Goal: Task Accomplishment & Management: Use online tool/utility

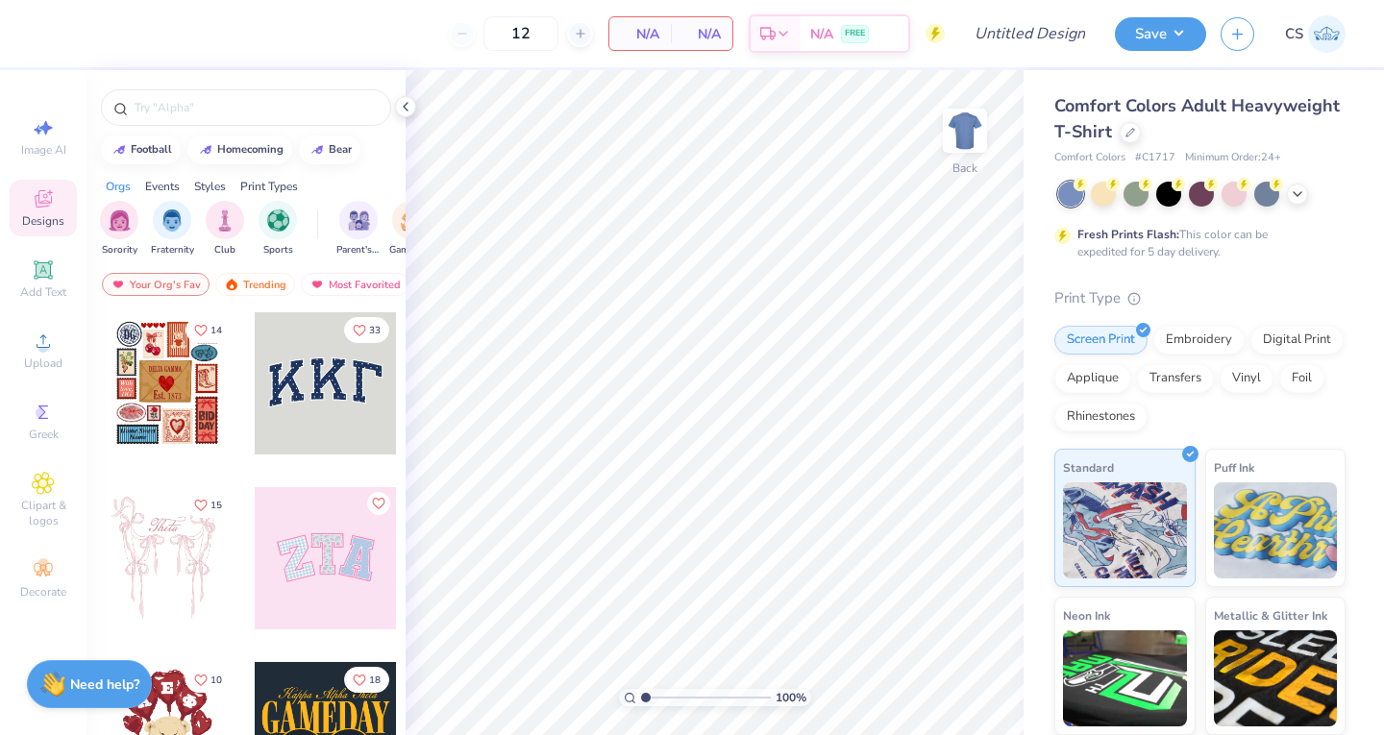
click at [1140, 138] on div at bounding box center [1129, 132] width 21 height 21
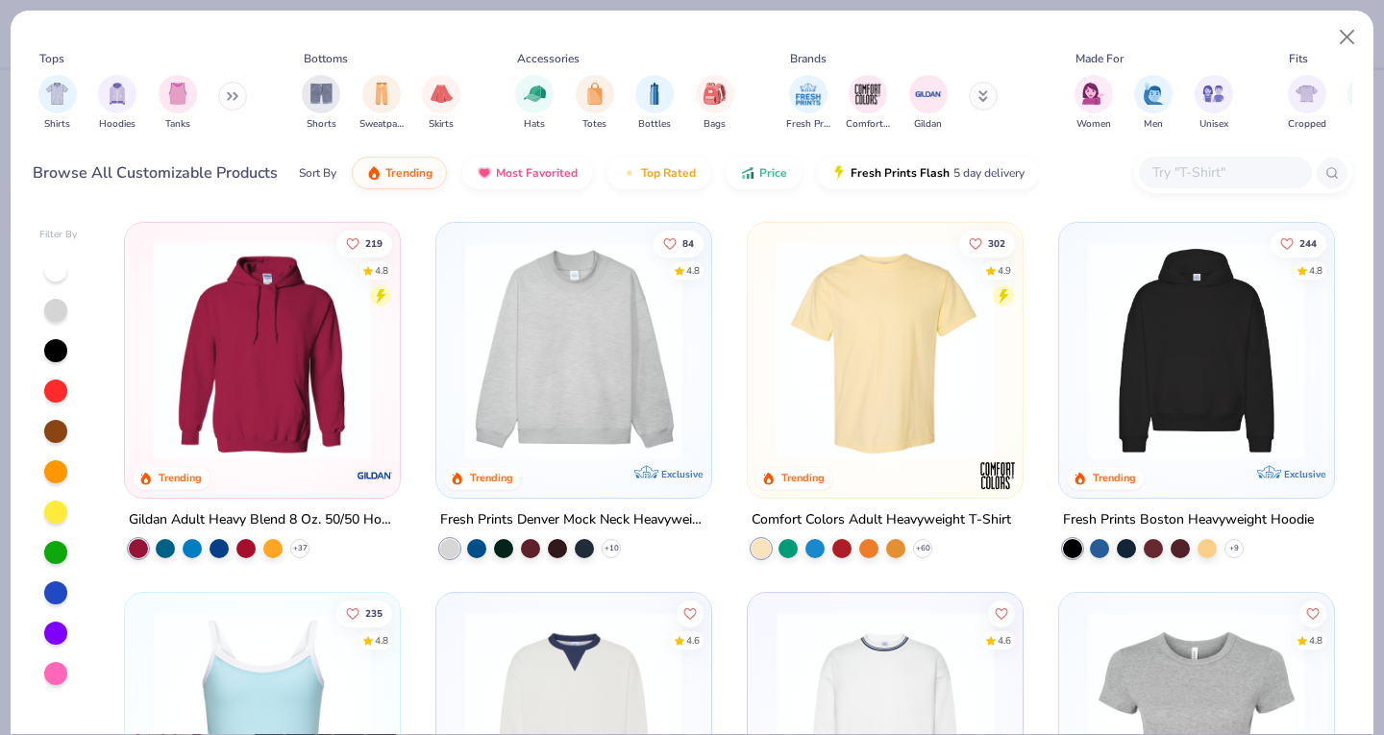
click at [120, 89] on img "filter for Hoodies" at bounding box center [117, 94] width 21 height 22
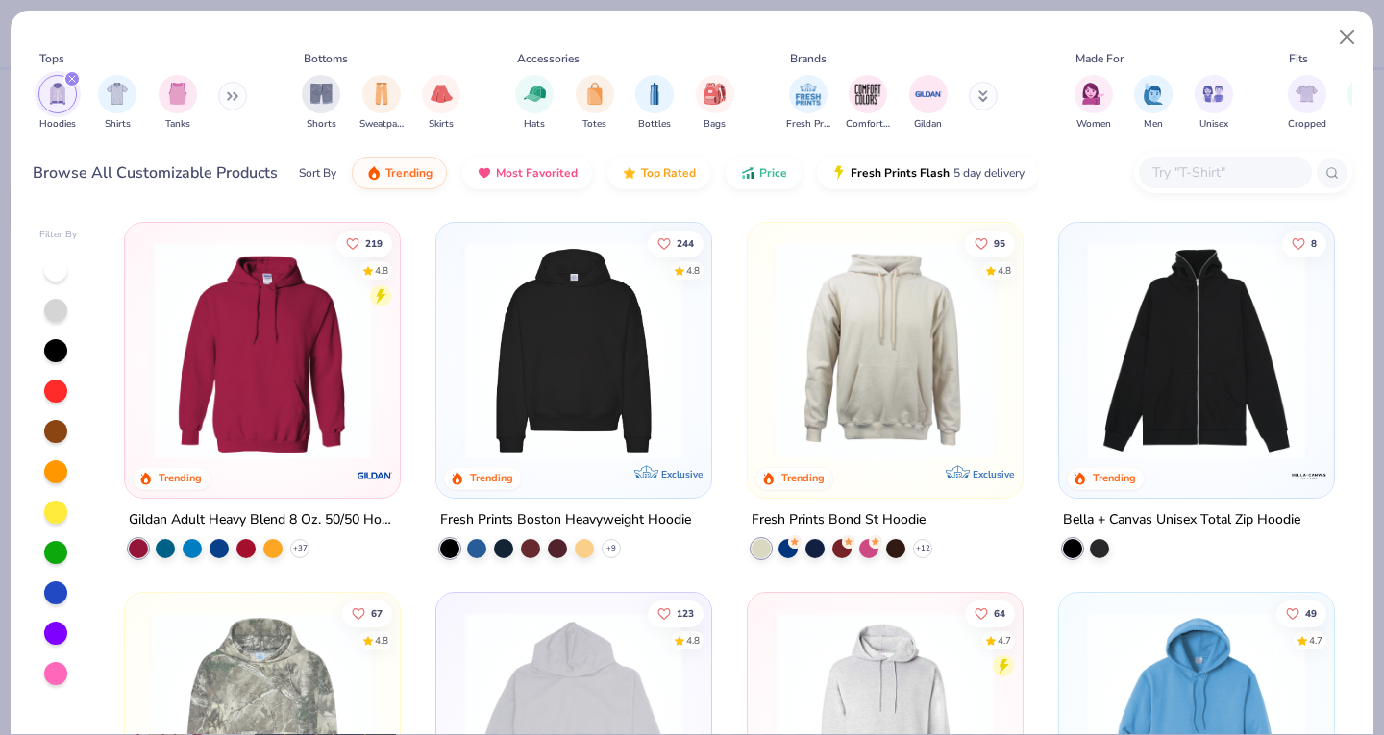
click at [518, 315] on img at bounding box center [573, 350] width 236 height 217
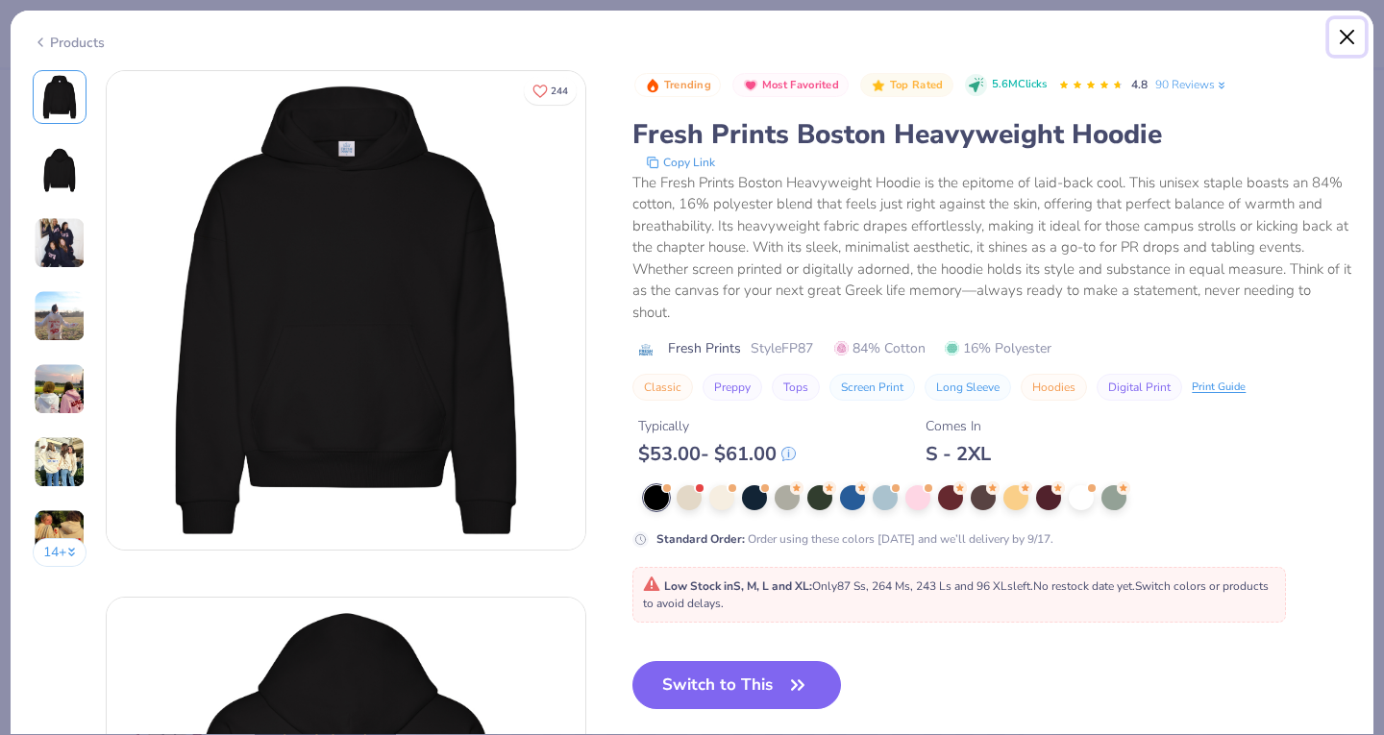
click at [1345, 38] on button "Close" at bounding box center [1347, 37] width 37 height 37
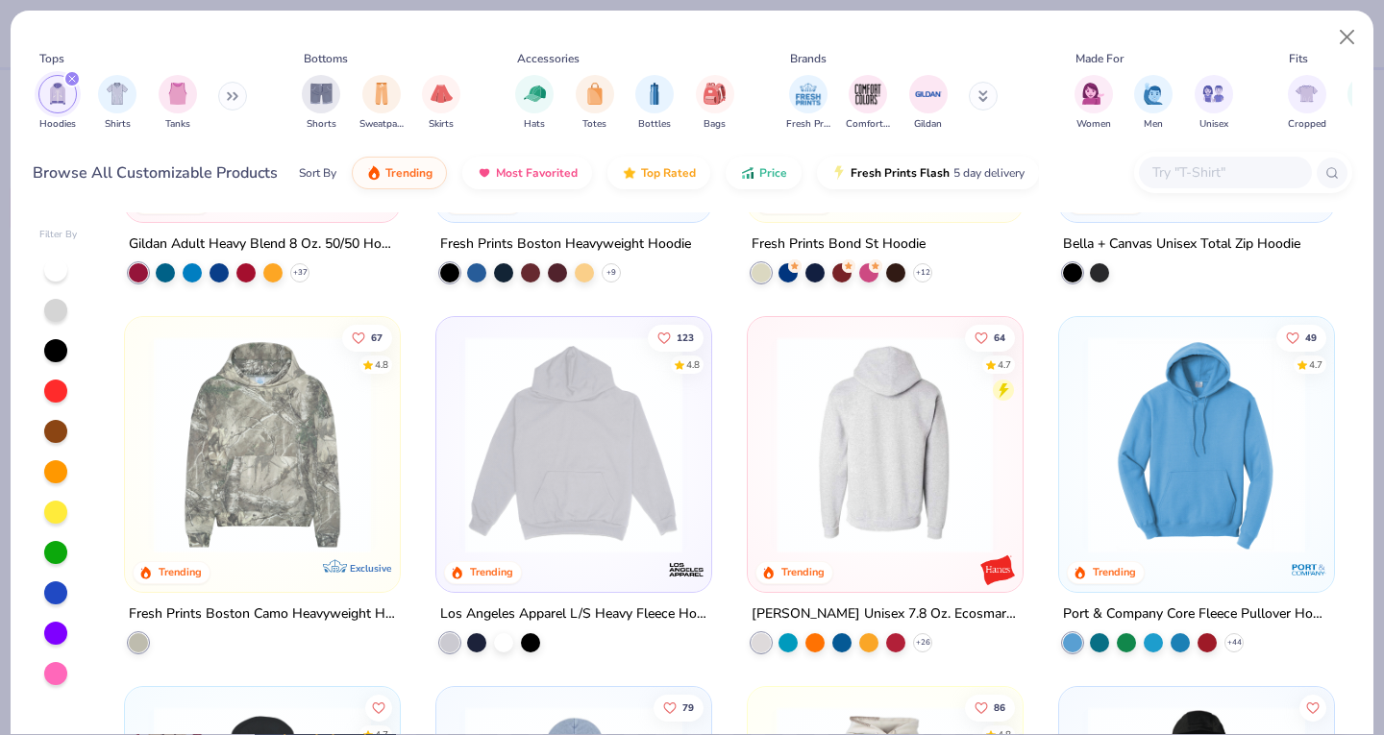
scroll to position [323, 0]
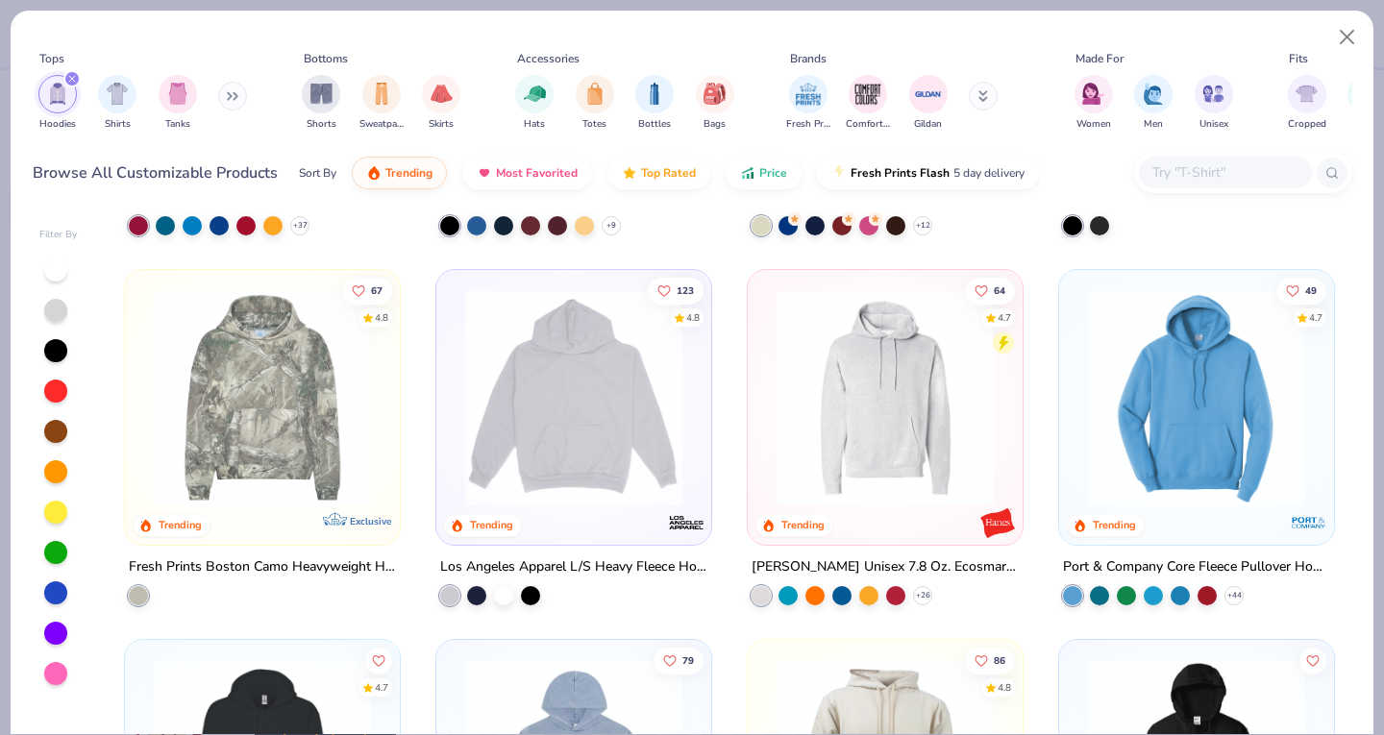
click at [528, 434] on img at bounding box center [573, 397] width 236 height 217
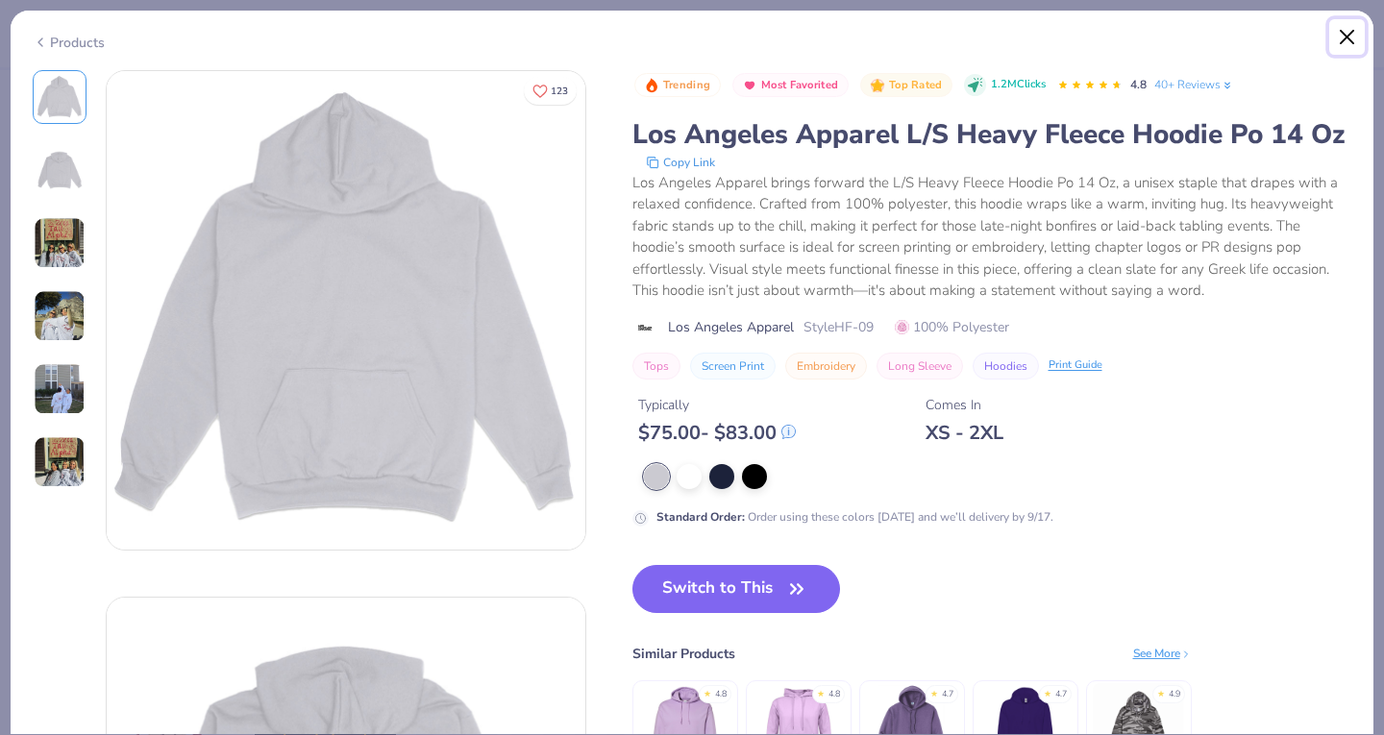
click at [1338, 31] on button "Close" at bounding box center [1347, 37] width 37 height 37
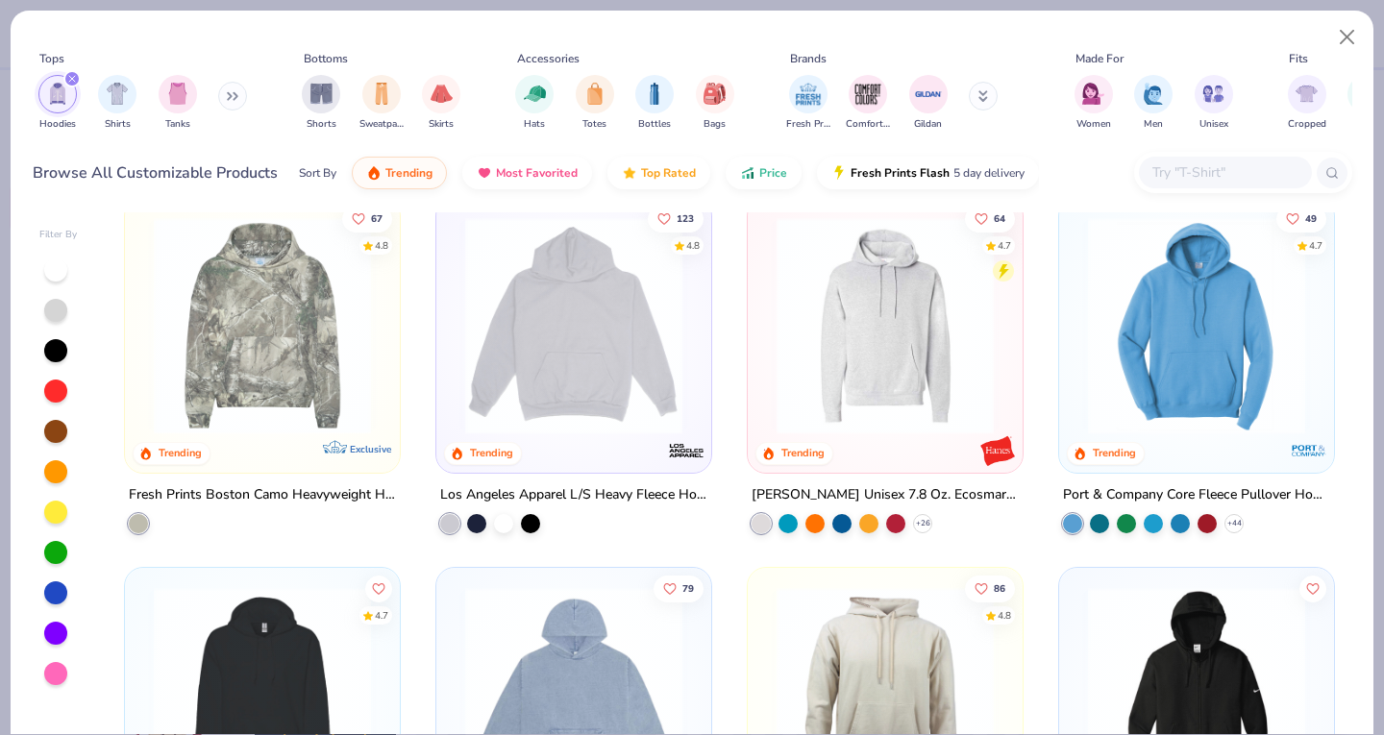
scroll to position [397, 0]
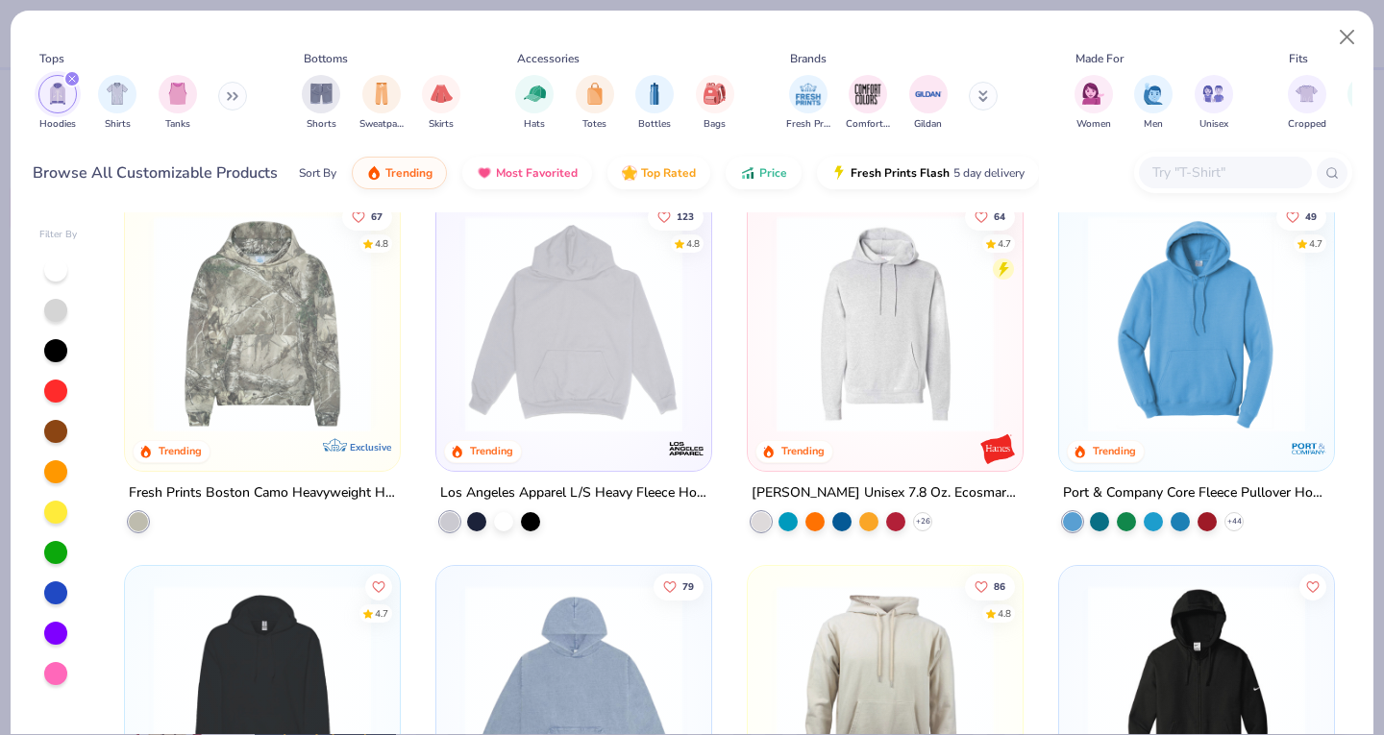
click at [1174, 326] on img at bounding box center [1196, 323] width 236 height 217
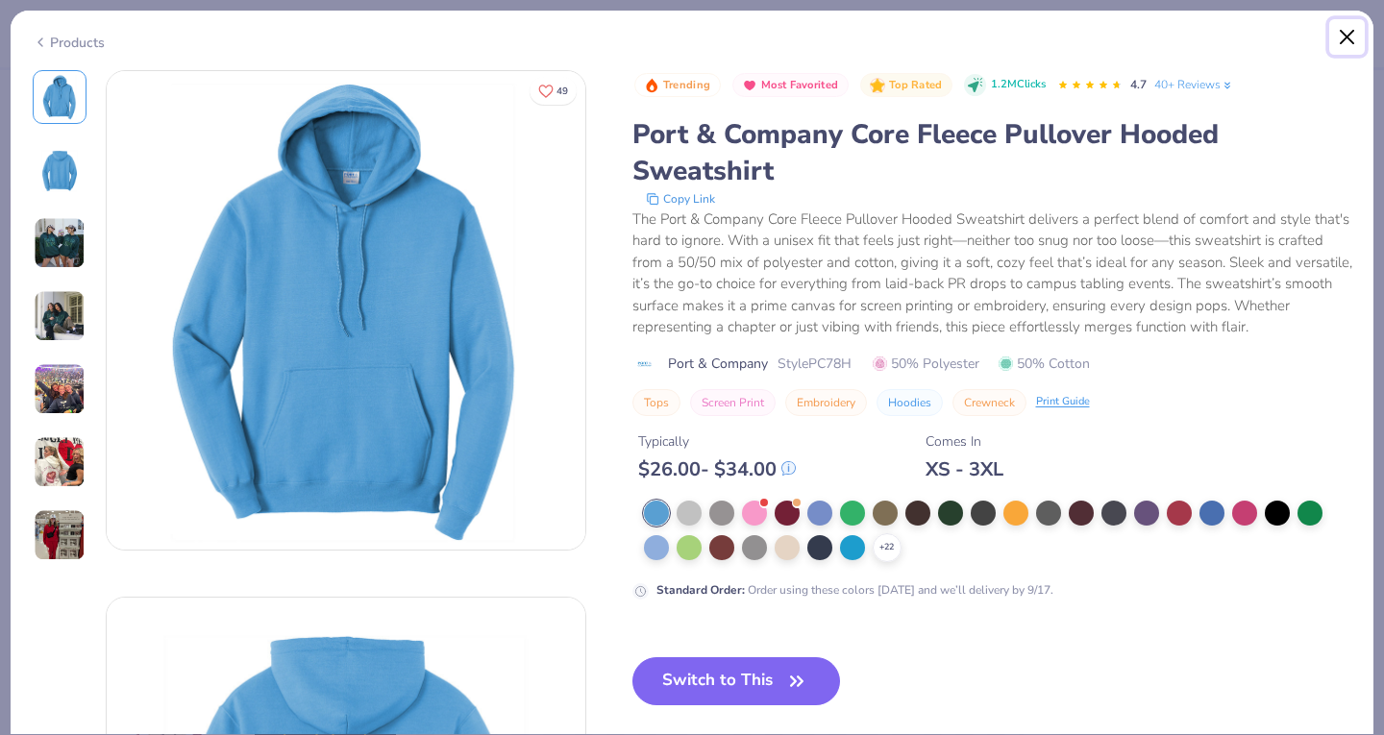
click at [1344, 22] on button "Close" at bounding box center [1347, 37] width 37 height 37
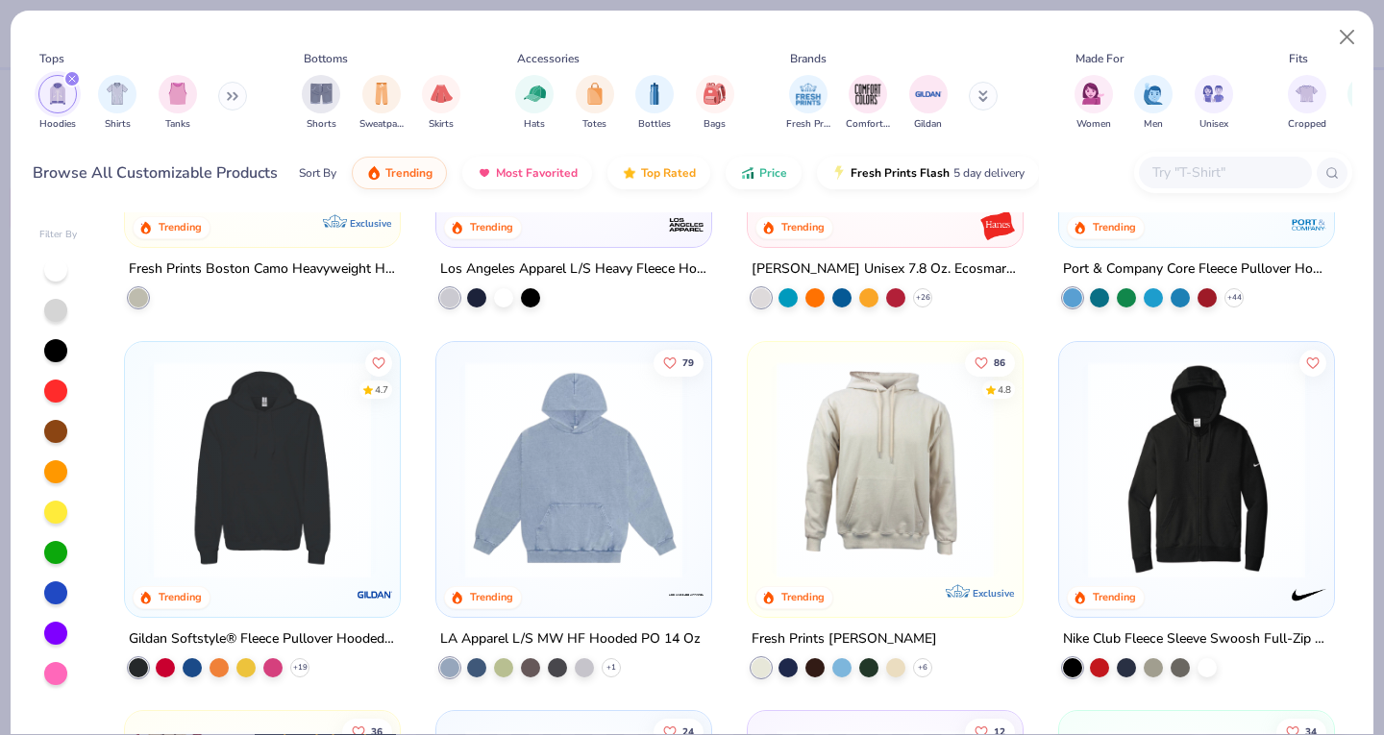
scroll to position [700, 0]
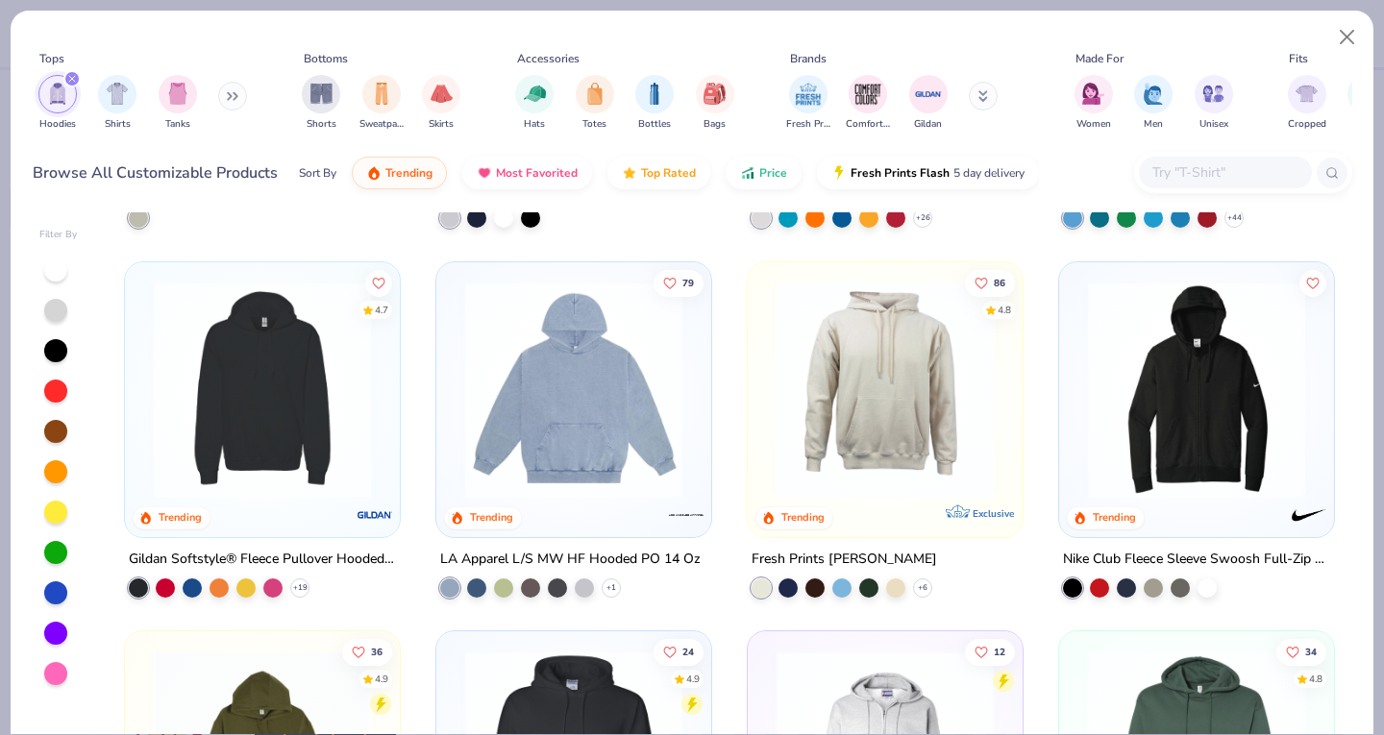
click at [535, 401] on img at bounding box center [573, 389] width 236 height 217
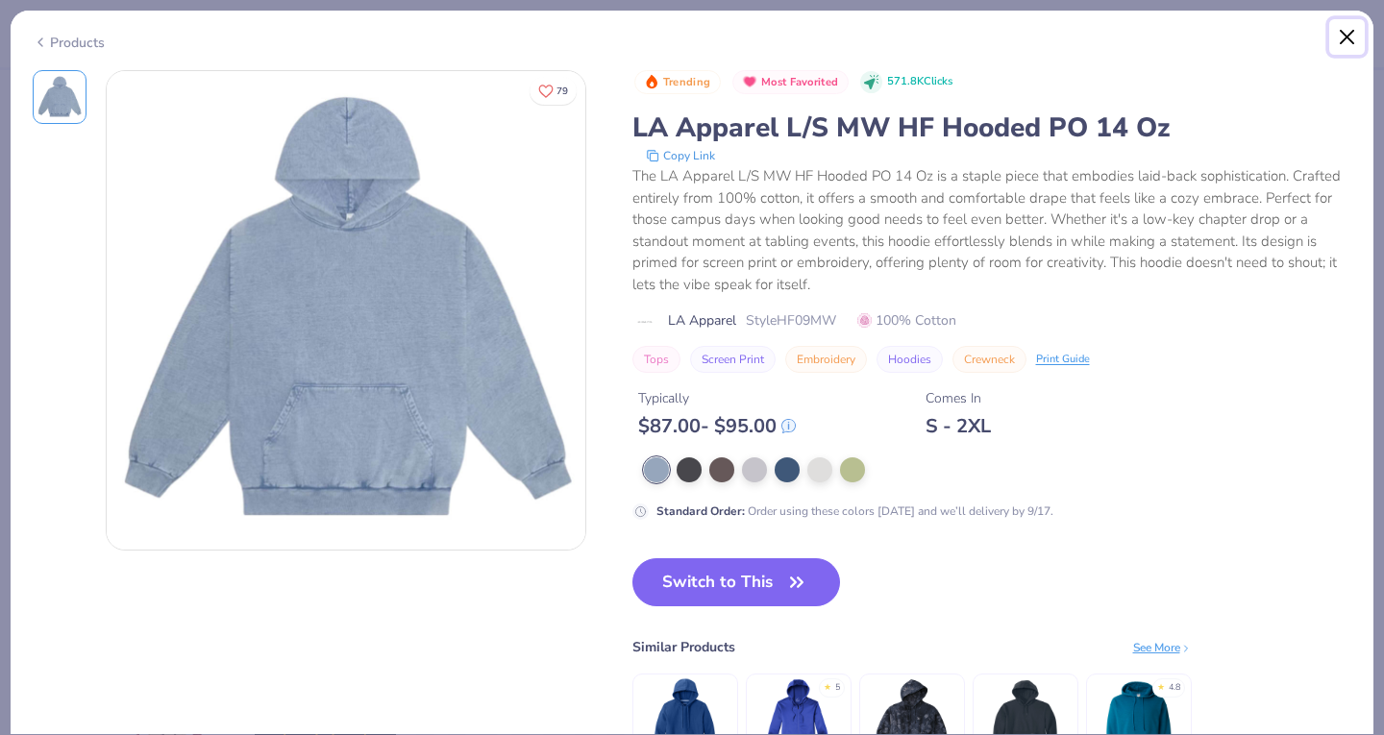
click at [1350, 46] on button "Close" at bounding box center [1347, 37] width 37 height 37
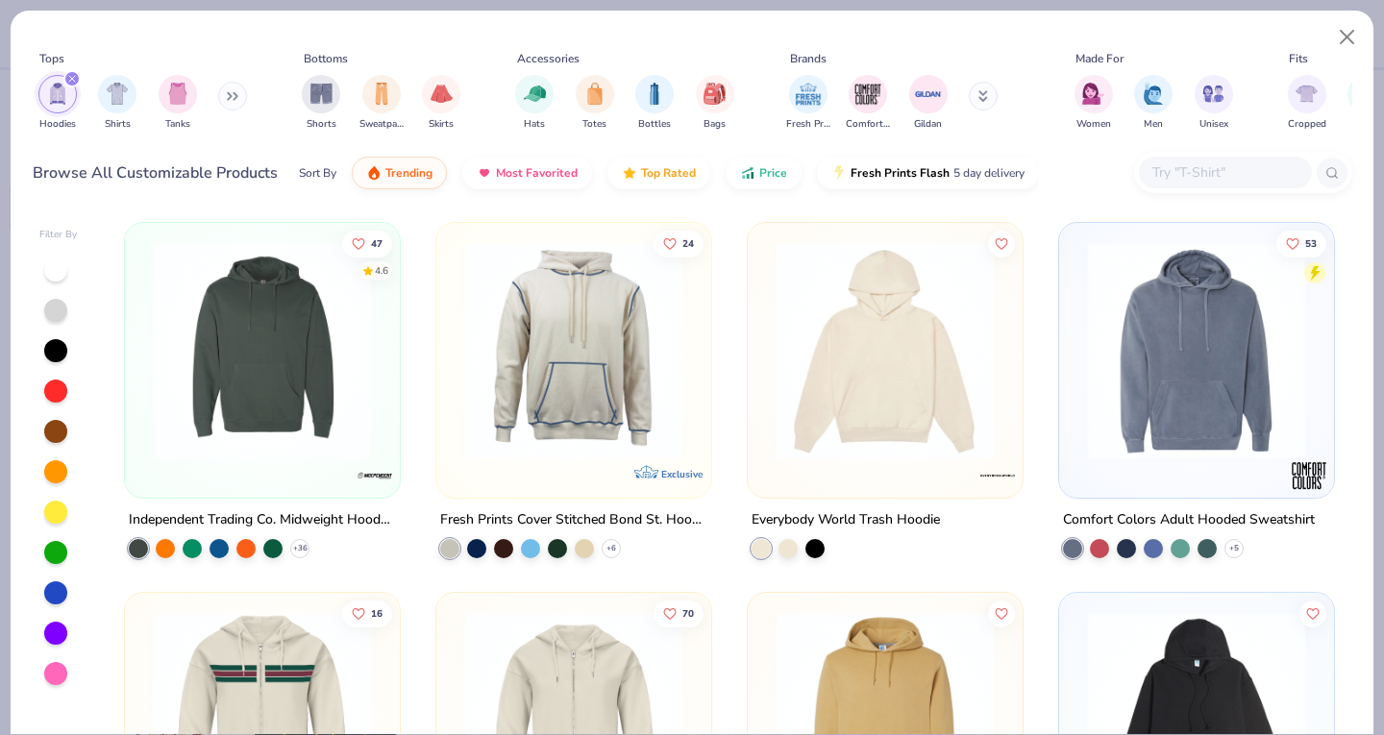
scroll to position [1480, 0]
click at [829, 351] on img at bounding box center [885, 349] width 236 height 217
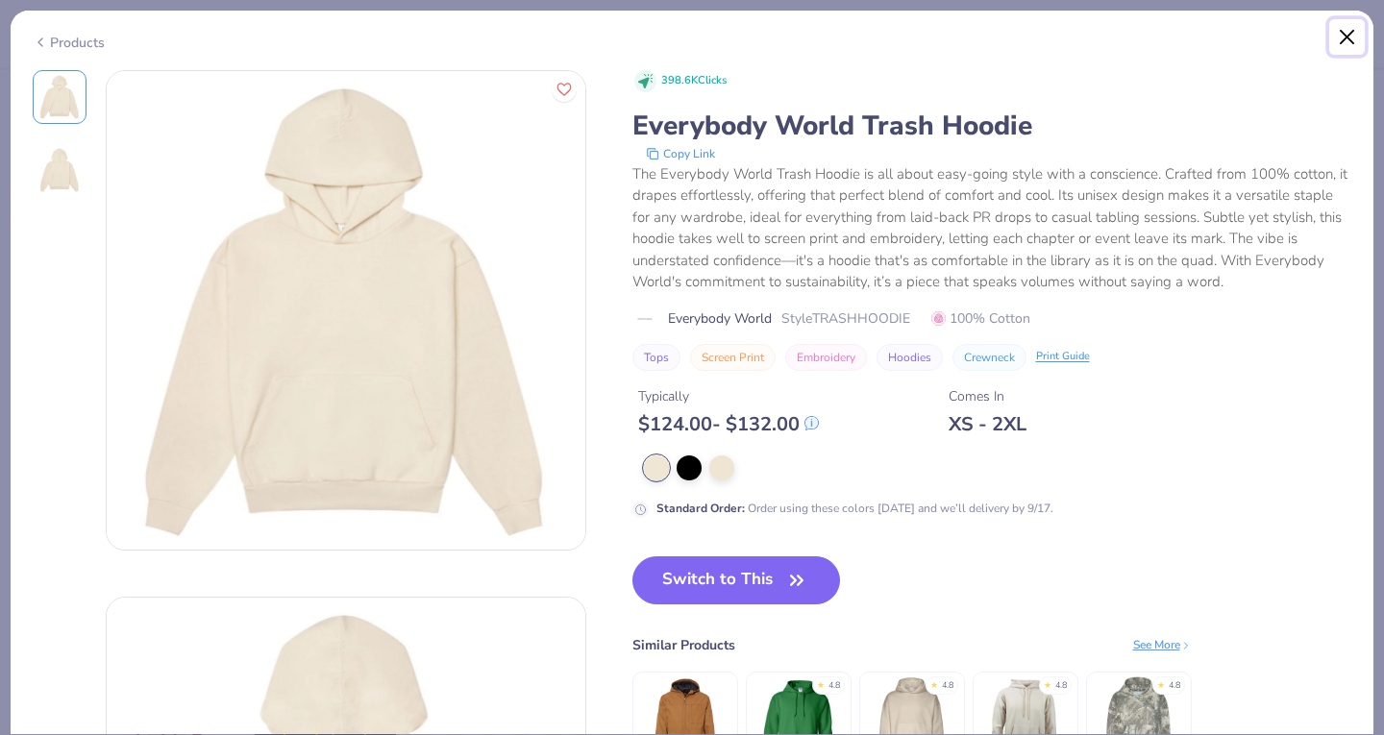
click at [1346, 36] on button "Close" at bounding box center [1347, 37] width 37 height 37
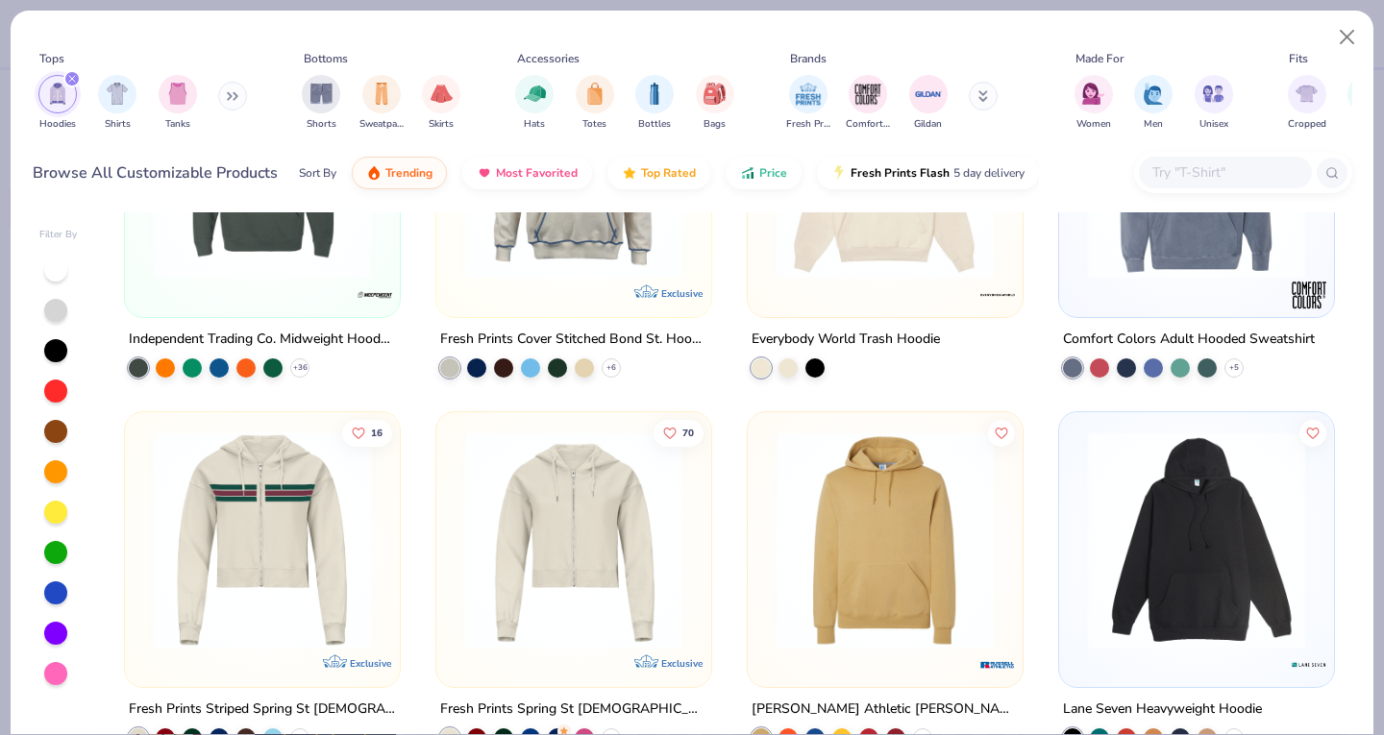
scroll to position [1862, 0]
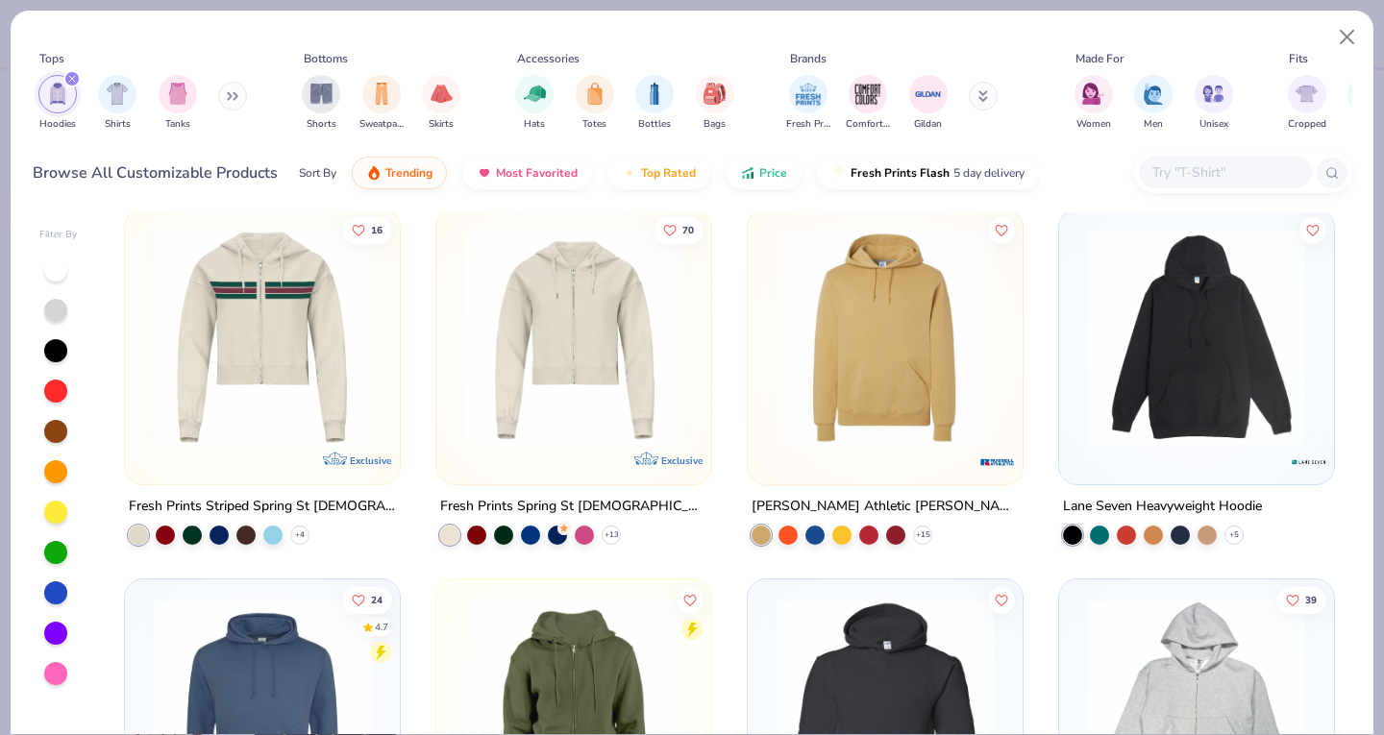
click at [1137, 293] on img at bounding box center [1196, 337] width 236 height 217
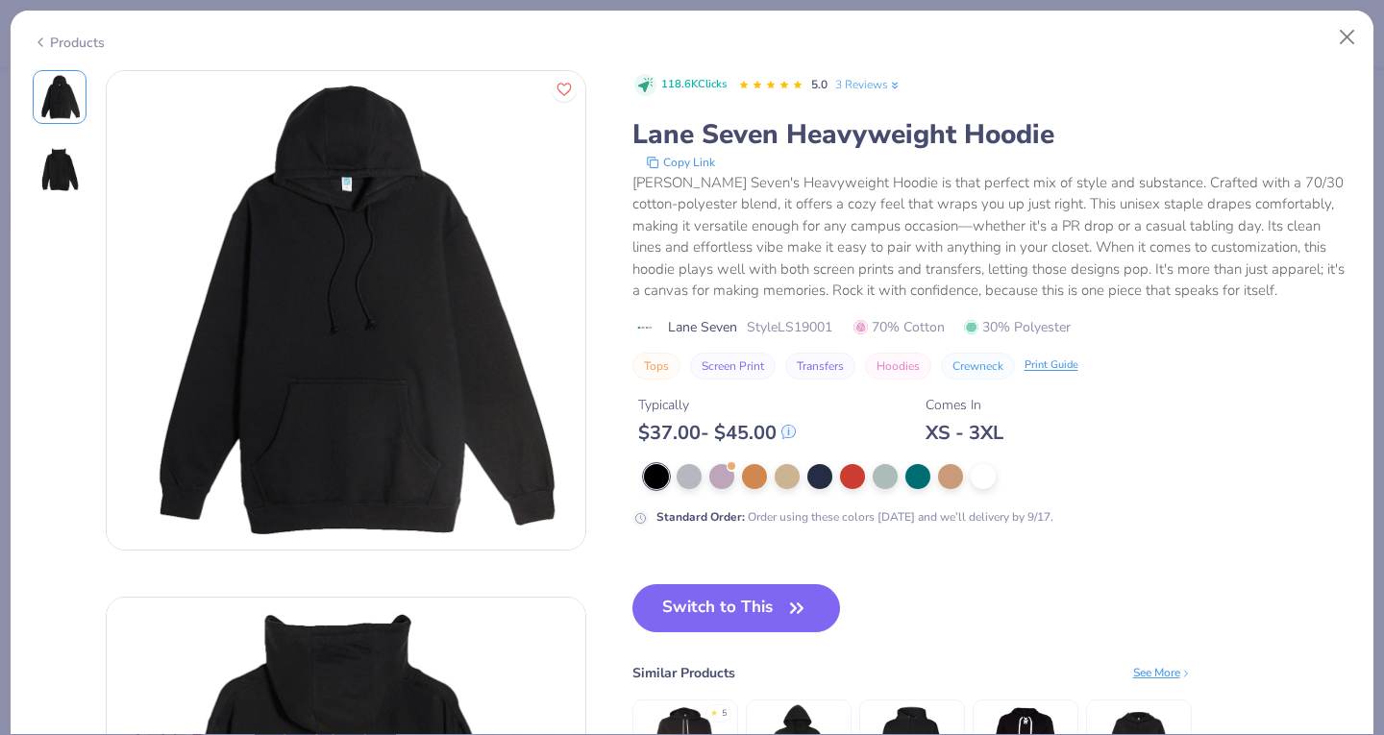
click at [48, 161] on img at bounding box center [60, 170] width 46 height 46
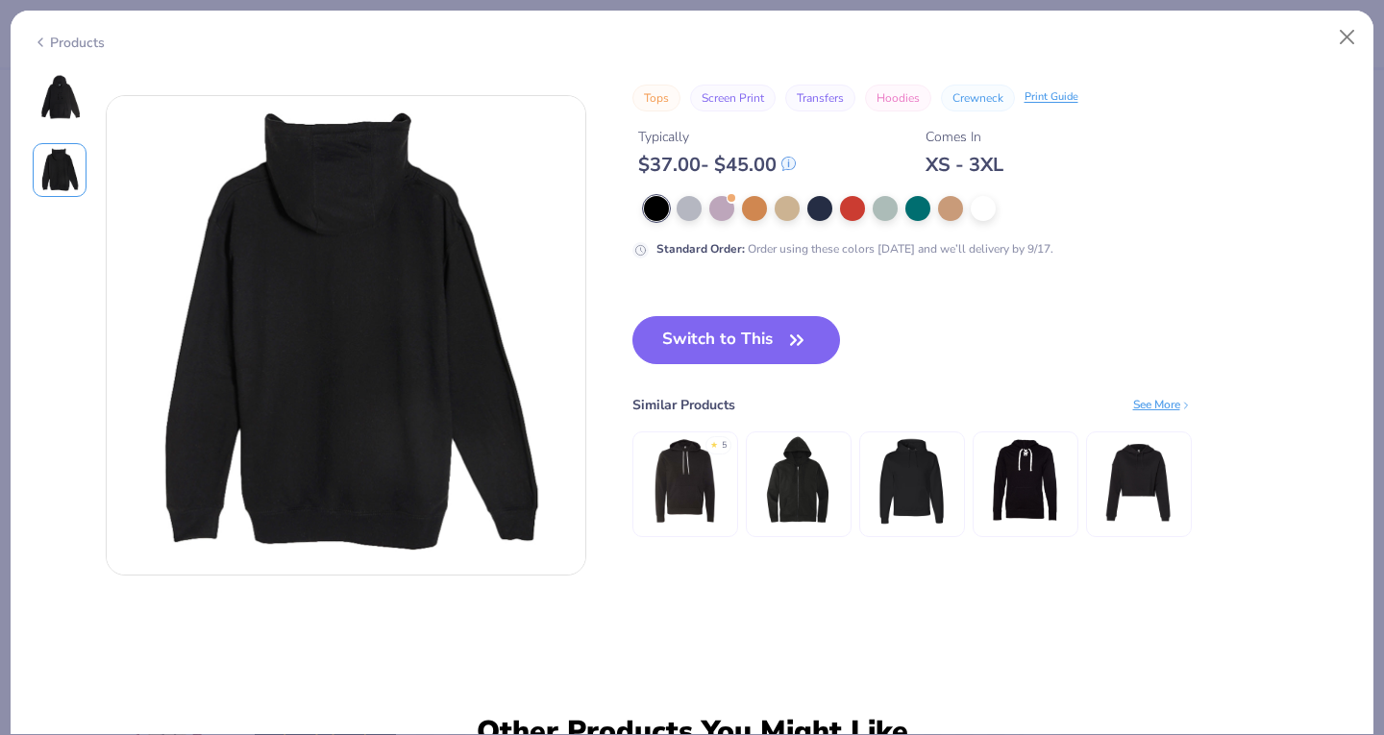
scroll to position [526, 0]
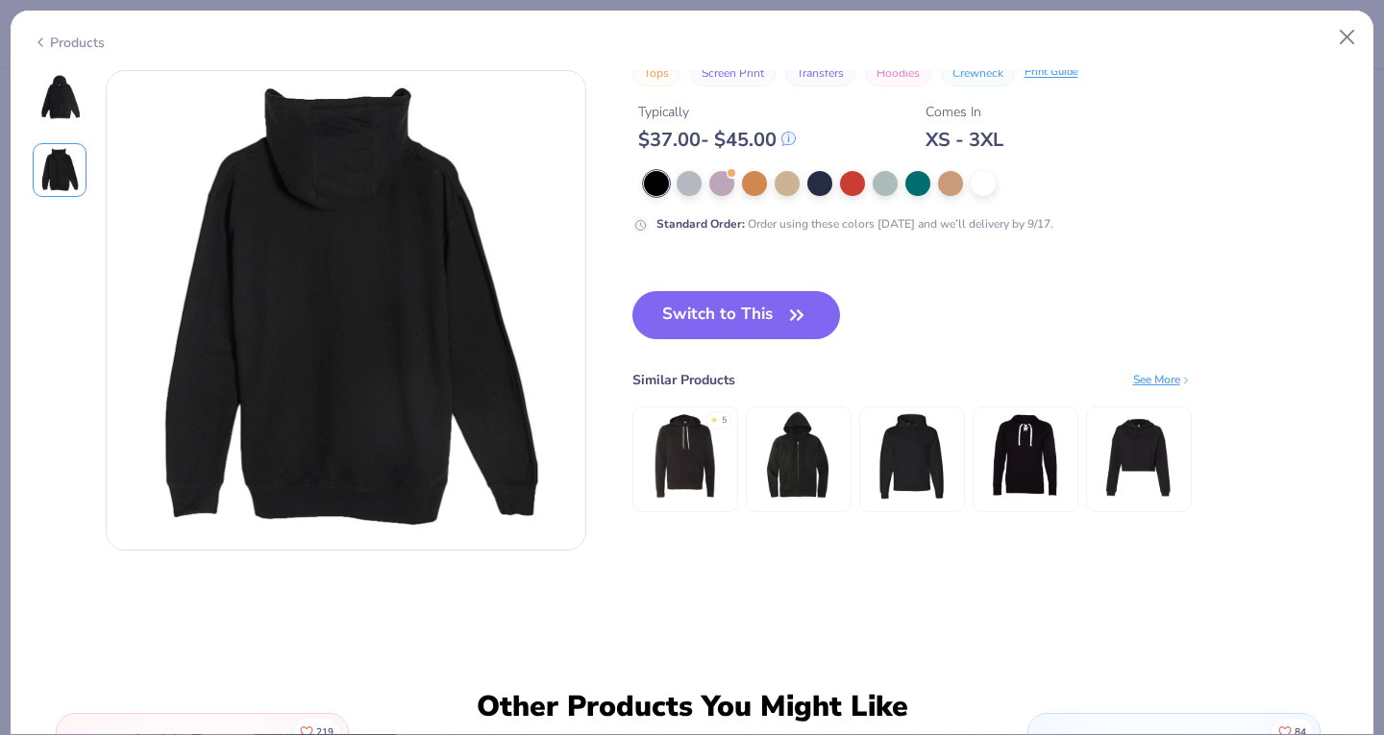
click at [82, 106] on img at bounding box center [60, 97] width 46 height 46
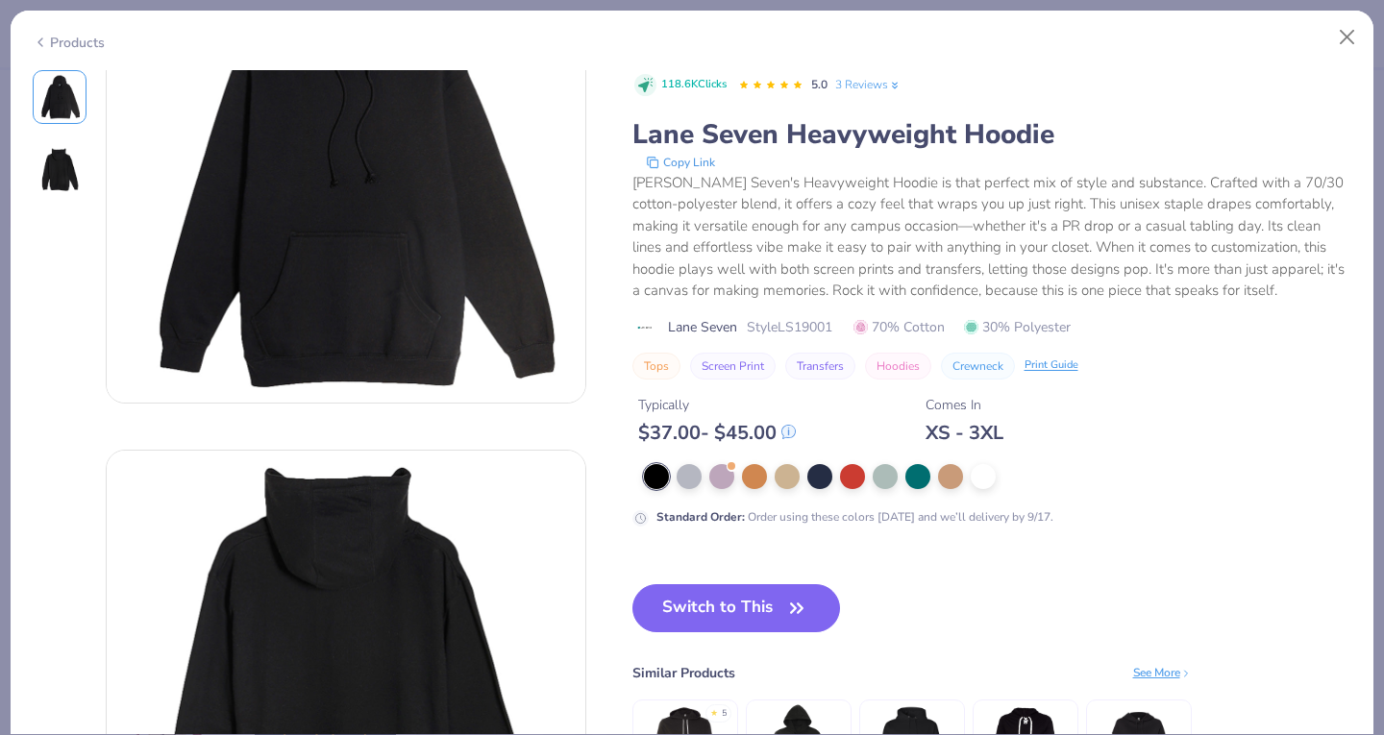
scroll to position [0, 0]
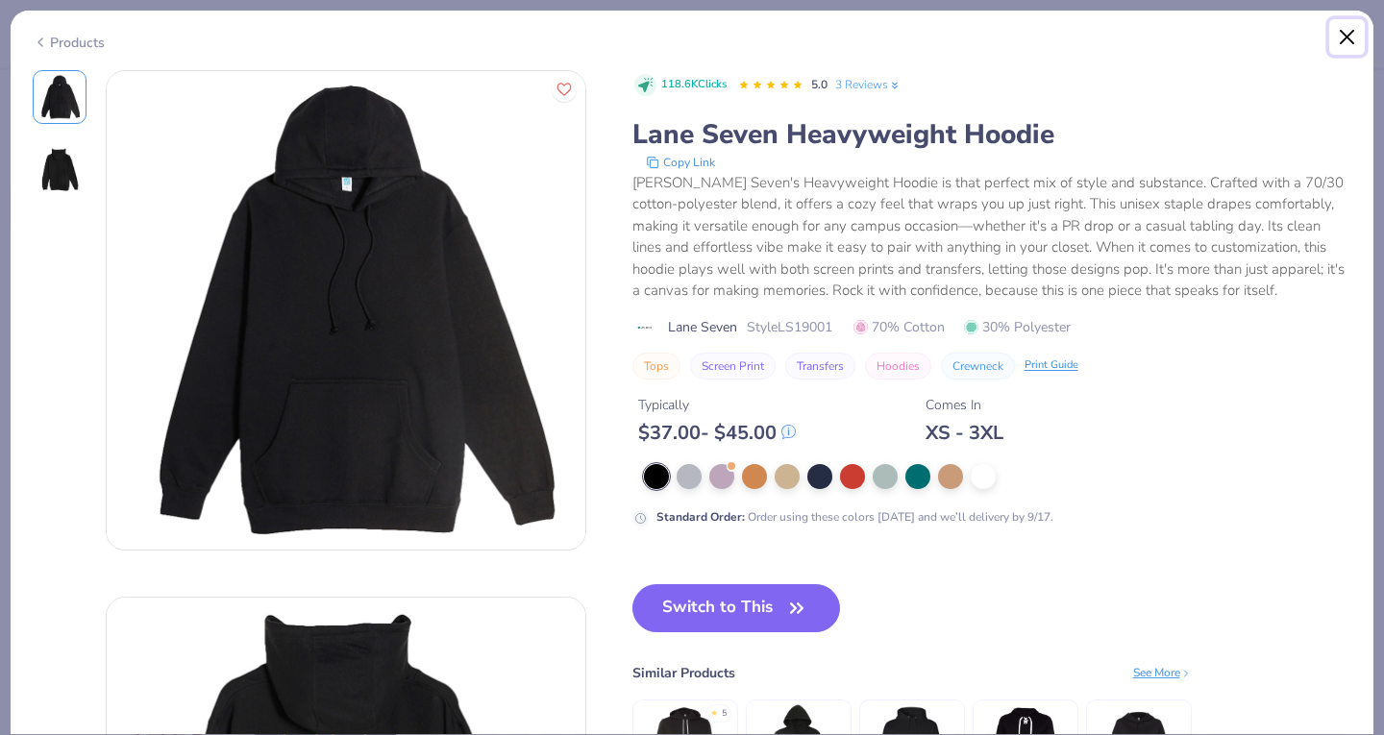
click at [1344, 34] on button "Close" at bounding box center [1347, 37] width 37 height 37
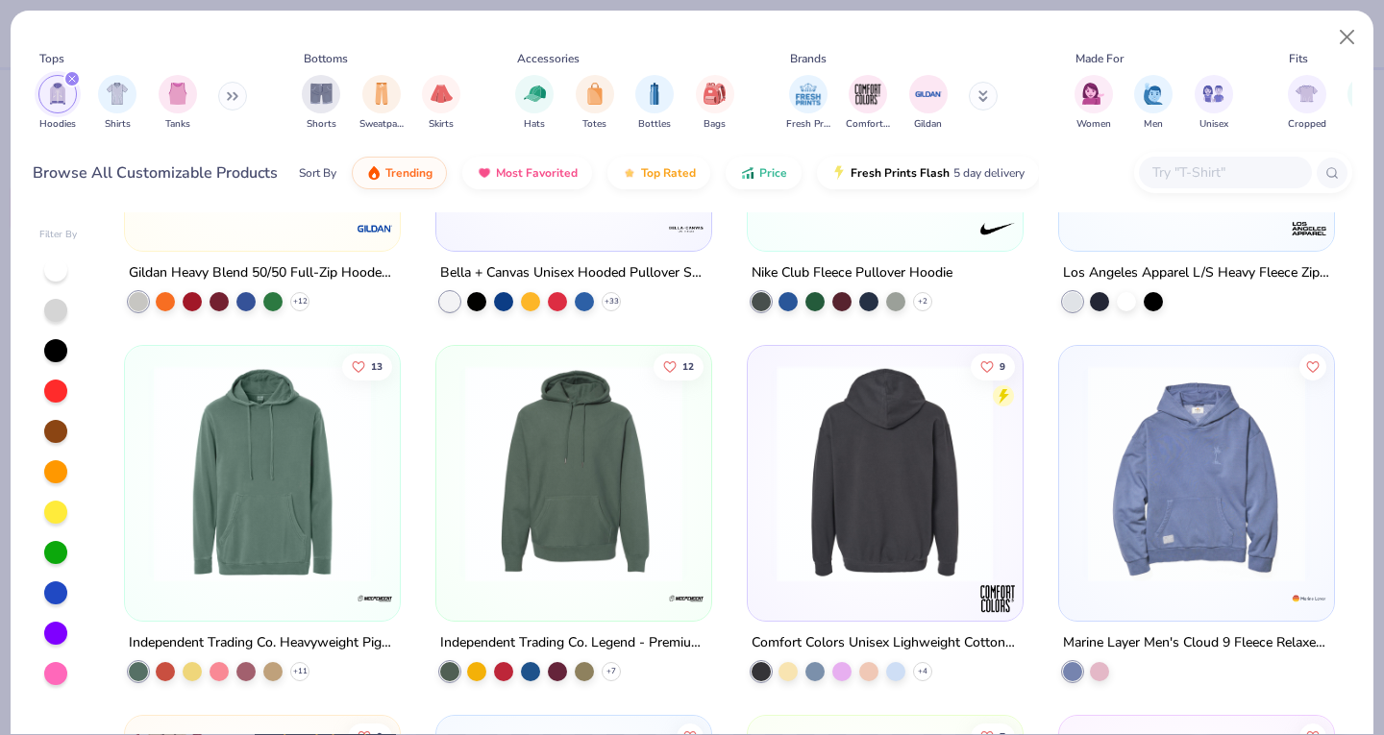
scroll to position [2881, 0]
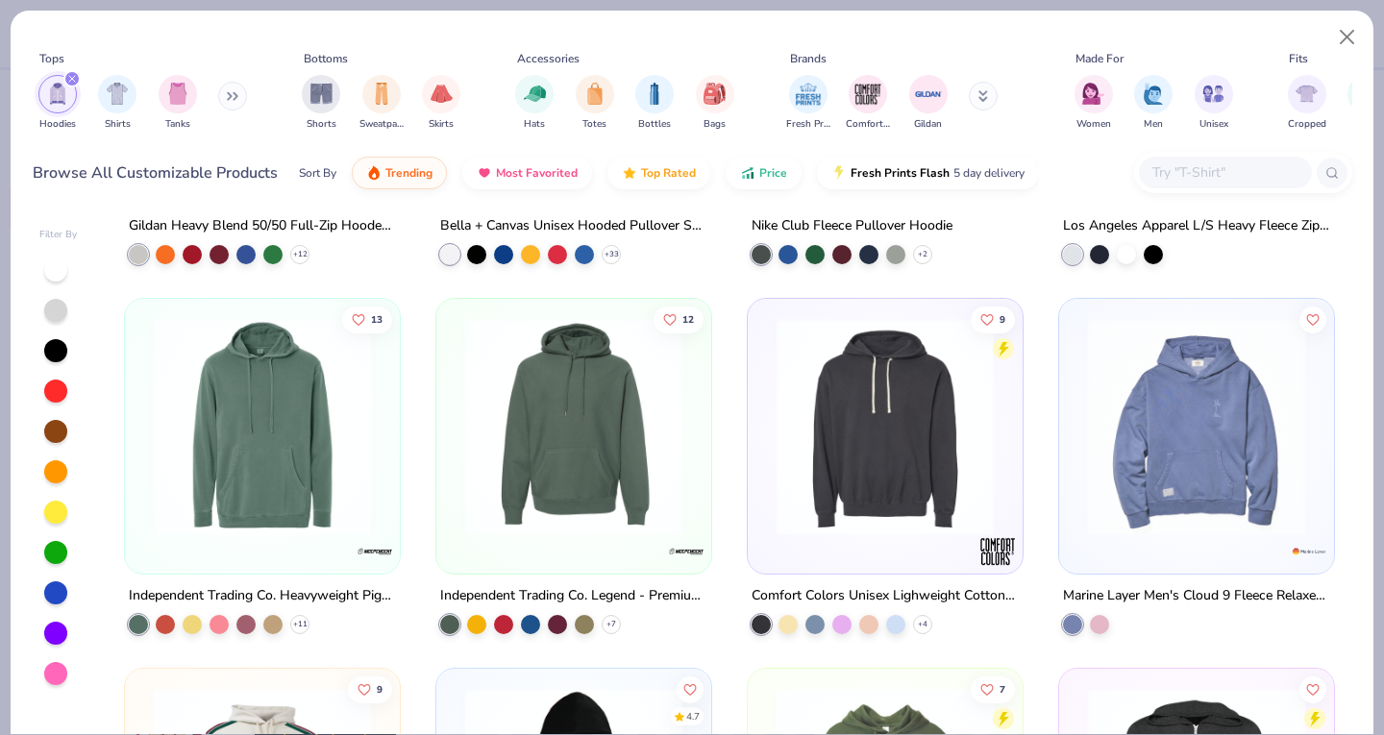
click at [521, 460] on img at bounding box center [573, 426] width 236 height 217
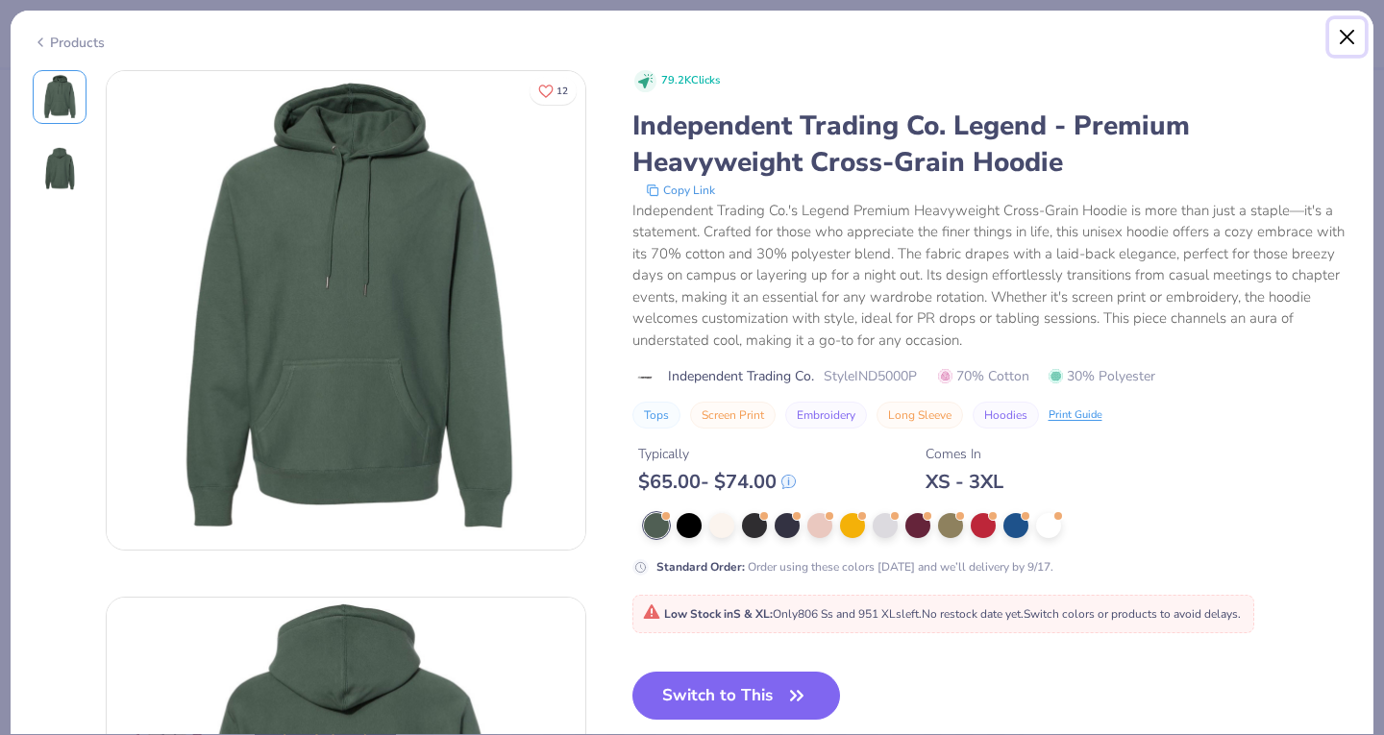
click at [1347, 30] on button "Close" at bounding box center [1347, 37] width 37 height 37
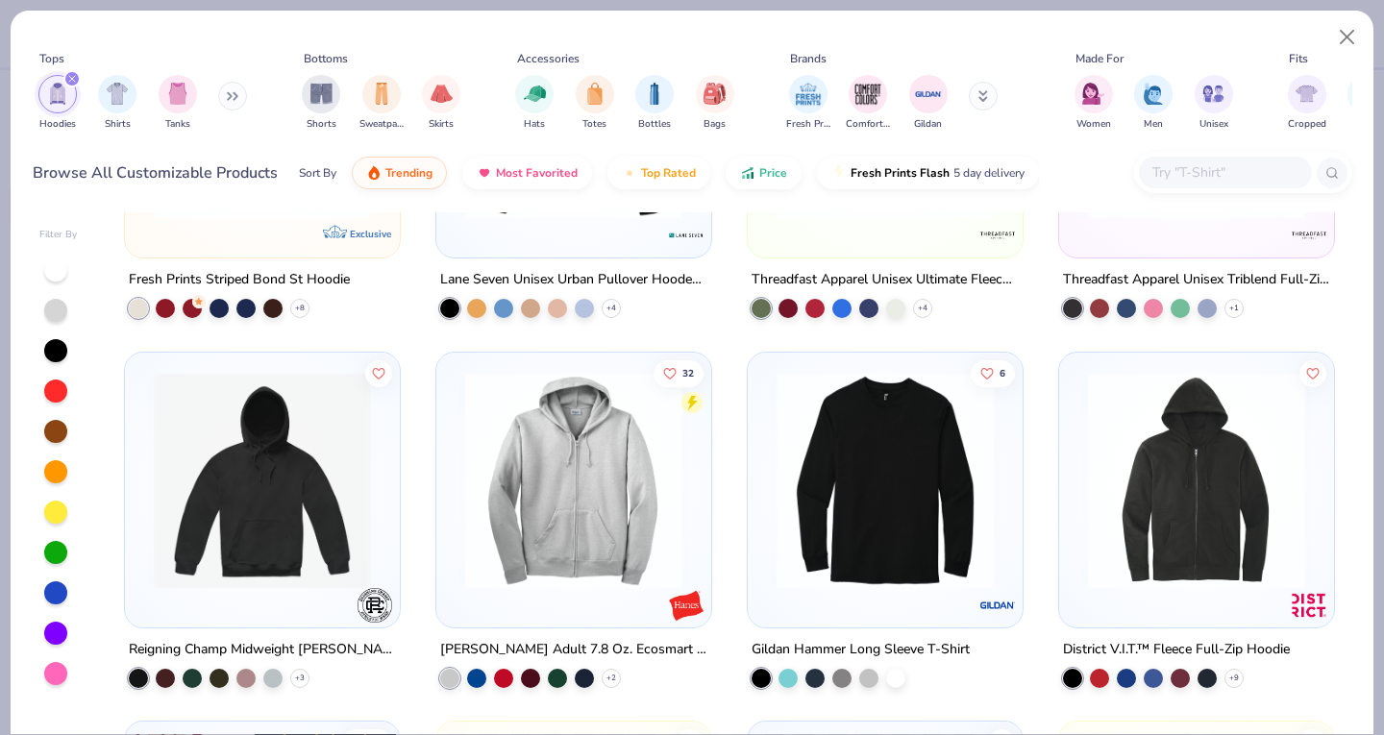
scroll to position [3568, 0]
click at [295, 551] on img at bounding box center [262, 478] width 236 height 217
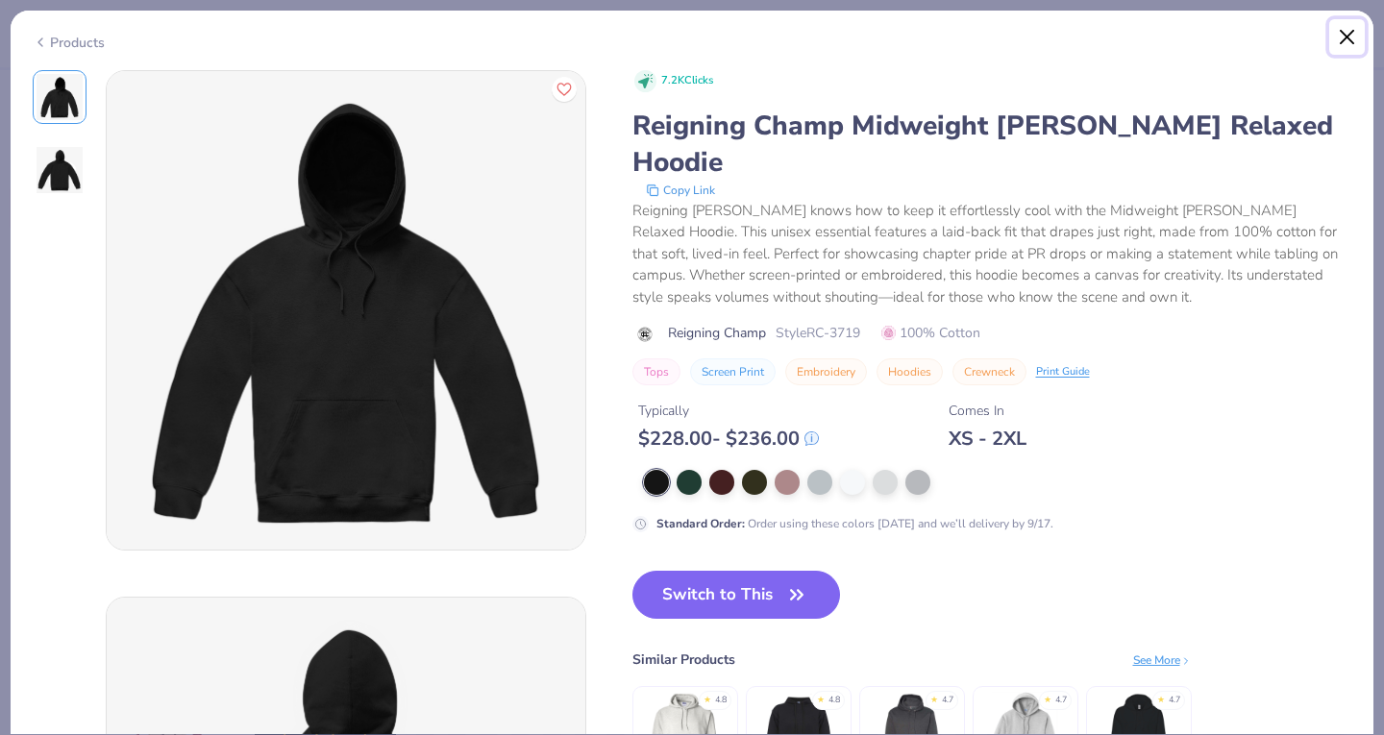
click at [1351, 40] on button "Close" at bounding box center [1347, 37] width 37 height 37
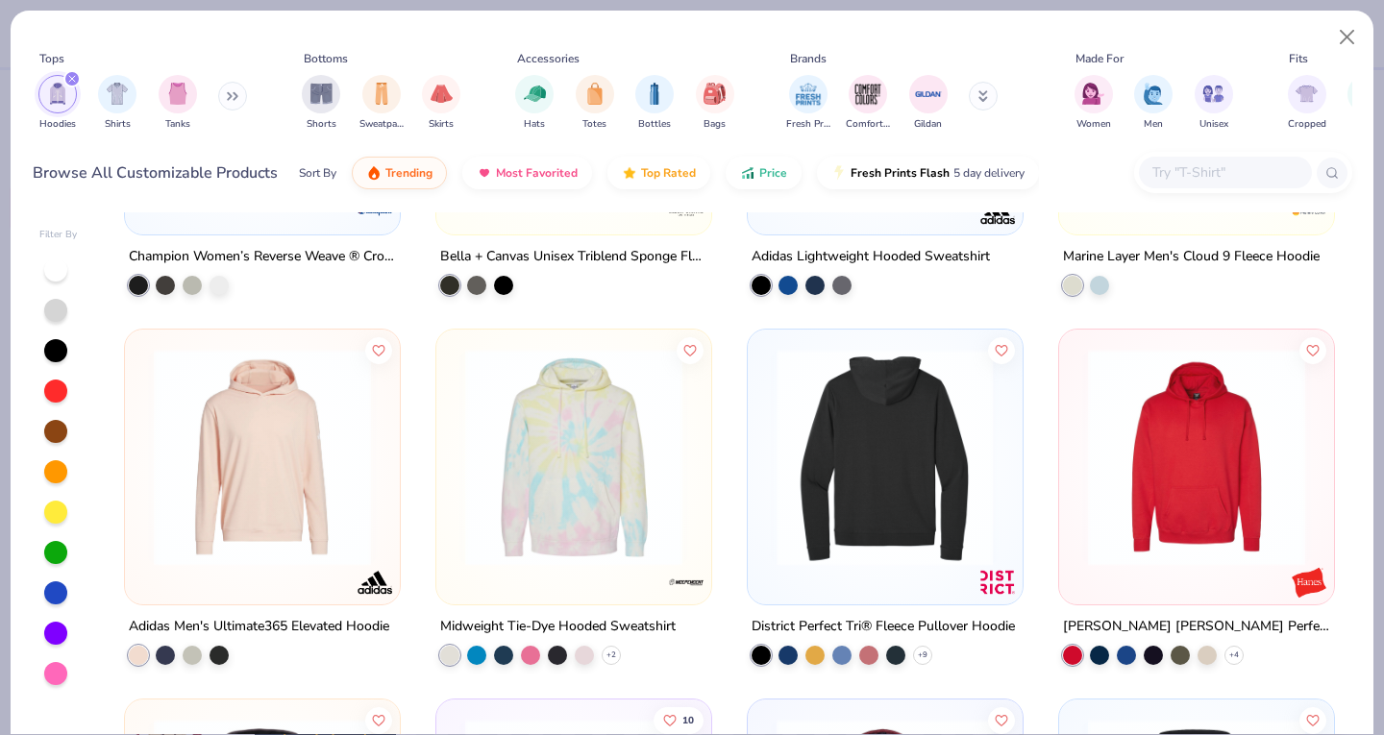
scroll to position [4410, 0]
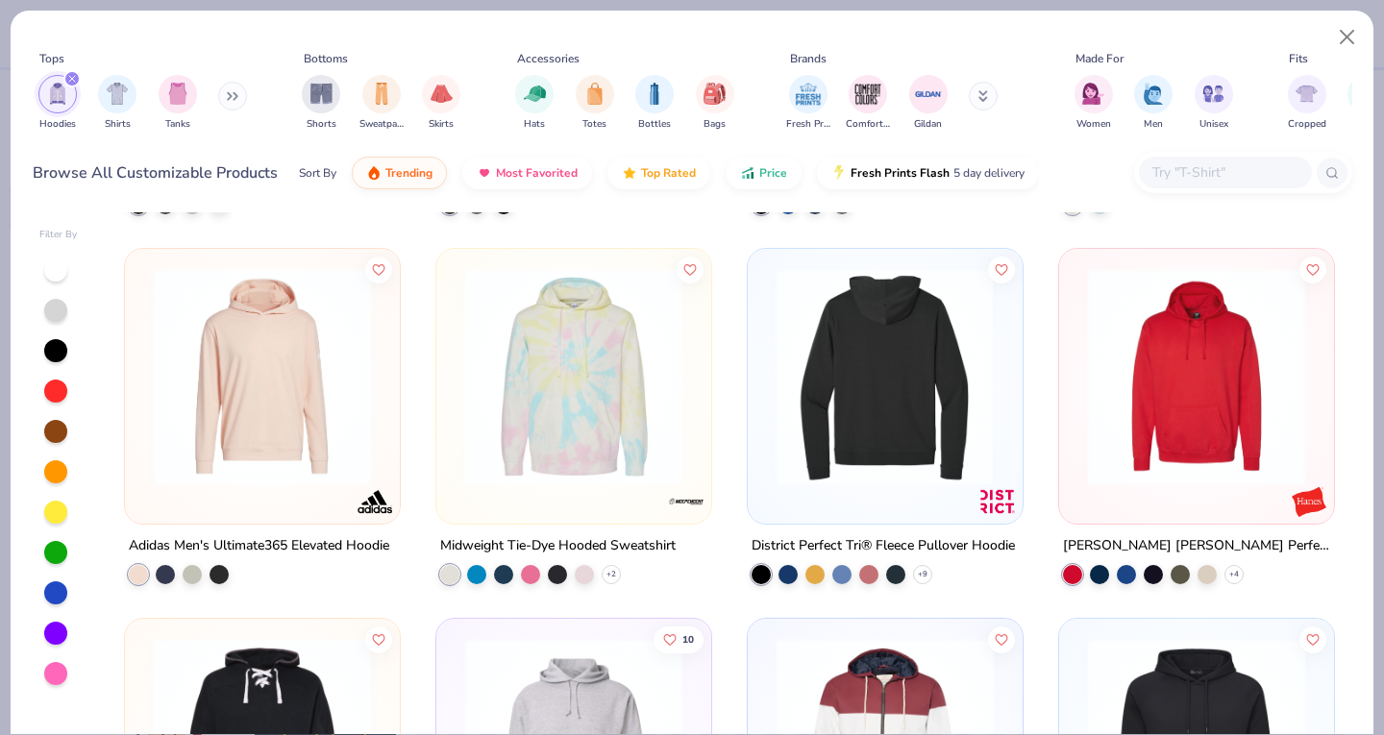
click at [1090, 404] on img at bounding box center [1196, 376] width 236 height 217
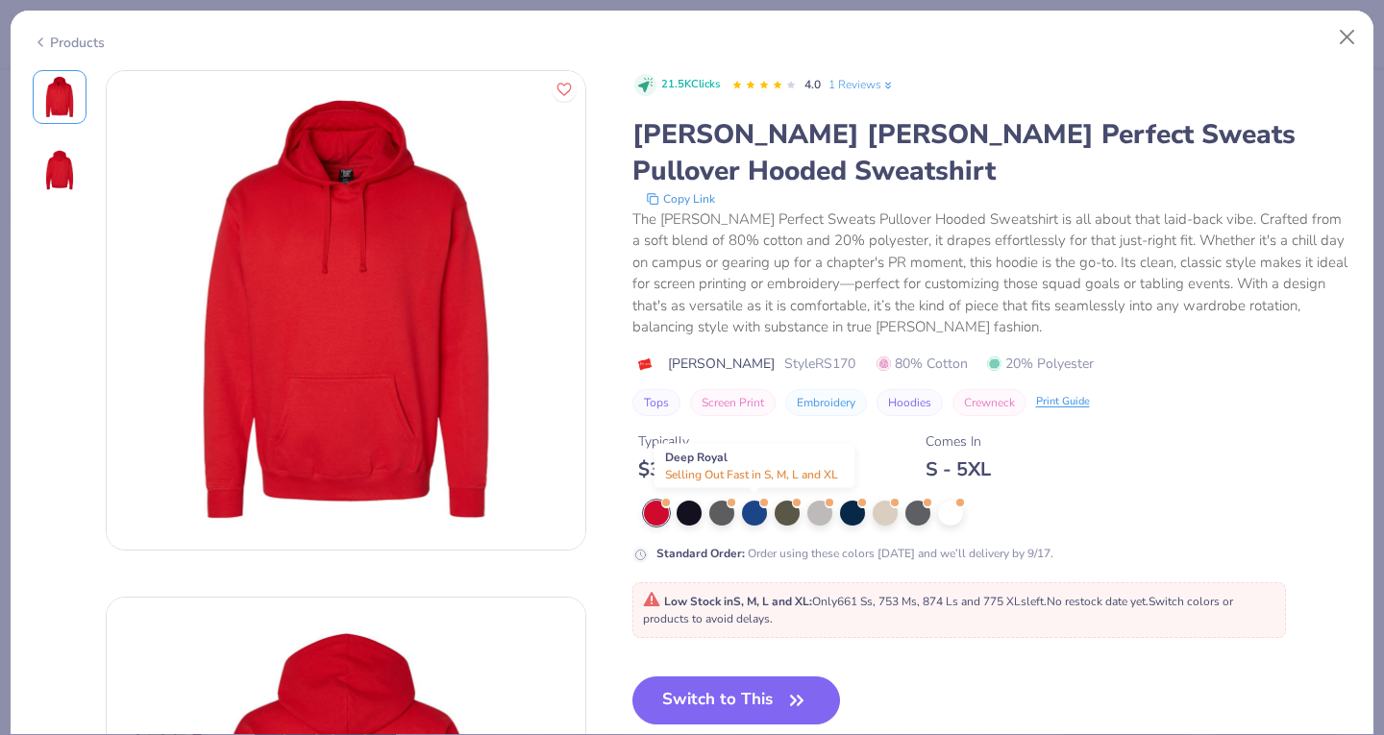
click at [754, 509] on div at bounding box center [754, 513] width 25 height 25
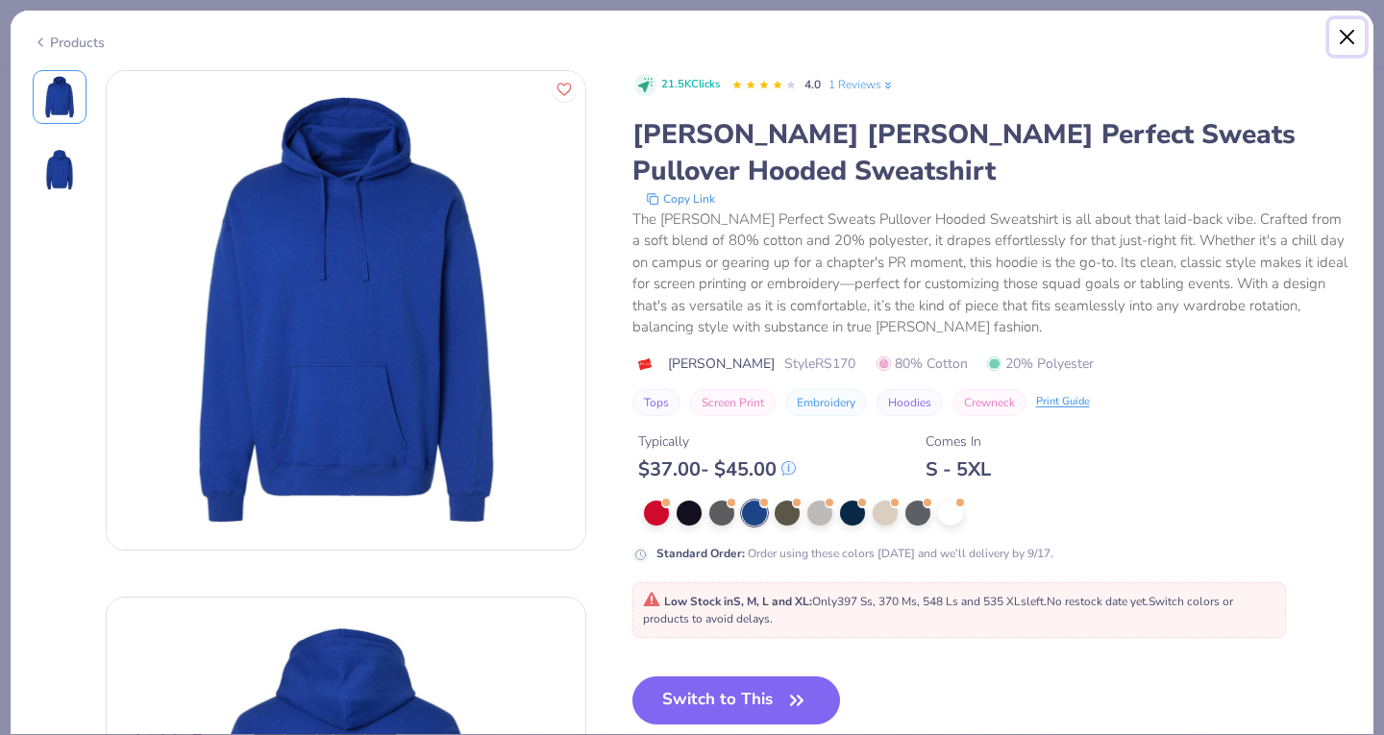
click at [1343, 37] on button "Close" at bounding box center [1347, 37] width 37 height 37
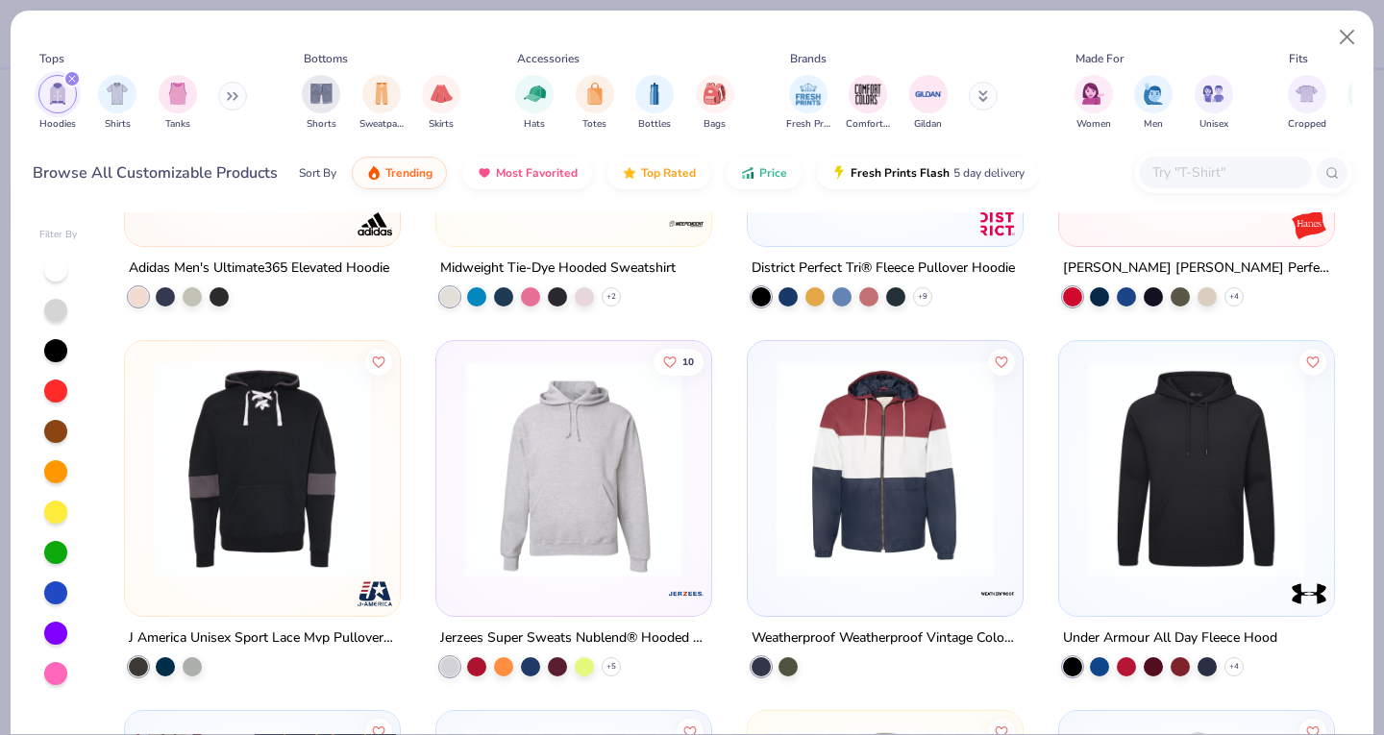
scroll to position [4822, 0]
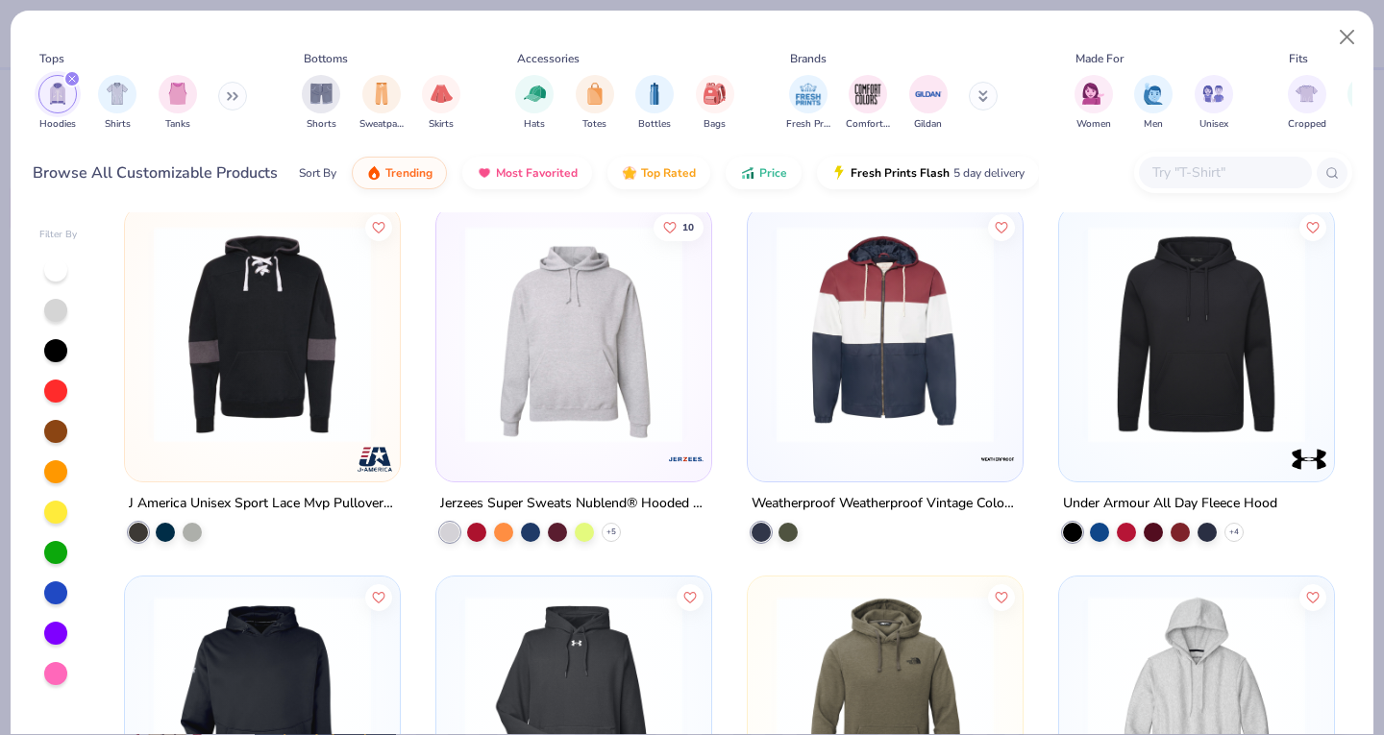
click at [483, 403] on img at bounding box center [573, 334] width 236 height 217
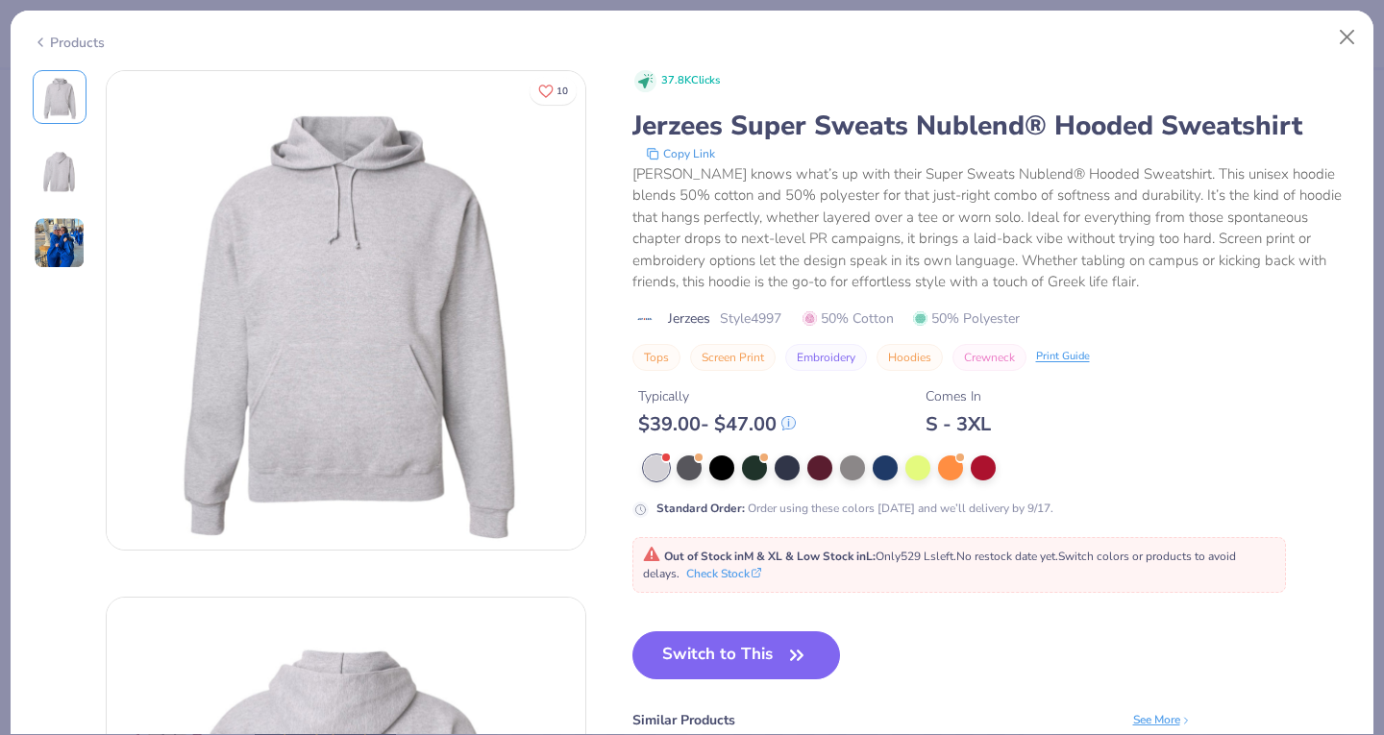
click at [50, 187] on img at bounding box center [60, 170] width 46 height 46
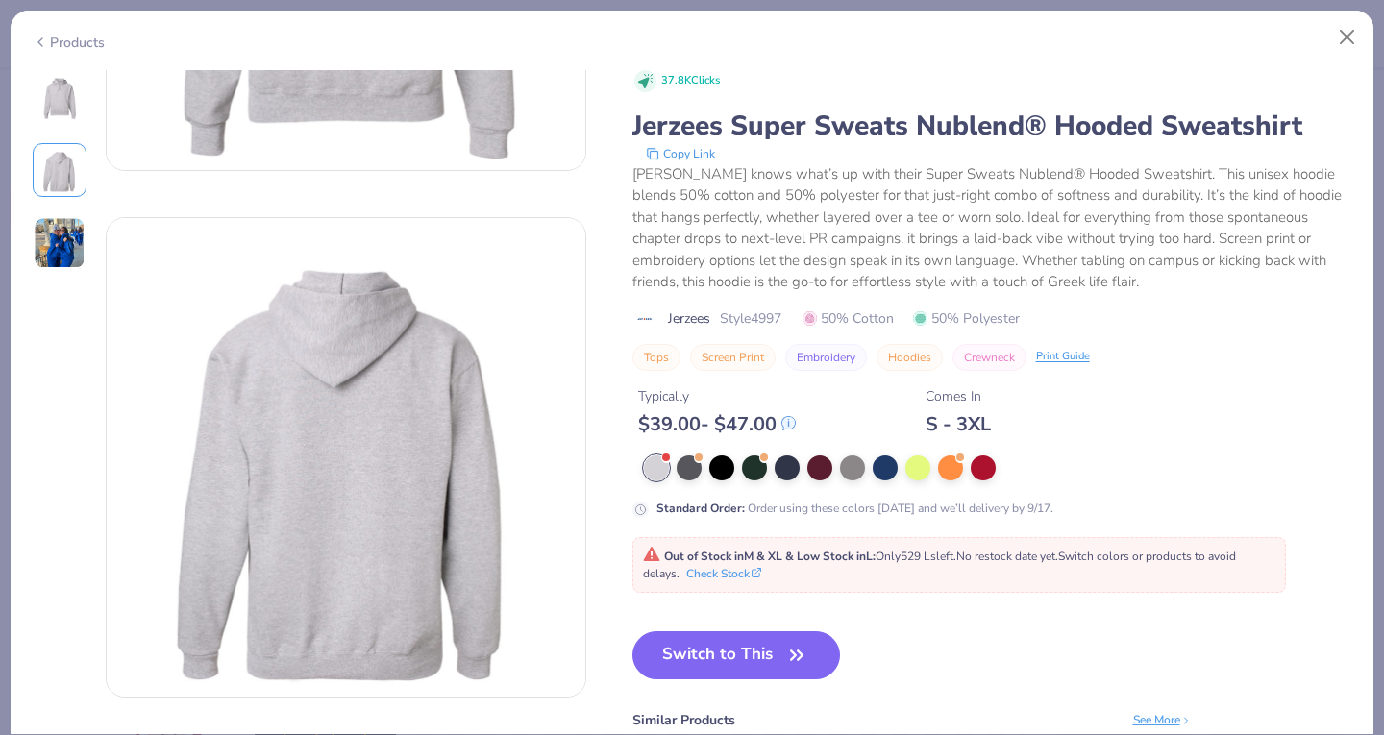
scroll to position [526, 0]
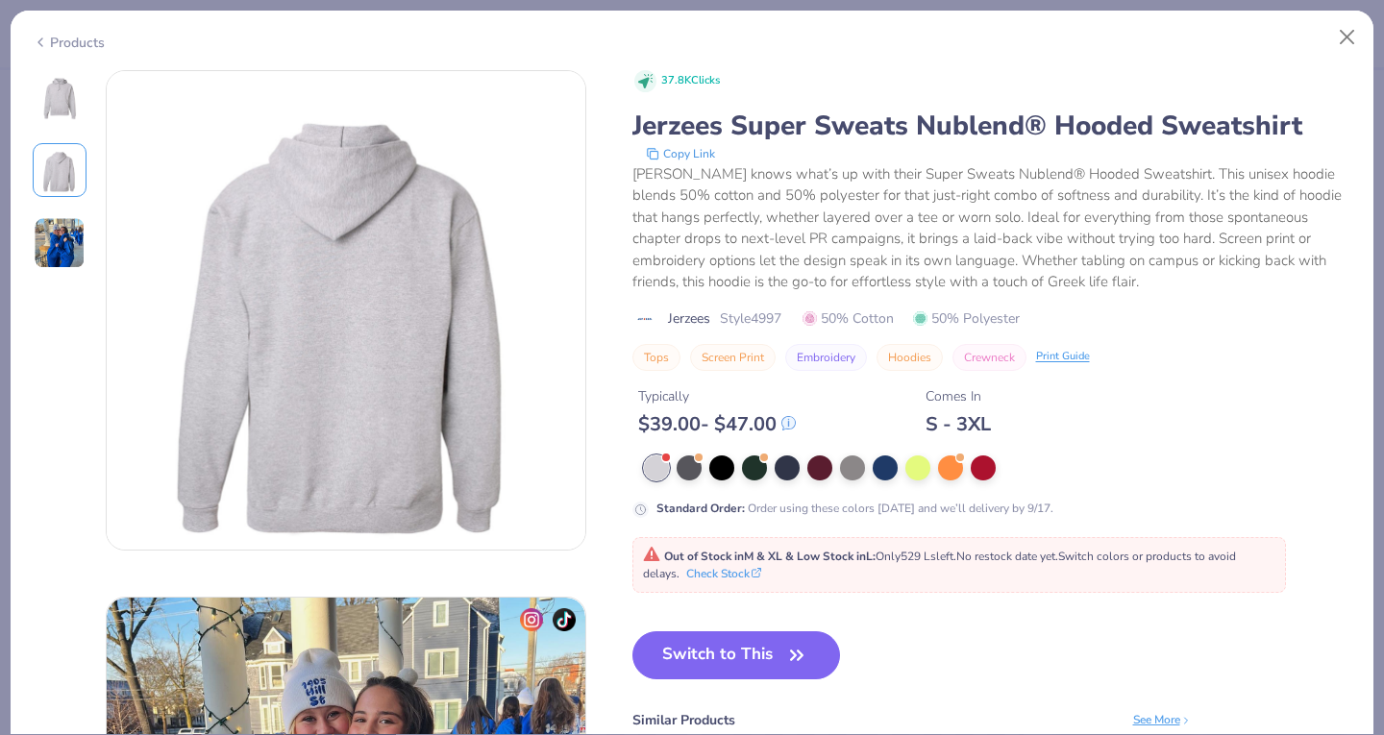
click at [31, 241] on div "10 SM Sigma Delta Tau, University of Michigan 37.8K Clicks Jerzees Super Sweats…" at bounding box center [692, 402] width 1362 height 665
click at [882, 476] on div at bounding box center [884, 467] width 25 height 25
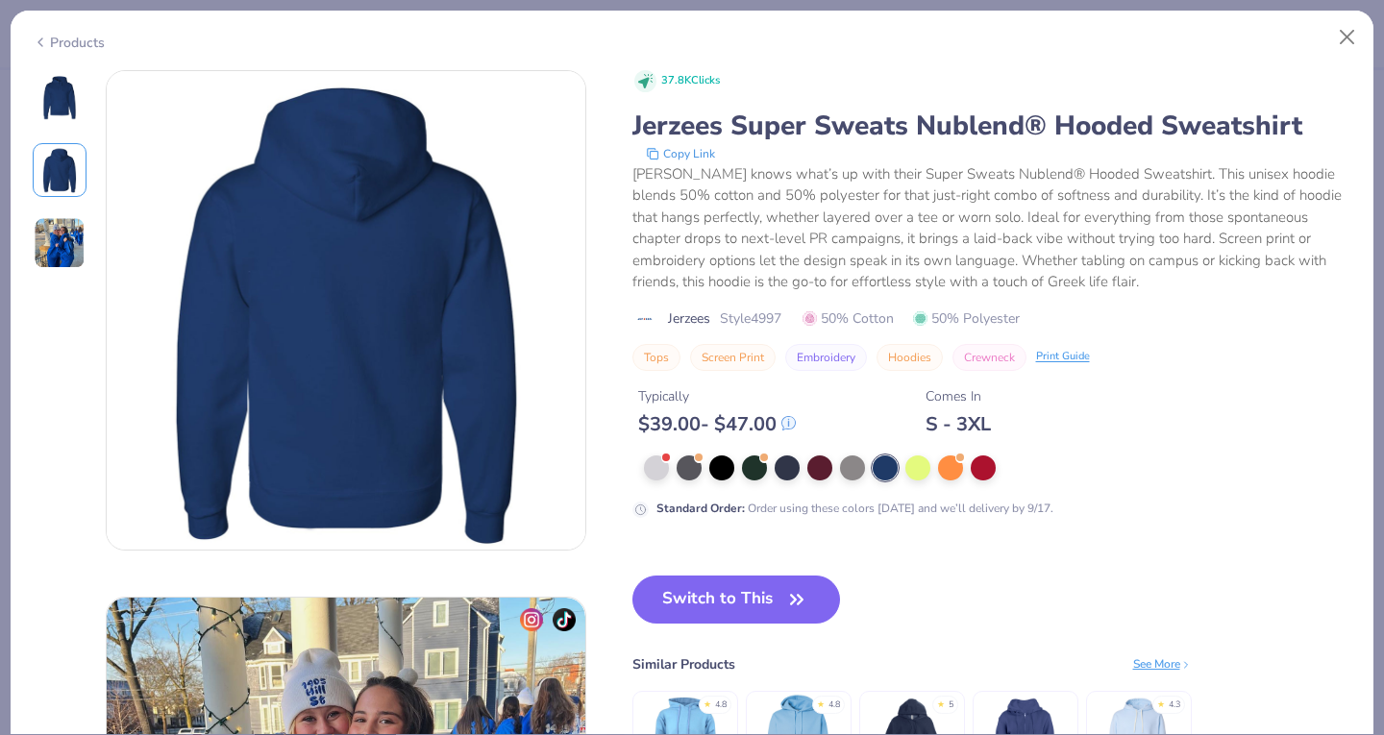
click at [46, 255] on img at bounding box center [60, 243] width 52 height 52
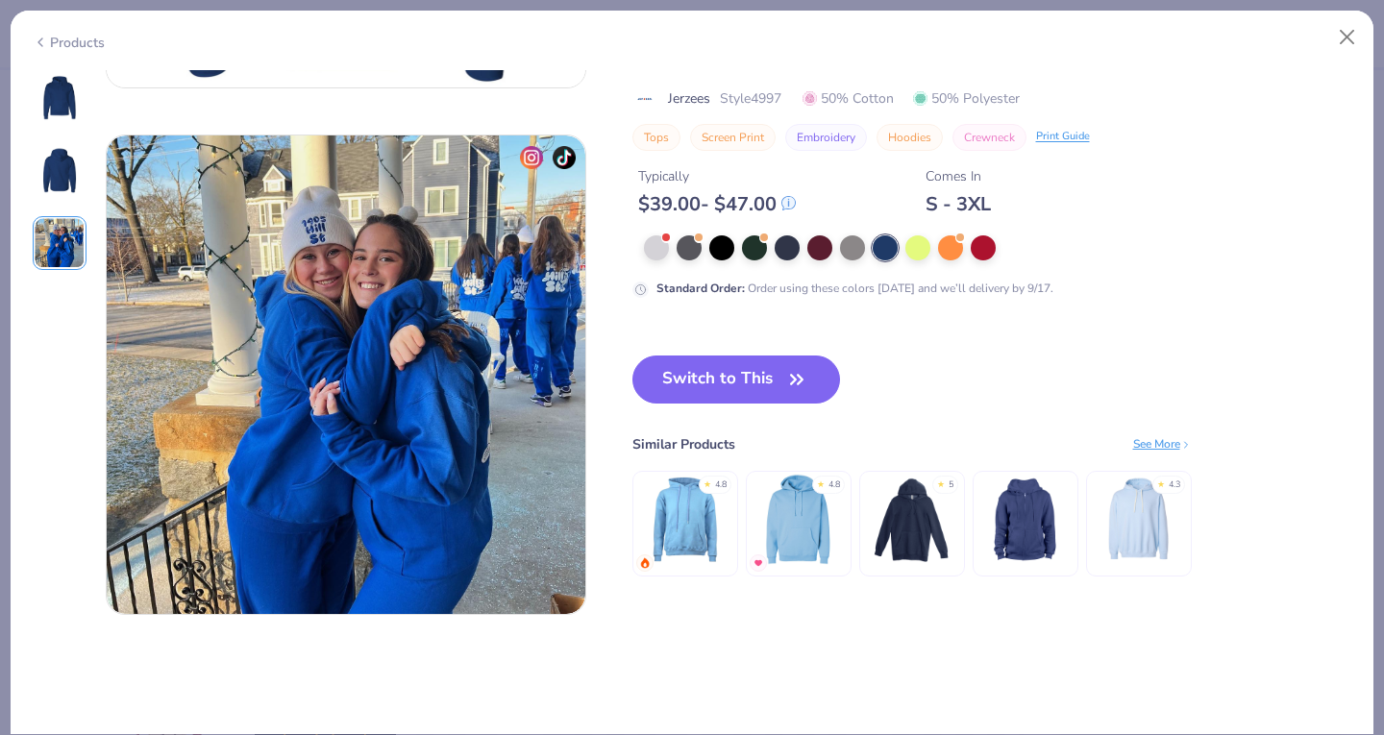
scroll to position [1053, 0]
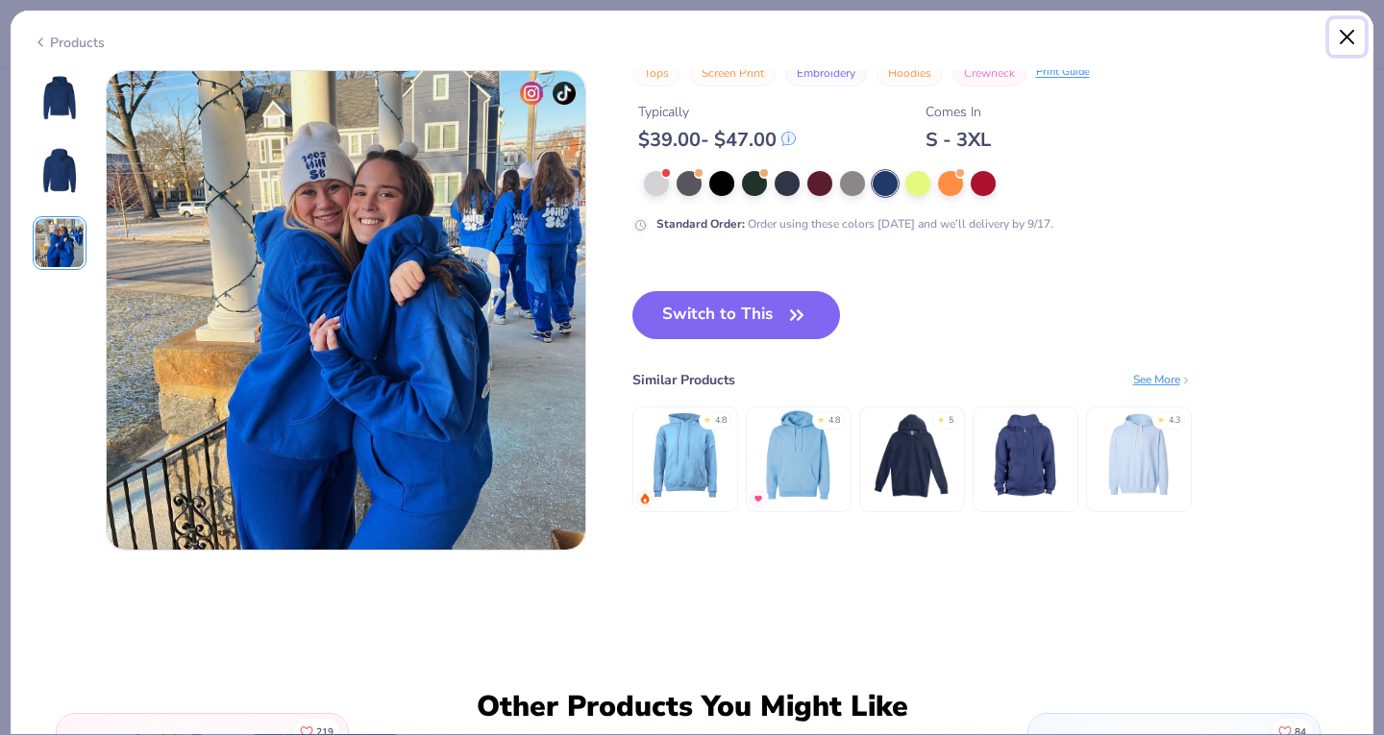
click at [1349, 28] on button "Close" at bounding box center [1347, 37] width 37 height 37
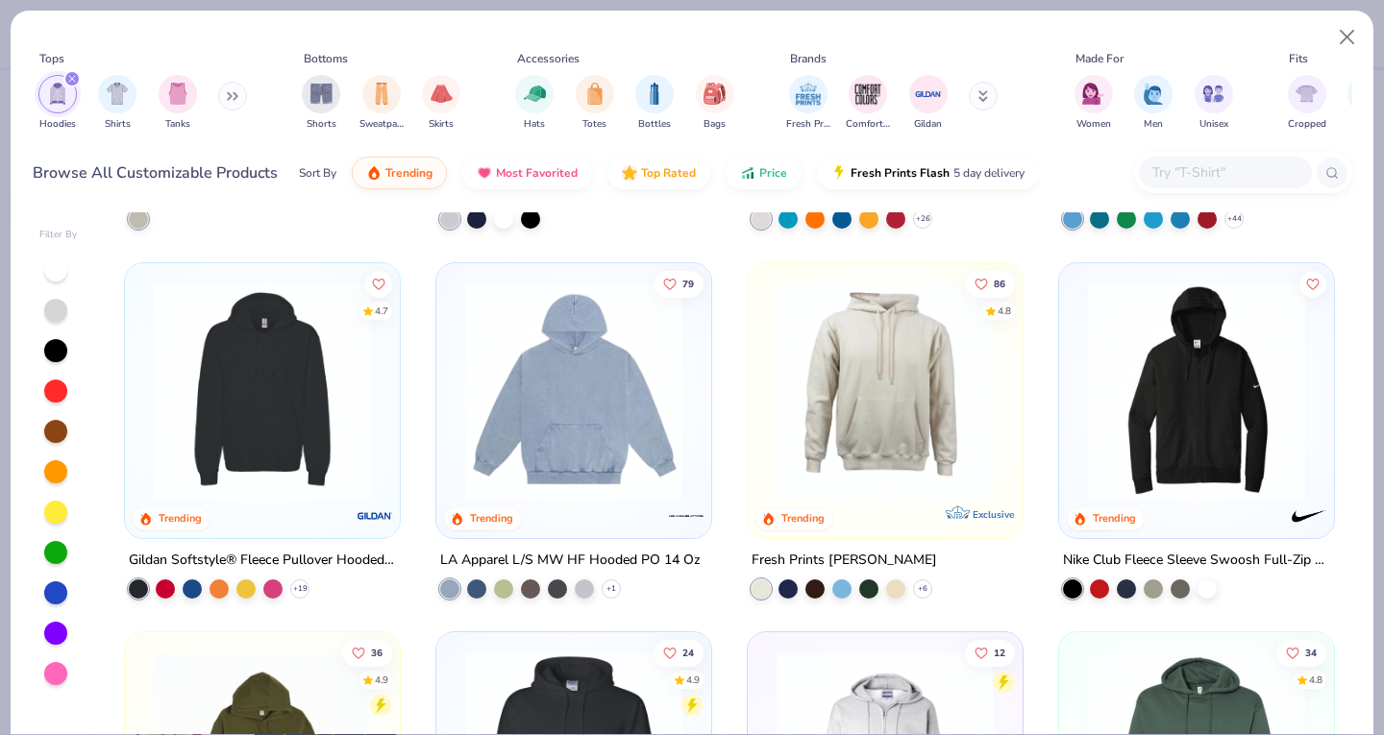
scroll to position [698, 0]
click at [887, 447] on img at bounding box center [885, 390] width 236 height 217
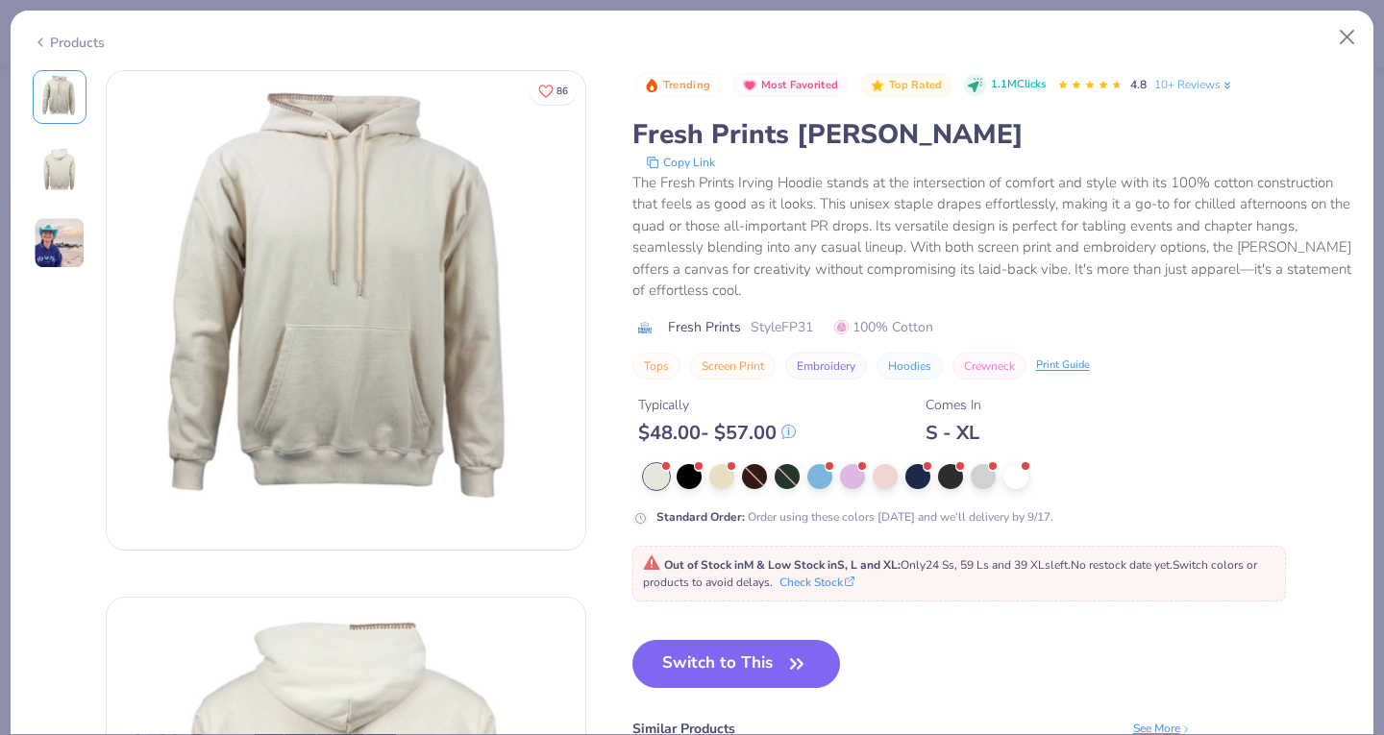
click at [58, 167] on img at bounding box center [60, 170] width 46 height 46
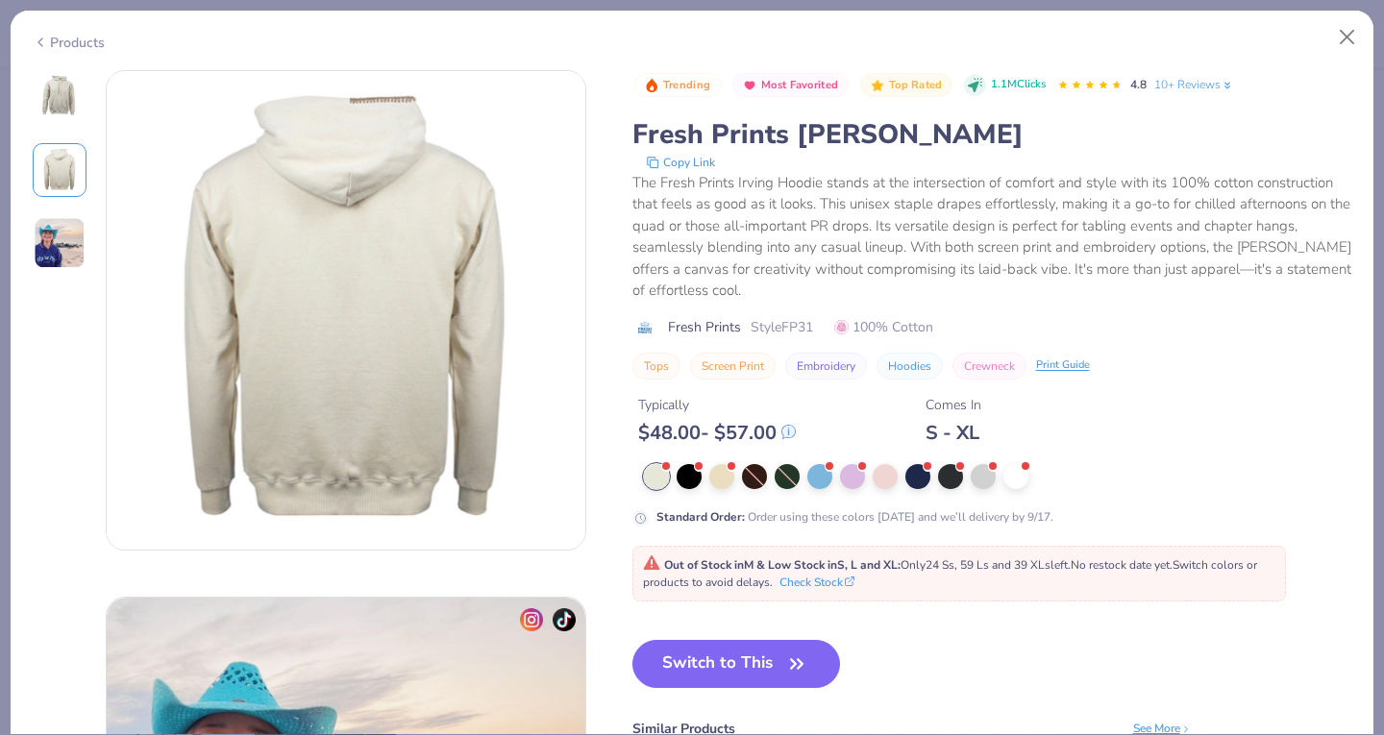
click at [46, 233] on img at bounding box center [60, 243] width 52 height 52
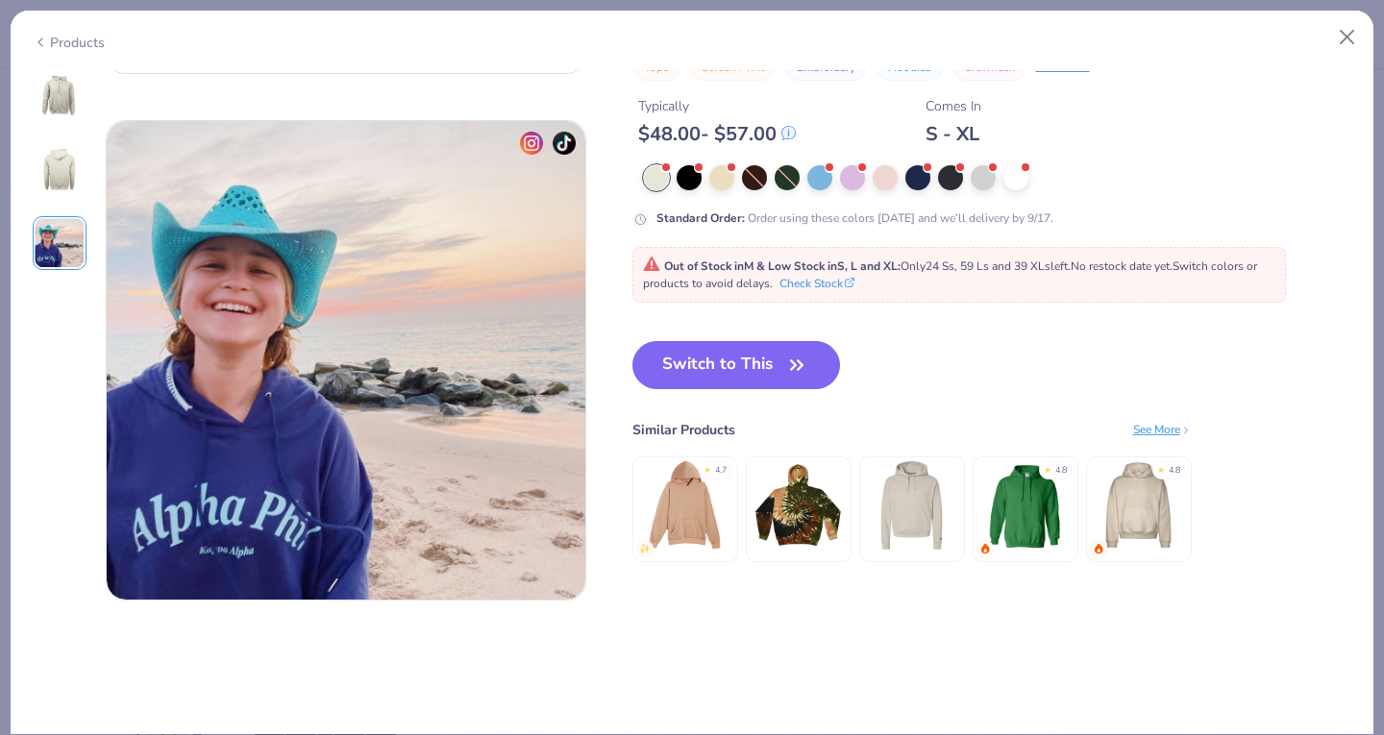
scroll to position [1053, 0]
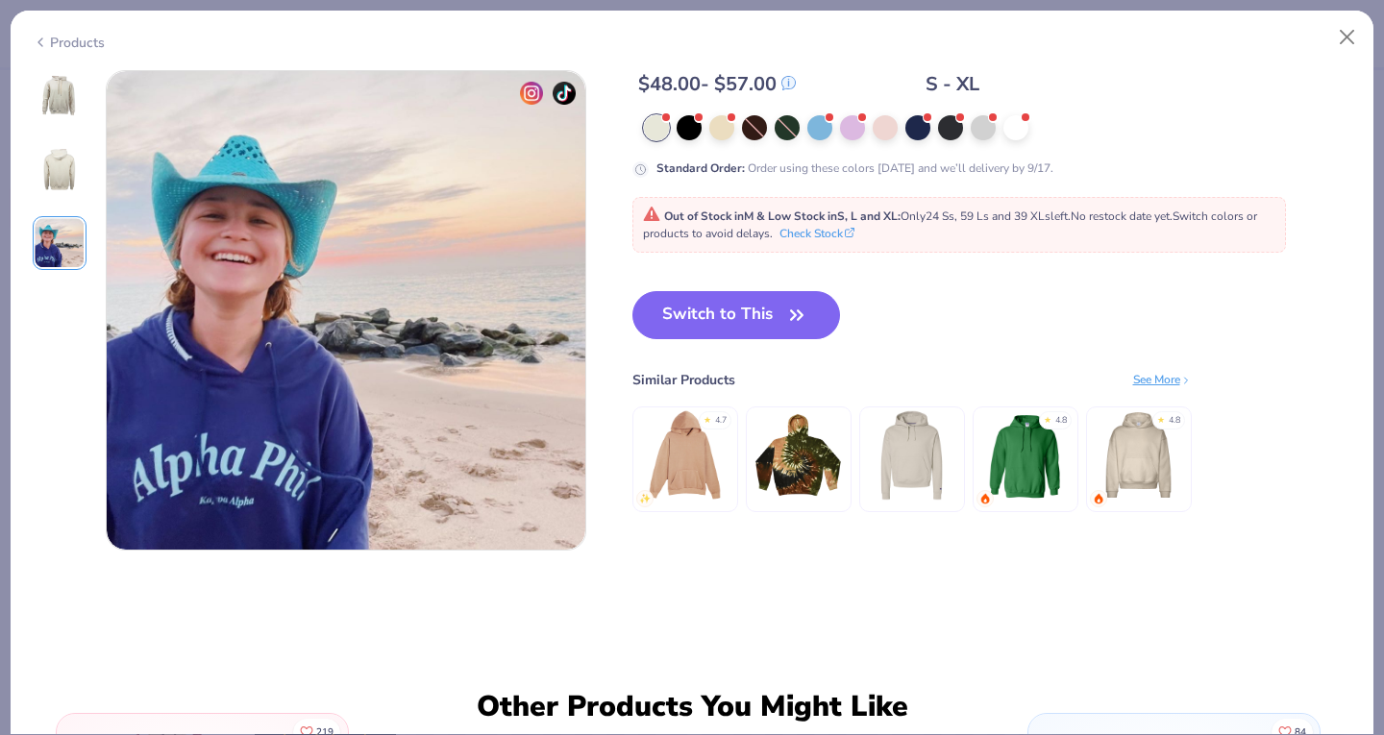
click at [56, 165] on img at bounding box center [60, 170] width 46 height 46
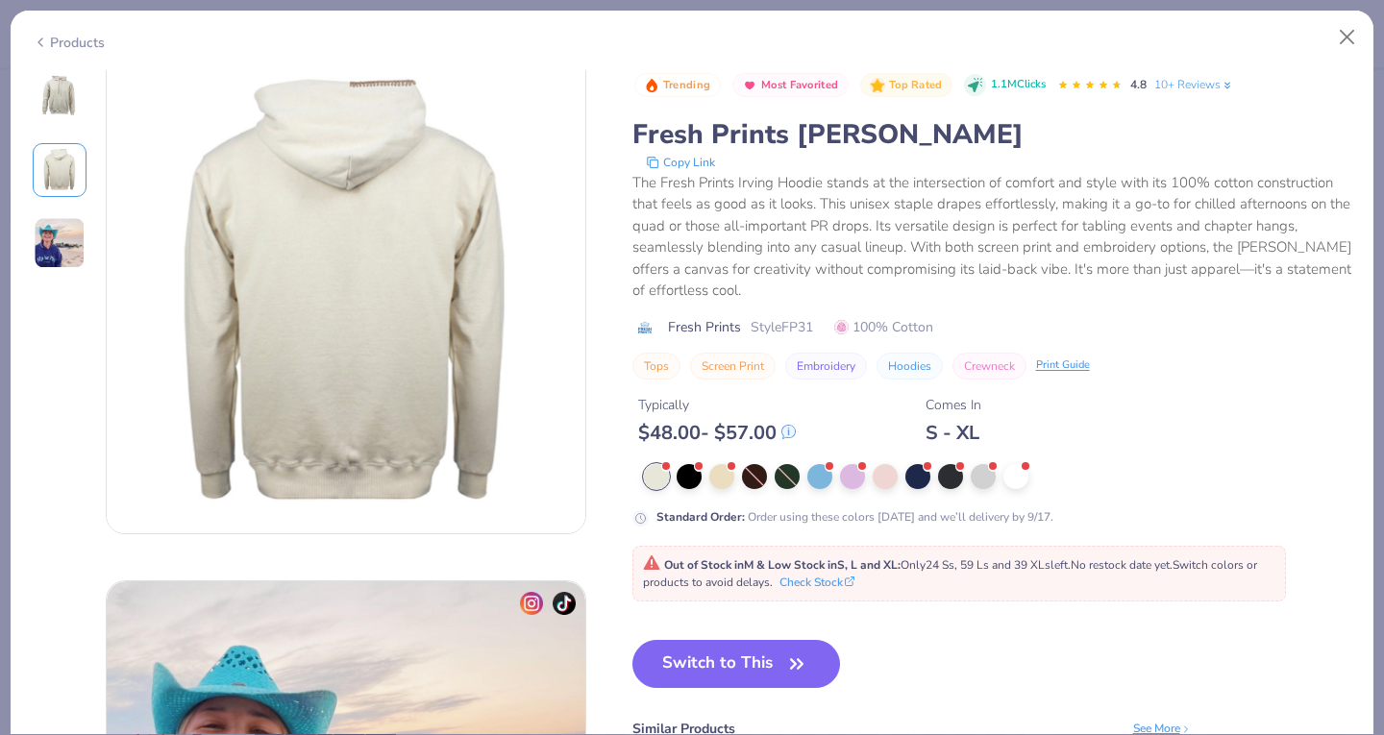
scroll to position [526, 0]
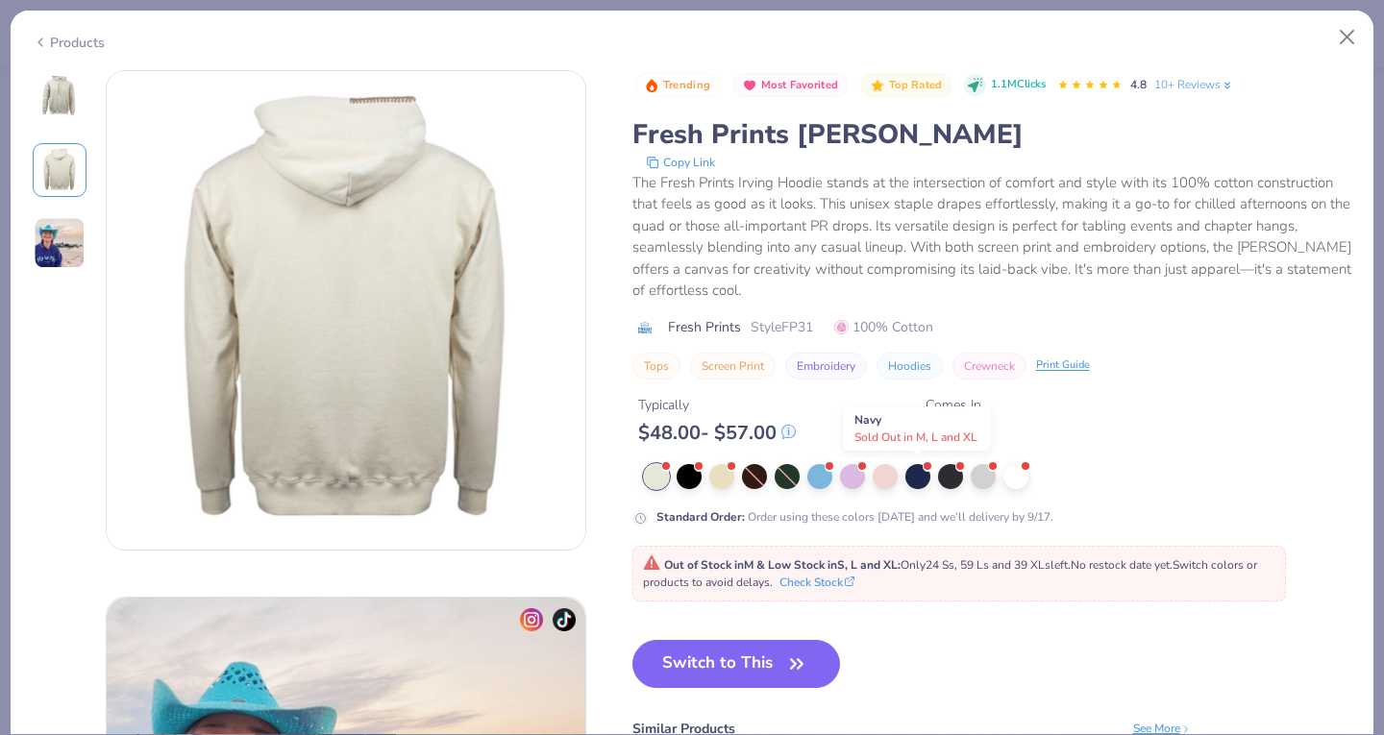
click at [916, 470] on div at bounding box center [917, 476] width 25 height 25
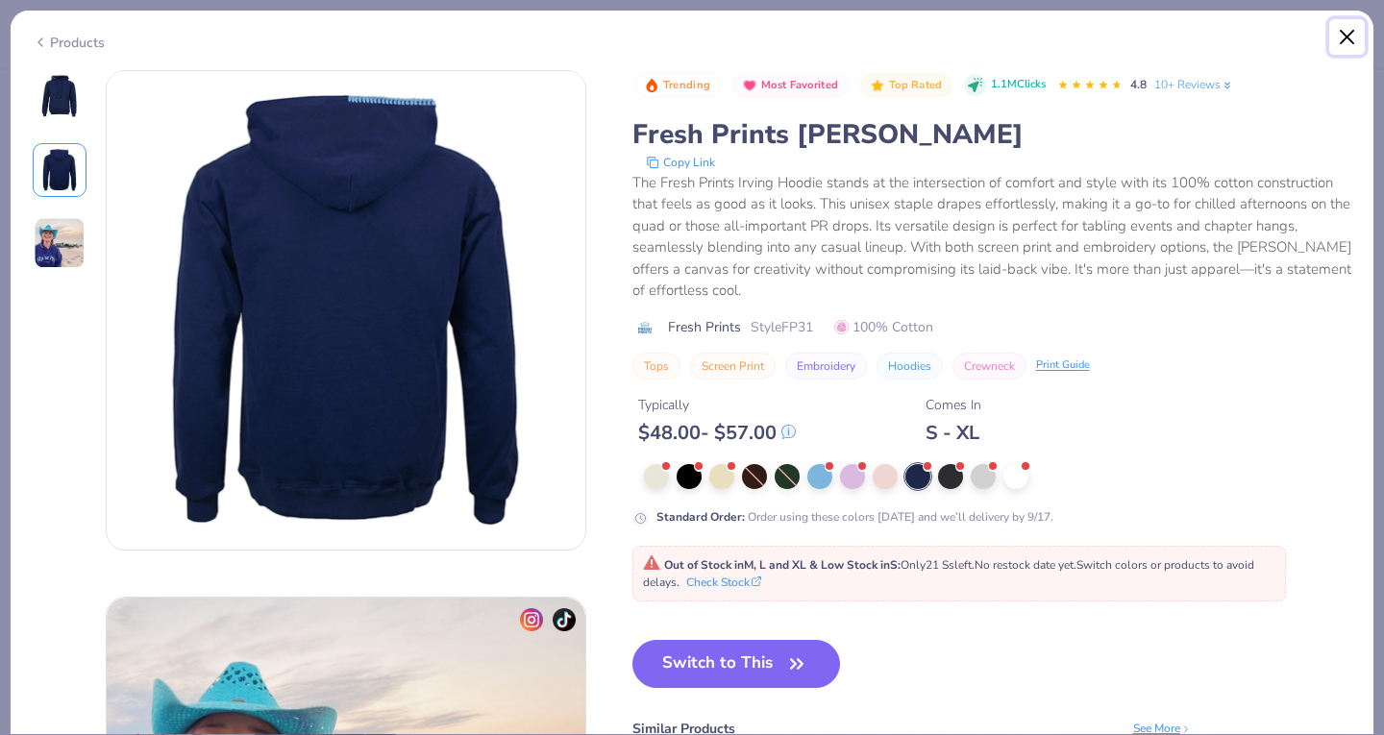
click at [1330, 32] on button "Close" at bounding box center [1347, 37] width 37 height 37
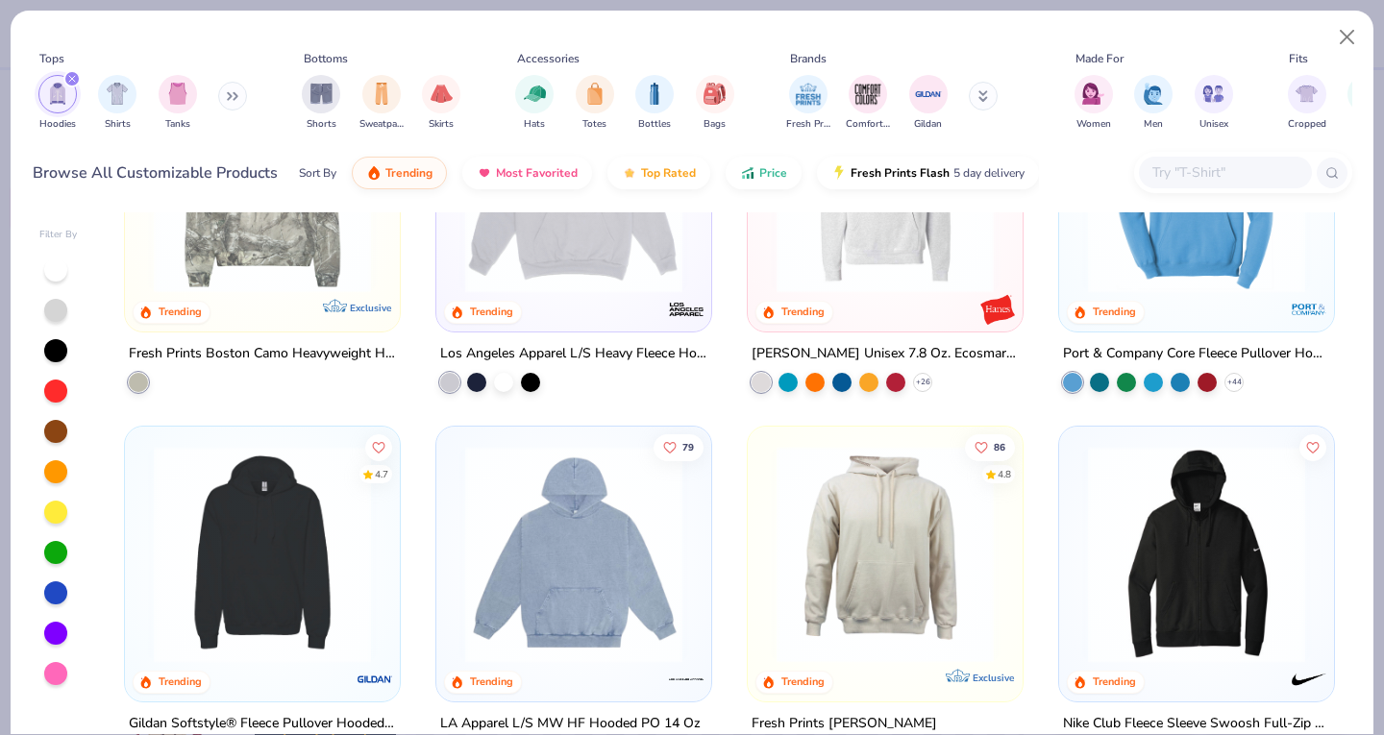
scroll to position [535, 0]
click at [266, 493] on img at bounding box center [262, 554] width 236 height 217
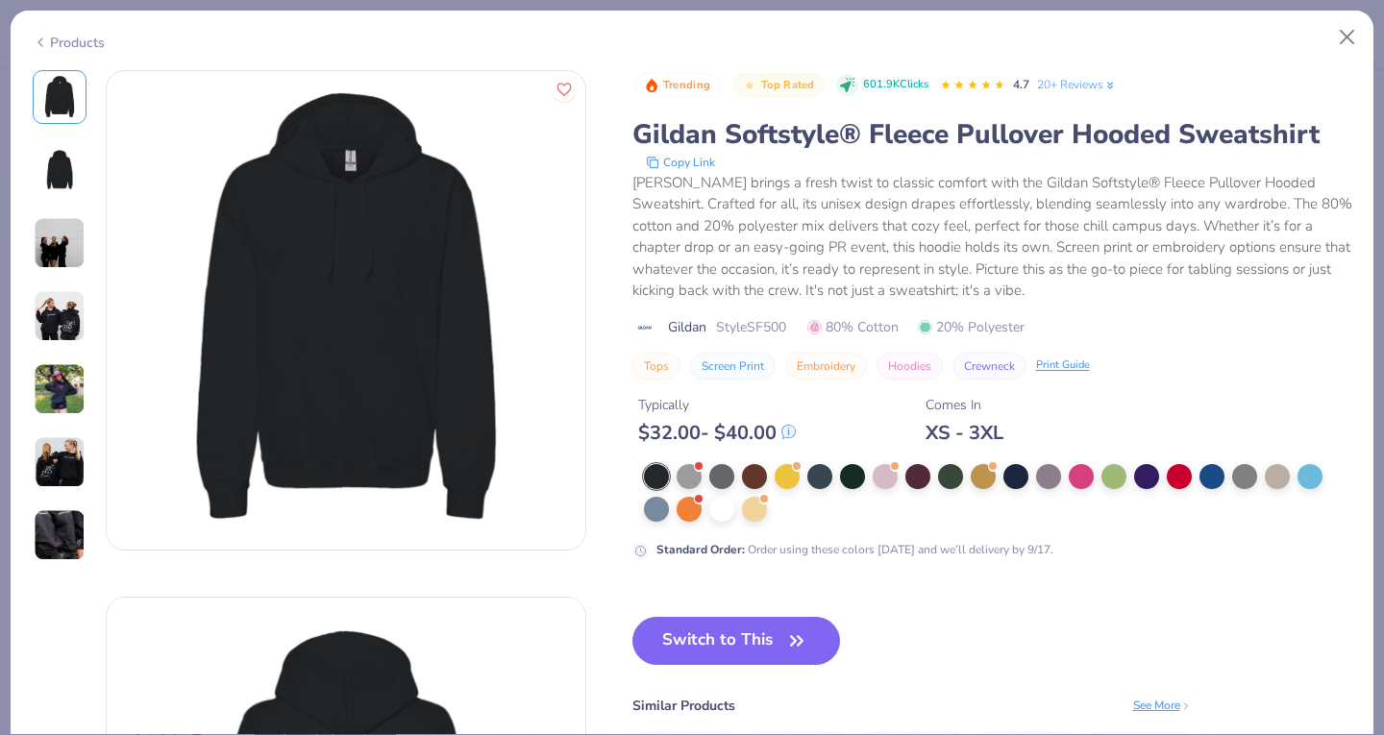
click at [56, 248] on img at bounding box center [60, 243] width 52 height 52
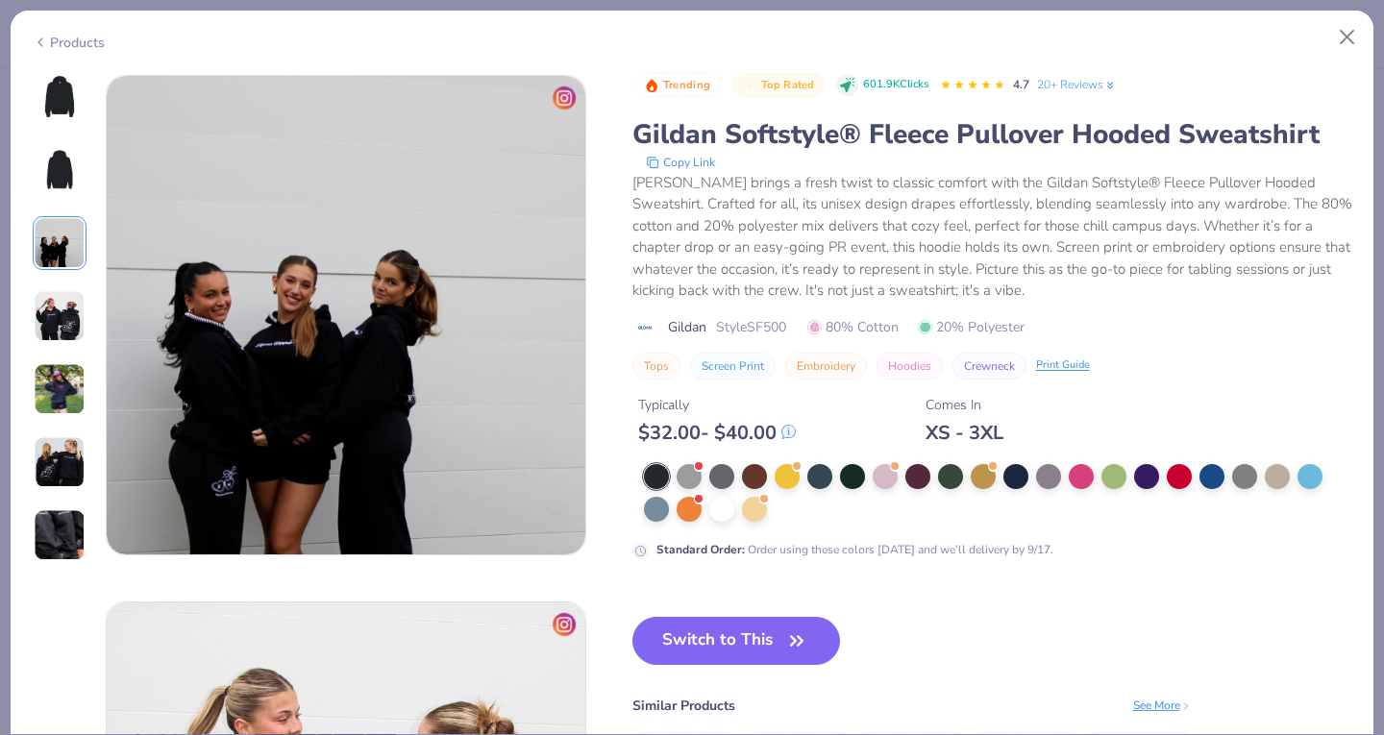
scroll to position [1053, 0]
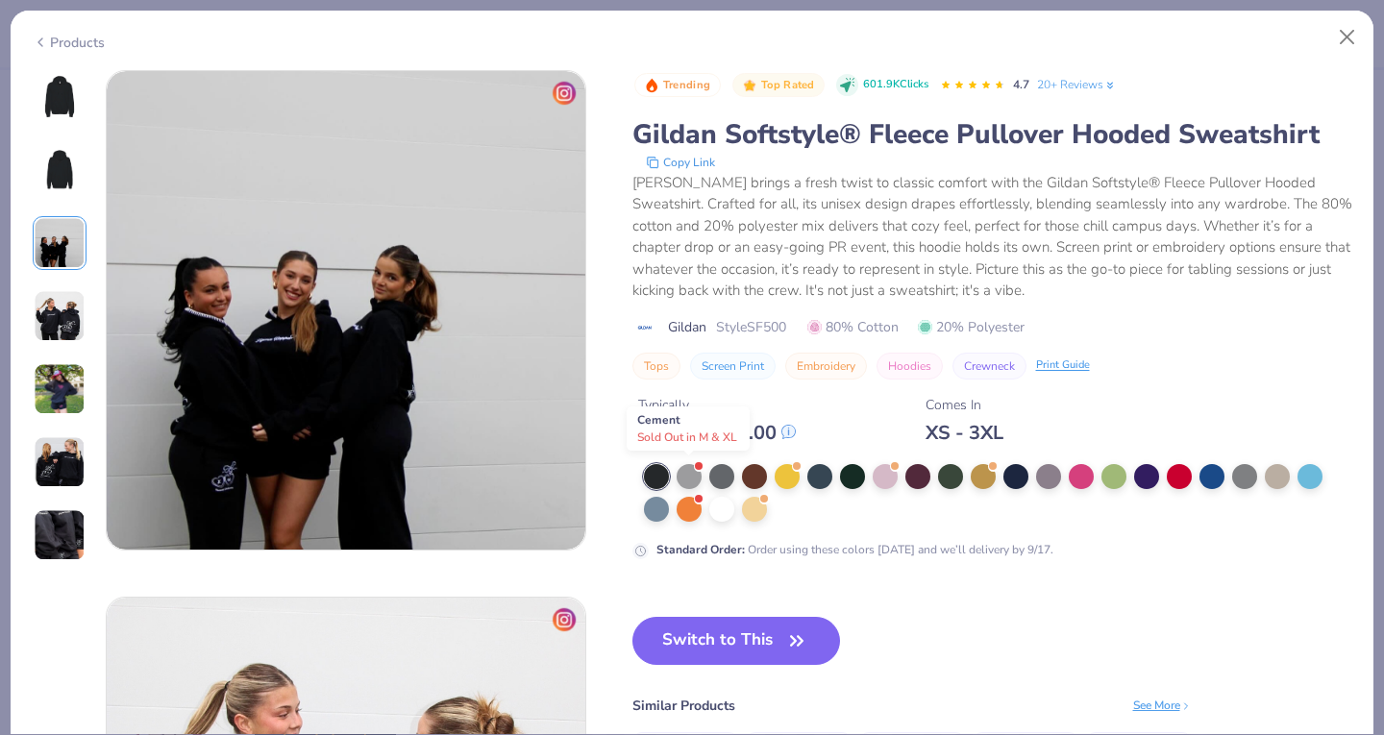
click at [692, 479] on div at bounding box center [688, 476] width 25 height 25
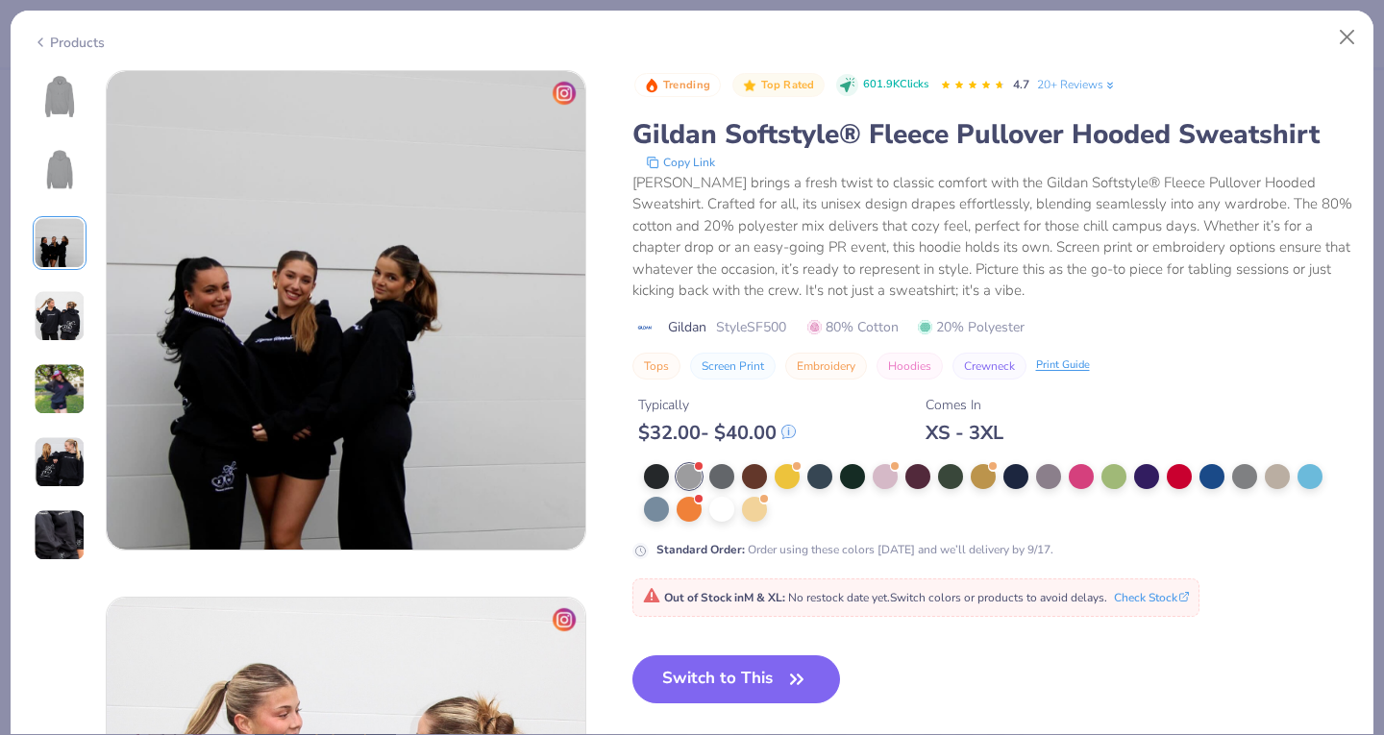
click at [52, 80] on img at bounding box center [60, 97] width 46 height 46
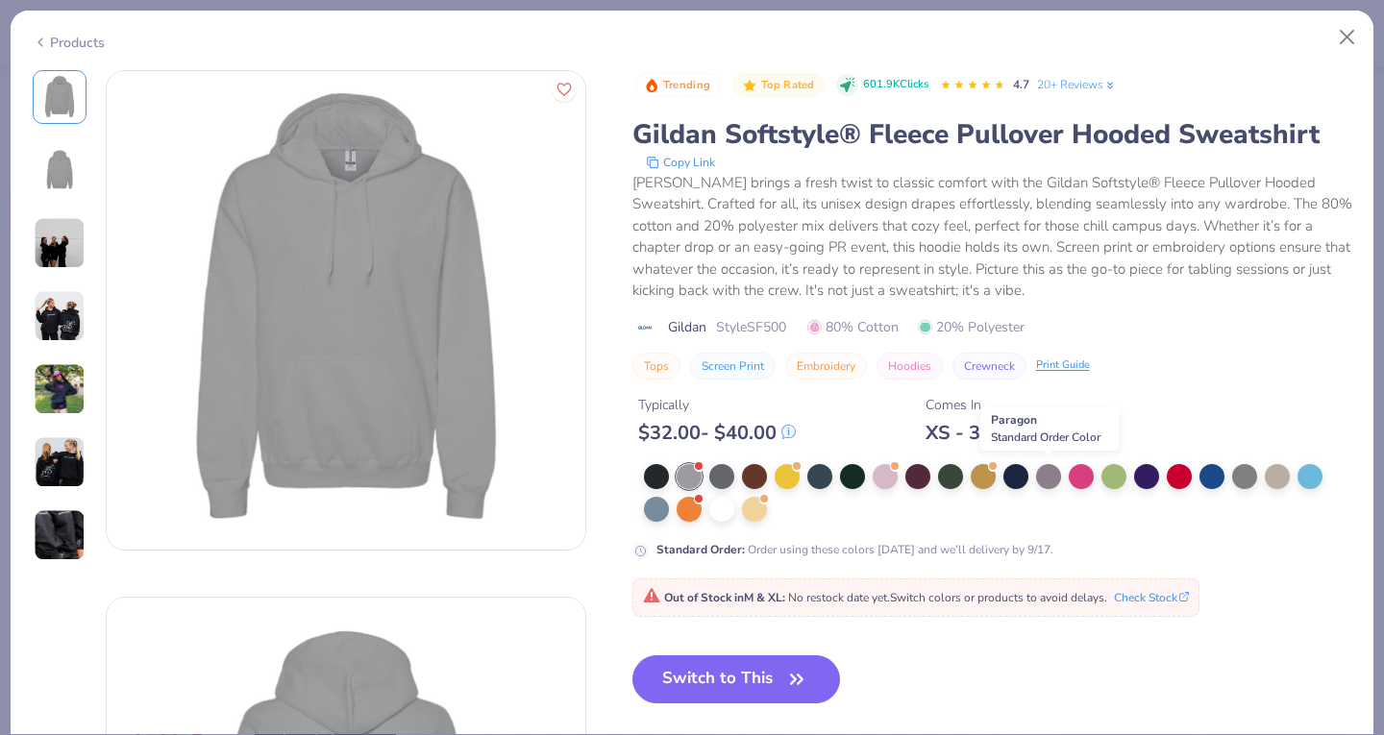
click at [1040, 478] on div at bounding box center [1048, 476] width 25 height 25
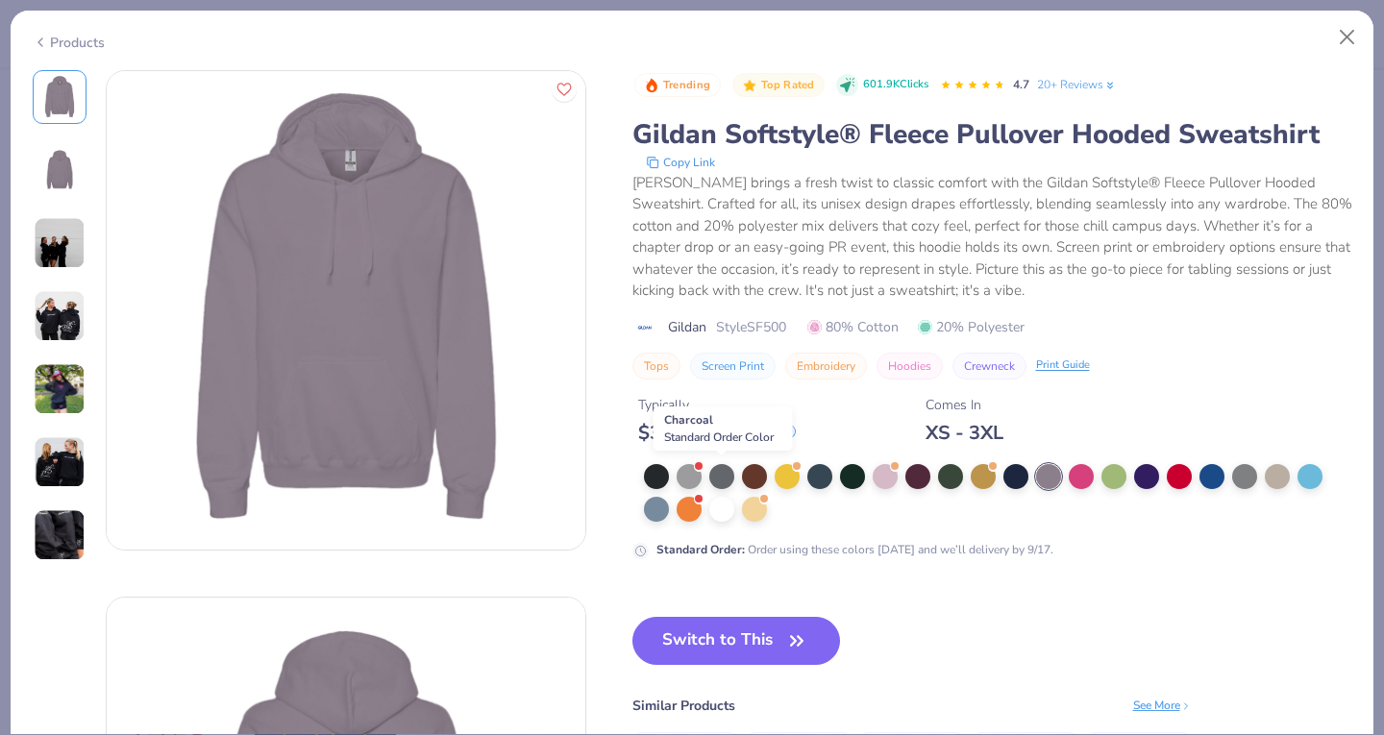
click at [722, 478] on div at bounding box center [721, 476] width 25 height 25
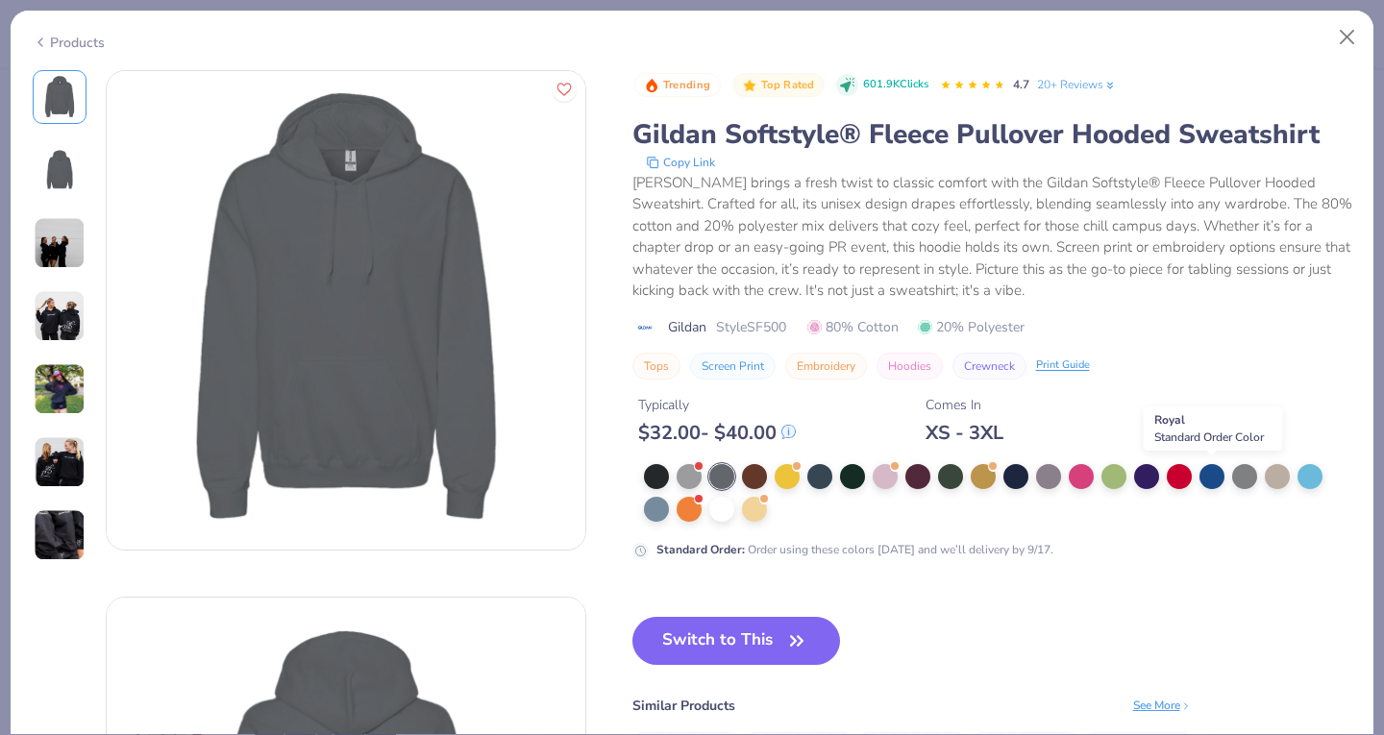
click at [1213, 467] on div at bounding box center [1211, 476] width 25 height 25
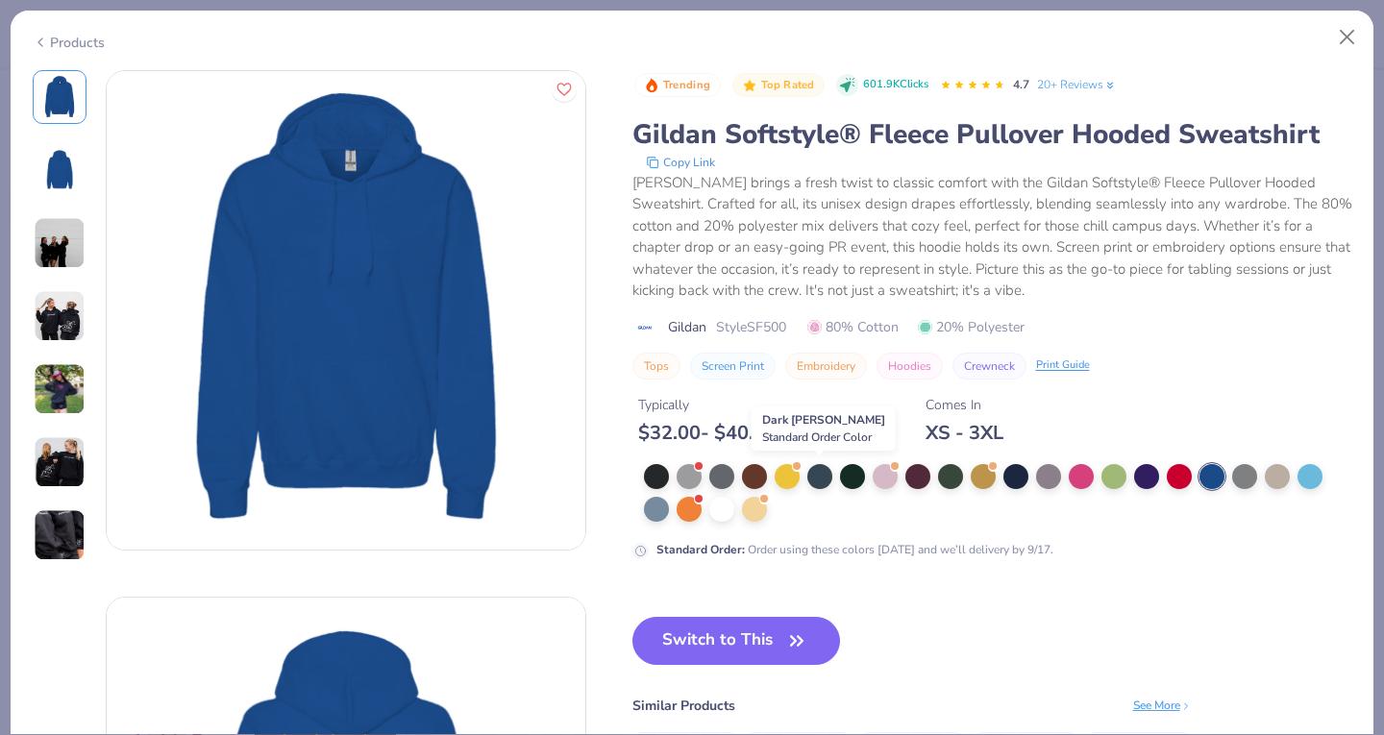
click at [821, 477] on div at bounding box center [819, 476] width 25 height 25
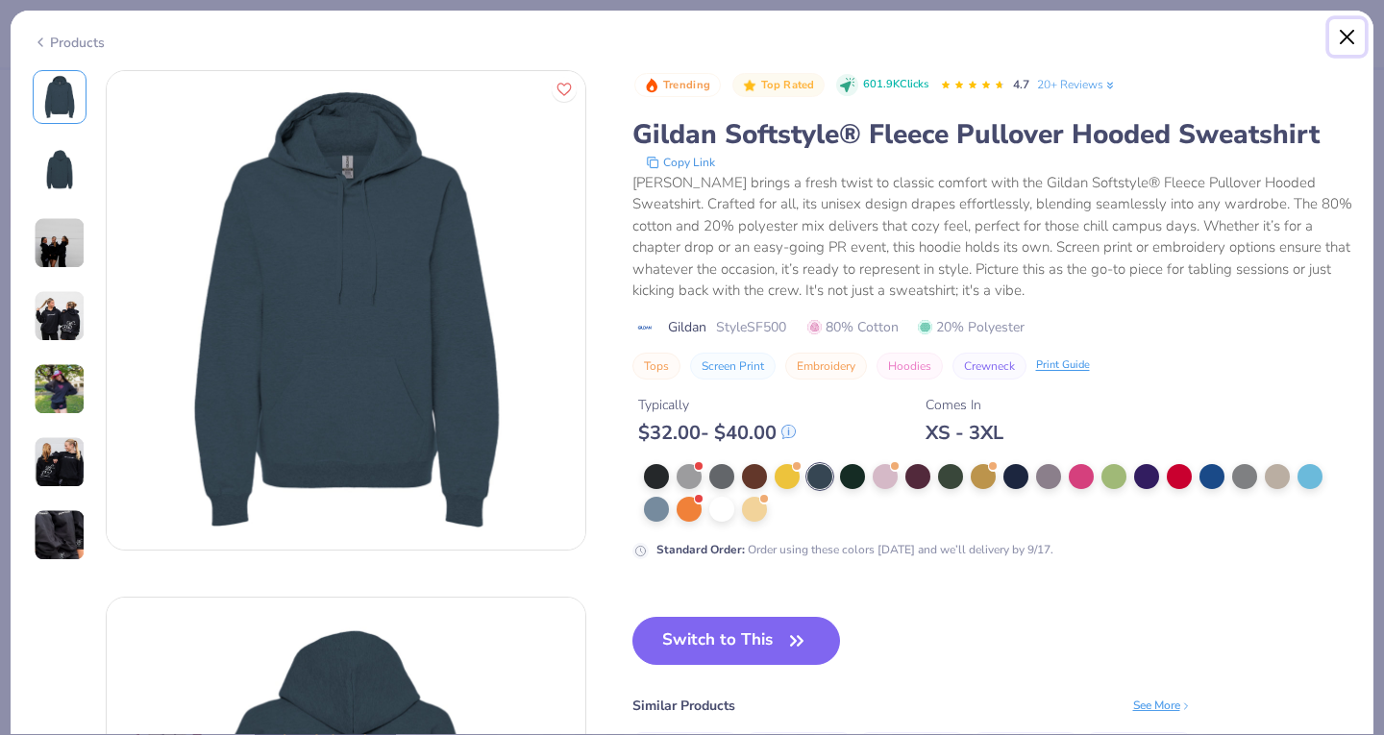
click at [1349, 37] on button "Close" at bounding box center [1347, 37] width 37 height 37
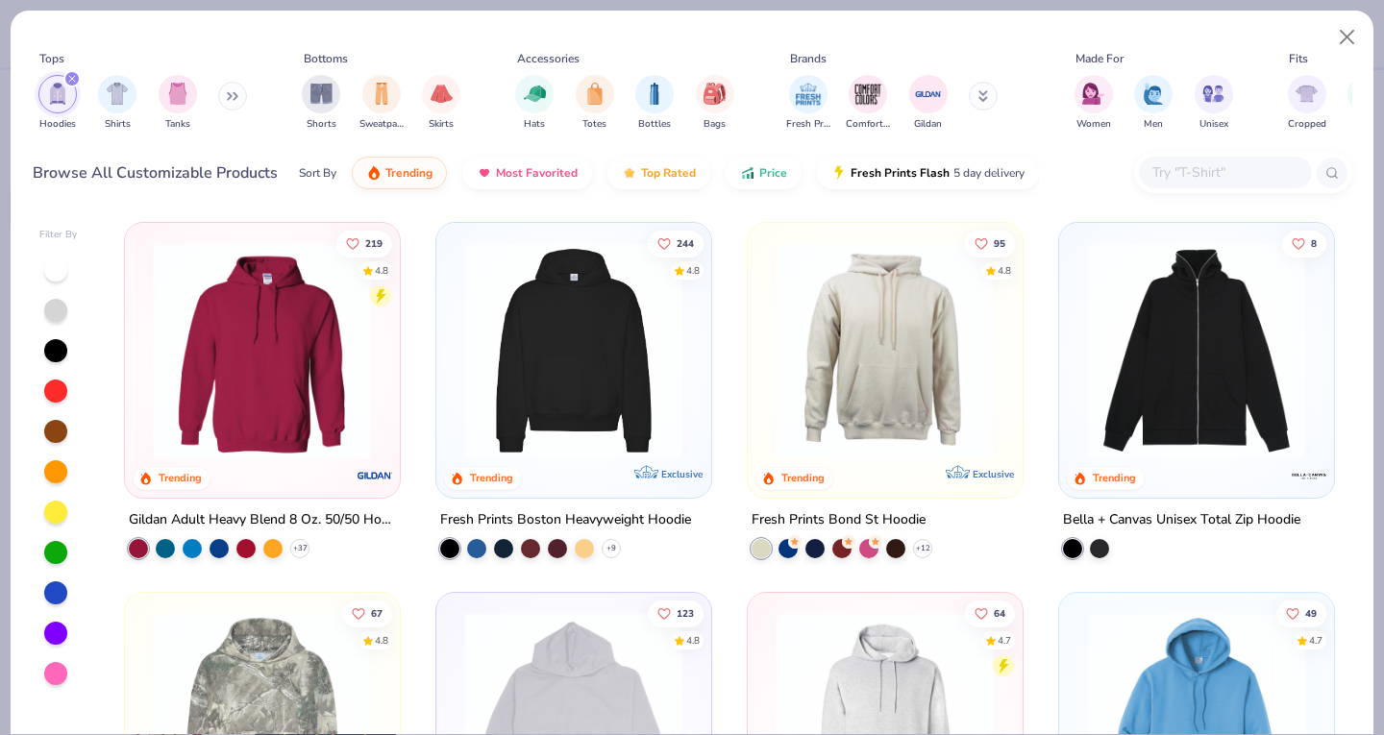
click at [592, 359] on img at bounding box center [573, 350] width 236 height 217
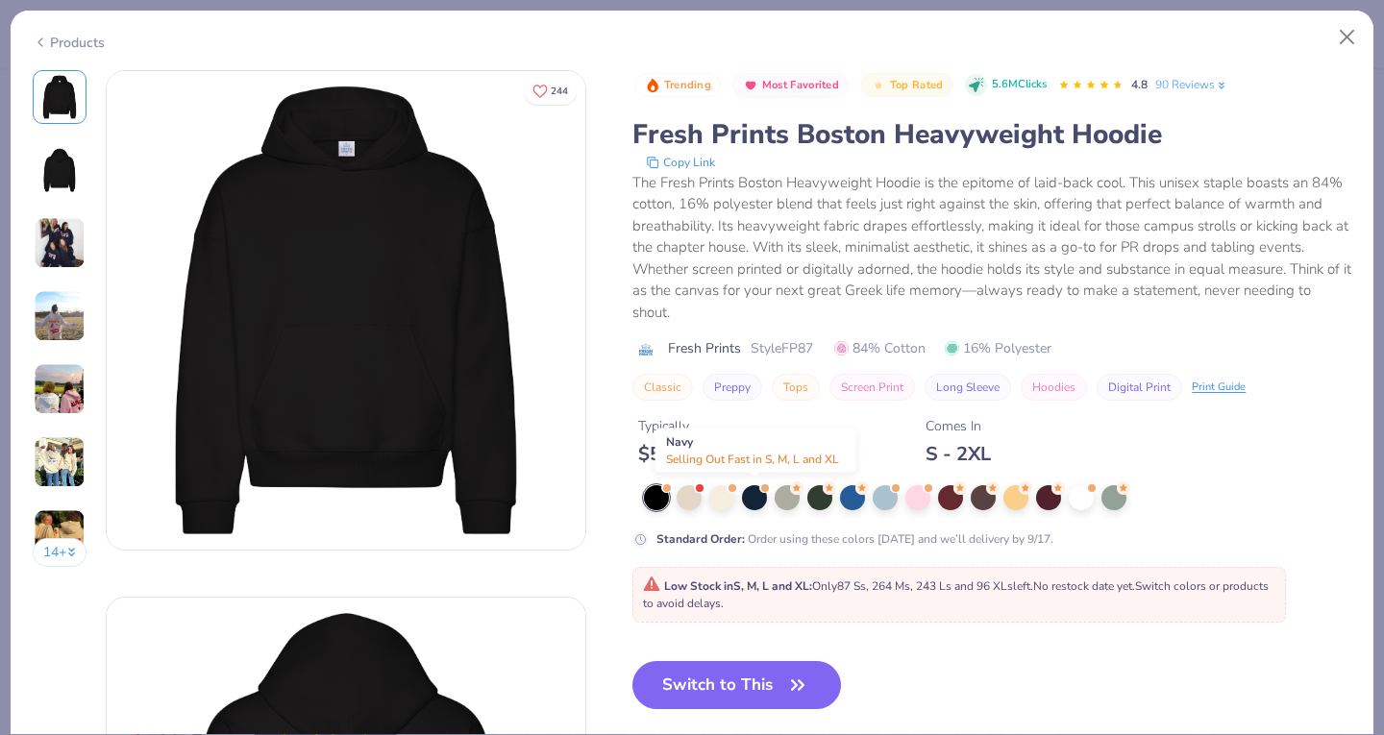
click at [760, 499] on div at bounding box center [754, 497] width 25 height 25
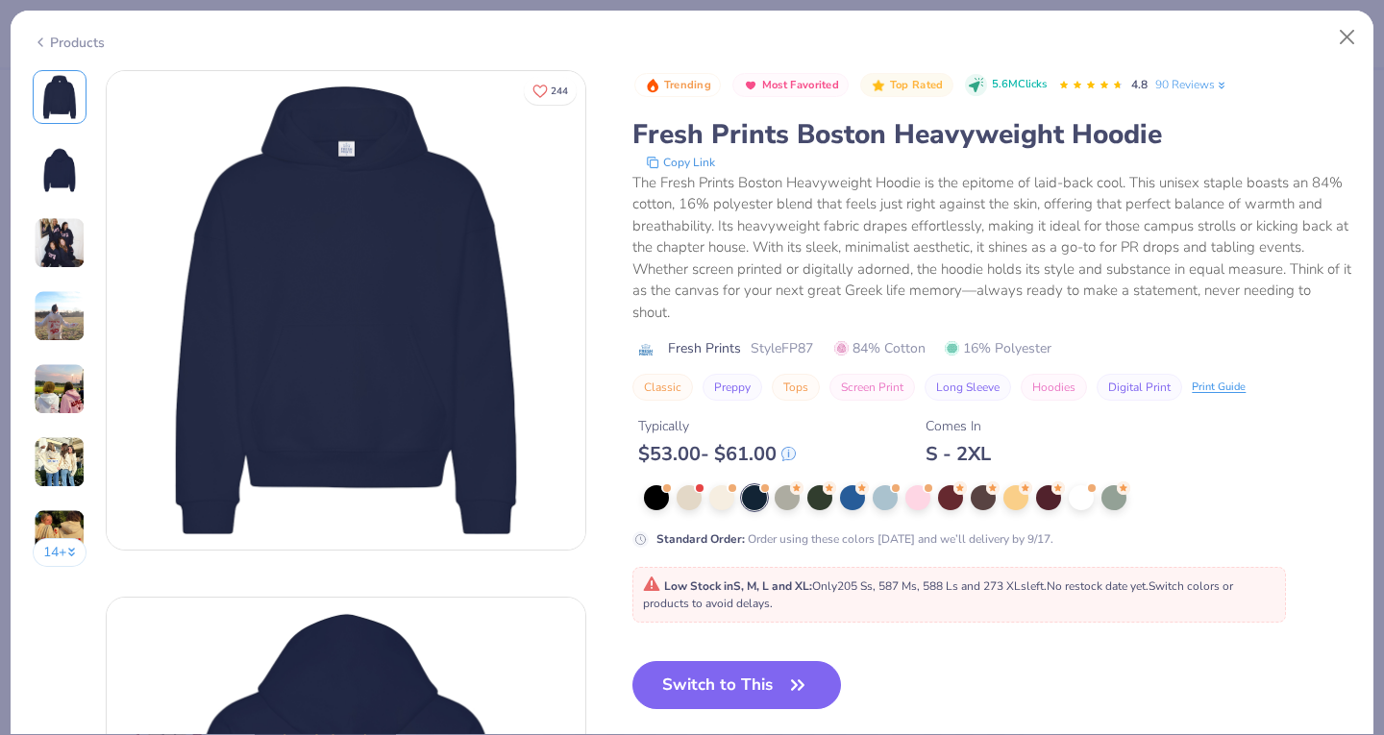
click at [79, 175] on img at bounding box center [60, 170] width 46 height 46
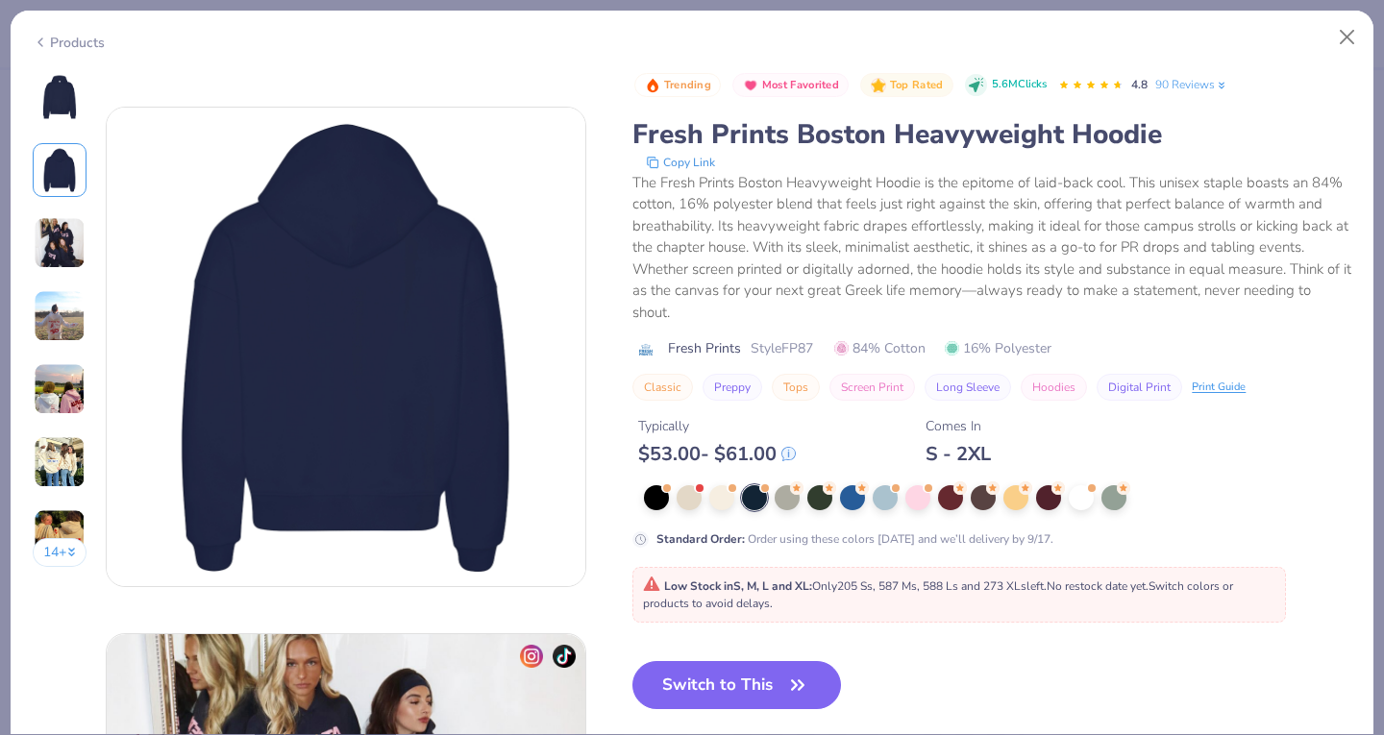
scroll to position [526, 0]
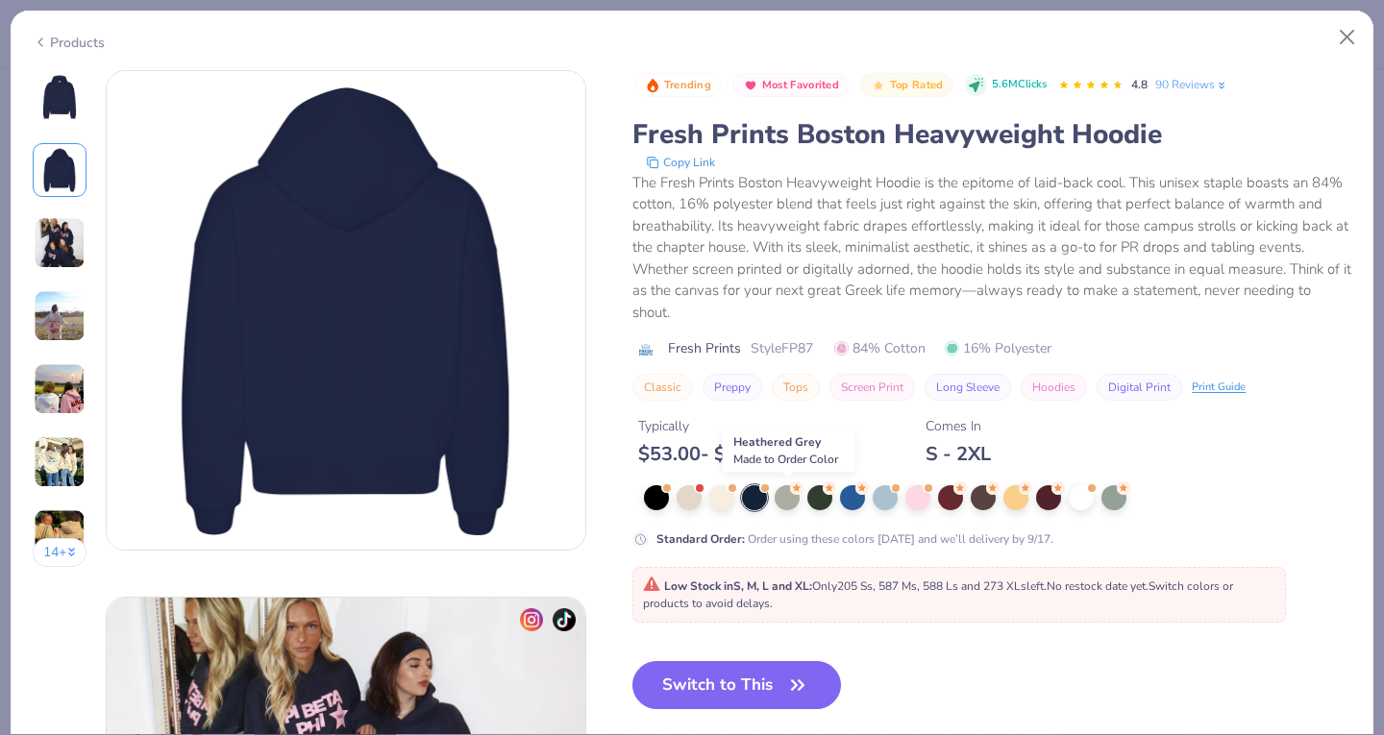
click at [792, 496] on div at bounding box center [786, 497] width 25 height 25
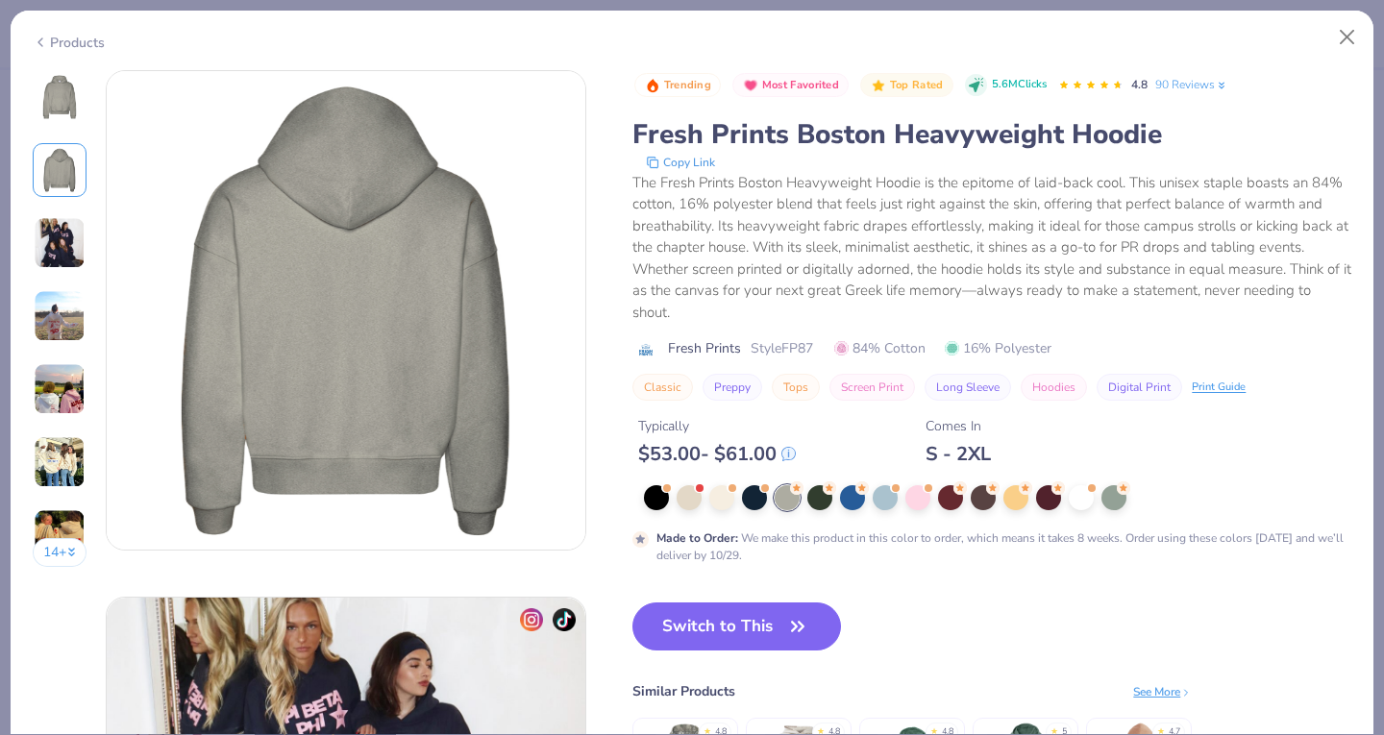
click at [48, 105] on img at bounding box center [60, 97] width 46 height 46
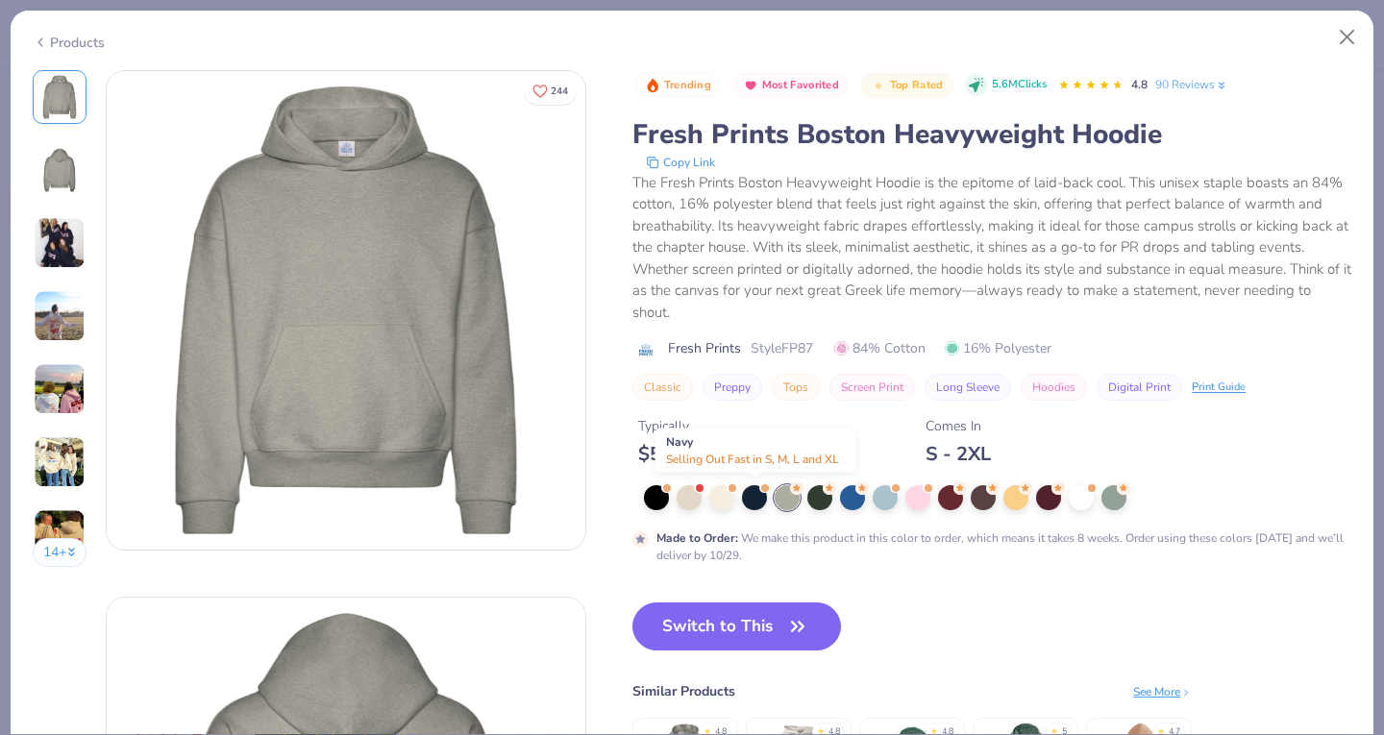
click at [751, 502] on div at bounding box center [754, 497] width 25 height 25
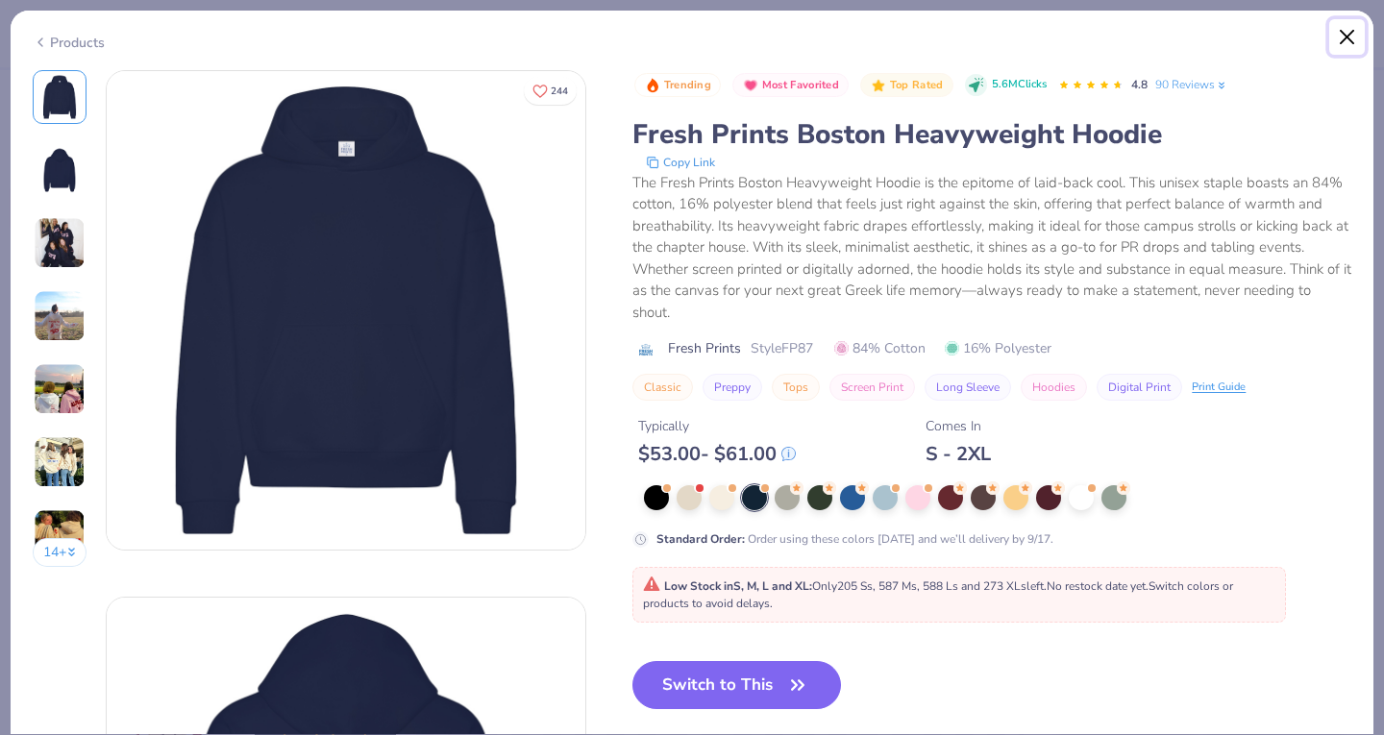
click at [1347, 34] on button "Close" at bounding box center [1347, 37] width 37 height 37
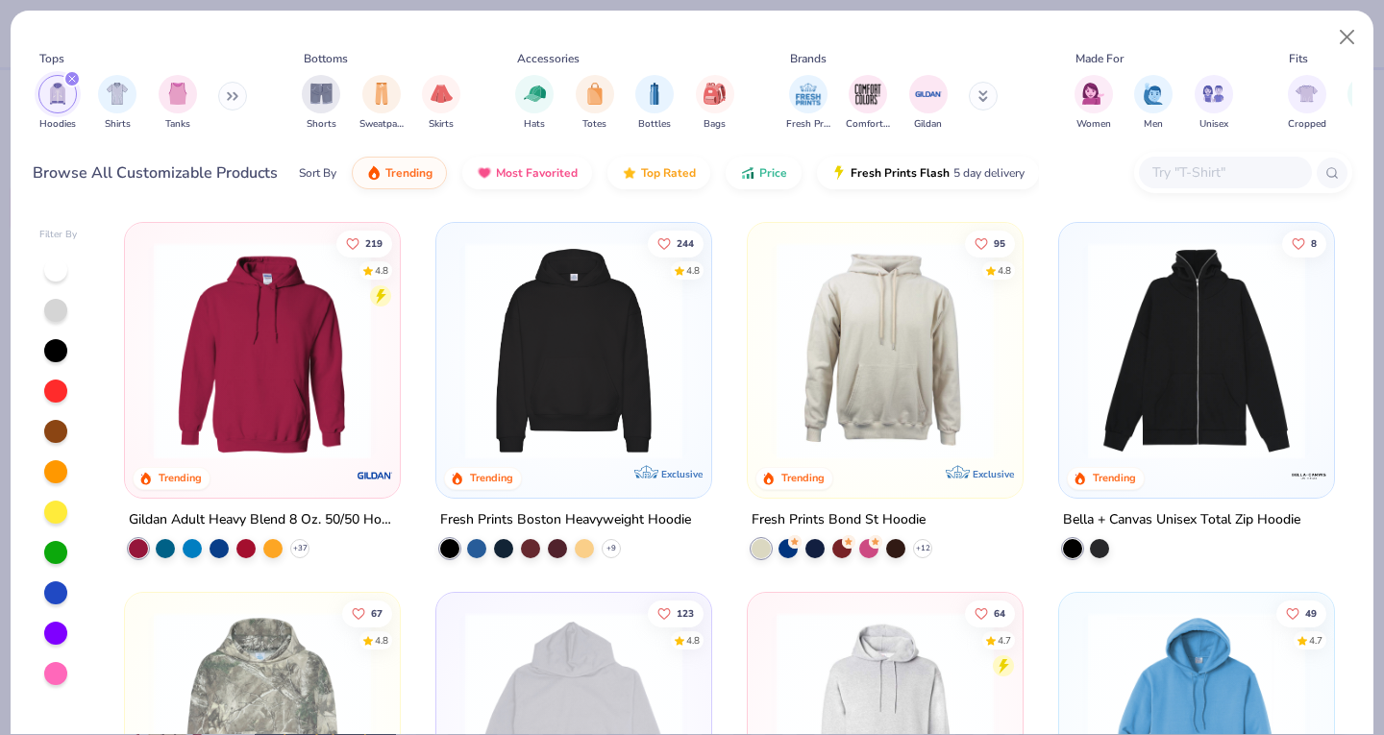
click at [811, 415] on img at bounding box center [885, 350] width 236 height 217
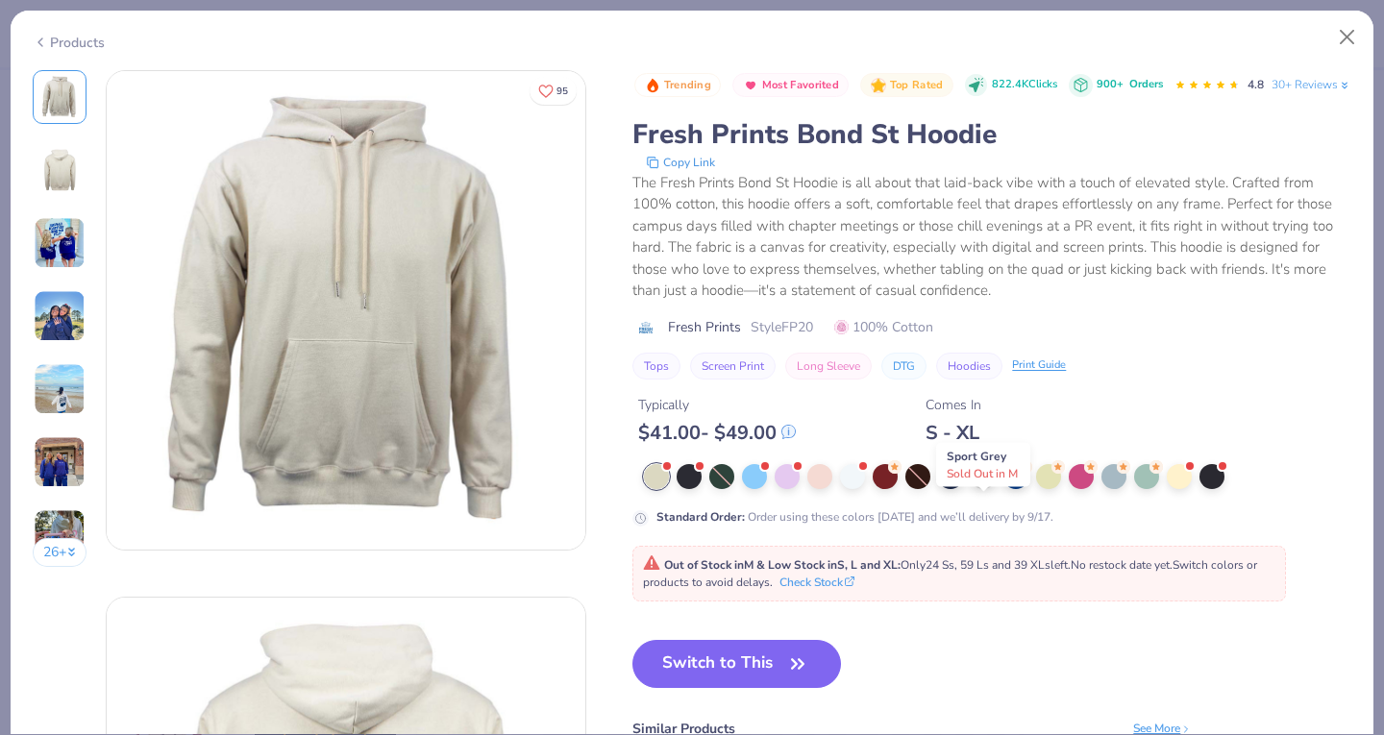
click at [975, 489] on div at bounding box center [982, 476] width 25 height 25
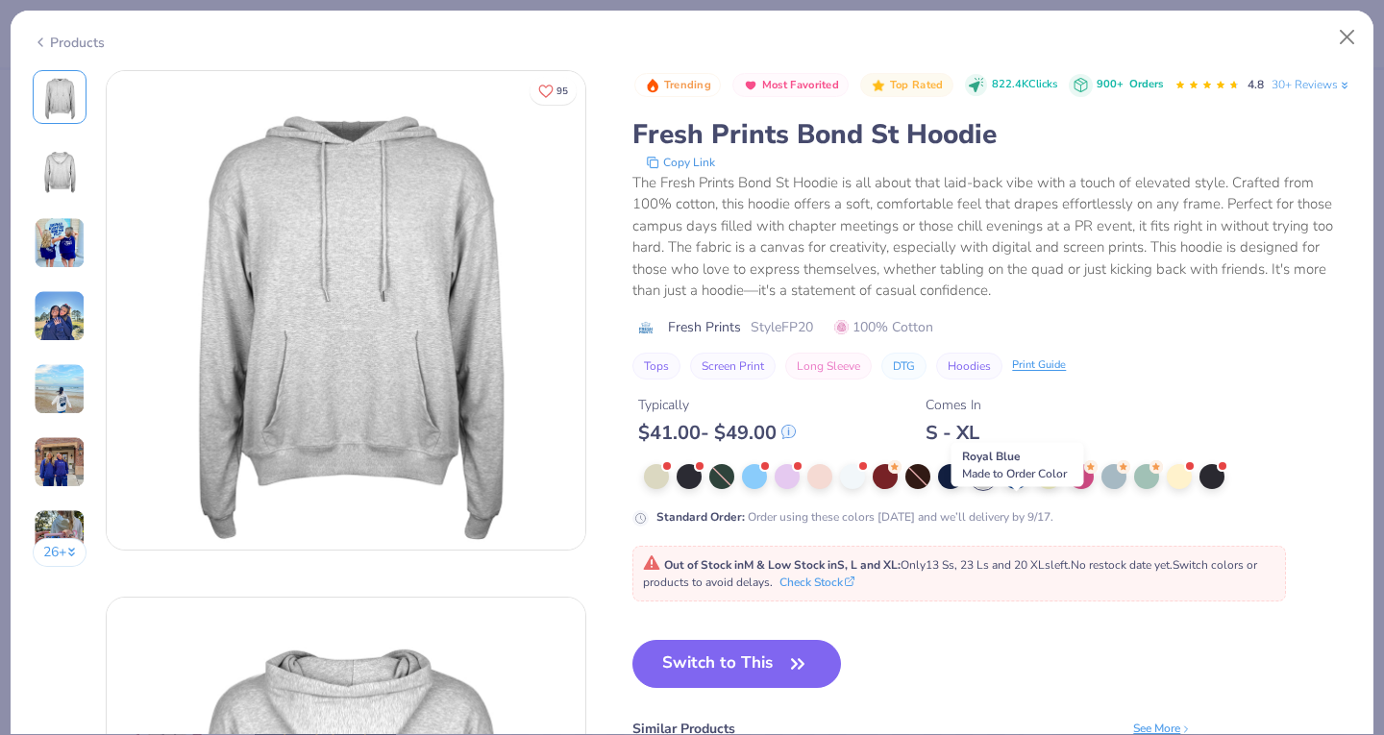
click at [1014, 489] on div at bounding box center [1015, 476] width 25 height 25
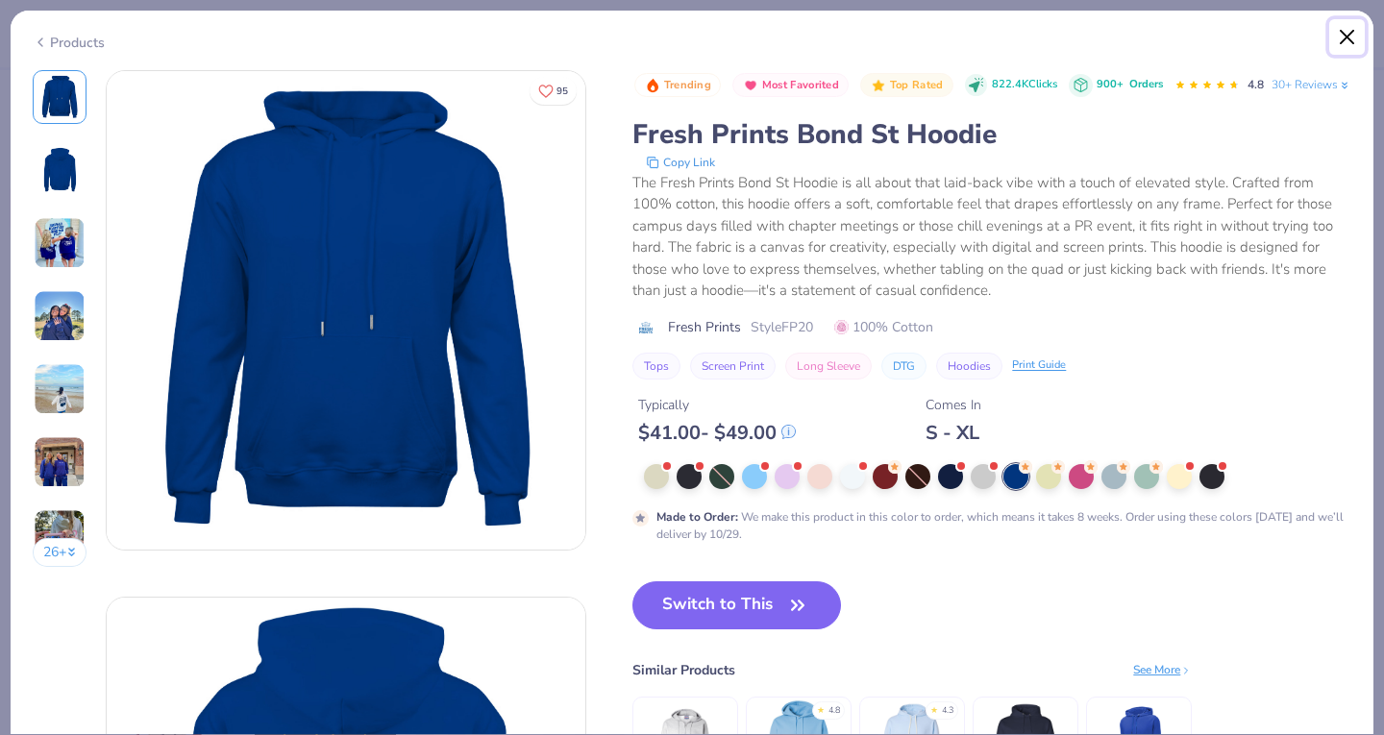
click at [1337, 38] on button "Close" at bounding box center [1347, 37] width 37 height 37
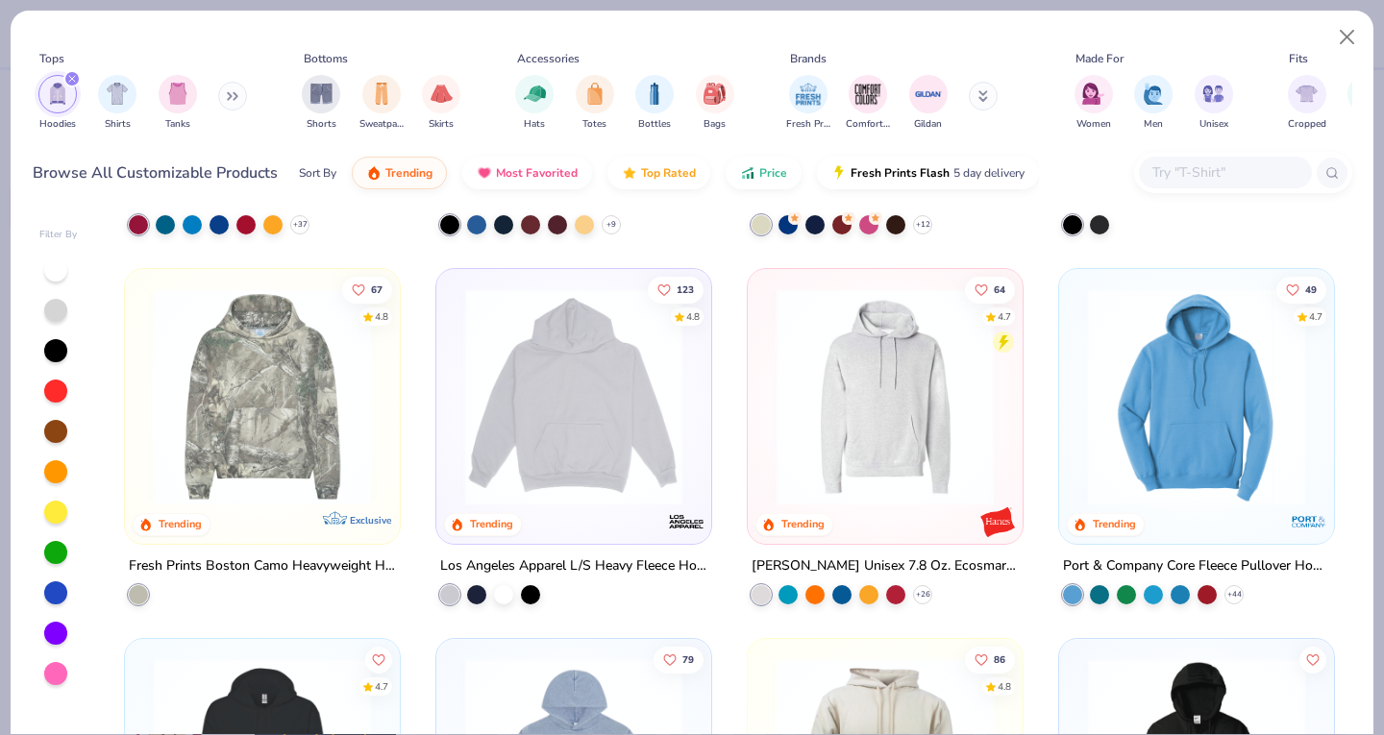
scroll to position [340, 0]
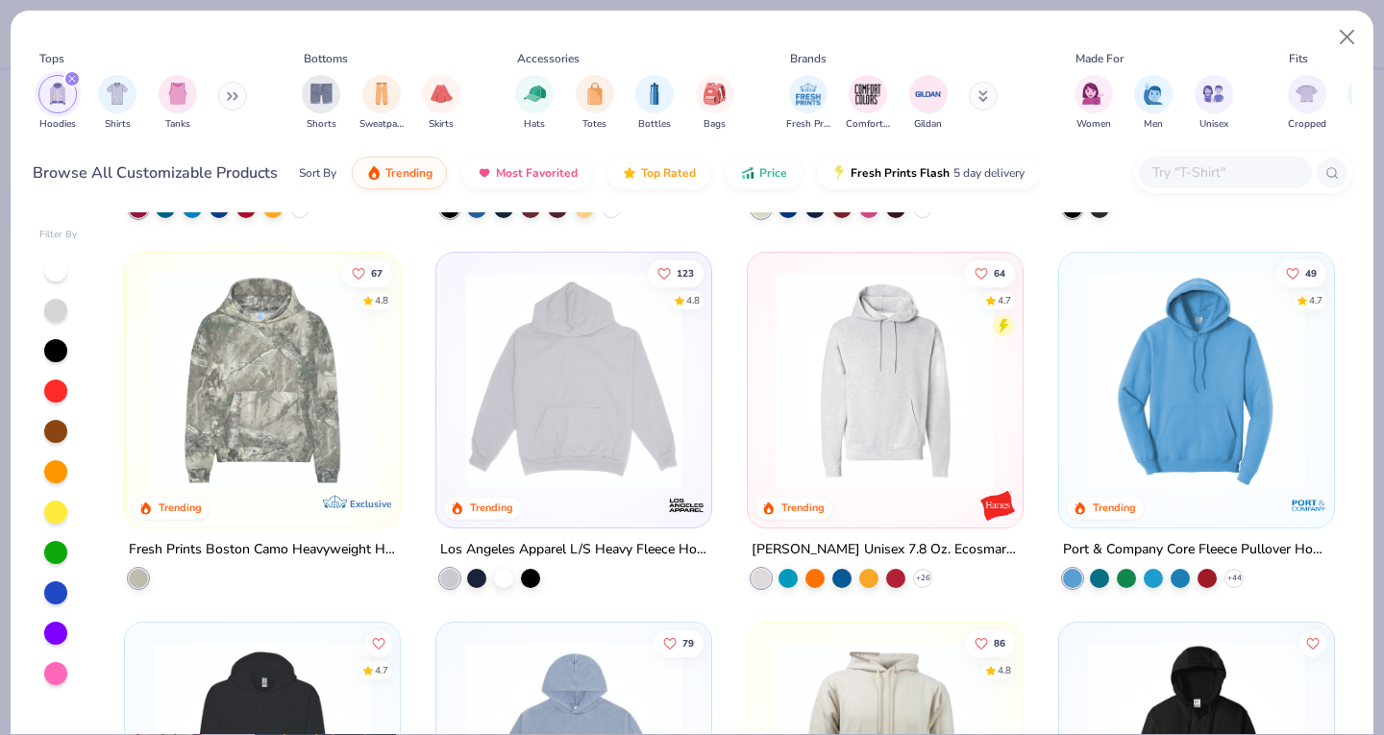
click at [499, 369] on img at bounding box center [573, 380] width 236 height 217
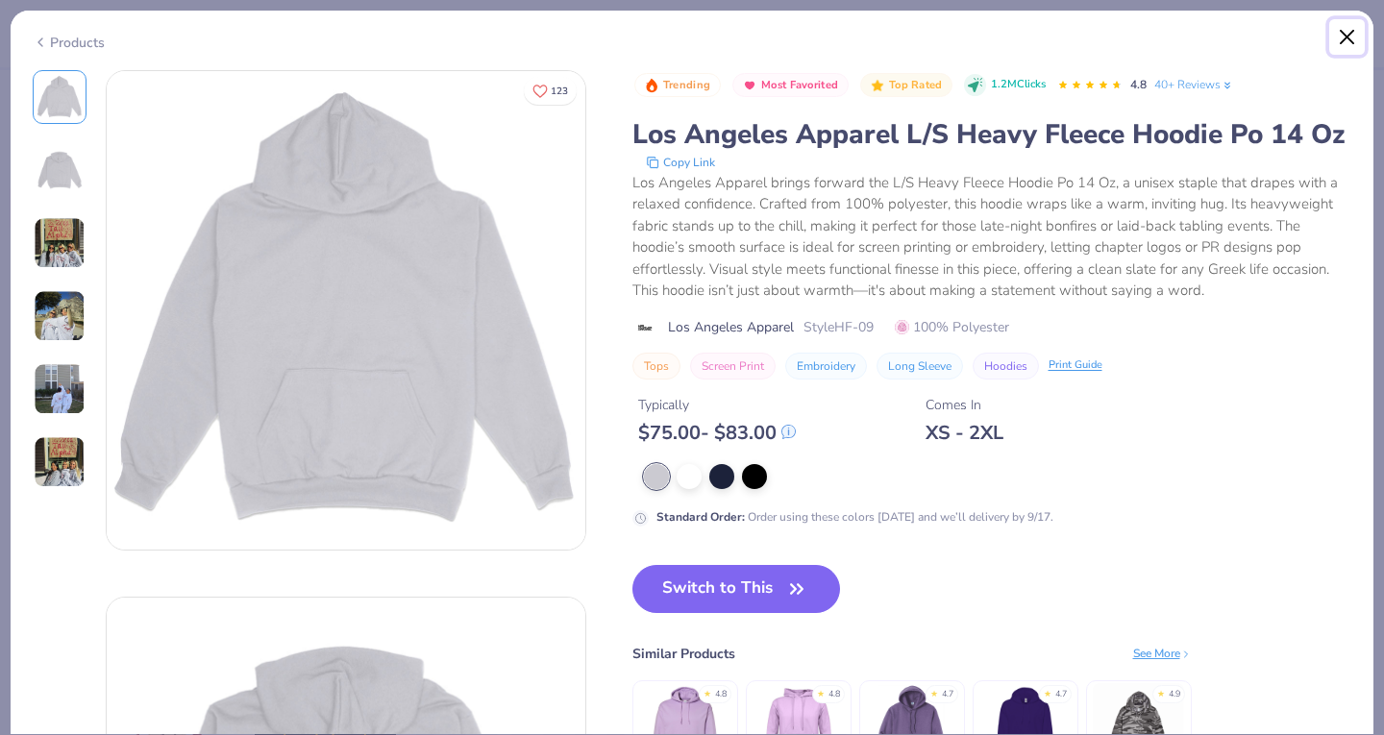
click at [1354, 33] on button "Close" at bounding box center [1347, 37] width 37 height 37
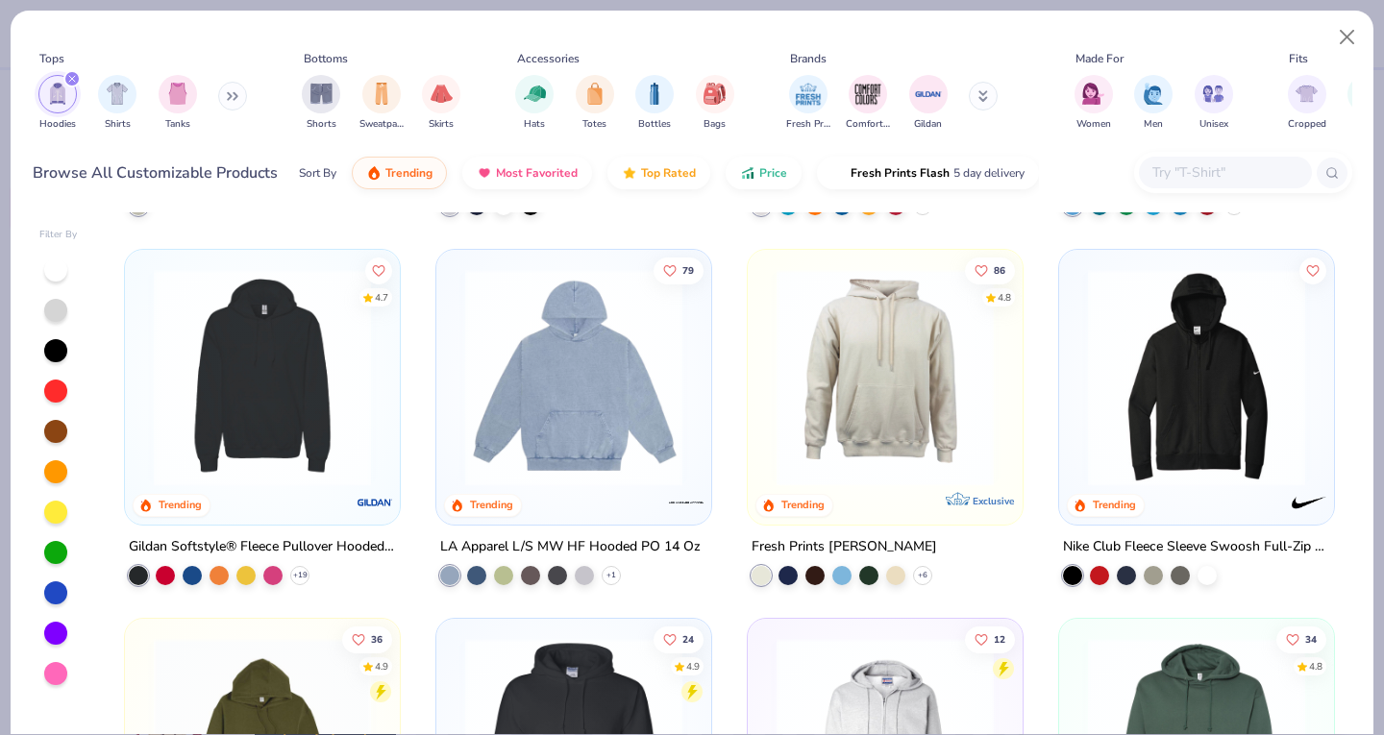
scroll to position [716, 0]
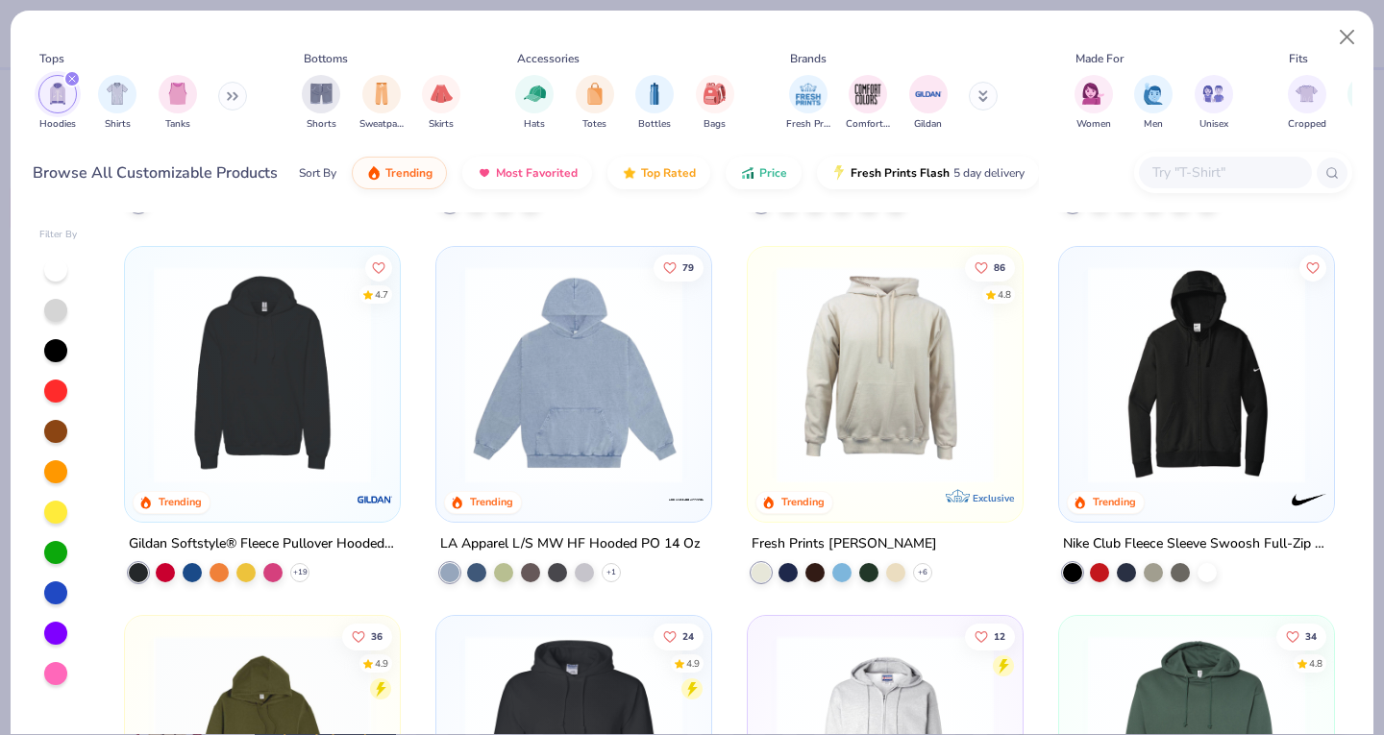
click at [306, 403] on img at bounding box center [262, 373] width 236 height 217
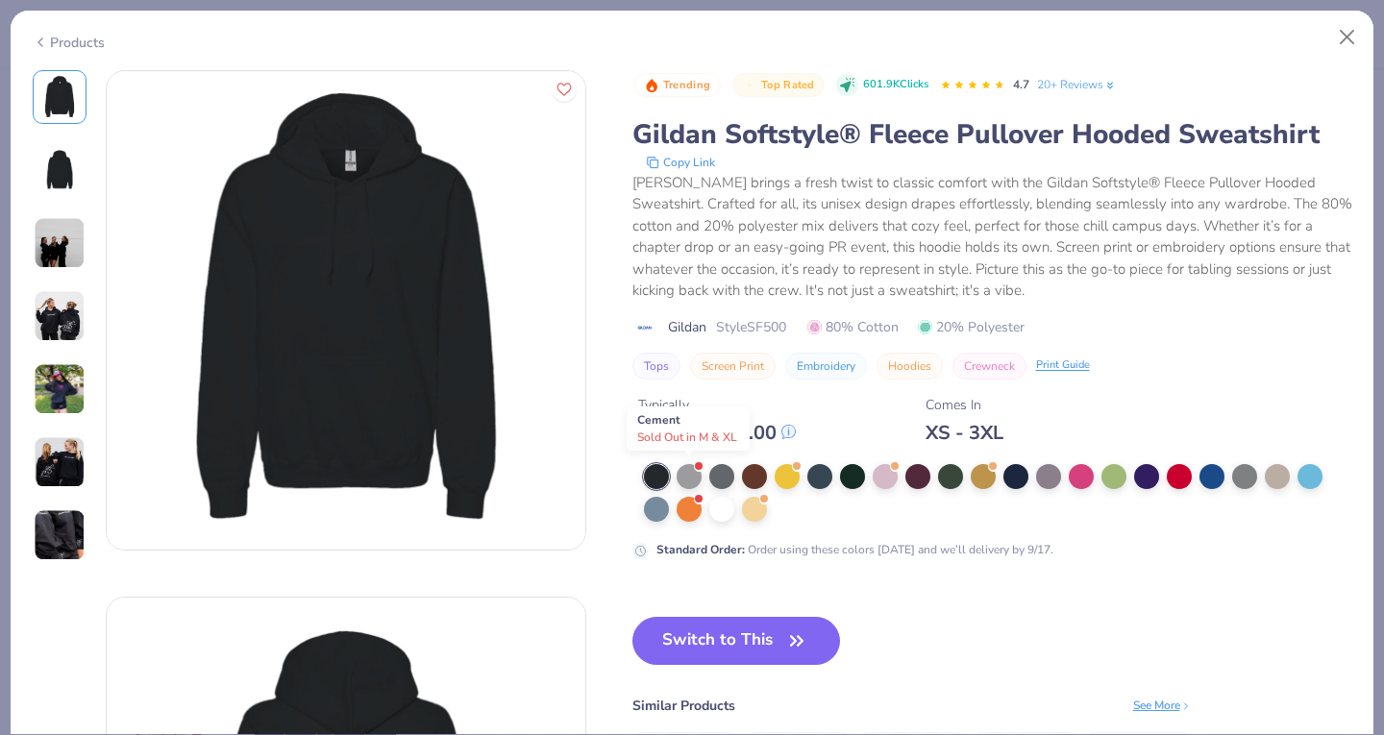
click at [690, 479] on div at bounding box center [688, 476] width 25 height 25
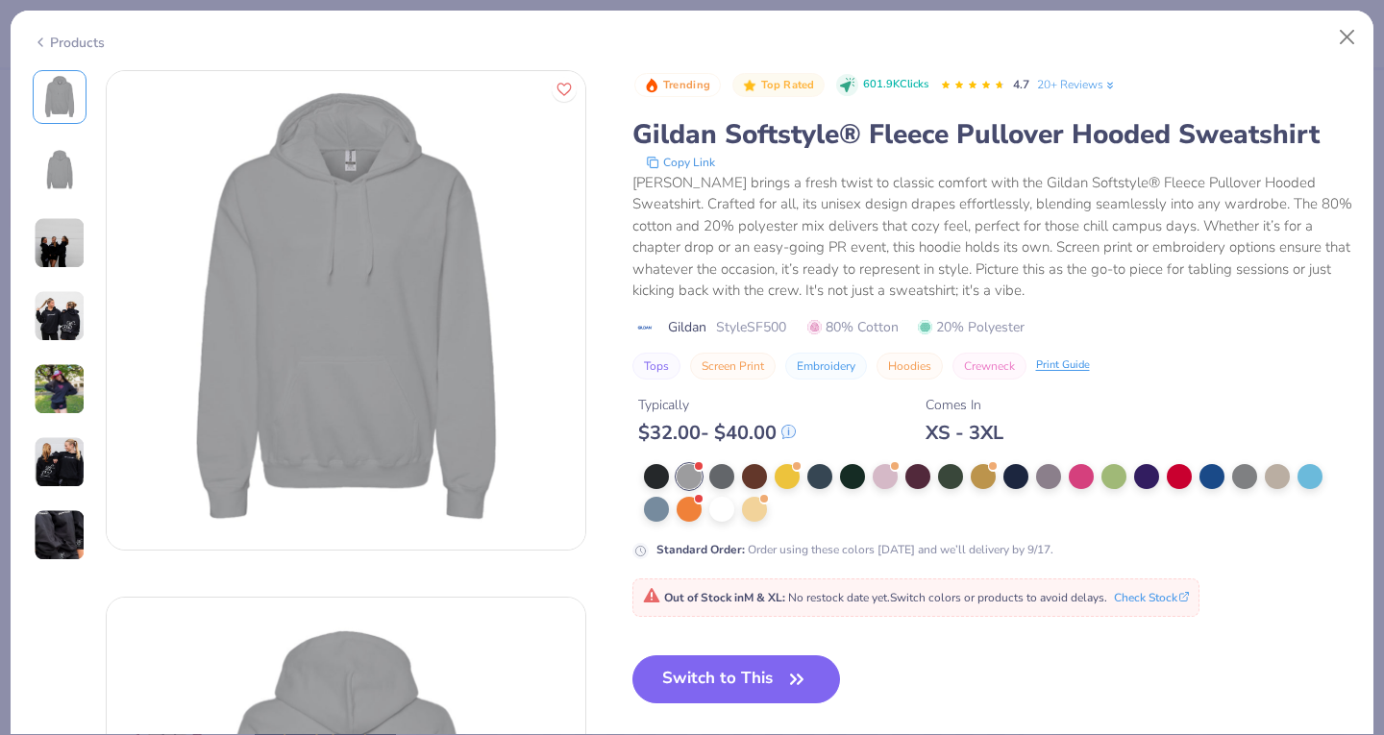
click at [41, 163] on img at bounding box center [60, 170] width 46 height 46
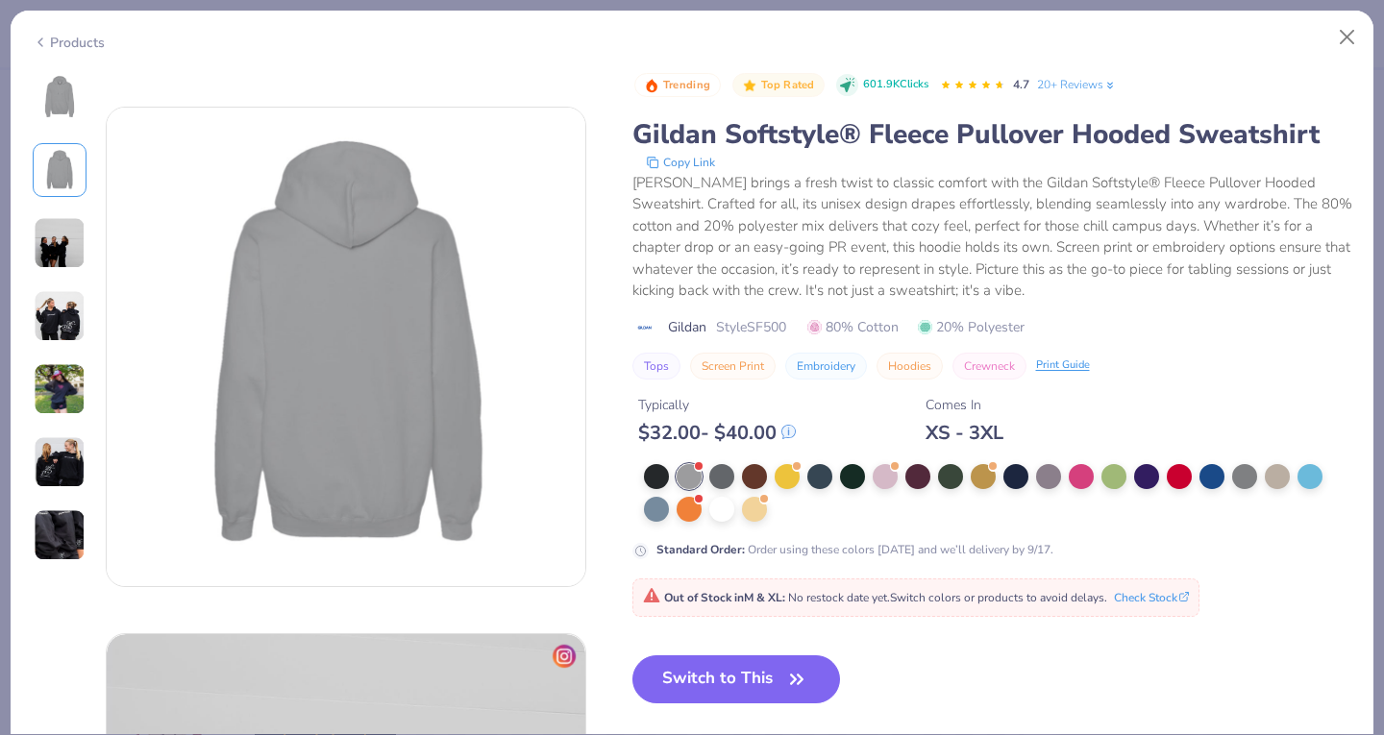
scroll to position [526, 0]
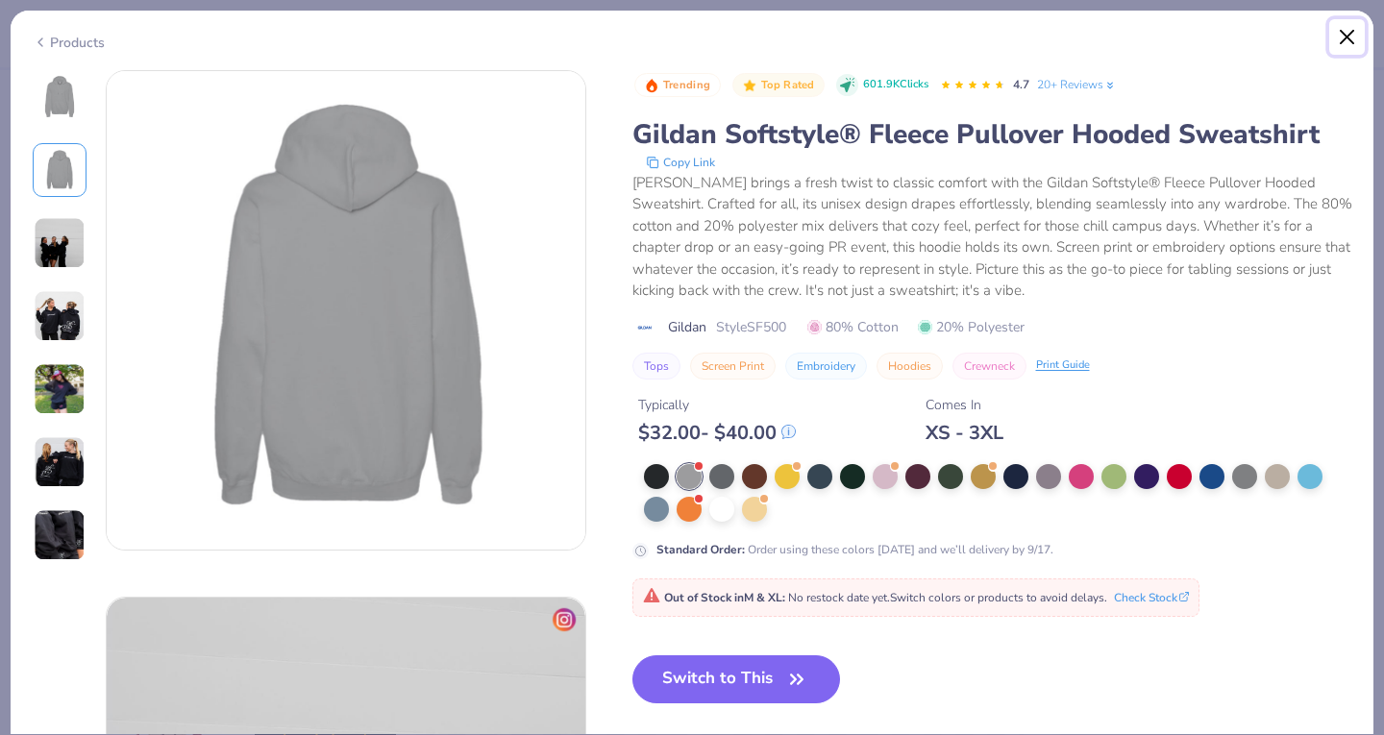
click at [1343, 46] on button "Close" at bounding box center [1347, 37] width 37 height 37
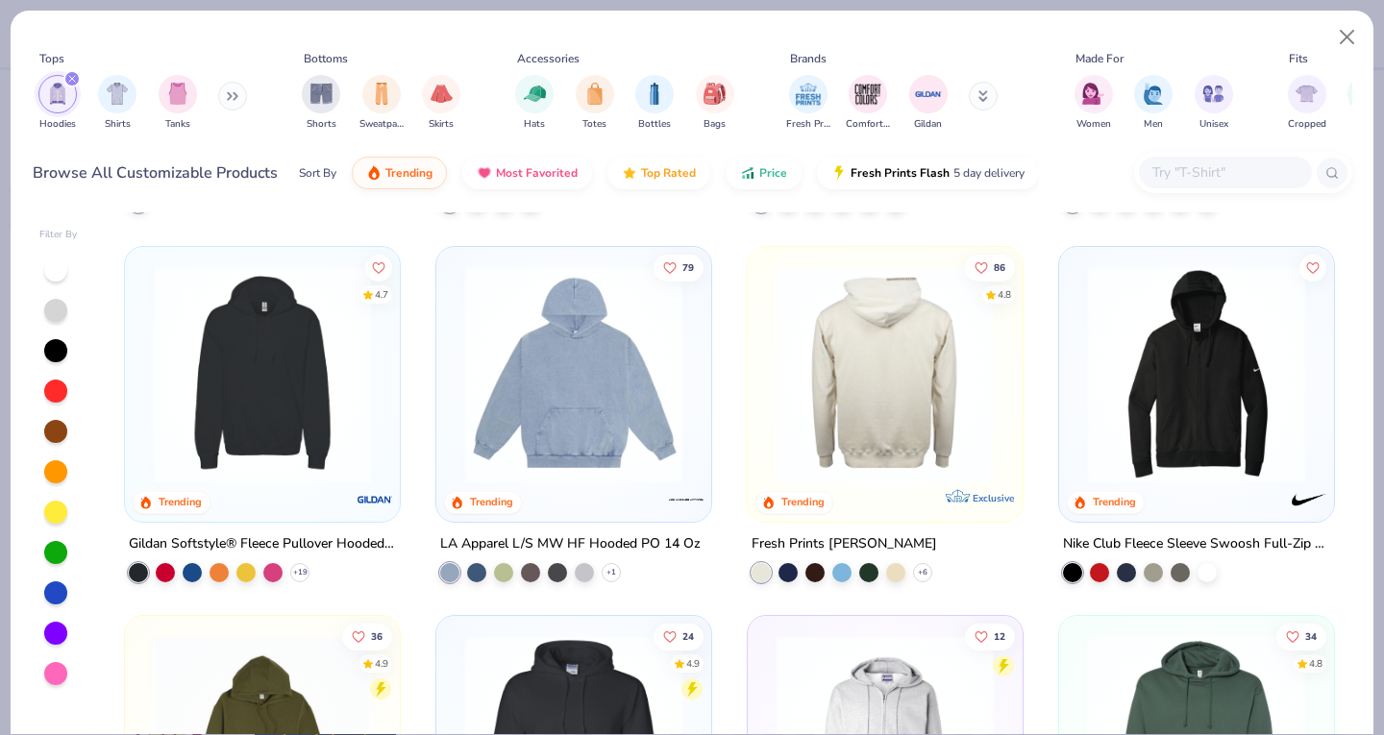
click at [767, 397] on img at bounding box center [648, 373] width 236 height 217
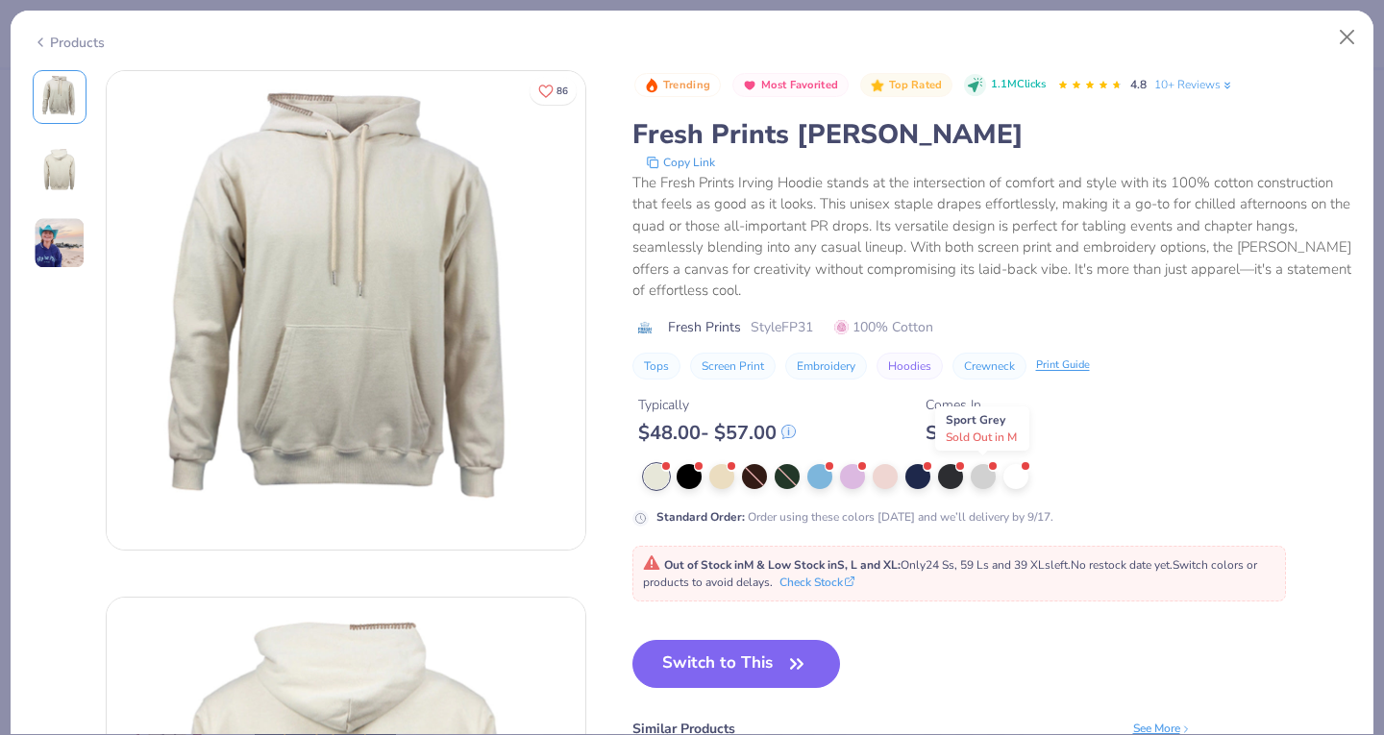
click at [994, 477] on div at bounding box center [982, 476] width 25 height 25
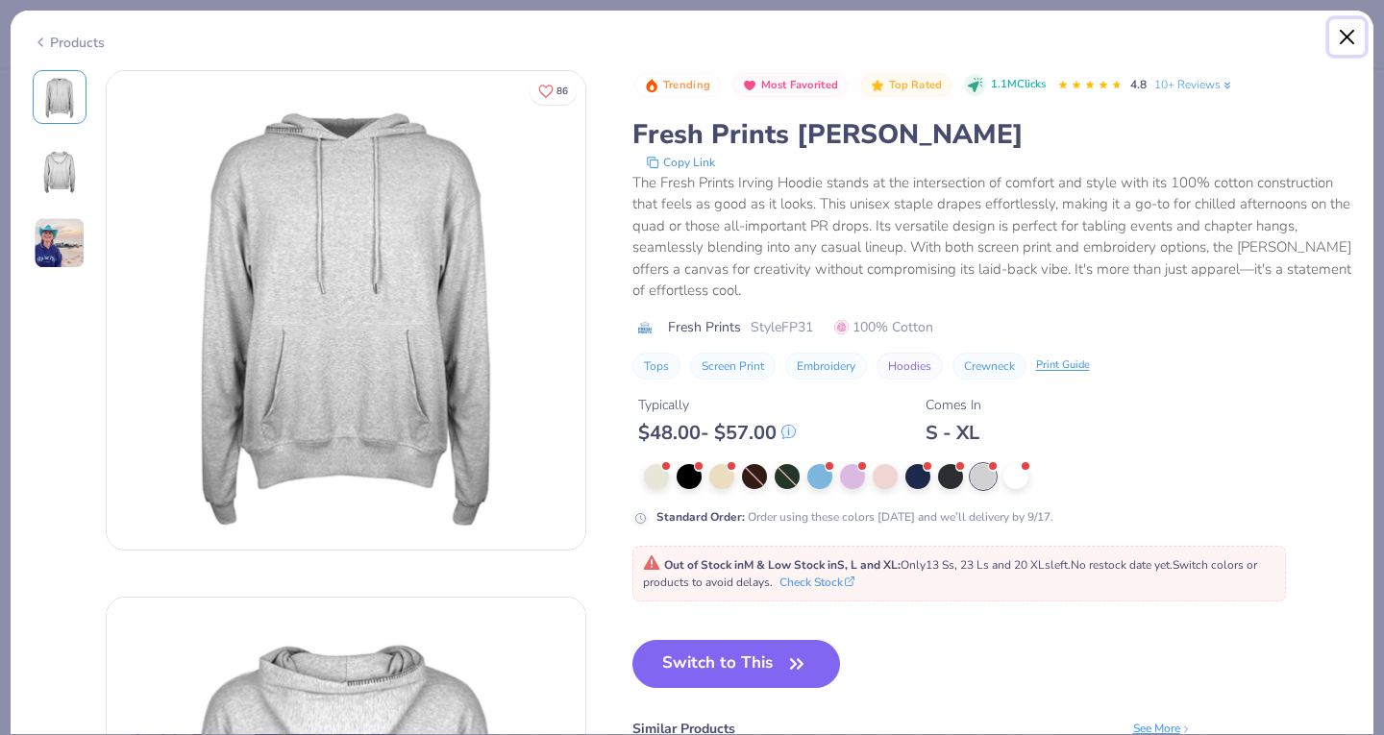
click at [1344, 30] on button "Close" at bounding box center [1347, 37] width 37 height 37
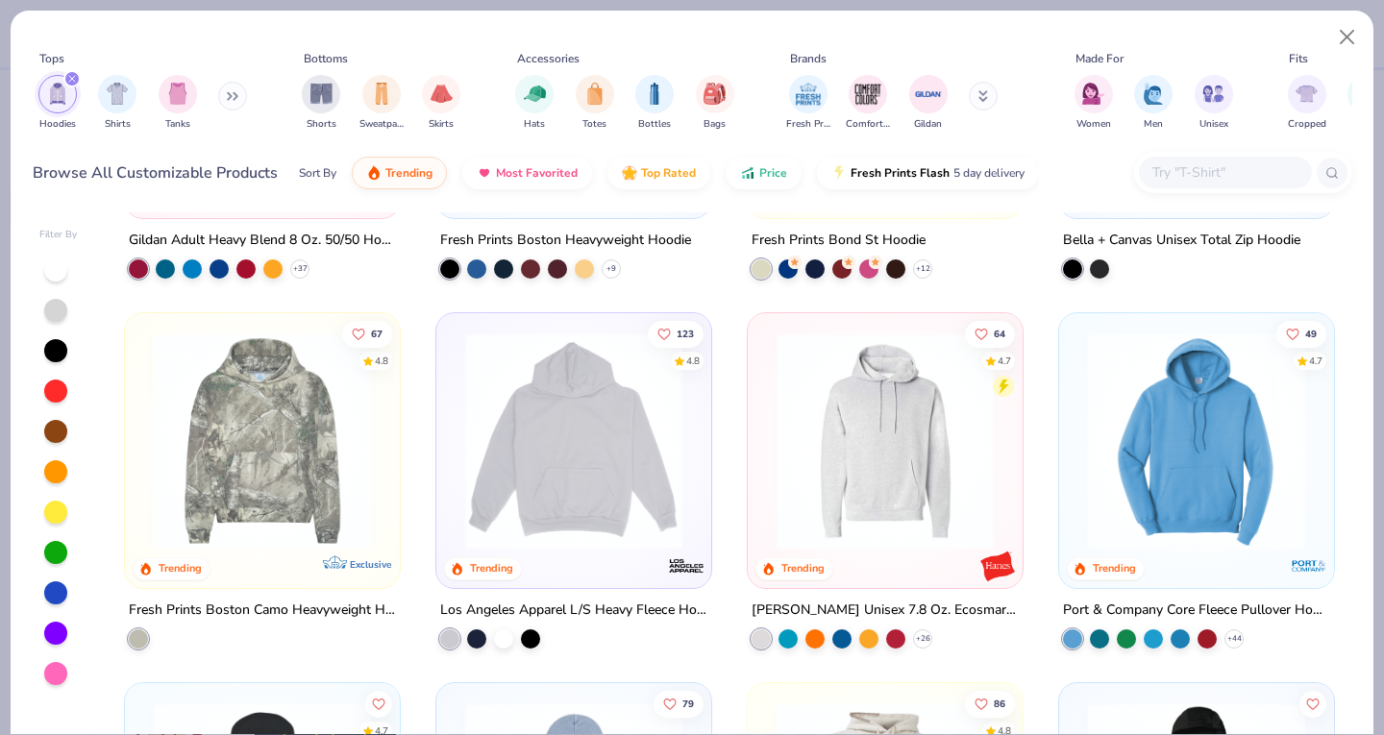
scroll to position [279, 0]
click at [842, 441] on img at bounding box center [885, 441] width 236 height 217
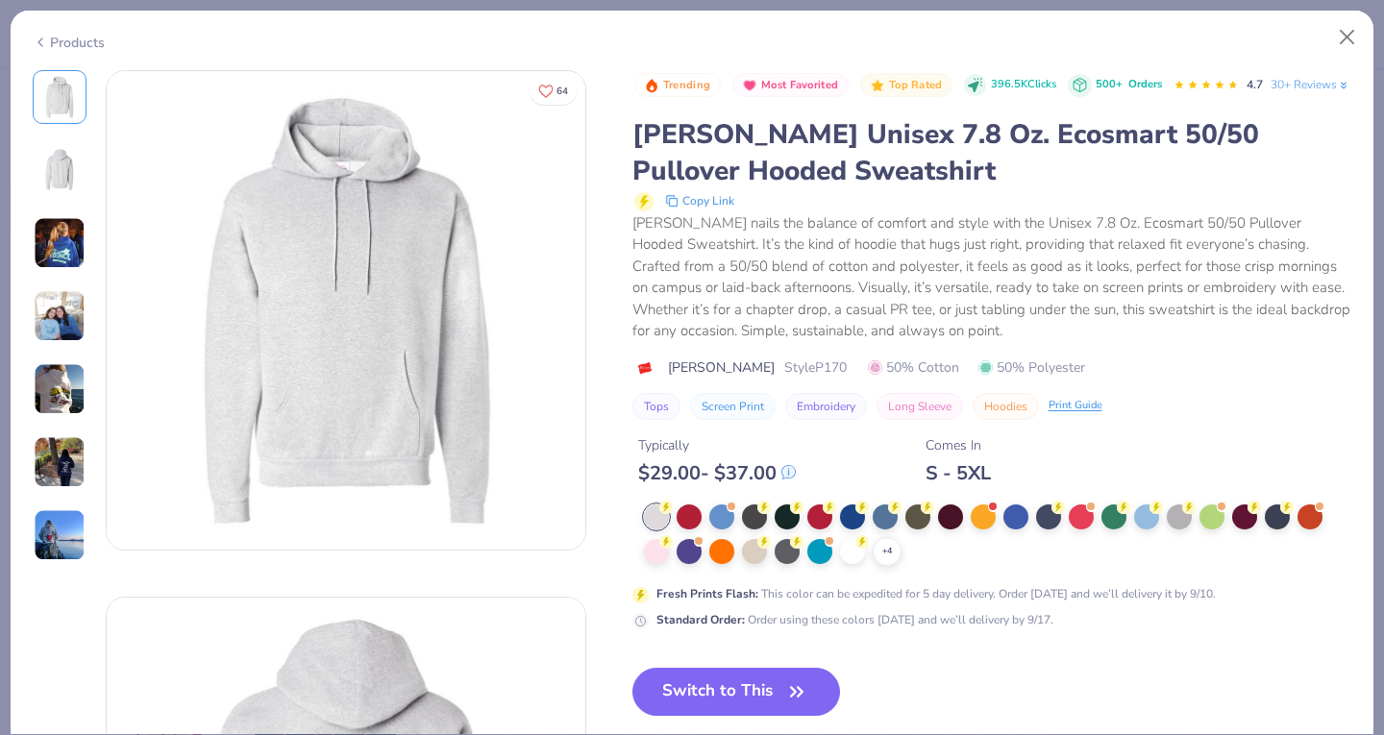
click at [62, 159] on img at bounding box center [60, 170] width 46 height 46
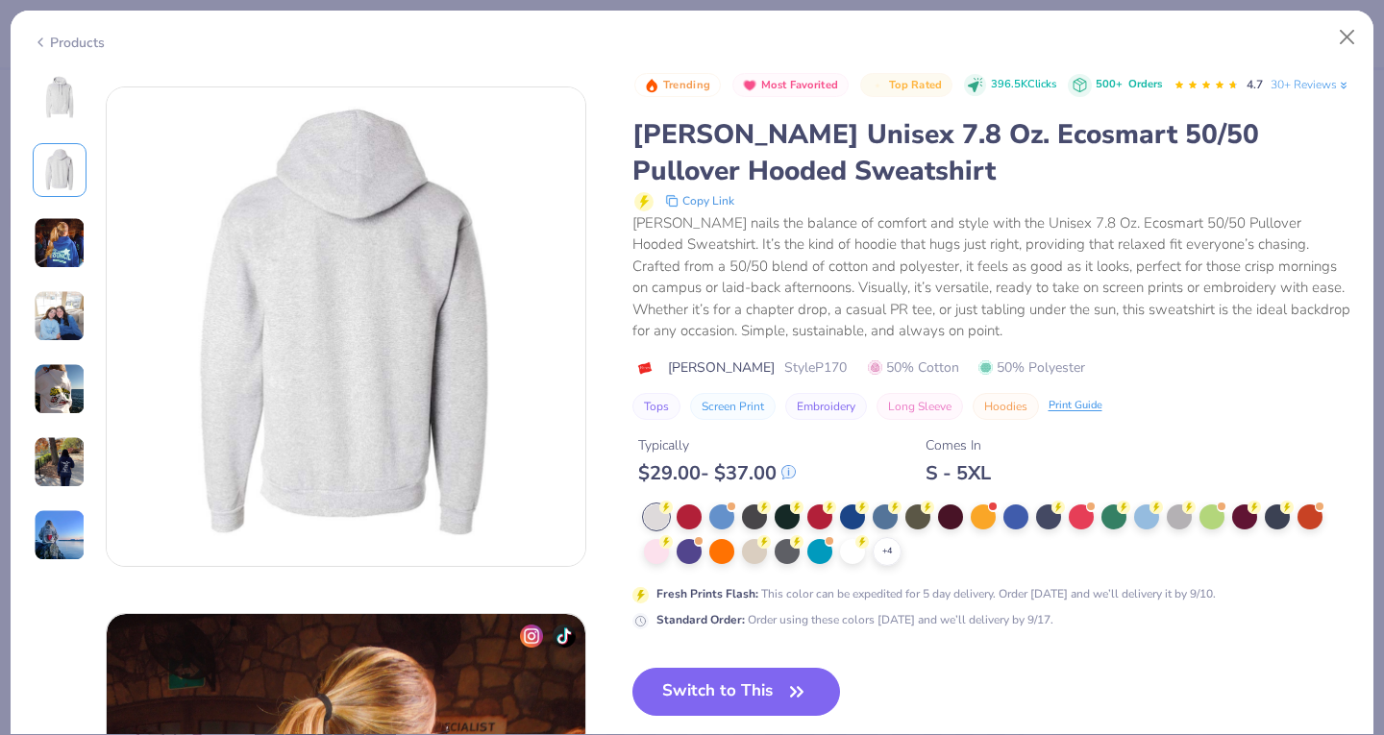
scroll to position [526, 0]
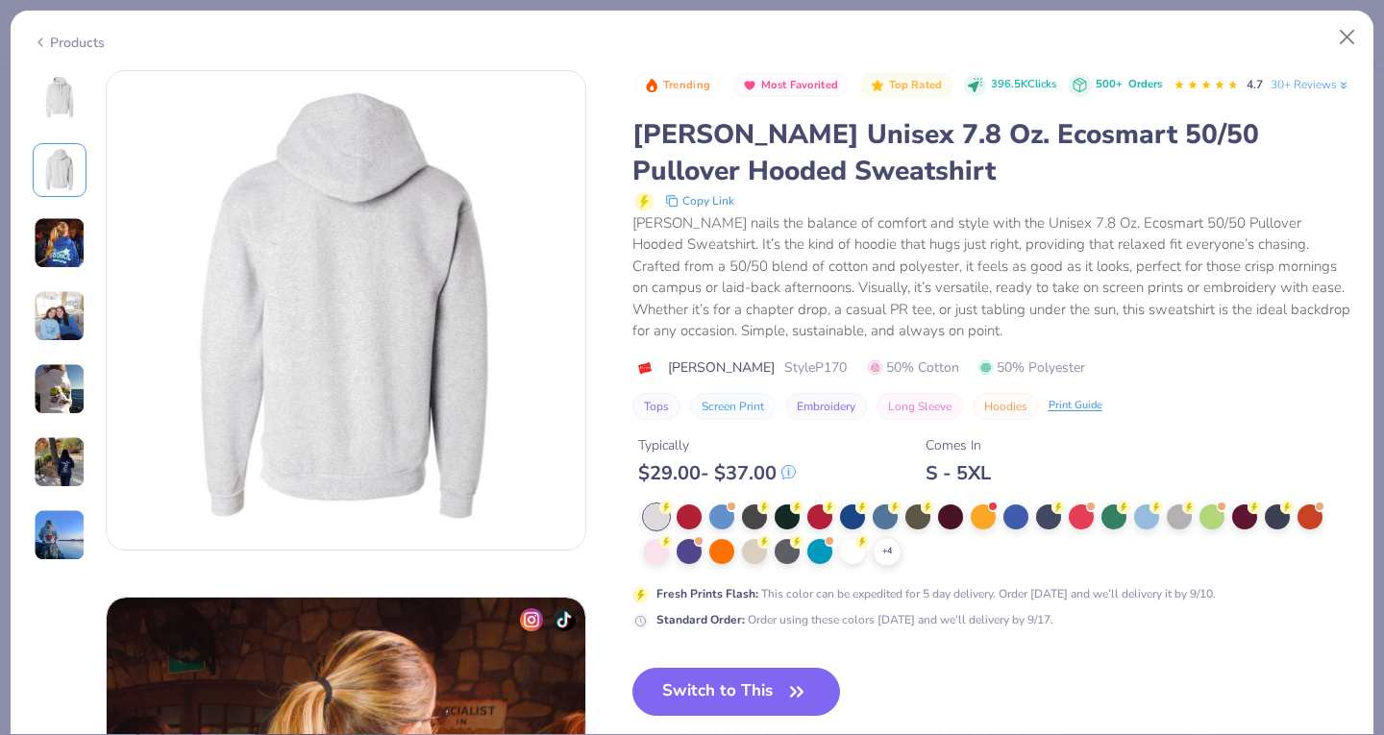
click at [62, 244] on img at bounding box center [60, 243] width 52 height 52
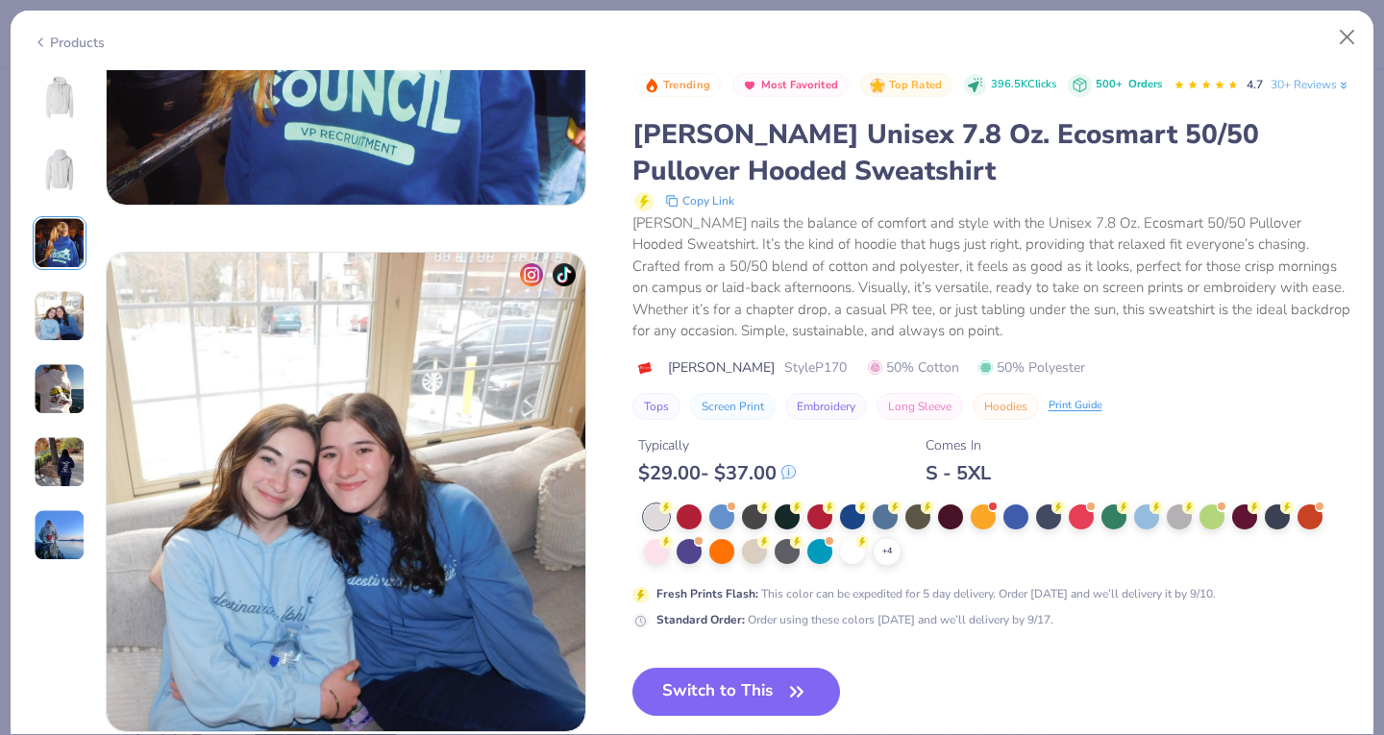
scroll to position [1502, 0]
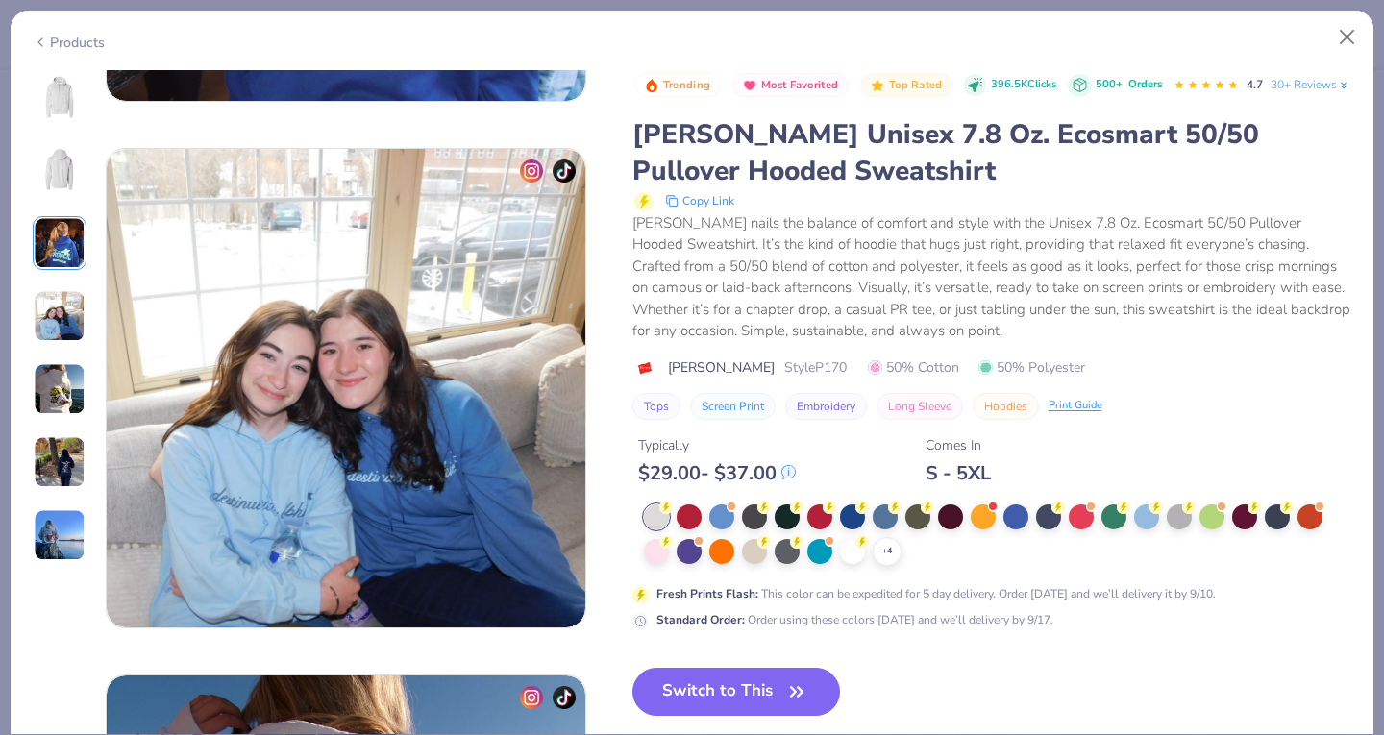
click at [61, 92] on img at bounding box center [60, 97] width 46 height 46
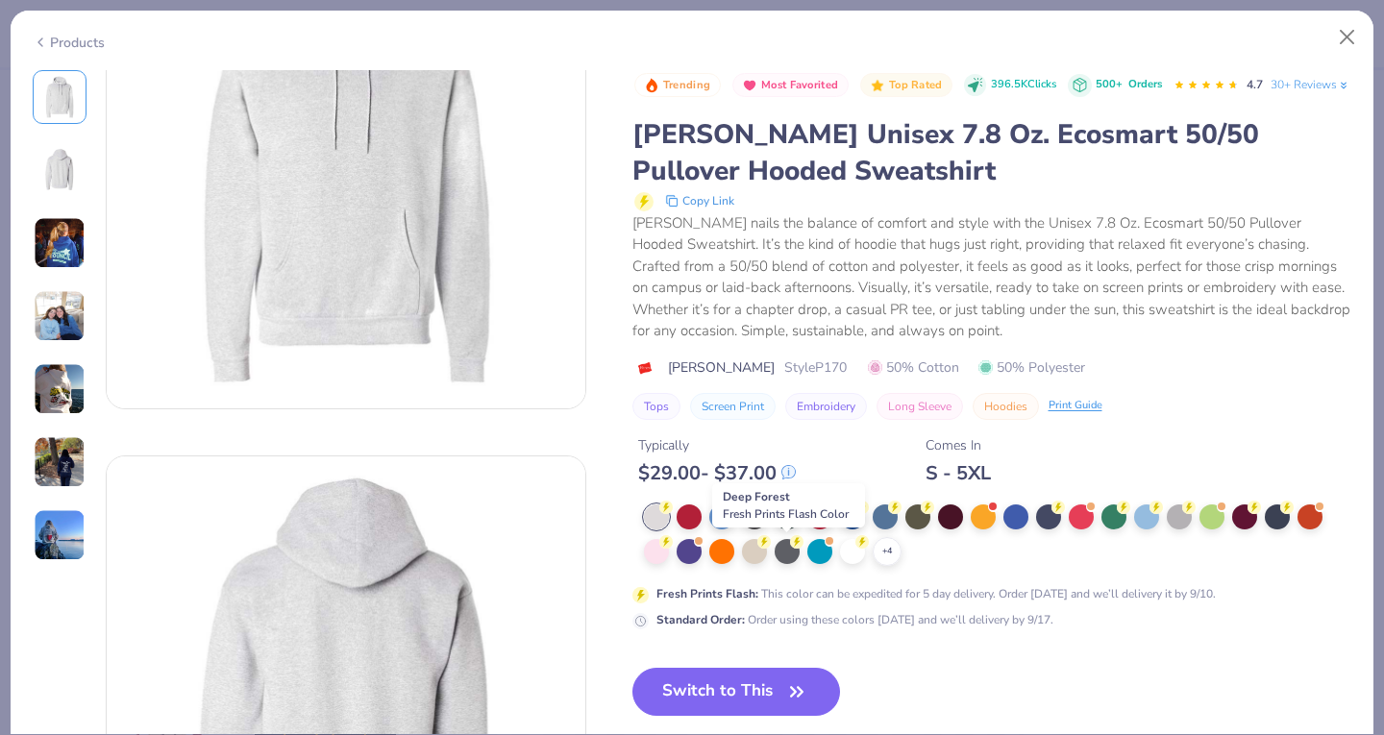
scroll to position [0, 0]
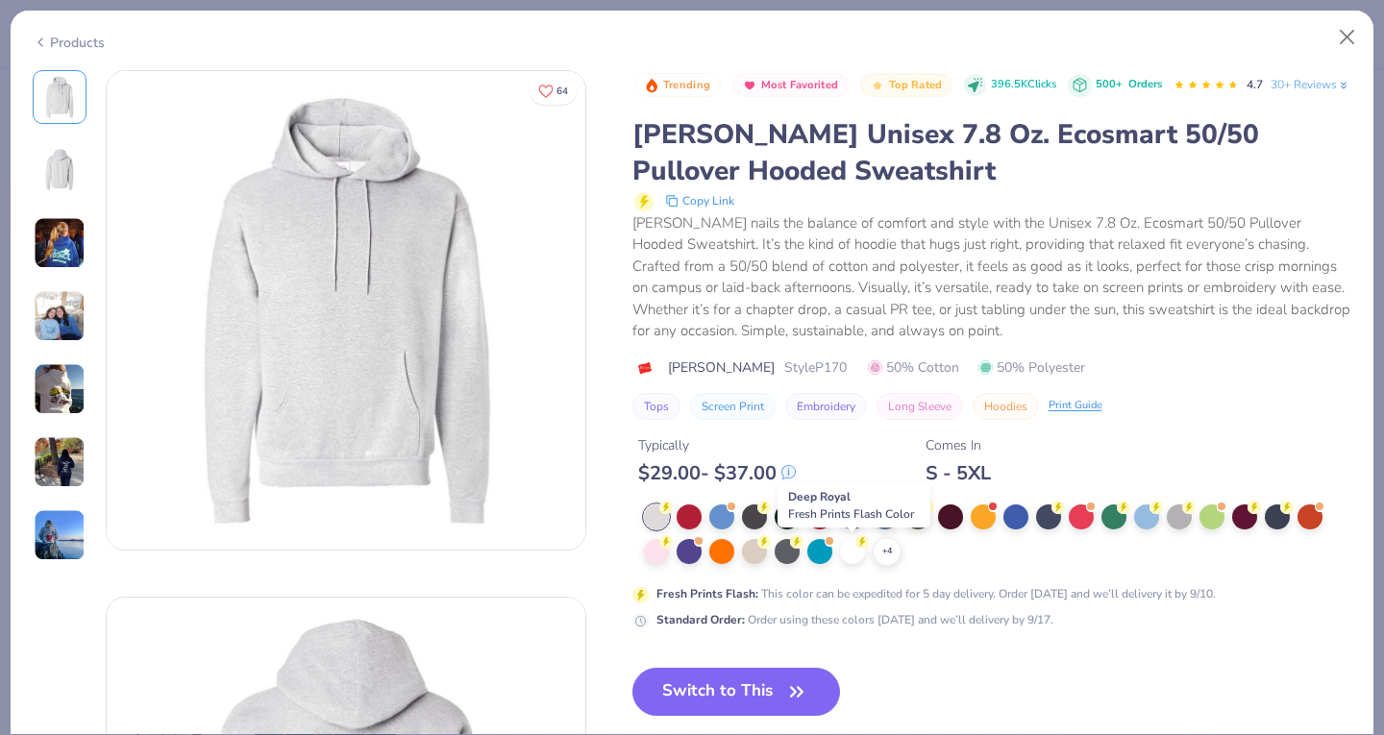
click at [846, 529] on div at bounding box center [852, 516] width 25 height 25
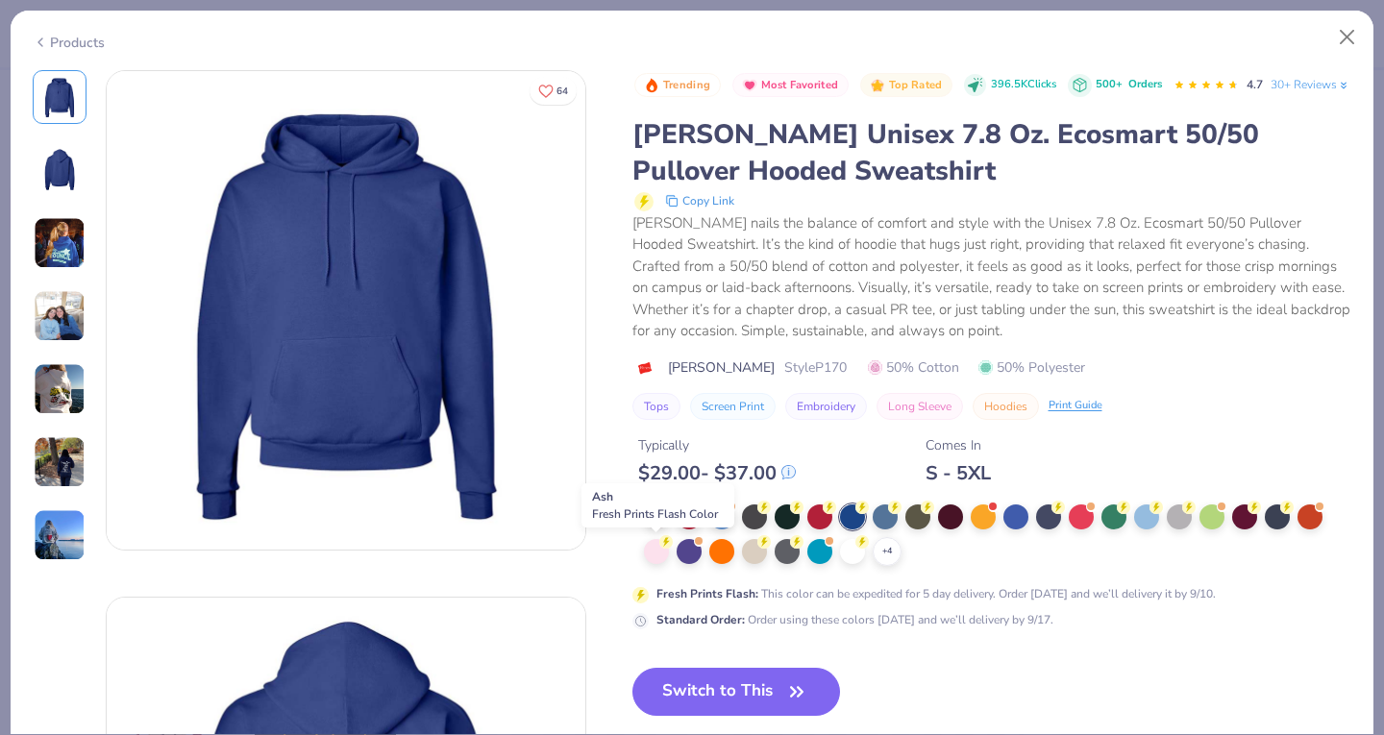
click at [652, 529] on div at bounding box center [656, 516] width 25 height 25
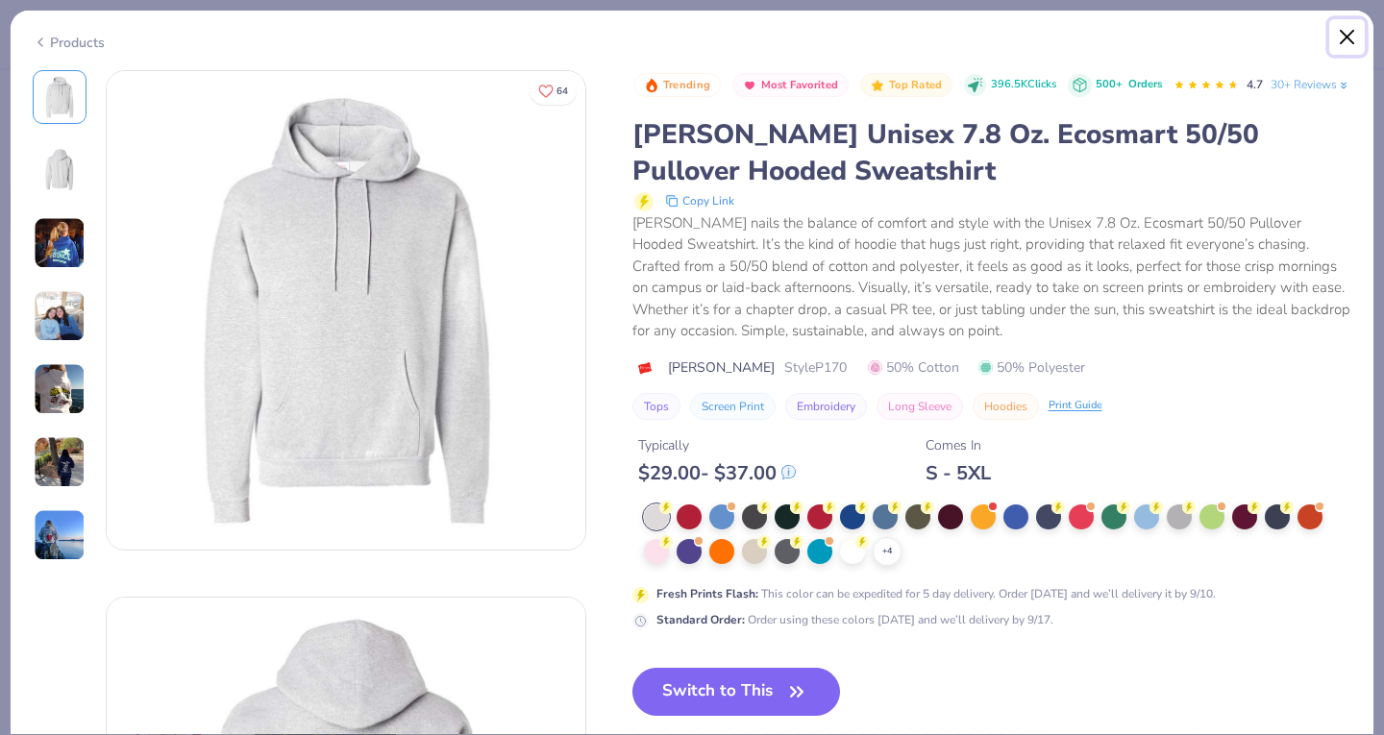
click at [1350, 25] on button "Close" at bounding box center [1347, 37] width 37 height 37
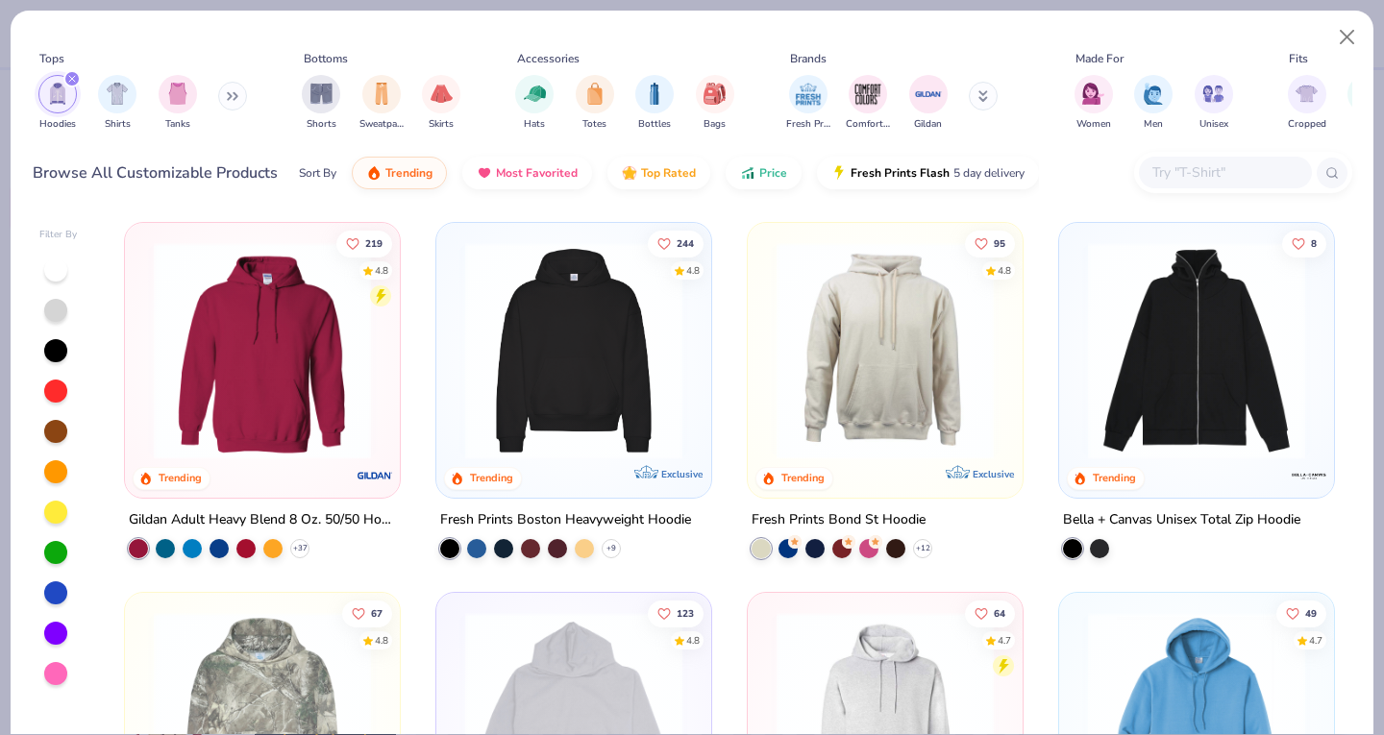
click at [177, 392] on img at bounding box center [262, 350] width 236 height 217
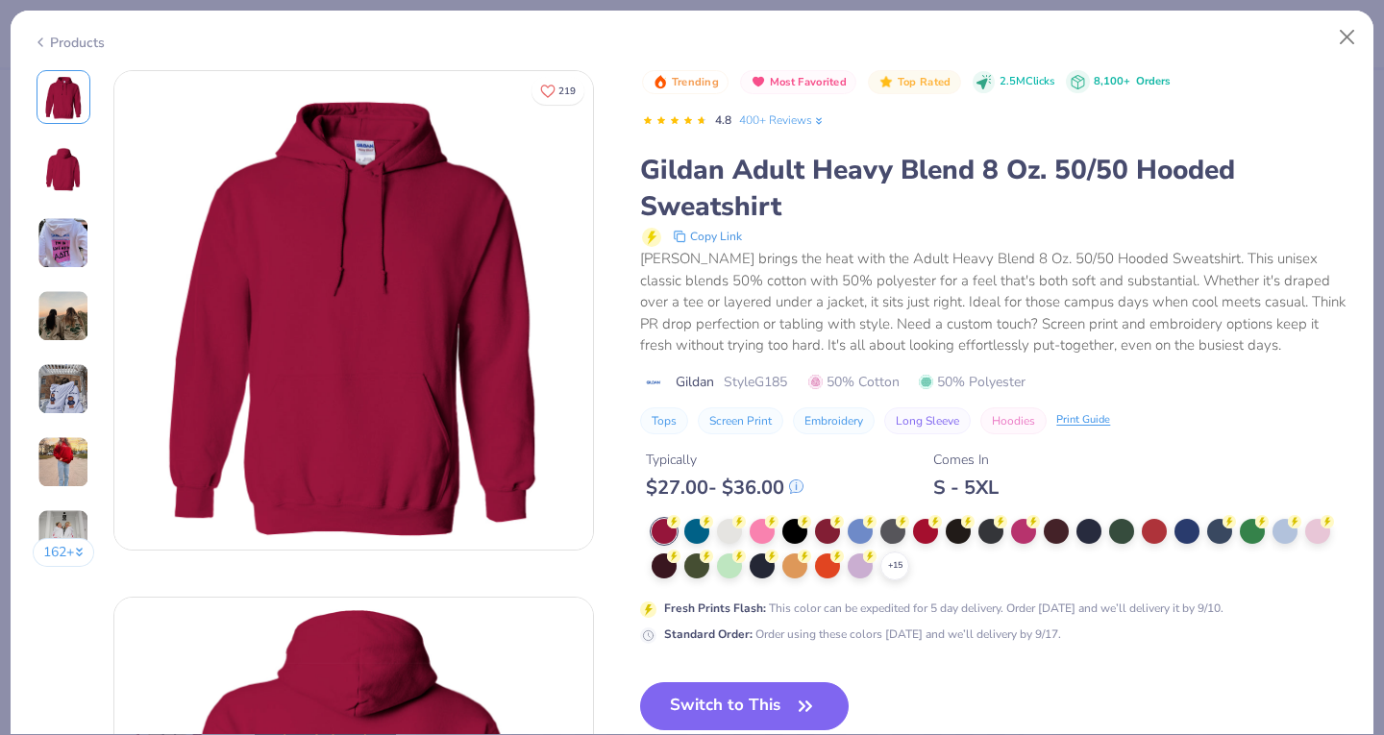
click at [734, 530] on div at bounding box center [729, 531] width 25 height 25
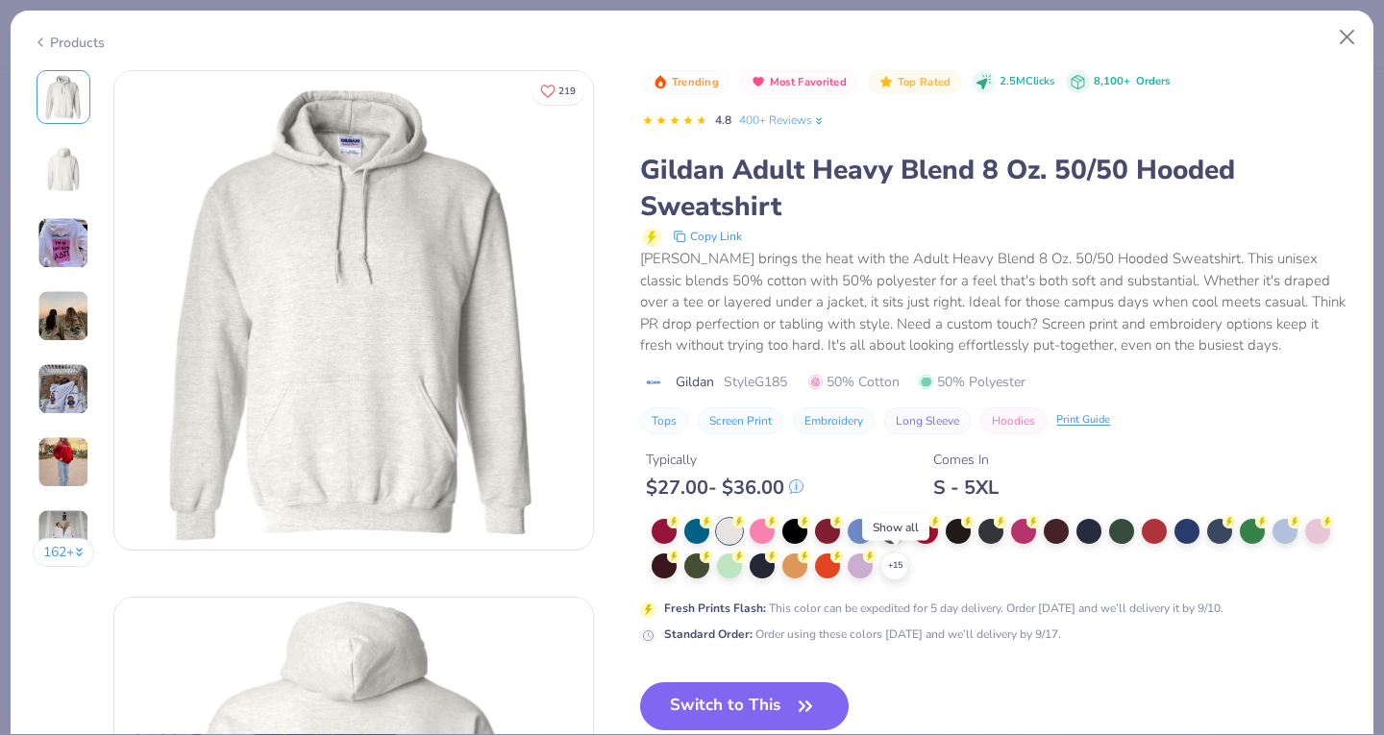
click at [0, 0] on icon at bounding box center [0, 0] width 0 height 0
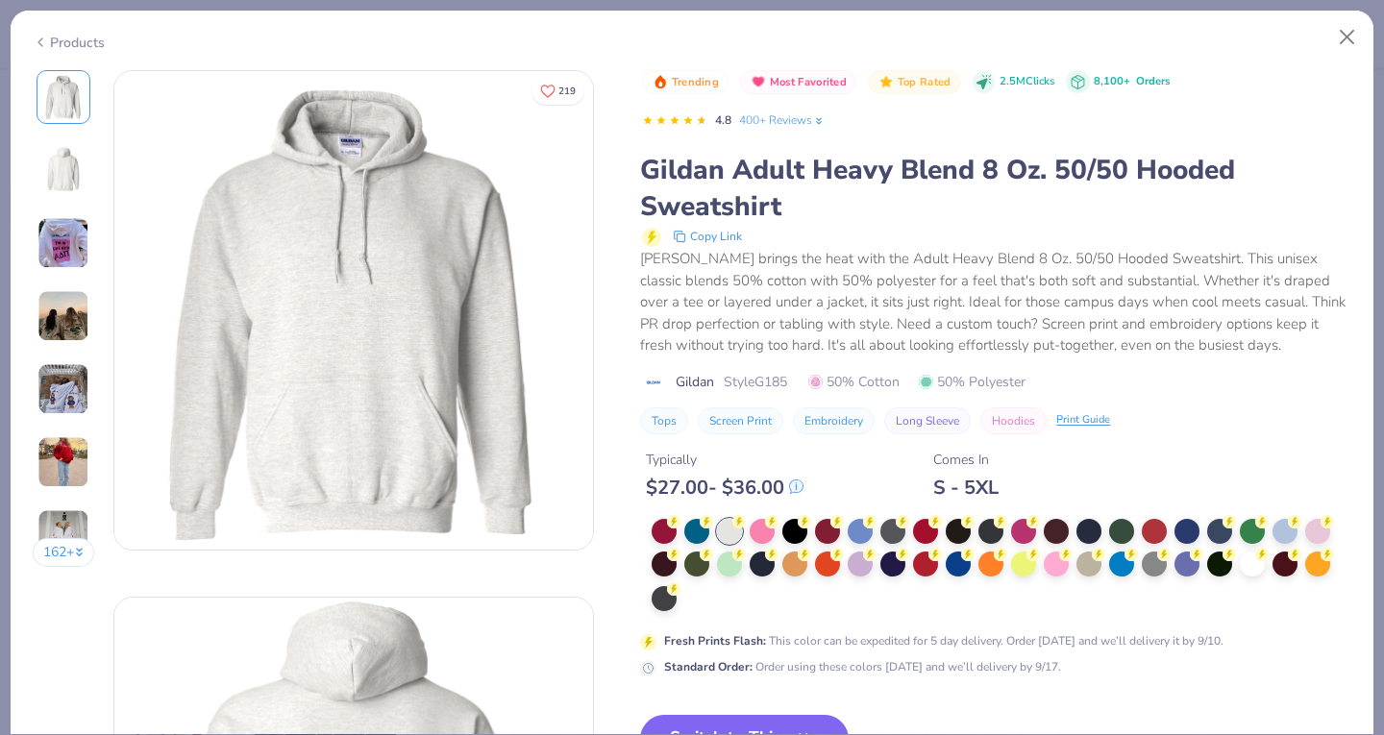
click at [35, 229] on div "162 +" at bounding box center [64, 325] width 62 height 511
click at [48, 239] on img at bounding box center [63, 243] width 52 height 52
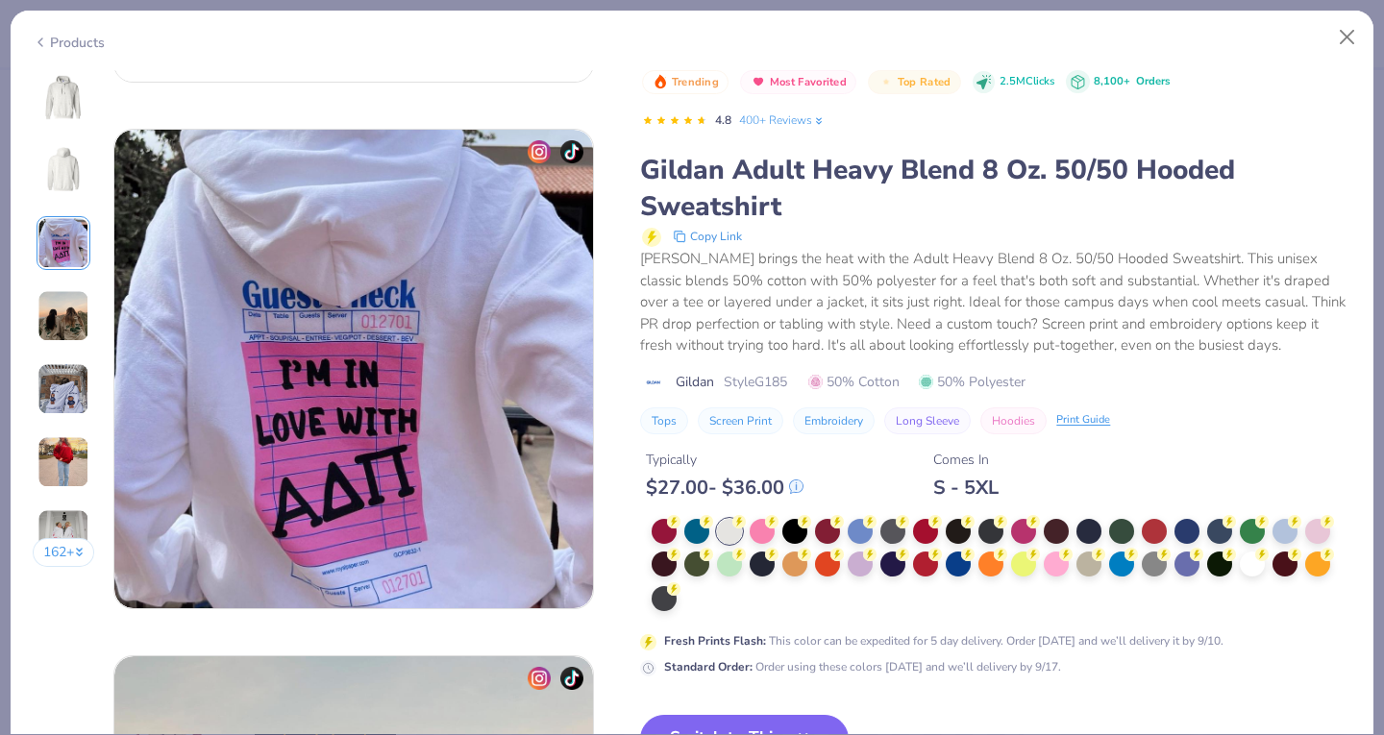
scroll to position [1053, 0]
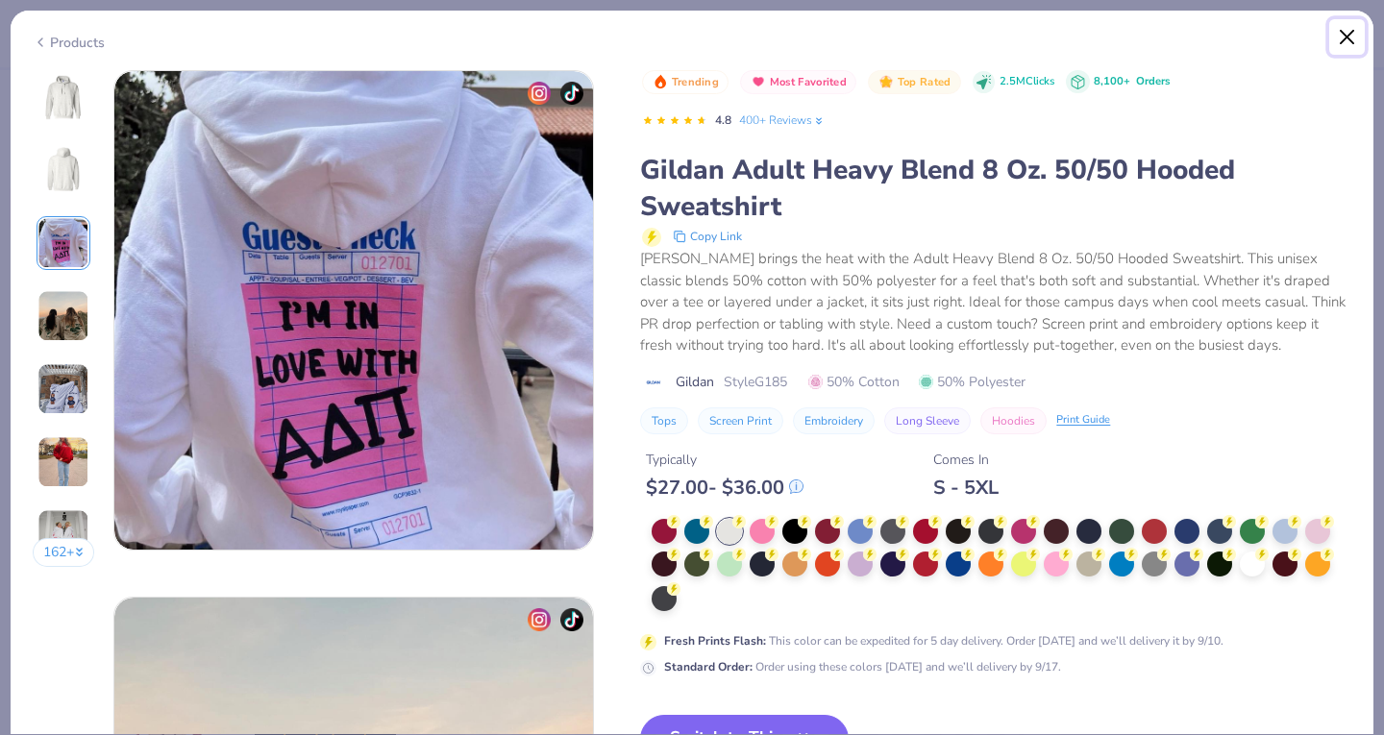
click at [1352, 36] on button "Close" at bounding box center [1347, 37] width 37 height 37
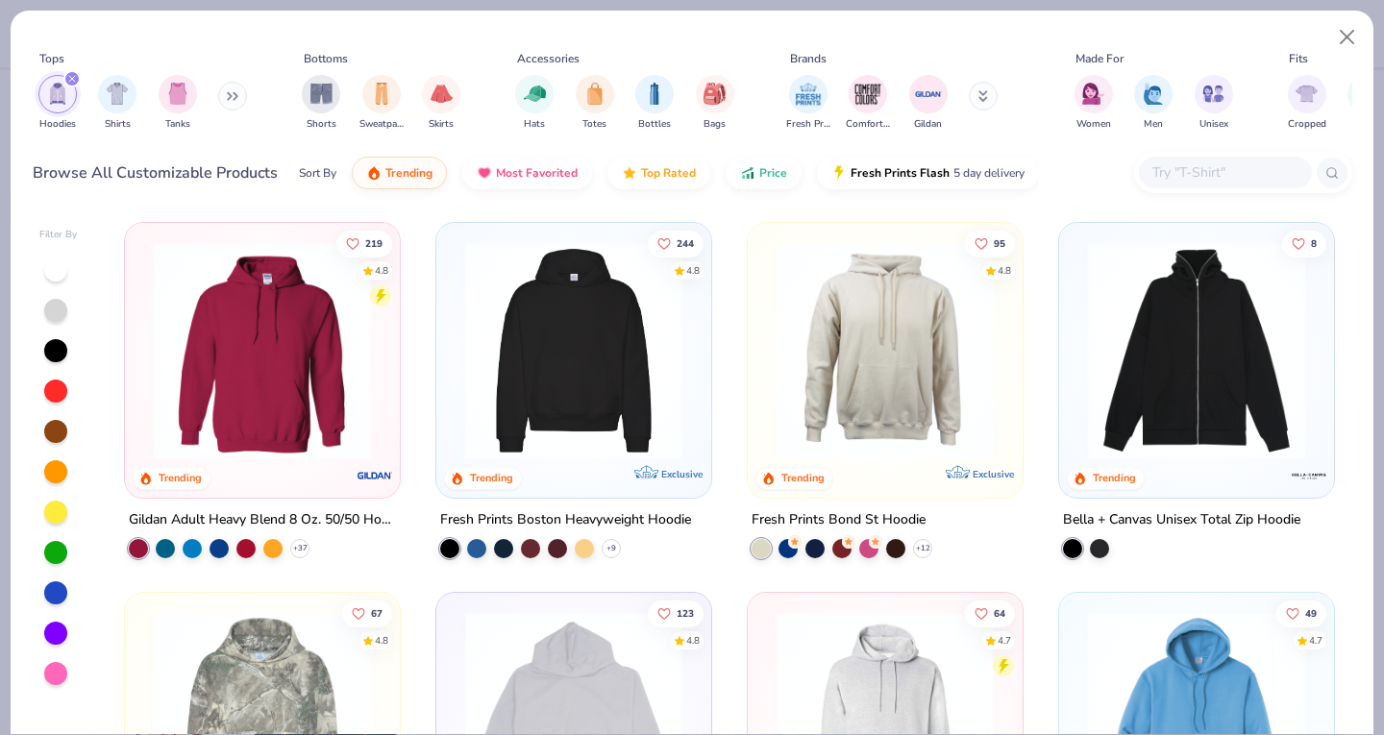
click at [617, 411] on img at bounding box center [573, 350] width 236 height 217
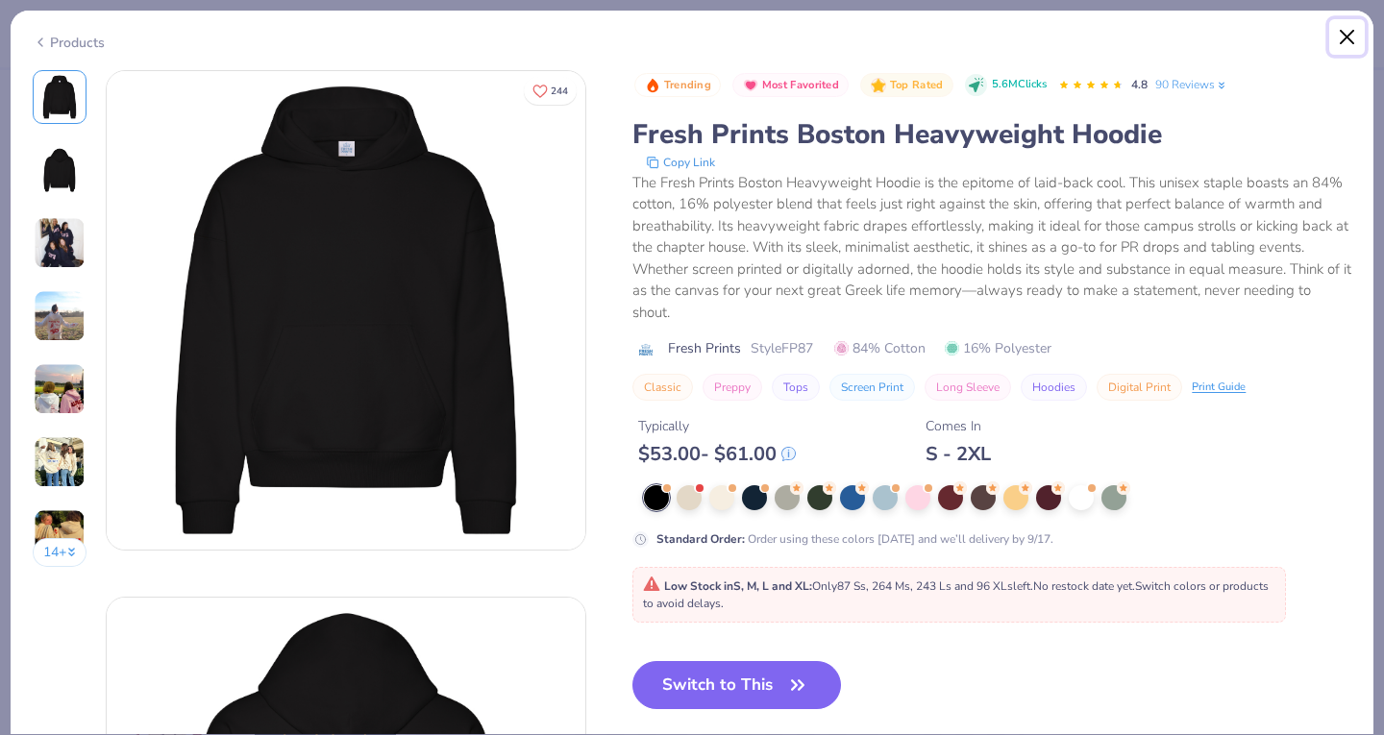
click at [1350, 34] on button "Close" at bounding box center [1347, 37] width 37 height 37
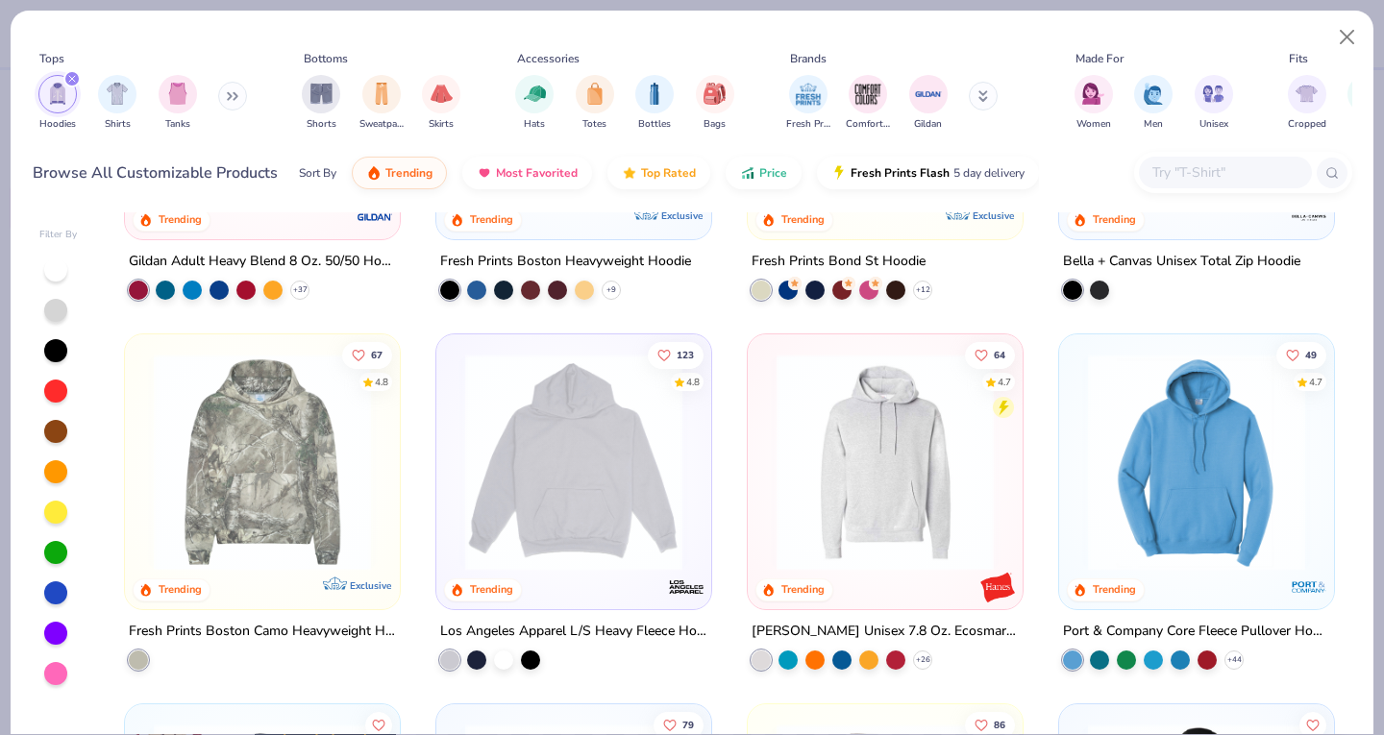
scroll to position [397, 0]
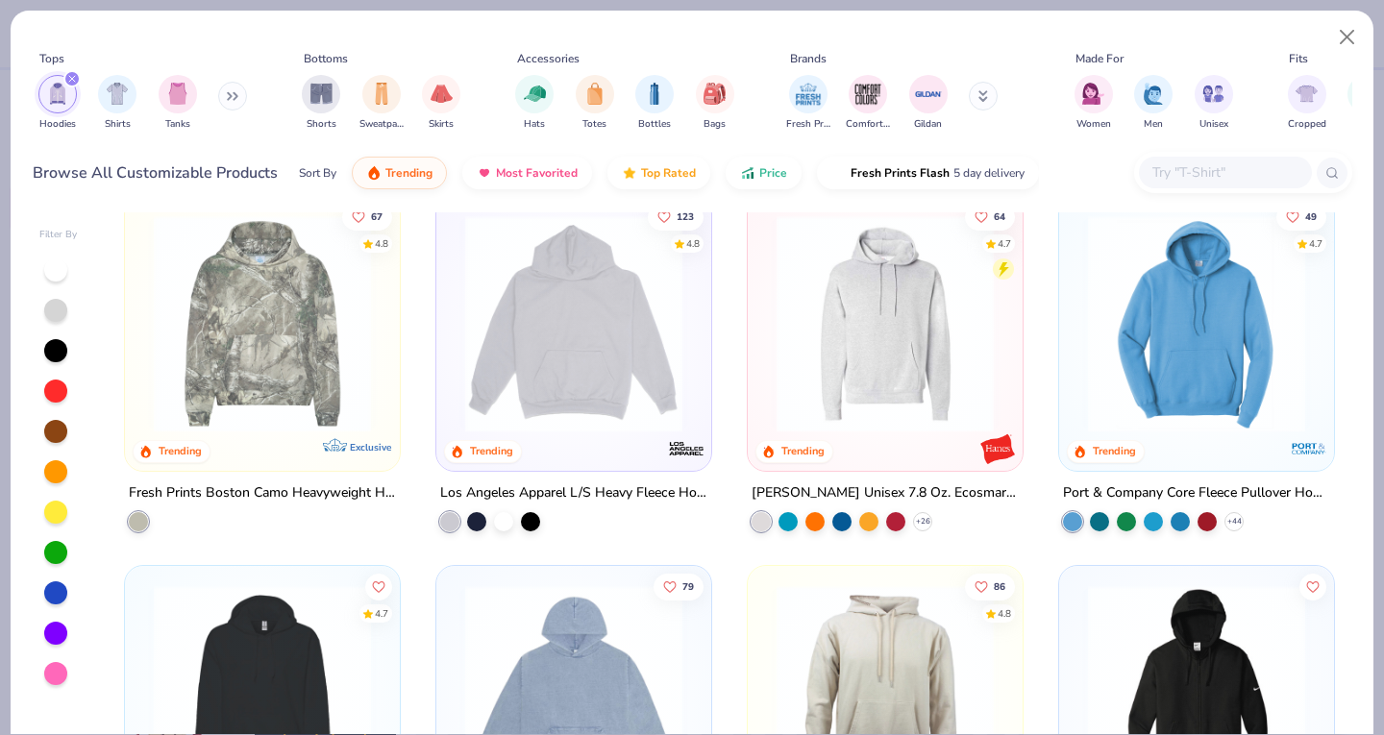
click at [891, 327] on img at bounding box center [885, 323] width 236 height 217
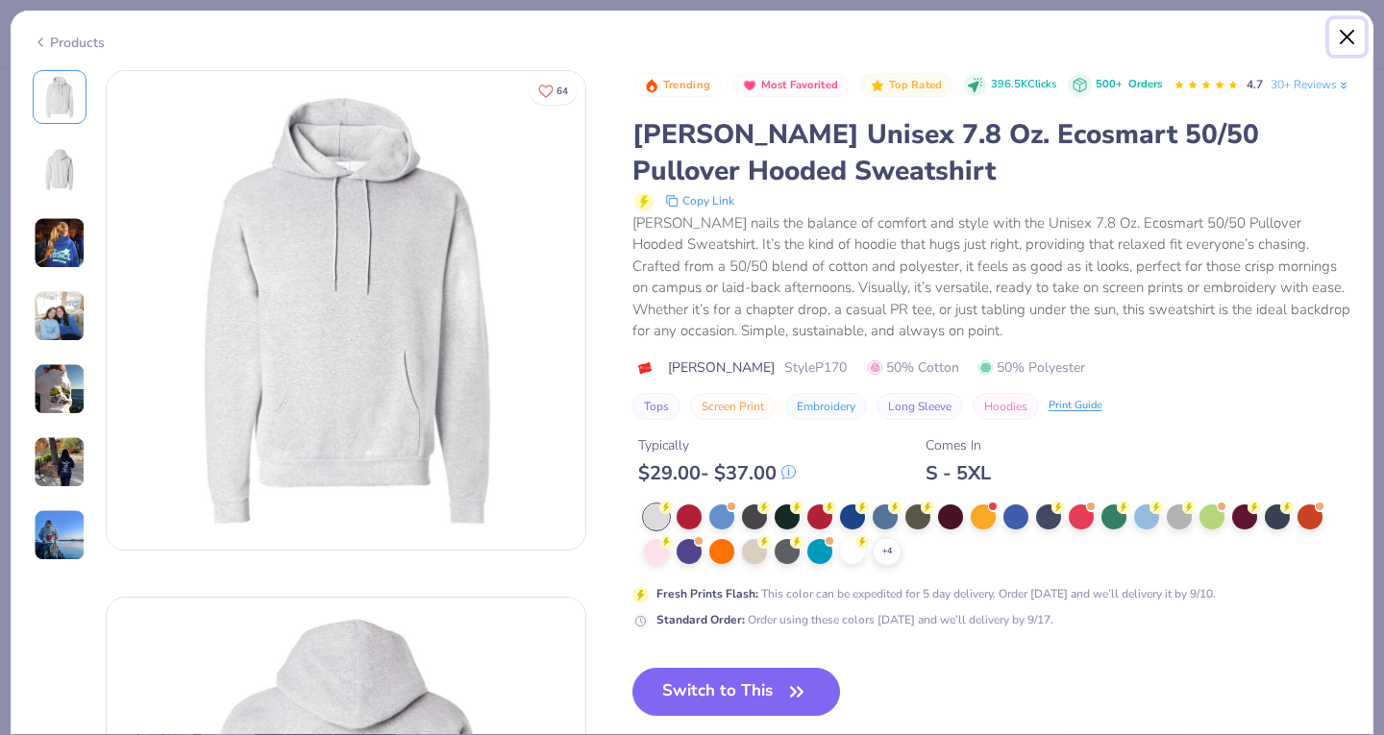
click at [1344, 26] on button "Close" at bounding box center [1347, 37] width 37 height 37
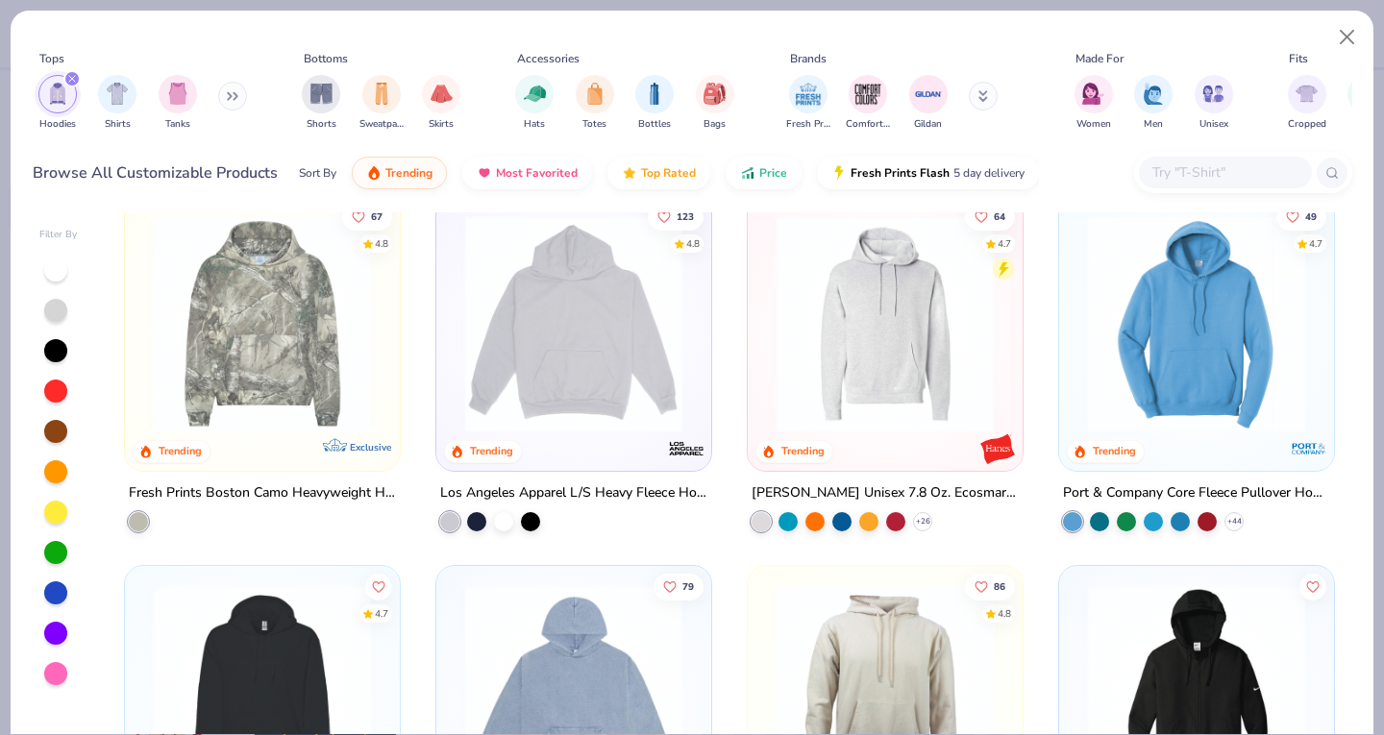
click at [1238, 413] on img at bounding box center [1196, 323] width 236 height 217
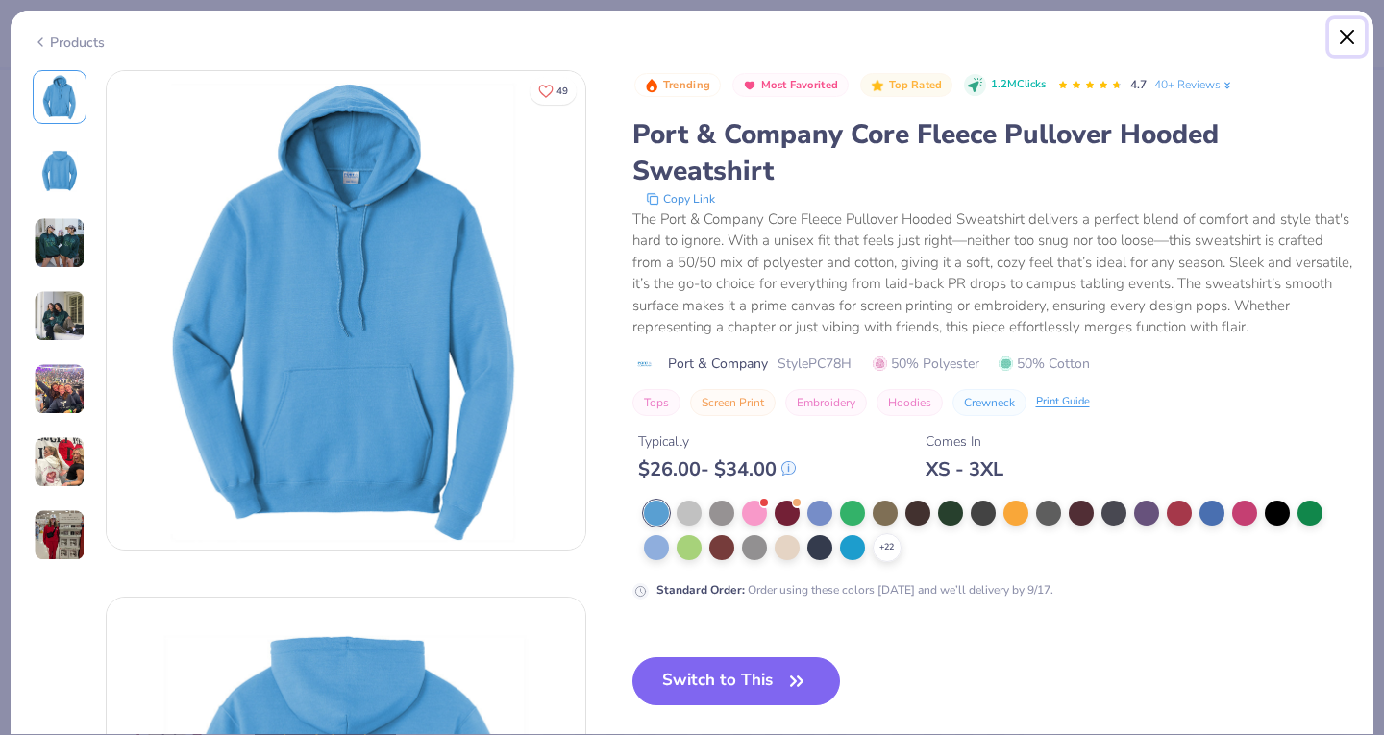
click at [1351, 46] on button "Close" at bounding box center [1347, 37] width 37 height 37
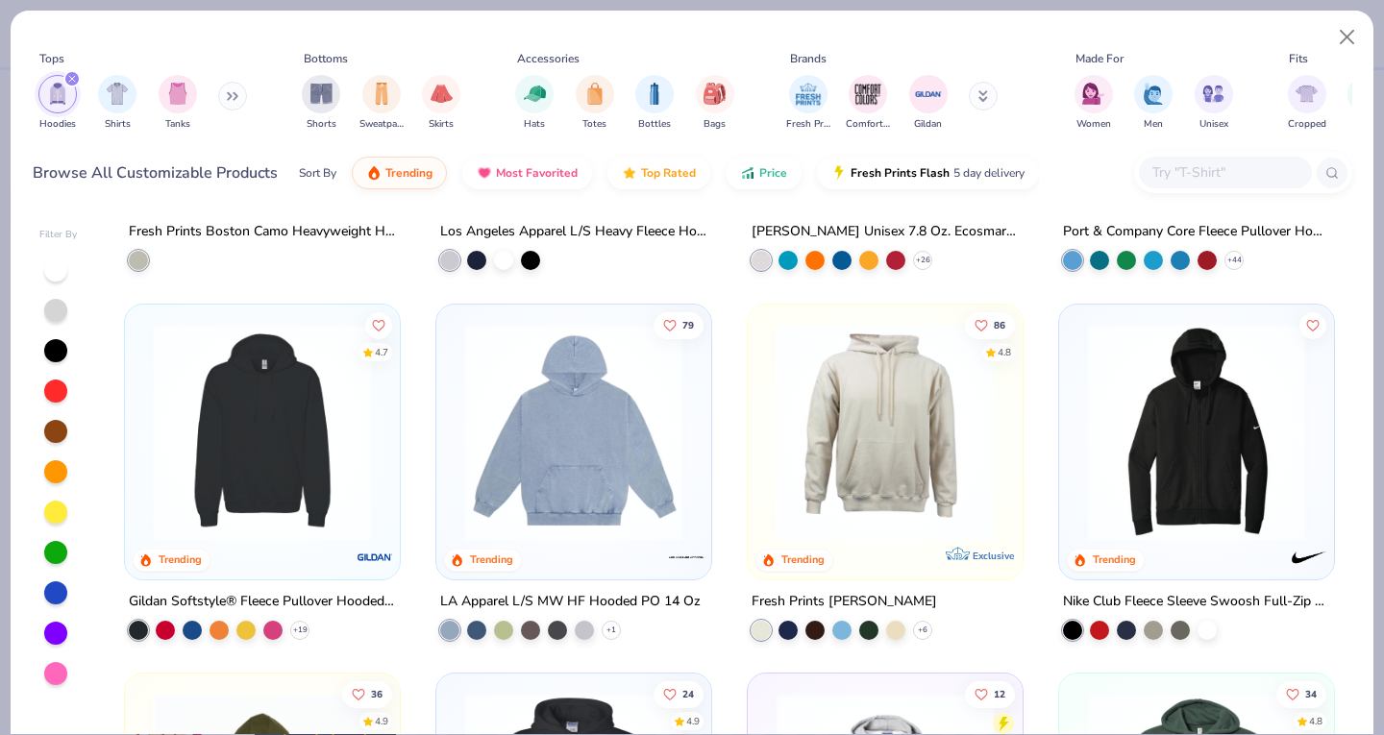
scroll to position [659, 0]
click at [262, 462] on img at bounding box center [262, 430] width 236 height 217
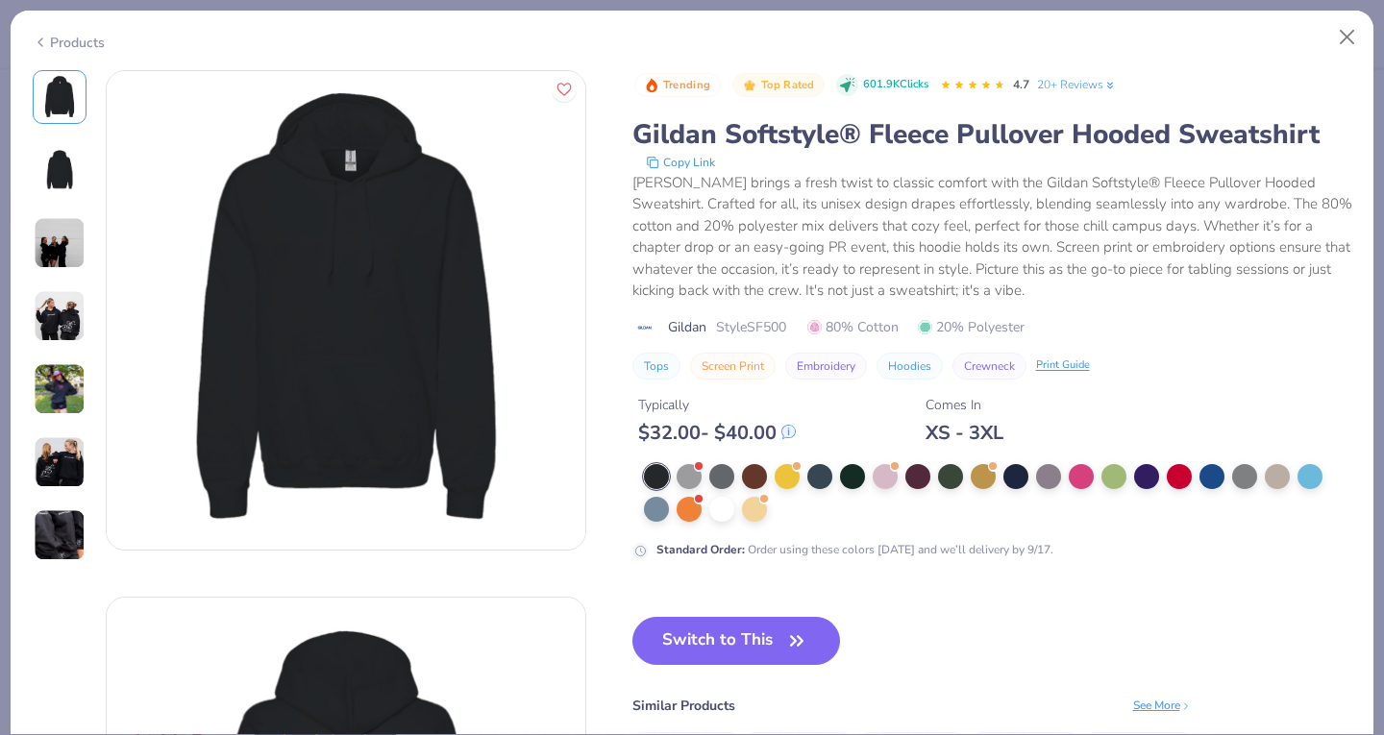
click at [689, 470] on div at bounding box center [688, 476] width 25 height 25
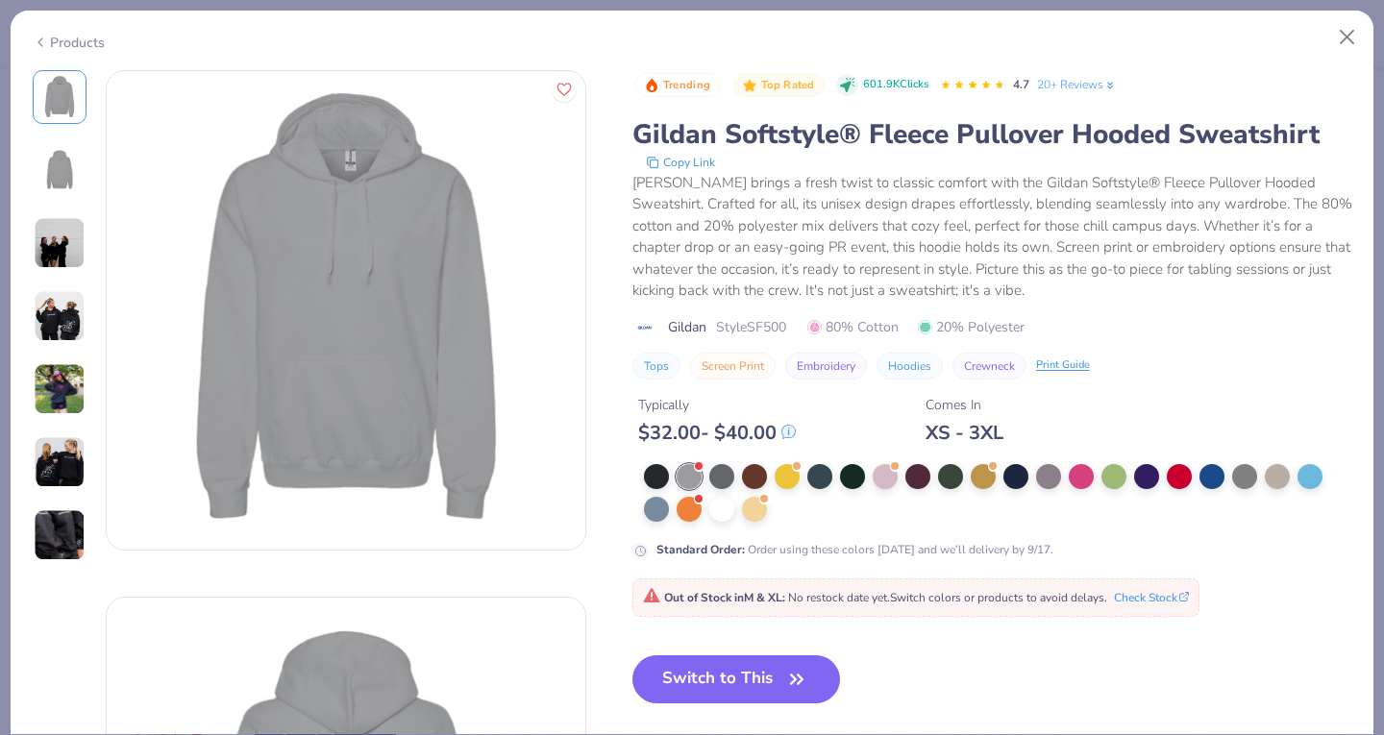
click at [722, 469] on div at bounding box center [721, 476] width 25 height 25
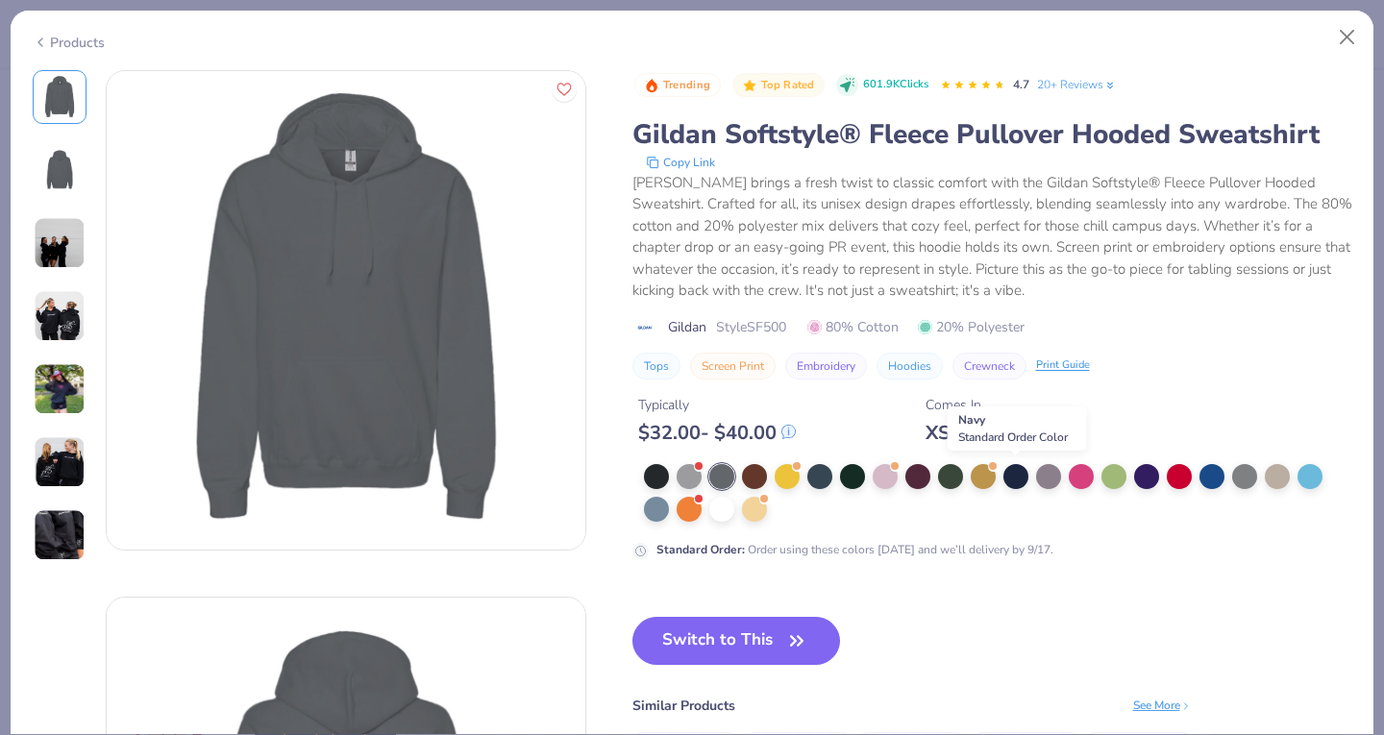
click at [1018, 470] on div at bounding box center [1015, 476] width 25 height 25
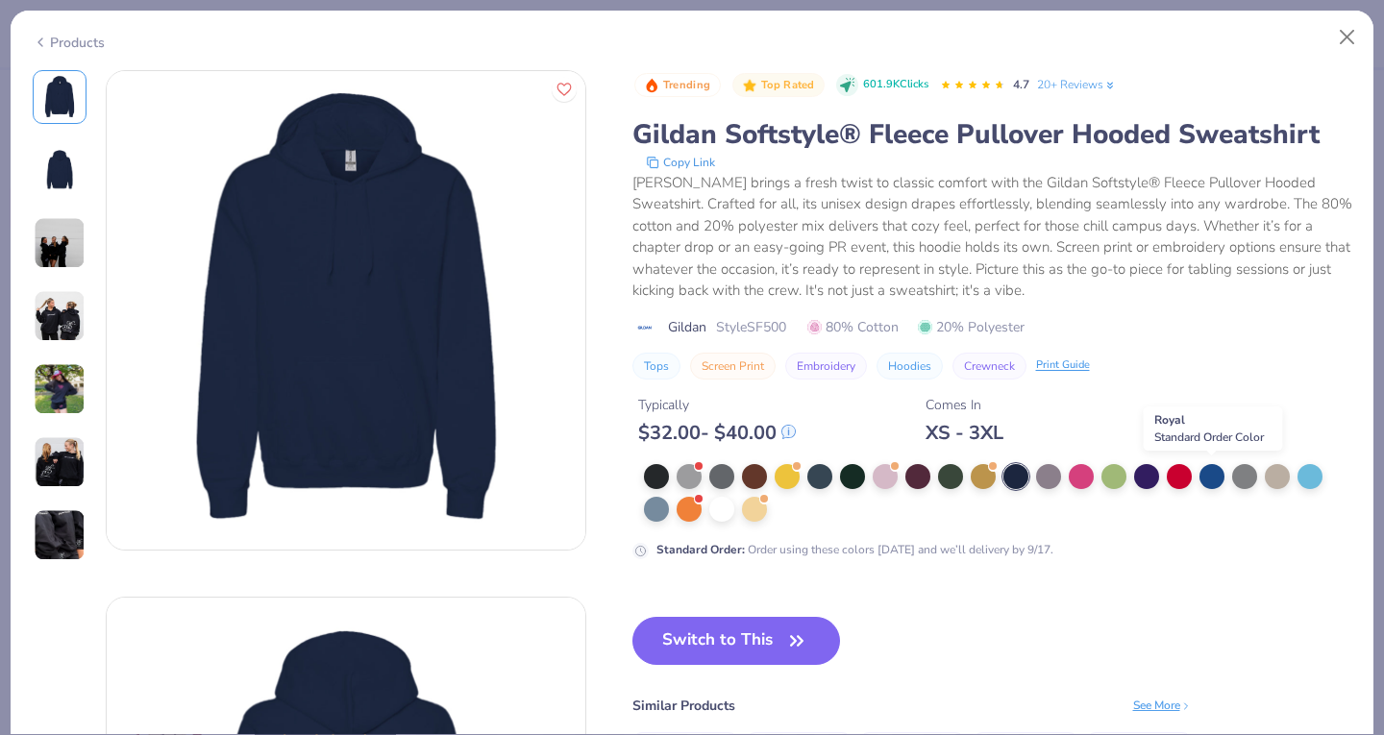
click at [1216, 474] on div at bounding box center [1211, 476] width 25 height 25
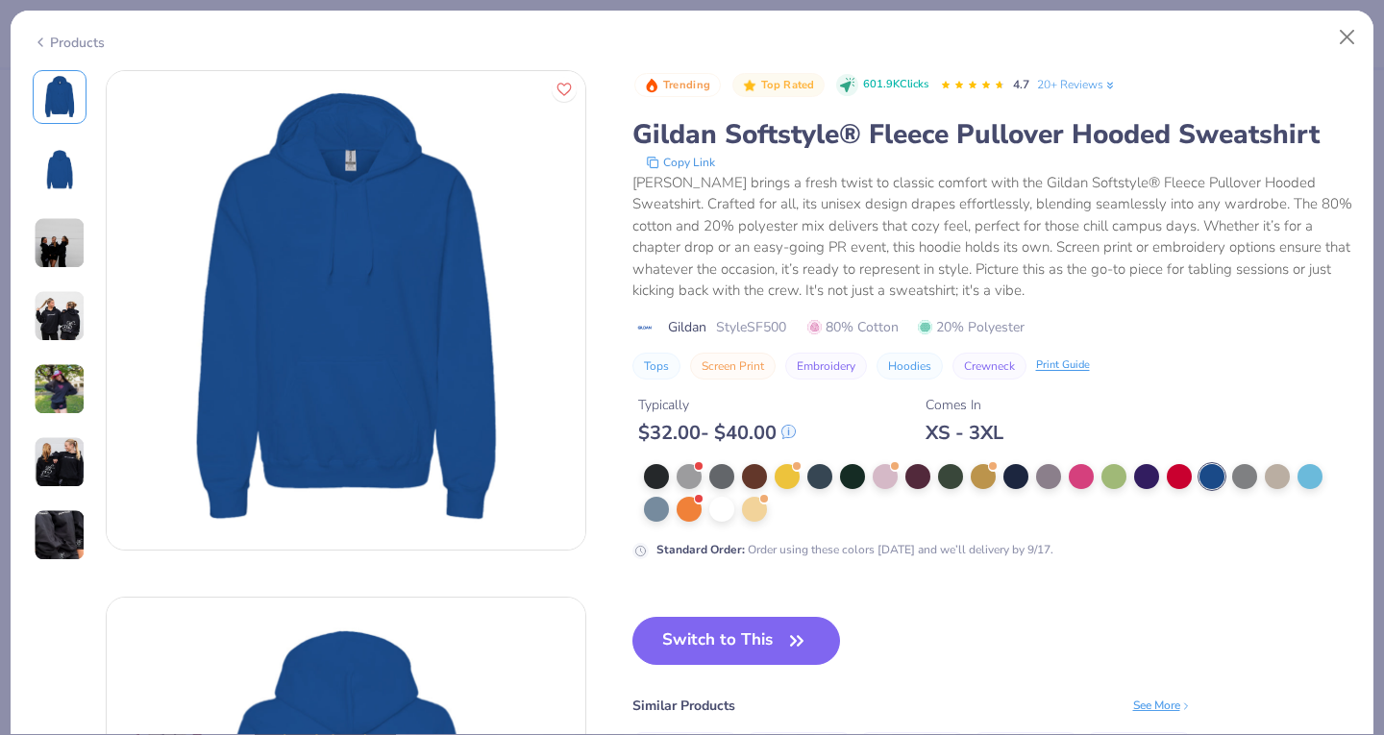
click at [1017, 477] on div at bounding box center [1015, 476] width 25 height 25
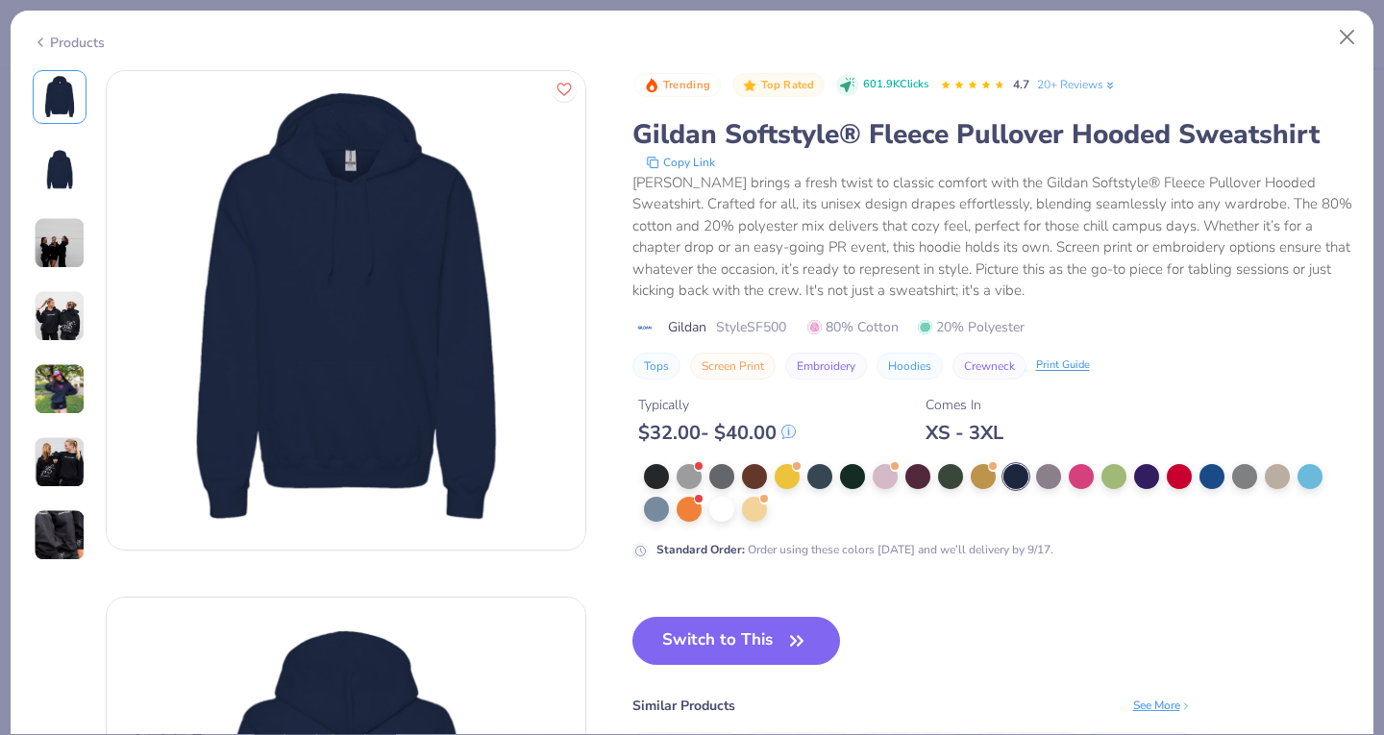
click at [41, 245] on img at bounding box center [60, 243] width 52 height 52
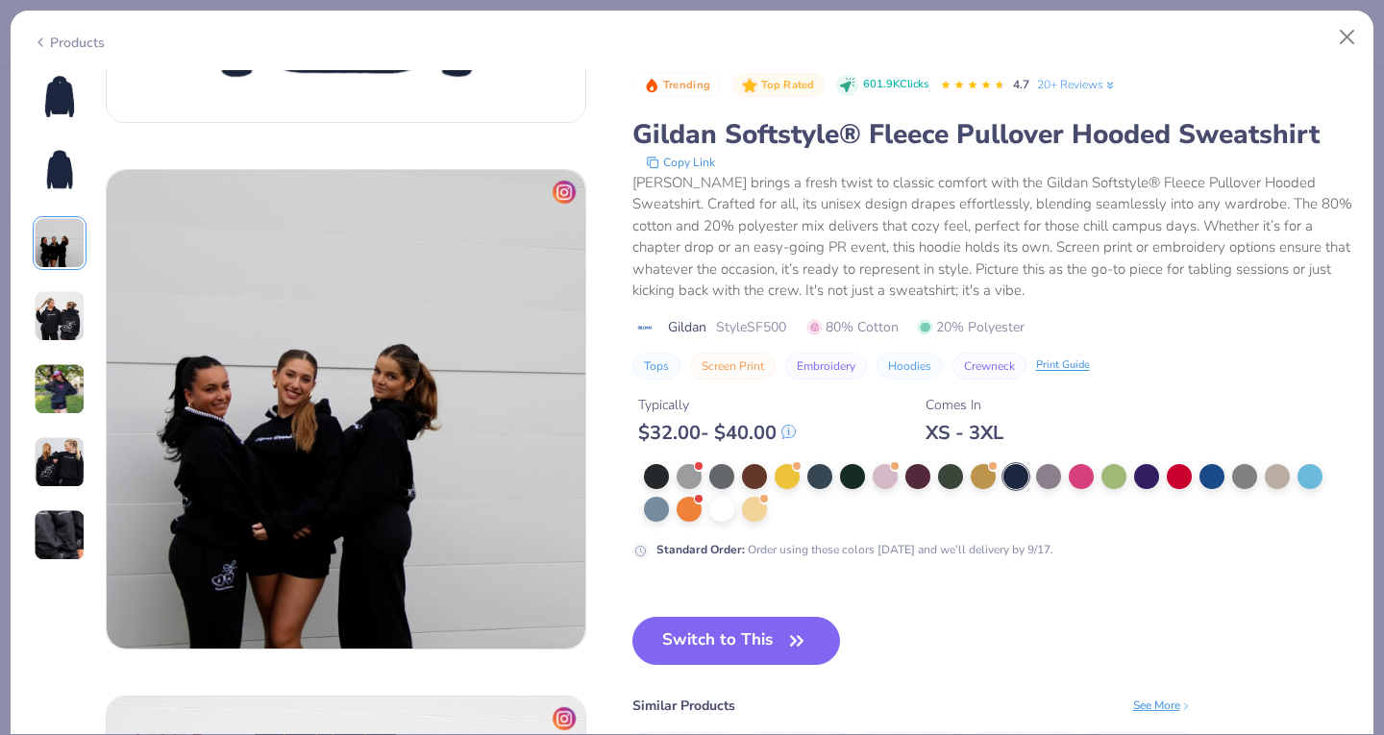
scroll to position [1053, 0]
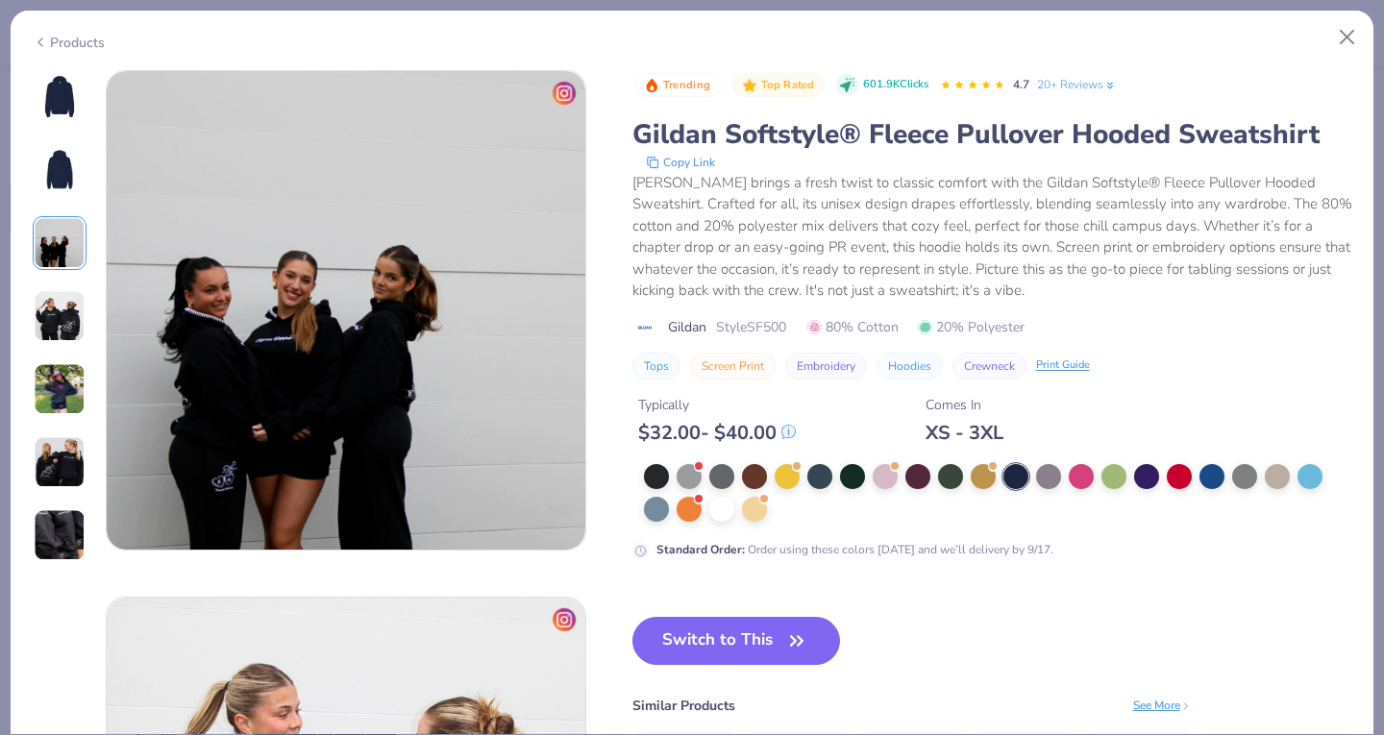
click at [62, 342] on div at bounding box center [60, 316] width 54 height 492
click at [63, 375] on img at bounding box center [60, 389] width 52 height 52
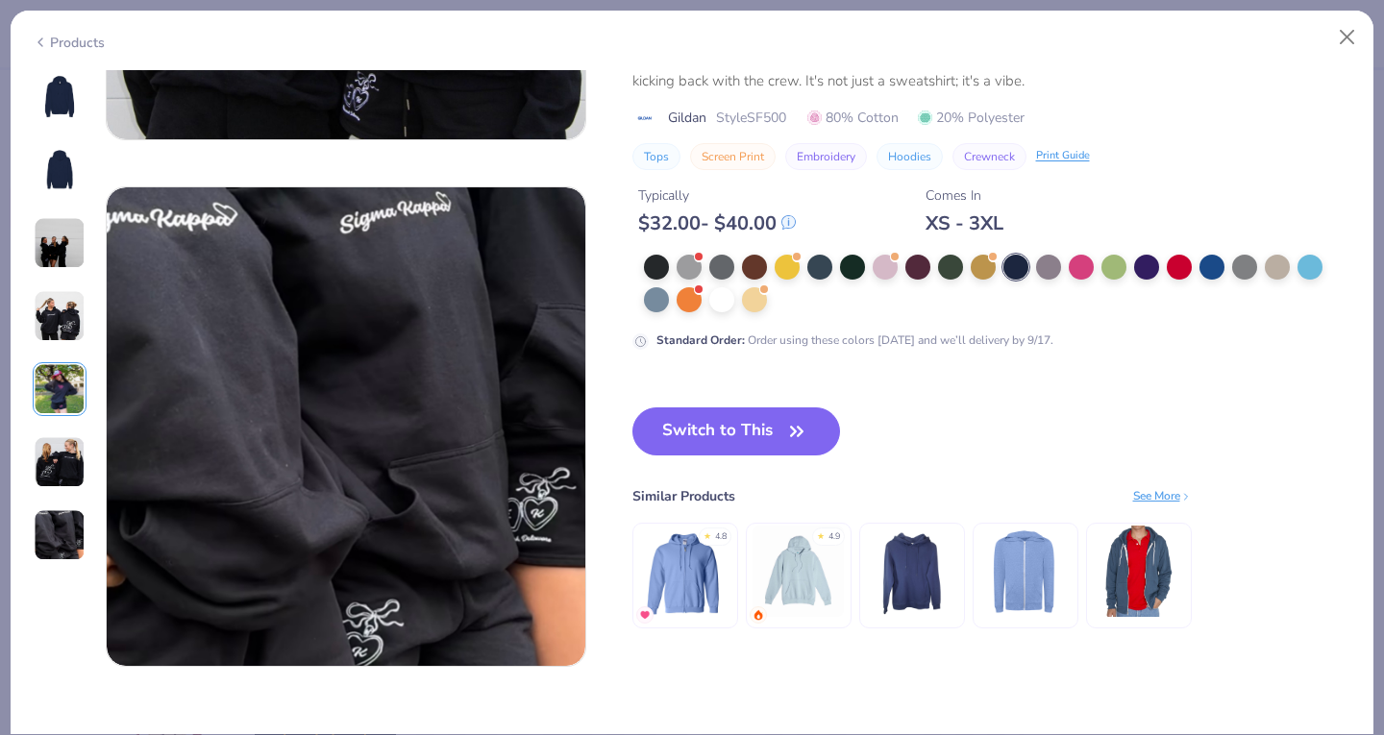
scroll to position [3044, 0]
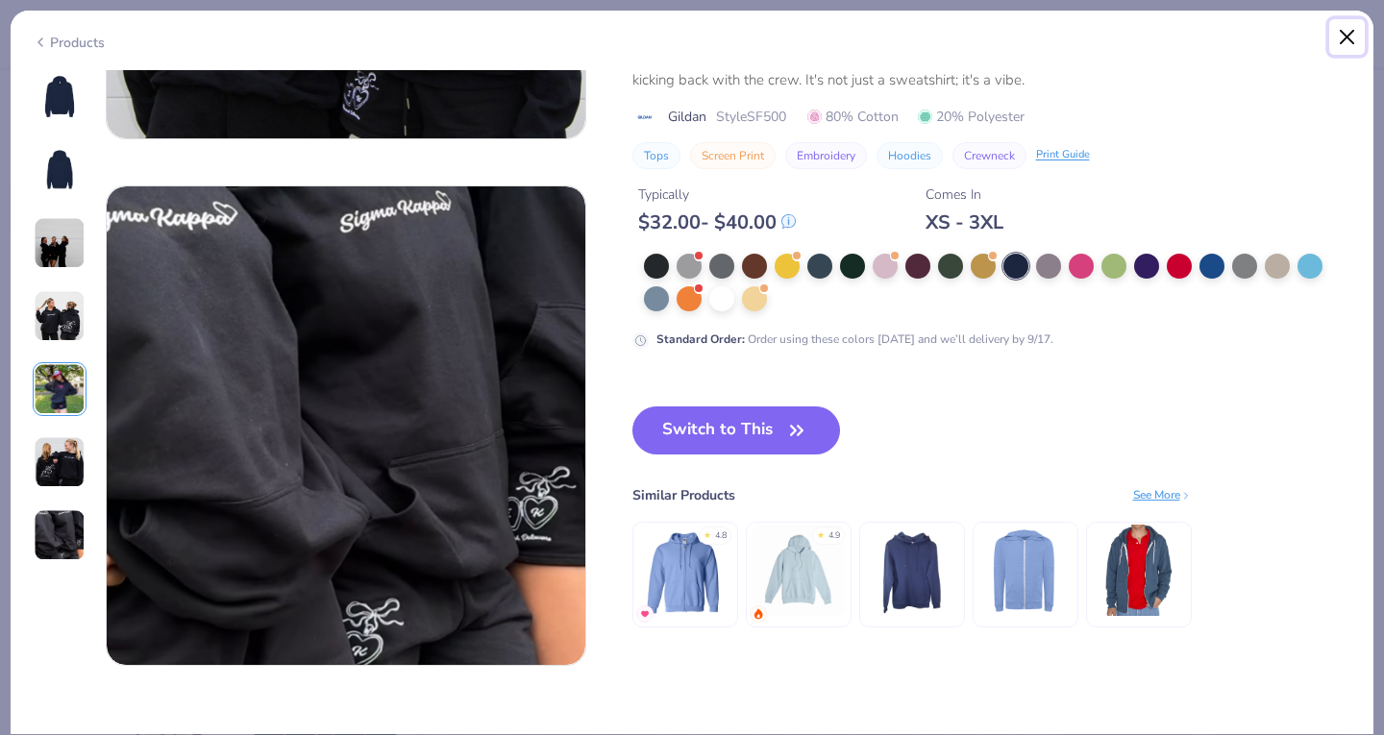
click at [1345, 32] on button "Close" at bounding box center [1347, 37] width 37 height 37
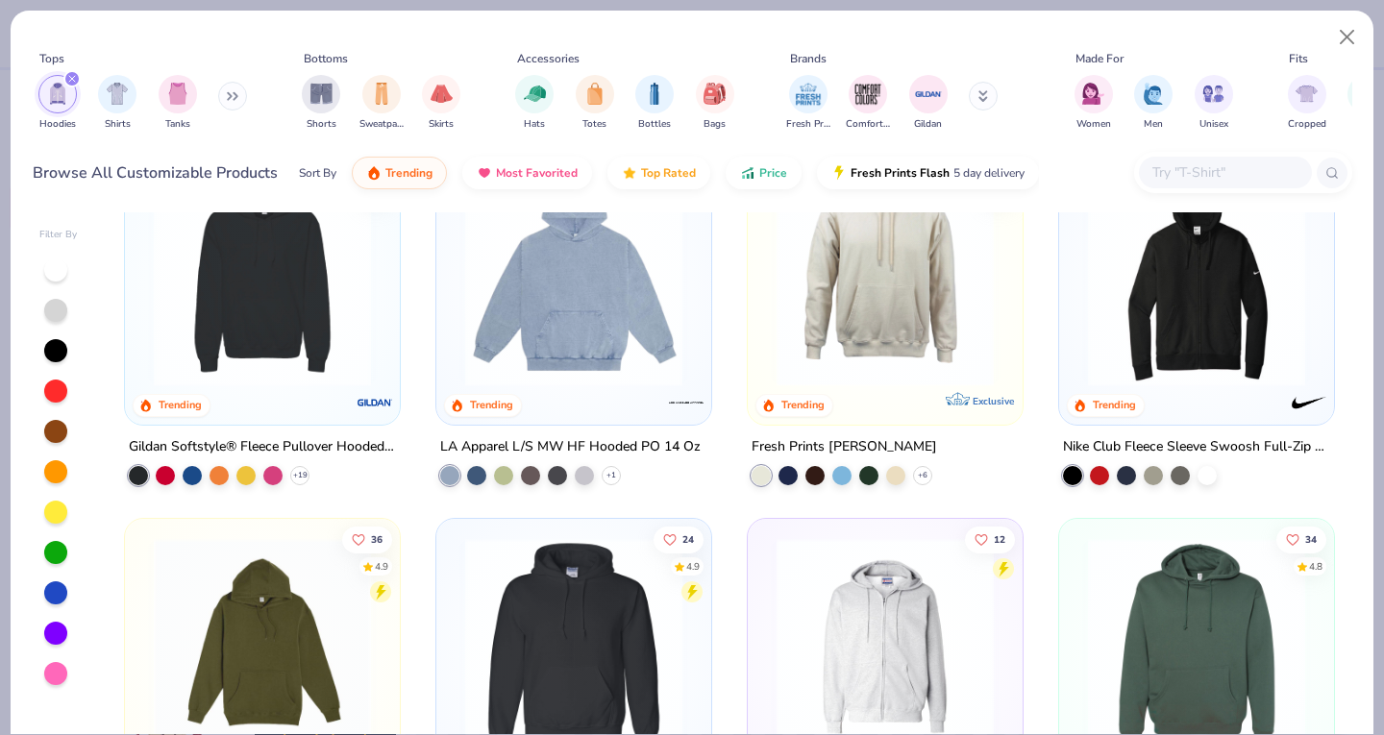
scroll to position [1061, 0]
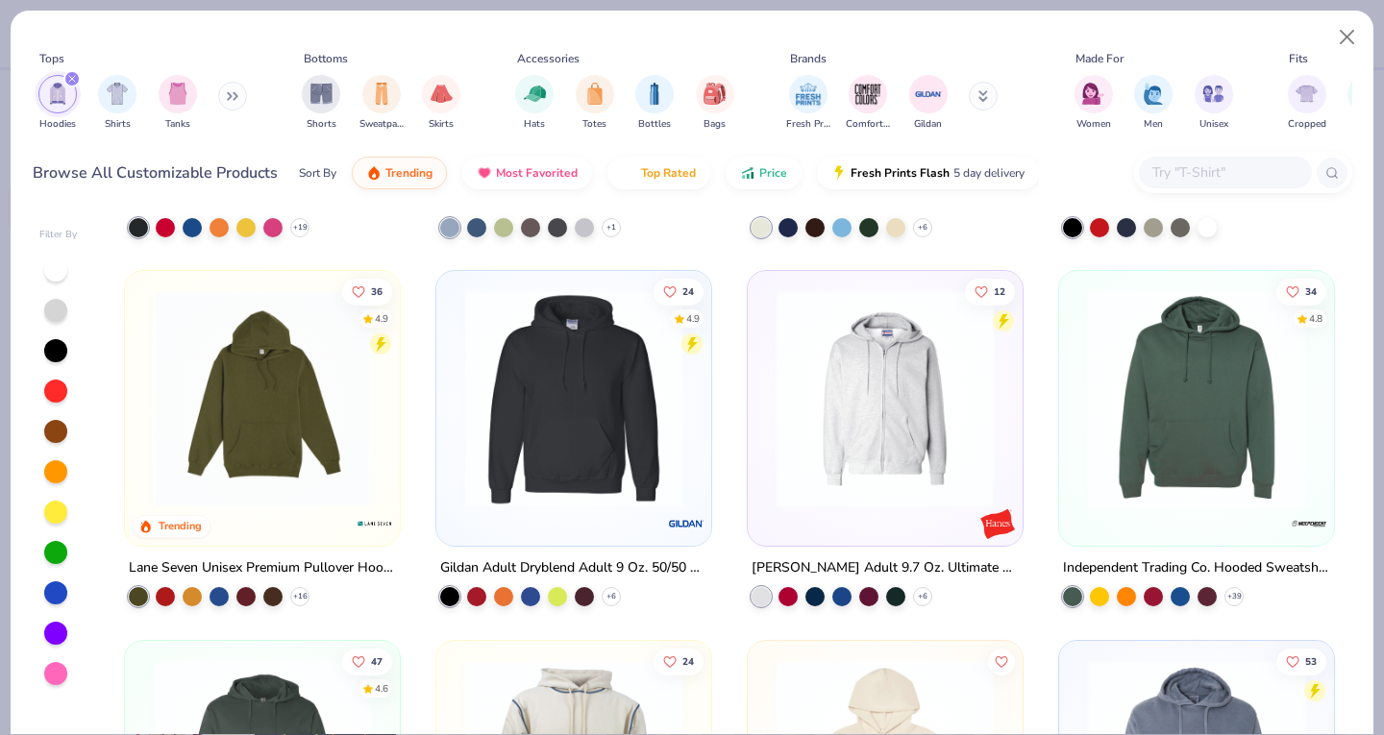
click at [548, 386] on img at bounding box center [573, 398] width 236 height 217
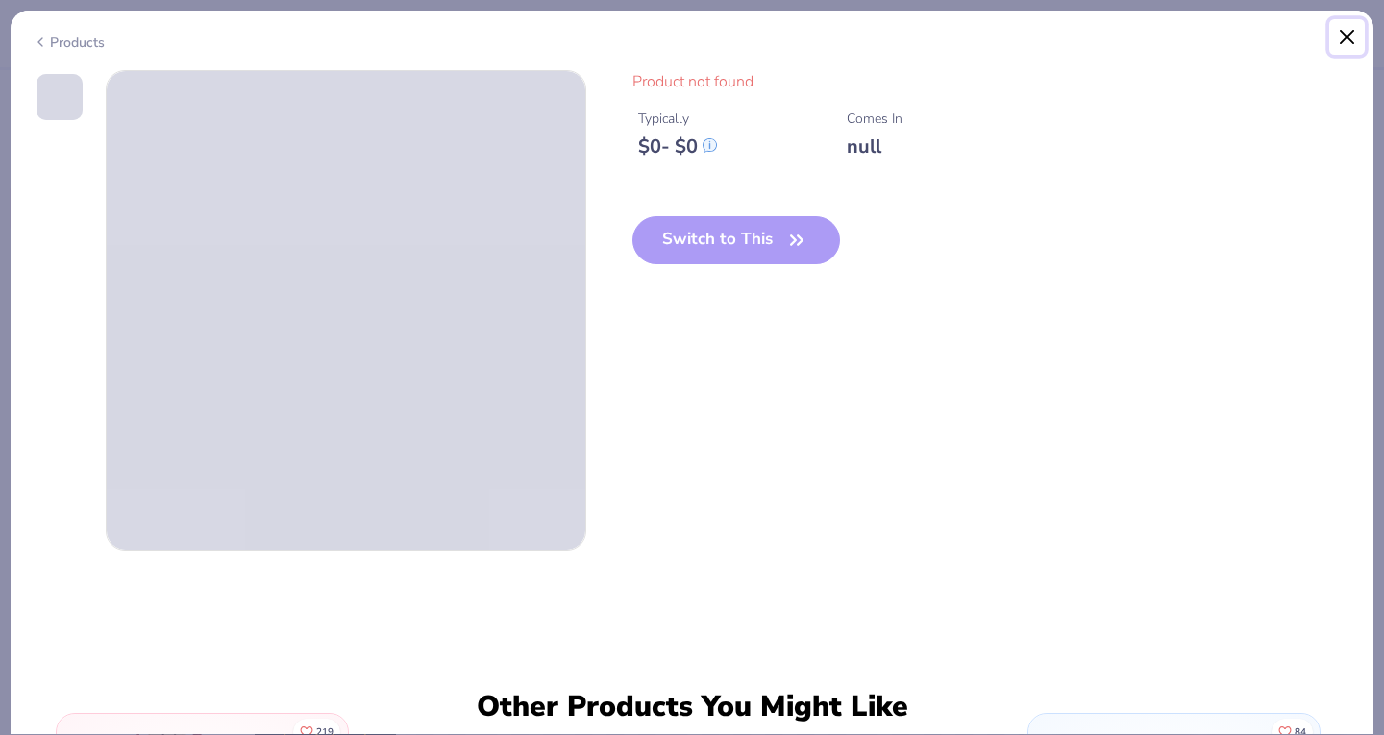
click at [1343, 34] on button "Close" at bounding box center [1347, 37] width 37 height 37
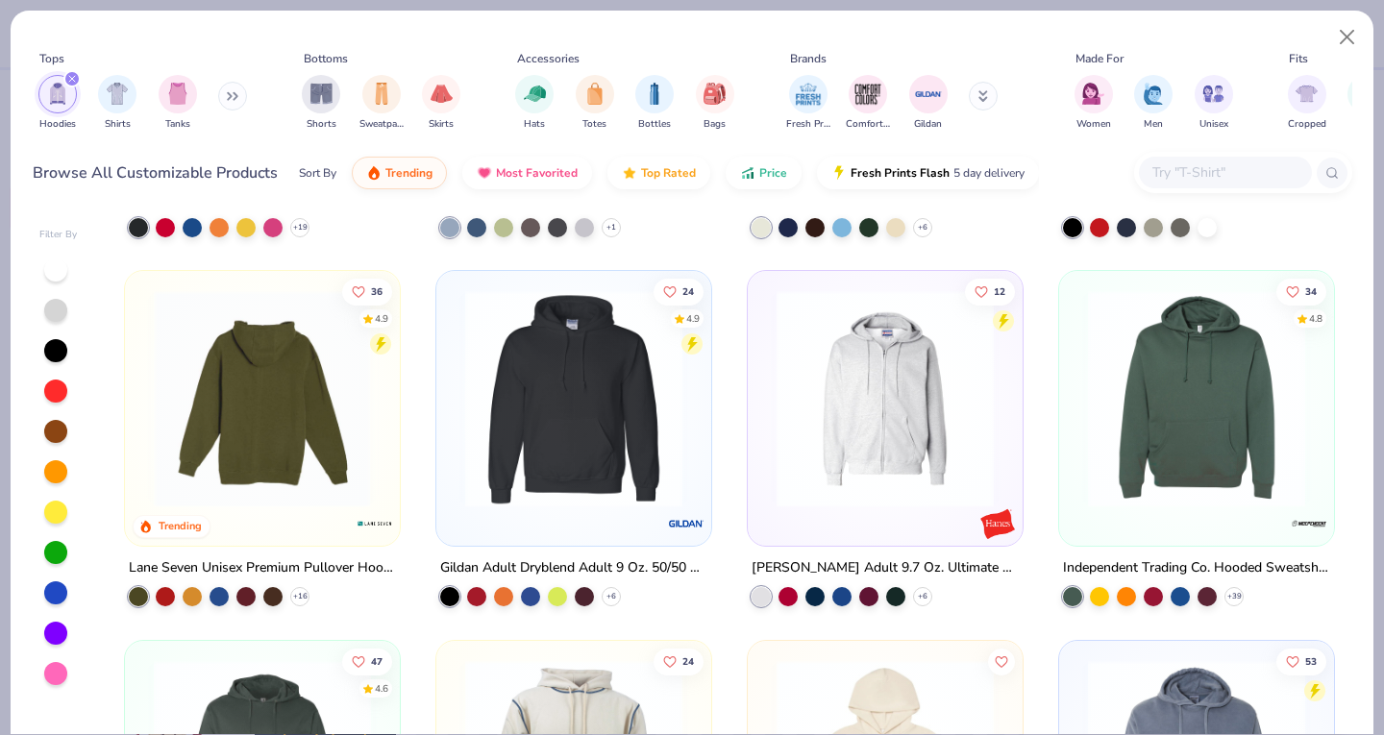
click at [266, 423] on img at bounding box center [262, 398] width 236 height 217
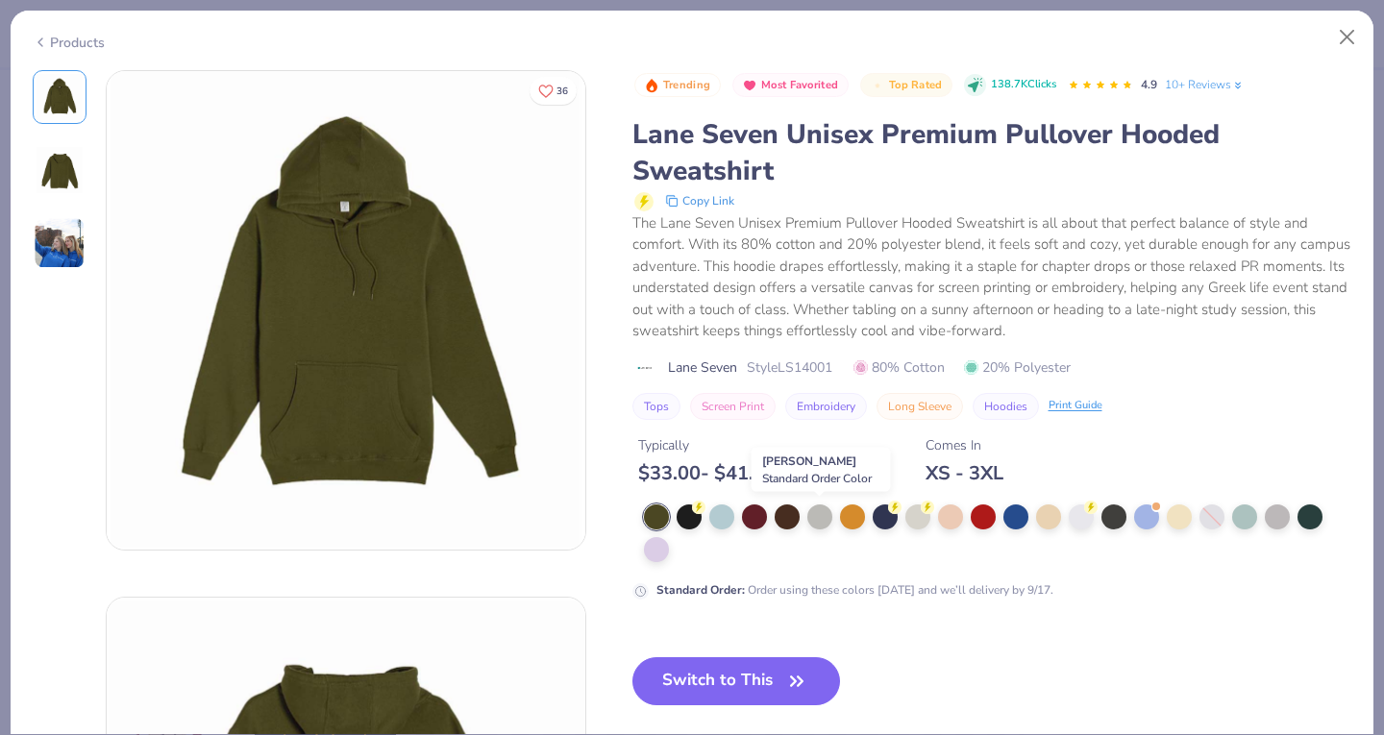
click at [822, 518] on div at bounding box center [819, 516] width 25 height 25
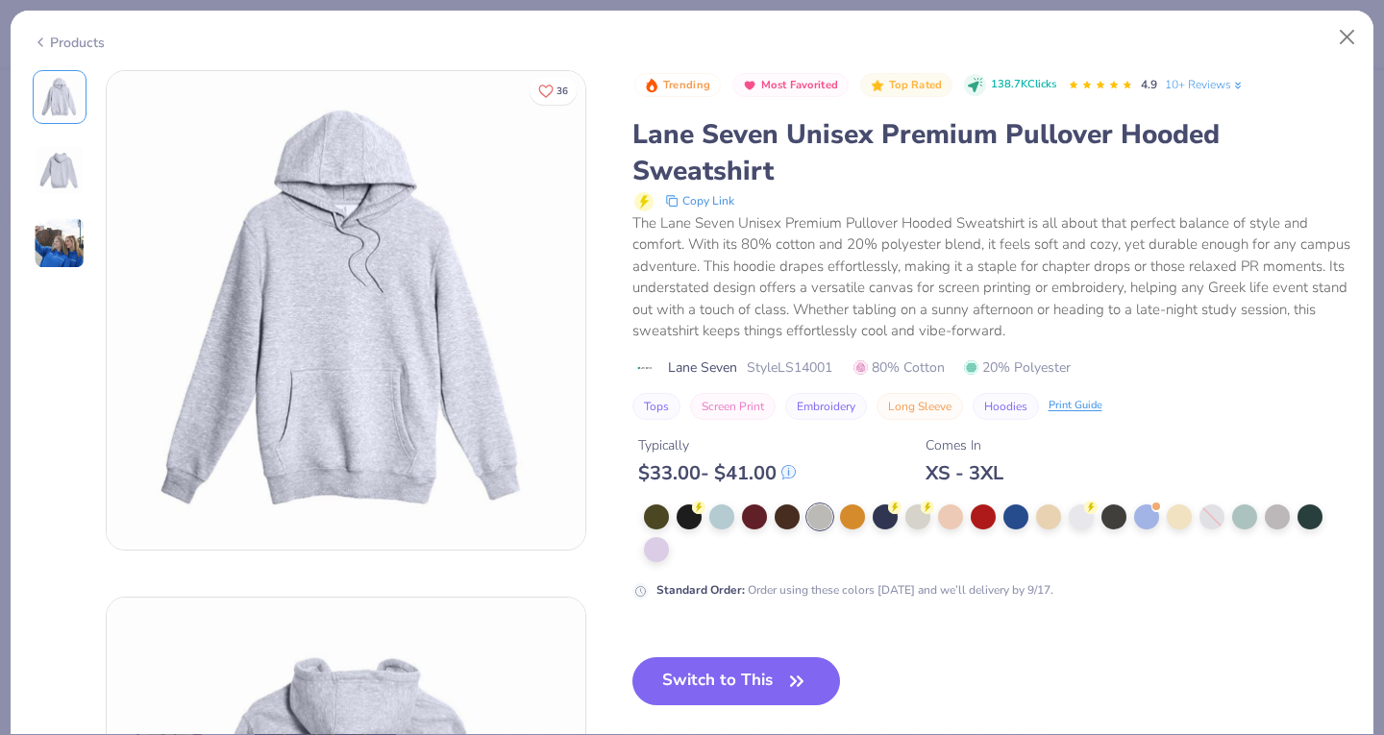
click at [48, 234] on img at bounding box center [60, 243] width 52 height 52
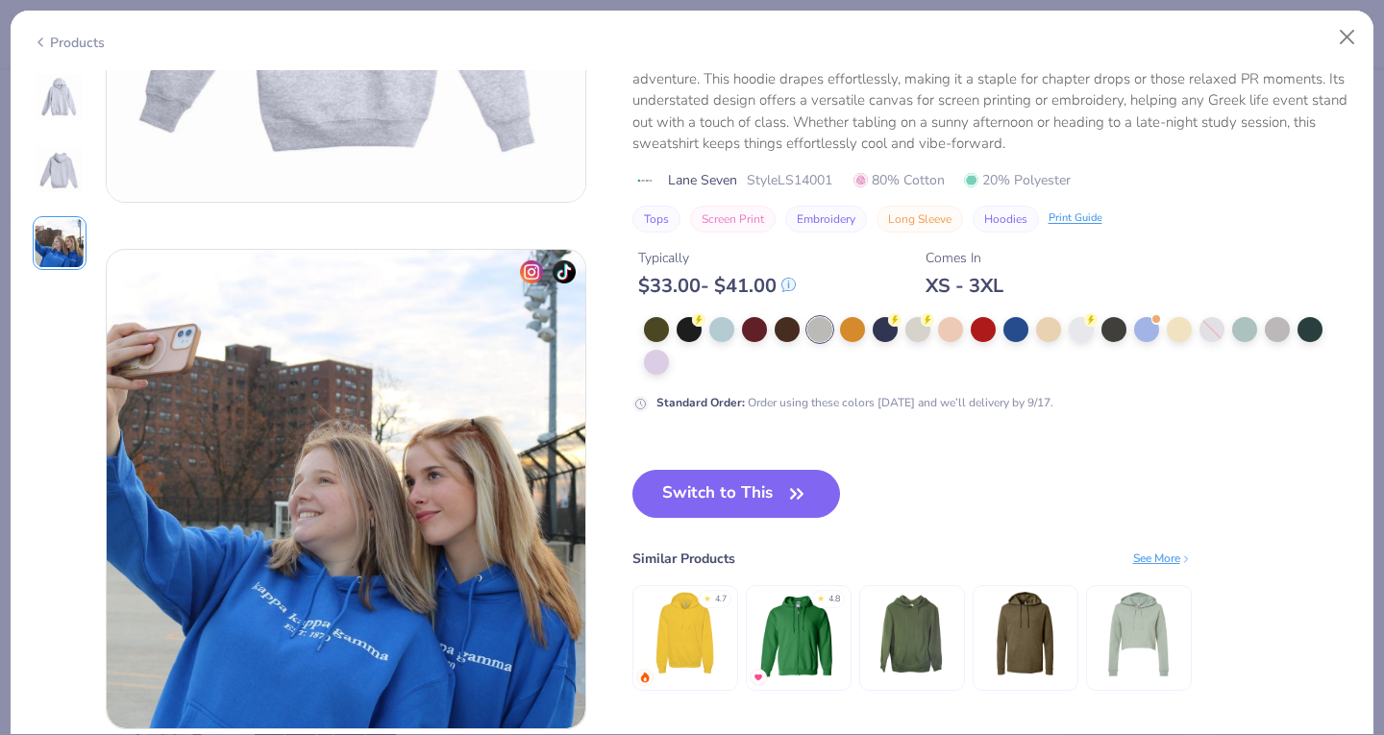
scroll to position [1053, 0]
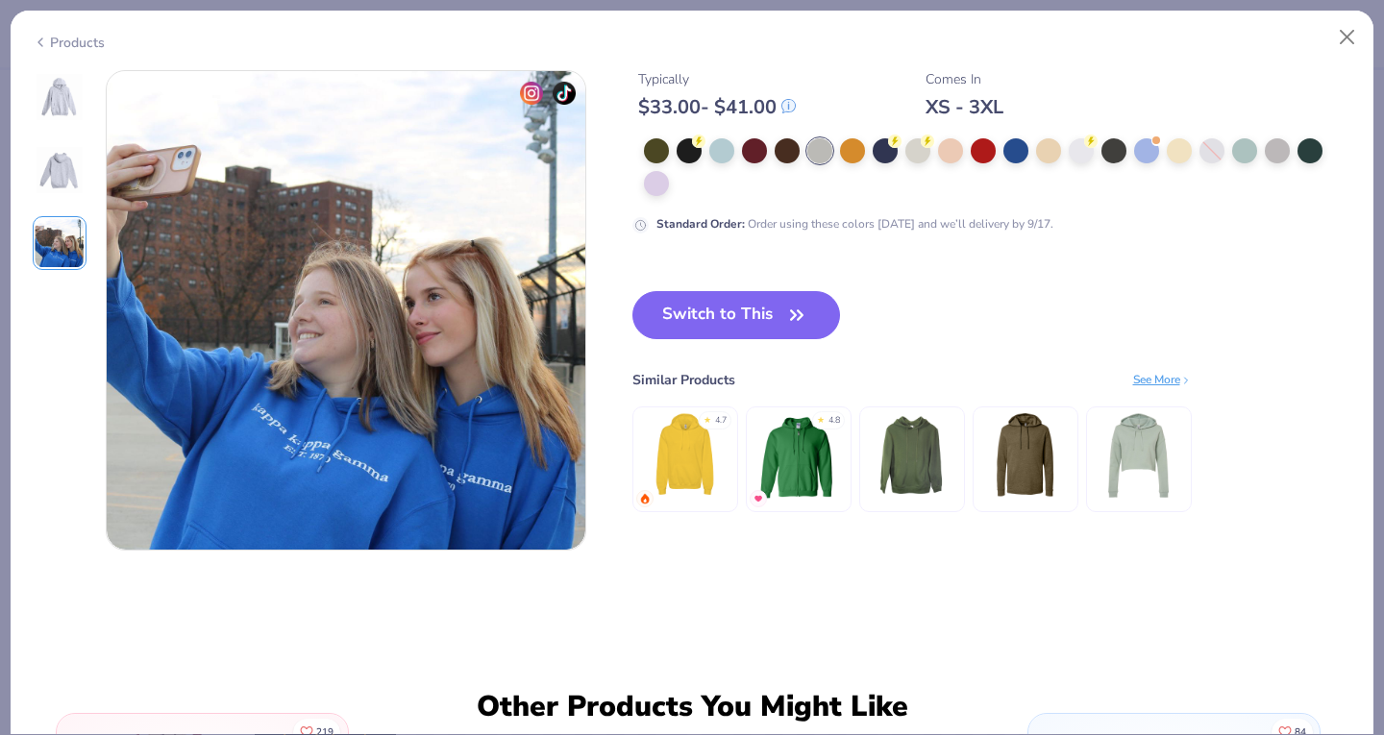
click at [50, 86] on img at bounding box center [60, 97] width 46 height 46
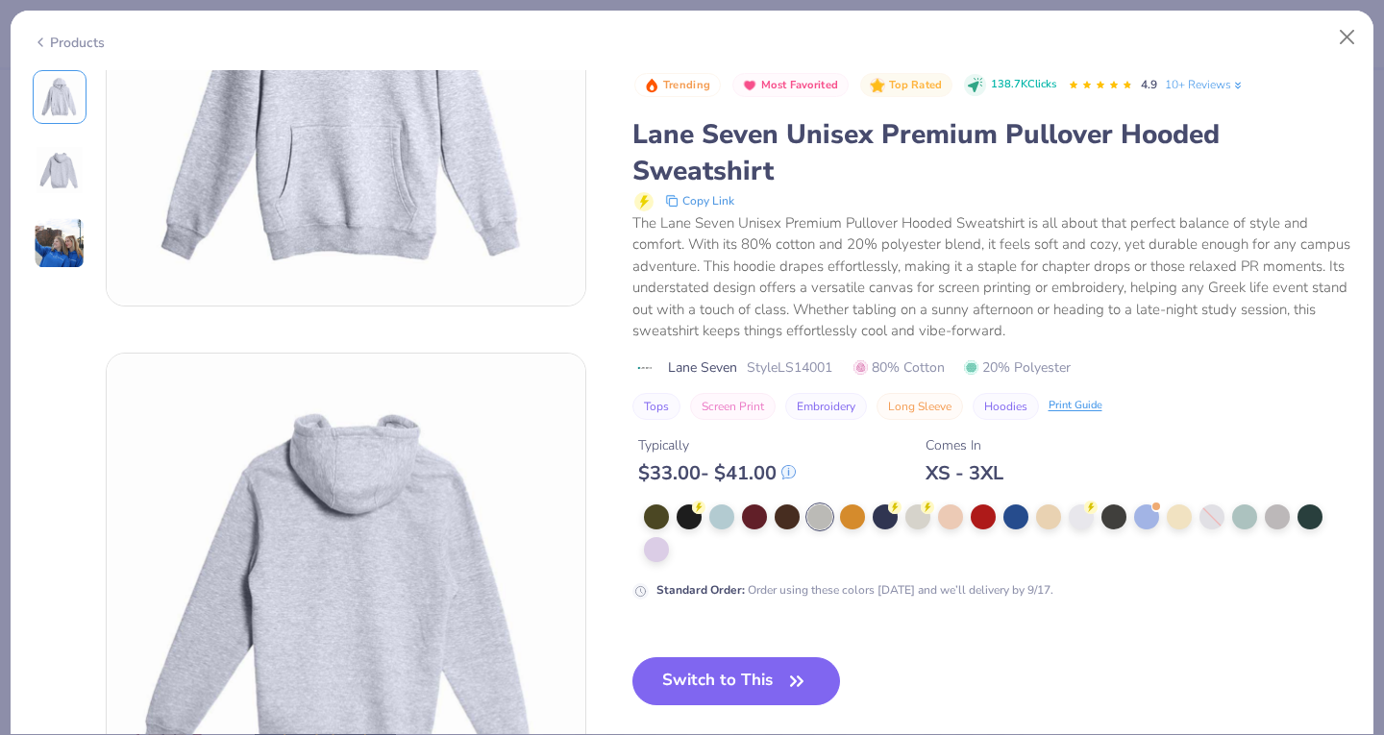
scroll to position [0, 0]
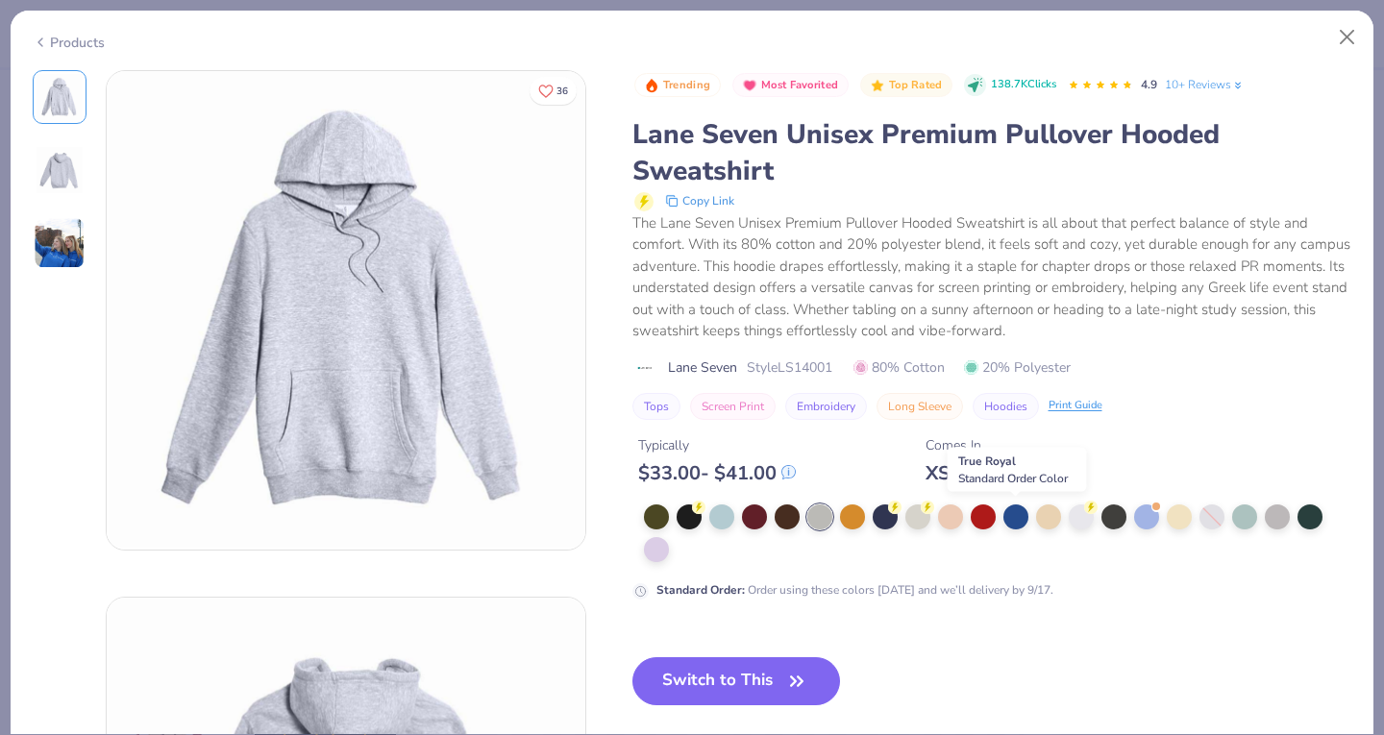
click at [1022, 516] on div at bounding box center [1015, 516] width 25 height 25
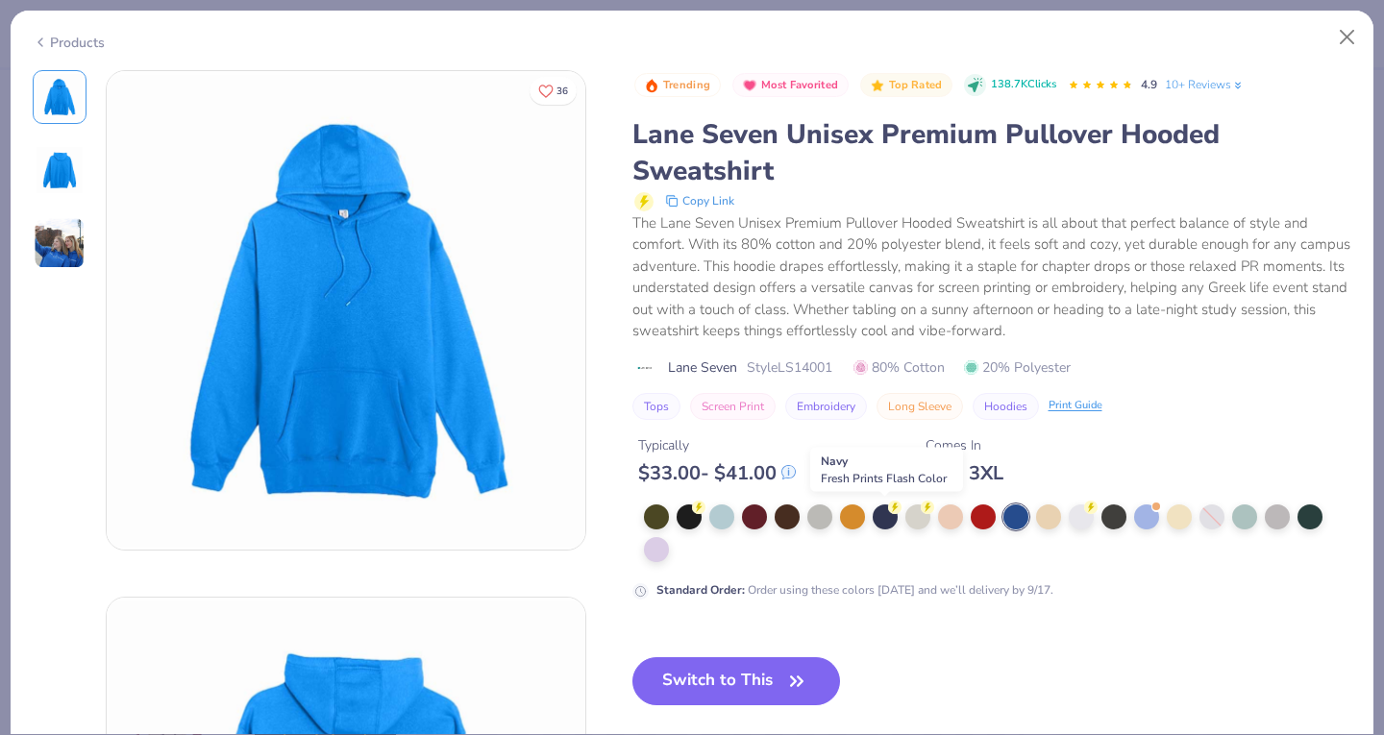
click at [890, 515] on div at bounding box center [884, 516] width 25 height 25
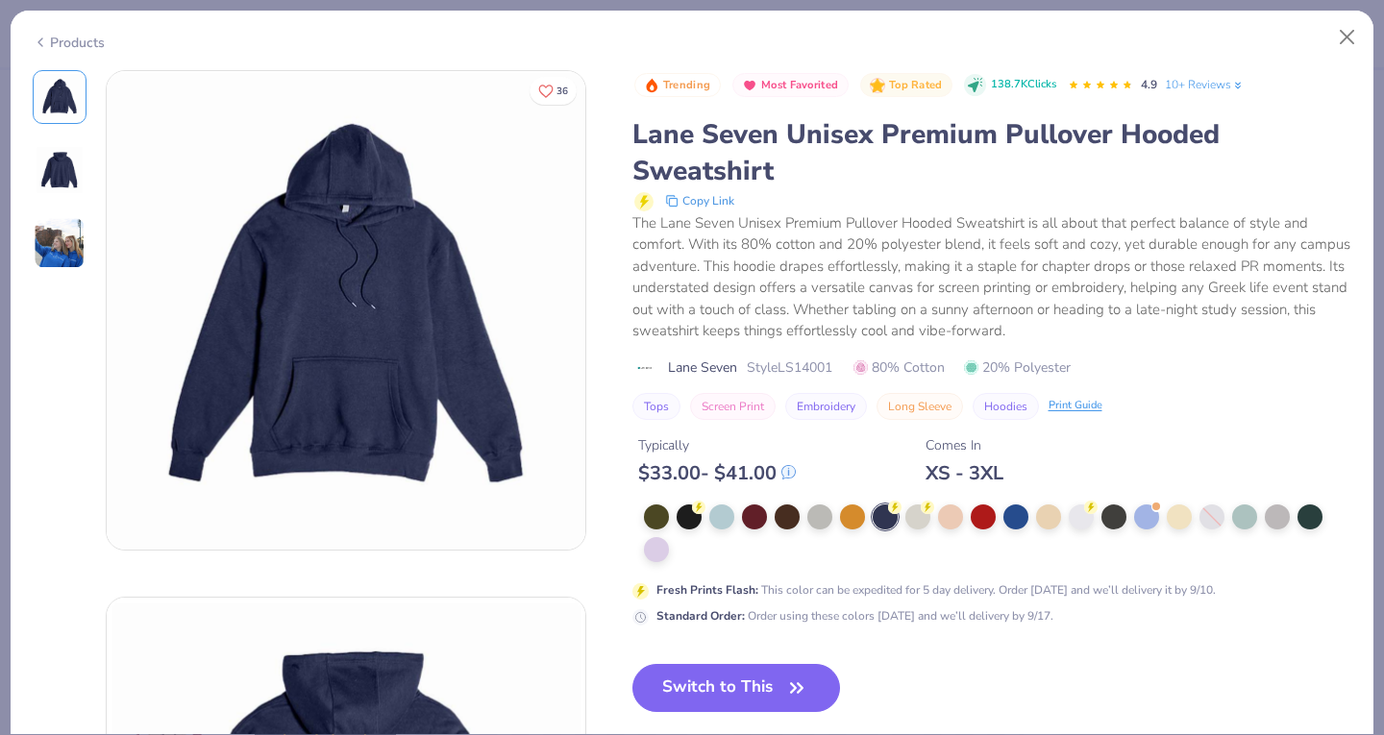
click at [290, 312] on img at bounding box center [346, 310] width 478 height 478
click at [1350, 37] on button "Close" at bounding box center [1347, 37] width 37 height 37
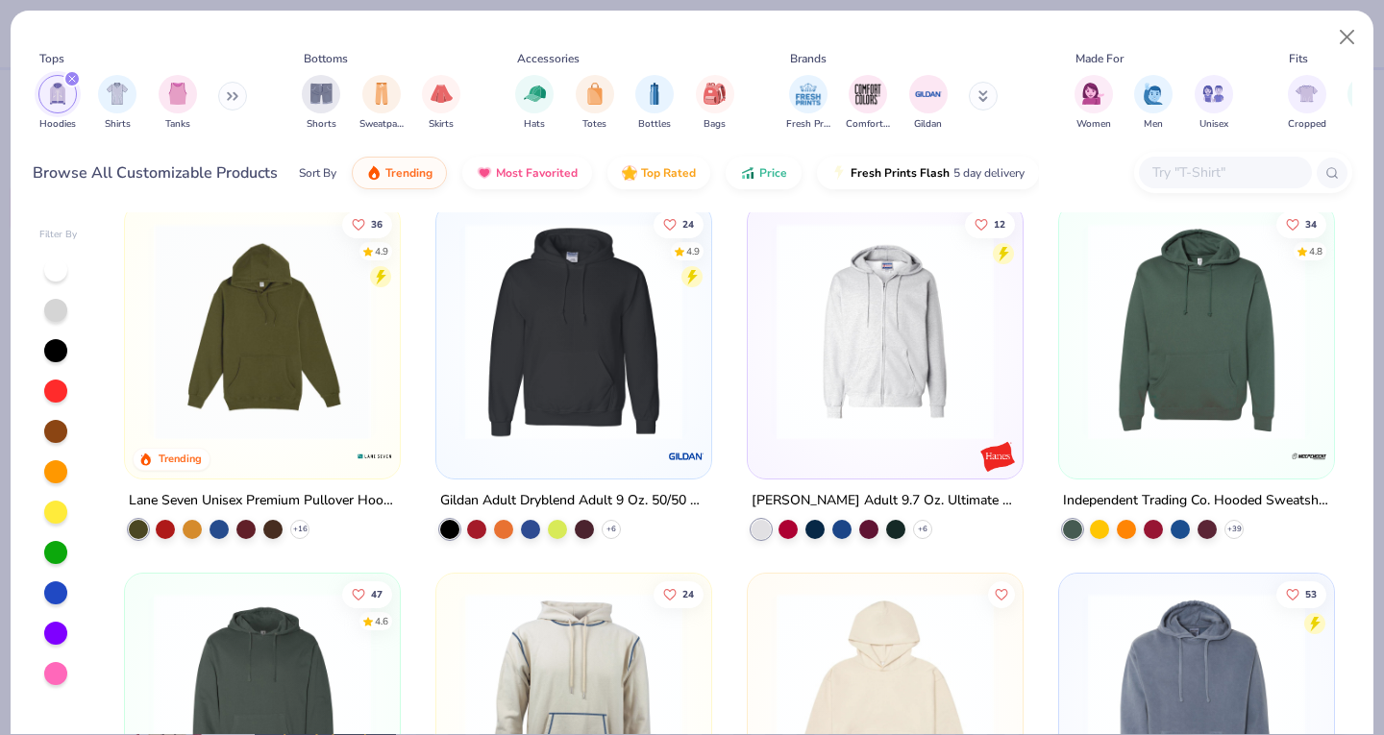
scroll to position [1127, 0]
click at [1126, 381] on div at bounding box center [959, 332] width 708 height 217
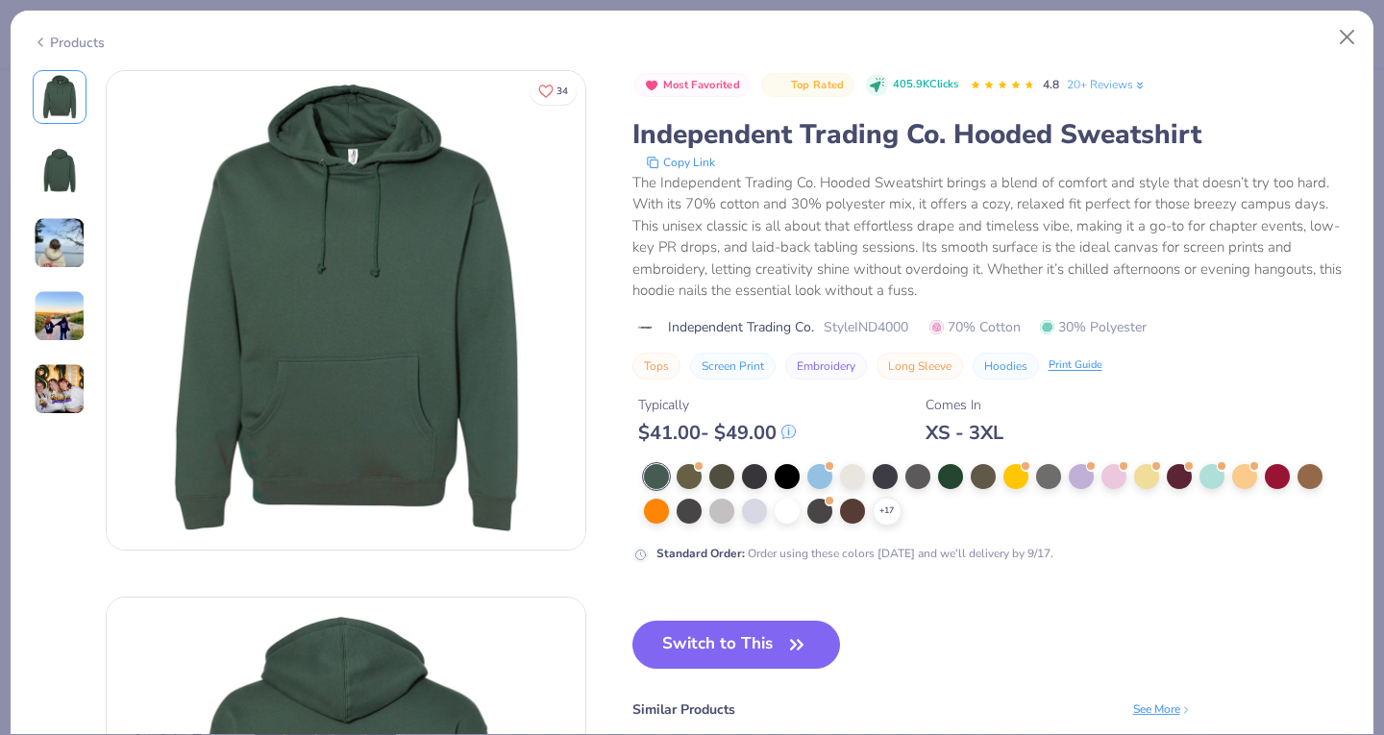
click at [855, 477] on div at bounding box center [852, 476] width 25 height 25
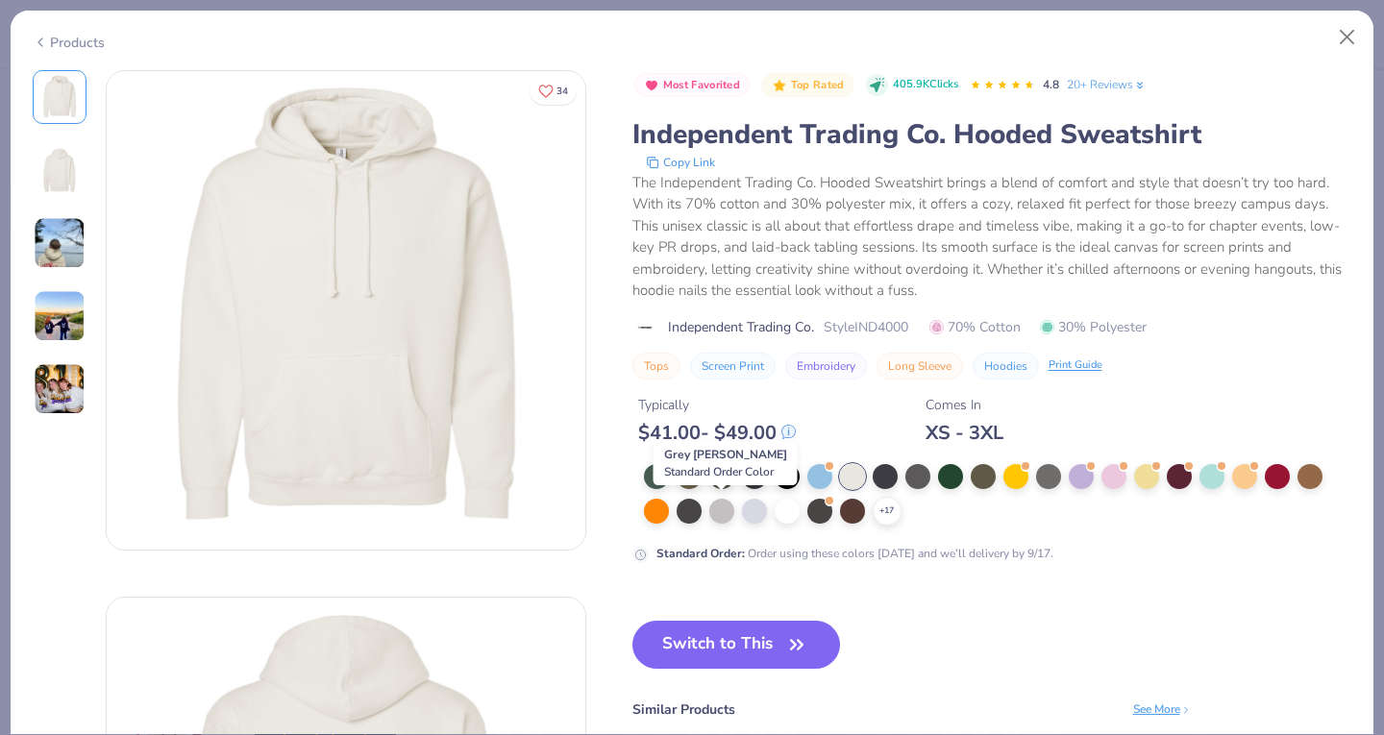
click at [720, 511] on div at bounding box center [721, 511] width 25 height 25
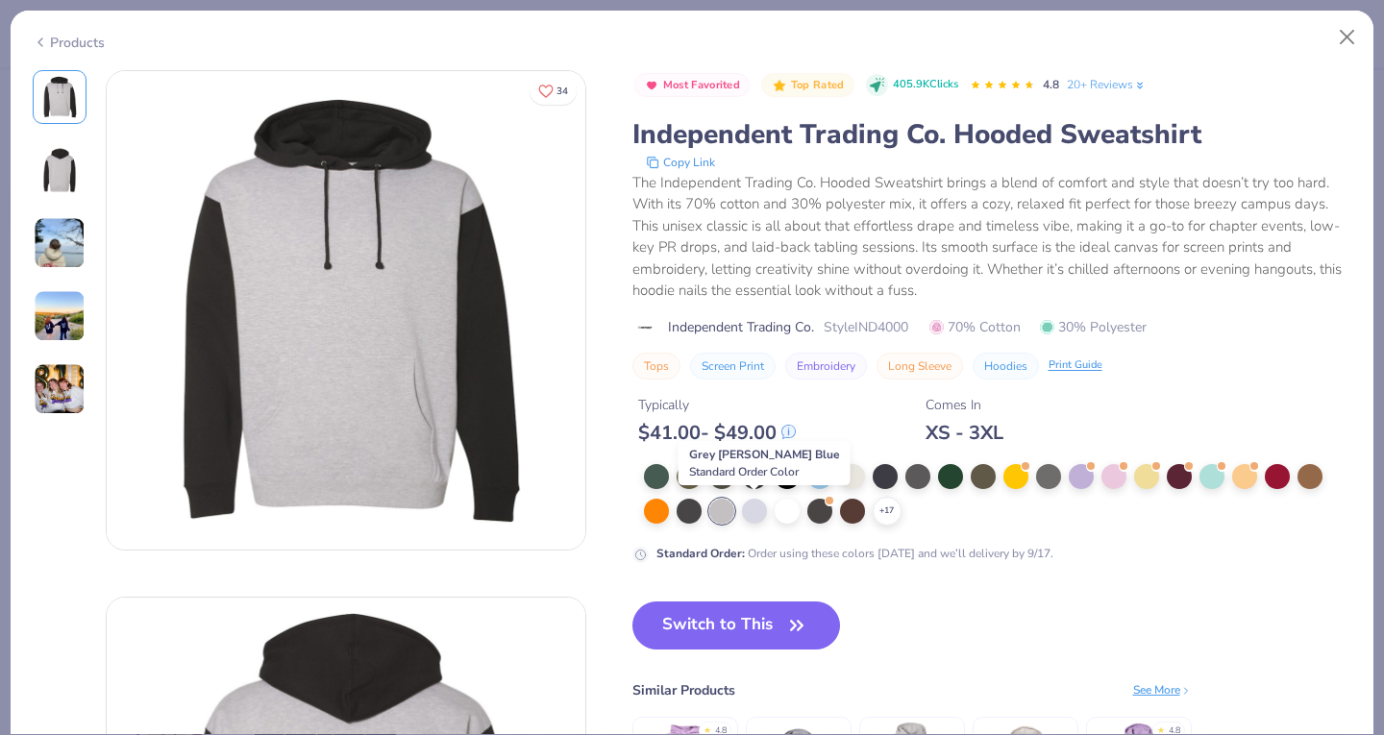
click at [756, 509] on div at bounding box center [754, 511] width 25 height 25
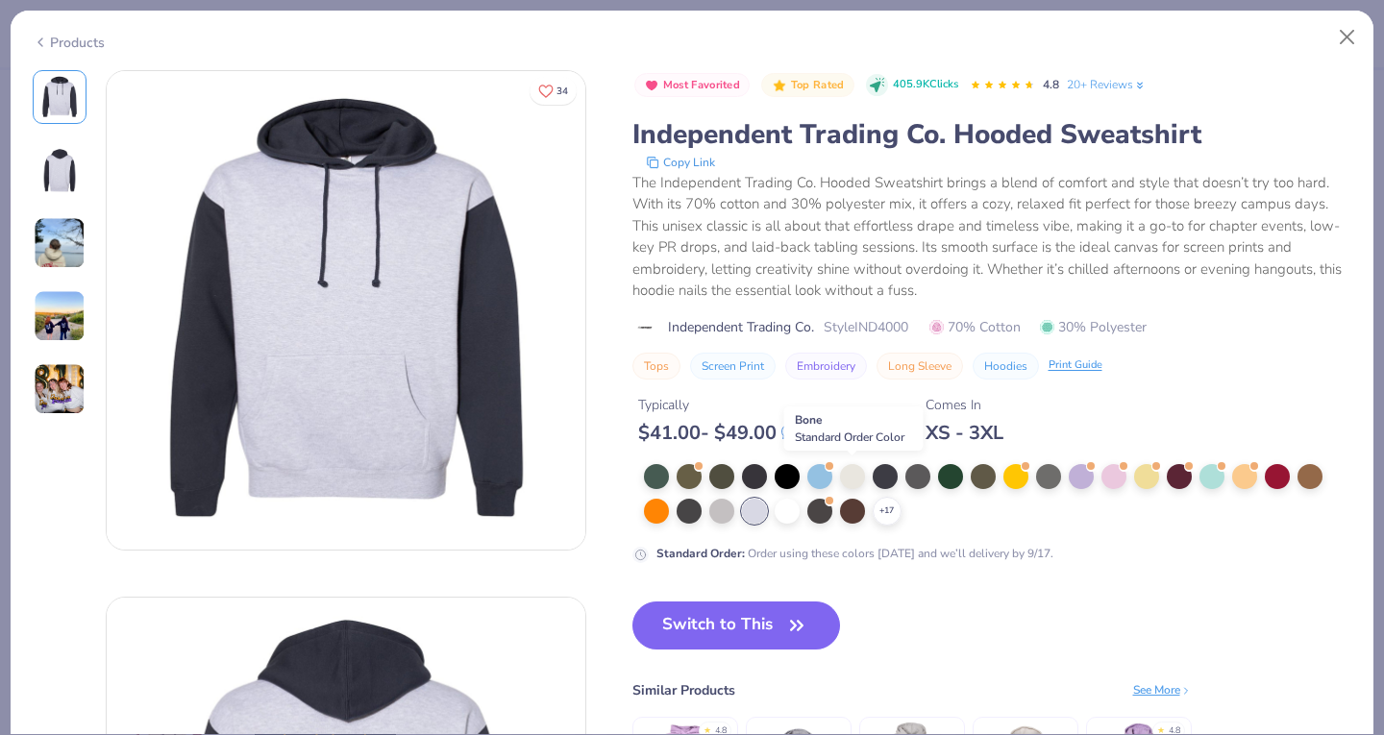
click at [854, 478] on div at bounding box center [852, 476] width 25 height 25
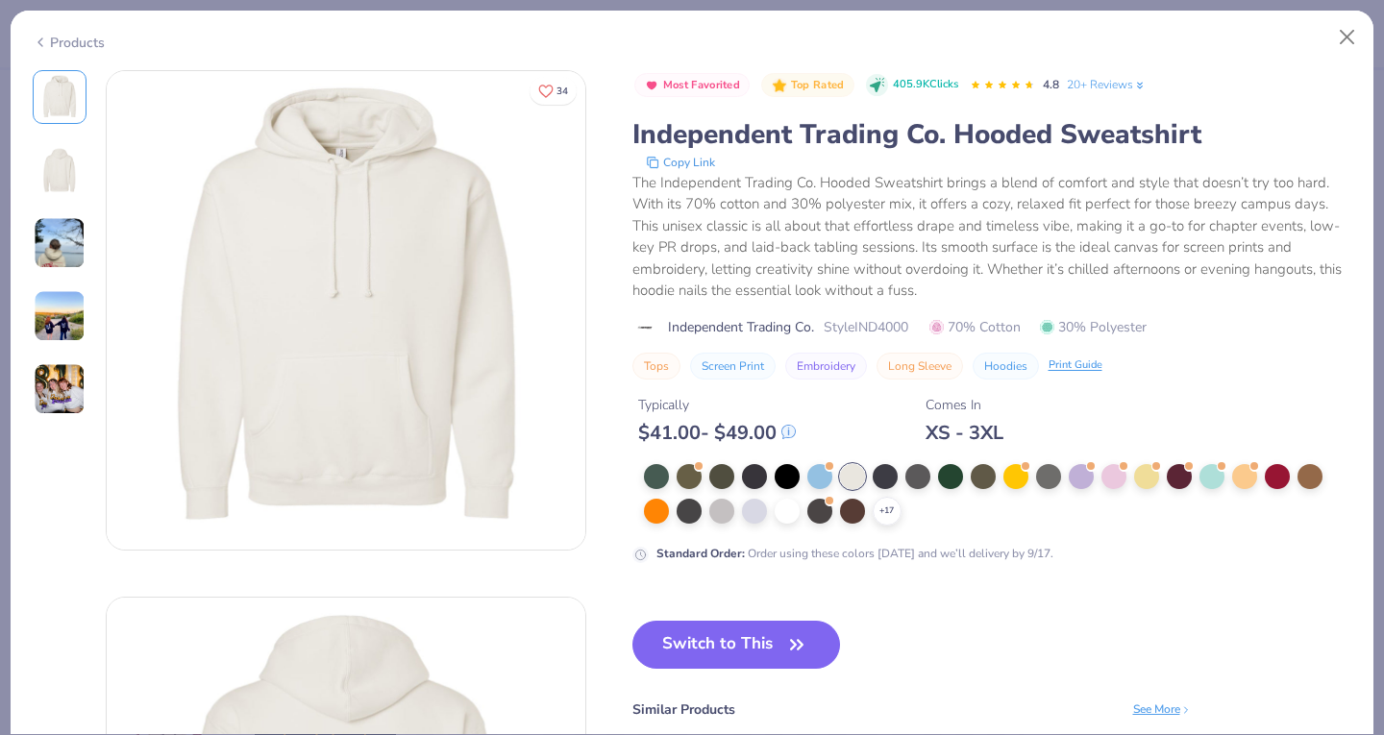
click at [0, 0] on icon at bounding box center [0, 0] width 0 height 0
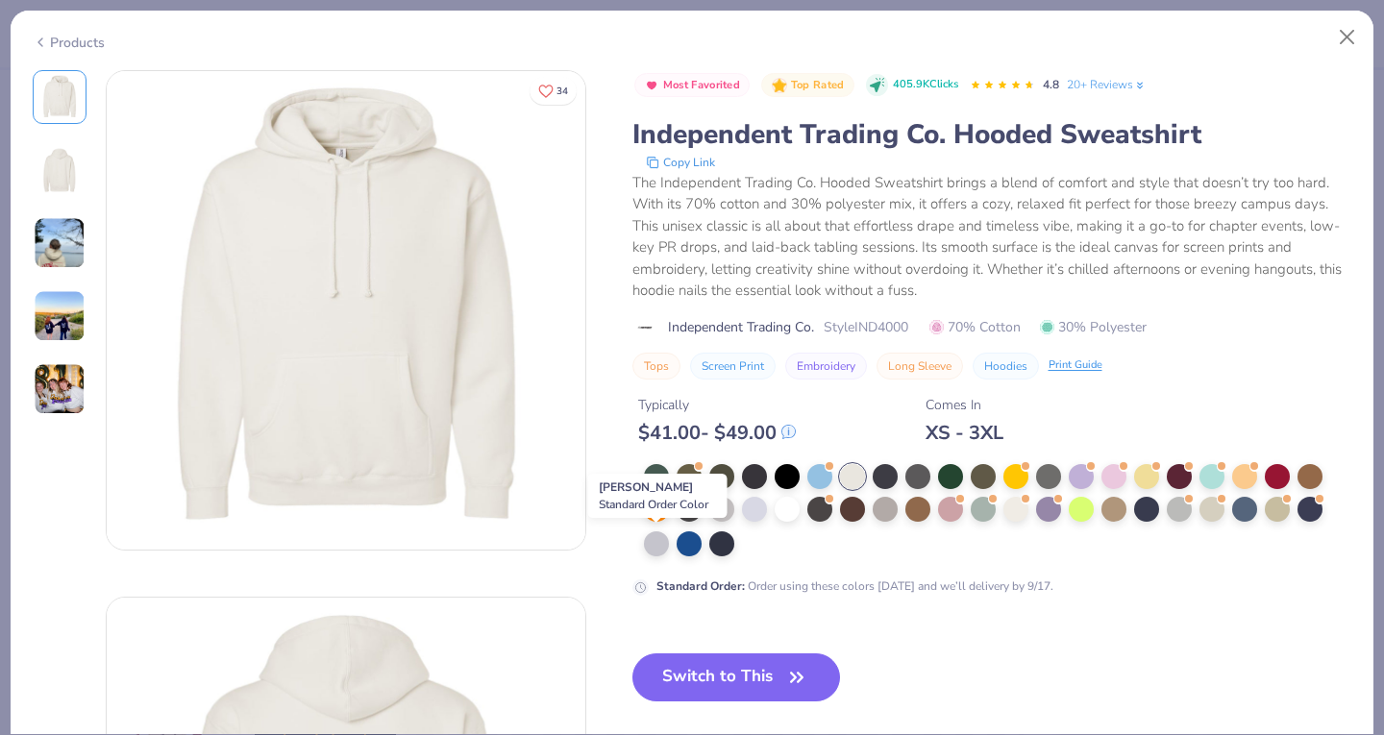
click at [653, 536] on div at bounding box center [656, 543] width 25 height 25
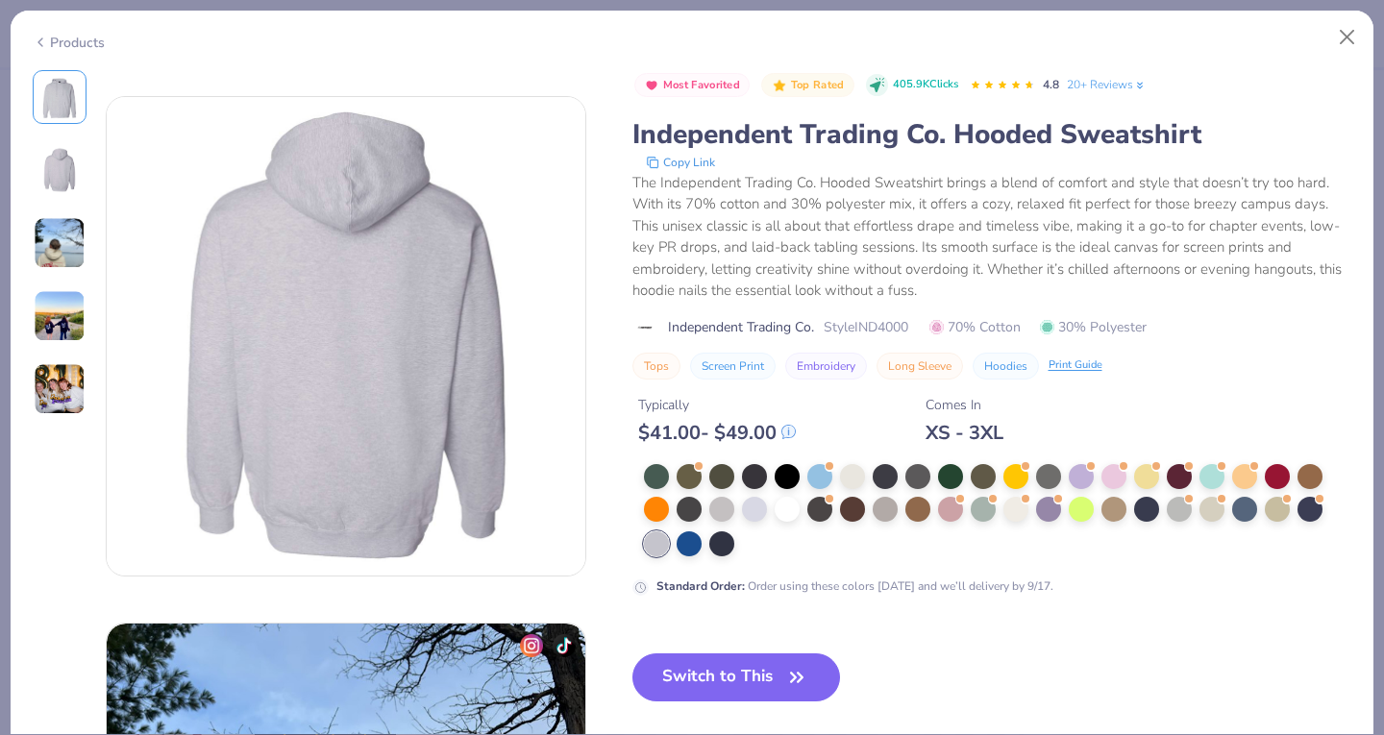
scroll to position [500, 0]
click at [54, 237] on img at bounding box center [60, 243] width 52 height 52
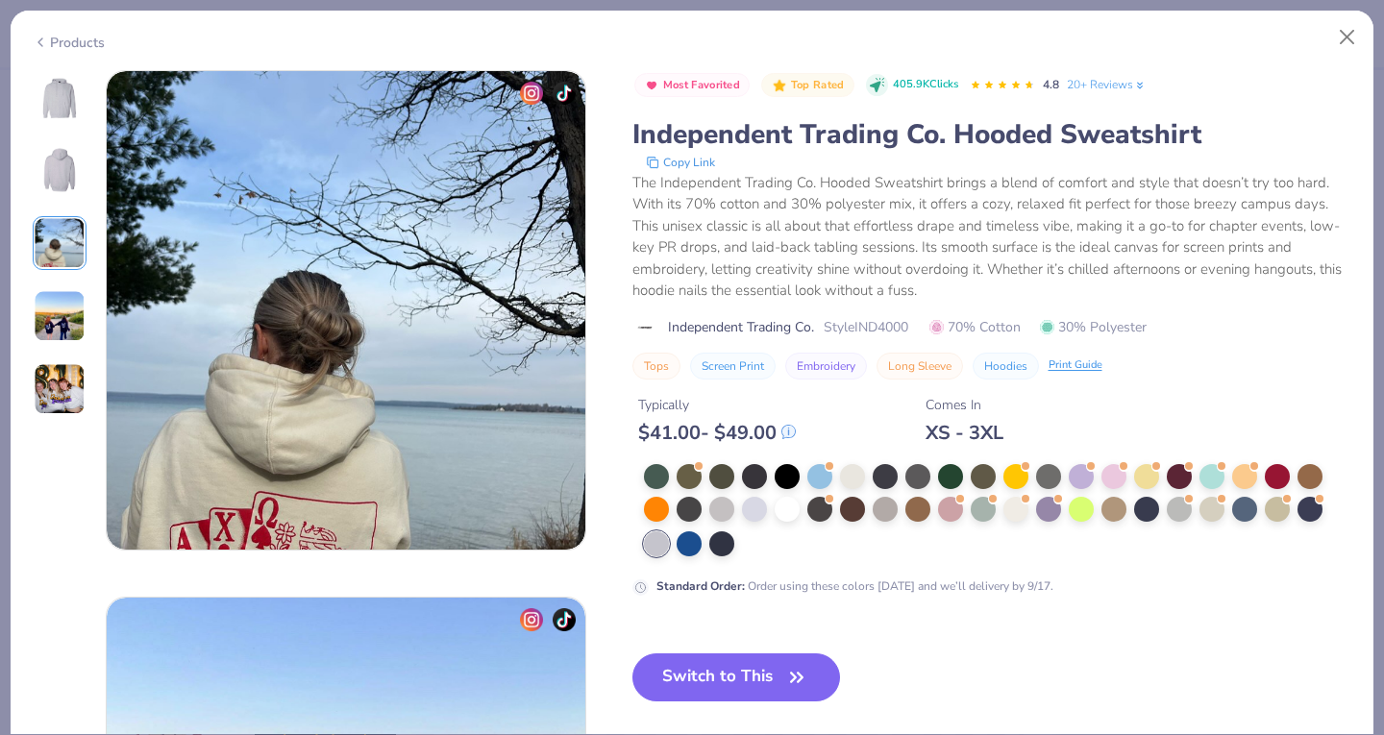
scroll to position [1132, 0]
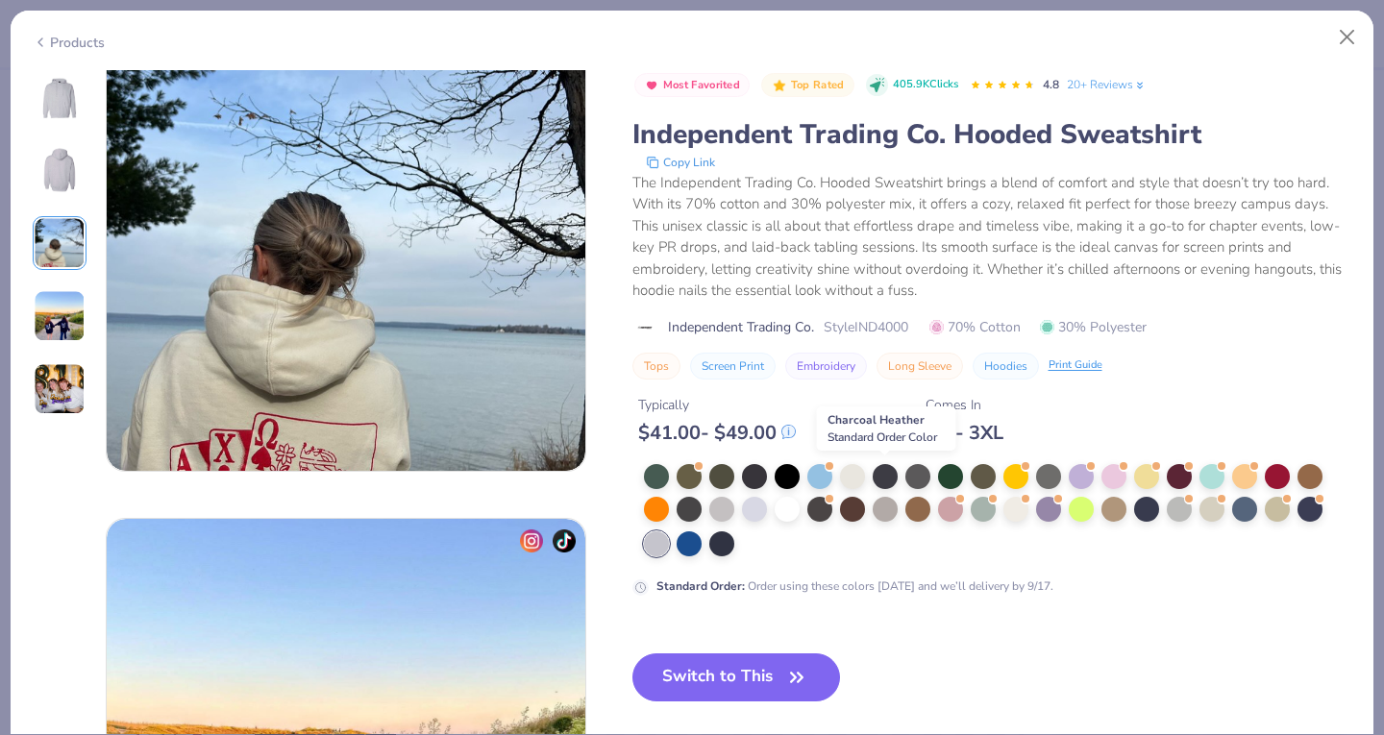
click at [885, 471] on div at bounding box center [884, 476] width 25 height 25
click at [60, 95] on img at bounding box center [60, 97] width 46 height 46
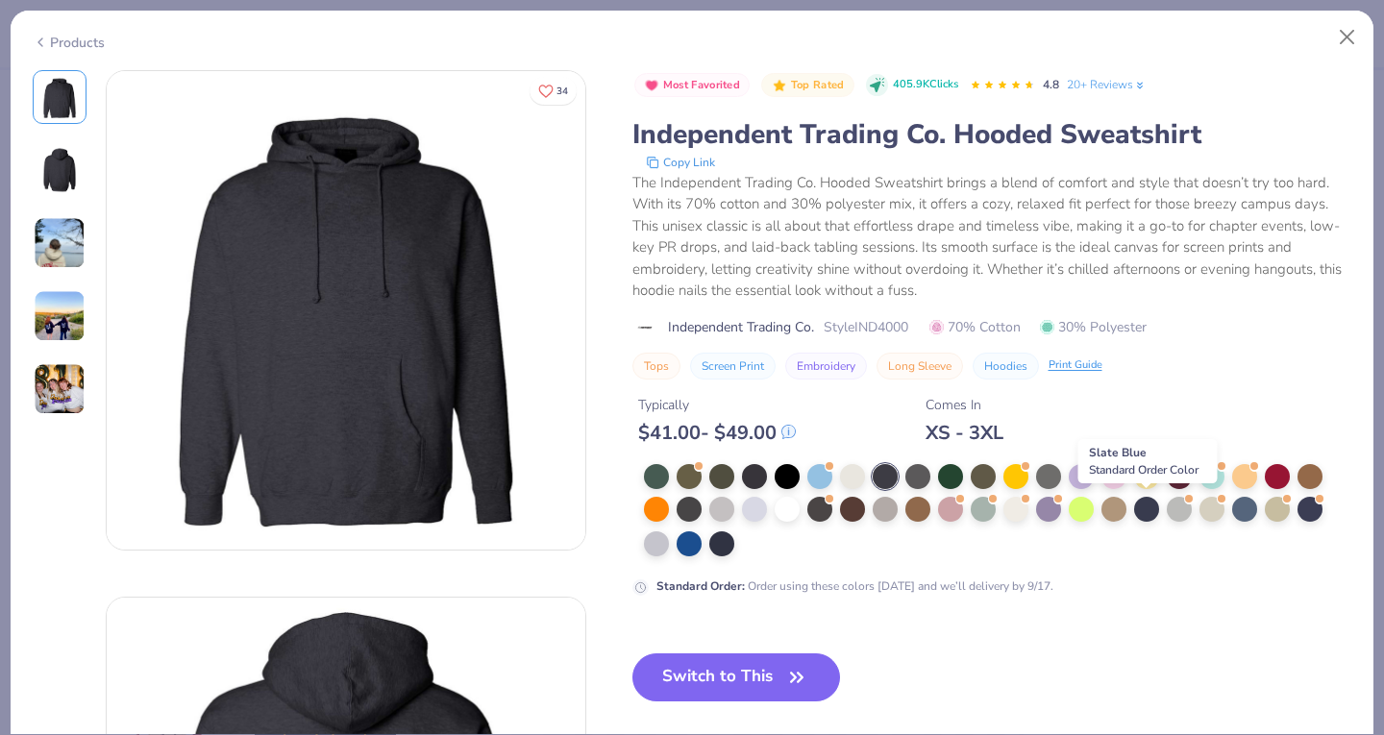
click at [1147, 505] on div at bounding box center [1146, 509] width 25 height 25
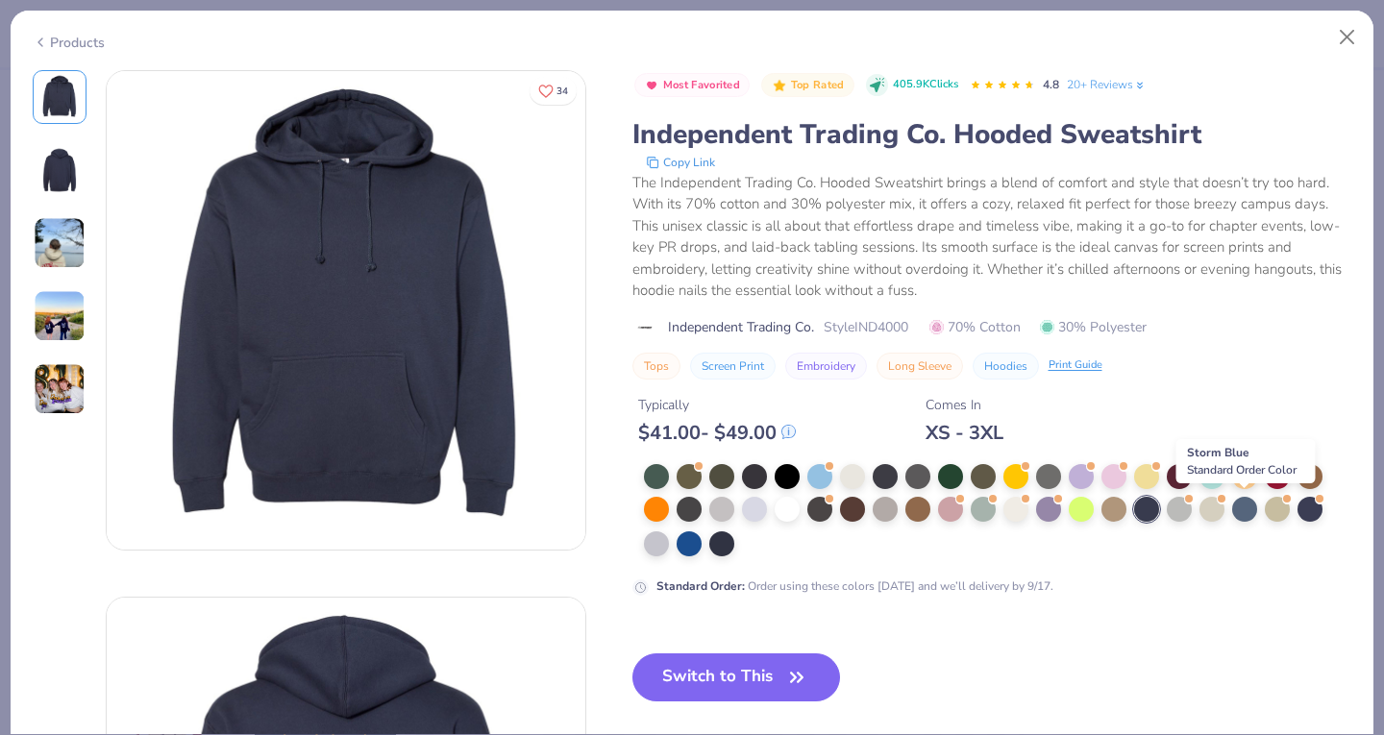
click at [1243, 508] on div at bounding box center [1244, 509] width 25 height 25
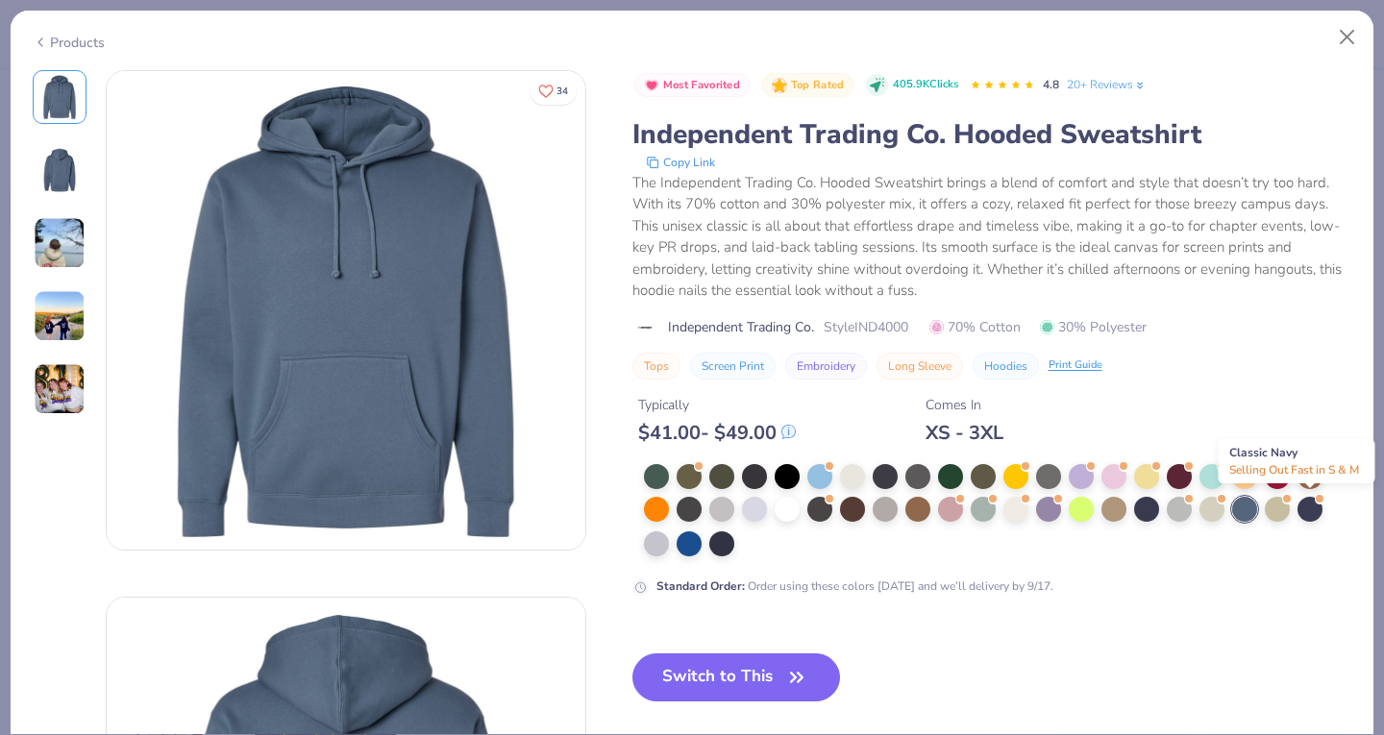
click at [1310, 510] on div at bounding box center [1309, 509] width 25 height 25
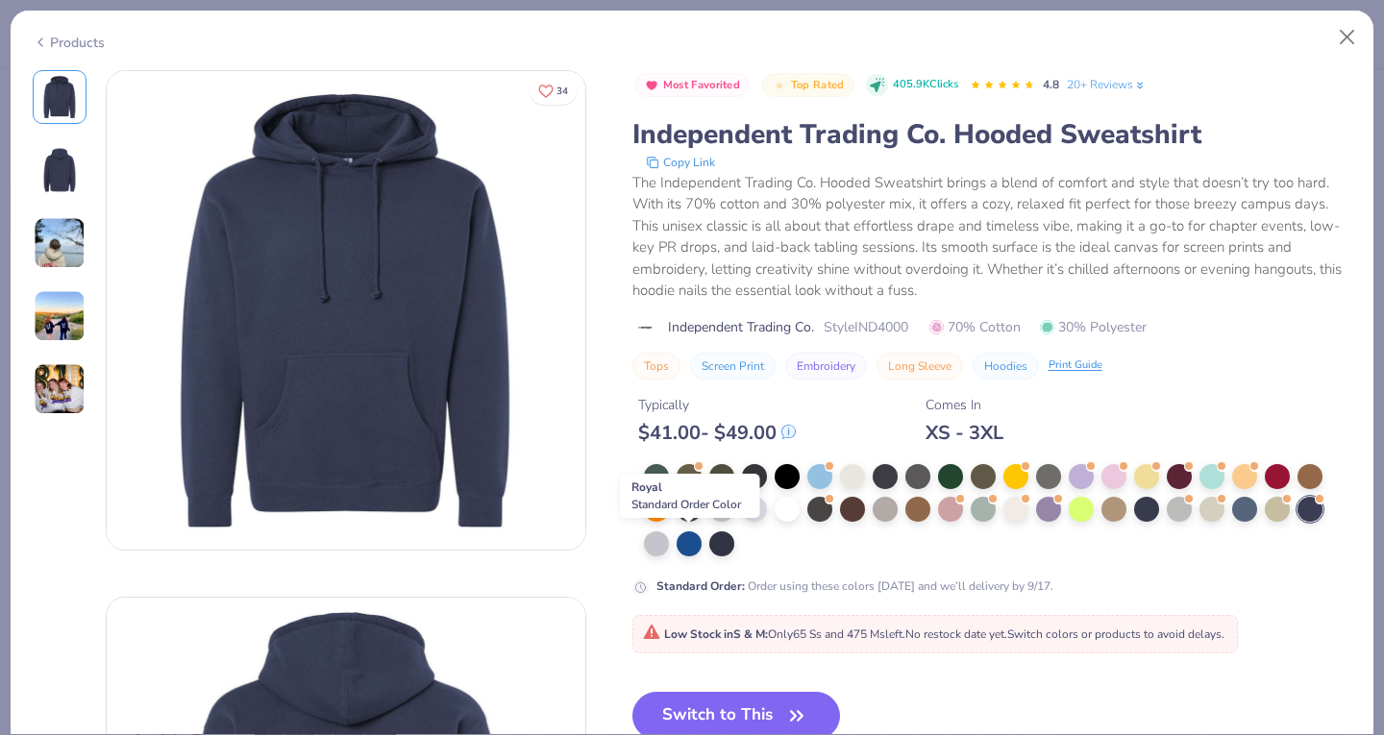
click at [682, 538] on div at bounding box center [688, 543] width 25 height 25
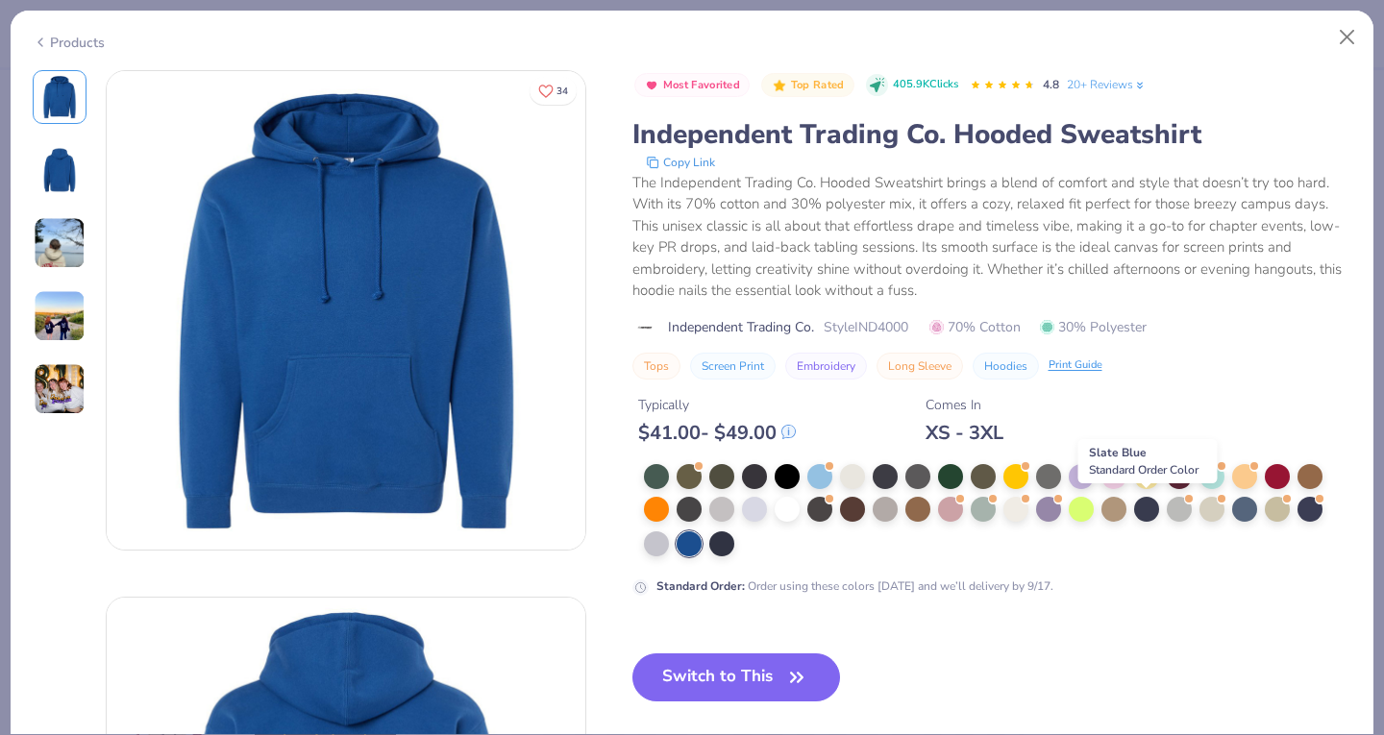
click at [1152, 503] on div at bounding box center [1146, 509] width 25 height 25
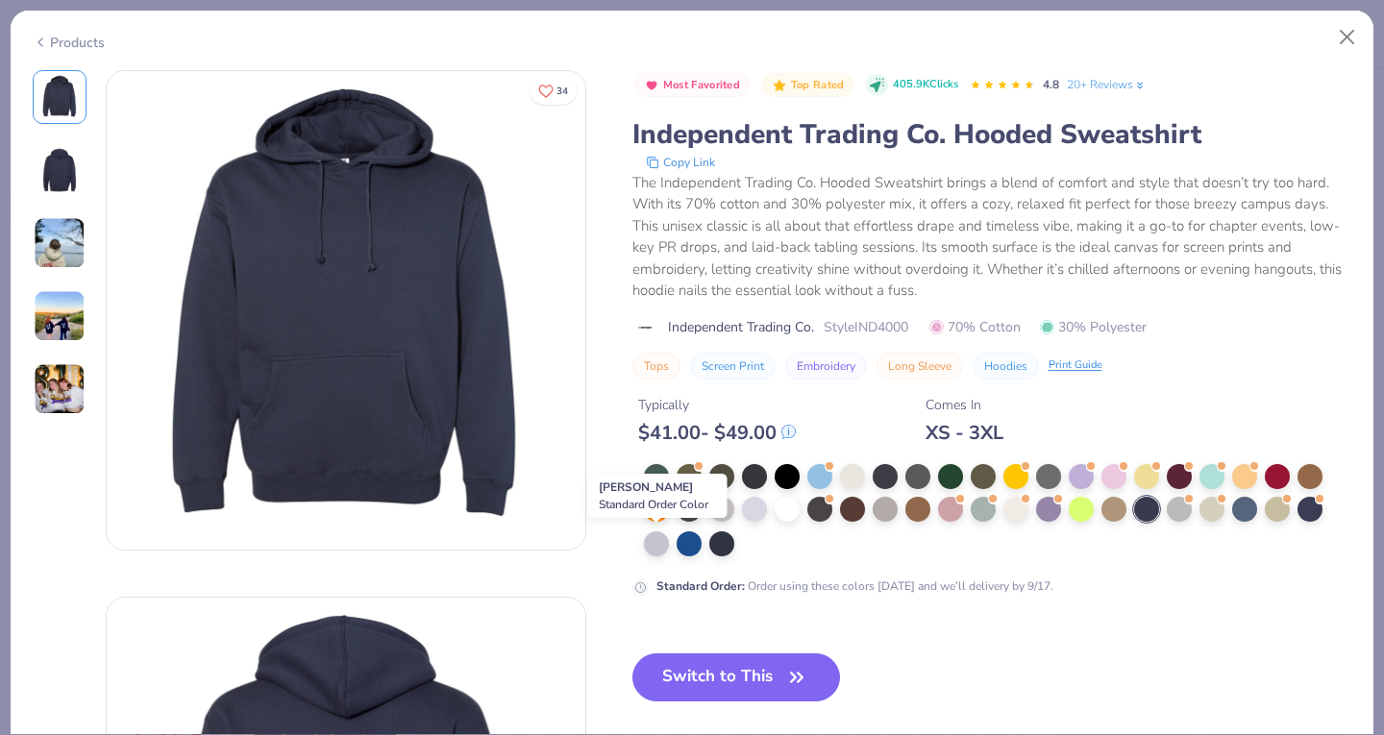
click at [656, 541] on div at bounding box center [656, 543] width 25 height 25
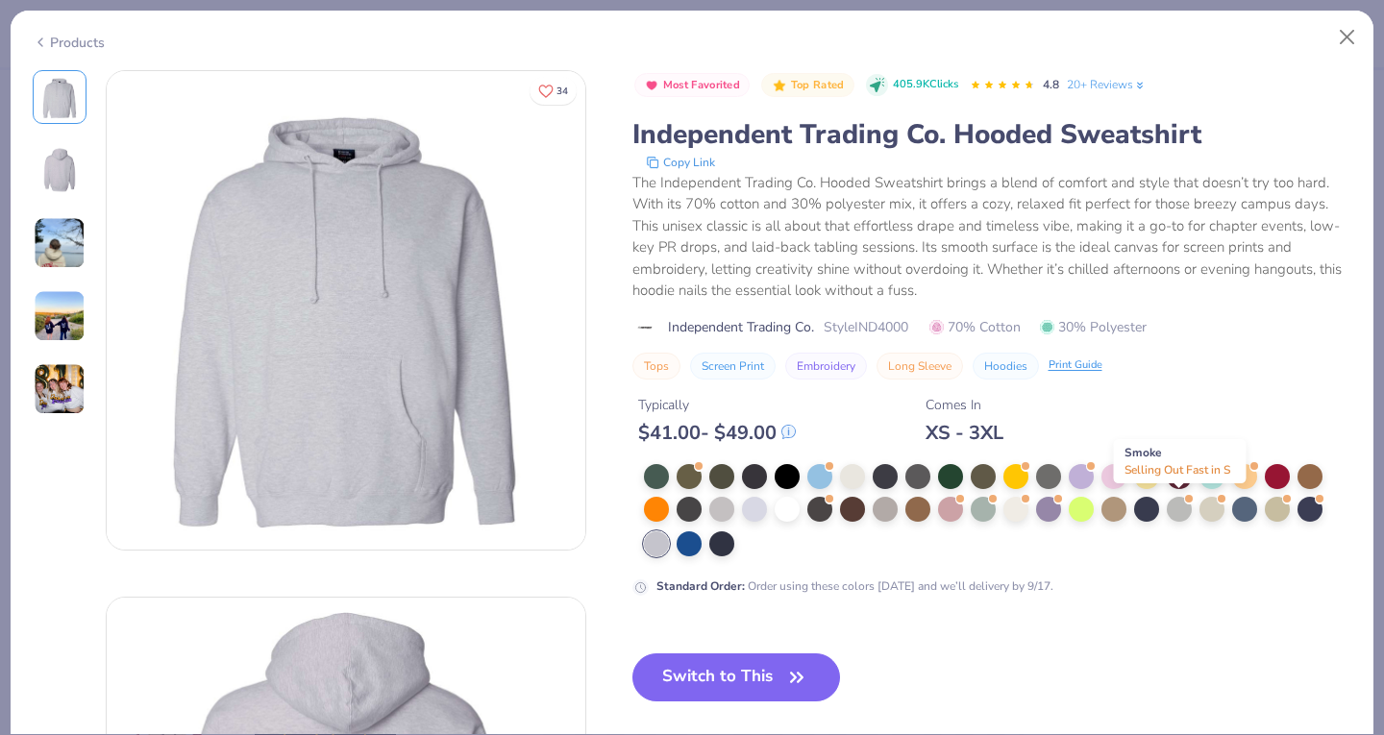
click at [1180, 515] on div at bounding box center [1178, 509] width 25 height 25
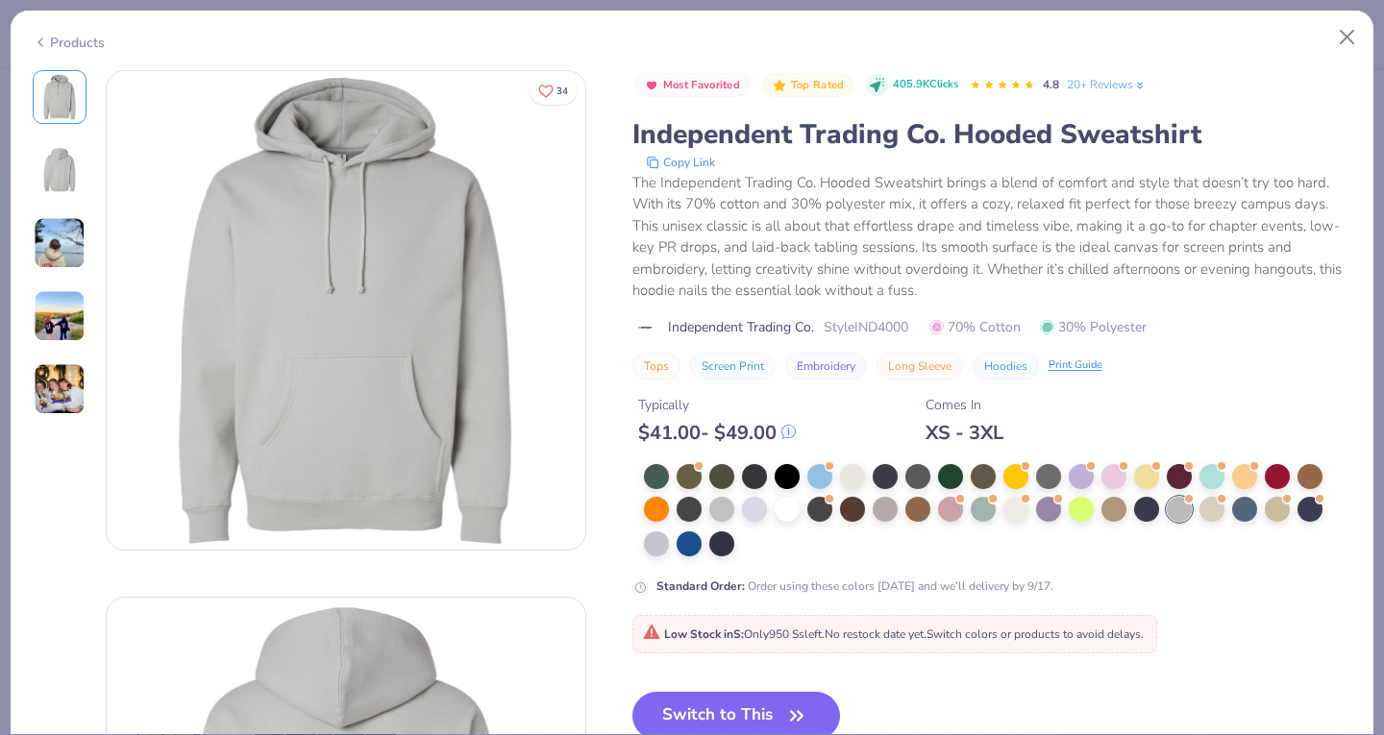
click at [653, 551] on div at bounding box center [656, 543] width 25 height 25
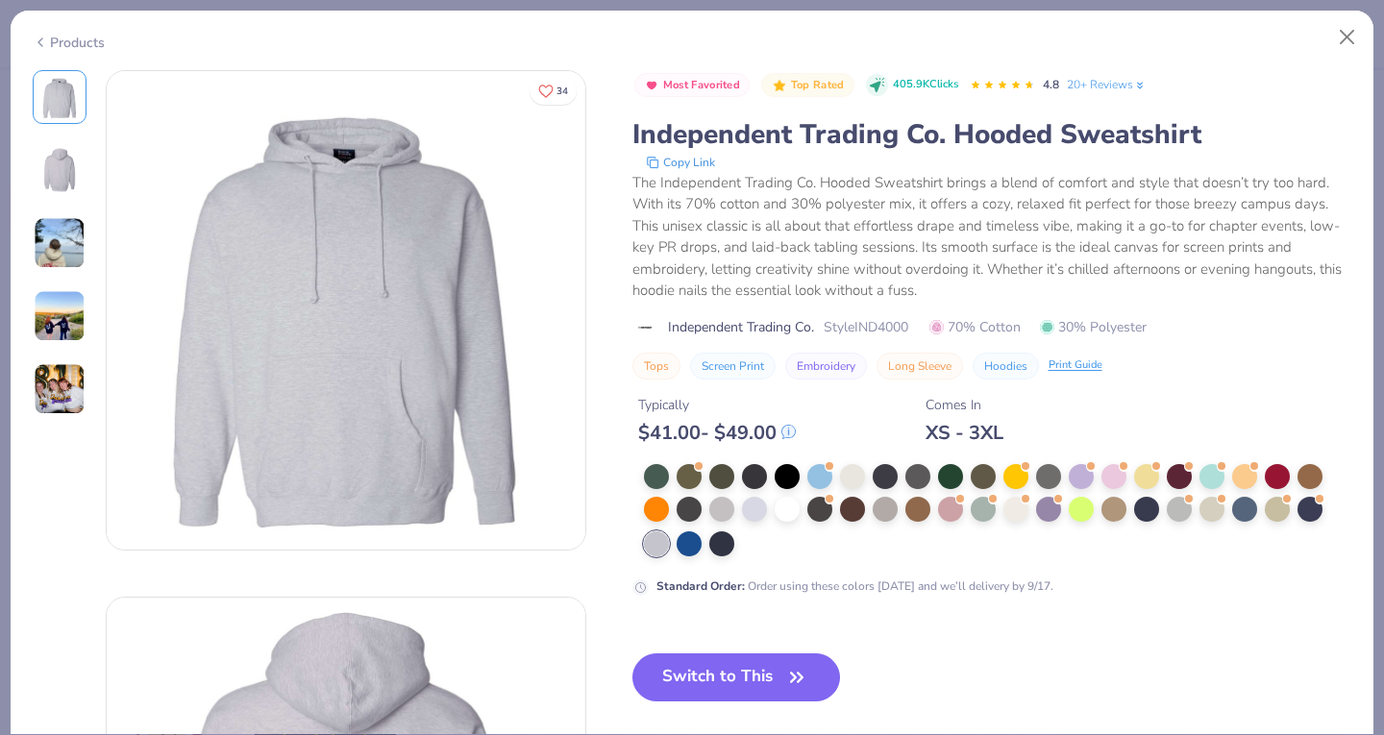
click at [711, 687] on button "Switch to This" at bounding box center [736, 677] width 208 height 48
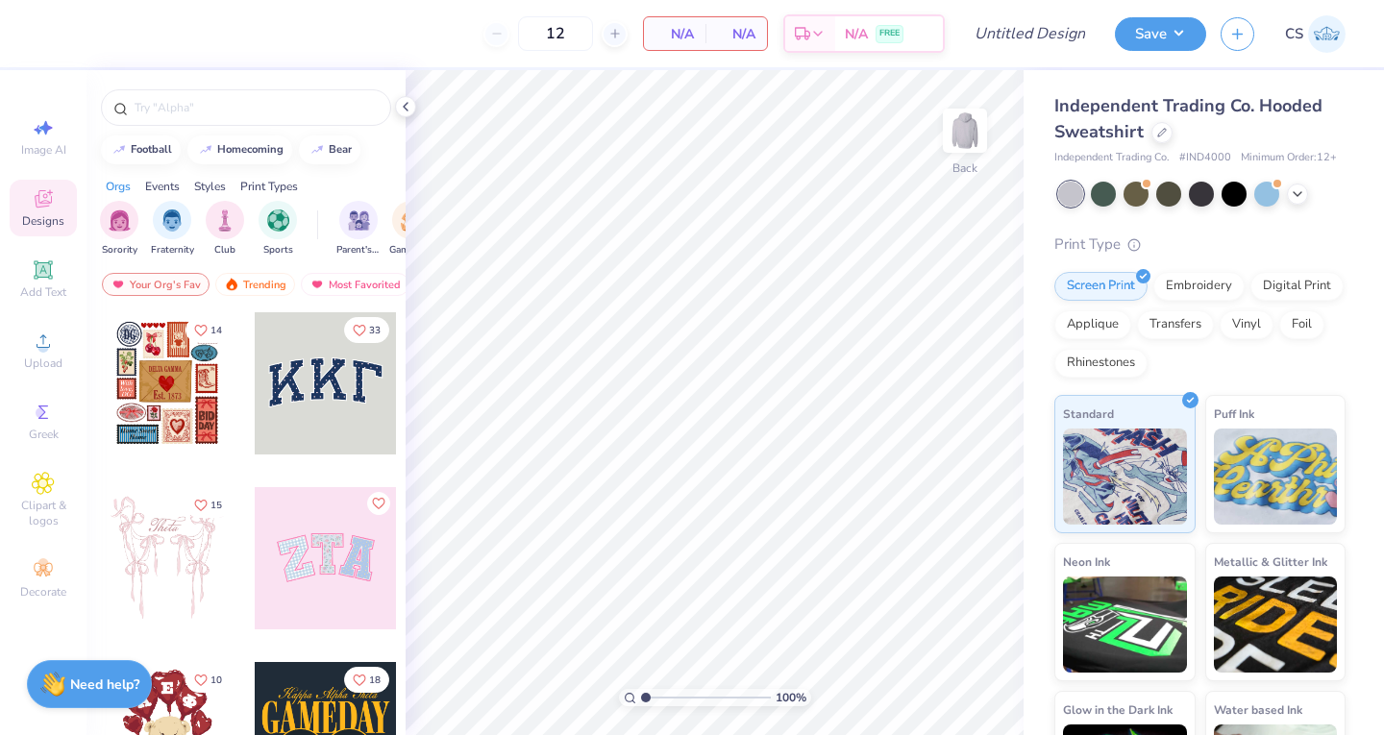
click at [34, 345] on icon at bounding box center [43, 341] width 23 height 23
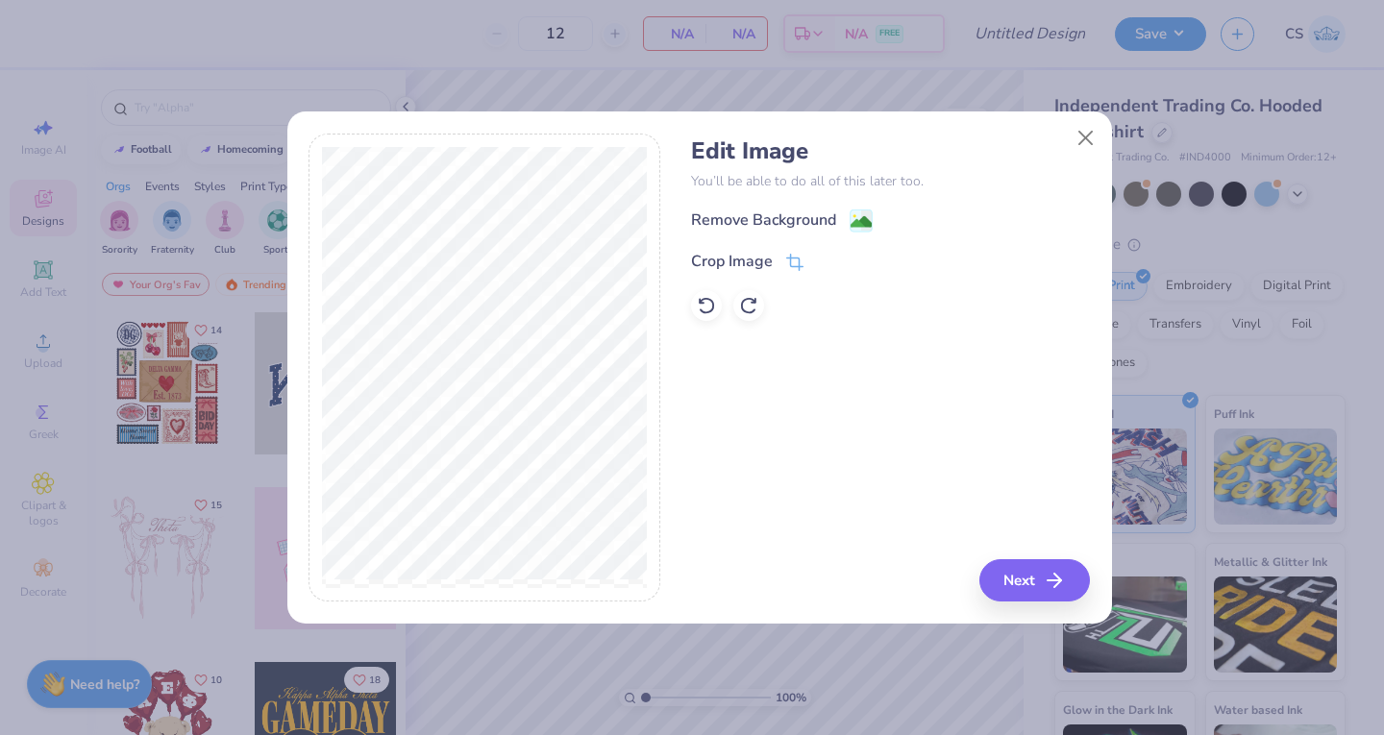
click at [757, 213] on div "Remove Background" at bounding box center [763, 219] width 145 height 23
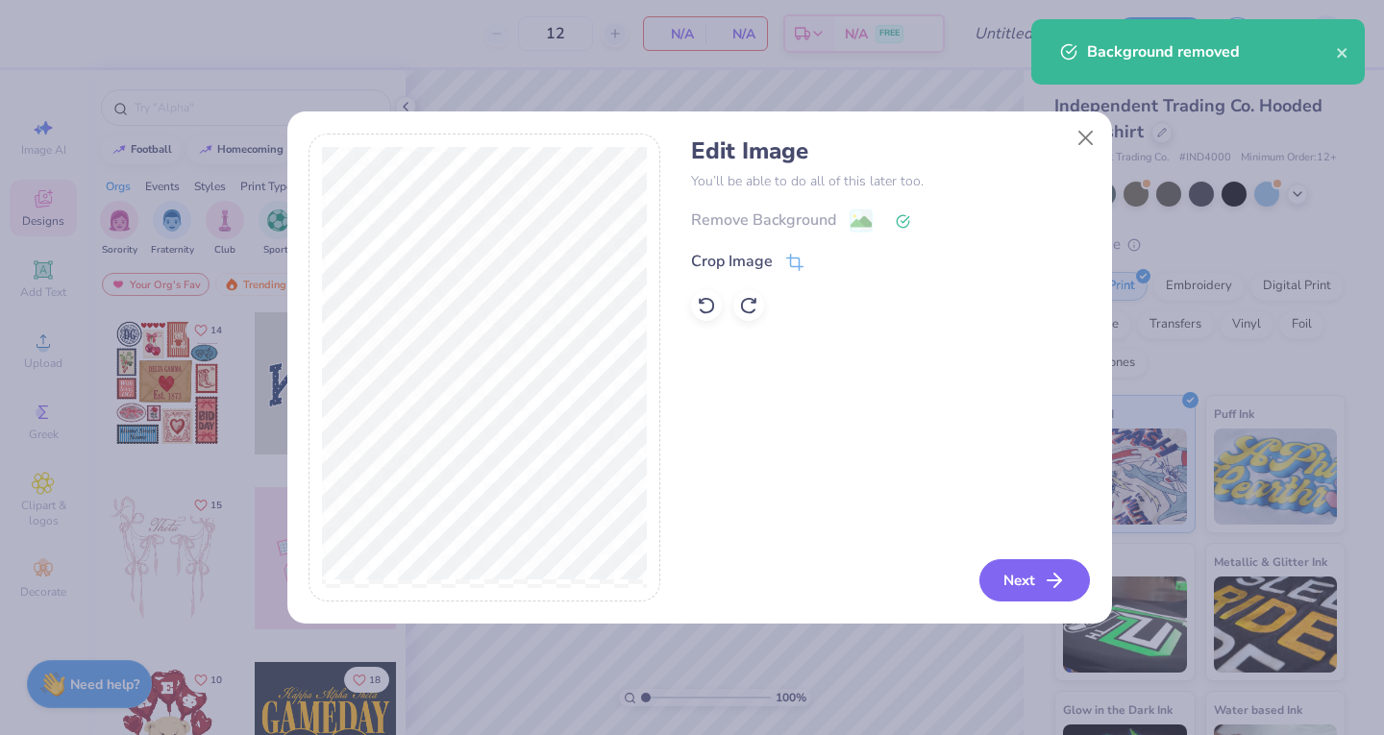
click at [1031, 576] on button "Next" at bounding box center [1034, 580] width 110 height 42
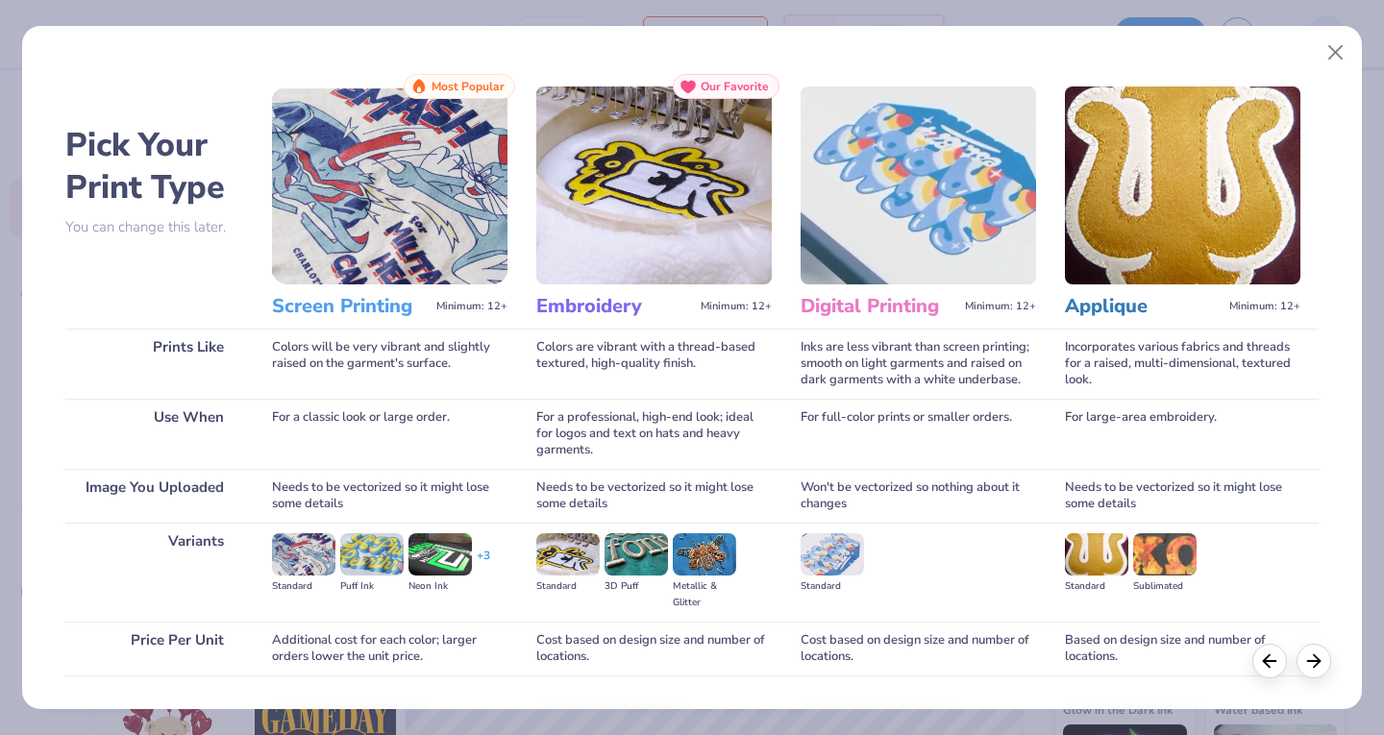
click at [445, 221] on img at bounding box center [389, 185] width 235 height 198
click at [348, 195] on img at bounding box center [389, 185] width 235 height 198
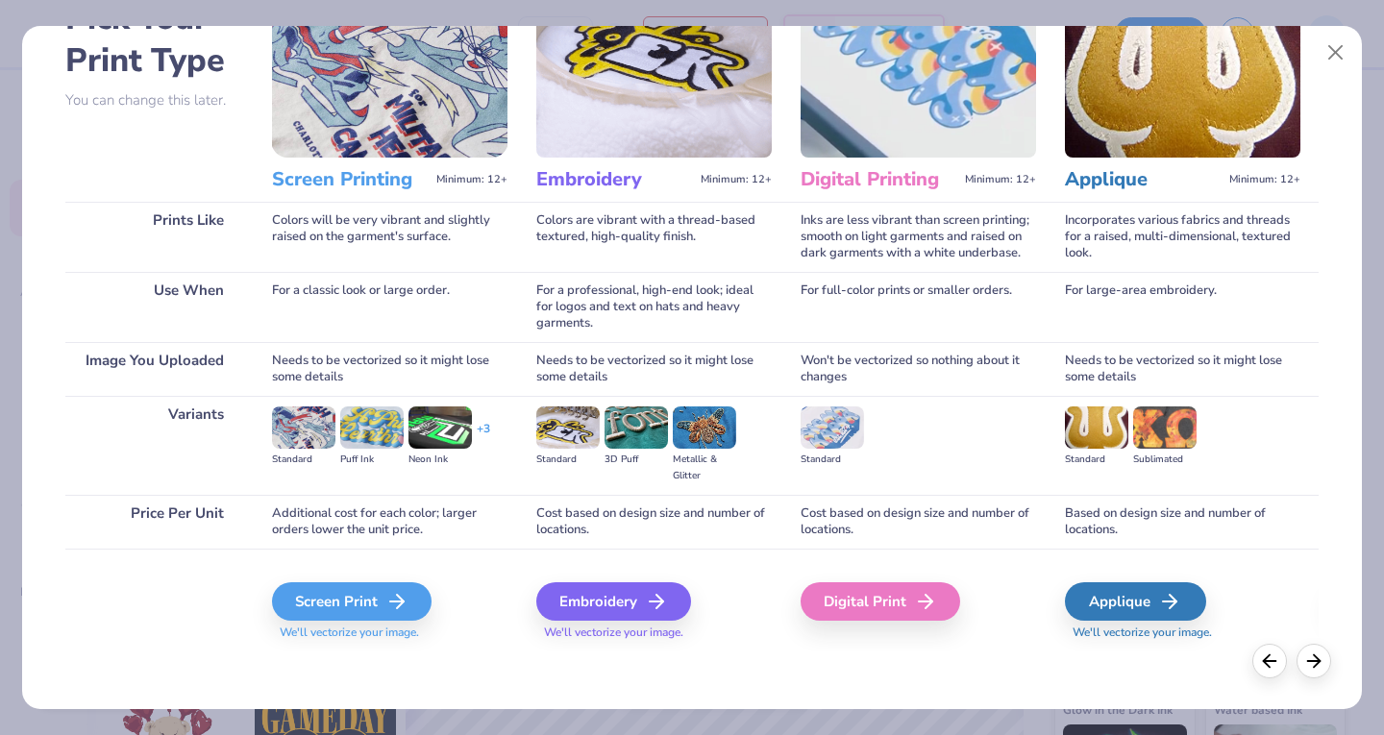
click at [344, 609] on div "Screen Print" at bounding box center [351, 601] width 159 height 38
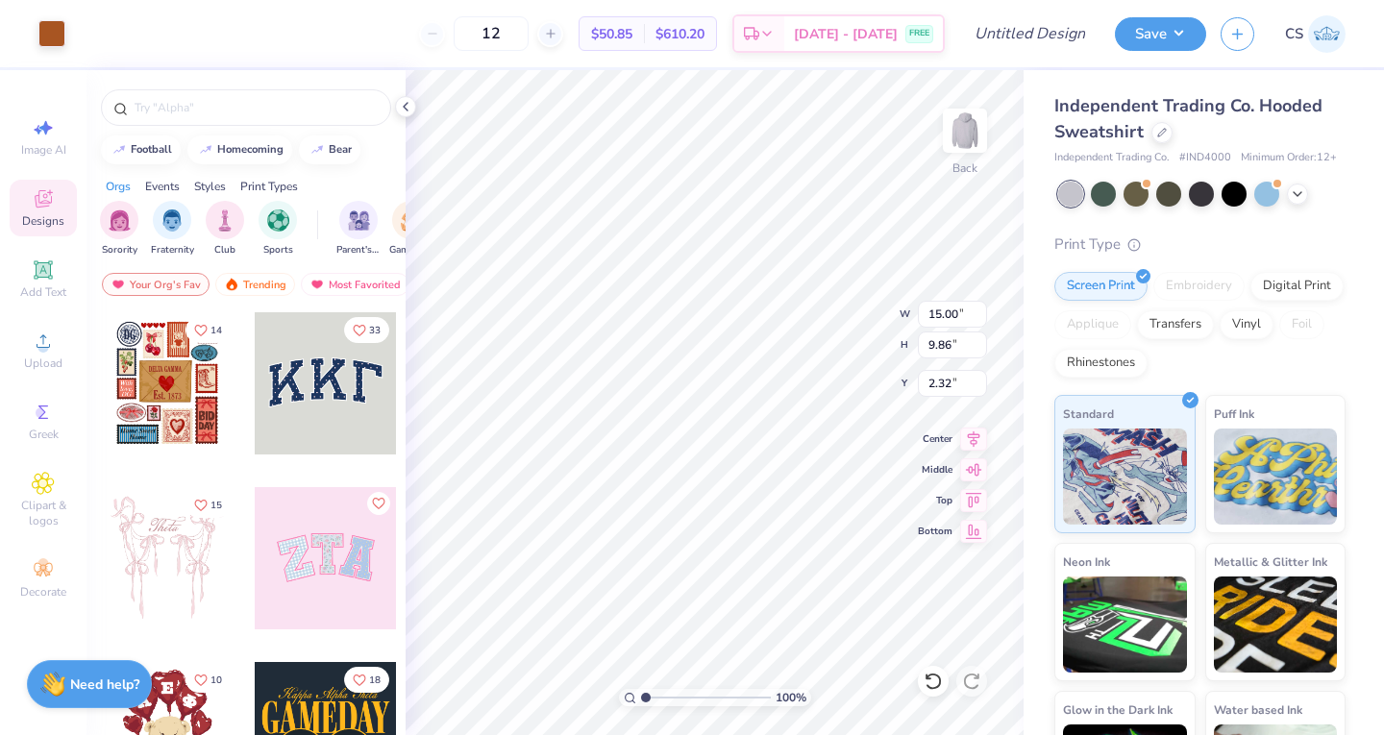
type input "6.84"
type input "4.49"
type input "5.00"
type input "7.24"
type input "4.76"
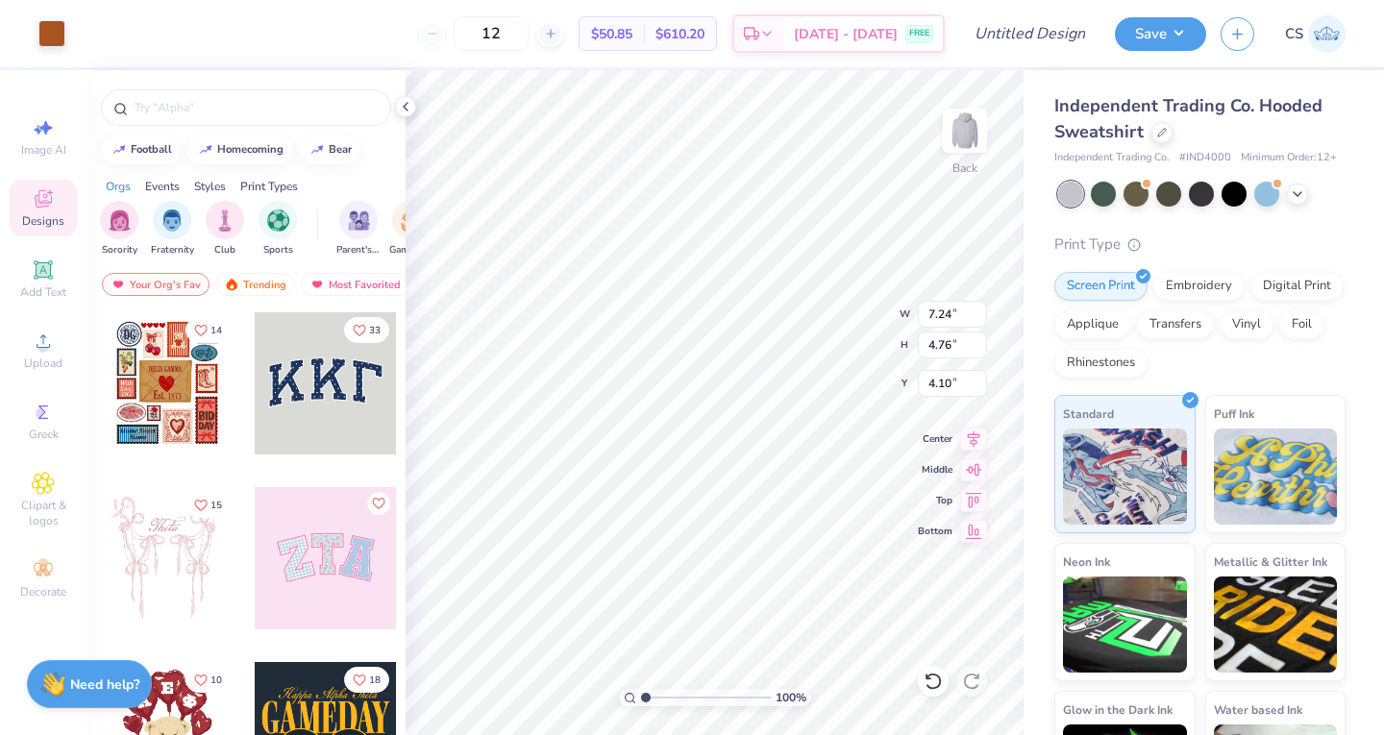
type input "3.00"
click at [965, 122] on img at bounding box center [964, 130] width 38 height 38
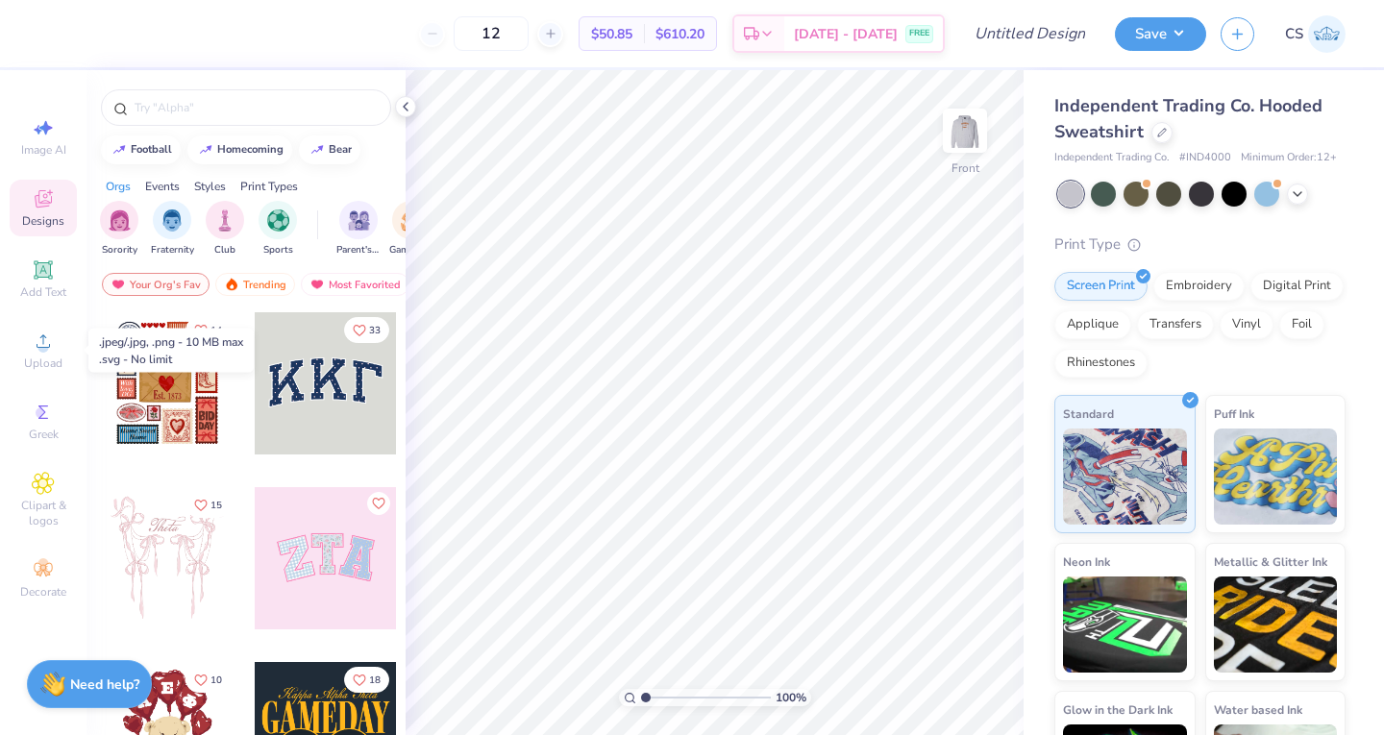
click at [35, 362] on span "Upload" at bounding box center [43, 362] width 38 height 15
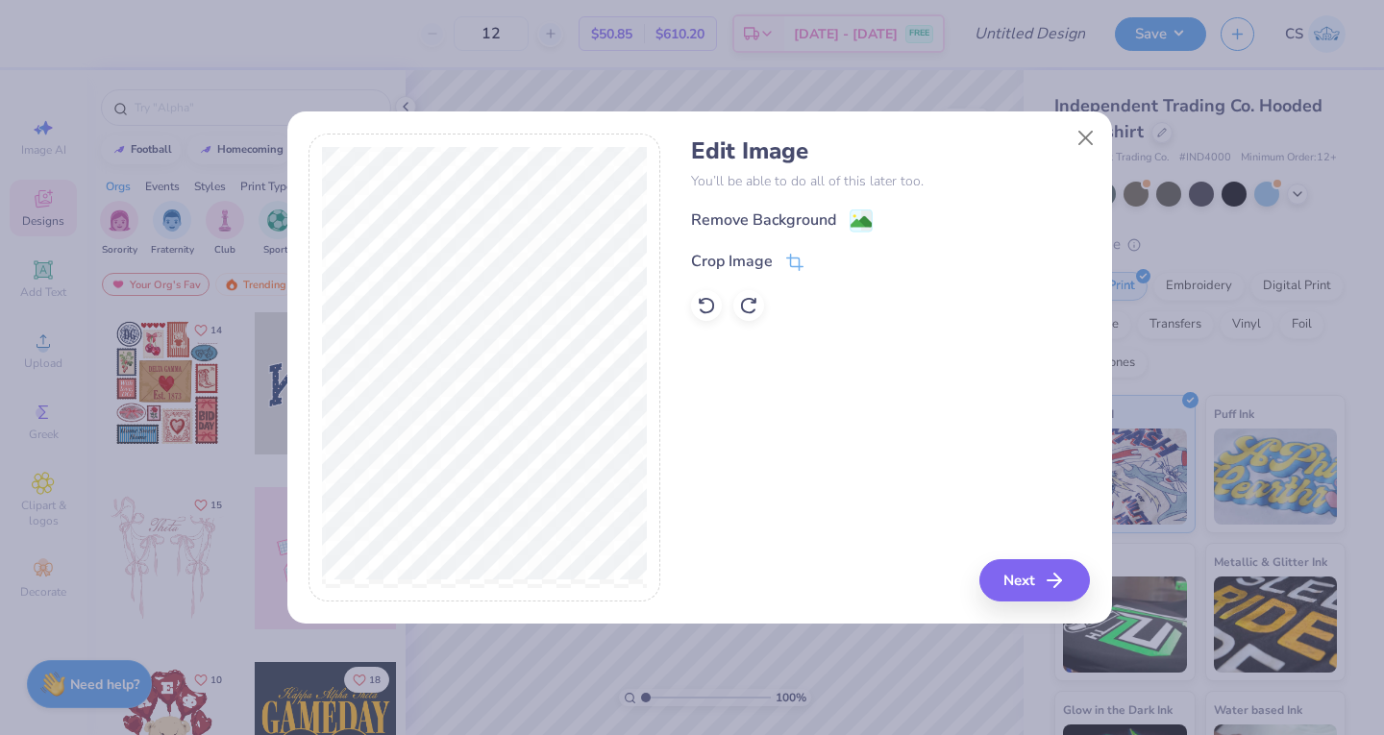
click at [764, 221] on div "Remove Background" at bounding box center [763, 219] width 145 height 23
click at [704, 305] on icon at bounding box center [706, 305] width 19 height 19
click at [750, 274] on div "Remove Background Crop Image" at bounding box center [890, 264] width 399 height 112
click at [756, 258] on div "Crop Image" at bounding box center [732, 261] width 82 height 23
click at [1037, 587] on div "Edit Image You’ll be able to do all of this later too. Remove Background Crop I…" at bounding box center [890, 368] width 399 height 469
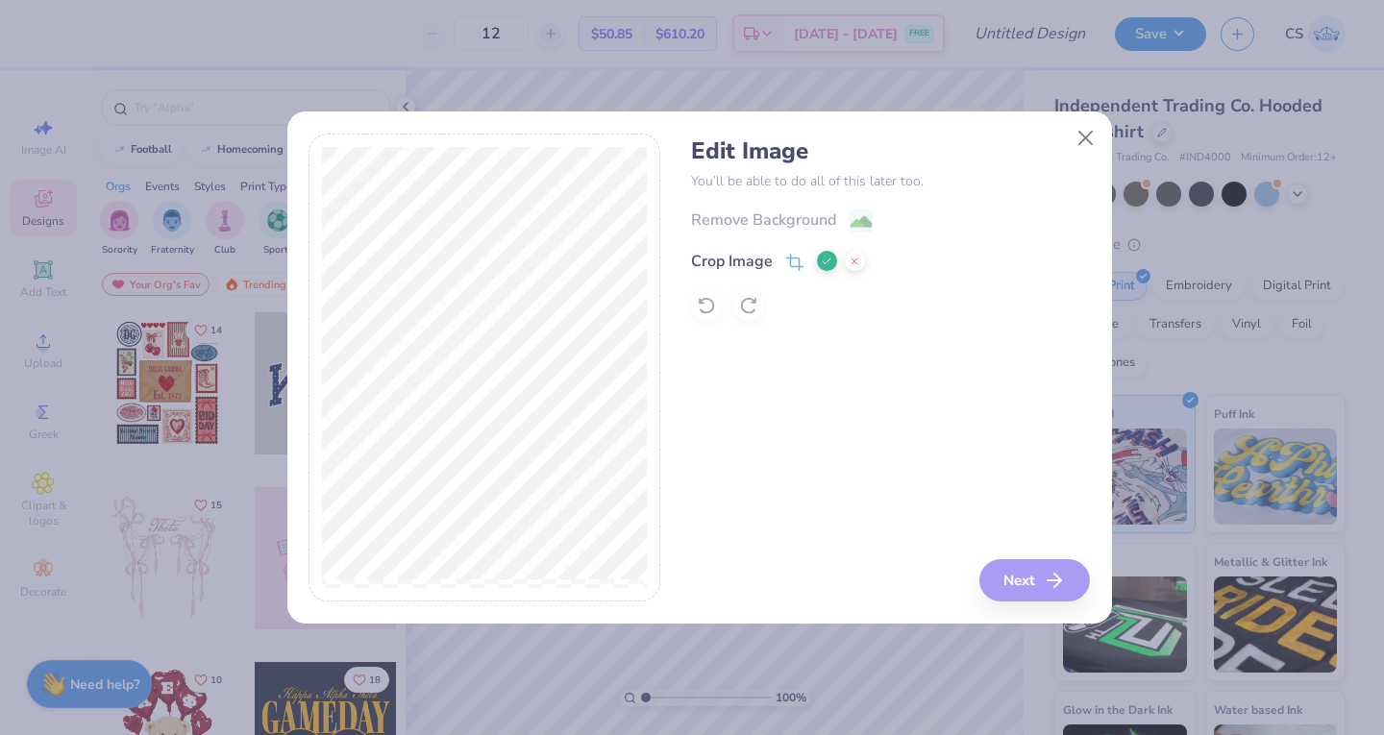
click at [1010, 577] on div "Edit Image You’ll be able to do all of this later too. Remove Background Crop I…" at bounding box center [890, 368] width 399 height 469
click at [730, 413] on div "Edit Image You’ll be able to do all of this later too. Remove Background Crop I…" at bounding box center [890, 368] width 399 height 469
click at [822, 262] on polyline at bounding box center [826, 261] width 8 height 6
click at [741, 256] on div "Crop Image" at bounding box center [732, 261] width 82 height 23
click at [830, 257] on icon at bounding box center [826, 262] width 12 height 12
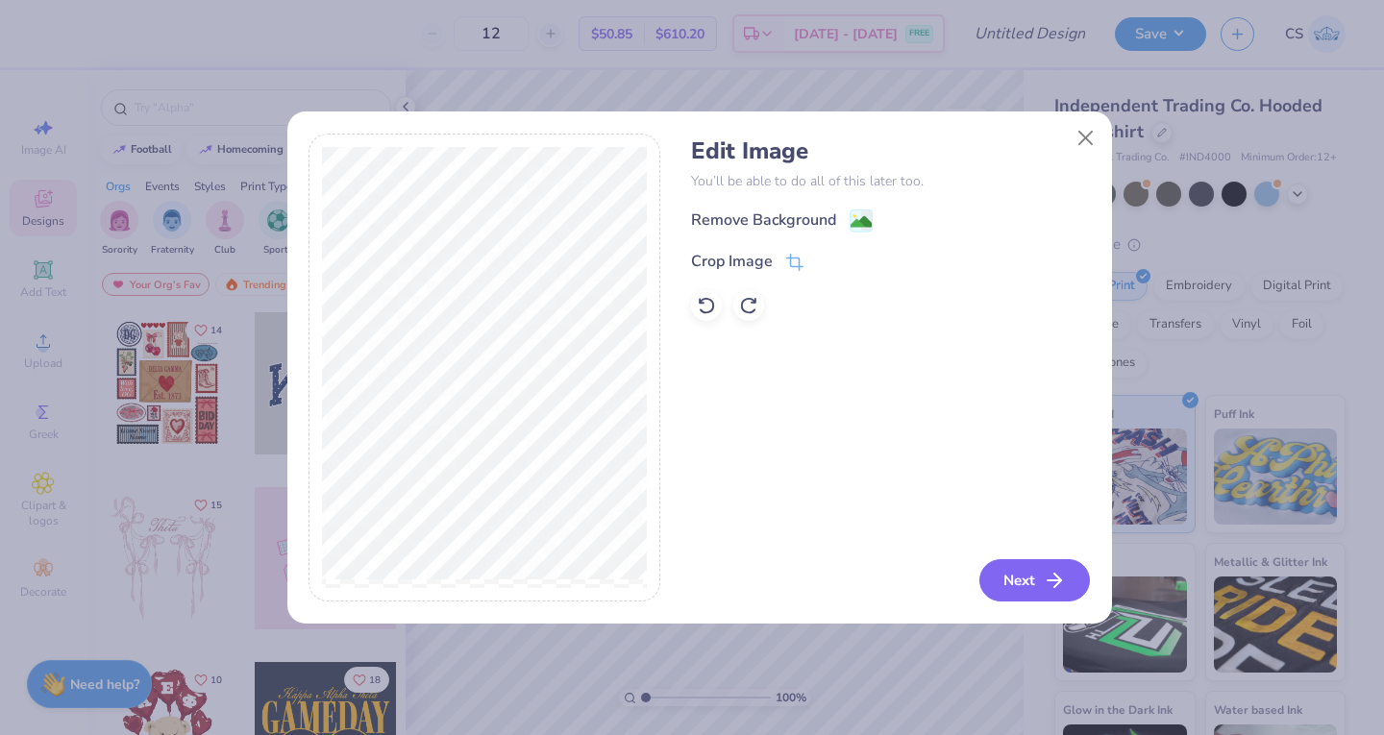
click at [1012, 574] on button "Next" at bounding box center [1034, 580] width 110 height 42
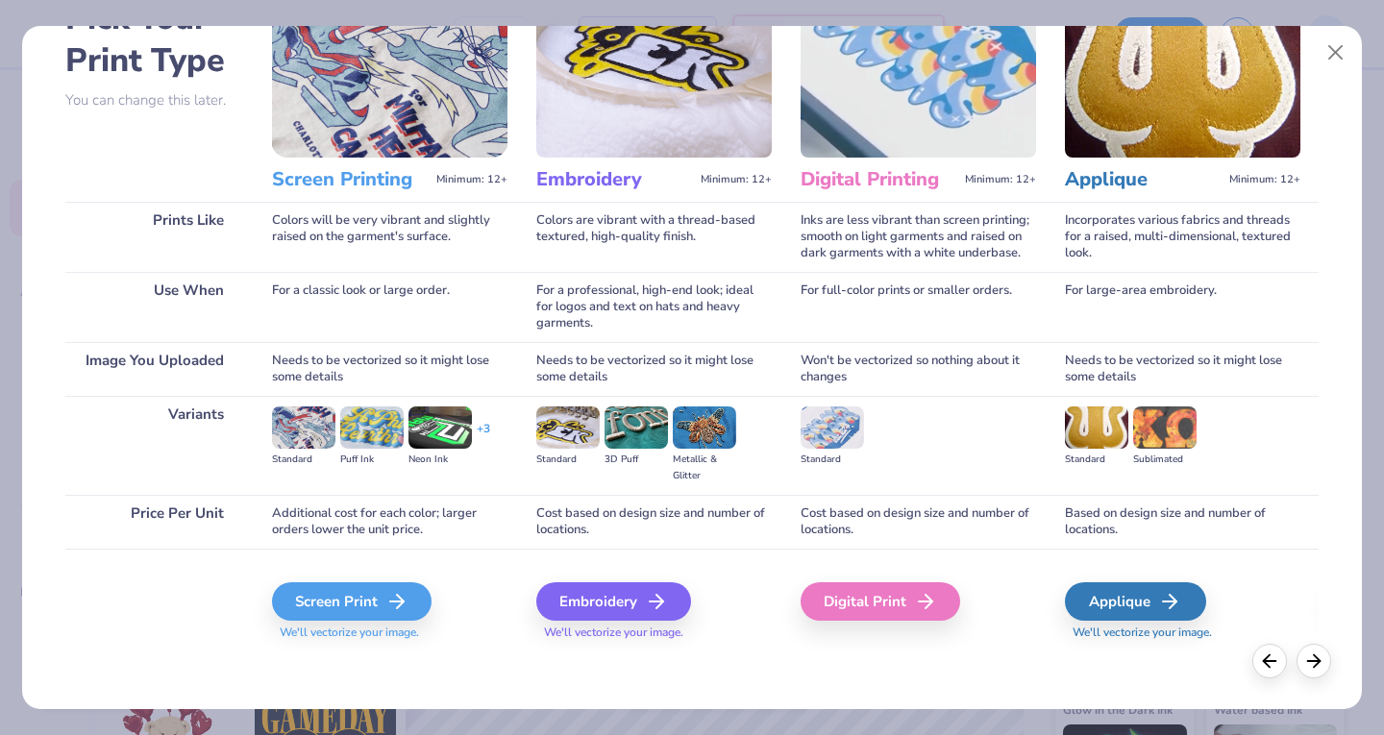
click at [336, 586] on div "Screen Print" at bounding box center [351, 601] width 159 height 38
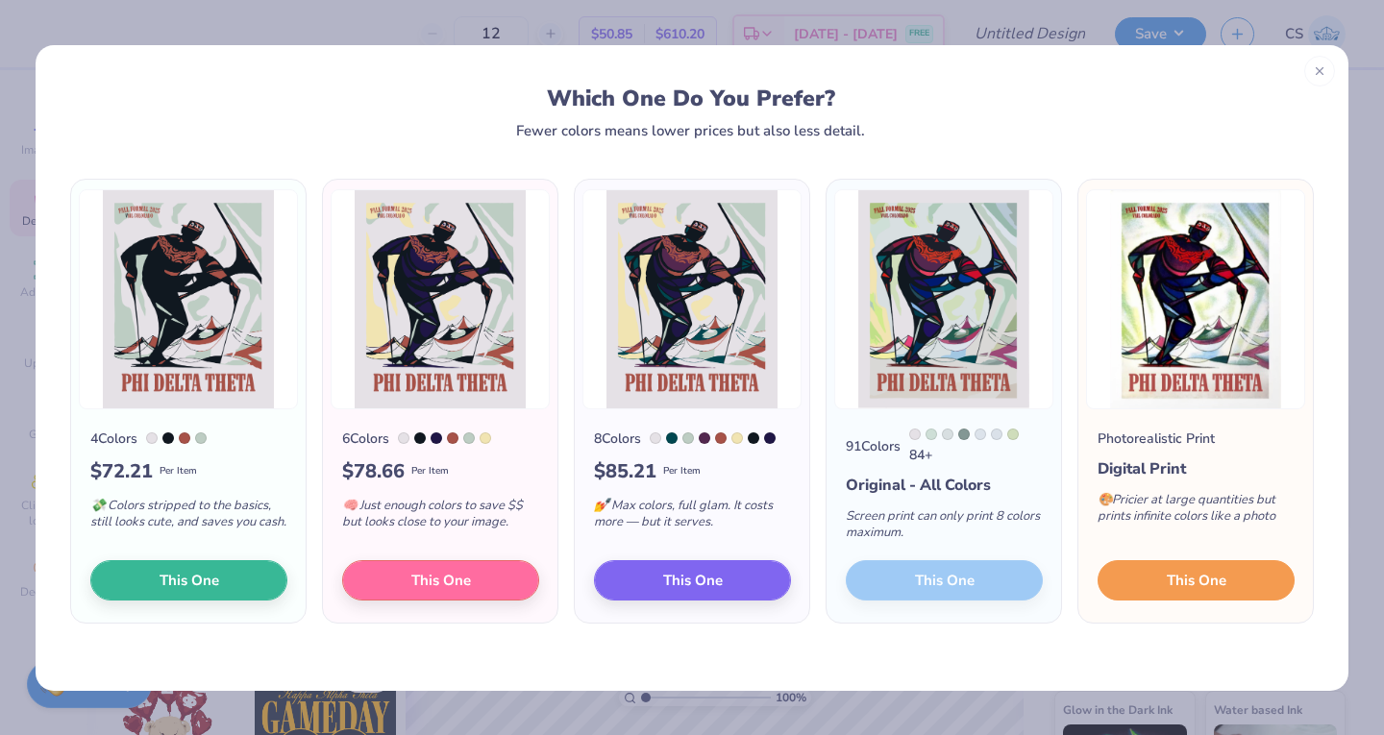
click at [1157, 581] on button "This One" at bounding box center [1195, 580] width 197 height 40
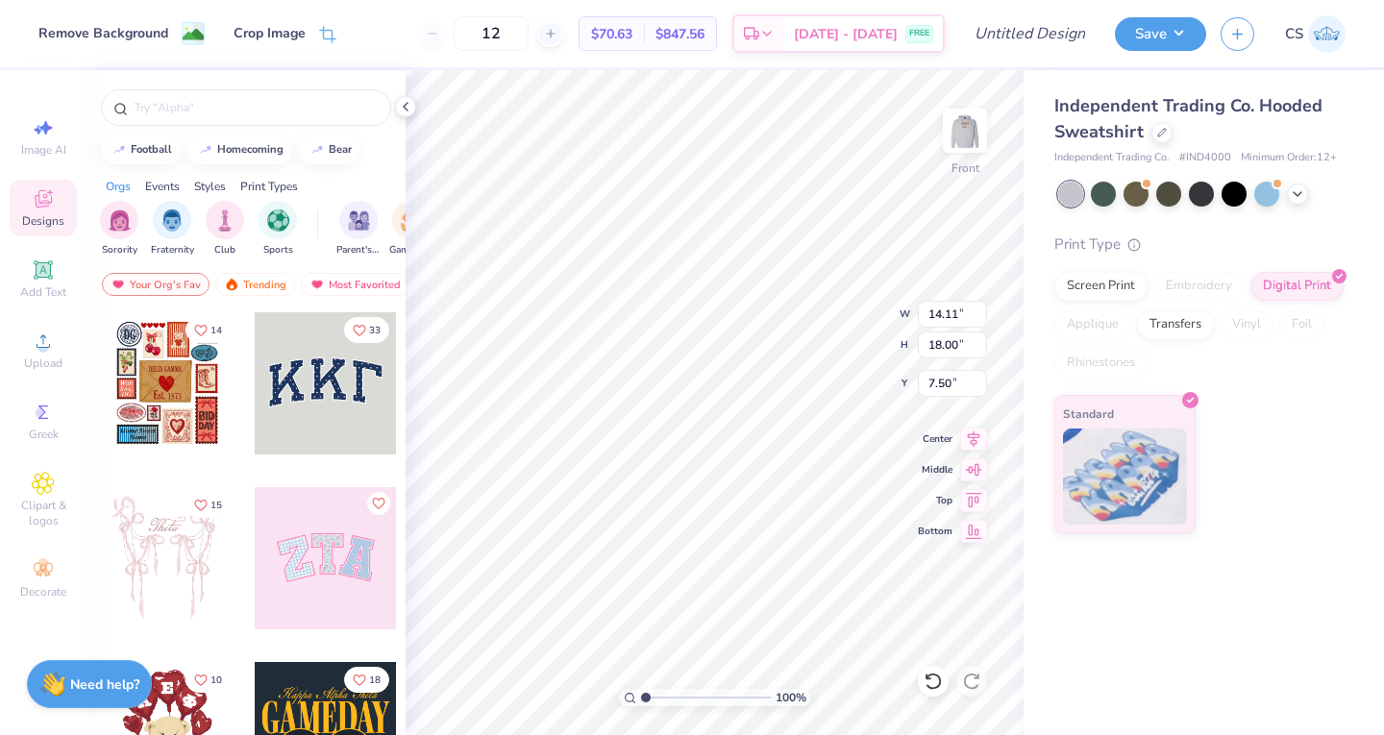
type input "6.00"
type input "11.61"
type input "14.80"
type input "11.06"
type input "14.11"
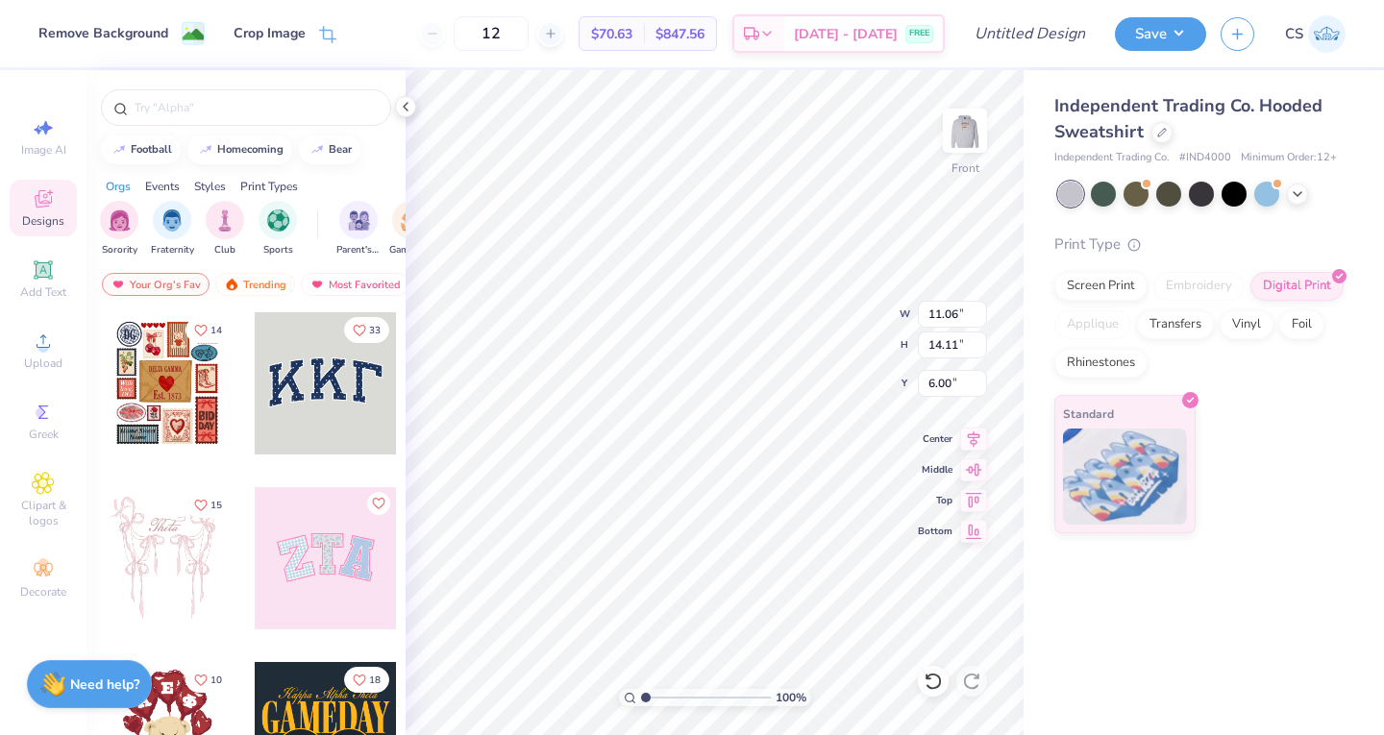
click at [1085, 600] on div "Independent Trading Co. Hooded Sweatshirt Independent Trading Co. # IND4000 Min…" at bounding box center [1203, 402] width 360 height 665
click at [961, 132] on img at bounding box center [964, 130] width 38 height 38
type input "11.99"
type input "15.29"
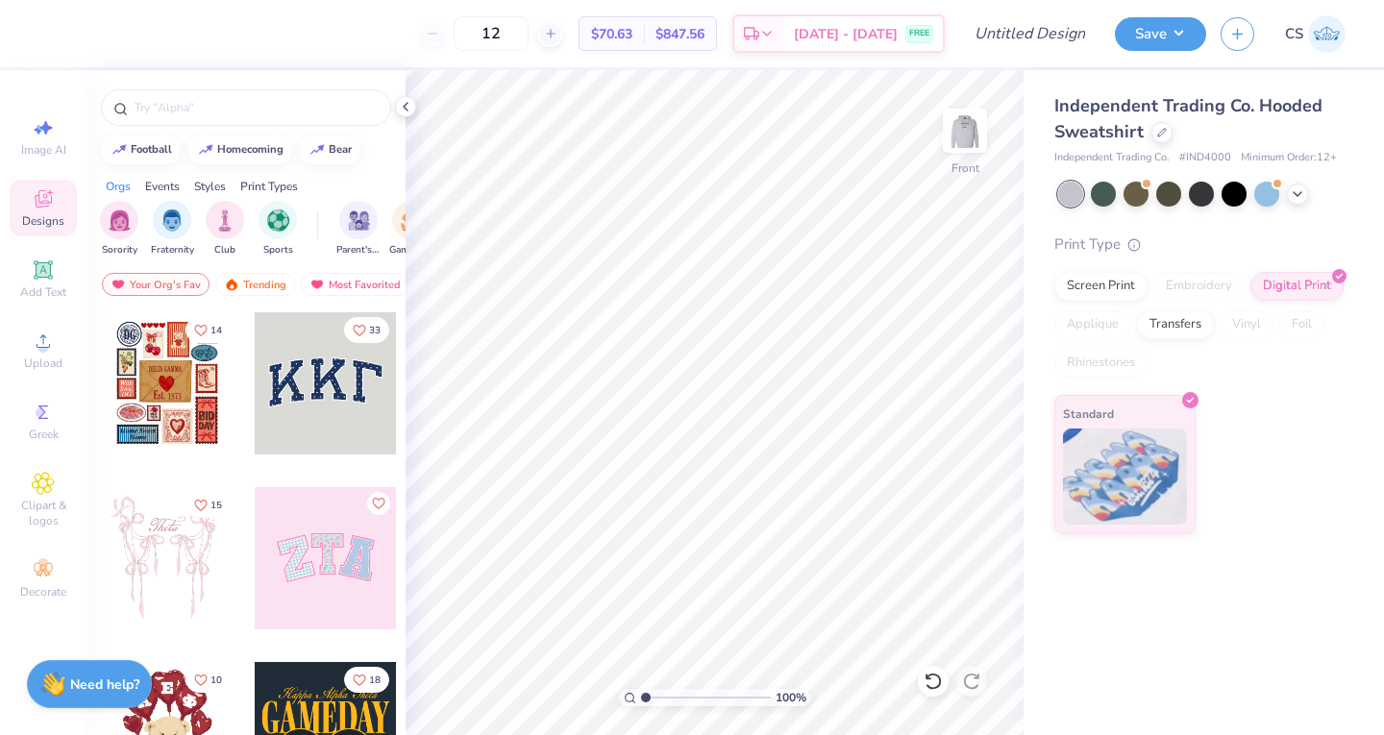
click at [1139, 35] on button "Save" at bounding box center [1159, 34] width 91 height 34
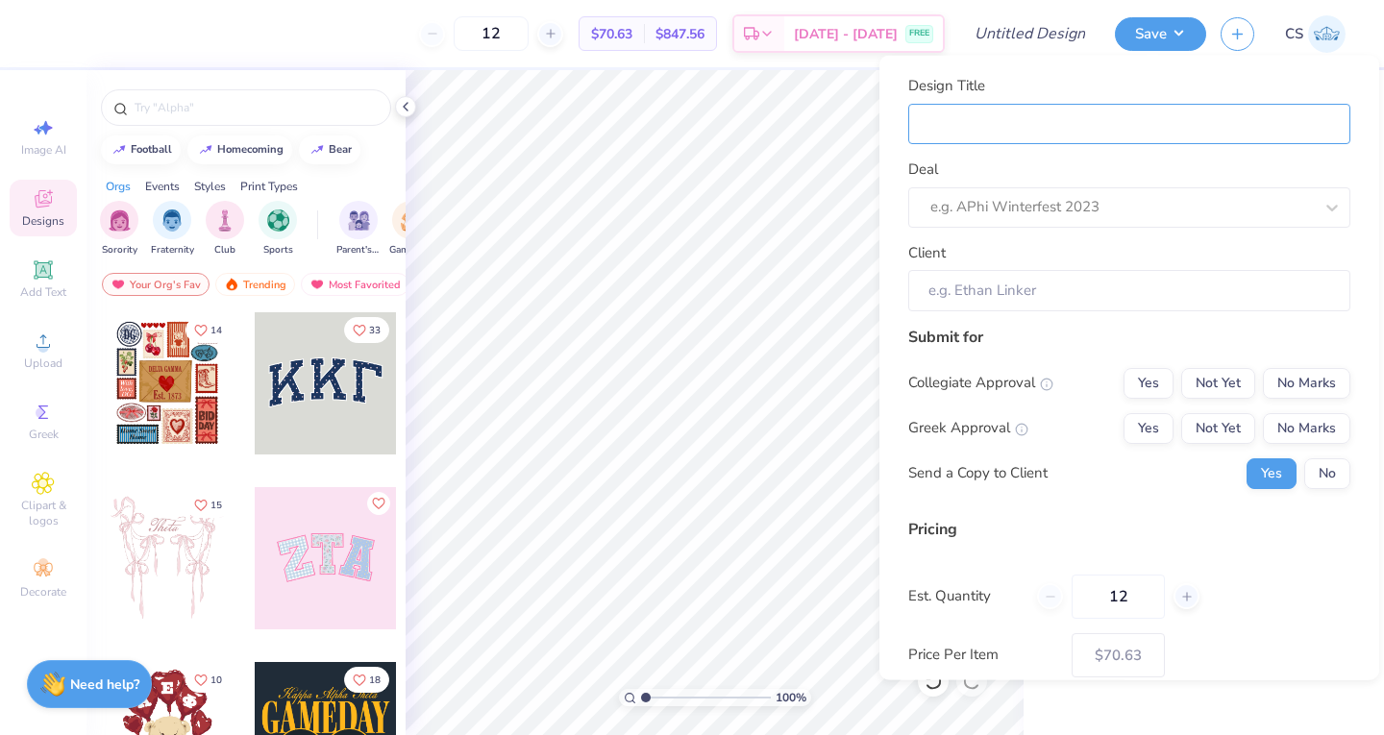
click at [984, 117] on input "Design Title" at bounding box center [1129, 123] width 442 height 41
type input "P"
type input "Ph"
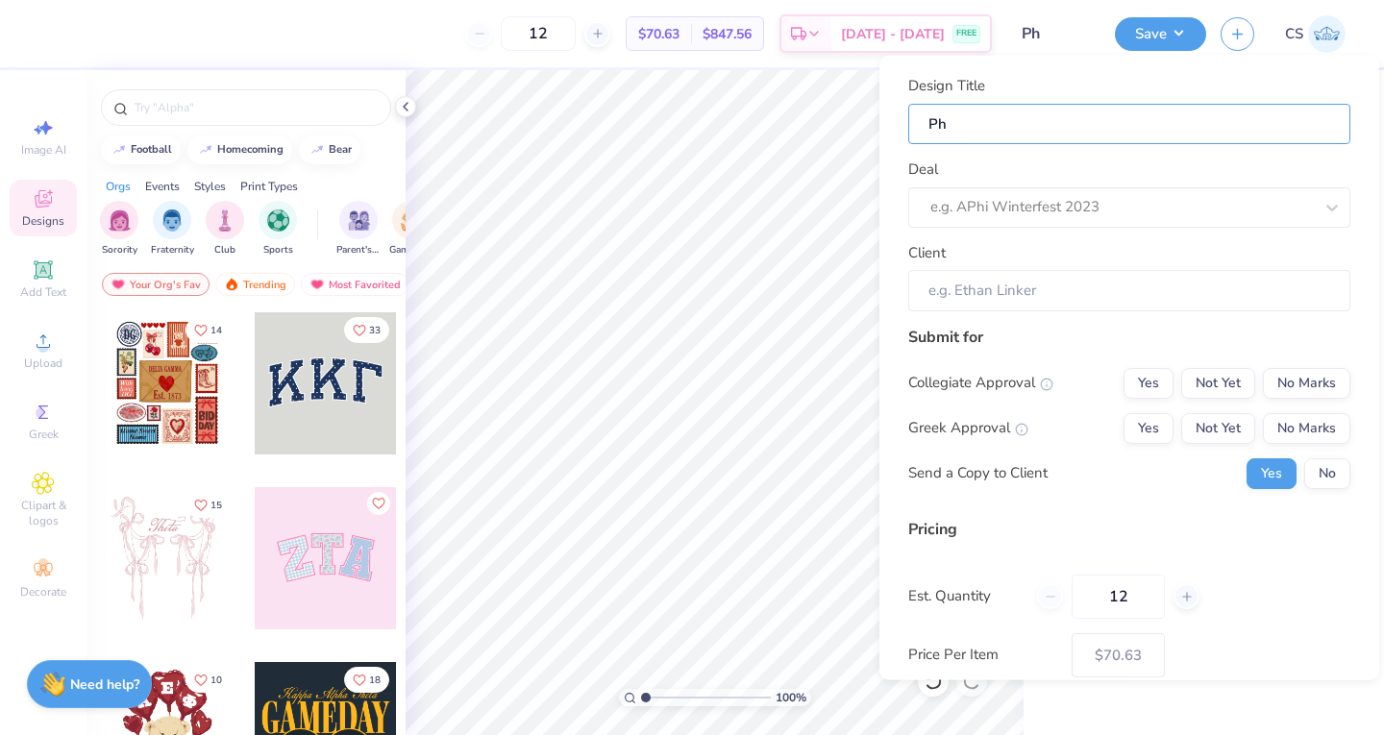
type input "Phi"
type input "Phi D"
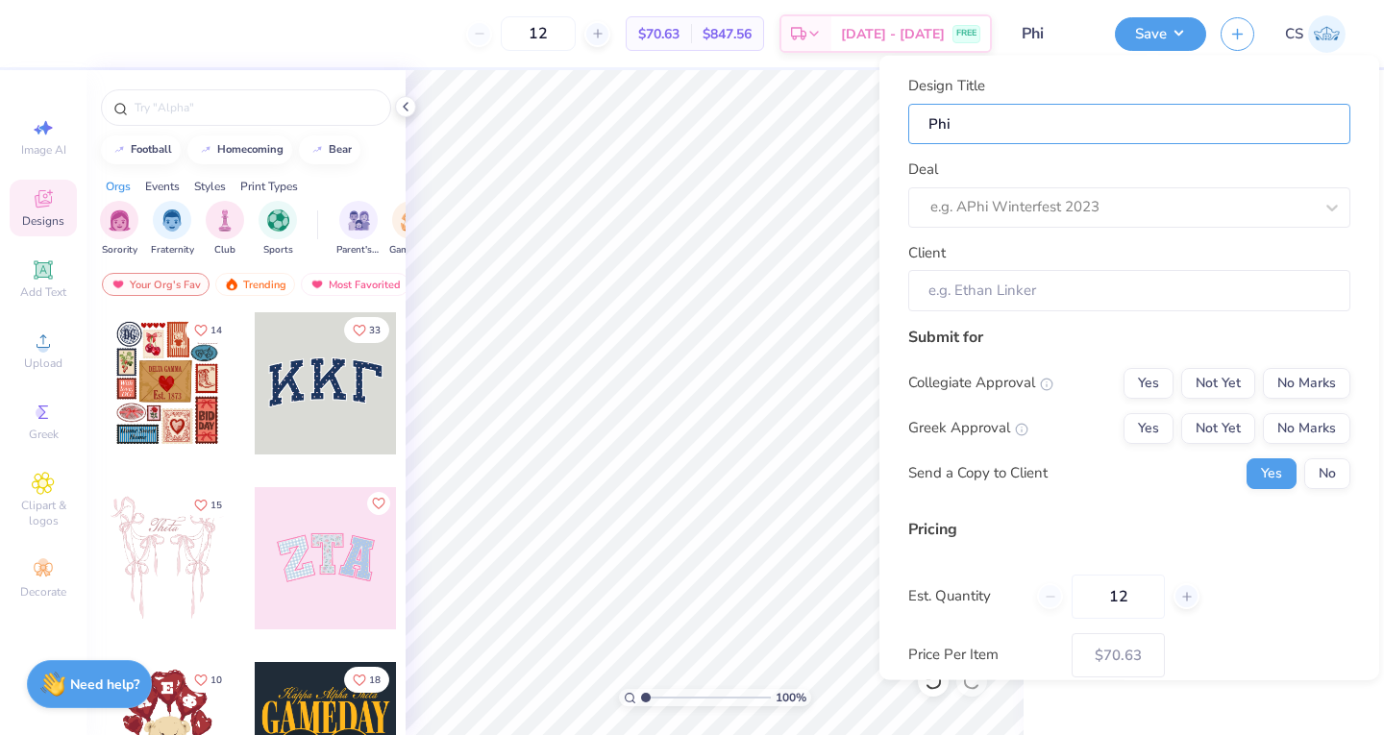
type input "Phi D"
type input "Phi De"
type input "Phi Del"
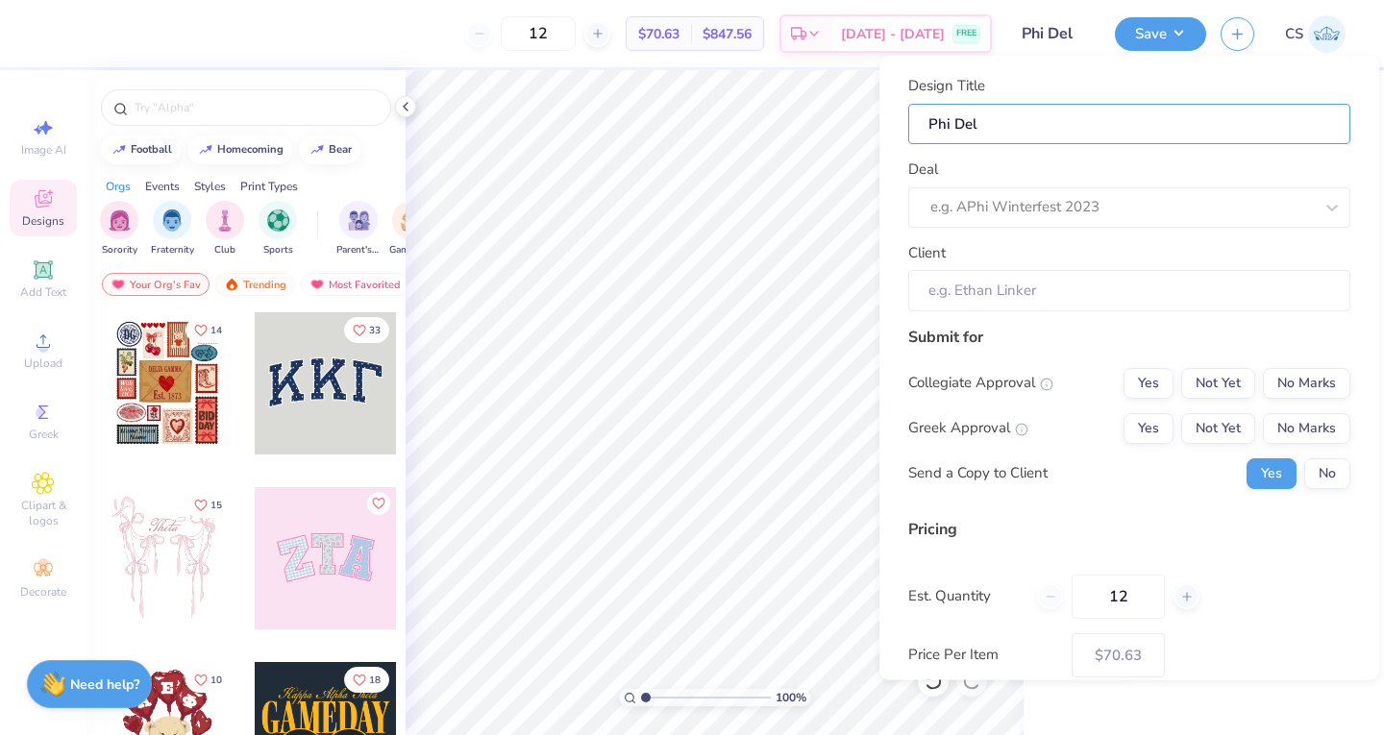
type input "Phi Delt"
type input "Phi Delt F"
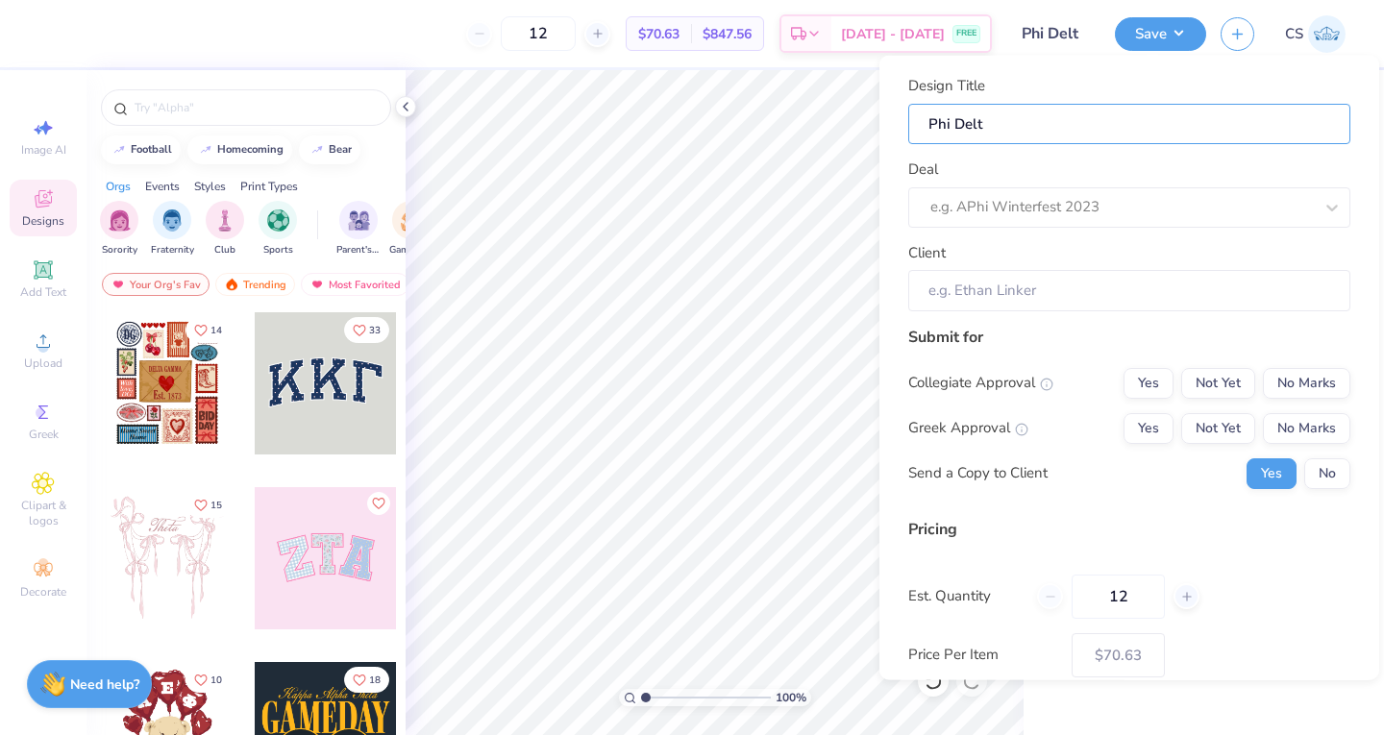
type input "Phi Delt F"
type input "Phi Delt Fo"
type input "Phi Delt For"
type input "Phi Delt Form"
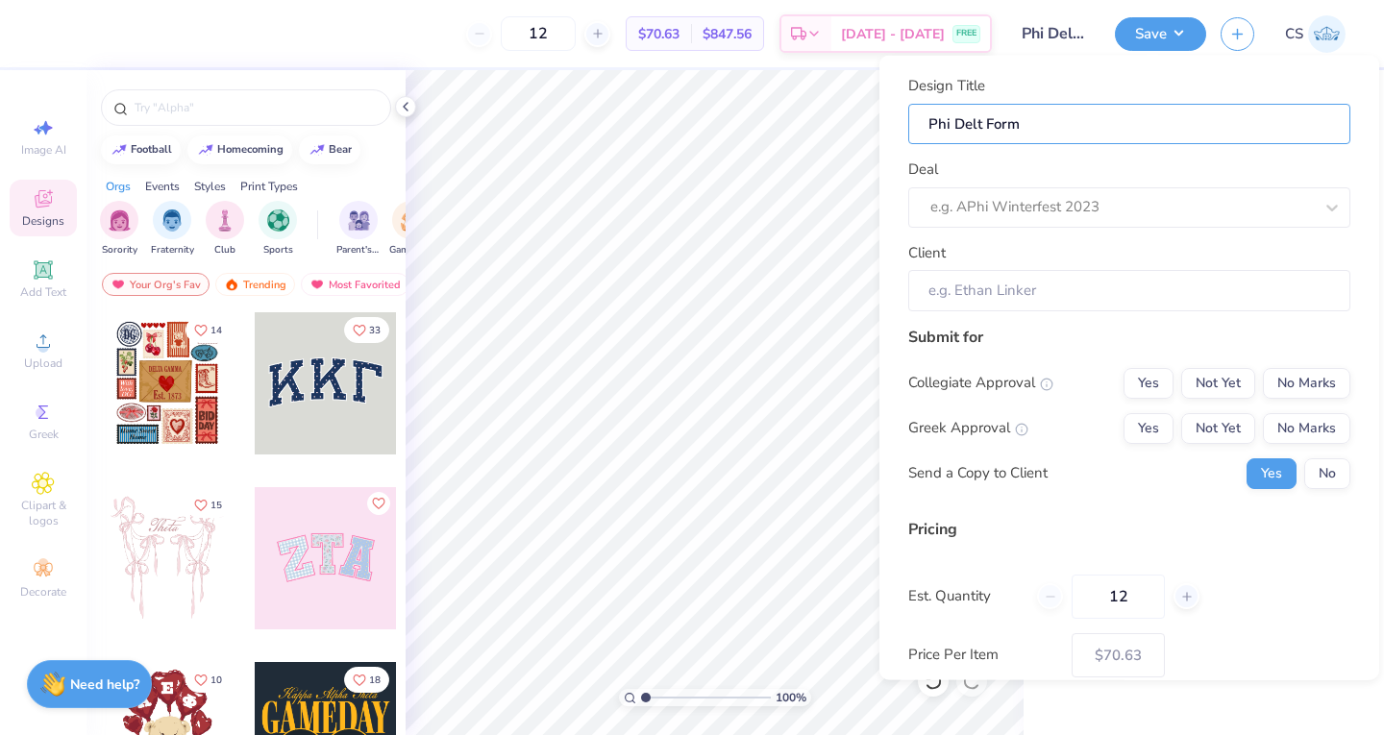
type input "Phi Delt Forma"
type input "Phi Delt Formal"
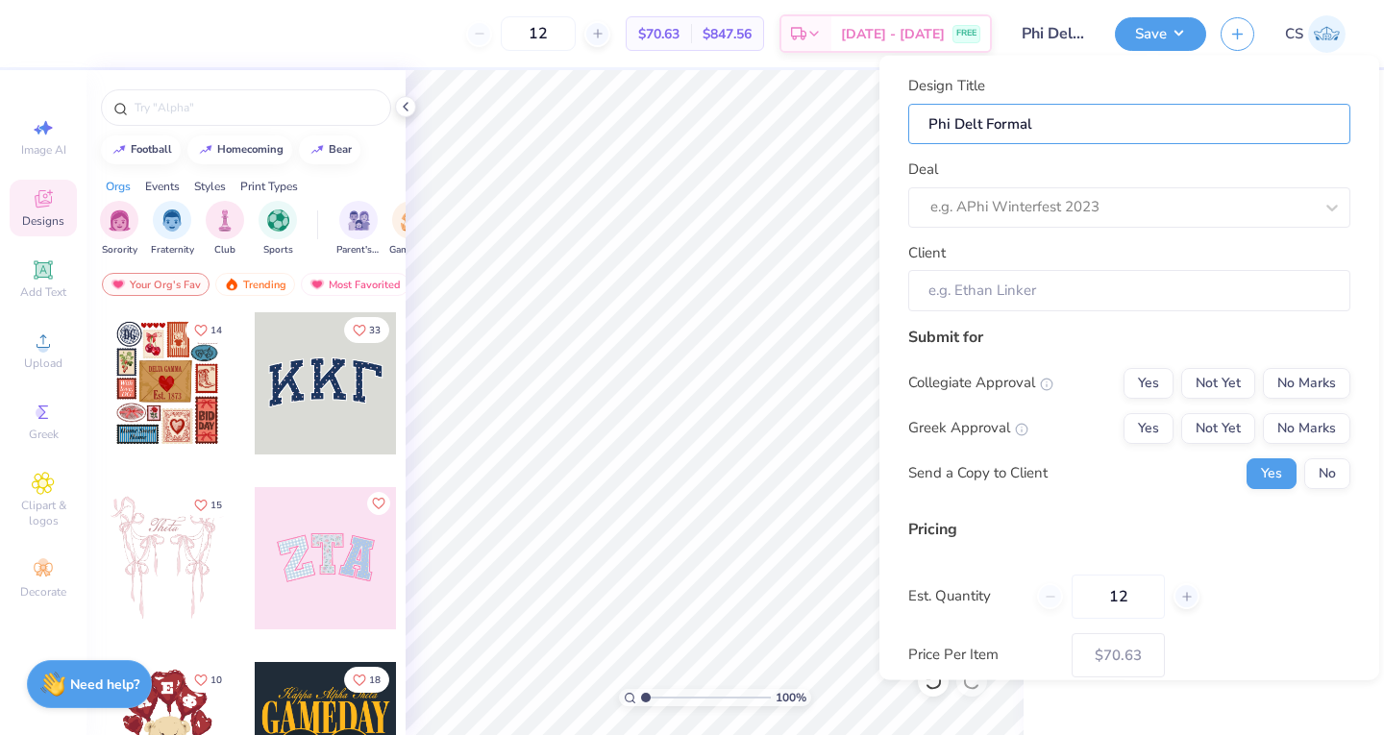
type input "Phi Delt Formal"
type input "Phi Delt Formal d"
type input "Phi Delt Formal de"
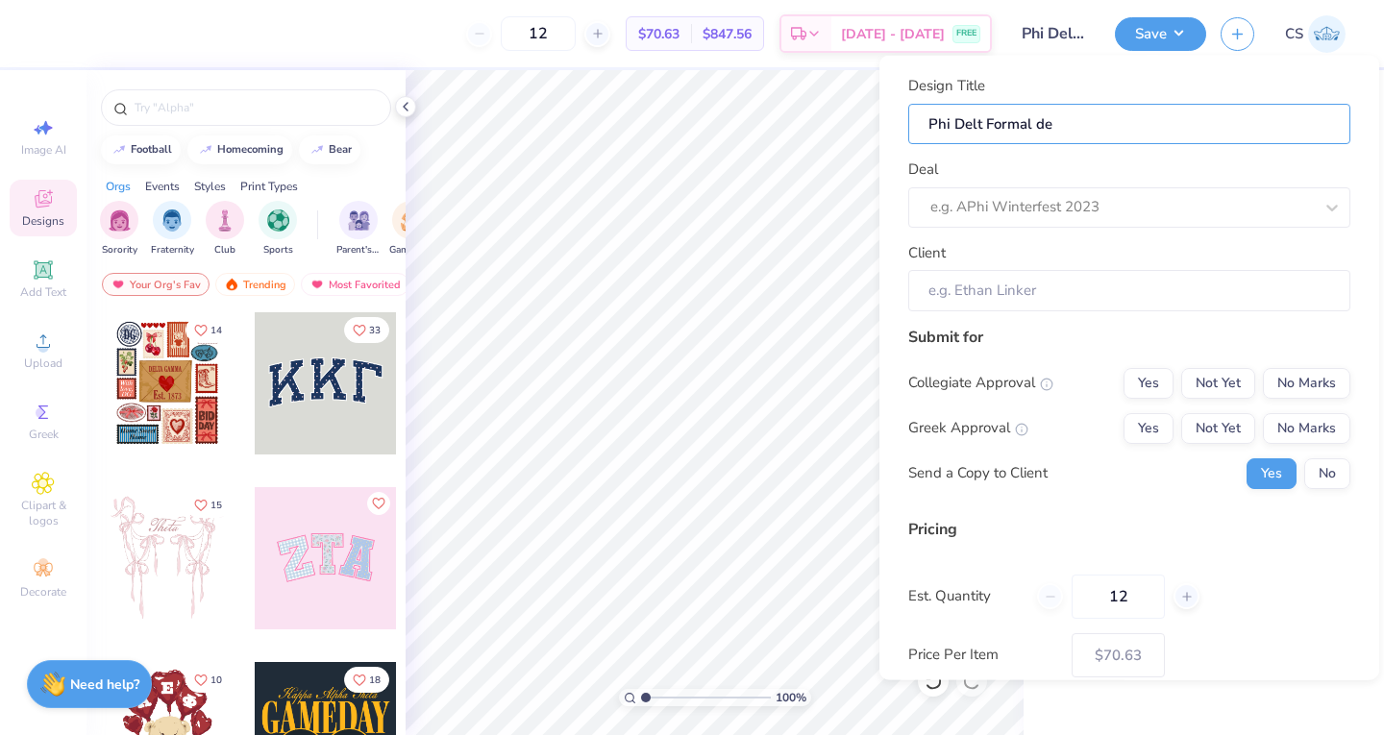
type input "Phi Delt Formal des"
type input "Phi Delt Formal desi"
type input "Phi Delt Formal desig"
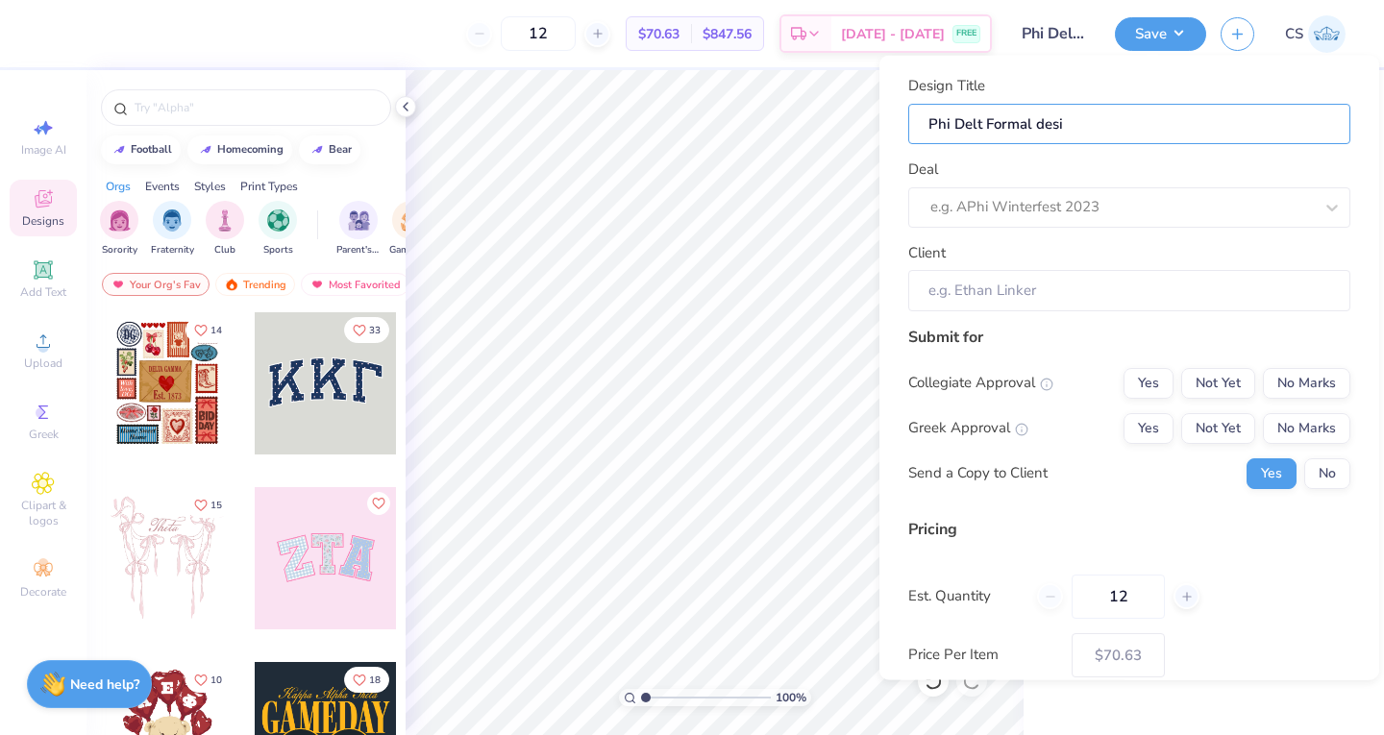
type input "Phi Delt Formal desig"
type input "Phi Delt Formal design"
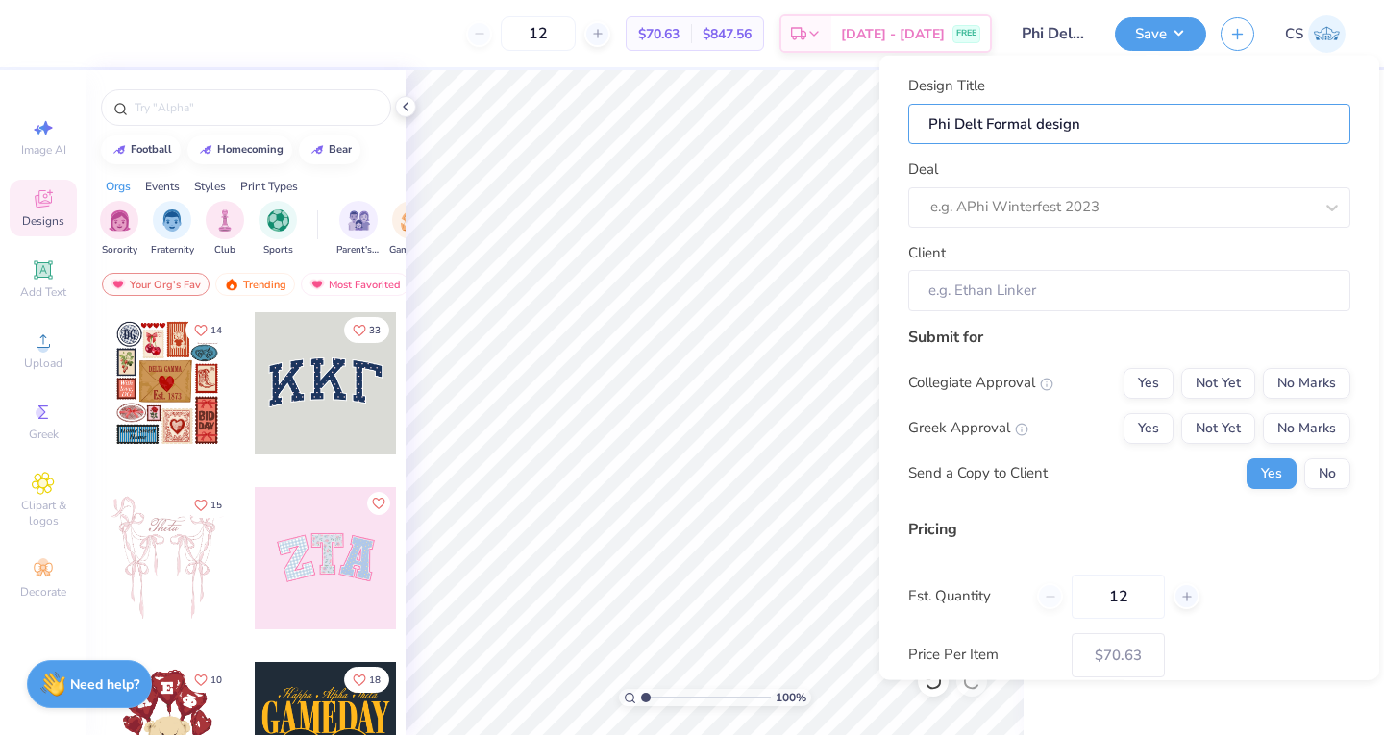
type input "Phi Delt Formal design 1"
type input "Phi Delt Formal design"
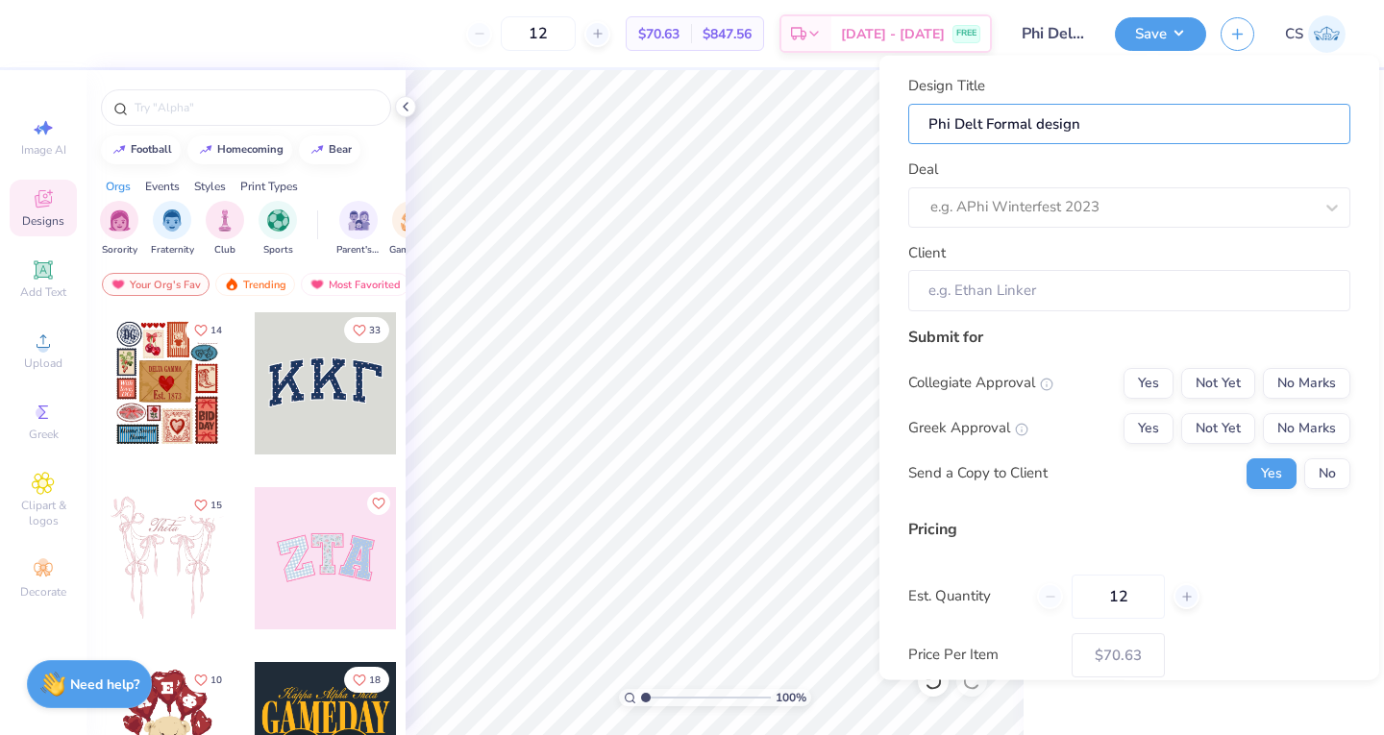
type input "Phi Delt Formal design"
type input "Phi Delt Formal desig"
type input "Phi Delt Formal desi"
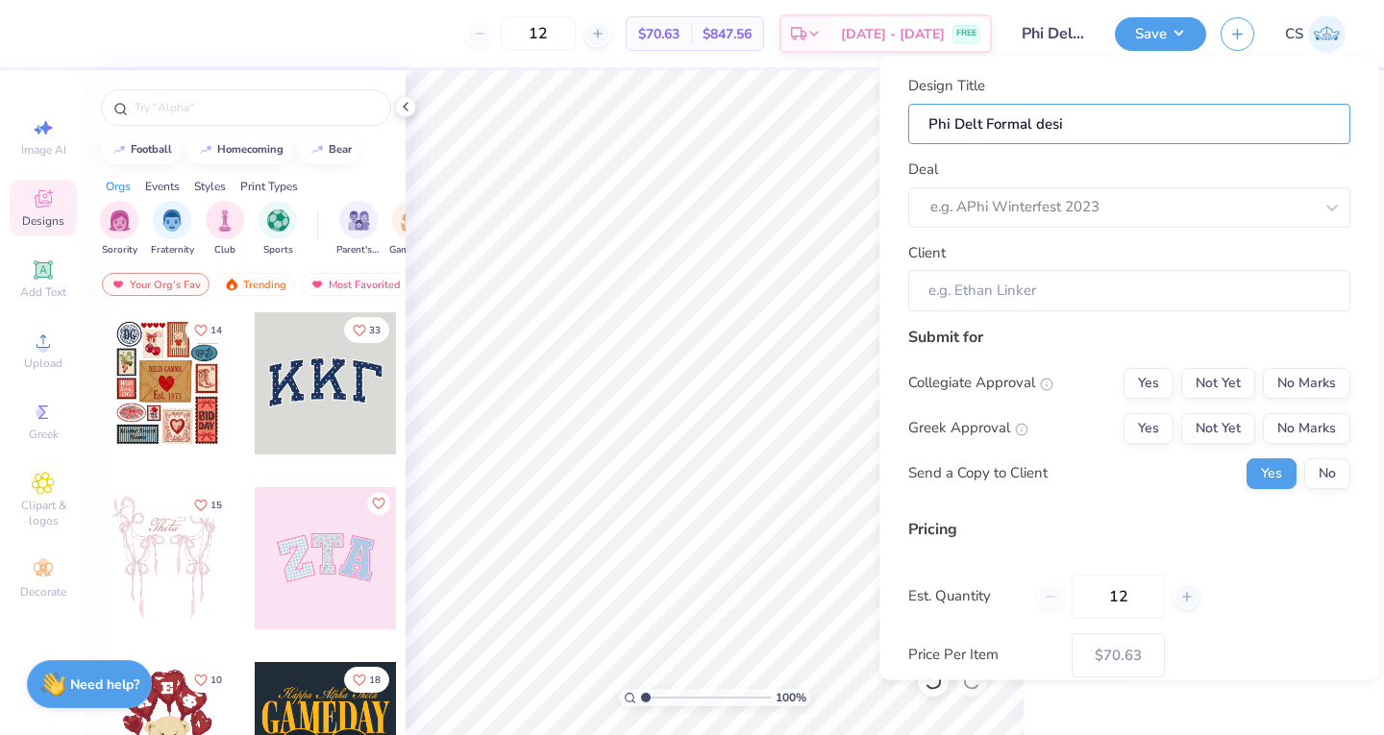
type input "Phi Delt Formal desig"
type input "Phi Delt Formal design"
type input "Phi Delt Formal design 1"
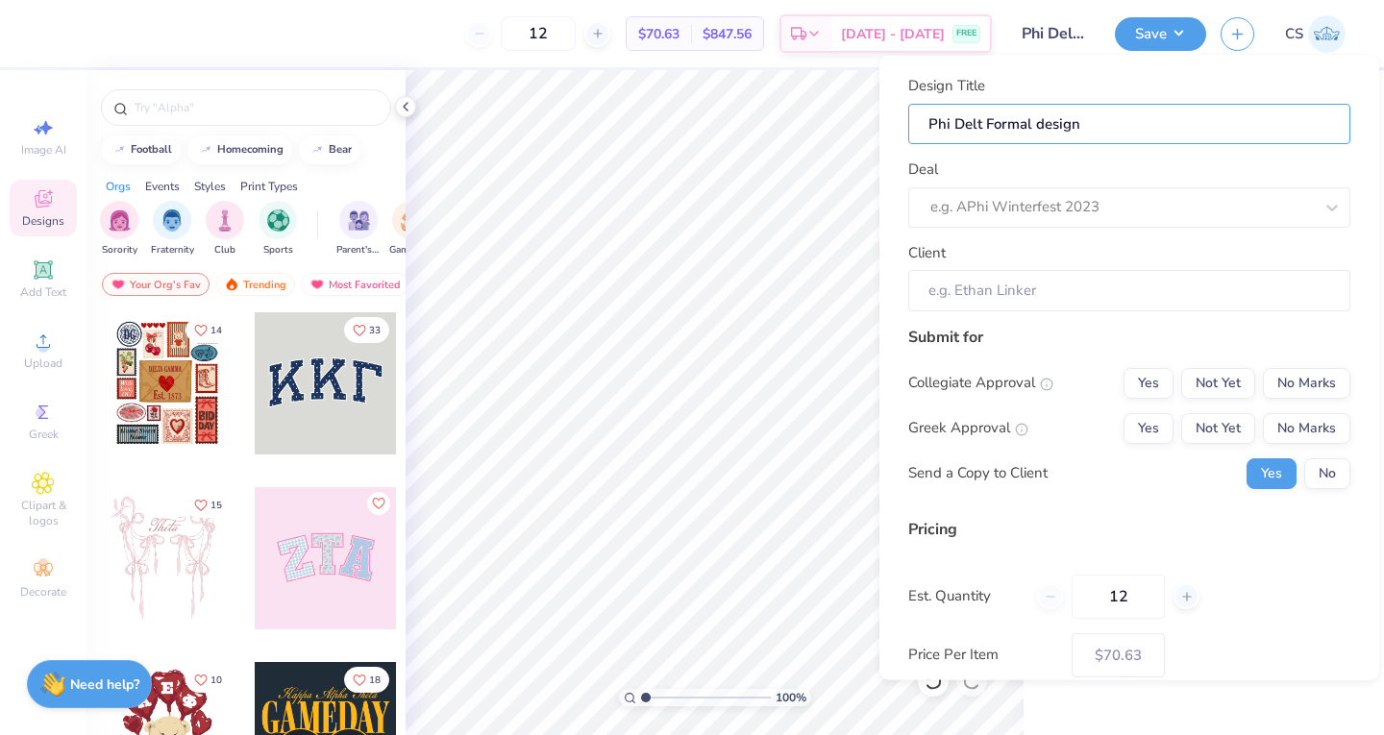
type input "Phi Delt Formal design 1"
type input "Phi Delt Formal design 1-"
type input "Phi Delt Formal design 1-g"
type input "Phi Delt Formal design 1-gr"
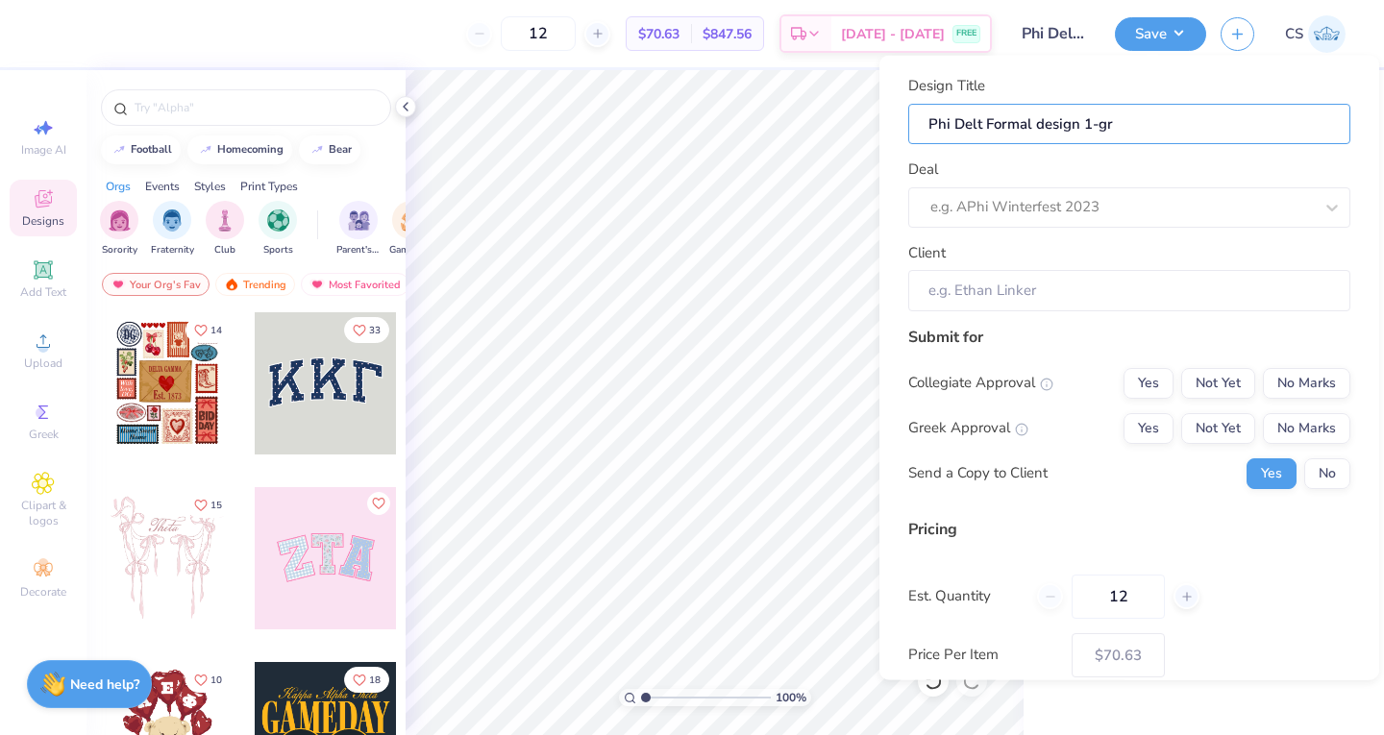
type input "Phi Delt Formal design 1-gre"
type input "Phi Delt Formal design 1-grey"
click at [1038, 198] on div at bounding box center [1121, 207] width 382 height 26
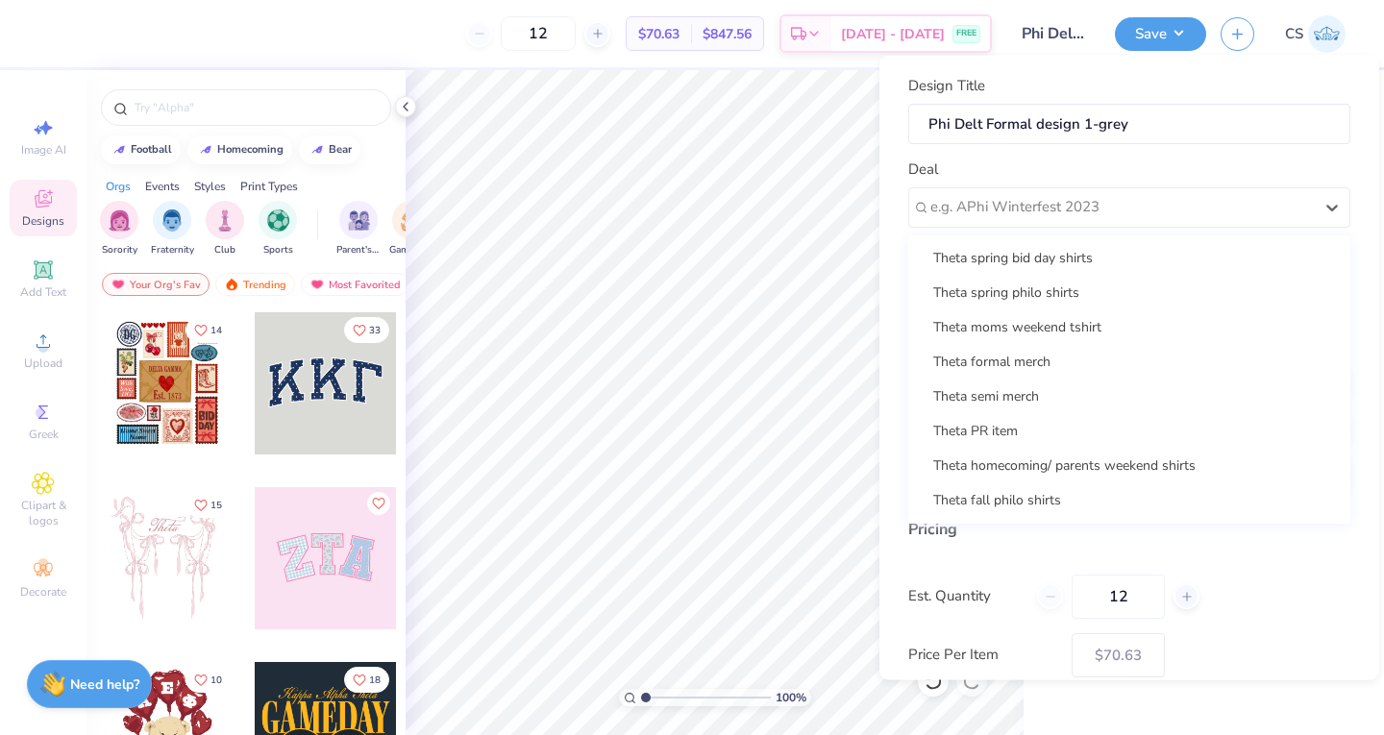
scroll to position [0, 0]
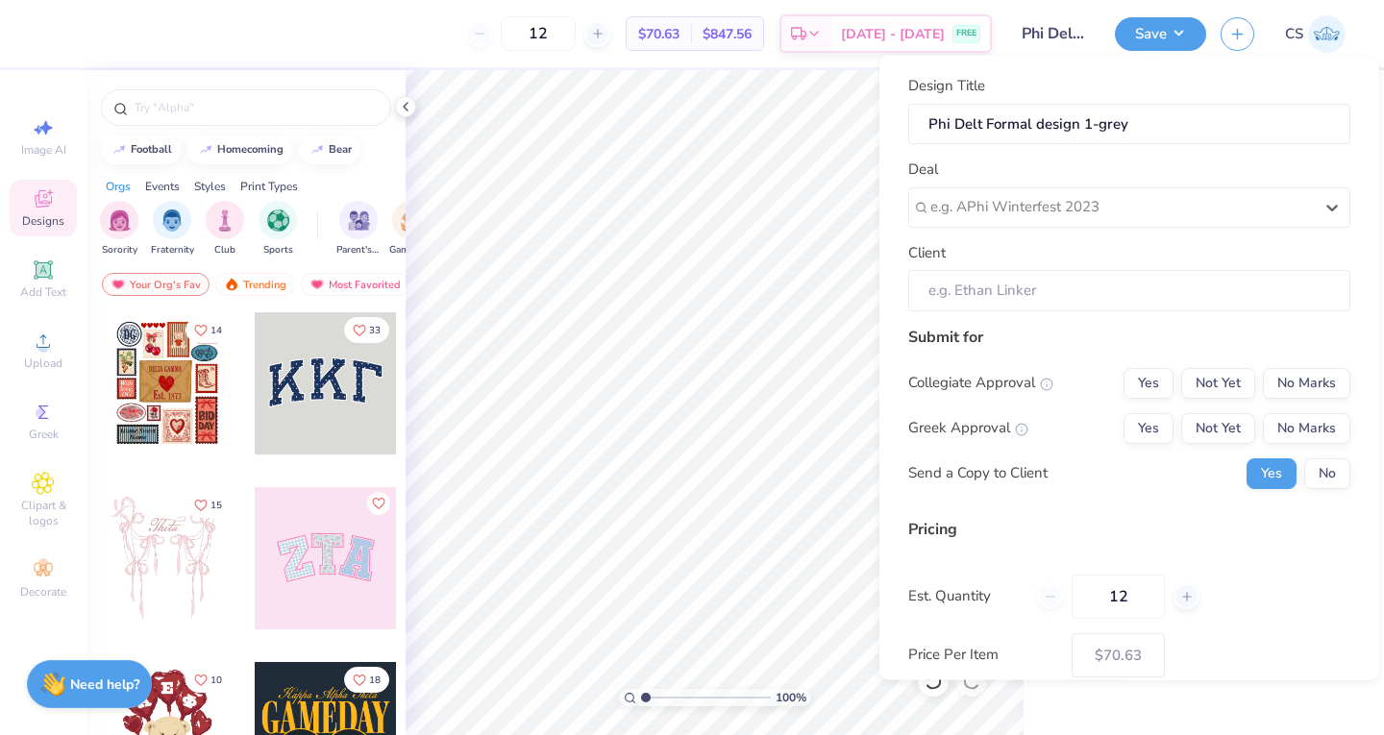
click at [972, 188] on div "e.g. APhi Winterfest 2023" at bounding box center [1129, 206] width 442 height 40
click at [979, 259] on div "Phi Delt Formal" at bounding box center [1129, 258] width 427 height 32
type input "phi del"
type input "[PERSON_NAME]"
click at [1263, 392] on button "No Marks" at bounding box center [1305, 382] width 87 height 31
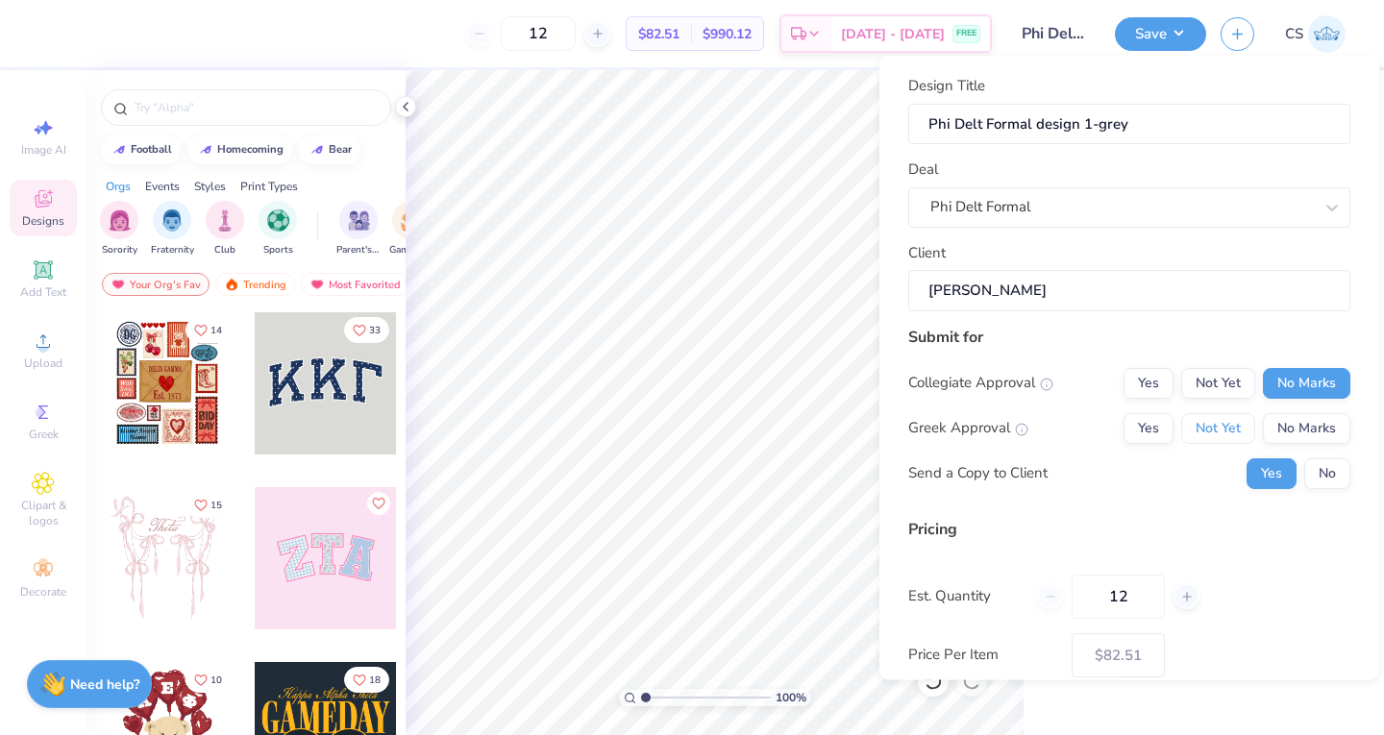
click at [1191, 433] on button "Not Yet" at bounding box center [1218, 427] width 74 height 31
type input "$82.51"
click at [1308, 466] on button "No" at bounding box center [1327, 472] width 46 height 31
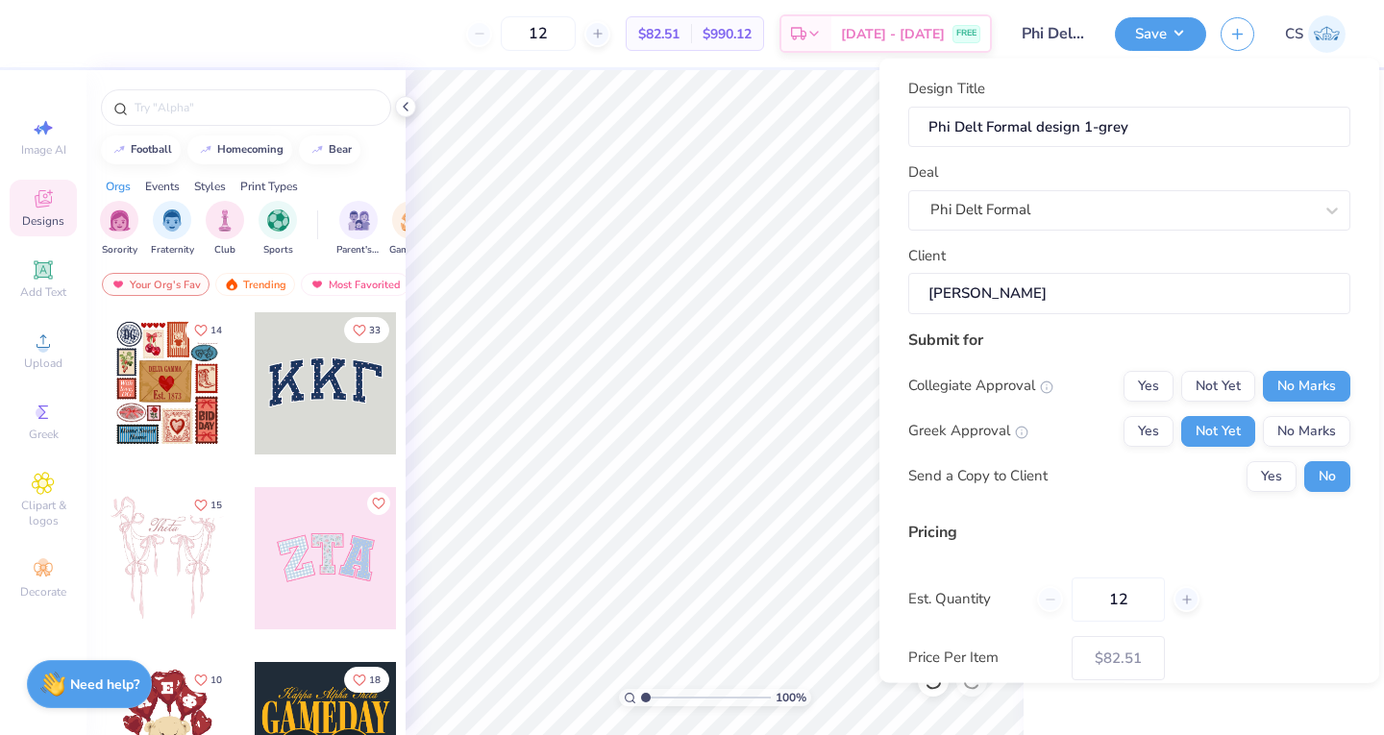
scroll to position [65, 0]
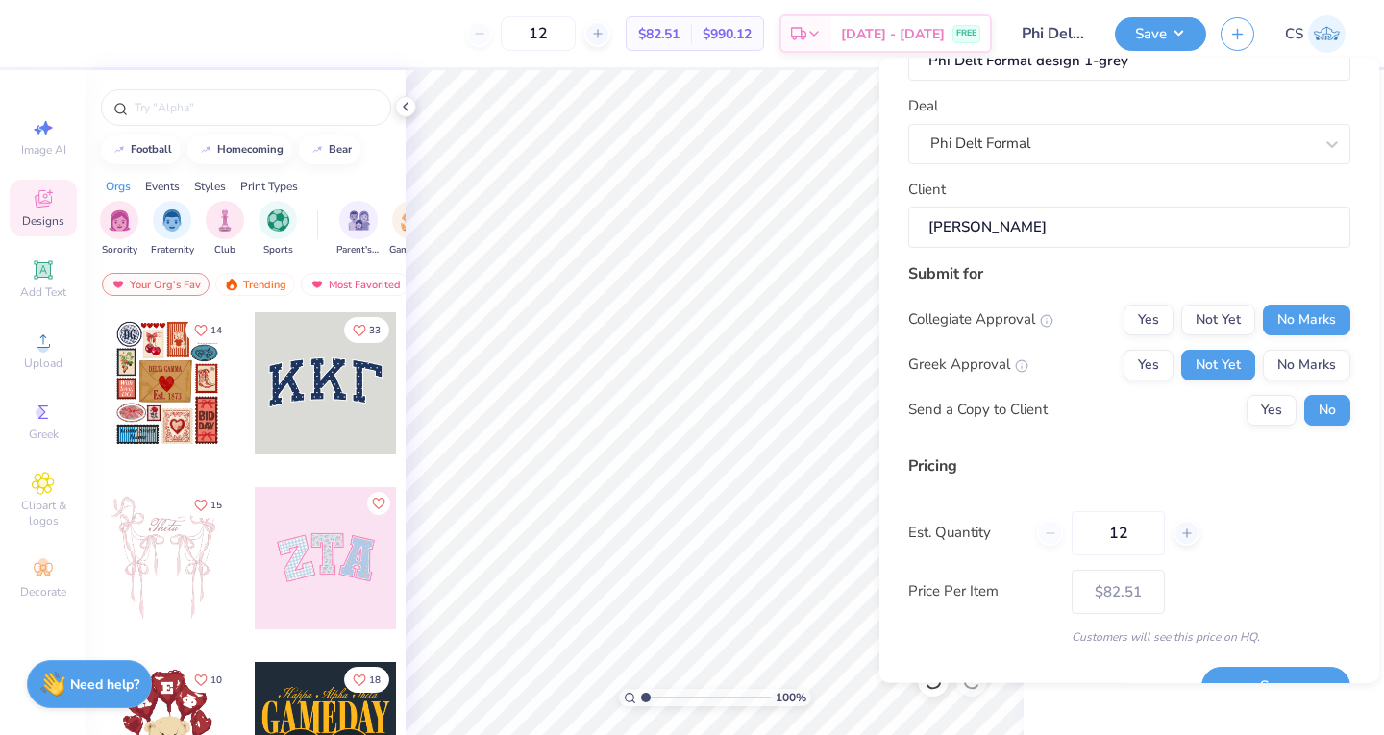
drag, startPoint x: 1142, startPoint y: 533, endPoint x: 1096, endPoint y: 538, distance: 46.4
click at [1096, 538] on input "12" at bounding box center [1117, 533] width 93 height 44
type input "50"
type input "$75.40"
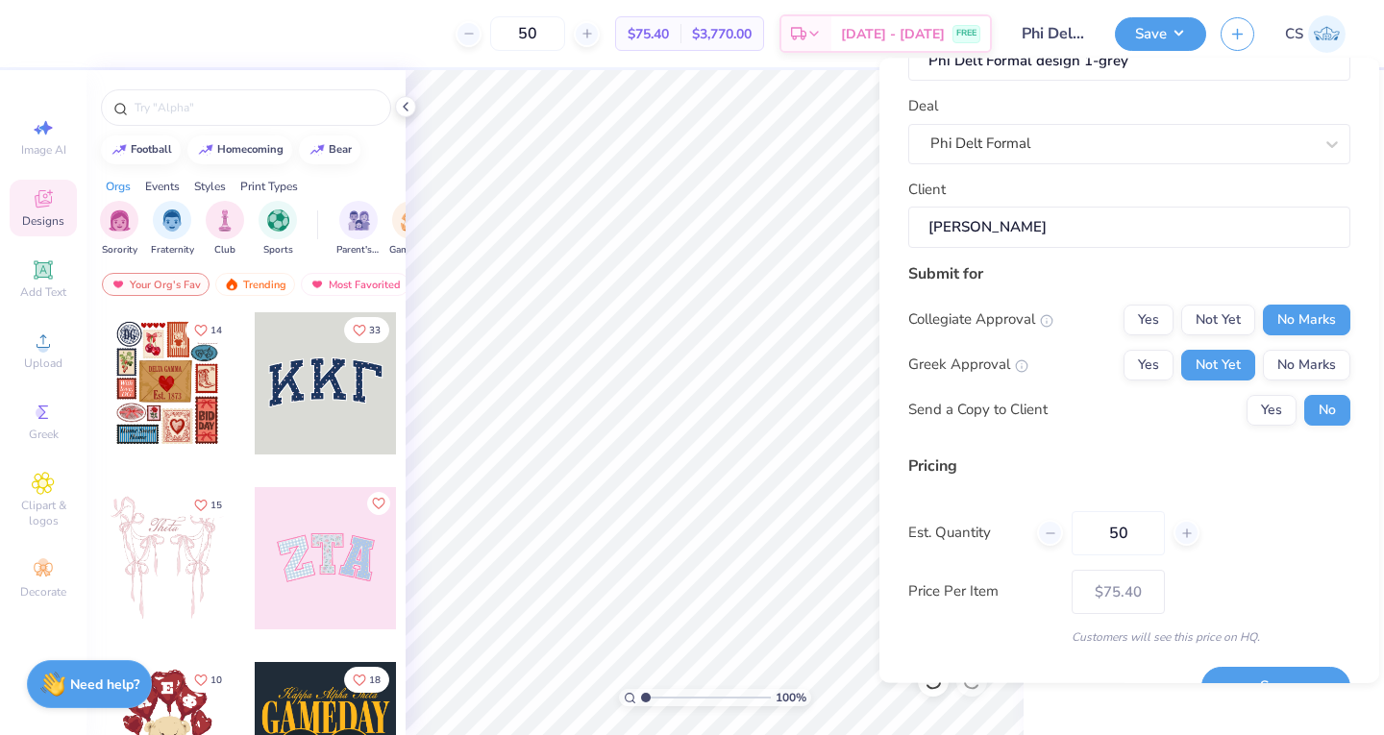
type input "50"
click at [1109, 448] on div "Design Title Phi Delt Formal design 1-grey Deal Phi Delt Formal Client Leo Grze…" at bounding box center [1129, 329] width 442 height 634
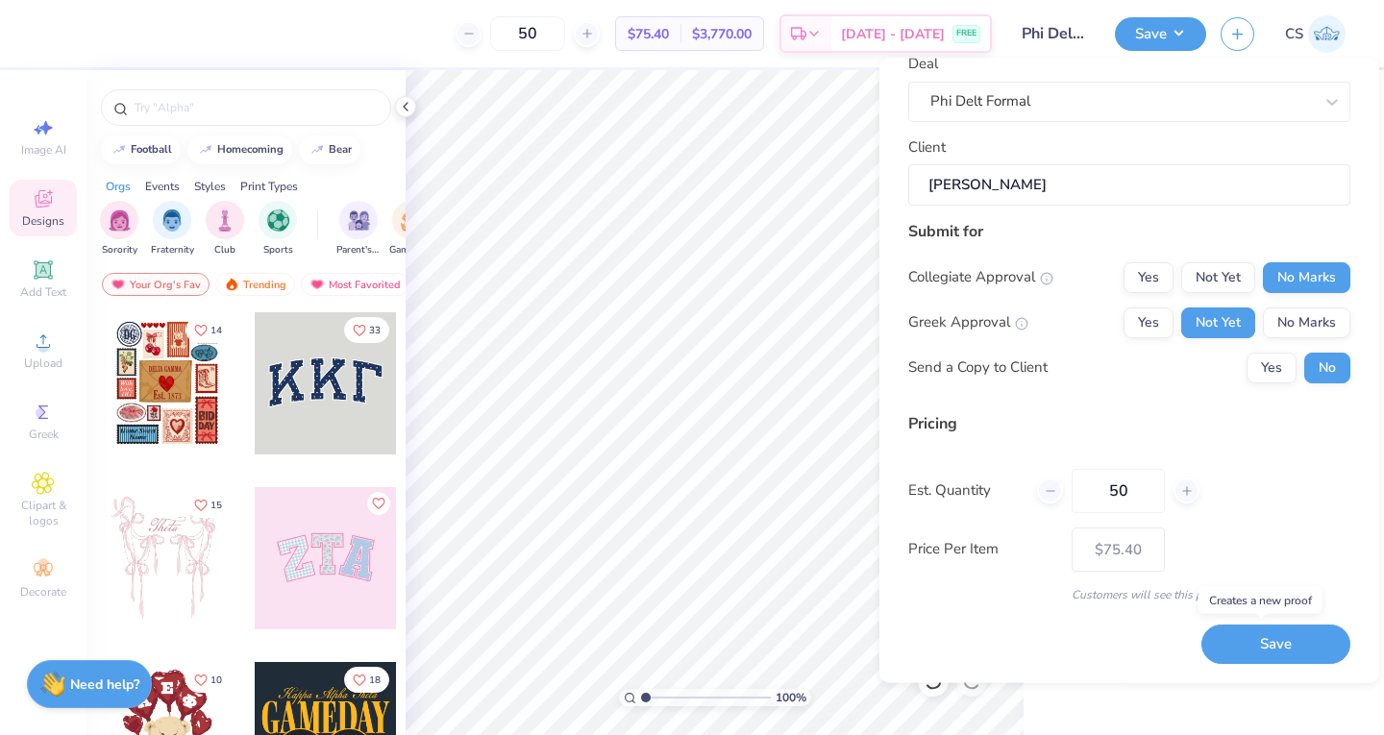
click at [1224, 639] on button "Save" at bounding box center [1275, 644] width 149 height 39
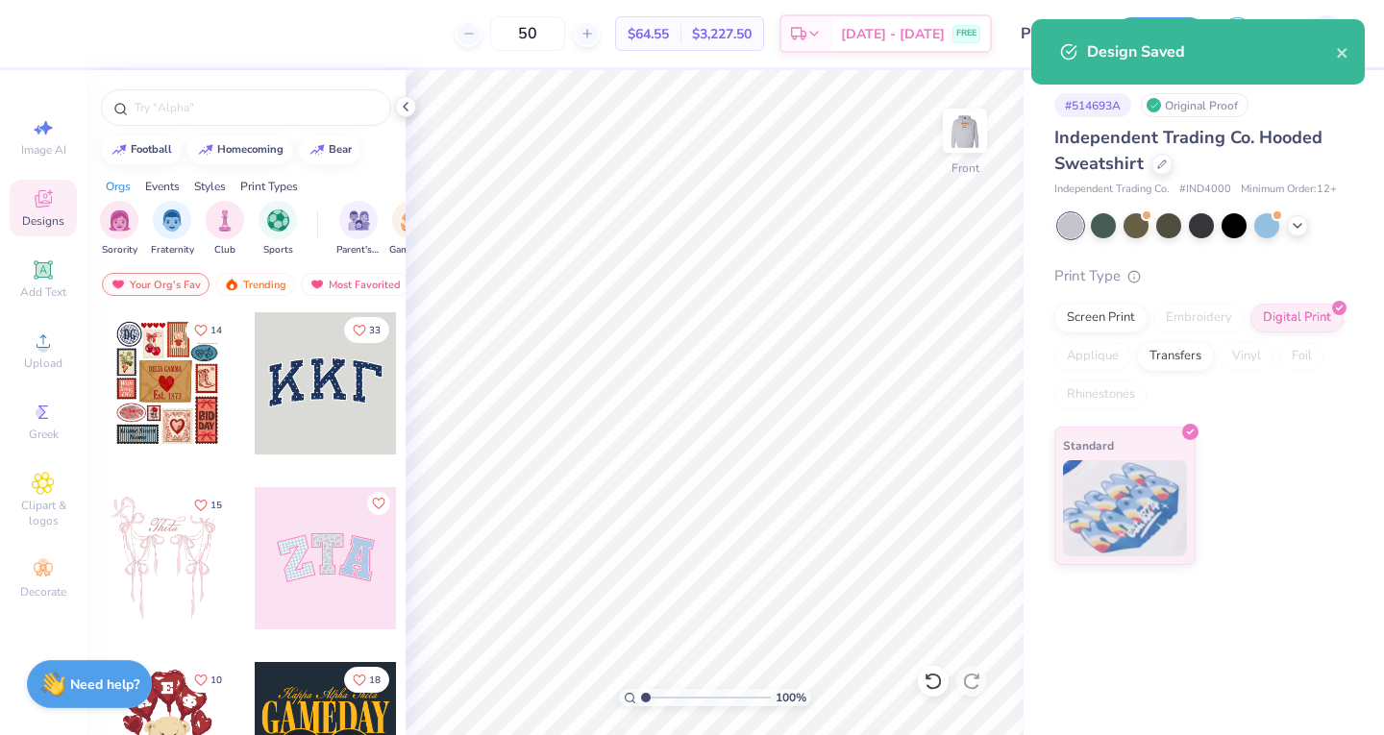
type input "– –"
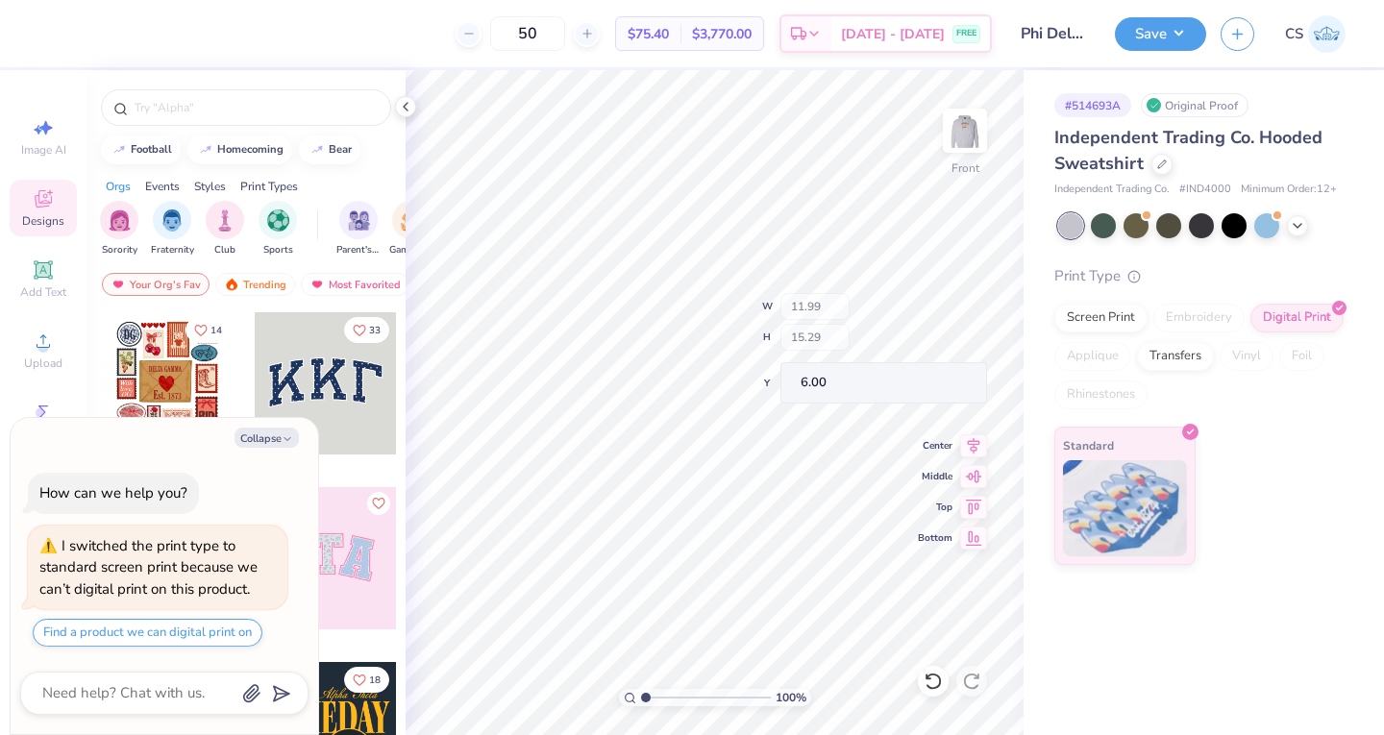
type textarea "x"
click at [1234, 36] on icon "button" at bounding box center [1237, 34] width 16 height 16
type textarea "x"
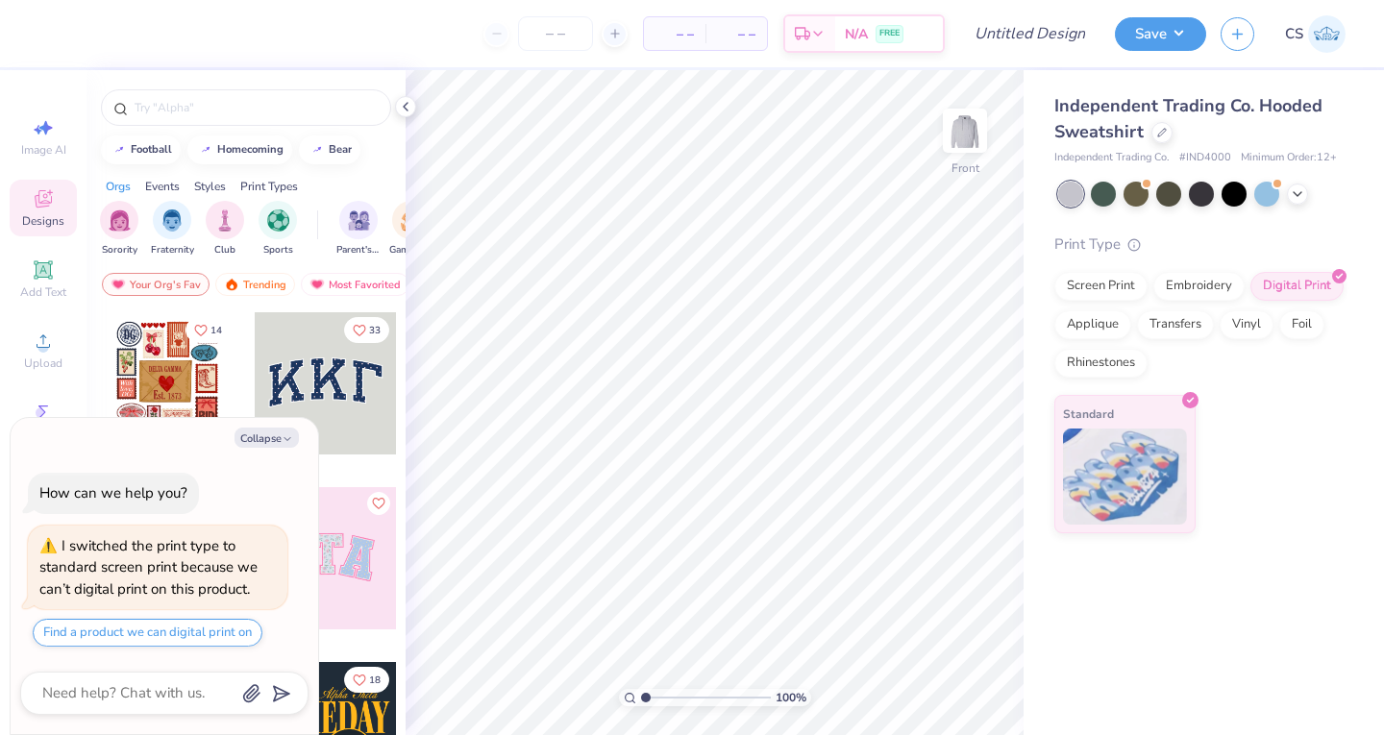
click at [964, 116] on img at bounding box center [964, 130] width 38 height 38
click at [252, 435] on button "Collapse" at bounding box center [266, 438] width 64 height 20
type textarea "x"
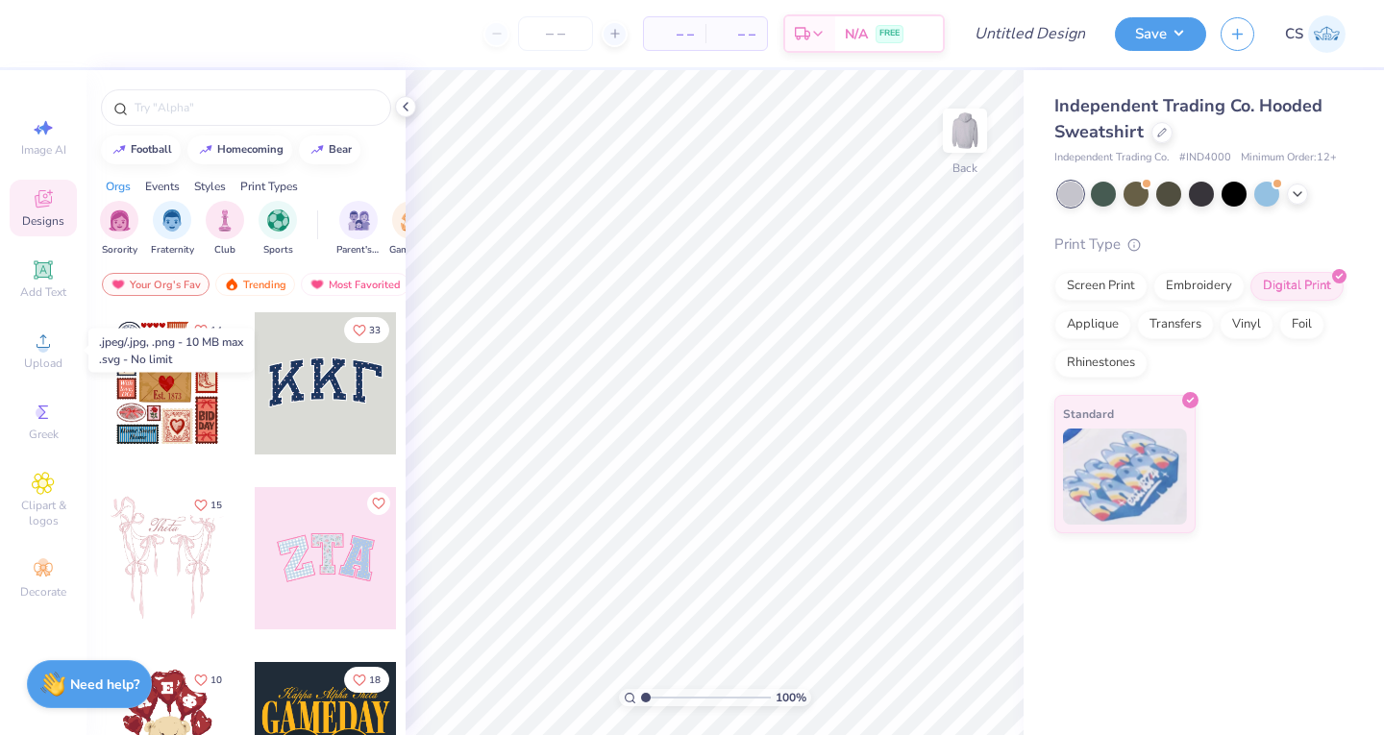
click at [39, 340] on icon at bounding box center [43, 341] width 23 height 23
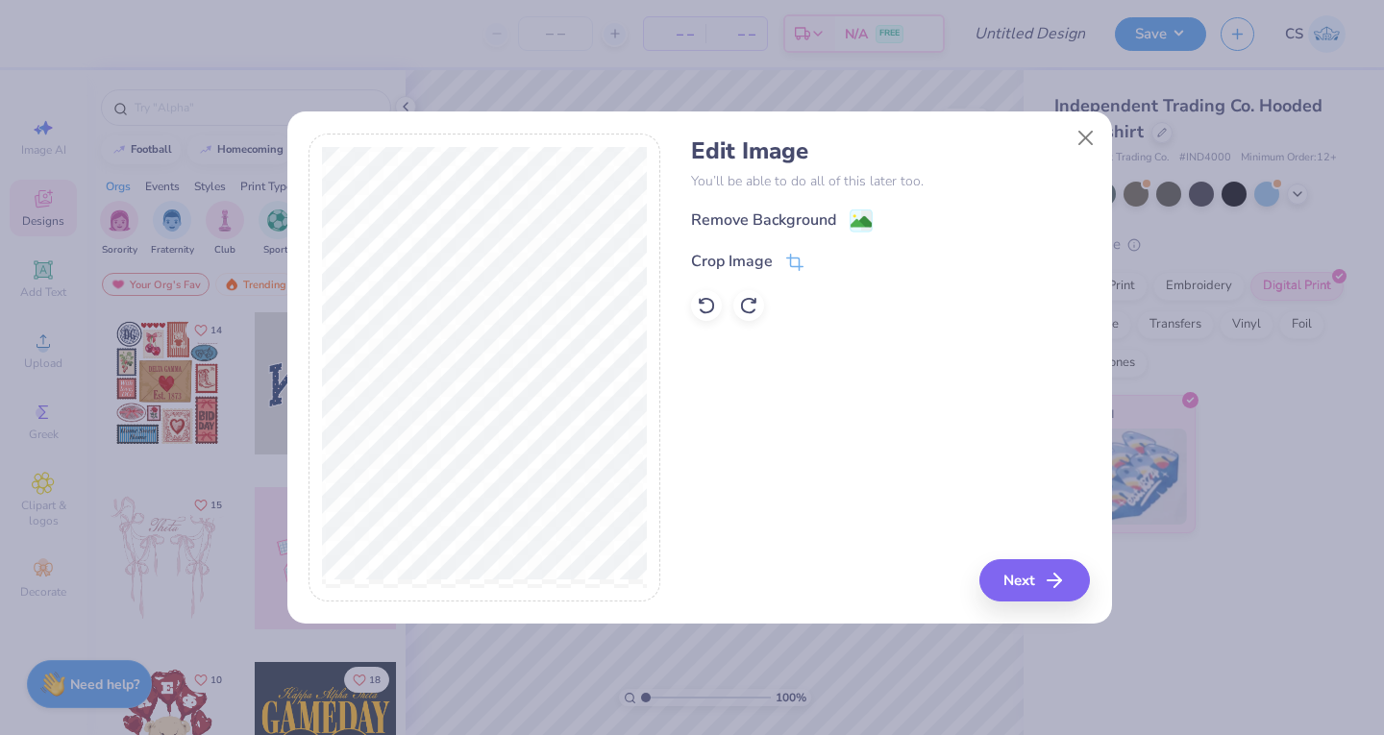
click at [734, 217] on div "Remove Background" at bounding box center [763, 219] width 145 height 23
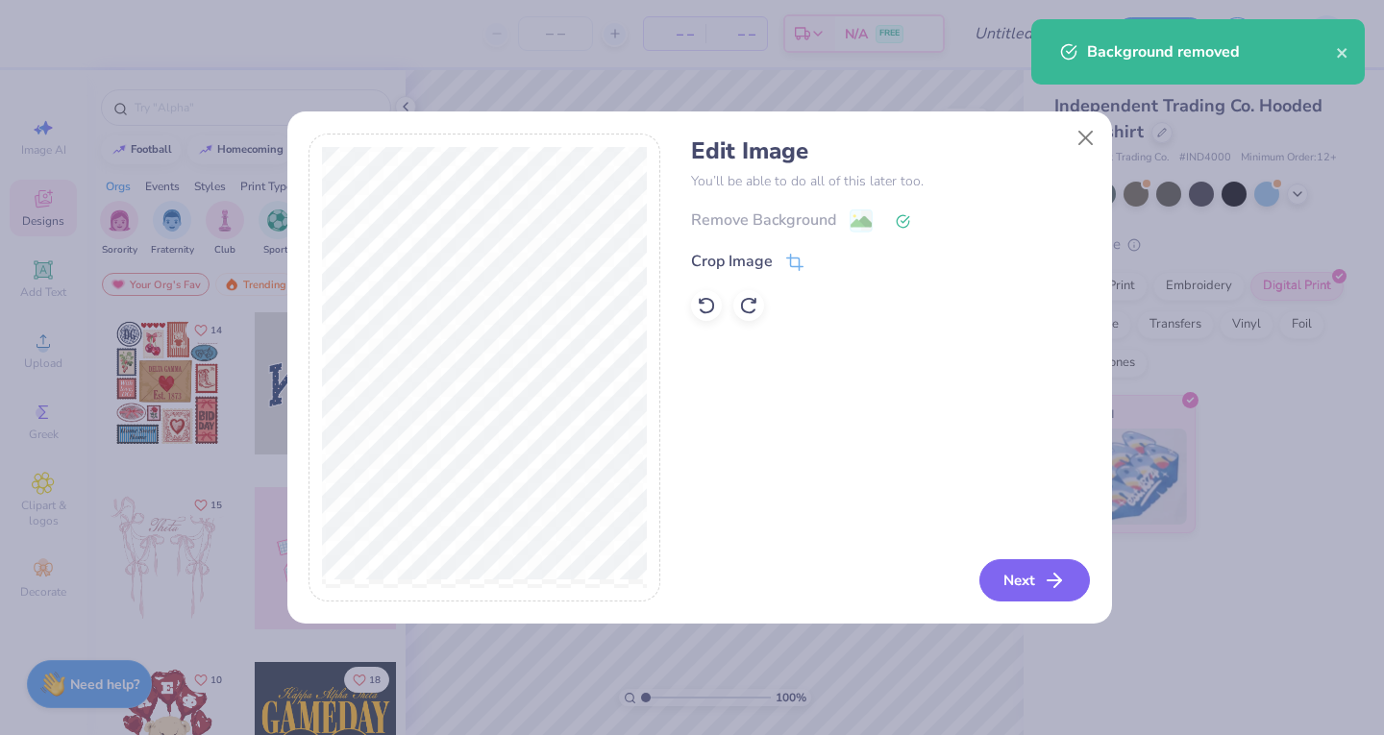
click at [1005, 584] on button "Next" at bounding box center [1034, 580] width 110 height 42
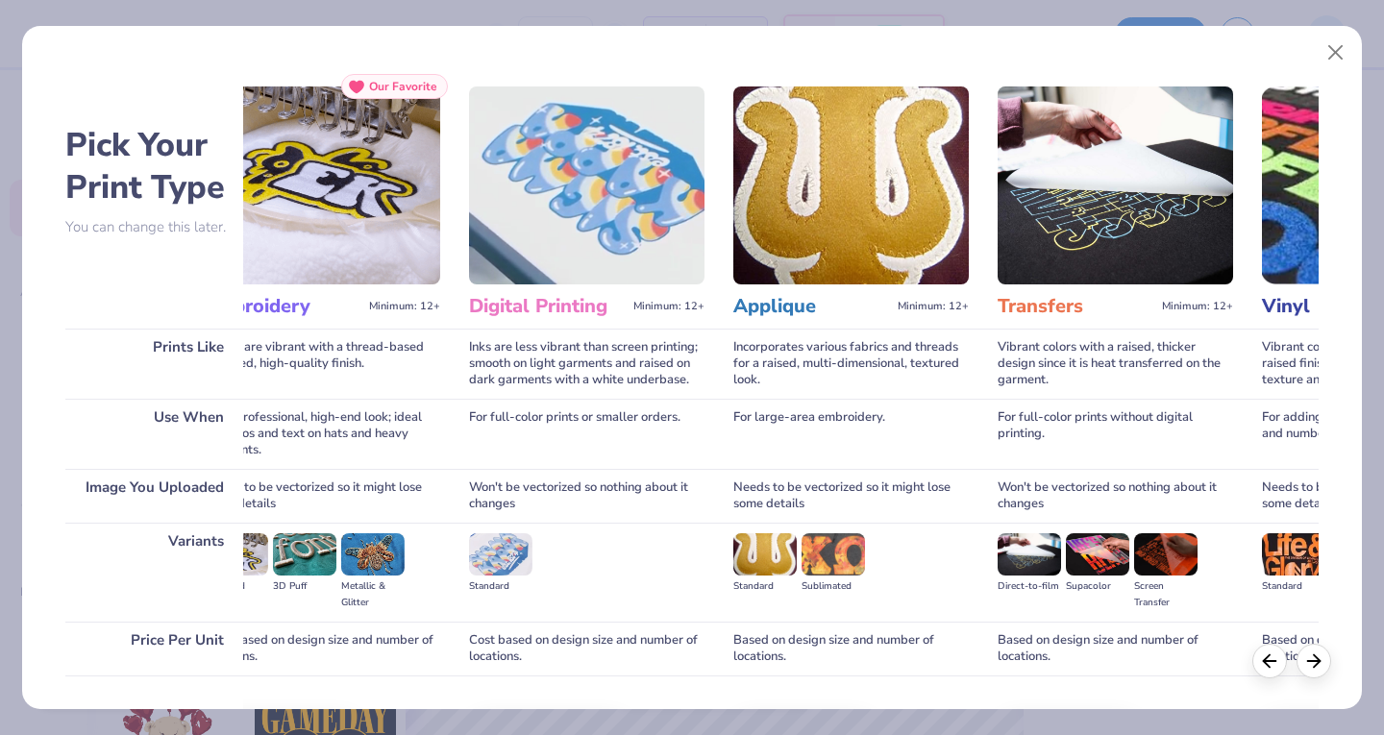
scroll to position [127, 0]
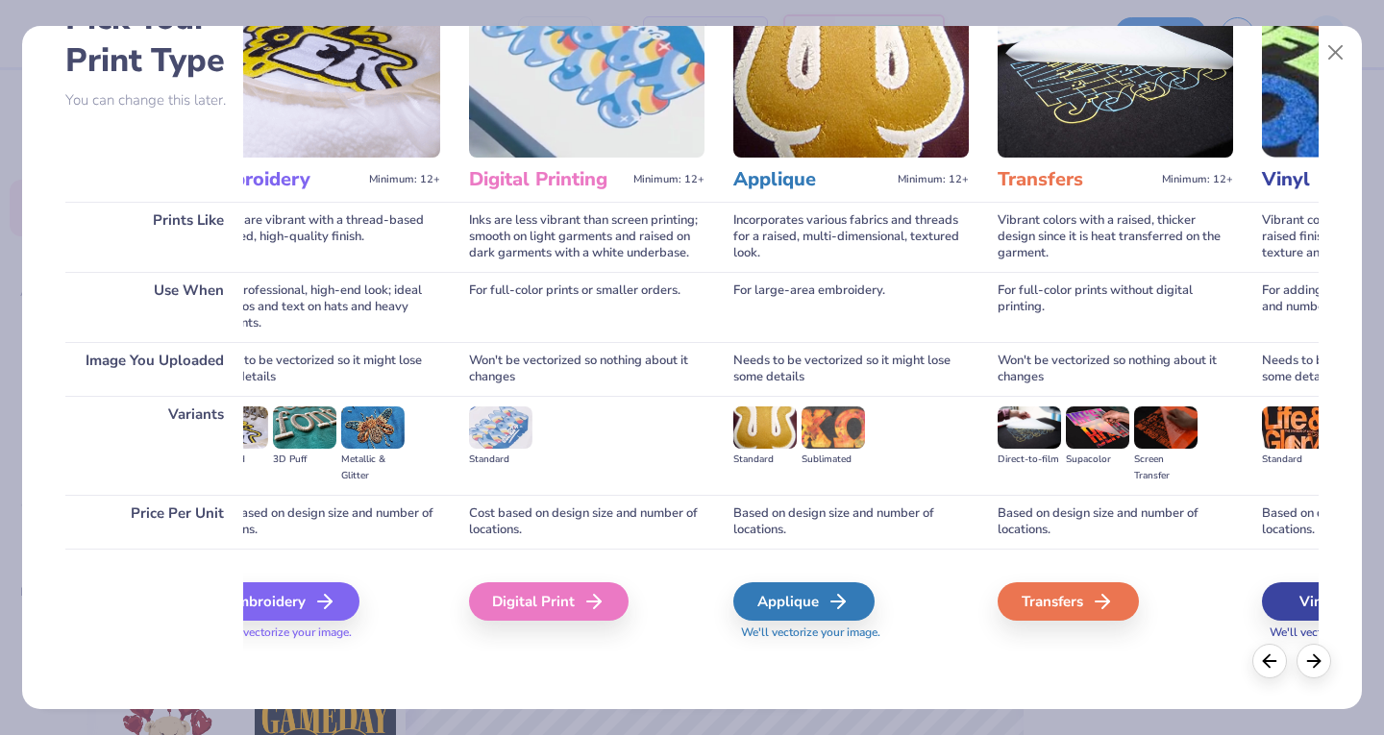
click at [531, 601] on div "Digital Print" at bounding box center [548, 601] width 159 height 38
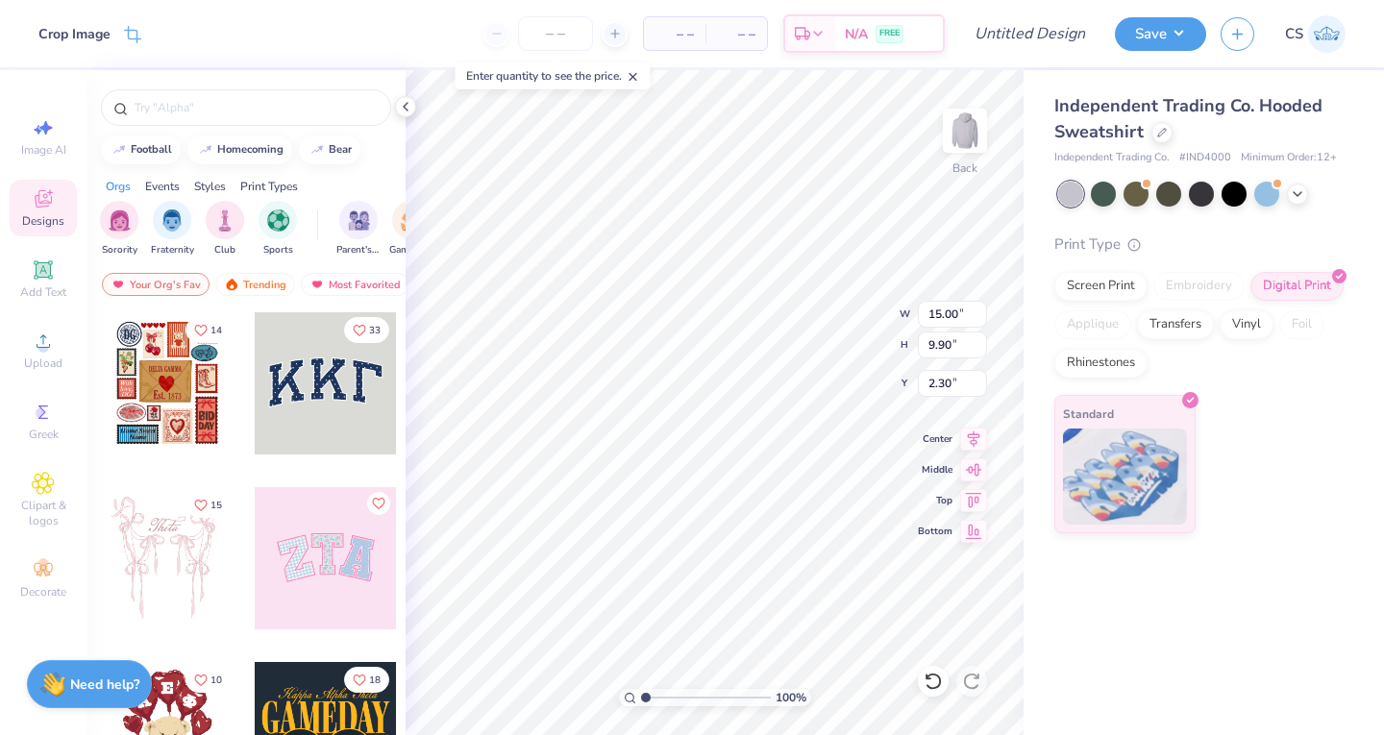
type input "8.53"
type input "5.63"
type input "3.00"
type input "7.78"
type input "5.13"
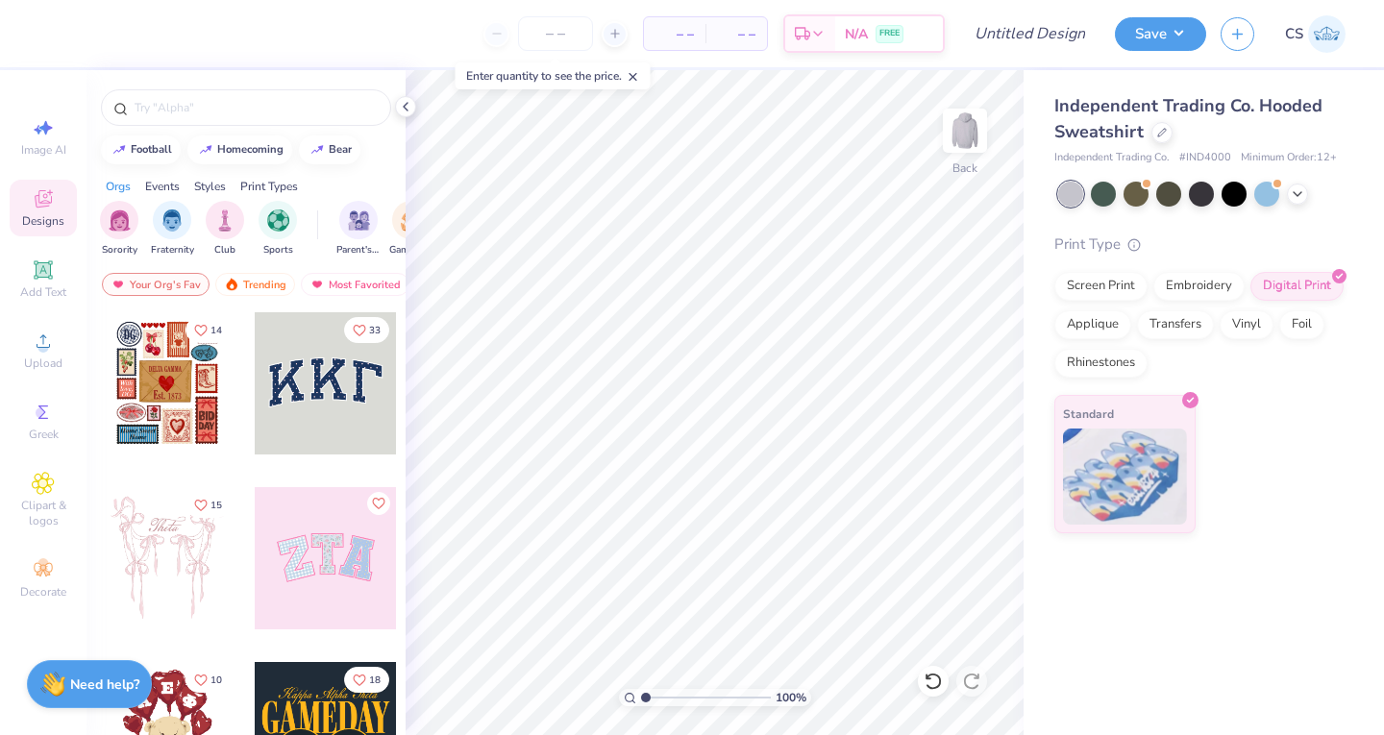
click at [960, 136] on img at bounding box center [964, 130] width 38 height 38
click at [48, 355] on div "Upload" at bounding box center [43, 350] width 67 height 57
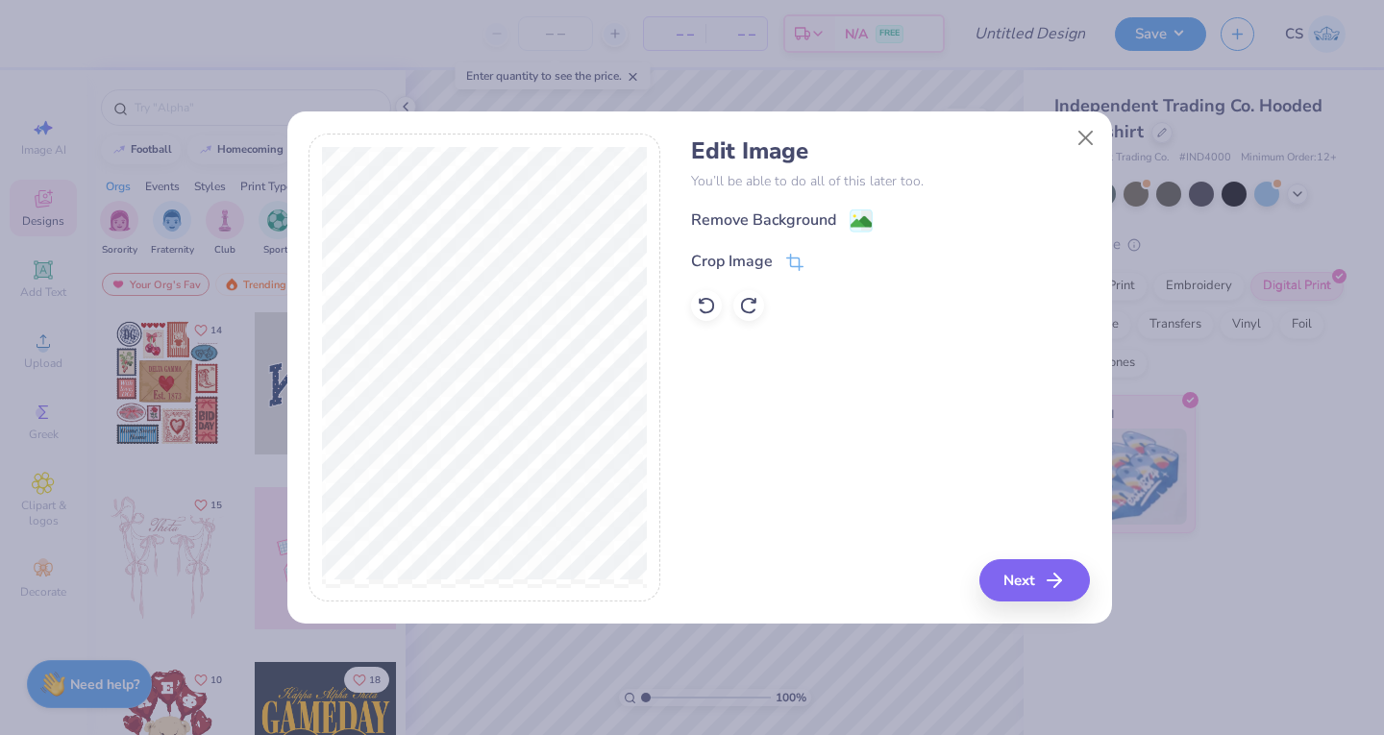
click at [748, 258] on div "Crop Image" at bounding box center [732, 261] width 82 height 23
click at [1026, 581] on div "Edit Image You’ll be able to do all of this later too. Remove Background Crop I…" at bounding box center [890, 368] width 399 height 469
click at [824, 262] on icon at bounding box center [826, 262] width 12 height 12
click at [792, 258] on icon at bounding box center [794, 262] width 17 height 17
click at [827, 263] on icon at bounding box center [826, 262] width 12 height 12
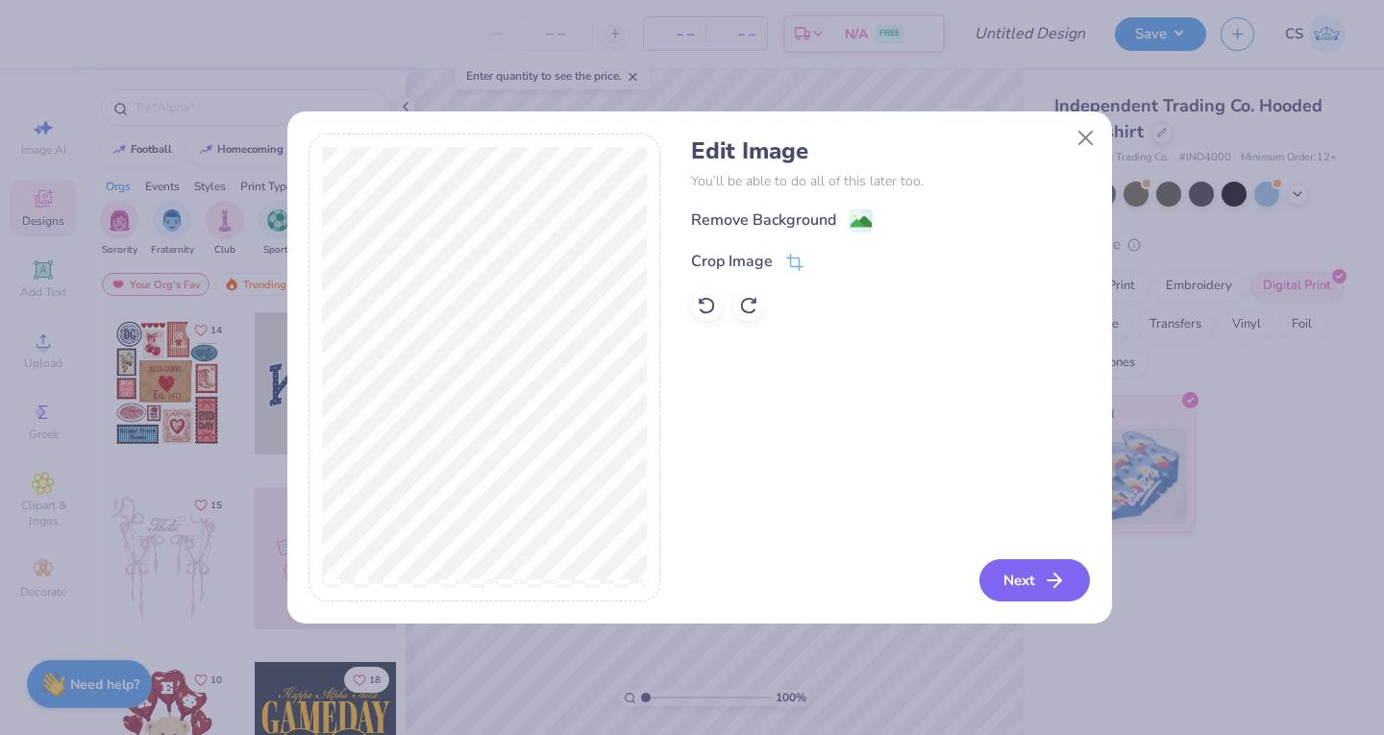
click at [1023, 579] on button "Next" at bounding box center [1034, 580] width 110 height 42
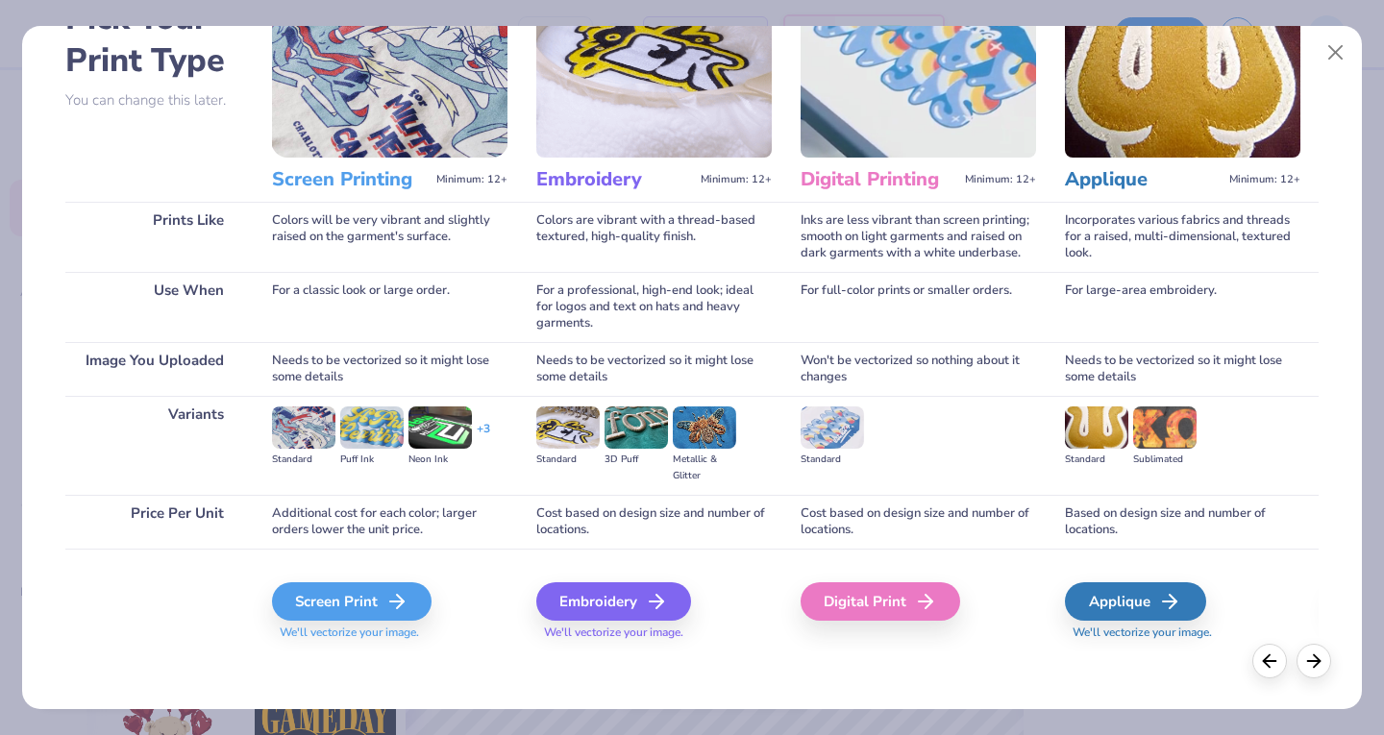
click at [890, 603] on div "Digital Print" at bounding box center [879, 601] width 159 height 38
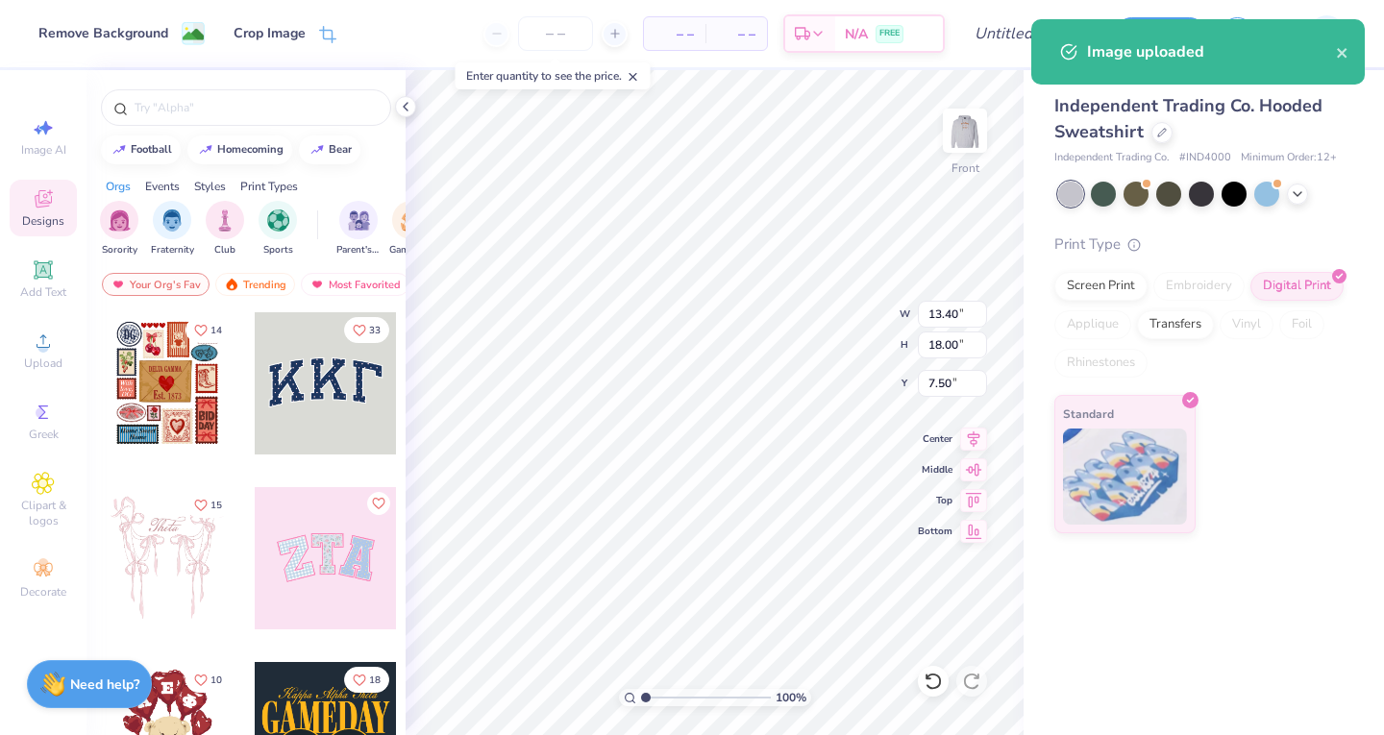
type input "6.00"
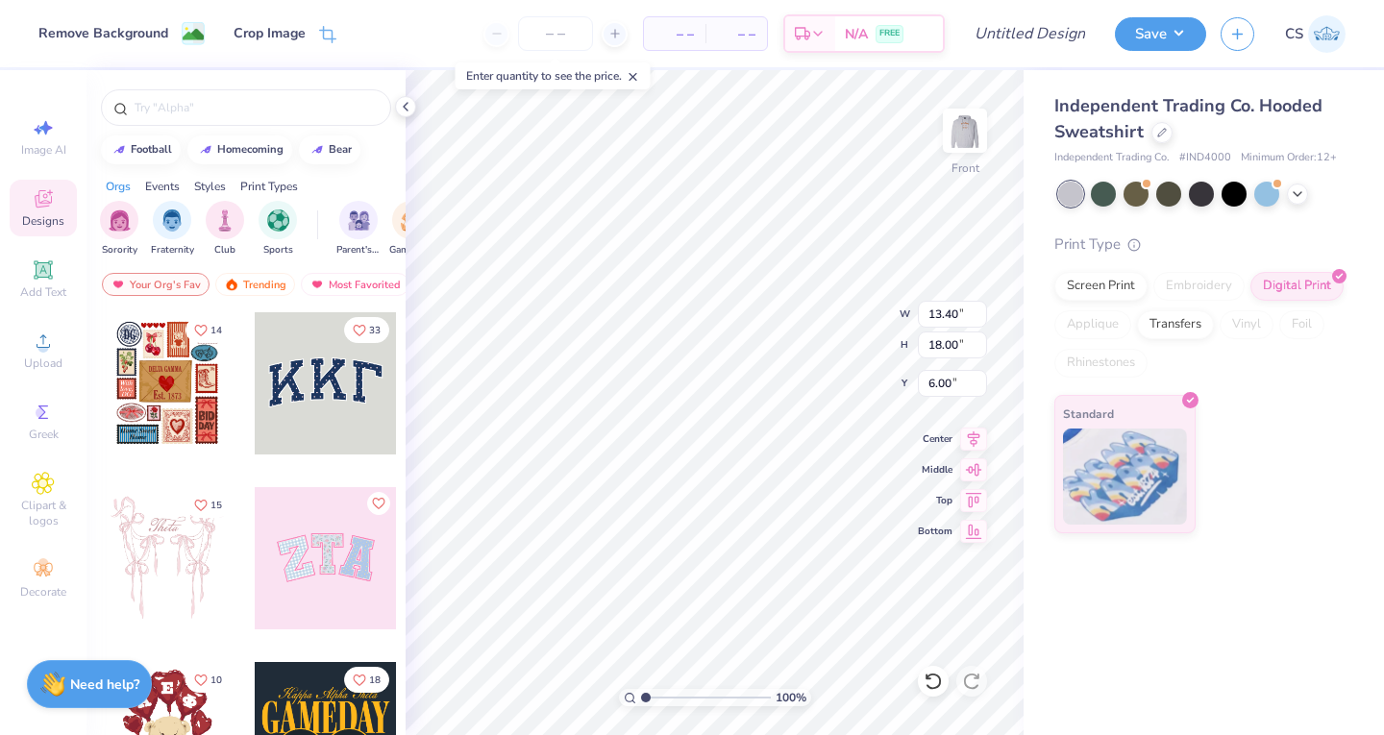
type input "10.90"
type input "14.64"
type input "11.13"
type input "14.95"
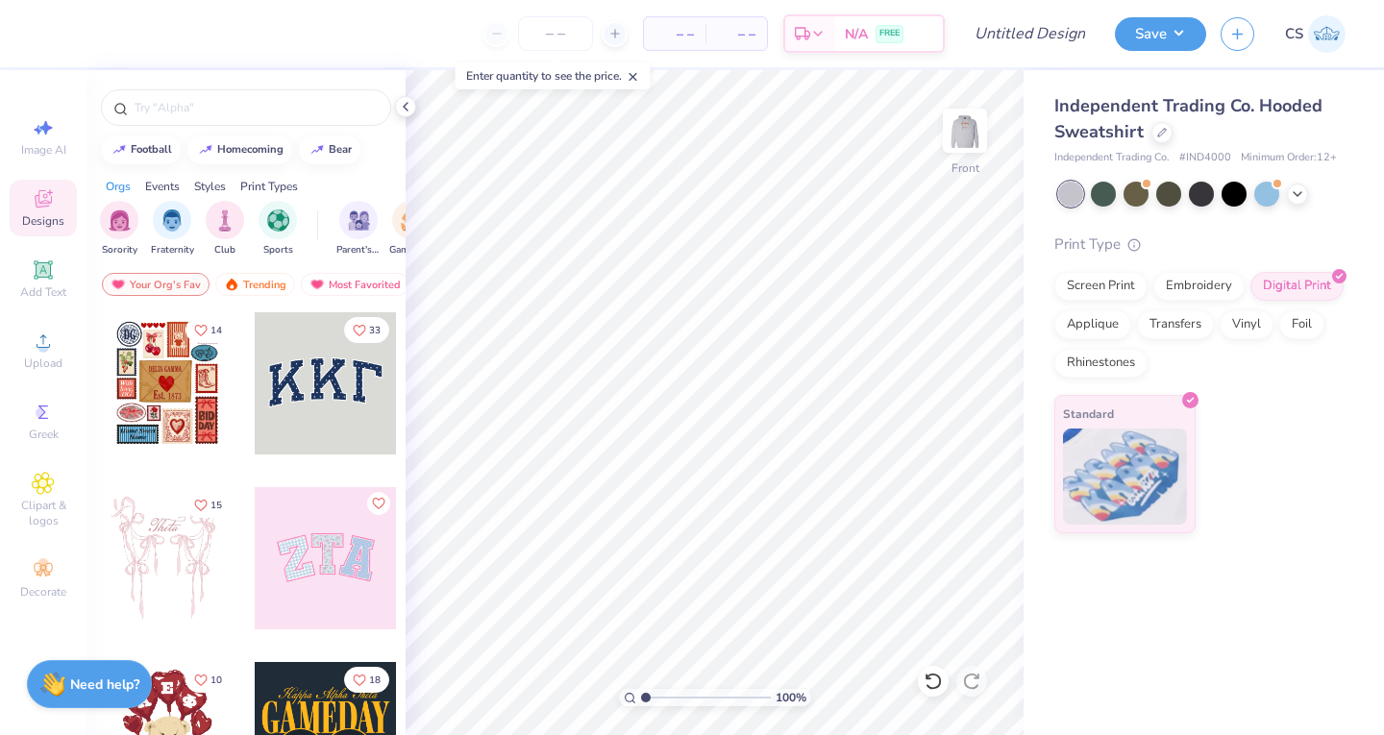
click at [36, 354] on div "Upload" at bounding box center [43, 350] width 67 height 57
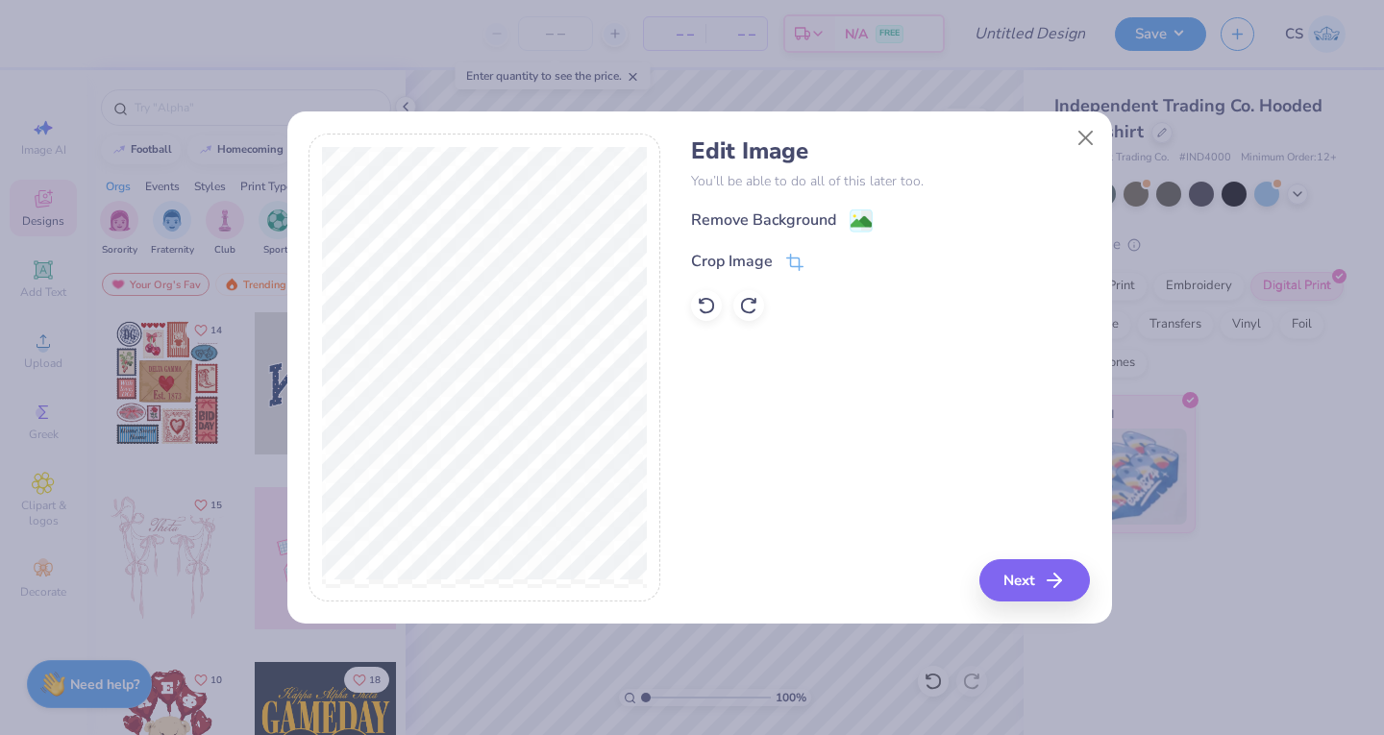
click at [800, 260] on icon at bounding box center [794, 262] width 17 height 17
click at [823, 261] on icon at bounding box center [826, 262] width 12 height 12
click at [800, 262] on icon at bounding box center [794, 262] width 17 height 17
click at [824, 257] on icon at bounding box center [826, 262] width 12 height 12
click at [1011, 579] on button "Next" at bounding box center [1034, 580] width 110 height 42
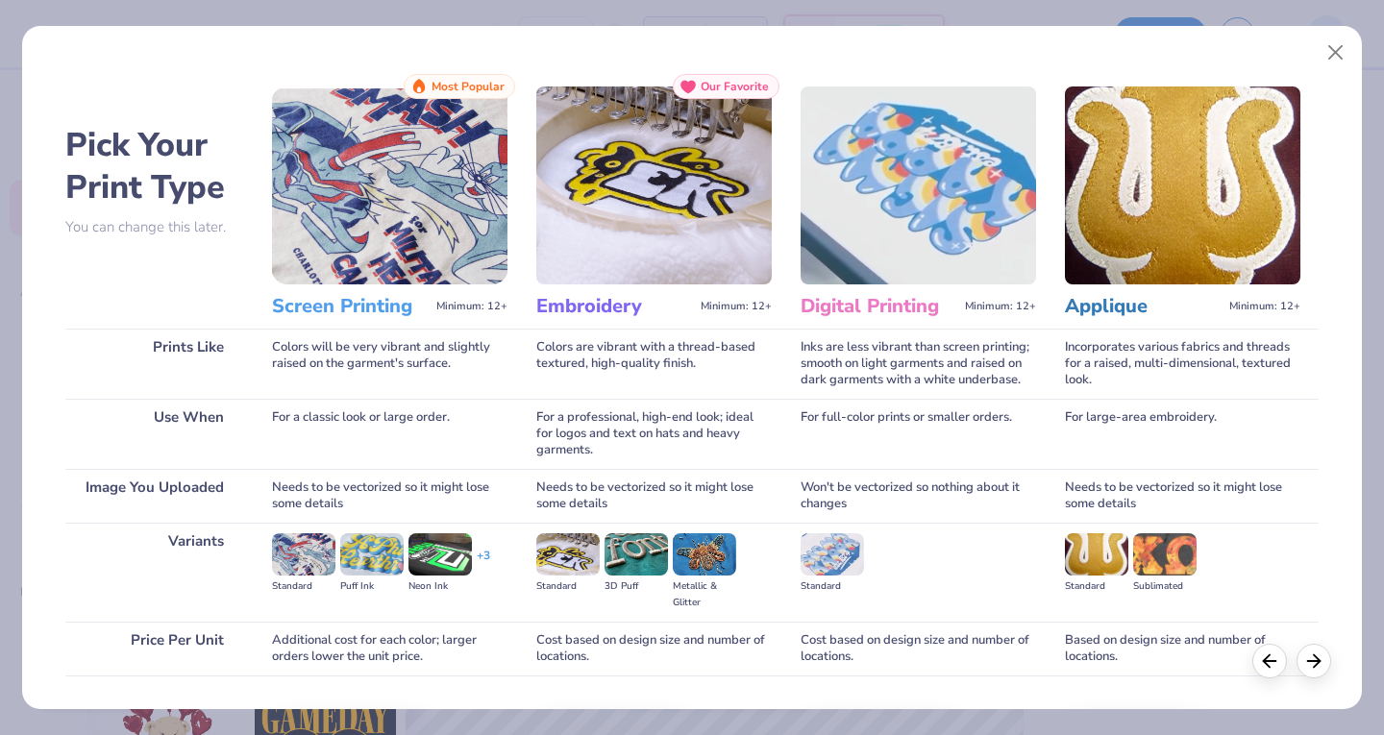
scroll to position [127, 0]
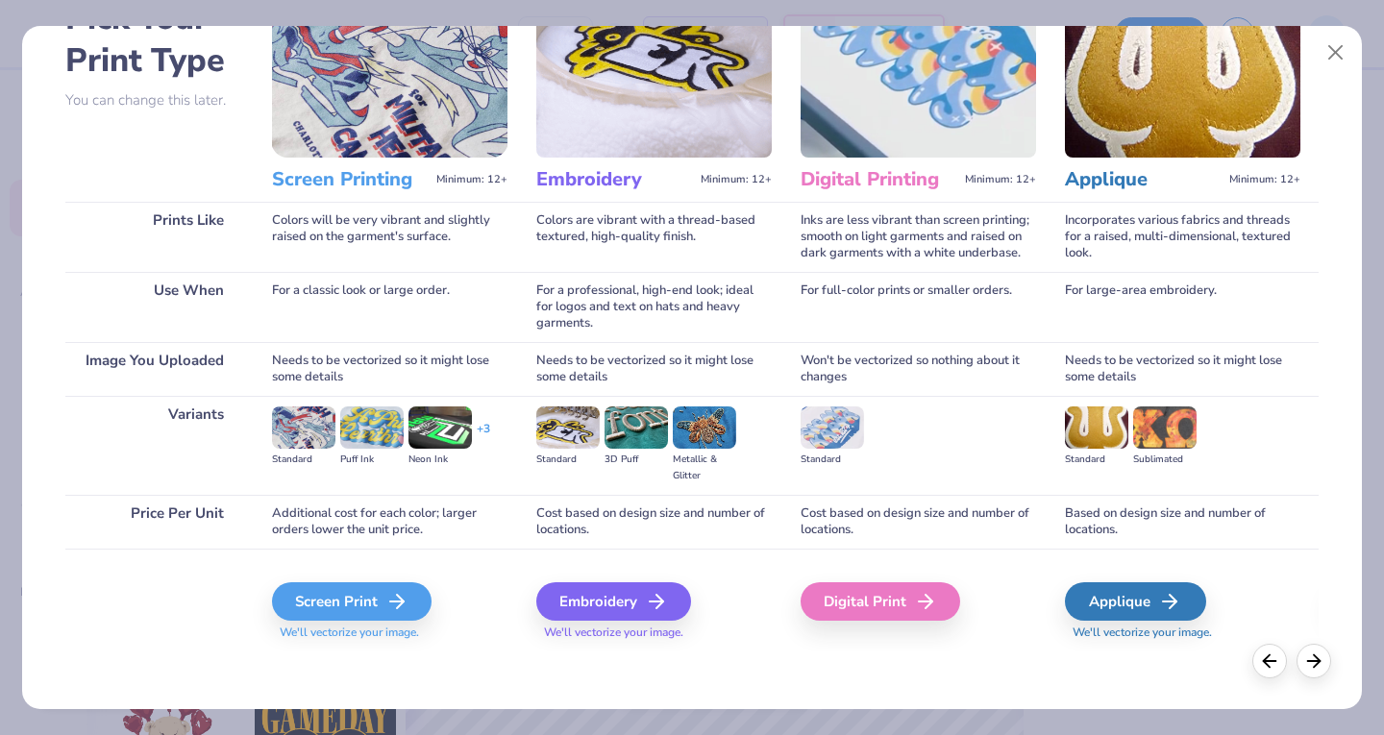
click at [862, 593] on div "Digital Print" at bounding box center [879, 601] width 159 height 38
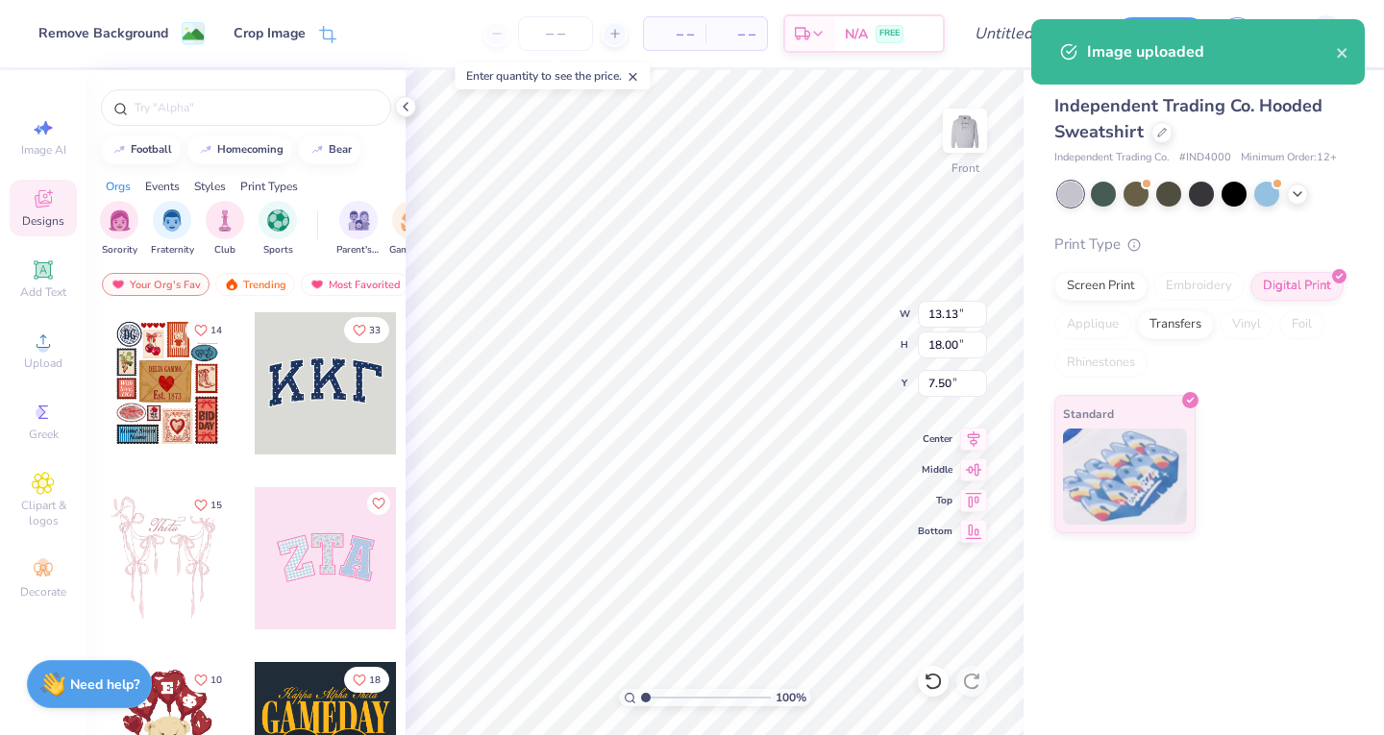
type input "11.59"
type input "15.88"
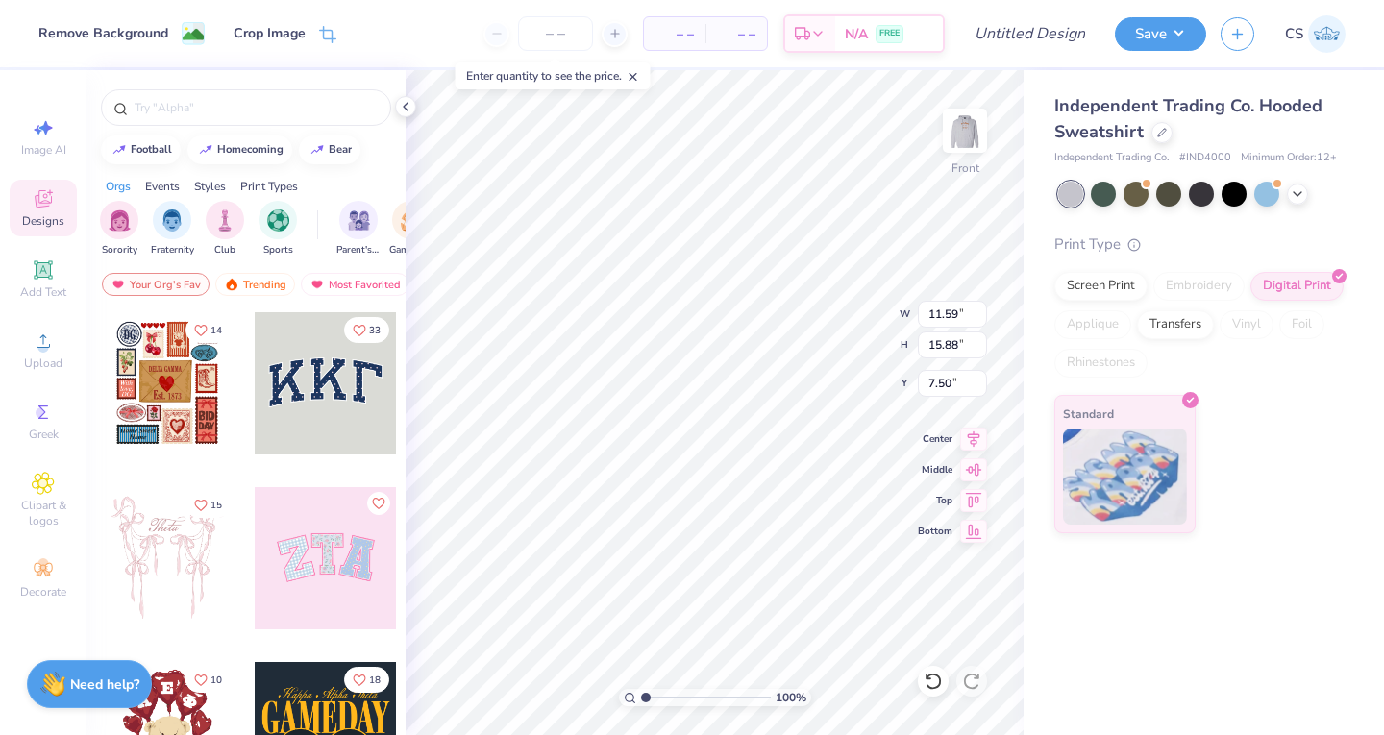
type input "6.00"
click at [1035, 647] on div "Independent Trading Co. Hooded Sweatshirt Independent Trading Co. # IND4000 Min…" at bounding box center [1203, 402] width 360 height 665
type input "10.83"
type input "14.83"
click at [1032, 644] on div "Independent Trading Co. Hooded Sweatshirt Independent Trading Co. # IND4000 Min…" at bounding box center [1203, 402] width 360 height 665
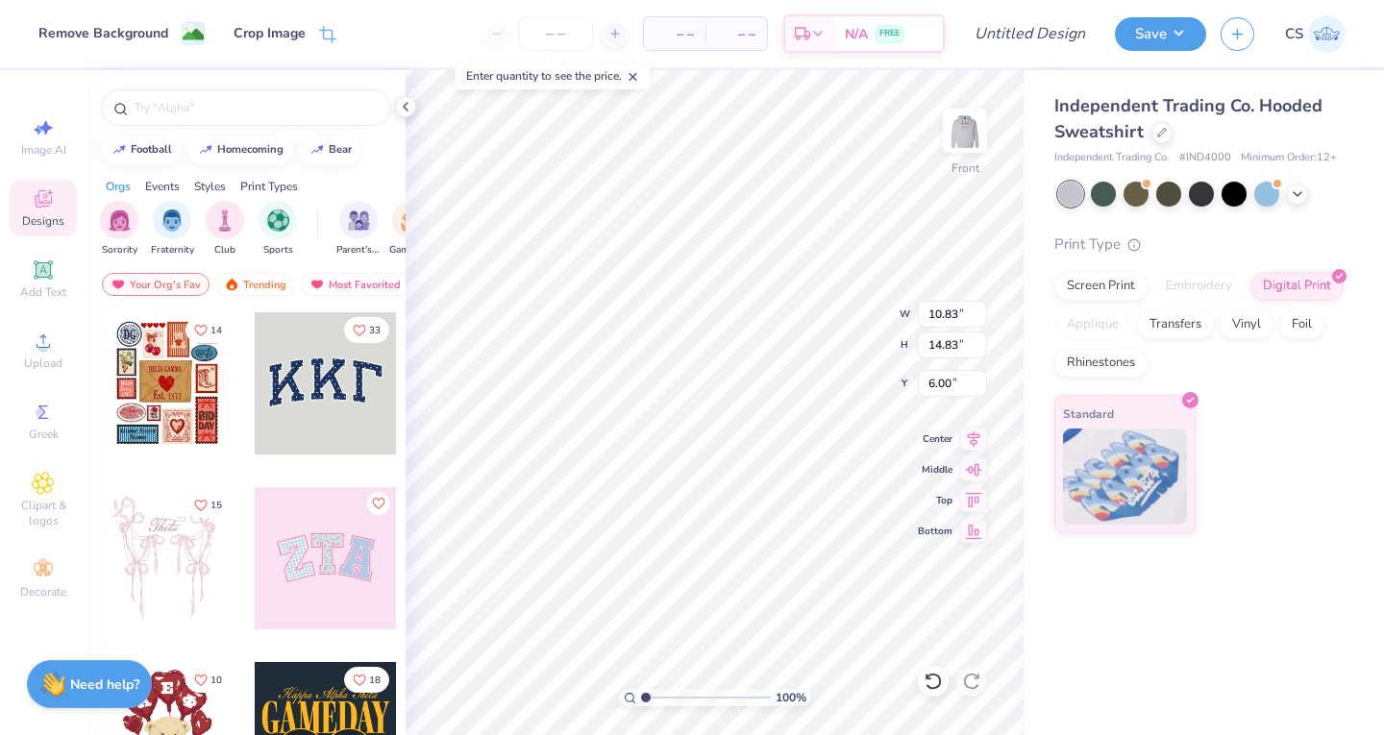
click at [1099, 598] on div "Independent Trading Co. Hooded Sweatshirt Independent Trading Co. # IND4000 Min…" at bounding box center [1203, 402] width 360 height 665
type input "12.00"
type input "16.44"
click at [1144, 43] on button "Save" at bounding box center [1159, 34] width 91 height 34
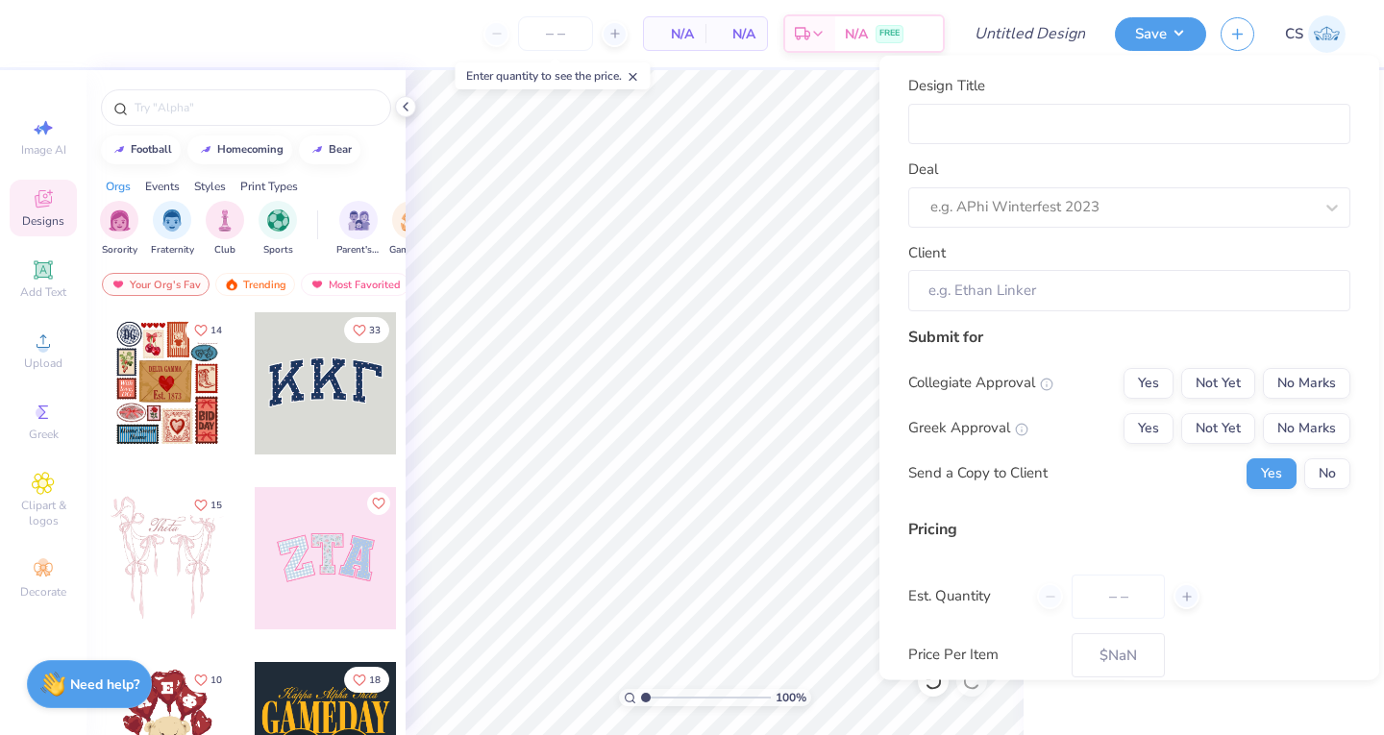
type input "0"
click at [1043, 119] on input "Design Title" at bounding box center [1129, 123] width 442 height 41
type input "Phi Delt Formal design 1-grey"
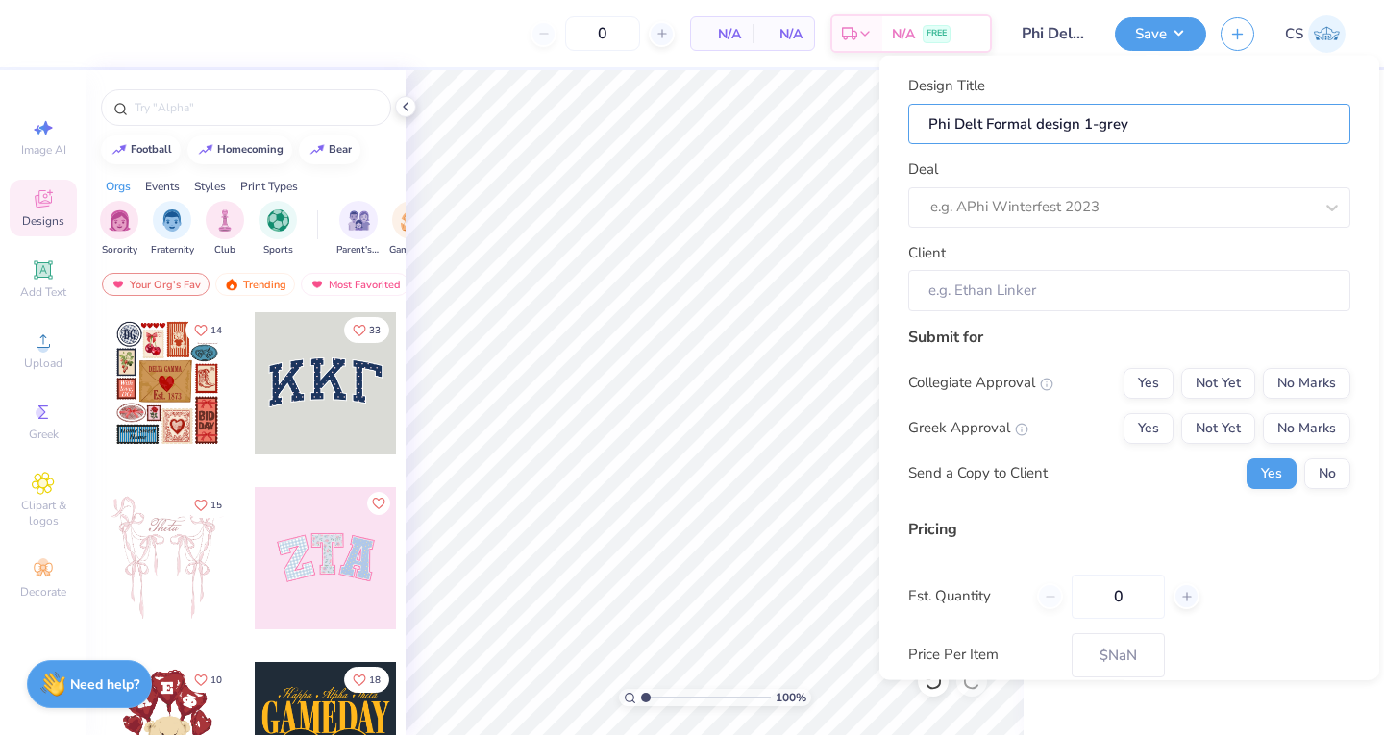
click at [1086, 119] on input "Phi Delt Formal design 1-grey" at bounding box center [1129, 123] width 442 height 41
type input "Phi Delt Formal design -grey"
type input "Phi Delt Formal design 2-grey"
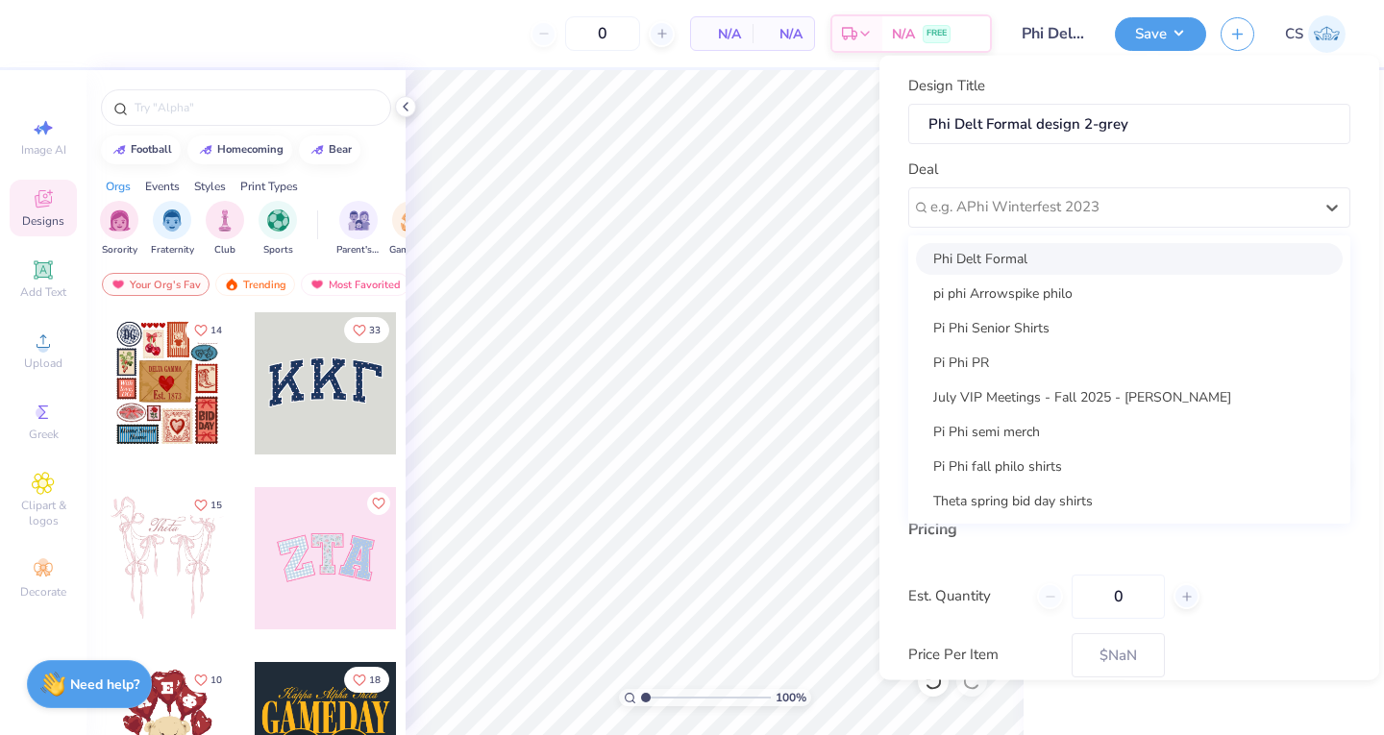
click at [978, 208] on div at bounding box center [1121, 207] width 382 height 26
click at [975, 257] on div "Phi Delt Formal" at bounding box center [1129, 258] width 427 height 32
type input "p"
type input "[PERSON_NAME]"
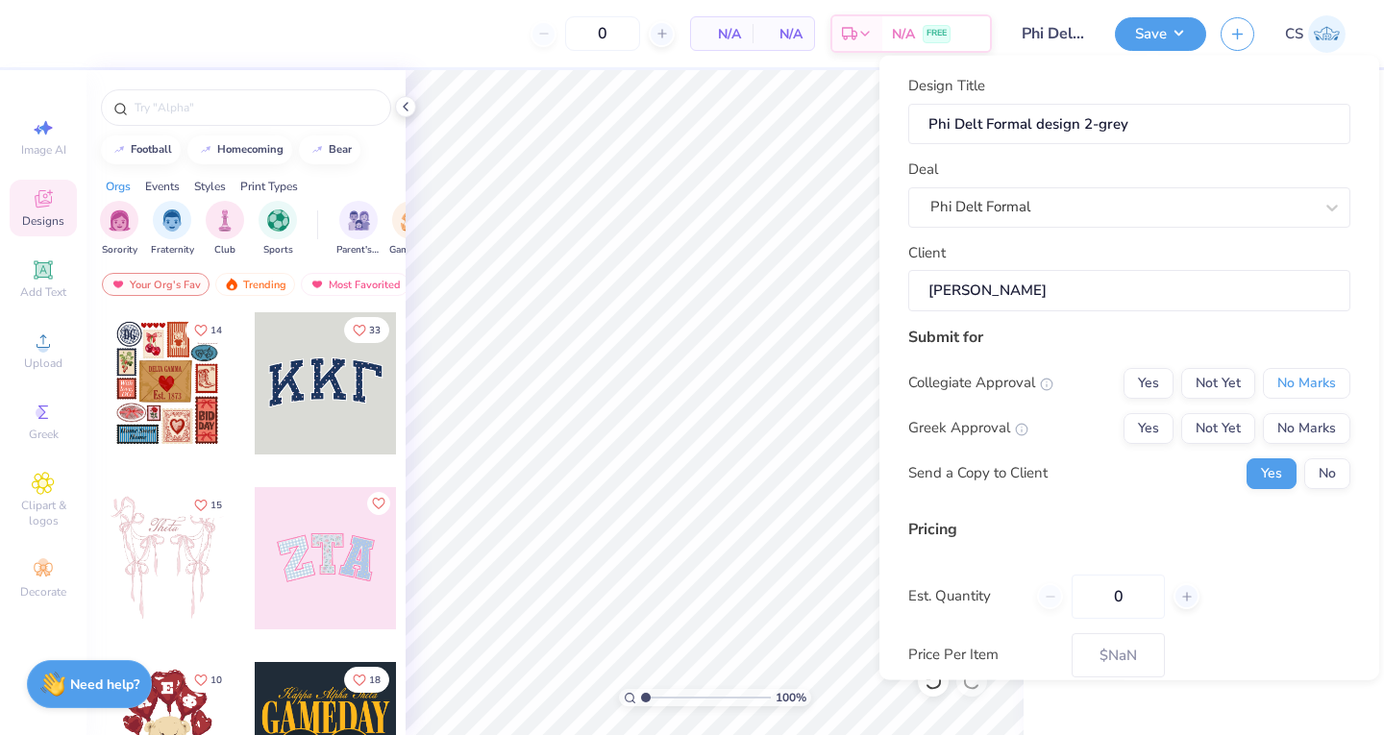
click at [1268, 374] on button "No Marks" at bounding box center [1305, 382] width 87 height 31
click at [1209, 424] on button "Not Yet" at bounding box center [1218, 427] width 74 height 31
click at [1310, 464] on button "No" at bounding box center [1327, 472] width 46 height 31
click at [1139, 603] on input "0" at bounding box center [1117, 596] width 93 height 44
type input "050"
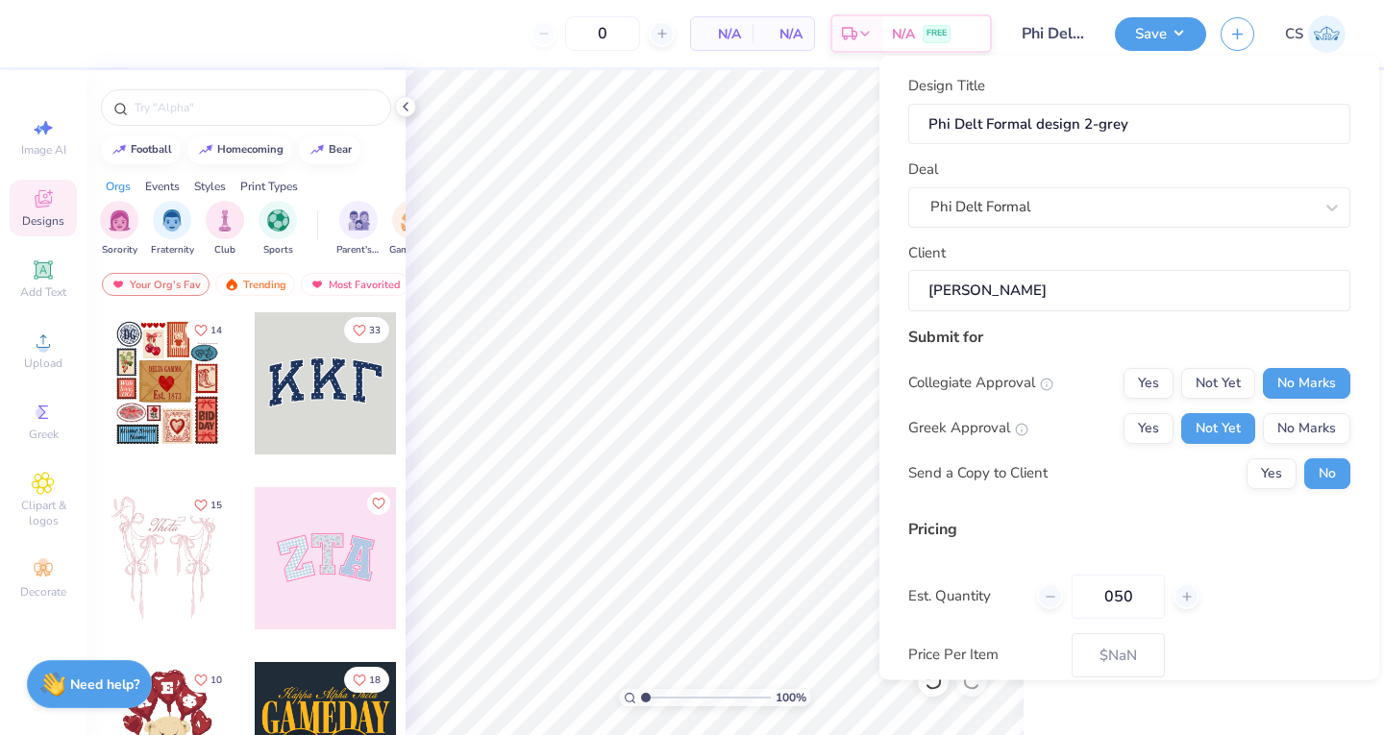
type input "50"
type input "– –"
type input "0"
type input "$75.40"
type input "0"
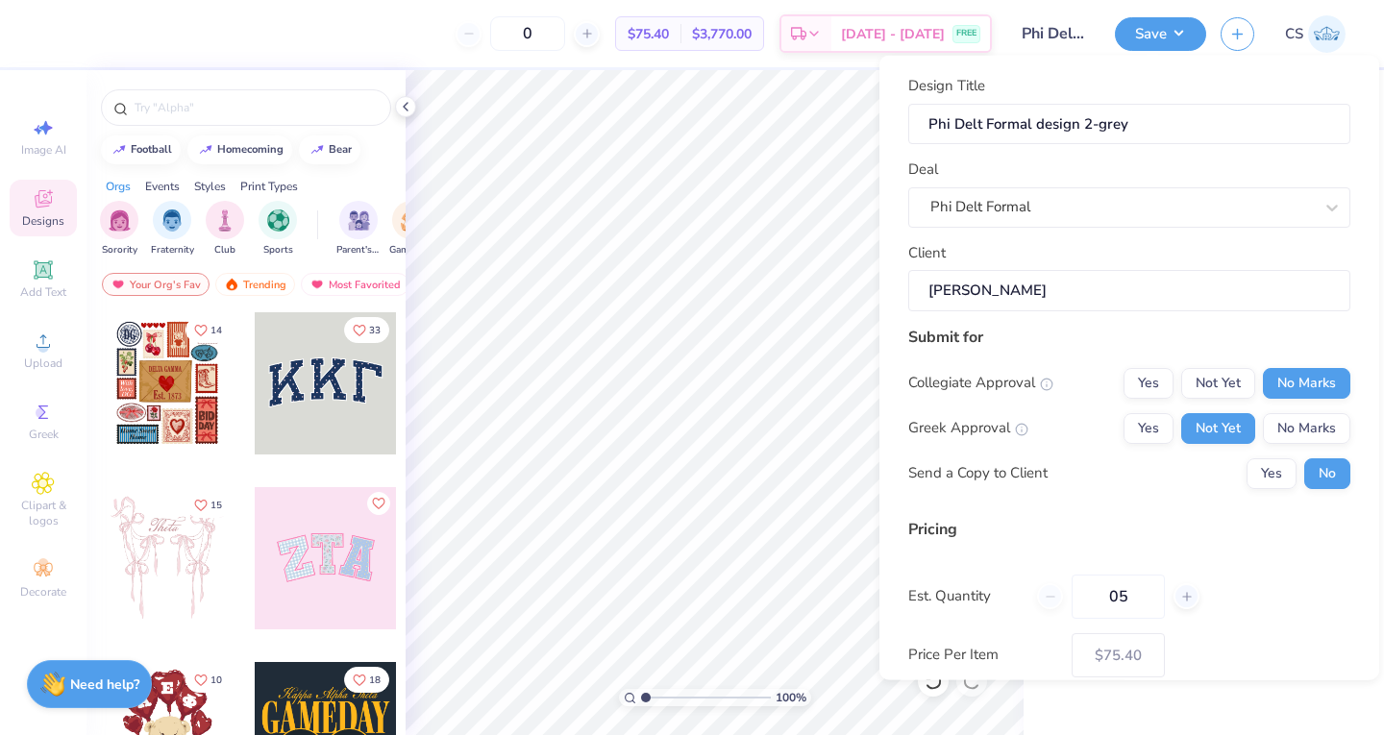
type input "050"
type input "50"
type input "$75.40"
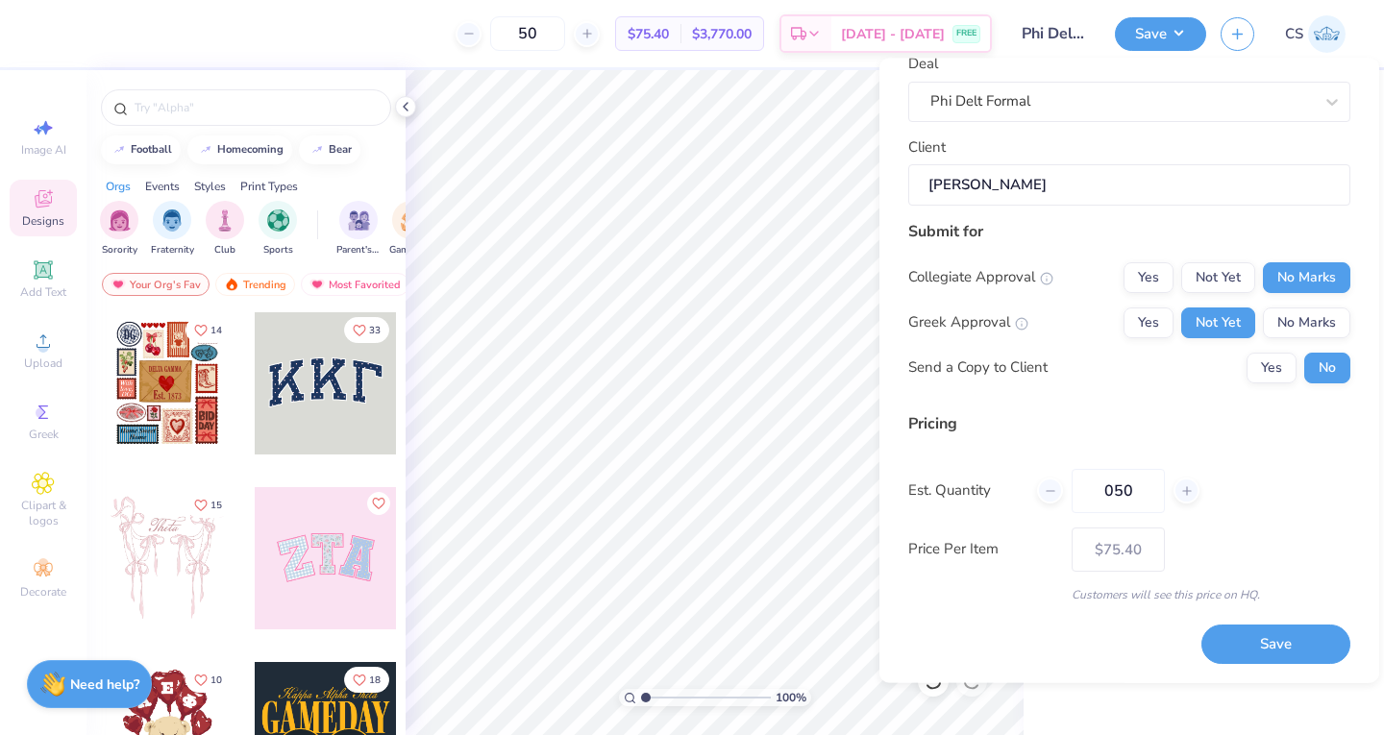
click at [1113, 490] on input "050" at bounding box center [1117, 491] width 93 height 44
click at [1141, 486] on input "50" at bounding box center [1117, 491] width 93 height 44
type input "5"
type input "0"
type input "060"
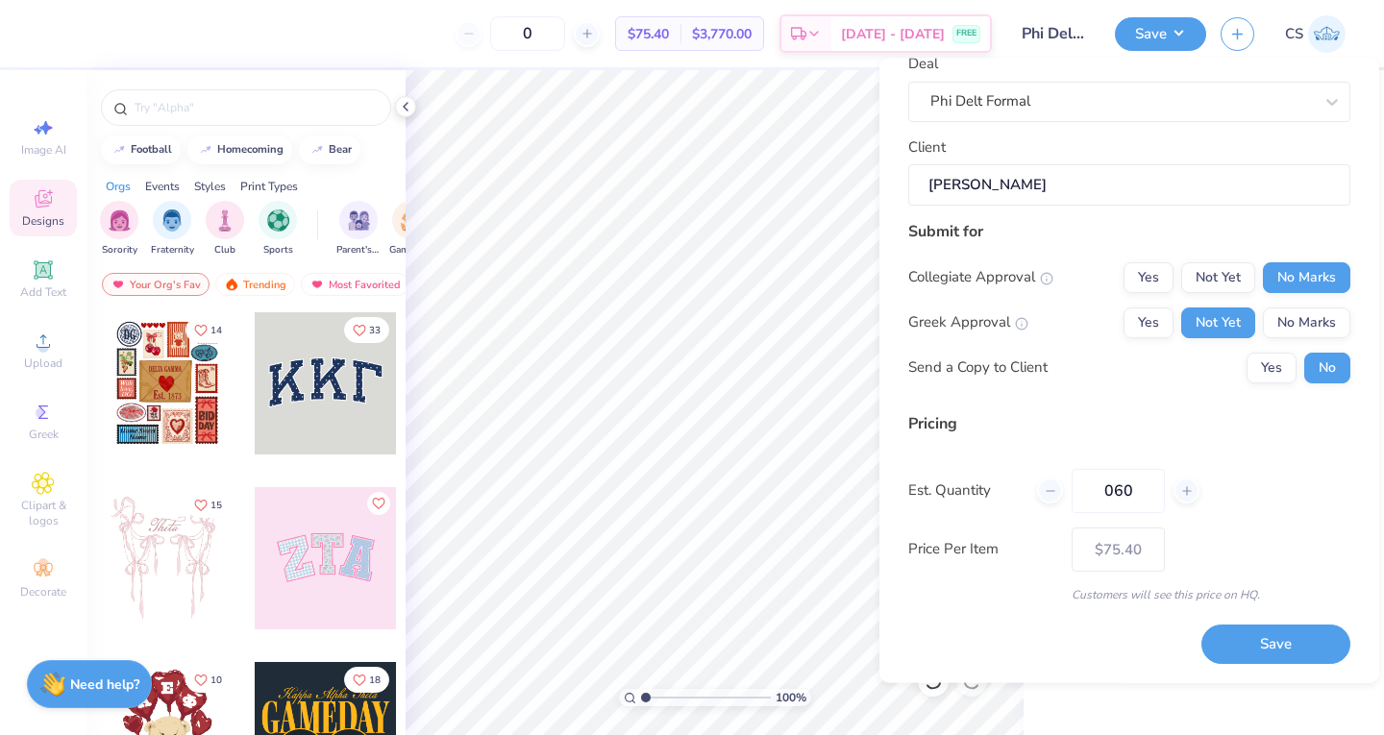
type input "60"
type input "$75.30"
type input "0"
type input "070"
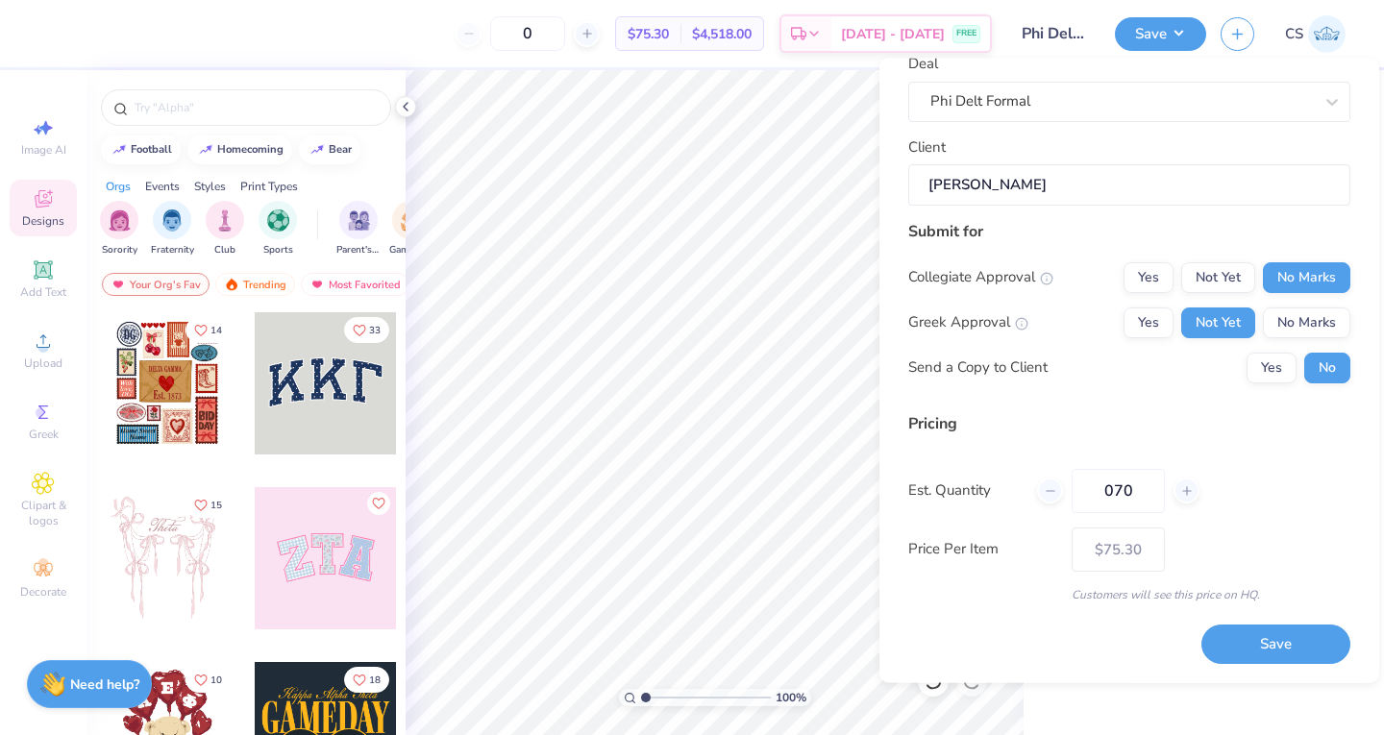
type input "70"
type input "$75.23"
type input "0"
type input "050"
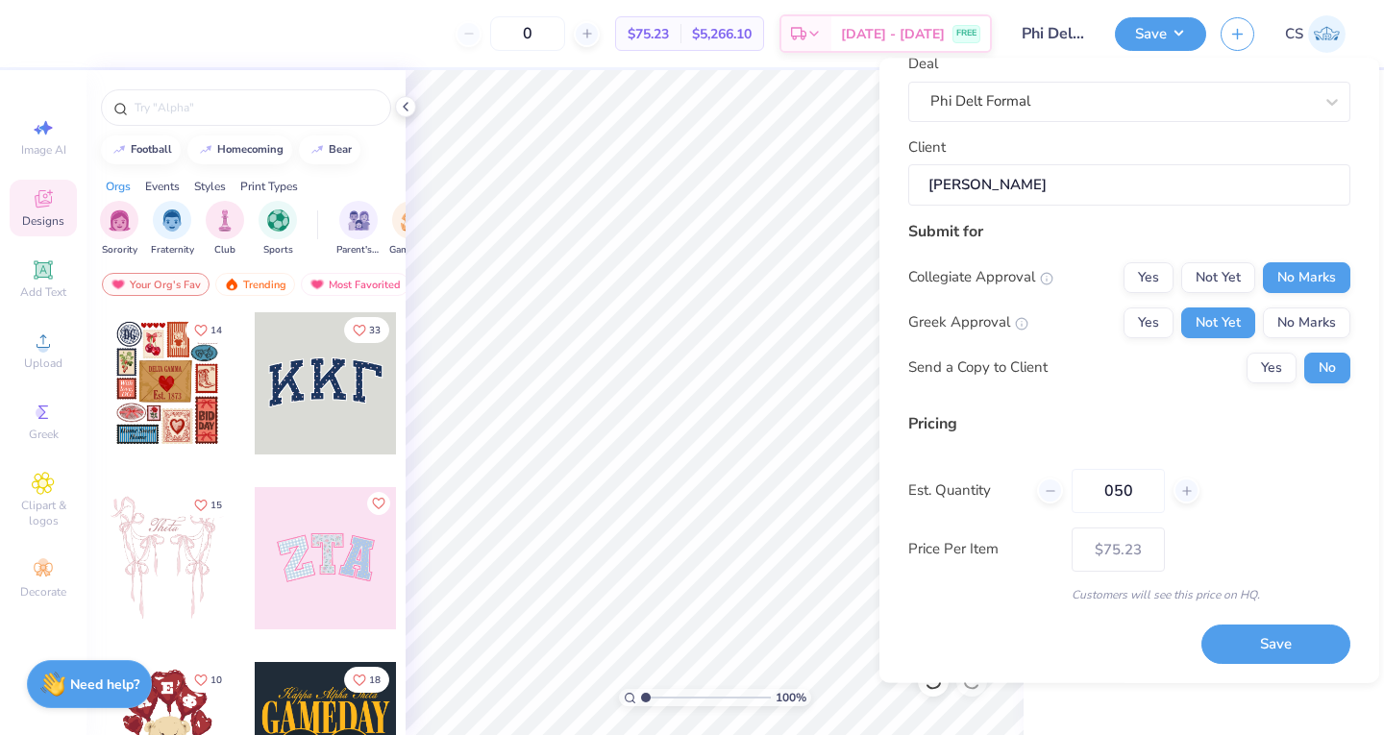
type input "50"
type input "$75.40"
type input "050"
click at [1223, 642] on button "Save" at bounding box center [1275, 644] width 149 height 39
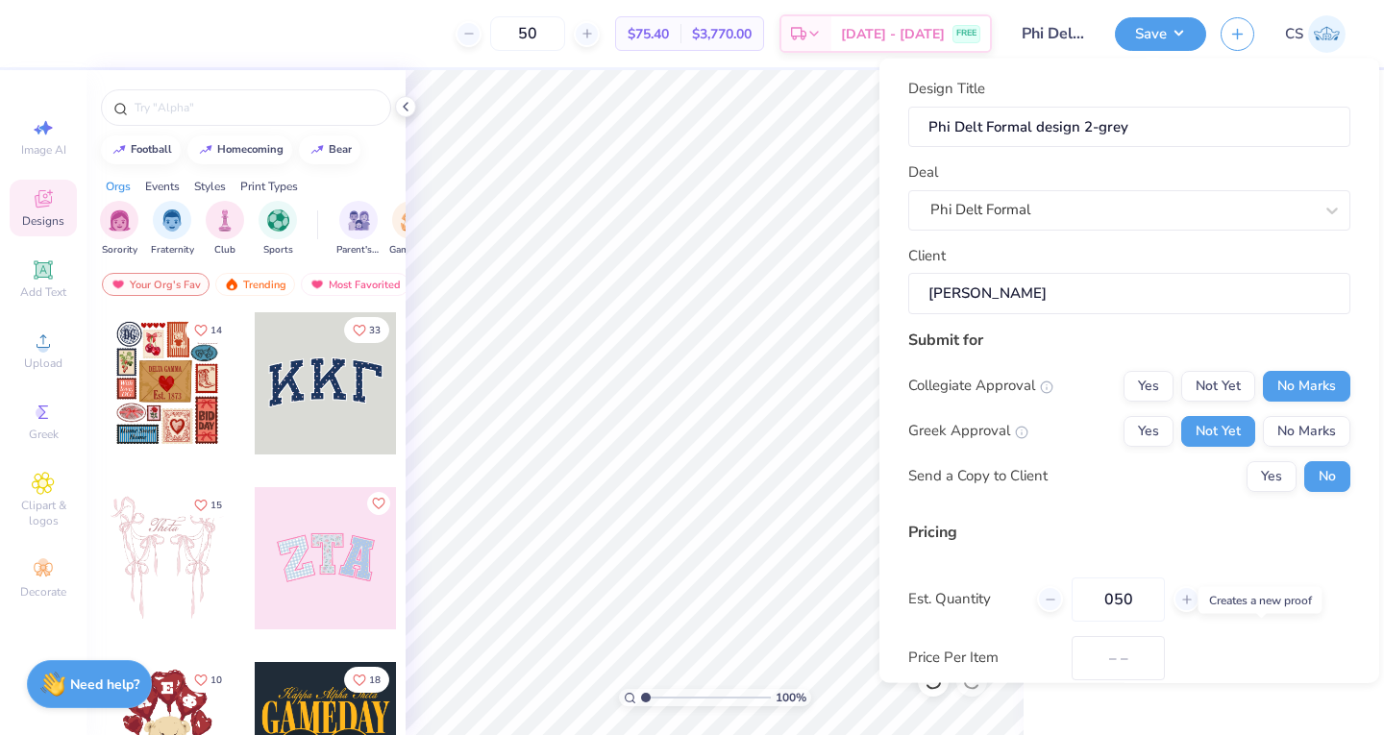
type input "$64.55"
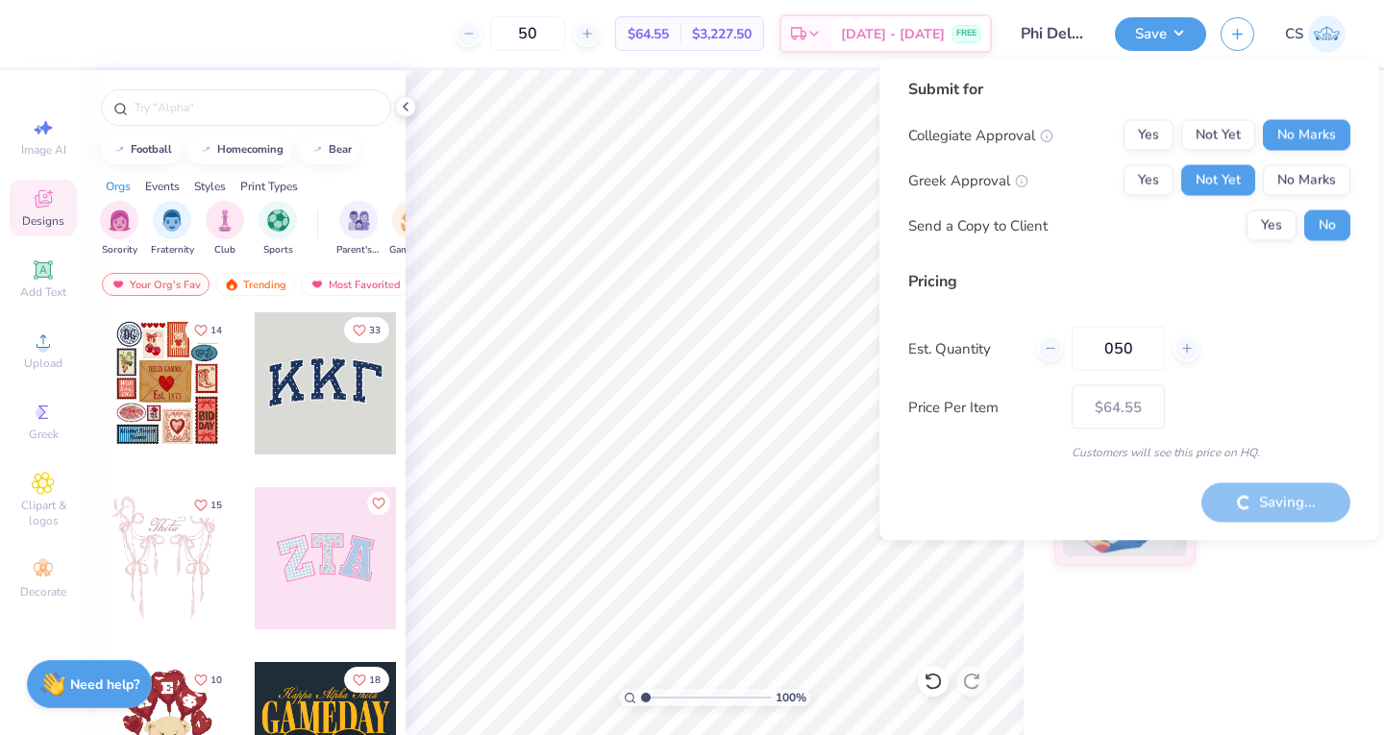
type textarea "x"
type input "– –"
type textarea "x"
type input "$75.40"
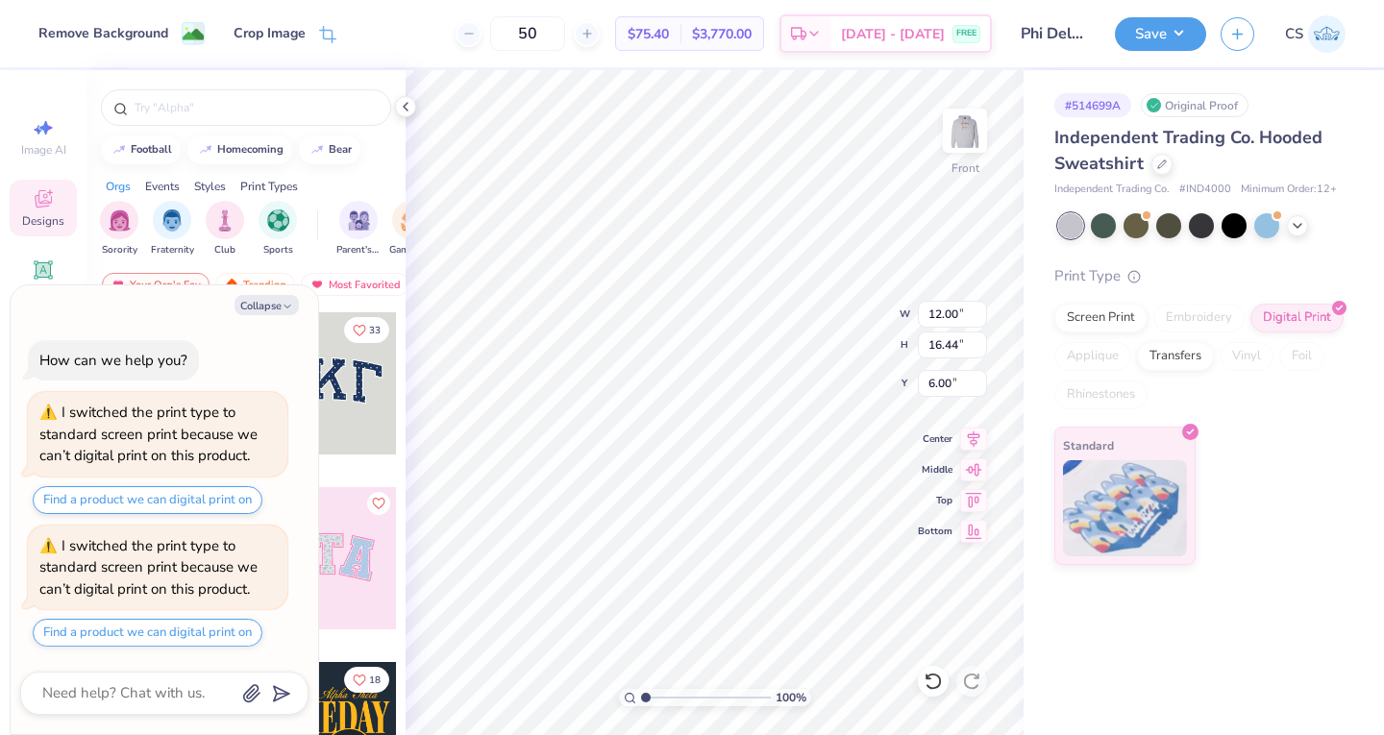
click at [1087, 319] on div "Screen Print" at bounding box center [1100, 318] width 93 height 29
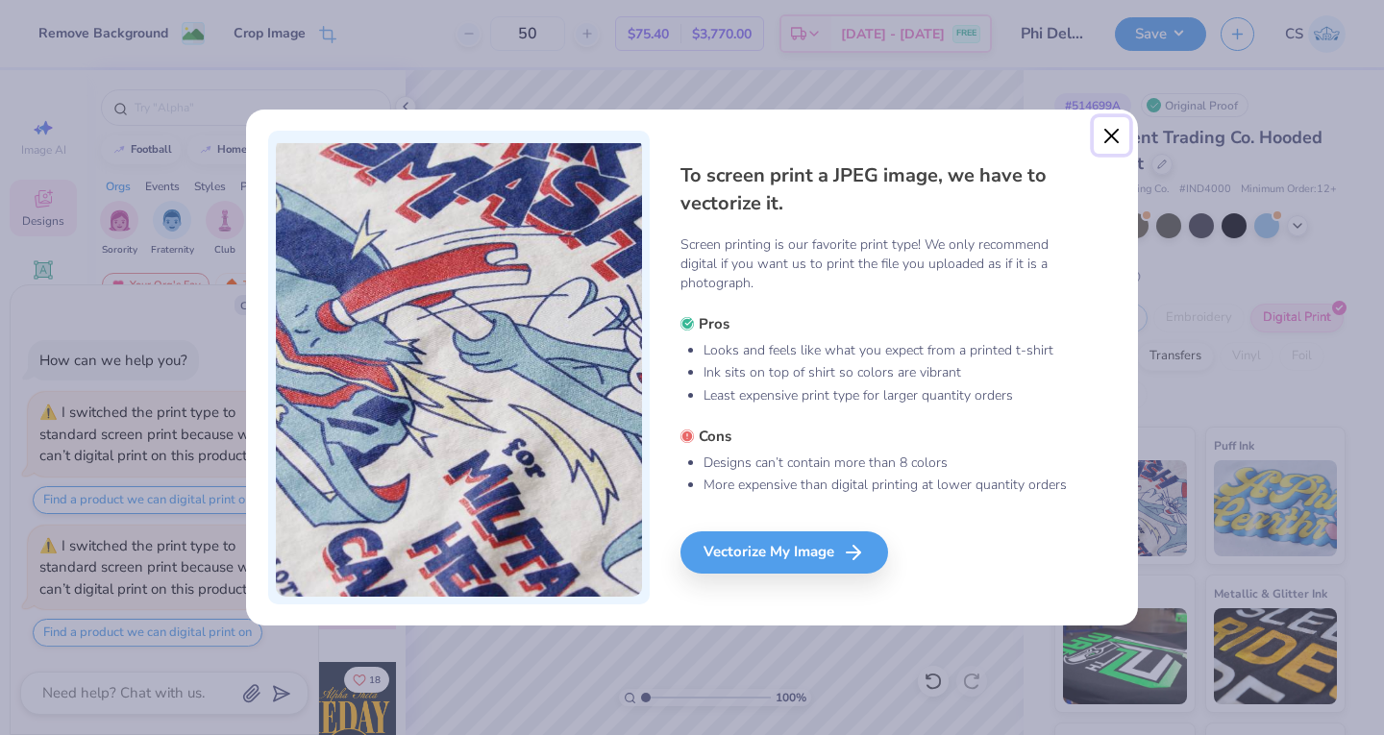
click at [1113, 130] on button "Close" at bounding box center [1111, 135] width 37 height 37
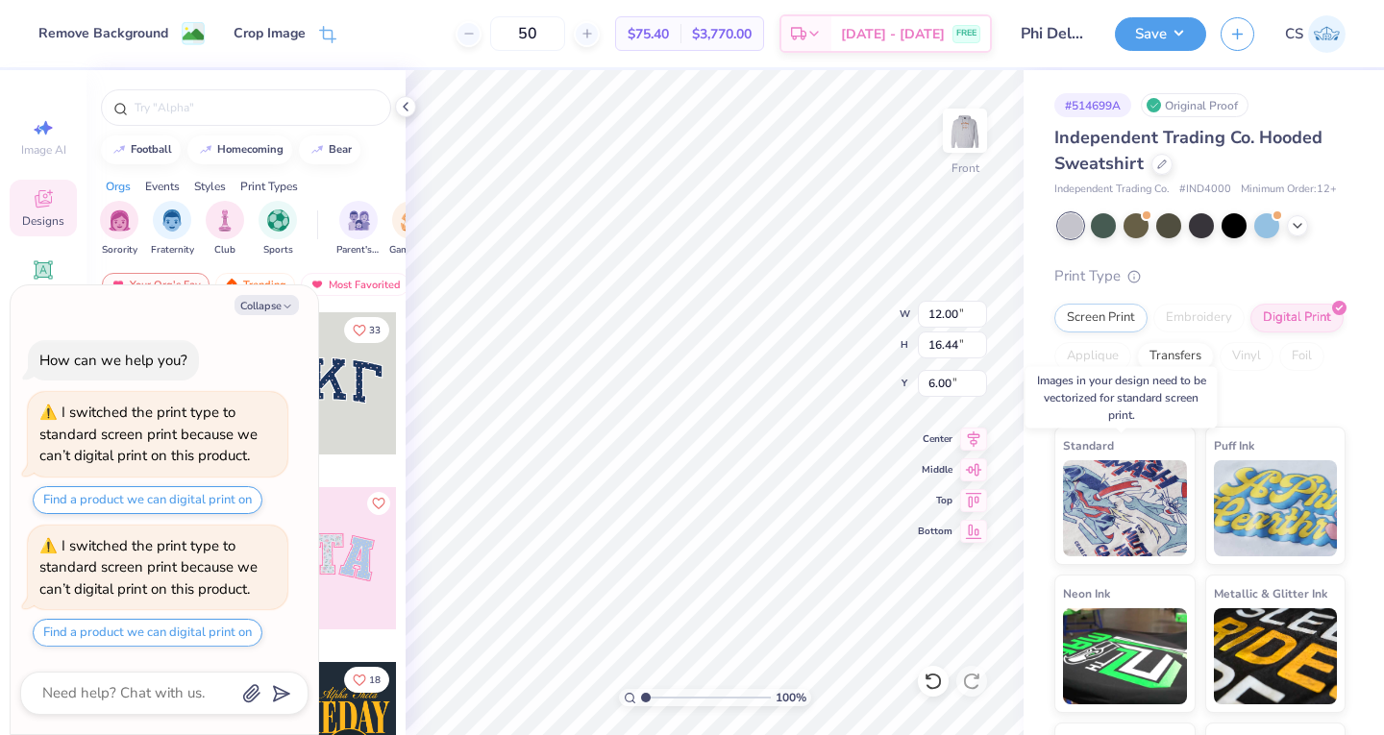
click at [1111, 499] on img at bounding box center [1125, 508] width 124 height 96
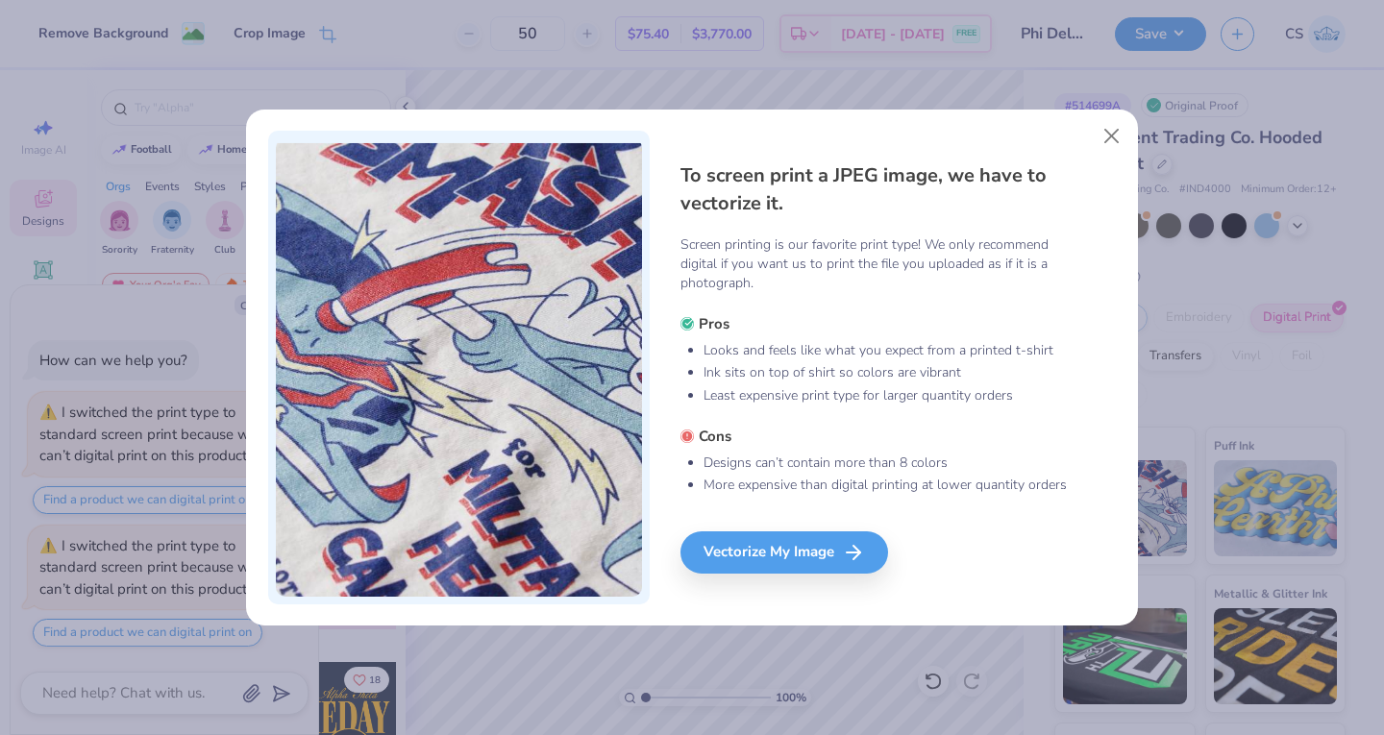
click at [820, 551] on div "Vectorize My Image" at bounding box center [784, 552] width 208 height 42
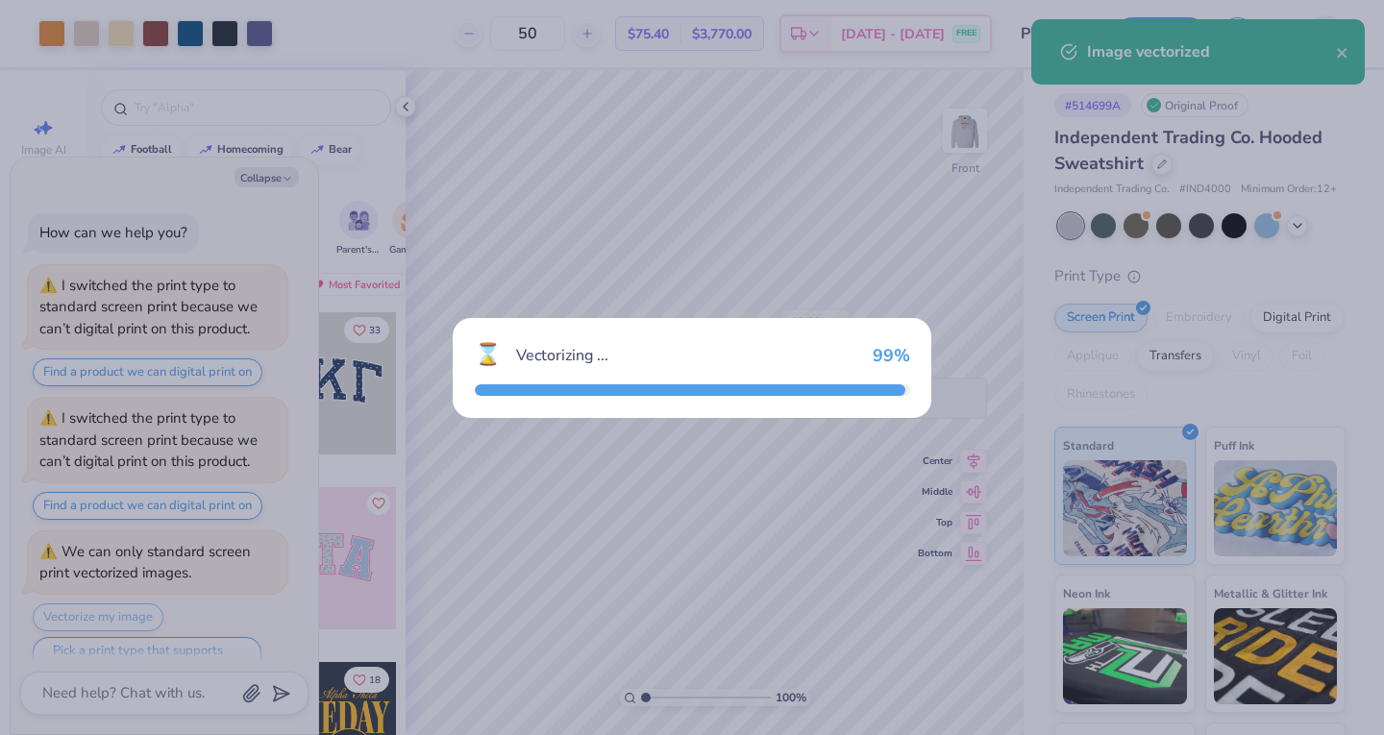
scroll to position [32, 0]
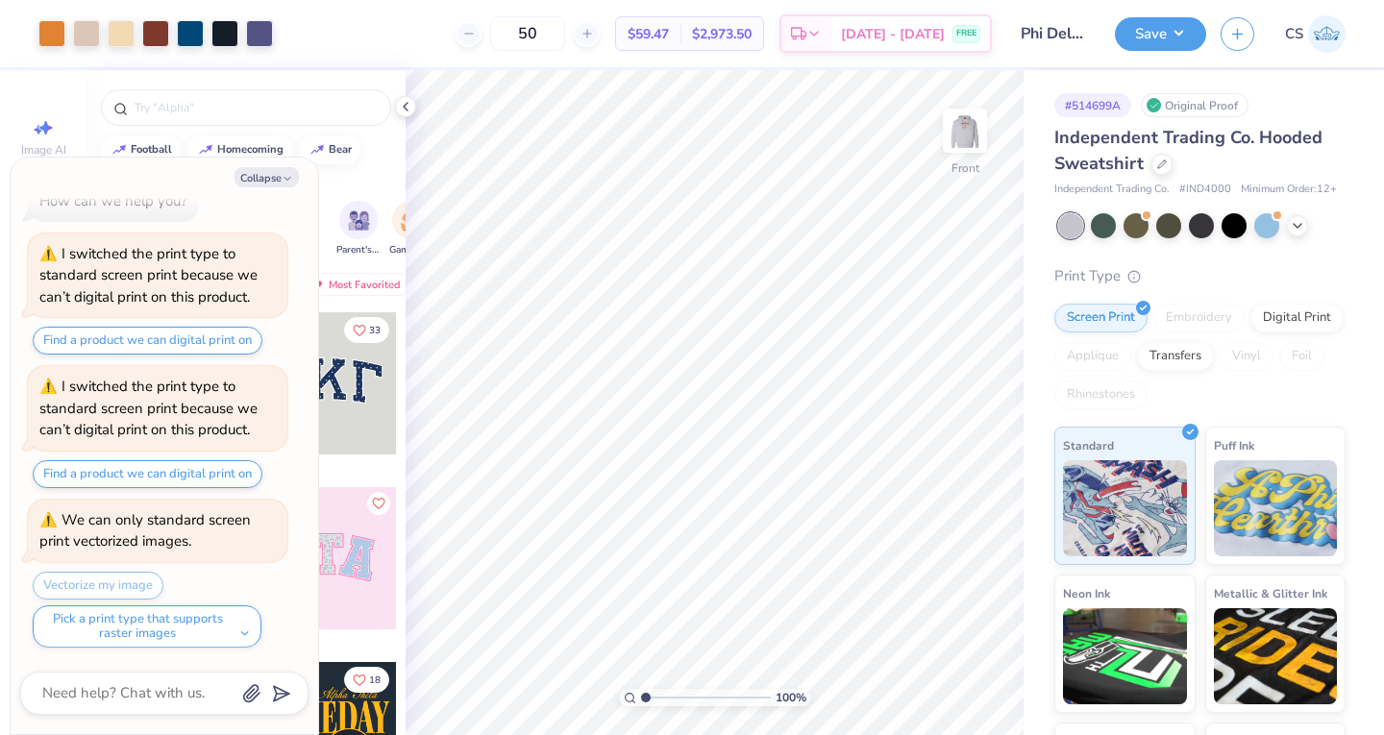
click at [276, 179] on button "Collapse" at bounding box center [266, 177] width 64 height 20
type textarea "x"
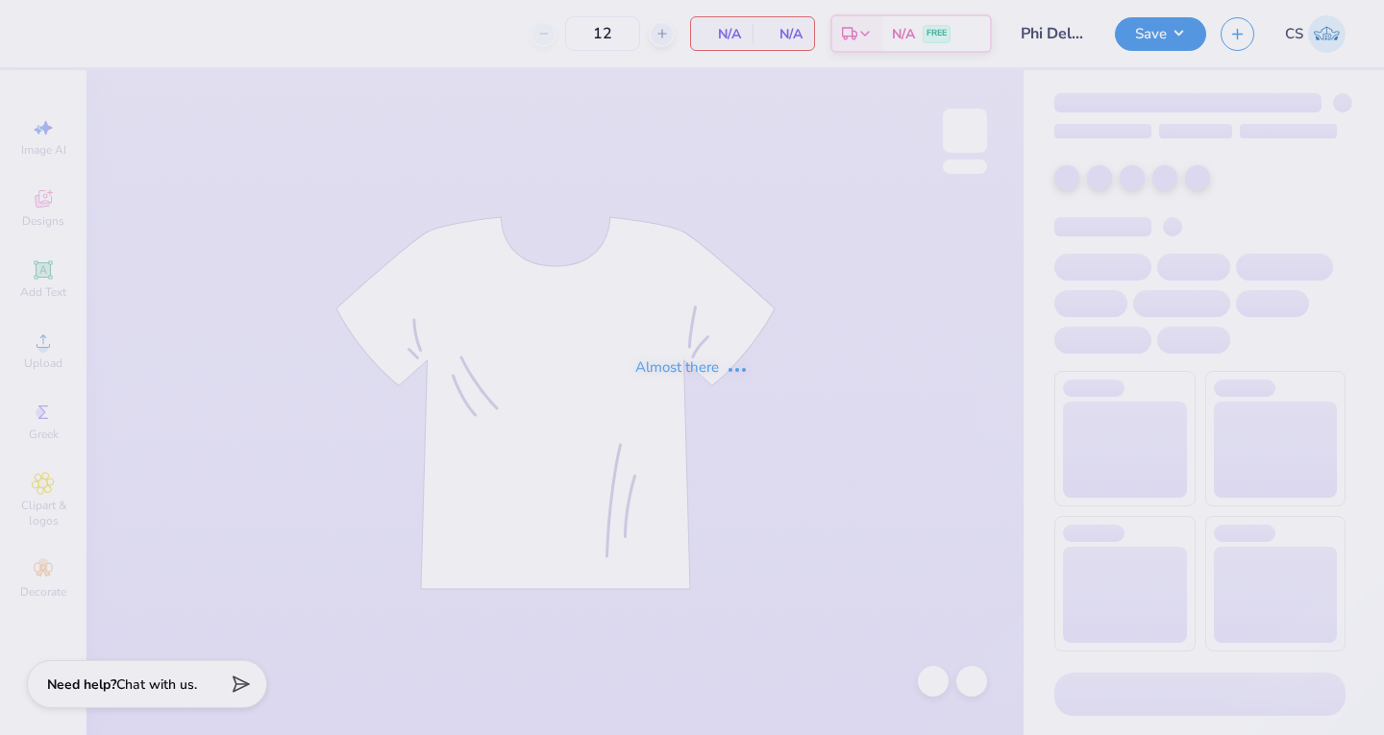
type input "Phi Delt Formal design 2-grey"
type input "50"
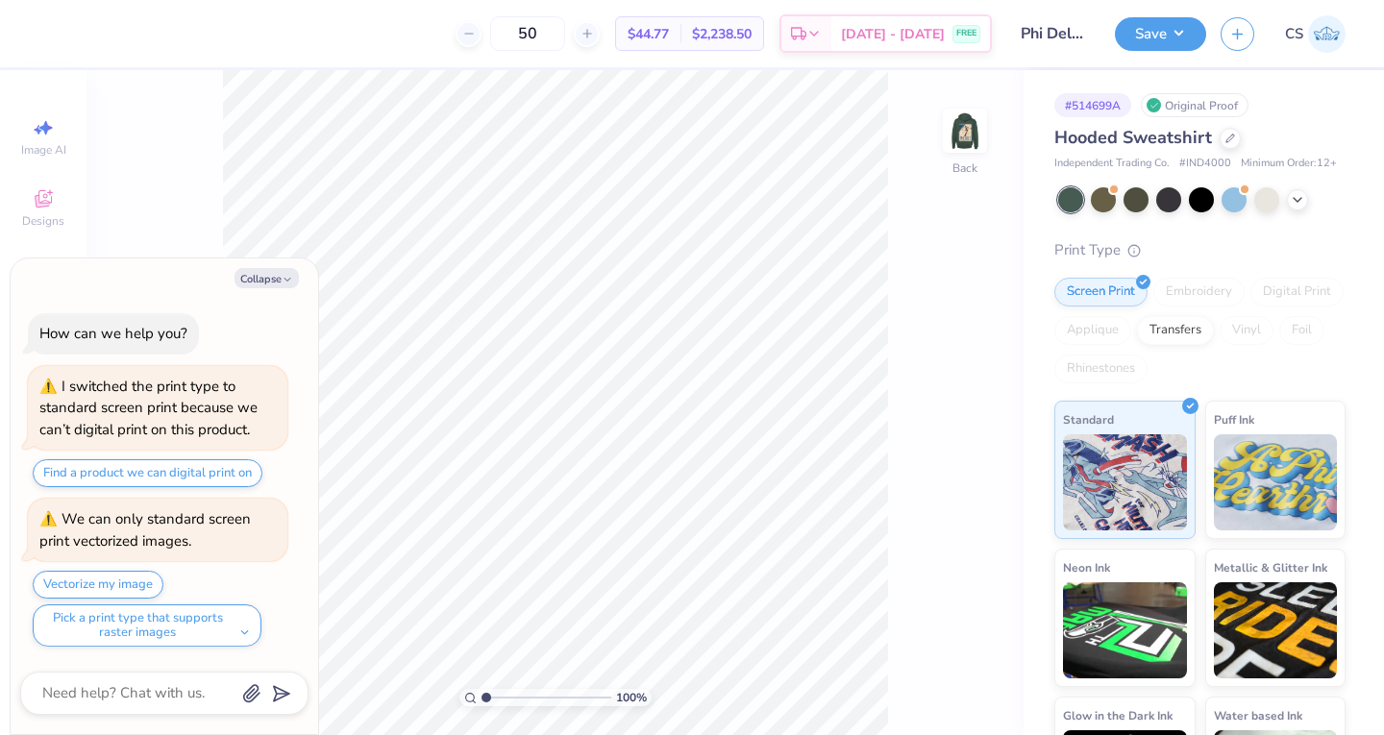
click at [266, 276] on button "Collapse" at bounding box center [266, 278] width 64 height 20
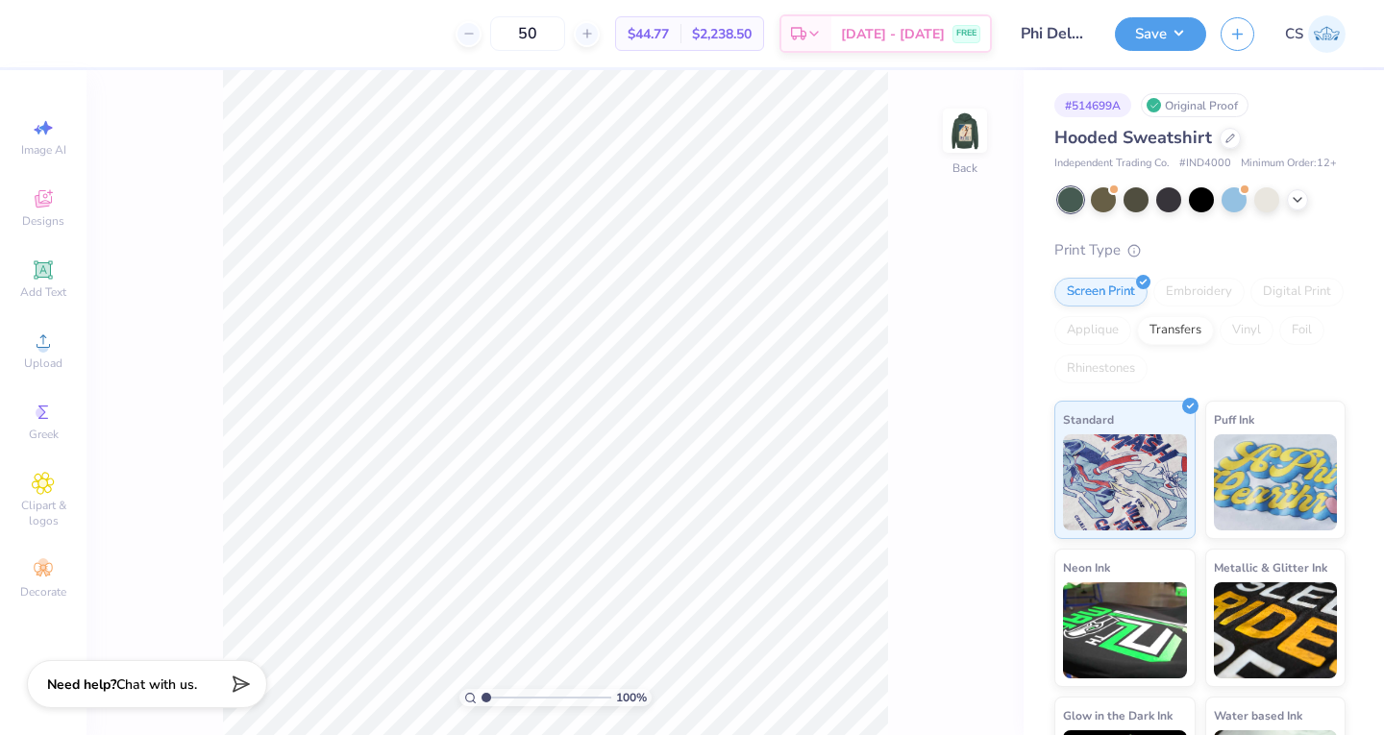
click at [971, 148] on img at bounding box center [964, 130] width 38 height 38
click at [1304, 208] on icon at bounding box center [1296, 199] width 15 height 15
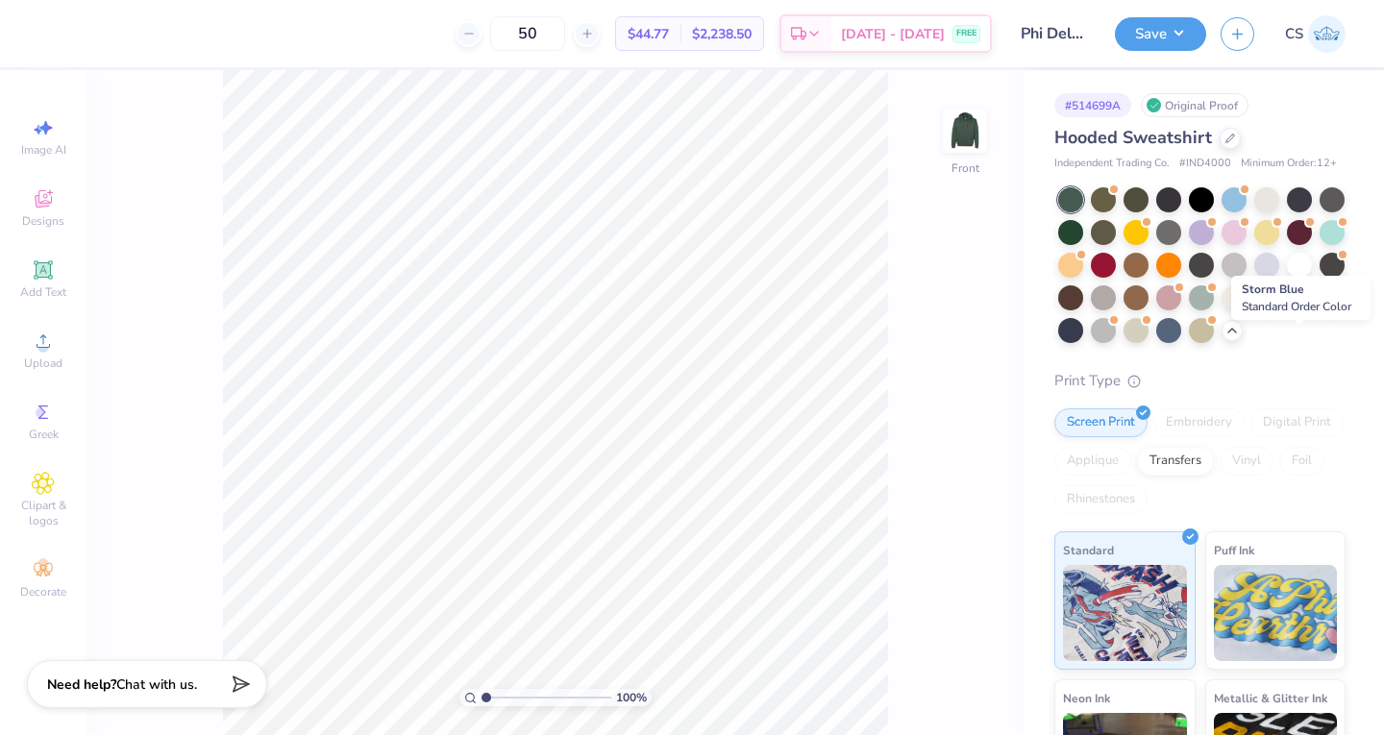
click at [1181, 343] on div at bounding box center [1168, 330] width 25 height 25
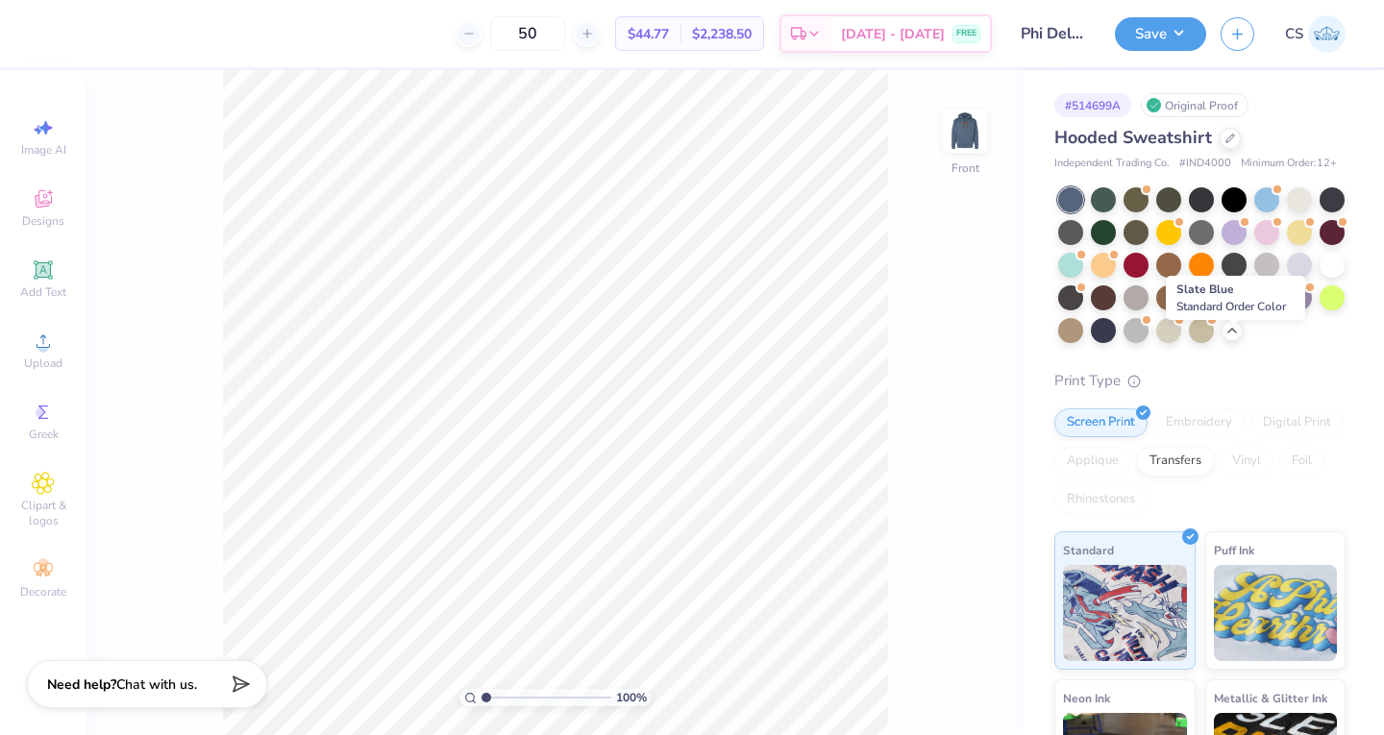
click at [1115, 343] on div at bounding box center [1102, 330] width 25 height 25
click at [1181, 338] on div at bounding box center [1168, 330] width 25 height 25
click at [970, 105] on div "100 % Front" at bounding box center [554, 402] width 937 height 665
click at [963, 123] on img at bounding box center [964, 130] width 38 height 38
click at [1115, 343] on div at bounding box center [1102, 330] width 25 height 25
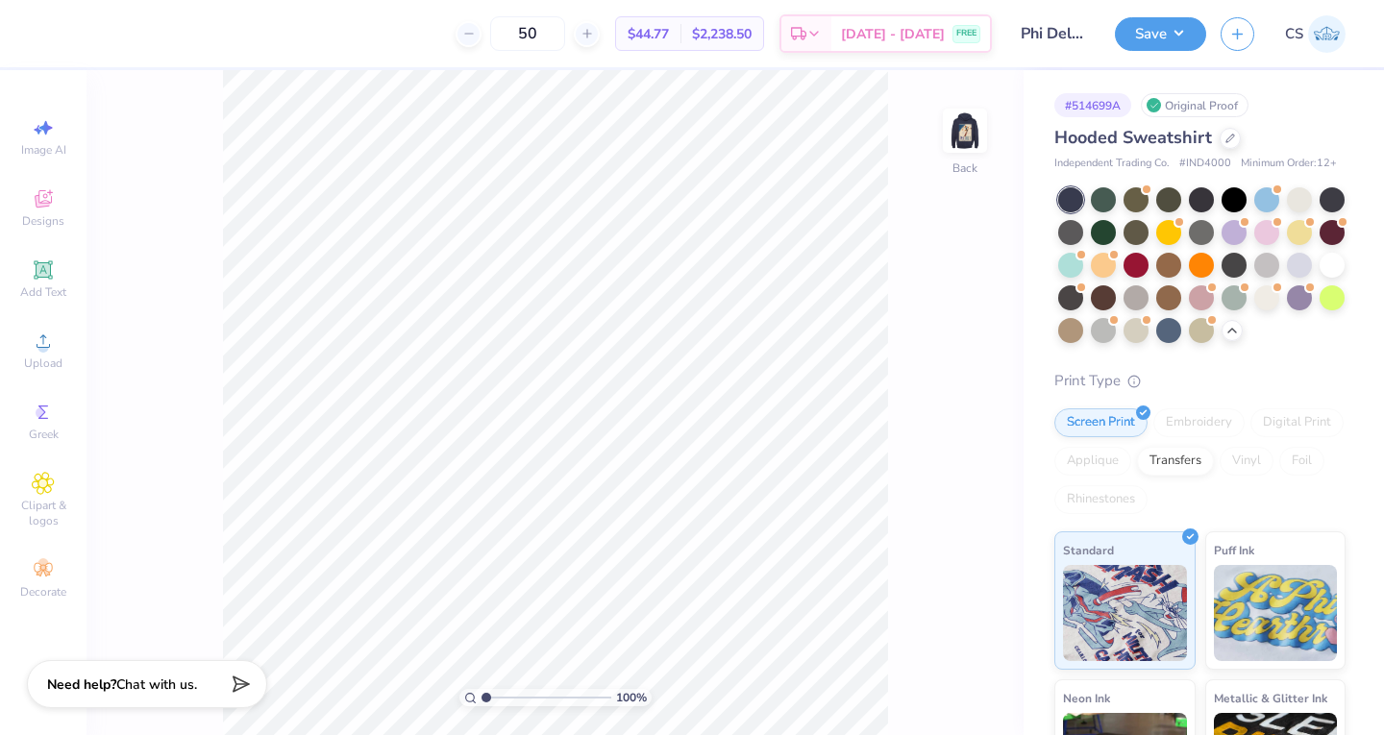
click at [1154, 23] on button "Save" at bounding box center [1159, 34] width 91 height 34
click at [1064, 30] on input "Phi Delt Formal design 2-grey" at bounding box center [1053, 33] width 94 height 38
click at [1254, 278] on div at bounding box center [1266, 265] width 25 height 25
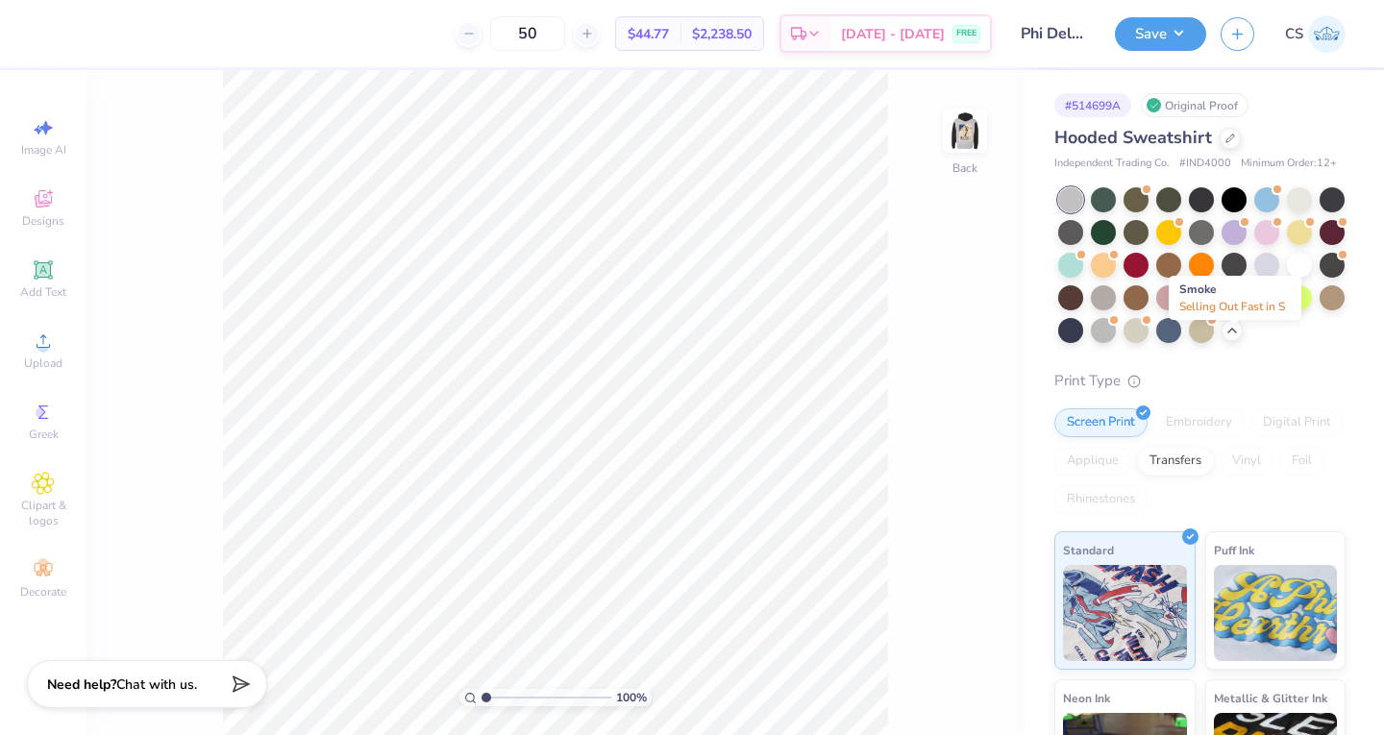
click at [1115, 343] on div at bounding box center [1102, 330] width 25 height 25
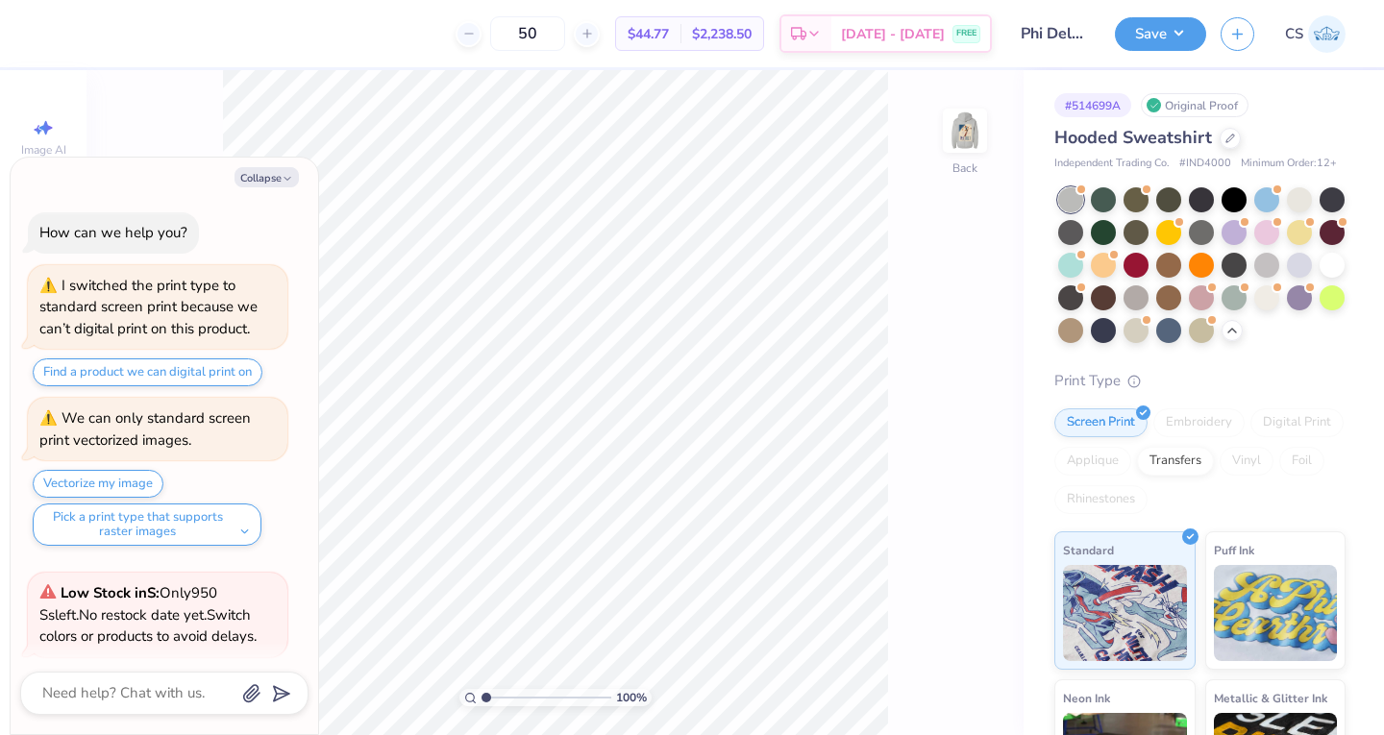
scroll to position [399, 0]
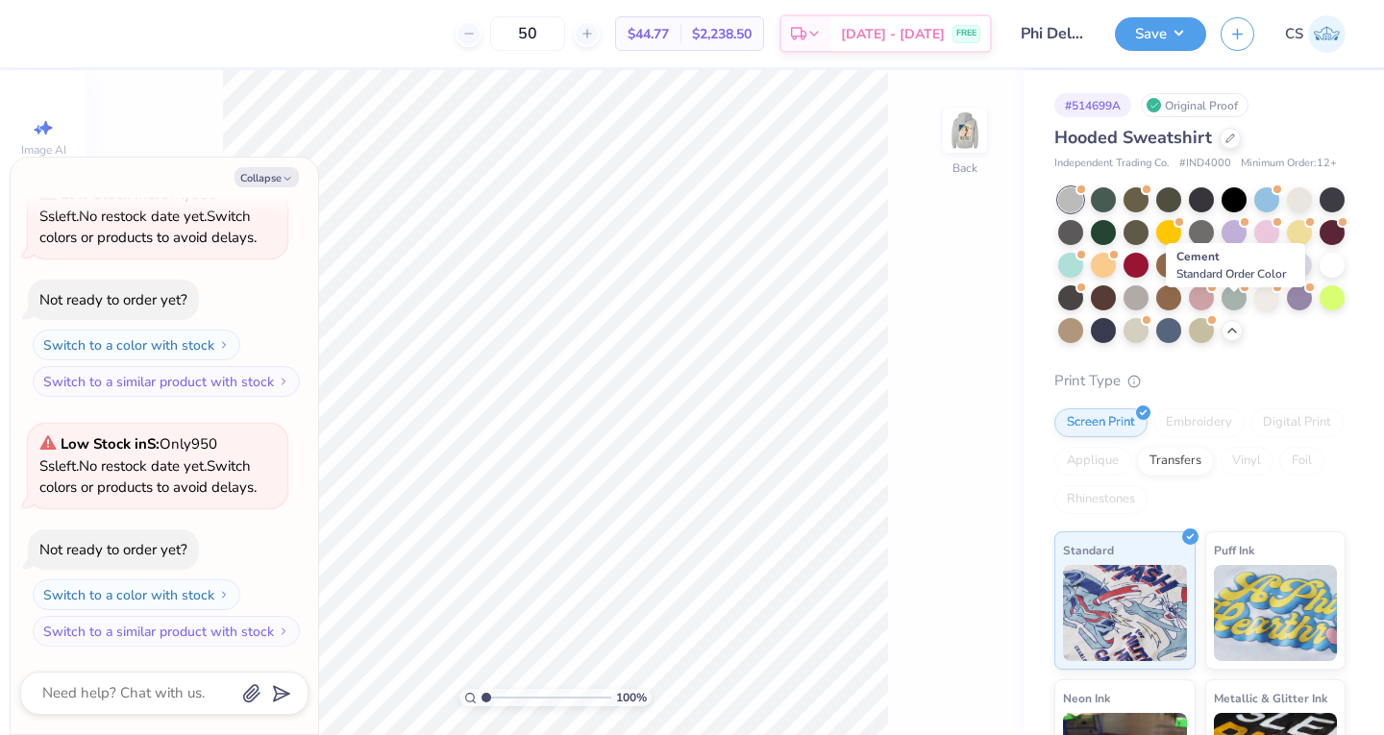
click at [1148, 310] on div at bounding box center [1135, 297] width 25 height 25
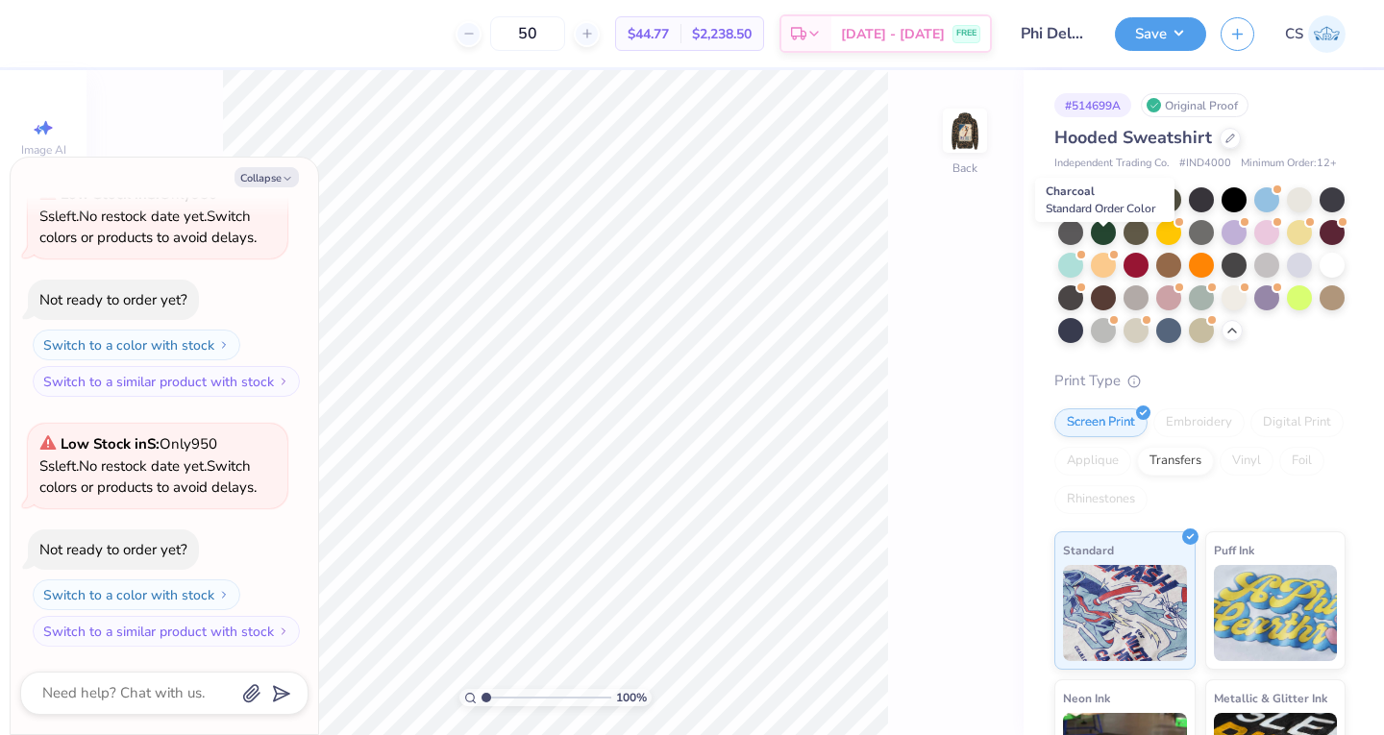
click at [1083, 239] on div at bounding box center [1070, 232] width 25 height 25
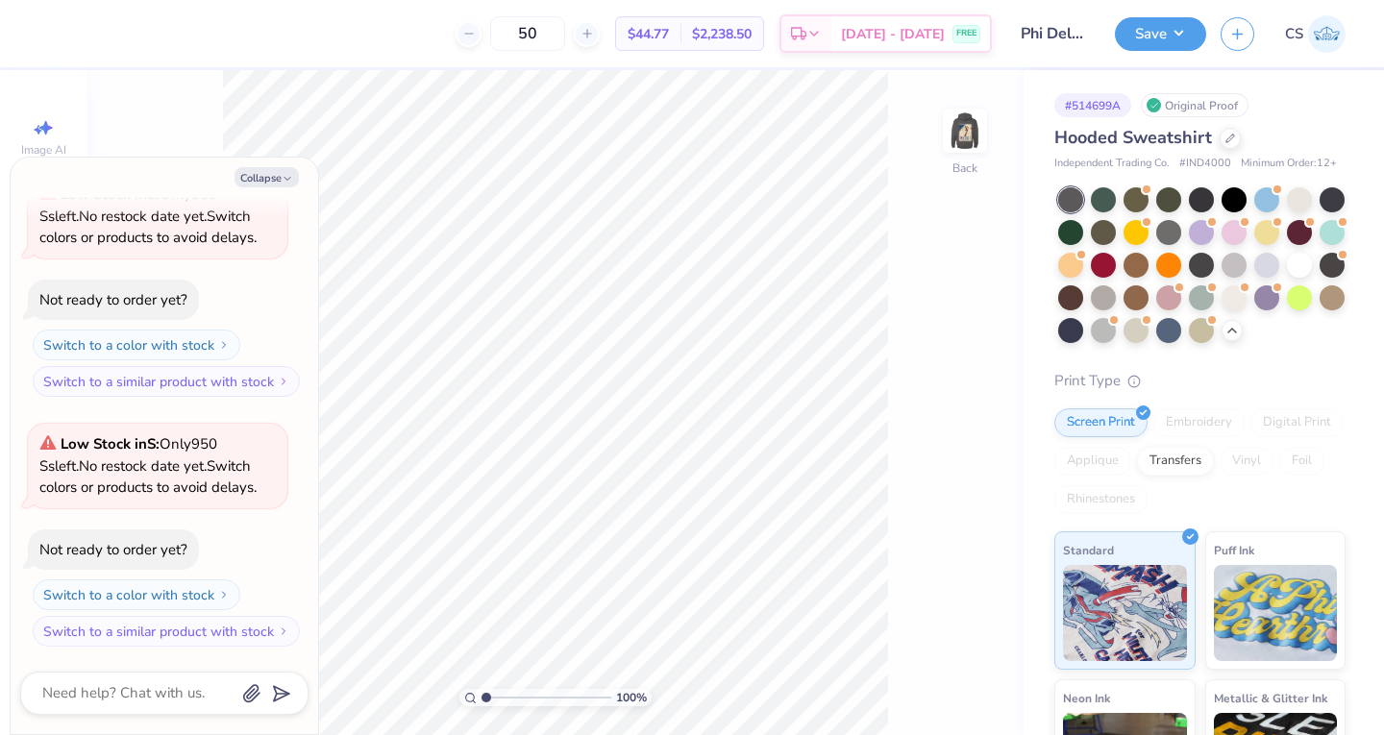
click at [960, 112] on img at bounding box center [964, 130] width 38 height 38
click at [1115, 343] on div at bounding box center [1102, 330] width 25 height 25
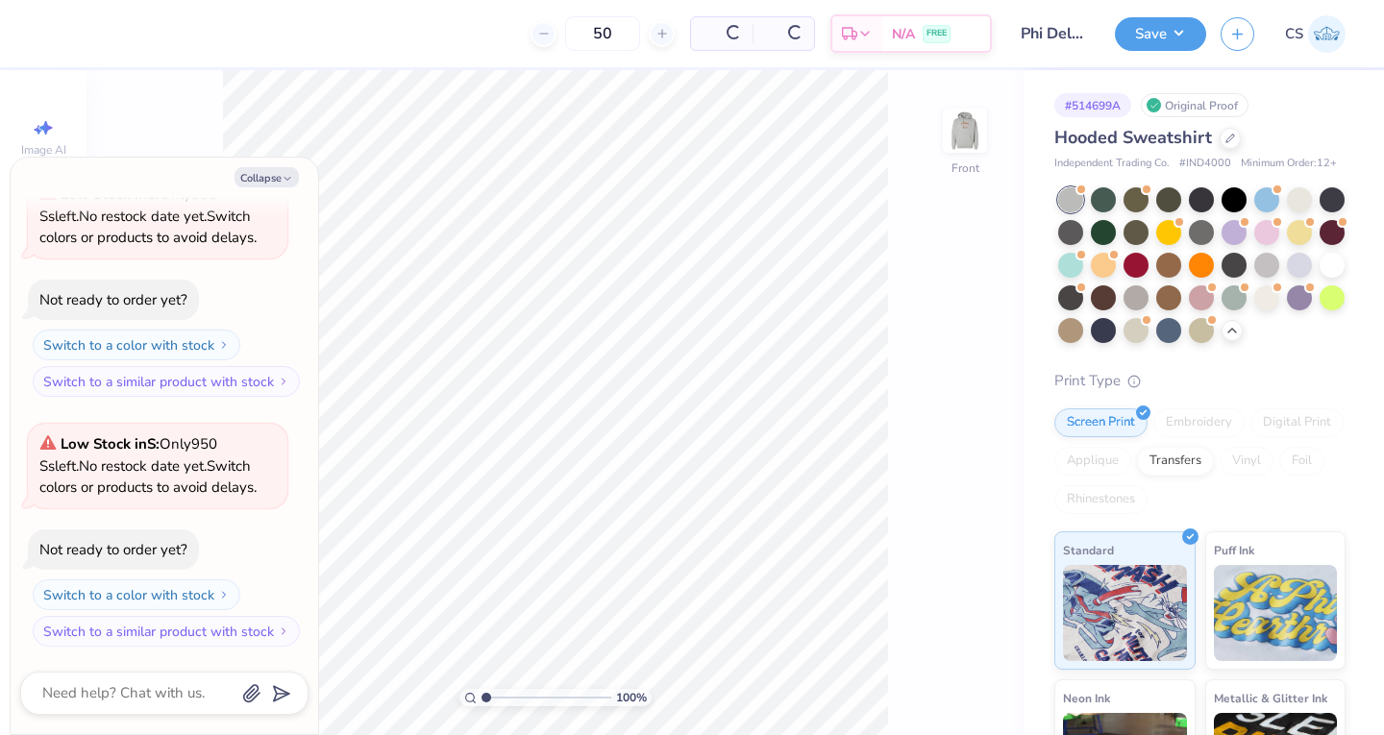
scroll to position [649, 0]
click at [968, 130] on img at bounding box center [964, 130] width 38 height 38
click at [954, 137] on img at bounding box center [964, 130] width 38 height 38
click at [1134, 32] on button "Save" at bounding box center [1159, 34] width 91 height 34
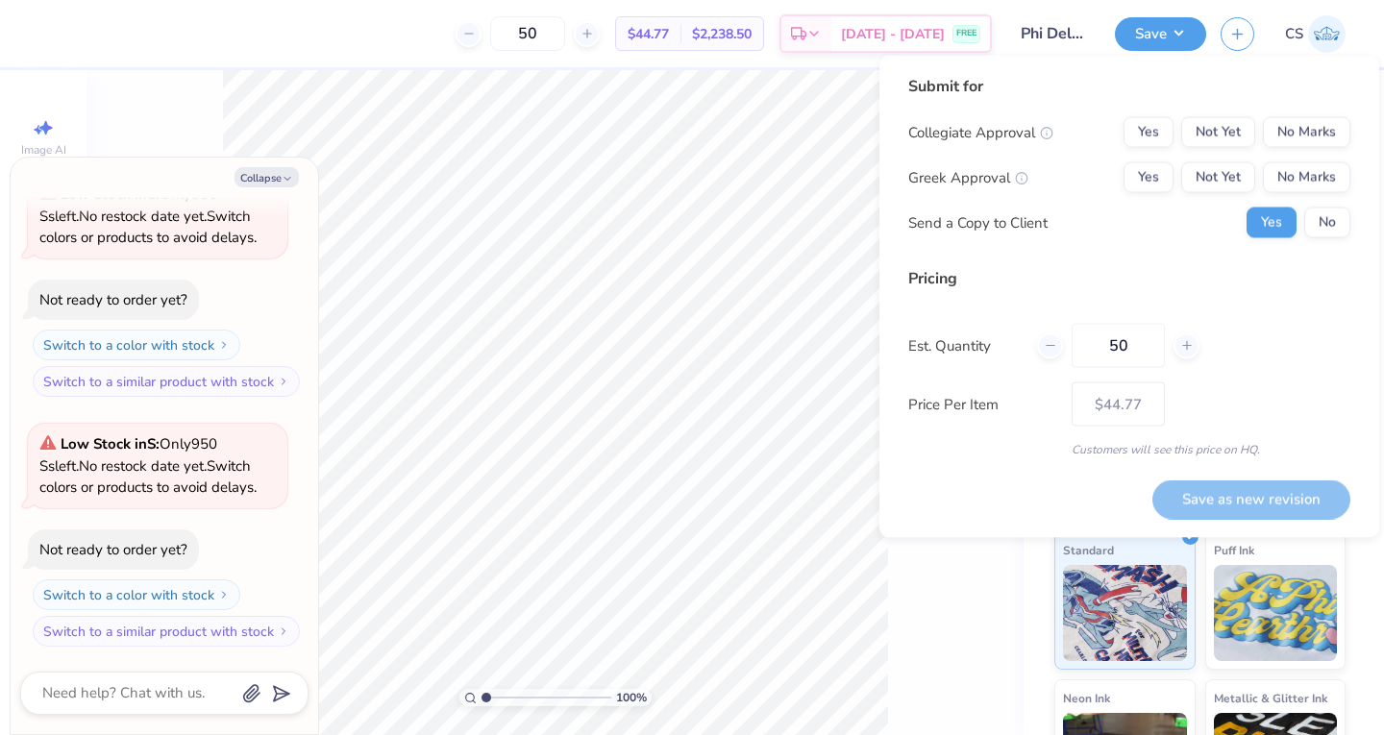
click at [1237, 37] on icon "button" at bounding box center [1237, 34] width 16 height 16
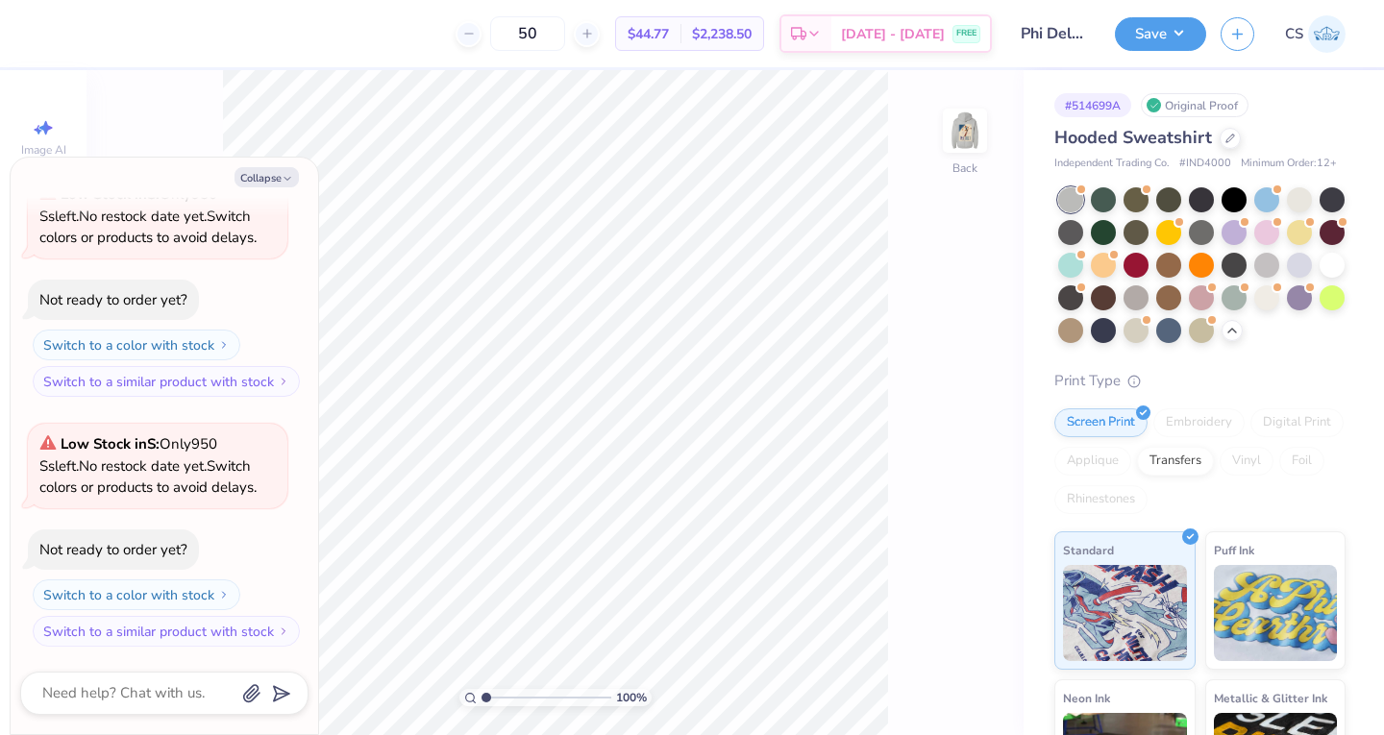
click at [1078, 35] on input "Phi Delt Formal design 2-grey" at bounding box center [1053, 33] width 94 height 38
click at [1161, 31] on button "Save" at bounding box center [1159, 34] width 91 height 34
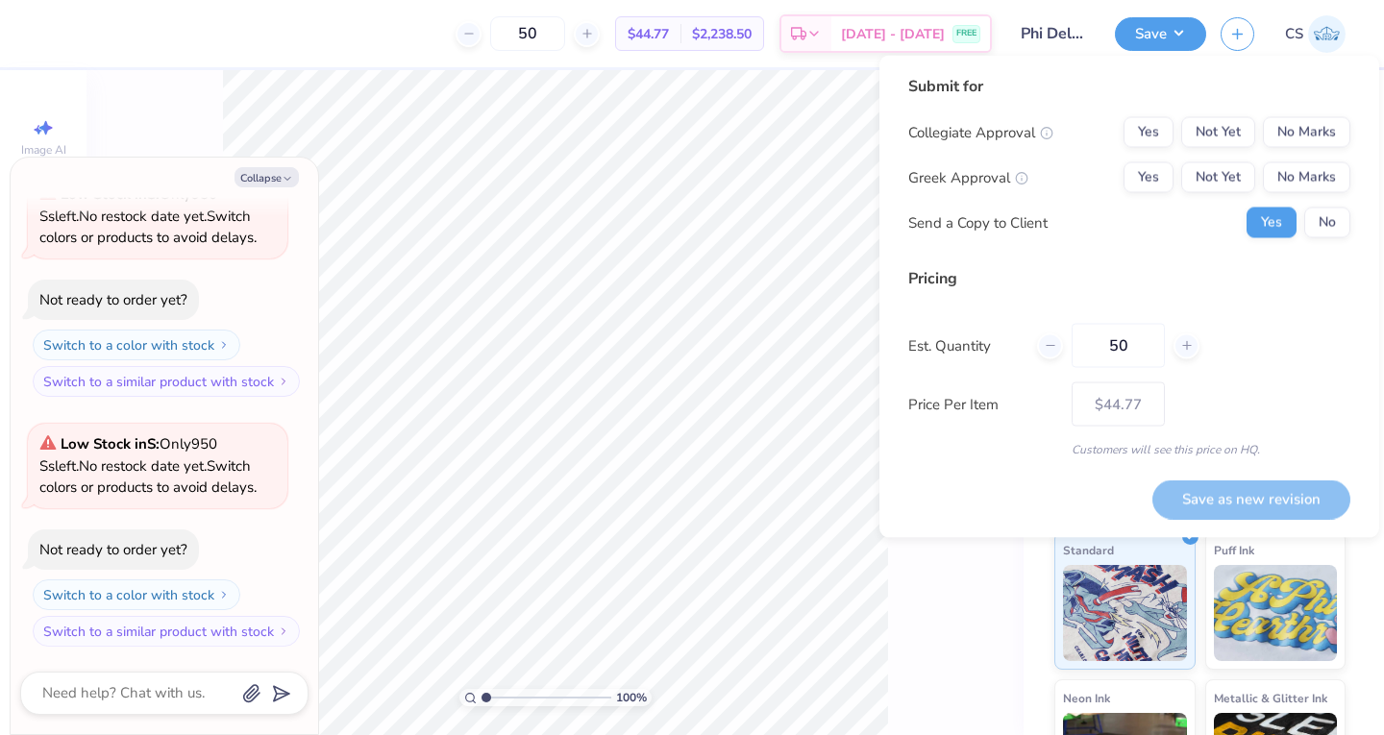
click at [1055, 4] on div "Design Title Phi Delt Formal design 2-grey" at bounding box center [1053, 33] width 94 height 67
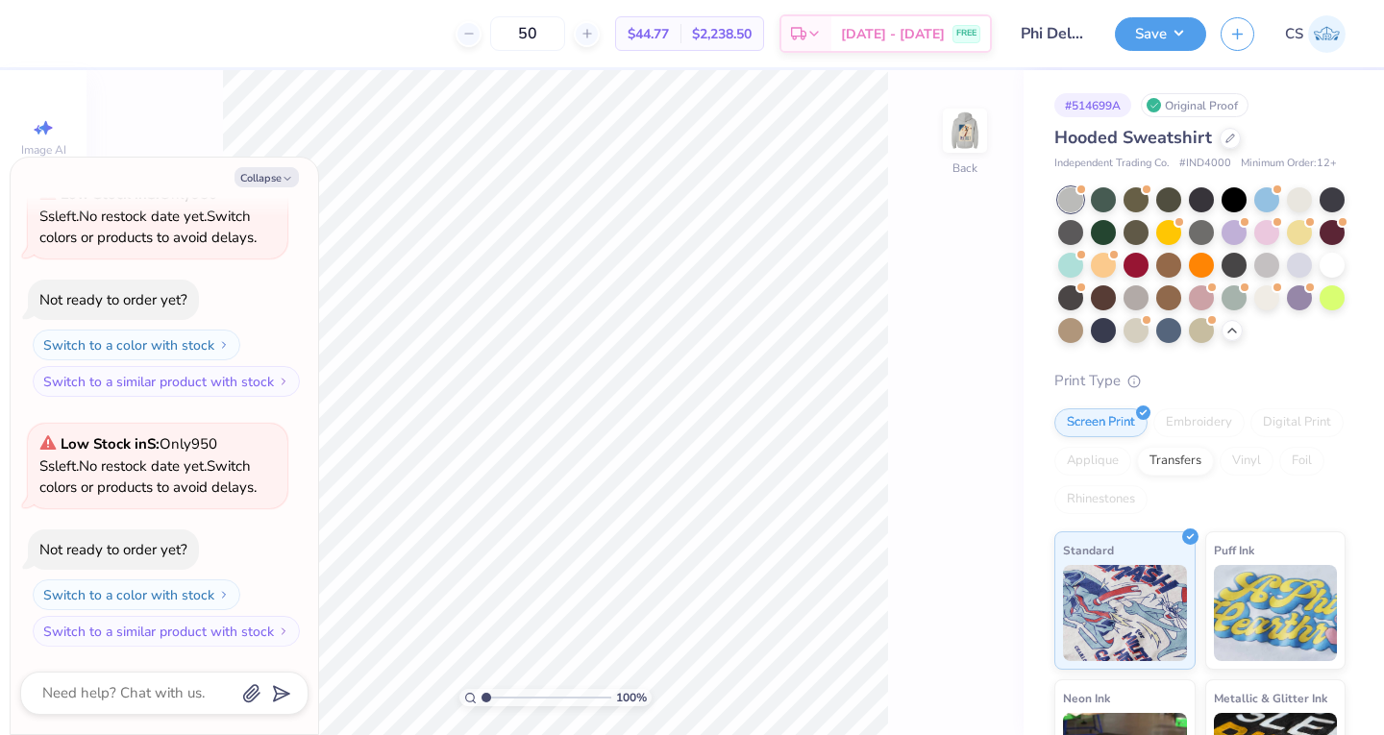
click at [275, 177] on button "Collapse" at bounding box center [266, 177] width 64 height 20
type textarea "x"
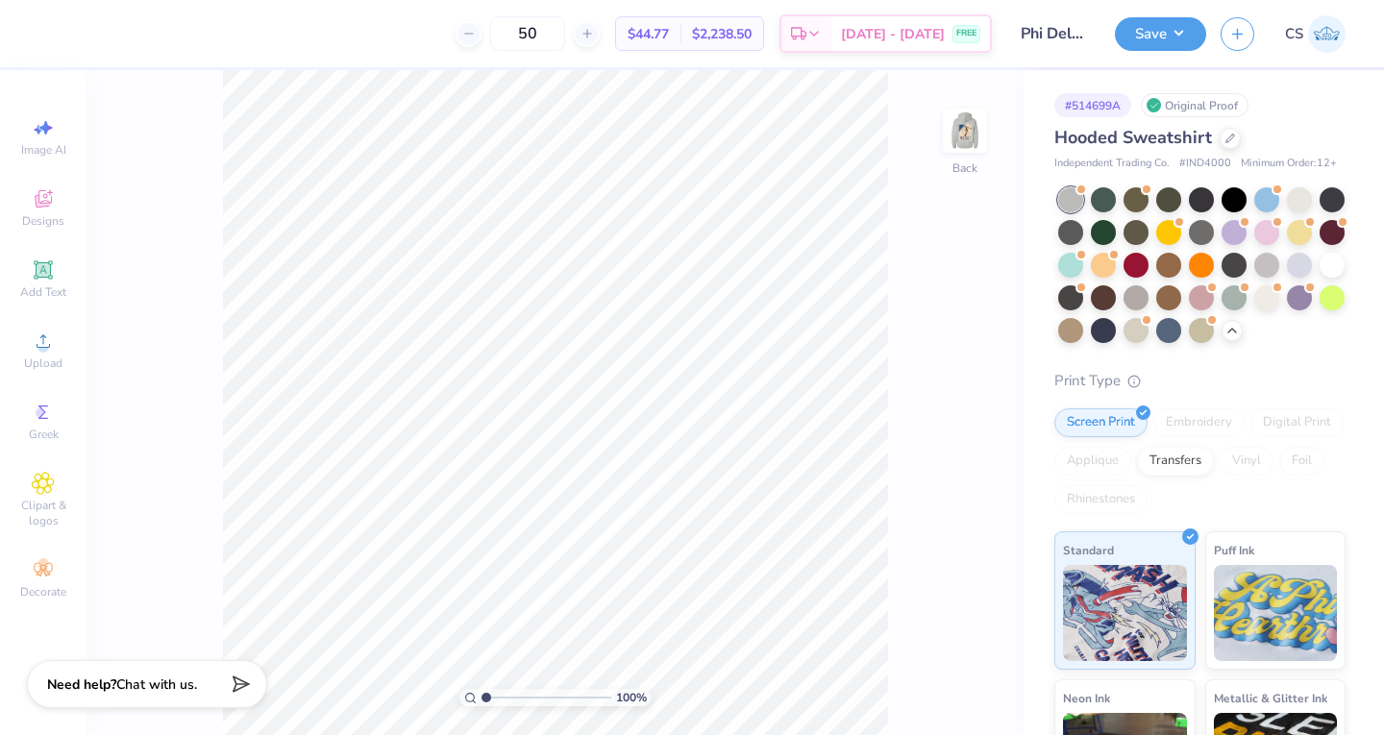
click at [1243, 38] on icon "button" at bounding box center [1237, 34] width 16 height 16
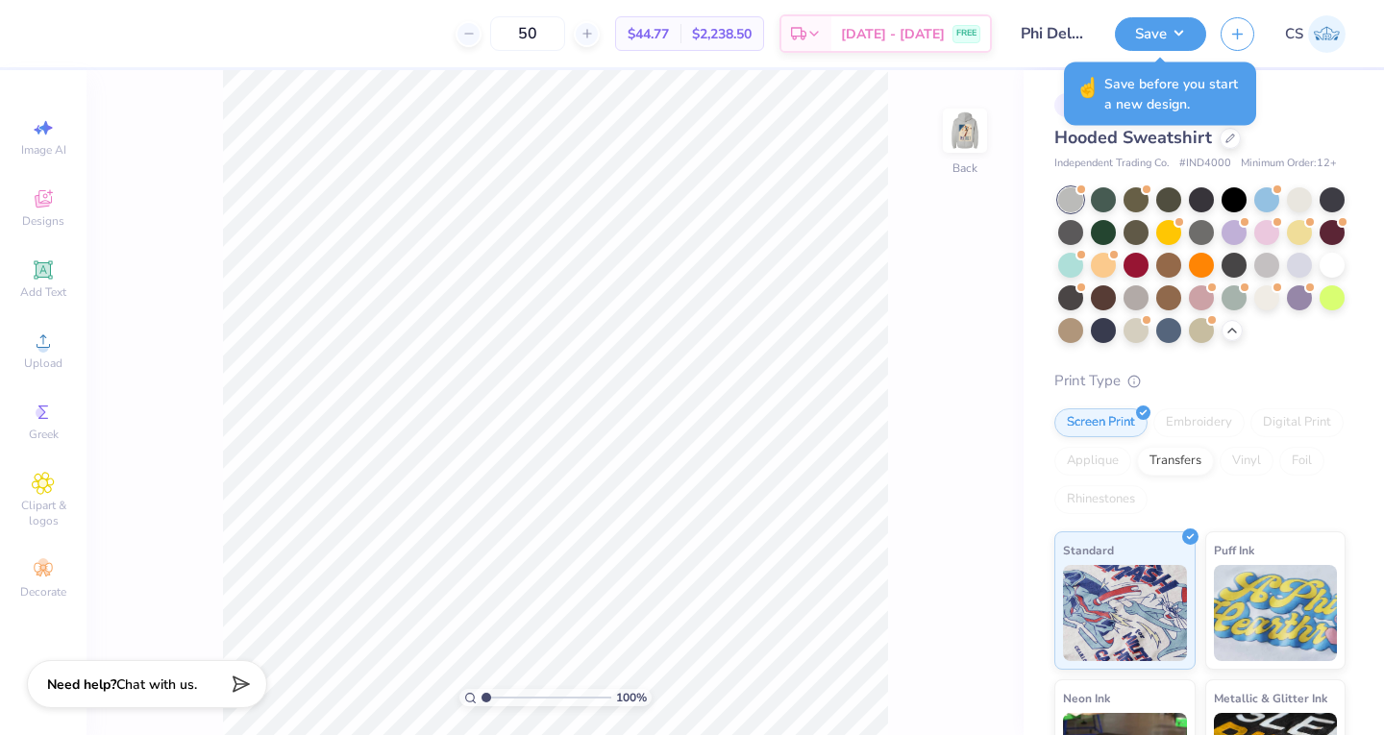
click at [1174, 40] on button "Save" at bounding box center [1159, 34] width 91 height 34
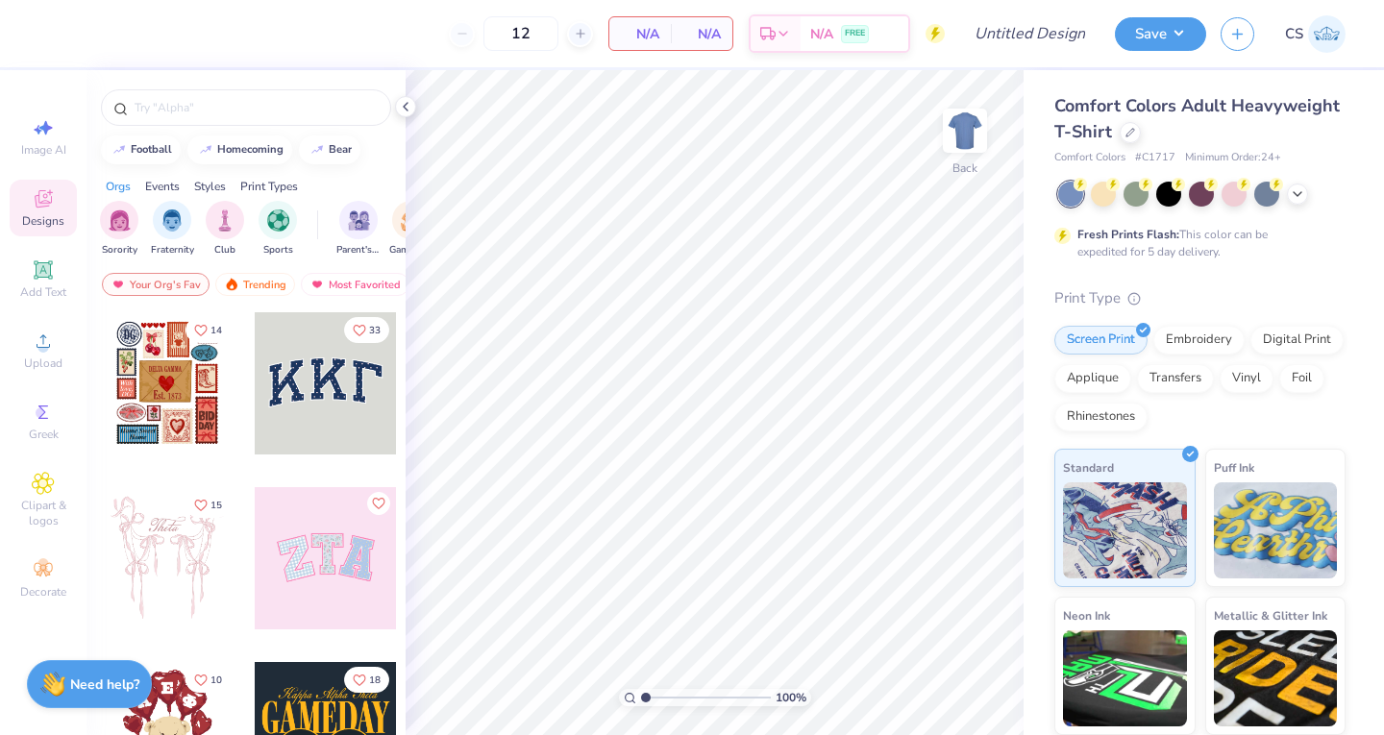
click at [1229, 132] on div "Comfort Colors Adult Heavyweight T-Shirt" at bounding box center [1199, 119] width 291 height 52
click at [1135, 133] on icon at bounding box center [1130, 133] width 10 height 10
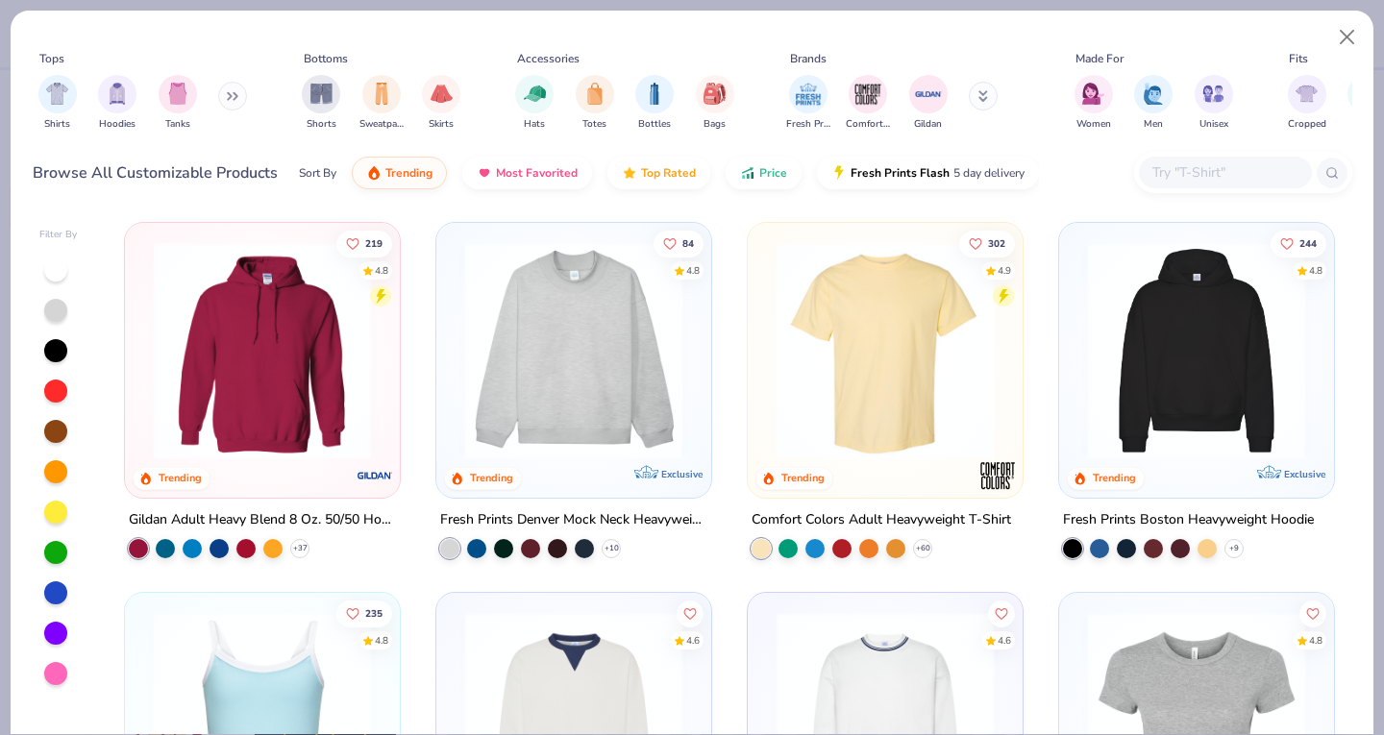
click at [125, 100] on img "filter for Hoodies" at bounding box center [117, 94] width 21 height 22
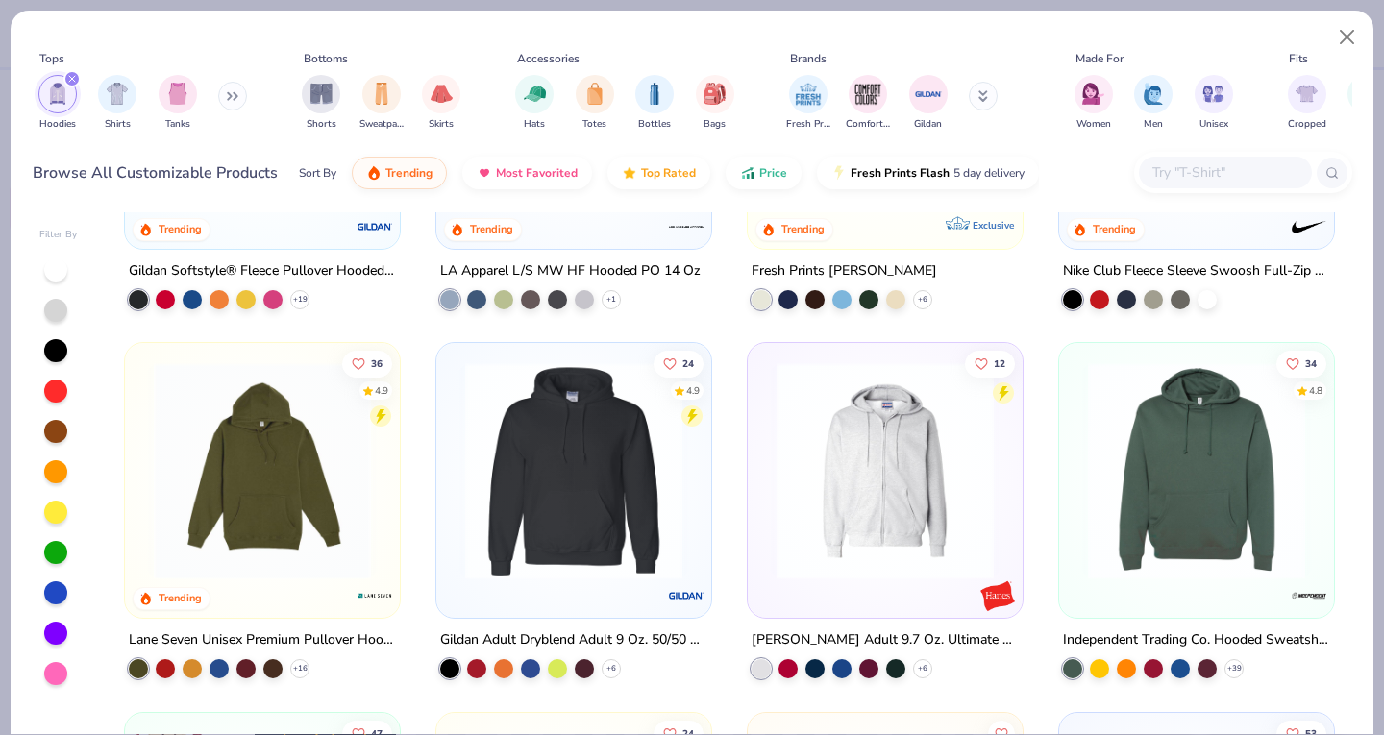
scroll to position [1077, 0]
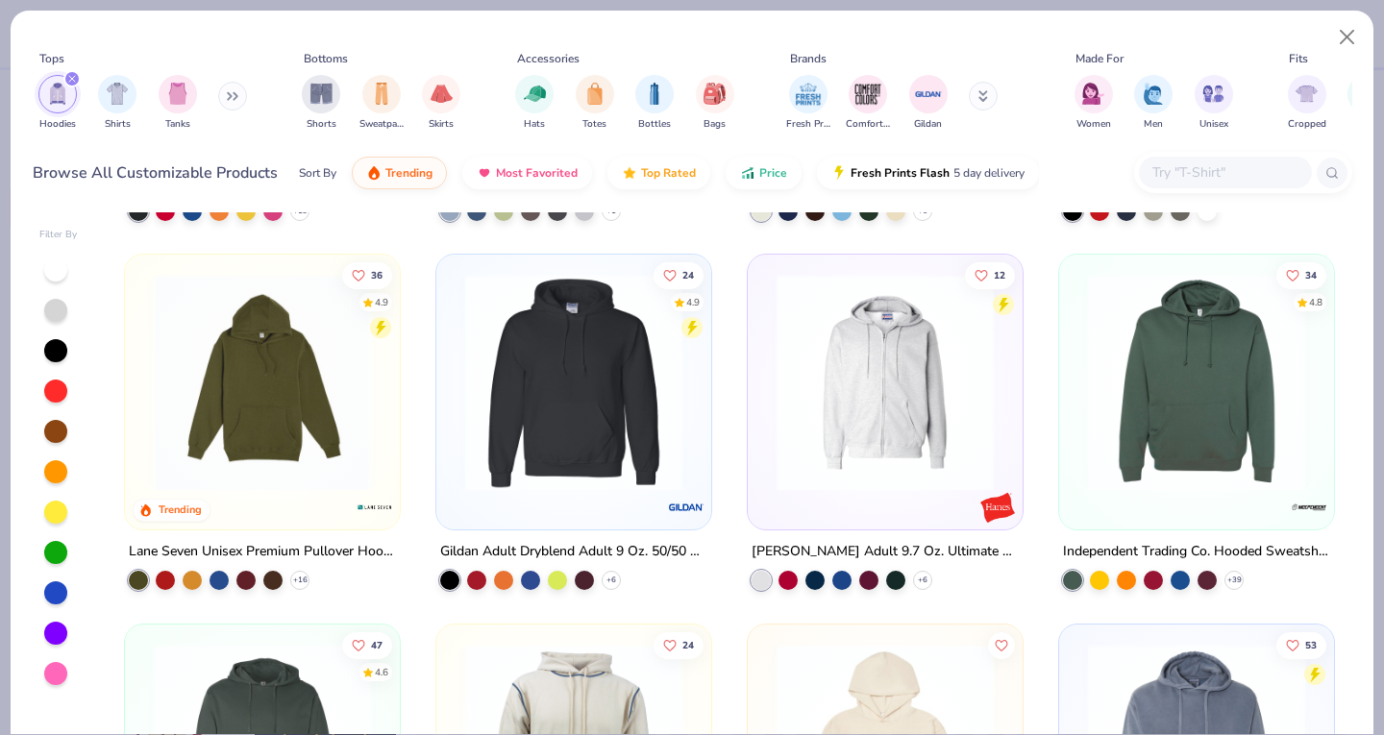
click at [1112, 447] on img at bounding box center [1196, 382] width 236 height 217
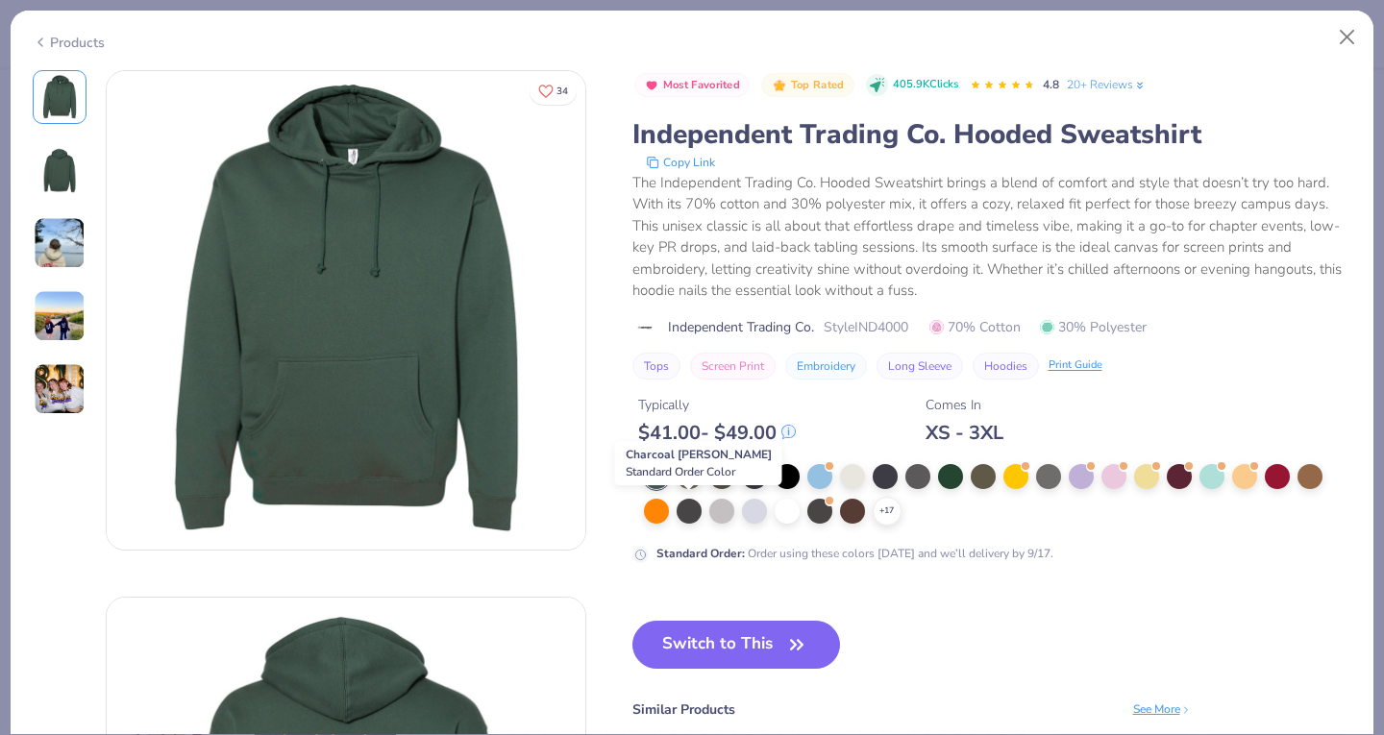
click at [693, 512] on div at bounding box center [688, 511] width 25 height 25
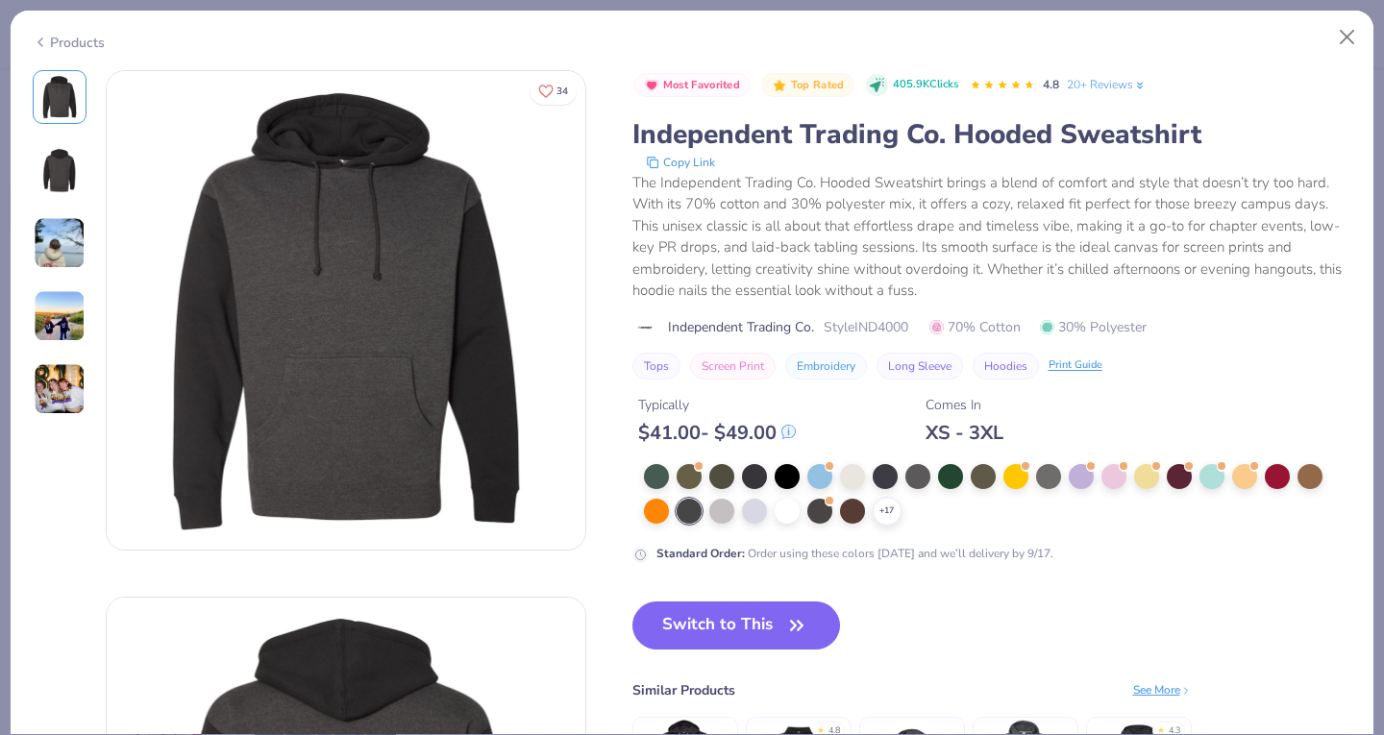
click at [0, 0] on icon at bounding box center [0, 0] width 0 height 0
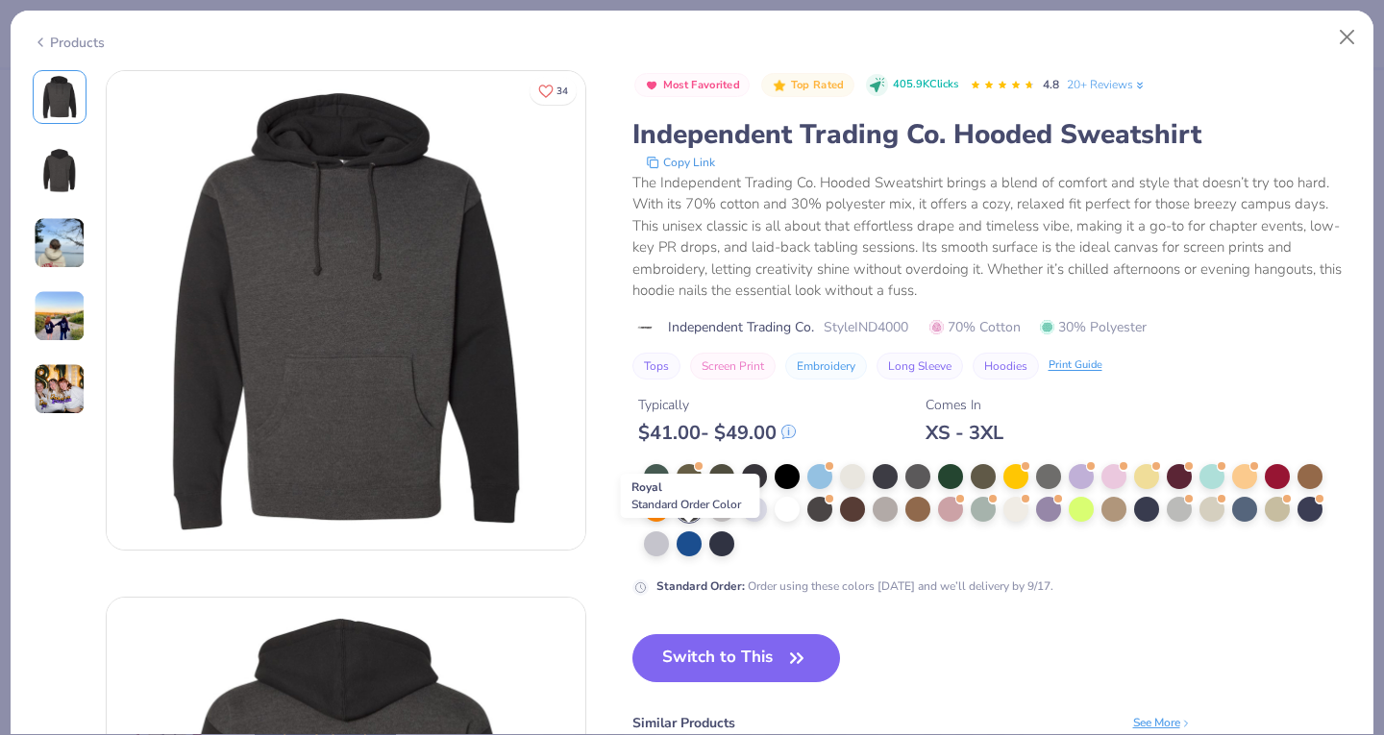
click at [689, 545] on div at bounding box center [688, 543] width 25 height 25
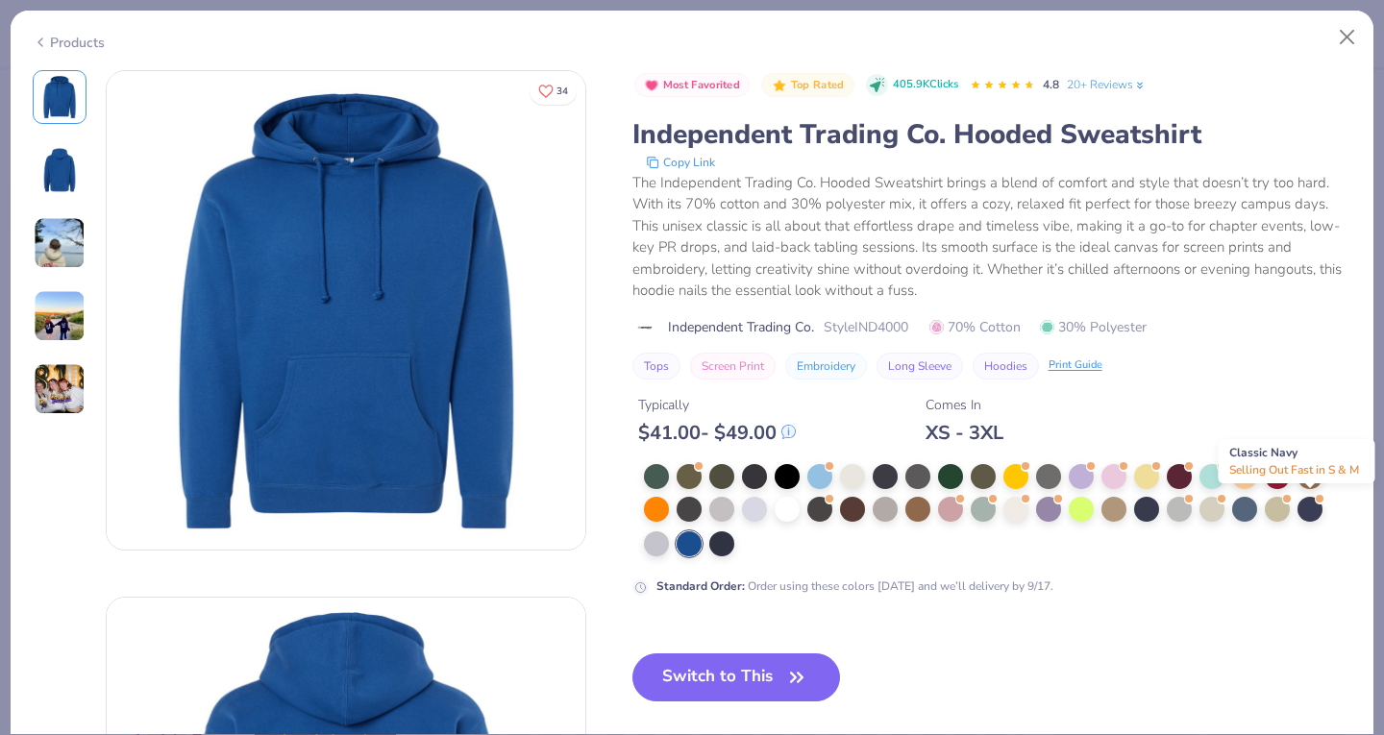
click at [1310, 509] on div at bounding box center [1309, 509] width 25 height 25
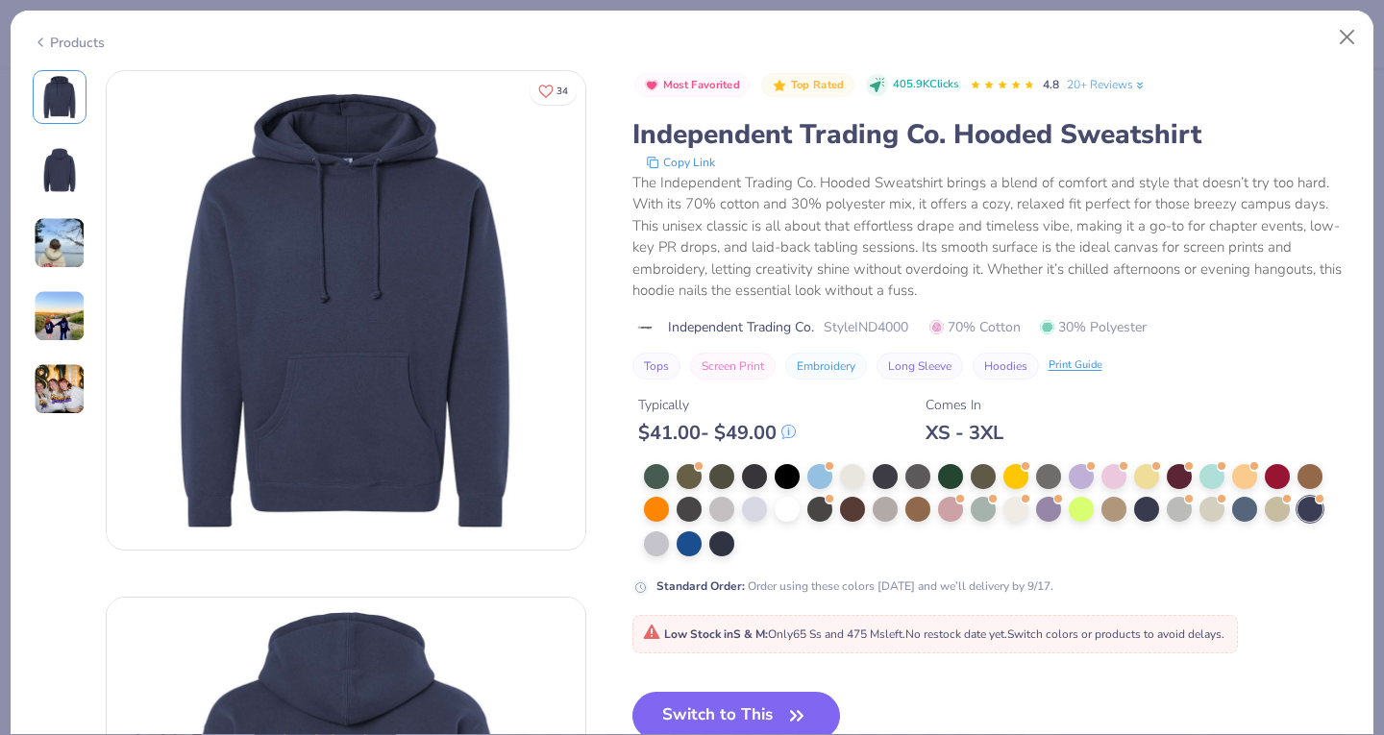
click at [1243, 509] on div at bounding box center [1244, 509] width 25 height 25
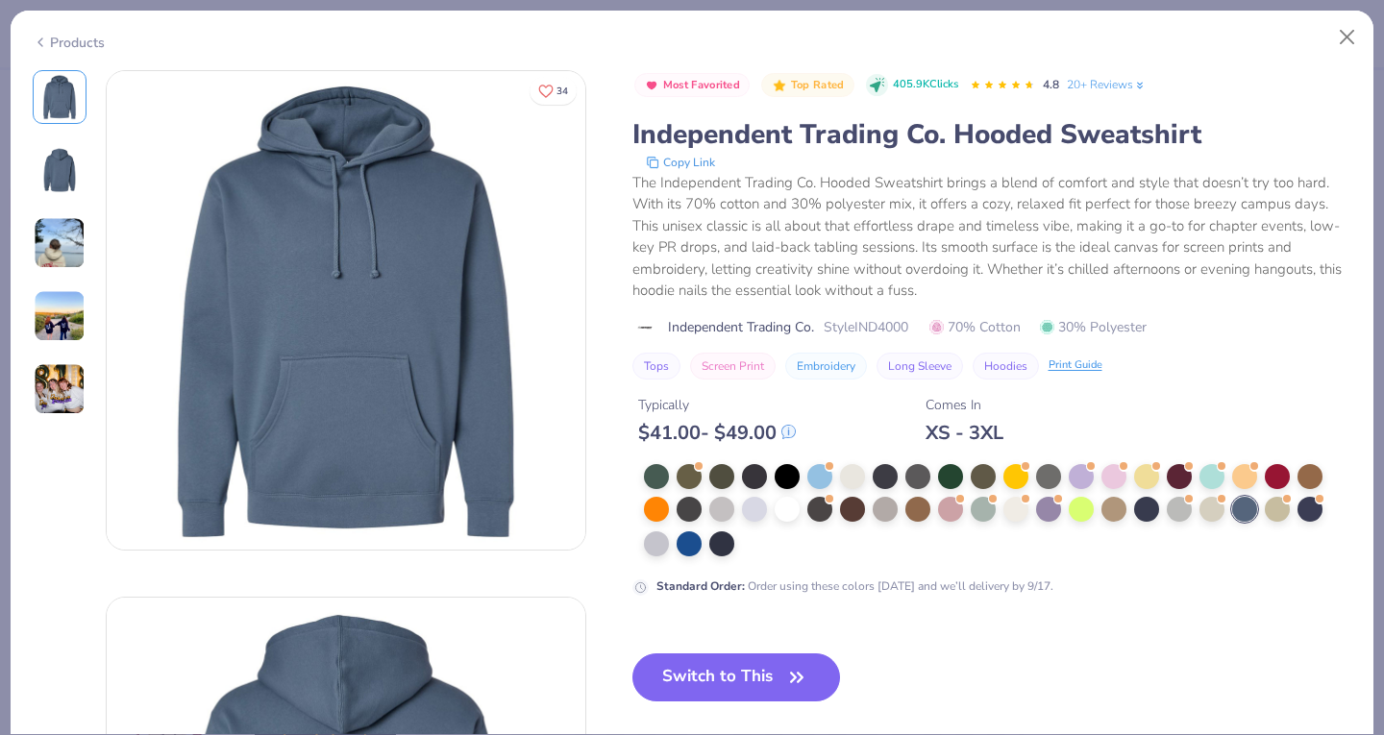
click at [1310, 506] on div at bounding box center [1309, 509] width 25 height 25
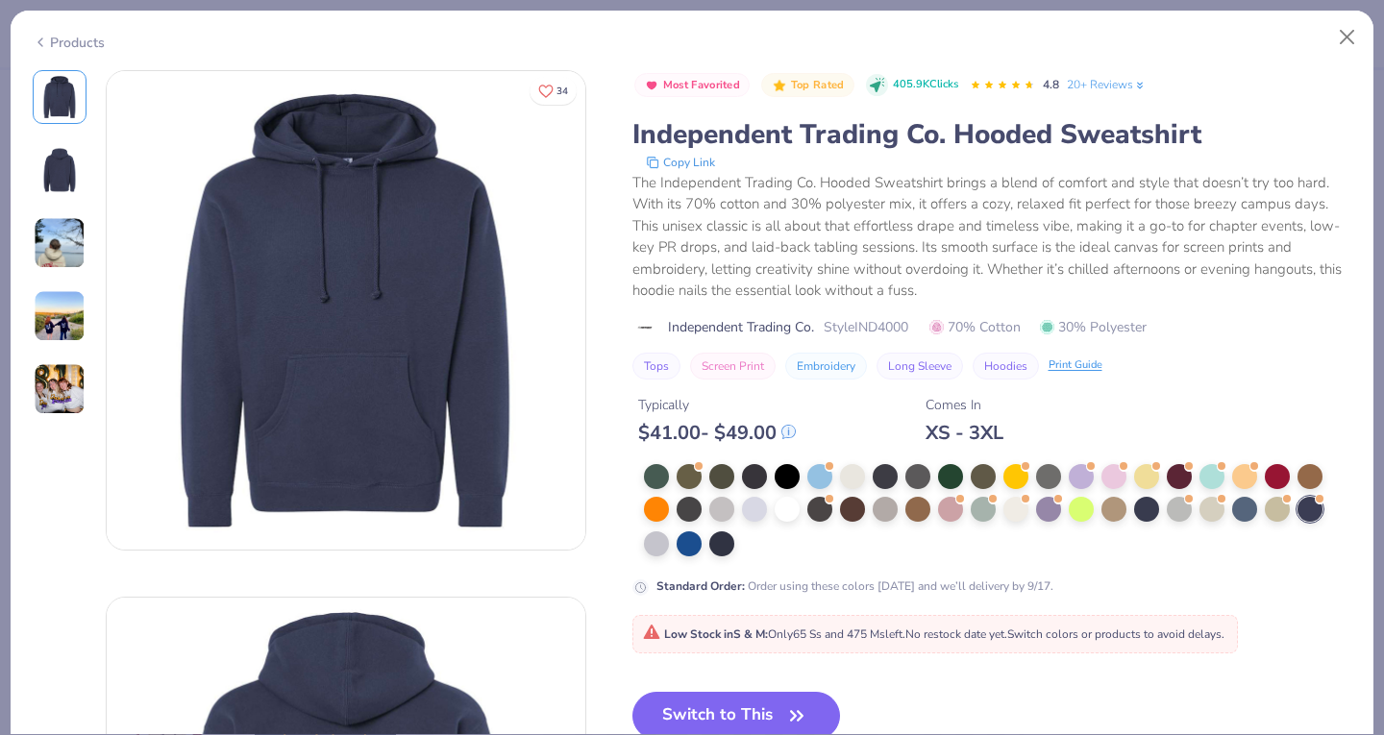
click at [745, 703] on button "Switch to This" at bounding box center [736, 716] width 208 height 48
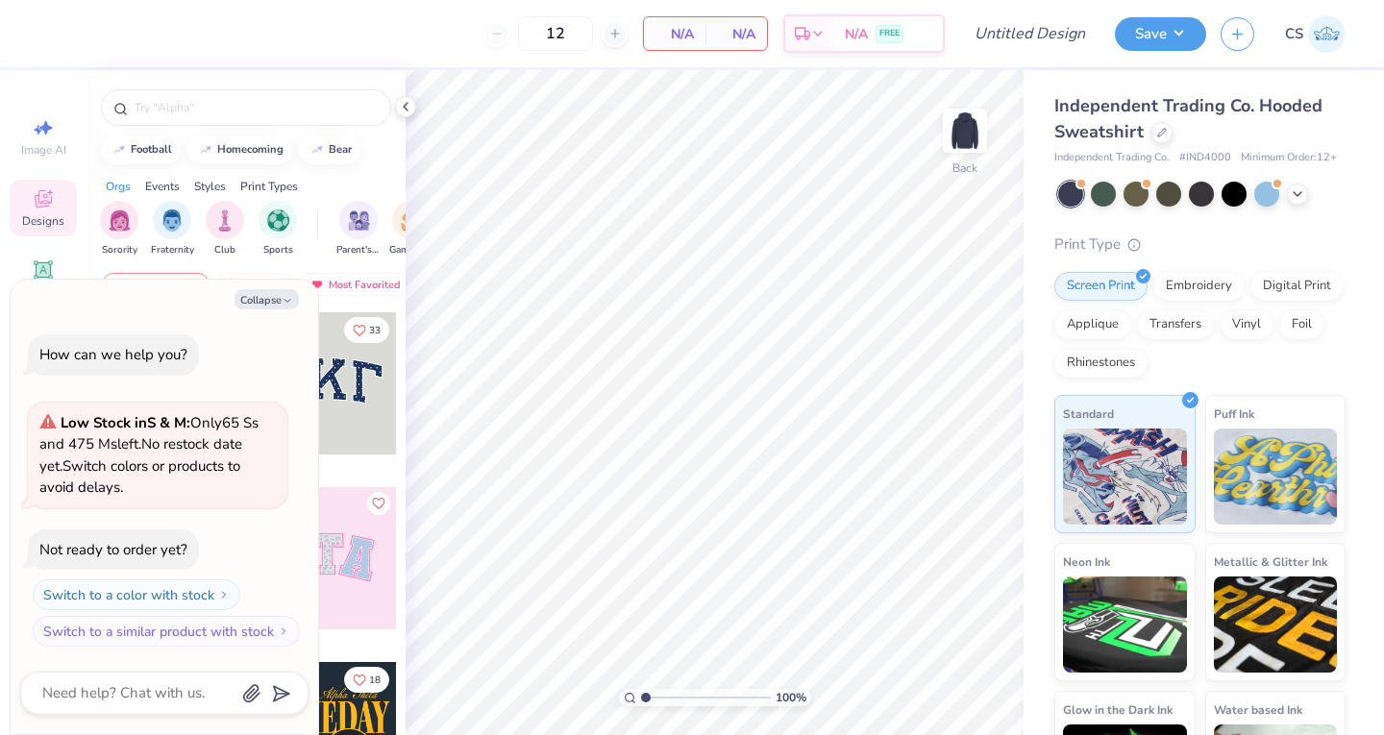
click at [1295, 202] on icon at bounding box center [1296, 193] width 15 height 15
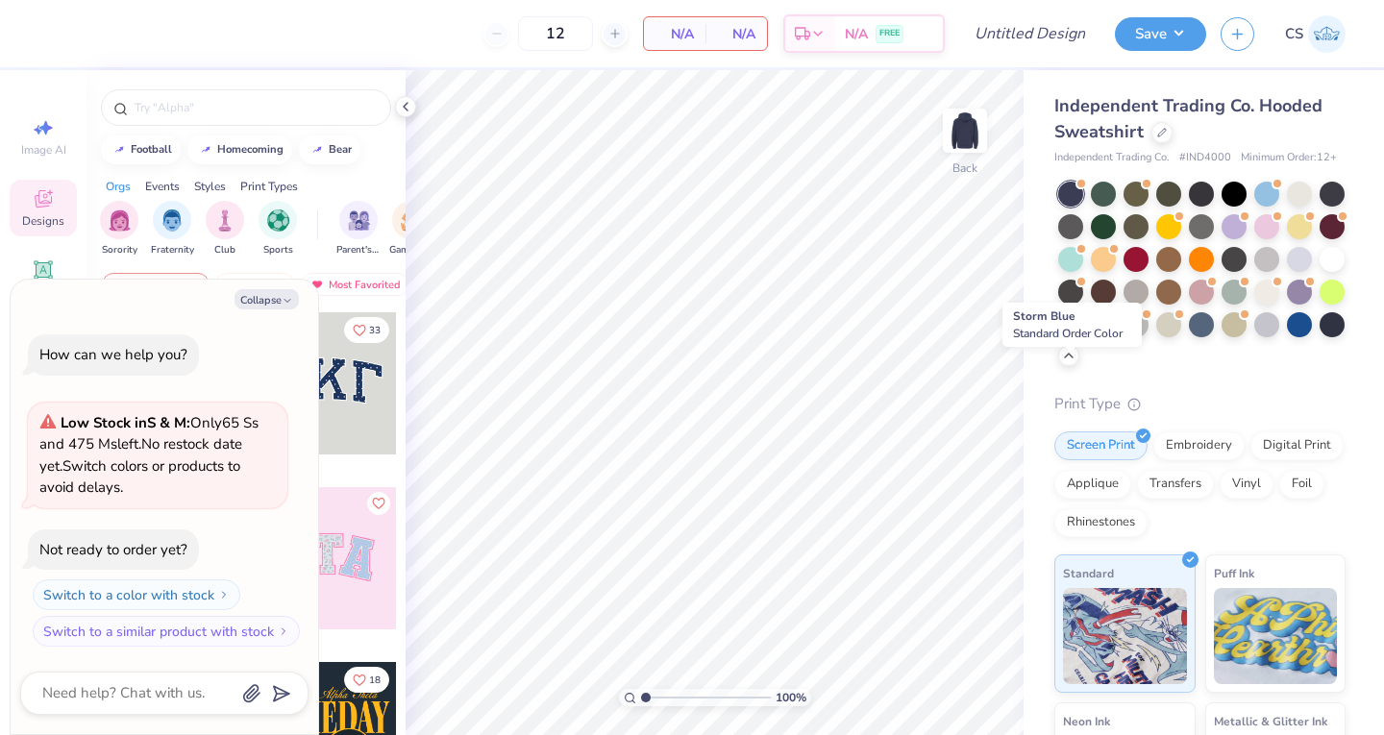
click at [1188, 337] on div at bounding box center [1200, 324] width 25 height 25
click at [287, 299] on icon "button" at bounding box center [288, 301] width 12 height 12
type textarea "x"
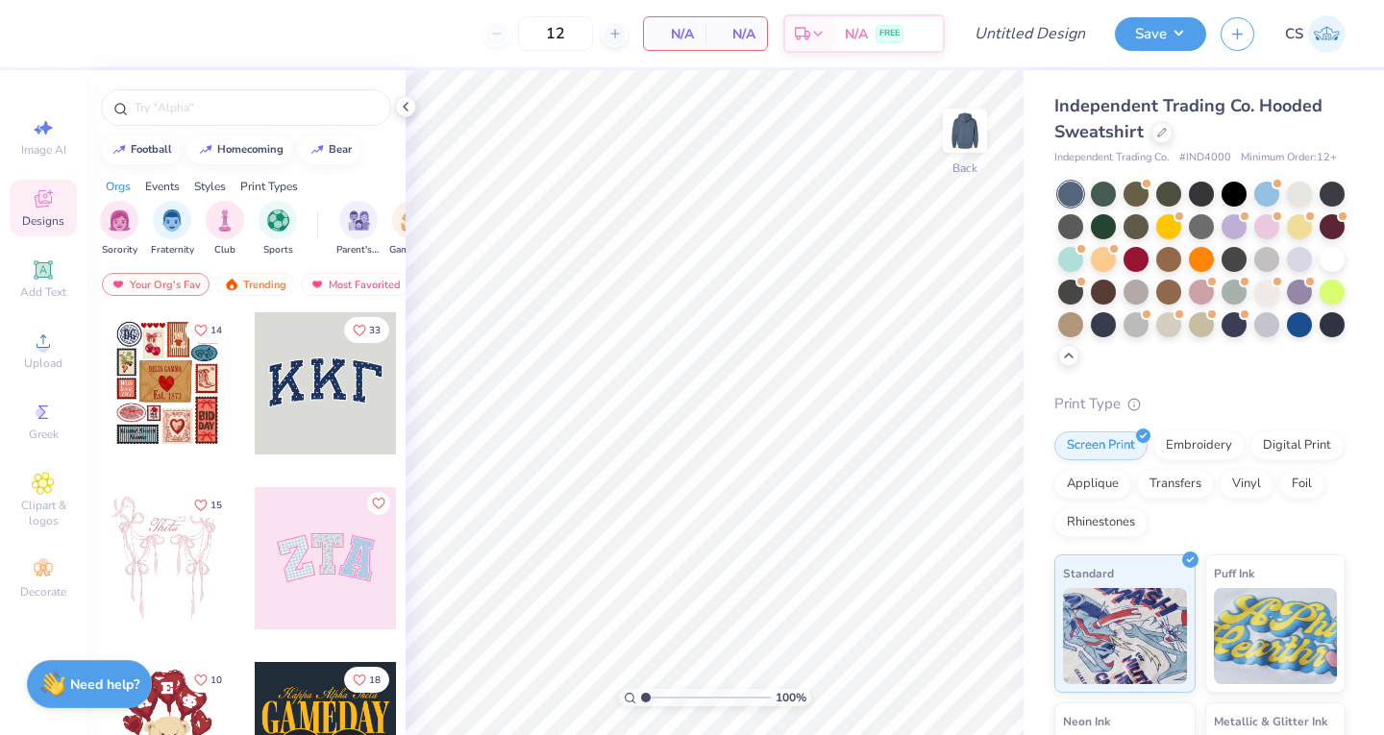
click at [25, 365] on span "Upload" at bounding box center [43, 362] width 38 height 15
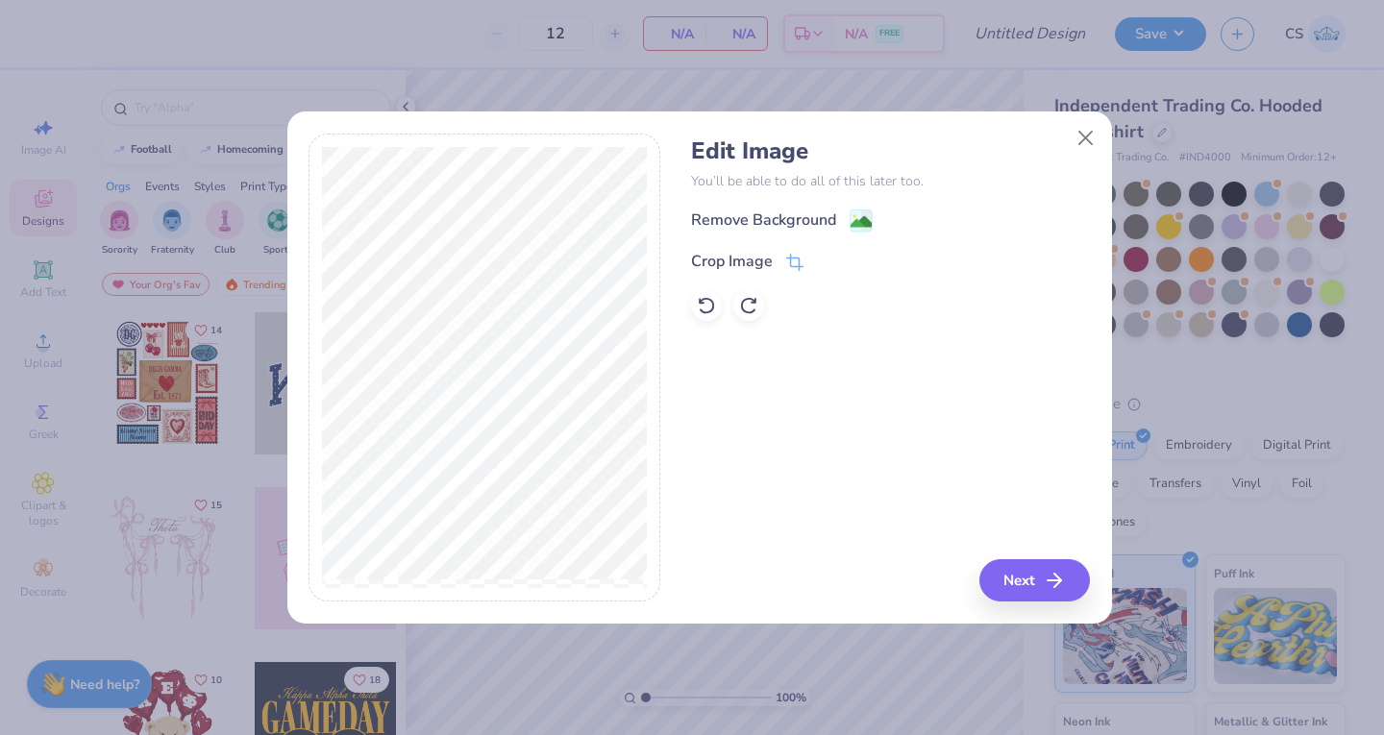
click at [787, 223] on div "Remove Background" at bounding box center [763, 219] width 145 height 23
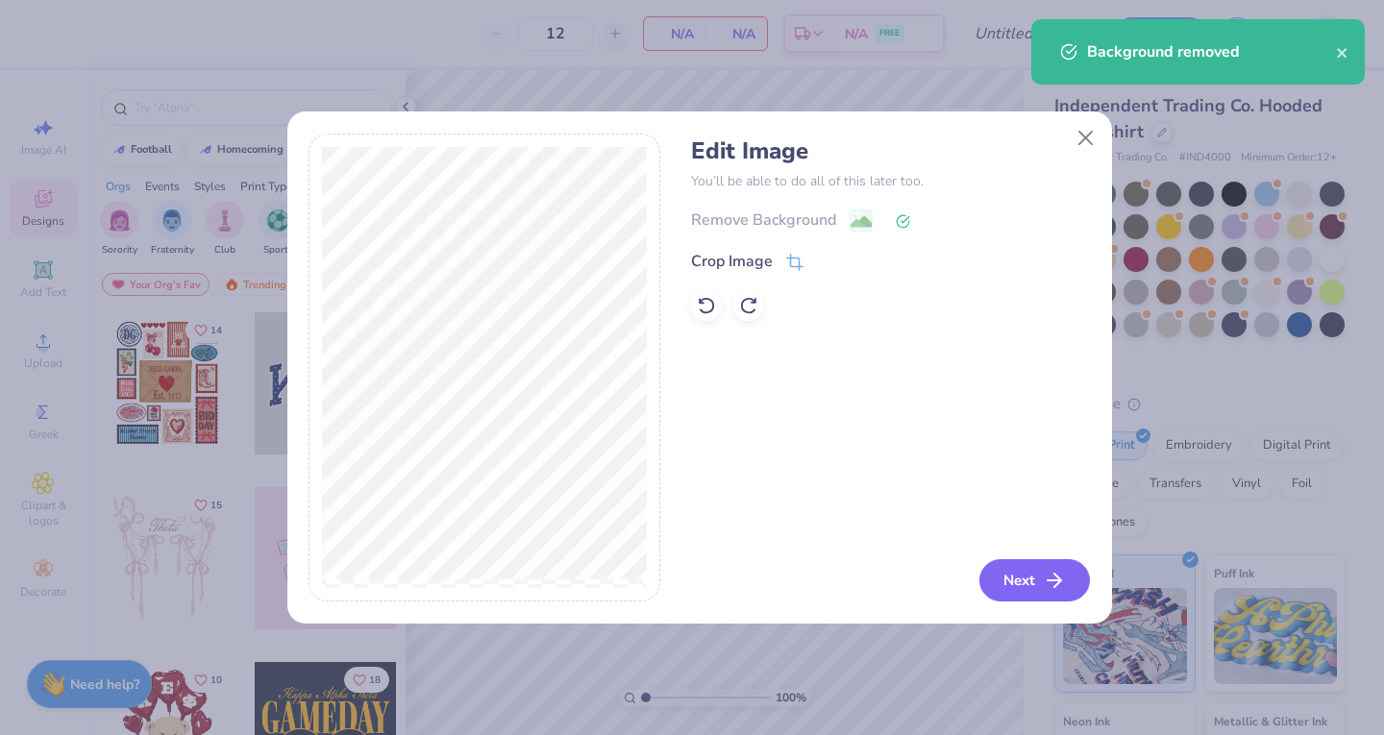
click at [1038, 579] on button "Next" at bounding box center [1034, 580] width 110 height 42
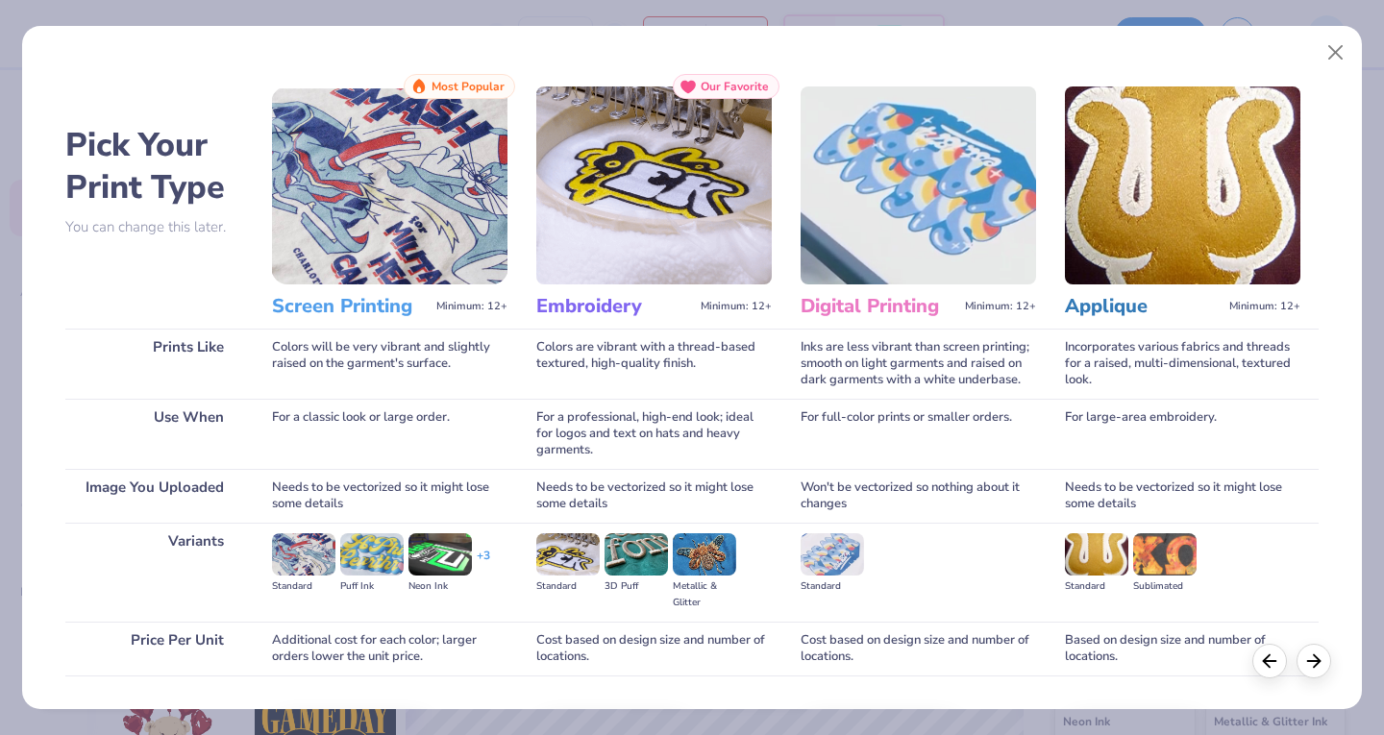
scroll to position [127, 0]
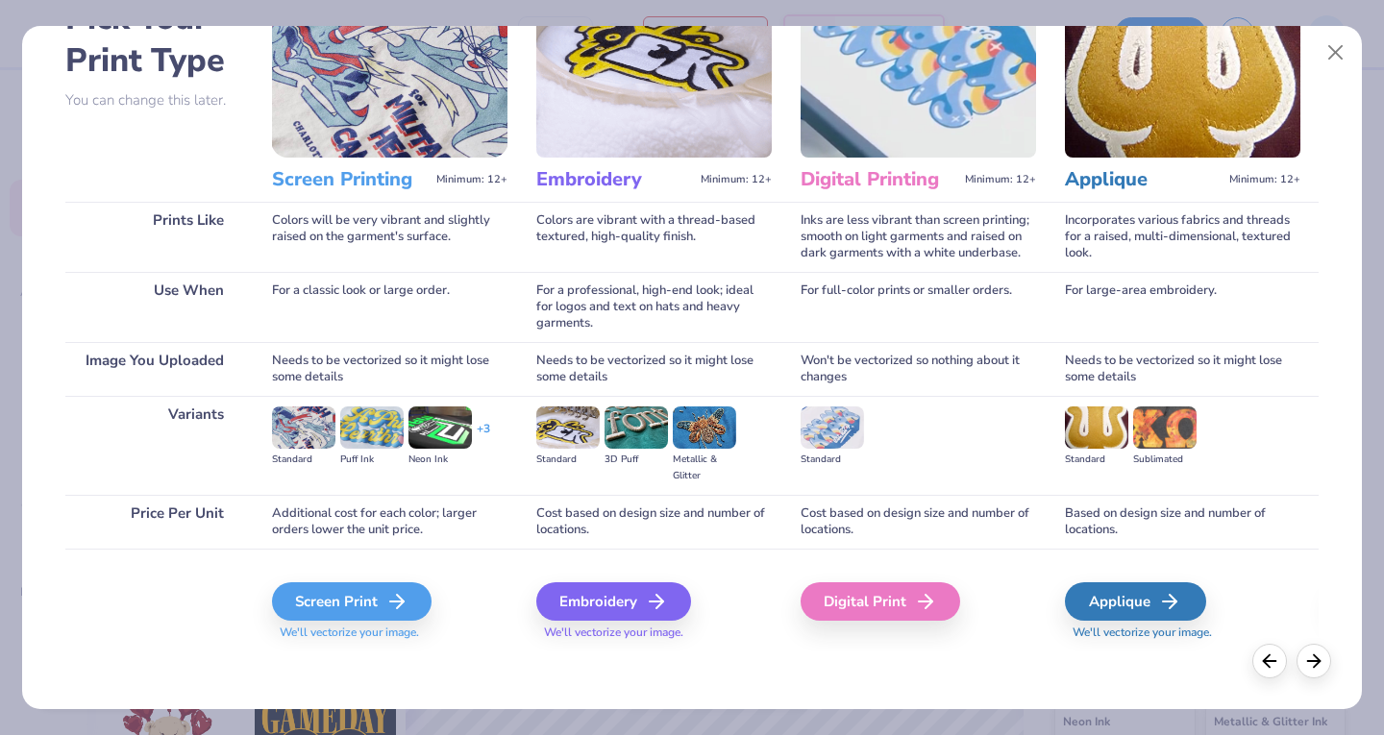
click at [310, 597] on div "Screen Print" at bounding box center [351, 601] width 159 height 38
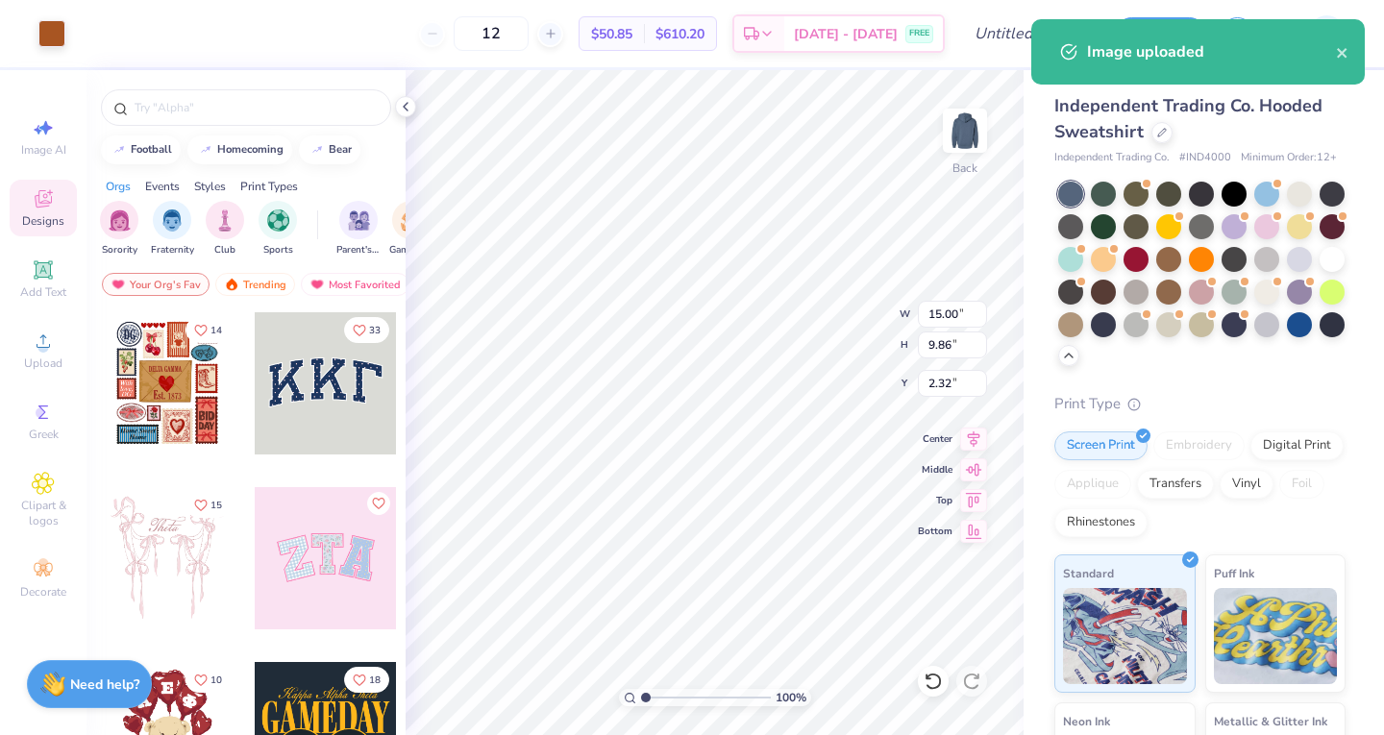
type input "9.05"
type input "5.95"
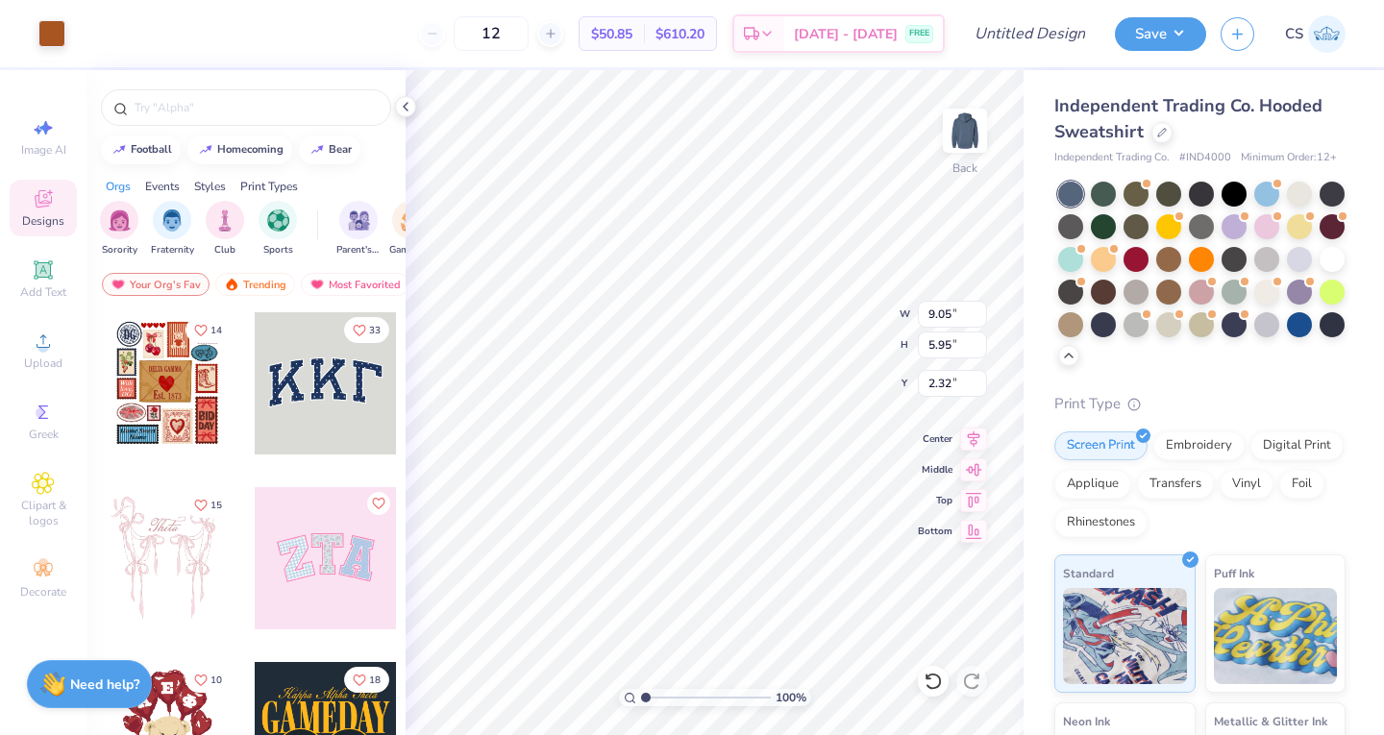
type input "3.00"
type input "8.48"
type input "5.57"
type input "7.65"
type input "5.03"
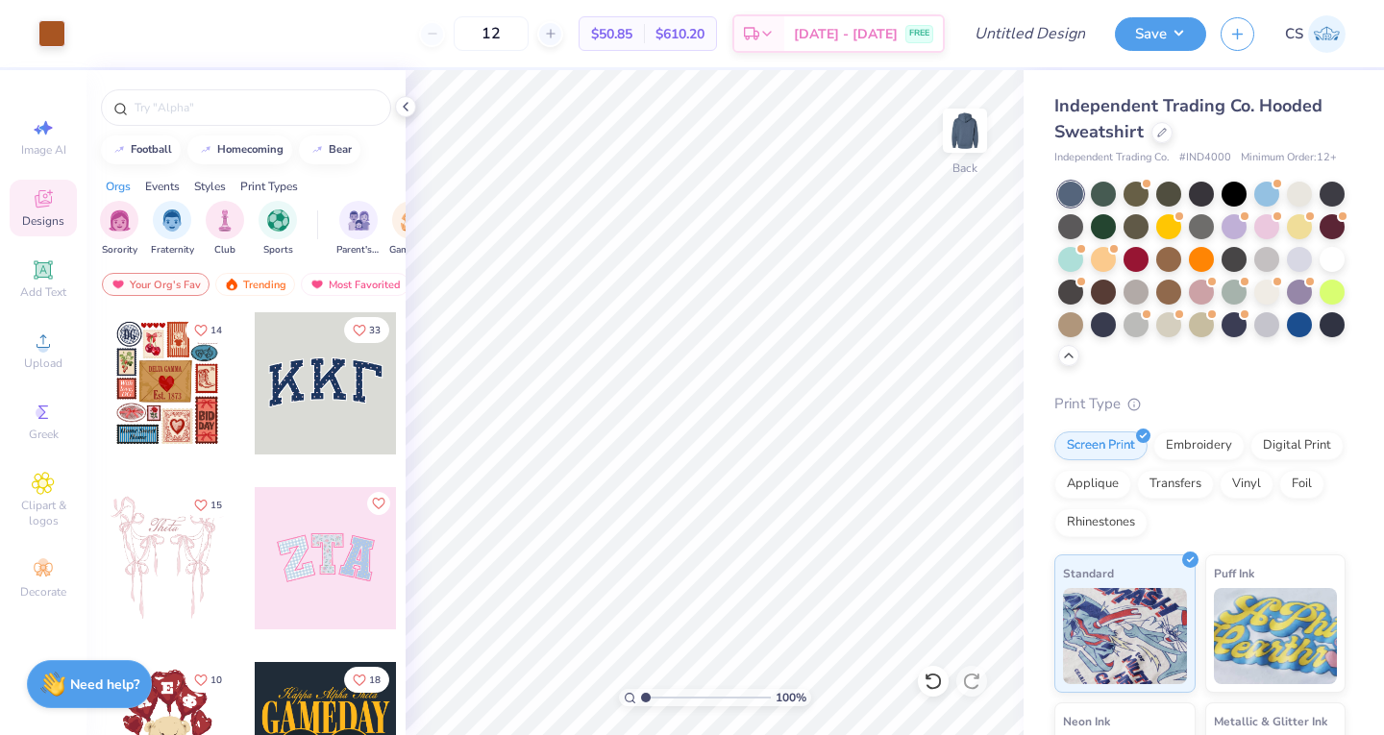
click at [967, 131] on img at bounding box center [964, 130] width 38 height 38
click at [32, 369] on span "Upload" at bounding box center [43, 362] width 38 height 15
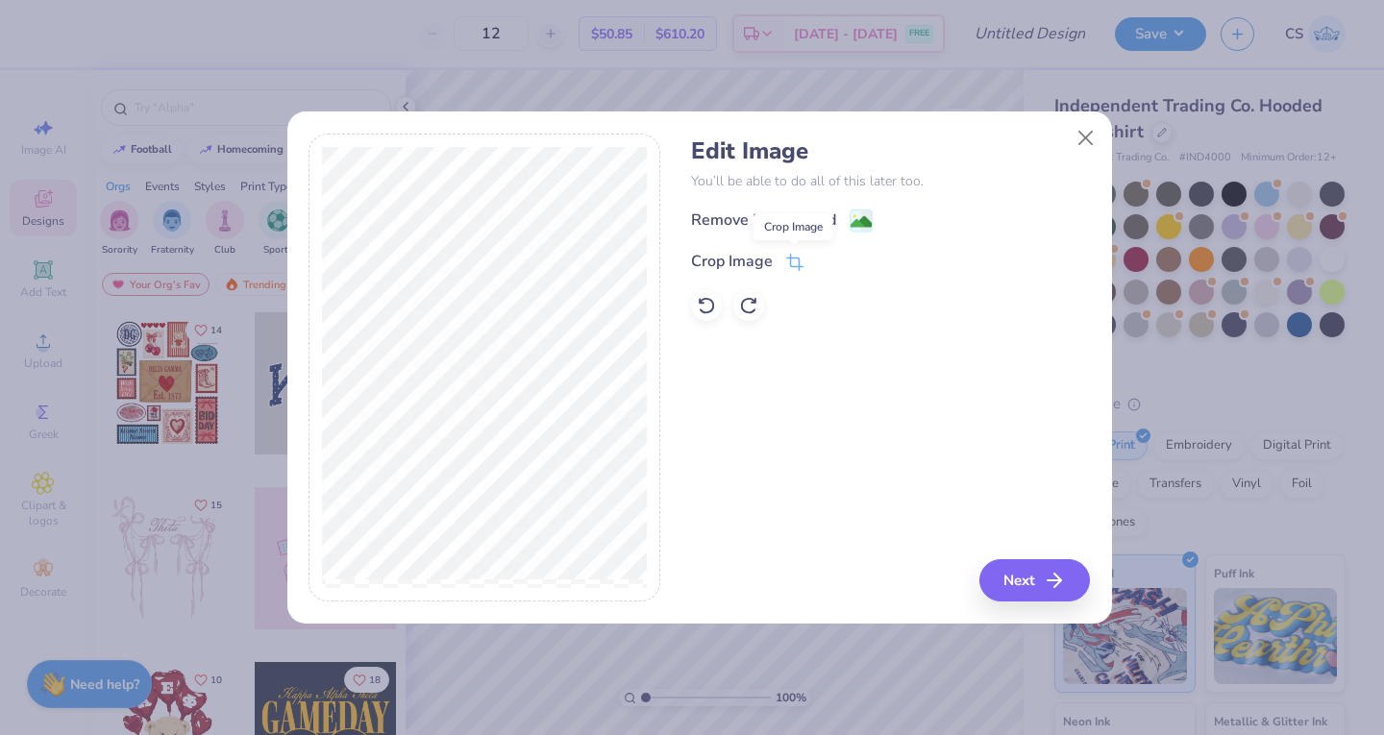
click at [799, 259] on icon at bounding box center [794, 262] width 17 height 17
click at [823, 261] on icon at bounding box center [826, 262] width 12 height 12
click at [788, 256] on icon at bounding box center [794, 262] width 17 height 17
click at [827, 264] on icon at bounding box center [826, 262] width 12 height 12
click at [1032, 590] on button "Next" at bounding box center [1034, 580] width 110 height 42
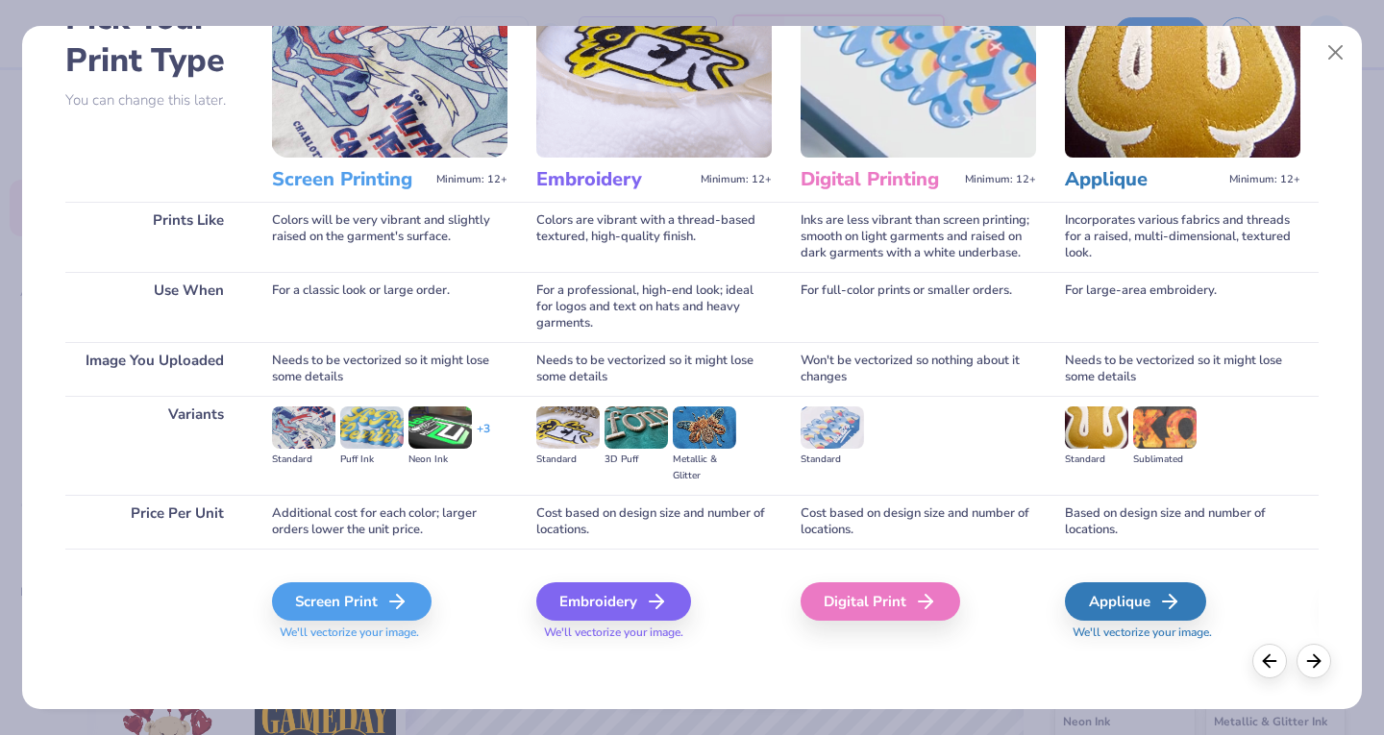
click at [347, 584] on div "Screen Print" at bounding box center [351, 601] width 159 height 38
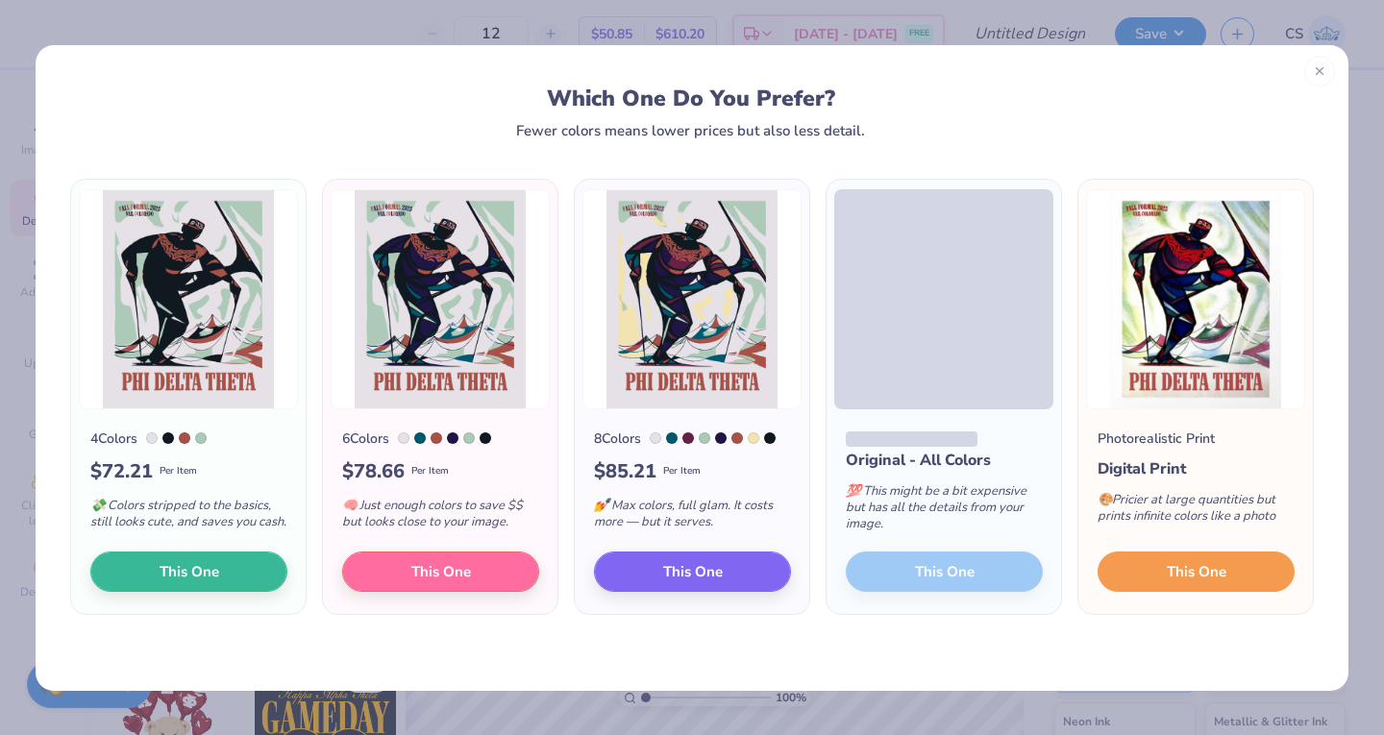
click at [1189, 592] on button "This One" at bounding box center [1195, 571] width 197 height 40
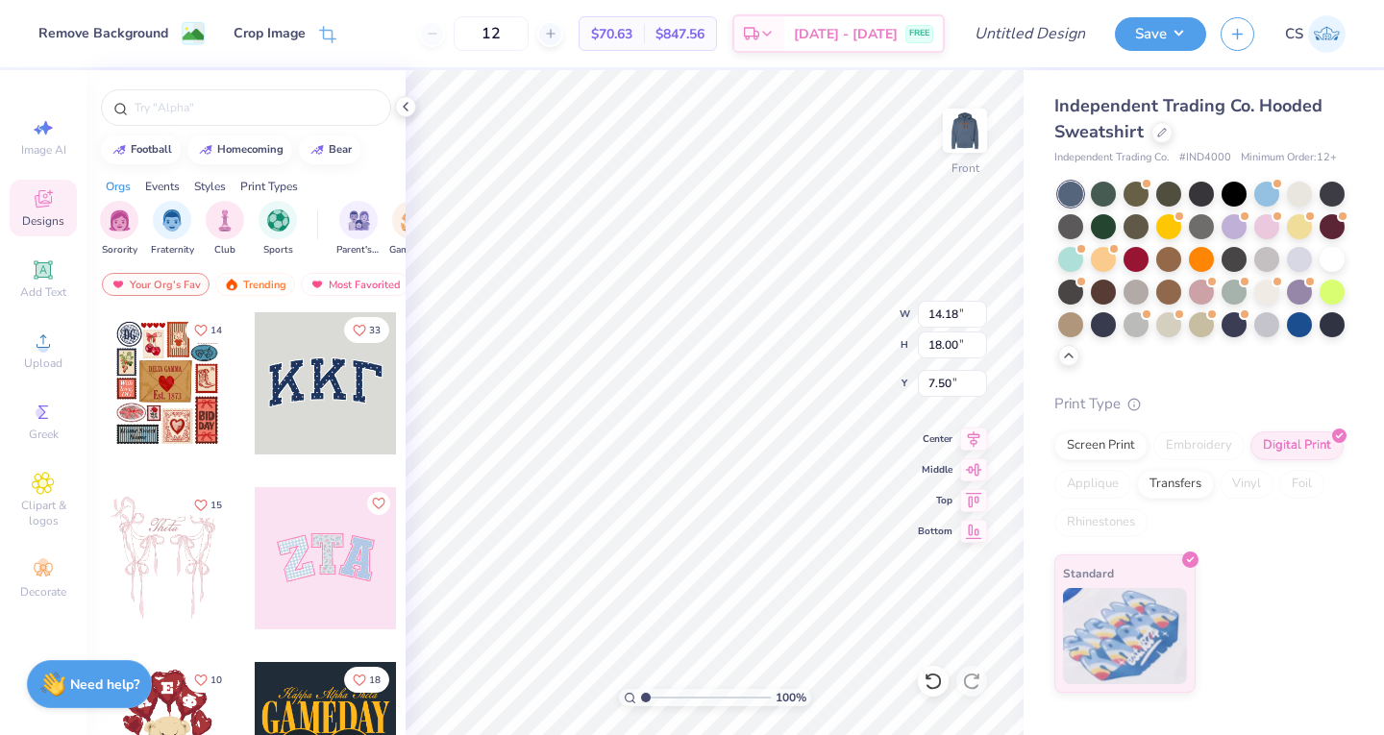
type input "6.00"
type input "12.73"
type input "16.16"
click at [1134, 26] on button "Save" at bounding box center [1159, 34] width 91 height 34
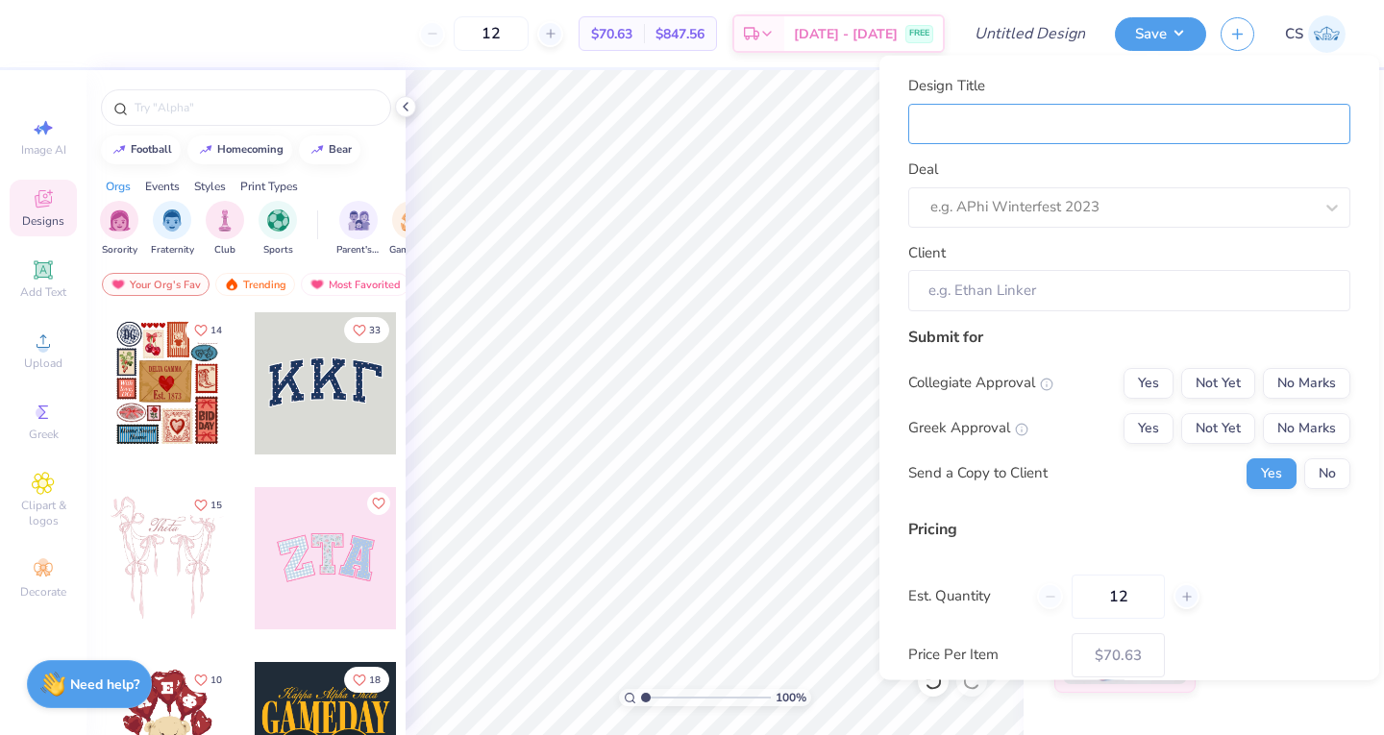
click at [990, 128] on input "Design Title" at bounding box center [1129, 123] width 442 height 41
type input "P"
type input "Ph"
type input "Phi"
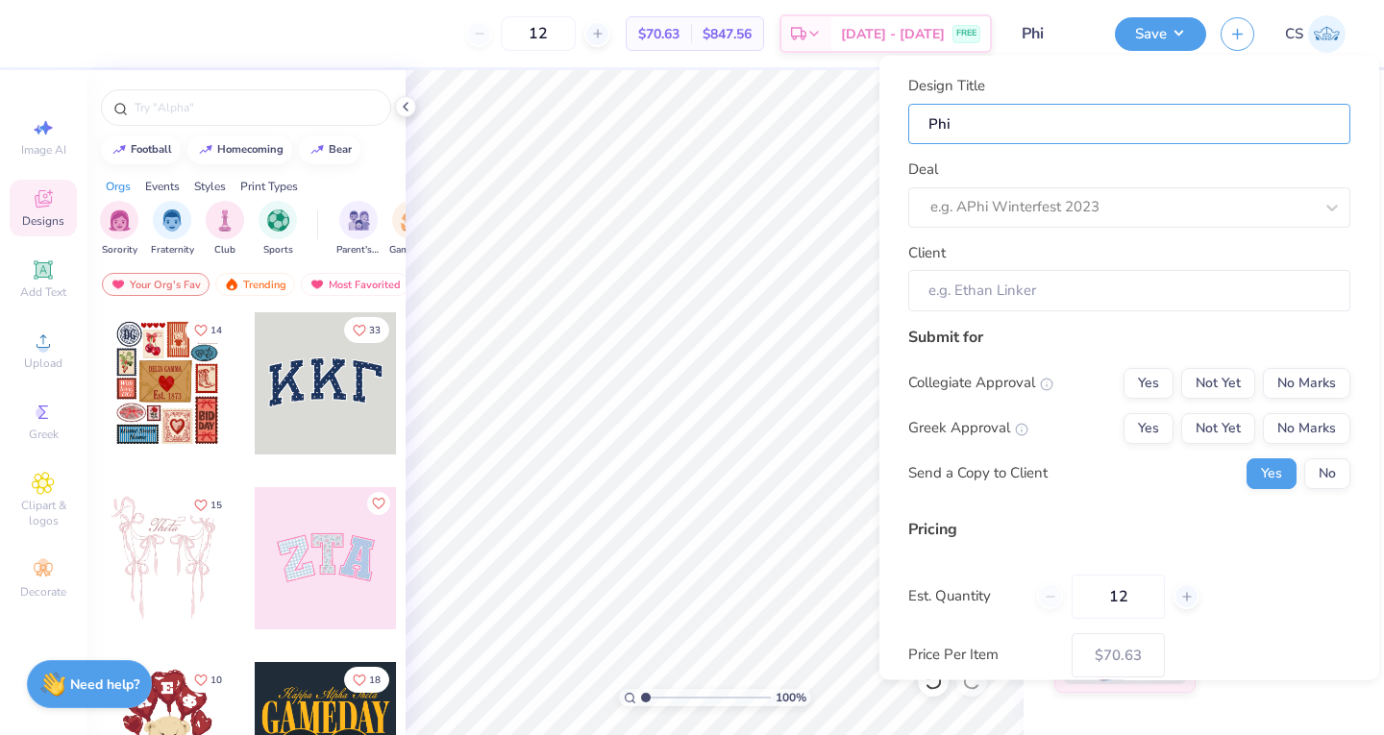
type input "Phi"
type input "Phi D"
type input "Phi De"
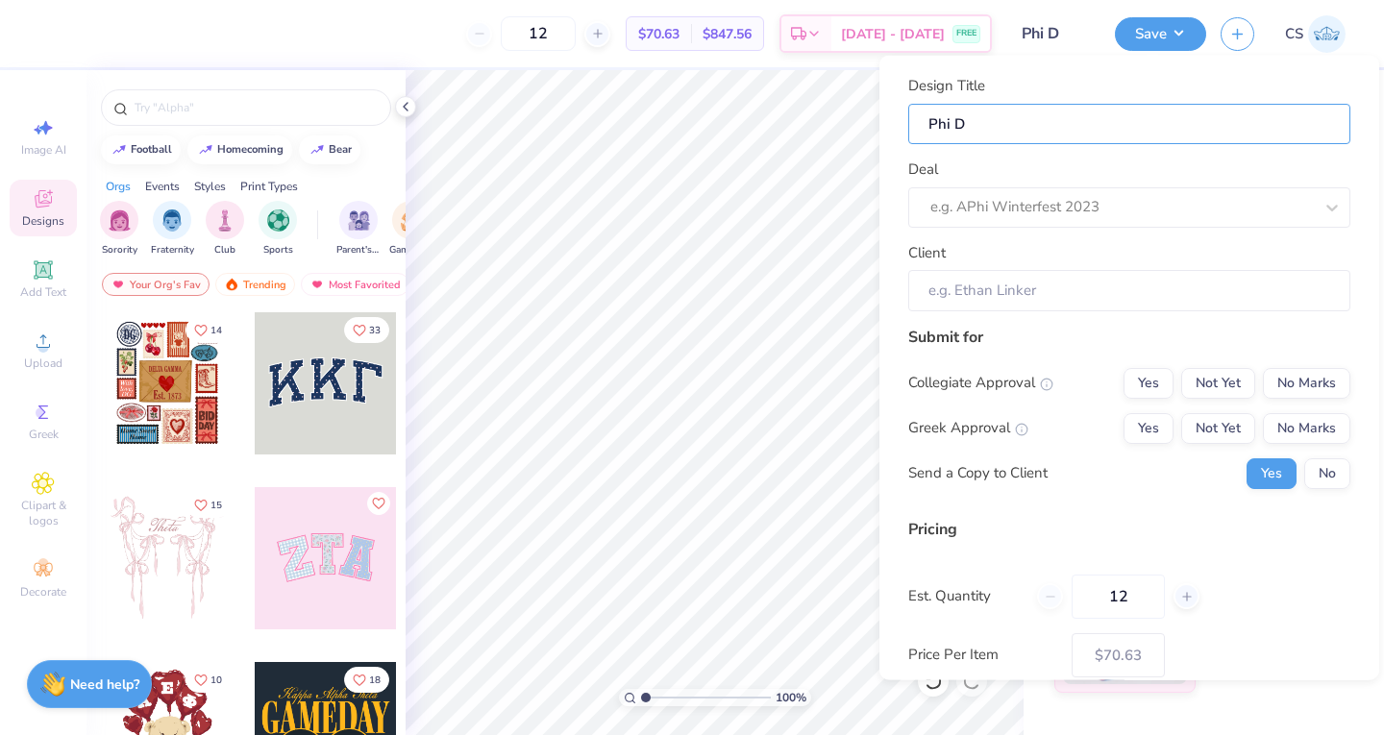
type input "Phi De"
type input "Phi Del"
type input "Phi Delt"
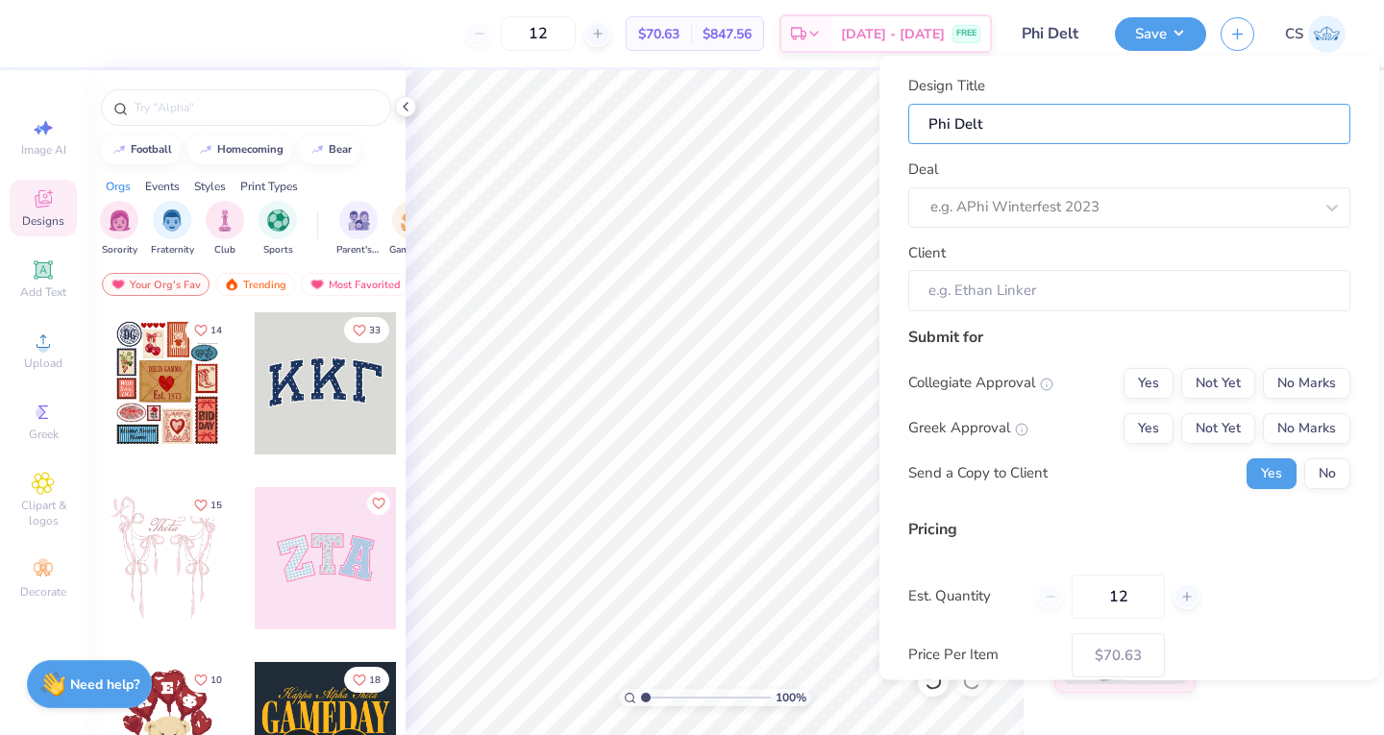
type input "Phi Delt"
type input "Phi Delt F"
type input "Phi Delt Fo"
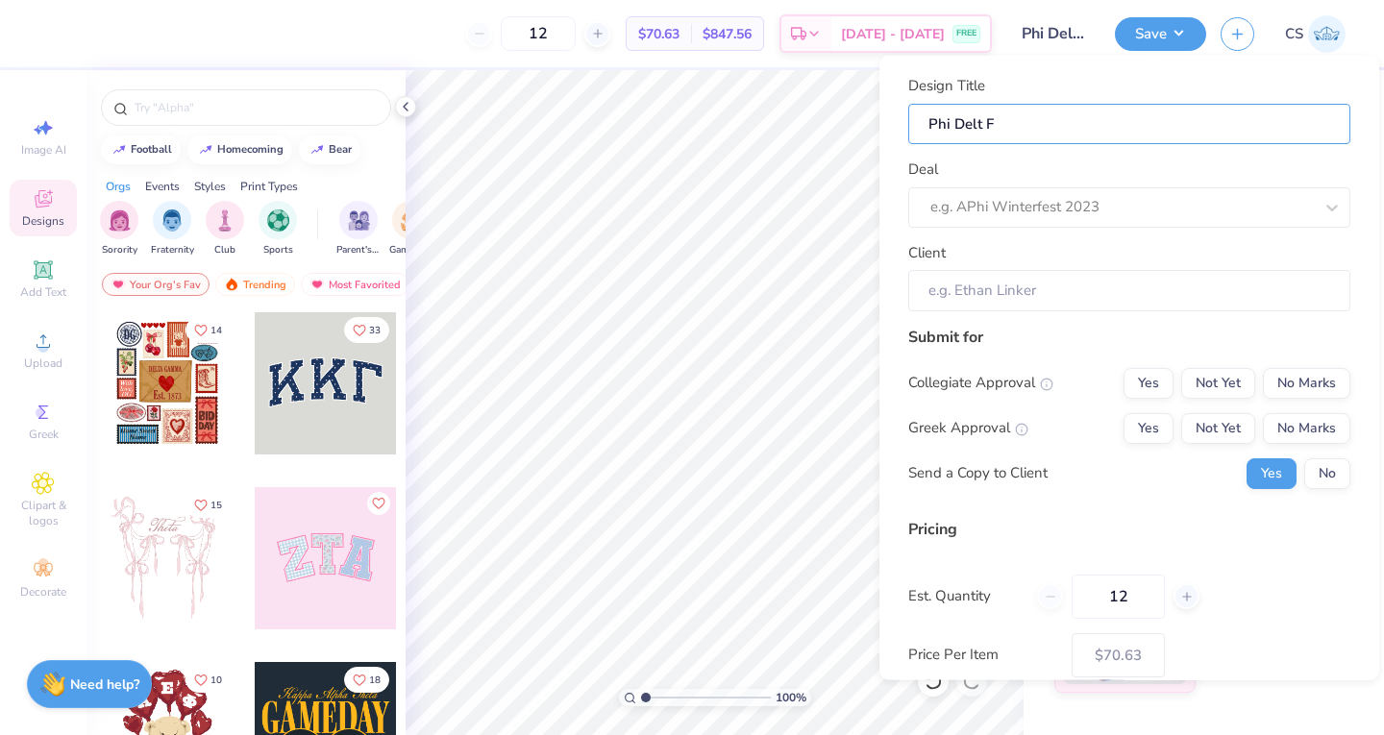
type input "Phi Delt Fo"
type input "Phi Delt For"
type input "Phi Delt Form"
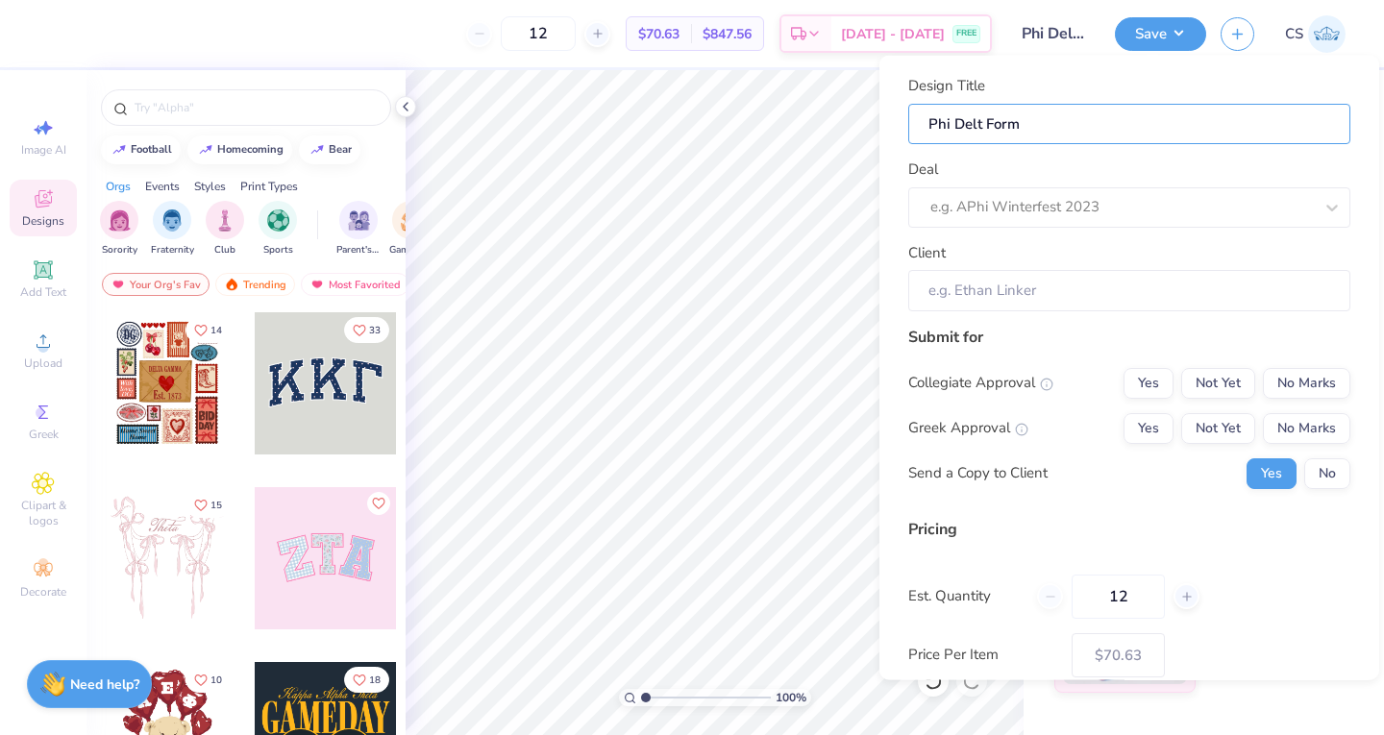
type input "Phi Delt Forma"
type input "Phi Delt Formal"
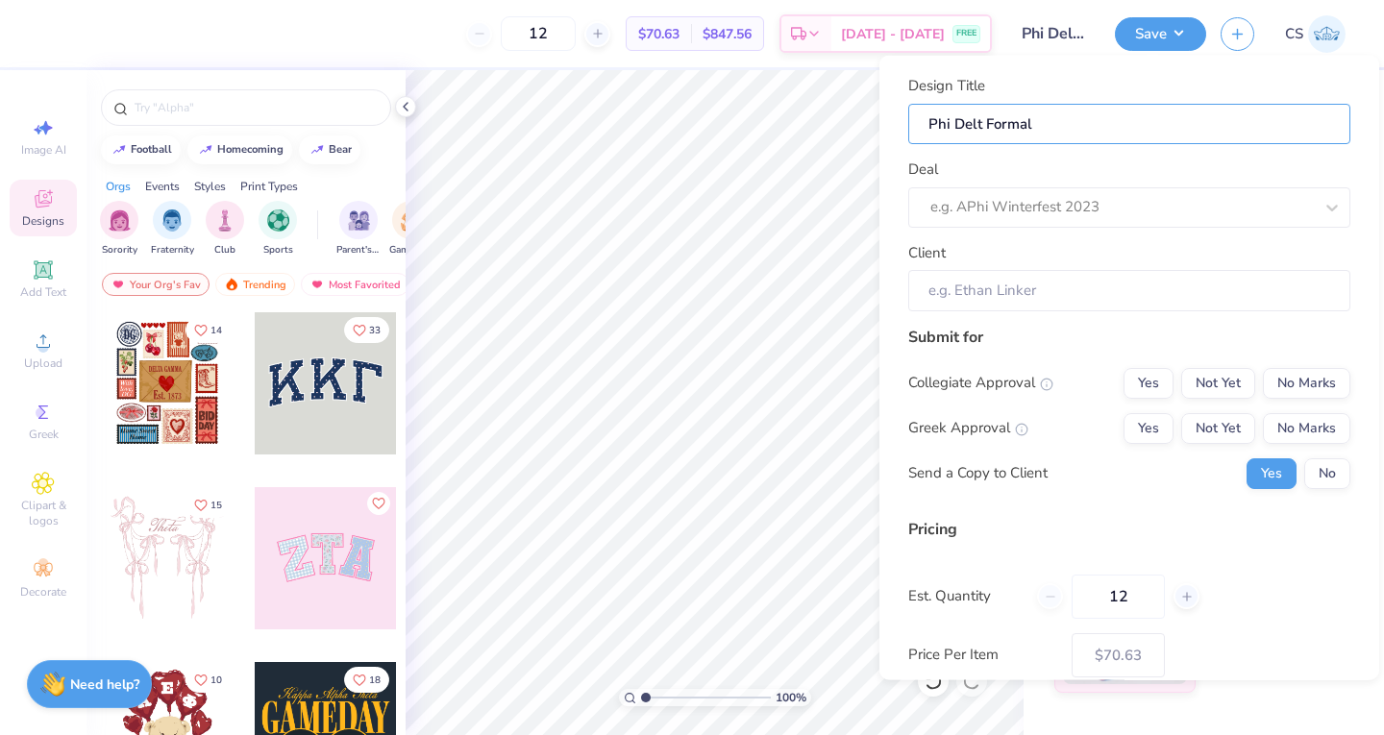
type input "Phi Delt Formal"
type input "Phi Delt Formal d"
type input "Phi Delt Formal de"
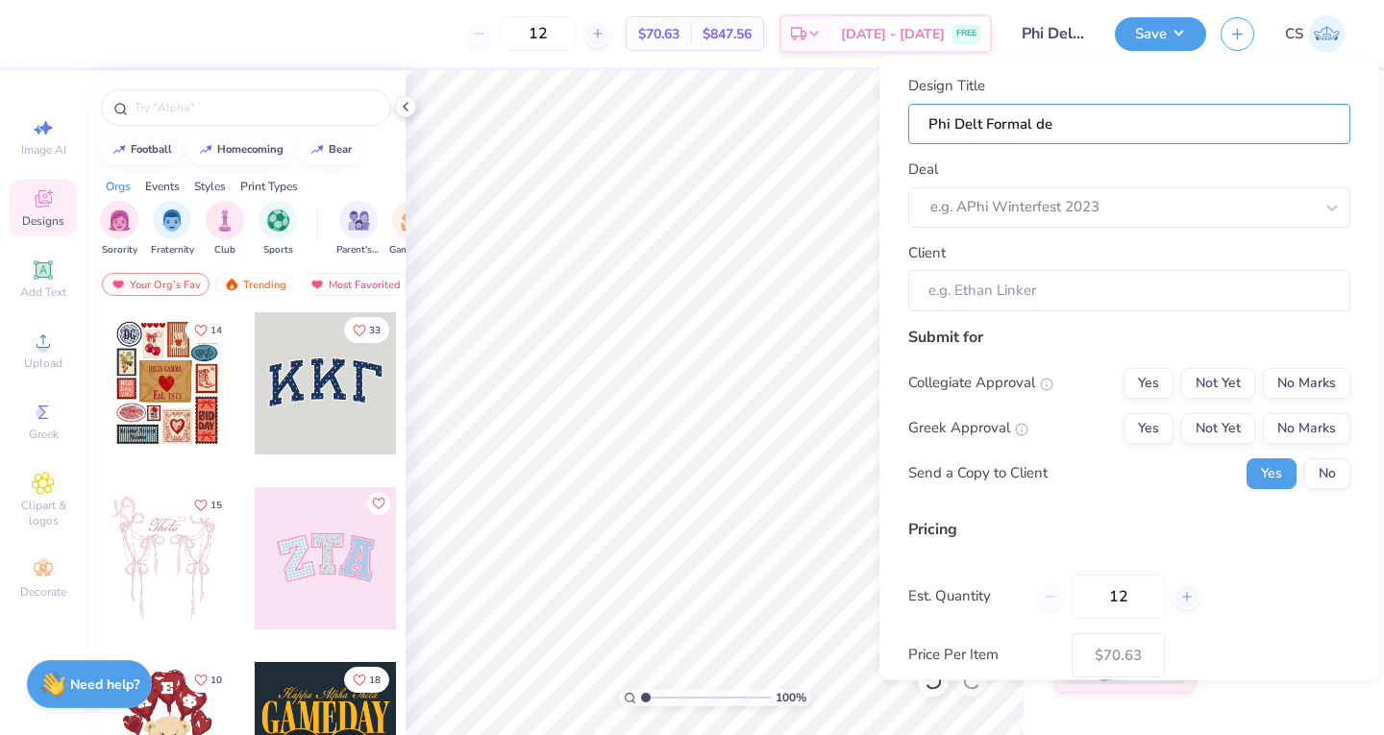
type input "Phi Delt Formal des"
type input "Phi Delt Formal desi"
type input "Phi Delt Formal desig"
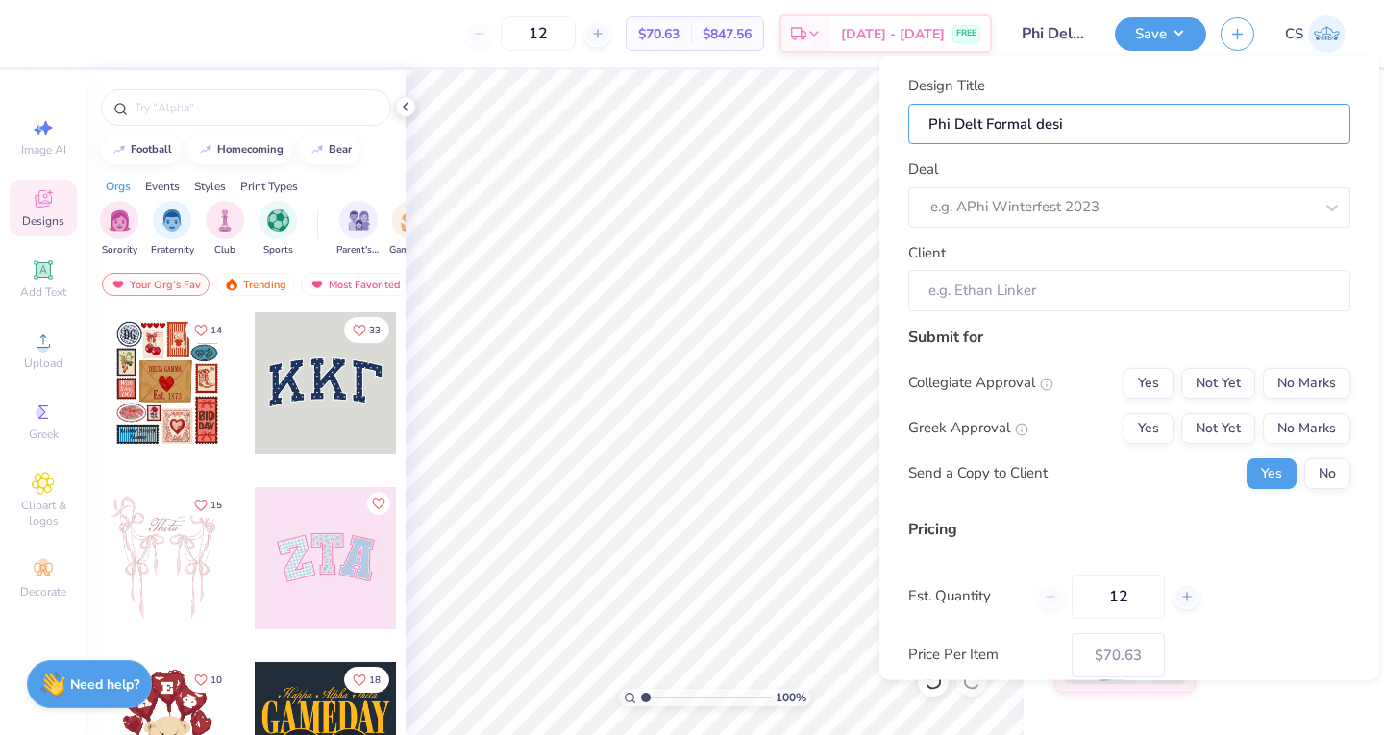
type input "Phi Delt Formal desig"
type input "Phi Delt Formal design"
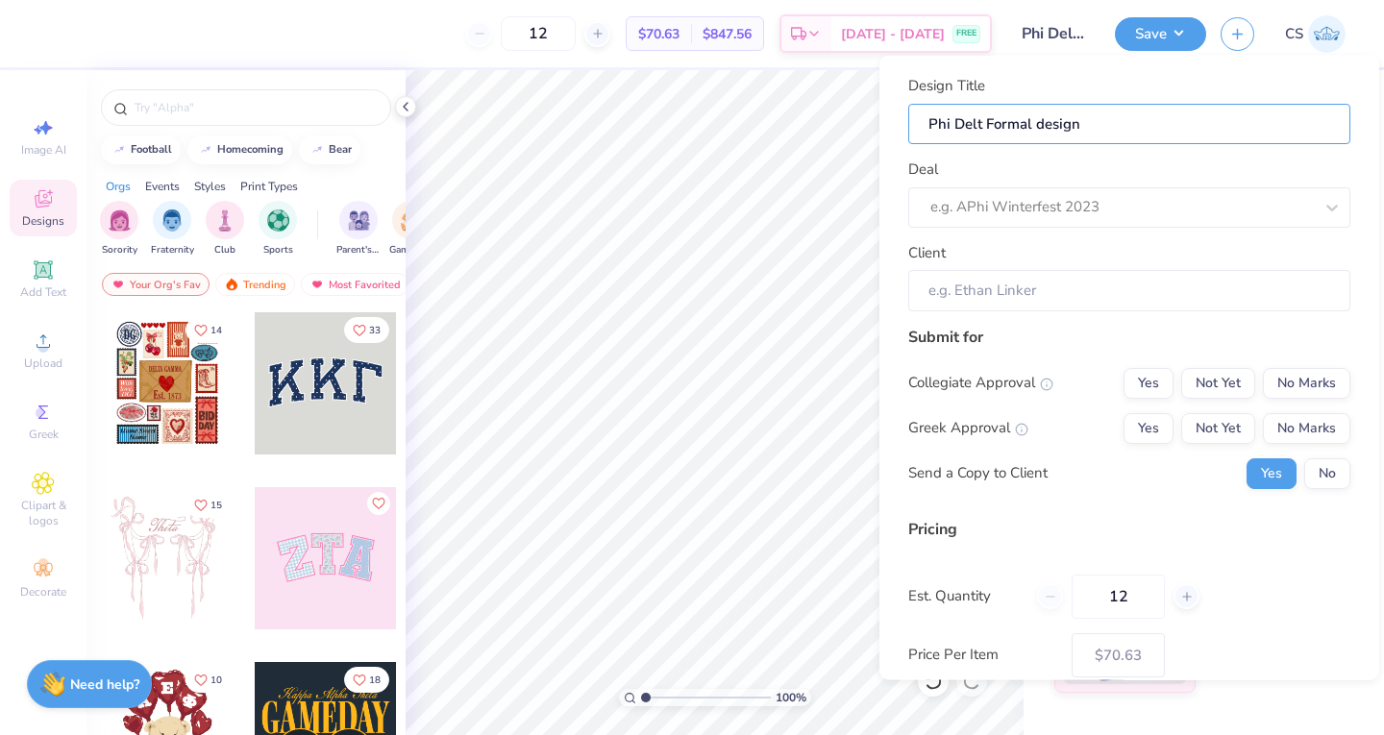
type input "Phi Delt Formal design 1"
type input "Phi Delt Formal design 1-"
type input "Phi Delt Formal design 1-l"
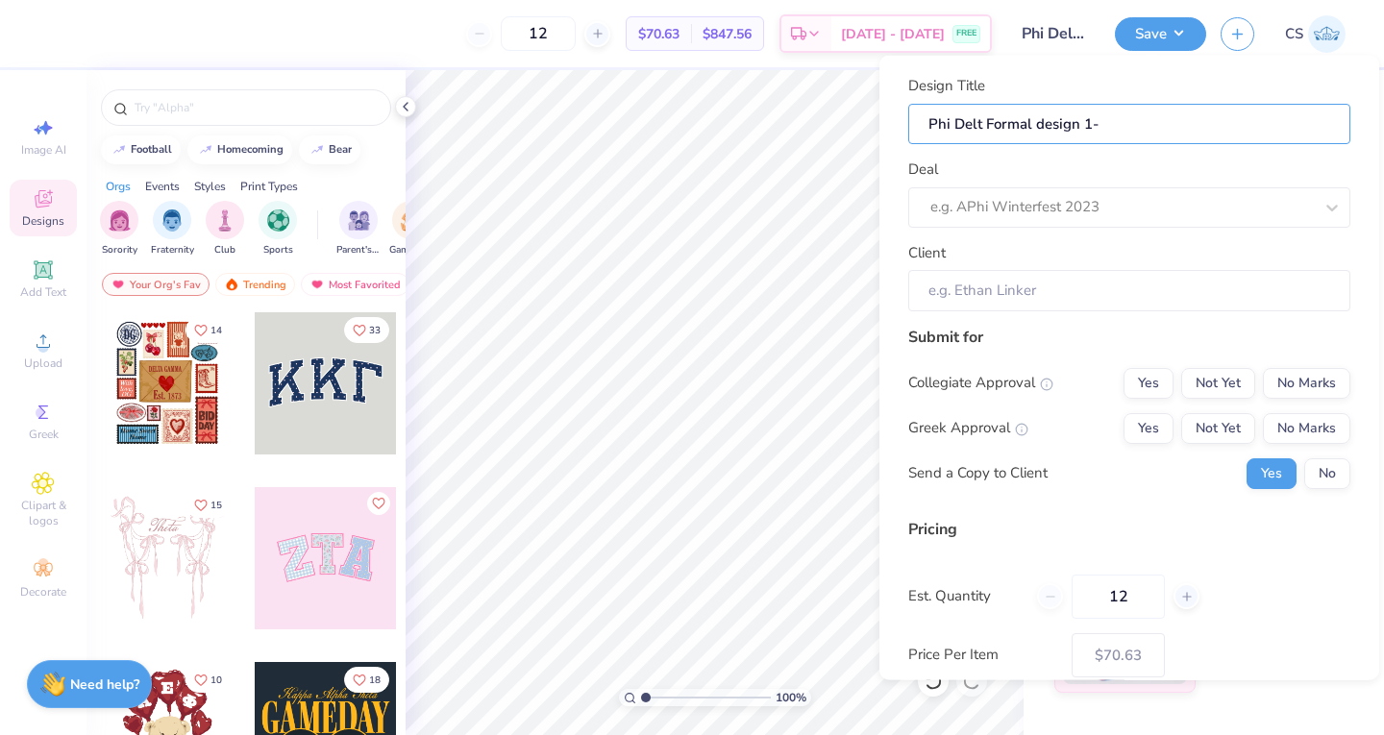
type input "Phi Delt Formal design 1-l"
type input "Phi Delt Formal design 1-li"
type input "Phi Delt Formal design 1-lig"
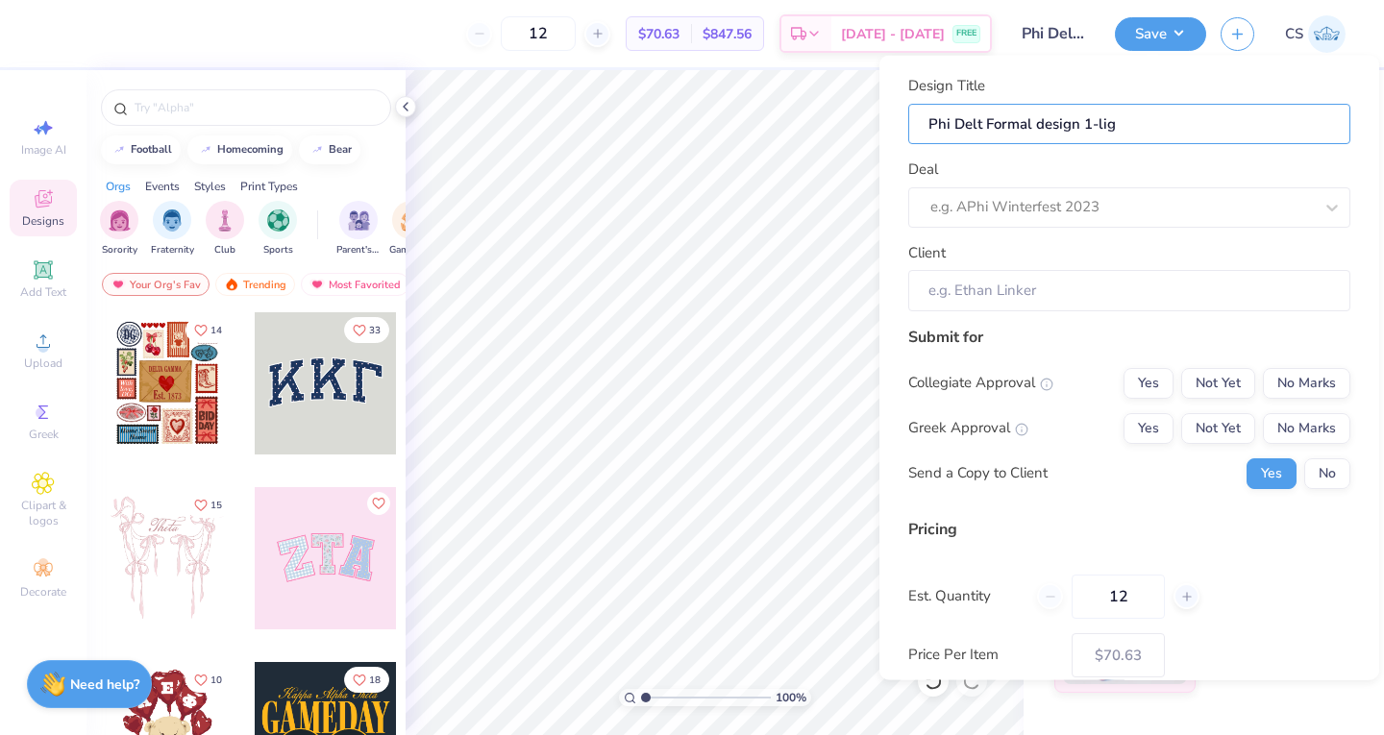
type input "Phi Delt Formal design 1-ligh"
type input "Phi Delt Formal design 1-light"
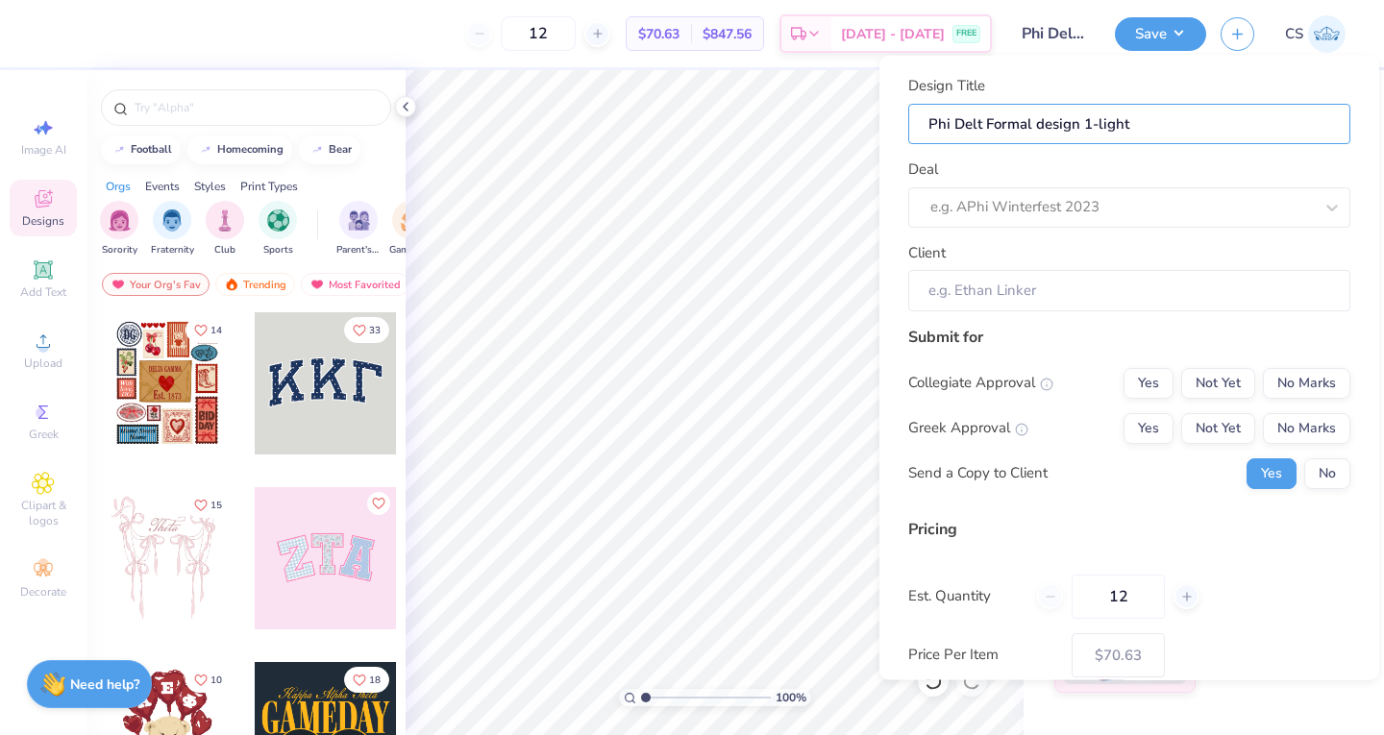
type input "Phi Delt Formal design 1-light"
type input "Phi Delt Formal design 1-light b"
type input "Phi Delt Formal design 1-light bl"
type input "Phi Delt Formal design 1-light blu"
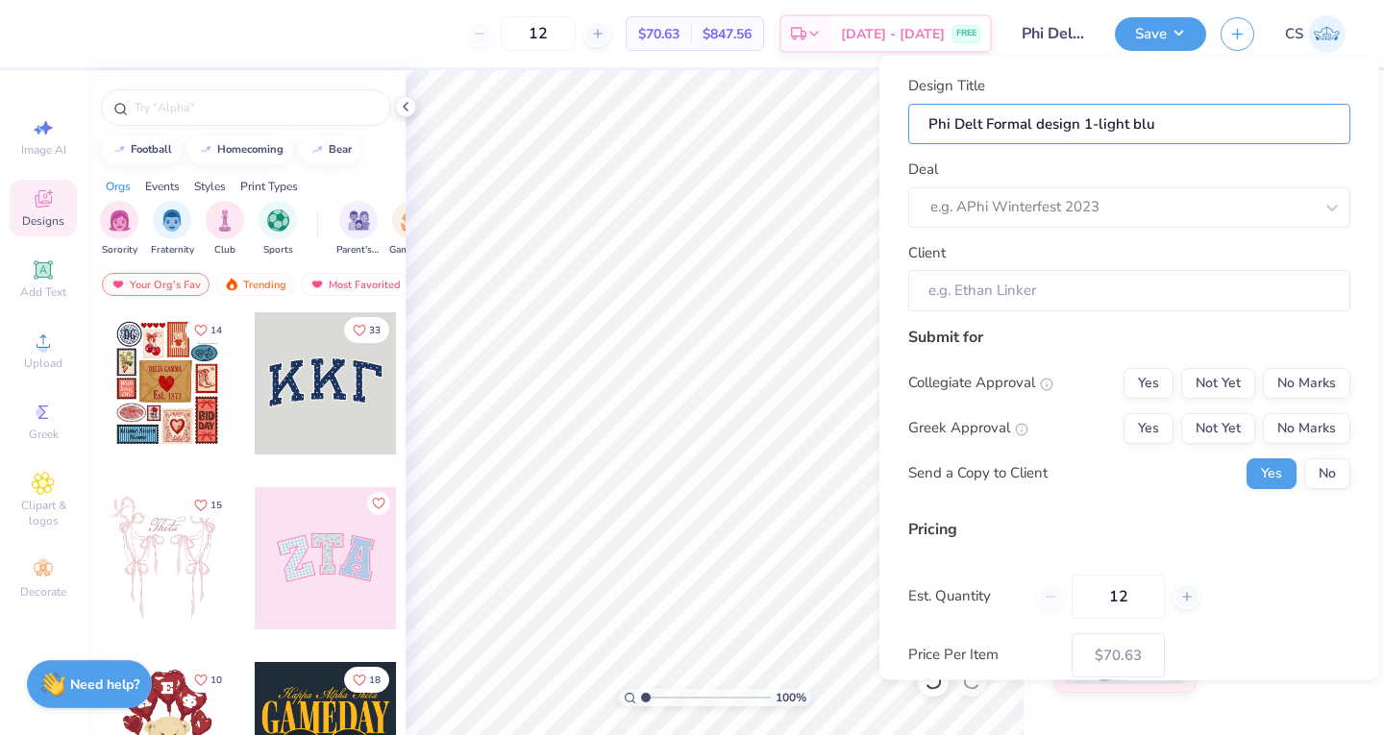
type input "Phi Delt Formal design 1-light blue"
click at [986, 208] on div at bounding box center [1121, 207] width 382 height 26
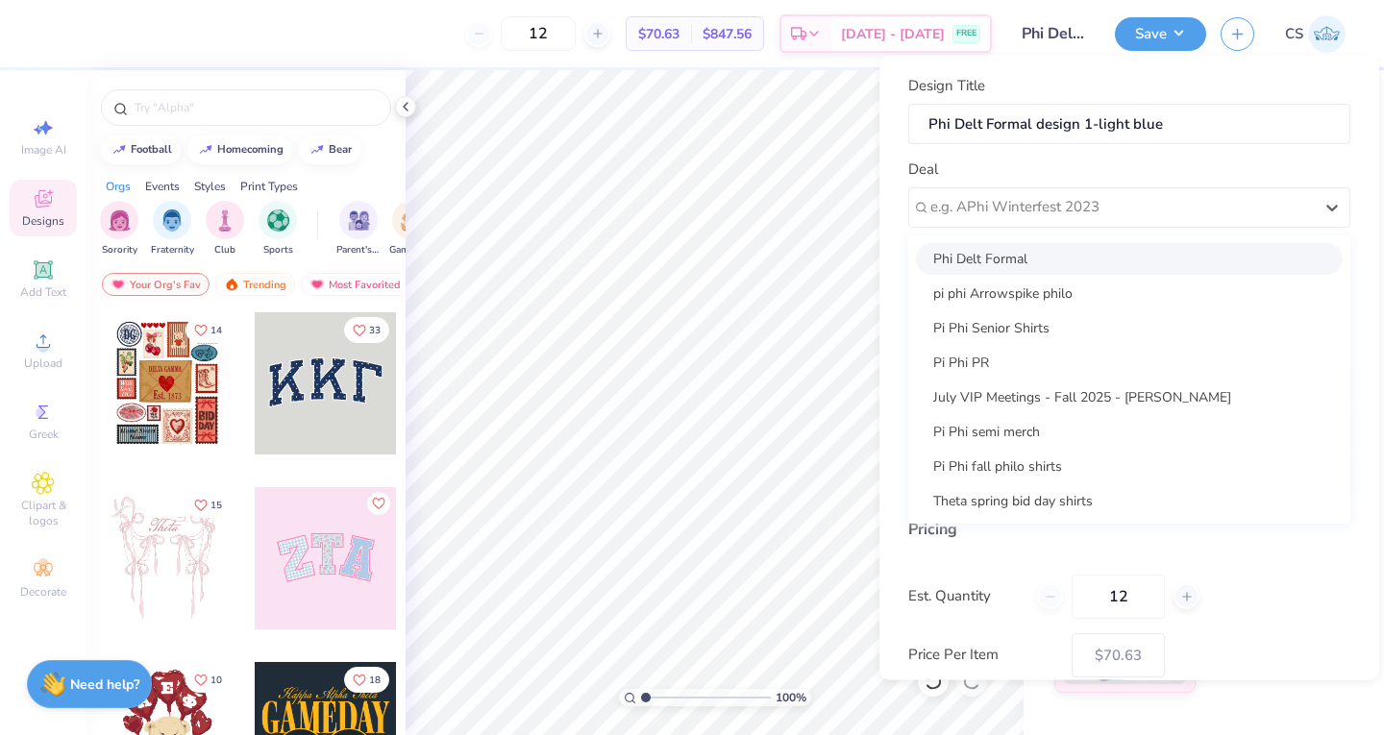
click at [967, 266] on div "Phi Delt Formal" at bounding box center [1129, 258] width 427 height 32
type input "[PERSON_NAME]"
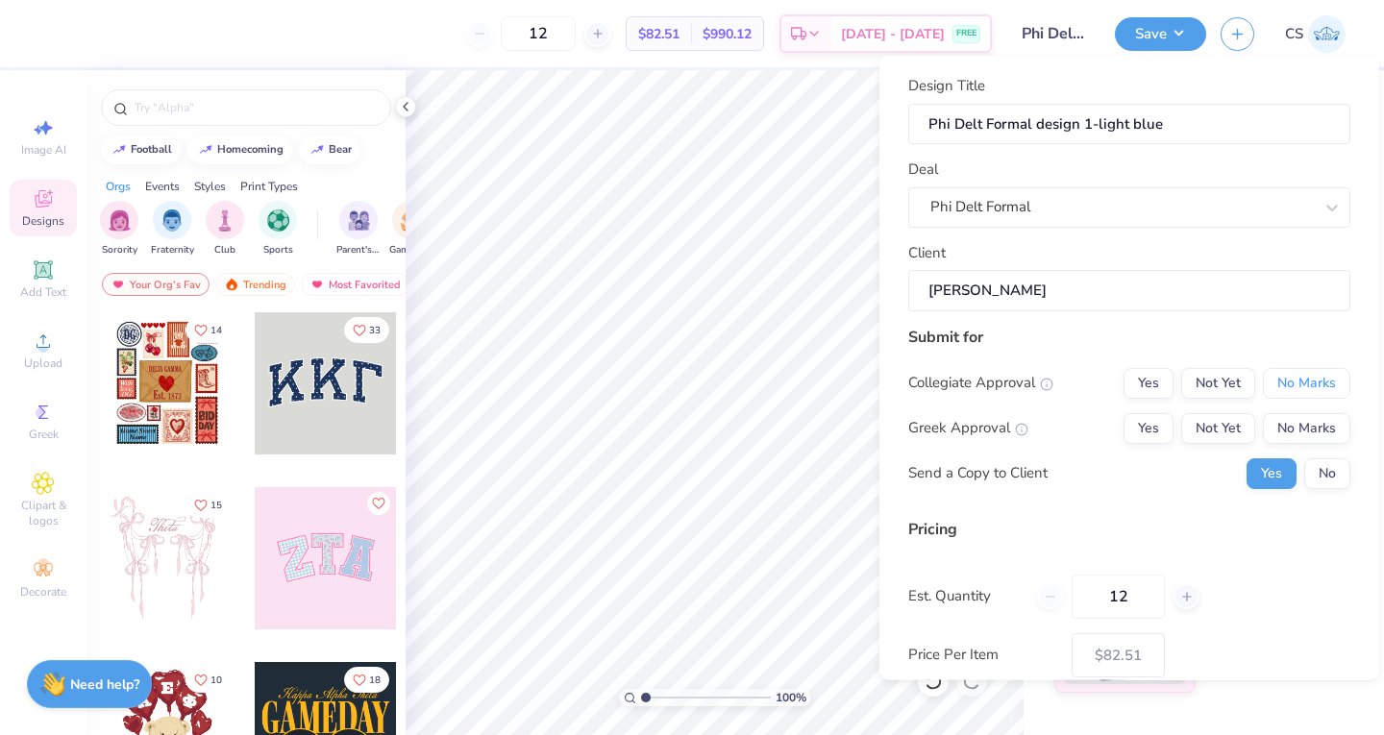
click at [1263, 379] on button "No Marks" at bounding box center [1305, 382] width 87 height 31
click at [1205, 424] on button "Not Yet" at bounding box center [1218, 427] width 74 height 31
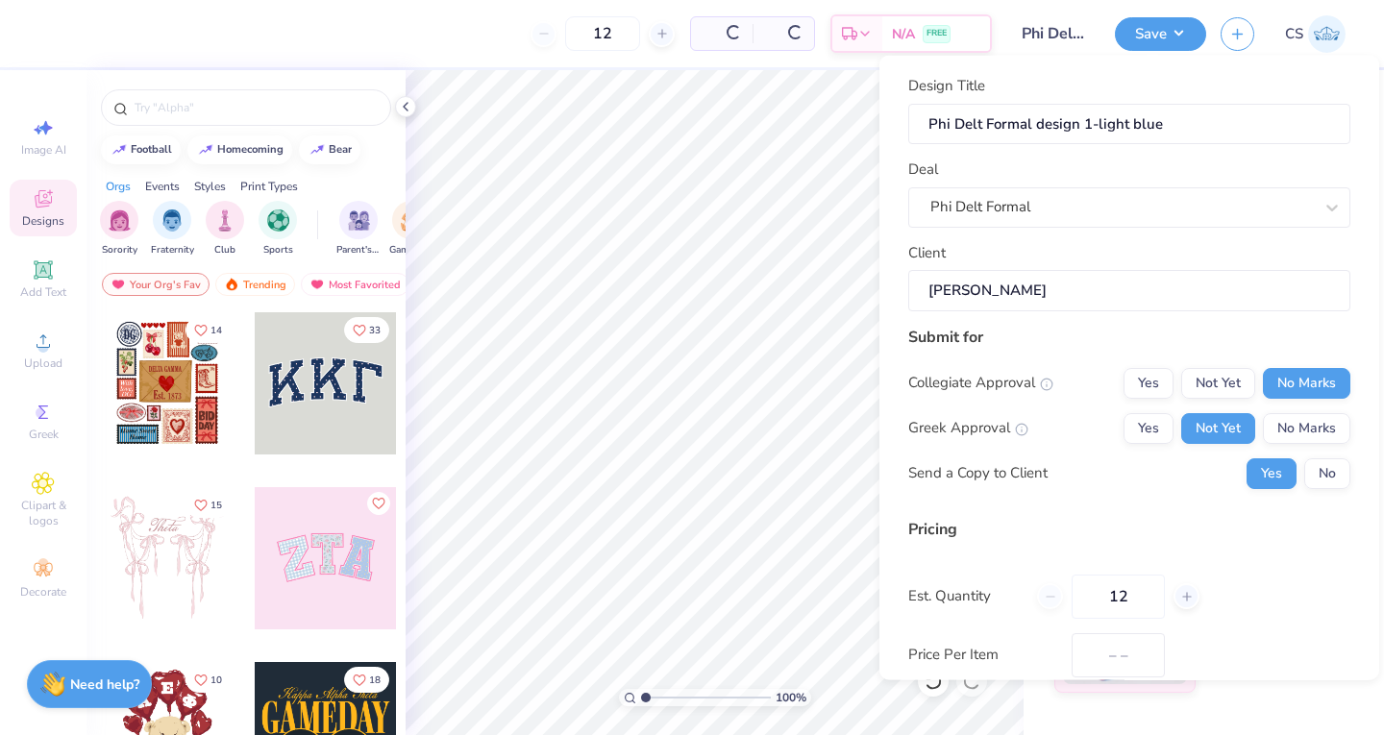
type input "$82.51"
click at [1322, 467] on button "No" at bounding box center [1327, 472] width 46 height 31
click at [1143, 586] on input "12" at bounding box center [1117, 596] width 93 height 44
type input "1"
type input "0"
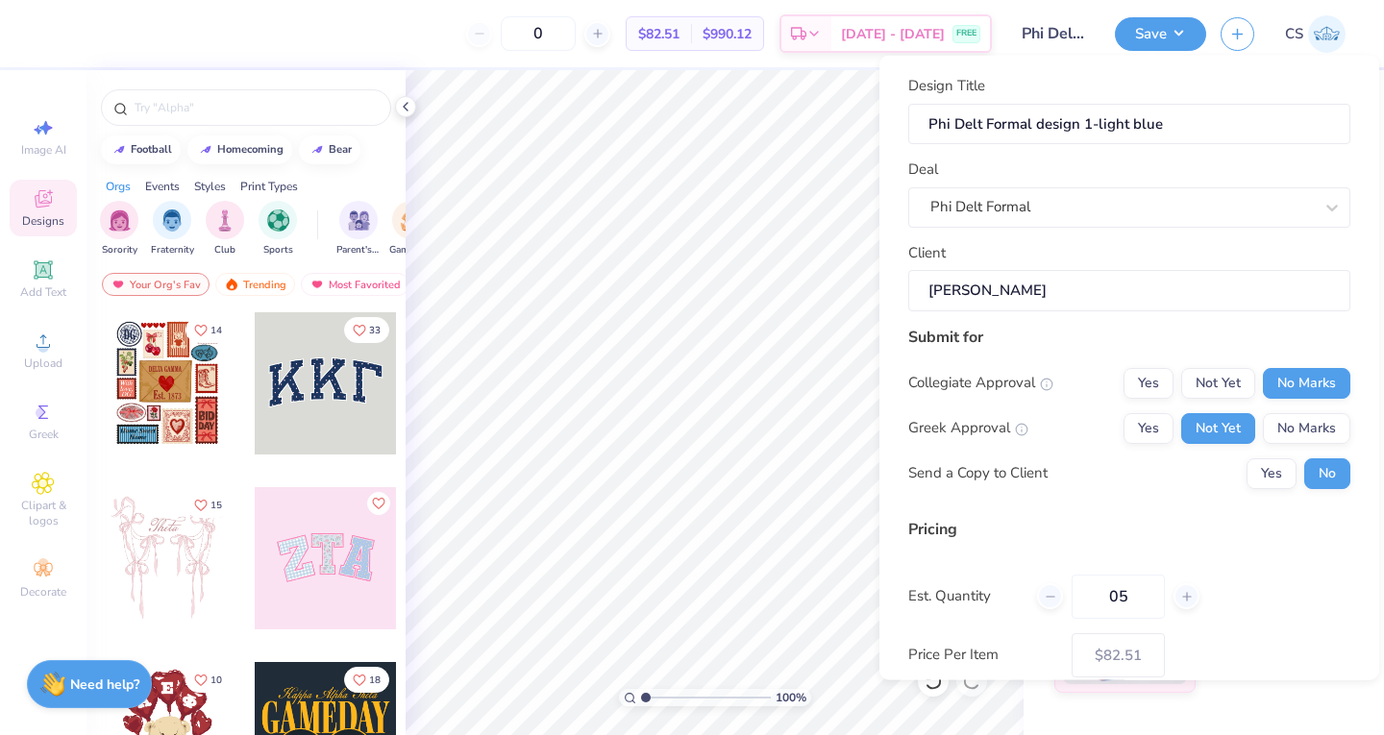
type input "050"
type input "50"
type input "$75.40"
type input "050"
click at [1138, 567] on div "Pricing Est. Quantity 050 Price Per Item $75.40 Customers will see this price o…" at bounding box center [1129, 612] width 442 height 191
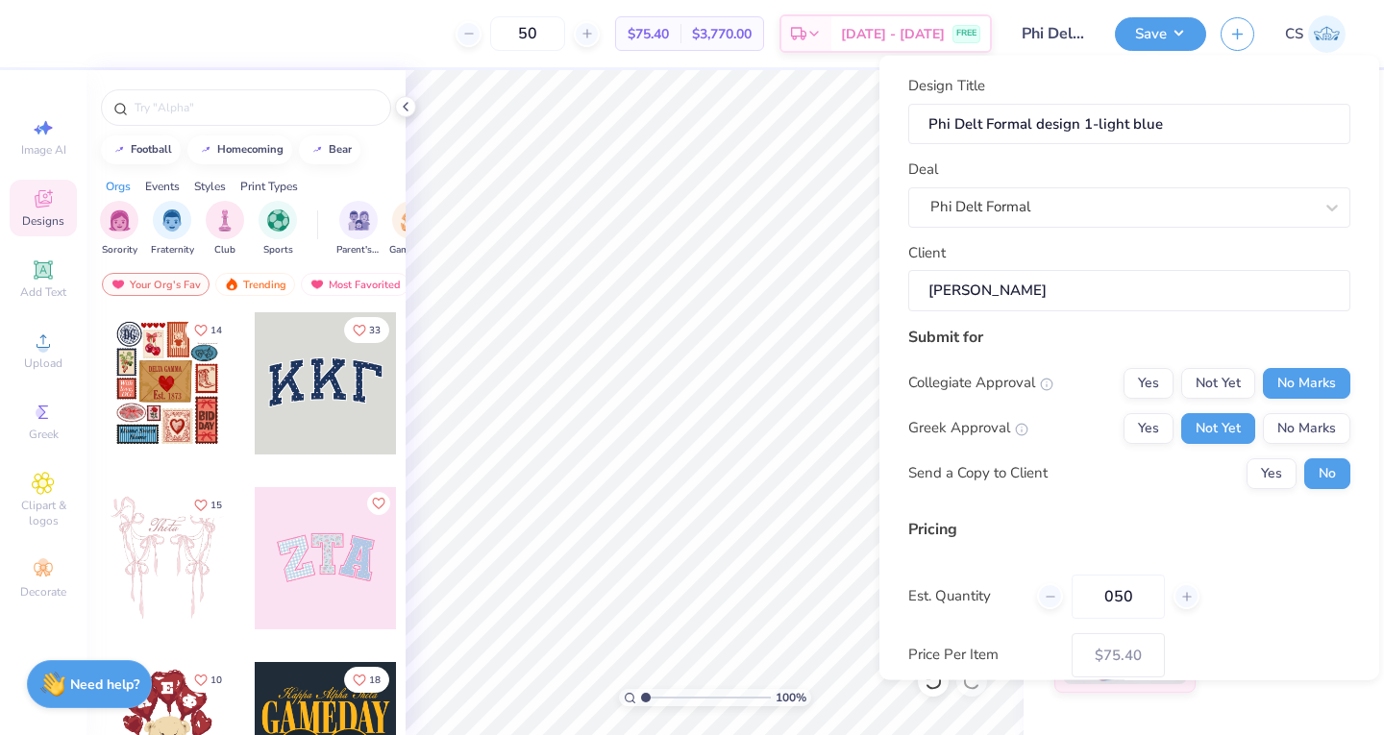
scroll to position [108, 0]
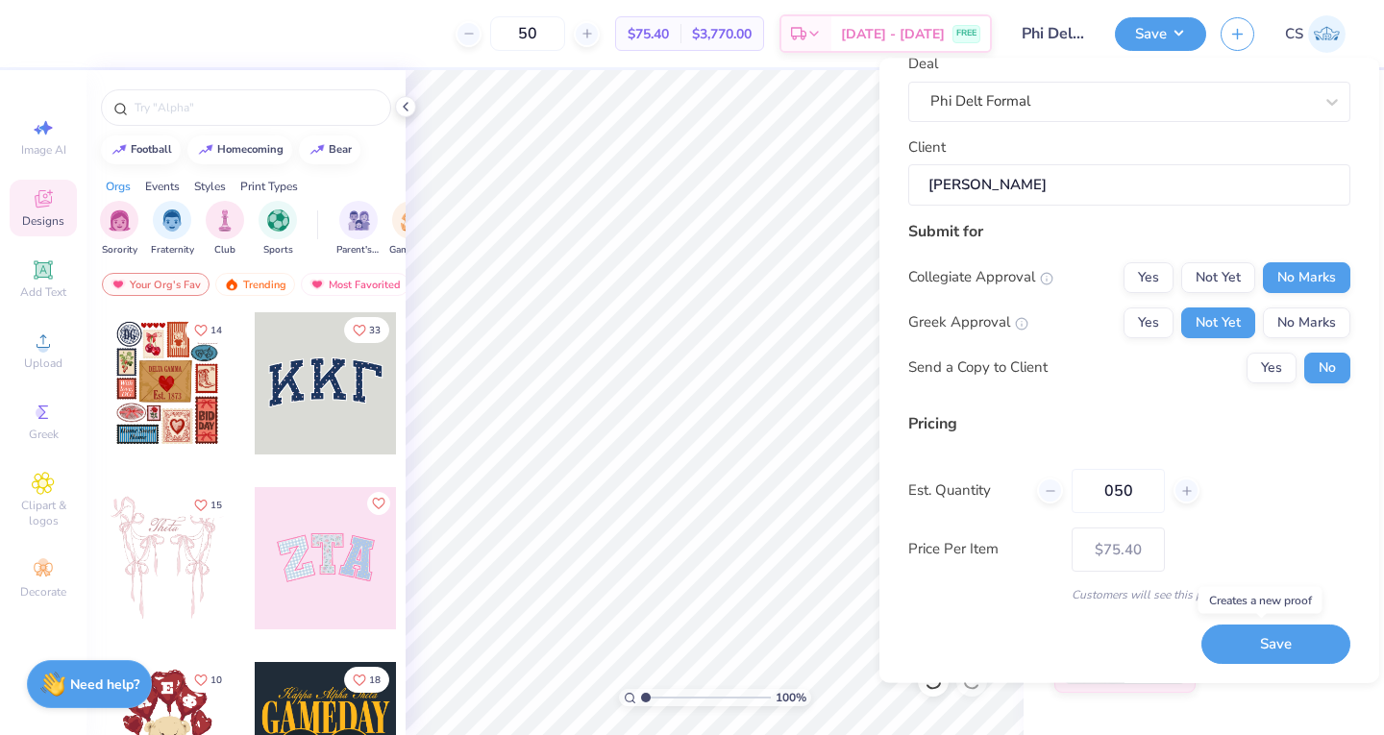
click at [1236, 631] on button "Save" at bounding box center [1275, 644] width 149 height 39
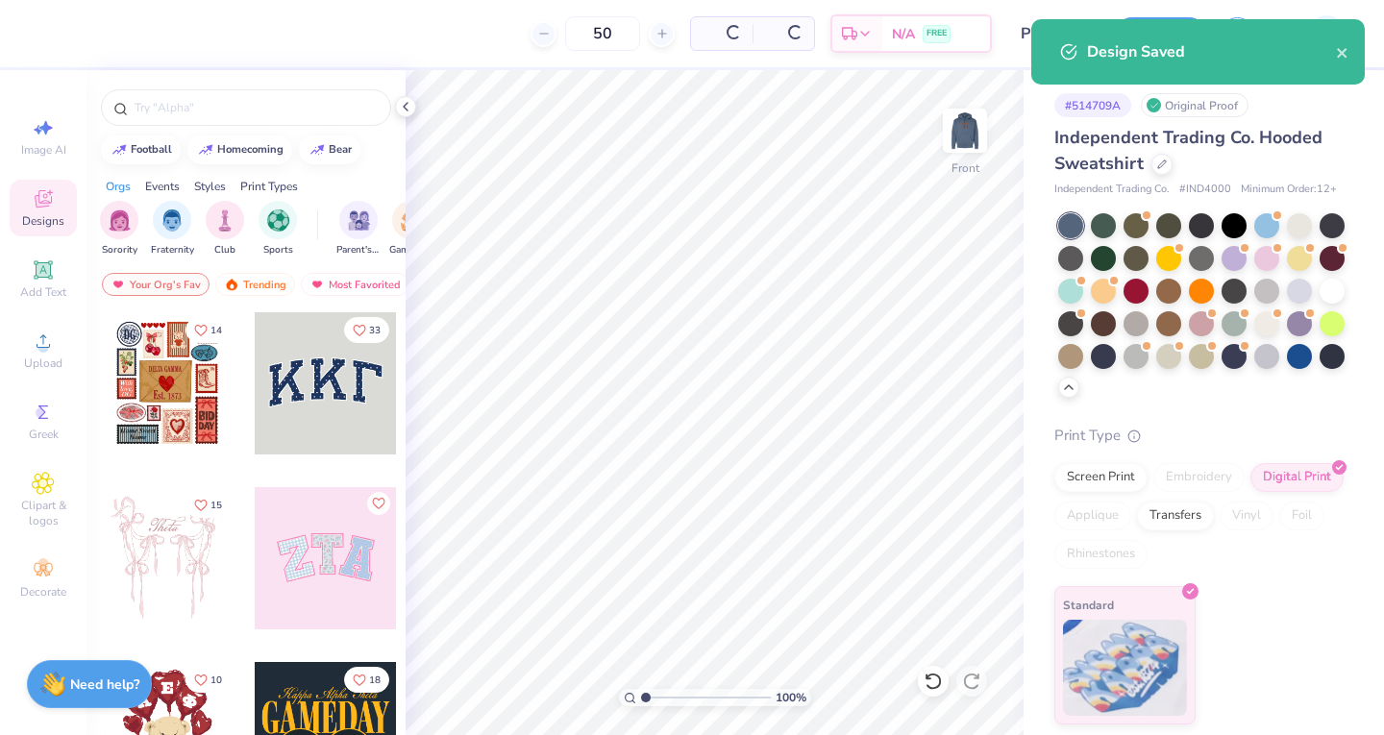
type input "$75.40"
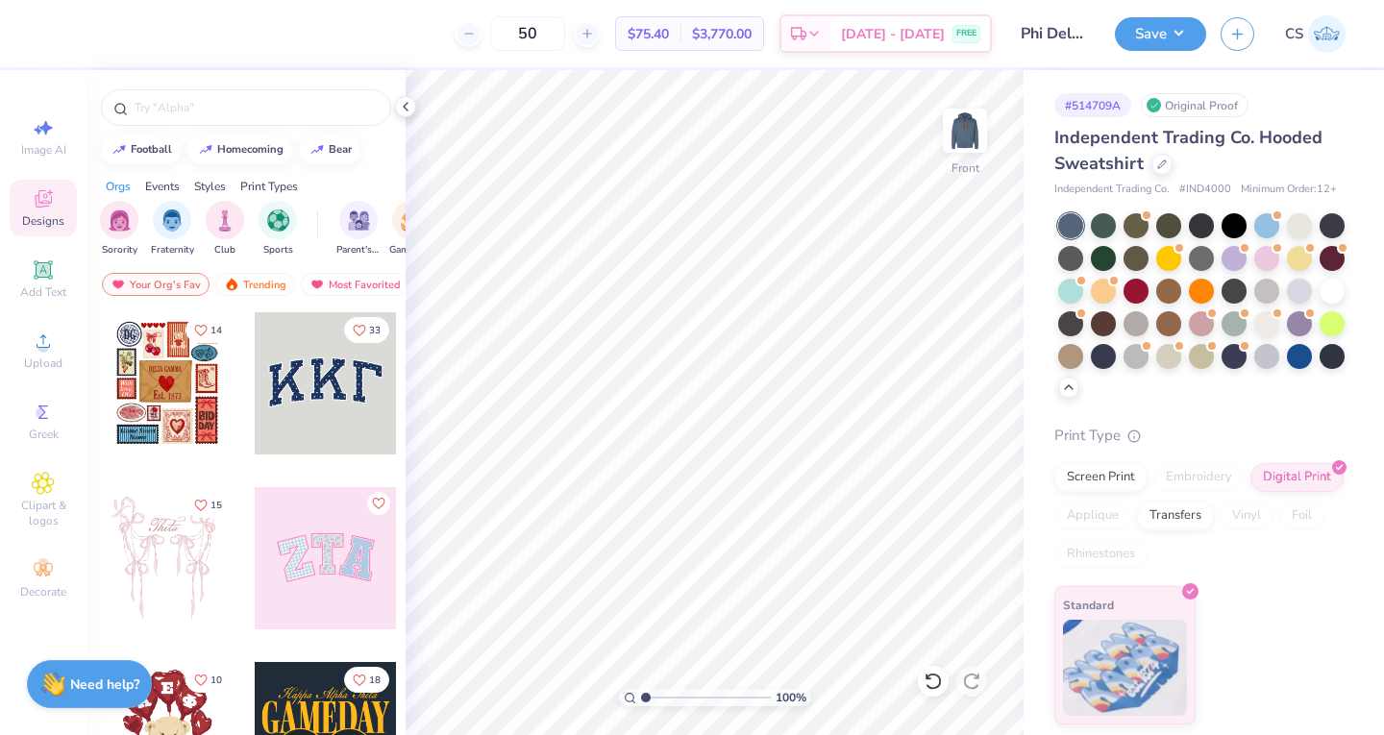
click at [1241, 38] on icon "button" at bounding box center [1237, 34] width 16 height 16
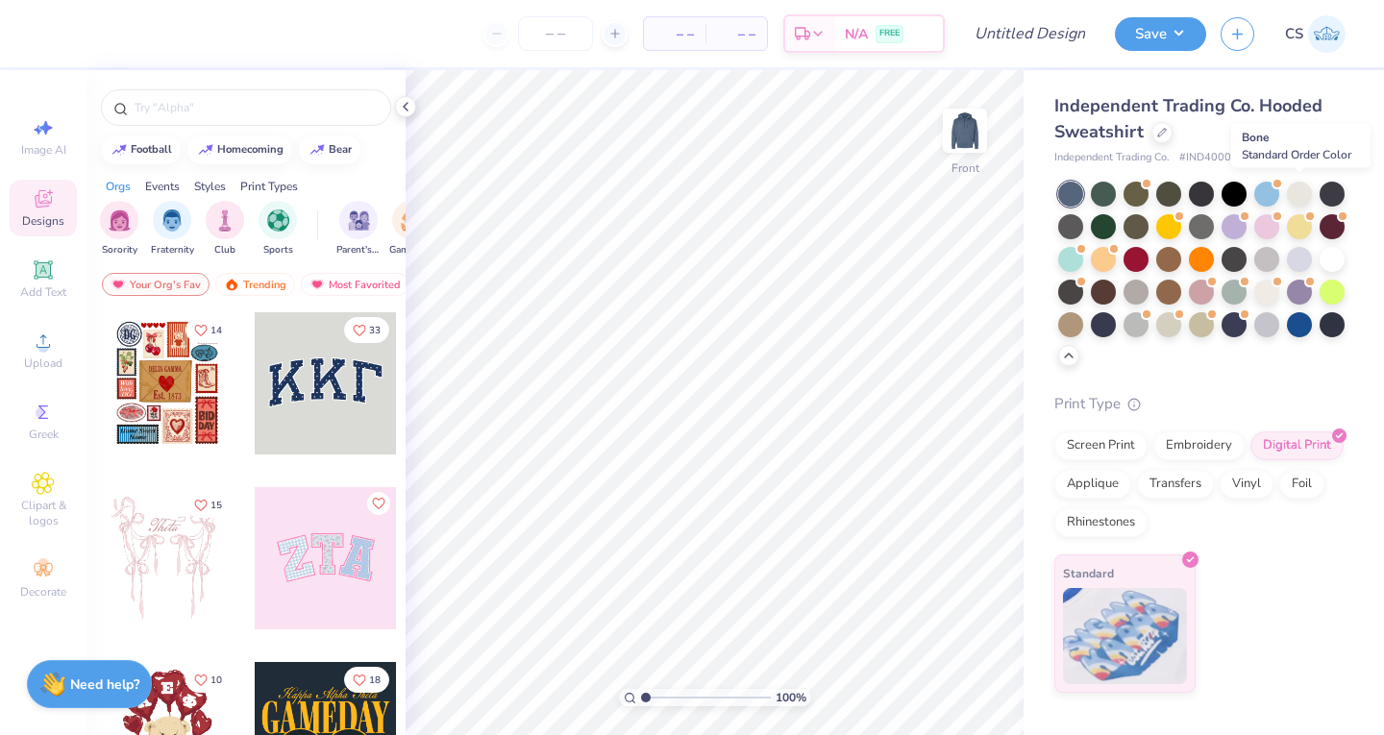
click at [1308, 191] on div at bounding box center [1298, 194] width 25 height 25
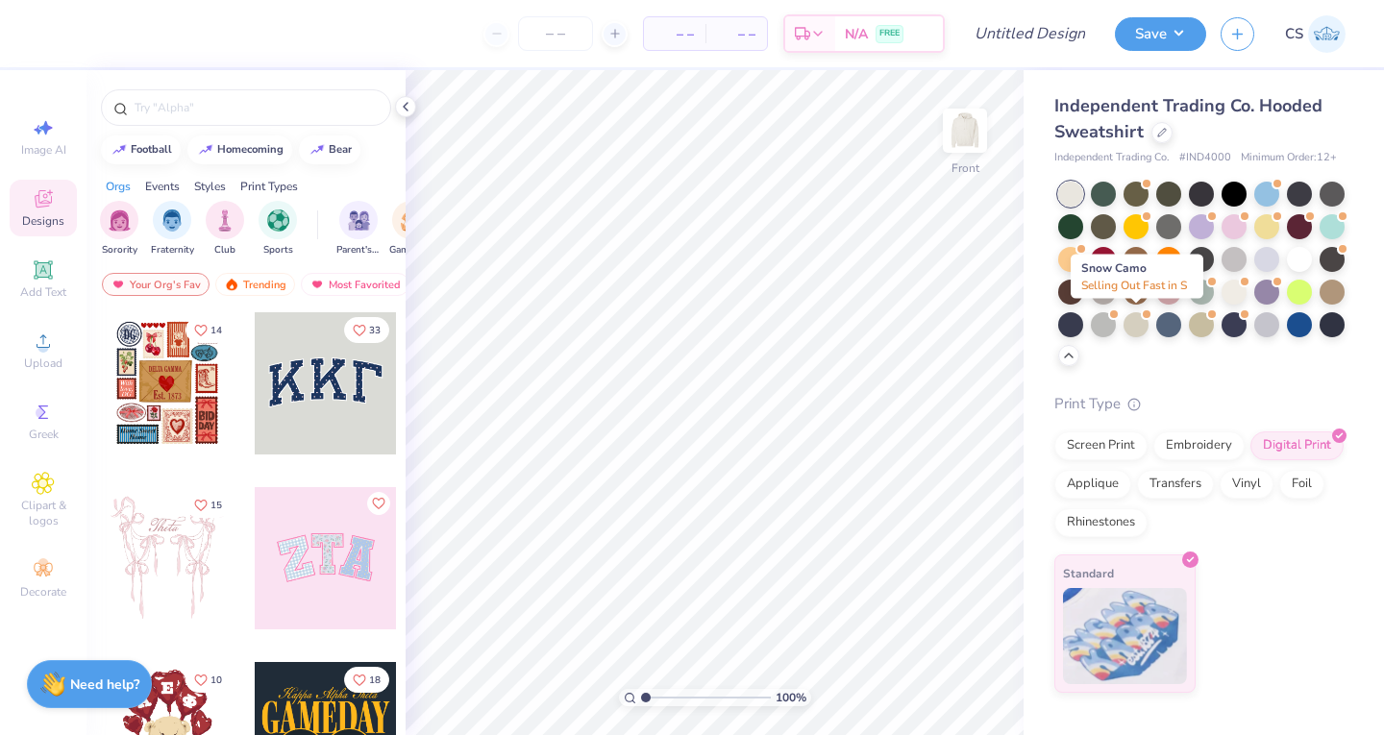
click at [1137, 320] on div at bounding box center [1135, 324] width 25 height 25
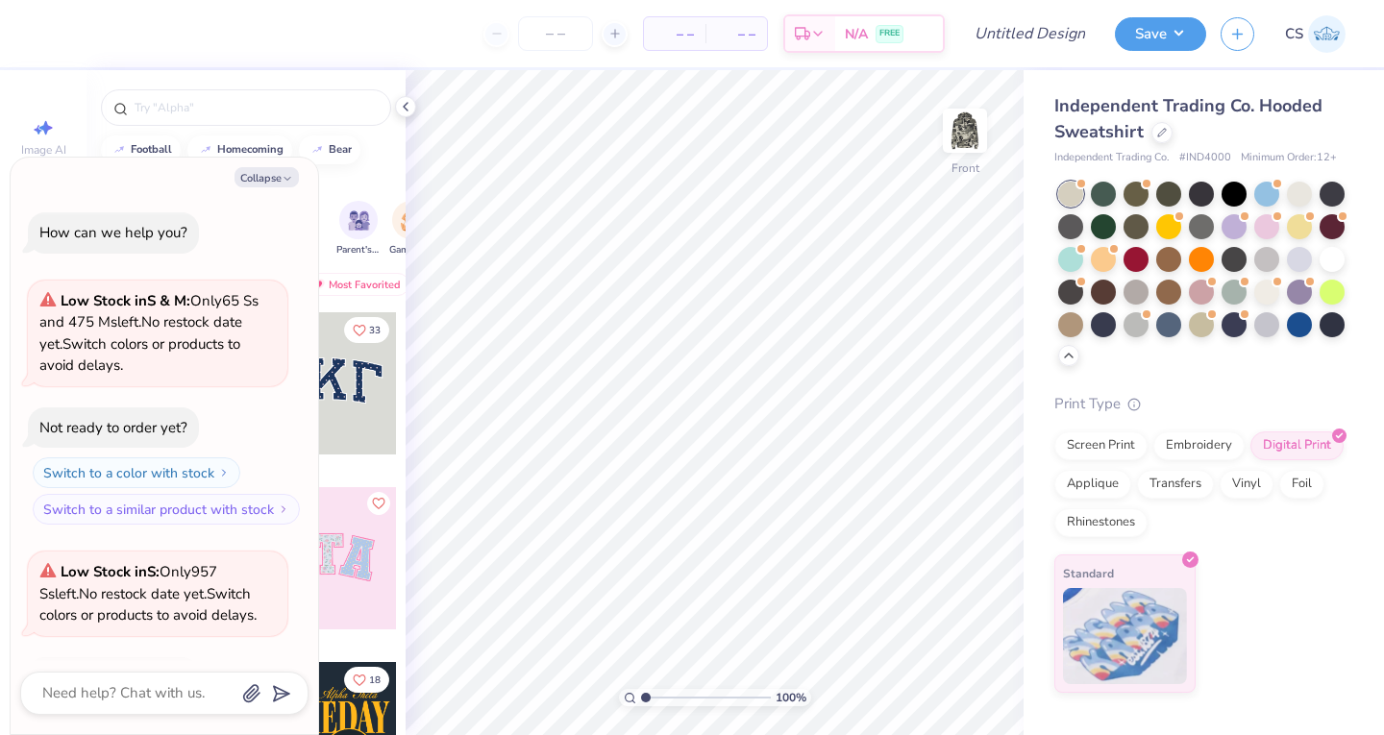
scroll to position [128, 0]
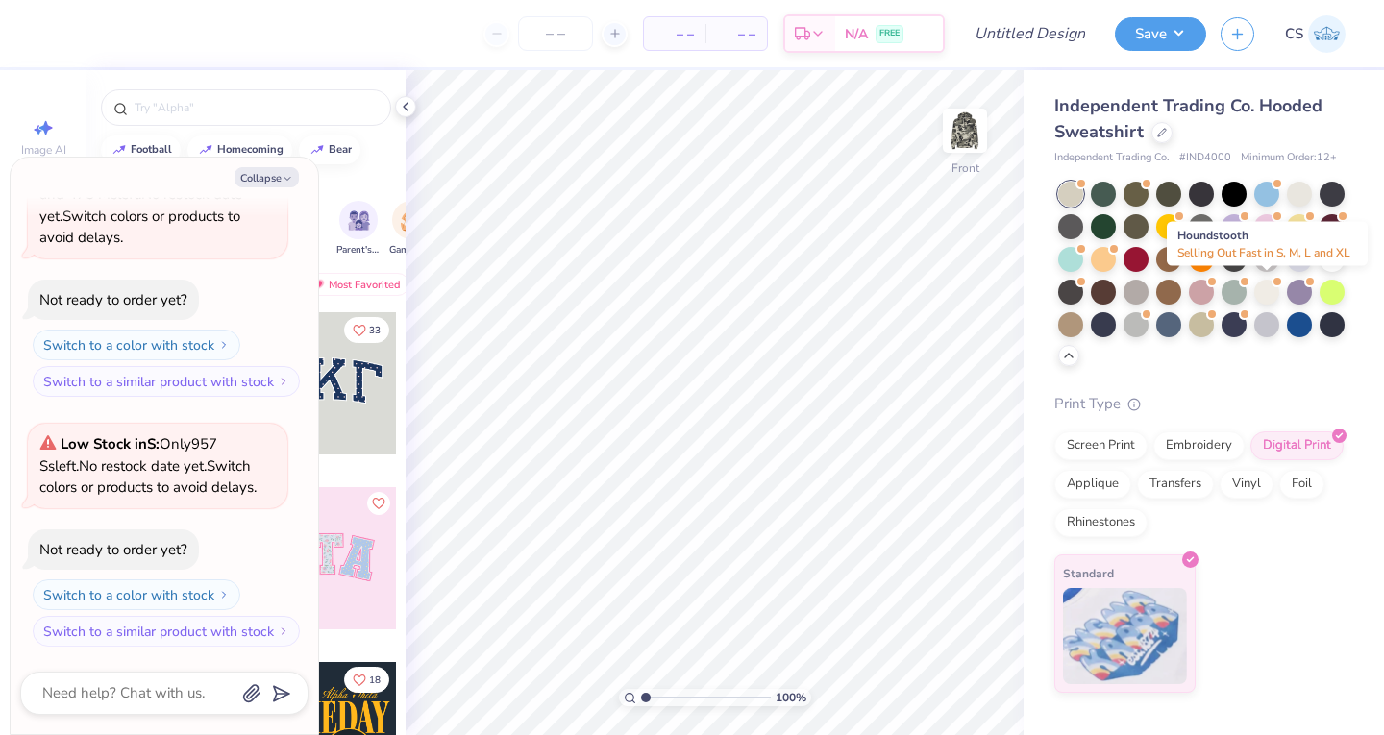
click at [1273, 287] on div at bounding box center [1266, 292] width 25 height 25
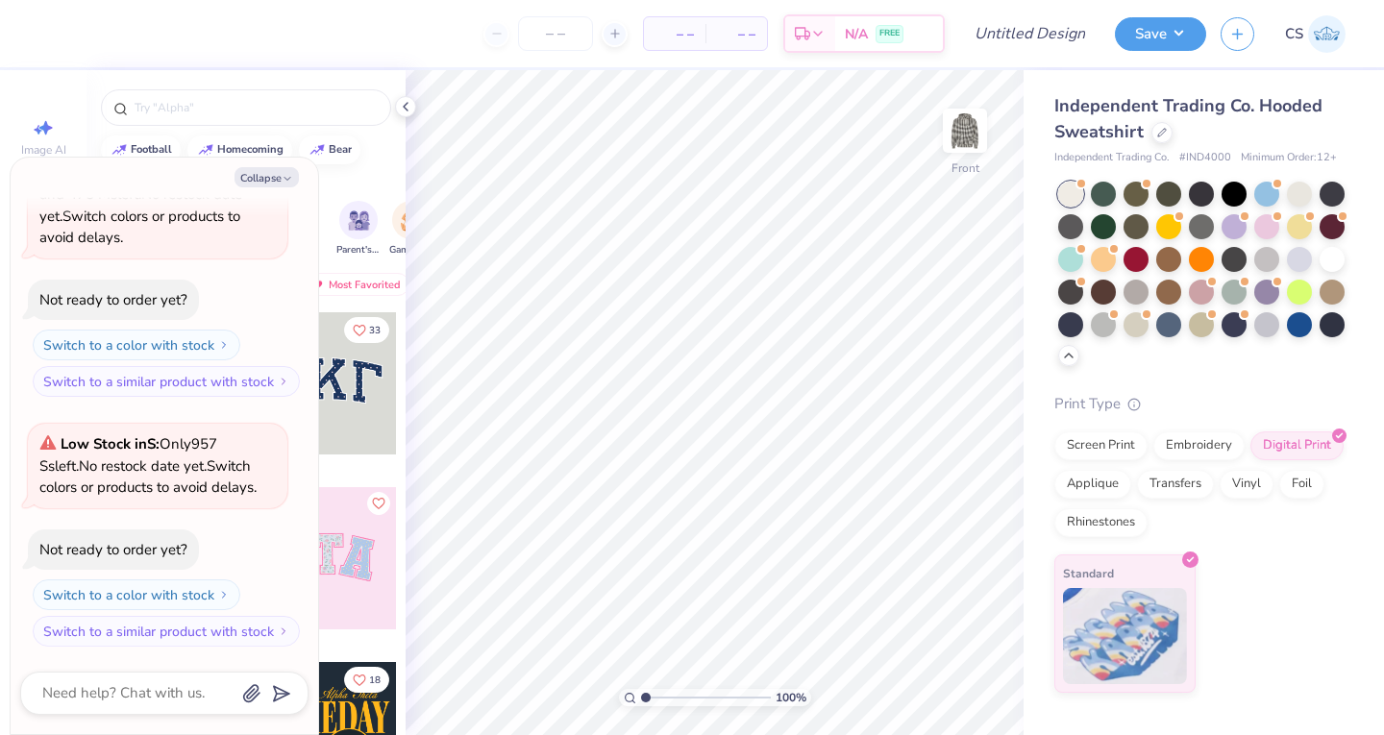
scroll to position [421, 0]
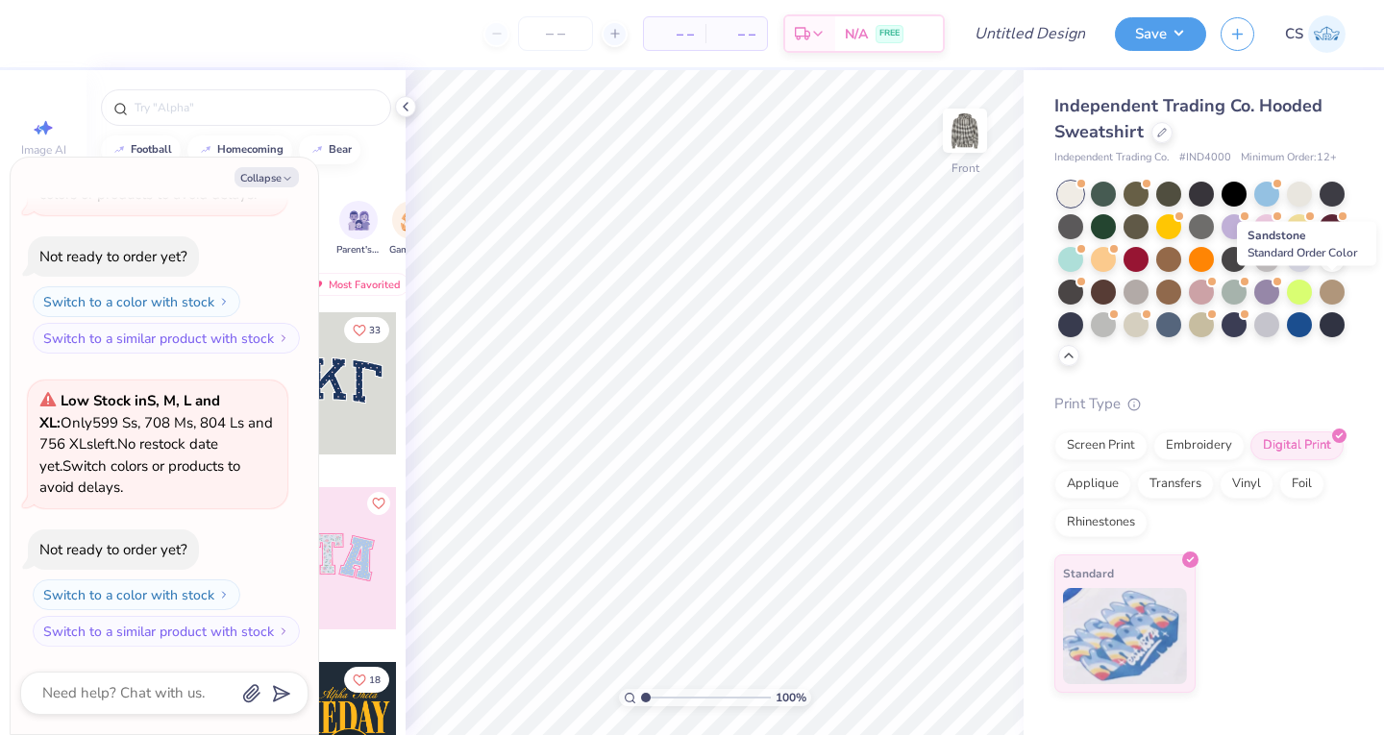
click at [1330, 299] on div at bounding box center [1331, 292] width 25 height 25
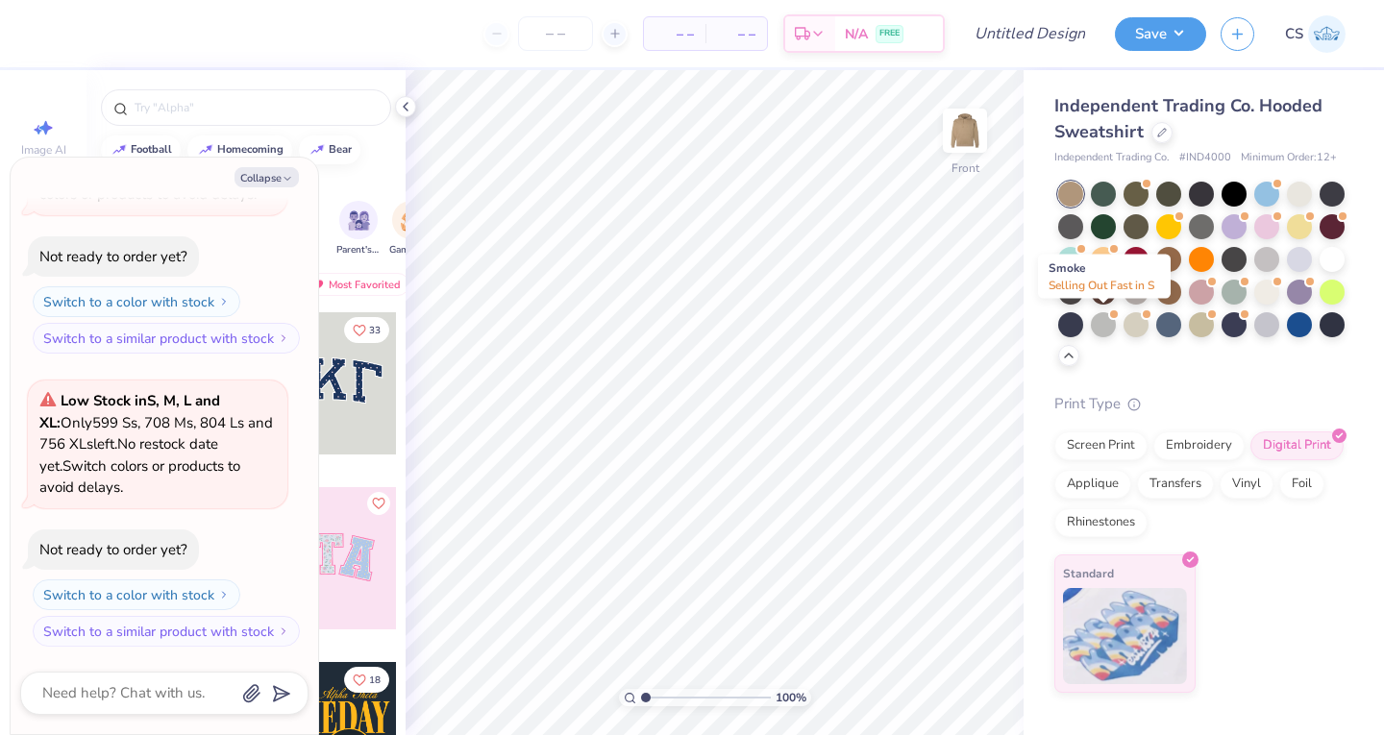
click at [1105, 319] on div at bounding box center [1102, 324] width 25 height 25
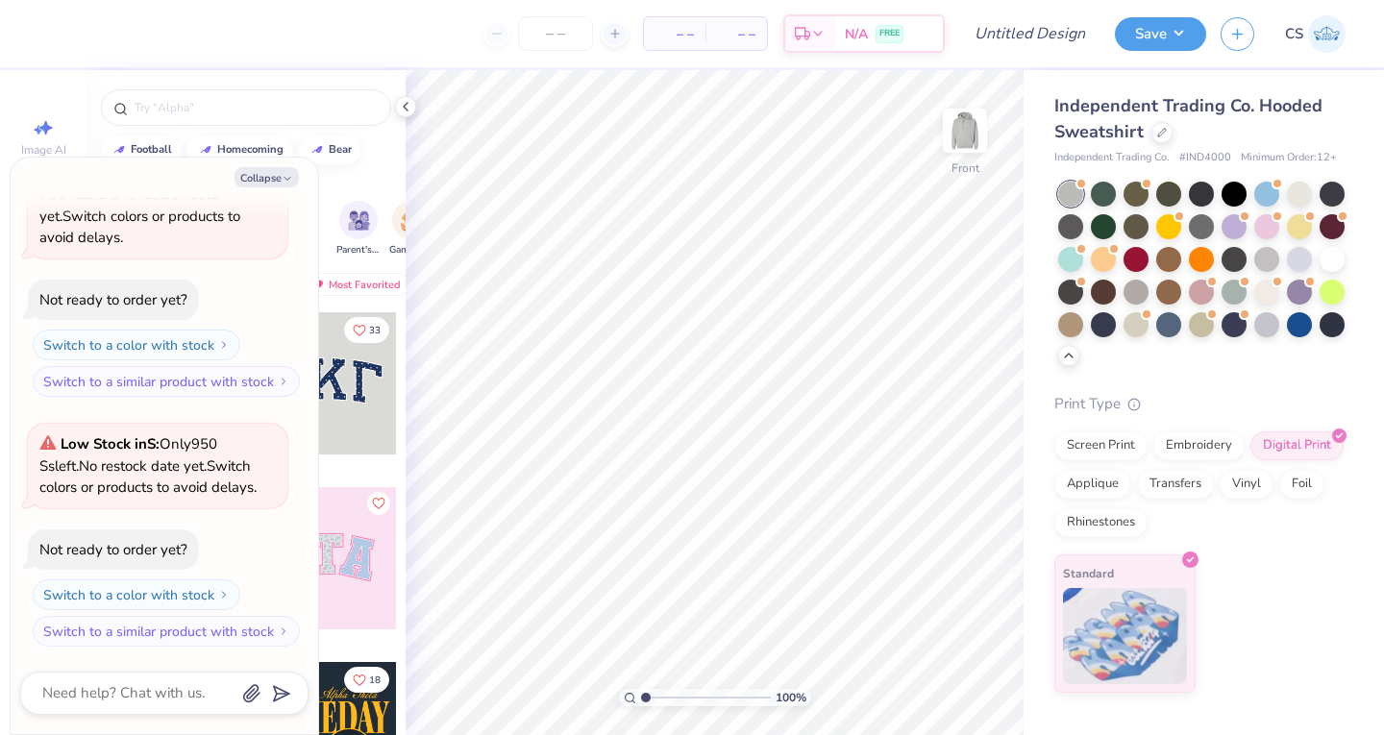
click at [957, 122] on img at bounding box center [964, 130] width 38 height 38
click at [1153, 127] on div at bounding box center [1161, 132] width 21 height 21
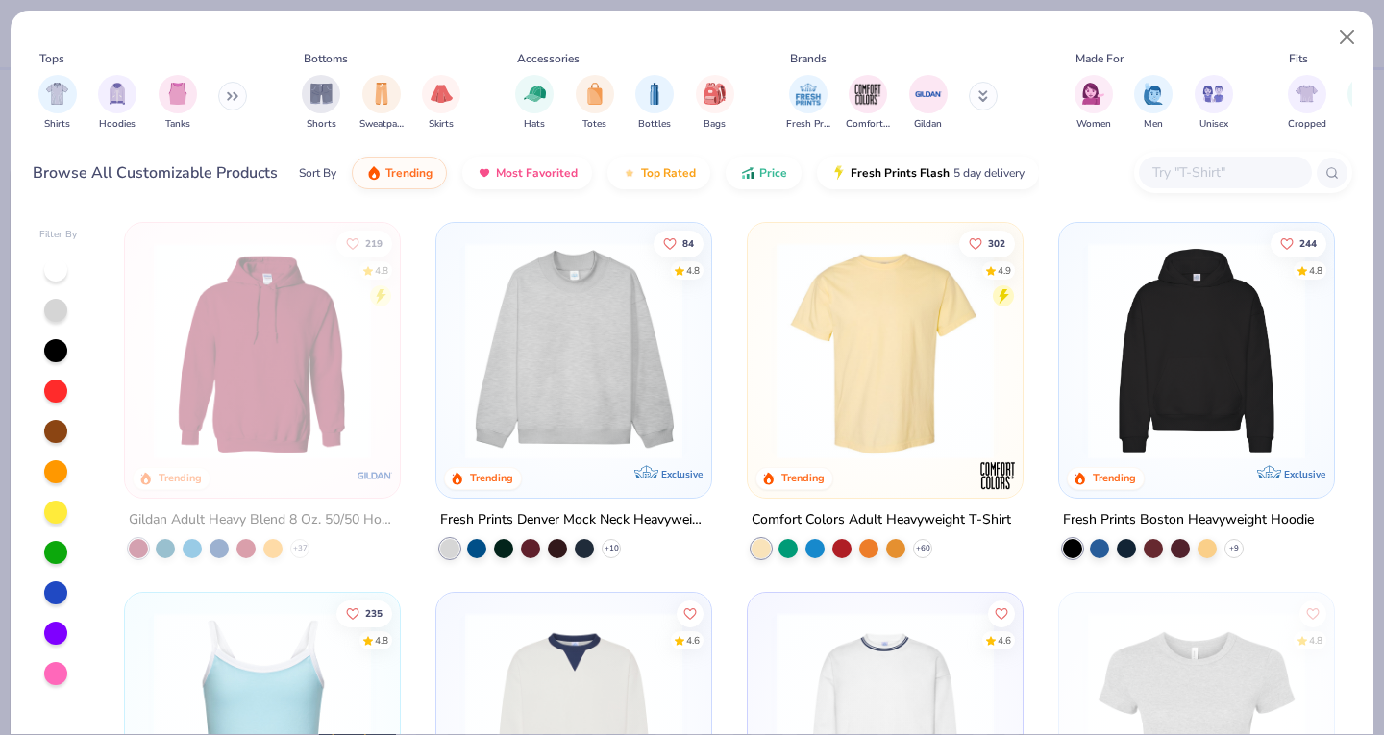
click at [121, 102] on img "filter for Hoodies" at bounding box center [117, 94] width 21 height 22
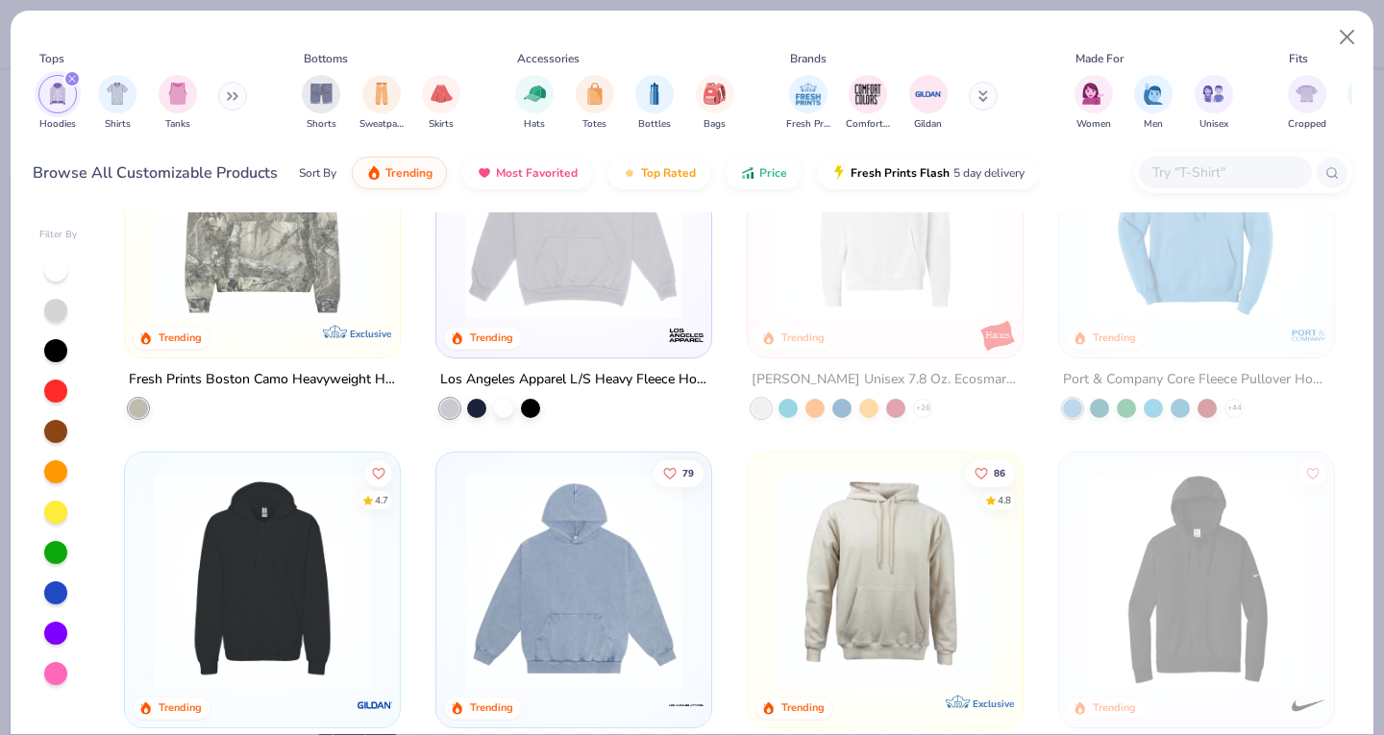
scroll to position [615, 0]
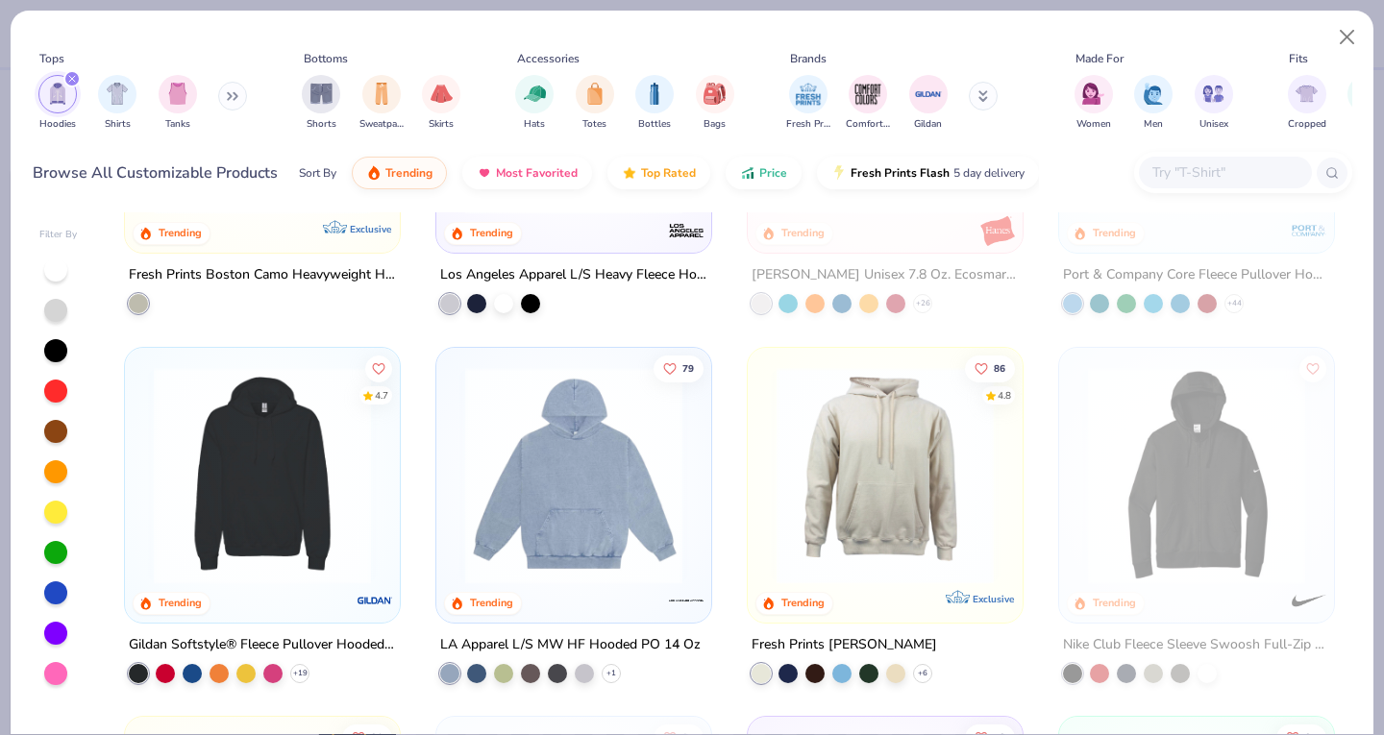
click at [274, 503] on img at bounding box center [262, 474] width 236 height 217
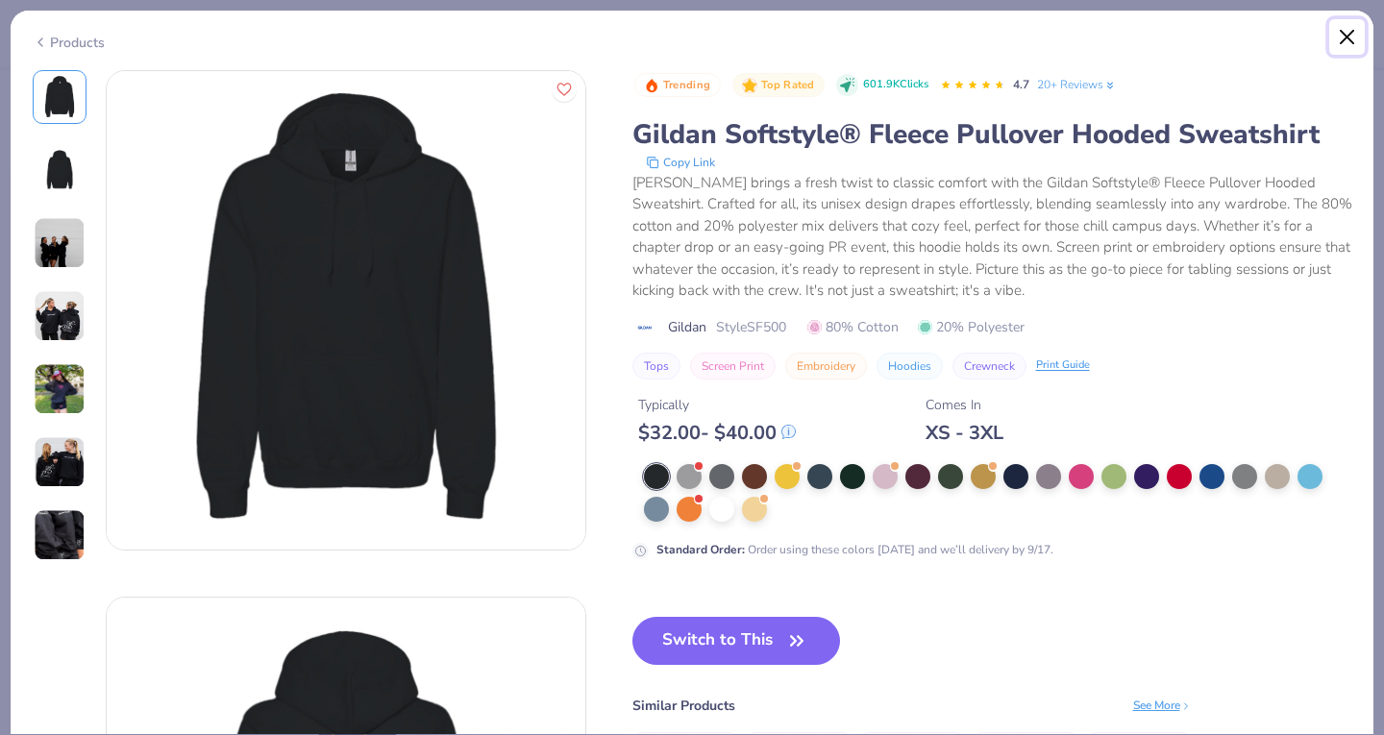
click at [1342, 35] on button "Close" at bounding box center [1347, 37] width 37 height 37
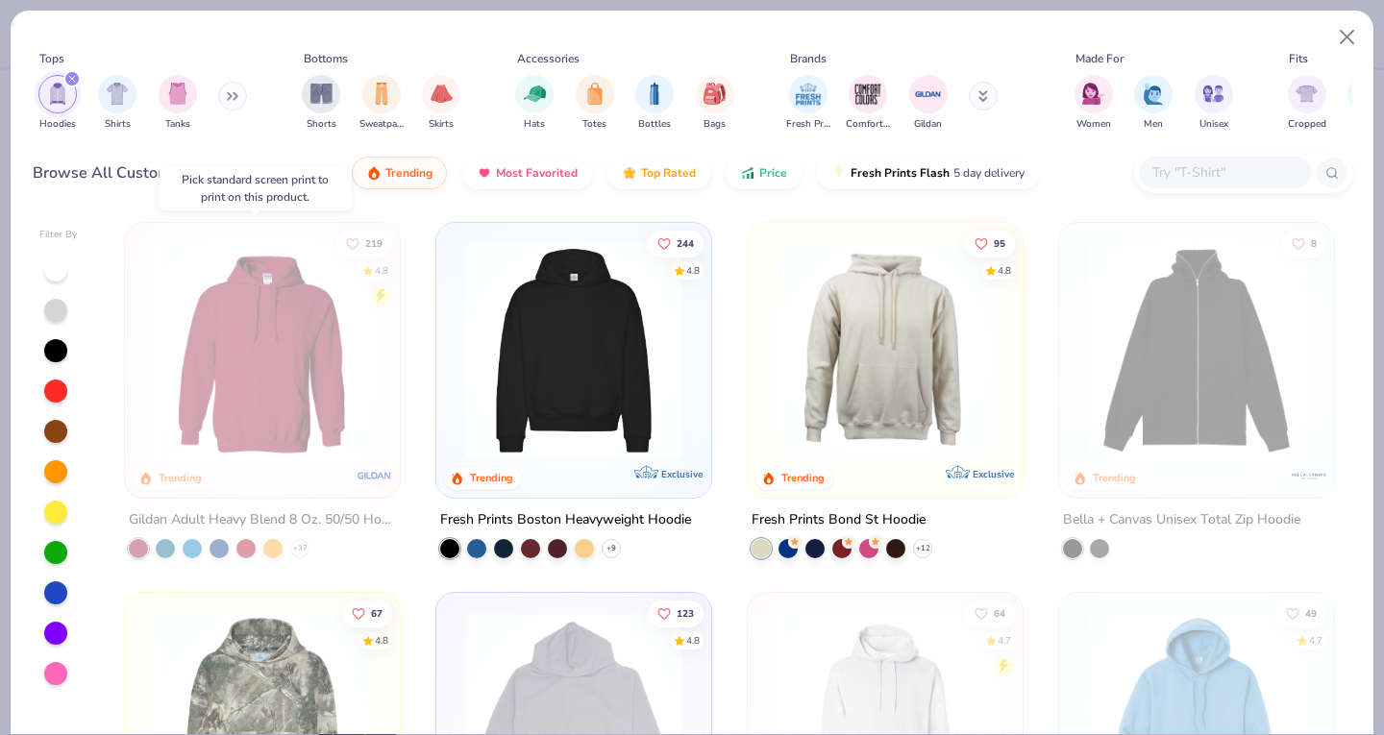
click at [219, 388] on img at bounding box center [262, 350] width 236 height 217
click at [1340, 30] on button "Close" at bounding box center [1347, 37] width 37 height 37
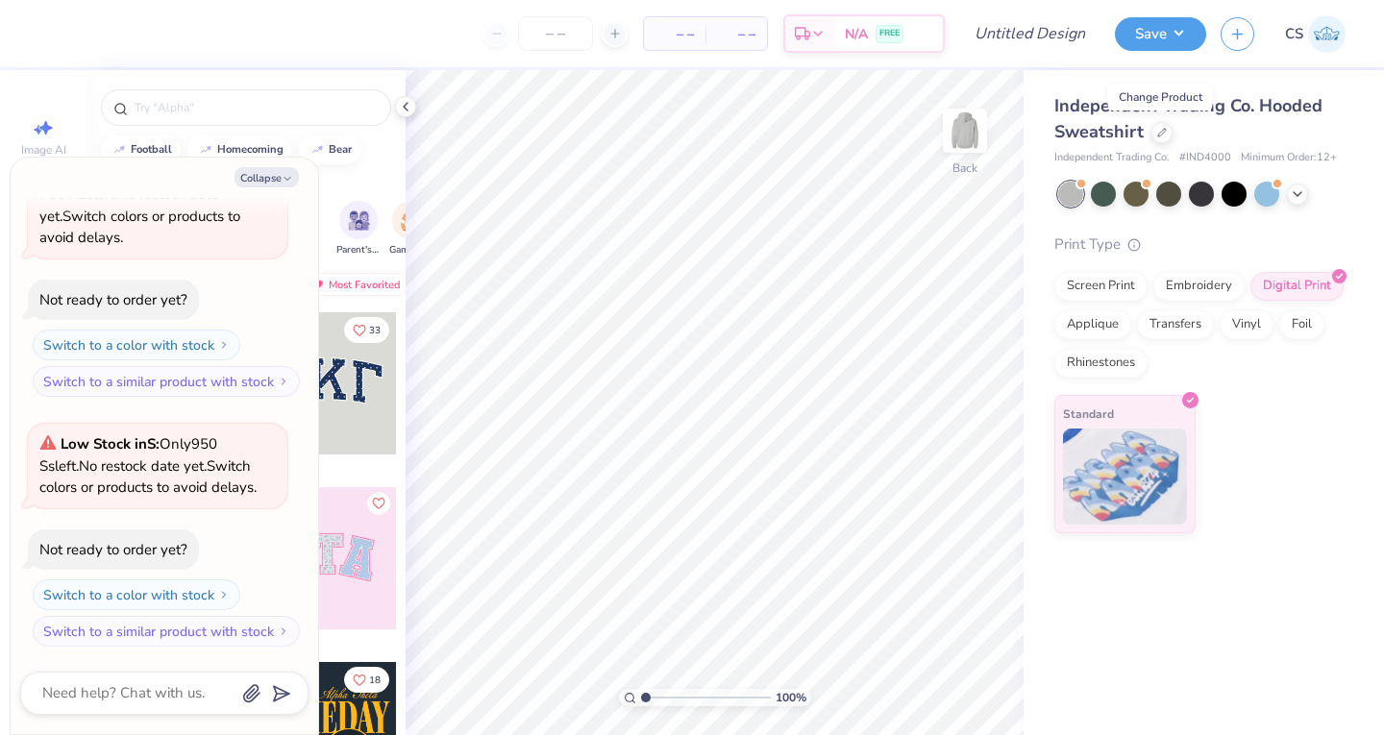
click at [1189, 396] on icon at bounding box center [1190, 400] width 9 height 9
click at [1090, 278] on div "Screen Print" at bounding box center [1100, 286] width 93 height 29
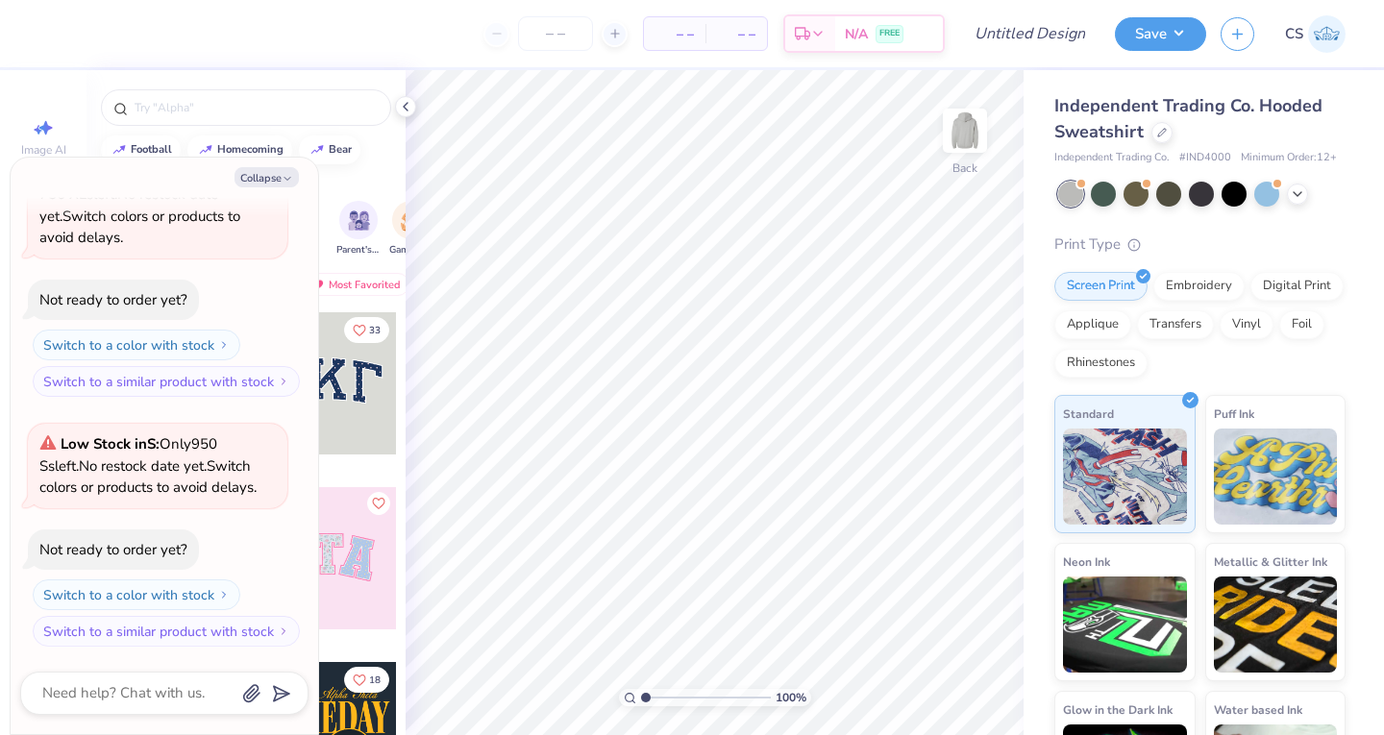
click at [1157, 130] on icon at bounding box center [1162, 133] width 10 height 10
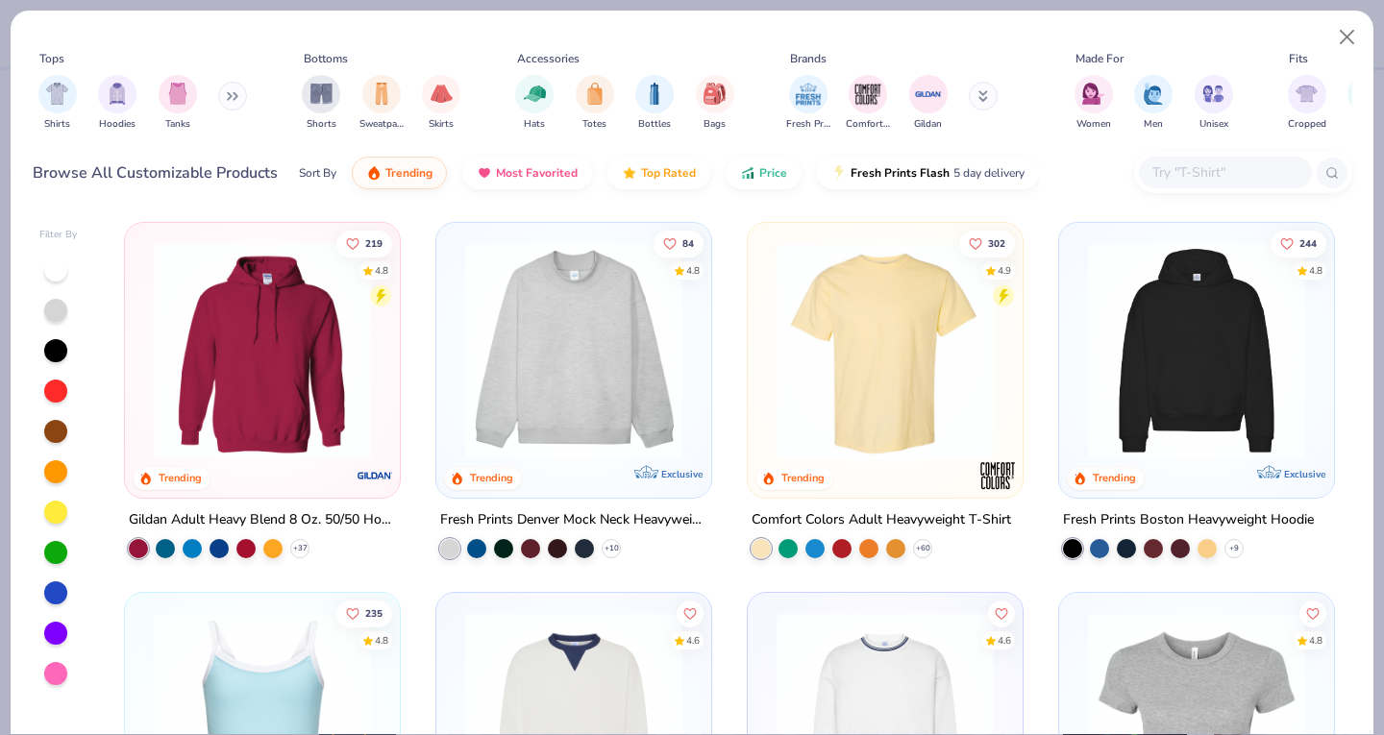
click at [117, 86] on img "filter for Hoodies" at bounding box center [117, 94] width 21 height 22
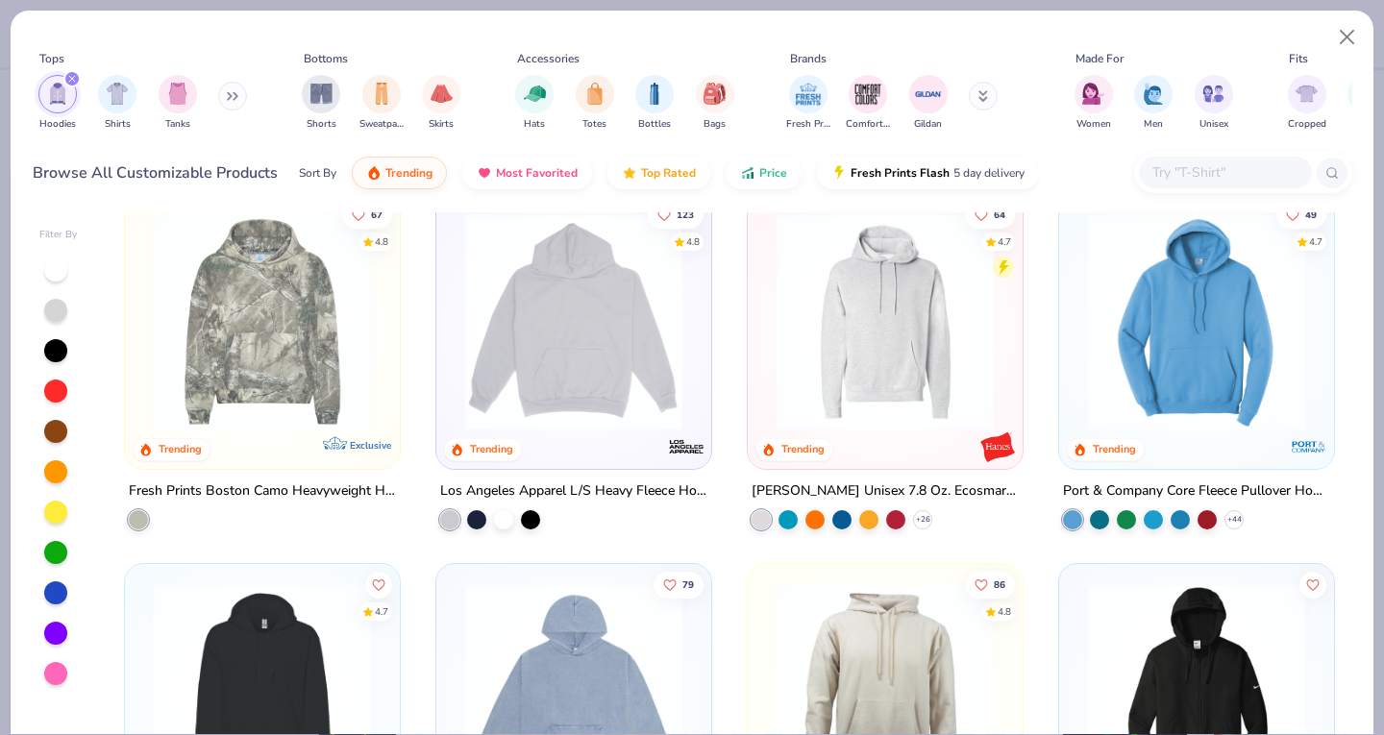
scroll to position [379, 0]
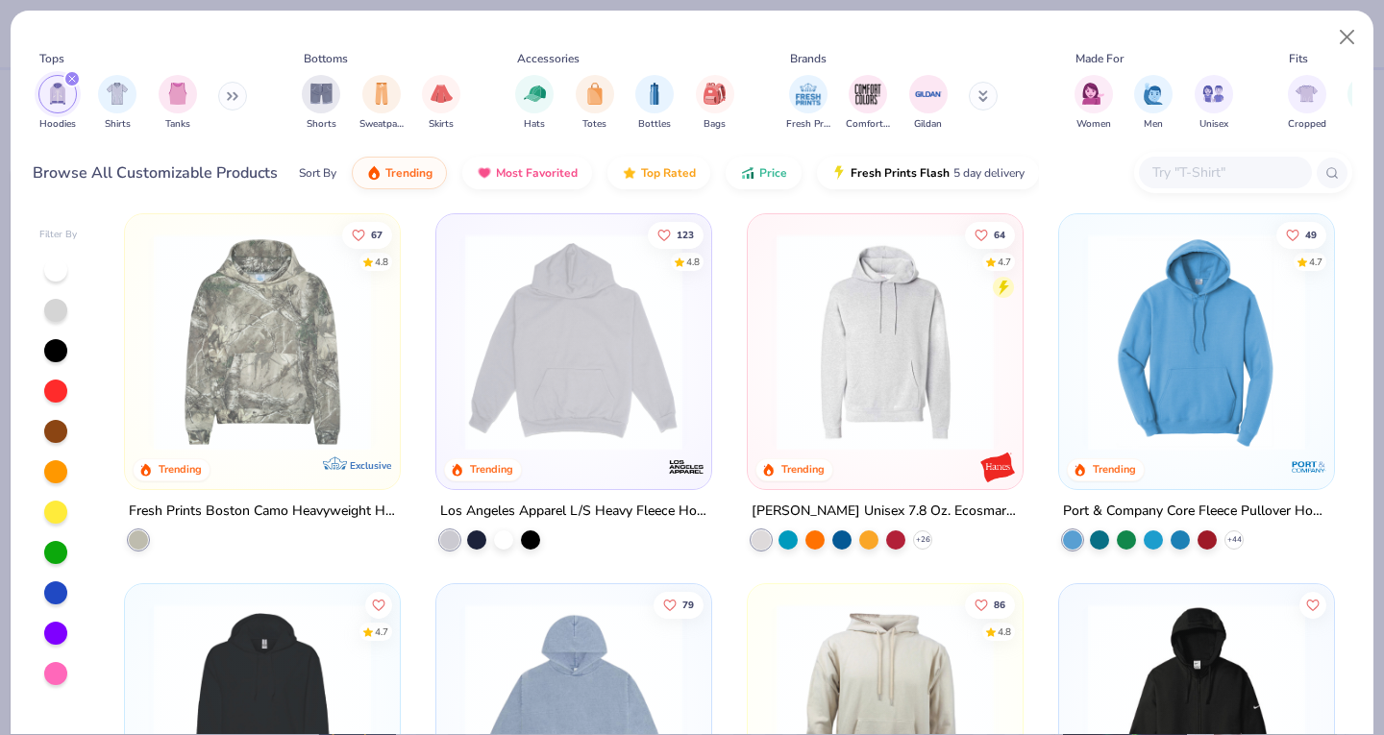
click at [935, 402] on img at bounding box center [885, 341] width 236 height 217
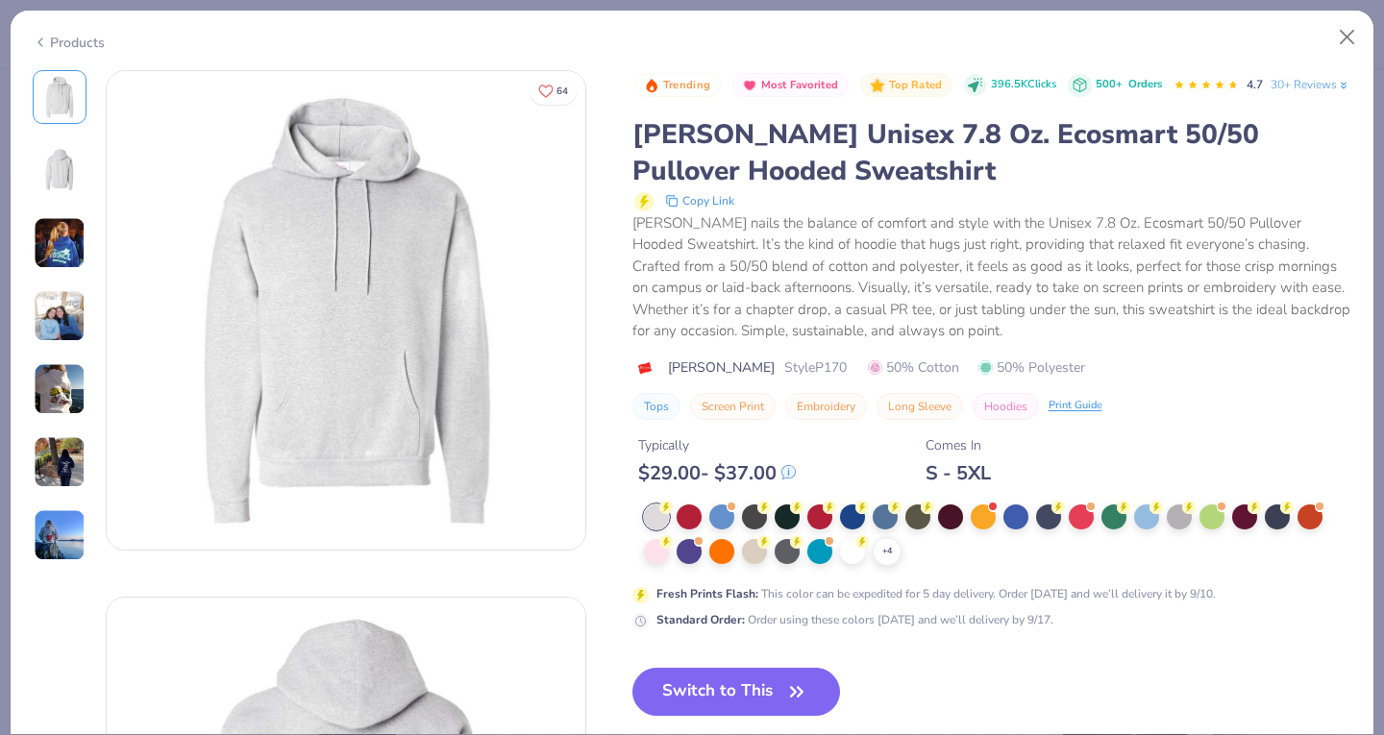
click at [56, 231] on img at bounding box center [60, 243] width 52 height 52
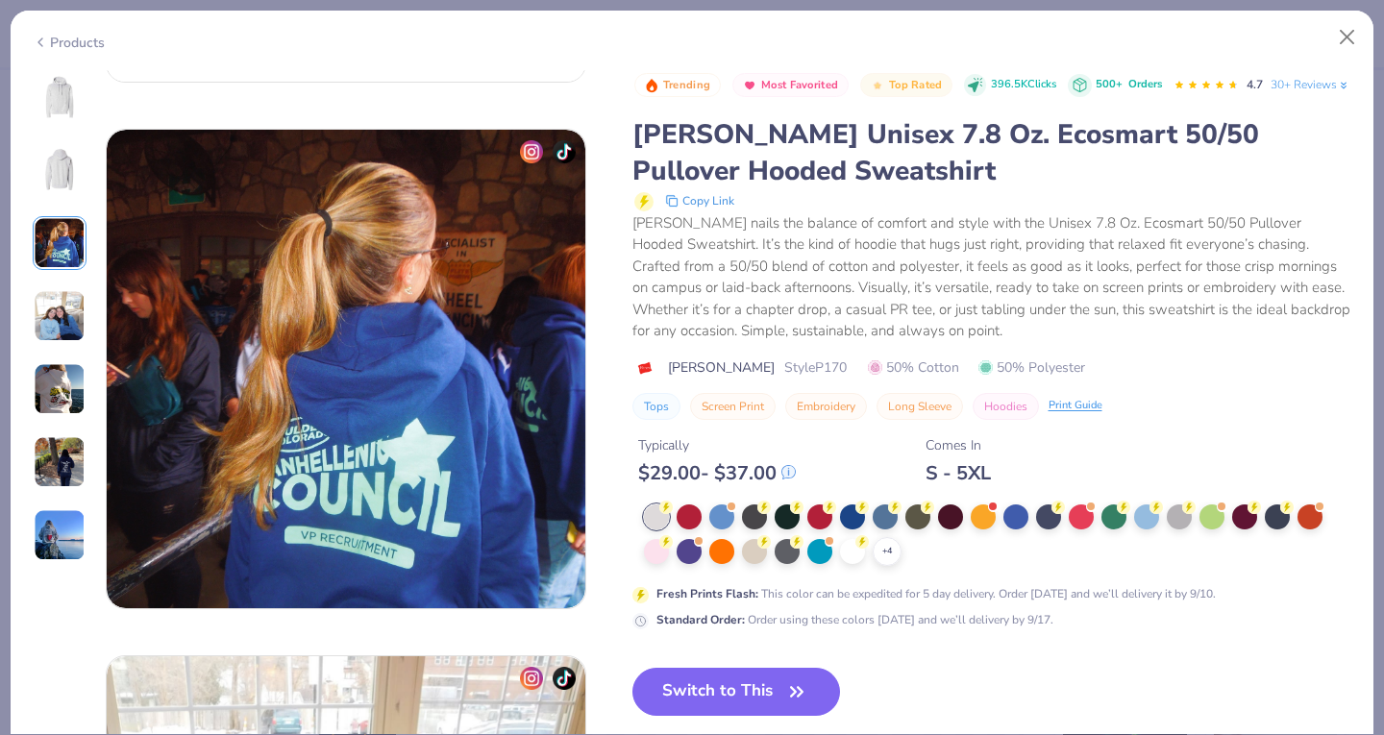
scroll to position [1053, 0]
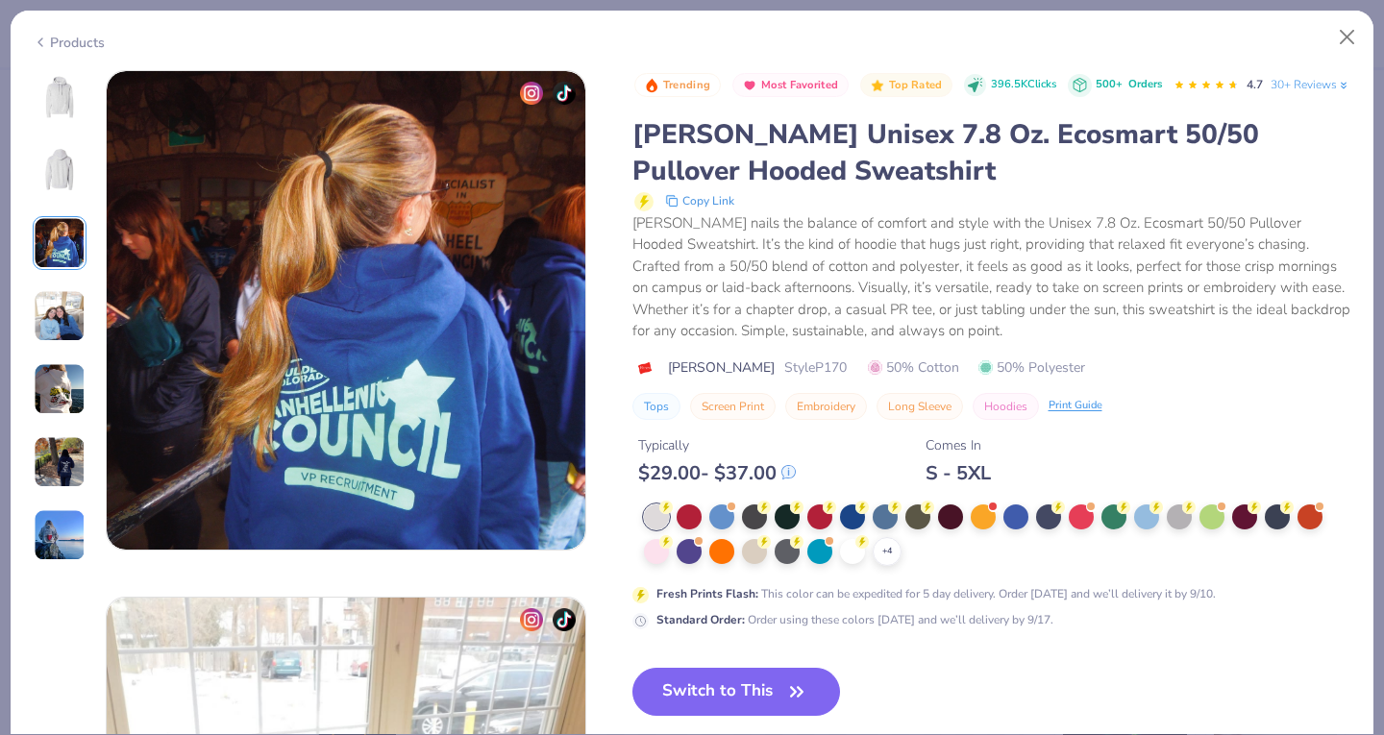
click at [47, 335] on img at bounding box center [60, 316] width 52 height 52
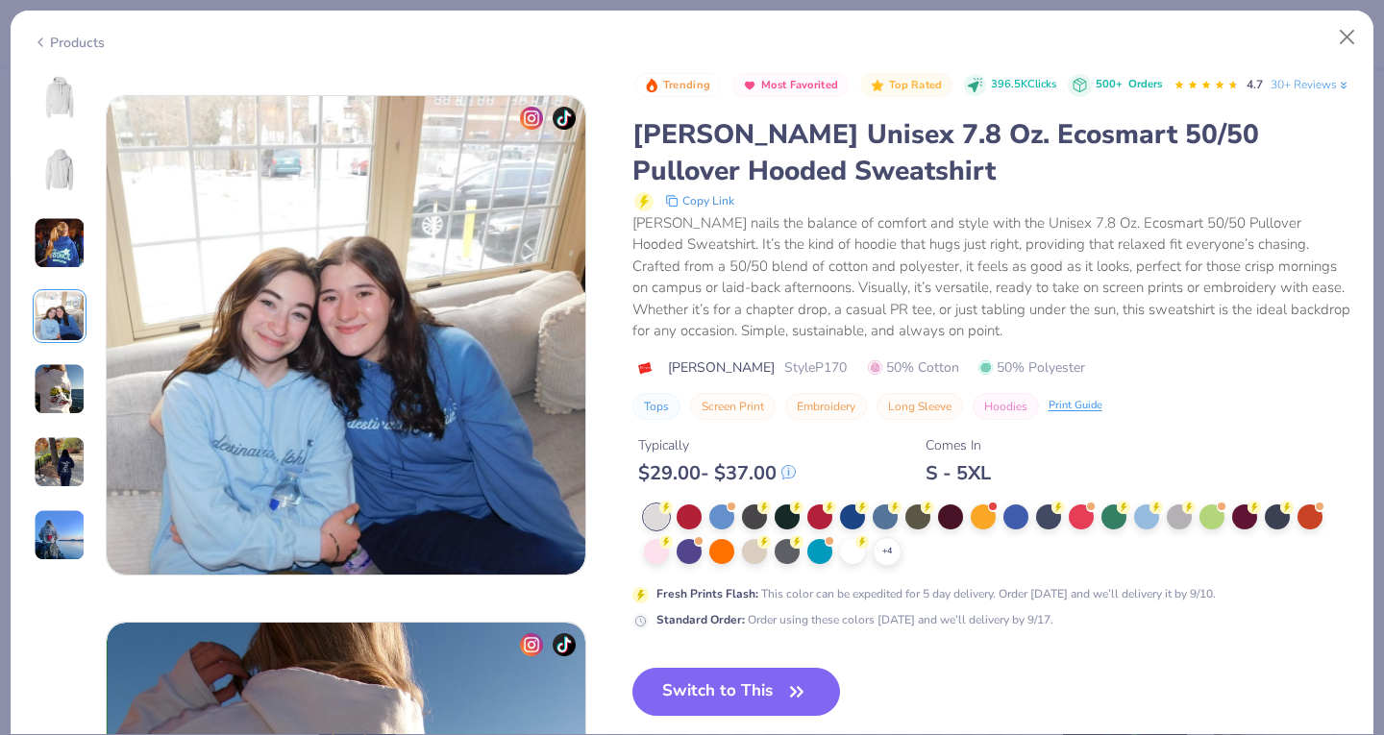
scroll to position [1579, 0]
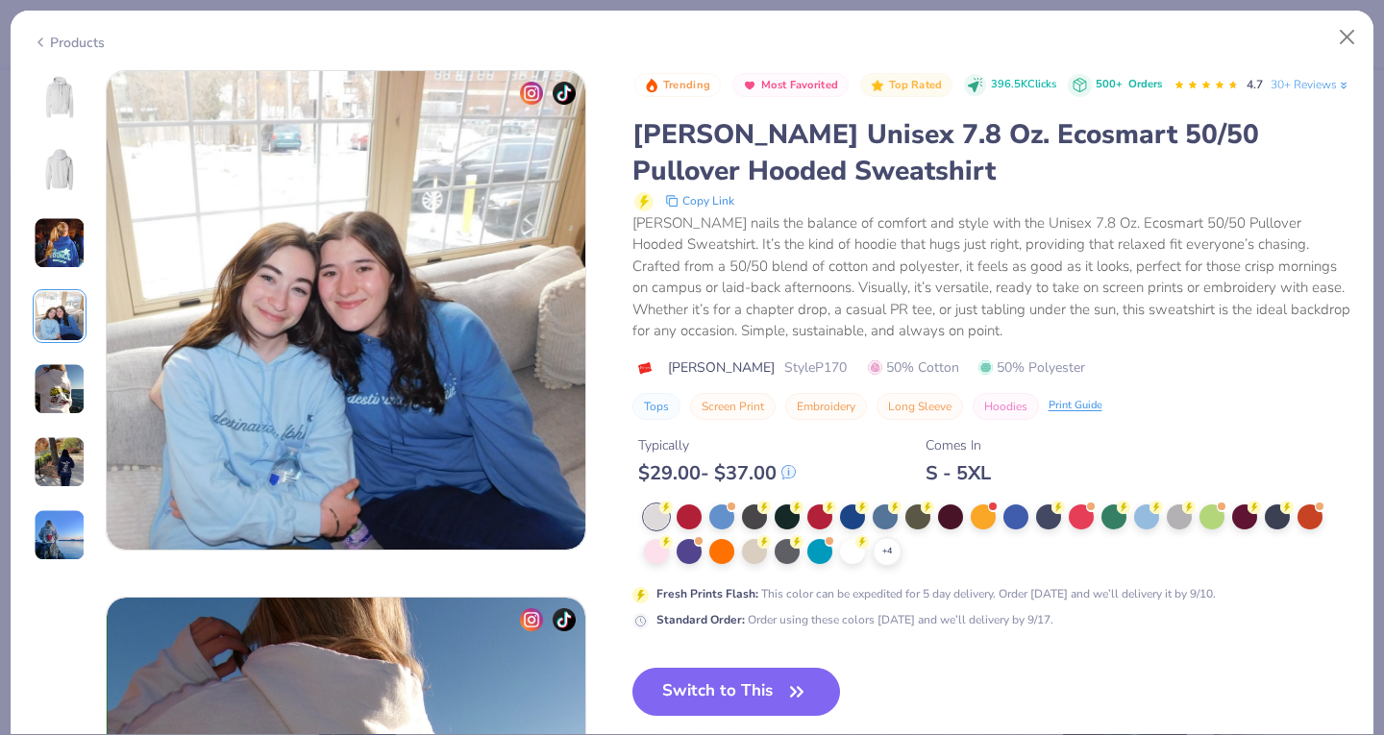
click at [844, 529] on div at bounding box center [852, 516] width 25 height 25
click at [58, 90] on img at bounding box center [60, 97] width 46 height 46
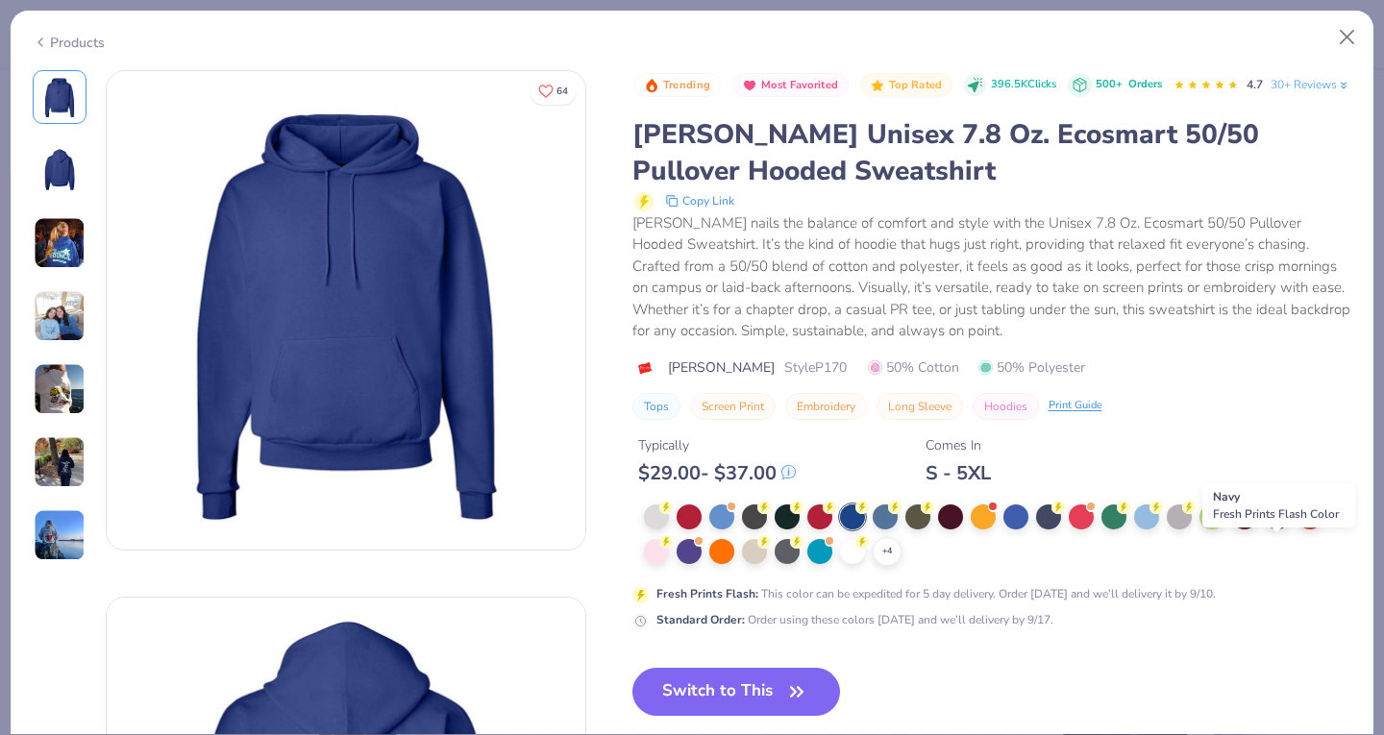
click at [1269, 529] on div at bounding box center [1276, 516] width 25 height 25
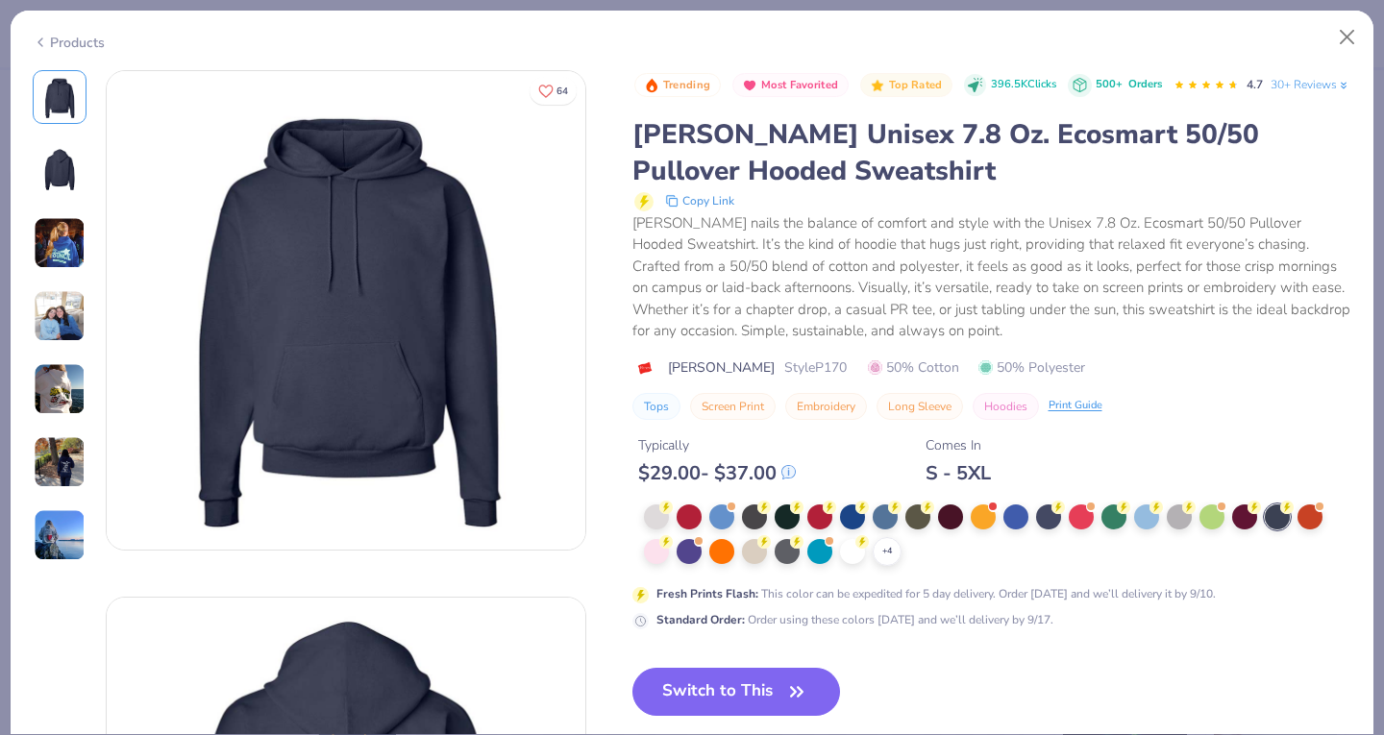
click at [876, 566] on div "+ 4" at bounding box center [886, 551] width 29 height 29
click at [1037, 529] on div at bounding box center [1048, 516] width 25 height 25
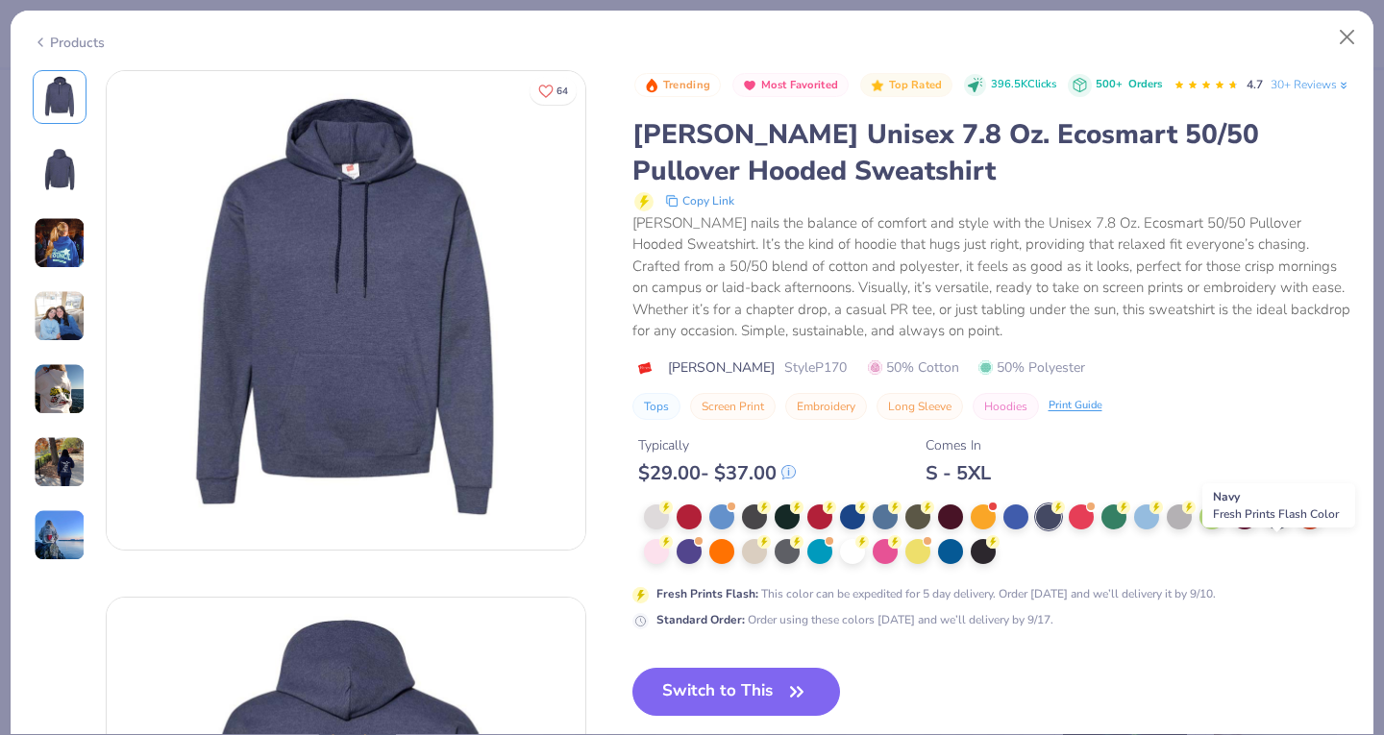
click at [1272, 529] on div at bounding box center [1276, 516] width 25 height 25
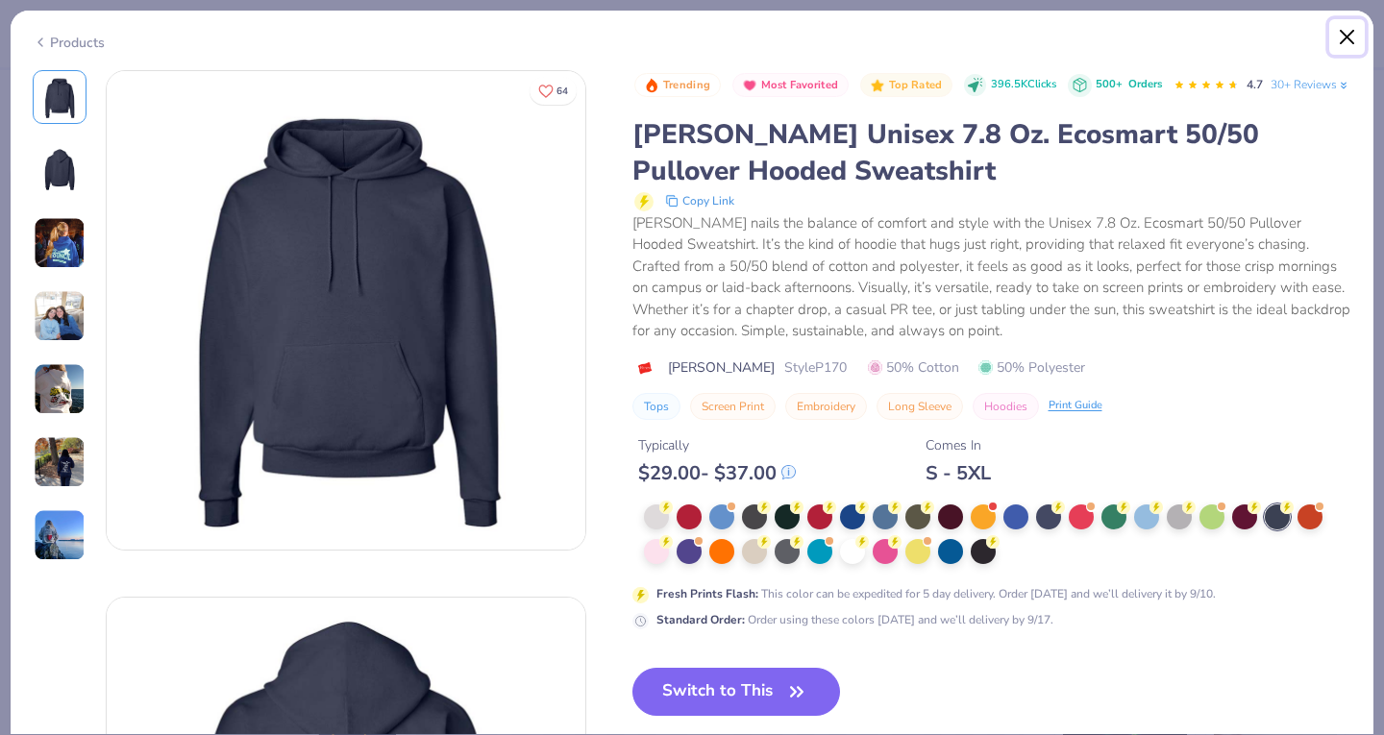
click at [1353, 36] on button "Close" at bounding box center [1347, 37] width 37 height 37
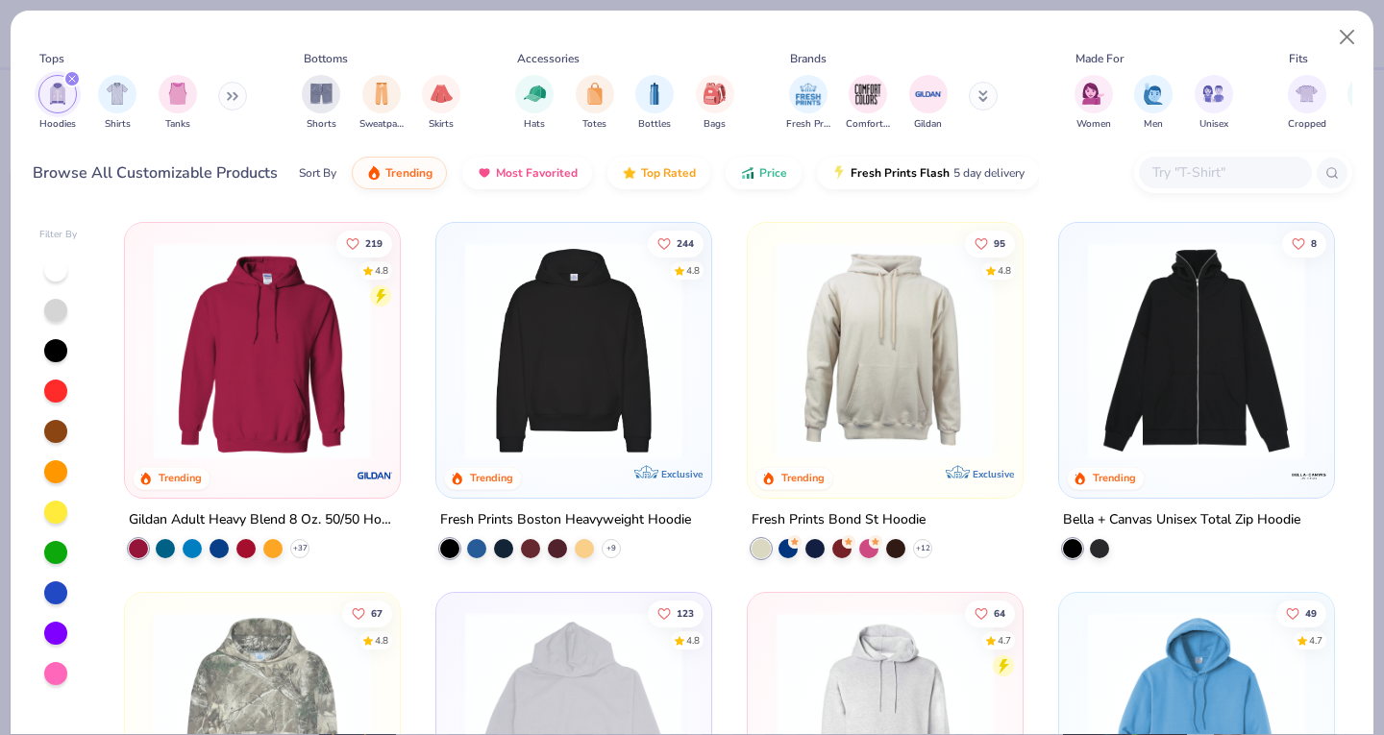
click at [259, 356] on img at bounding box center [262, 350] width 236 height 217
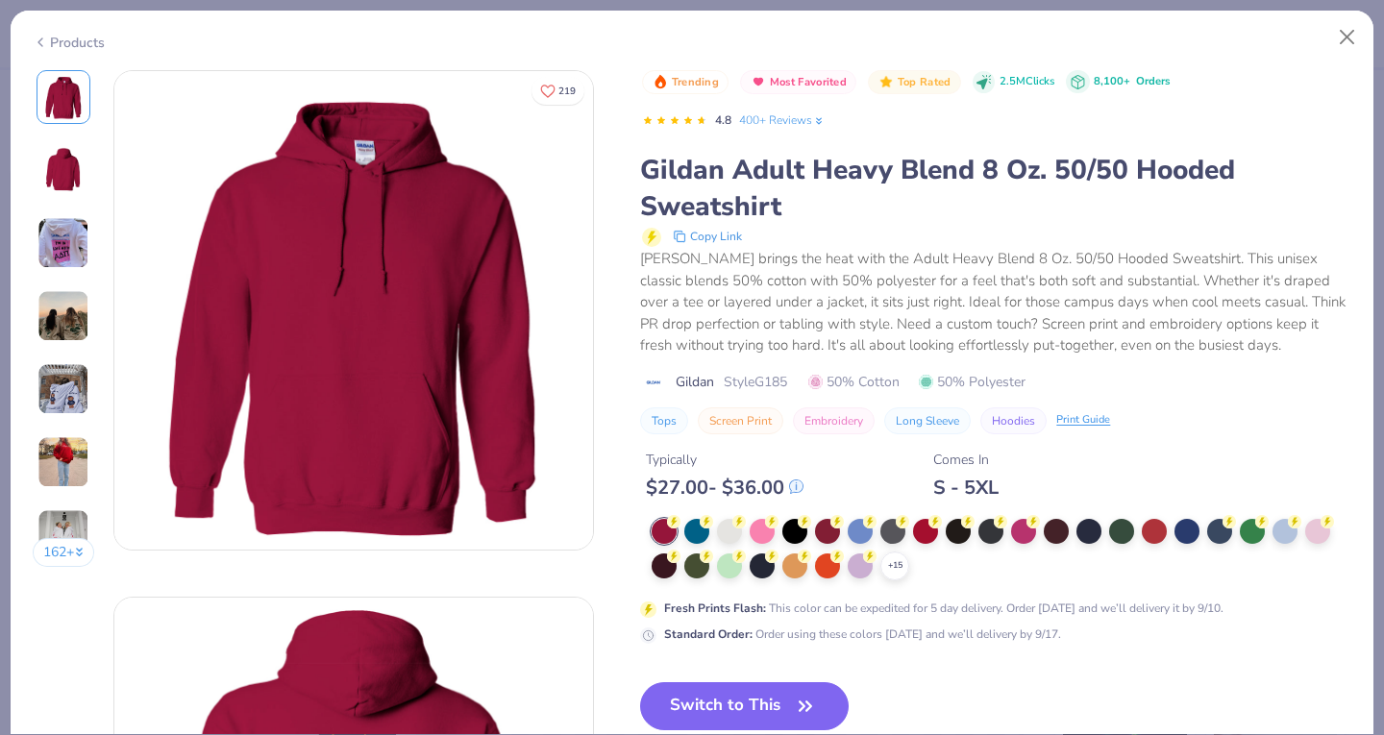
click at [0, 0] on icon at bounding box center [0, 0] width 0 height 0
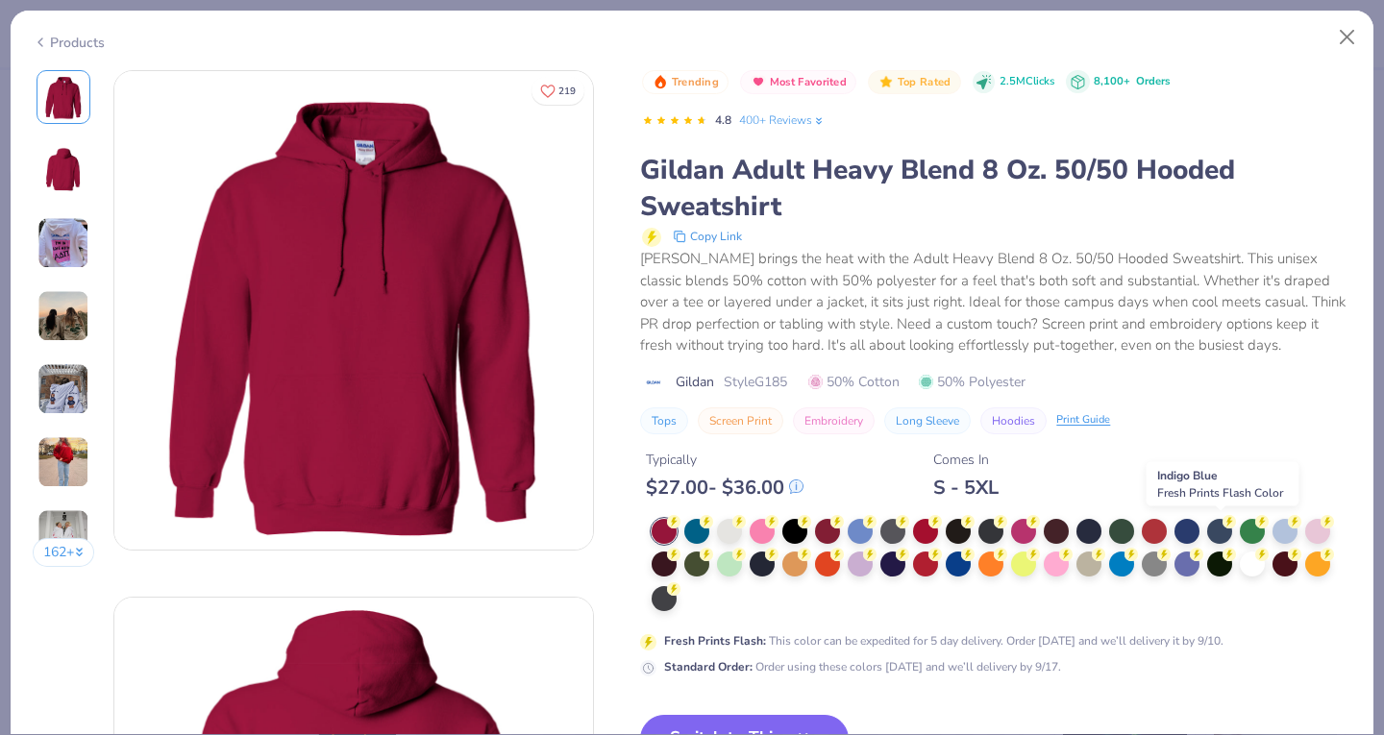
click at [1216, 526] on div at bounding box center [1219, 531] width 25 height 25
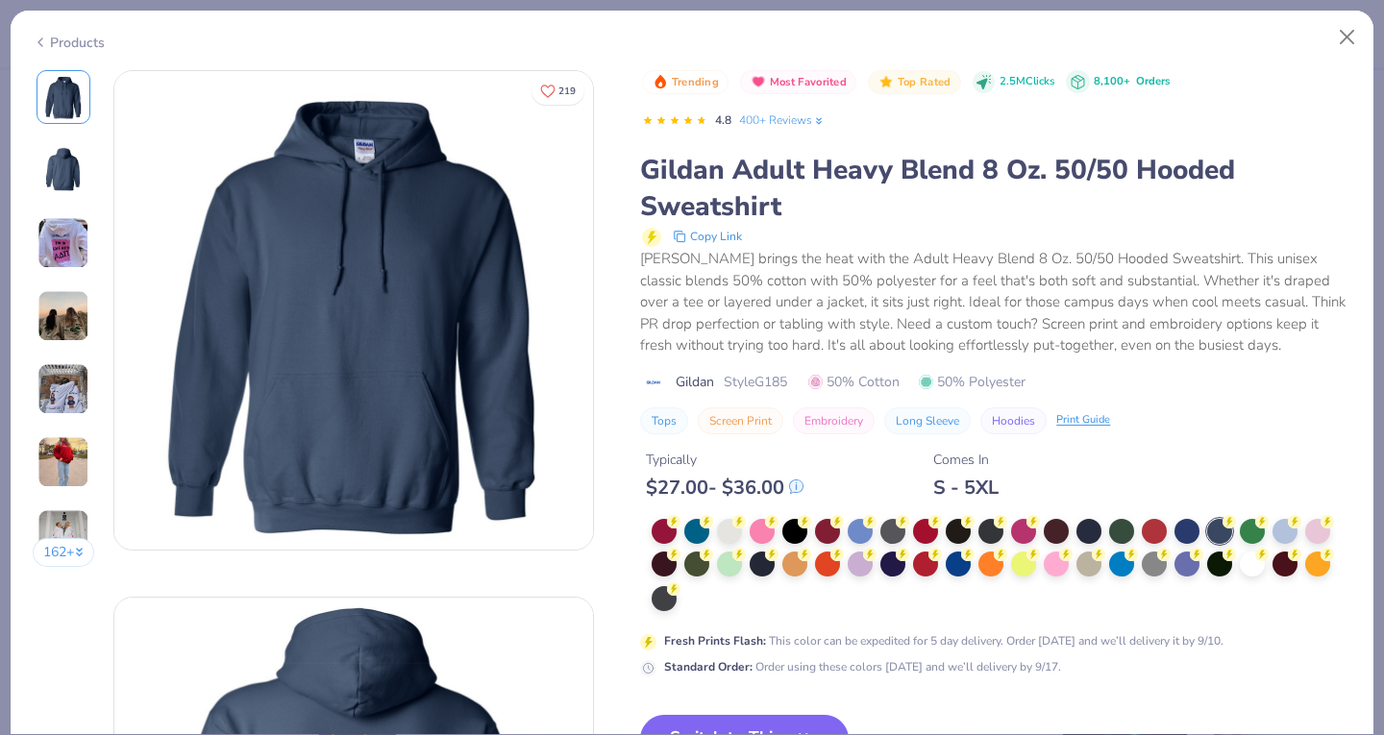
click at [1191, 527] on div at bounding box center [1186, 531] width 25 height 25
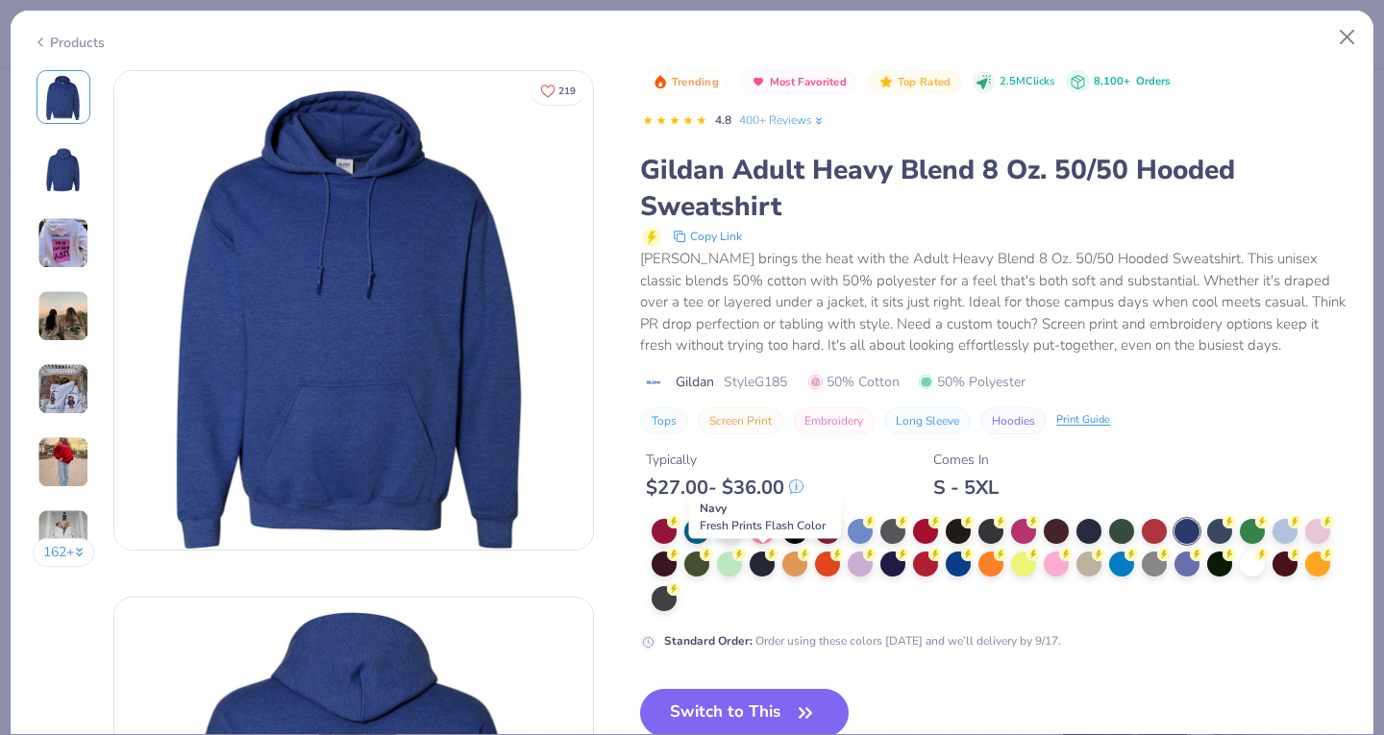
click at [762, 561] on div at bounding box center [761, 563] width 25 height 25
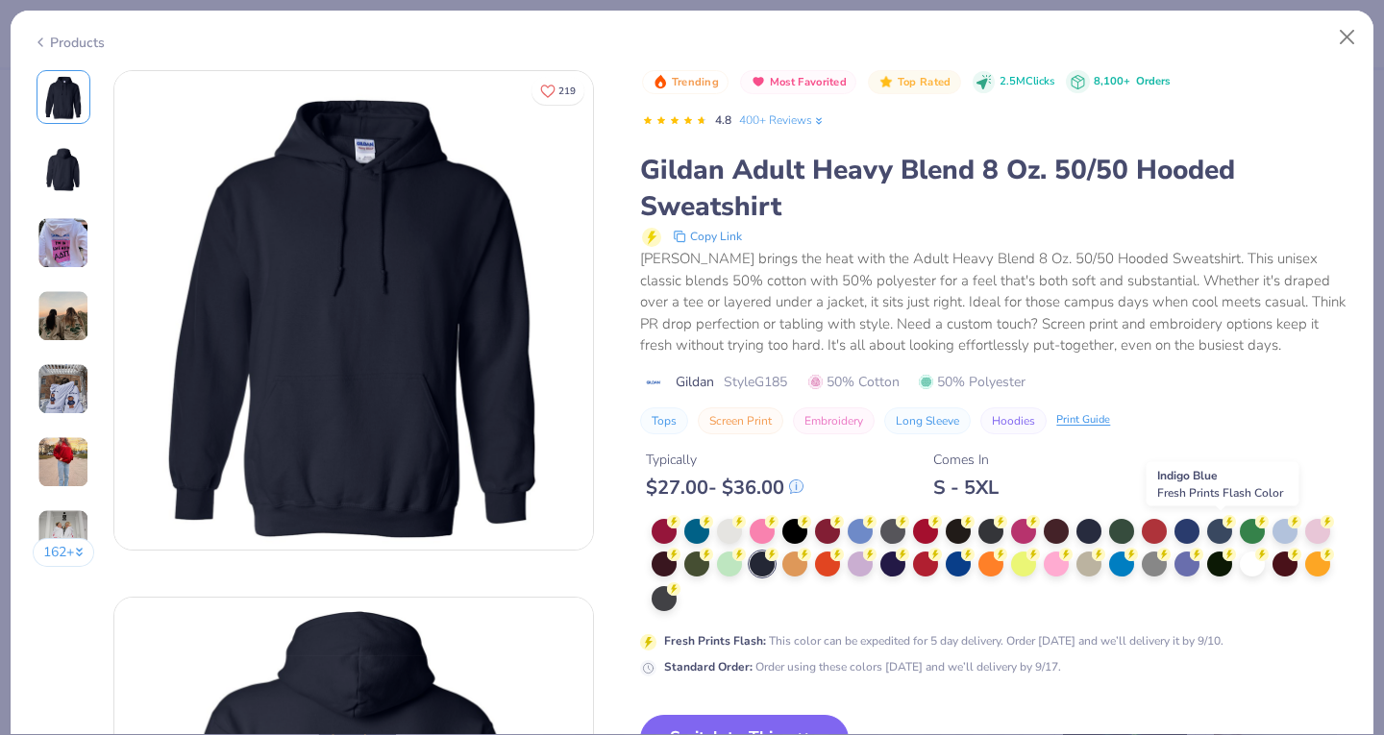
click at [1220, 529] on div at bounding box center [1219, 531] width 25 height 25
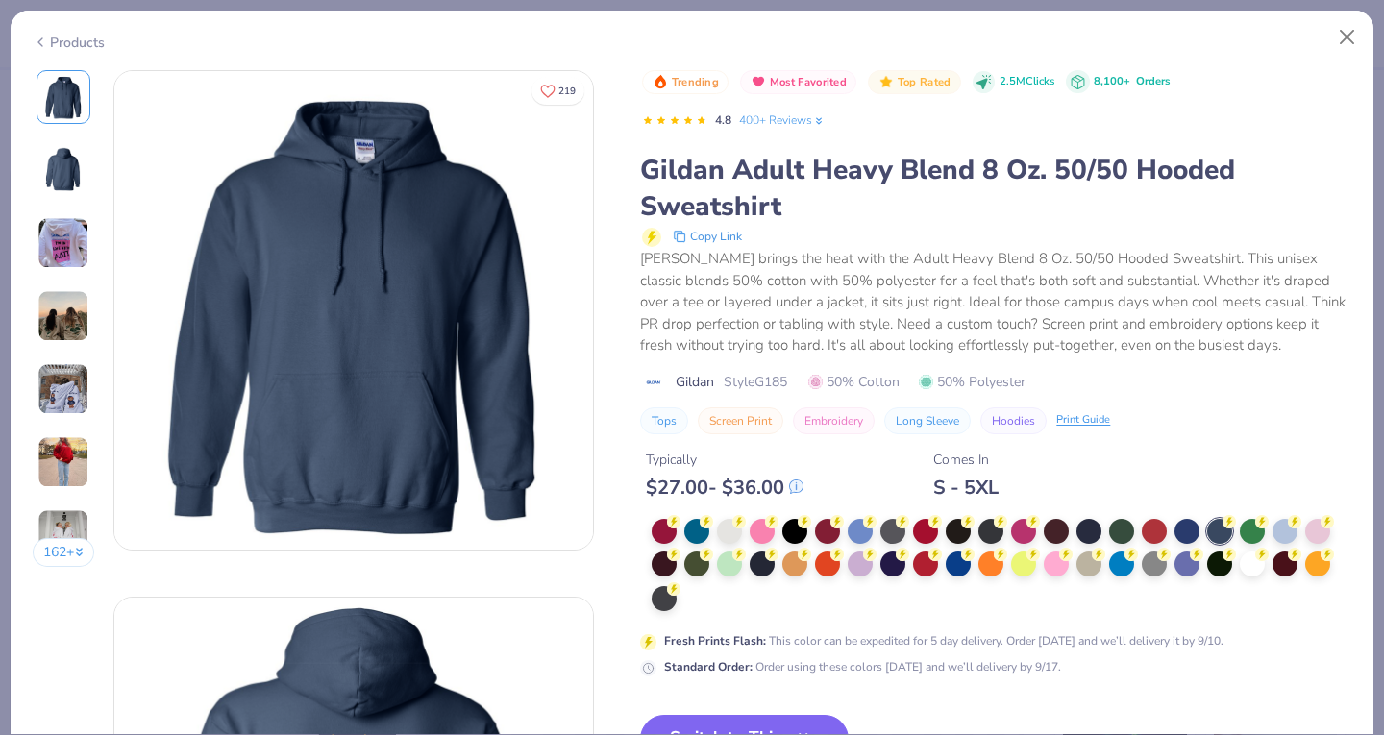
click at [762, 565] on div at bounding box center [761, 563] width 25 height 25
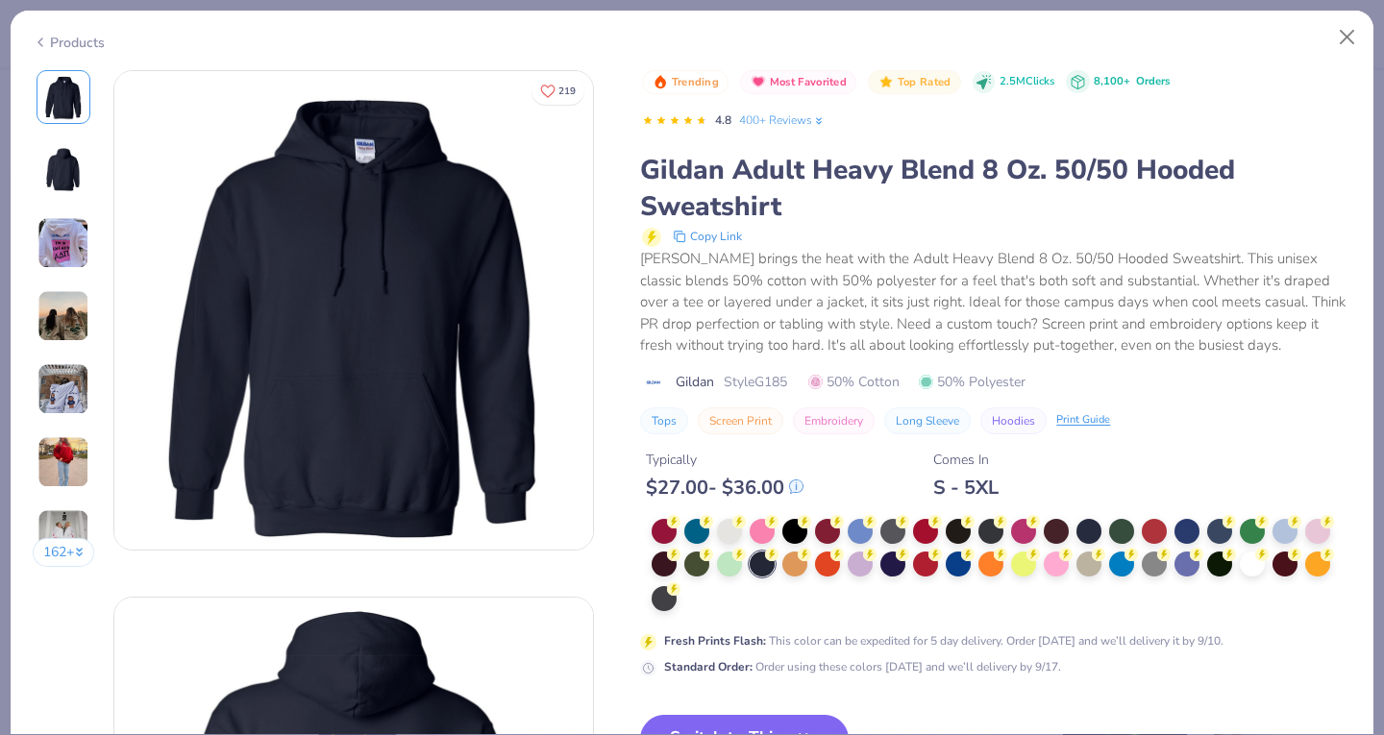
click at [47, 164] on img at bounding box center [63, 170] width 46 height 46
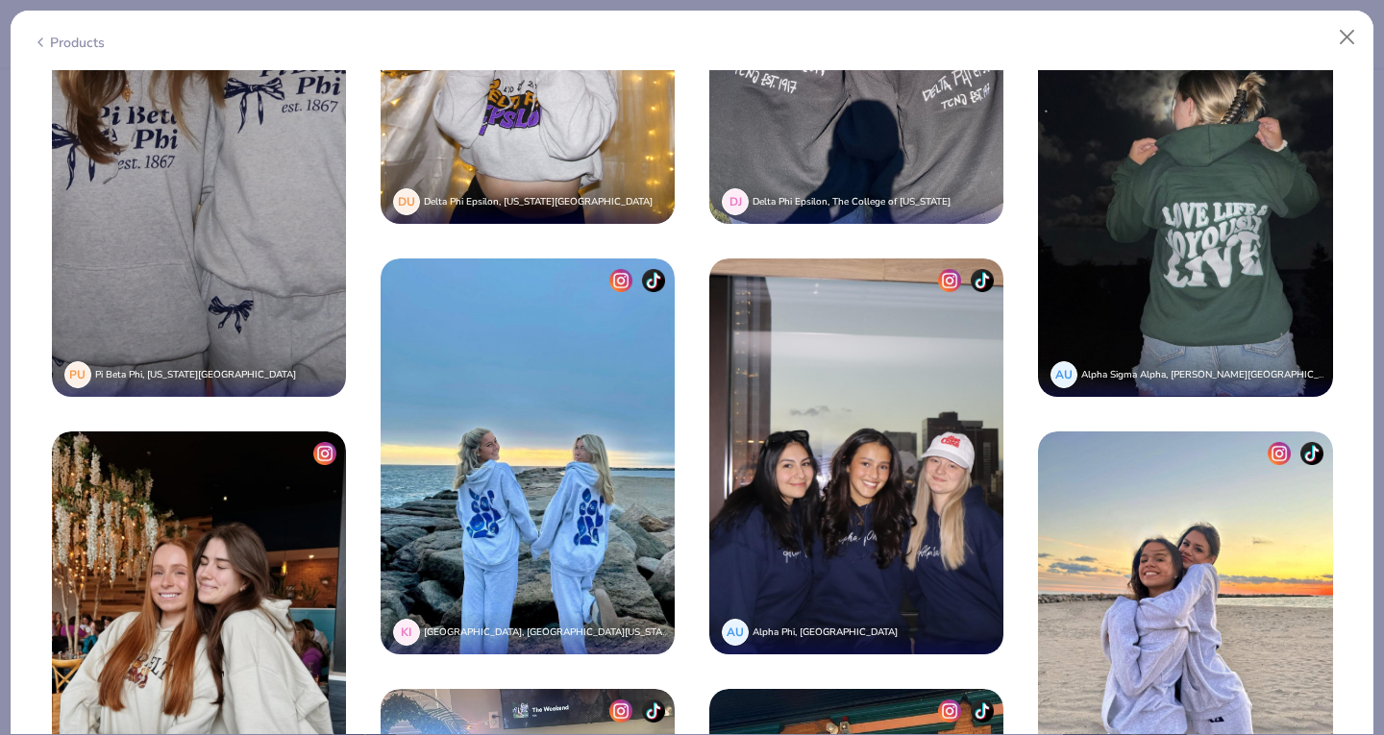
scroll to position [4353, 0]
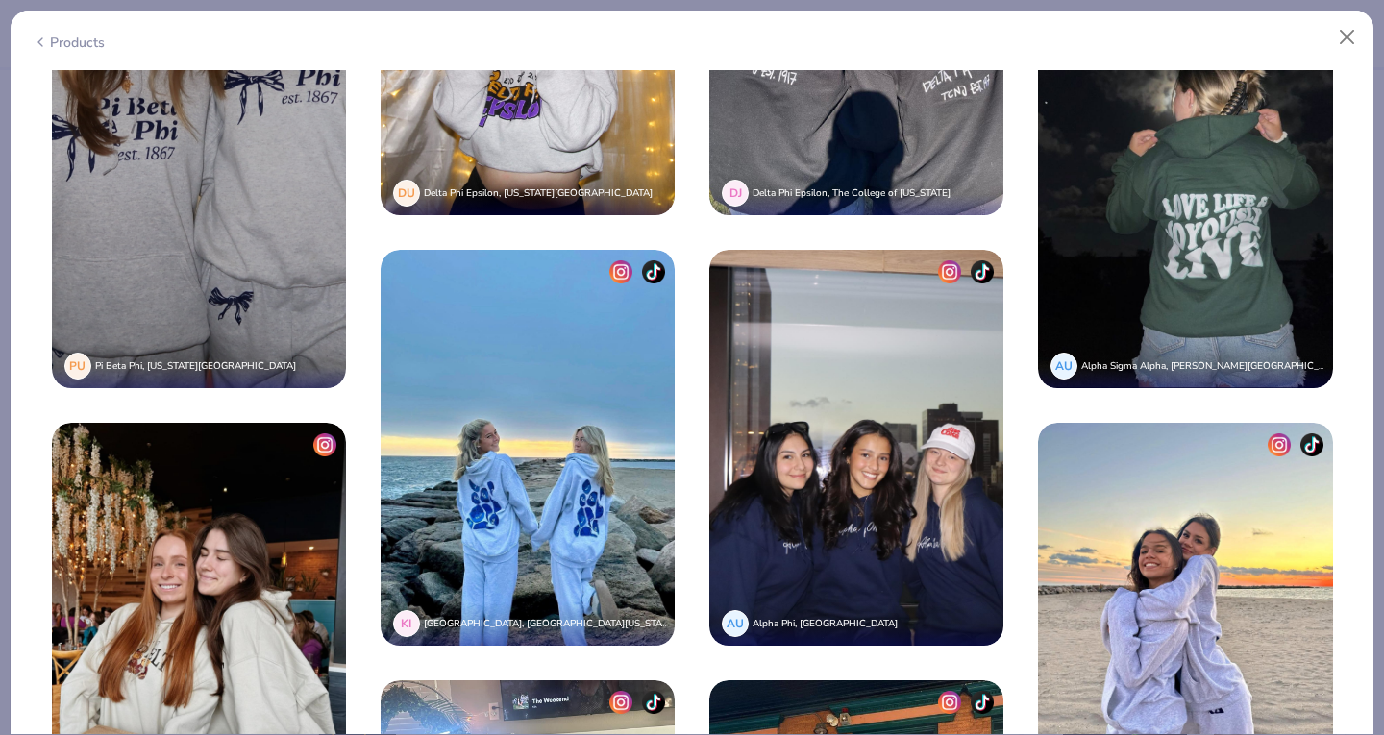
click at [832, 476] on img at bounding box center [856, 448] width 294 height 396
click at [833, 470] on img at bounding box center [856, 448] width 294 height 396
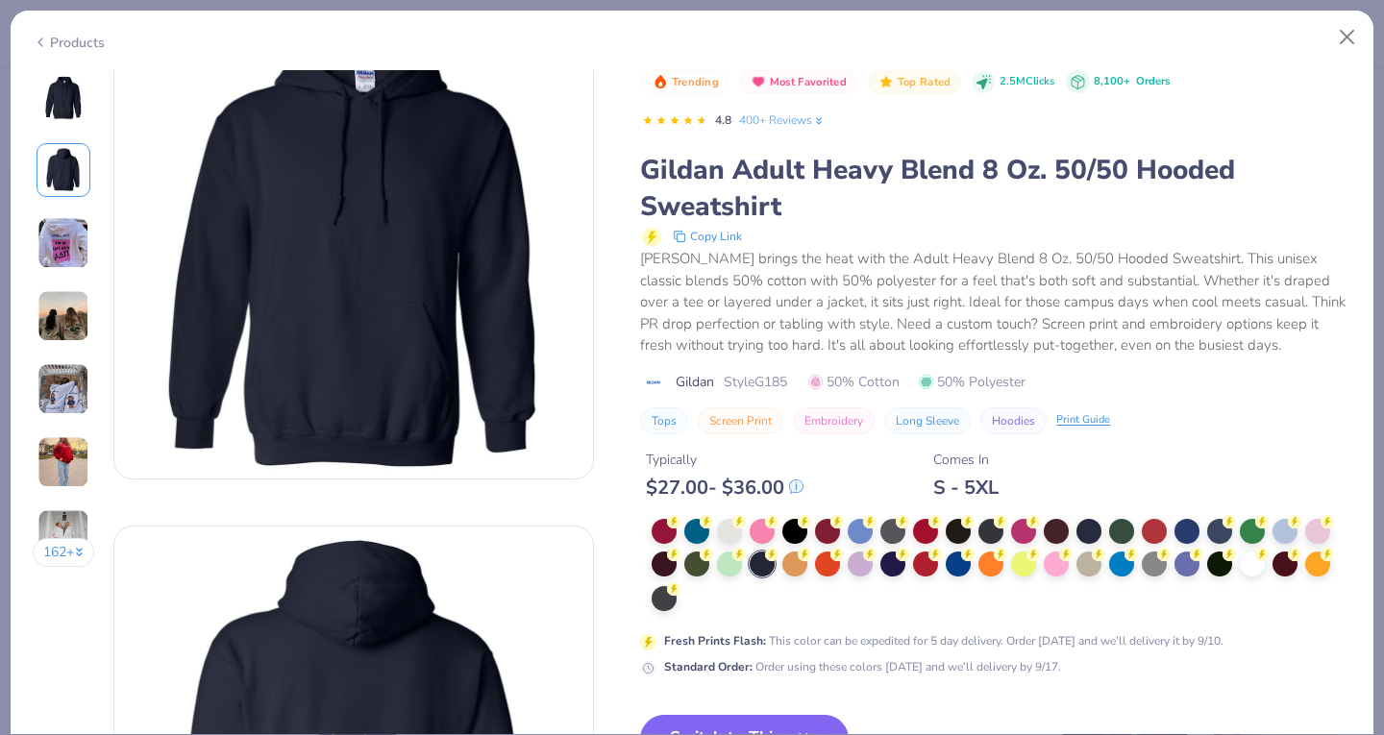
scroll to position [0, 0]
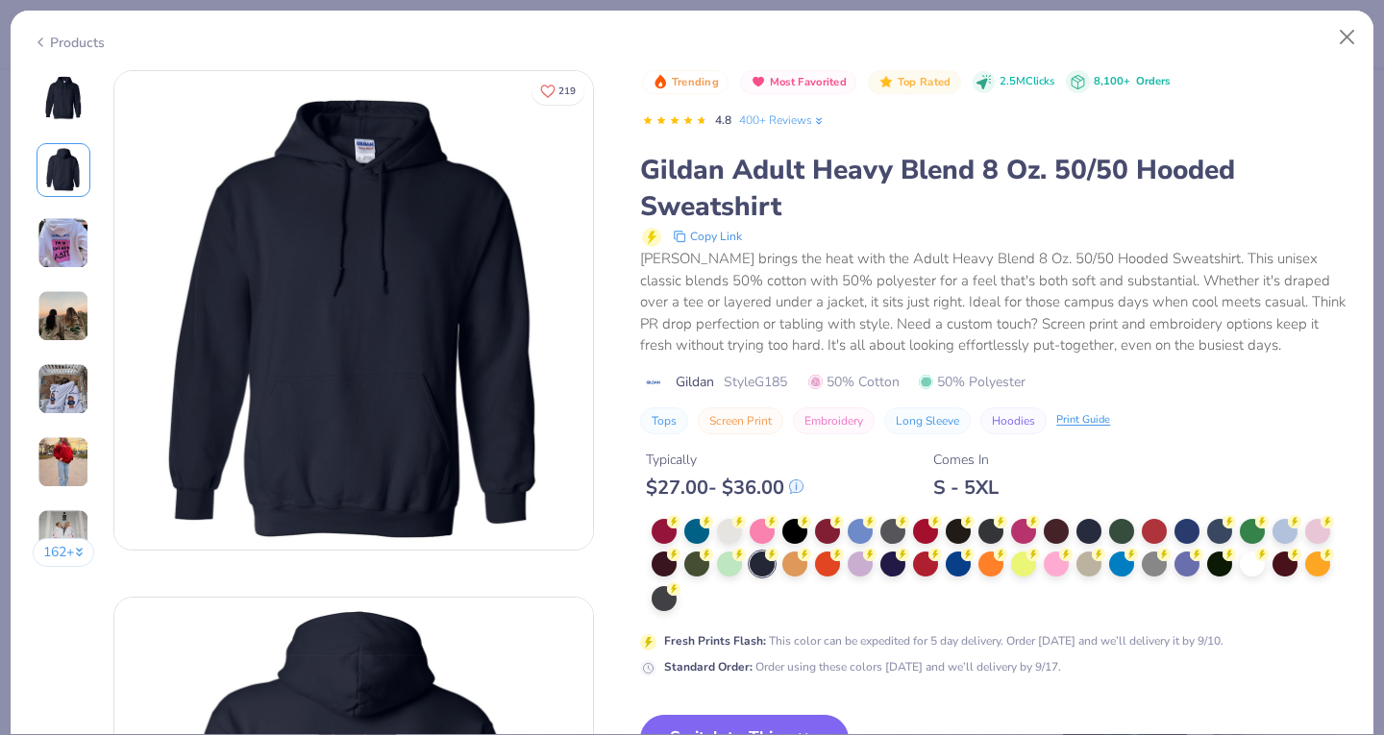
click at [54, 111] on img at bounding box center [63, 97] width 46 height 46
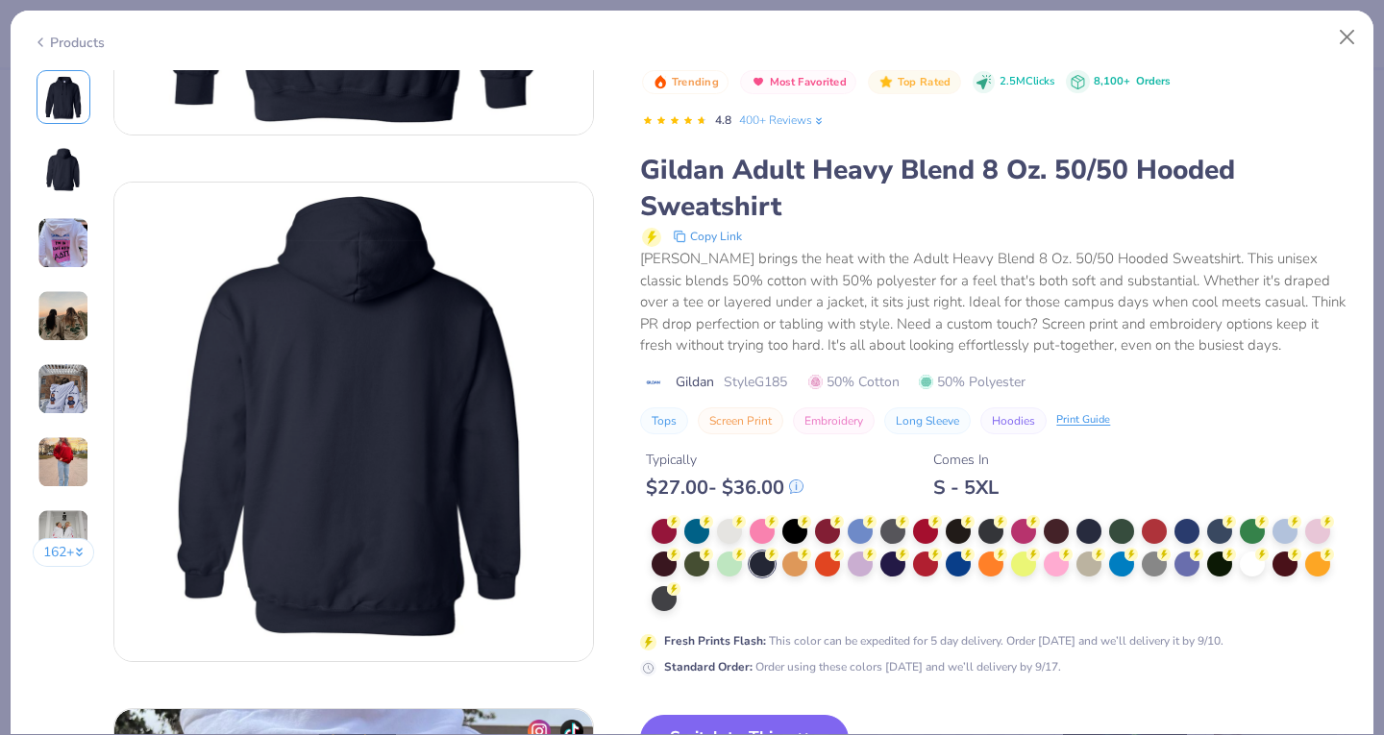
scroll to position [417, 0]
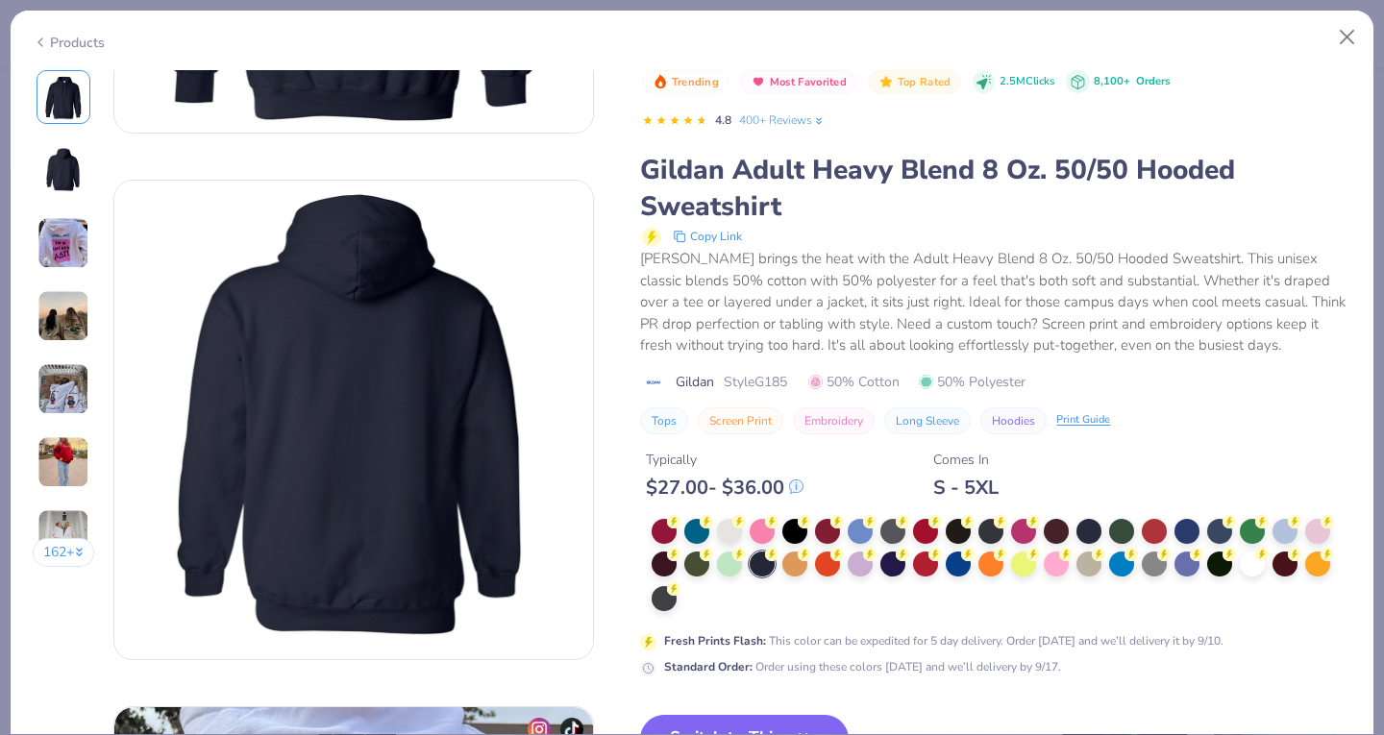
click at [721, 718] on button "Switch to This" at bounding box center [744, 739] width 208 height 48
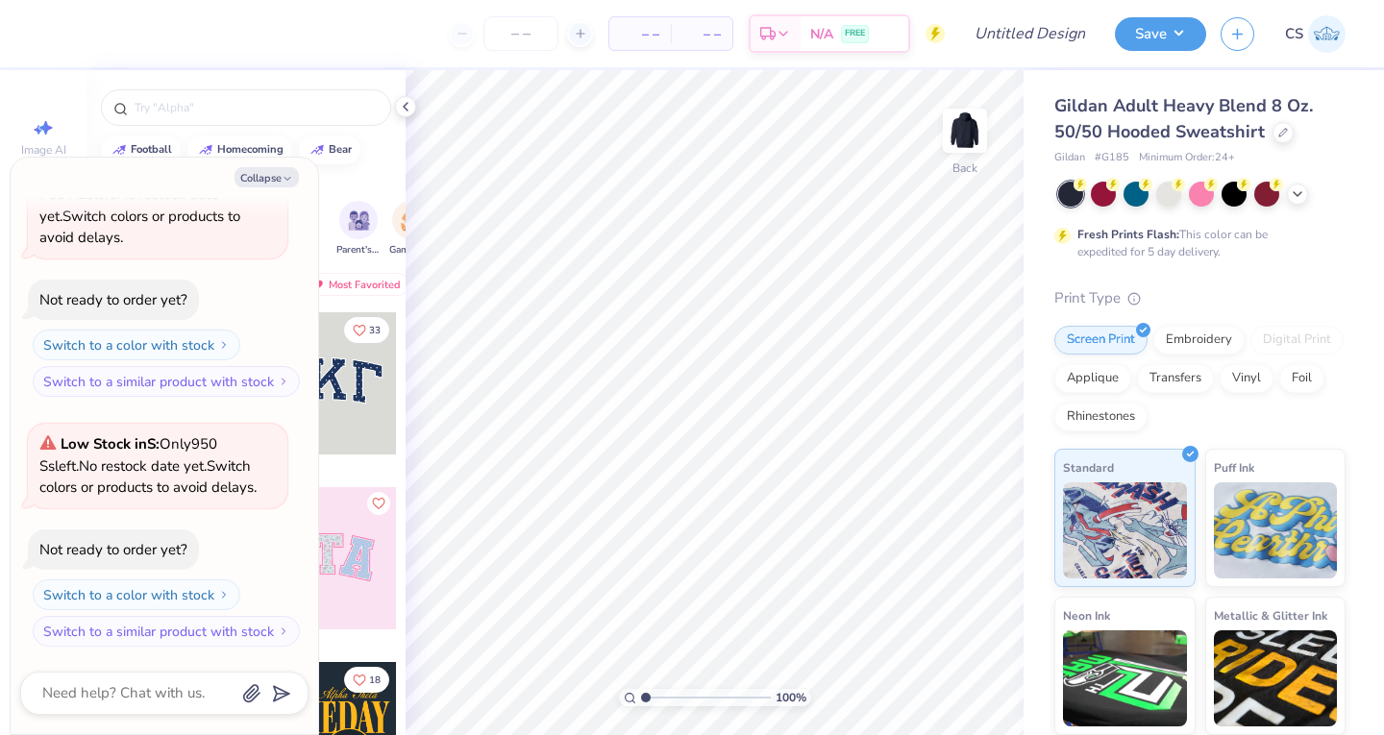
click at [207, 503] on div "Low Stock in S : Only 950 Ss left. No restock date yet. Switch colors or produc…" at bounding box center [157, 466] width 259 height 85
drag, startPoint x: 174, startPoint y: 584, endPoint x: 165, endPoint y: 589, distance: 9.9
click at [165, 589] on button "Switch to a color with stock" at bounding box center [137, 594] width 208 height 31
type textarea "x"
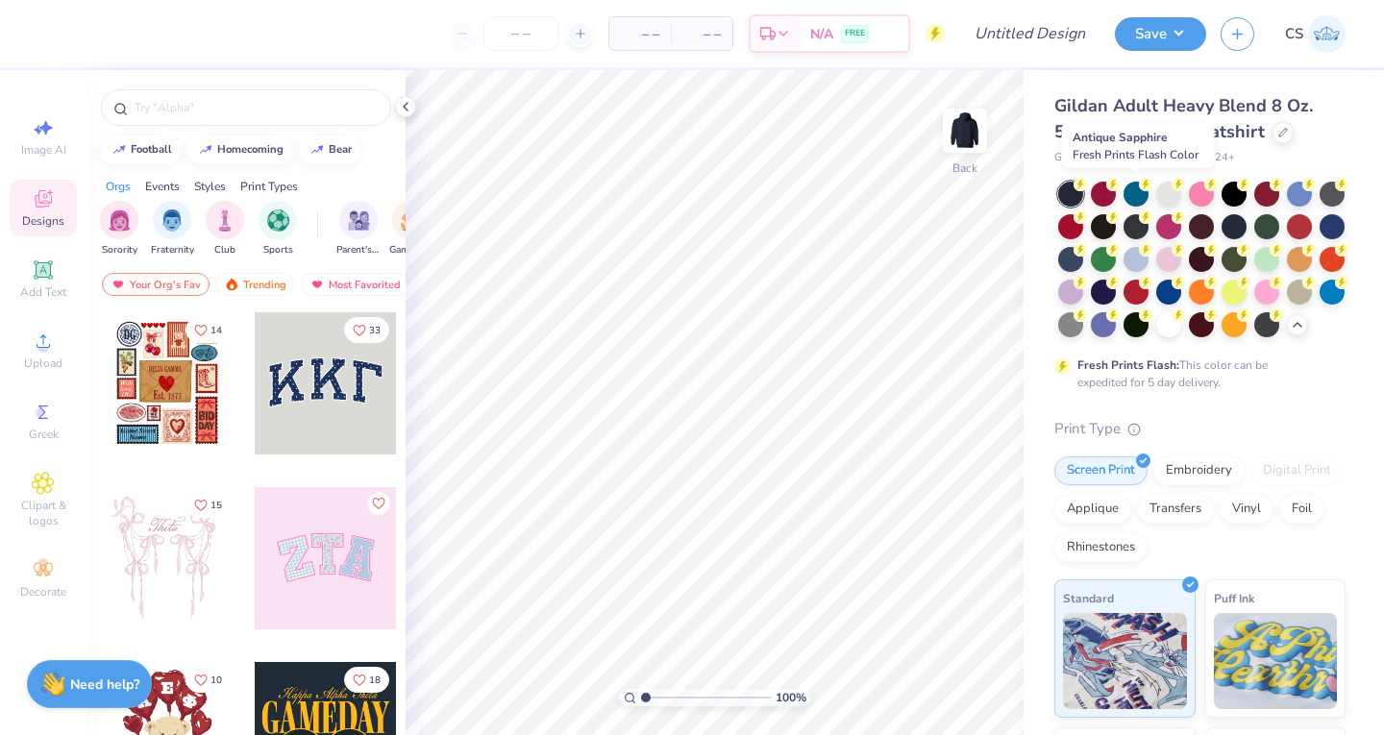
click at [1142, 190] on div at bounding box center [1135, 194] width 25 height 25
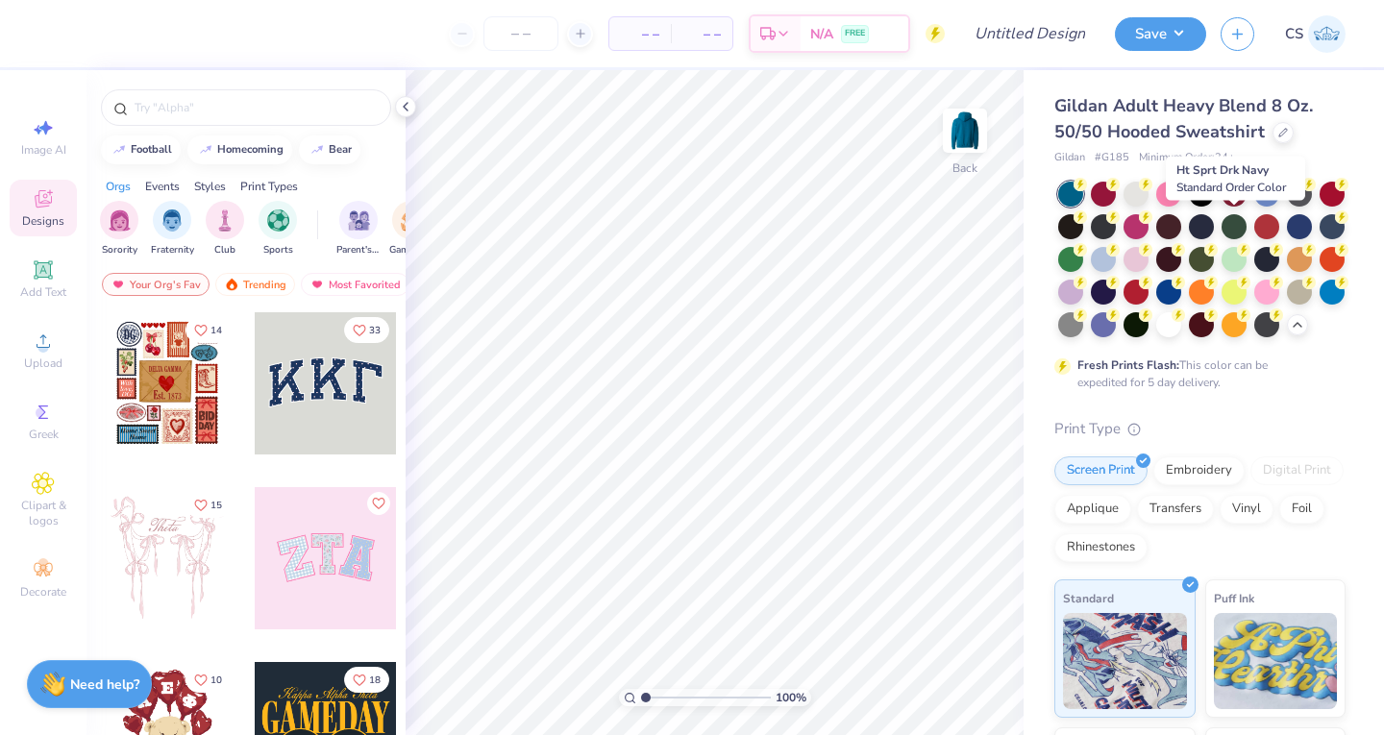
click at [1213, 226] on div at bounding box center [1200, 226] width 25 height 25
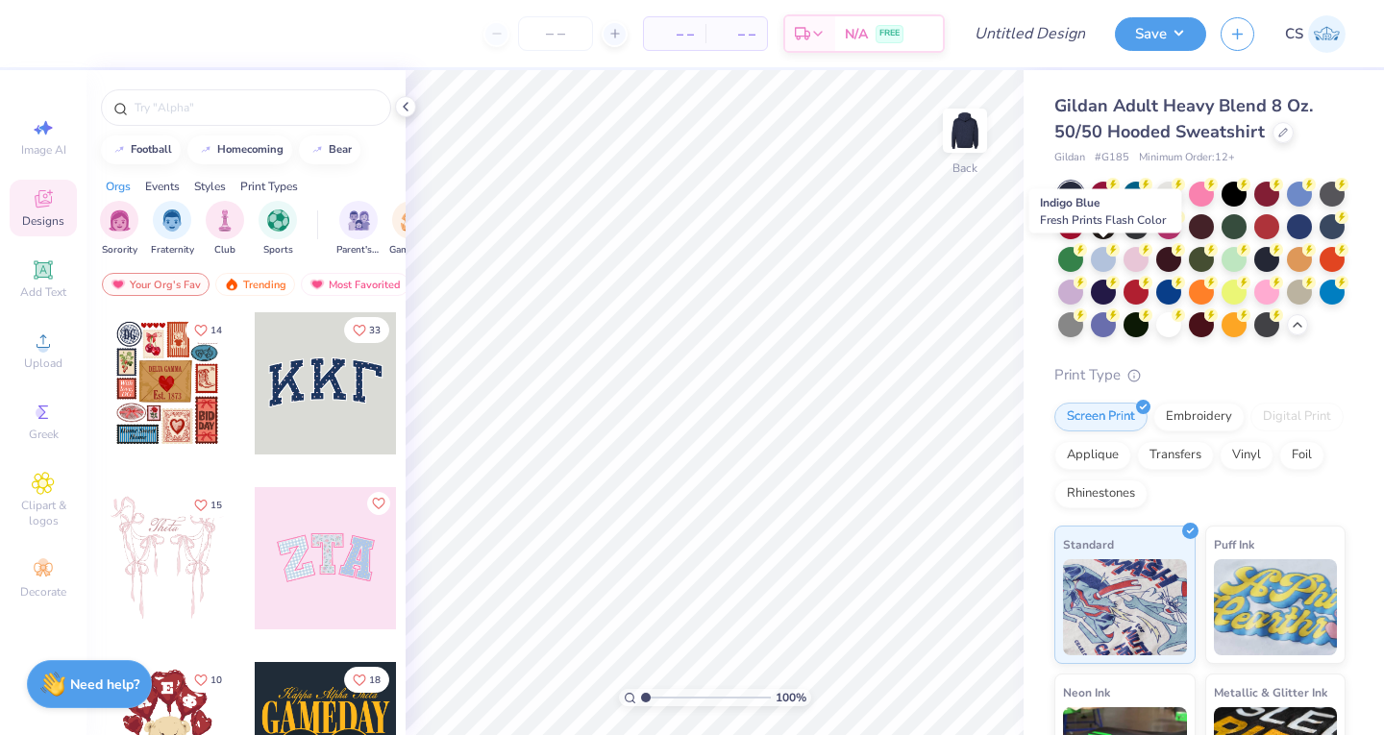
click at [1319, 239] on div at bounding box center [1331, 226] width 25 height 25
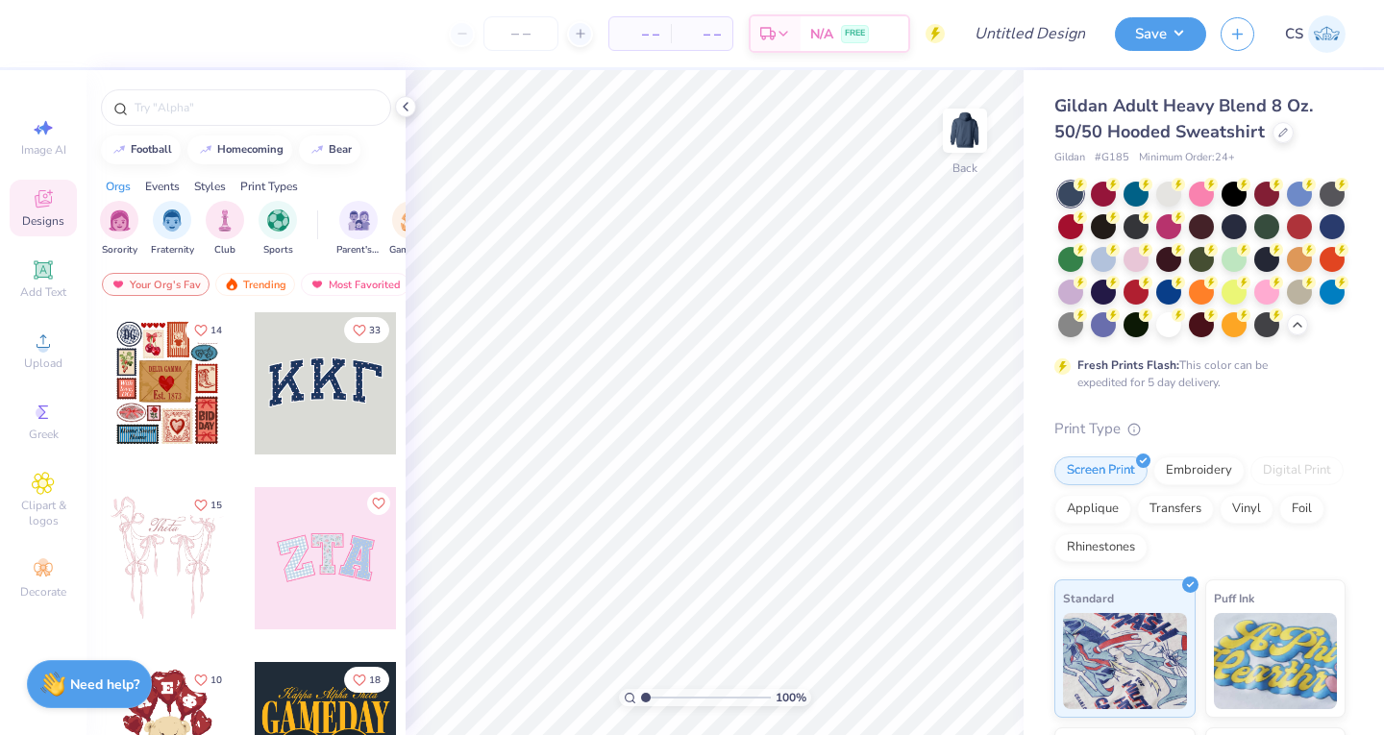
click at [39, 344] on circle at bounding box center [42, 347] width 11 height 11
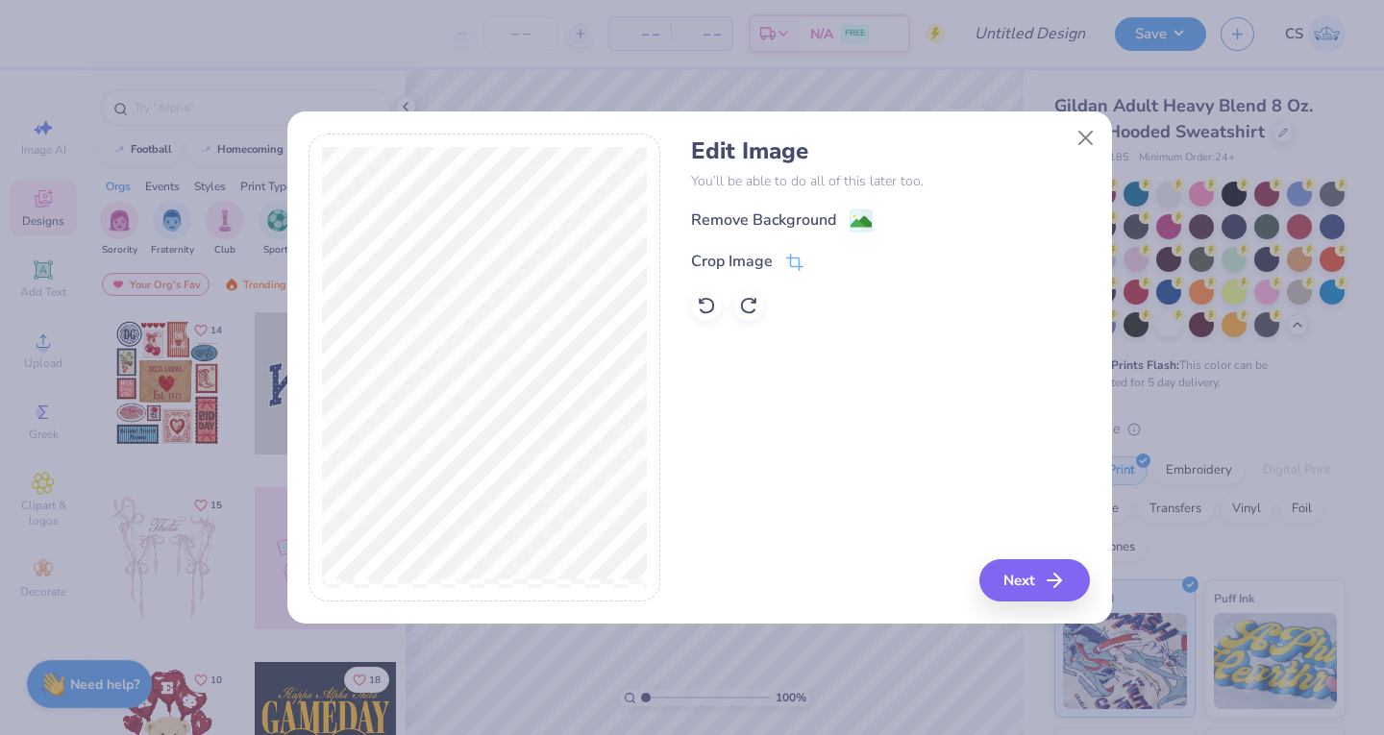
click at [765, 211] on div "Remove Background" at bounding box center [763, 219] width 145 height 23
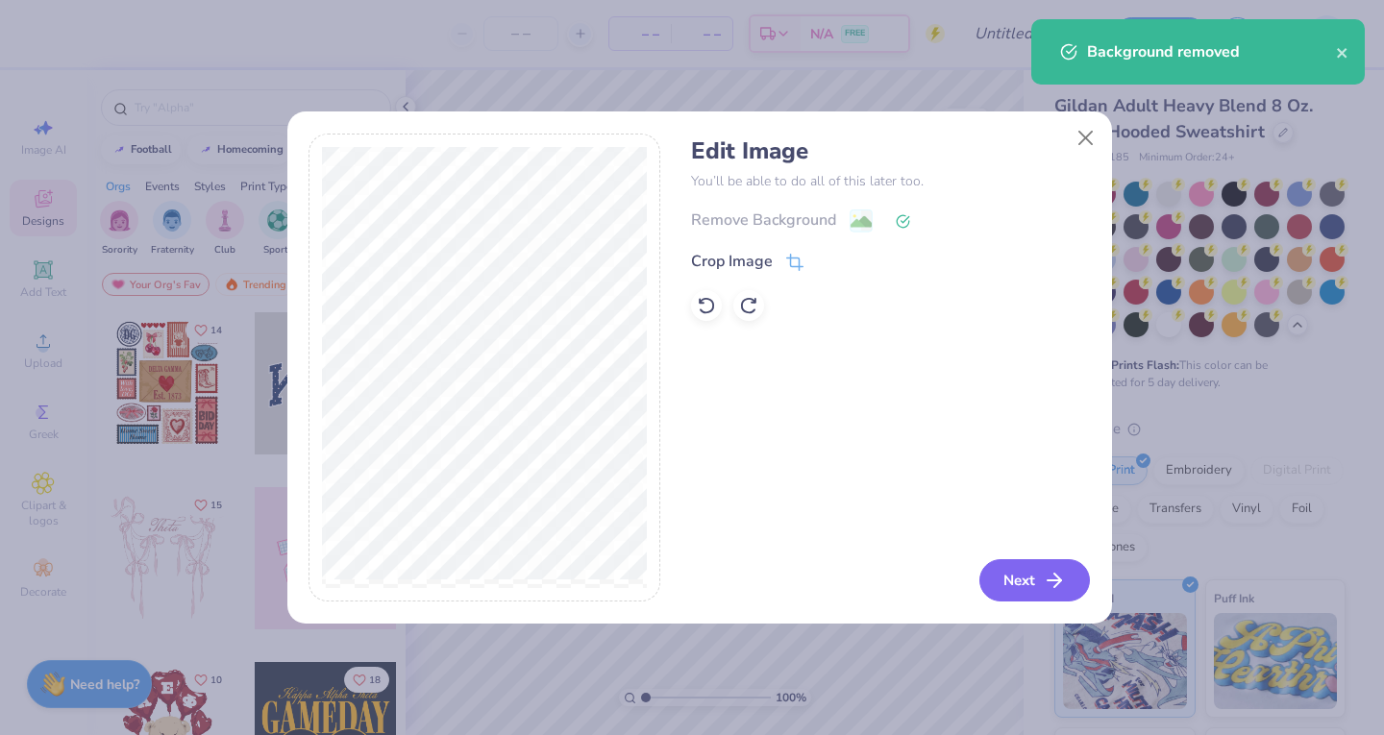
click at [1016, 575] on button "Next" at bounding box center [1034, 580] width 110 height 42
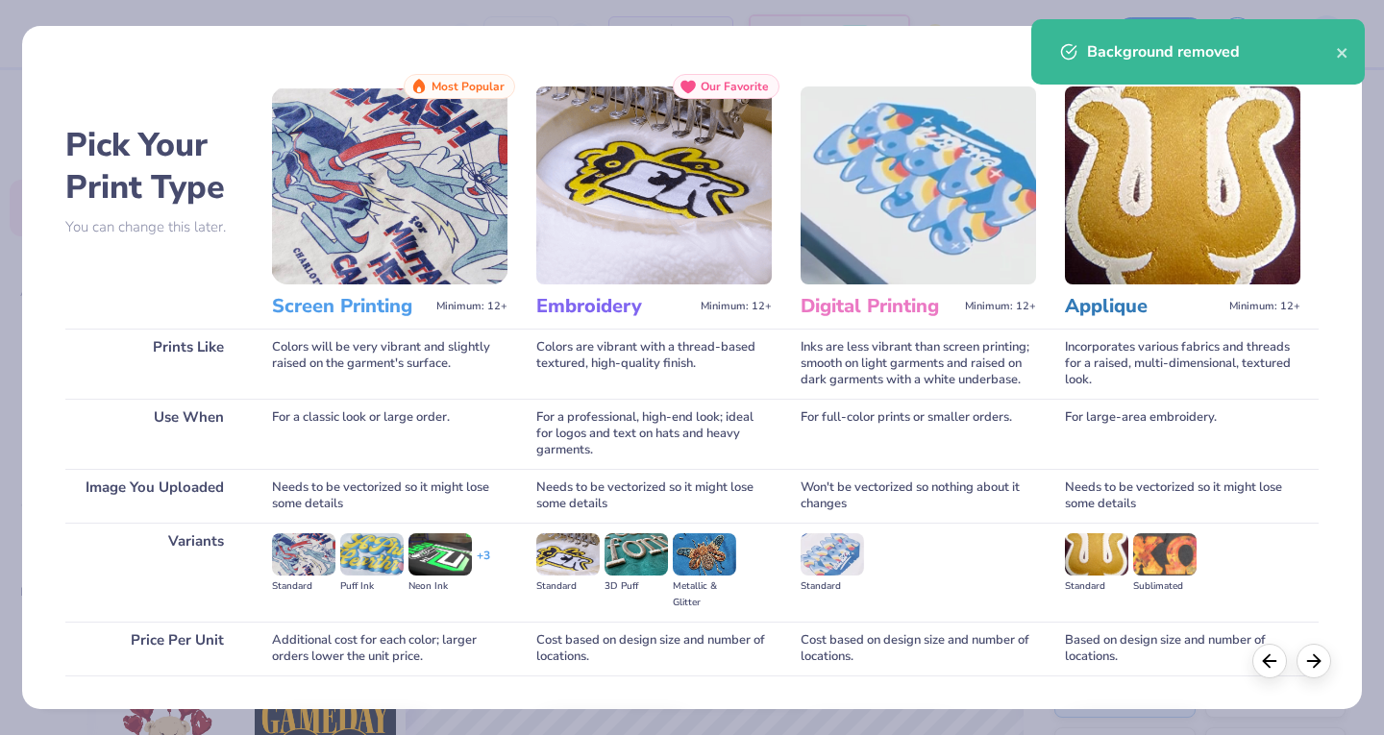
scroll to position [127, 0]
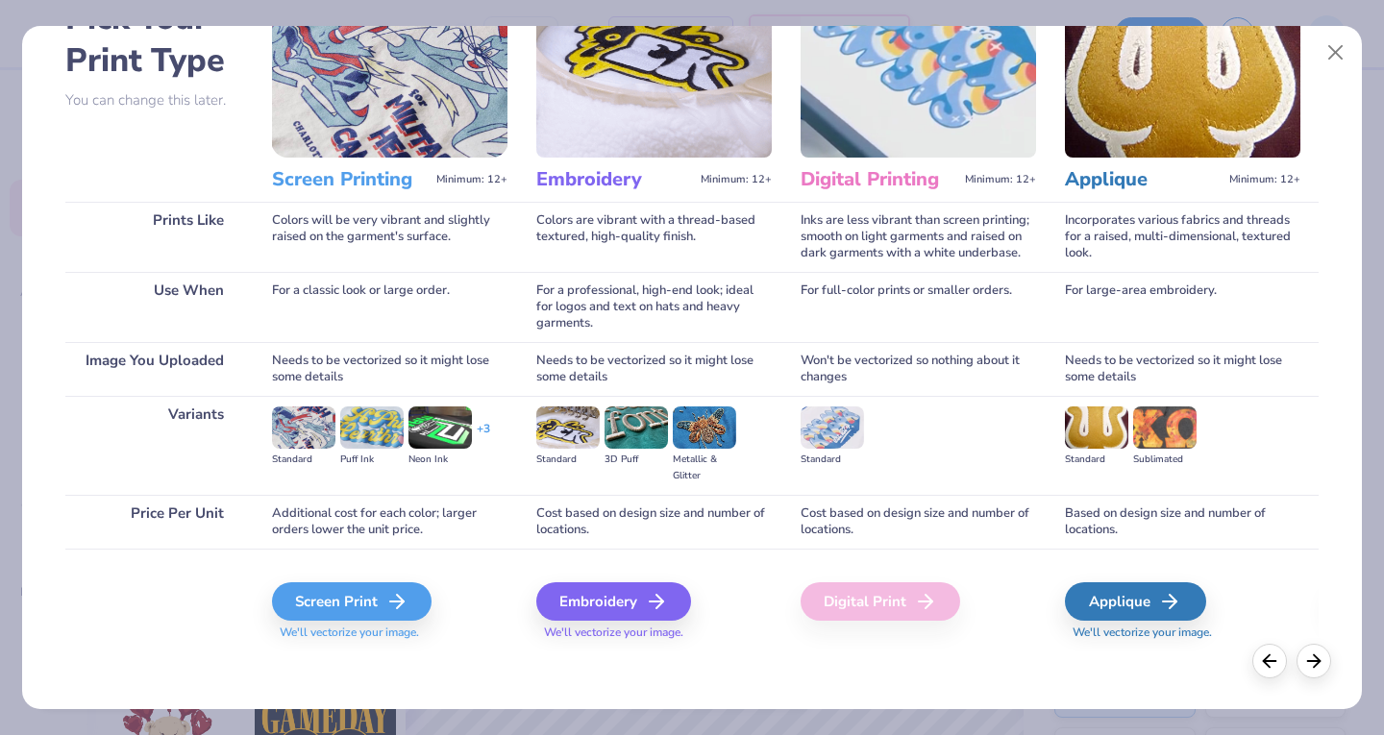
click at [307, 600] on div "Screen Print" at bounding box center [351, 601] width 159 height 38
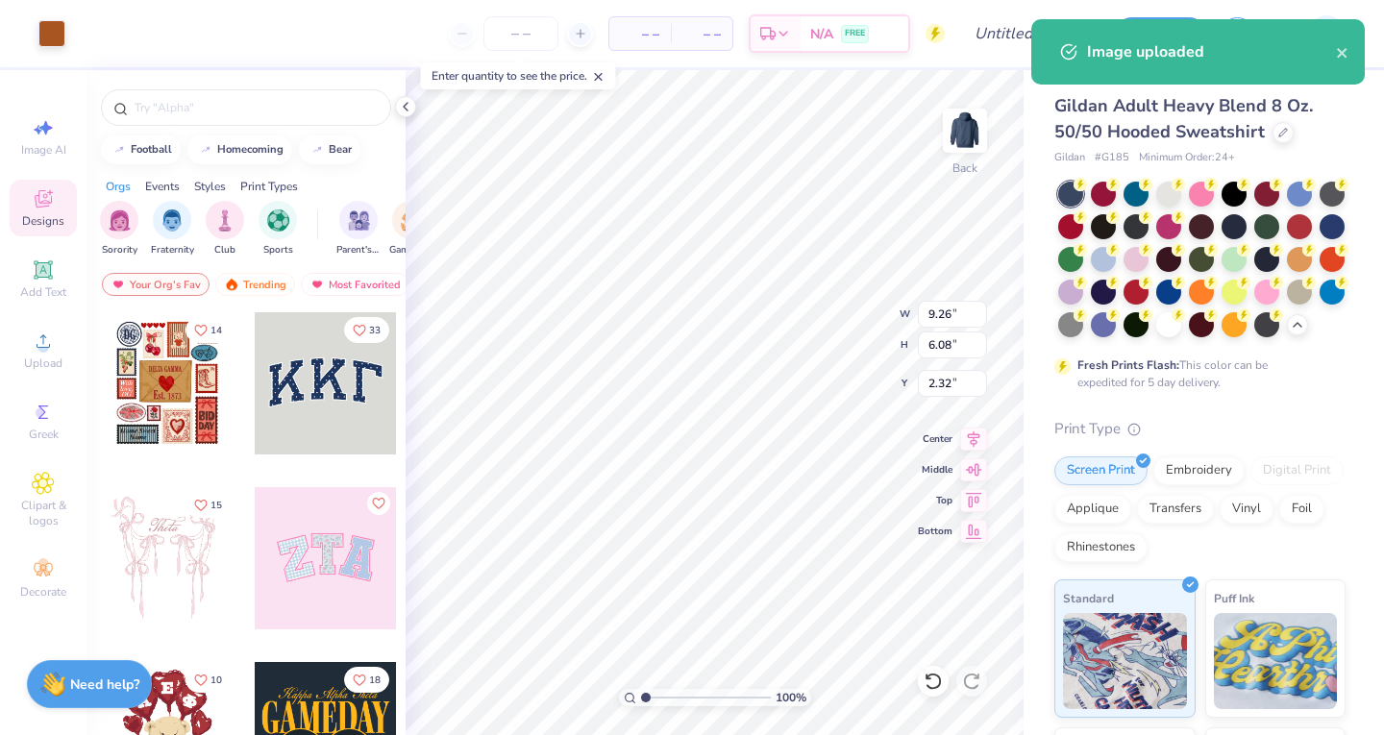
type input "9.26"
type input "6.08"
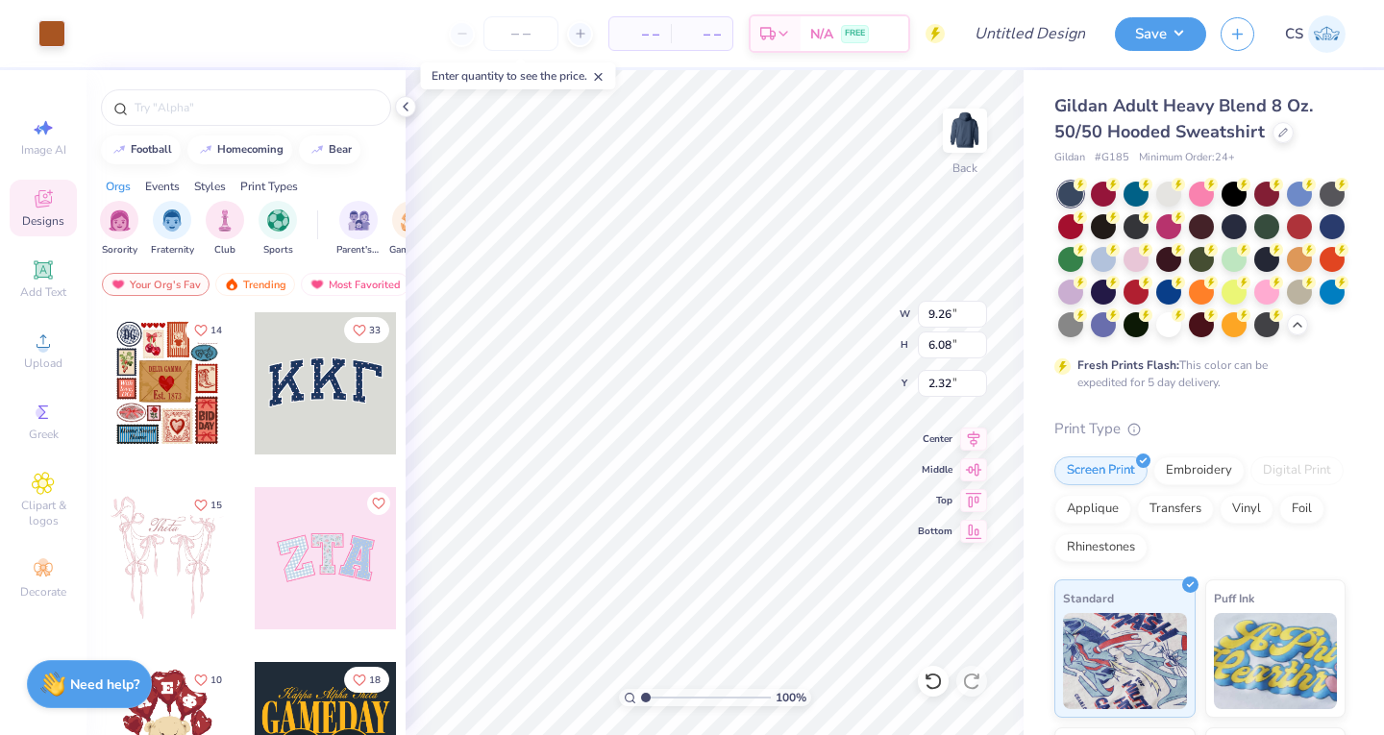
type input "3.00"
type input "7.01"
type input "4.61"
click at [967, 132] on img at bounding box center [964, 130] width 38 height 38
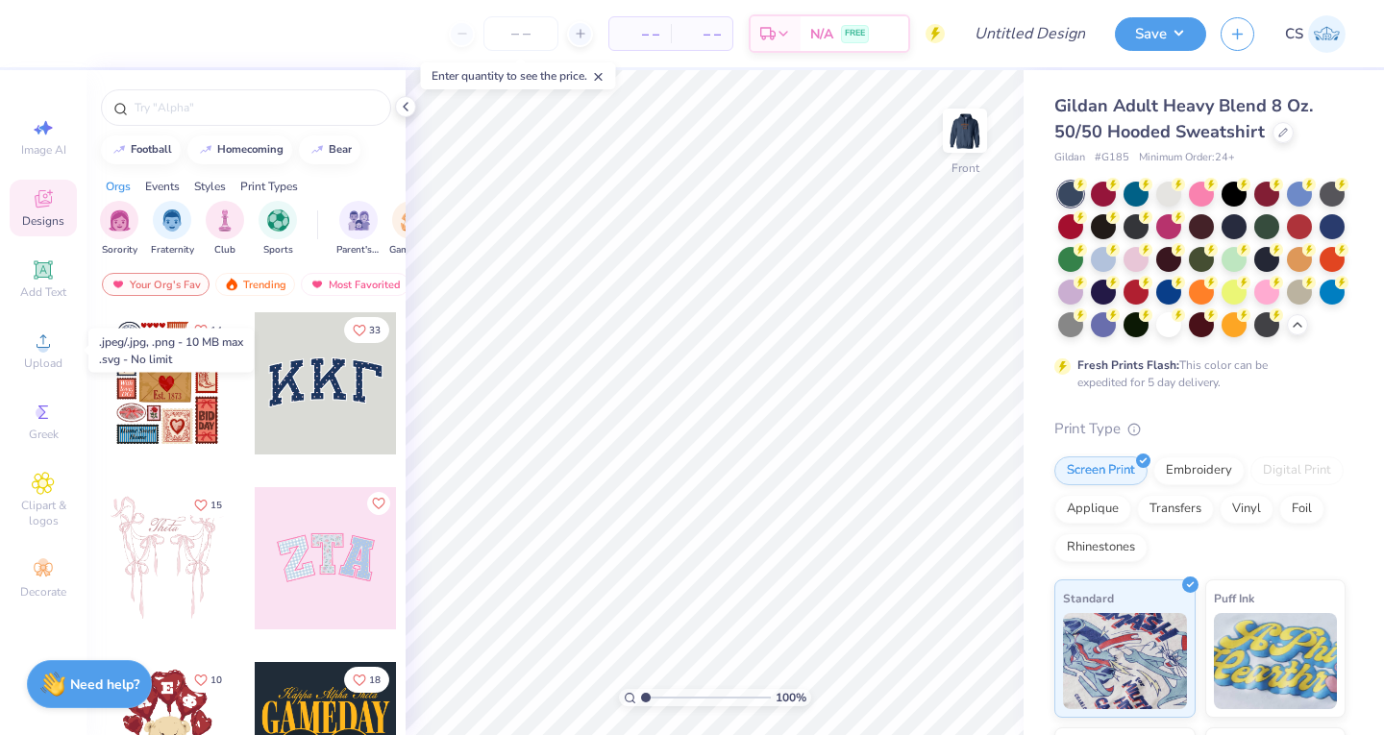
click at [12, 355] on div "Upload" at bounding box center [43, 350] width 67 height 57
click at [44, 365] on span "Upload" at bounding box center [43, 362] width 38 height 15
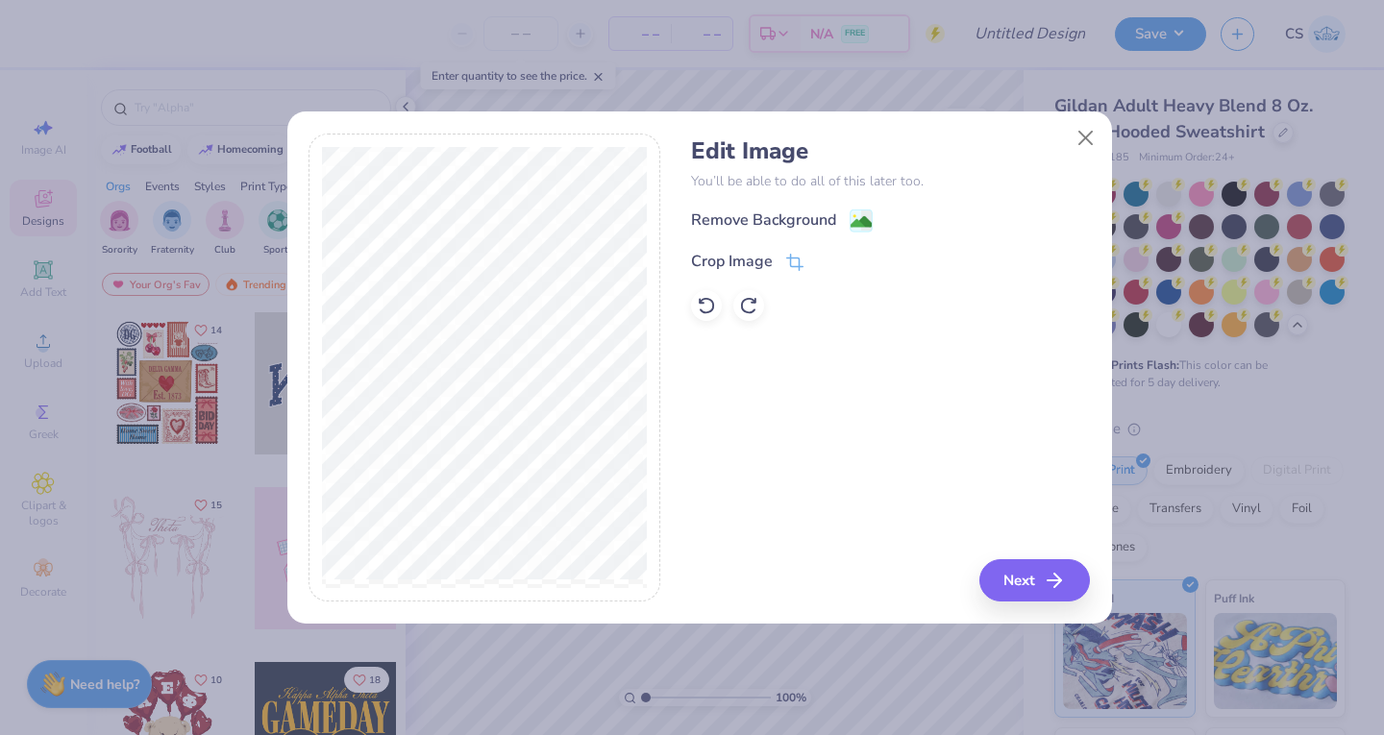
click at [794, 250] on span at bounding box center [794, 261] width 17 height 23
click at [825, 257] on icon at bounding box center [826, 262] width 12 height 12
click at [792, 257] on icon at bounding box center [794, 262] width 17 height 17
click at [821, 265] on icon at bounding box center [826, 262] width 12 height 12
click at [1015, 567] on button "Next" at bounding box center [1034, 580] width 110 height 42
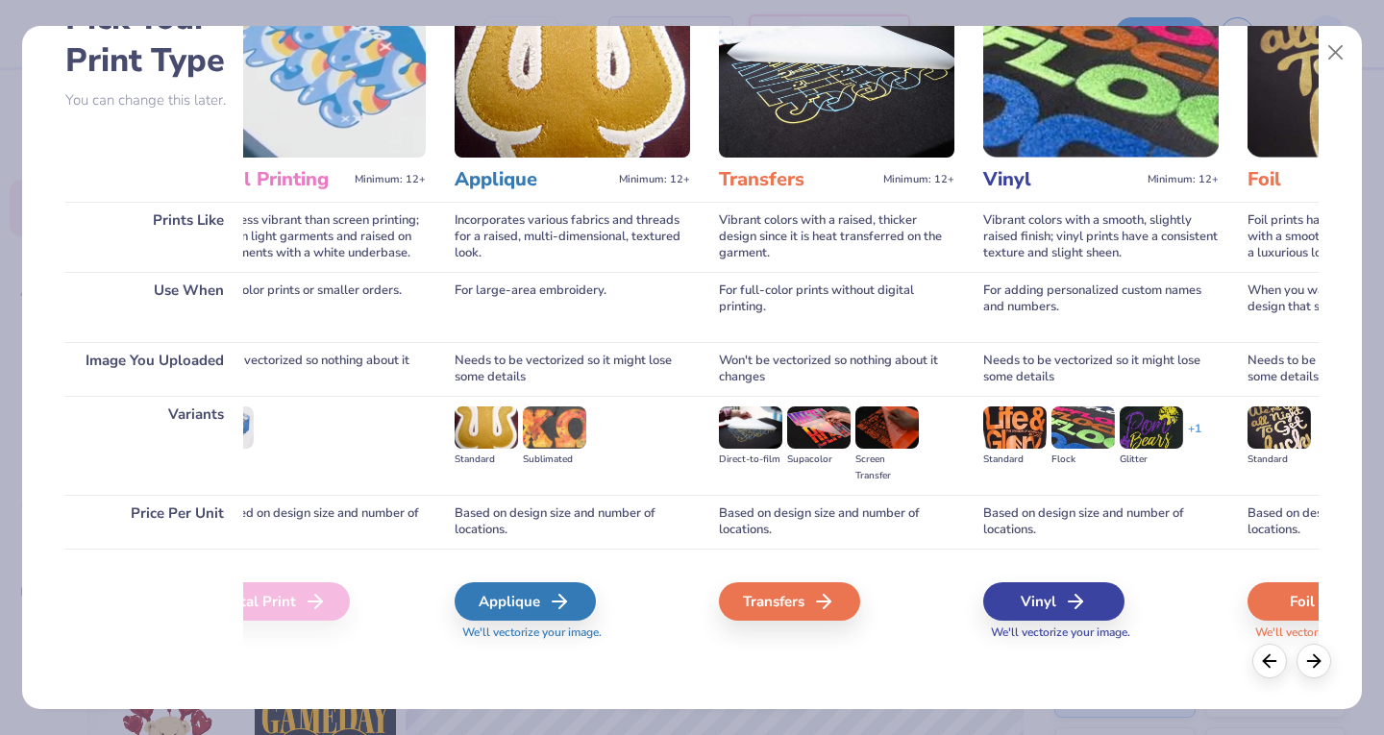
scroll to position [0, 611]
click at [774, 600] on div "Transfers" at bounding box center [788, 601] width 141 height 38
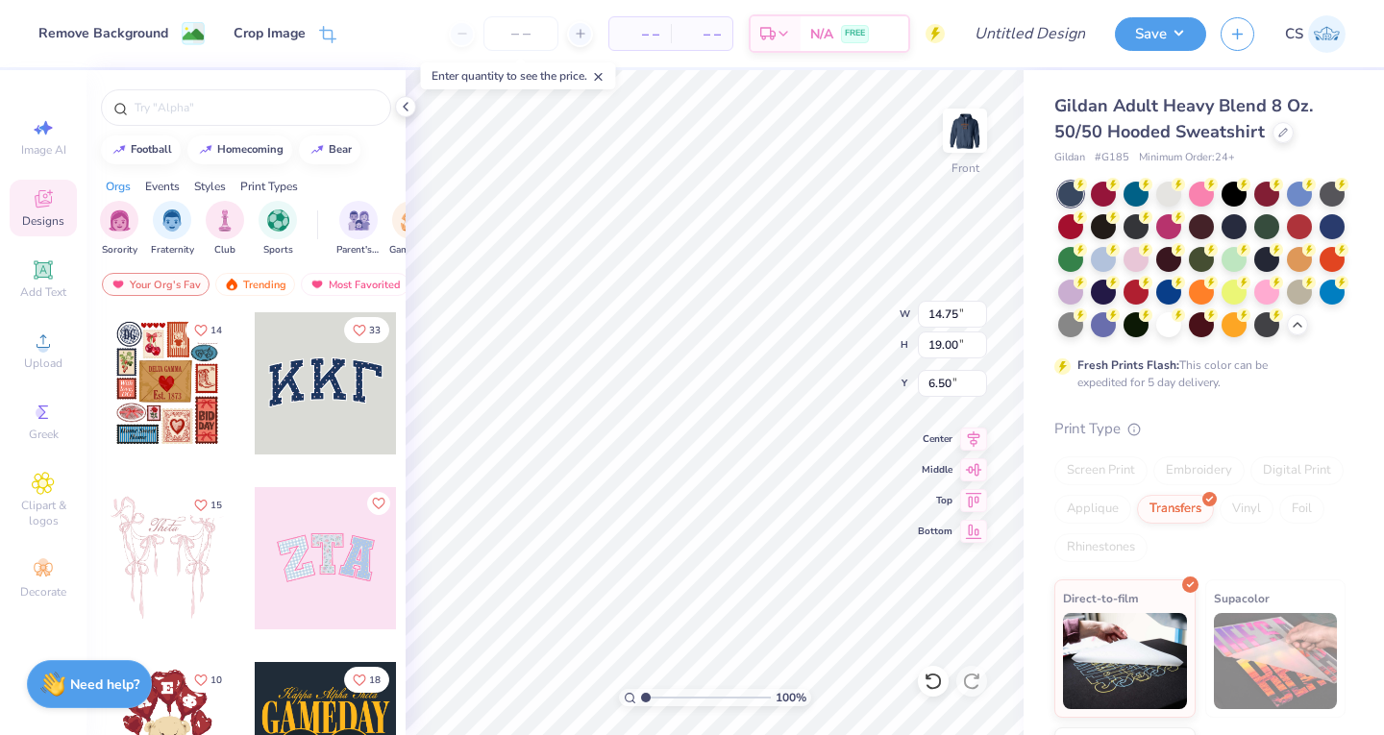
type input "10.85"
type input "13.98"
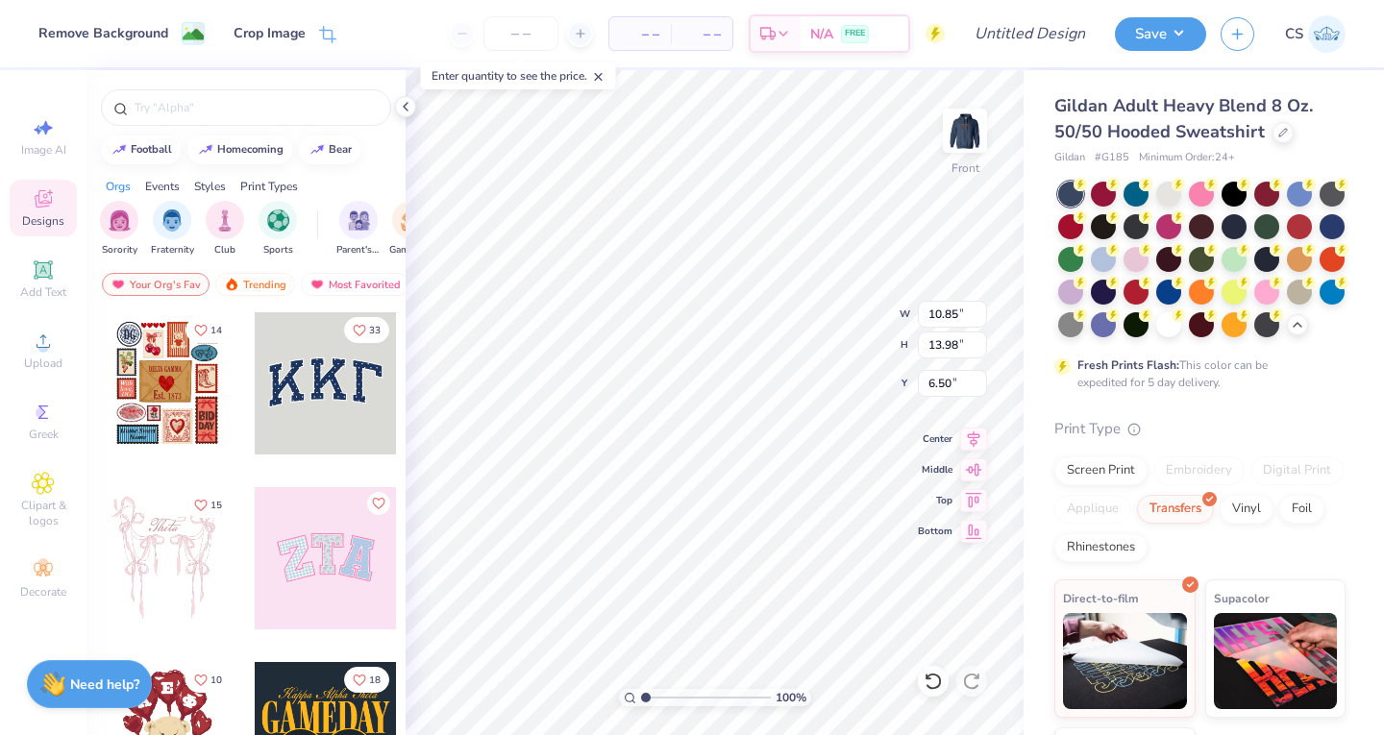
type input "6.00"
click at [965, 126] on img at bounding box center [964, 130] width 38 height 38
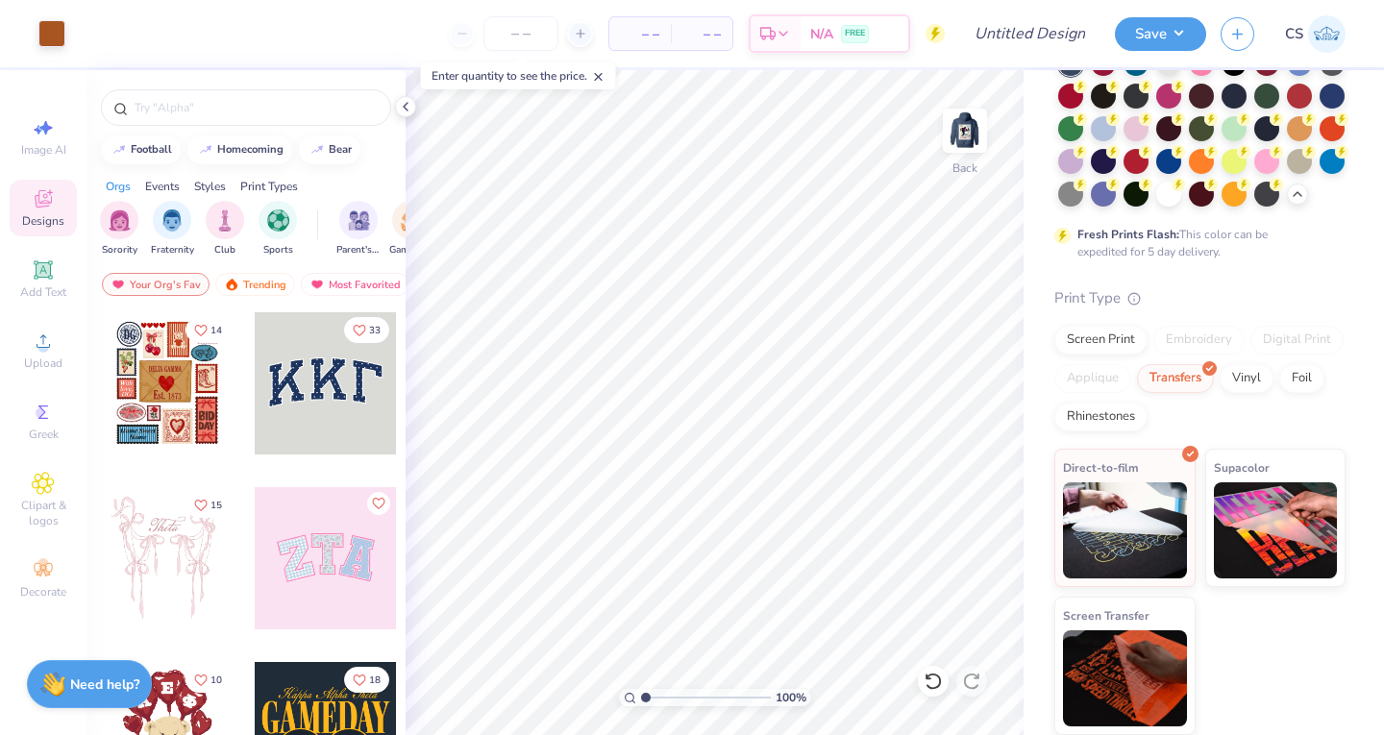
scroll to position [0, 0]
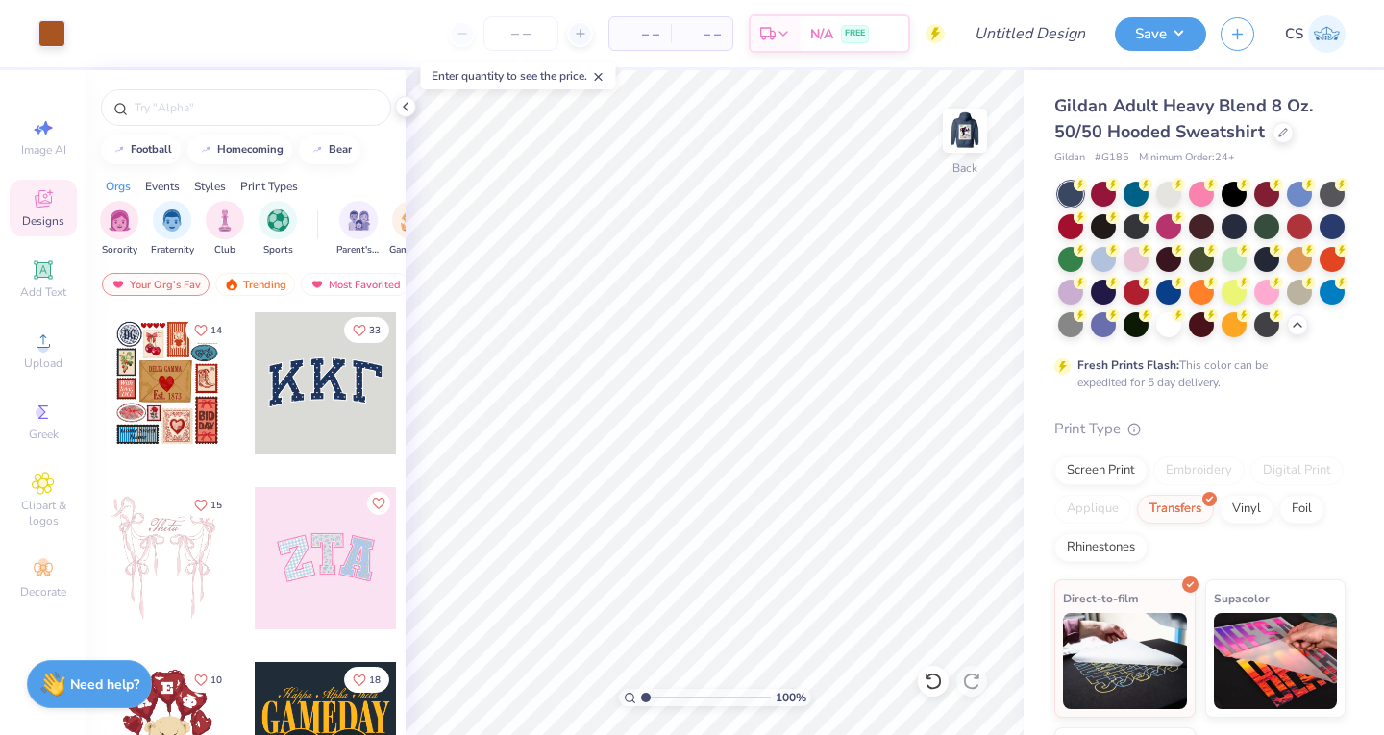
click at [646, 20] on div "– – Per Item" at bounding box center [639, 33] width 61 height 33
click at [501, 32] on input "number" at bounding box center [520, 33] width 75 height 35
type input "50"
click at [979, 131] on img at bounding box center [964, 130] width 38 height 38
click at [1135, 32] on button "Save" at bounding box center [1159, 34] width 91 height 34
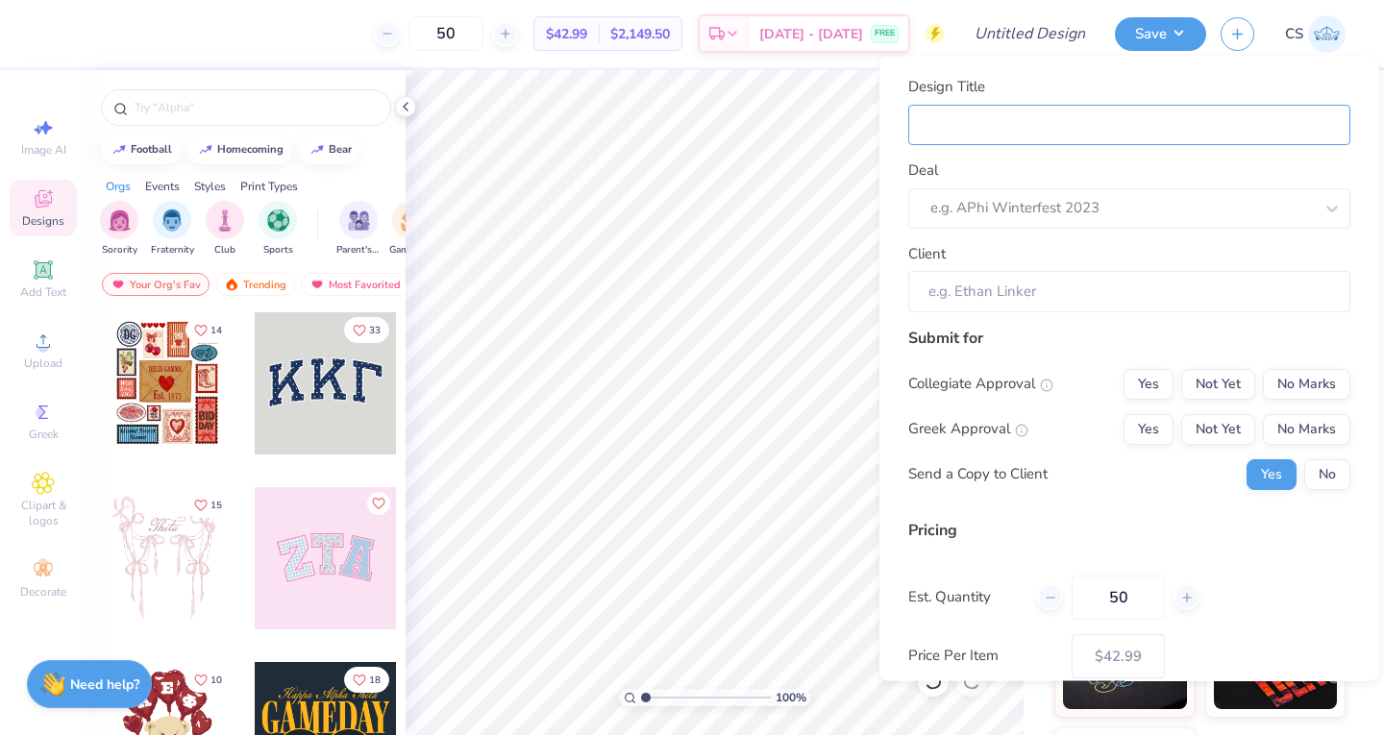
click at [1023, 110] on input "Design Title" at bounding box center [1129, 124] width 442 height 41
type input "P"
type input "Ph"
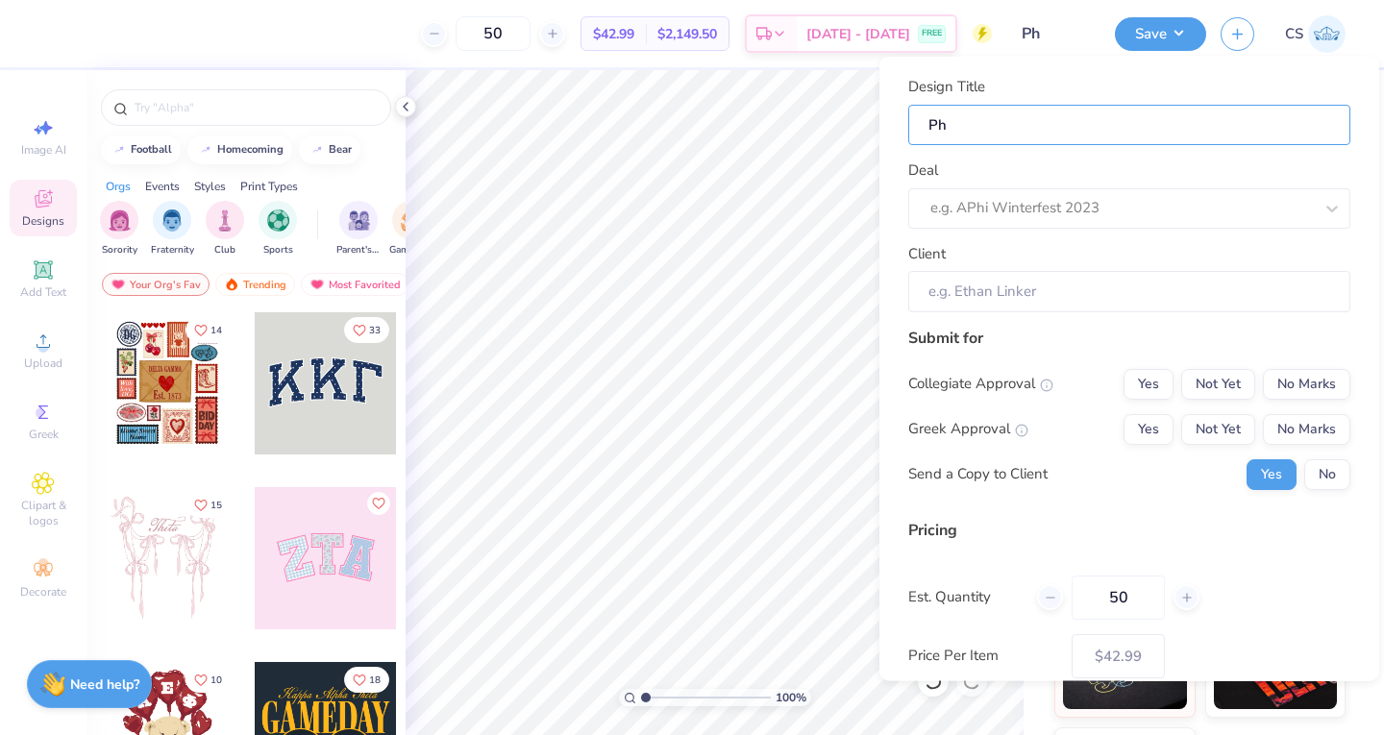
type input "Phi"
type input "Phi D"
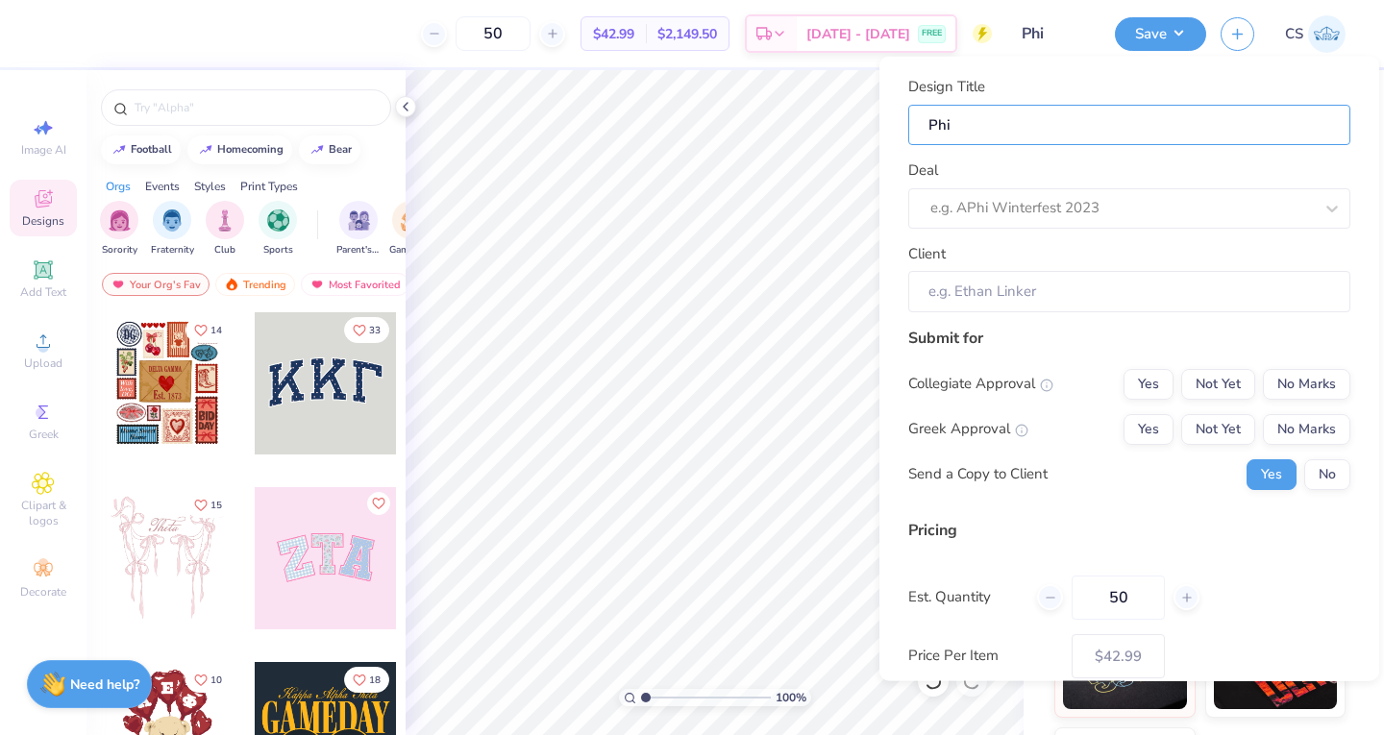
type input "Phi D"
type input "Phi De"
type input "Phi Del"
type input "Phi Delt Formal design 1-grey"
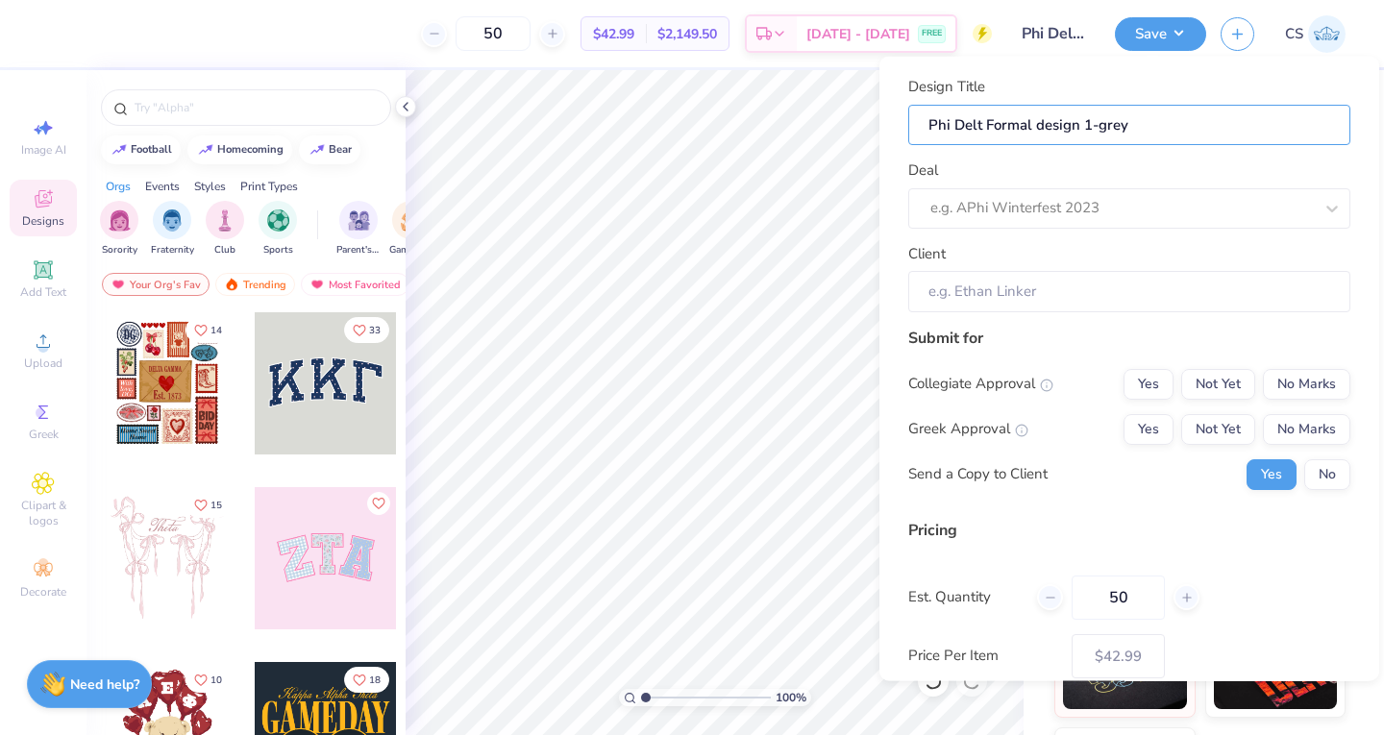
type input "Phi Delt Formal design 1-gre"
type input "Phi Delt Formal design 1-gr"
type input "Phi Delt Formal design 1-g"
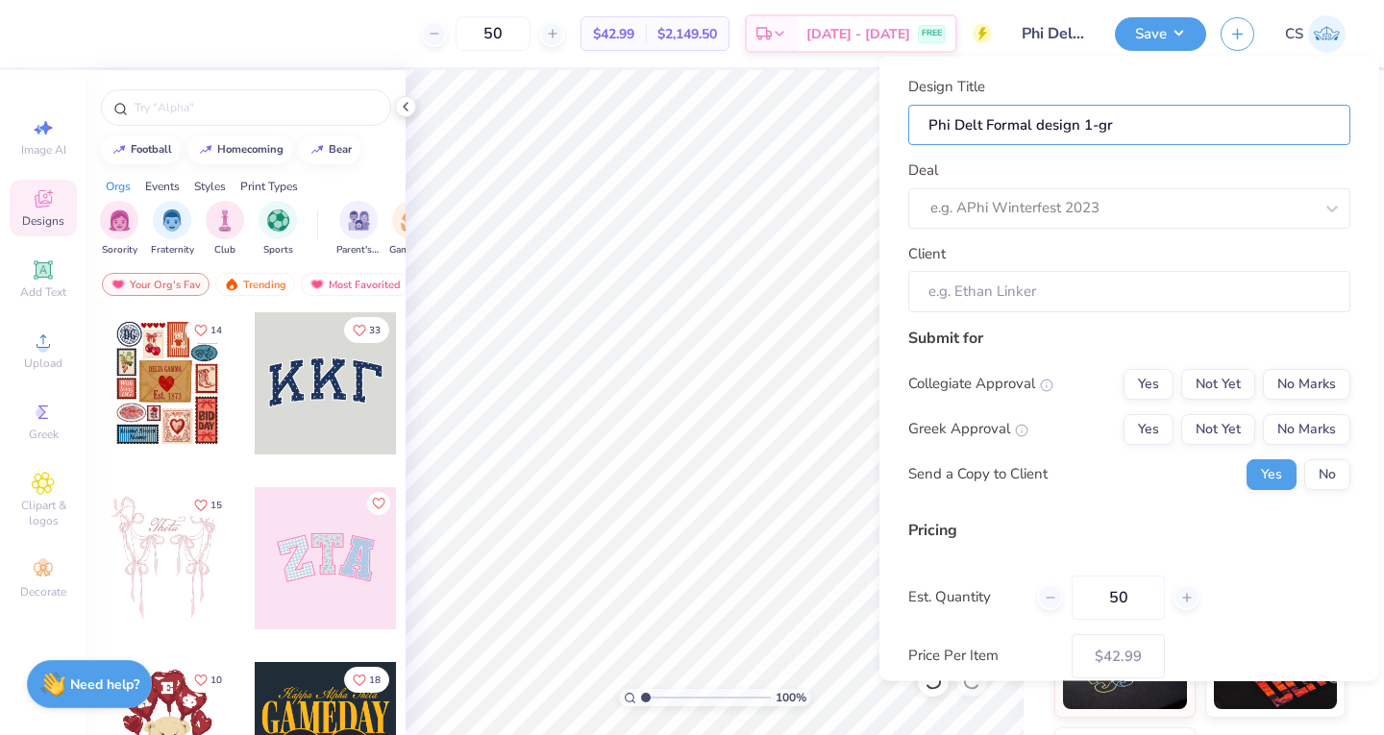
type input "Phi Delt Formal design 1-g"
type input "Phi Delt Formal design 1-"
type input "Phi Delt Formal design 1-n"
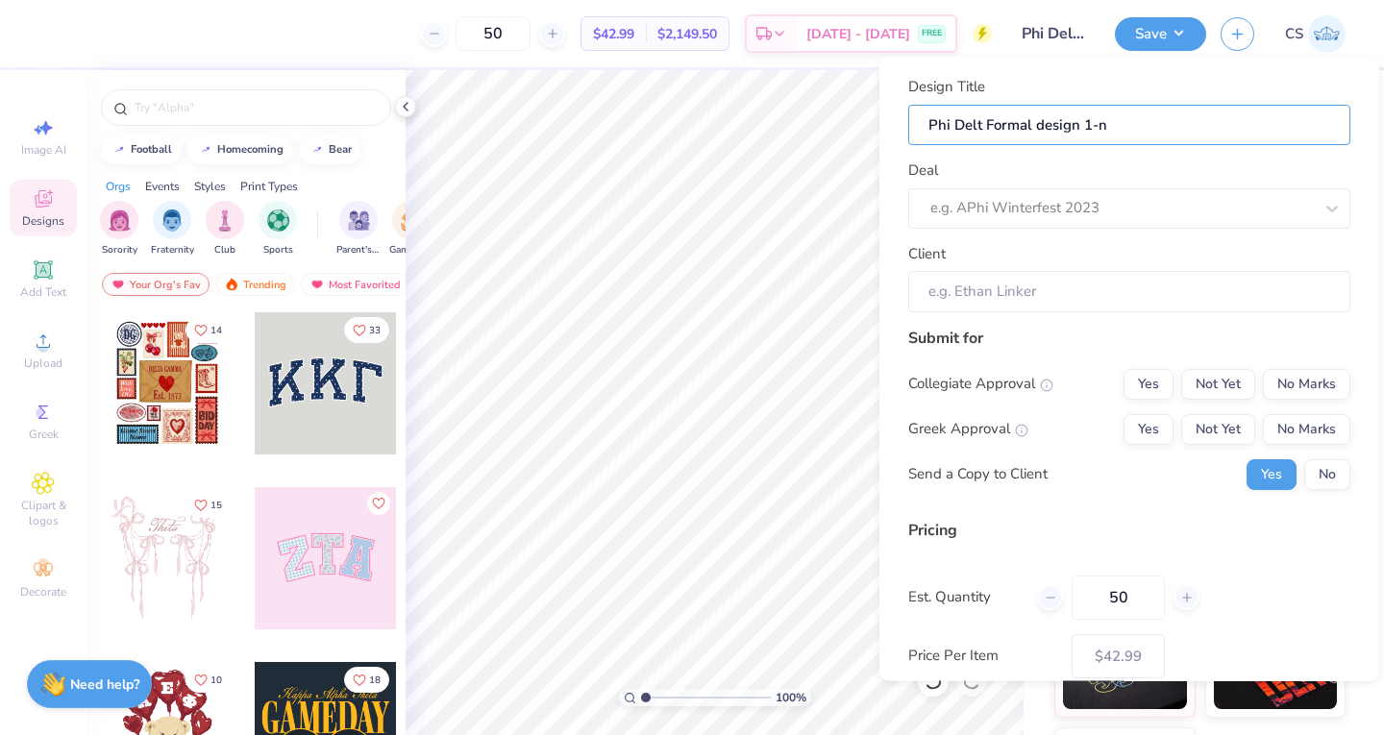
type input "Phi Delt Formal design 1-na"
type input "Phi Delt Formal design 1-nac"
type input "Phi Delt Formal design 1-na"
type input "Phi Delt Formal design 1-nav"
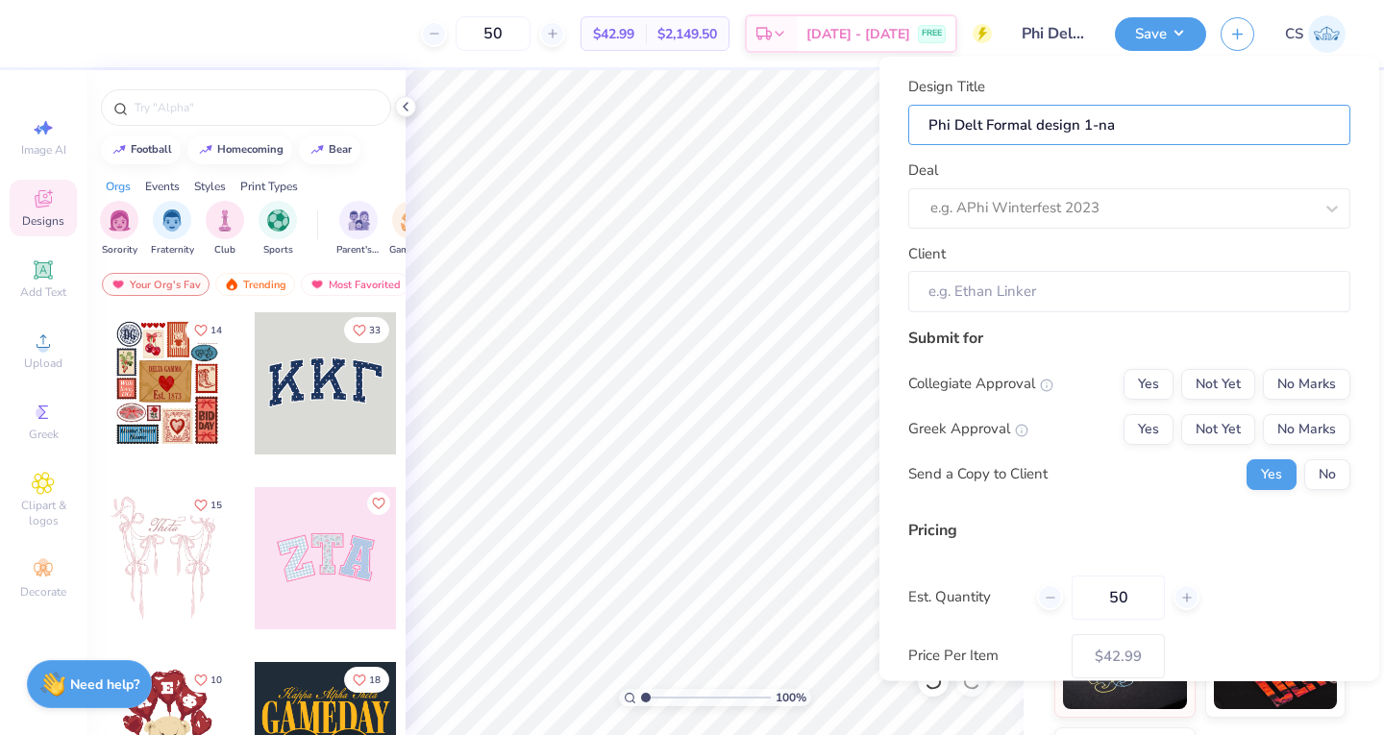
type input "Phi Delt Formal design 1-nav"
type input "Phi Delt Formal design 1-navy"
click at [1088, 200] on div at bounding box center [1121, 208] width 382 height 26
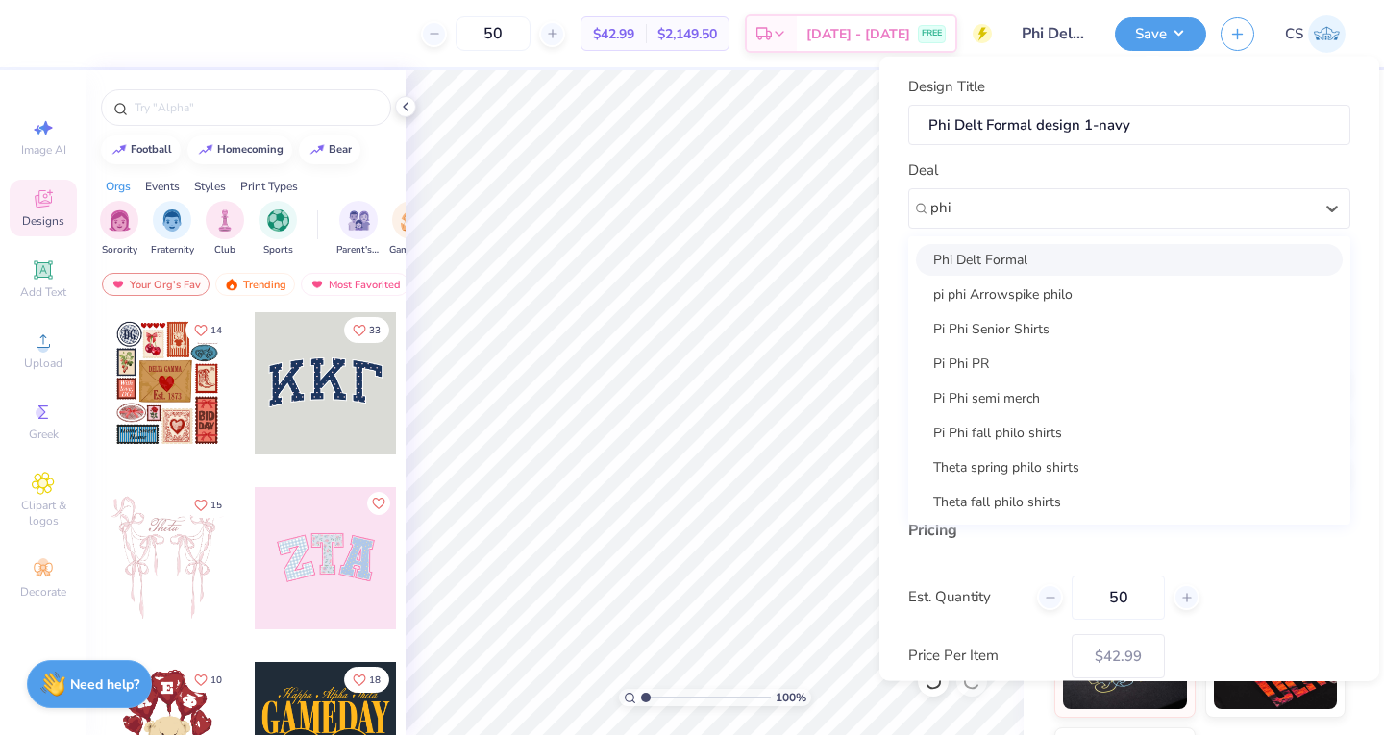
click at [1029, 264] on div "Phi Delt Formal" at bounding box center [1129, 259] width 427 height 32
type input "phi"
type input "[PERSON_NAME]"
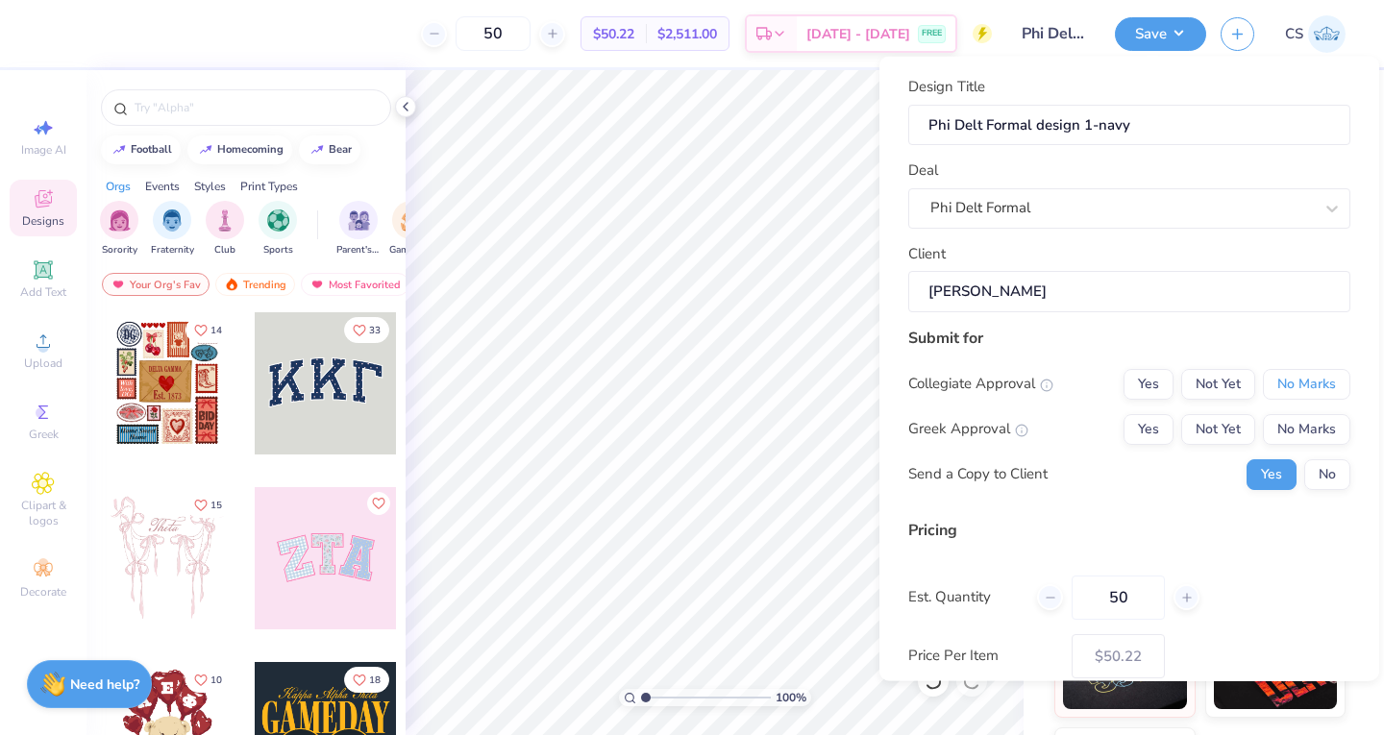
click at [1267, 385] on button "No Marks" at bounding box center [1305, 383] width 87 height 31
click at [1191, 431] on button "Not Yet" at bounding box center [1218, 428] width 74 height 31
click at [1304, 468] on button "No" at bounding box center [1327, 473] width 46 height 31
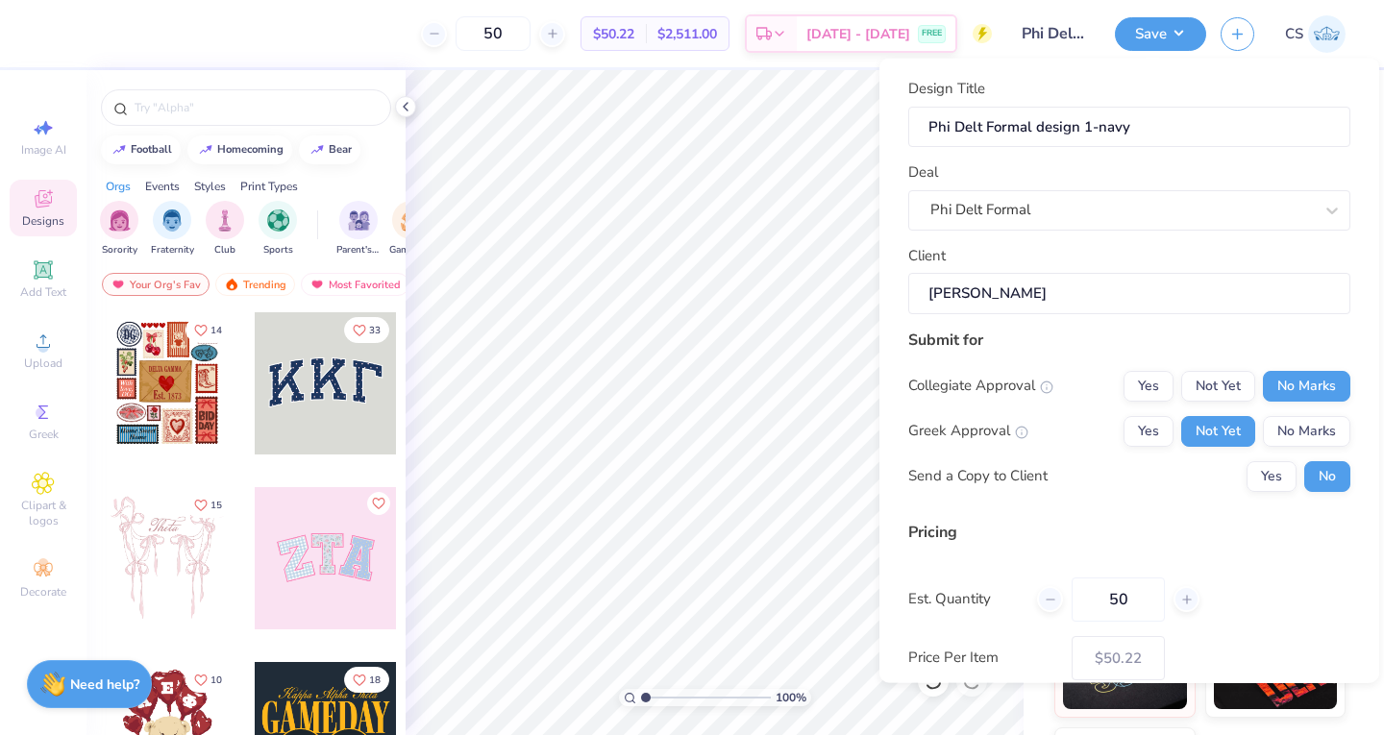
scroll to position [108, 0]
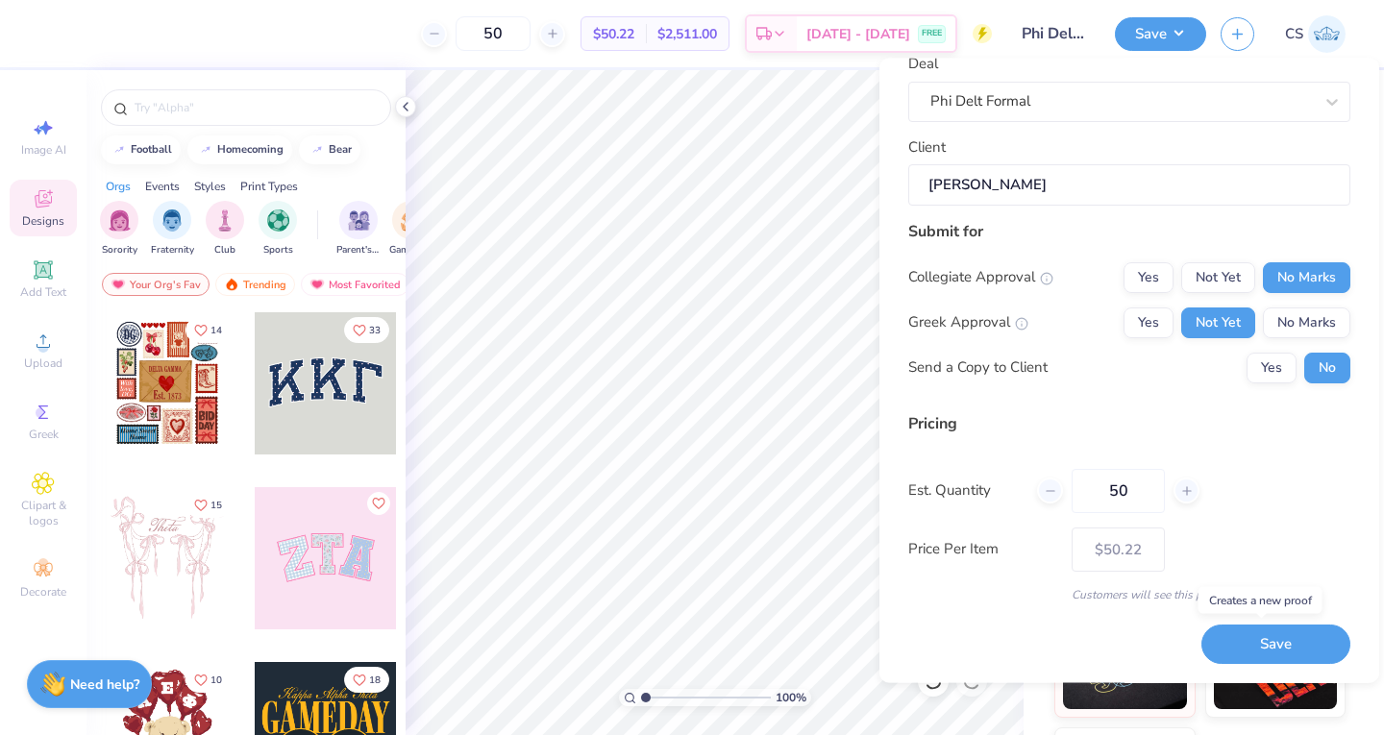
click at [1209, 644] on button "Save" at bounding box center [1275, 644] width 149 height 39
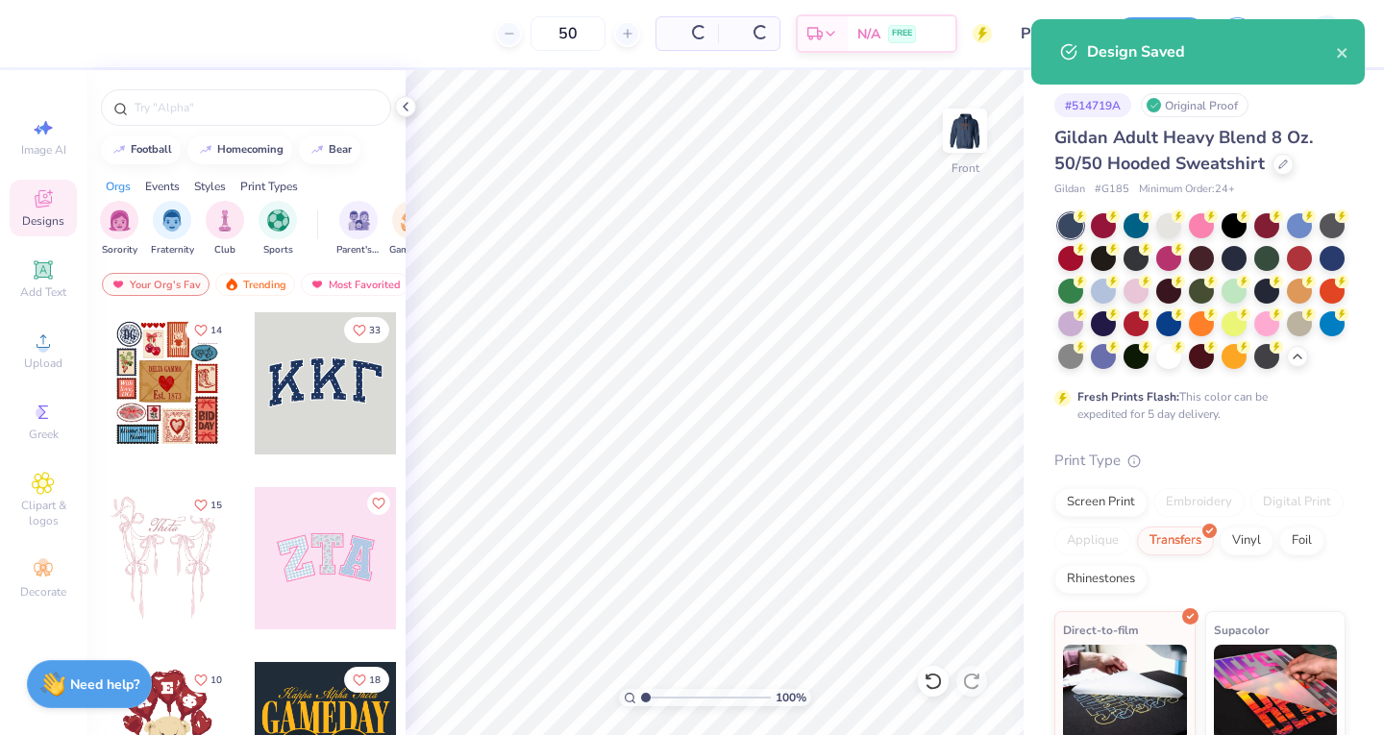
type input "$50.22"
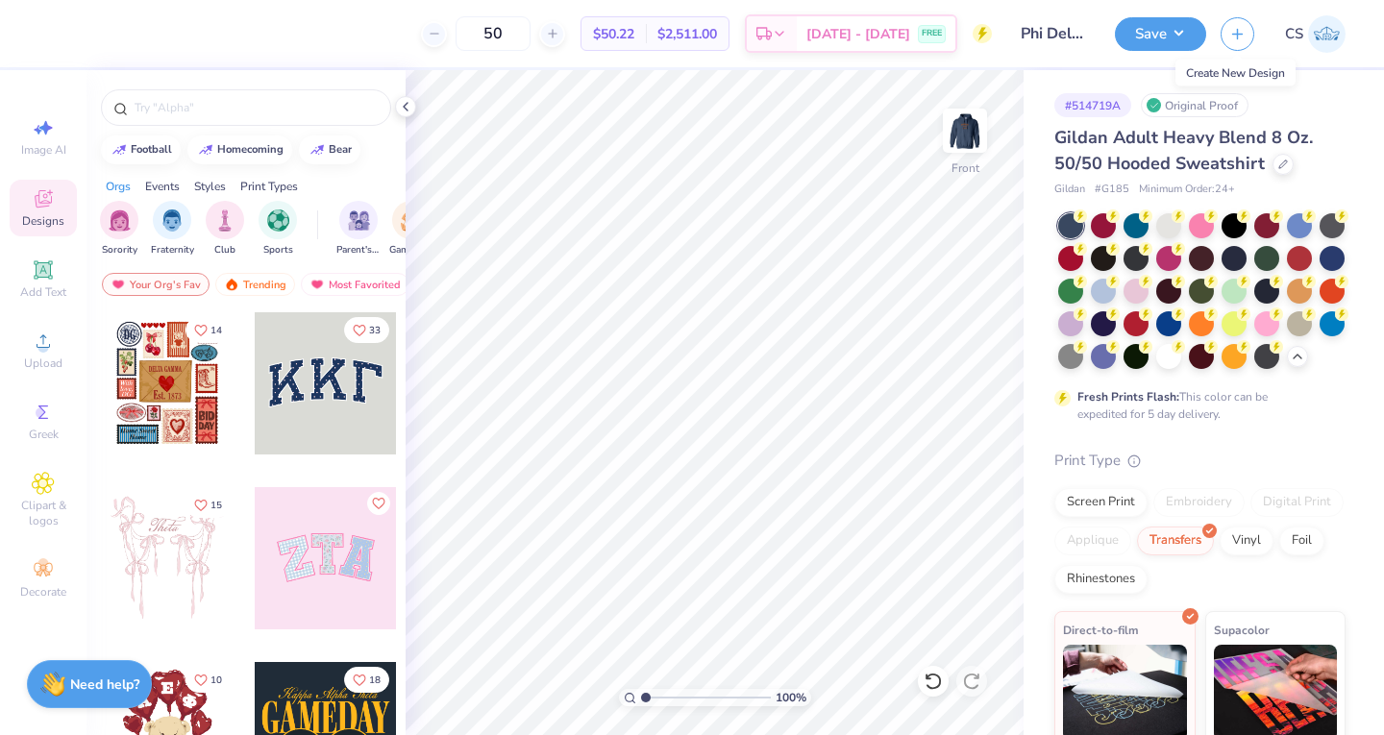
click at [1229, 27] on icon "button" at bounding box center [1237, 34] width 16 height 16
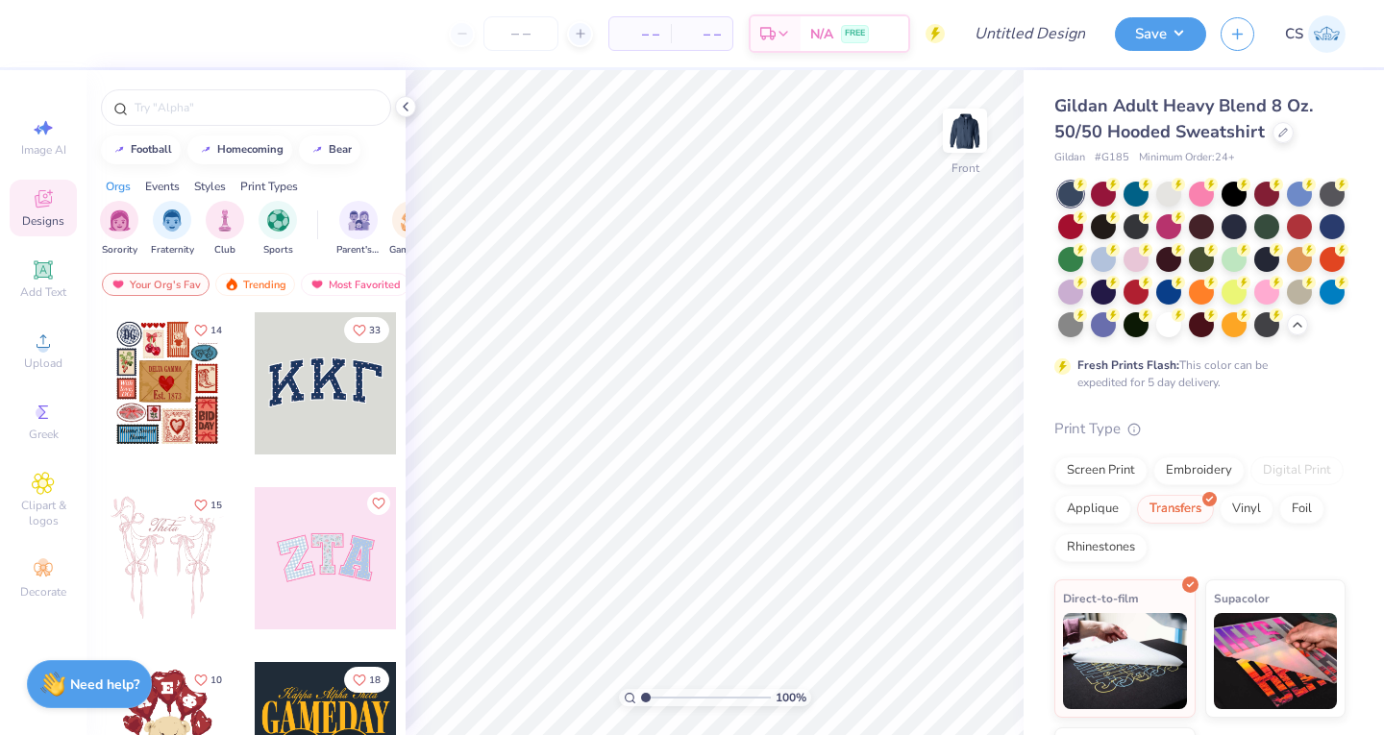
click at [958, 135] on img at bounding box center [964, 130] width 38 height 38
click at [32, 351] on icon at bounding box center [43, 341] width 23 height 23
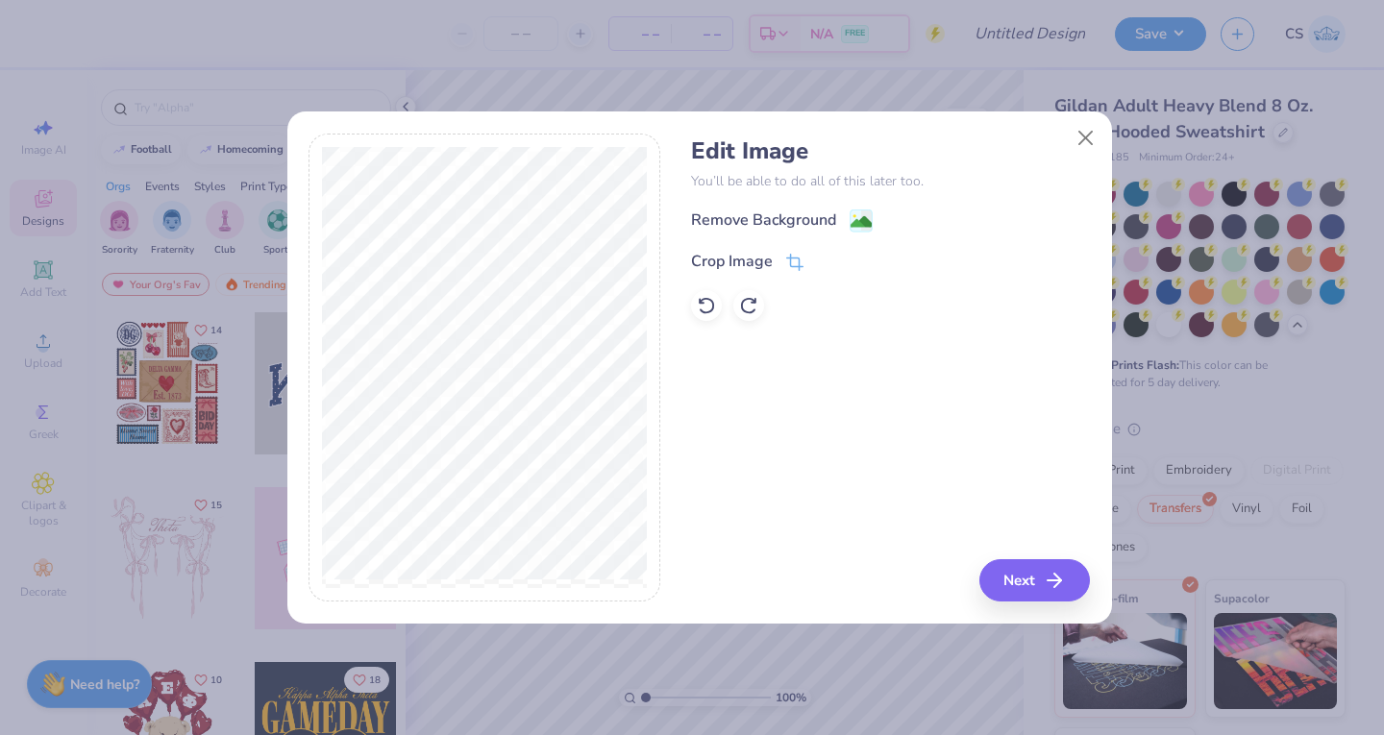
click at [734, 220] on div "Remove Background" at bounding box center [763, 219] width 145 height 23
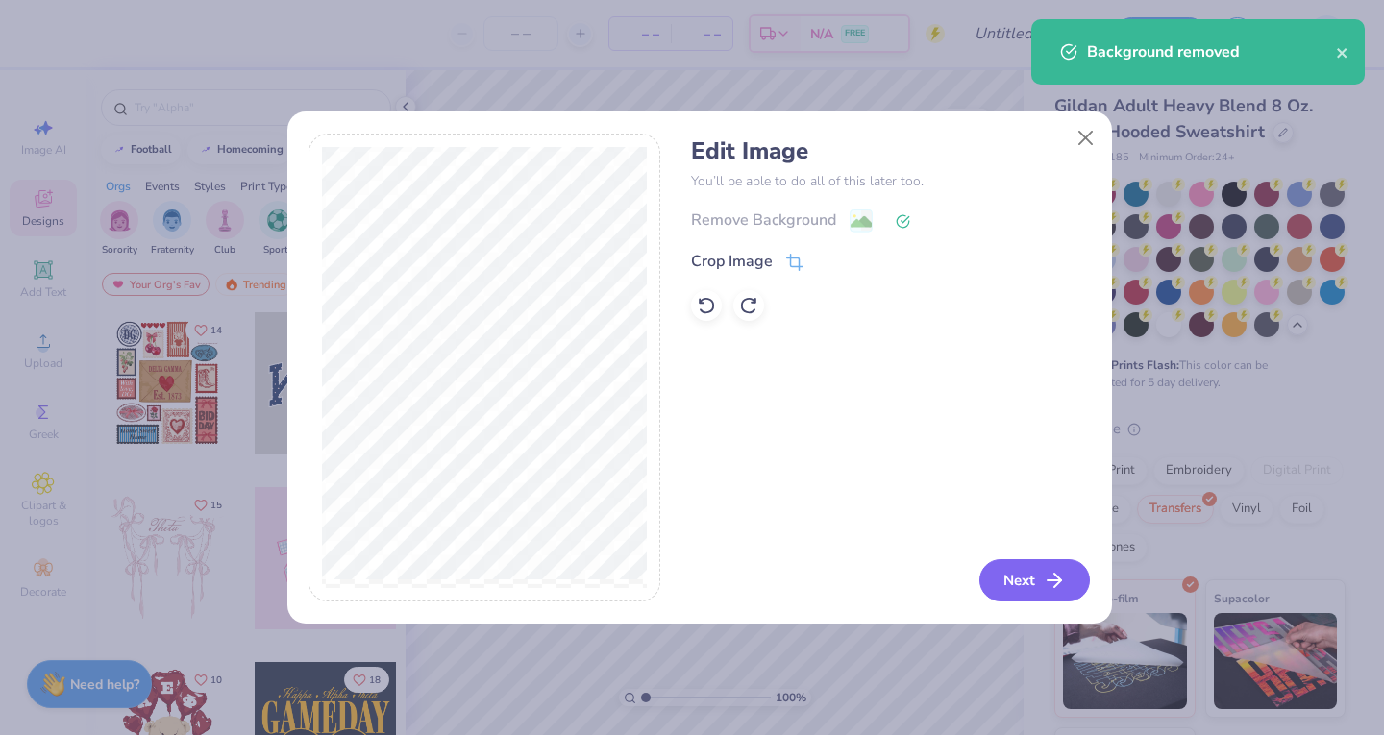
click at [1039, 576] on button "Next" at bounding box center [1034, 580] width 110 height 42
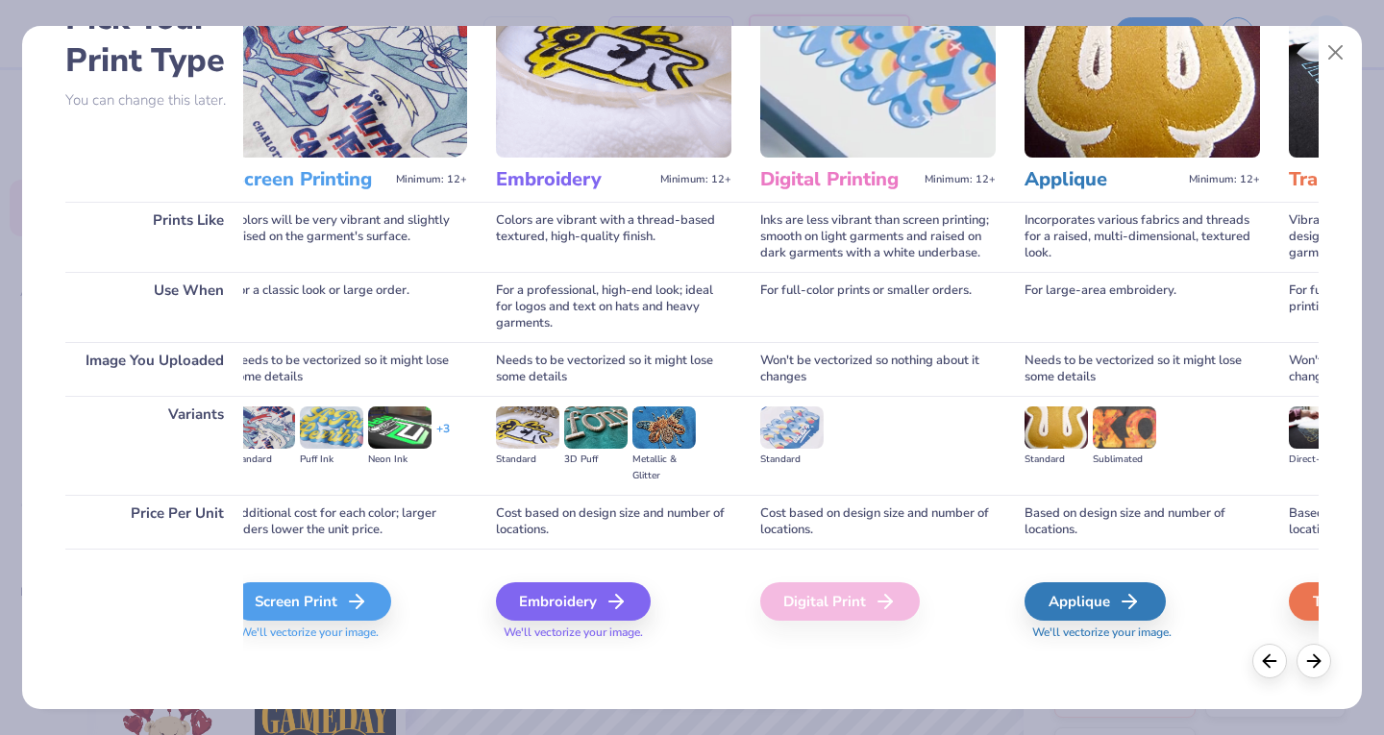
scroll to position [0, 7]
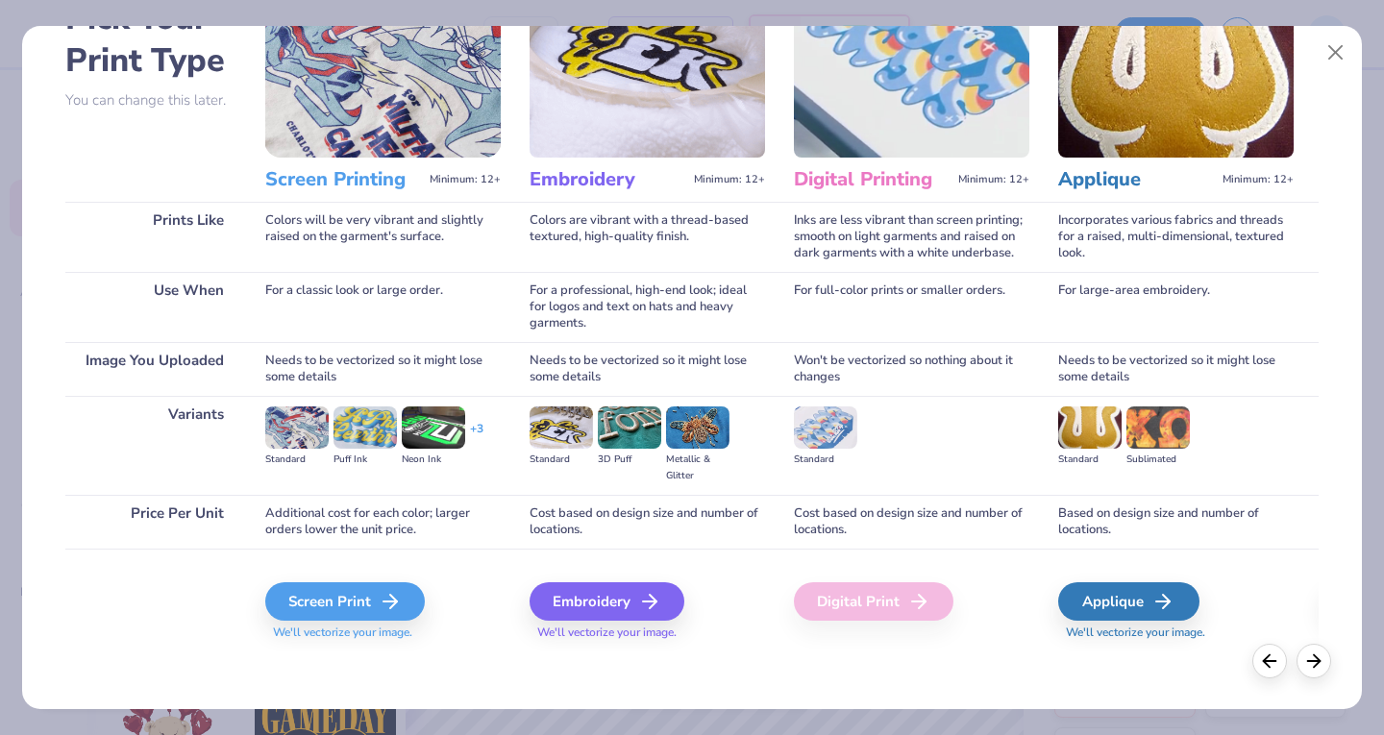
click at [300, 593] on div "Screen Print" at bounding box center [344, 601] width 159 height 38
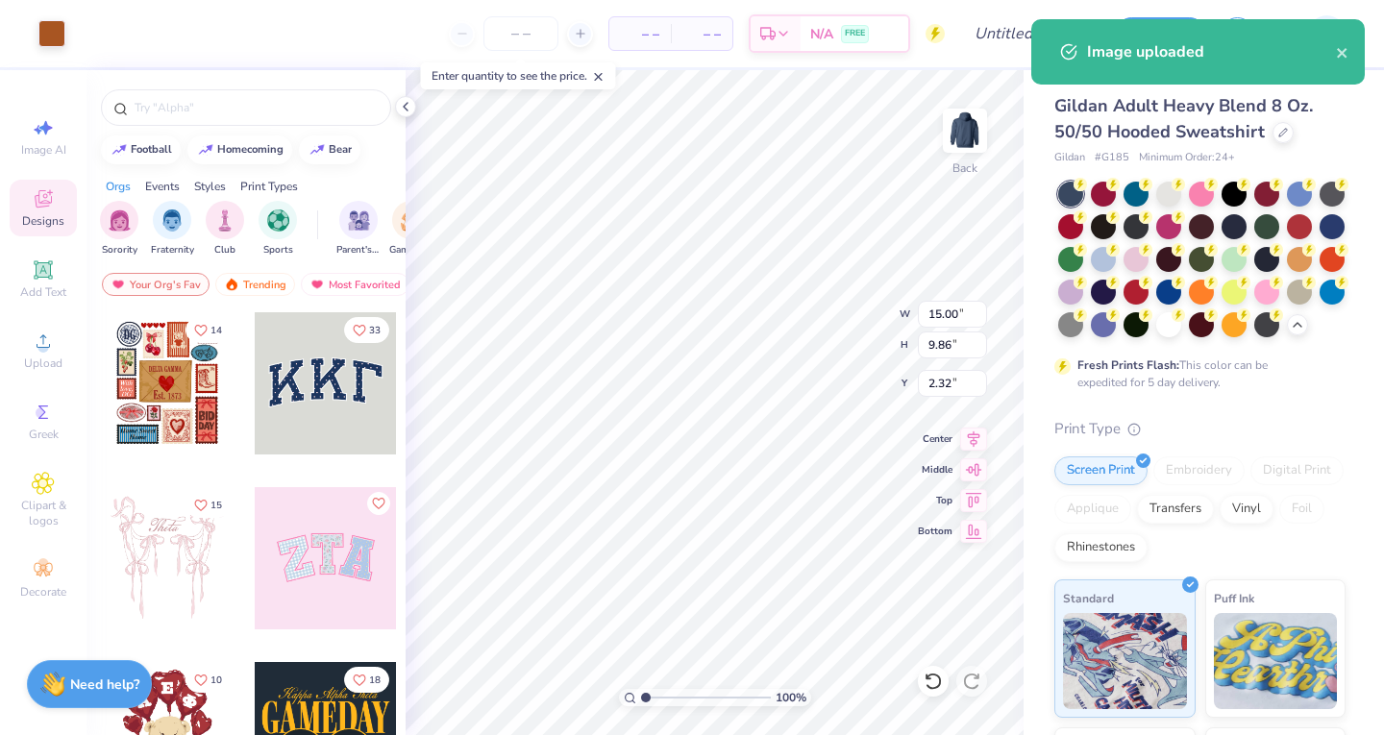
type input "7.66"
type input "5.03"
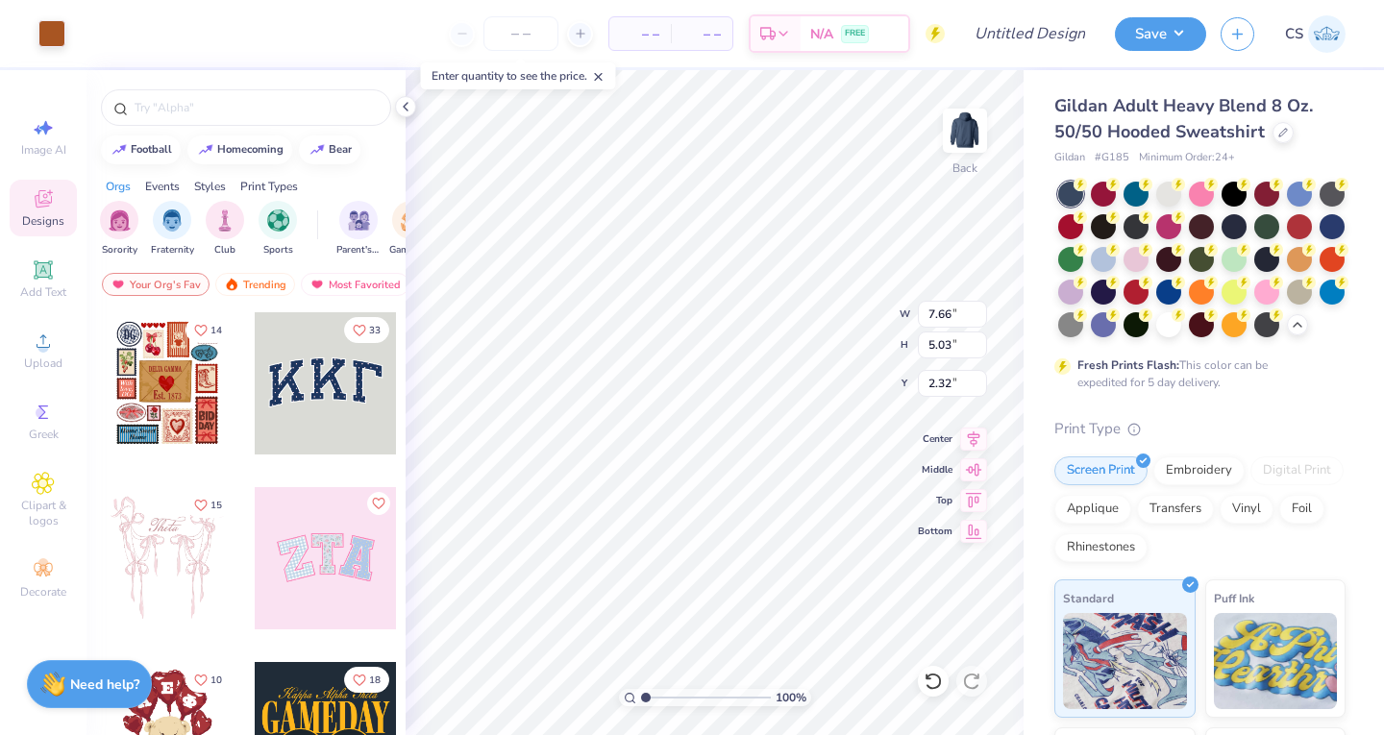
type input "3.00"
click at [968, 140] on img at bounding box center [964, 130] width 38 height 38
click at [23, 333] on div "Upload" at bounding box center [43, 350] width 67 height 57
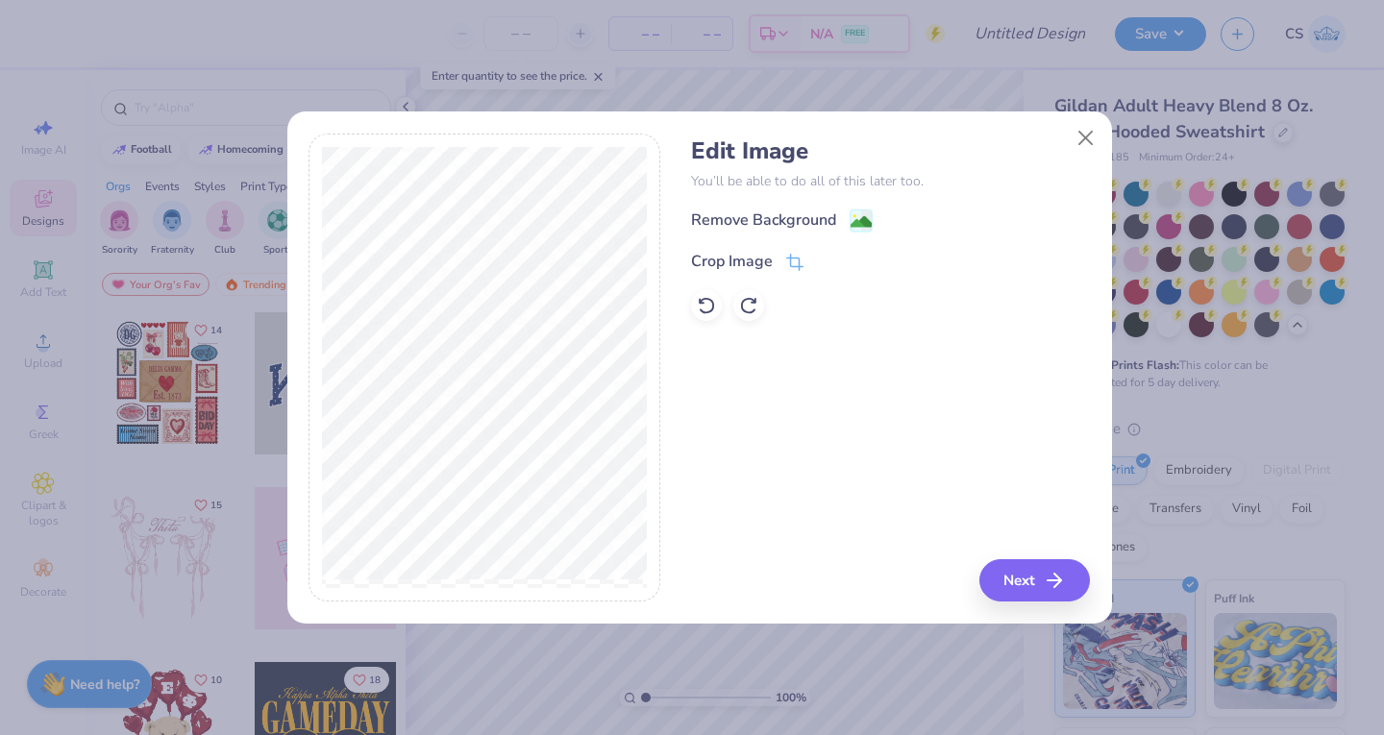
click at [786, 253] on span at bounding box center [794, 261] width 17 height 23
click at [823, 257] on icon at bounding box center [826, 262] width 12 height 12
click at [793, 254] on span at bounding box center [794, 261] width 17 height 23
click at [823, 257] on icon at bounding box center [826, 262] width 12 height 12
click at [798, 254] on span at bounding box center [794, 261] width 17 height 23
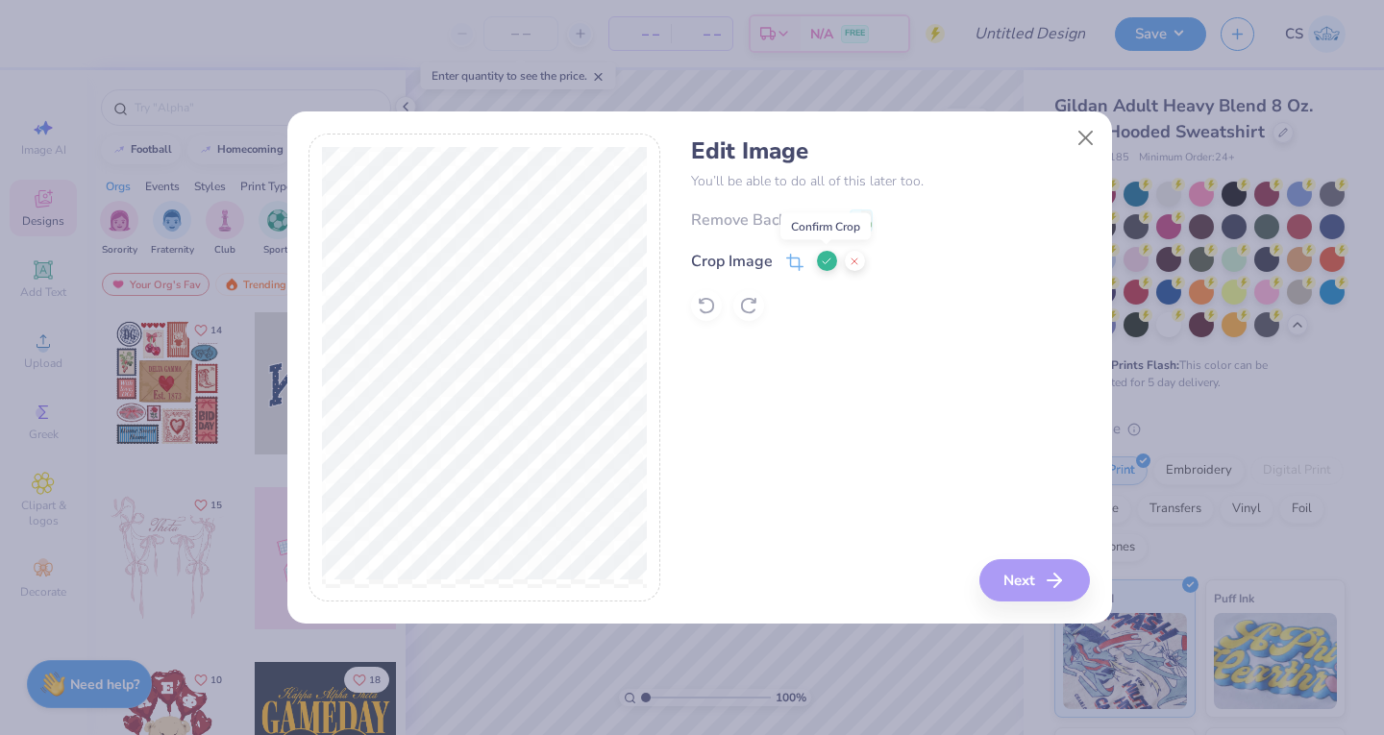
click at [820, 257] on icon at bounding box center [826, 262] width 12 height 12
click at [1001, 576] on button "Next" at bounding box center [1034, 580] width 110 height 42
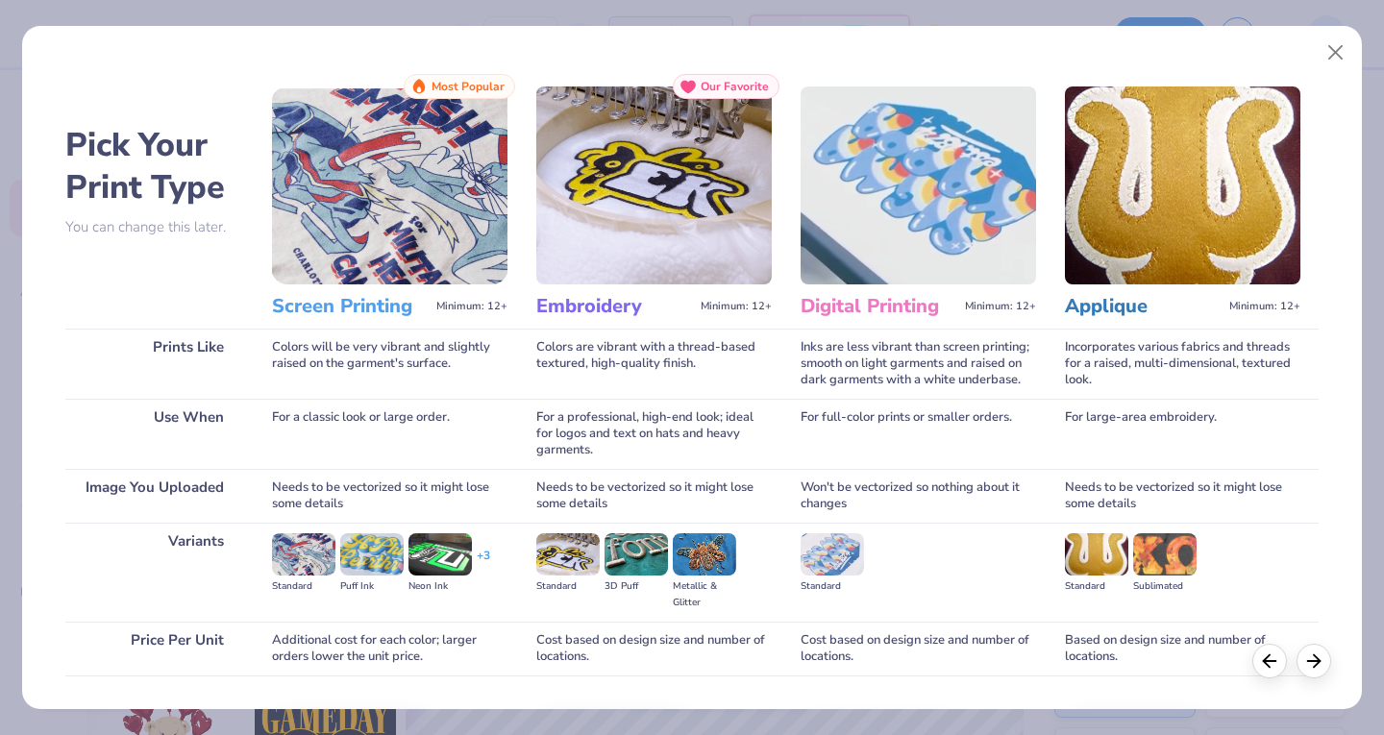
scroll to position [127, 0]
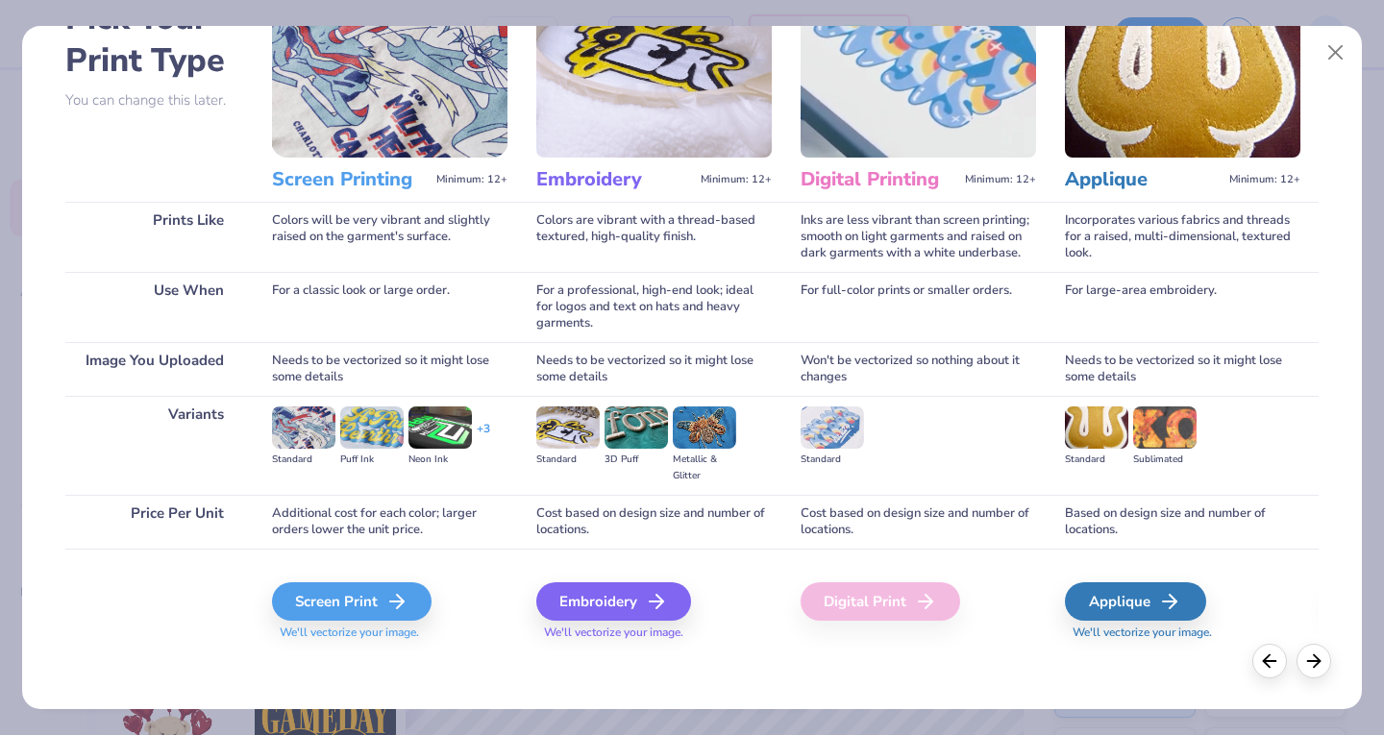
click at [327, 598] on div "Screen Print" at bounding box center [351, 601] width 159 height 38
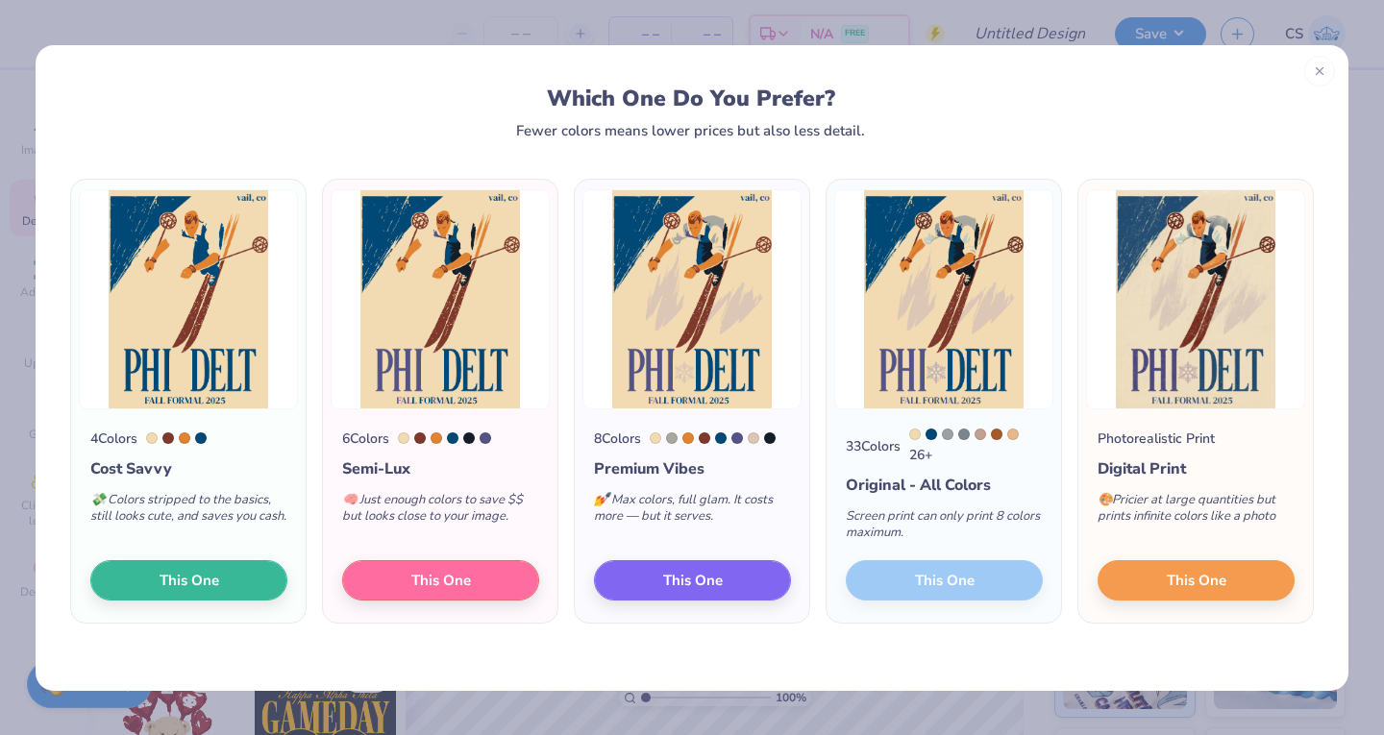
click at [1326, 61] on div at bounding box center [1319, 71] width 31 height 31
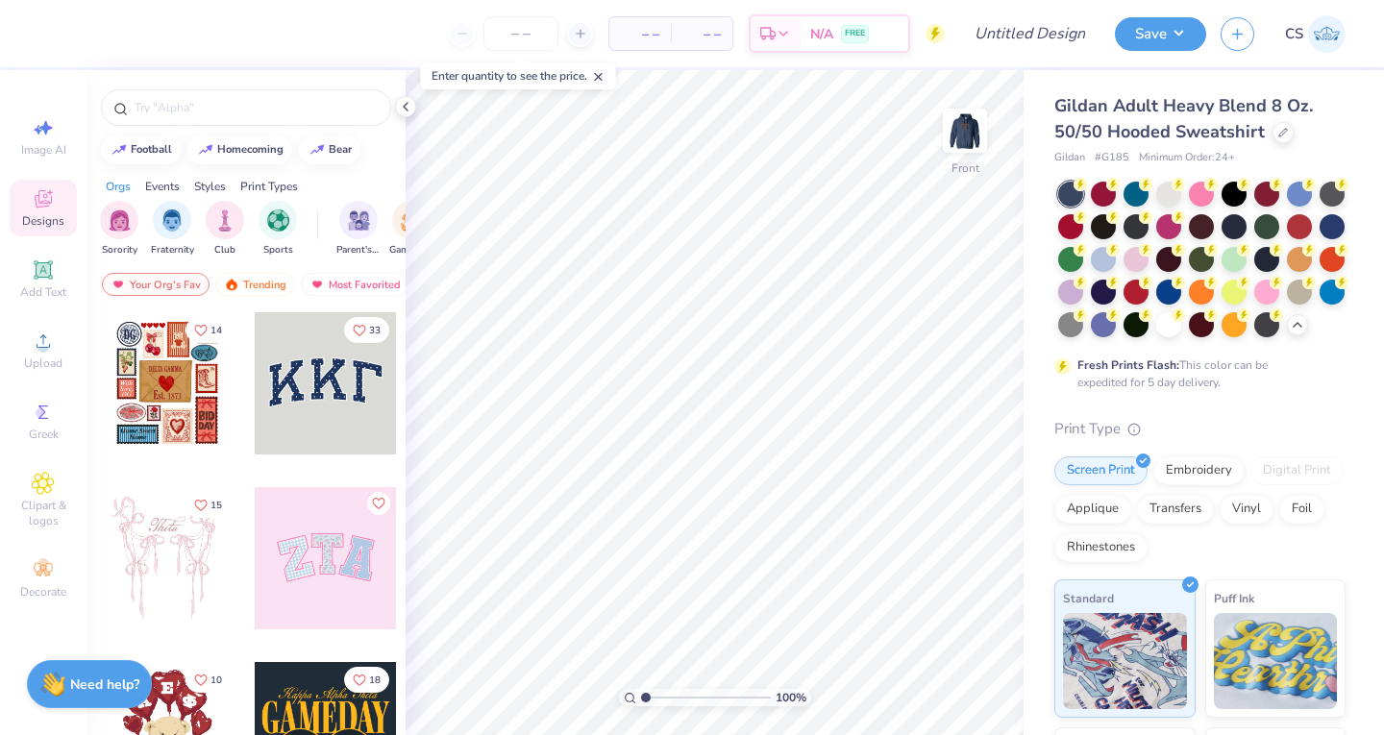
click at [33, 349] on icon at bounding box center [43, 341] width 23 height 23
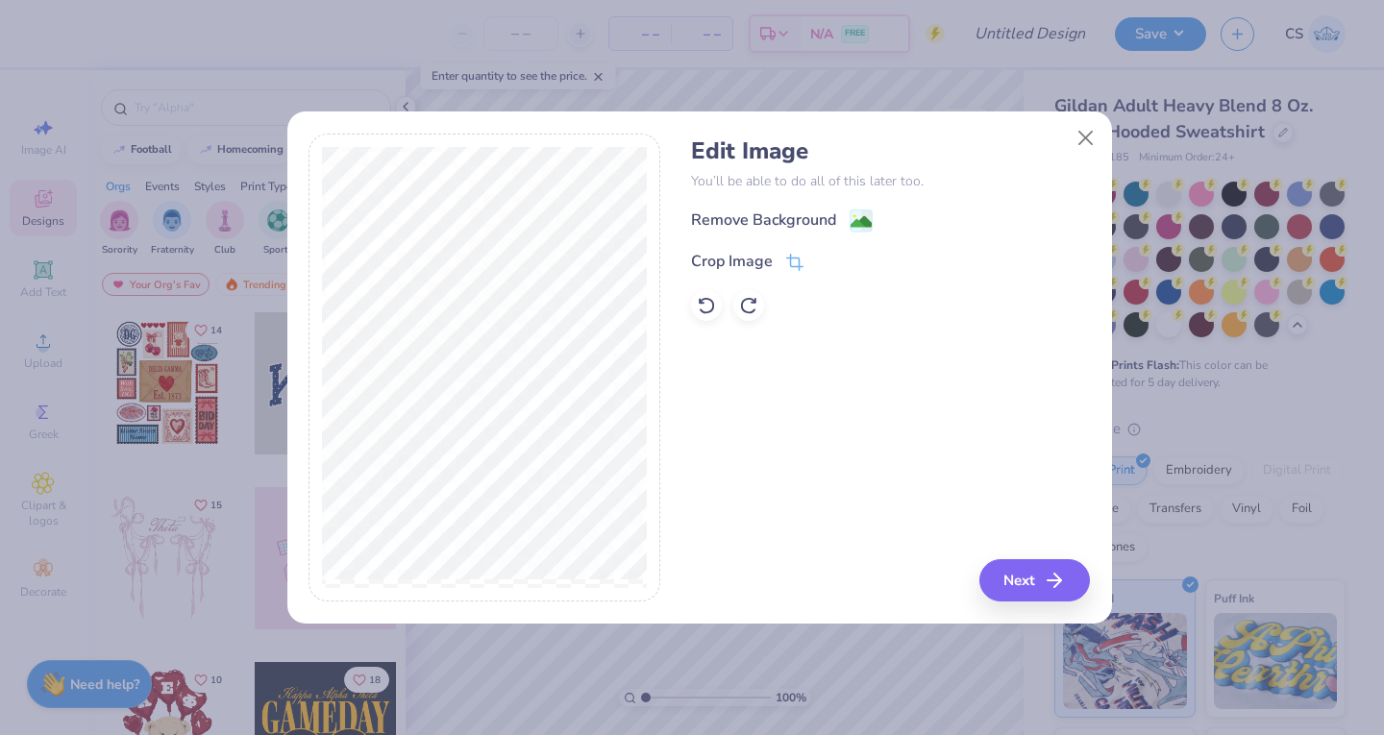
click at [793, 259] on icon at bounding box center [793, 264] width 12 height 12
click at [829, 257] on icon at bounding box center [826, 262] width 12 height 12
click at [797, 250] on span at bounding box center [794, 261] width 17 height 23
click at [821, 260] on icon at bounding box center [826, 262] width 12 height 12
click at [1061, 578] on icon "button" at bounding box center [1053, 580] width 23 height 23
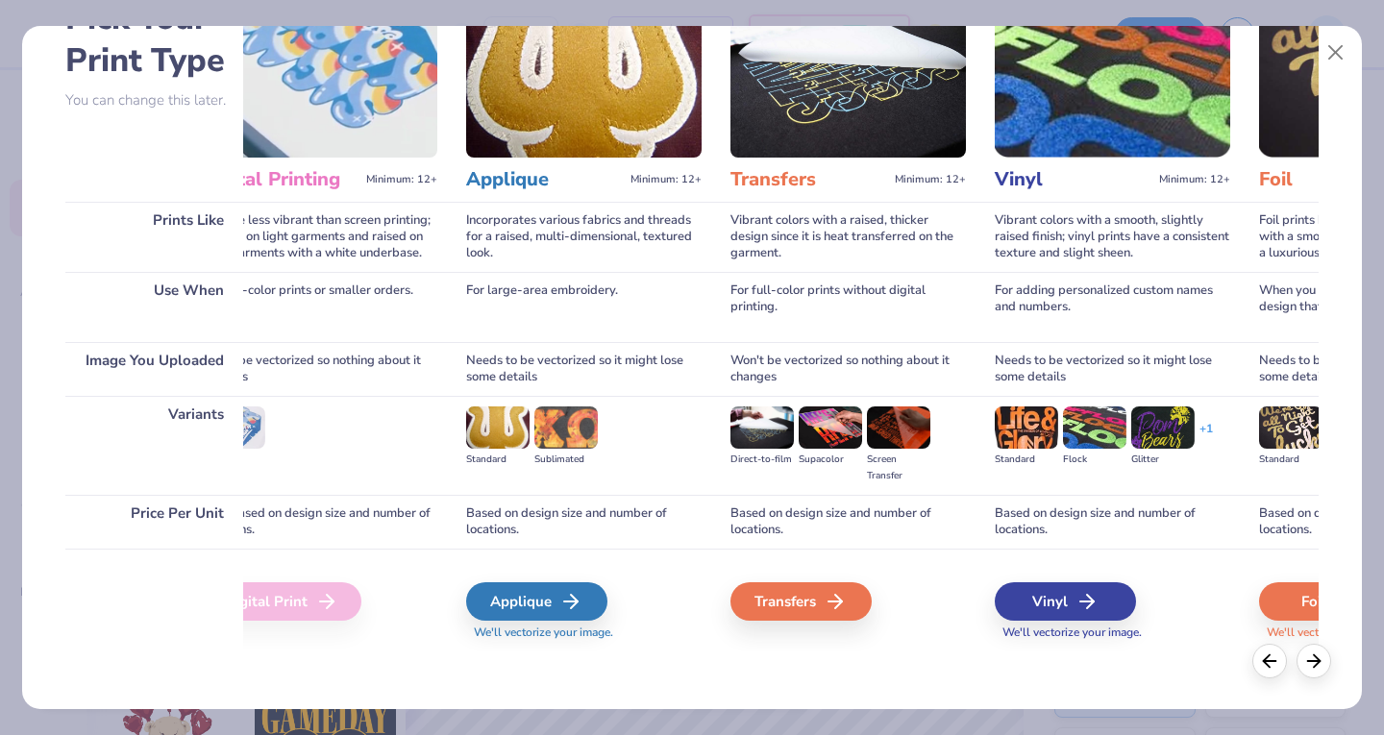
click at [826, 591] on div "Transfers" at bounding box center [800, 601] width 141 height 38
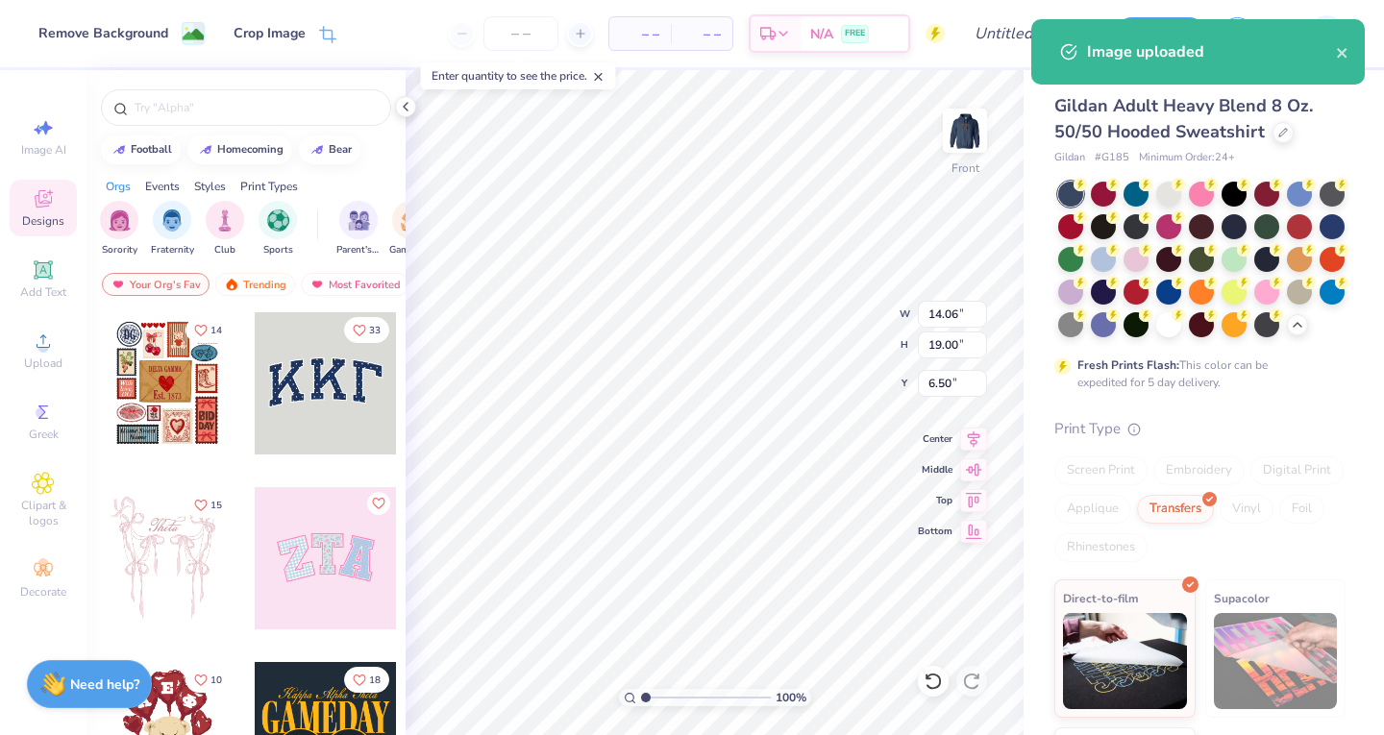
type input "12.76"
type input "17.25"
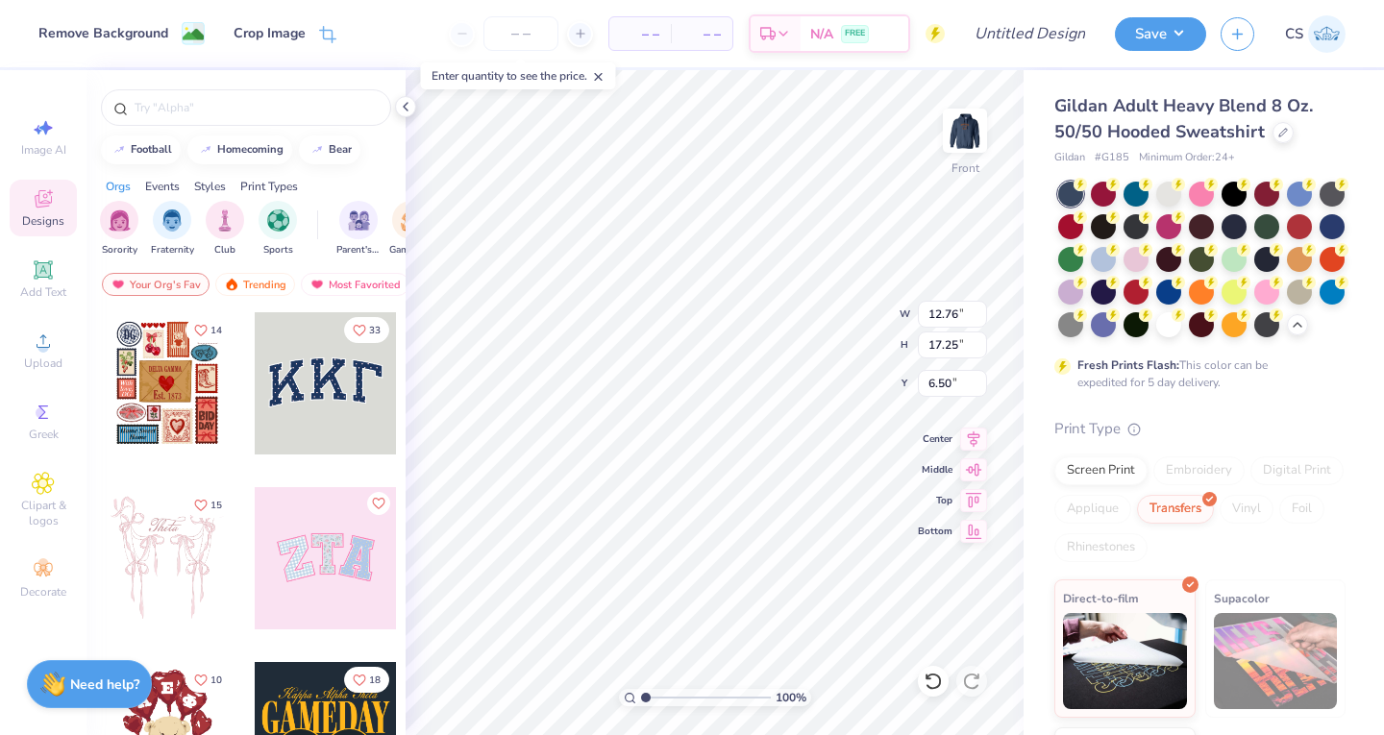
type input "6.00"
type input "11.21"
type input "15.15"
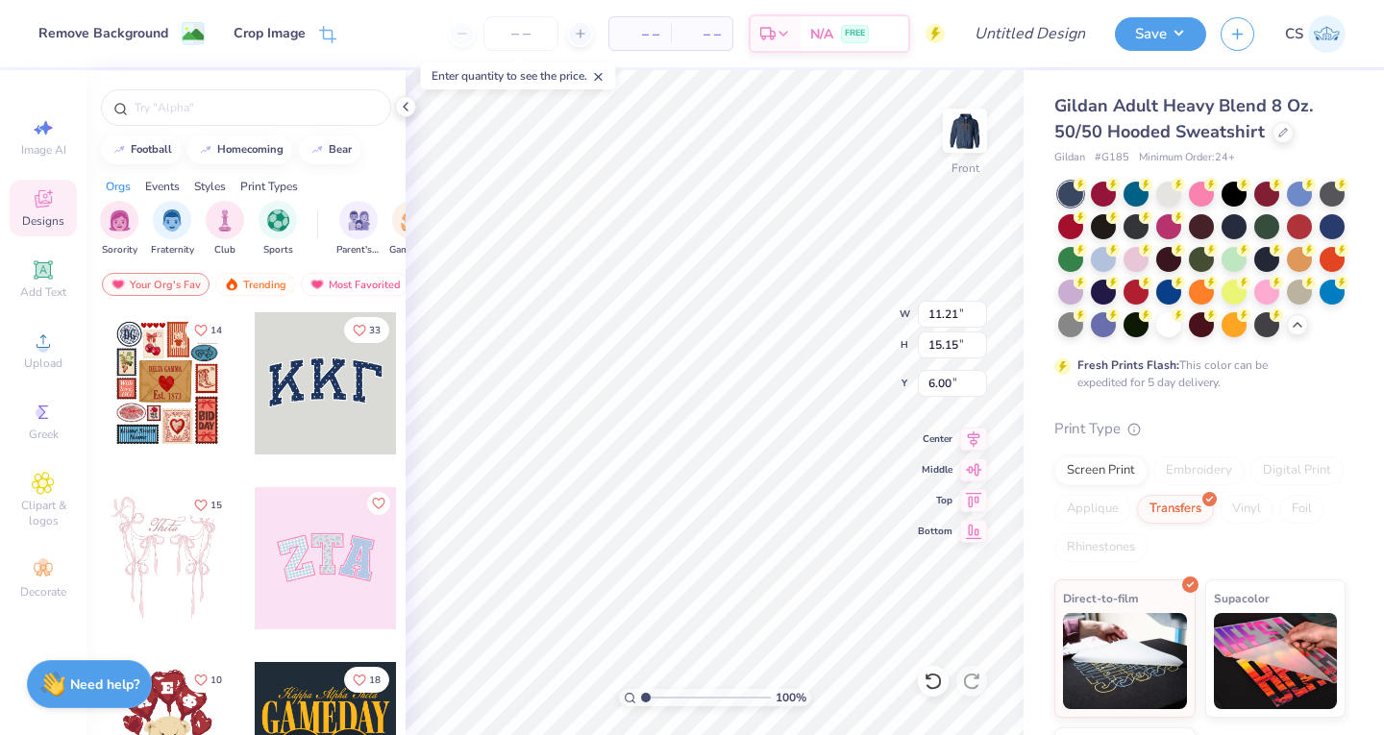
type input "10.81"
type input "14.61"
type input "11.06"
type input "14.96"
click at [1172, 37] on button "Save" at bounding box center [1159, 34] width 91 height 34
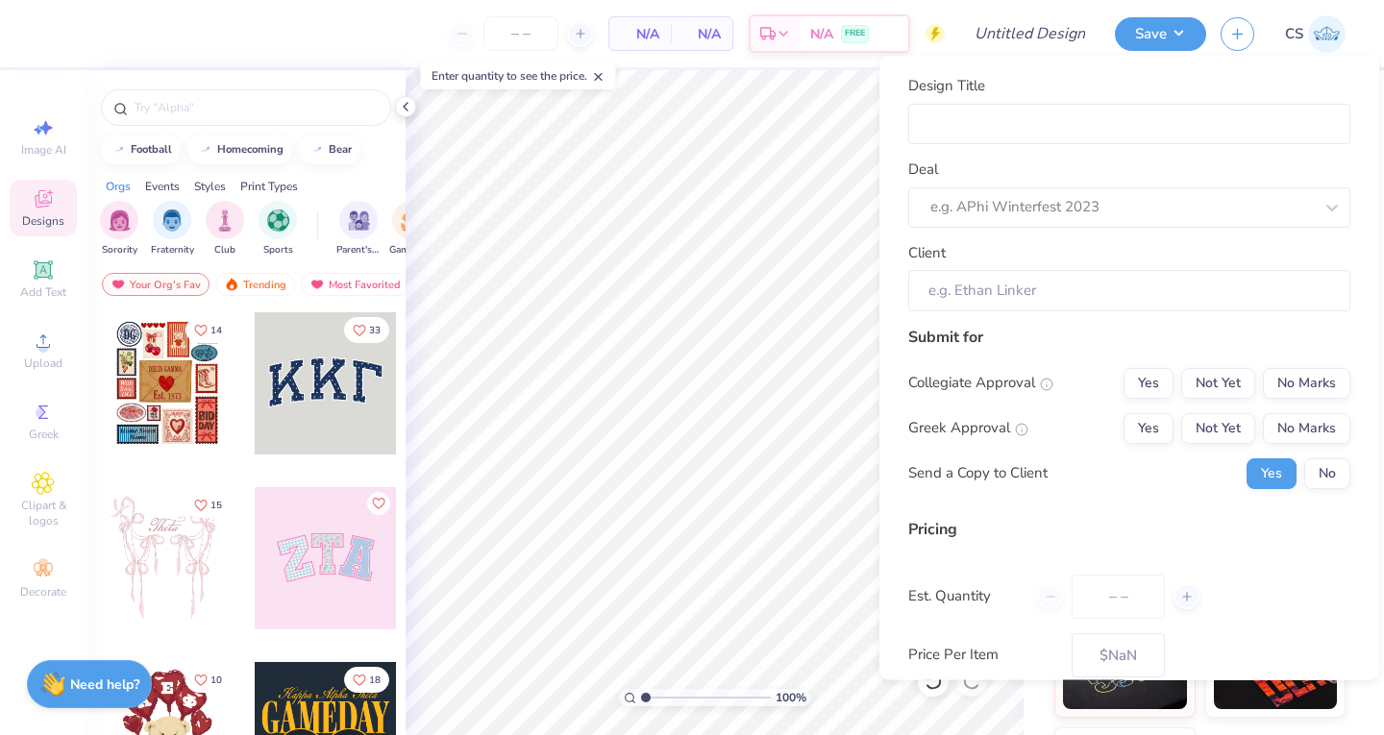
type input "0"
click at [1062, 130] on input "Design Title" at bounding box center [1129, 123] width 442 height 41
type input "P"
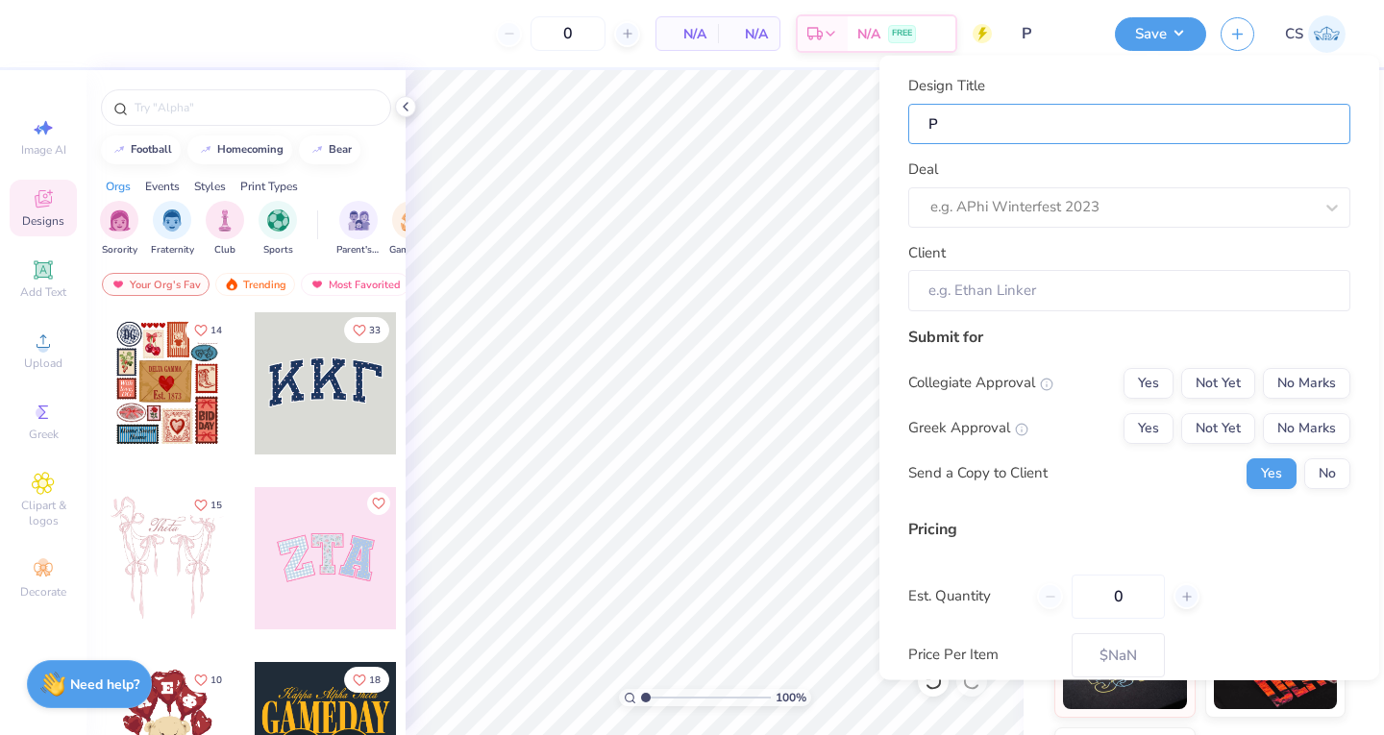
type input "Ph"
type input "Phi"
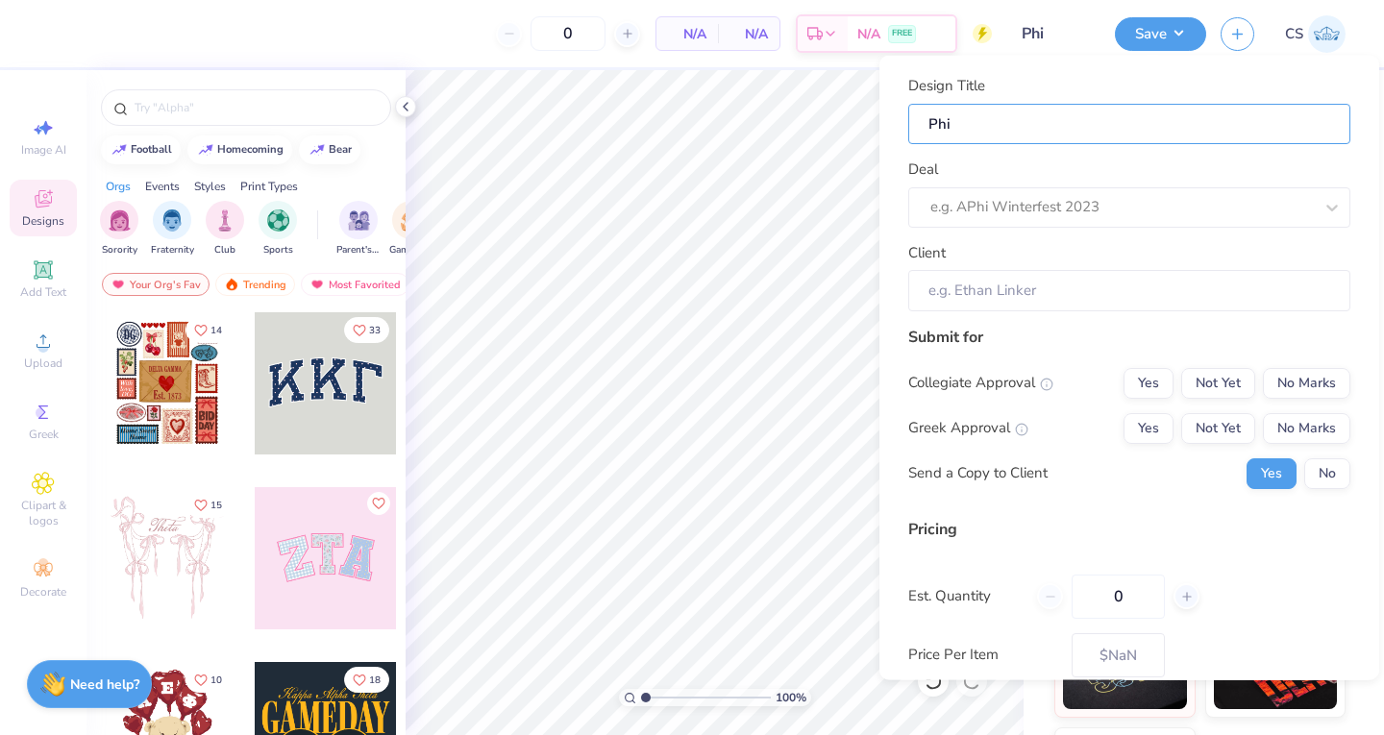
type input "Phi"
type input "Phi D"
type input "Phi De"
type input "Phi Del"
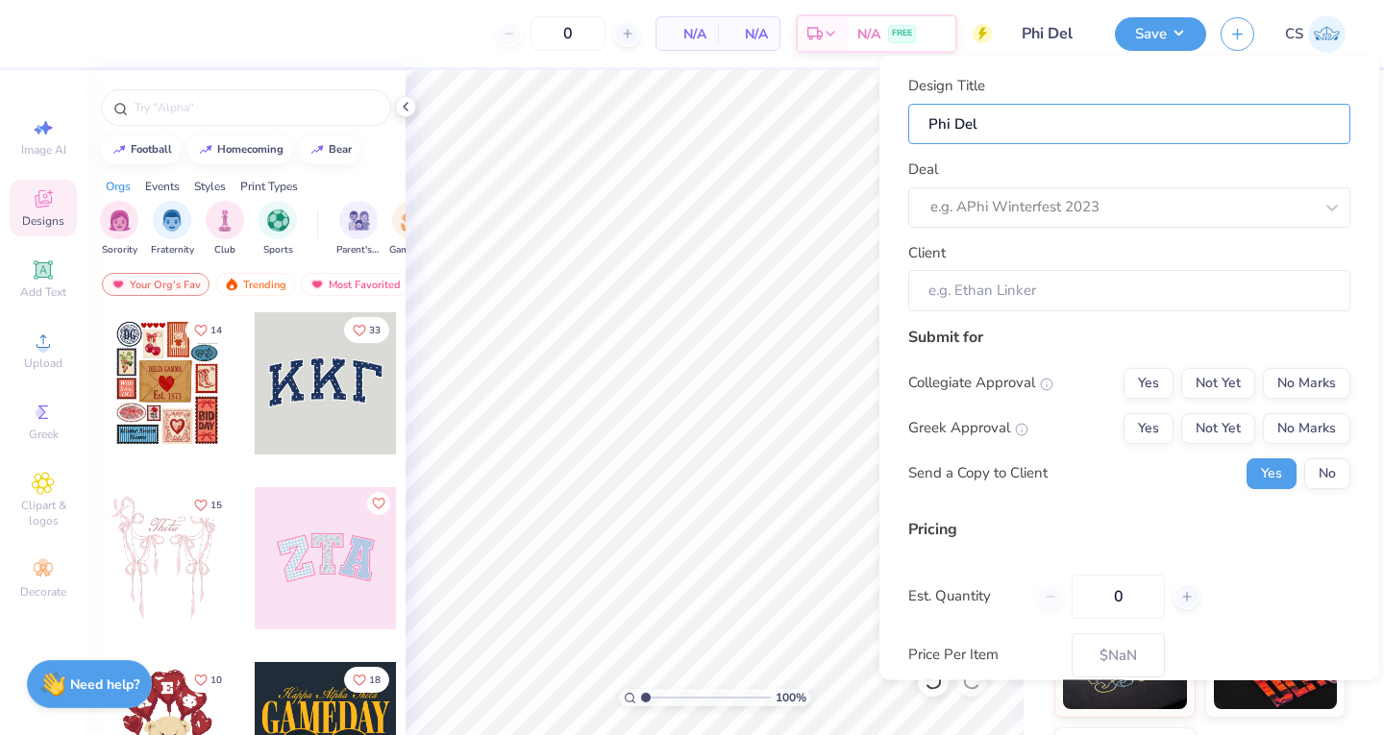
type input "Phi Delt"
type input "Phi Delt F"
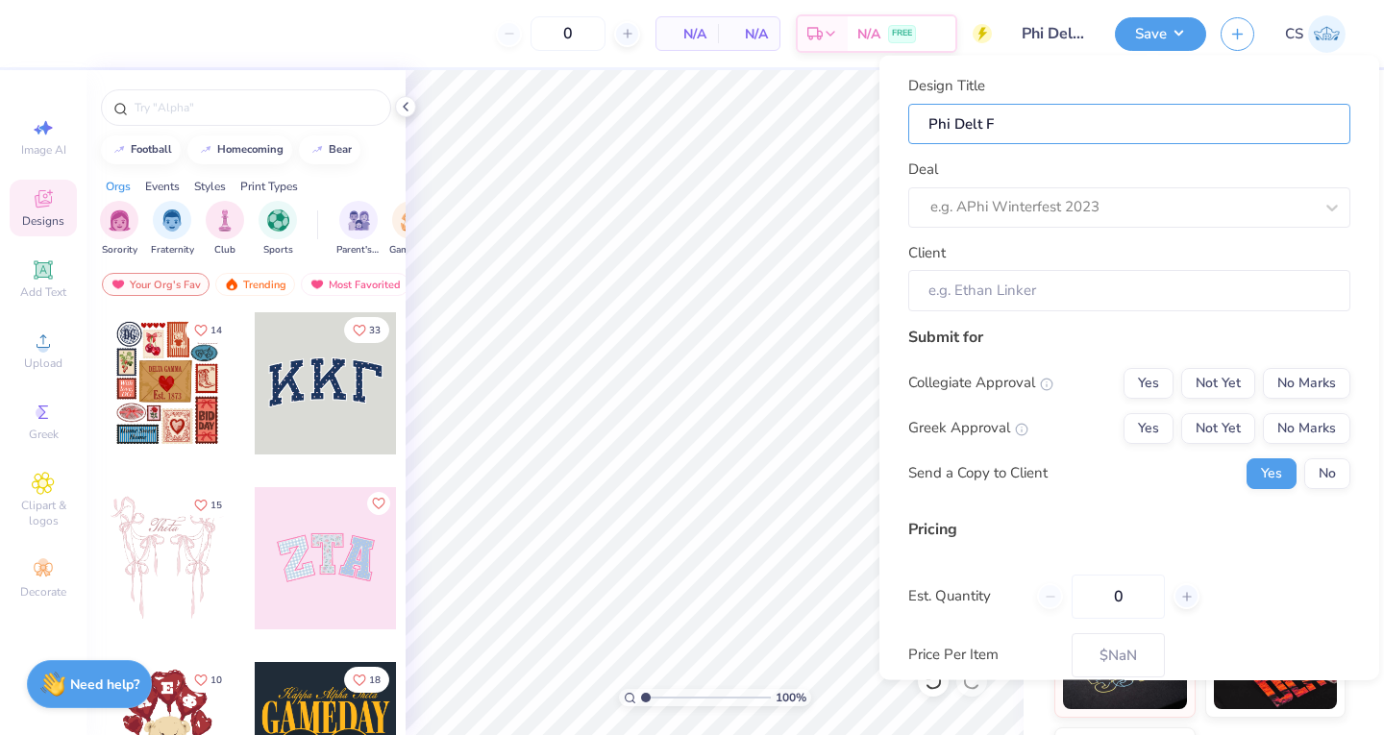
type input "Phi Delt Fo"
type input "Phi Delt For"
type input "Phi Delt Form"
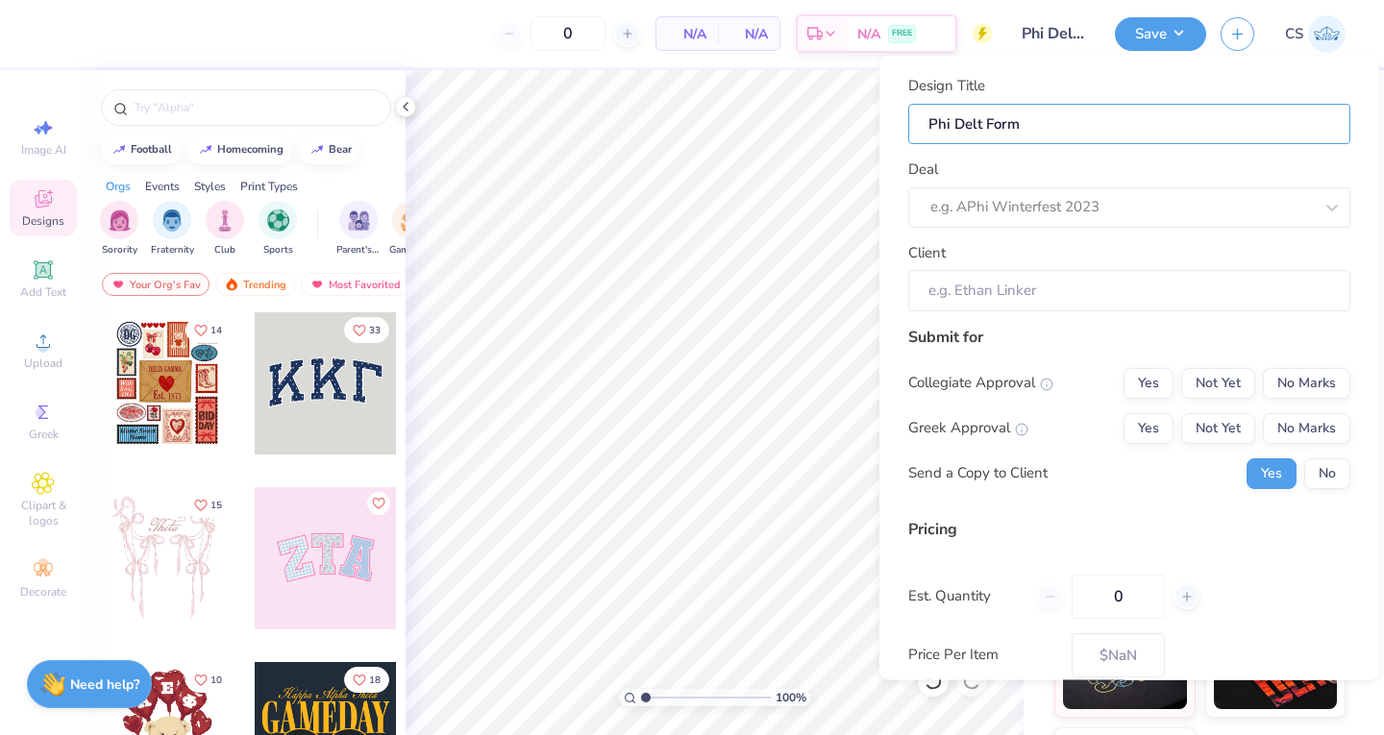
type input "Phi Delt Forma"
type input "Phi Delt Formal"
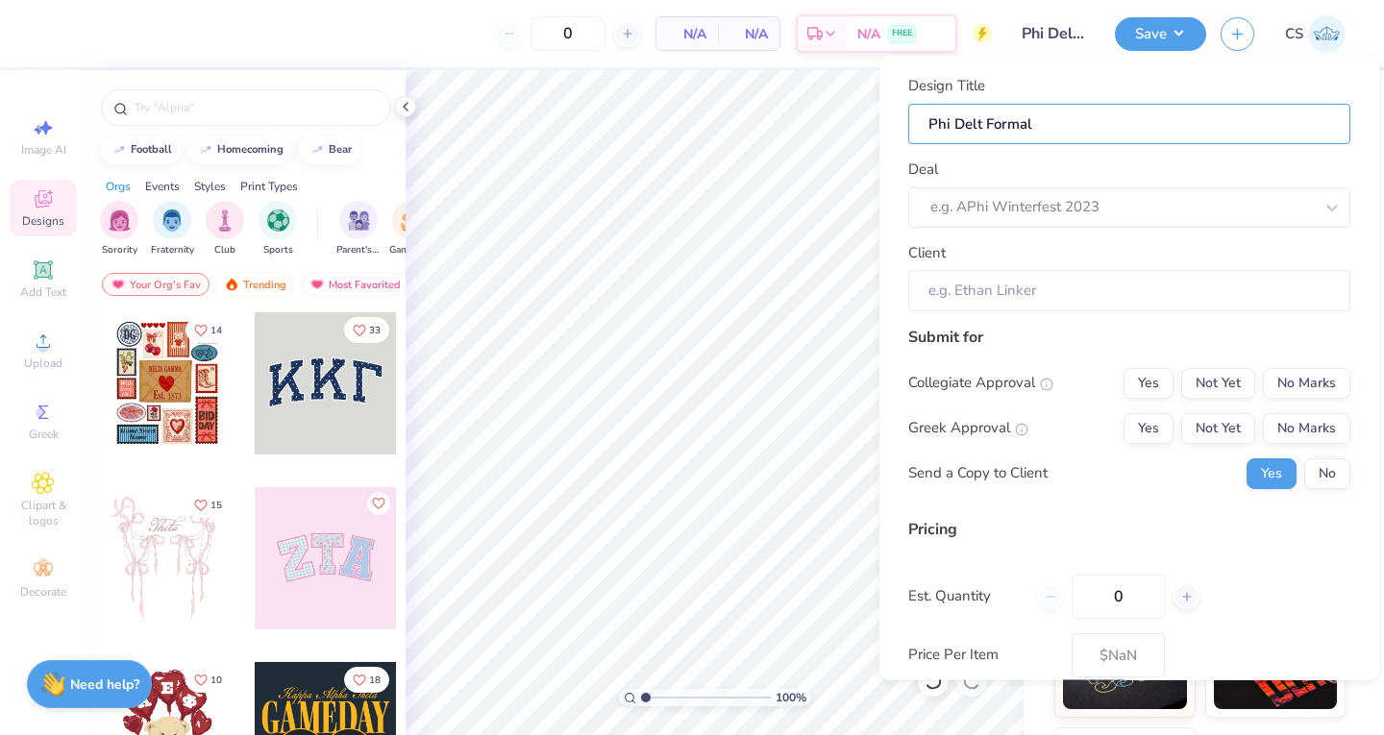
type input "Phi Delt Formal"
type input "Phi Delt Formal d"
type input "Phi Delt Formal de"
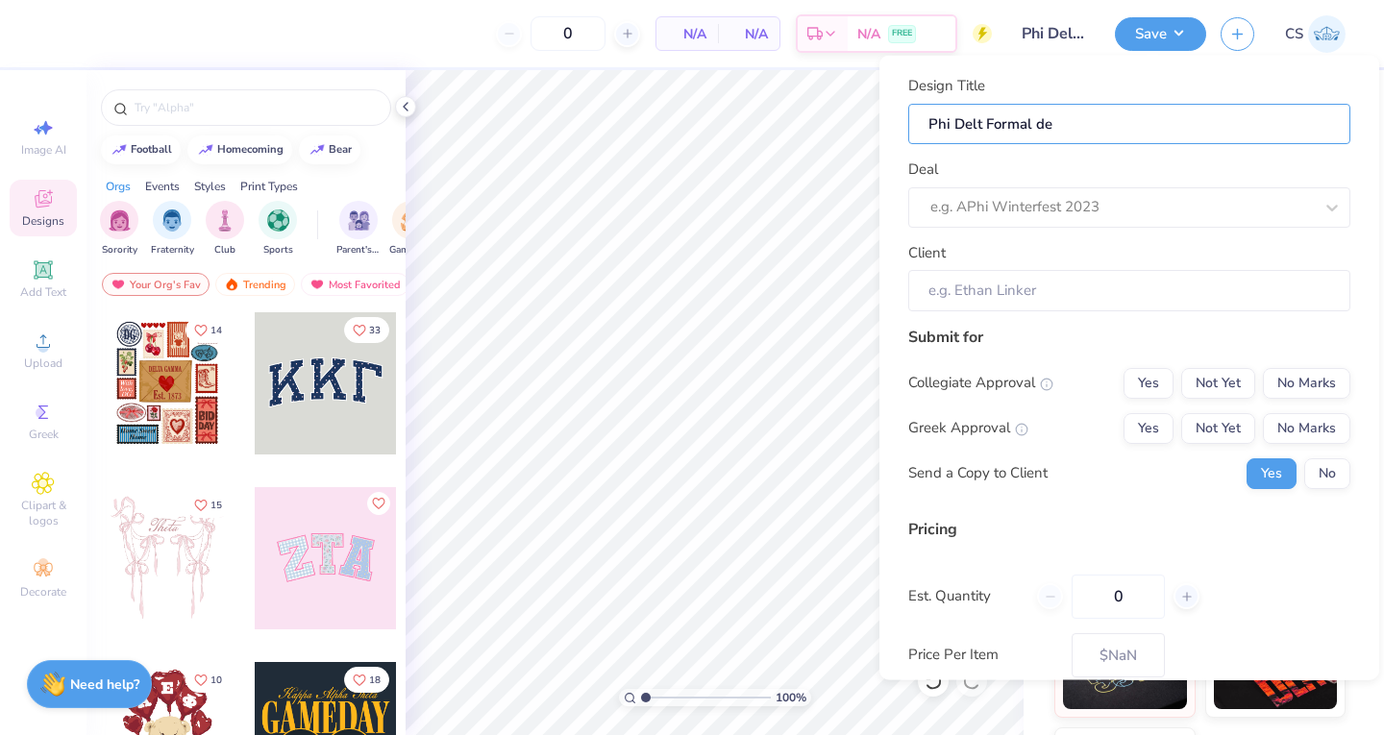
type input "Phi Delt Formal d"
type input "Phi Delt Formal dd"
type input "Phi Delt Formal dde"
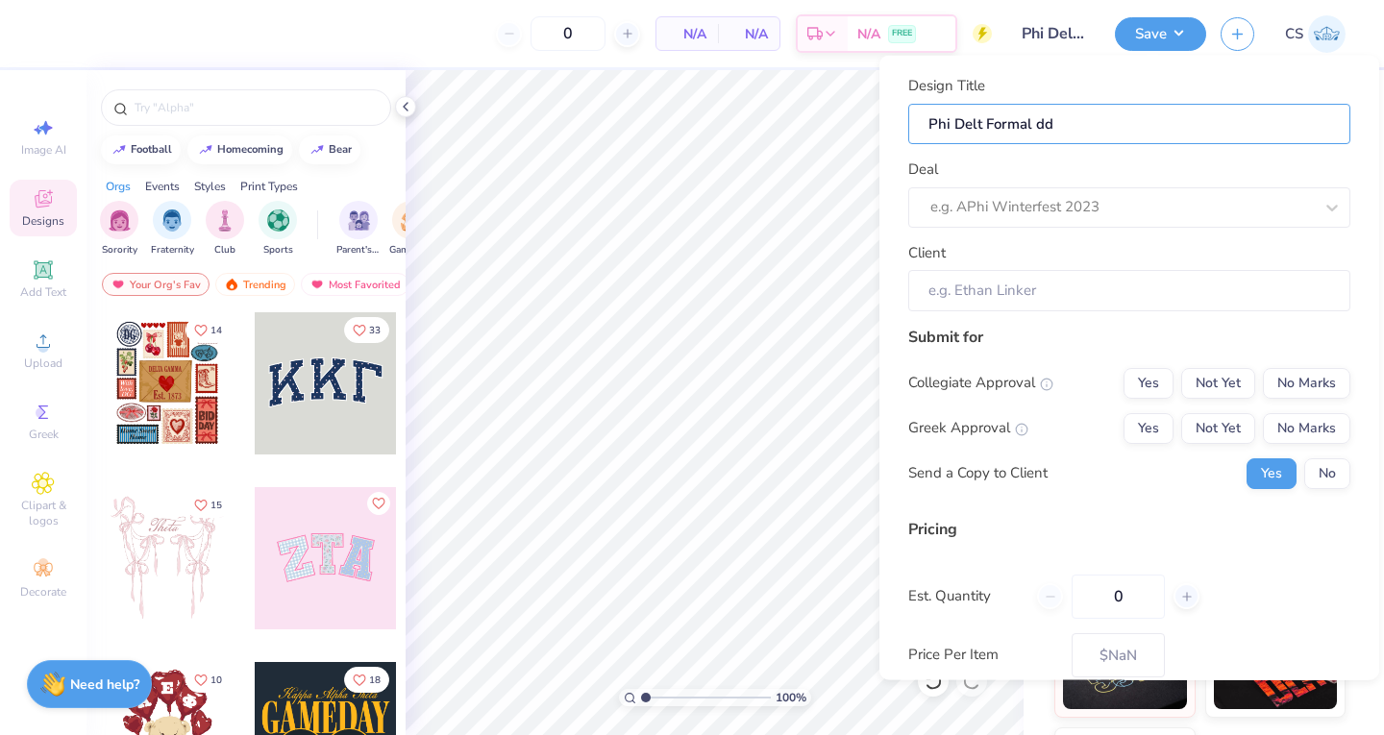
type input "Phi Delt Formal dde"
type input "Phi Delt Formal ddei"
type input "Phi Delt Formal ddeis"
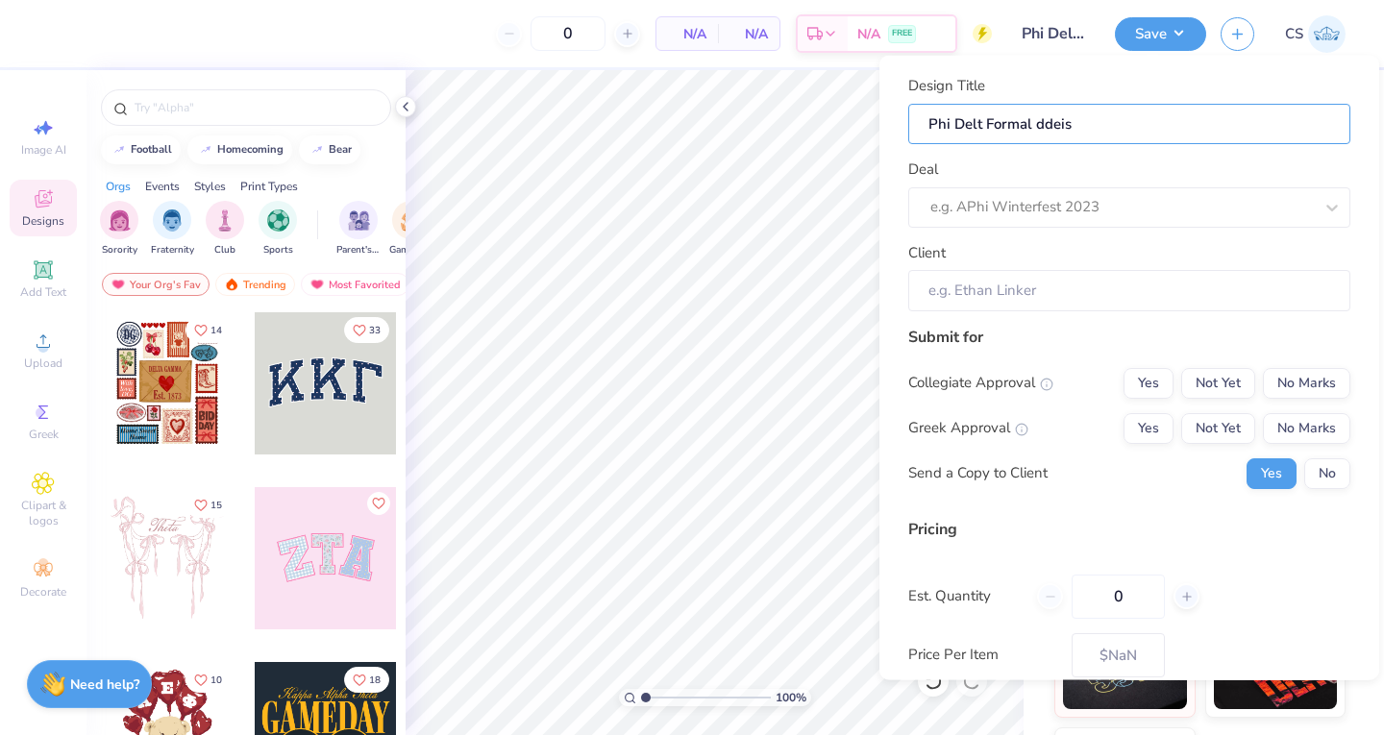
type input "Phi Delt Formal ddei"
type input "Phi Delt Formal dde"
type input "Phi Delt Formal dd"
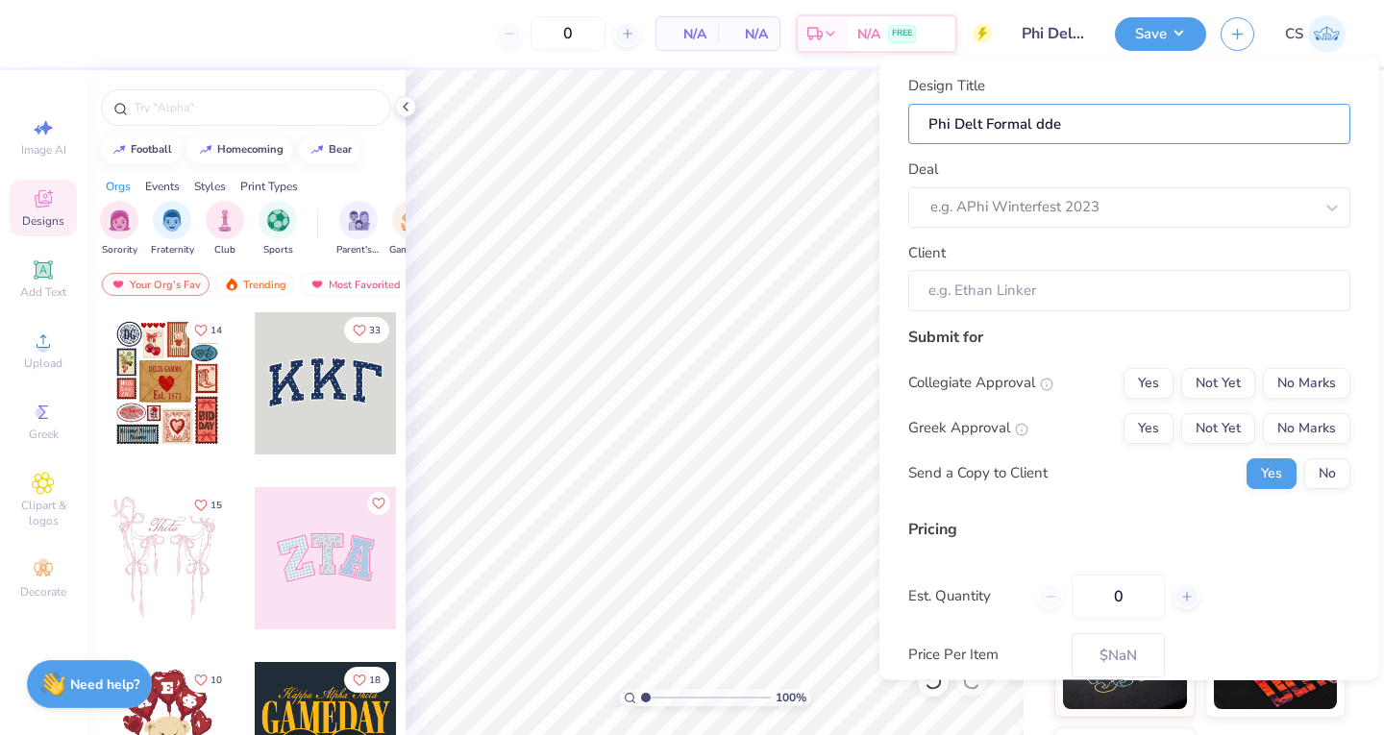
type input "Phi Delt Formal dd"
type input "Phi Delt Formal d"
click at [1020, 196] on div at bounding box center [1102, 207] width 344 height 26
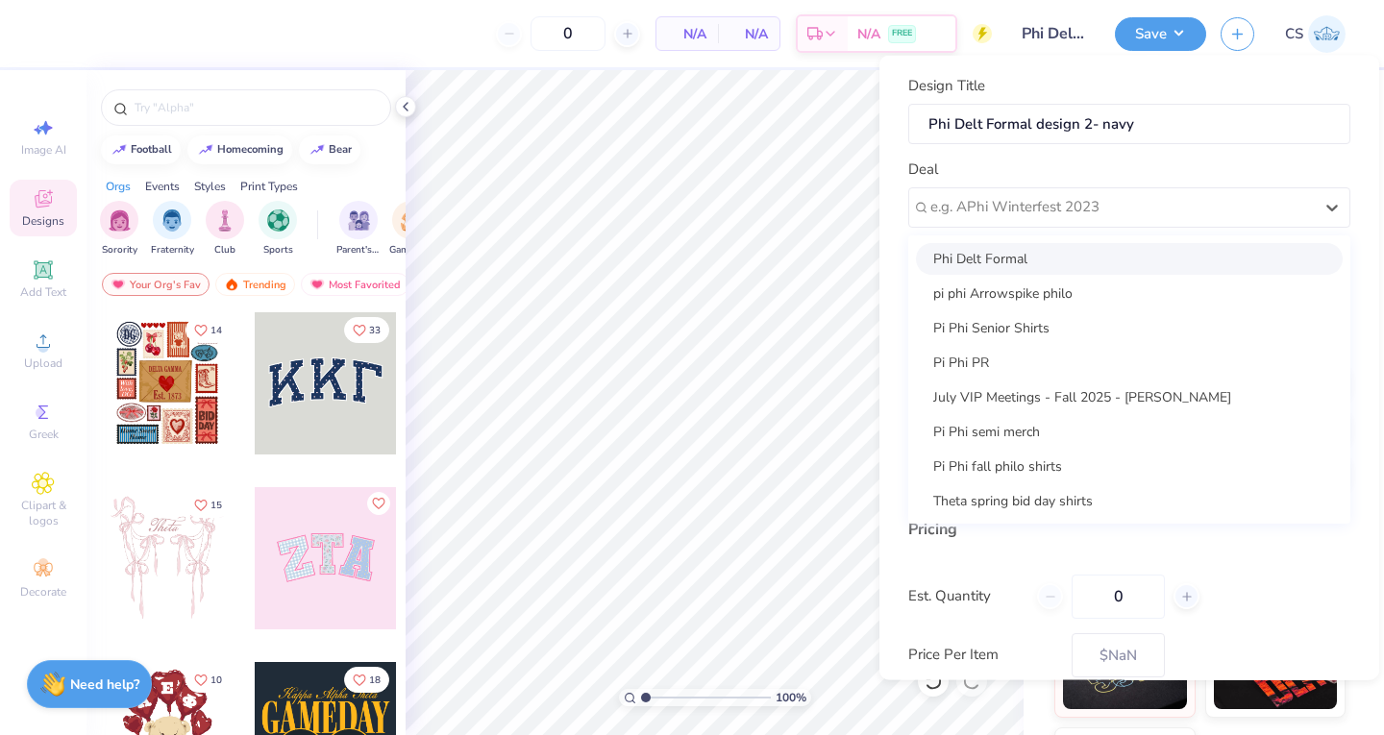
click at [996, 255] on div "Phi Delt Formal" at bounding box center [1129, 258] width 427 height 32
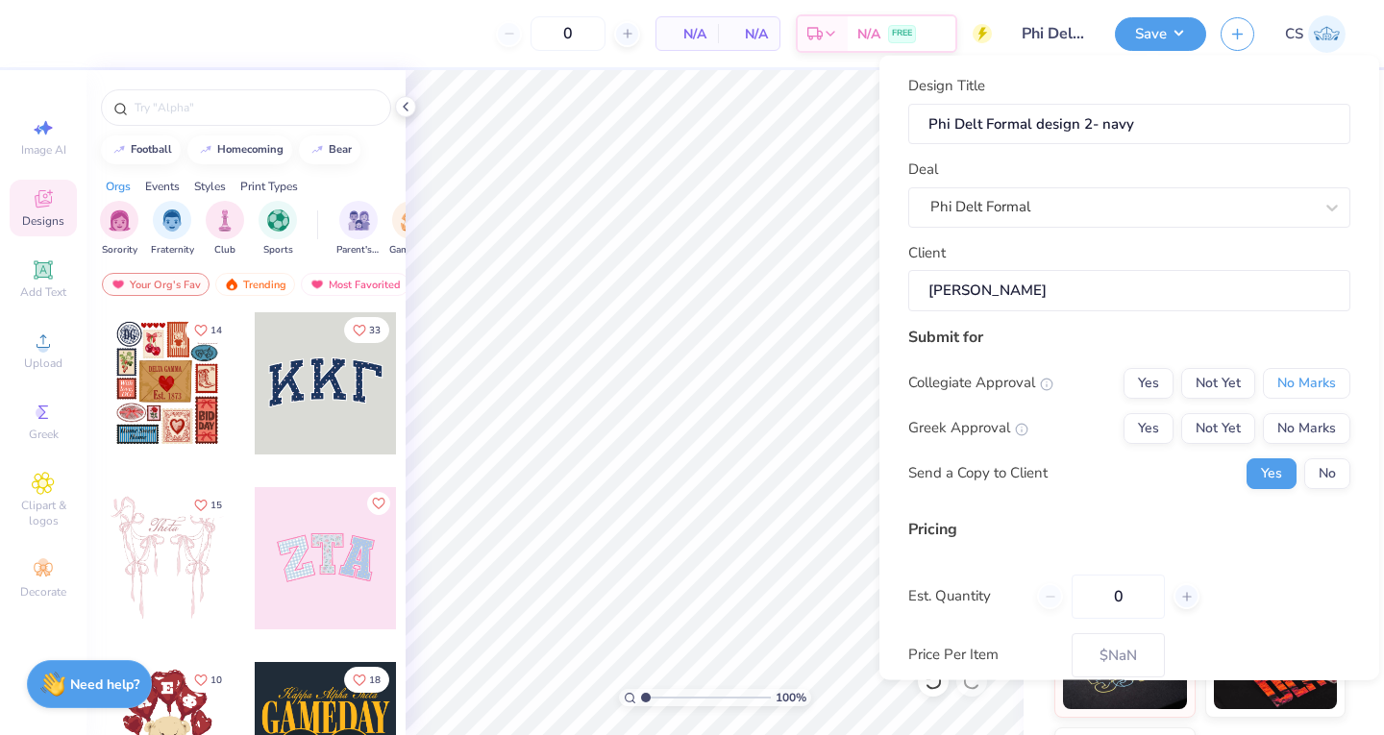
click at [1272, 382] on button "No Marks" at bounding box center [1305, 382] width 87 height 31
click at [1201, 426] on button "Not Yet" at bounding box center [1218, 427] width 74 height 31
click at [1308, 467] on button "No" at bounding box center [1327, 472] width 46 height 31
click at [1128, 592] on input "0" at bounding box center [1117, 596] width 93 height 44
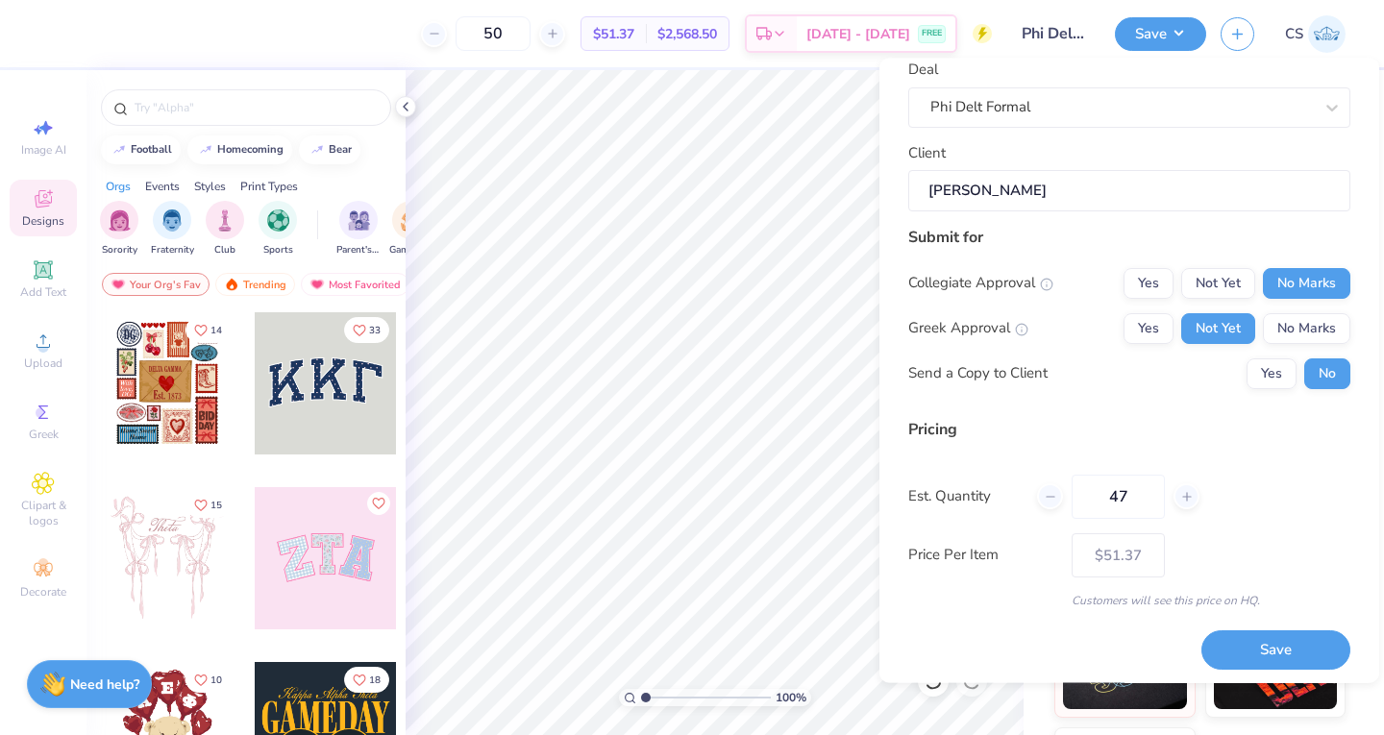
scroll to position [108, 0]
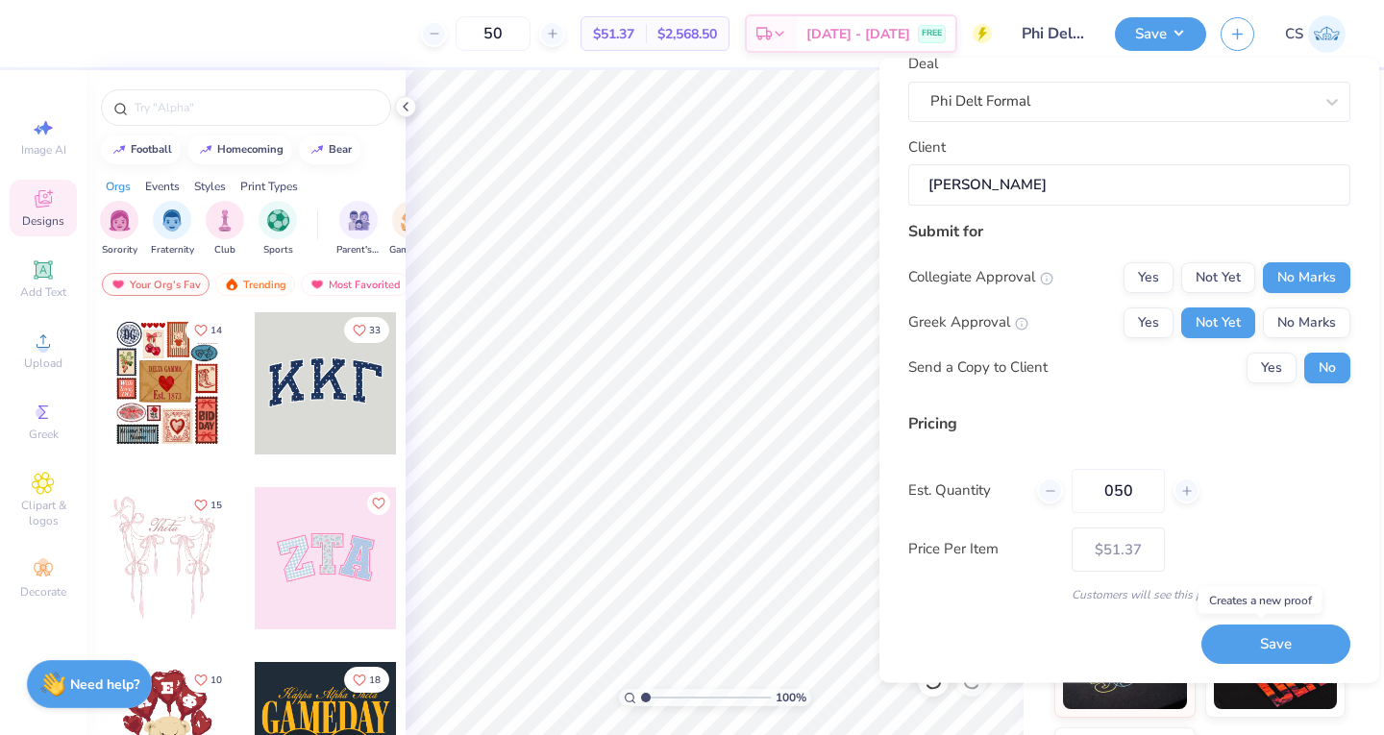
click at [1254, 648] on button "Save" at bounding box center [1275, 644] width 149 height 39
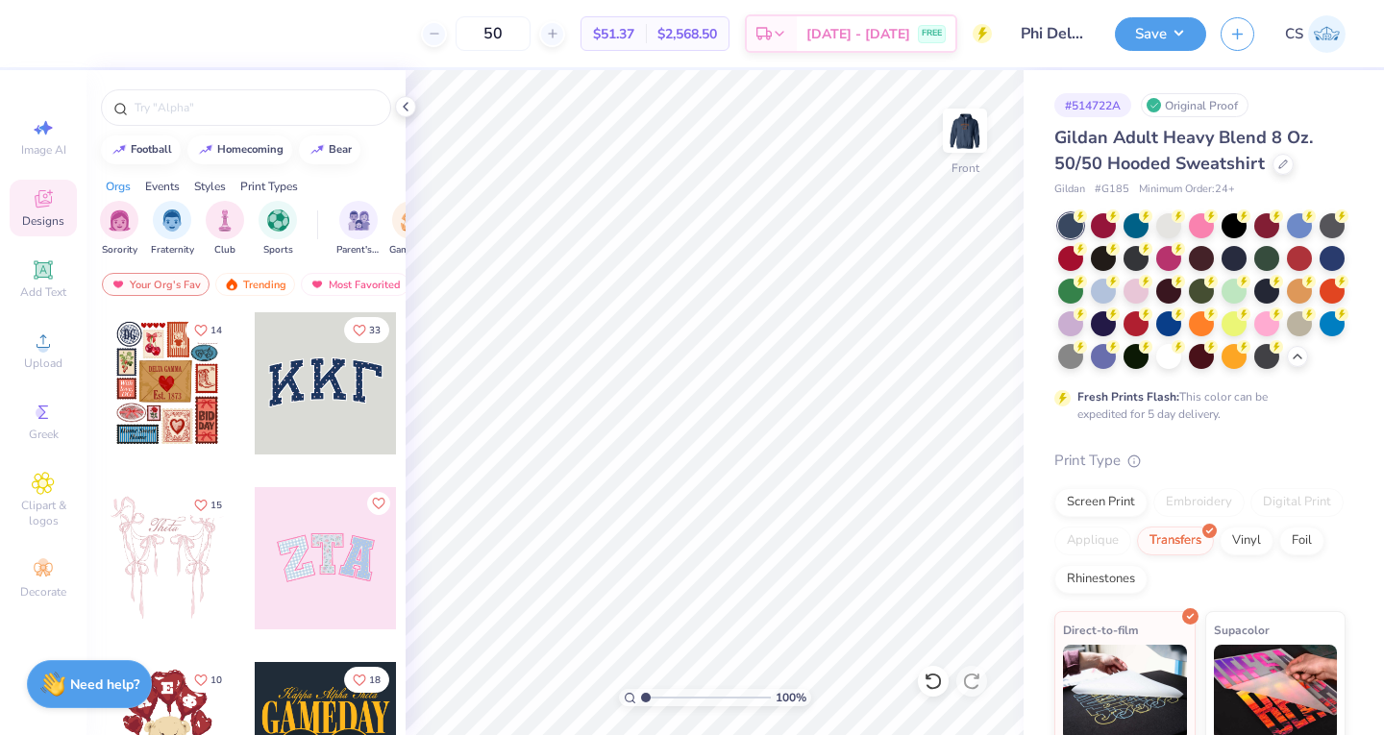
click at [1231, 42] on button "button" at bounding box center [1237, 34] width 34 height 34
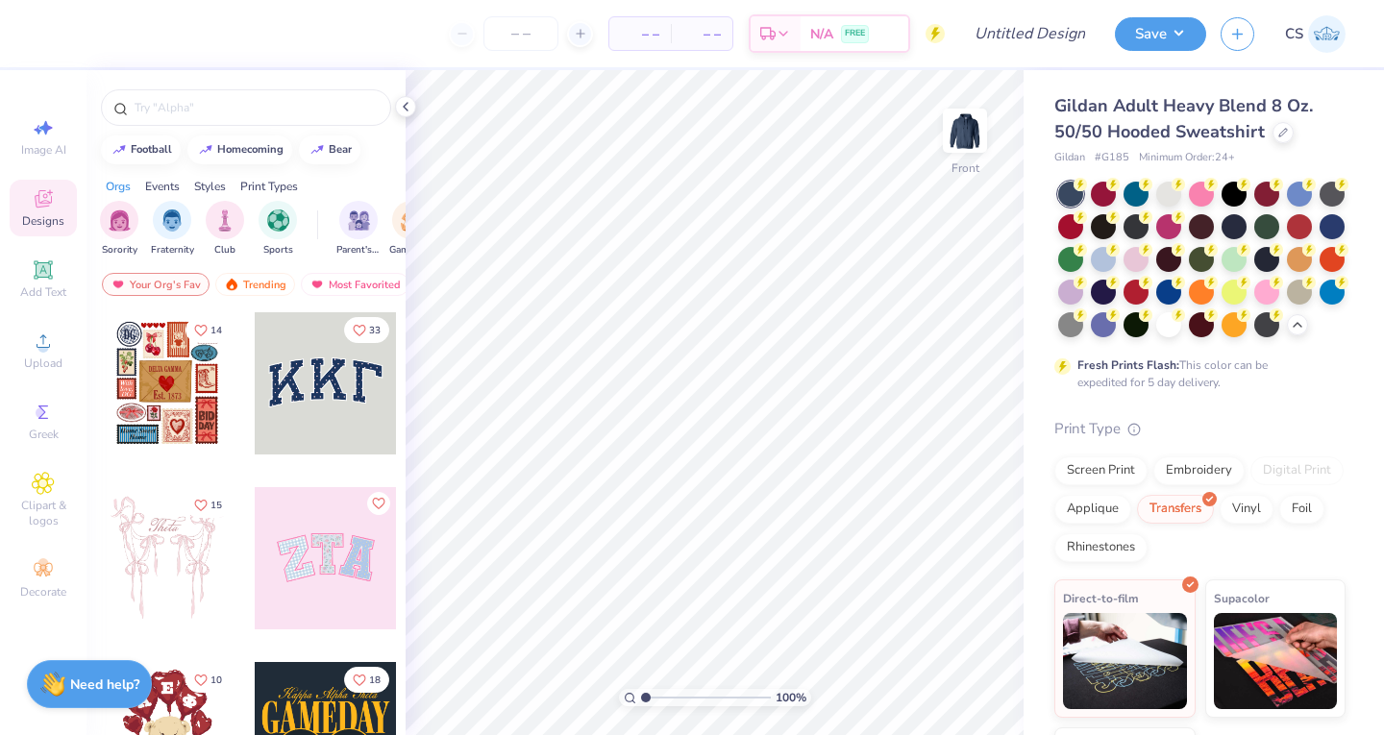
click at [1274, 136] on div at bounding box center [1282, 132] width 21 height 21
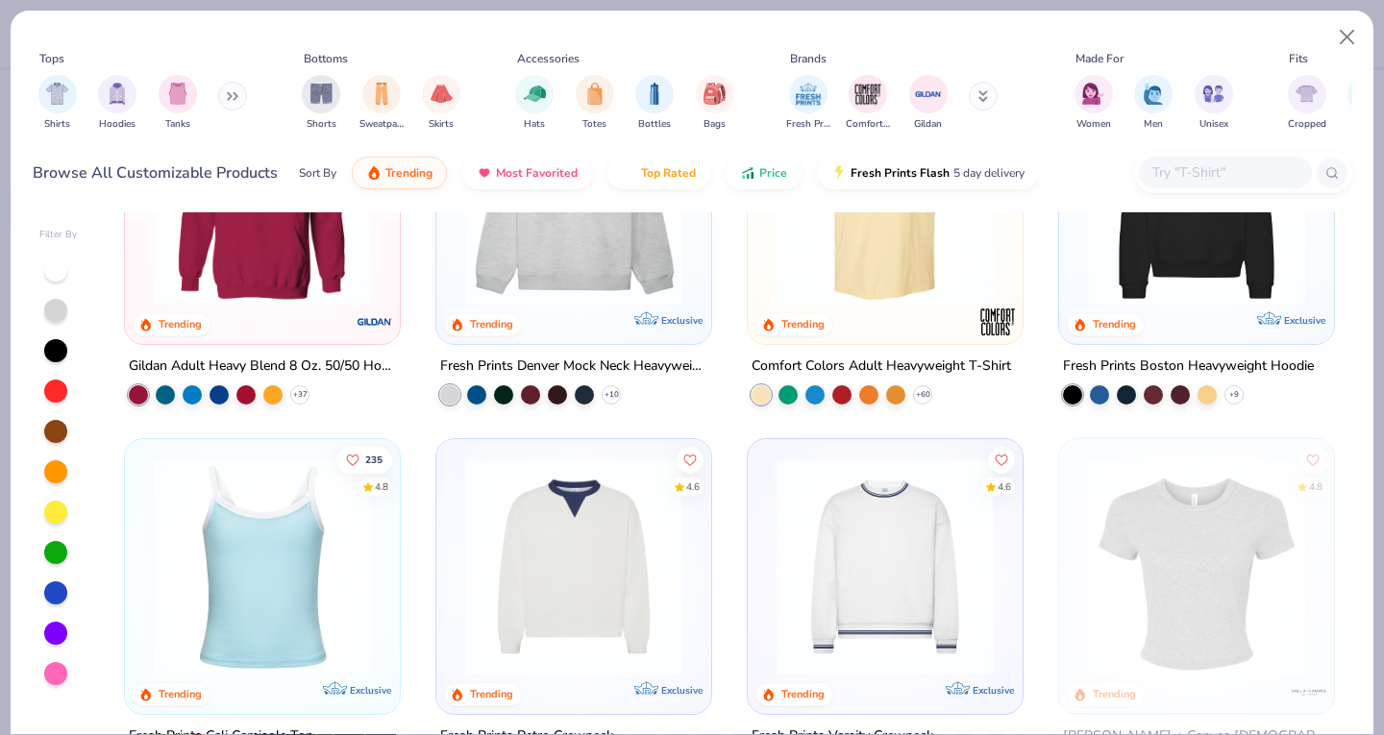
scroll to position [157, 0]
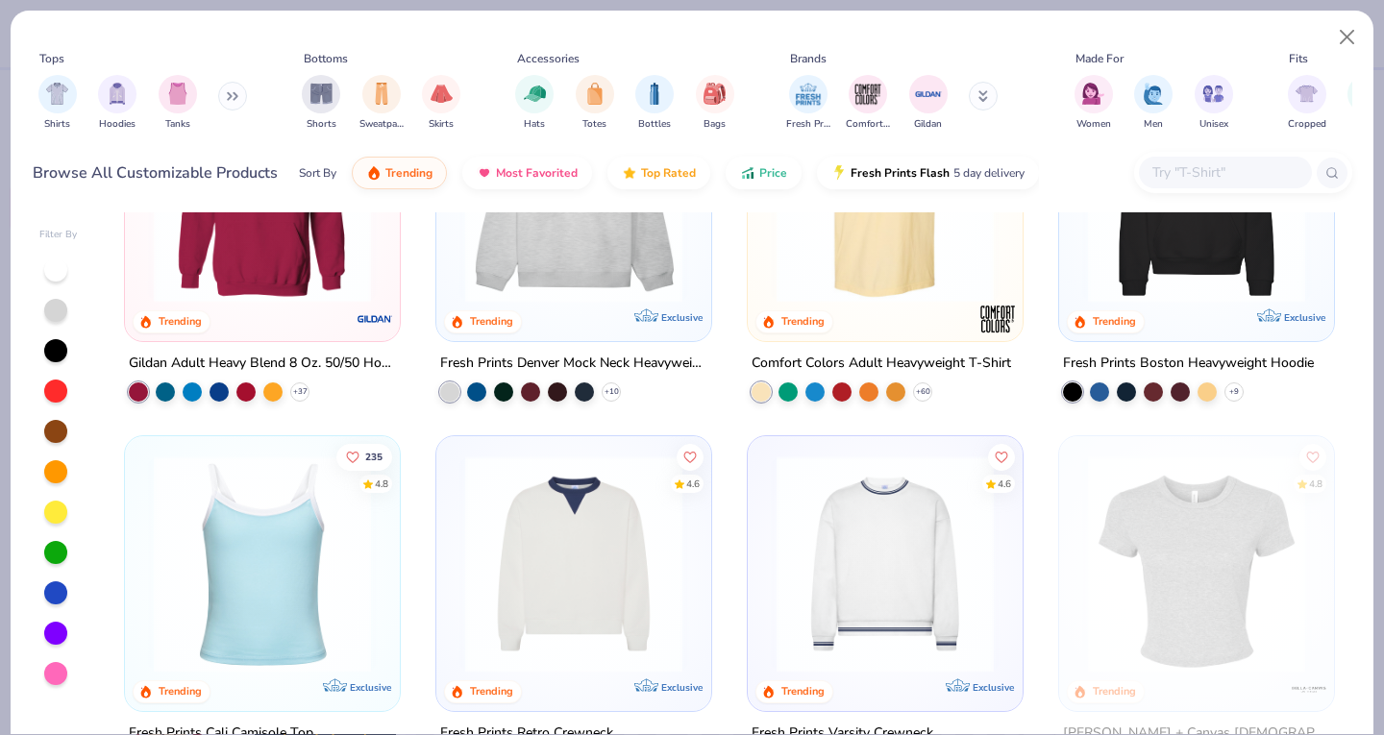
click at [116, 97] on img "filter for Hoodies" at bounding box center [117, 94] width 21 height 22
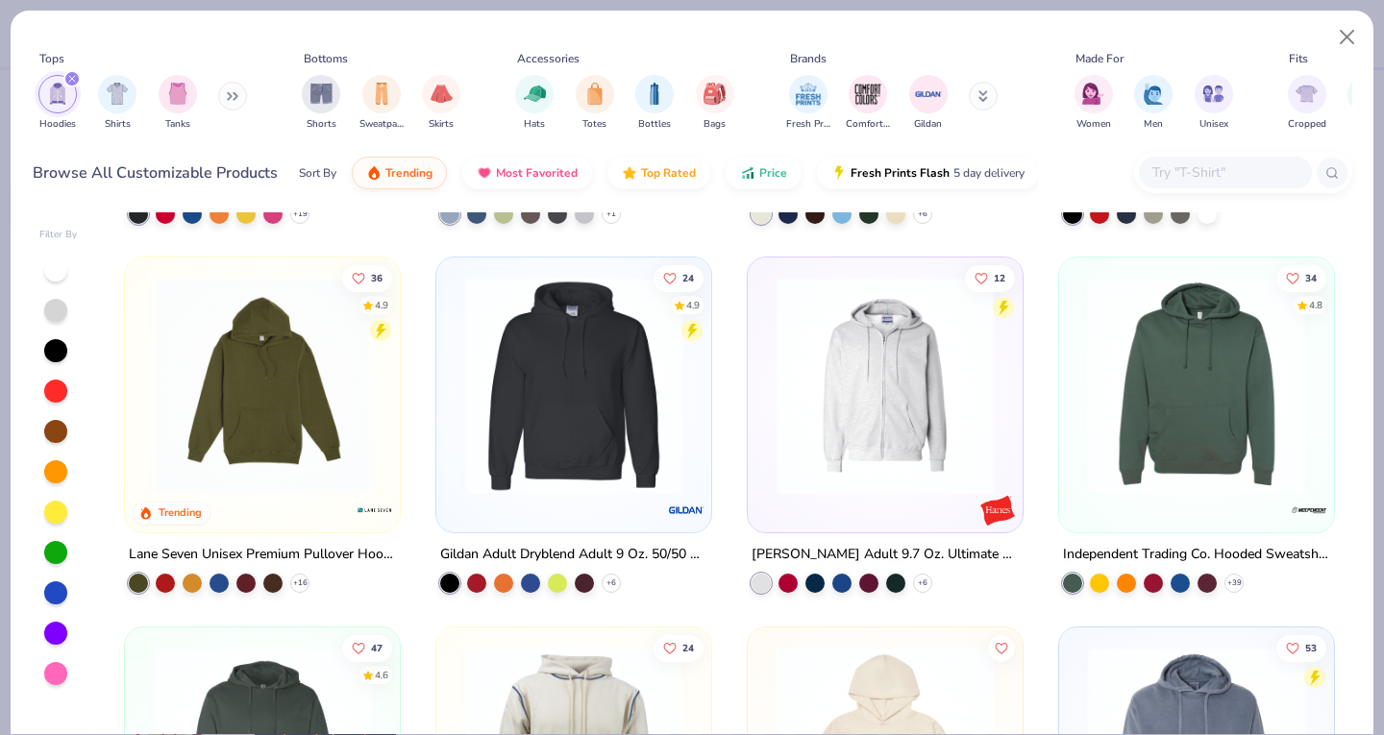
scroll to position [1088, 0]
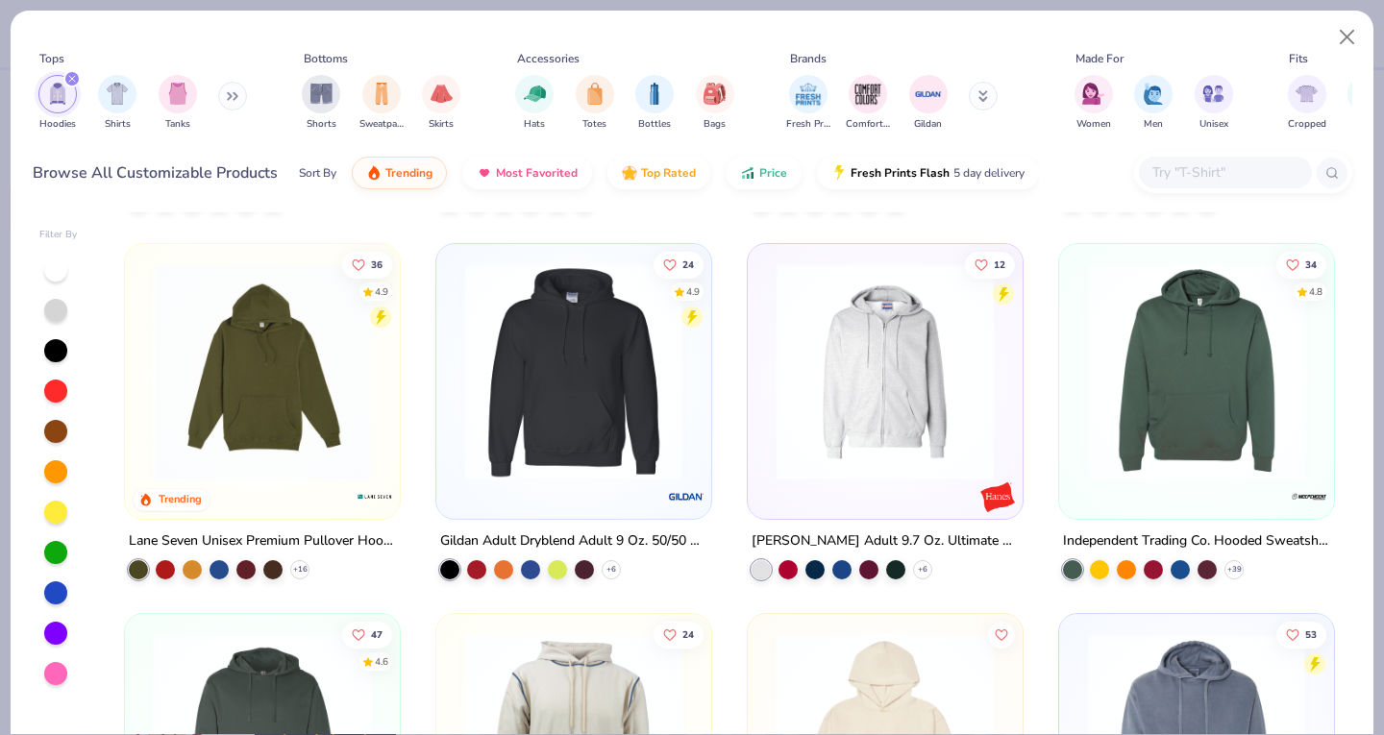
click at [1140, 337] on img at bounding box center [1196, 371] width 236 height 217
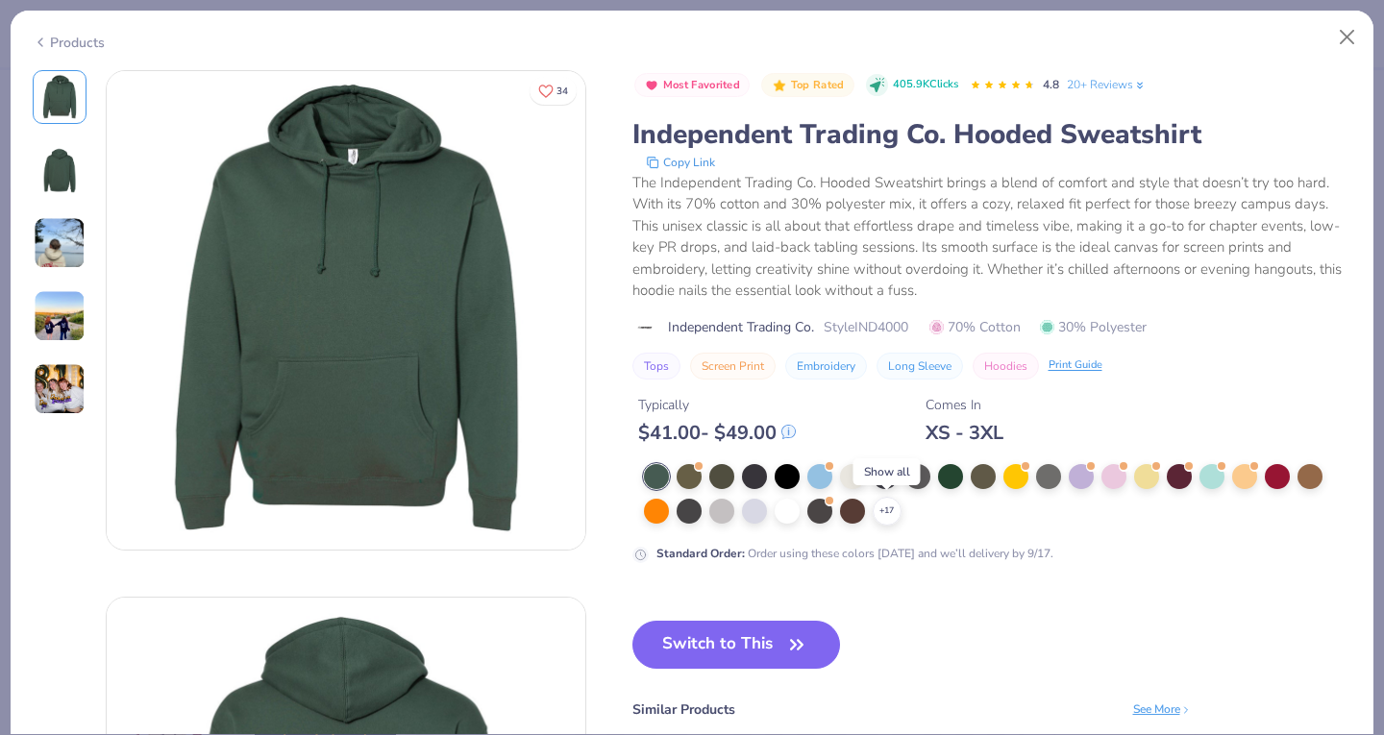
click at [875, 510] on div "+ 17" at bounding box center [886, 511] width 29 height 29
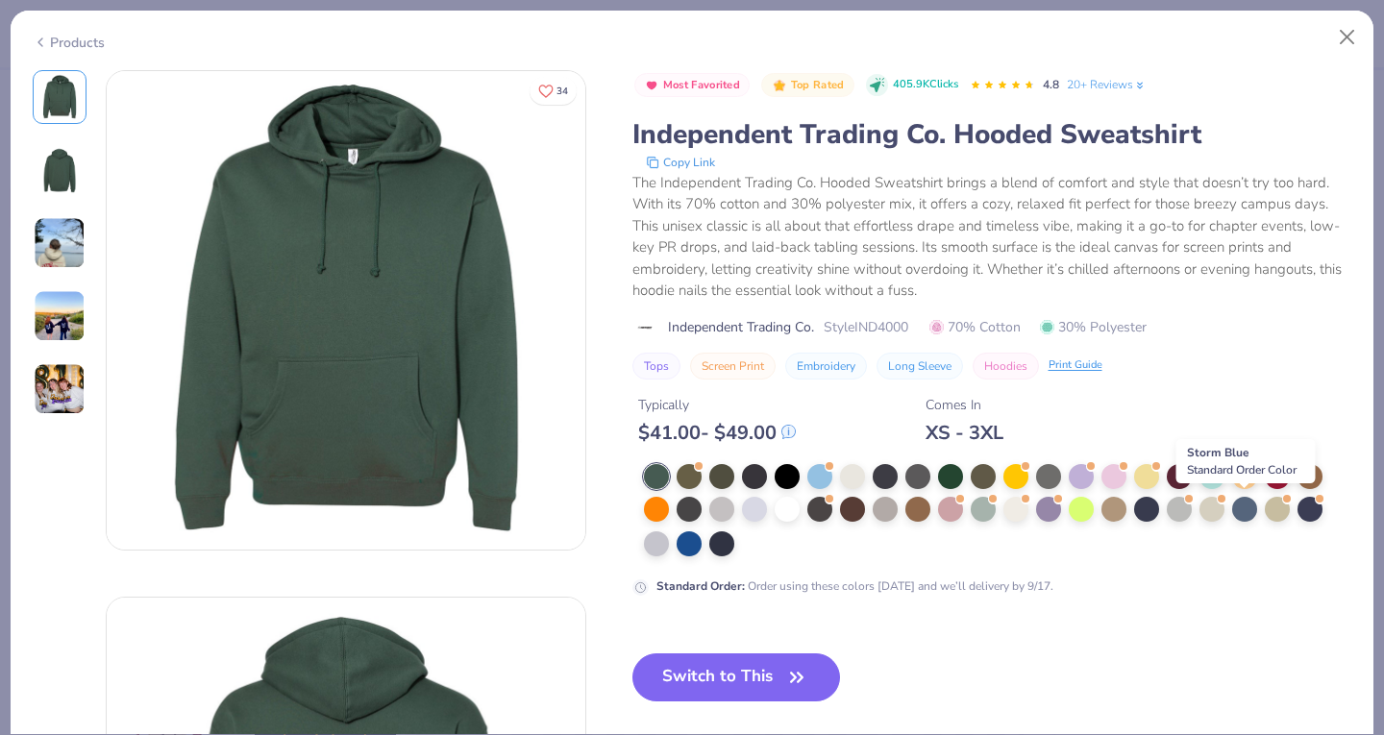
click at [1241, 507] on div at bounding box center [1244, 509] width 25 height 25
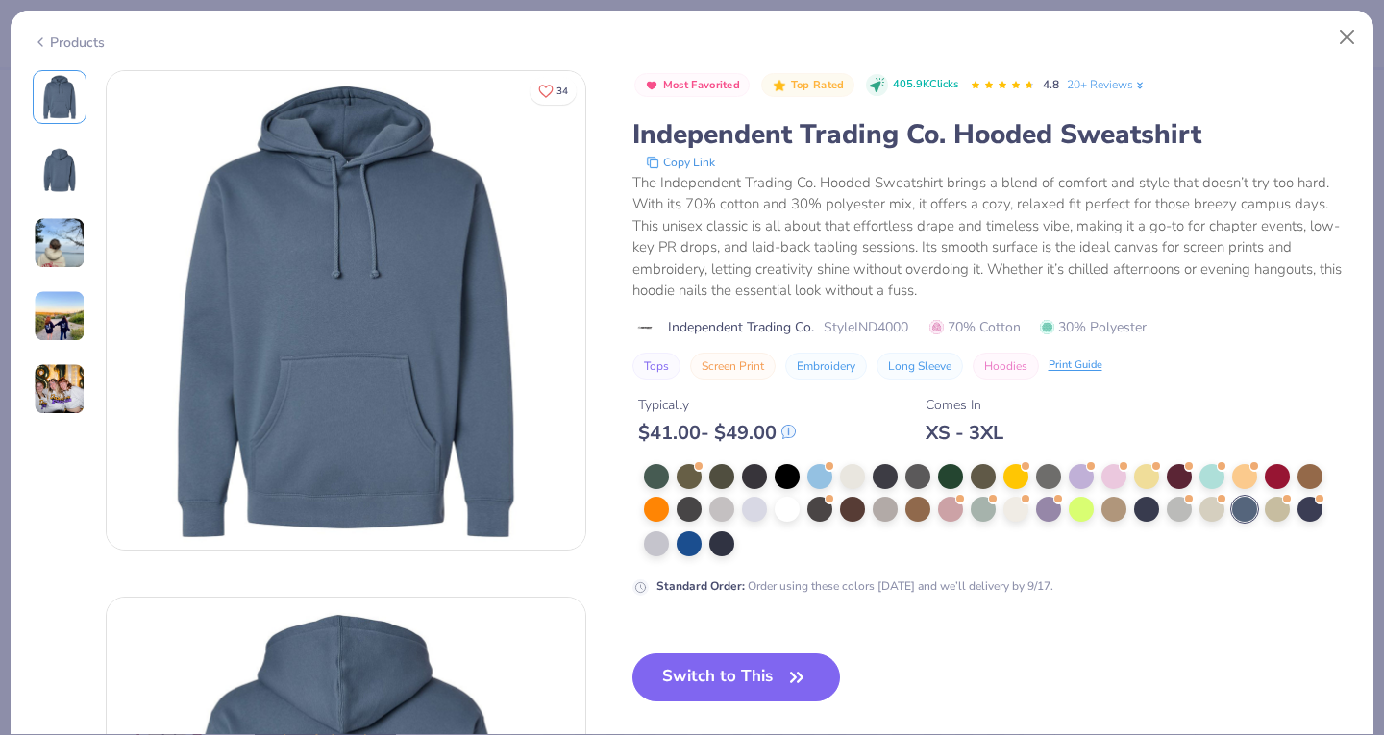
click at [742, 695] on button "Switch to This" at bounding box center [736, 677] width 208 height 48
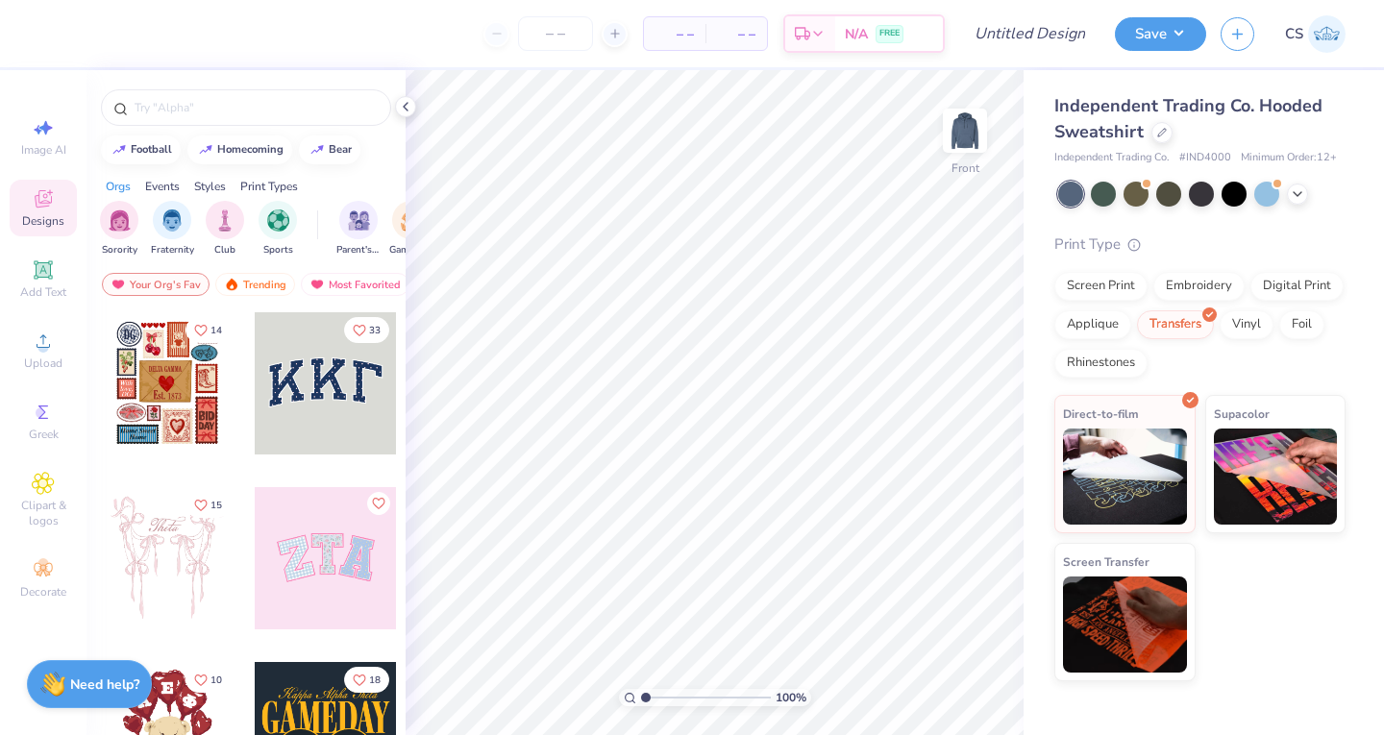
click at [50, 366] on span "Upload" at bounding box center [43, 362] width 38 height 15
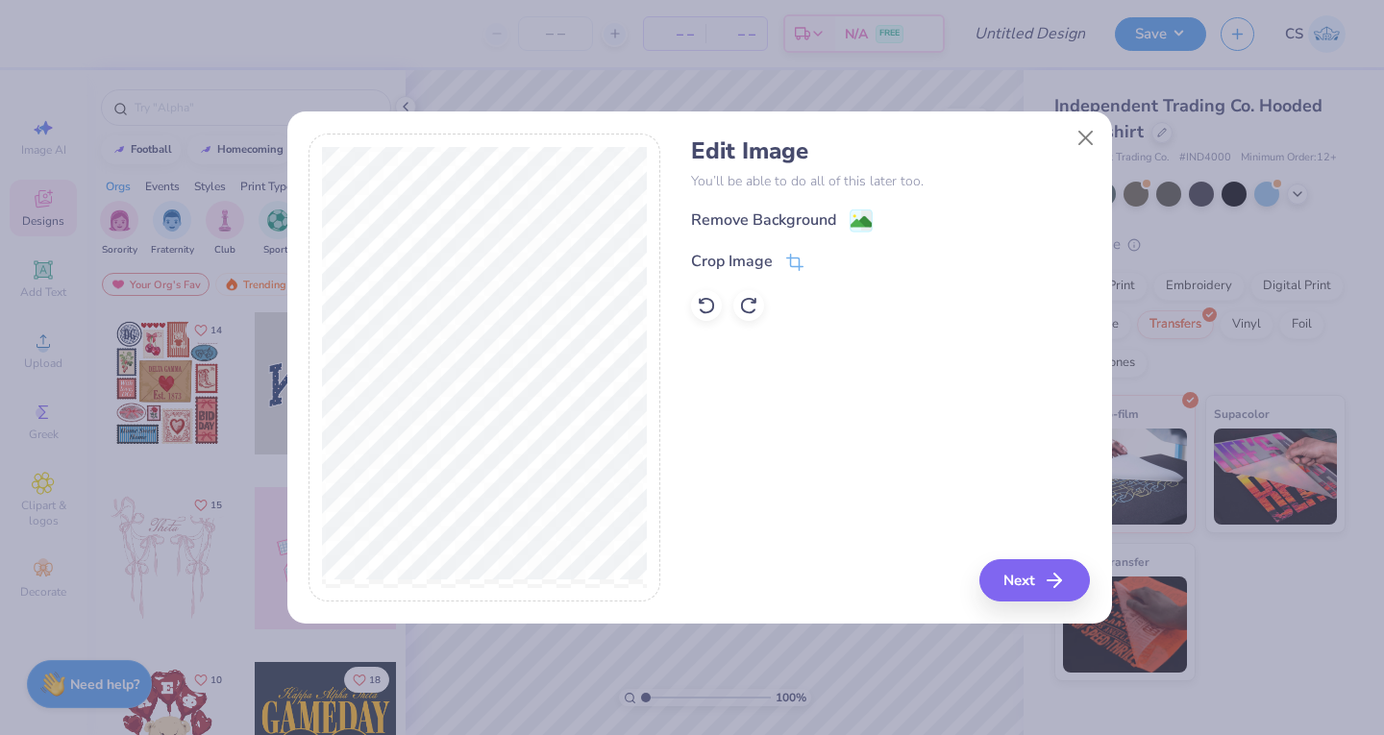
click at [788, 257] on icon at bounding box center [794, 262] width 17 height 17
click at [822, 260] on polyline at bounding box center [826, 261] width 8 height 6
click at [796, 266] on icon at bounding box center [794, 262] width 17 height 17
click at [833, 262] on button at bounding box center [827, 261] width 20 height 20
click at [1010, 569] on button "Next" at bounding box center [1034, 580] width 110 height 42
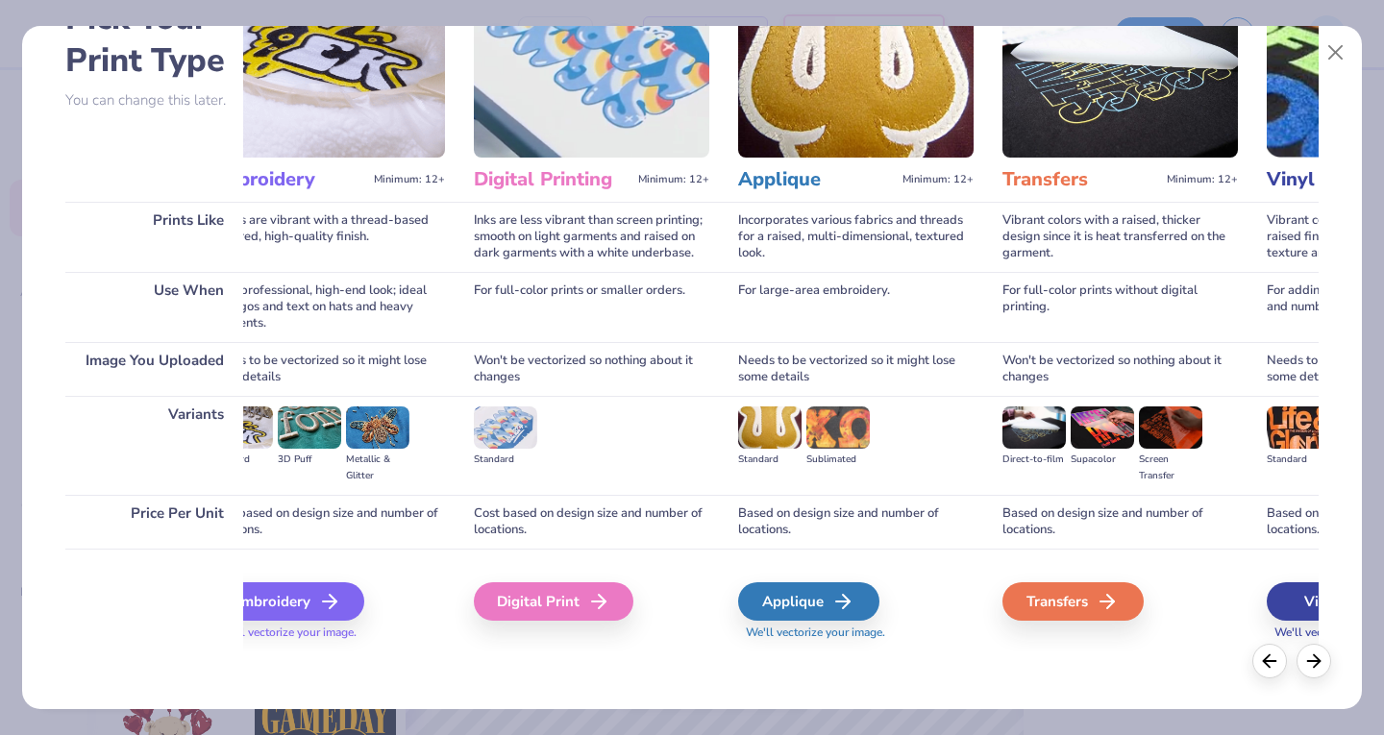
scroll to position [0, 329]
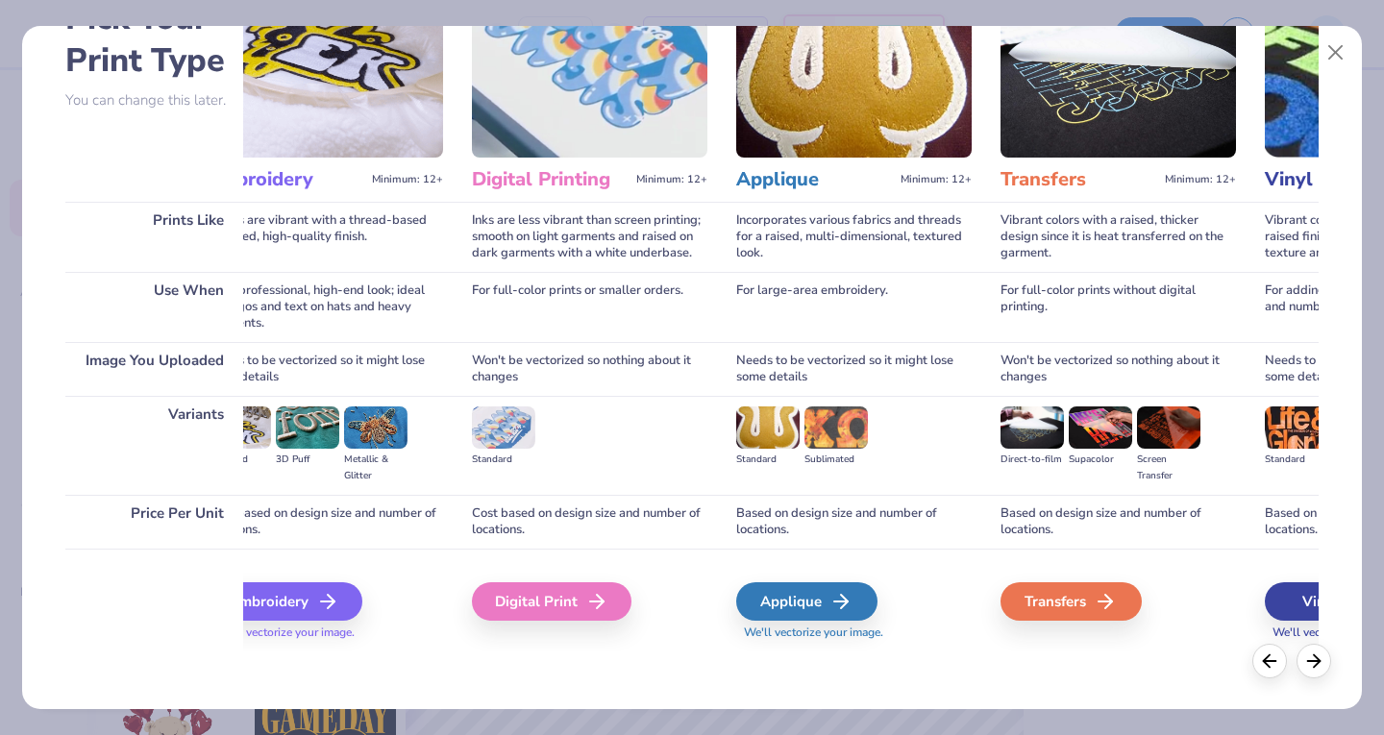
click at [1068, 624] on div "Transfers" at bounding box center [1117, 600] width 235 height 103
click at [1070, 601] on div "Transfers" at bounding box center [1070, 601] width 141 height 38
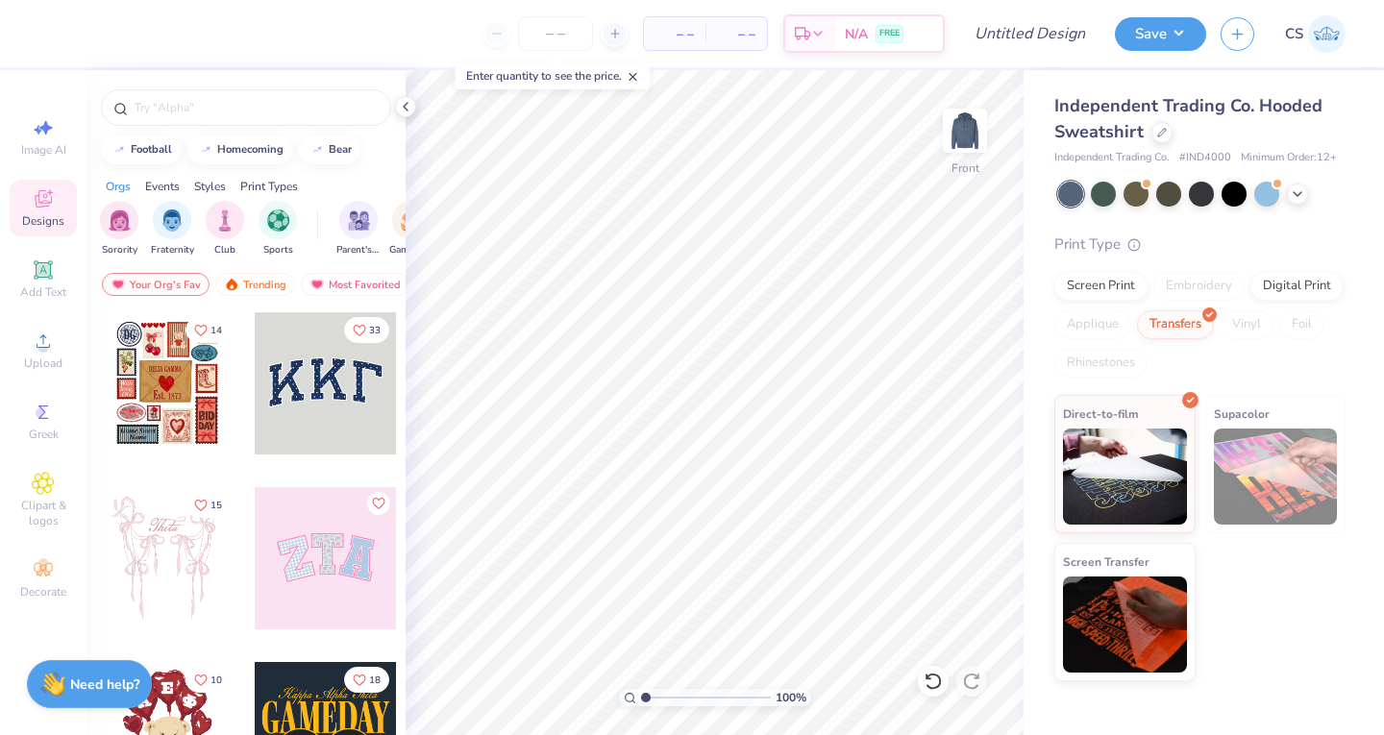
click at [967, 112] on img at bounding box center [964, 130] width 38 height 38
click at [39, 372] on div "Upload" at bounding box center [43, 350] width 67 height 57
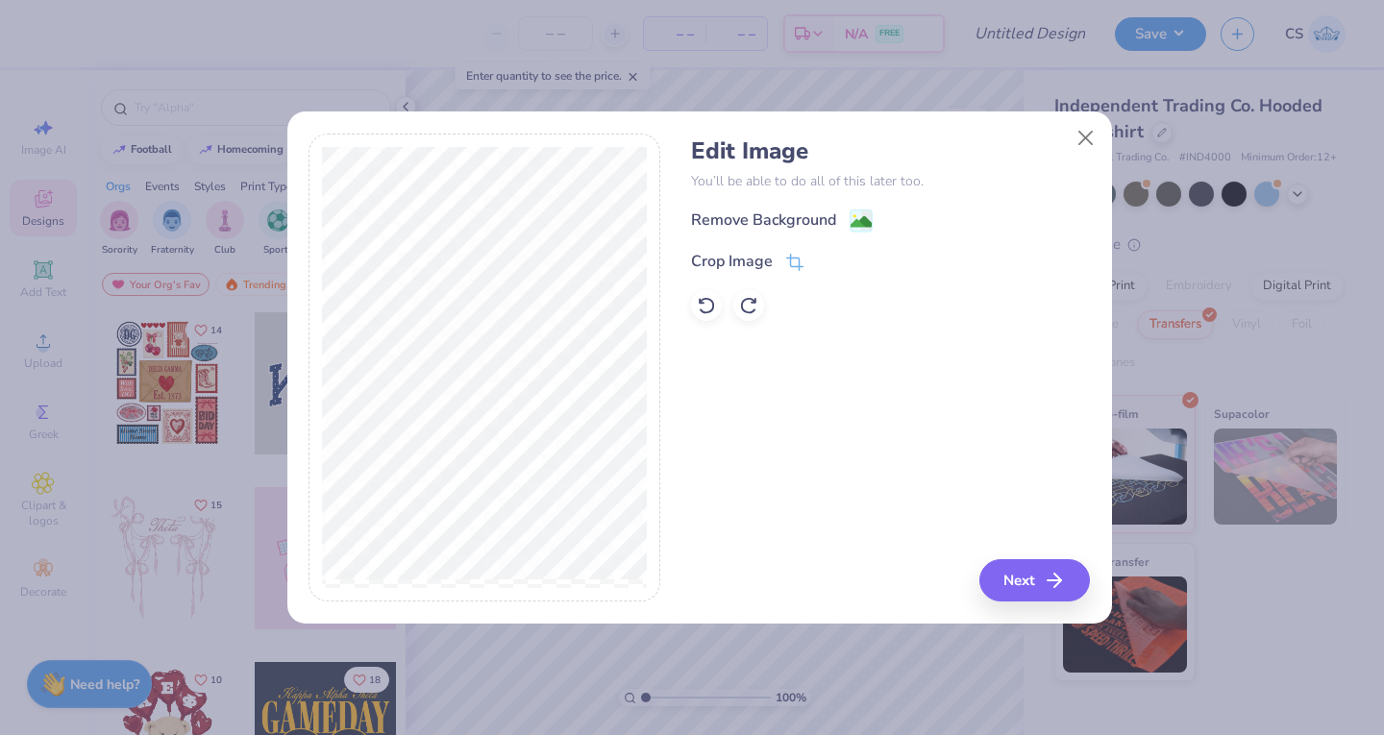
click at [757, 224] on div "Remove Background" at bounding box center [763, 219] width 145 height 23
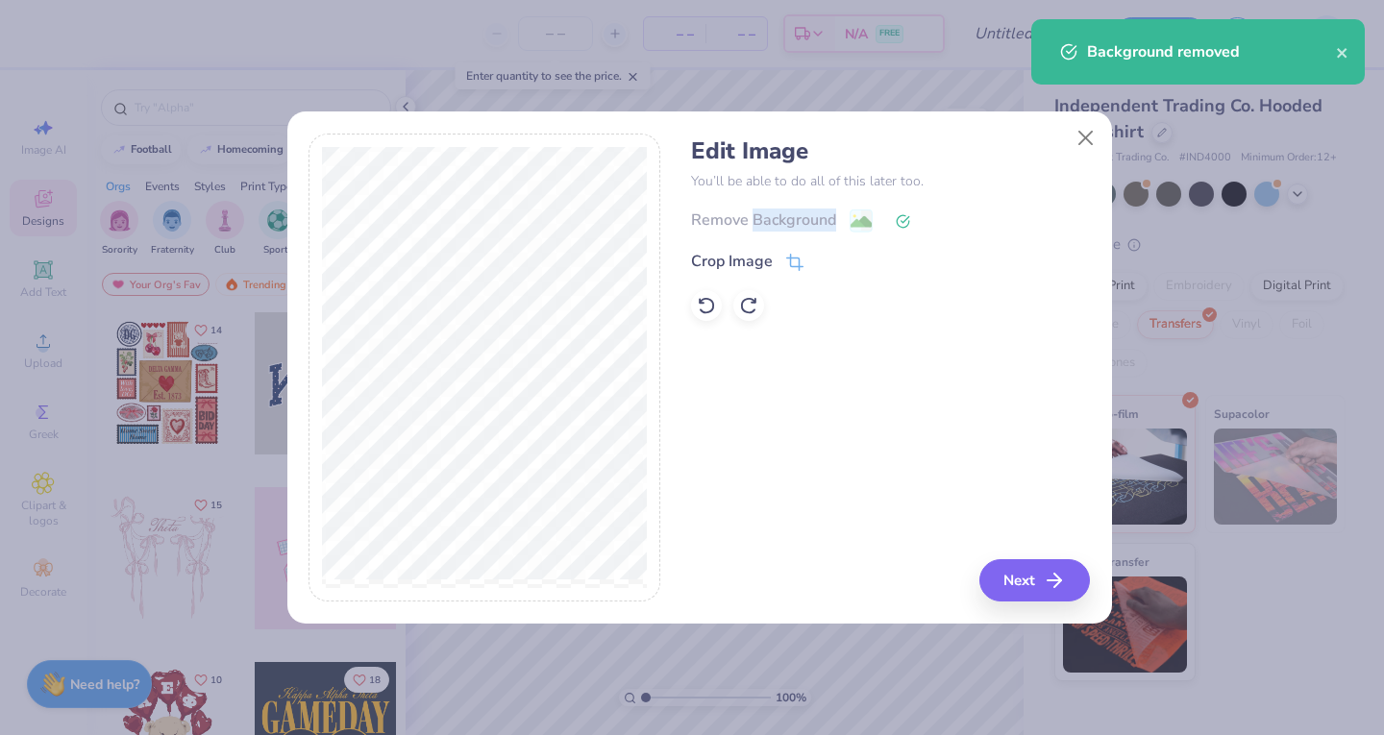
click at [757, 224] on div "Remove Background" at bounding box center [890, 220] width 399 height 24
click at [1014, 579] on button "Next" at bounding box center [1034, 580] width 110 height 42
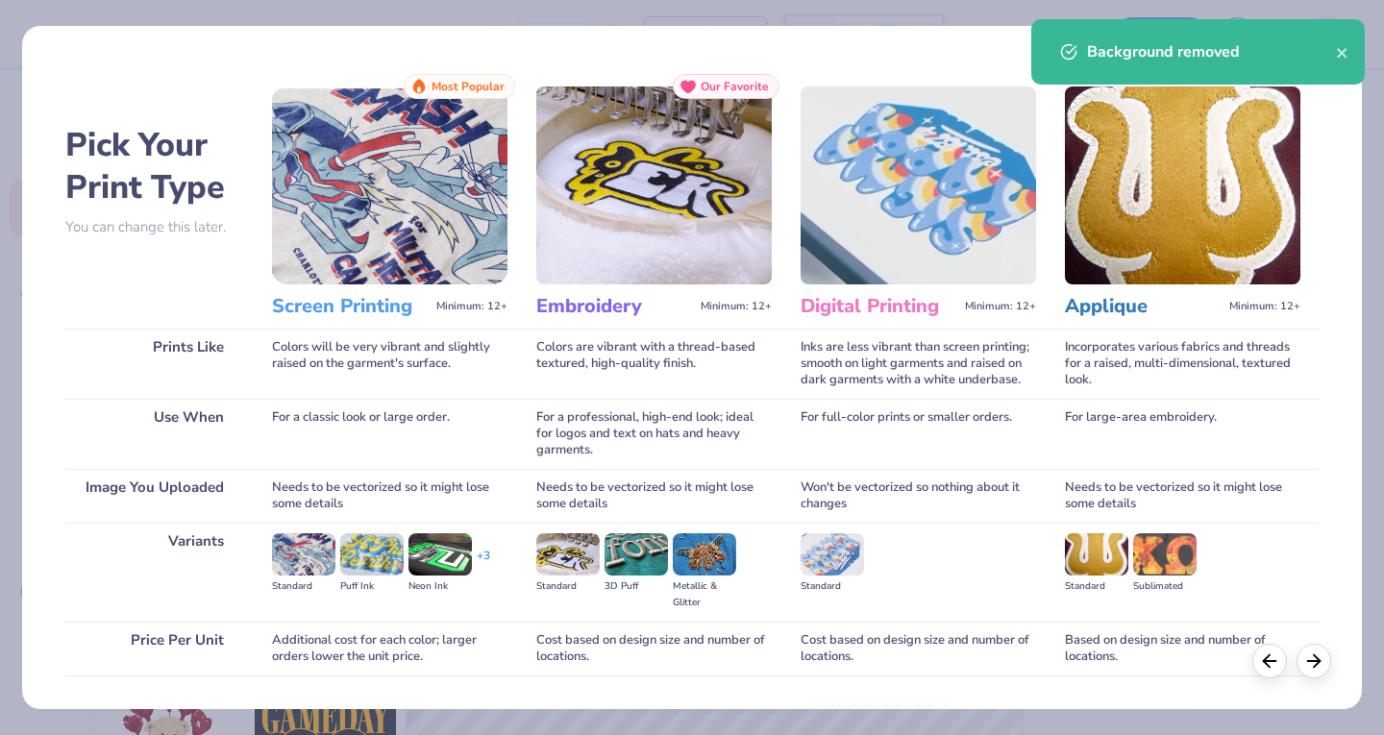
scroll to position [127, 0]
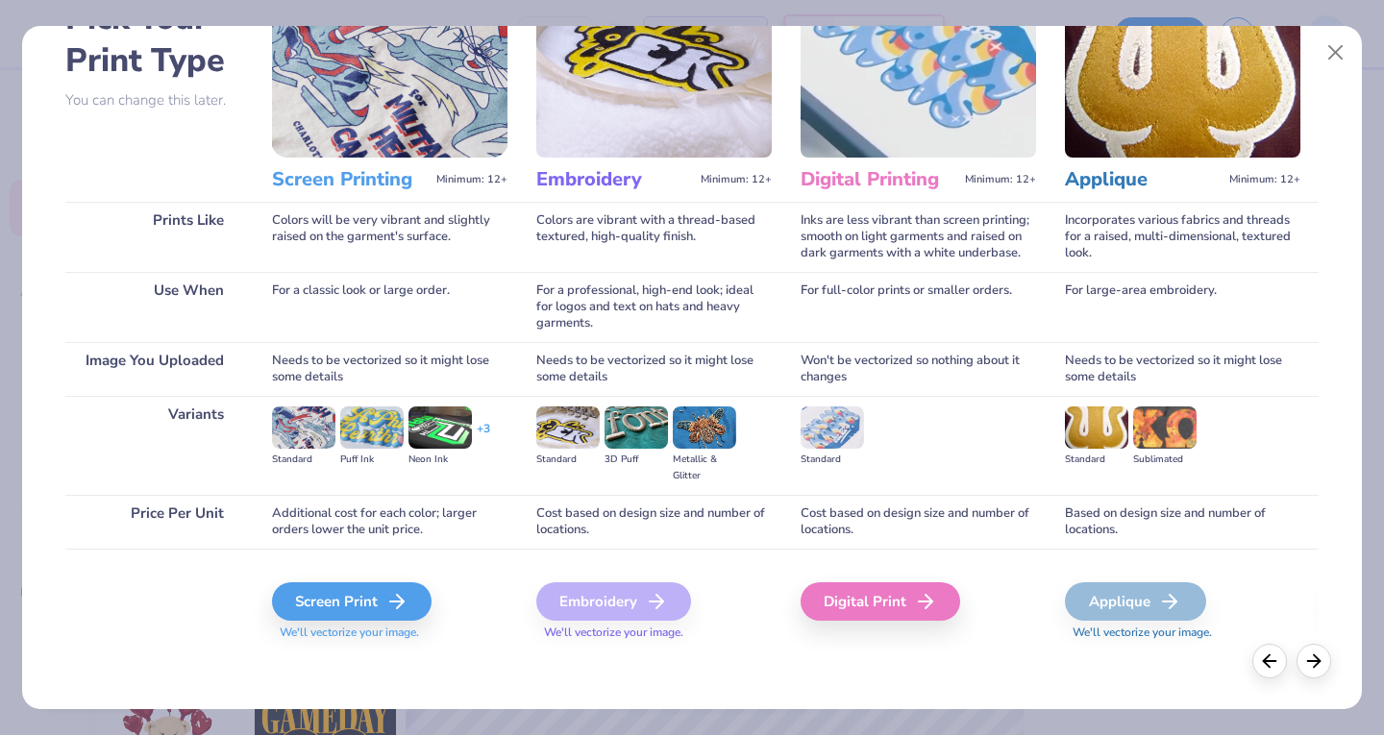
click at [378, 602] on div "Screen Print" at bounding box center [351, 601] width 159 height 38
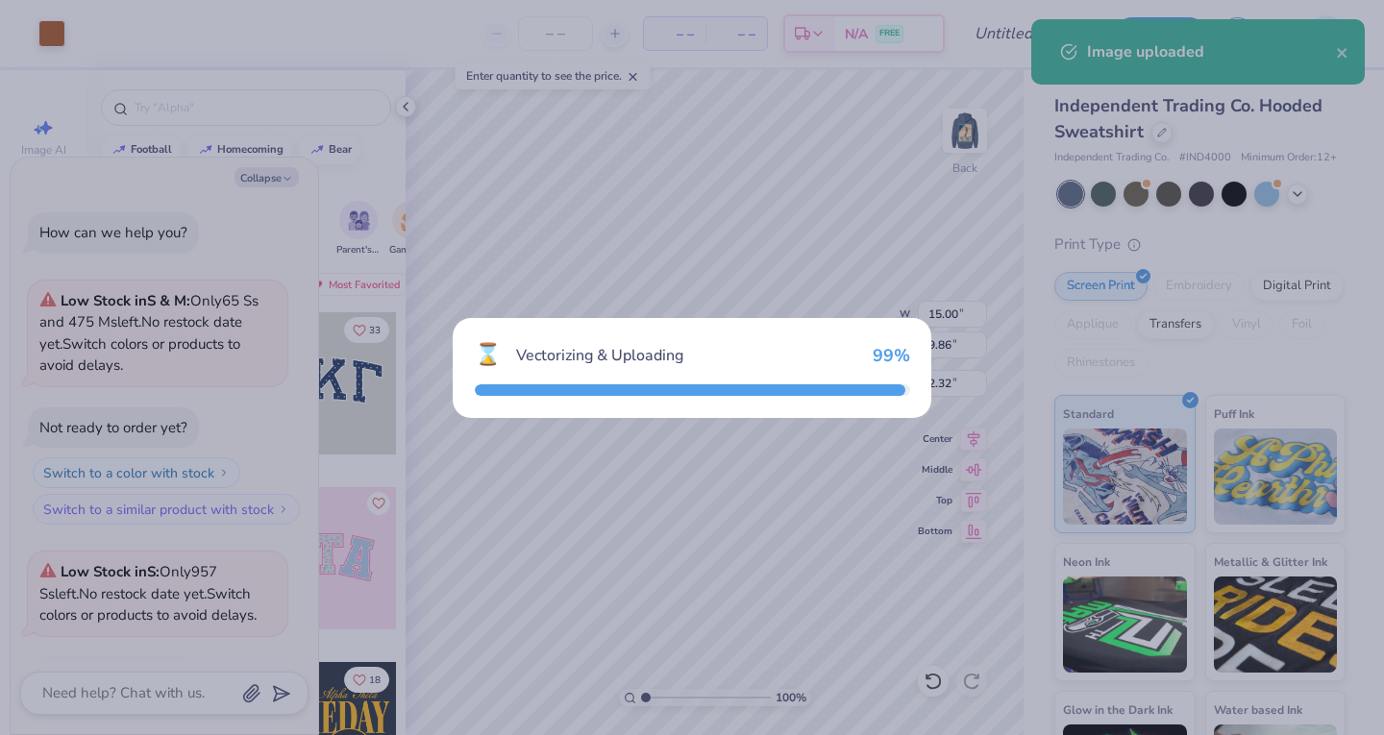
scroll to position [830, 0]
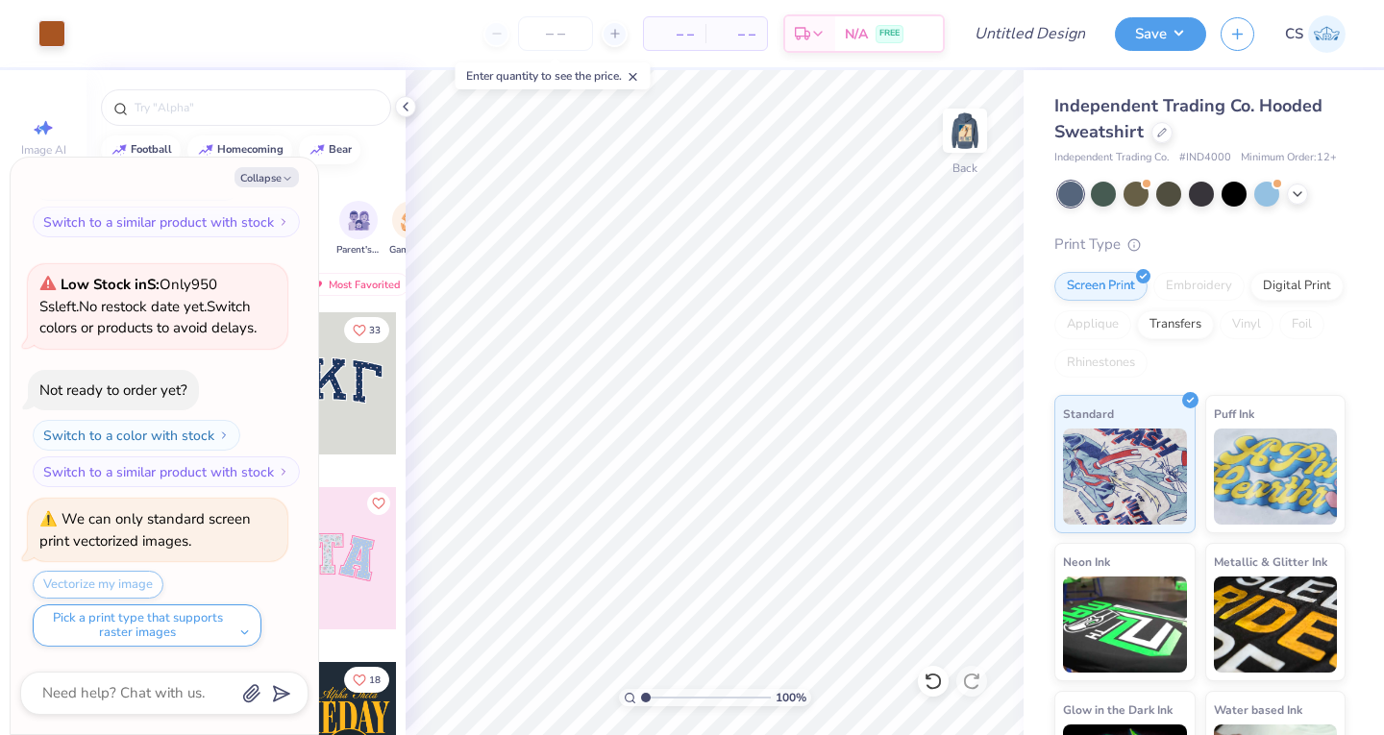
click at [971, 147] on img at bounding box center [964, 130] width 38 height 38
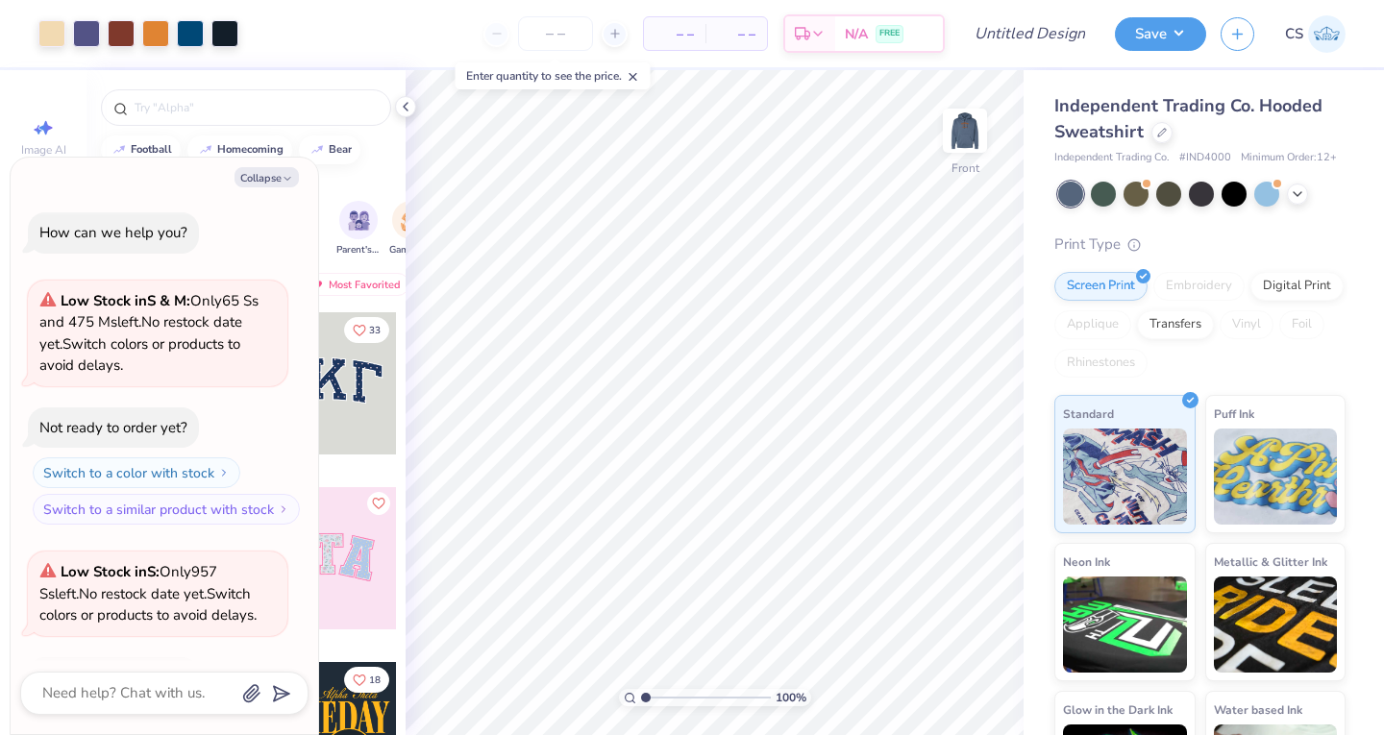
scroll to position [830, 0]
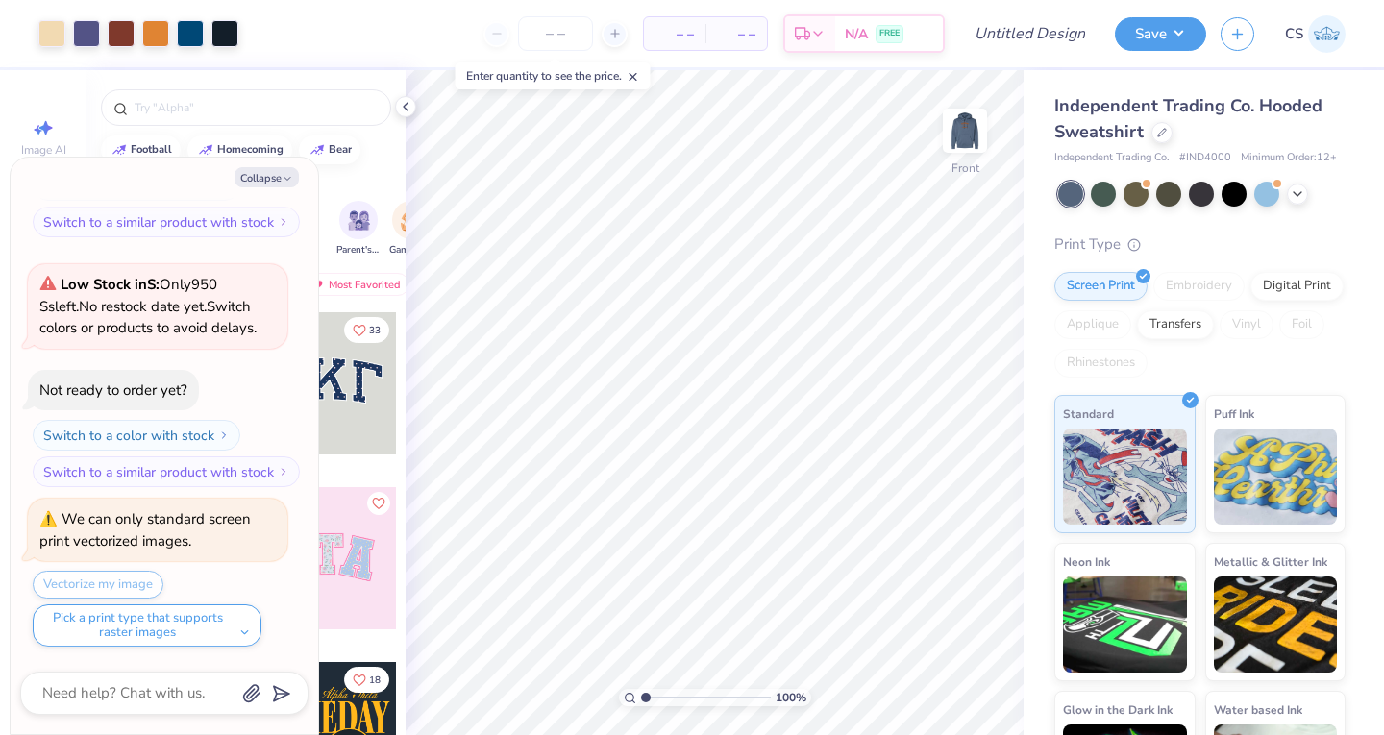
click at [1140, 26] on button "Save" at bounding box center [1159, 34] width 91 height 34
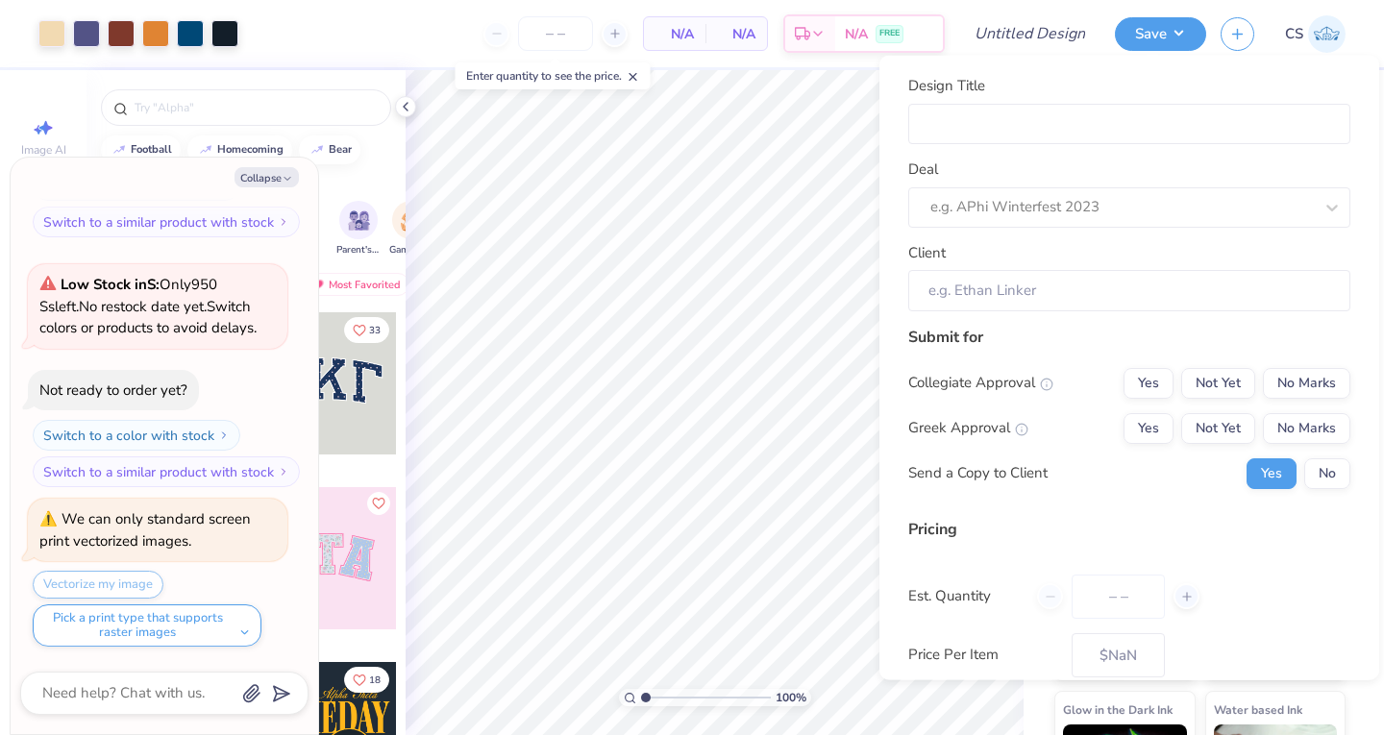
type textarea "x"
type input "0"
click at [1063, 107] on input "Design Title" at bounding box center [1129, 123] width 442 height 41
type input "P"
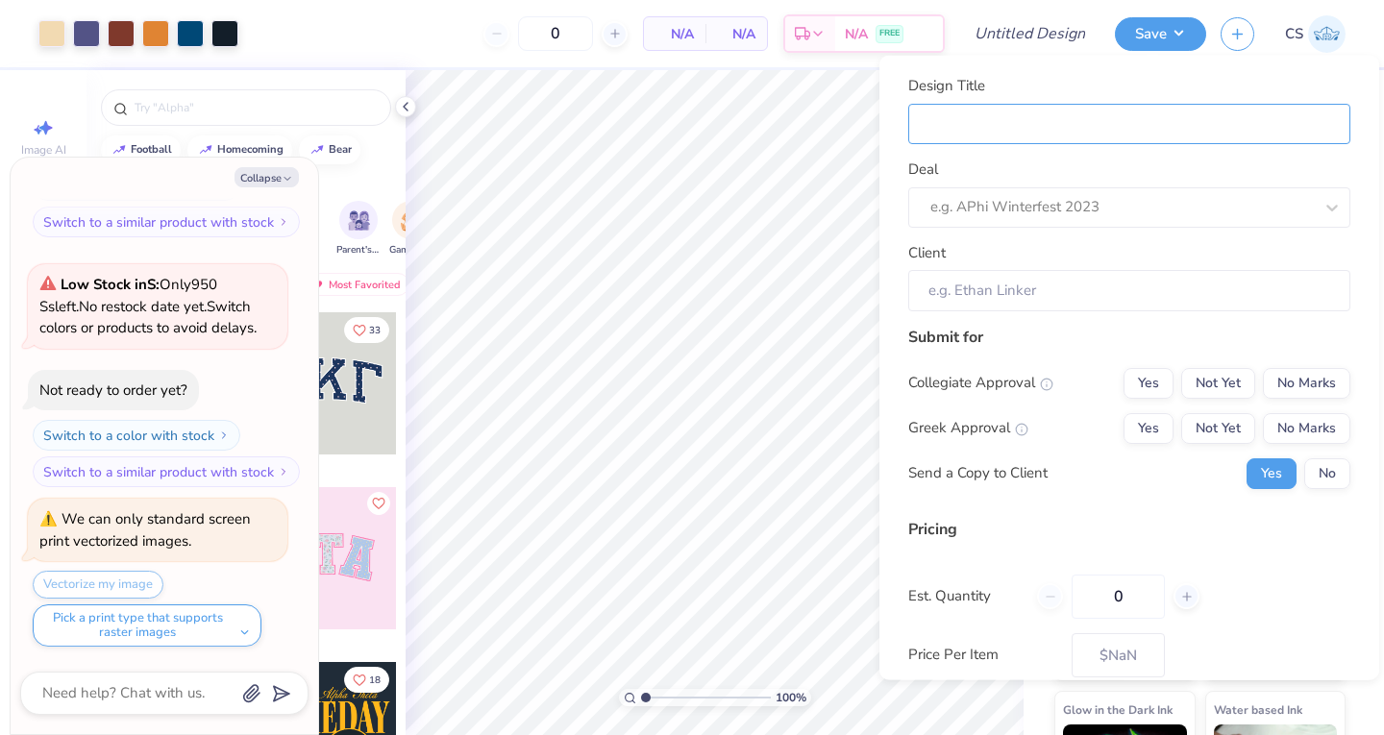
type textarea "x"
type input "P"
type input "Ph"
type textarea "x"
type input "Phi"
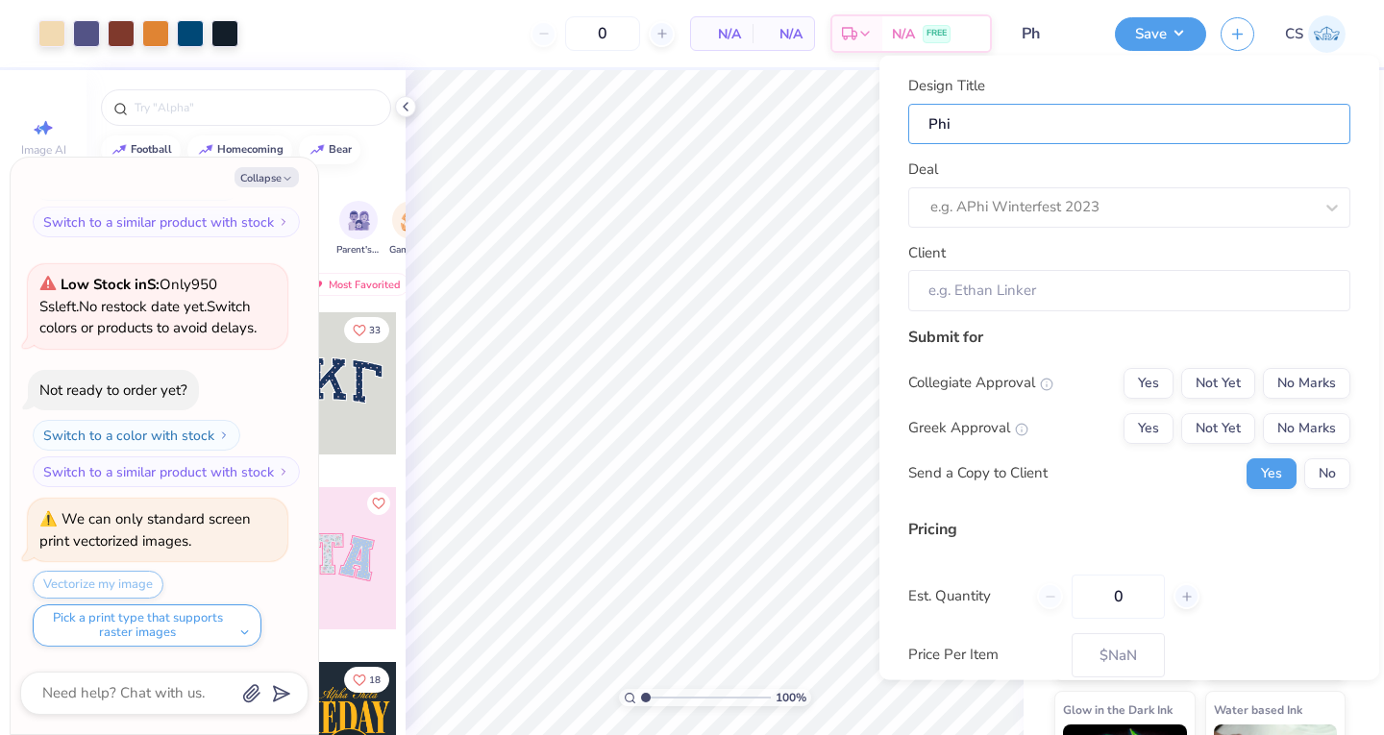
type input "Phi"
type textarea "x"
type input "Phi"
type textarea "x"
type input "Phi"
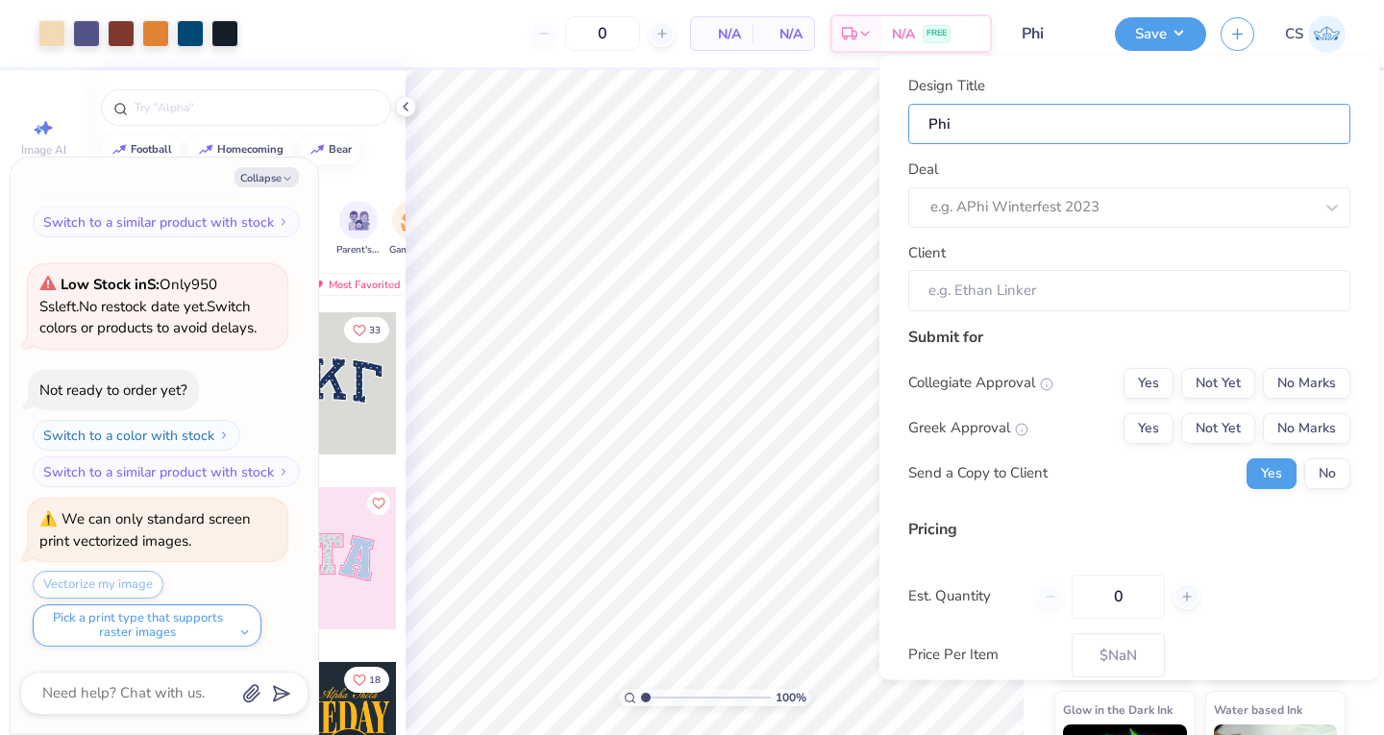
type input "Phi D"
type textarea "x"
type input "Phi D"
type input "Phi De"
type textarea "x"
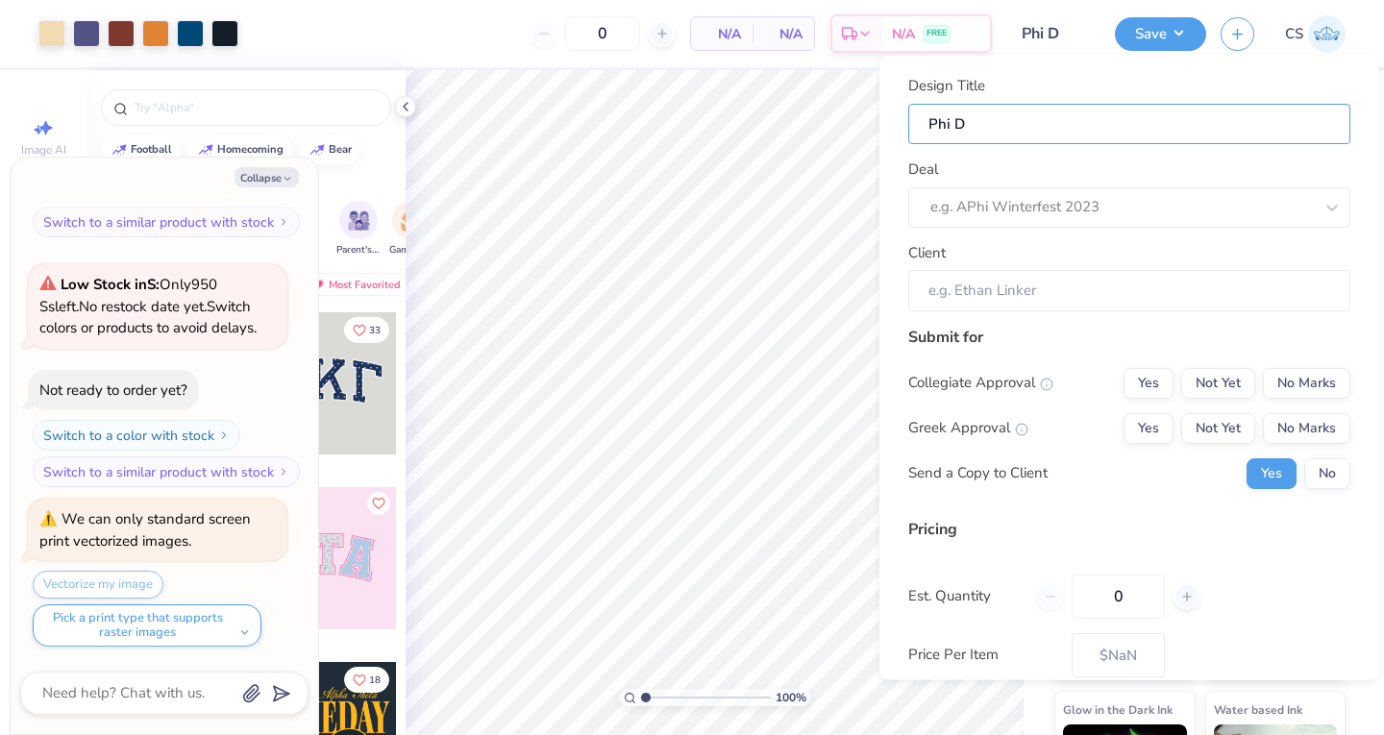
type input "Phi De"
type input "Phi Del"
type textarea "x"
type input "Phi Del"
type input "Phi Delt"
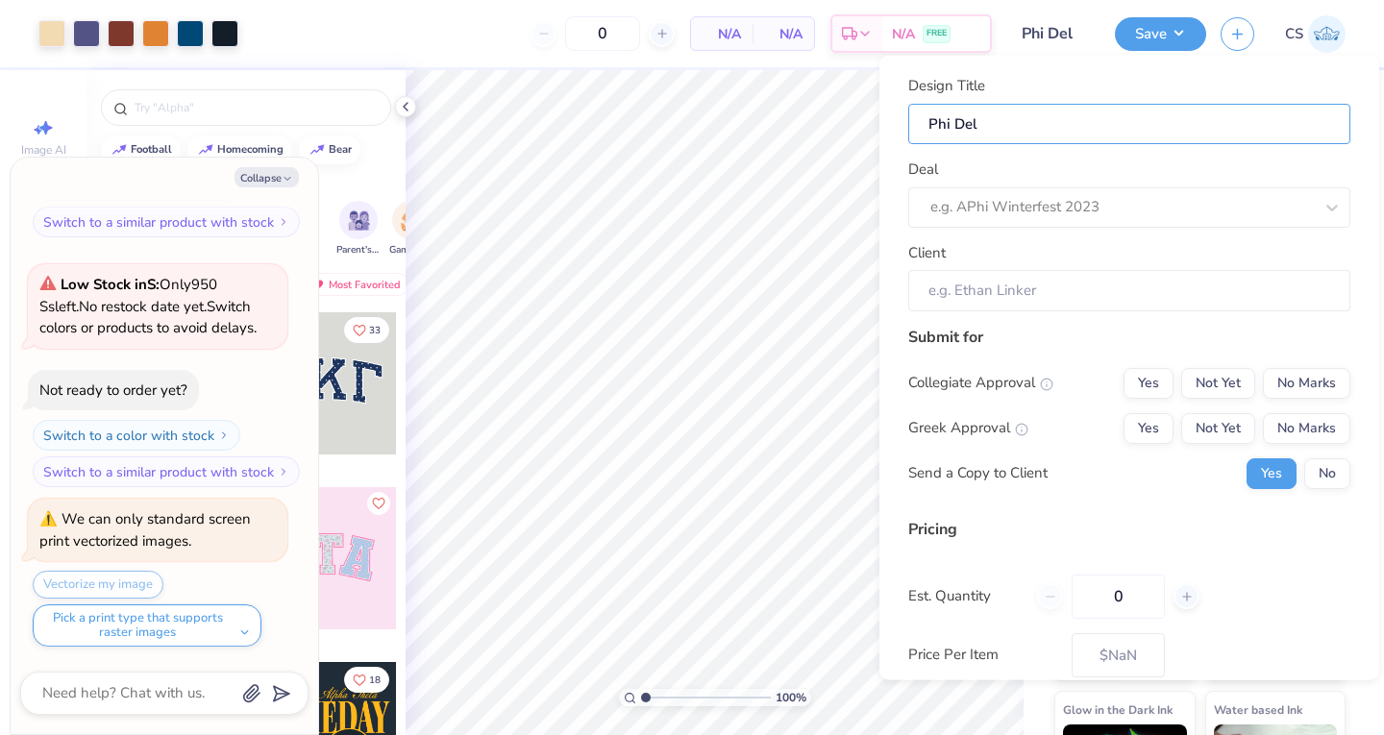
type textarea "x"
type input "Phi Delt"
type textarea "x"
type input "Phi Delt F"
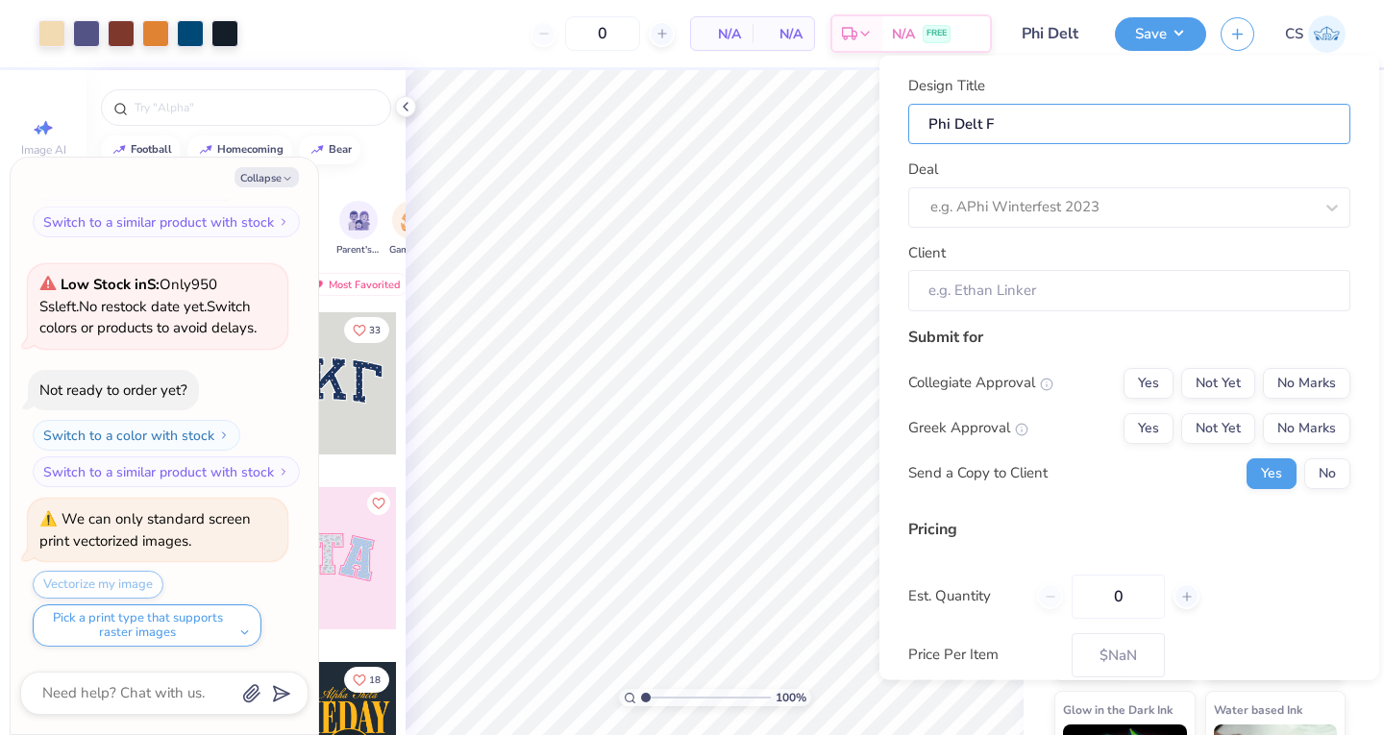
type input "Phi Delt F"
type textarea "x"
type input "Phi Delt Fo"
type textarea "x"
type input "Phi Delt Fo"
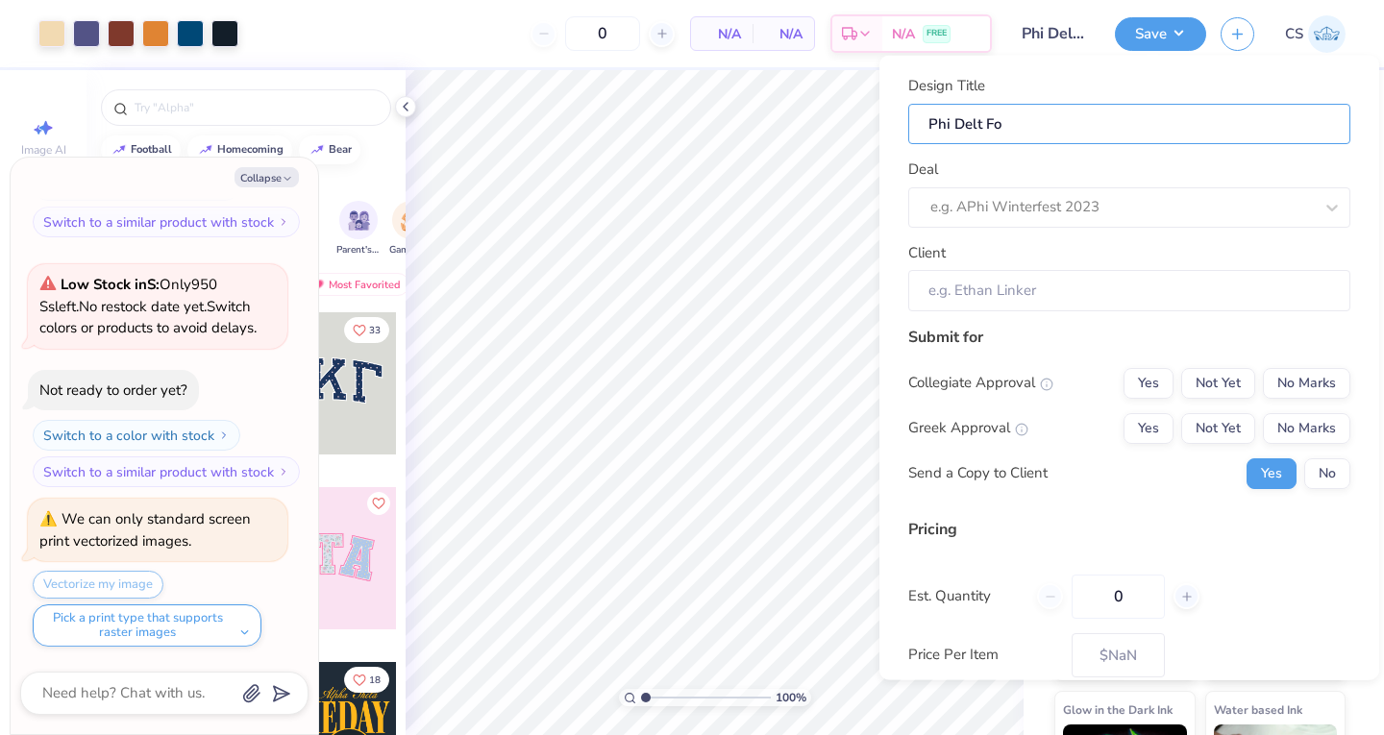
type input "Phi Delt For"
type textarea "x"
type input "Phi Delt For"
type input "Phi Delt Form"
type textarea "x"
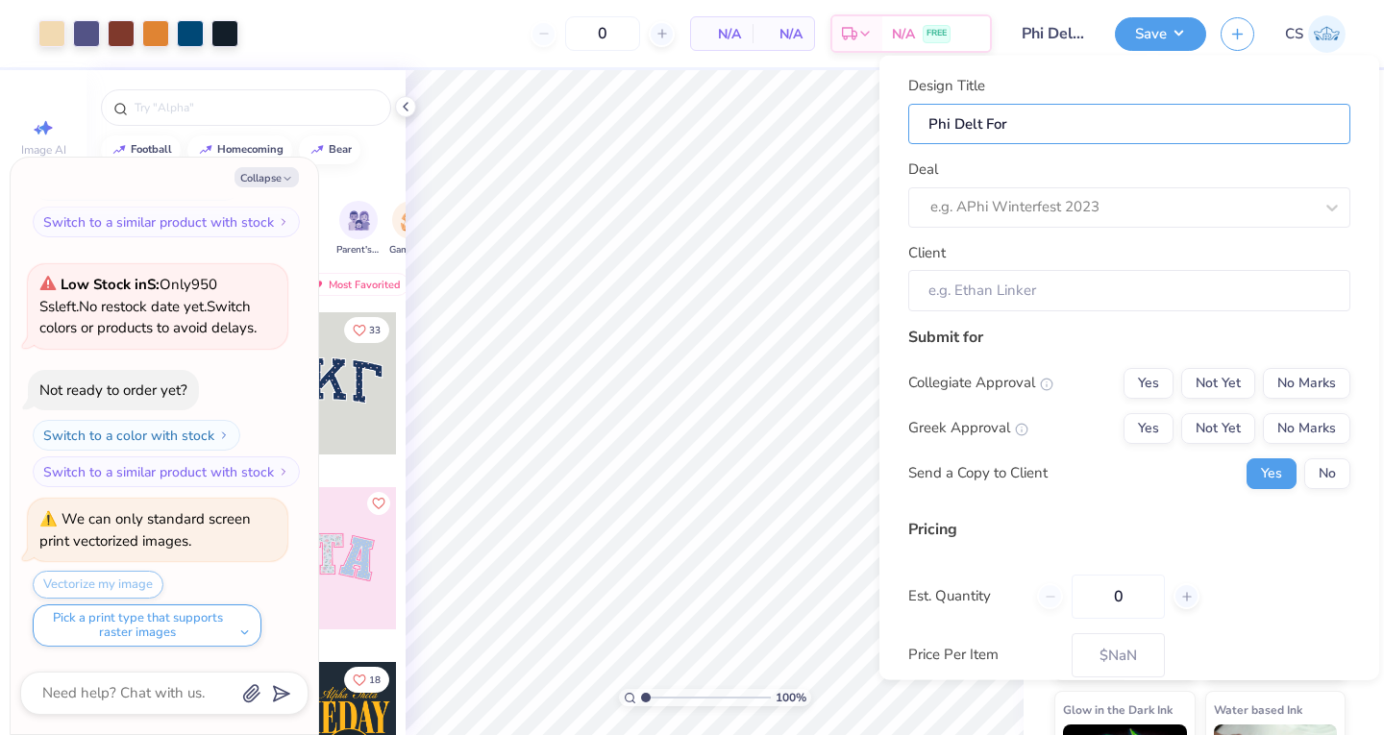
type input "Phi Delt Form"
type input "Phi Delt Forma"
type textarea "x"
type input "Phi Delt Forma"
type input "Phi Delt Formal"
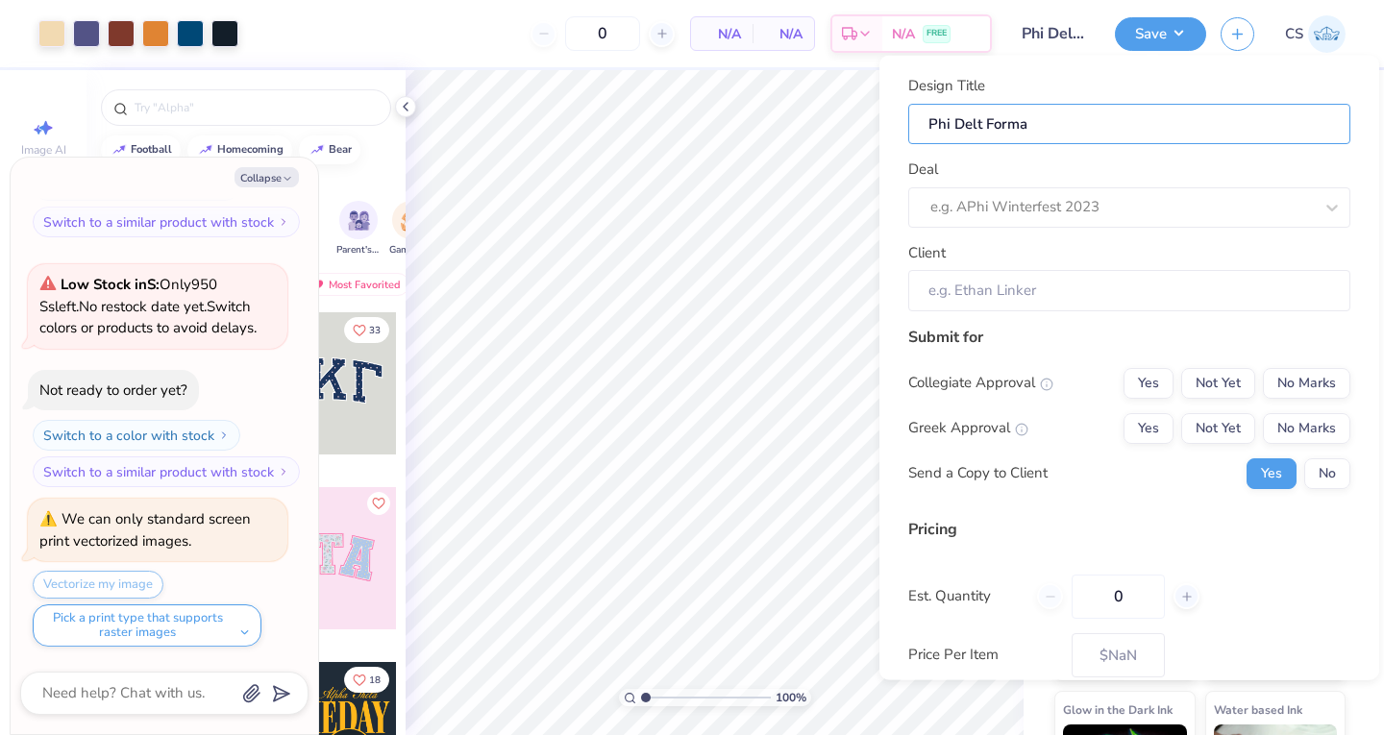
type textarea "x"
type input "Phi Delt Formal"
type input "Phi Delt Formal-"
type textarea "x"
type input "Phi Delt Formal-"
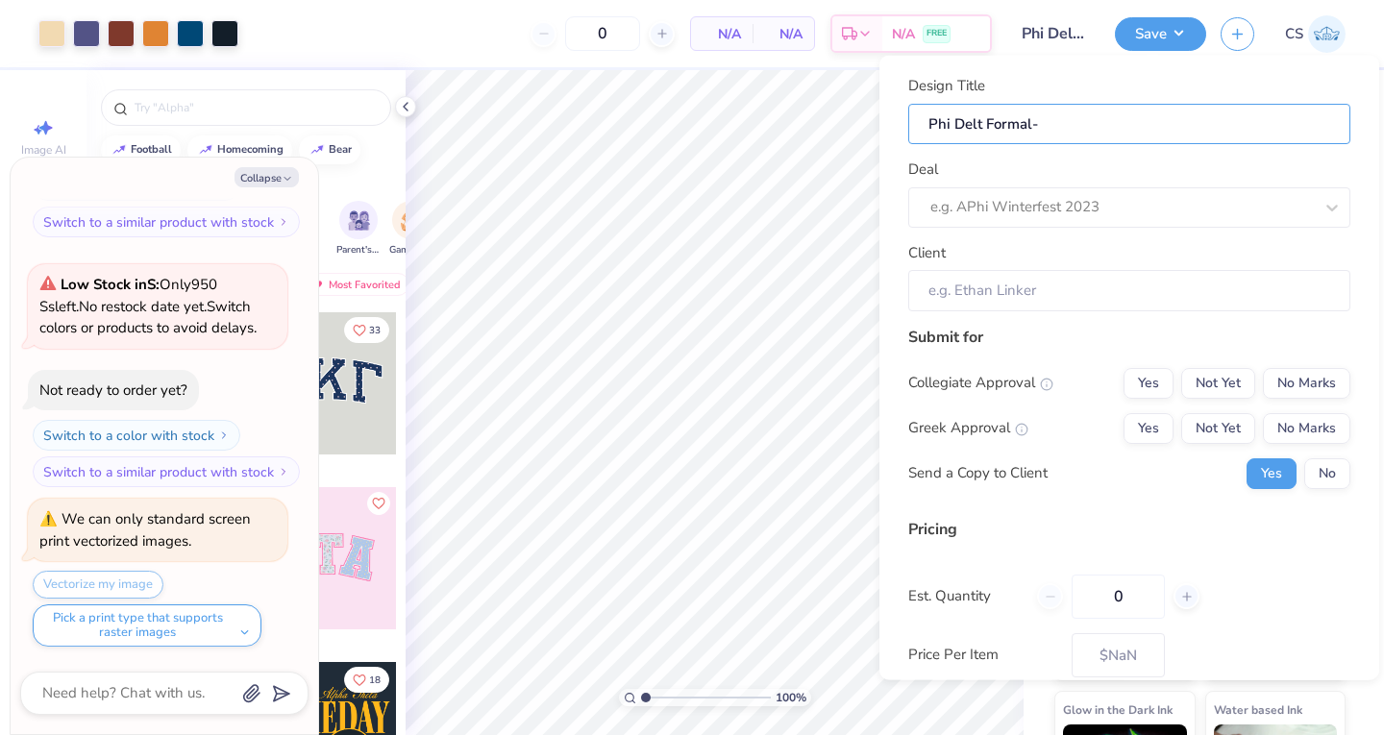
type input "Phi Delt Formal-"
type textarea "x"
type input "Phi Delt Formal-"
type input "Phi Delt Formal- d"
type textarea "x"
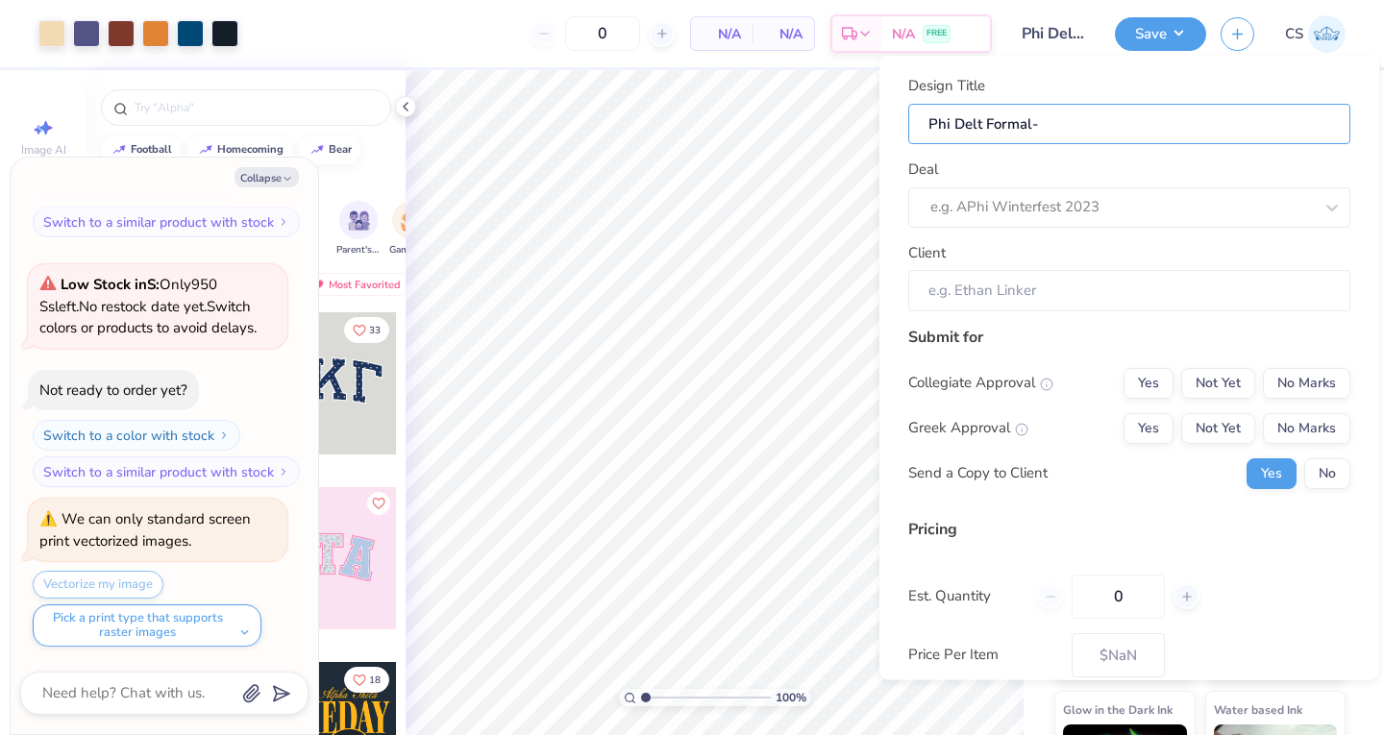
type input "Phi Delt Formal- d"
type input "Phi Delt Formal- de"
type textarea "x"
type input "Phi Delt Formal- de"
type input "Phi Delt Formal- des"
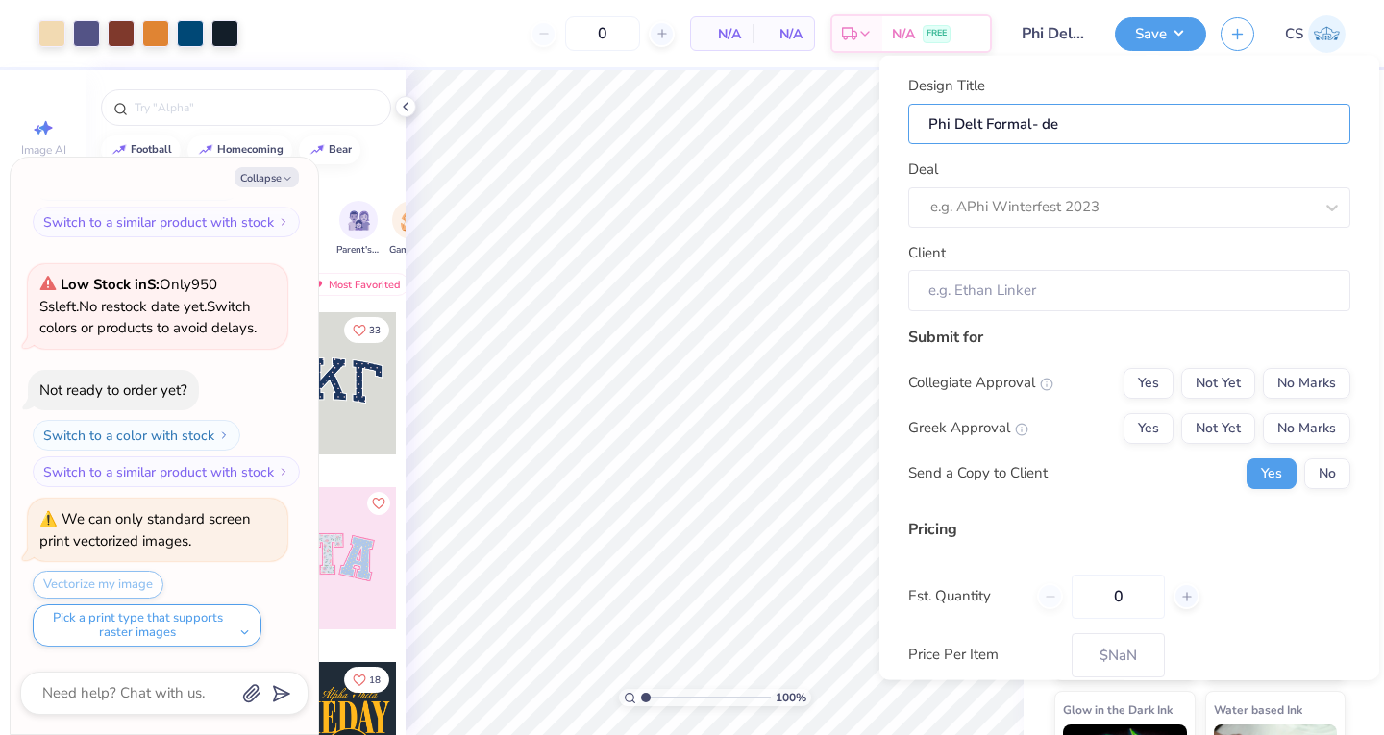
type textarea "x"
type input "Phi Delt Formal- des"
type input "Phi Delt Formal- desi"
type textarea "x"
type input "Phi Delt Formal- desi"
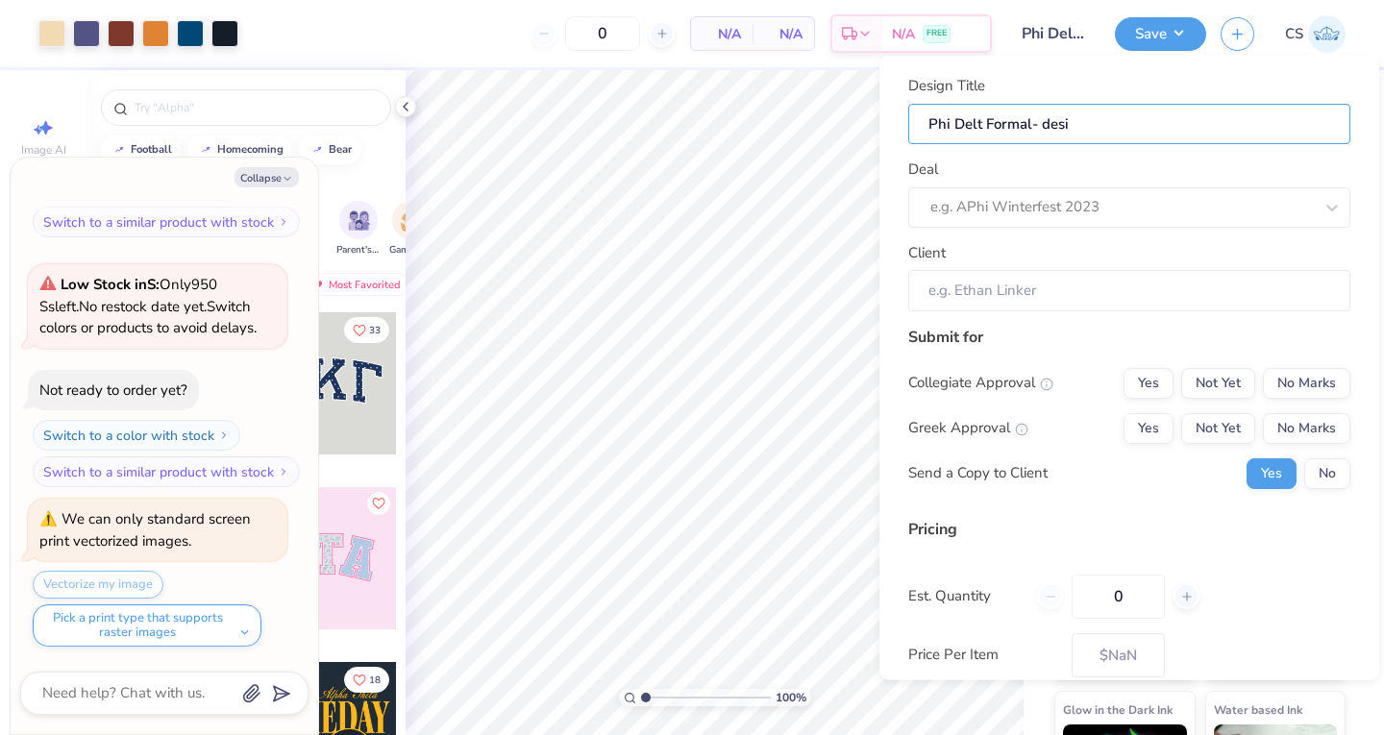
type input "Phi Delt Formal- desig"
type textarea "x"
type input "Phi Delt Formal- desig"
type input "Phi Delt Formal- design"
type textarea "x"
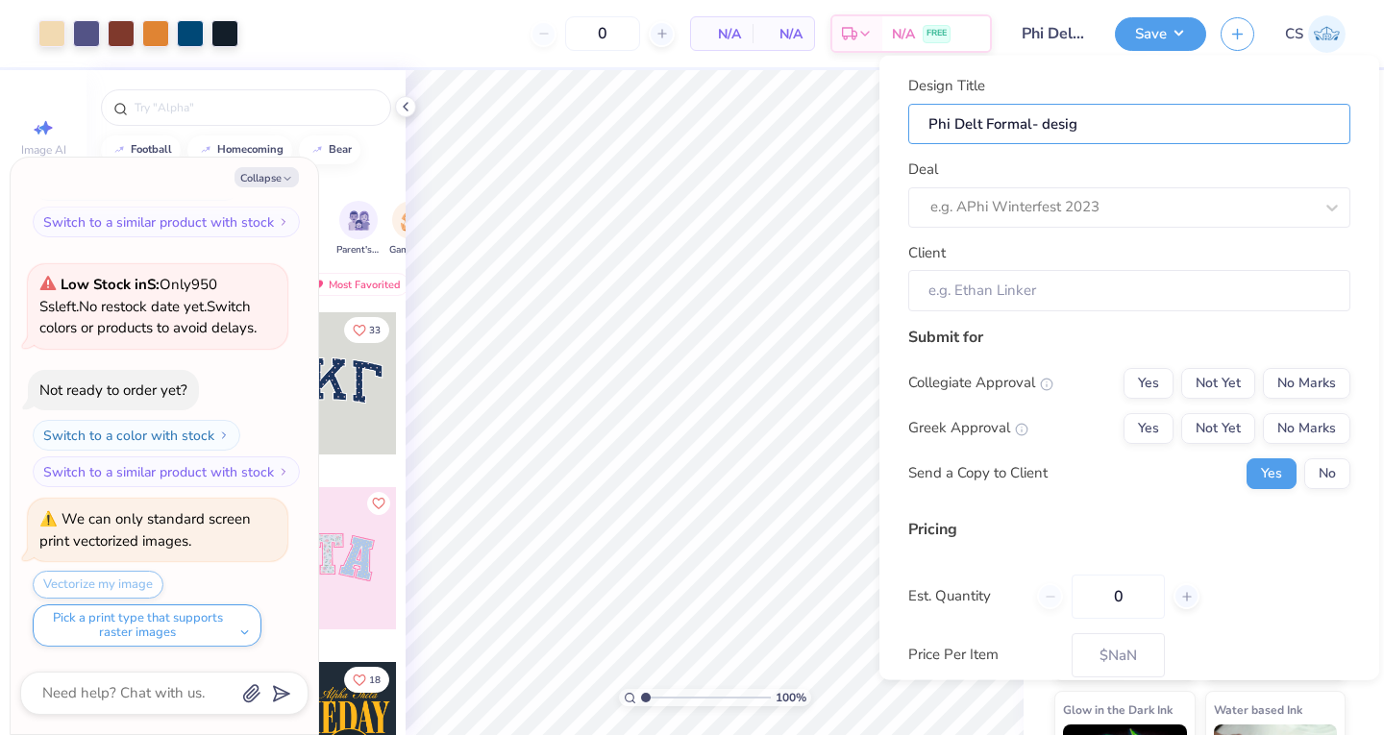
type input "Phi Delt Formal- design"
type textarea "x"
type input "Phi Delt Formal- design"
type input "Phi Delt Formal- design 2"
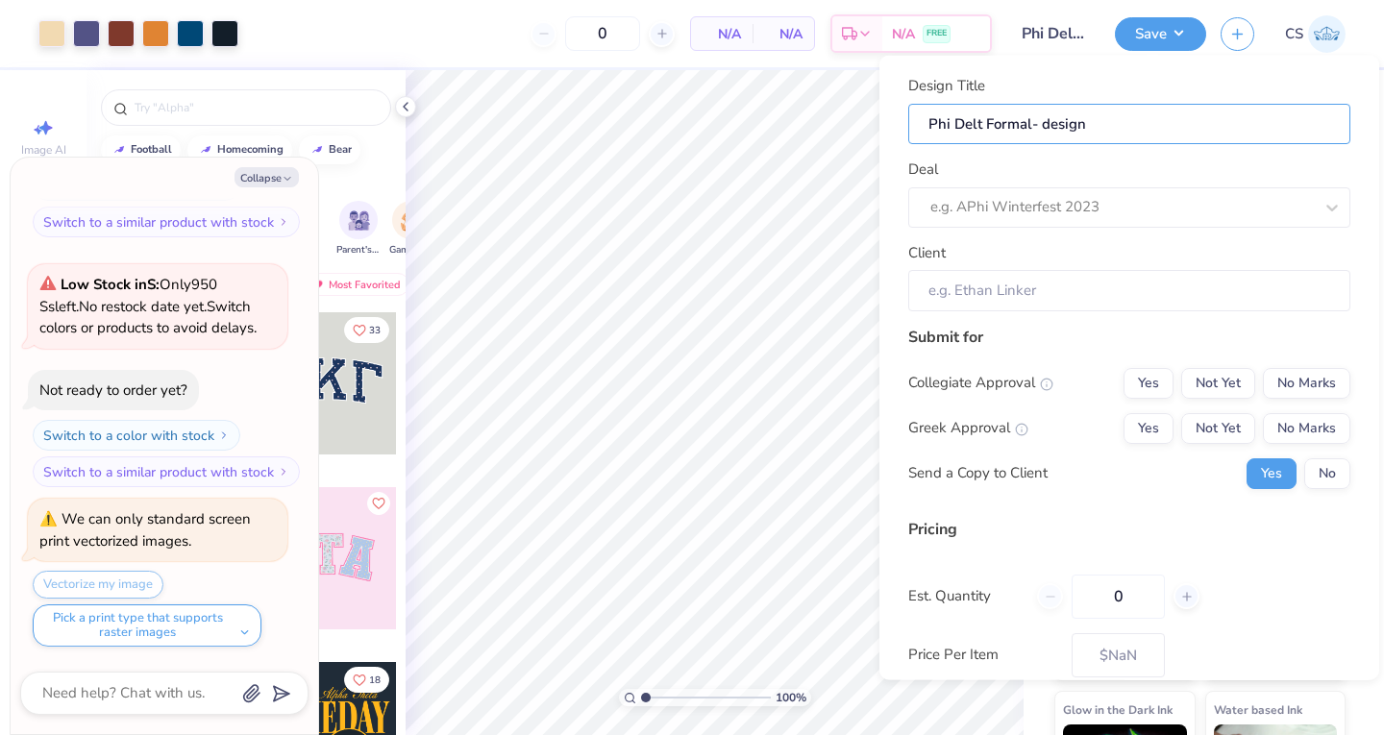
type textarea "x"
type input "Phi Delt Formal- design 2"
type textarea "x"
type input "Phi Delt Formal- design 2"
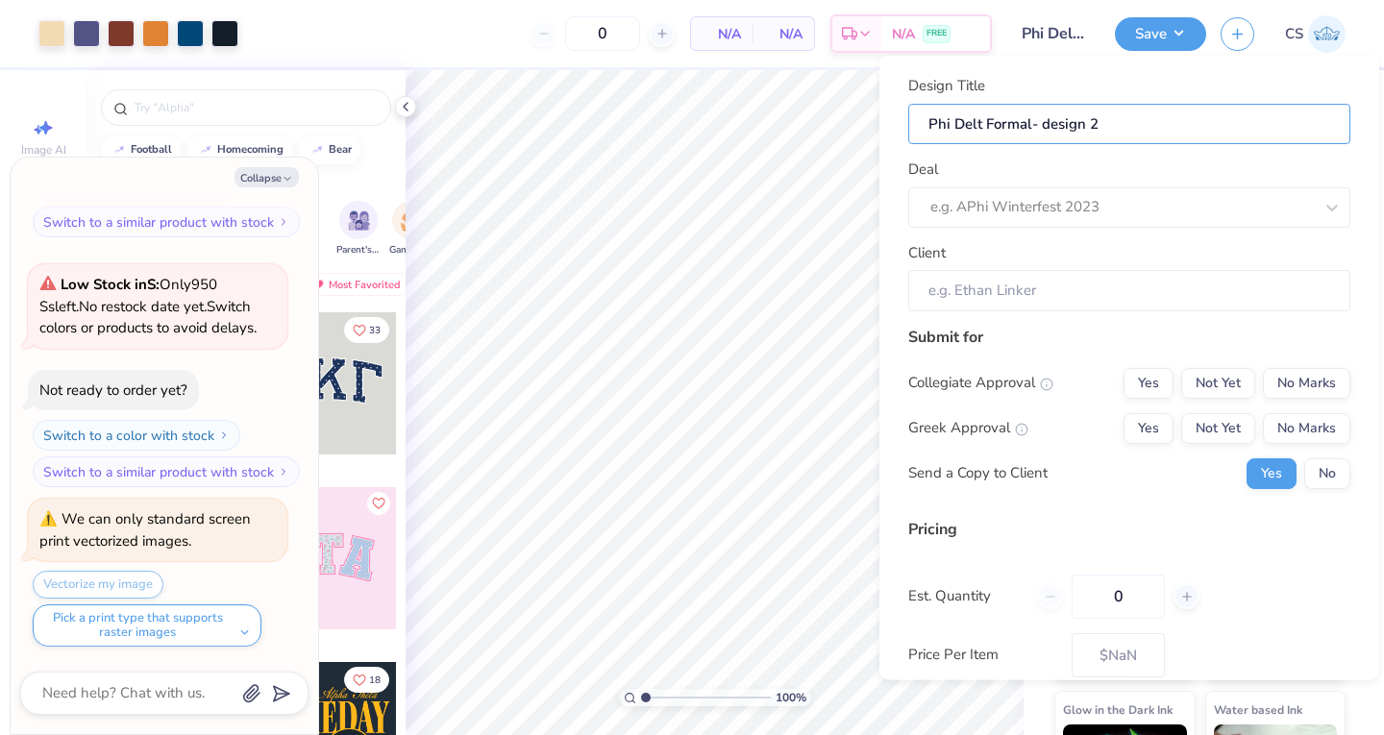
type input "Phi Delt Formal- design 2 l"
type textarea "x"
type input "Phi Delt Formal- design 2 l"
type input "Phi Delt Formal- design 2 li"
type textarea "x"
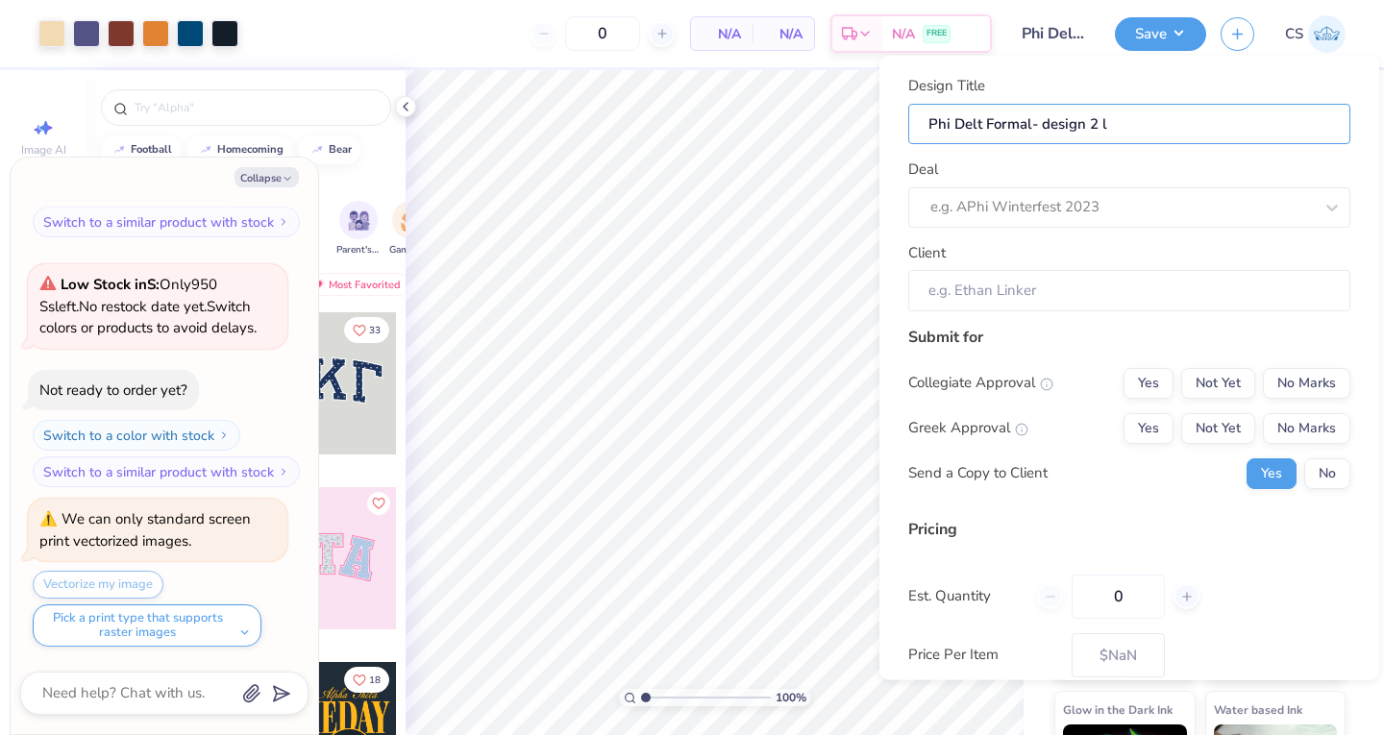
type input "Phi Delt Formal- design 2 li"
type input "Phi Delt Formal- design 2 lig"
type textarea "x"
type input "Phi Delt Formal- design 2 lig"
type input "Phi Delt Formal- design 2 ligh"
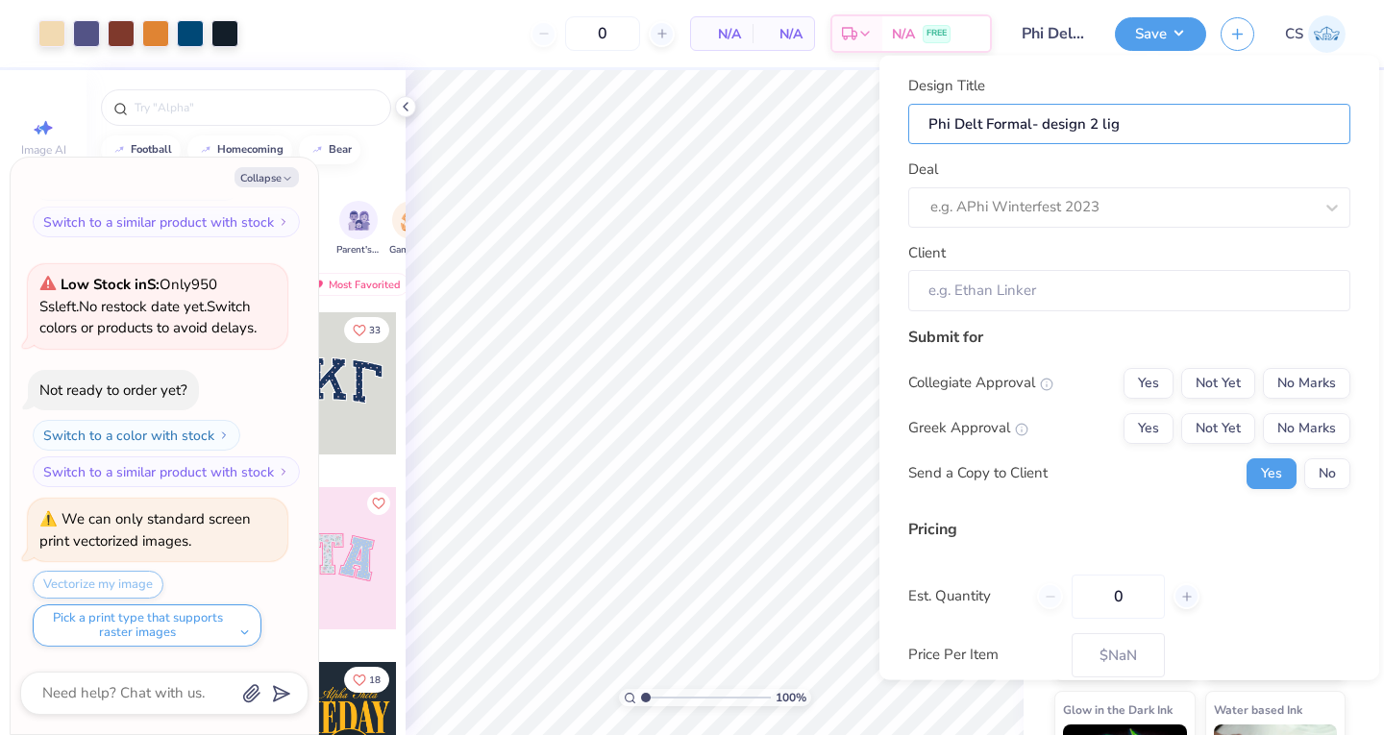
type textarea "x"
type input "Phi Delt Formal- design 2 ligh"
type input "Phi Delt Formal- design 2 light"
type textarea "x"
type input "Phi Delt Formal- design 2 light"
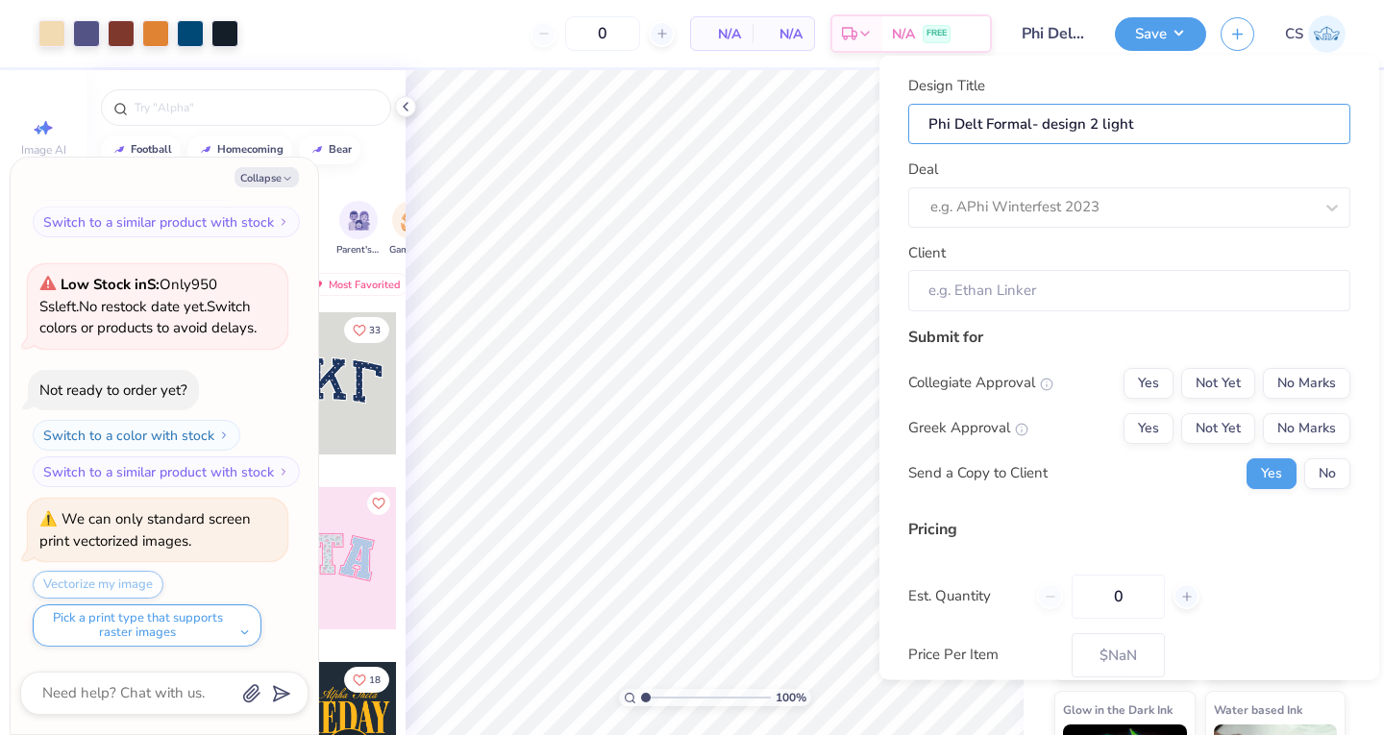
type input "Phi Delt Formal- design 2 light"
type textarea "x"
type input "Phi Delt Formal- design 2 light"
type input "Phi Delt Formal- design 2 light b"
type textarea "x"
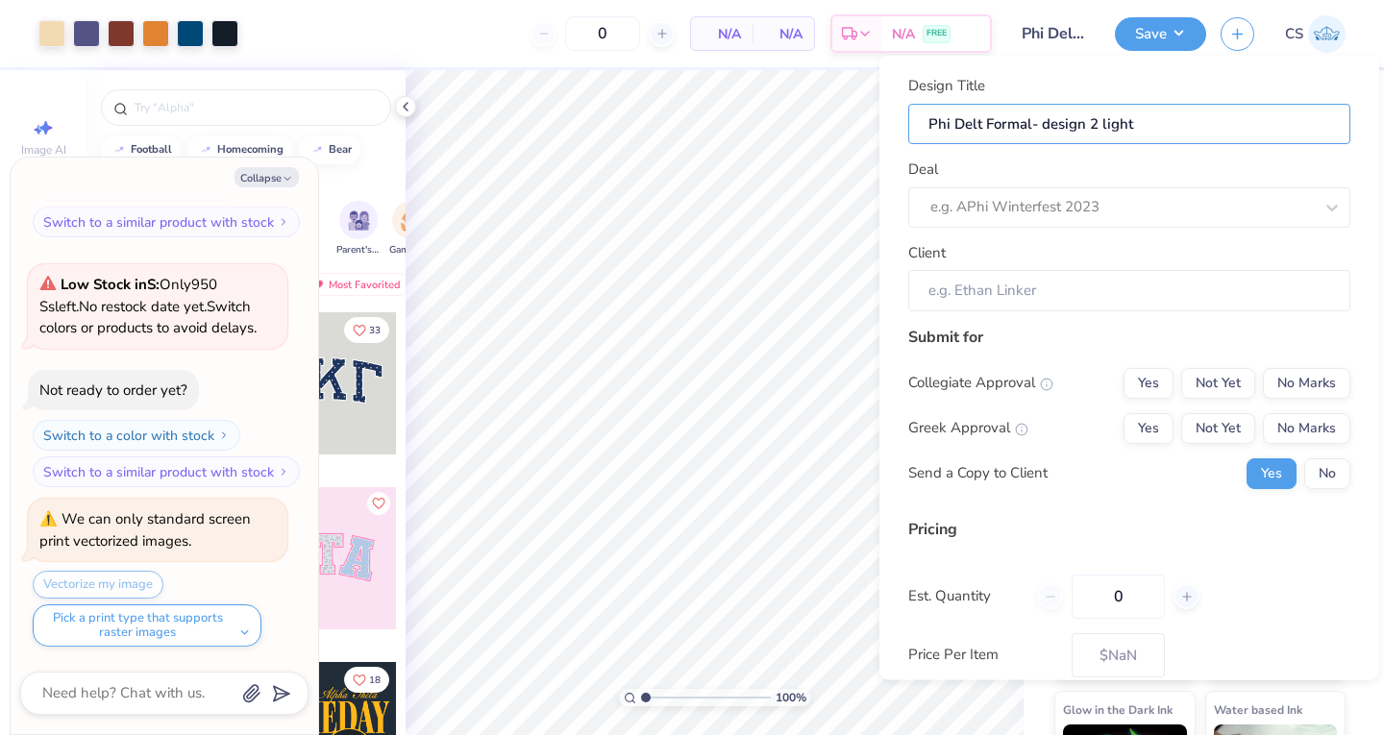
type input "Phi Delt Formal- design 2 light b"
type input "Phi Delt Formal- design 2 light bl"
type textarea "x"
type input "Phi Delt Formal- design 2 light bl"
type input "Phi Delt Formal- design 2 light blu"
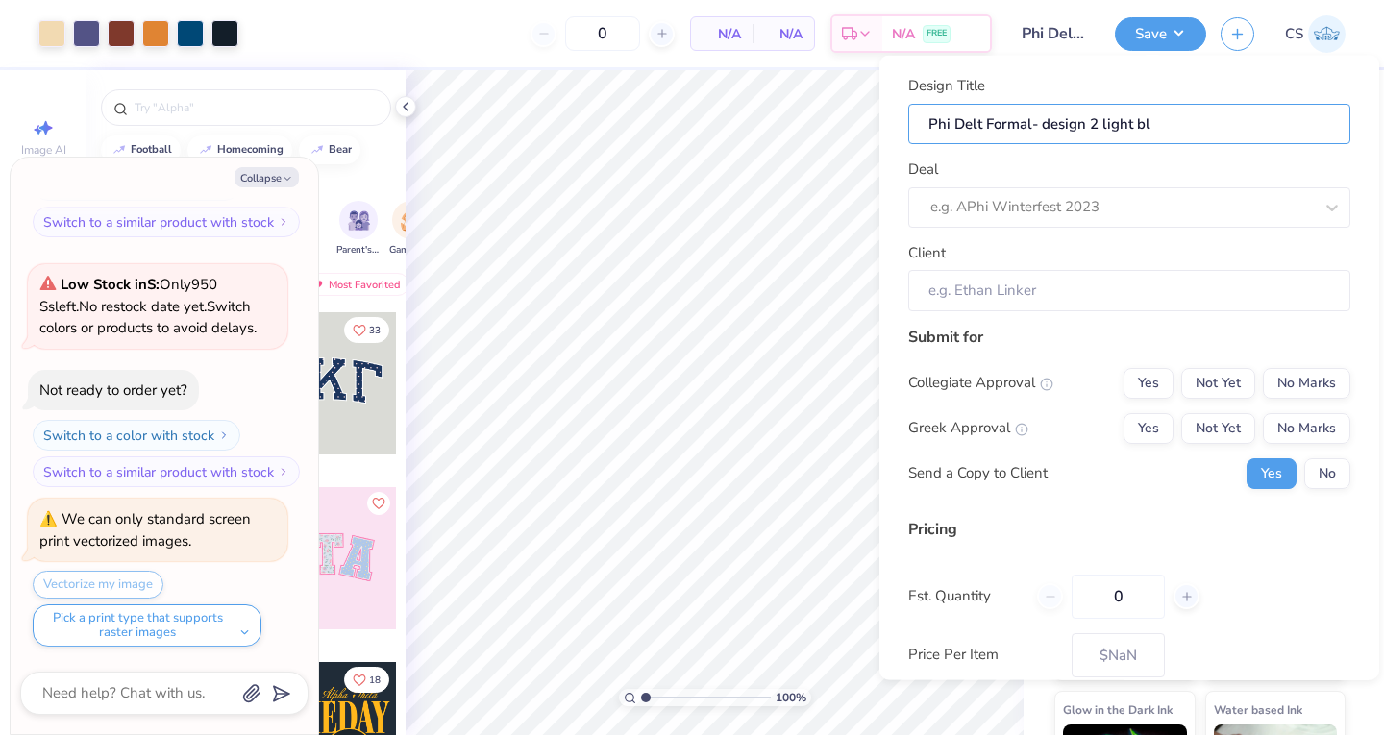
type textarea "x"
type input "Phi Delt Formal- design 2 light blu"
type input "Phi Delt Formal- design 2 light blue"
type textarea "x"
type input "Phi Delt Formal- design 2 light blue"
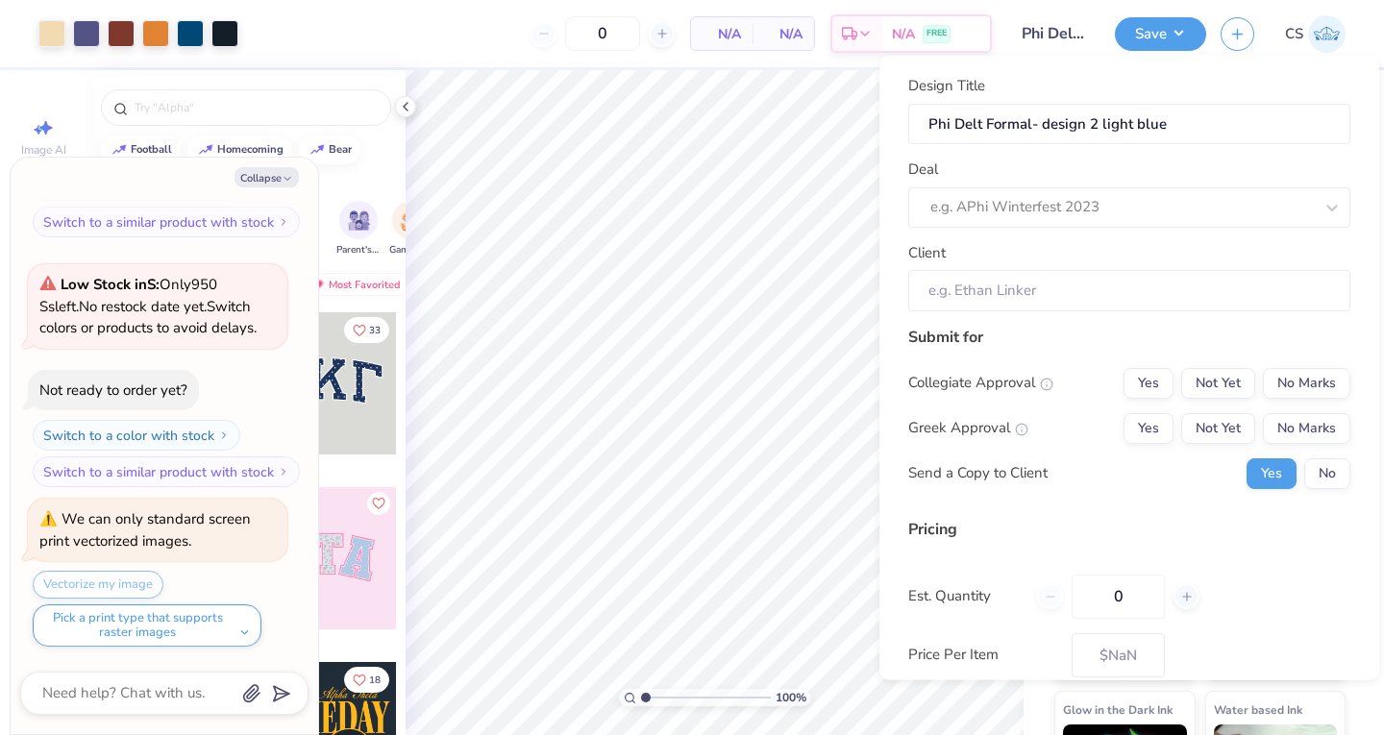
click at [1037, 212] on div at bounding box center [1121, 207] width 382 height 26
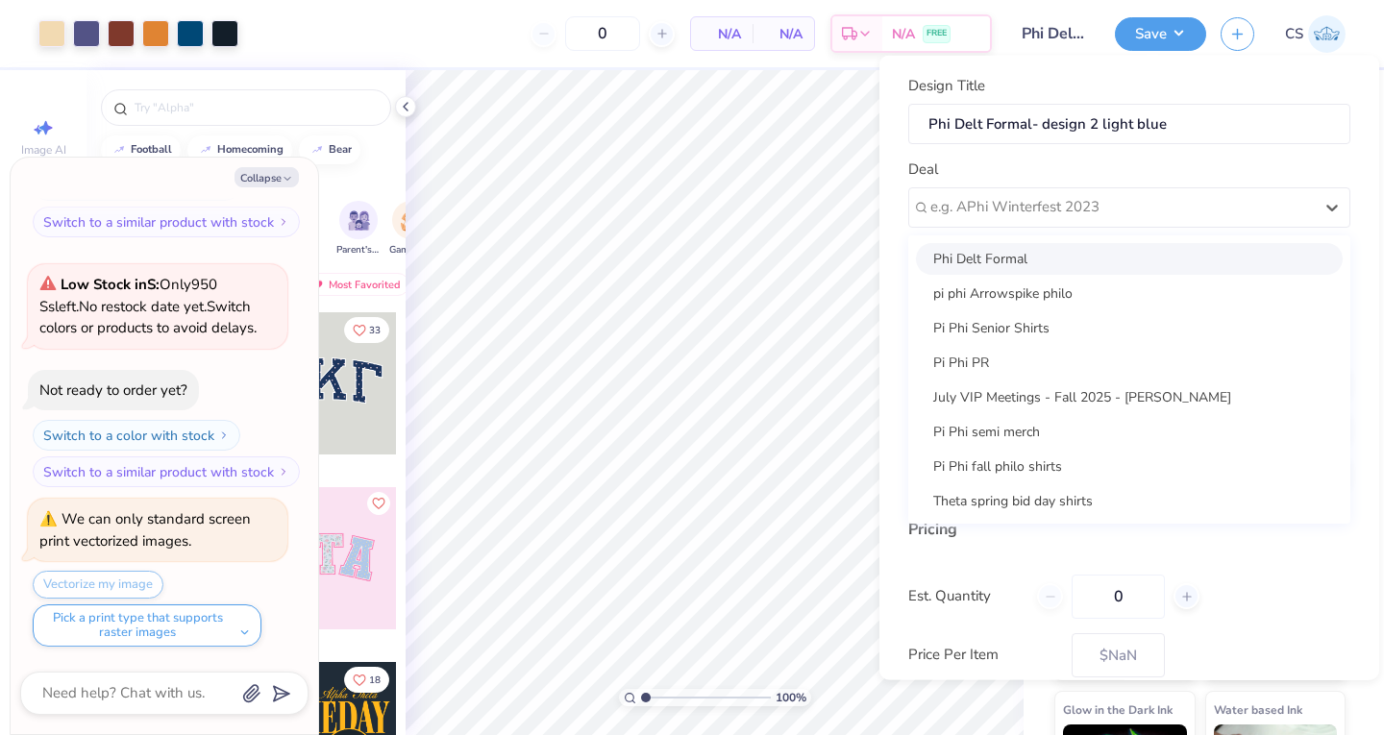
click at [1012, 258] on div "Phi Delt Formal" at bounding box center [1129, 258] width 427 height 32
type textarea "x"
type input "Leo Grzesiak"
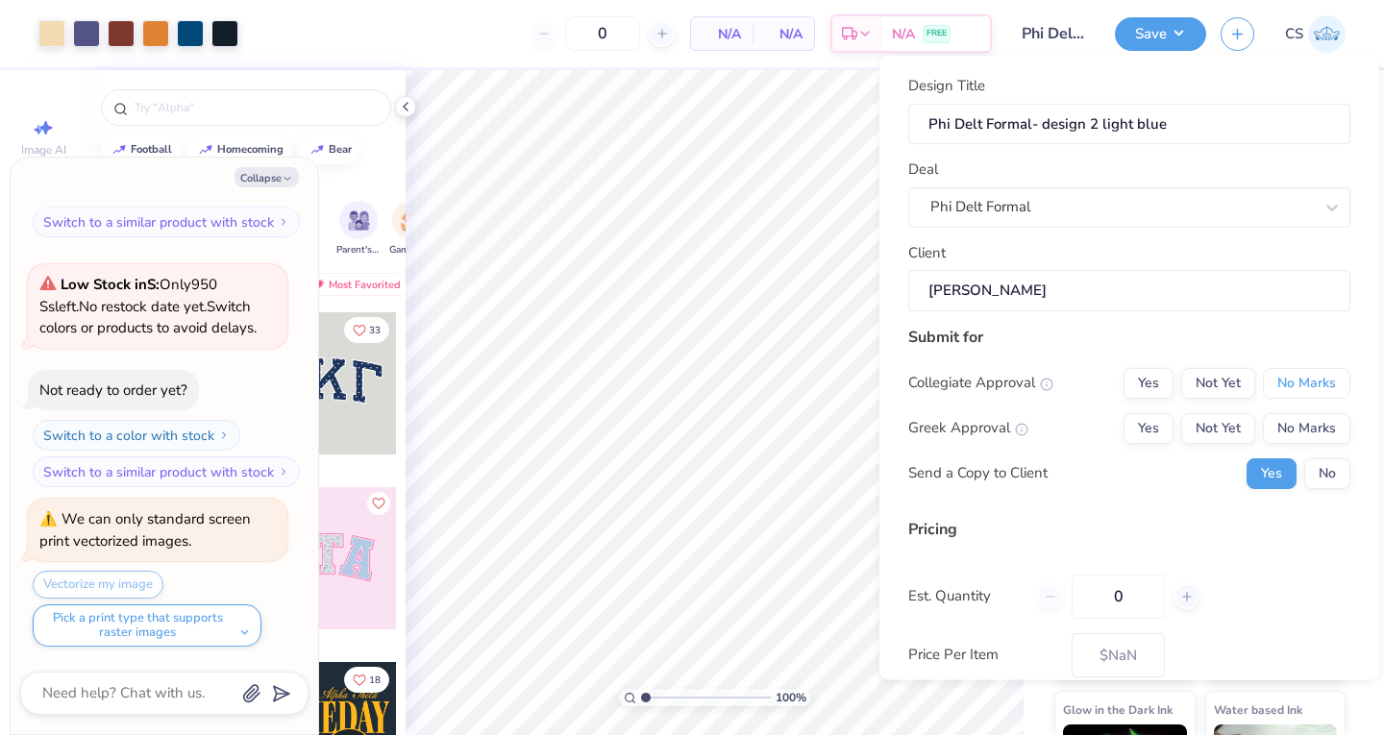
click at [1282, 384] on button "No Marks" at bounding box center [1305, 382] width 87 height 31
click at [1216, 430] on button "Not Yet" at bounding box center [1218, 427] width 74 height 31
click at [1308, 471] on button "No" at bounding box center [1327, 472] width 46 height 31
type textarea "x"
click at [1116, 597] on input "0" at bounding box center [1117, 596] width 93 height 44
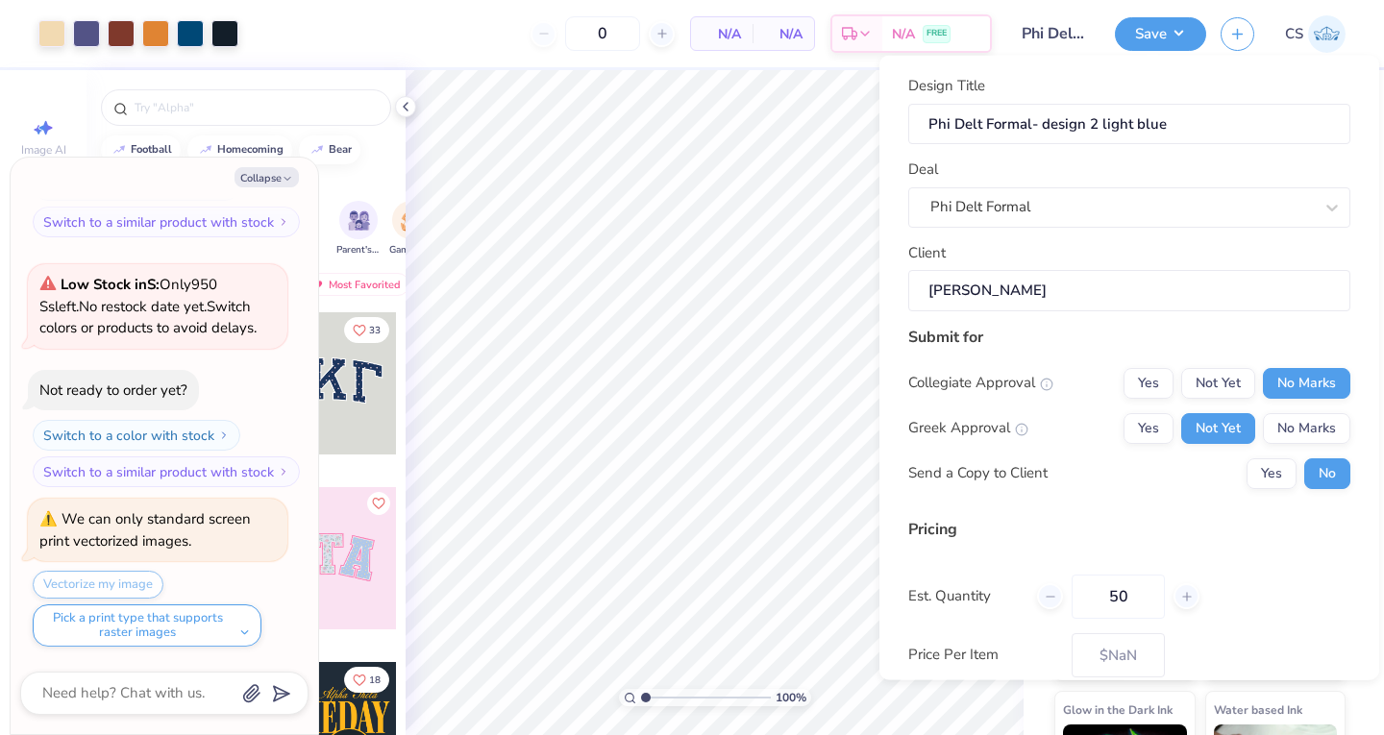
type input "500"
type input "$48.10"
type input "50"
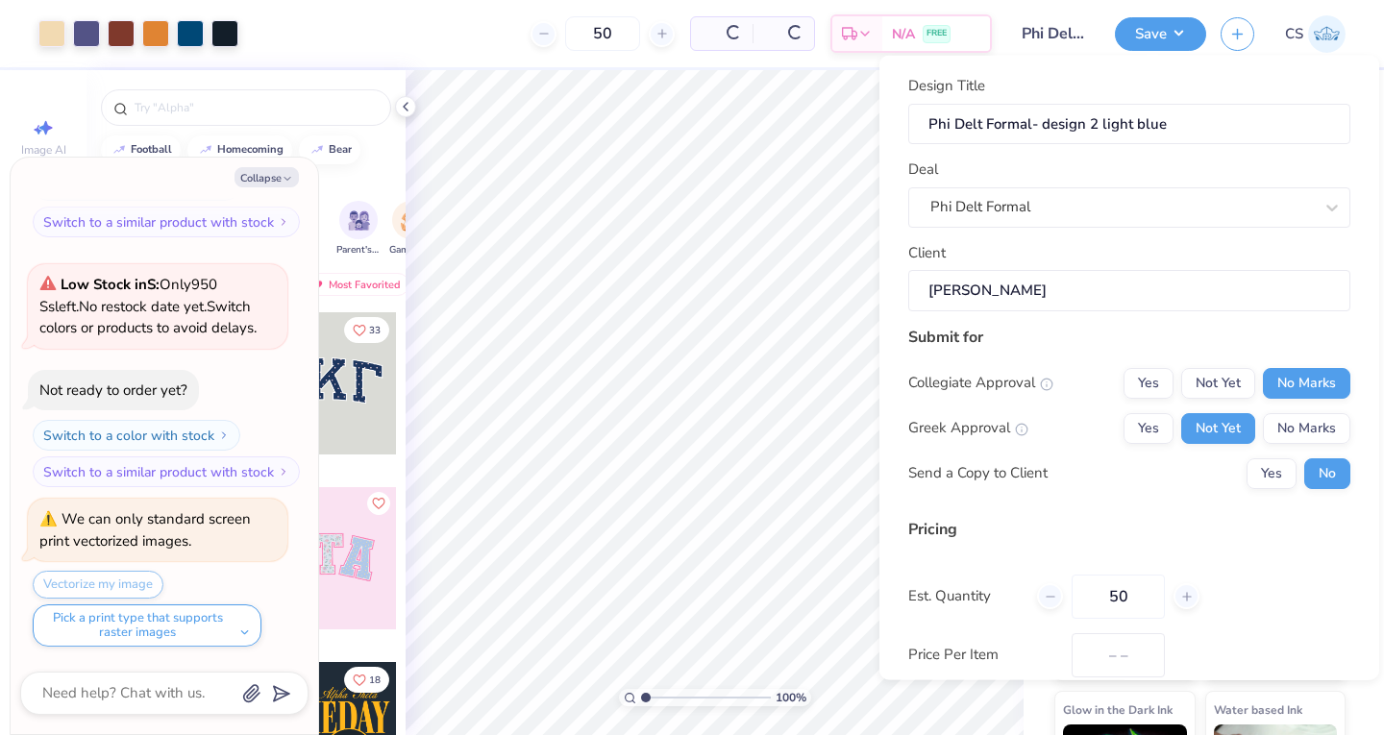
type input "$58.44"
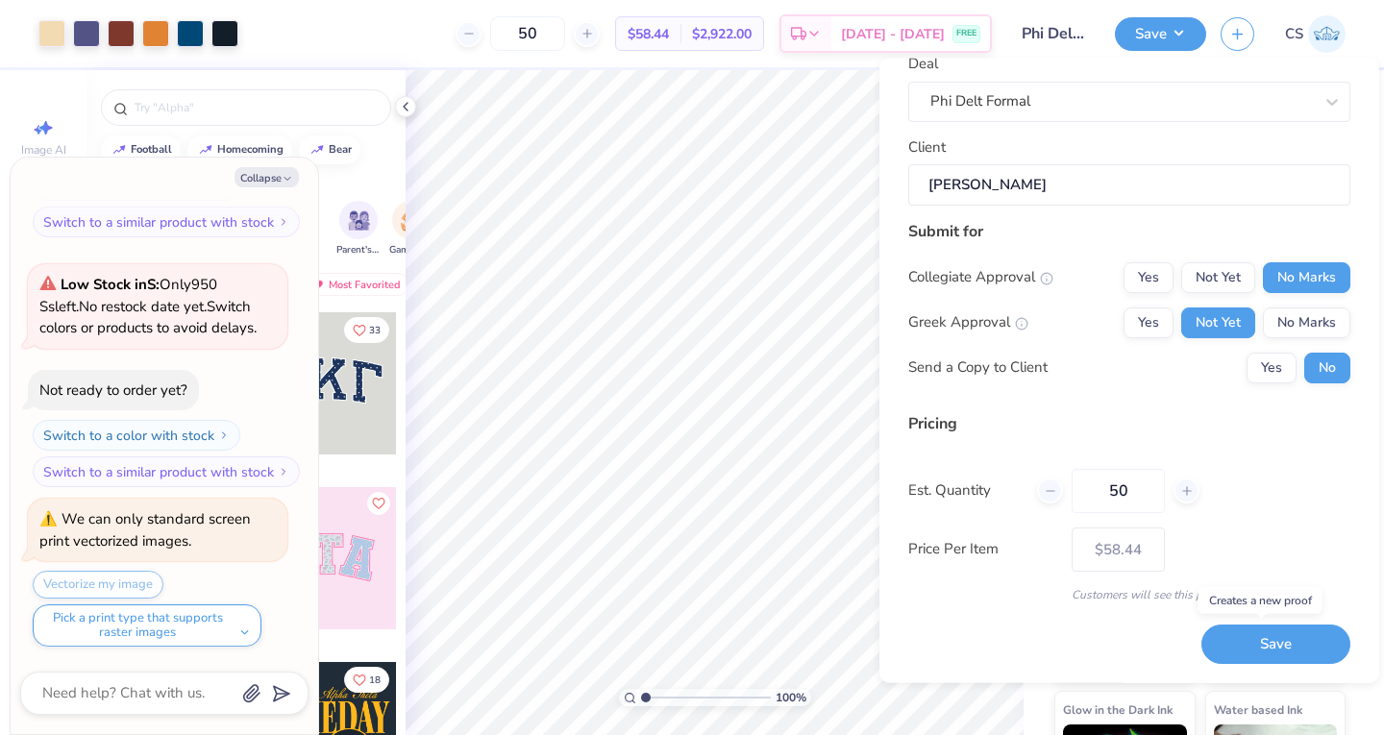
type input "50"
click at [1230, 635] on button "Save" at bounding box center [1275, 644] width 149 height 39
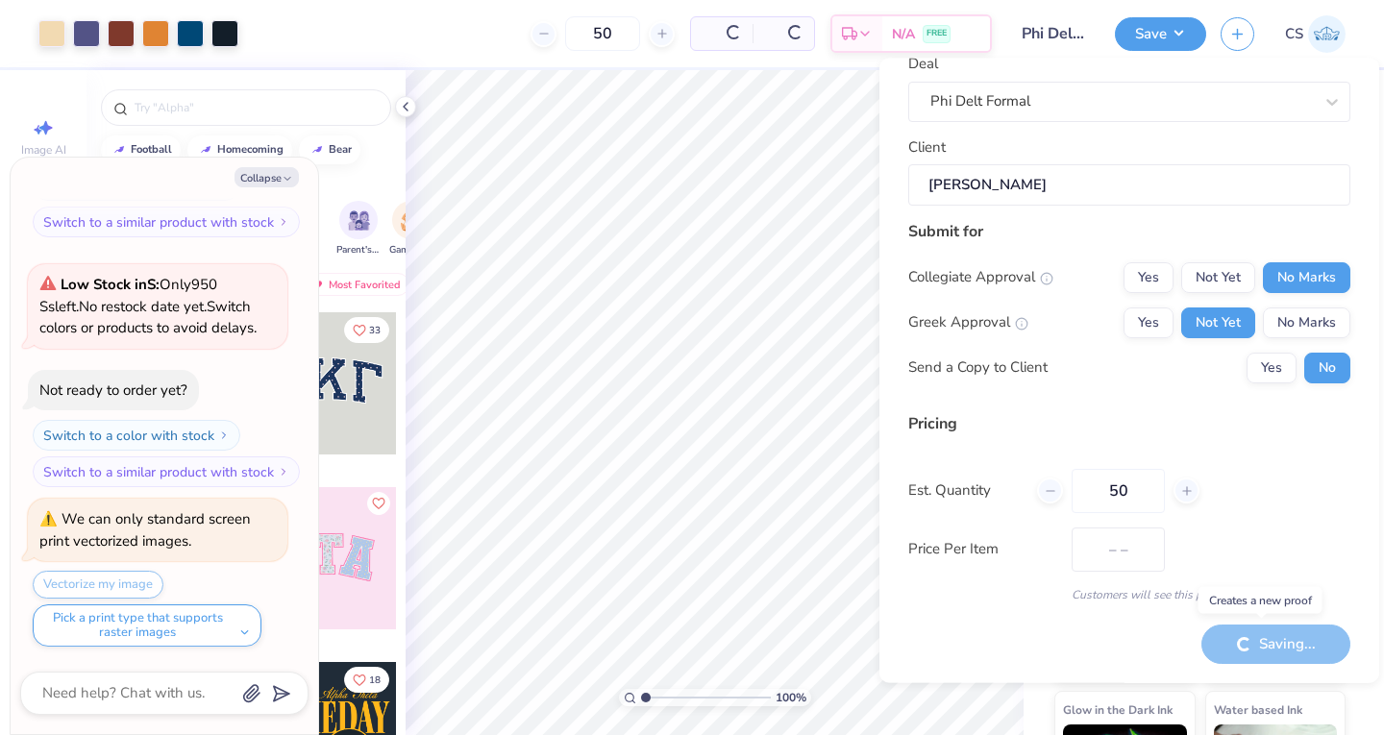
type input "$58.44"
type textarea "x"
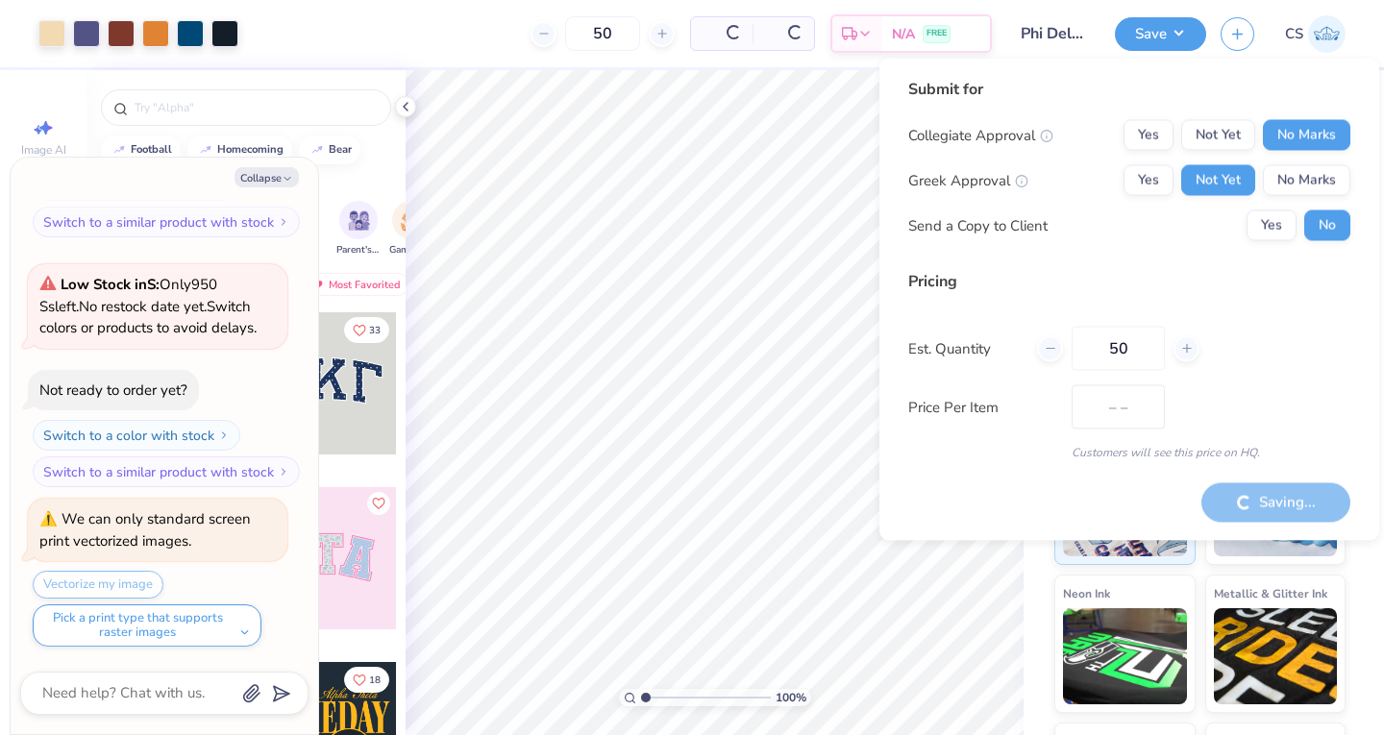
type input "$50.03"
type textarea "x"
type input "– –"
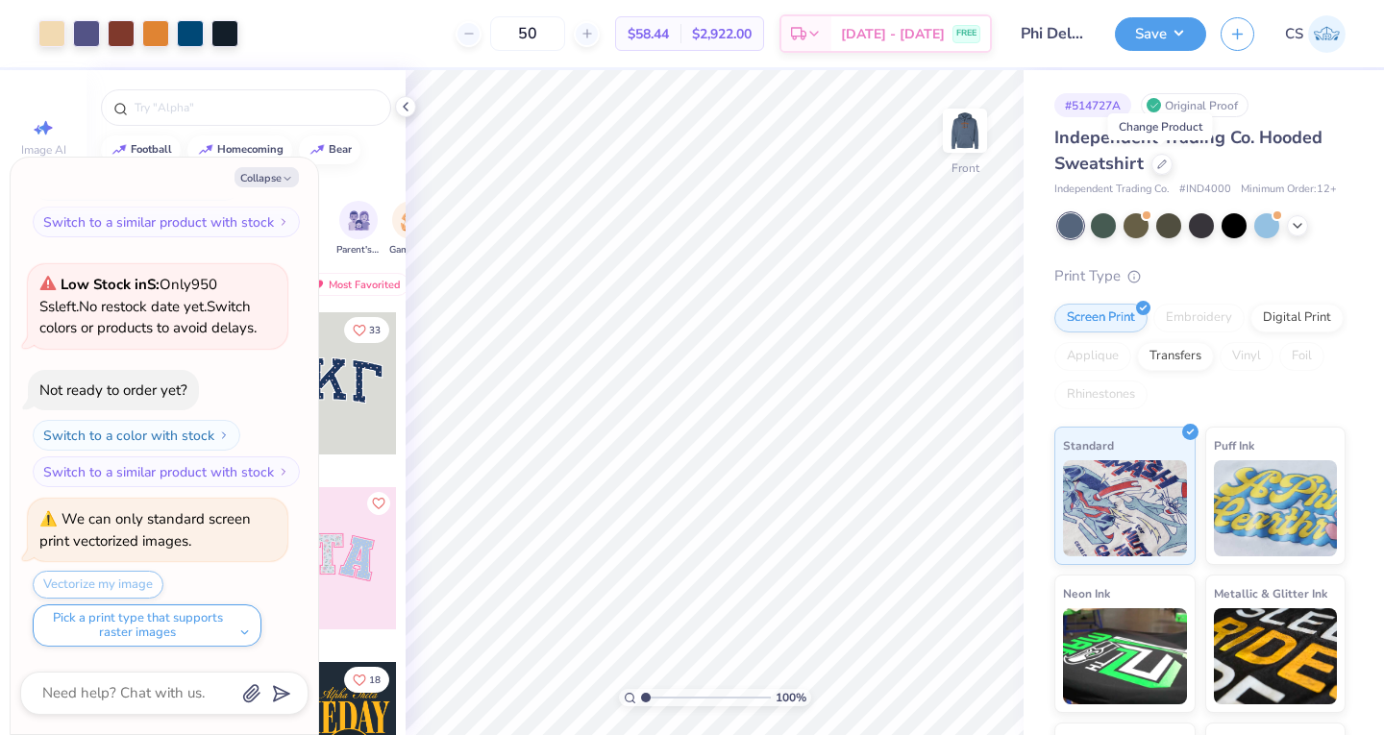
click at [1162, 164] on icon at bounding box center [1162, 164] width 10 height 10
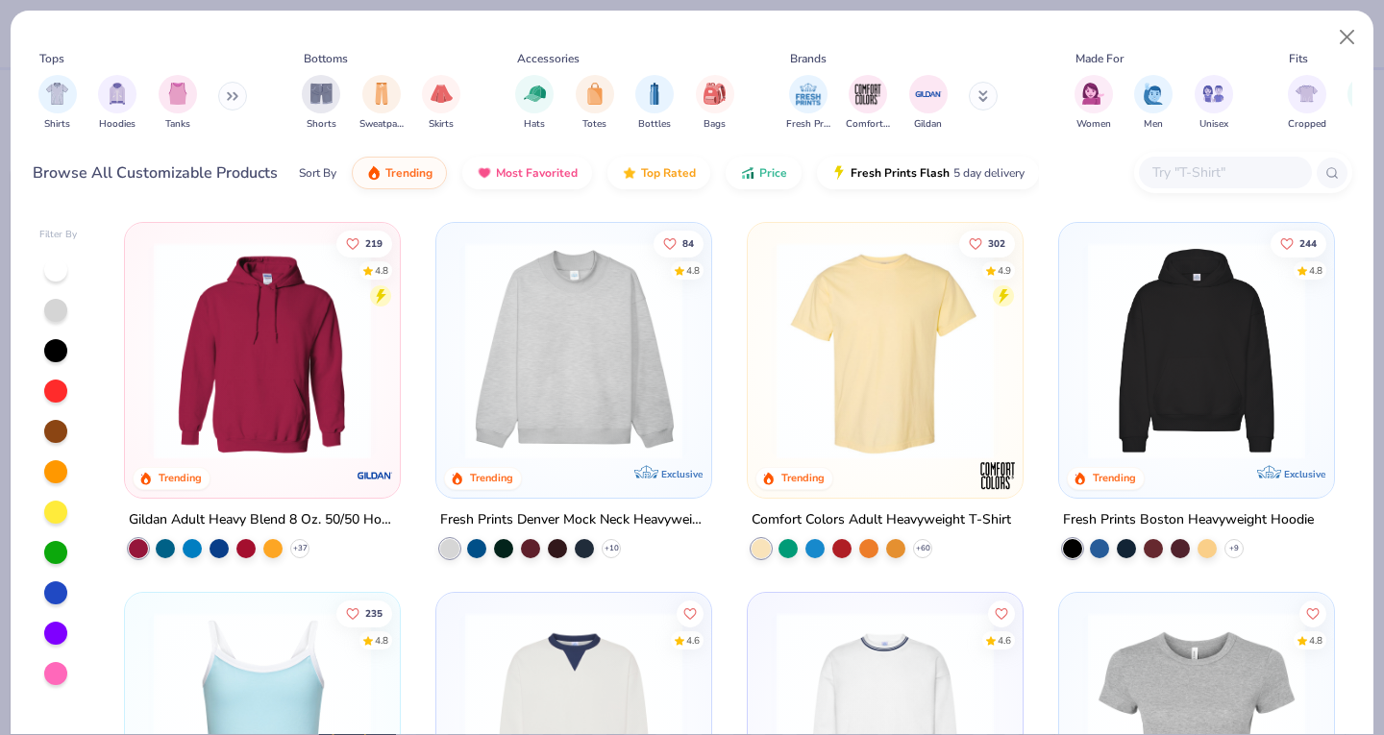
click at [118, 96] on img "filter for Hoodies" at bounding box center [117, 94] width 21 height 22
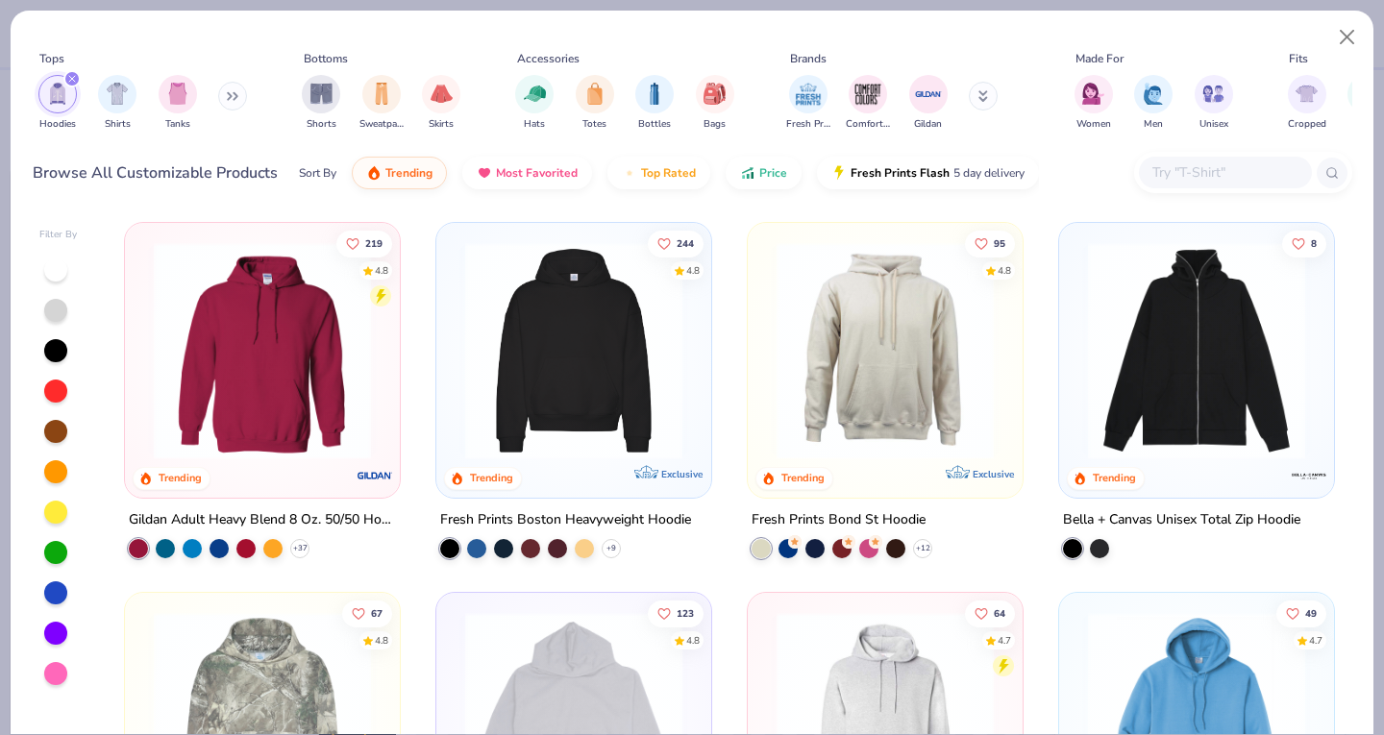
click at [296, 416] on img at bounding box center [262, 350] width 236 height 217
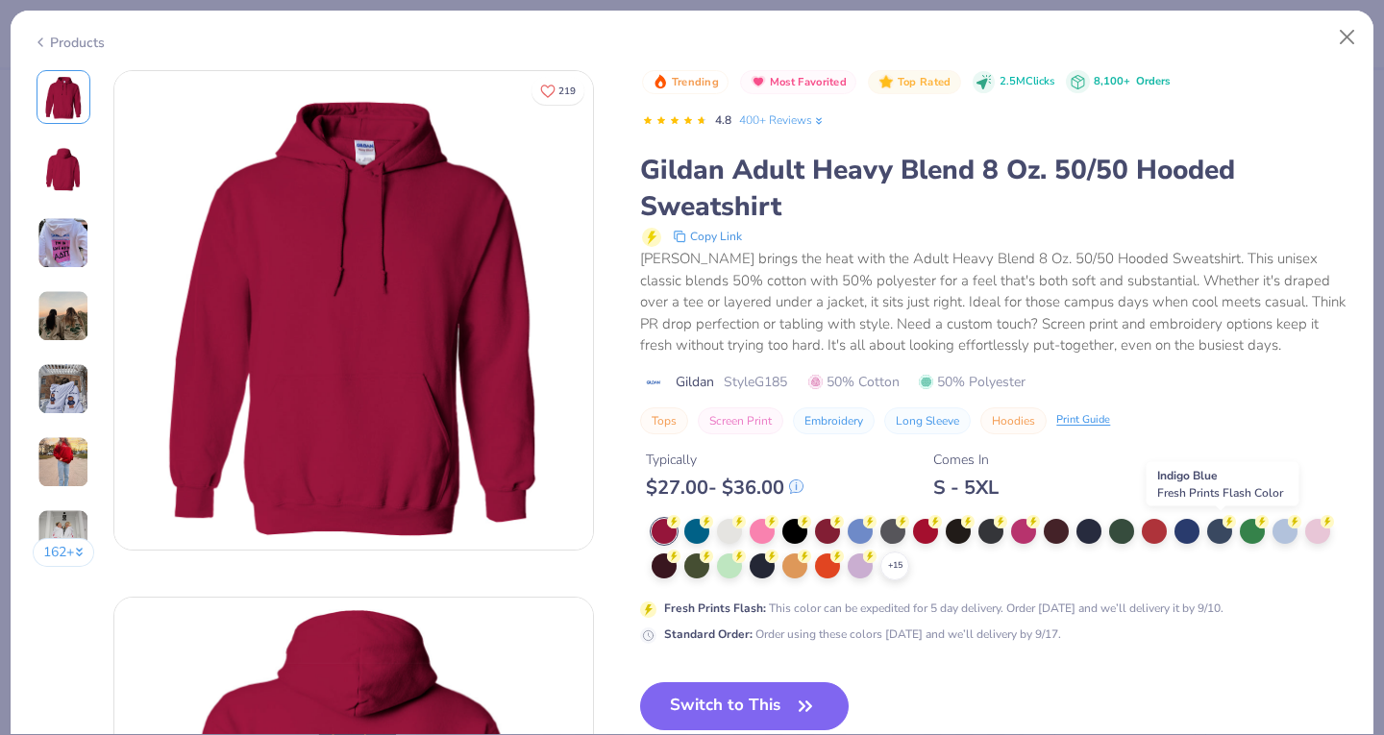
click at [1216, 529] on div at bounding box center [1219, 531] width 25 height 25
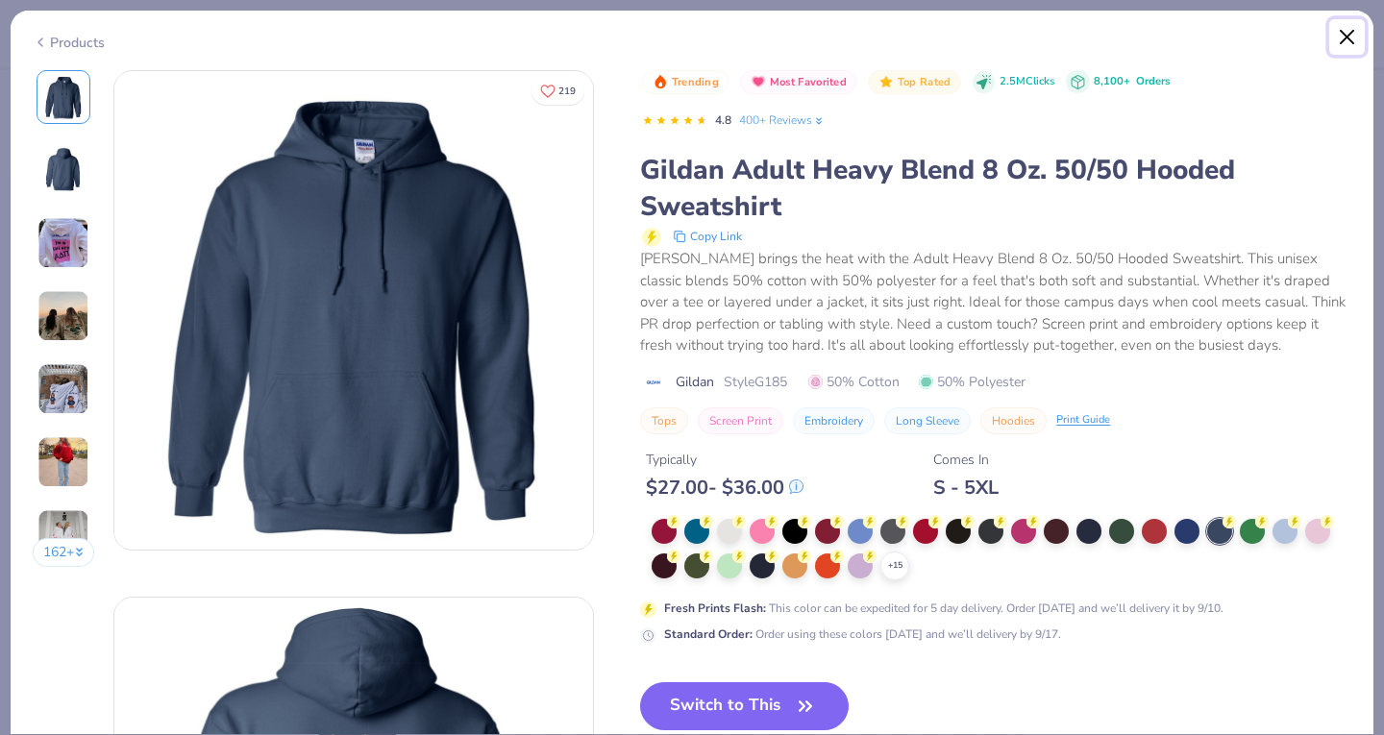
click at [1345, 31] on button "Close" at bounding box center [1347, 37] width 37 height 37
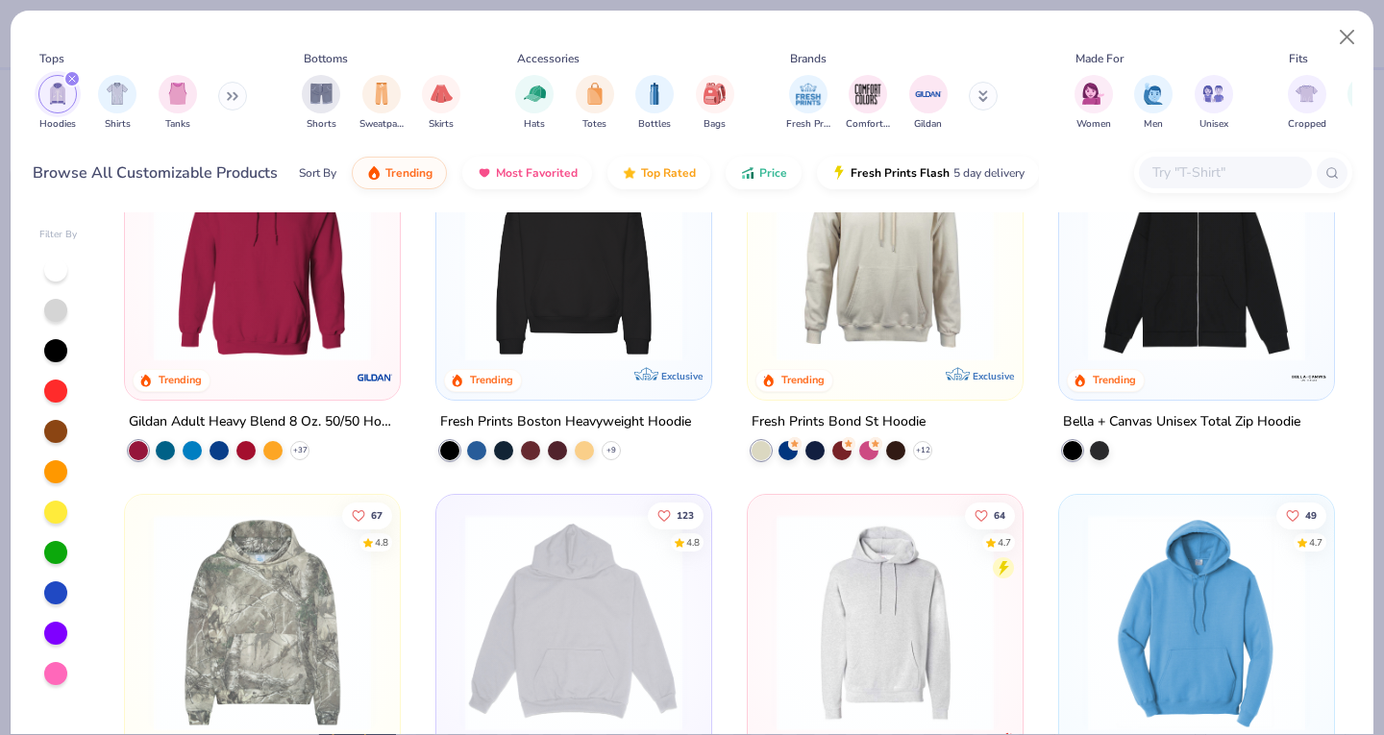
scroll to position [268, 0]
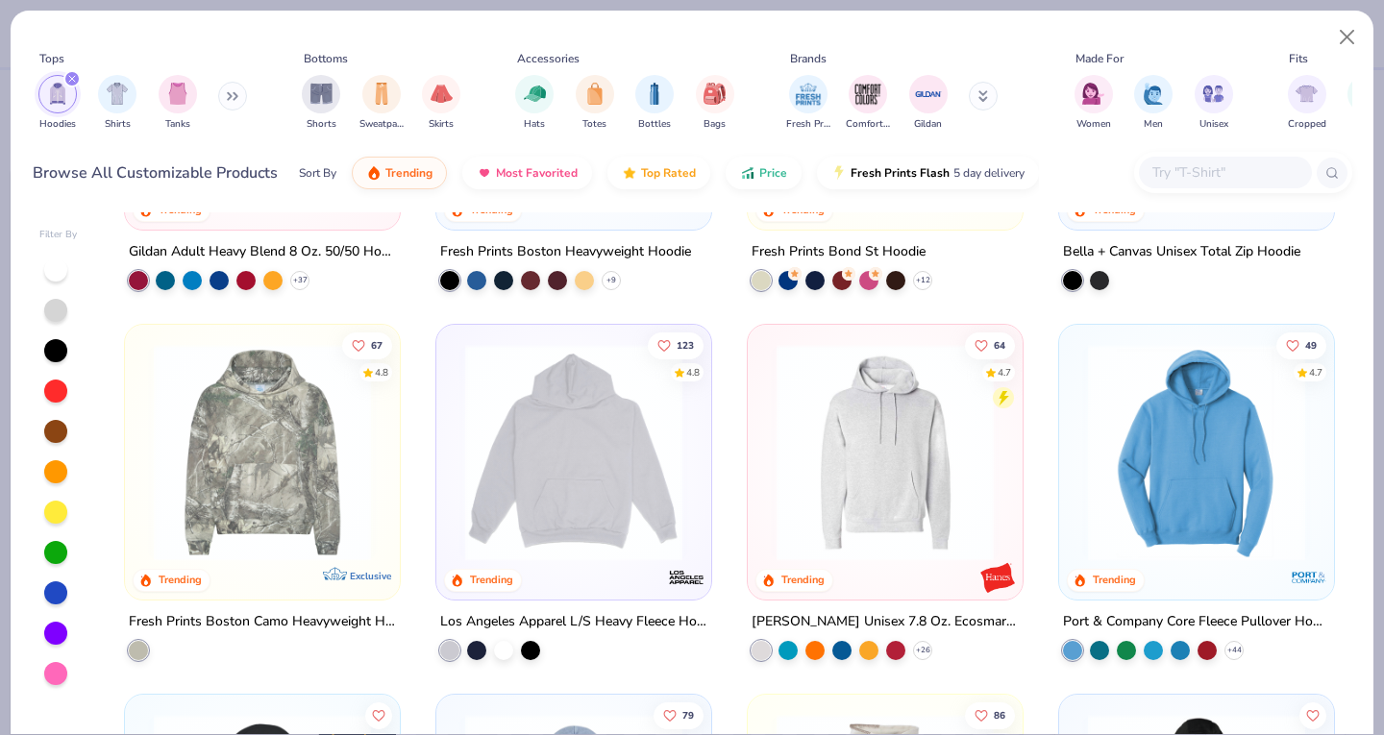
click at [943, 417] on img at bounding box center [885, 452] width 236 height 217
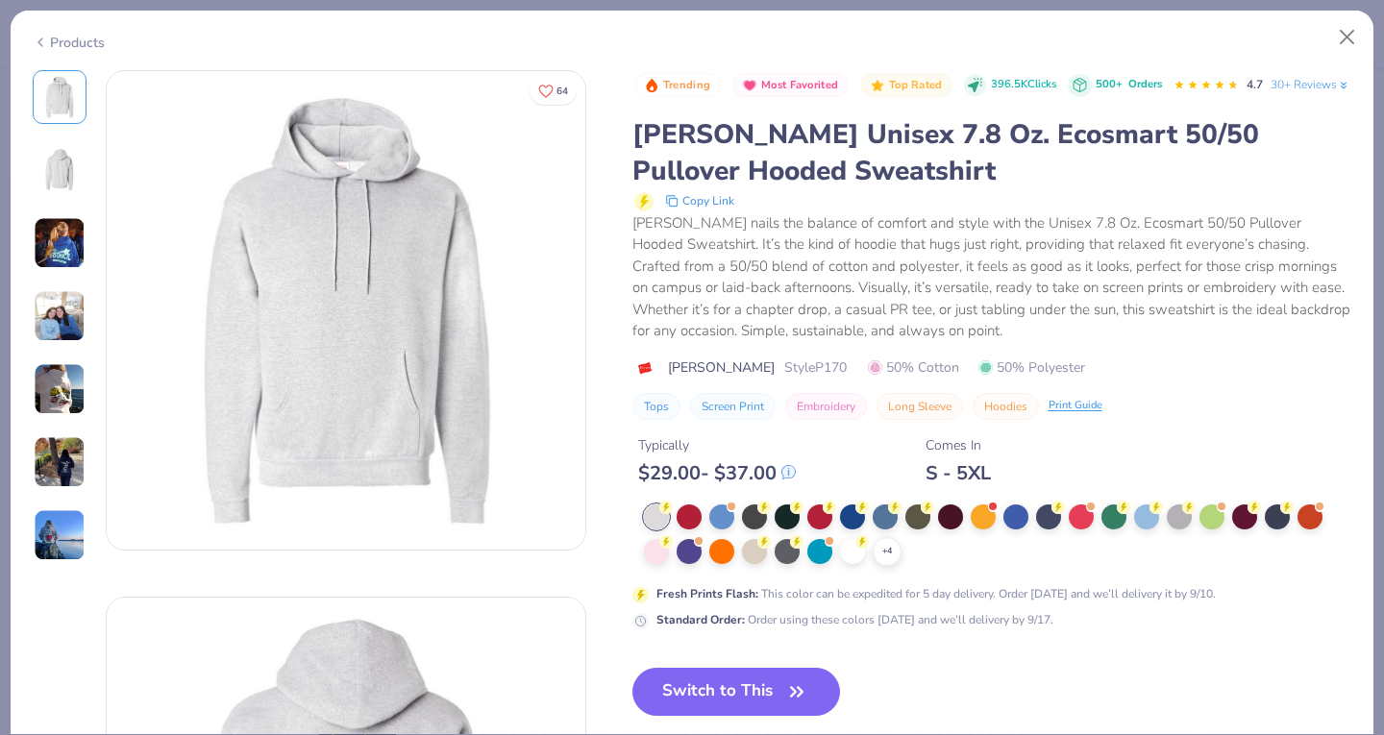
click at [41, 410] on img at bounding box center [60, 389] width 52 height 52
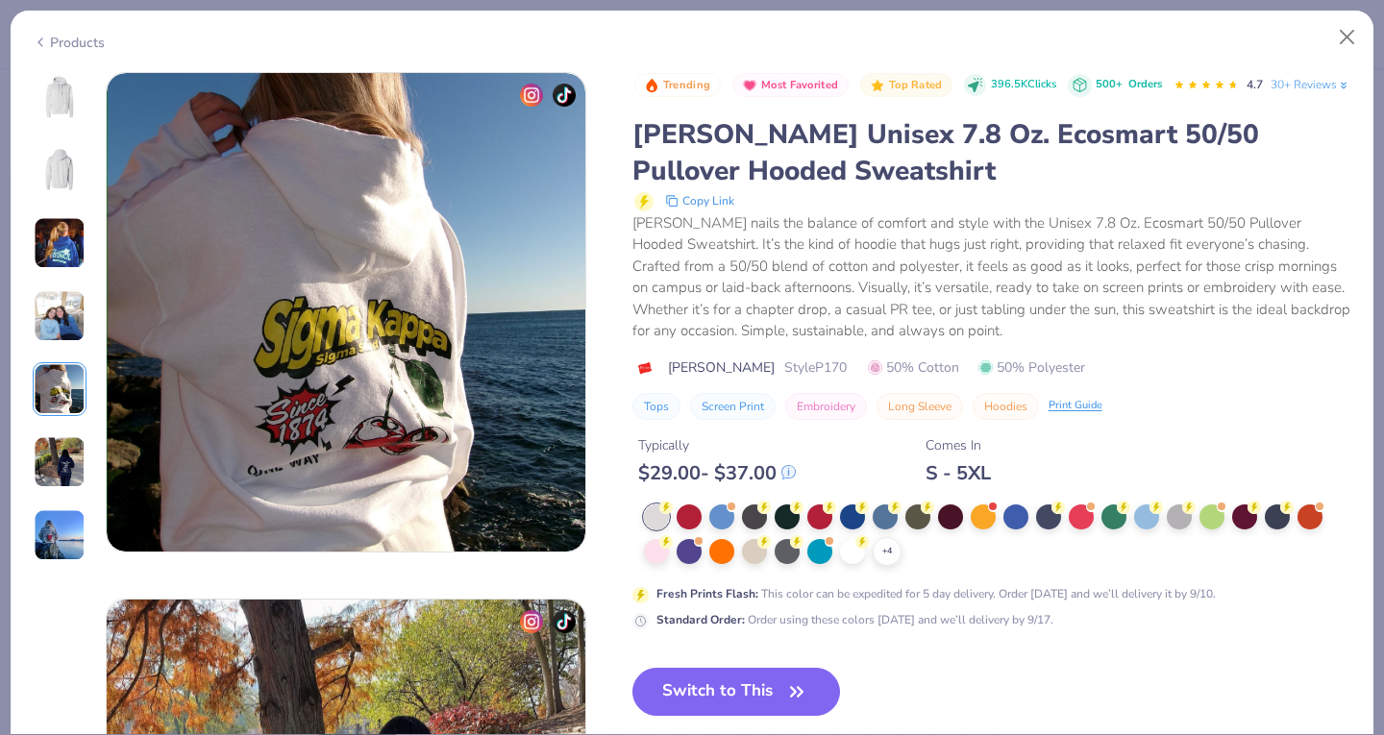
scroll to position [2106, 0]
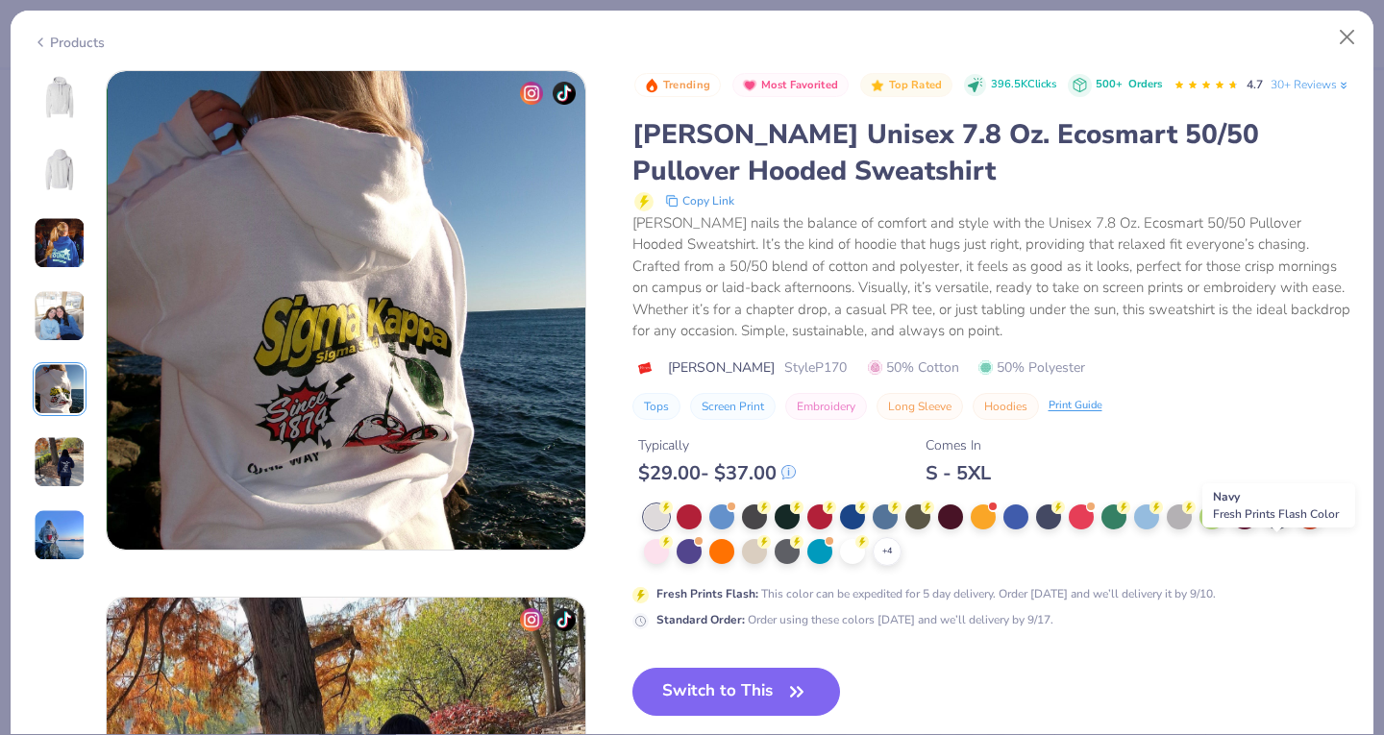
click at [1280, 529] on div at bounding box center [1276, 516] width 25 height 25
click at [61, 91] on img at bounding box center [60, 97] width 46 height 46
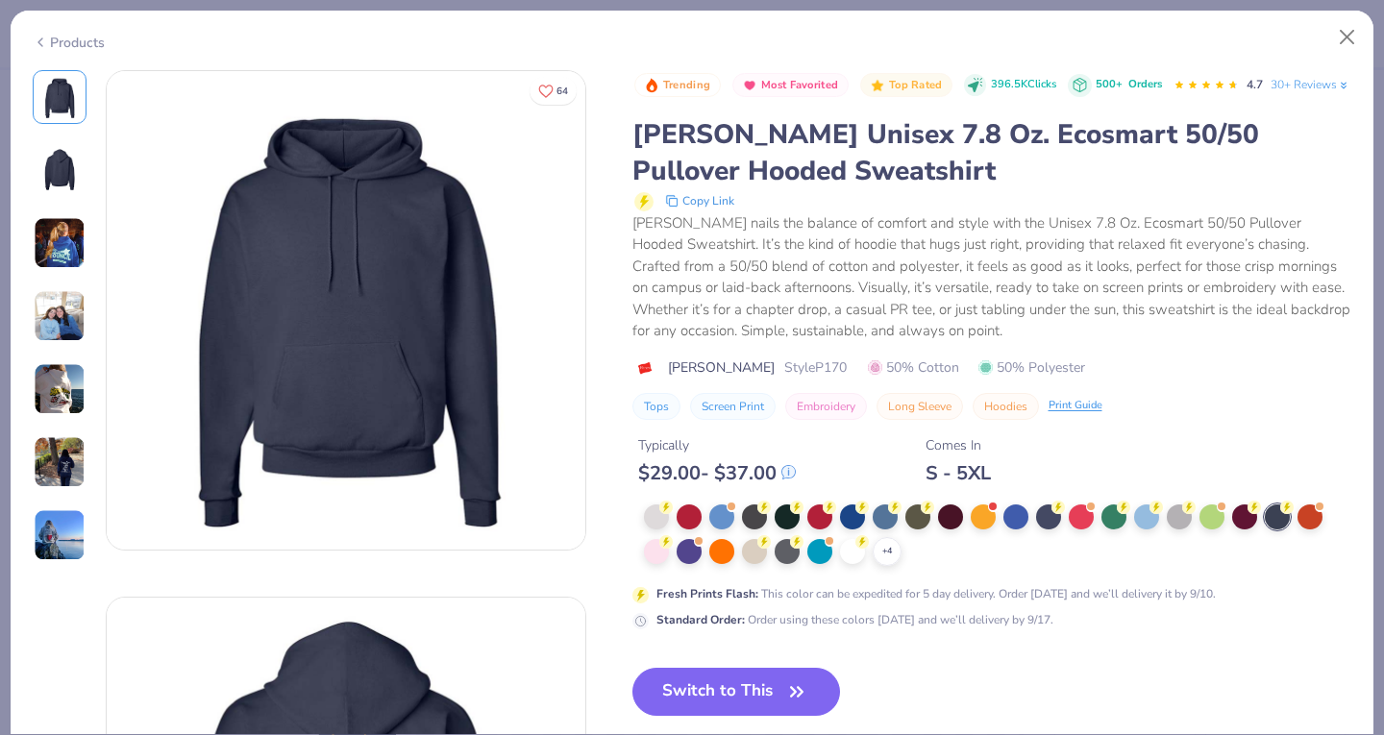
click at [62, 463] on img at bounding box center [60, 462] width 52 height 52
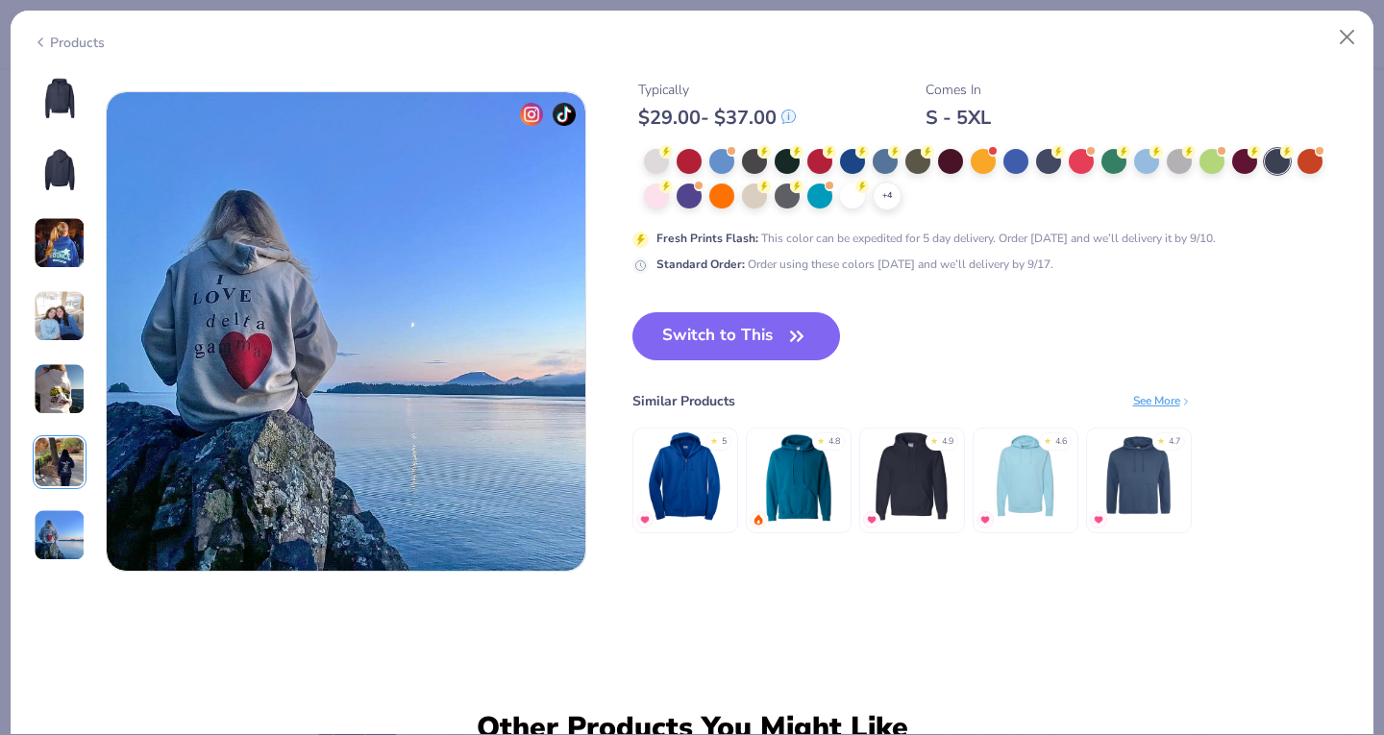
scroll to position [3139, 0]
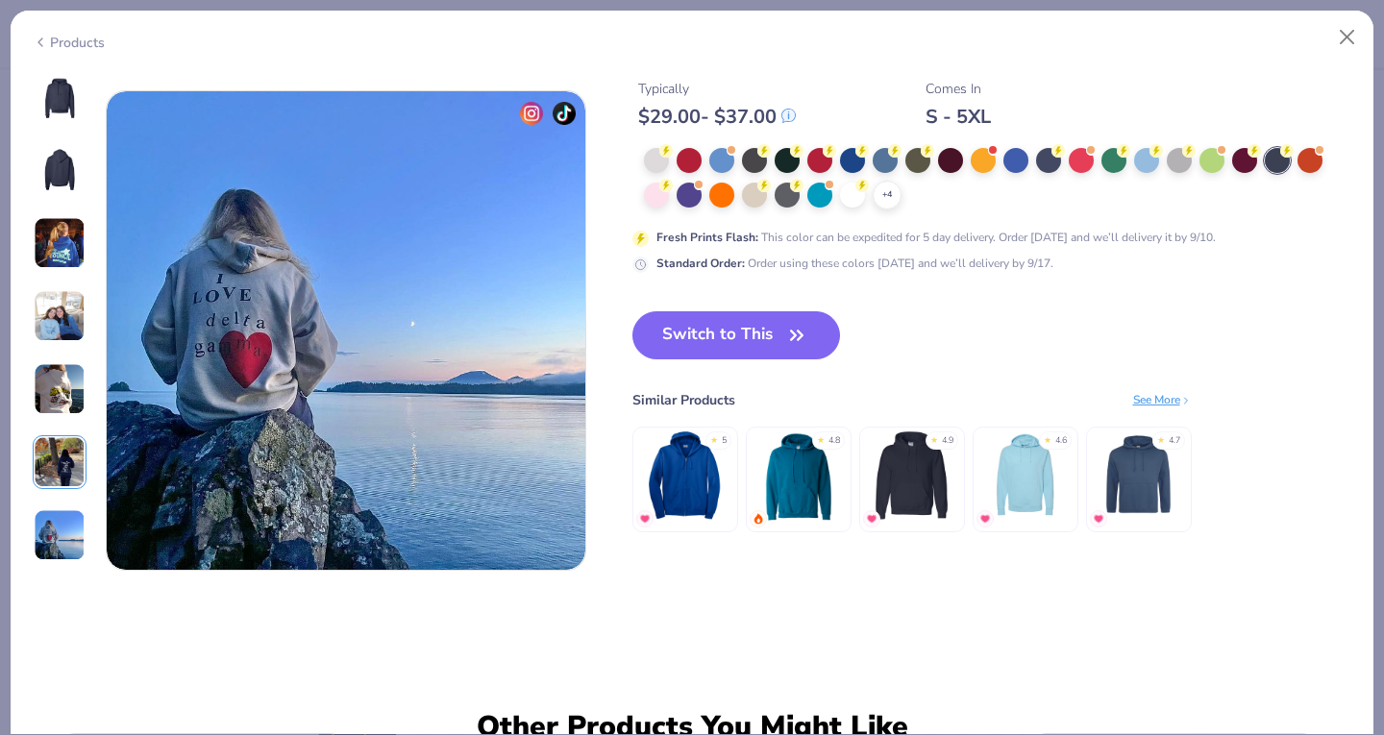
click at [51, 456] on img at bounding box center [60, 462] width 52 height 52
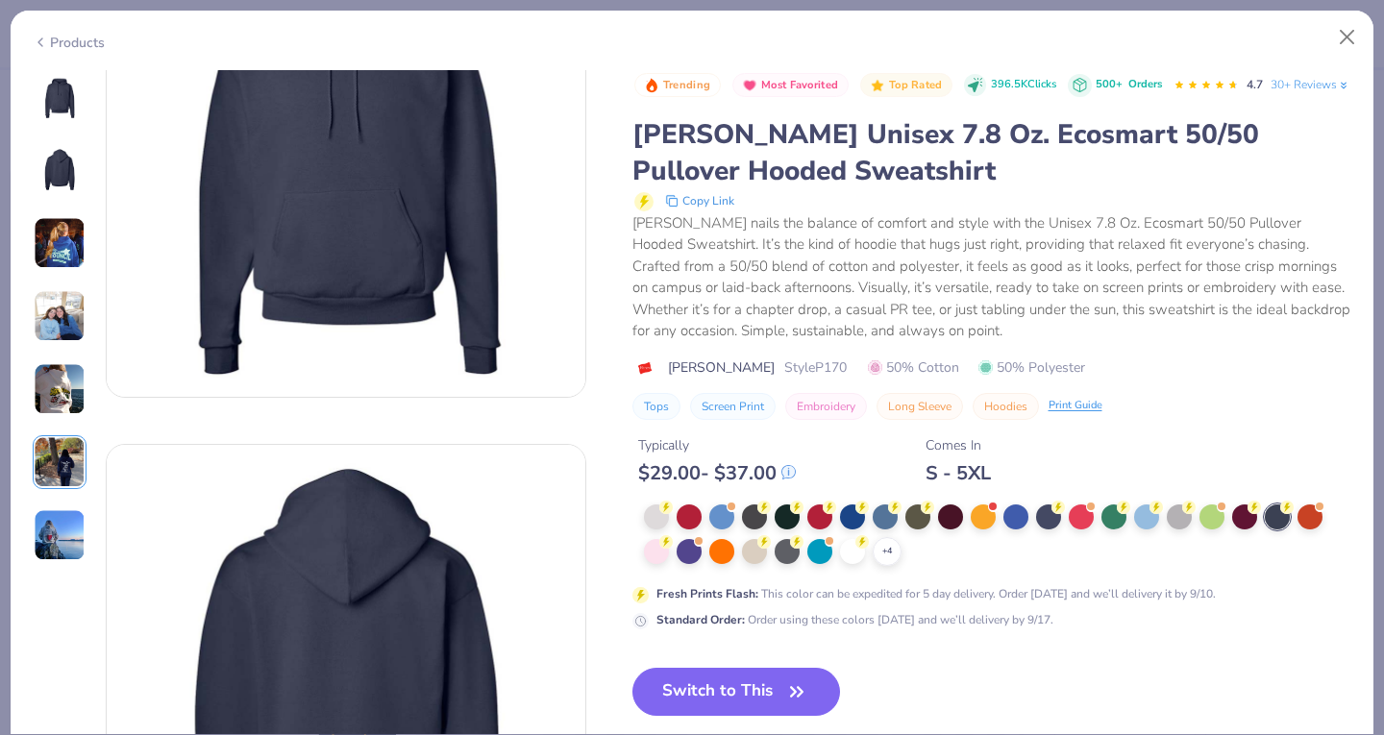
scroll to position [154, 0]
click at [735, 705] on button "Switch to This" at bounding box center [736, 692] width 208 height 48
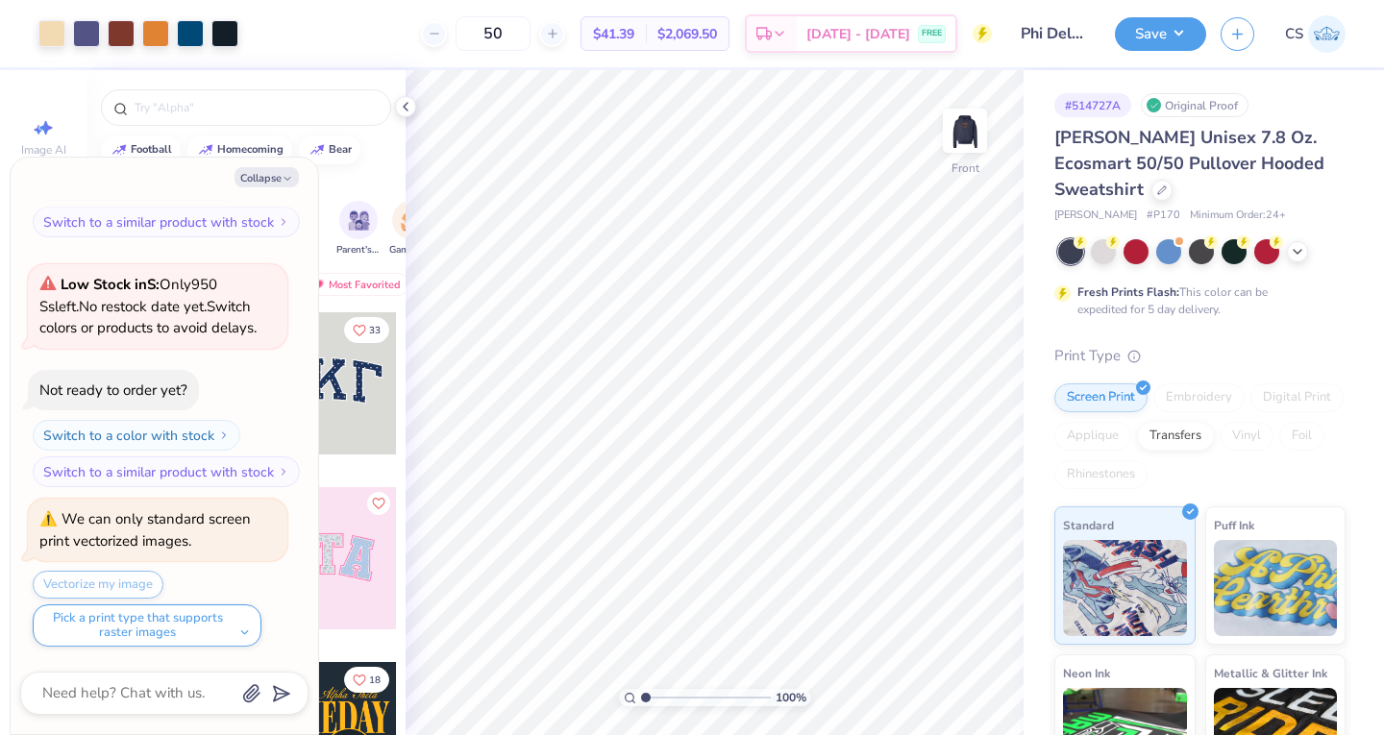
click at [979, 123] on img at bounding box center [964, 130] width 38 height 38
click at [961, 131] on img at bounding box center [964, 130] width 38 height 38
click at [1213, 447] on div "Transfers" at bounding box center [1175, 436] width 77 height 29
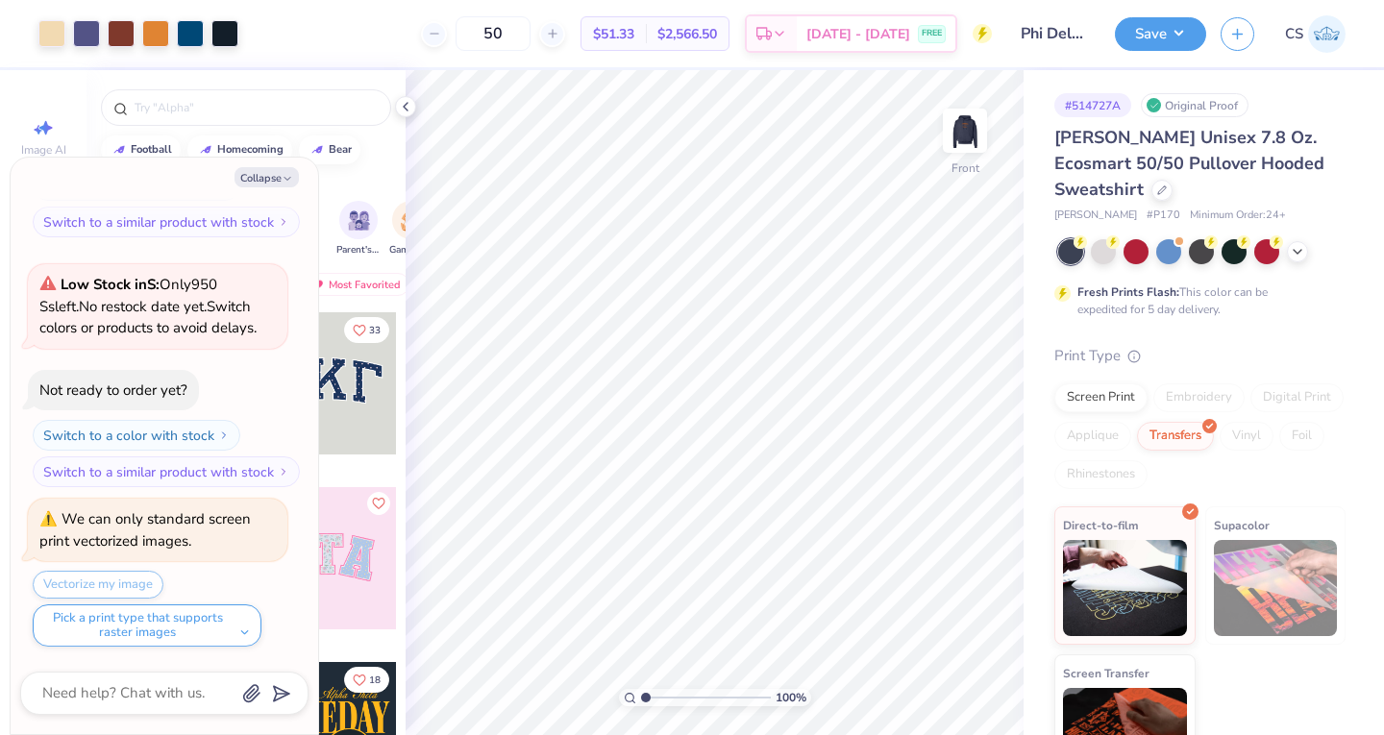
click at [272, 177] on button "Collapse" at bounding box center [266, 177] width 64 height 20
type textarea "x"
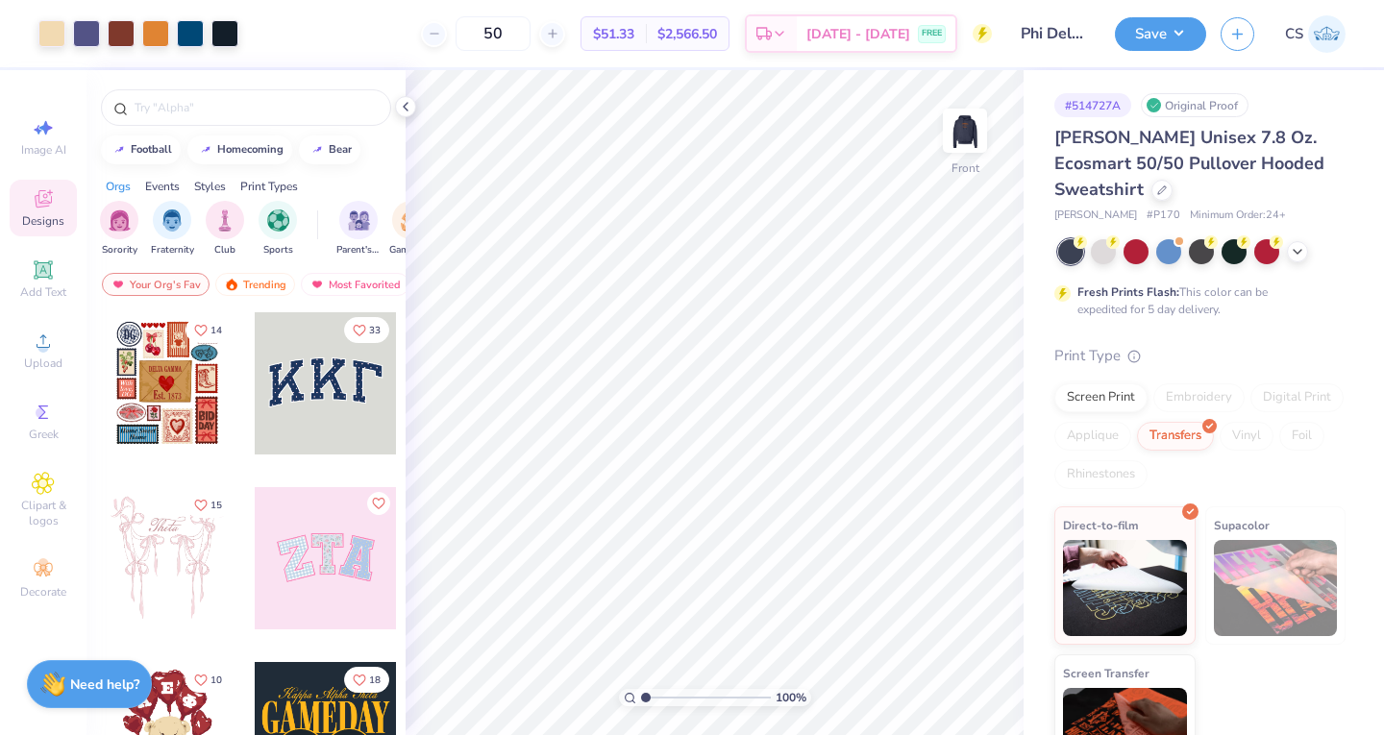
click at [964, 135] on img at bounding box center [964, 130] width 38 height 38
click at [962, 136] on img at bounding box center [964, 130] width 38 height 38
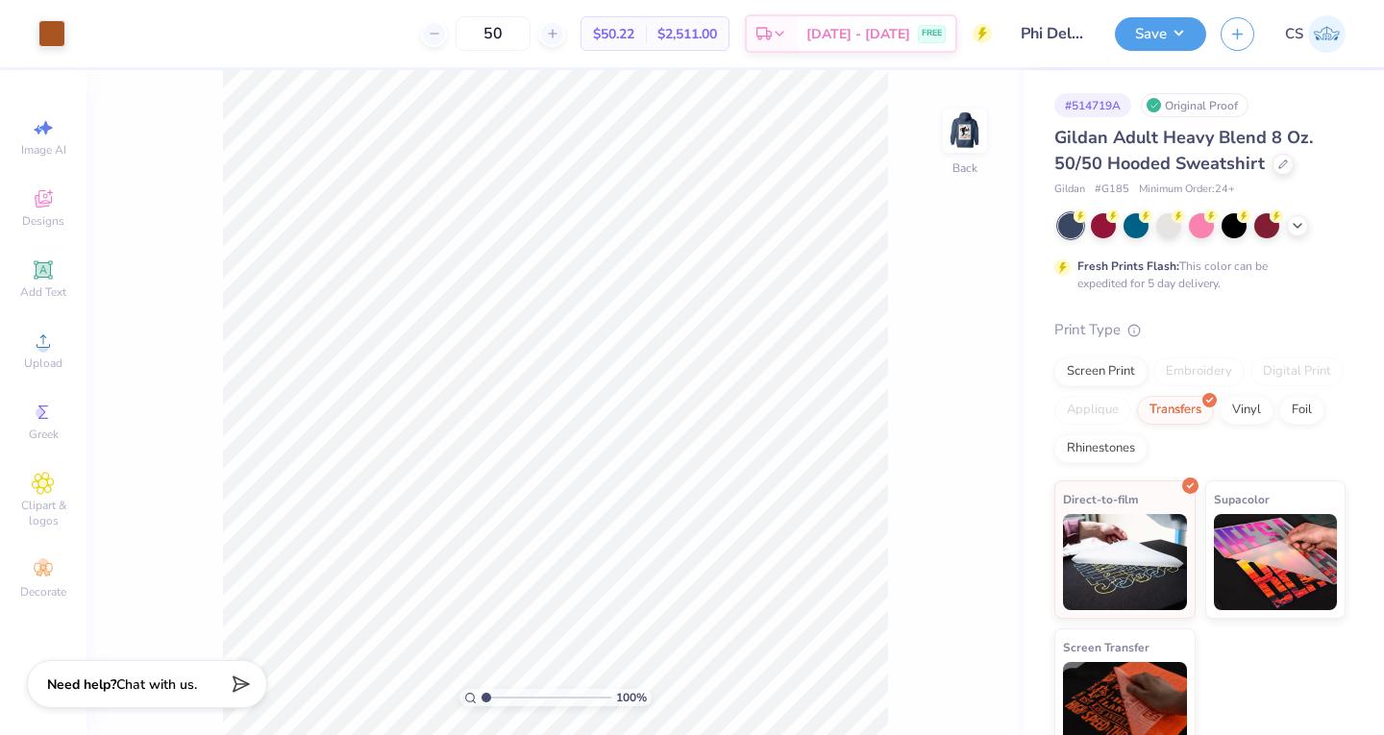
click at [1278, 160] on icon at bounding box center [1283, 164] width 10 height 10
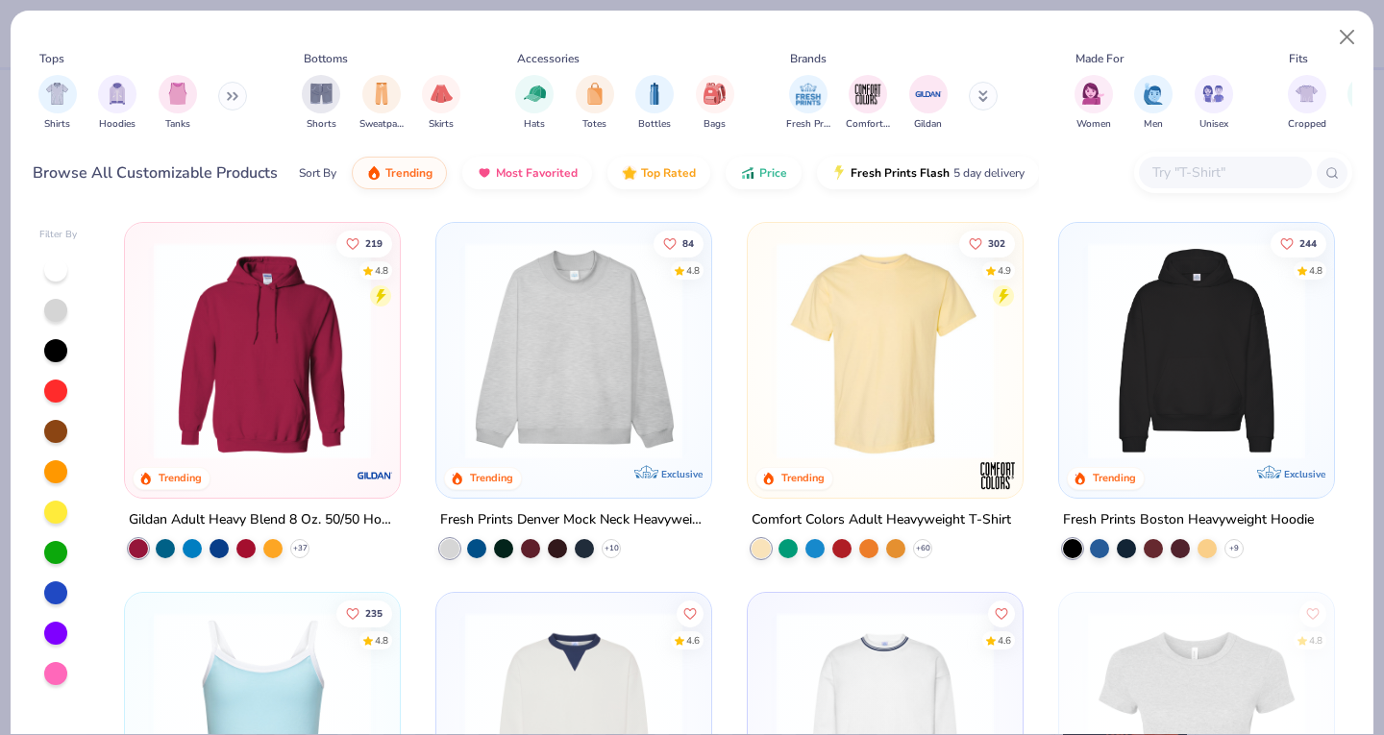
click at [95, 101] on div "Shirts Hoodies Tanks" at bounding box center [143, 102] width 221 height 71
click at [116, 96] on img "filter for Hoodies" at bounding box center [117, 94] width 21 height 22
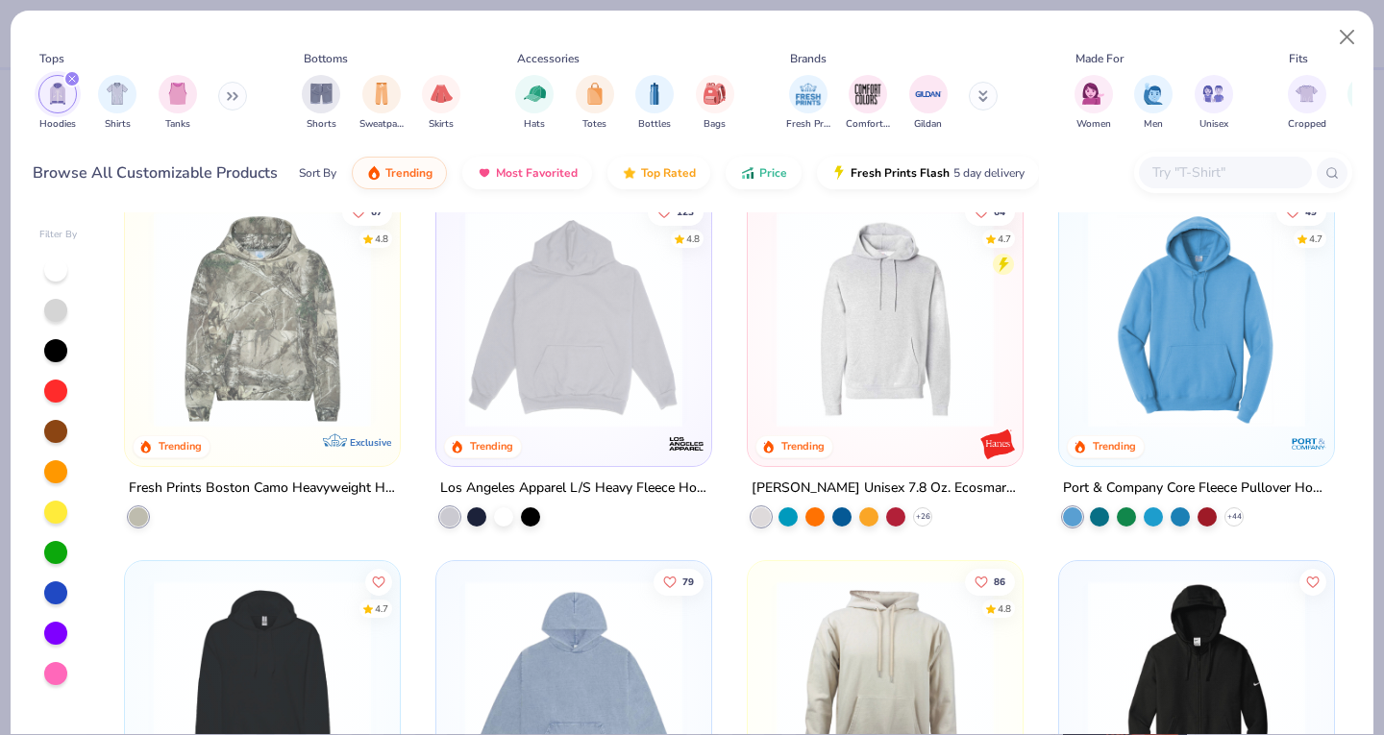
scroll to position [401, 0]
click at [877, 323] on img at bounding box center [885, 319] width 236 height 217
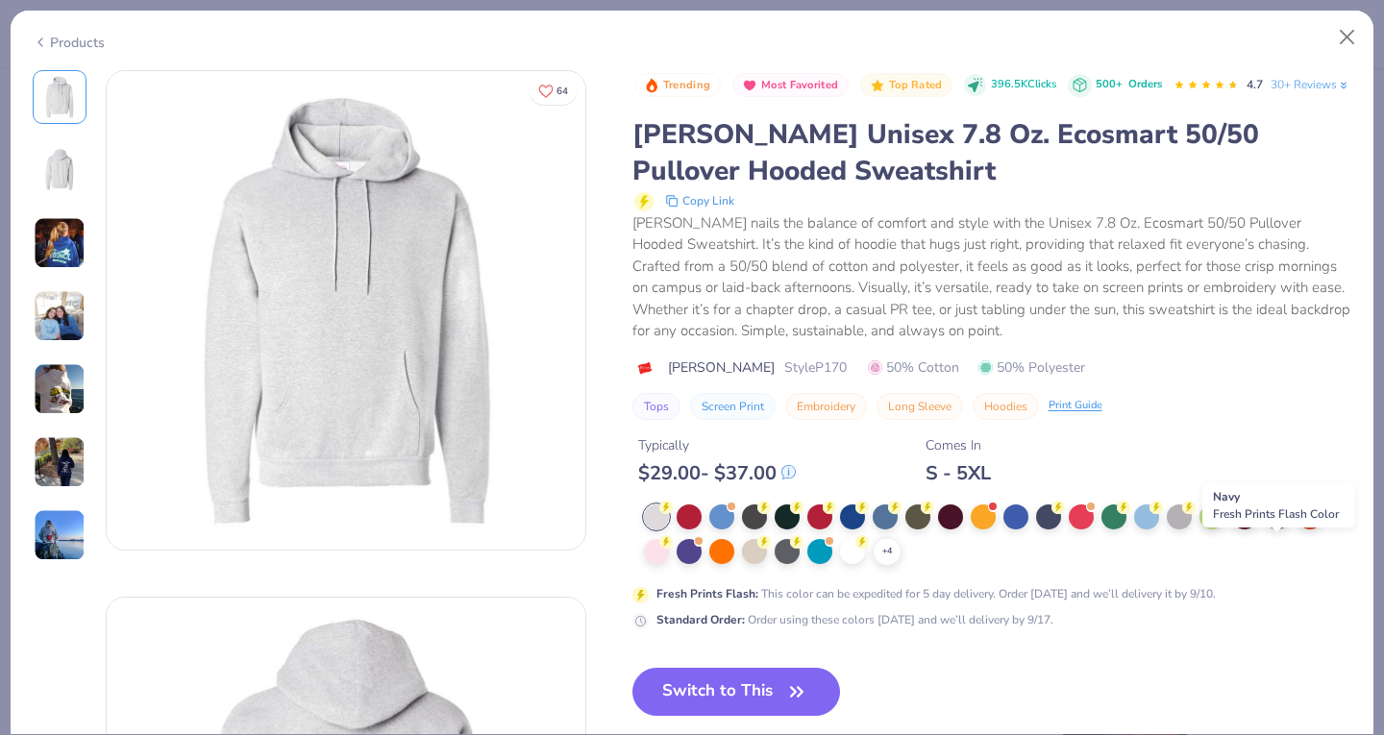
click at [1273, 529] on div at bounding box center [1276, 516] width 25 height 25
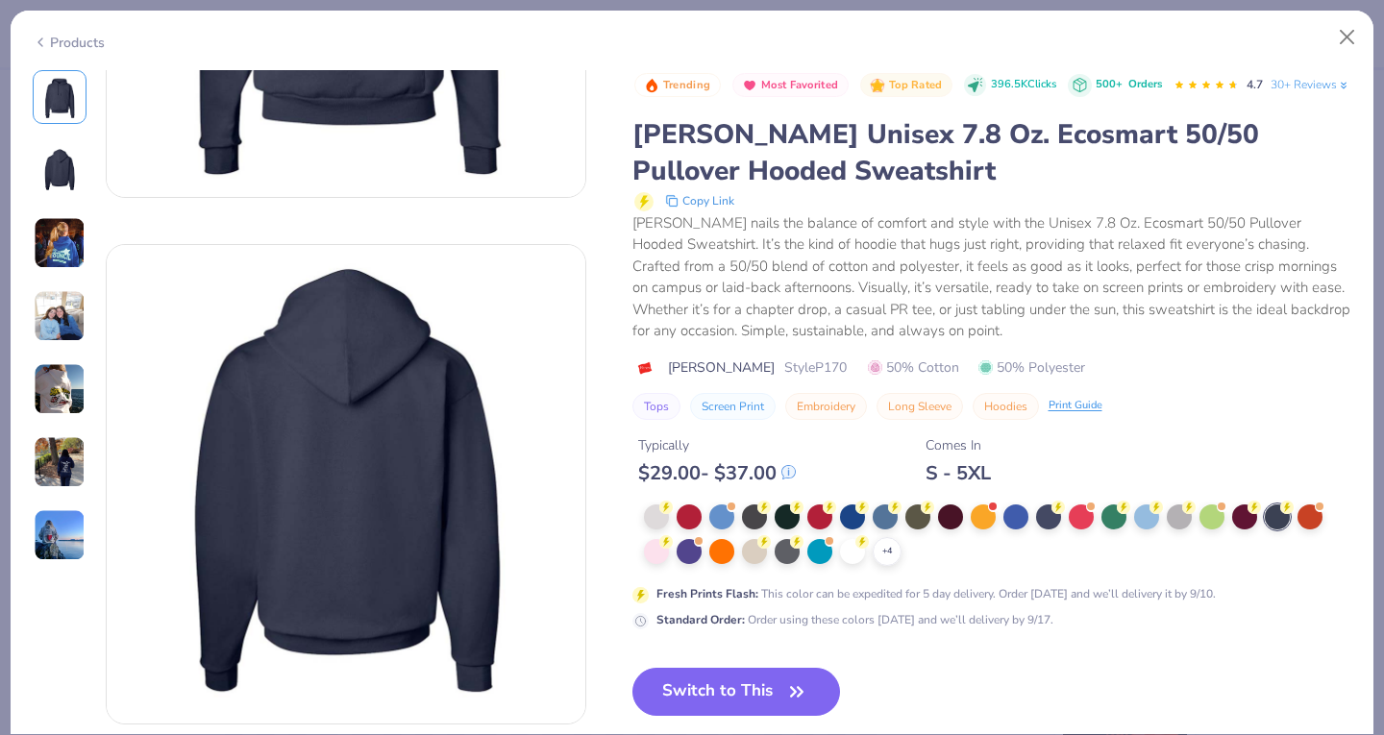
scroll to position [354, 0]
click at [744, 711] on button "Switch to This" at bounding box center [736, 692] width 208 height 48
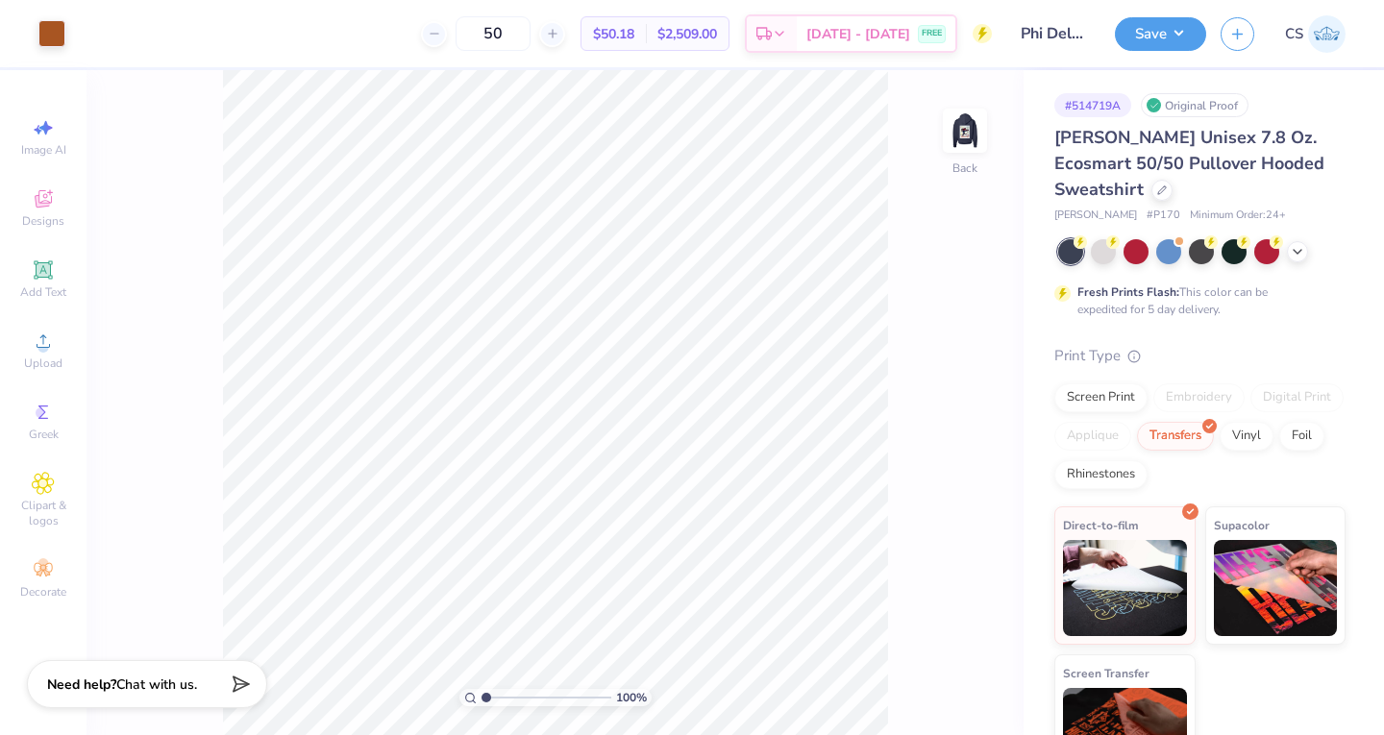
click at [954, 131] on img at bounding box center [964, 130] width 38 height 38
type input "11.61"
type input "14.96"
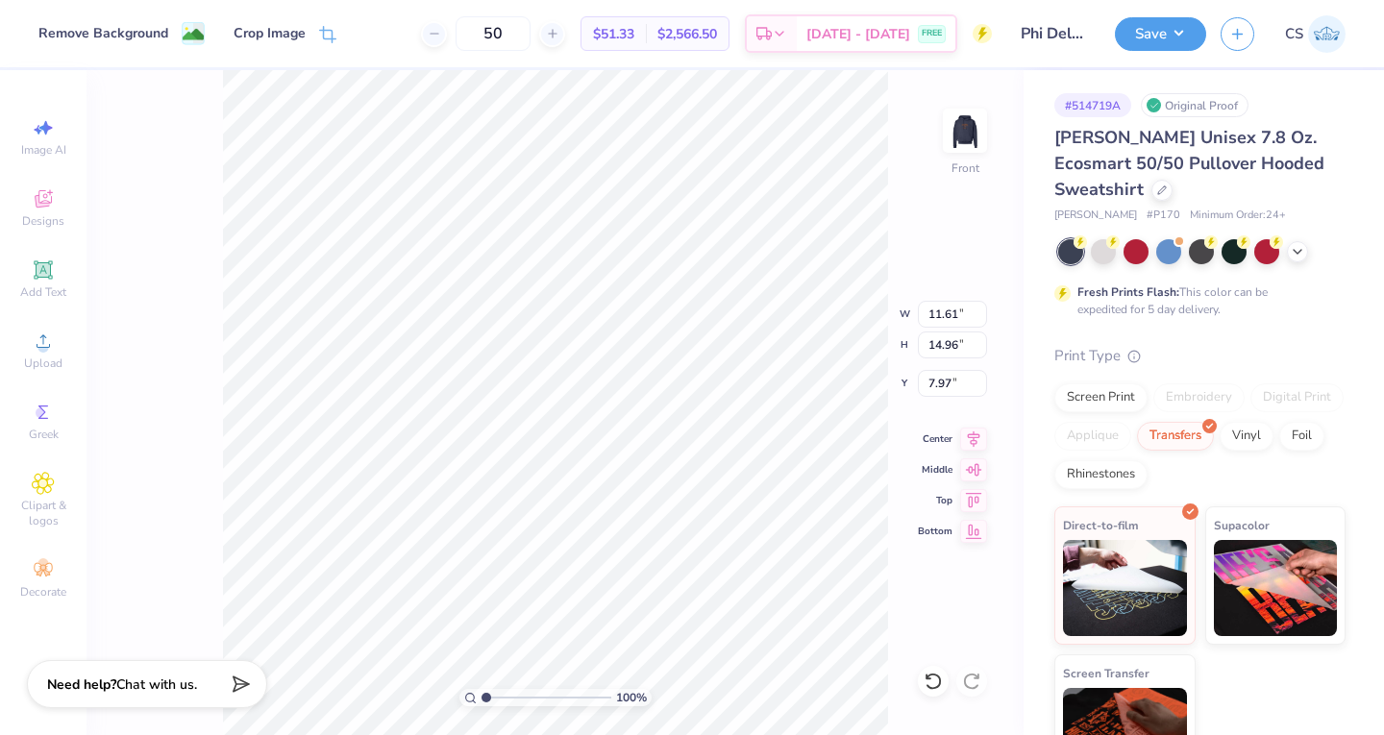
type input "6.48"
type input "11.96"
type input "15.40"
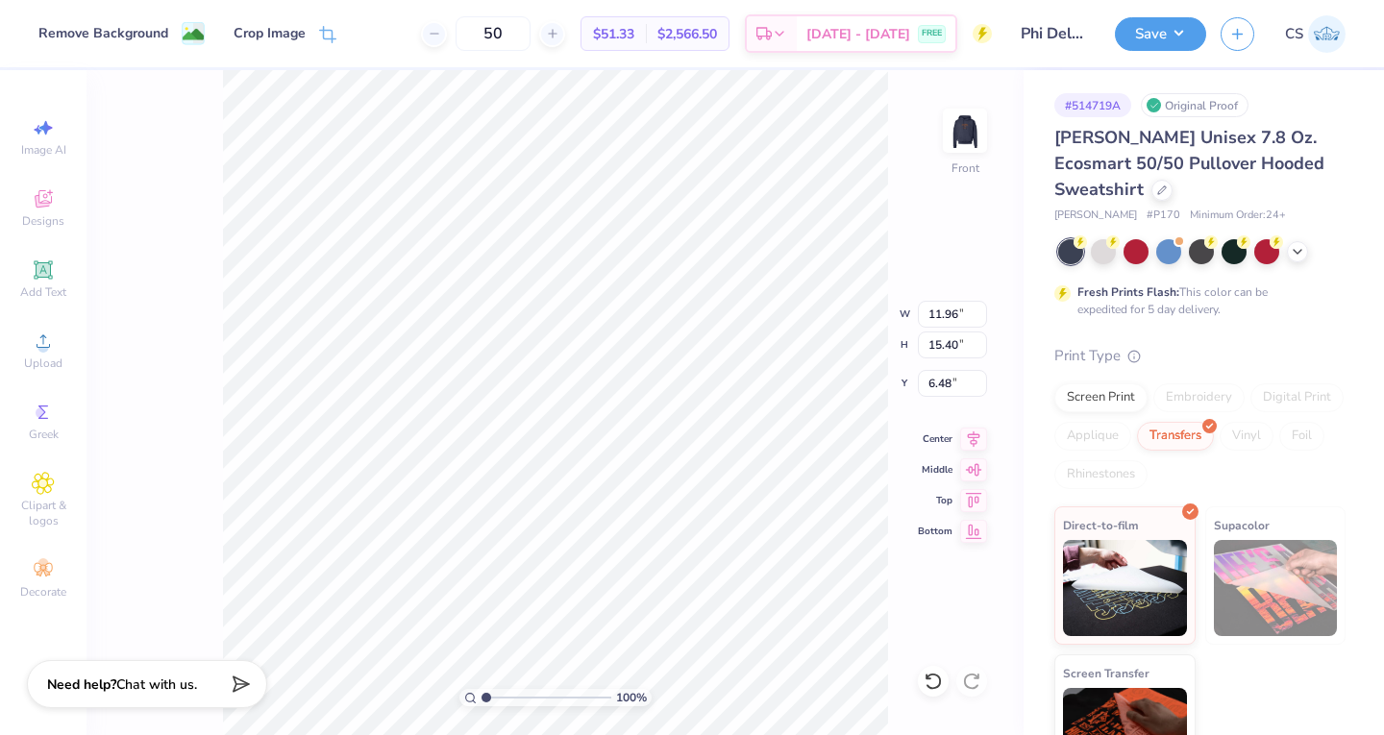
type input "6.88"
type input "12.41"
type input "15.98"
type input "6.92"
type input "6.73"
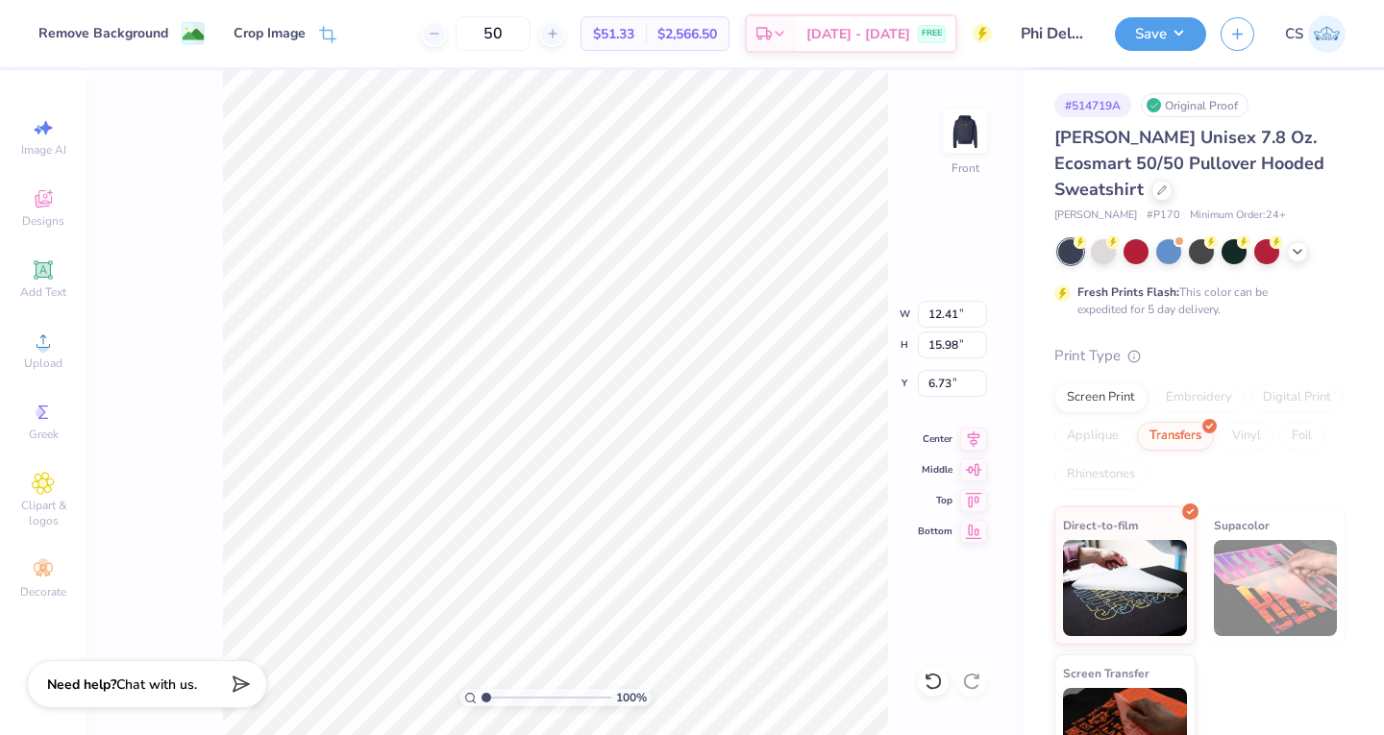
click at [177, 244] on div "100 % Front W 12.41 12.41 " H 15.98 15.98 " Y 6.73 6.73 " Center Middle Top Bot…" at bounding box center [554, 402] width 937 height 665
type input "13.21"
type input "17.01"
type input "12.85"
type input "16.55"
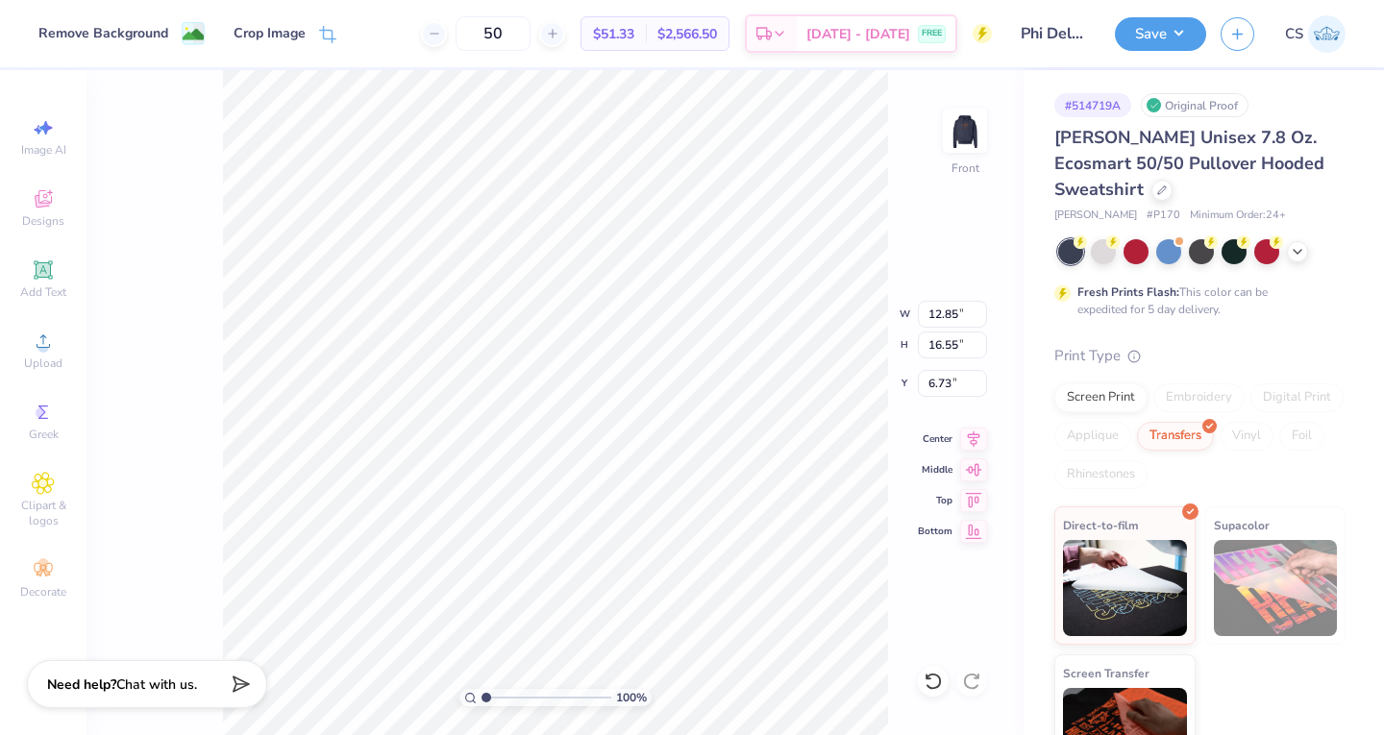
type input "6.76"
click at [961, 136] on img at bounding box center [964, 130] width 38 height 38
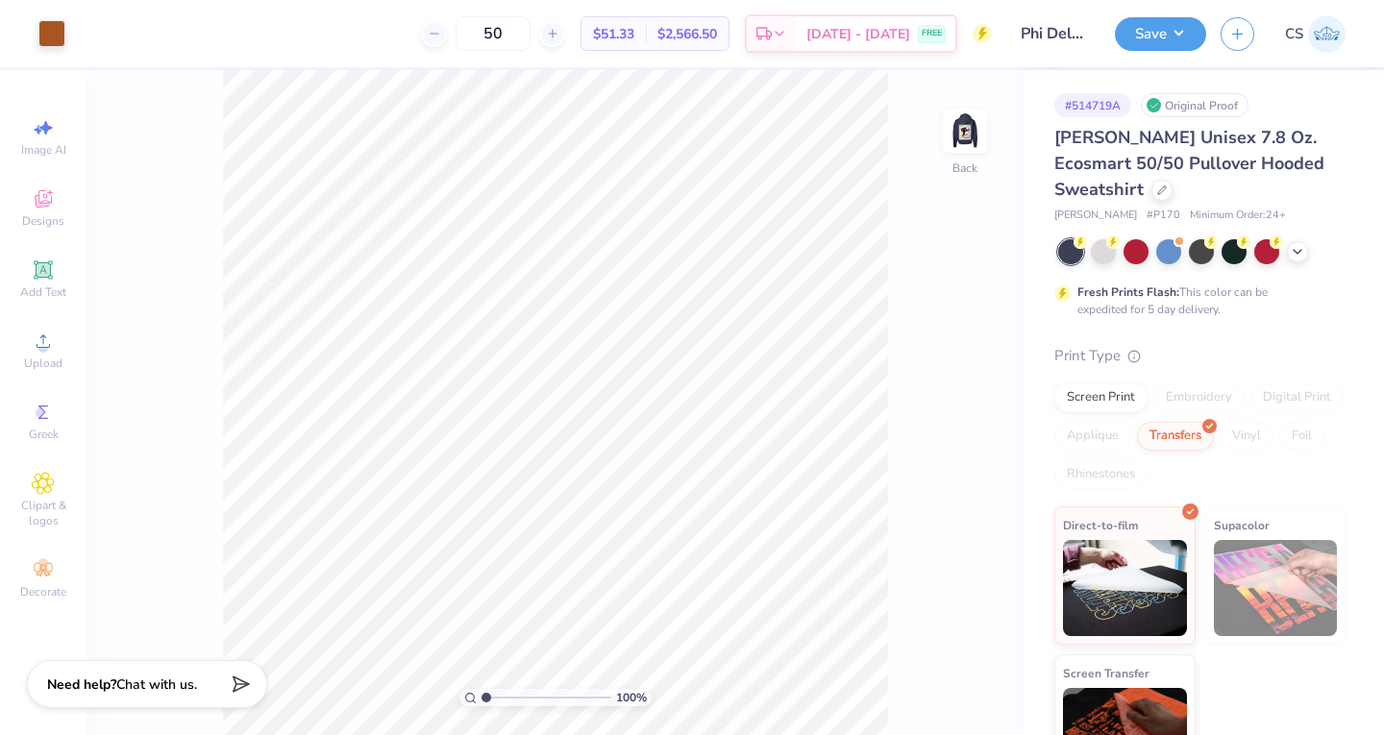
click at [1155, 38] on button "Save" at bounding box center [1159, 34] width 91 height 34
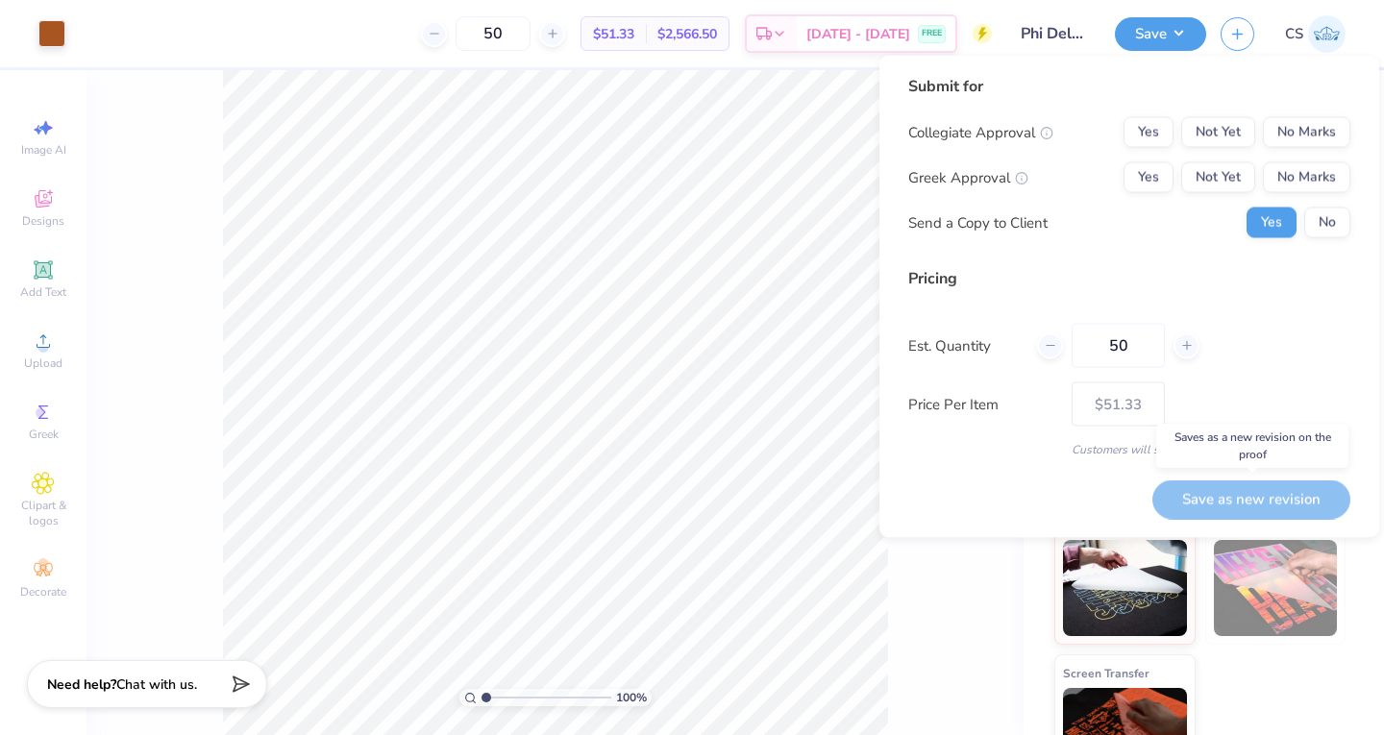
click at [1226, 506] on div "Save as new revision" at bounding box center [1251, 498] width 198 height 39
click at [1217, 495] on div "Save as new revision" at bounding box center [1251, 498] width 198 height 39
click at [1298, 130] on button "No Marks" at bounding box center [1305, 132] width 87 height 31
click at [1226, 175] on button "Not Yet" at bounding box center [1218, 177] width 74 height 31
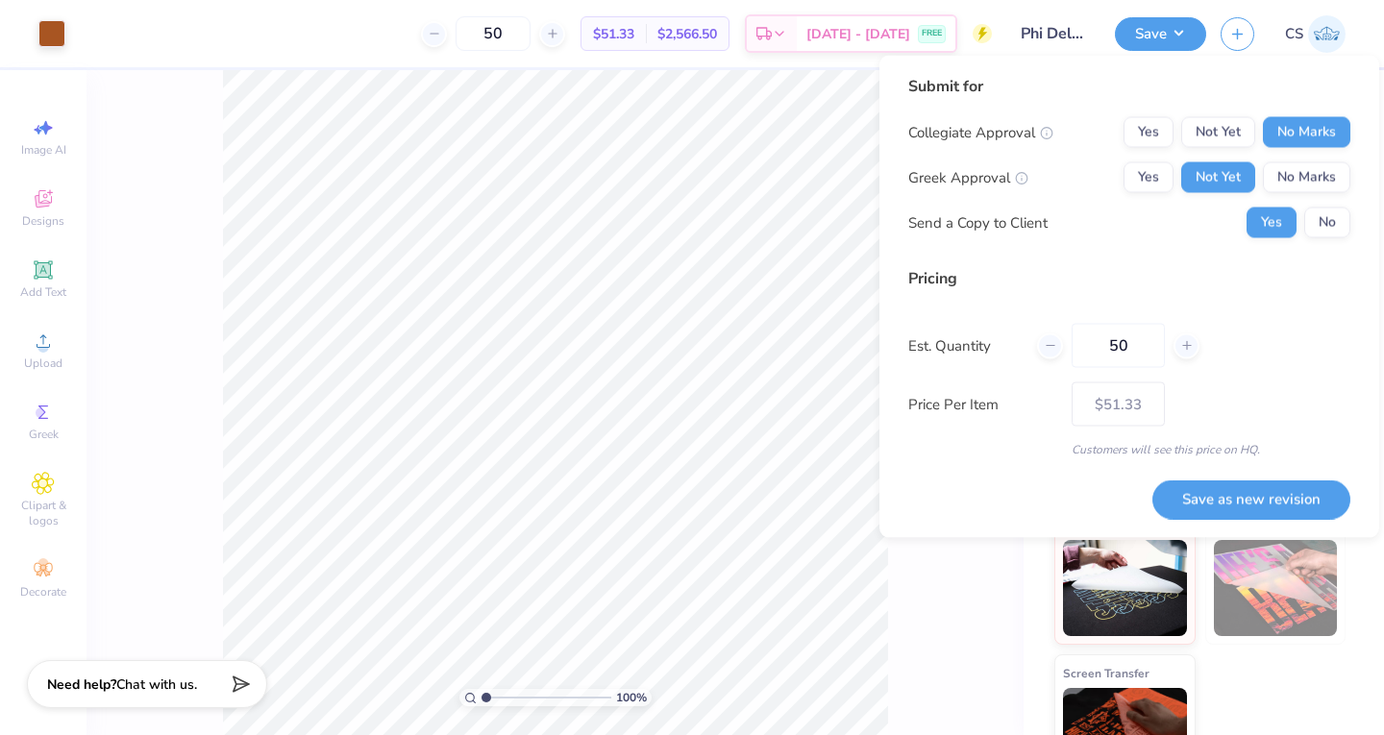
click at [1223, 492] on button "Save as new revision" at bounding box center [1251, 498] width 198 height 39
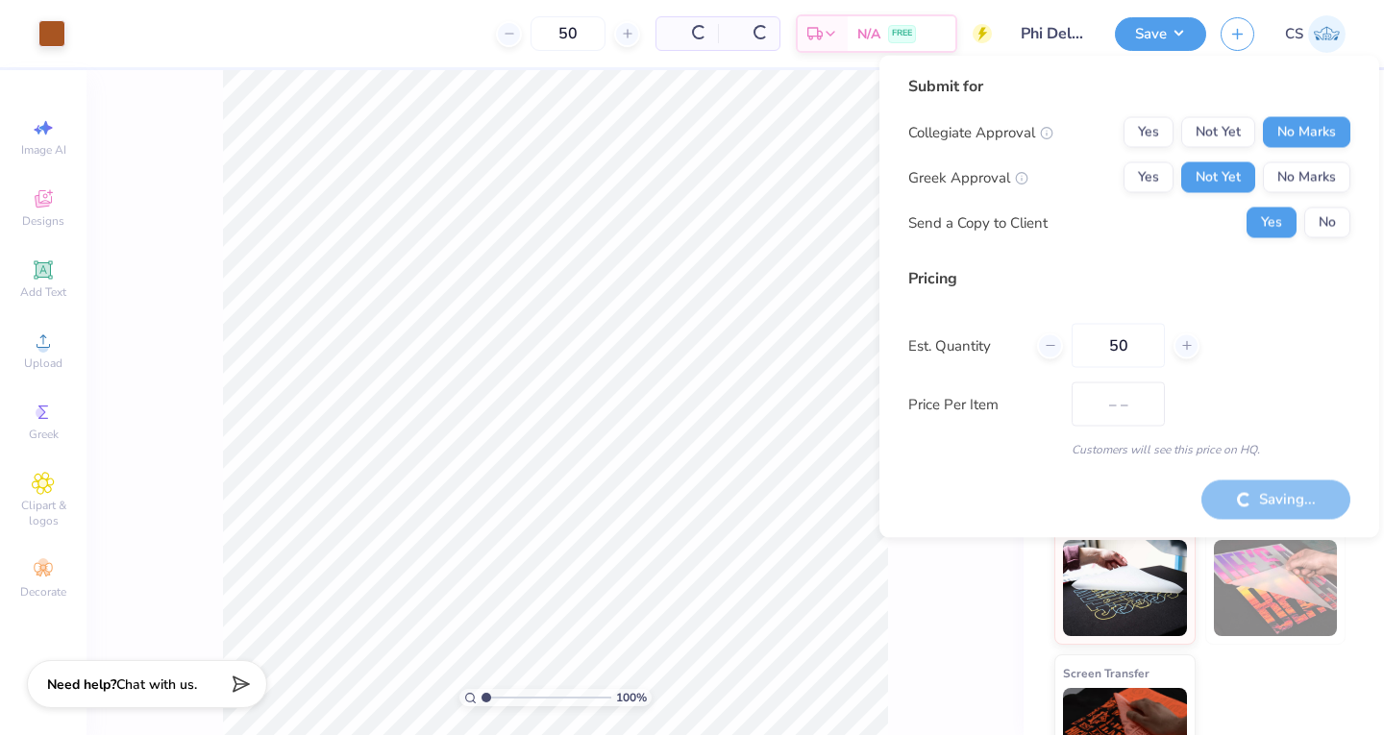
type input "$51.33"
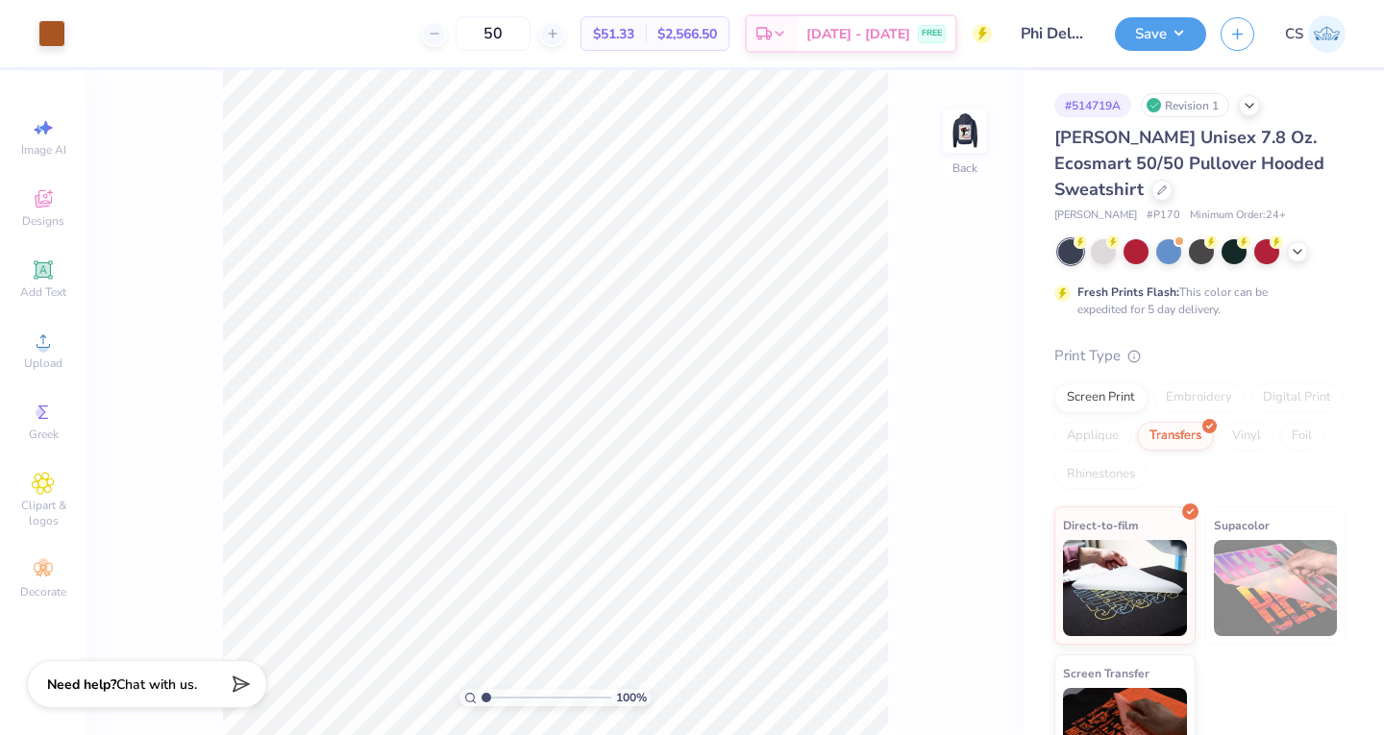
click at [1297, 254] on icon at bounding box center [1296, 251] width 15 height 15
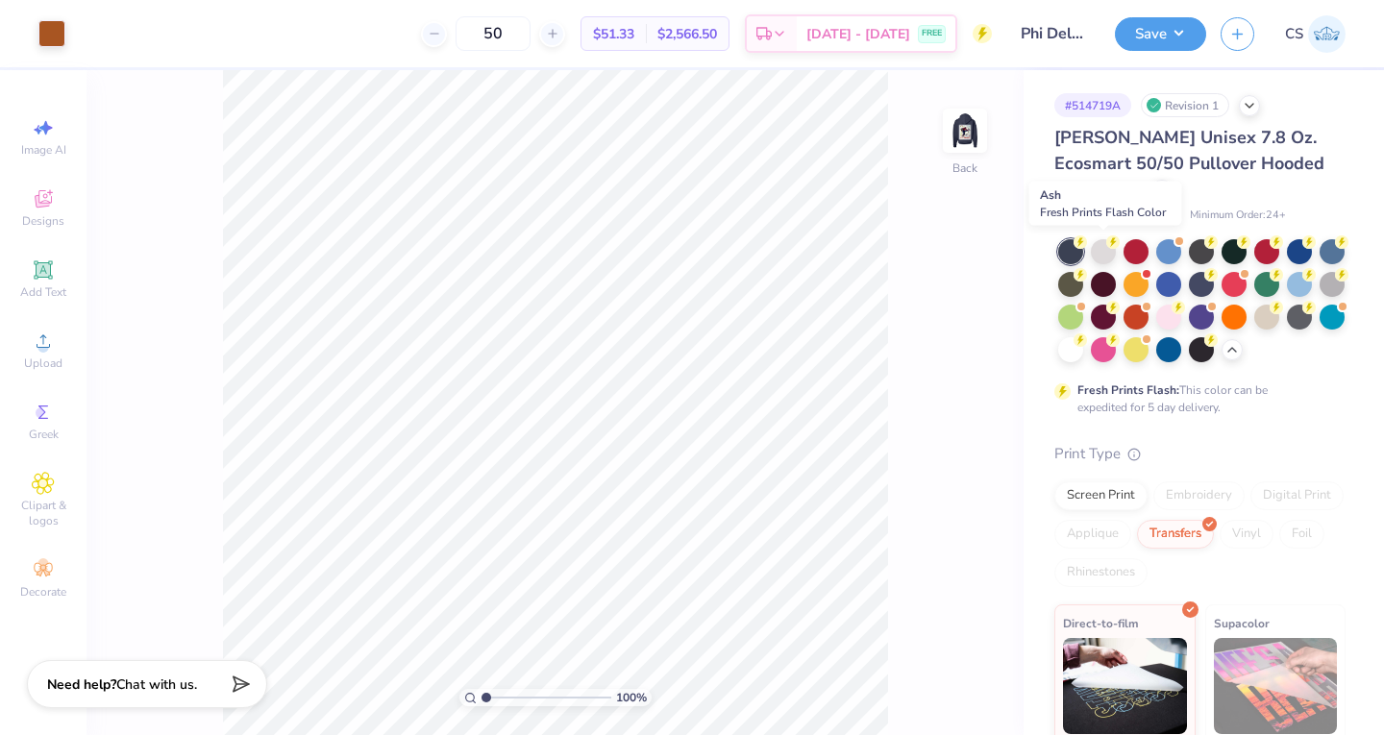
click at [1101, 250] on div at bounding box center [1102, 251] width 25 height 25
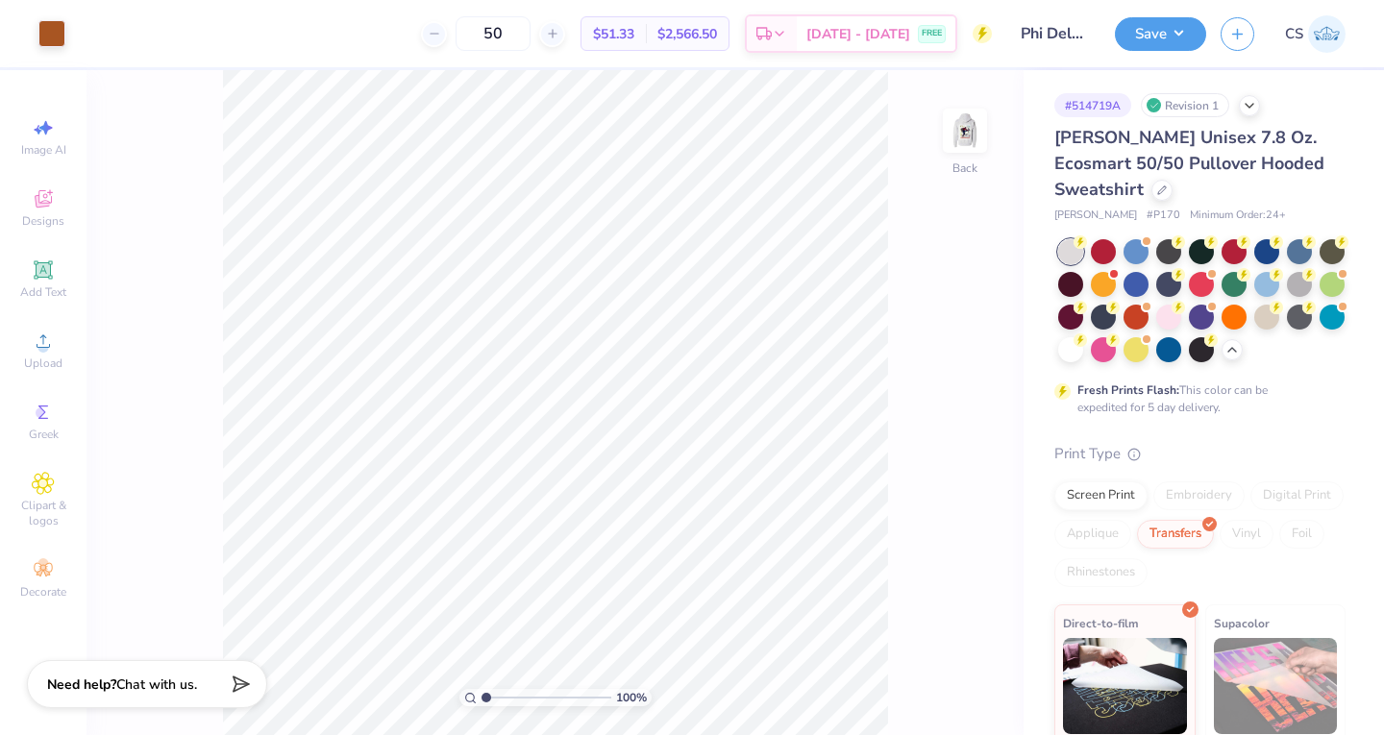
click at [964, 131] on img at bounding box center [964, 130] width 38 height 38
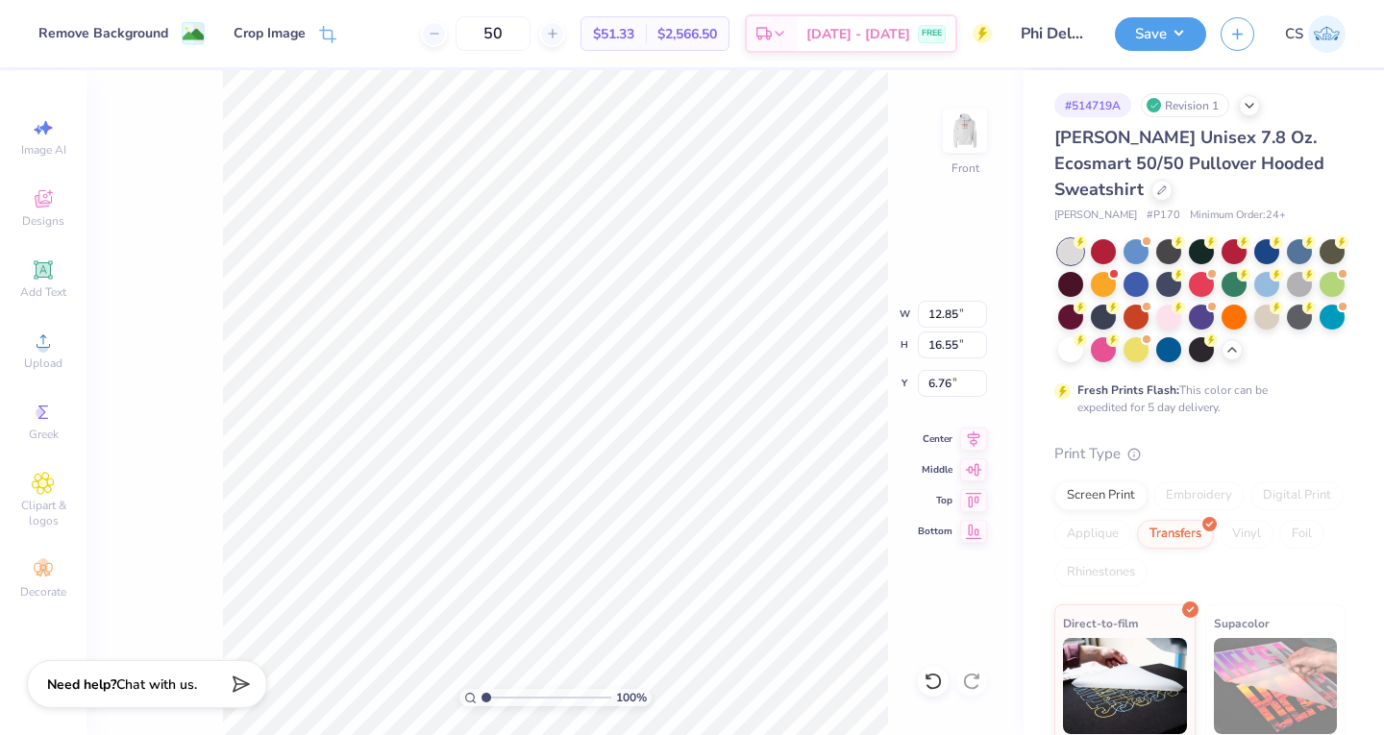
type input "13.11"
type input "16.89"
type input "6.43"
type input "13.33"
type input "17.17"
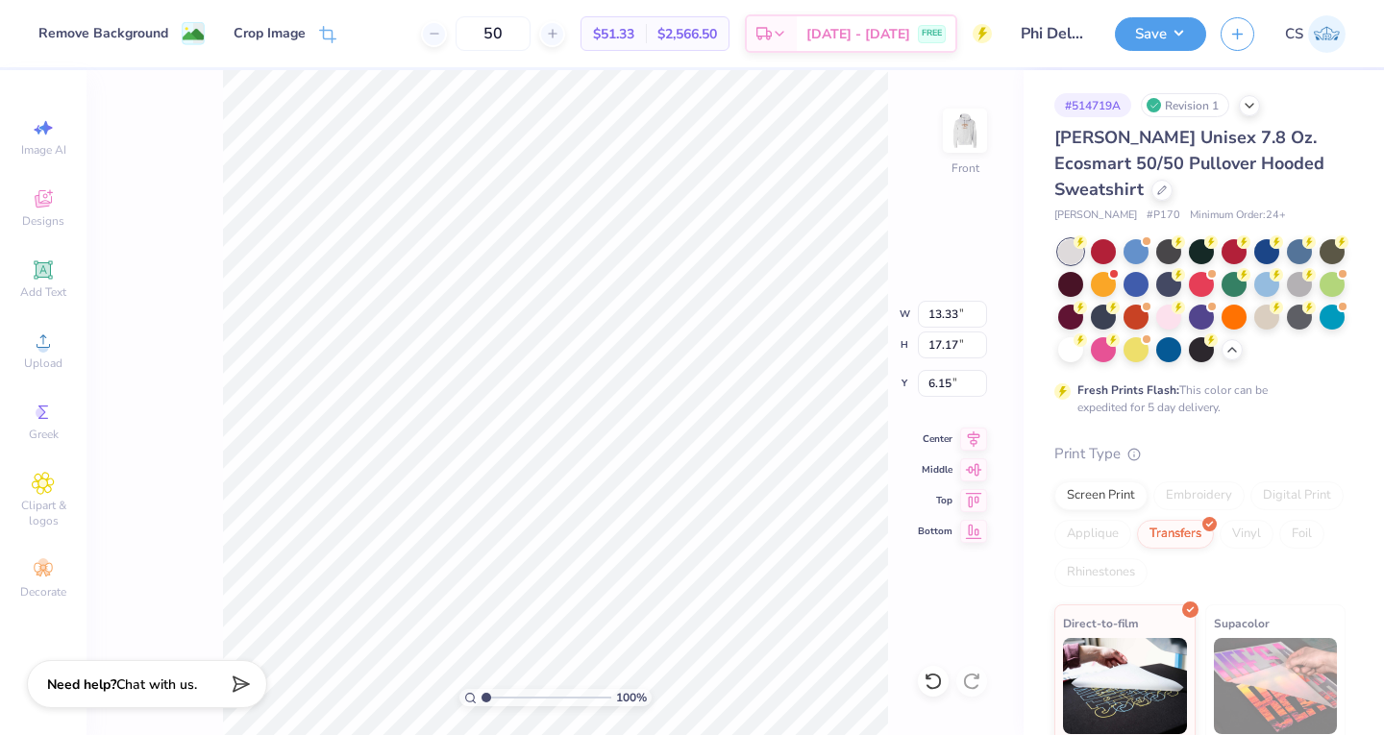
type input "6.00"
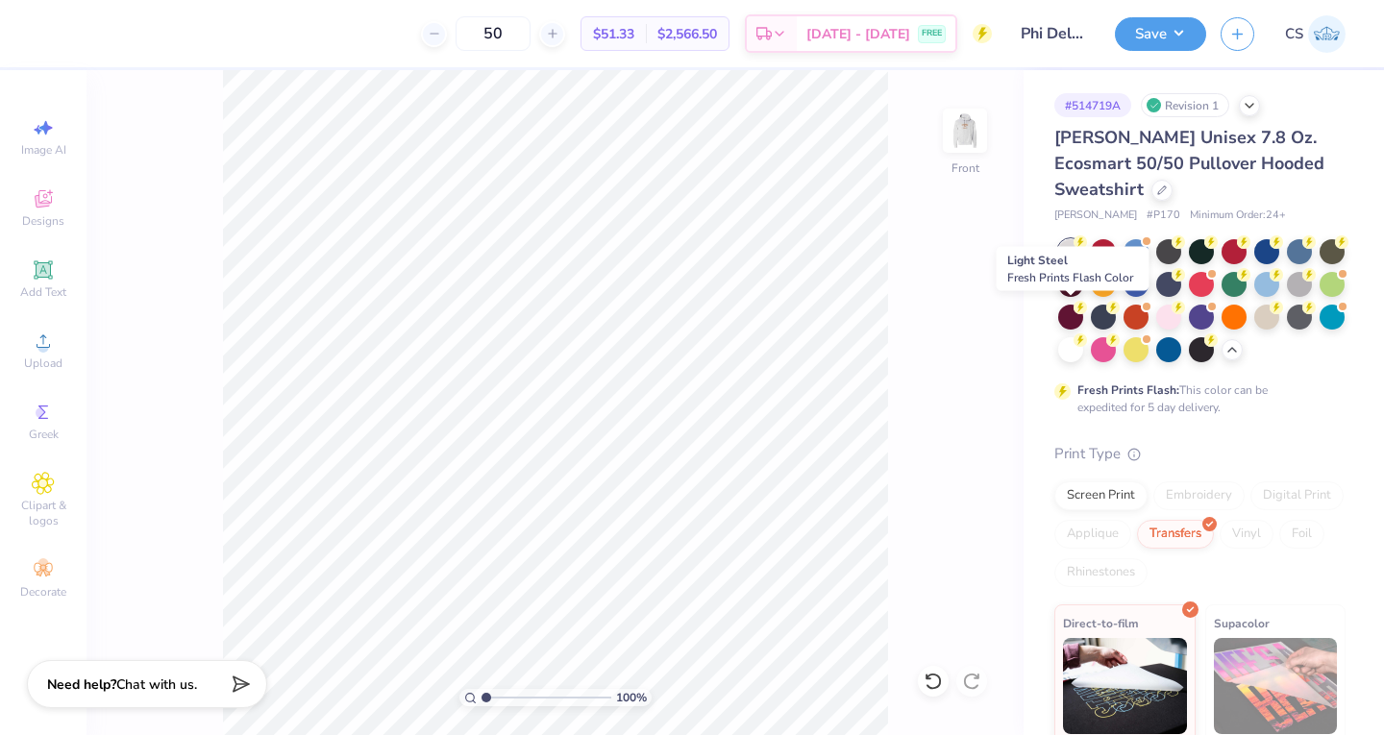
click at [1286, 297] on div at bounding box center [1298, 284] width 25 height 25
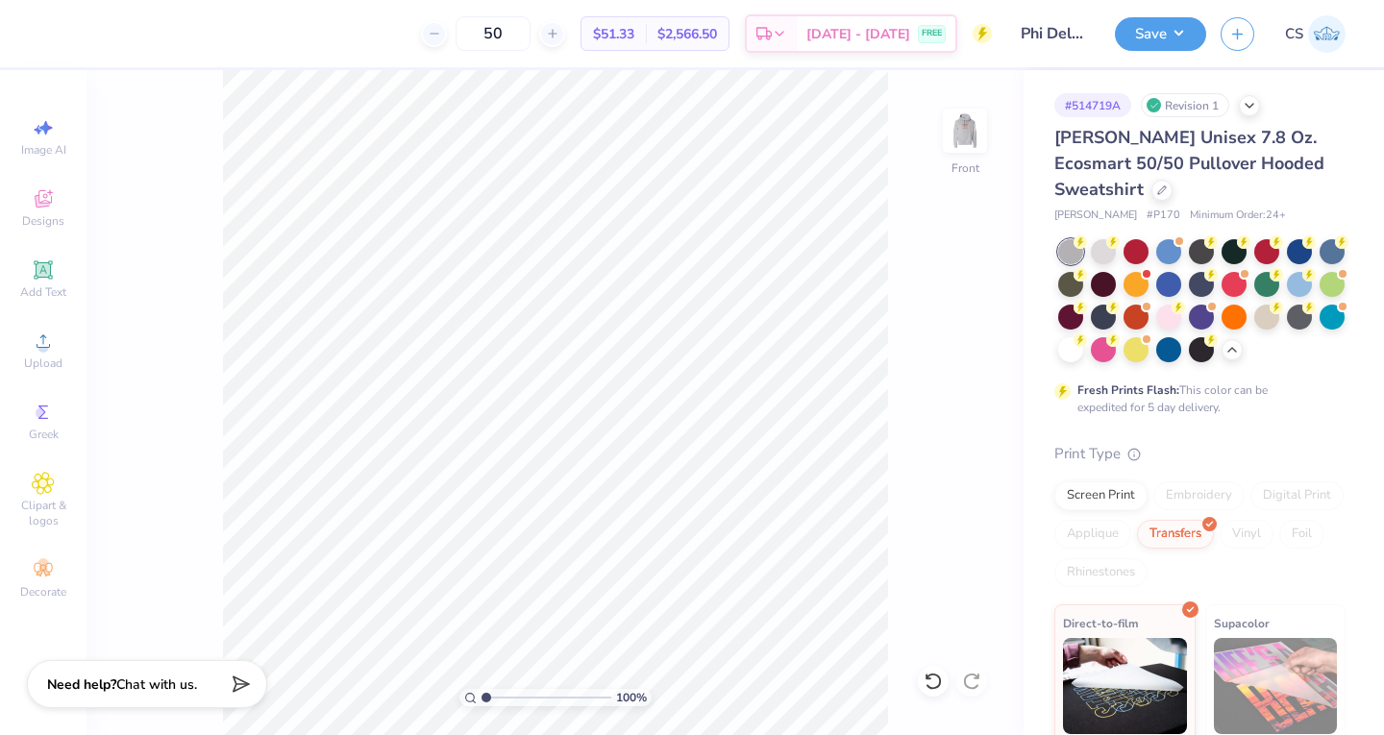
click at [945, 128] on img at bounding box center [964, 130] width 38 height 38
click at [1105, 251] on div at bounding box center [1102, 251] width 25 height 25
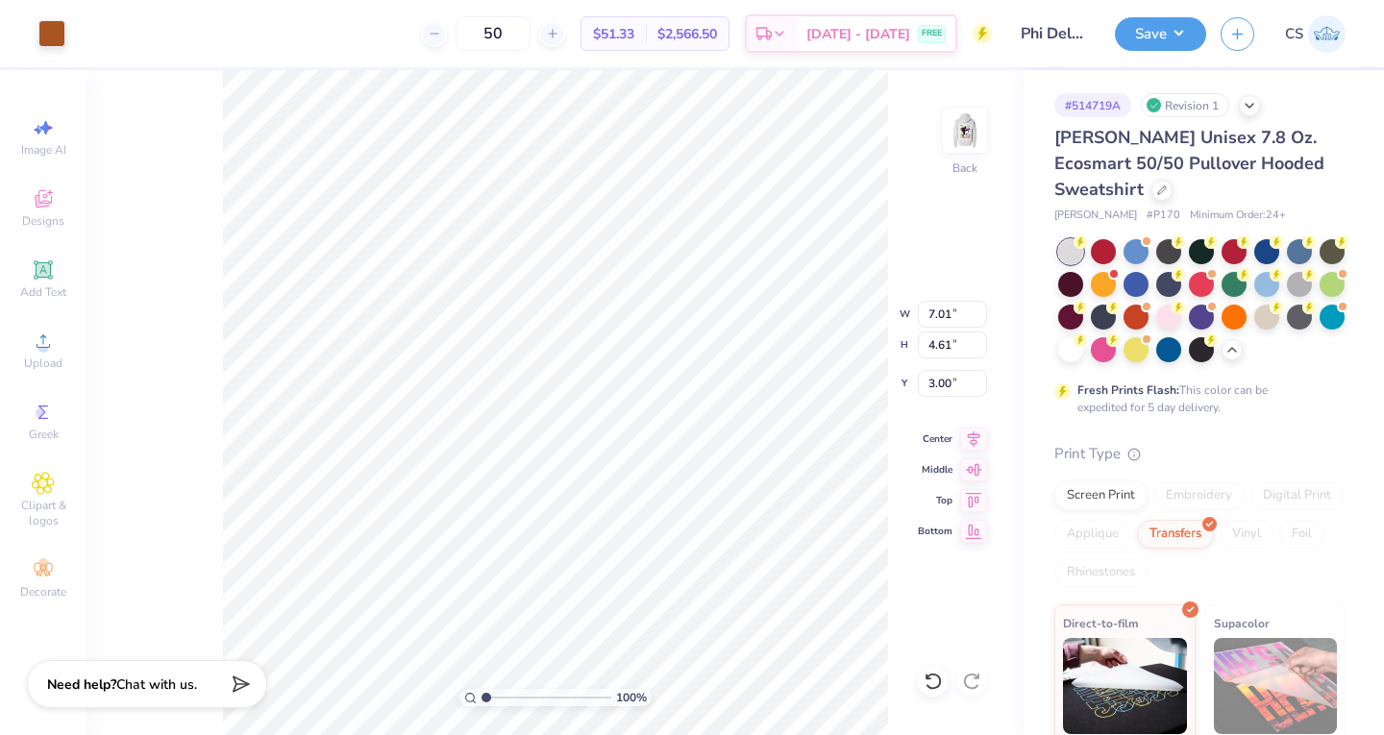
type input "3.57"
type input "3.67"
click at [965, 120] on img at bounding box center [964, 130] width 38 height 38
click at [1152, 20] on button "Save" at bounding box center [1159, 34] width 91 height 34
click at [1127, 36] on button "Save" at bounding box center [1159, 34] width 91 height 34
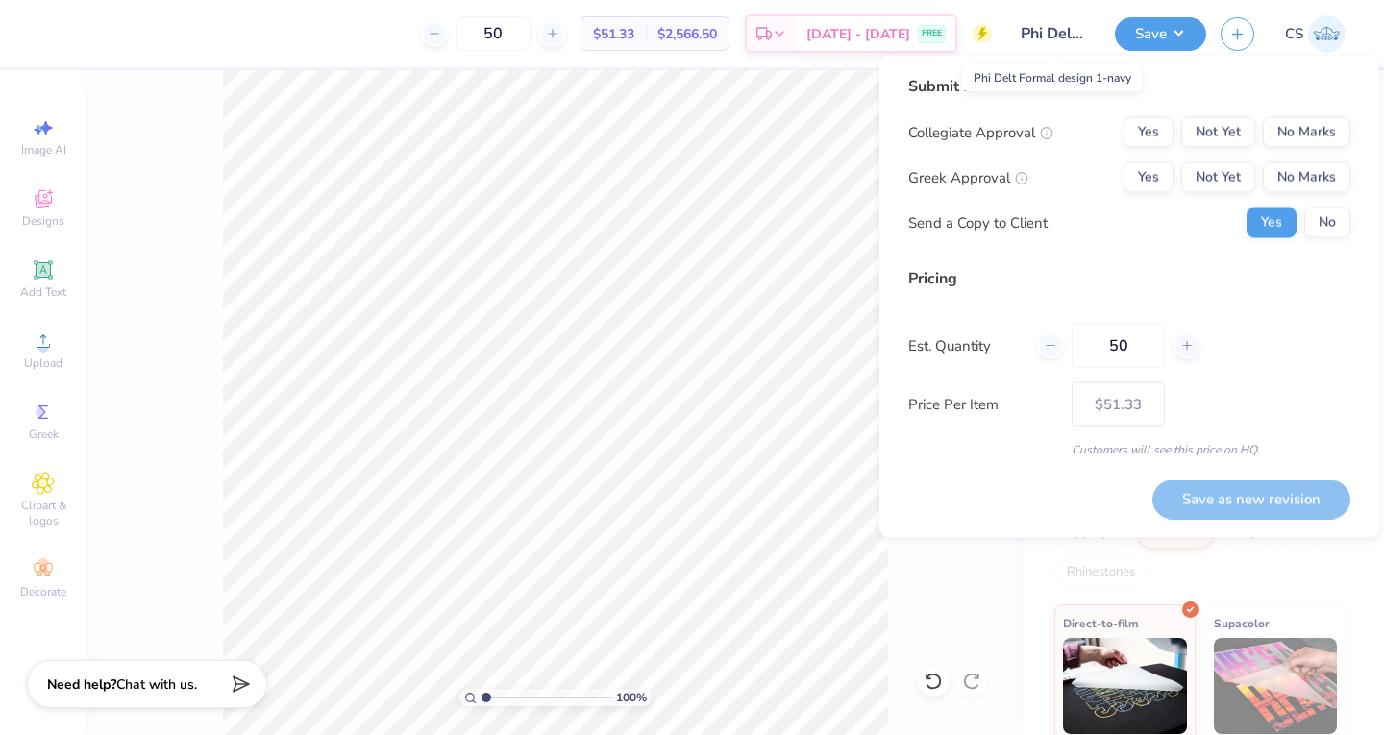
click at [1051, 16] on input "Phi Delt Formal design 1-navy" at bounding box center [1053, 33] width 94 height 38
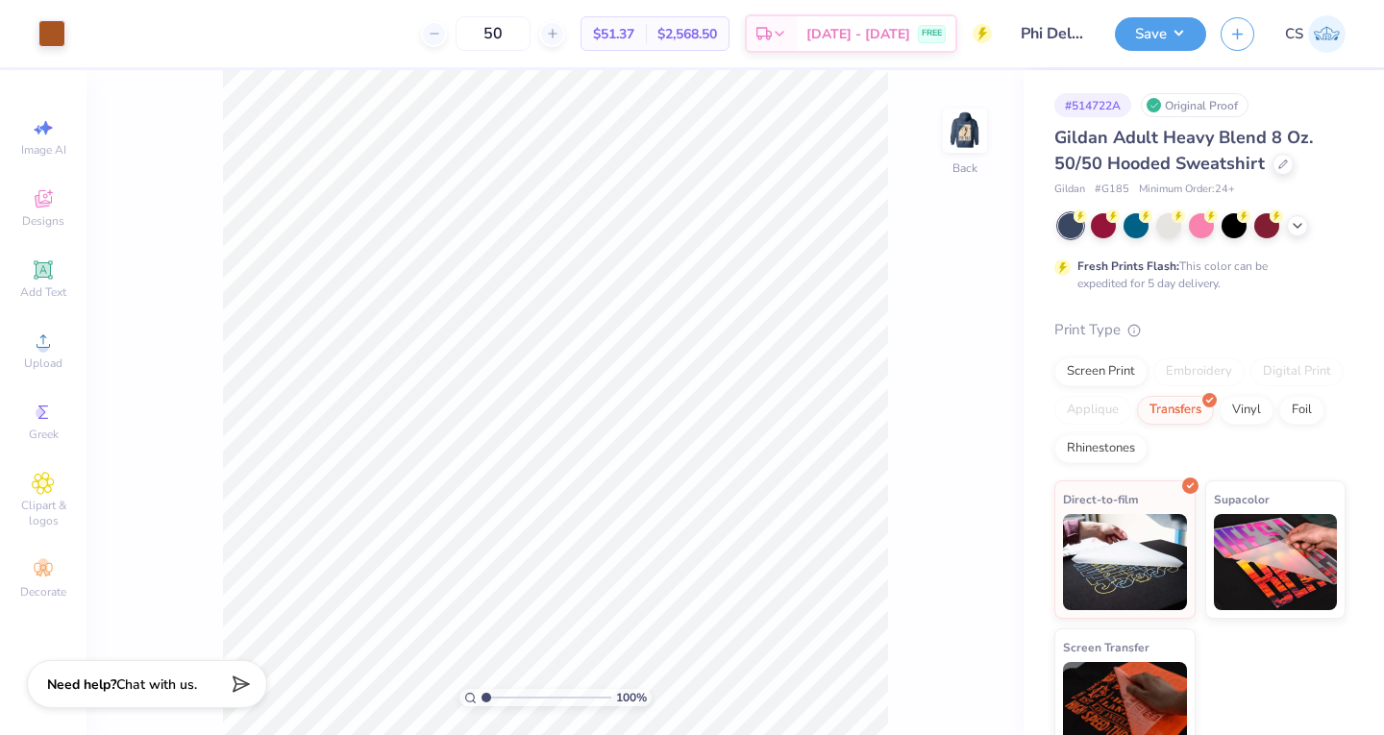
click at [1286, 171] on div "Gildan Adult Heavy Blend 8 Oz. 50/50 Hooded Sweatshirt" at bounding box center [1199, 151] width 291 height 52
click at [1281, 163] on icon at bounding box center [1283, 164] width 10 height 10
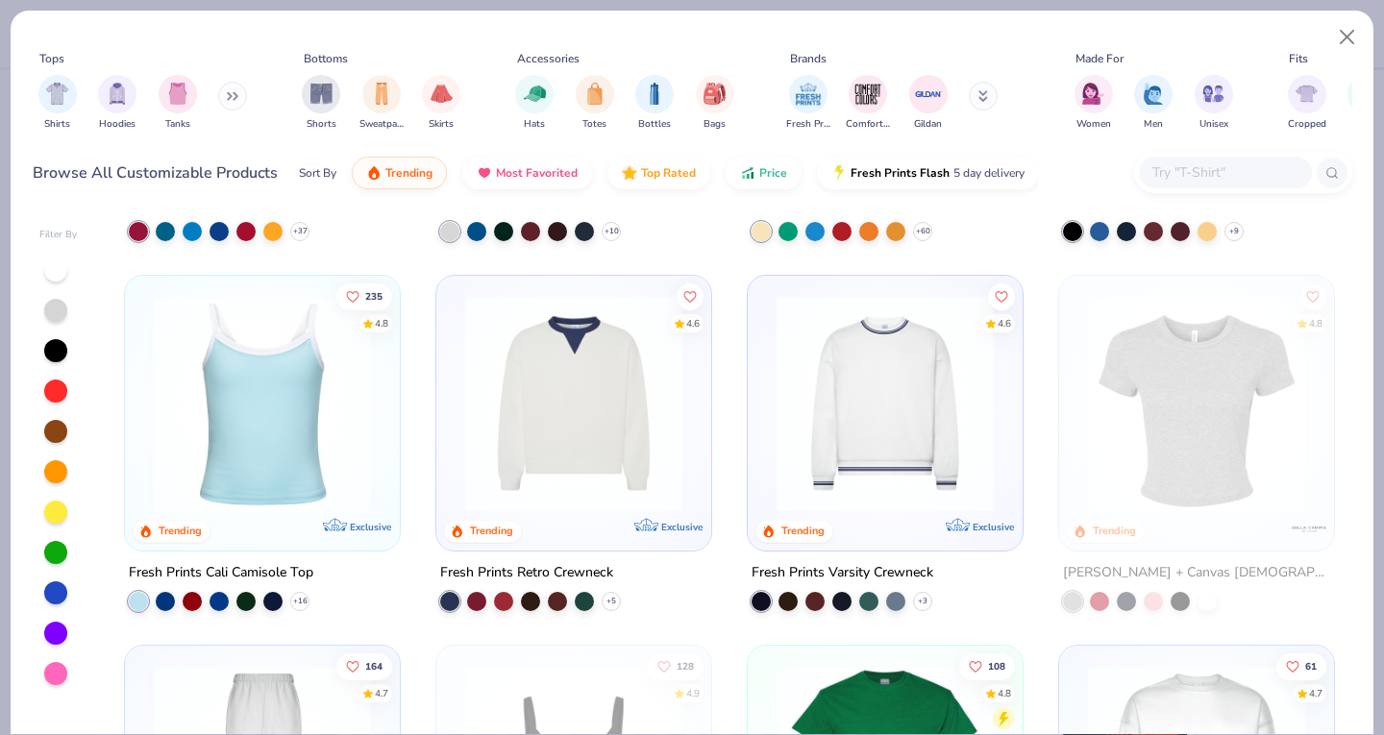
scroll to position [320, 0]
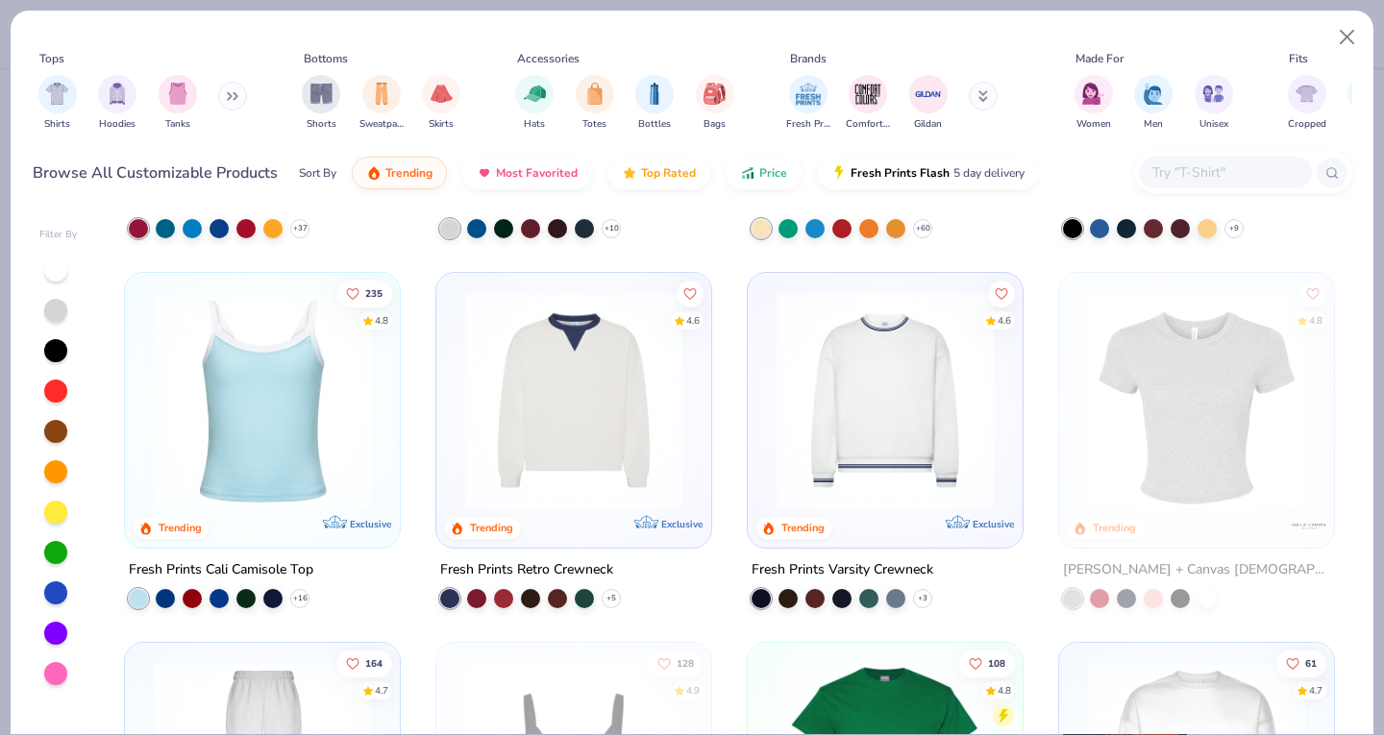
click at [114, 107] on div "filter for Hoodies" at bounding box center [117, 94] width 38 height 38
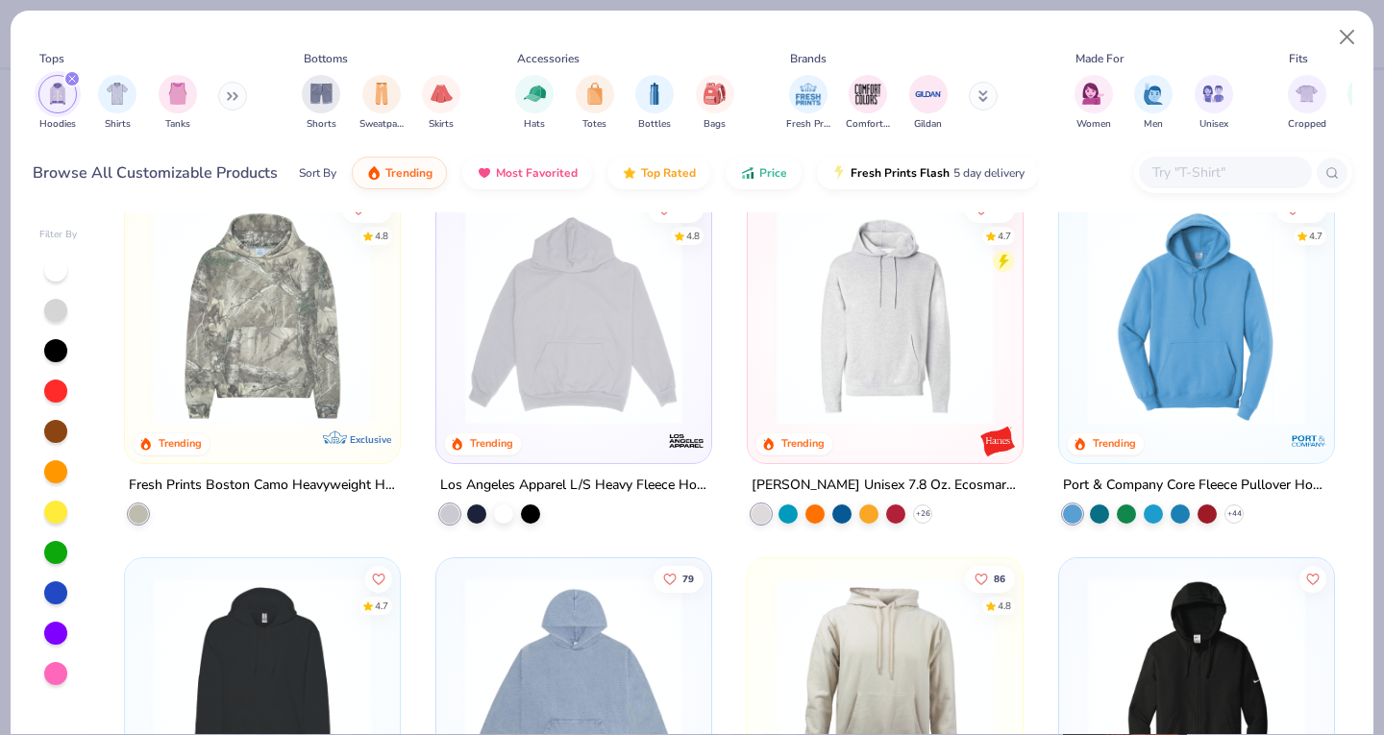
scroll to position [424, 0]
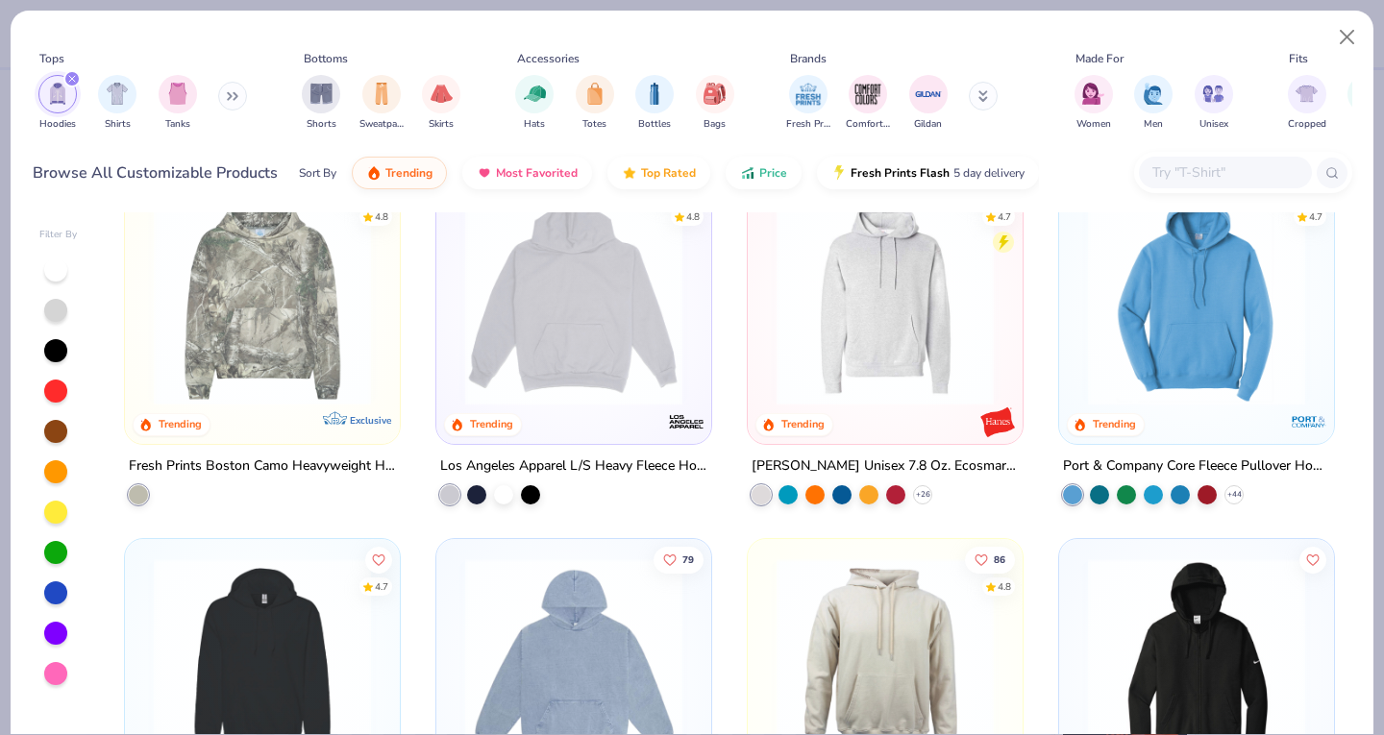
click at [824, 351] on img at bounding box center [885, 296] width 236 height 217
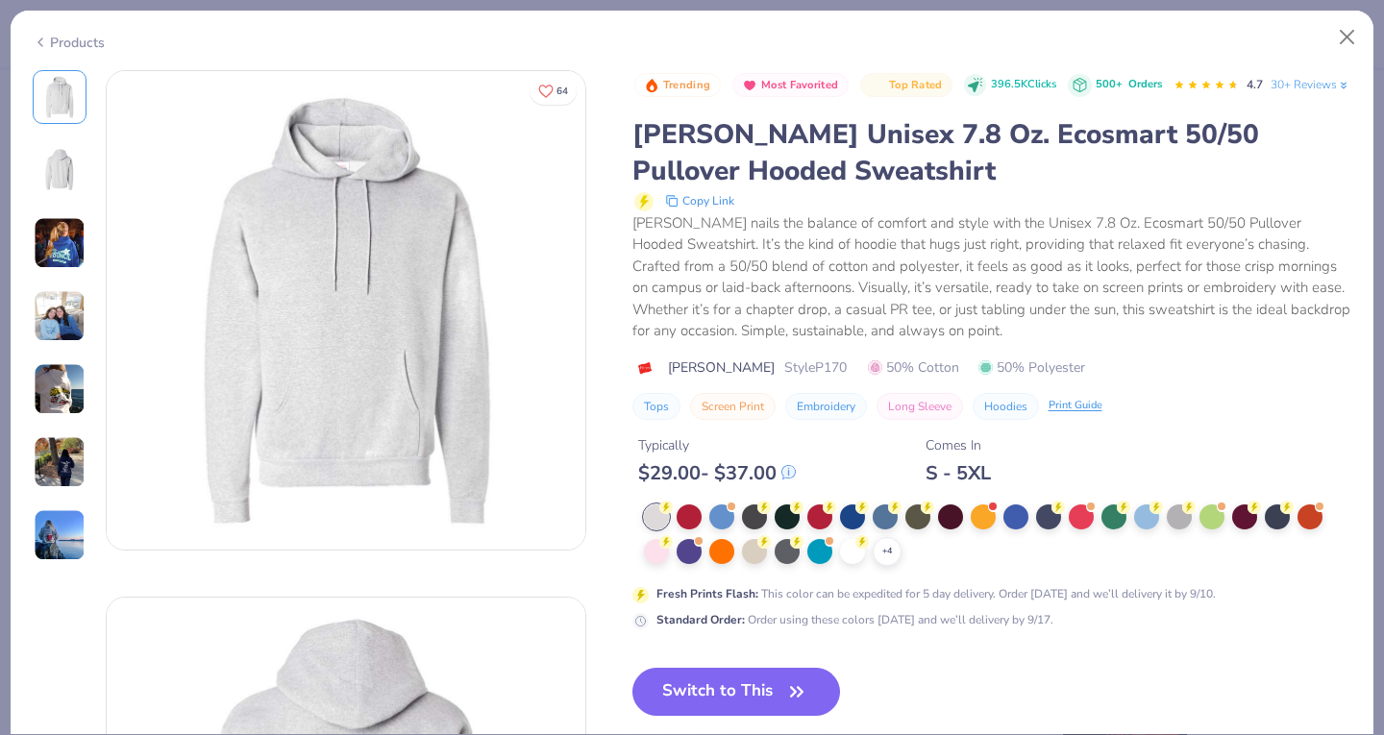
click at [1281, 514] on icon at bounding box center [1286, 507] width 13 height 13
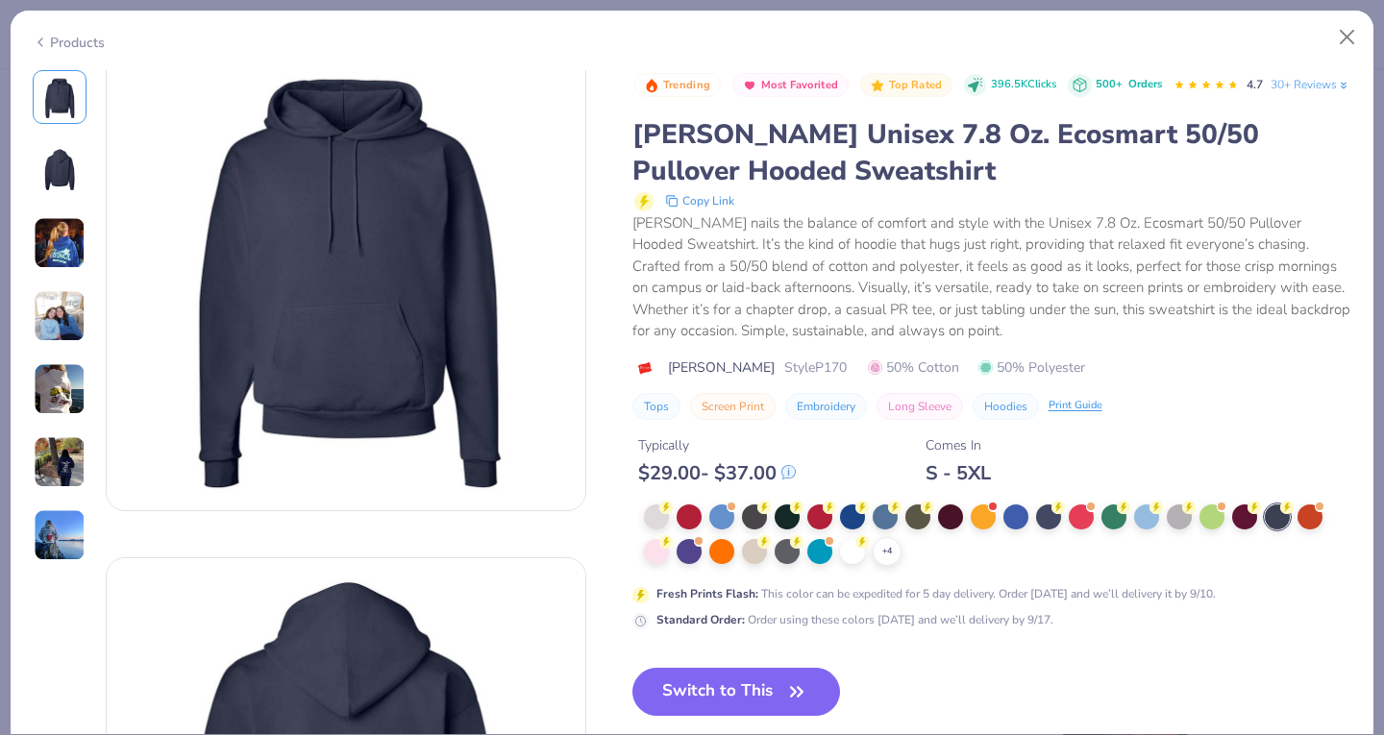
scroll to position [43, 0]
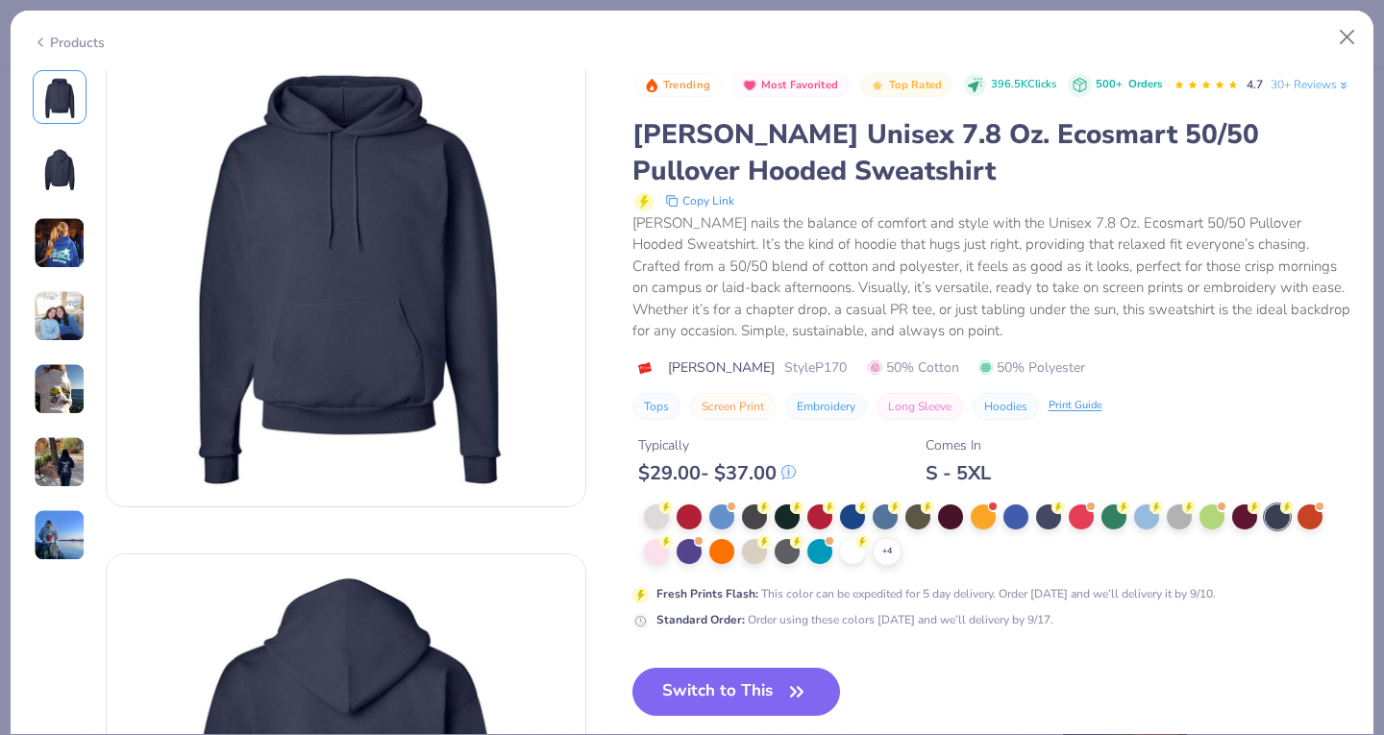
click at [714, 712] on button "Switch to This" at bounding box center [736, 692] width 208 height 48
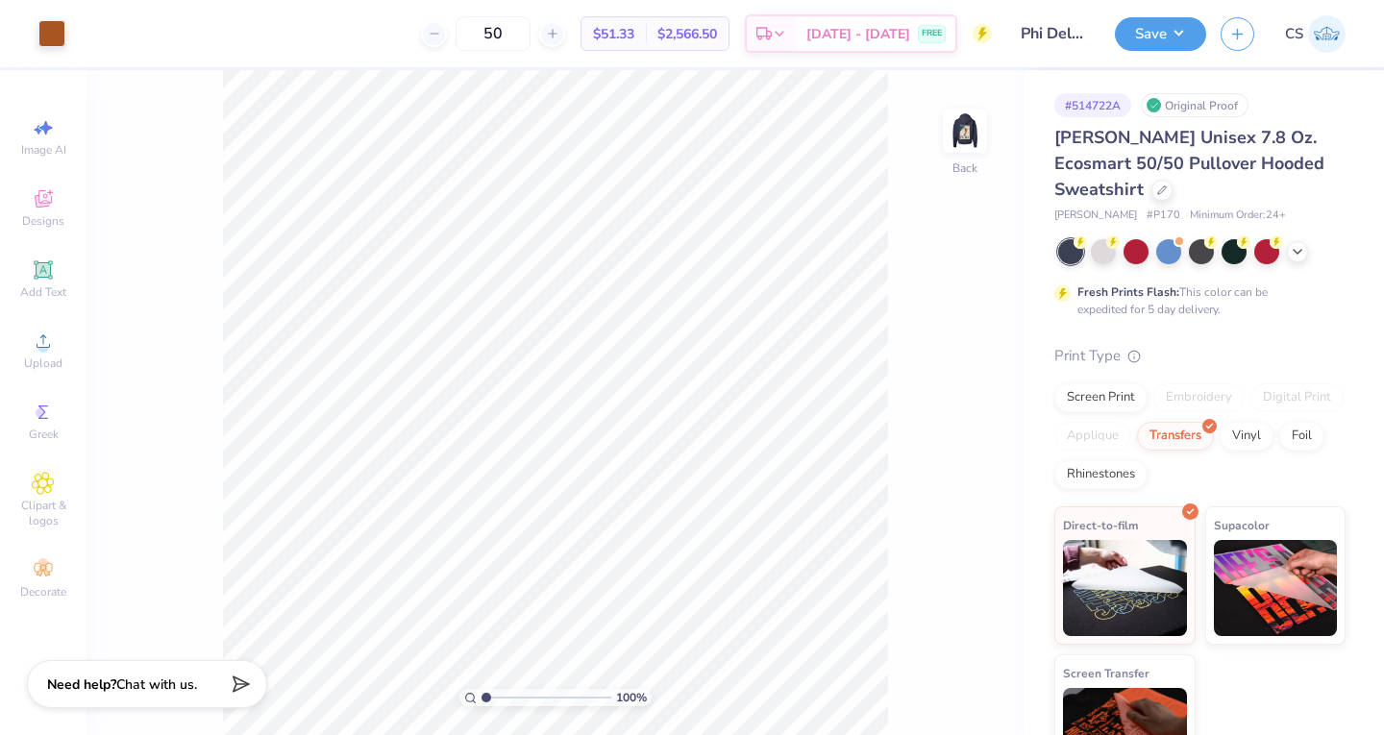
click at [961, 150] on img at bounding box center [964, 130] width 38 height 38
type input "11.89"
type input "16.08"
type input "6.86"
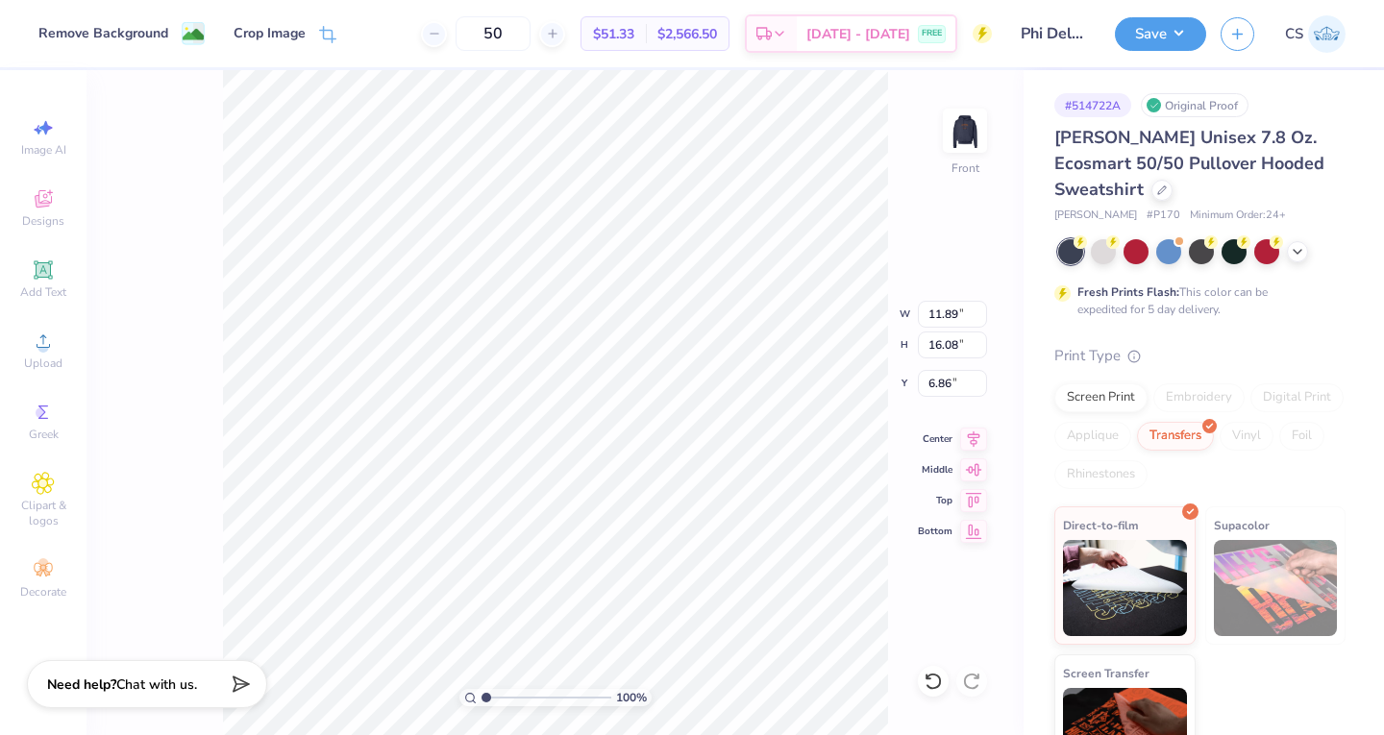
type input "12.25"
type input "16.56"
type input "6.88"
click at [1134, 35] on button "Save" at bounding box center [1159, 34] width 91 height 34
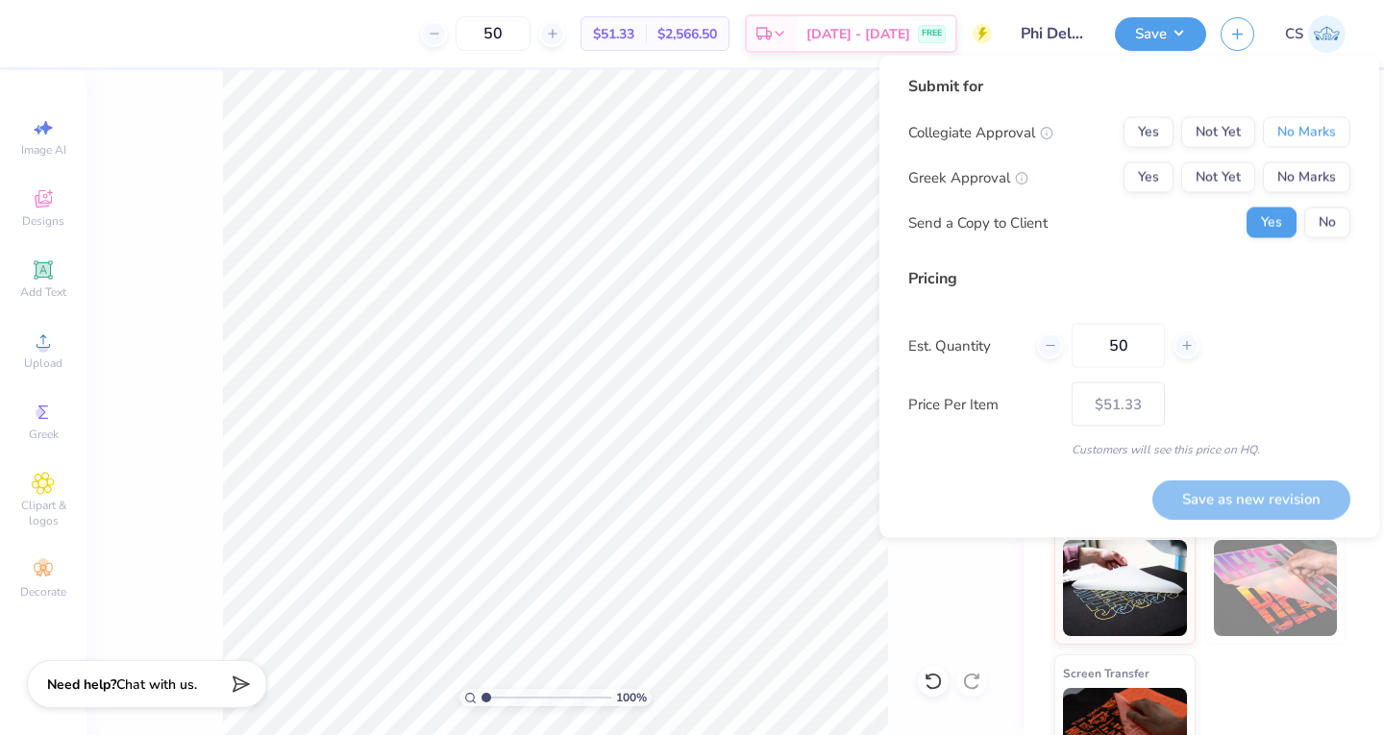
click at [1285, 127] on button "No Marks" at bounding box center [1305, 132] width 87 height 31
click at [1227, 190] on button "Not Yet" at bounding box center [1218, 177] width 74 height 31
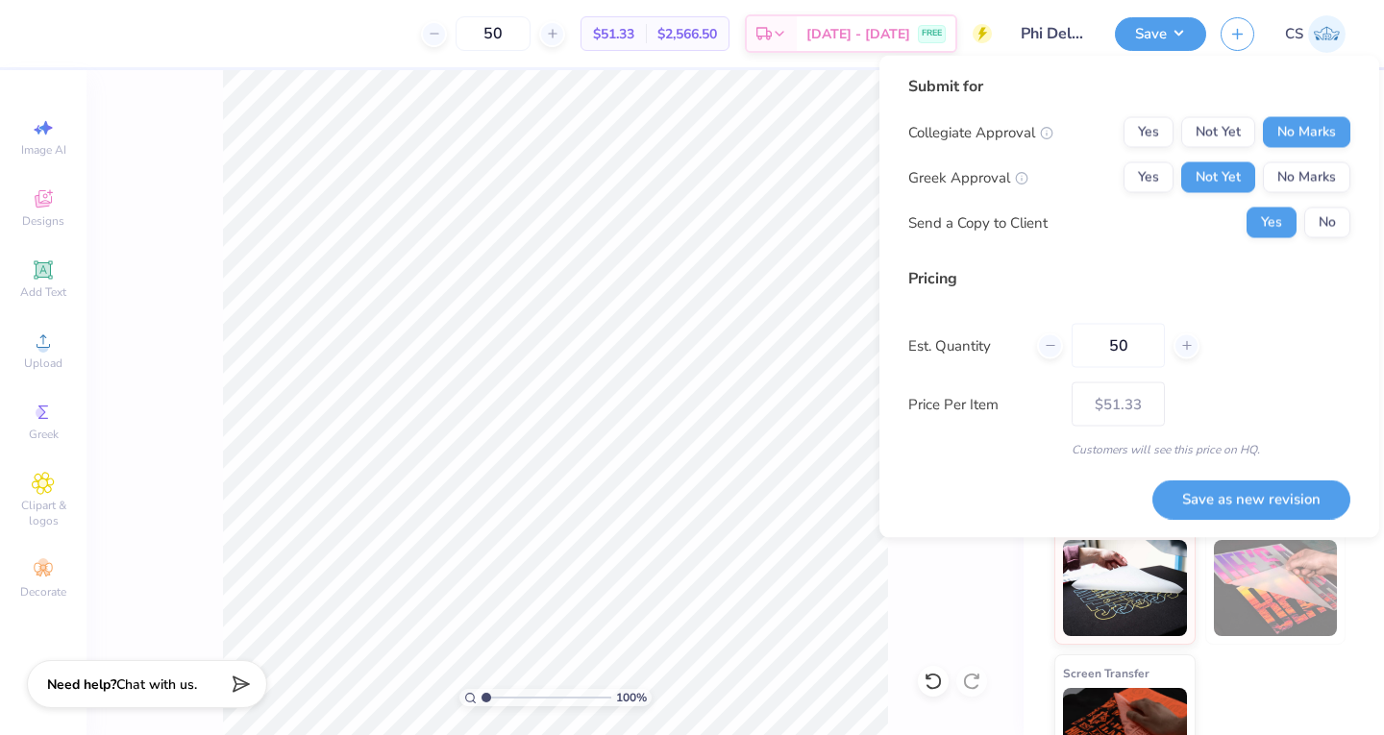
click at [1202, 492] on button "Save as new revision" at bounding box center [1251, 498] width 198 height 39
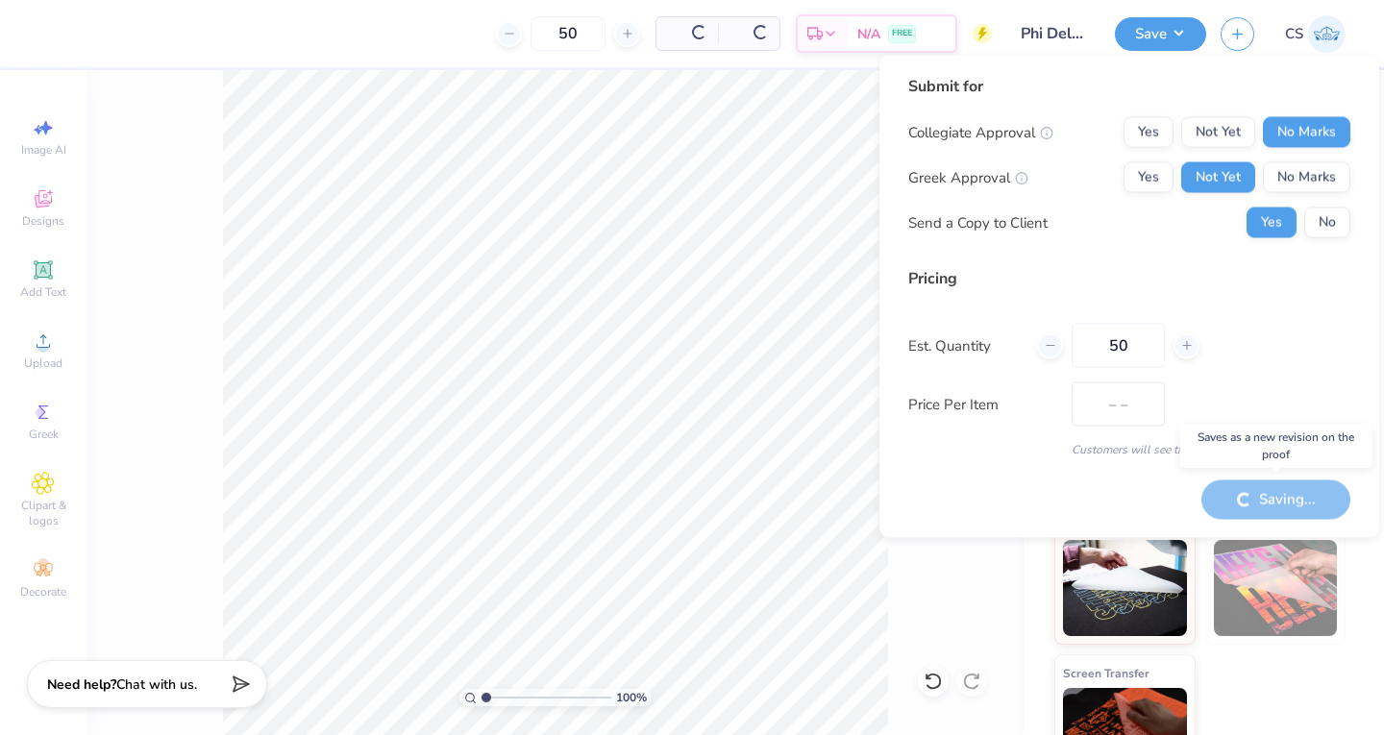
type input "$51.33"
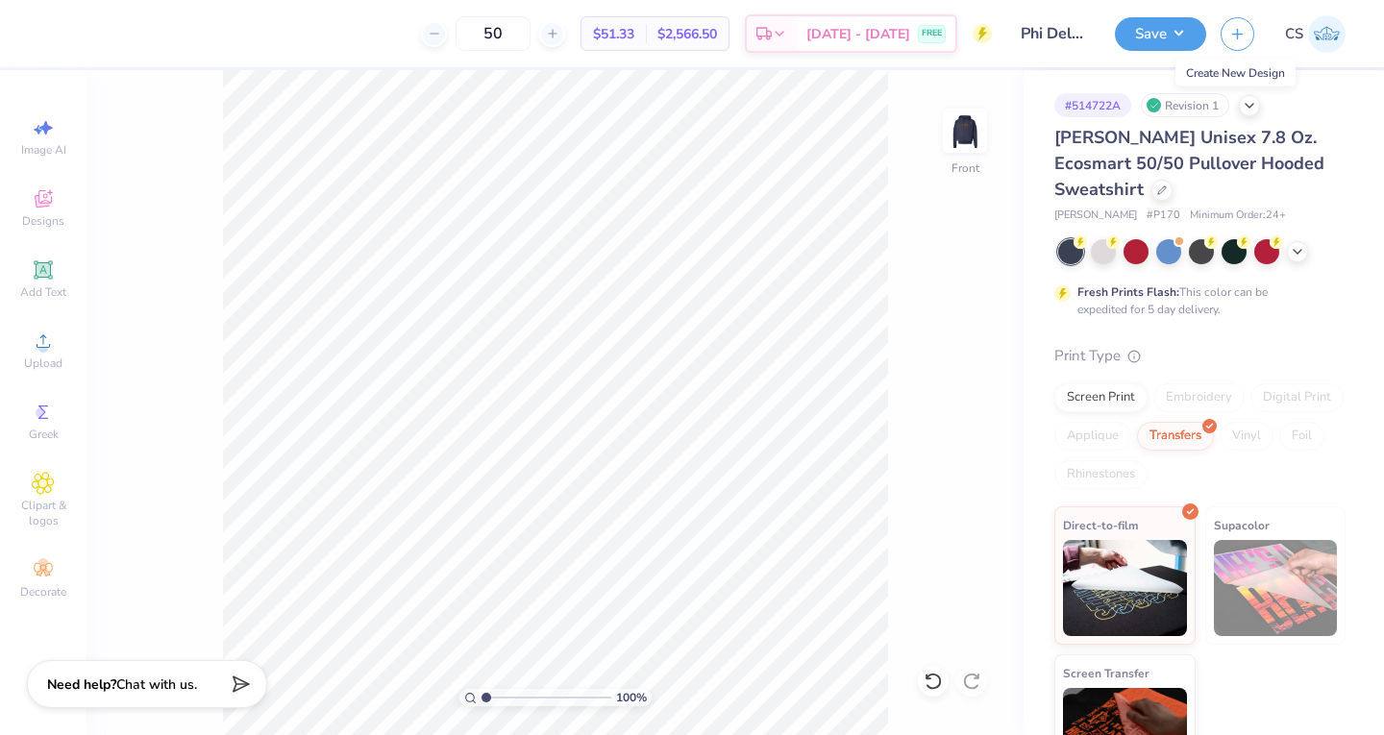
click at [1237, 29] on line "button" at bounding box center [1237, 34] width 0 height 10
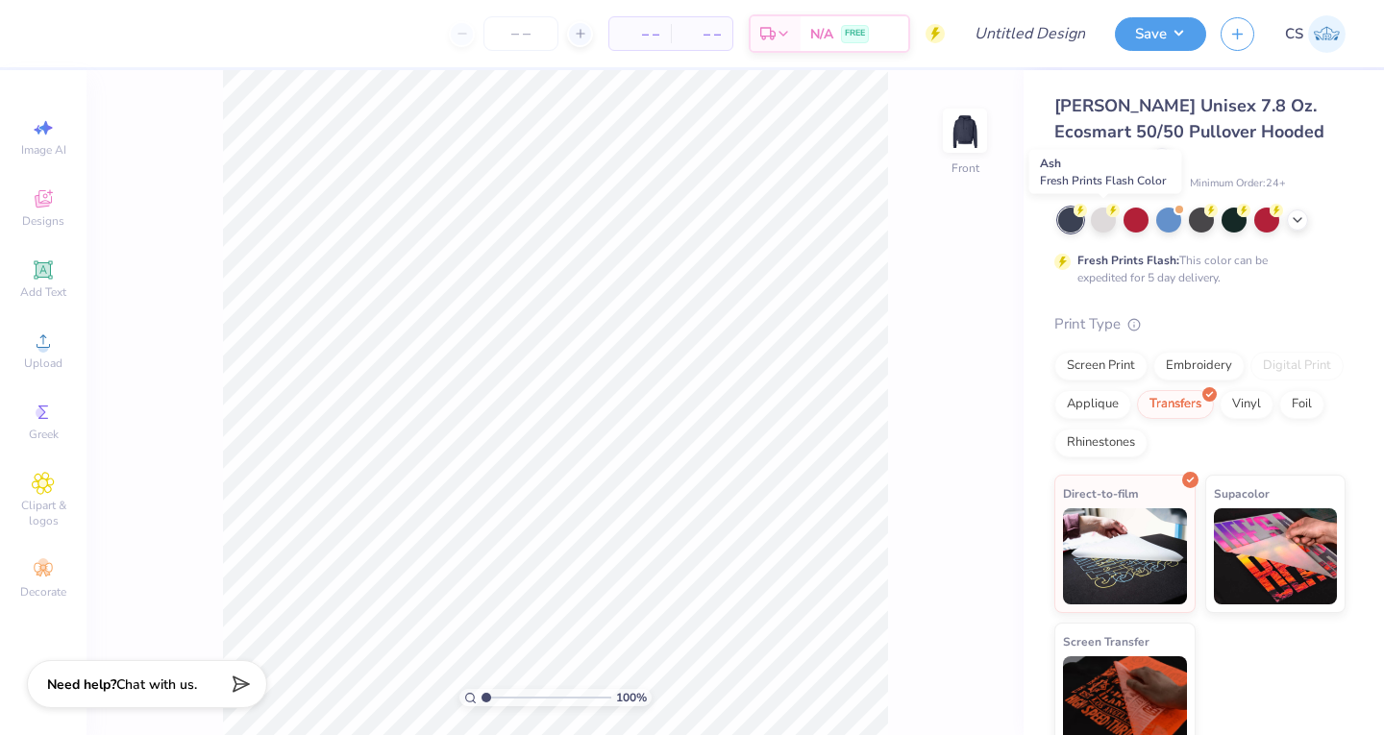
click at [1104, 217] on div at bounding box center [1102, 220] width 25 height 25
click at [1297, 228] on div at bounding box center [1296, 219] width 21 height 21
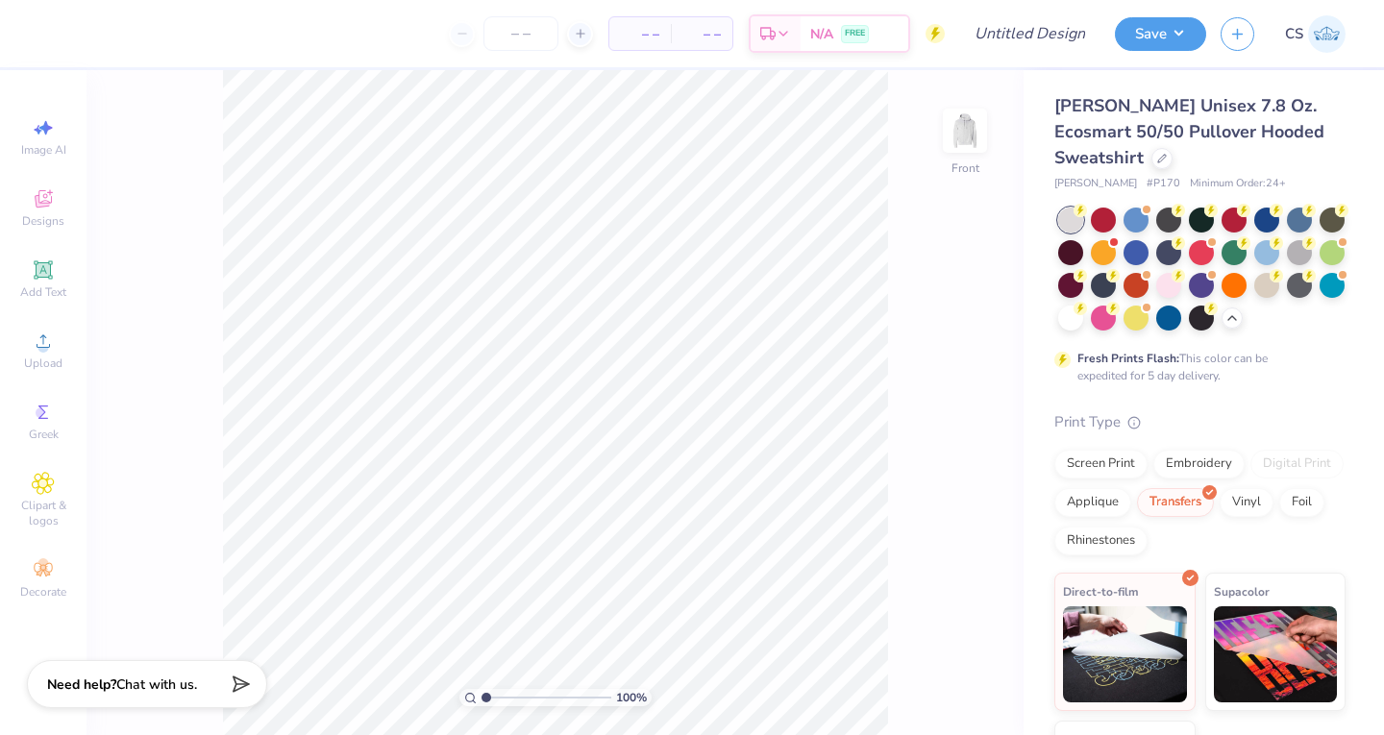
click at [974, 139] on img at bounding box center [964, 130] width 38 height 38
click at [43, 336] on icon at bounding box center [43, 340] width 13 height 13
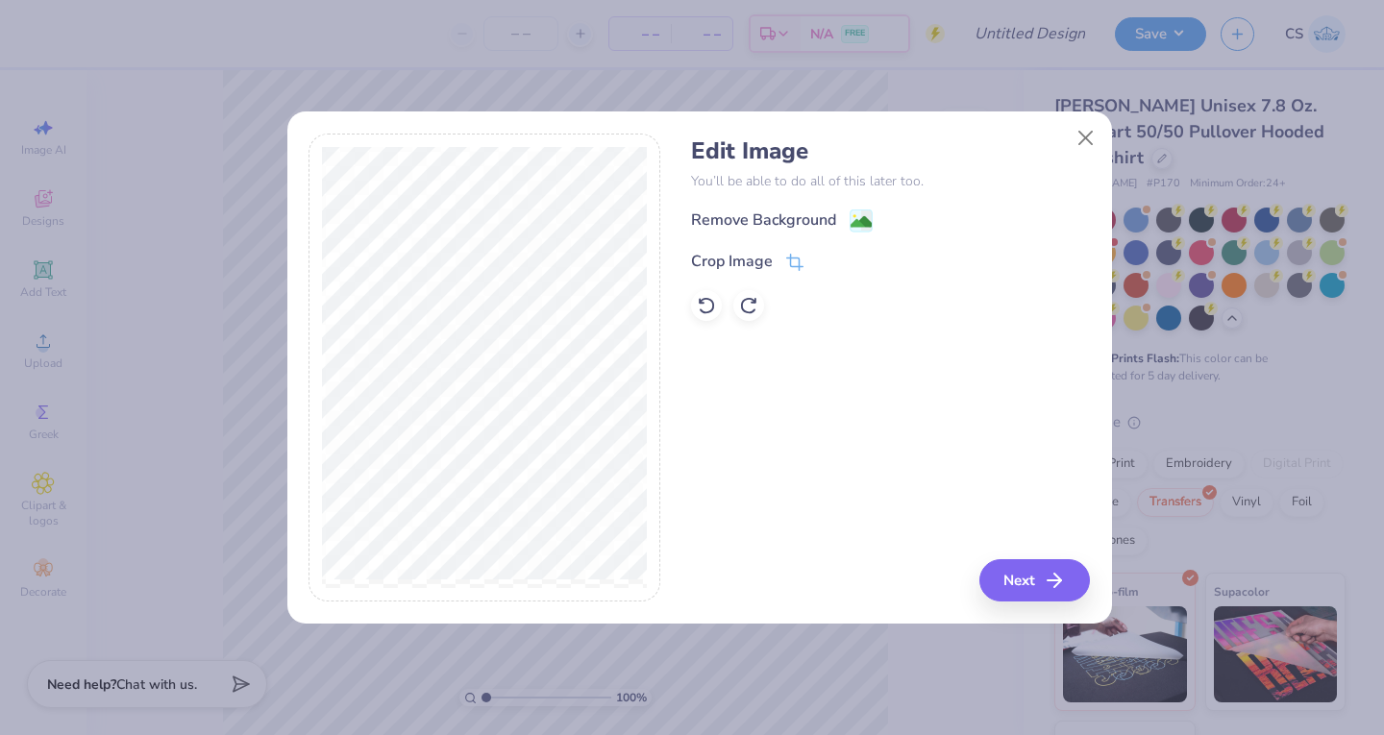
click at [730, 222] on div "Remove Background" at bounding box center [763, 219] width 145 height 23
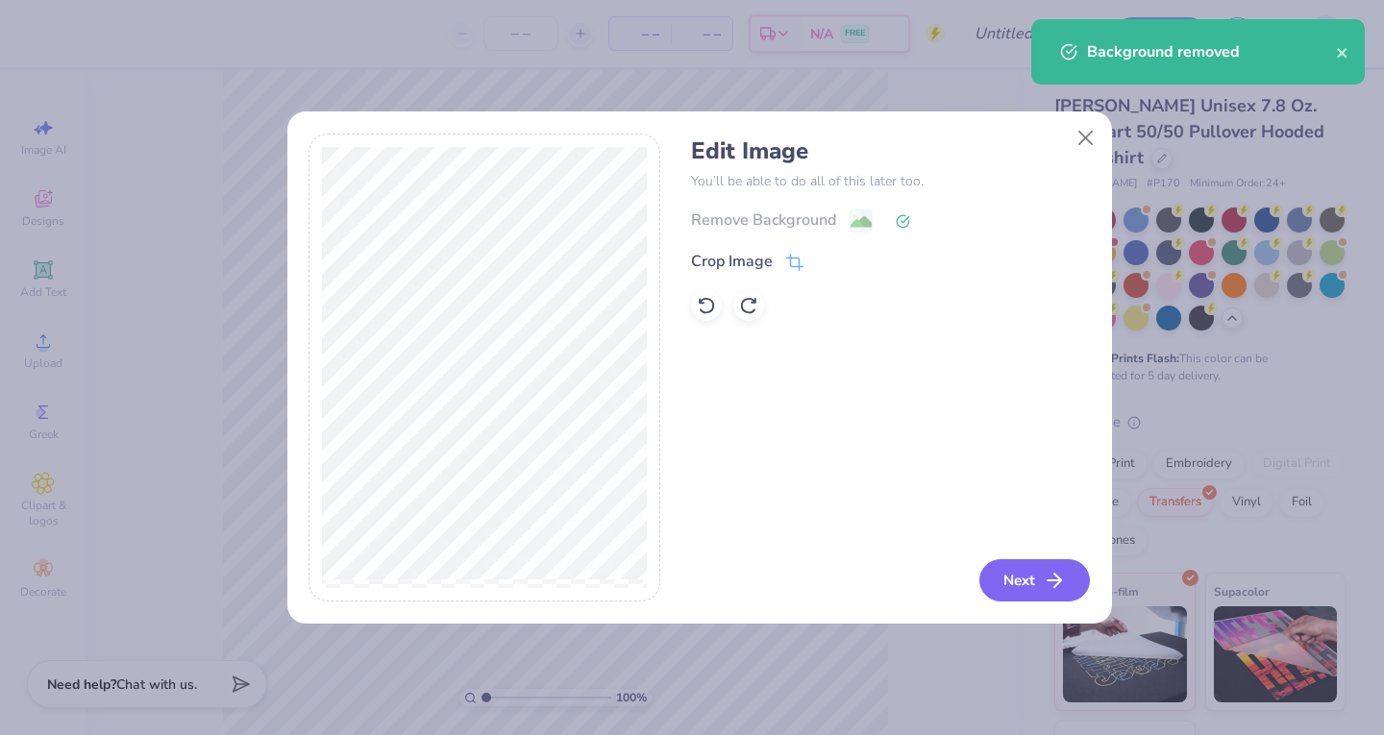
click at [1030, 589] on button "Next" at bounding box center [1034, 580] width 110 height 42
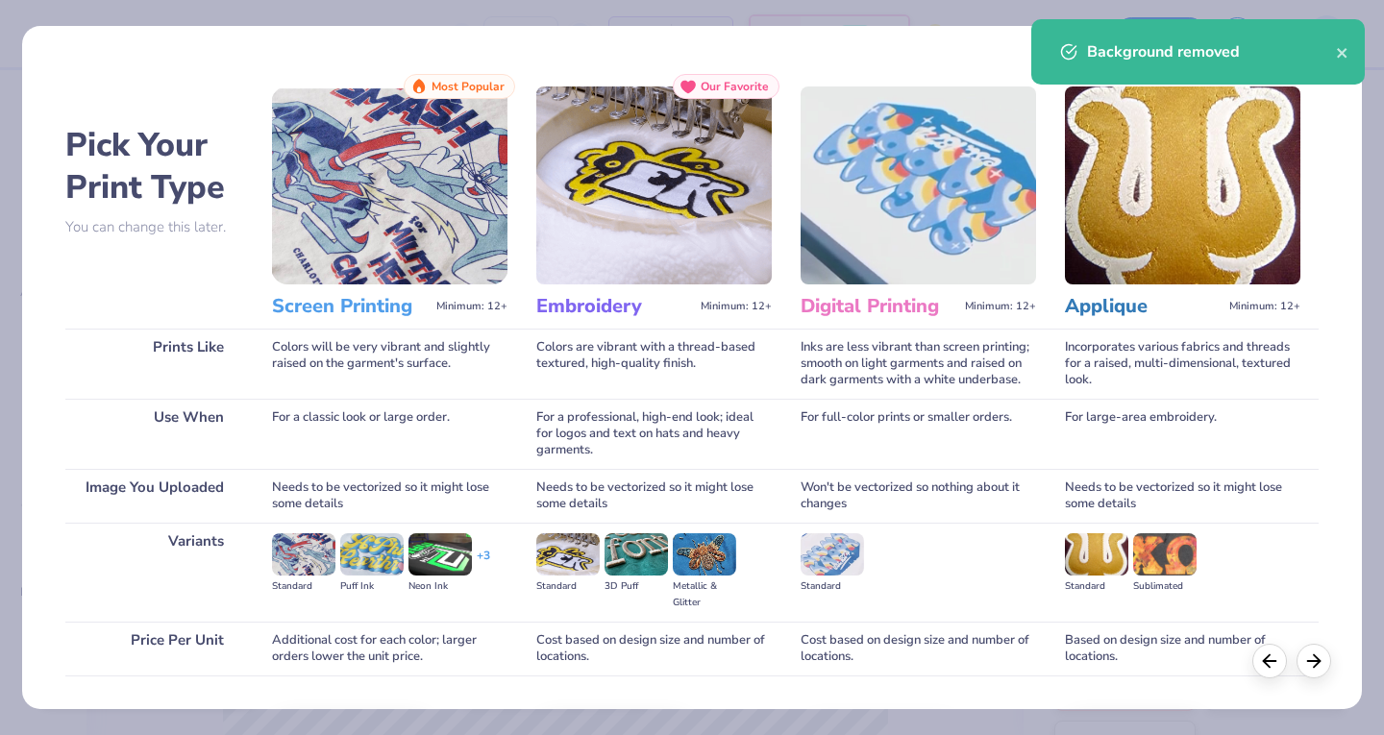
scroll to position [127, 0]
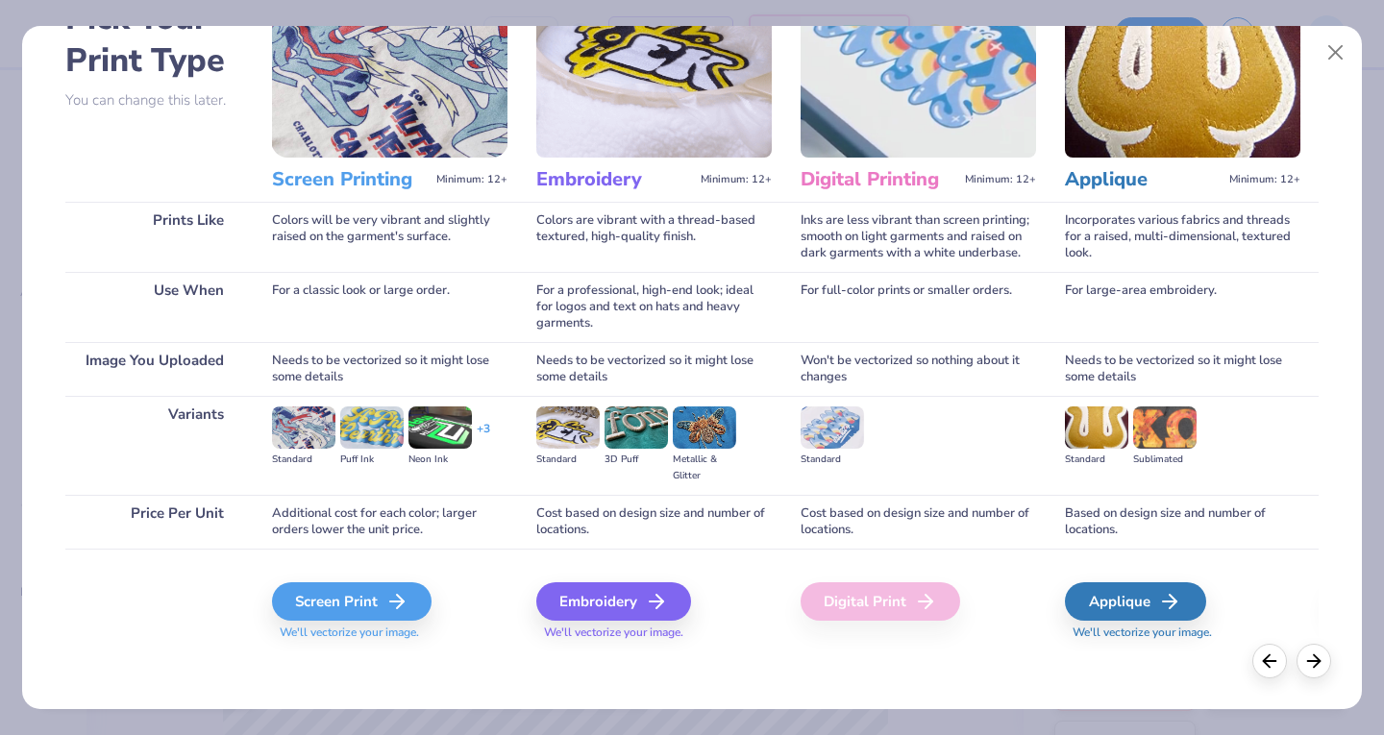
click at [345, 612] on div "Screen Print" at bounding box center [351, 601] width 159 height 38
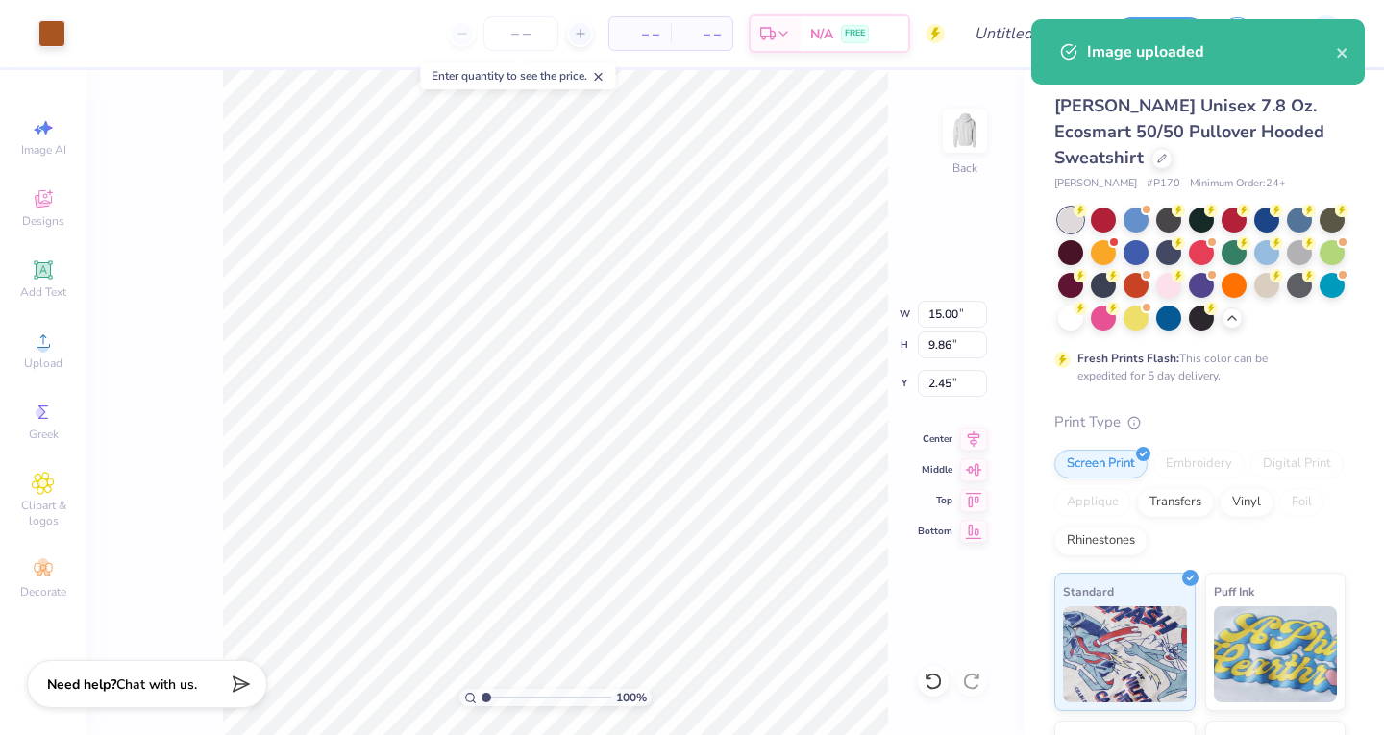
type input "6.86"
type input "4.51"
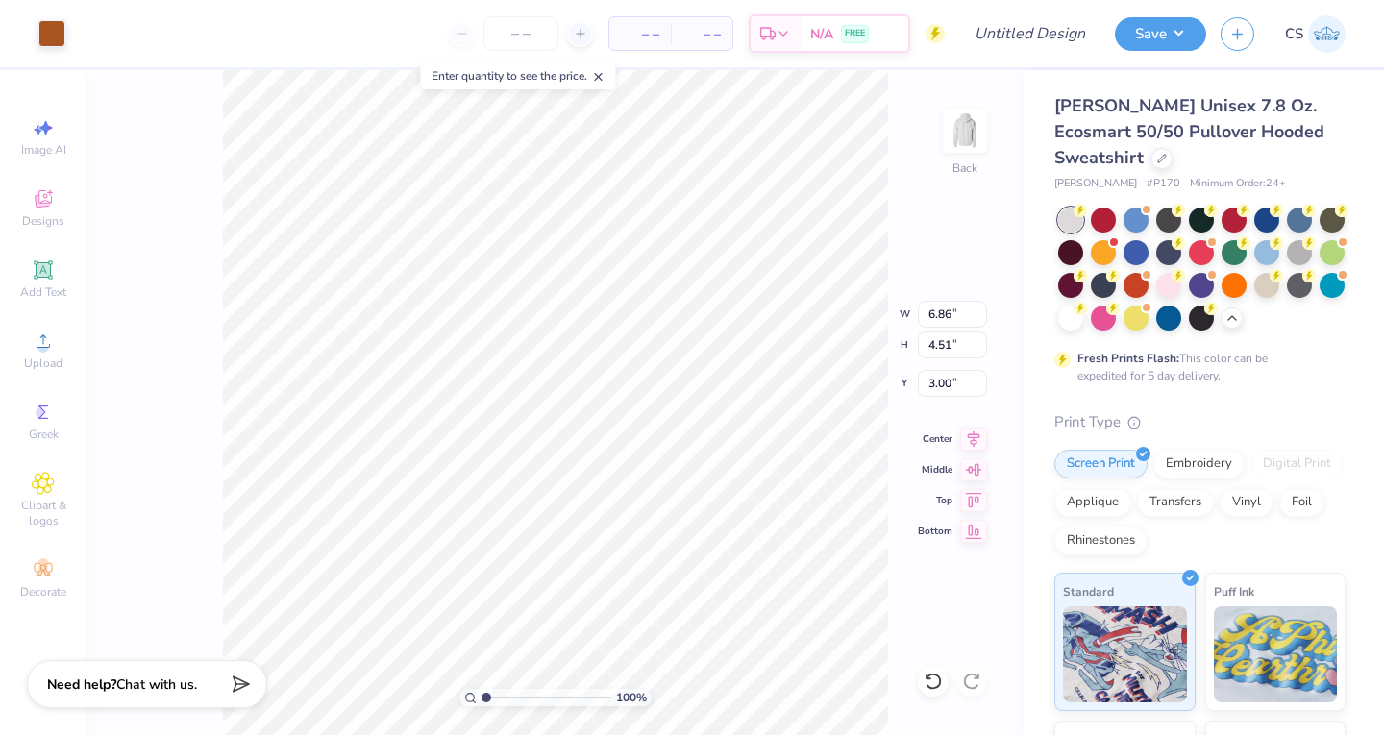
type input "3.45"
click at [956, 135] on img at bounding box center [964, 130] width 38 height 38
click at [42, 321] on div "Image AI Designs Add Text Upload Greek Clipart & logos Decorate" at bounding box center [43, 358] width 67 height 499
click at [38, 342] on icon at bounding box center [43, 341] width 23 height 23
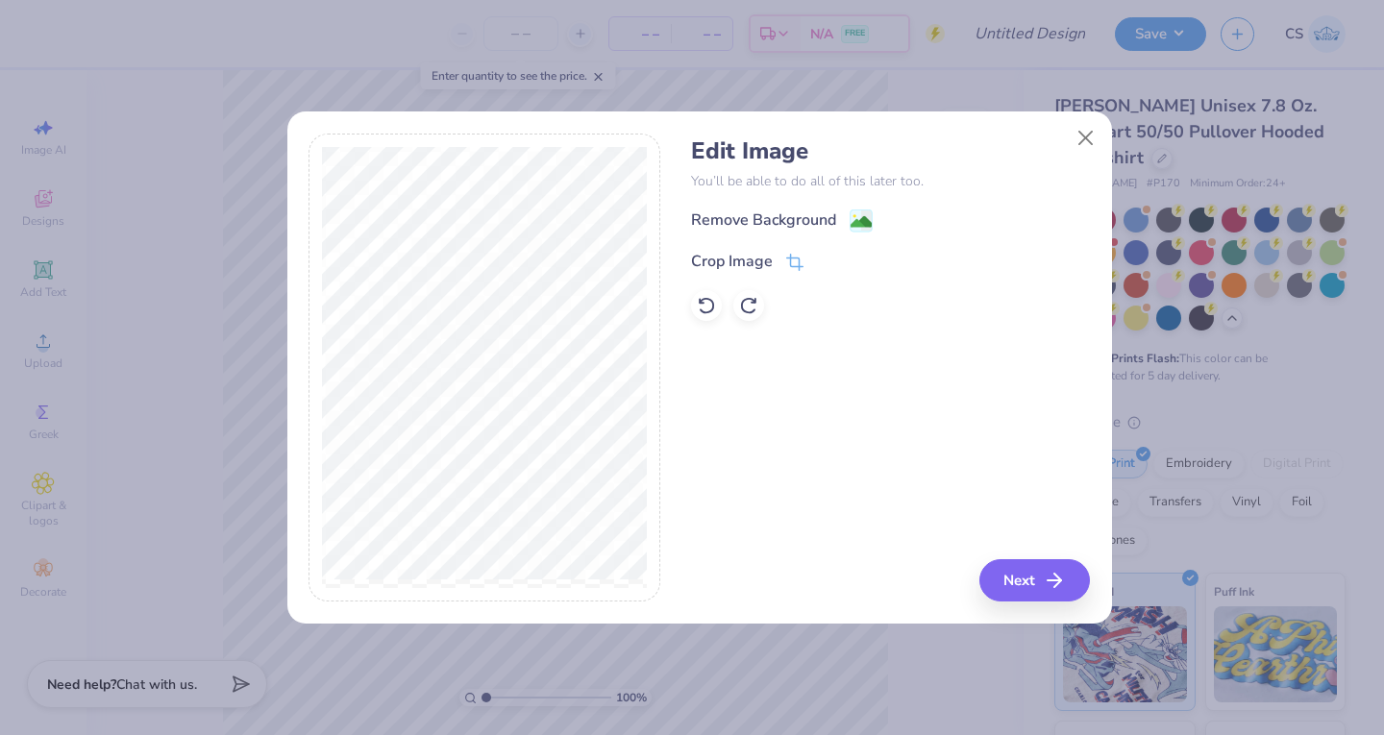
click at [795, 257] on icon at bounding box center [794, 262] width 17 height 17
click at [822, 258] on icon at bounding box center [826, 262] width 12 height 12
click at [1021, 575] on button "Next" at bounding box center [1034, 580] width 110 height 42
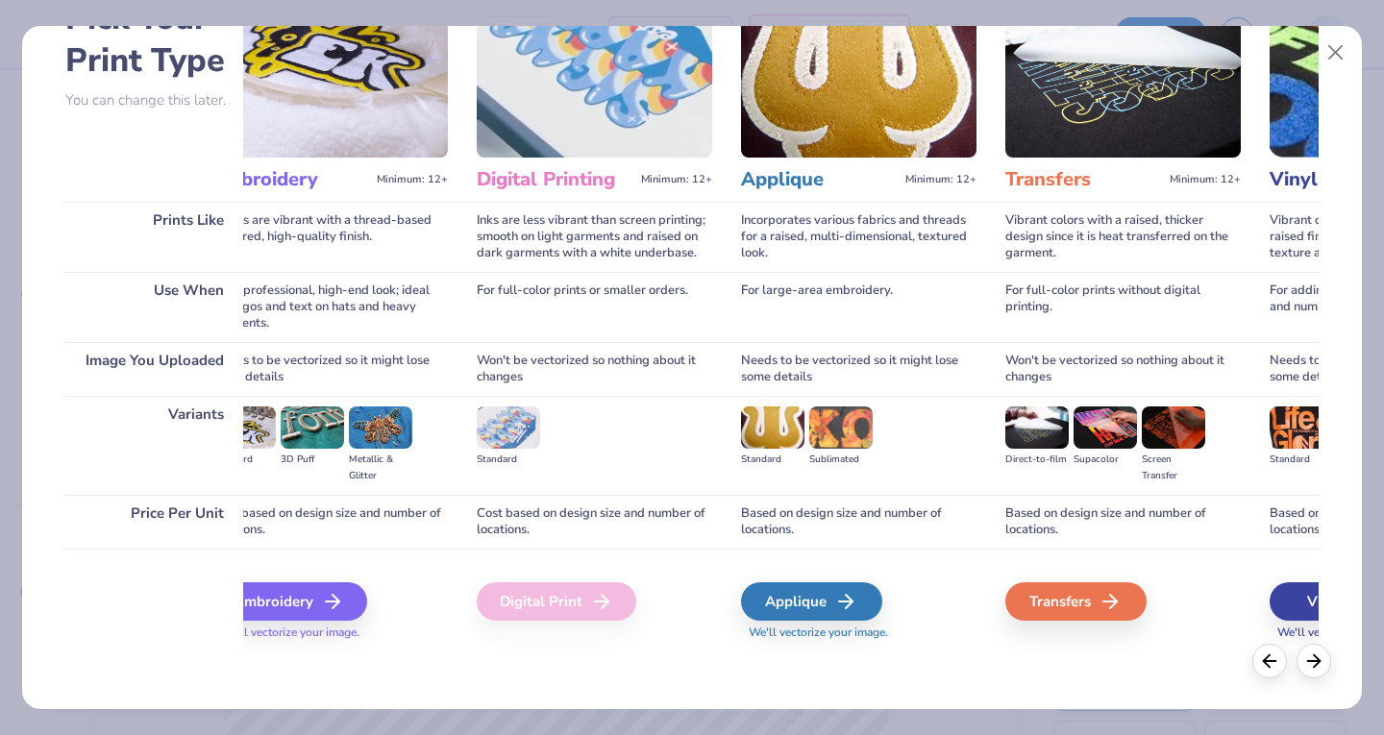
scroll to position [0, 325]
click at [1049, 601] on div "Transfers" at bounding box center [1074, 601] width 141 height 38
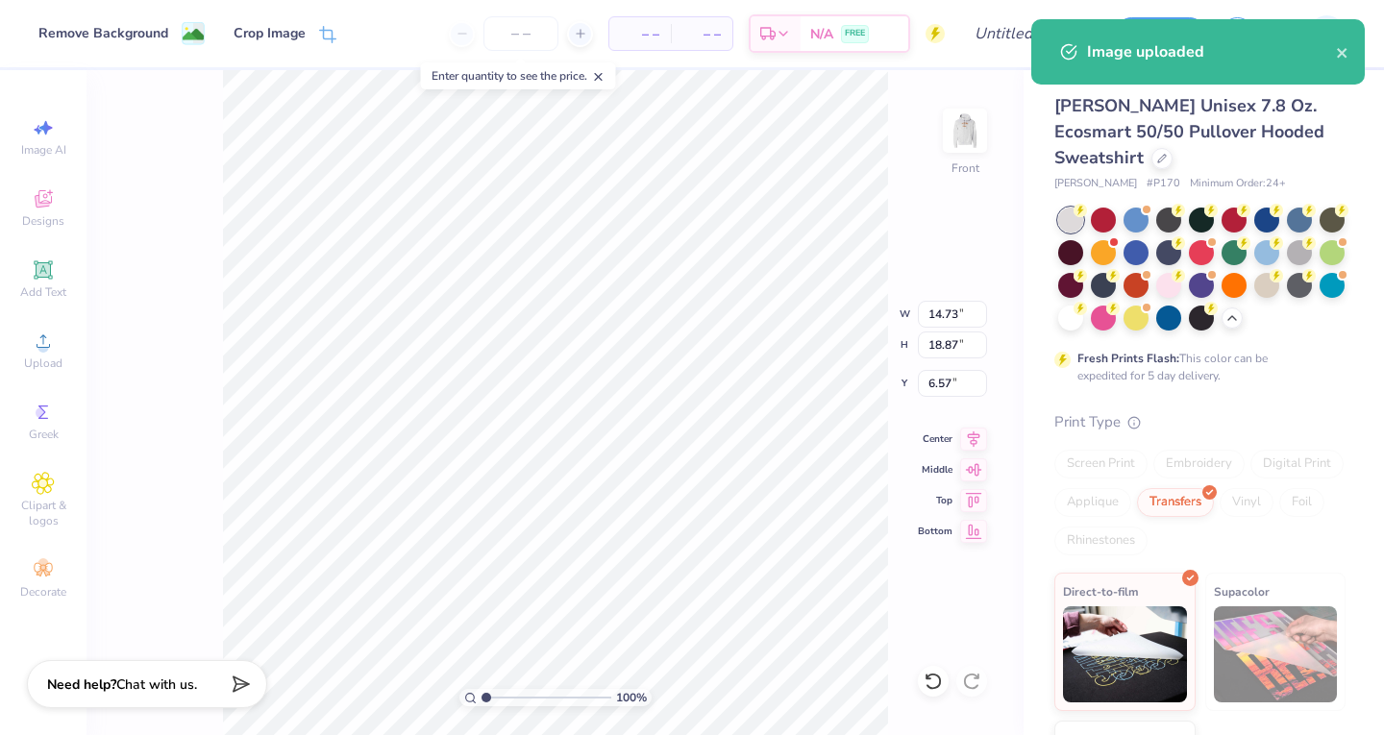
type input "6.00"
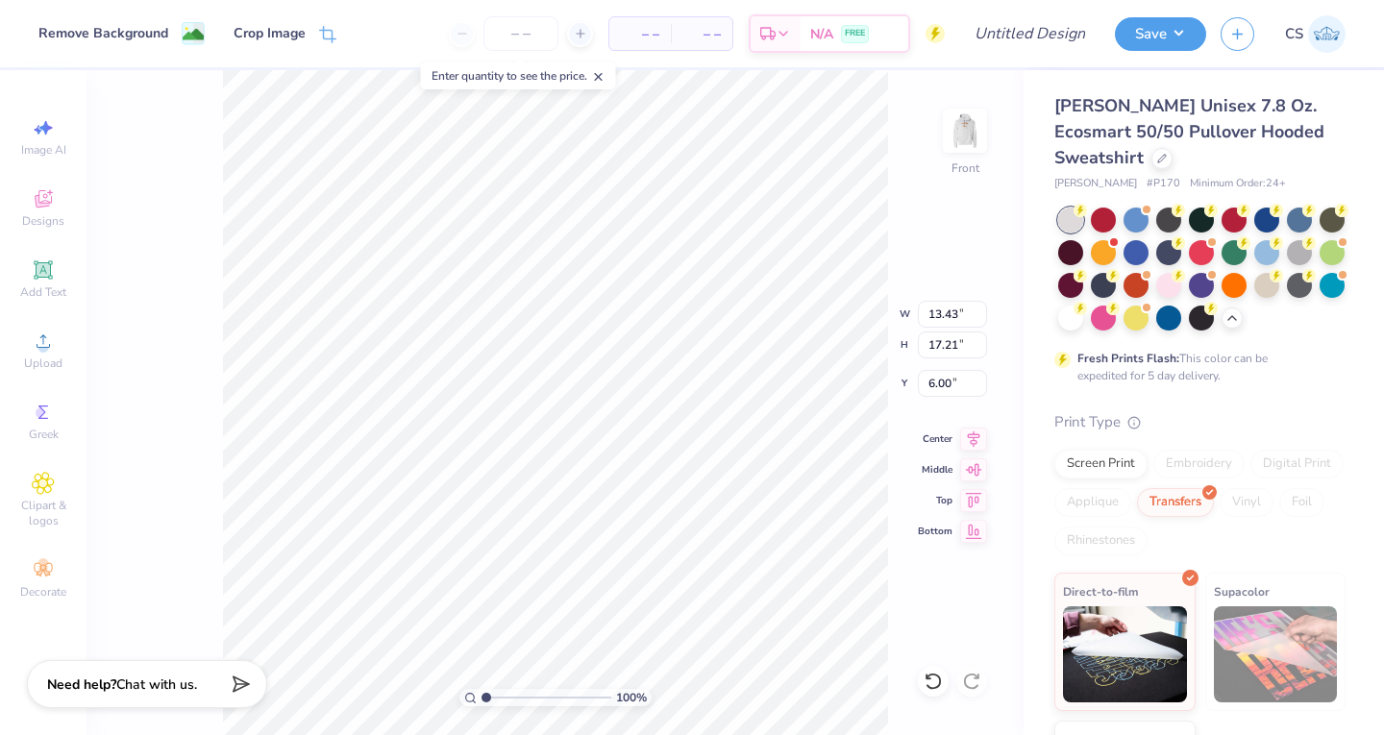
type input "13.43"
type input "17.21"
type input "12.98"
type input "16.63"
click at [515, 30] on input "number" at bounding box center [520, 33] width 75 height 35
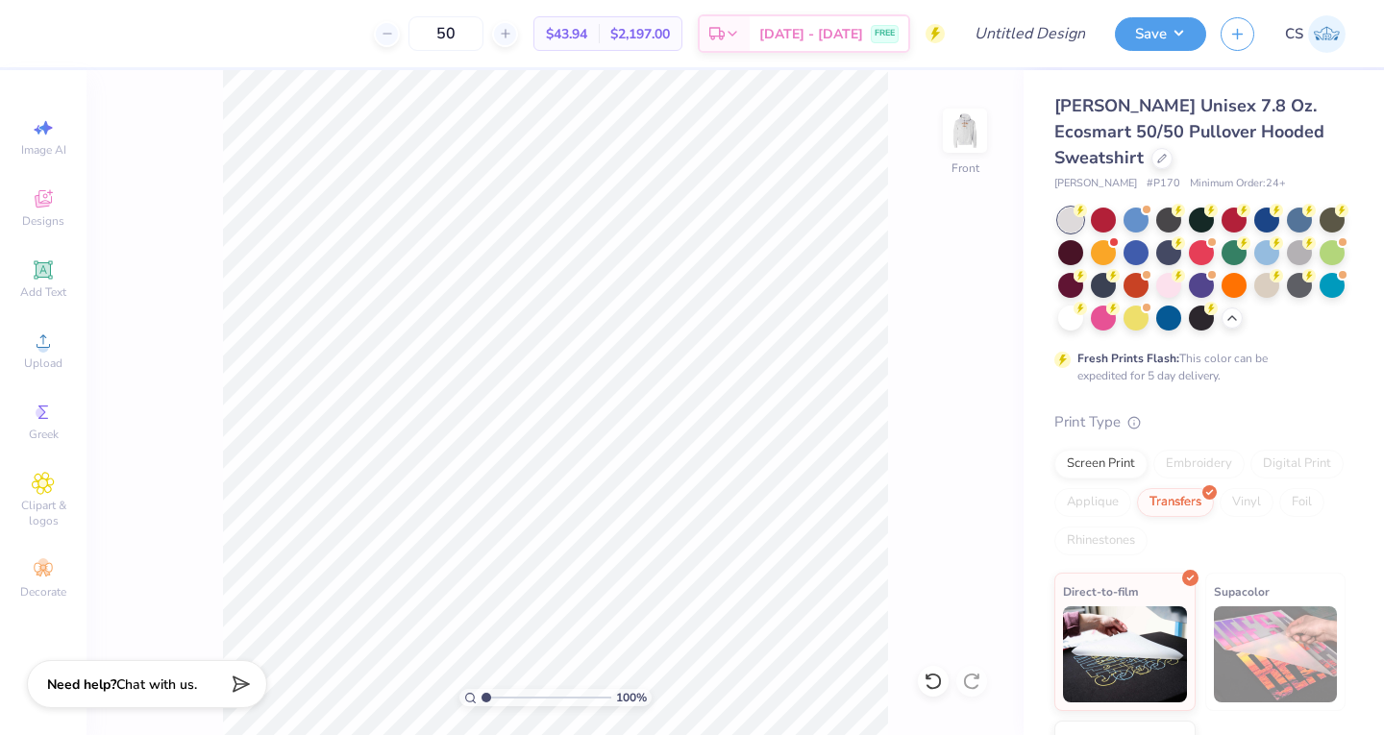
type input "50"
click at [1148, 37] on button "Save" at bounding box center [1159, 34] width 91 height 34
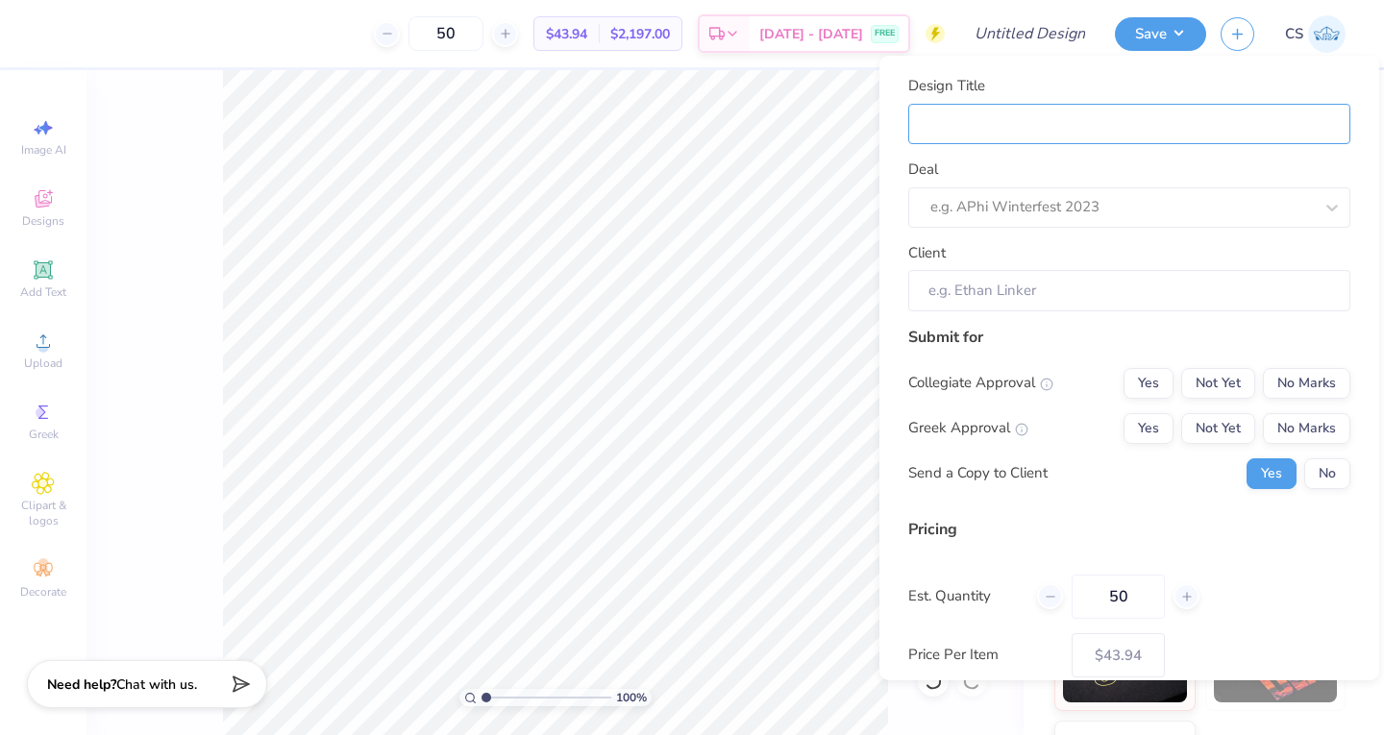
click at [1021, 133] on input "Design Title" at bounding box center [1129, 124] width 442 height 41
type input "P"
type input "Ph"
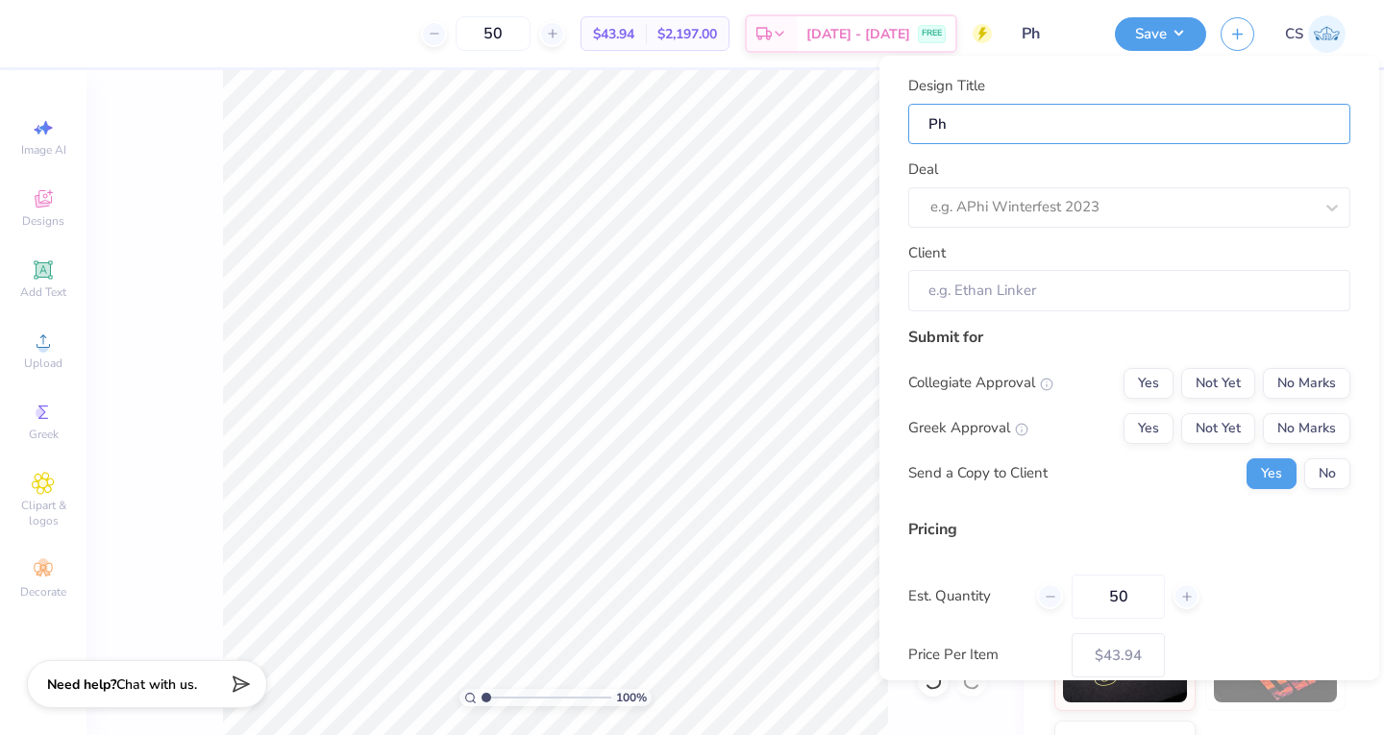
type input "Phi"
type input "Phi D"
type input "Phi De"
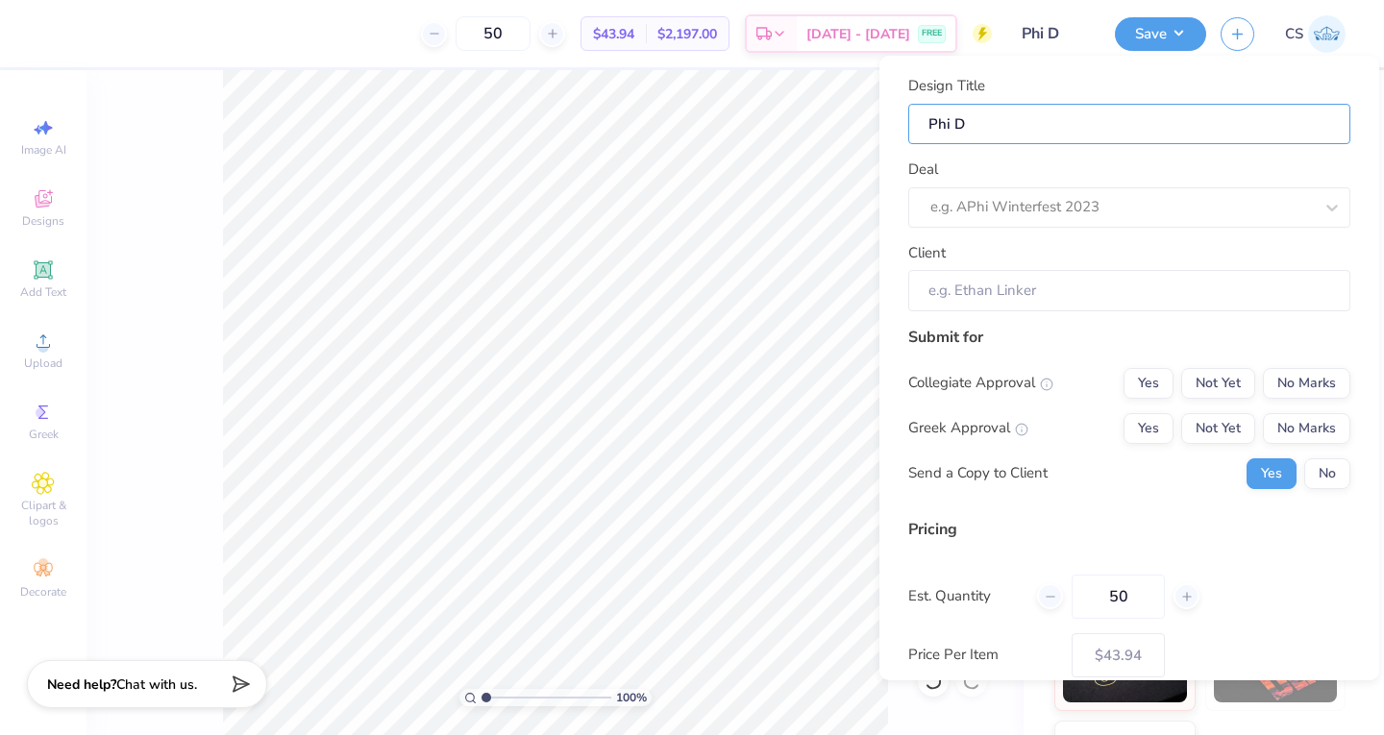
type input "Phi De"
type input "Phi Del"
type input "Phi Delt"
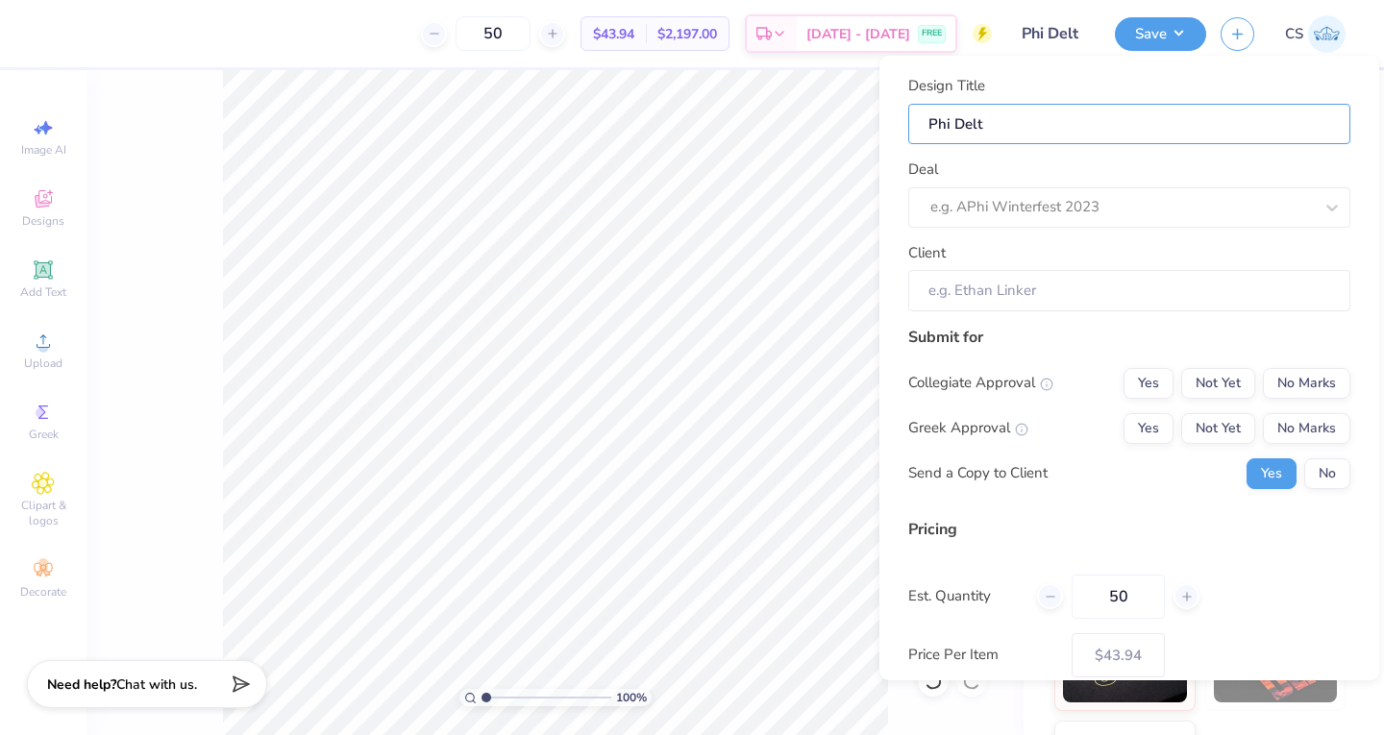
type input "Phi Delt"
type input "Phi Delt F"
type input "Phi Delt Fo"
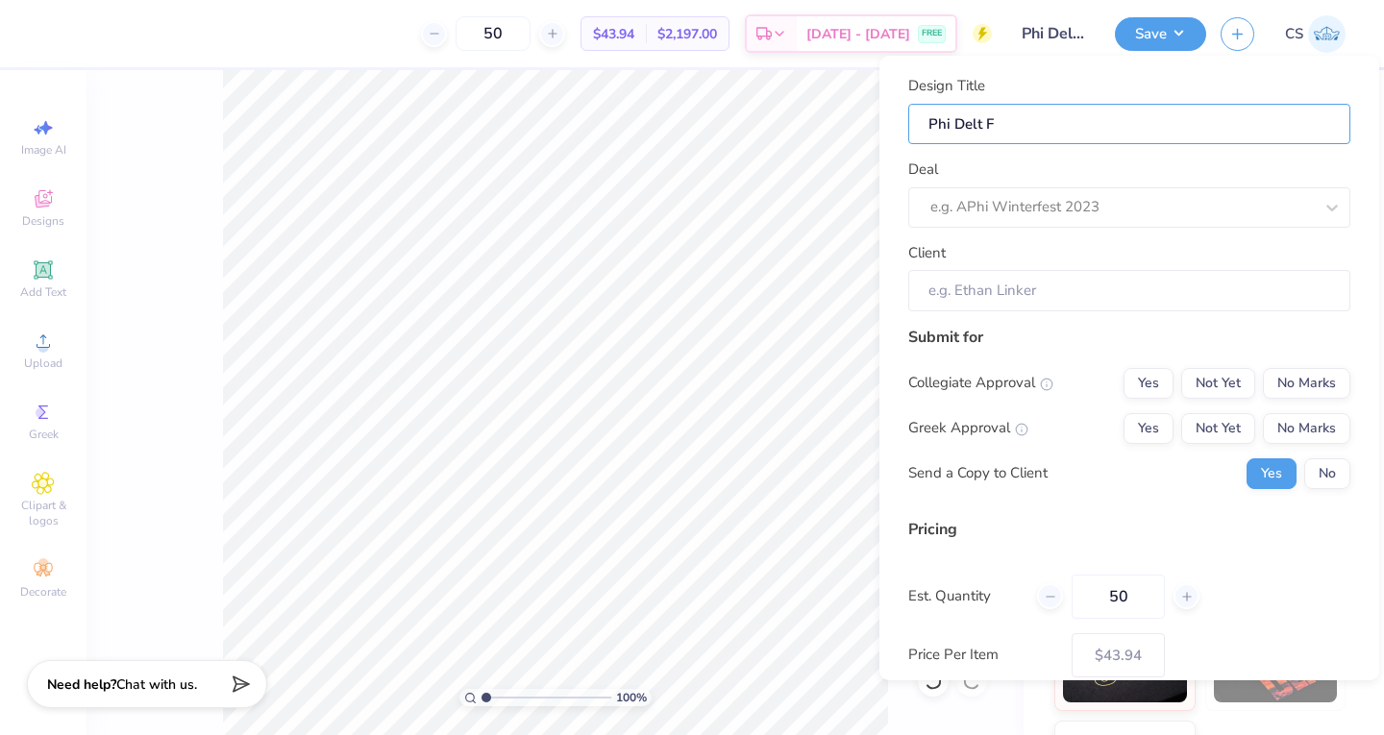
type input "Phi Delt Fo"
type input "Phi Delt For"
type input "Phi Delt Form"
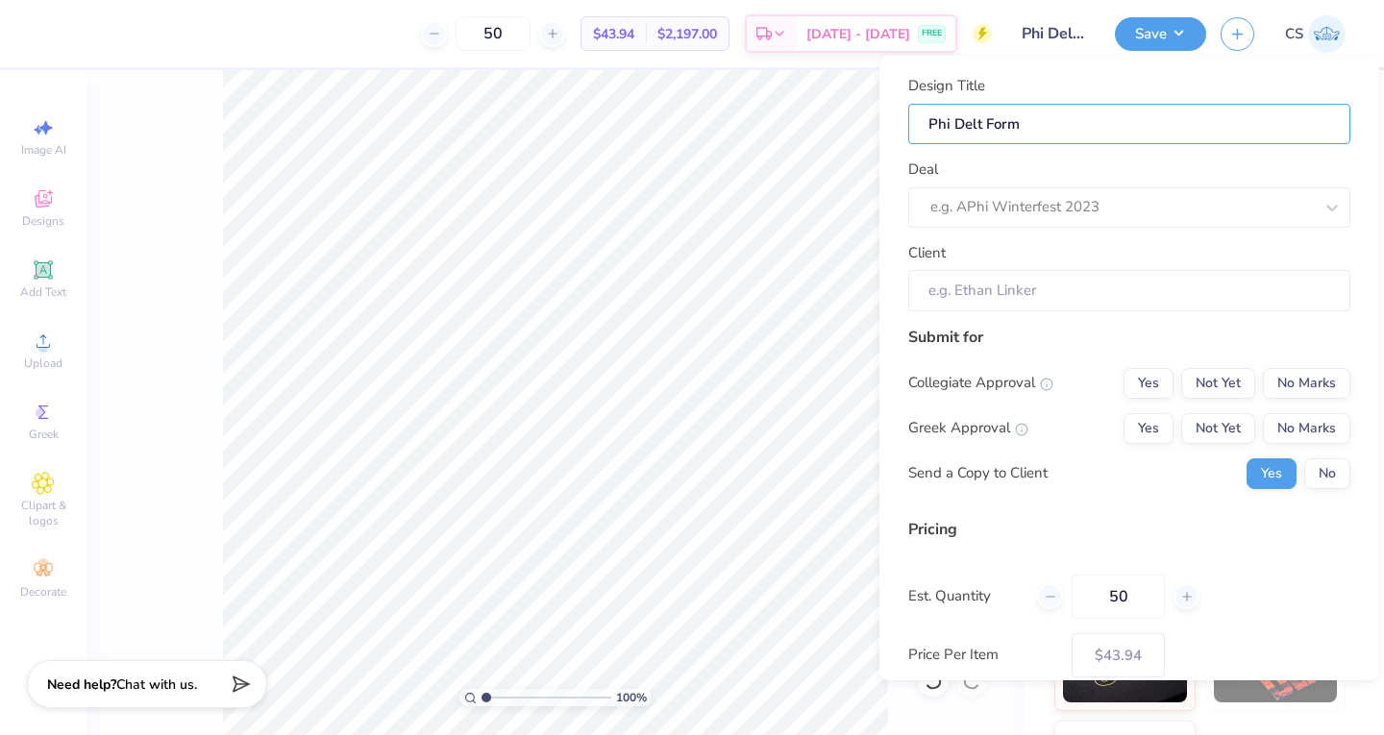
type input "Phi Delt Forma"
type input "Phi Delt Formal"
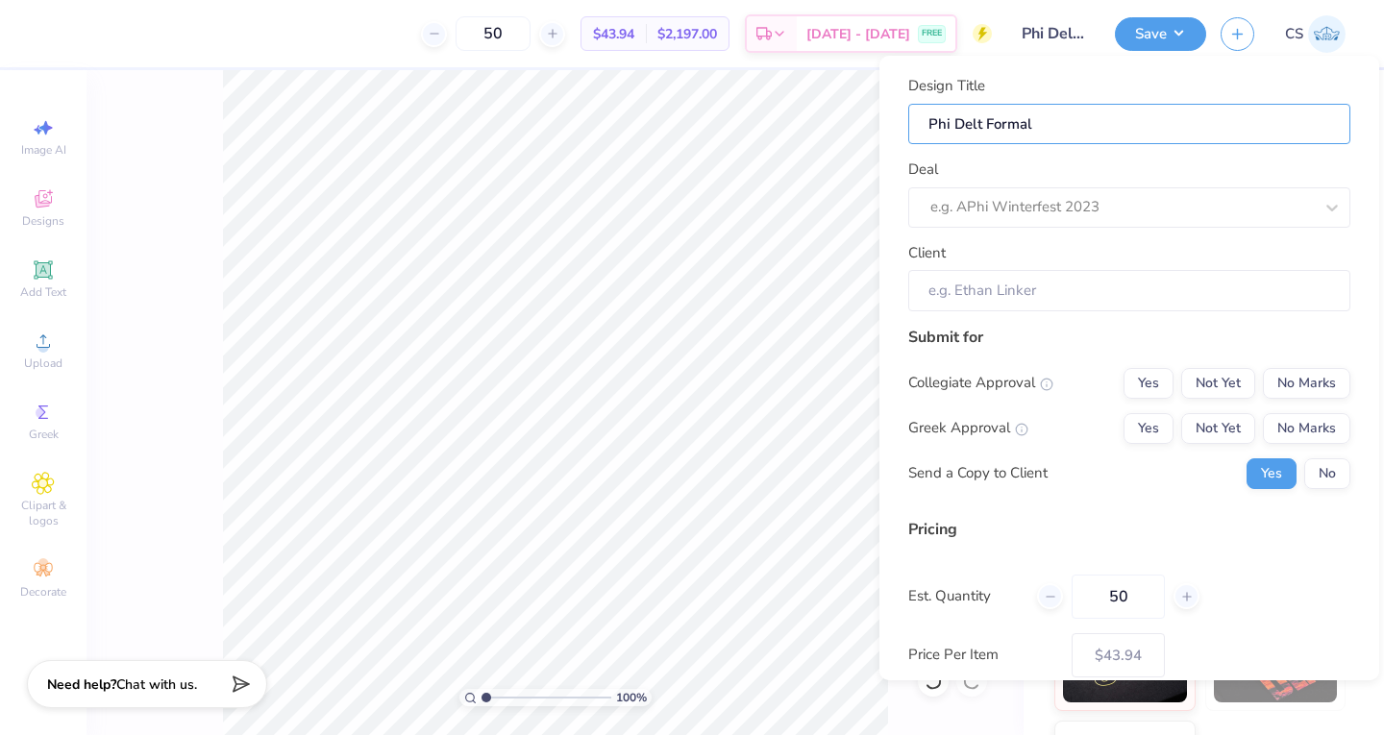
type input "Phi Delt Formal"
type input "Phi Delt Formal d"
type input "Phi Delt Formal de"
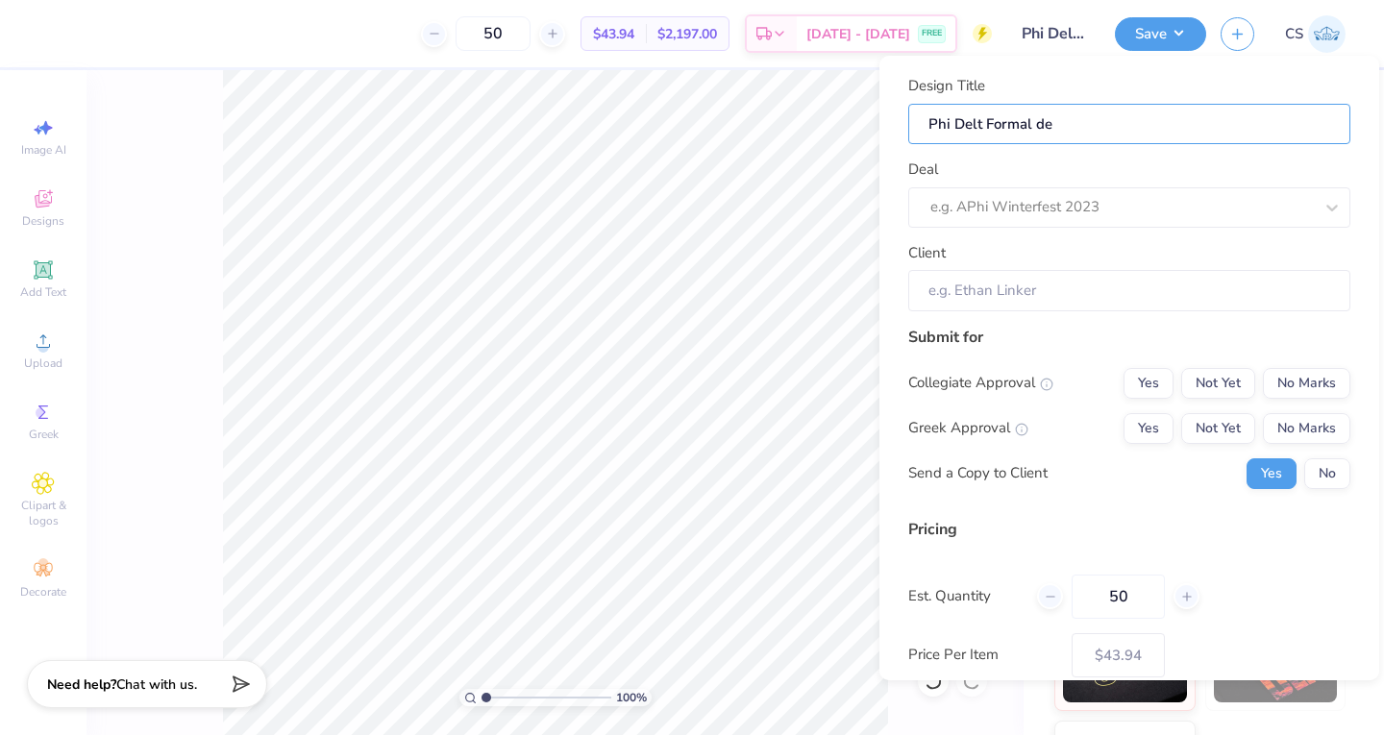
type input "Phi Delt Formal dei"
type input "Phi Delt Formal [PERSON_NAME]"
type input "Phi Delt Formal dei"
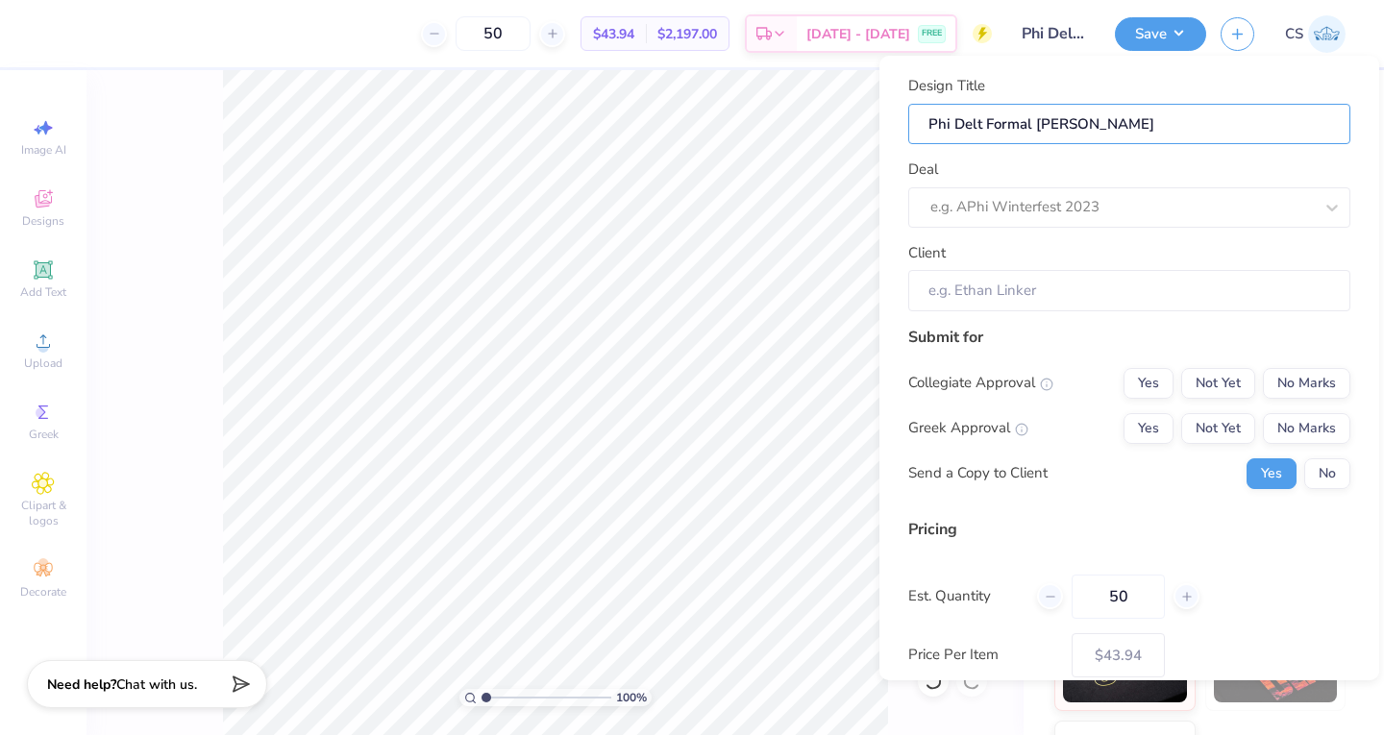
type input "Phi Delt Formal dei"
type input "Phi Delt Formal de"
type input "Phi Delt Formal des"
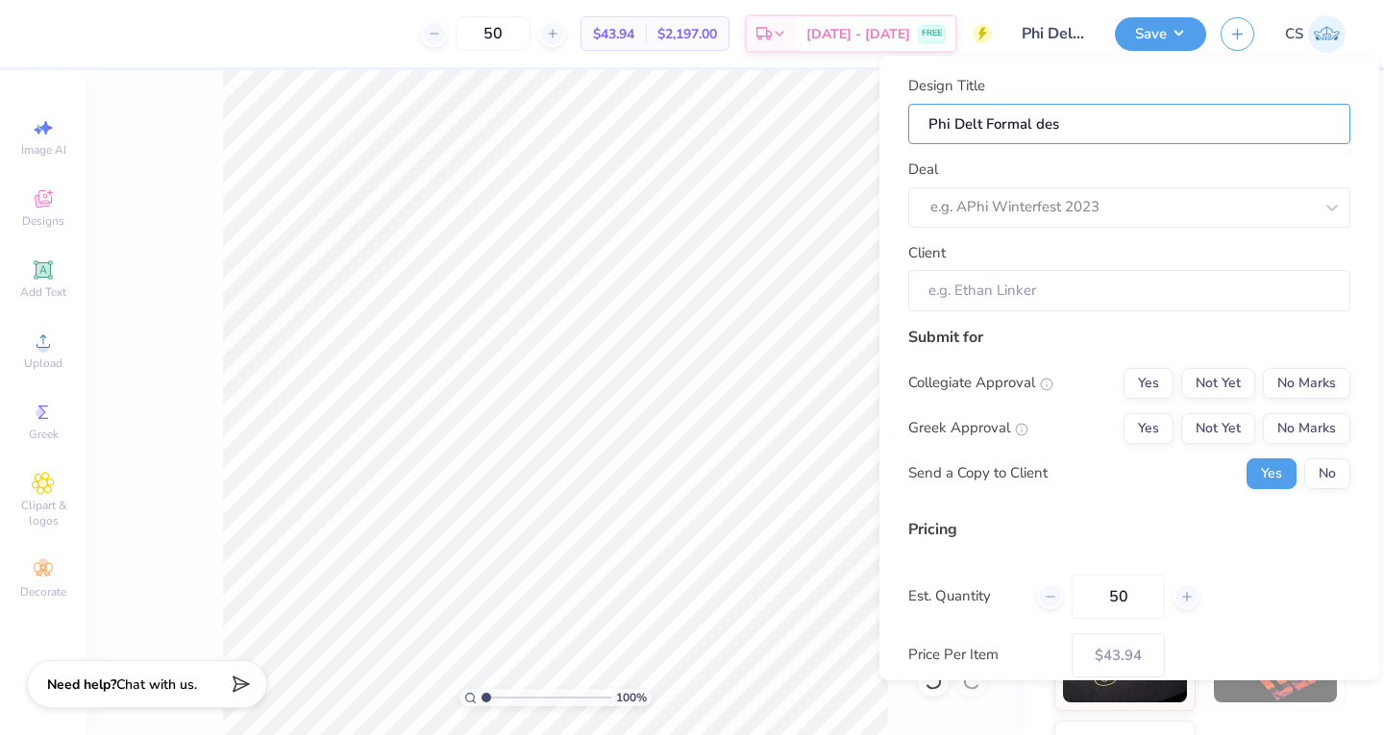
type input "Phi Delt Formal desi"
type input "Phi Delt Formal desig"
type input "Phi Delt Formal design"
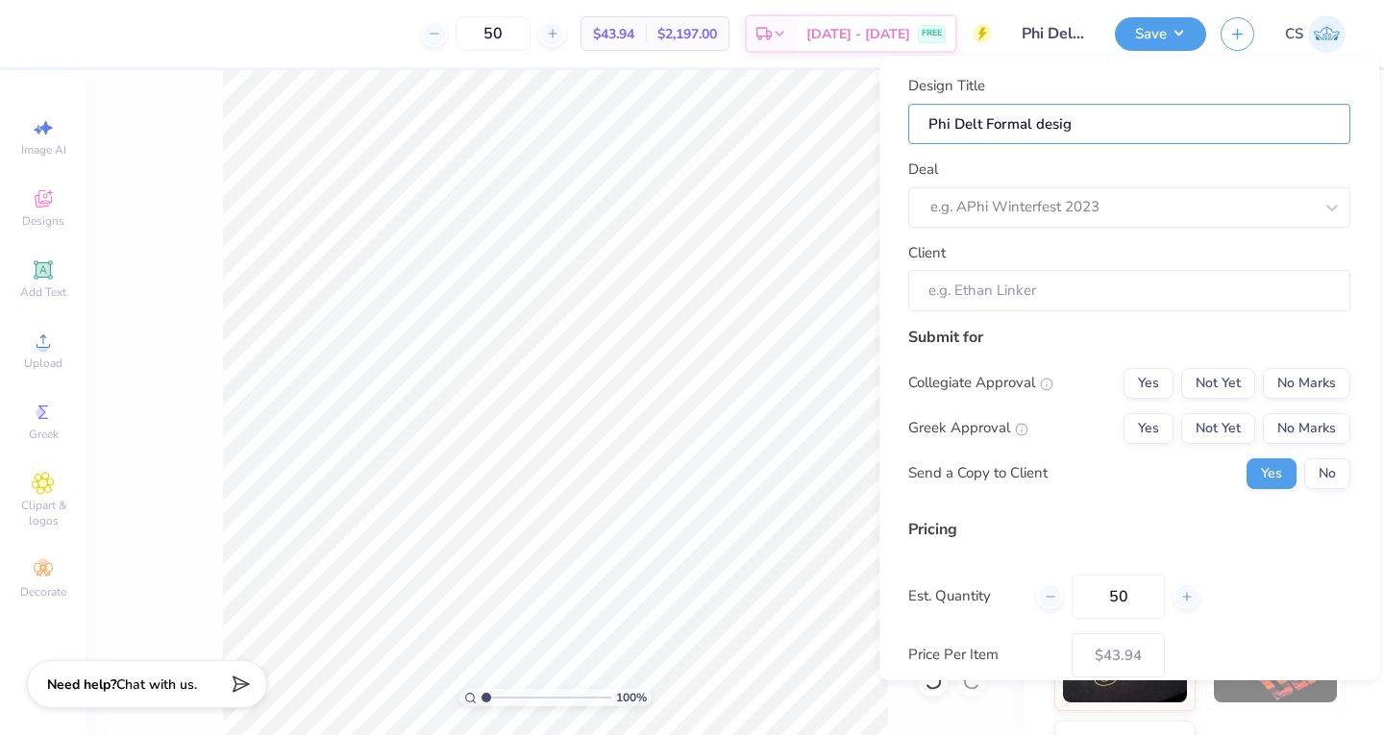
type input "Phi Delt Formal design"
type input "Phi Delt Formal design 1"
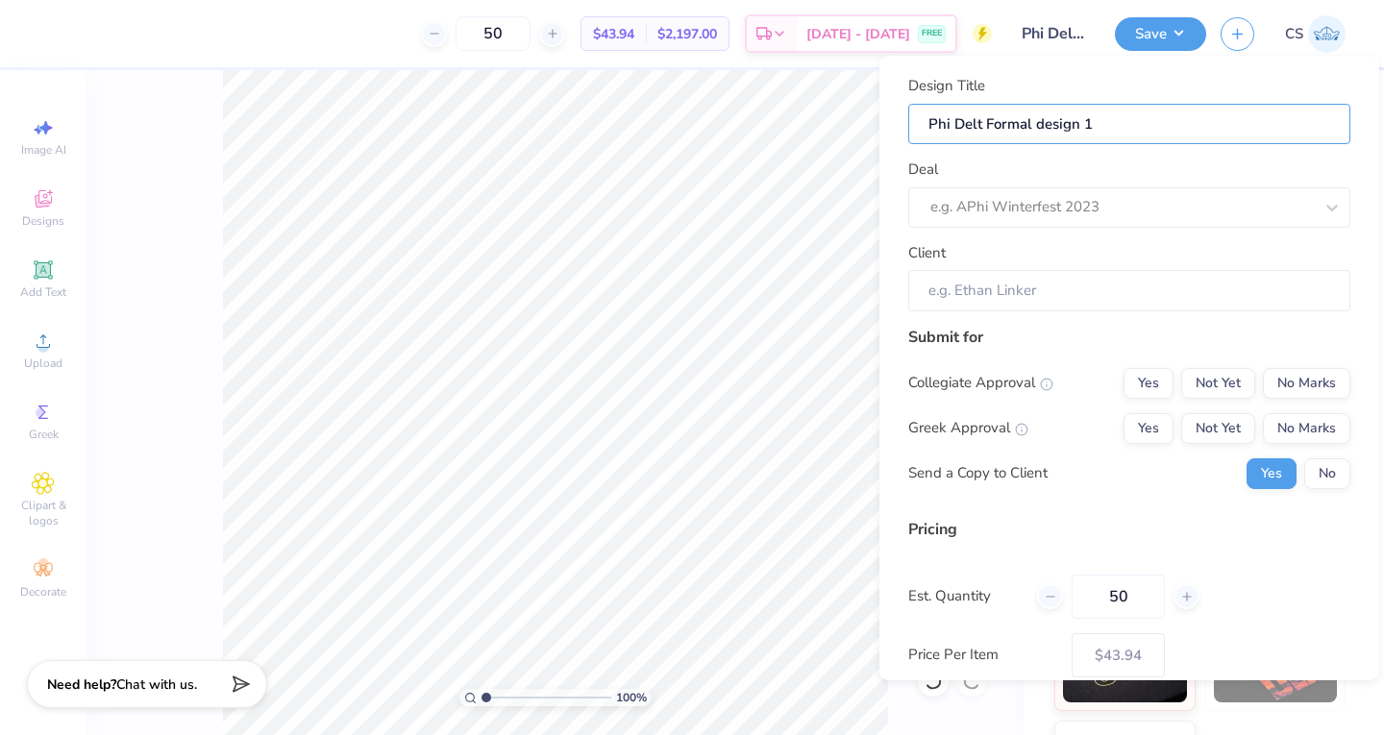
type input "Phi Delt Formal design 1-"
type input "Phi Delt Formal design 1- l"
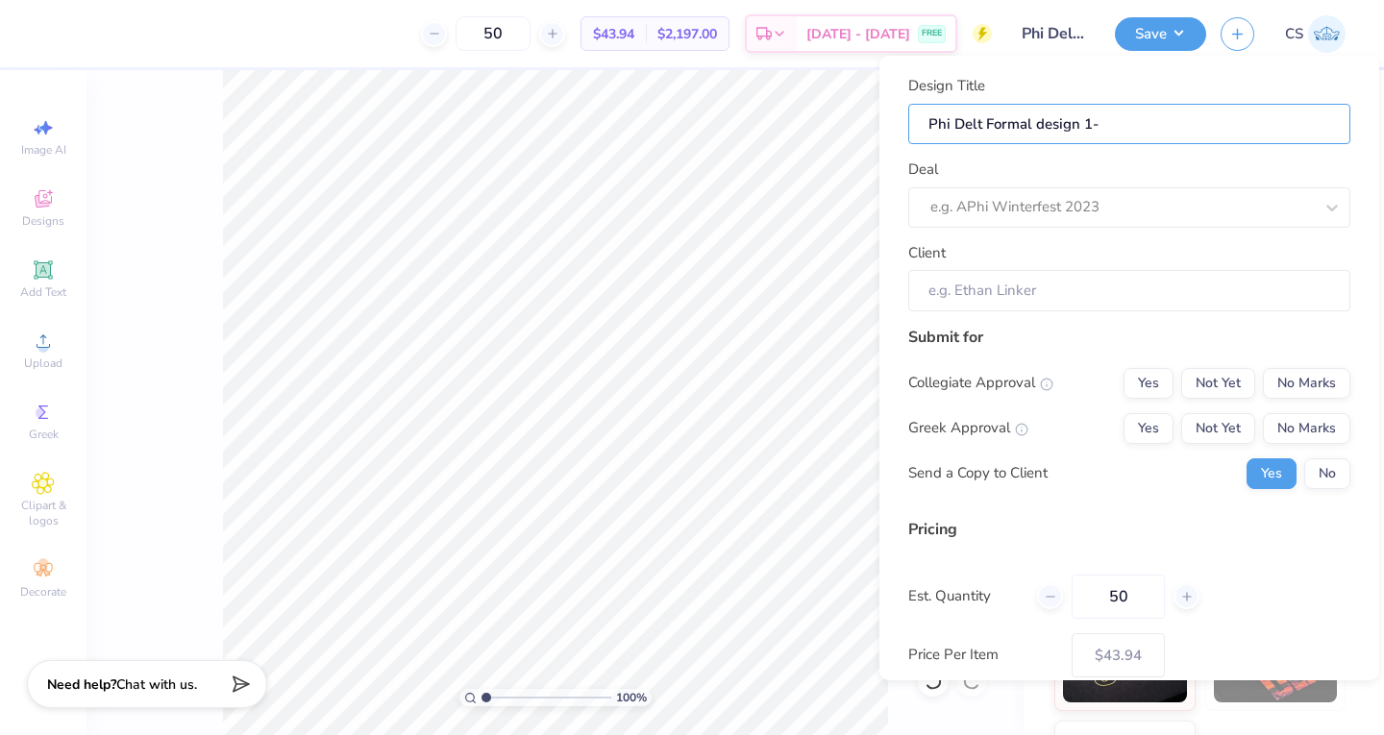
type input "Phi Delt Formal design 1- l"
type input "Phi Delt Formal design 1- li"
type input "Phi Delt Formal design 1- lig"
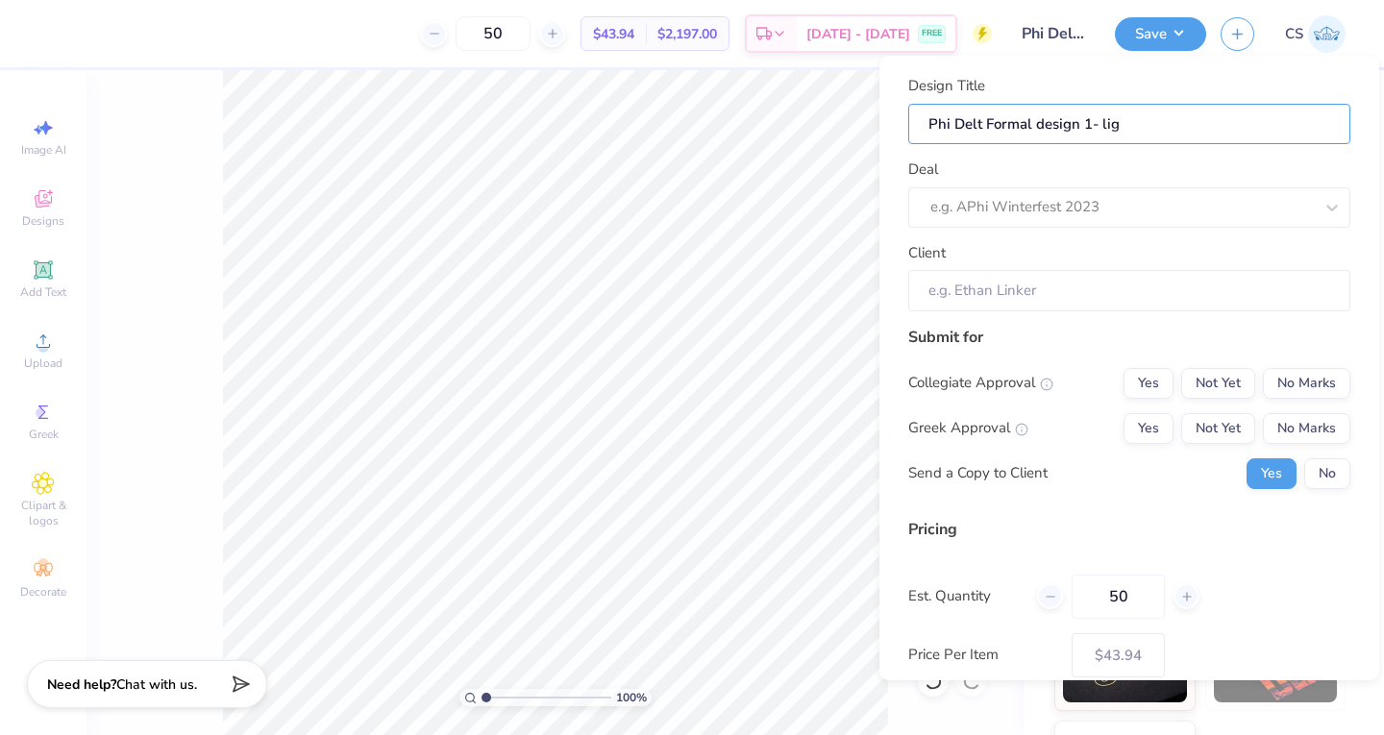
type input "Phi Delt Formal design 1- ligh"
type input "Phi Delt Formal design 1- light"
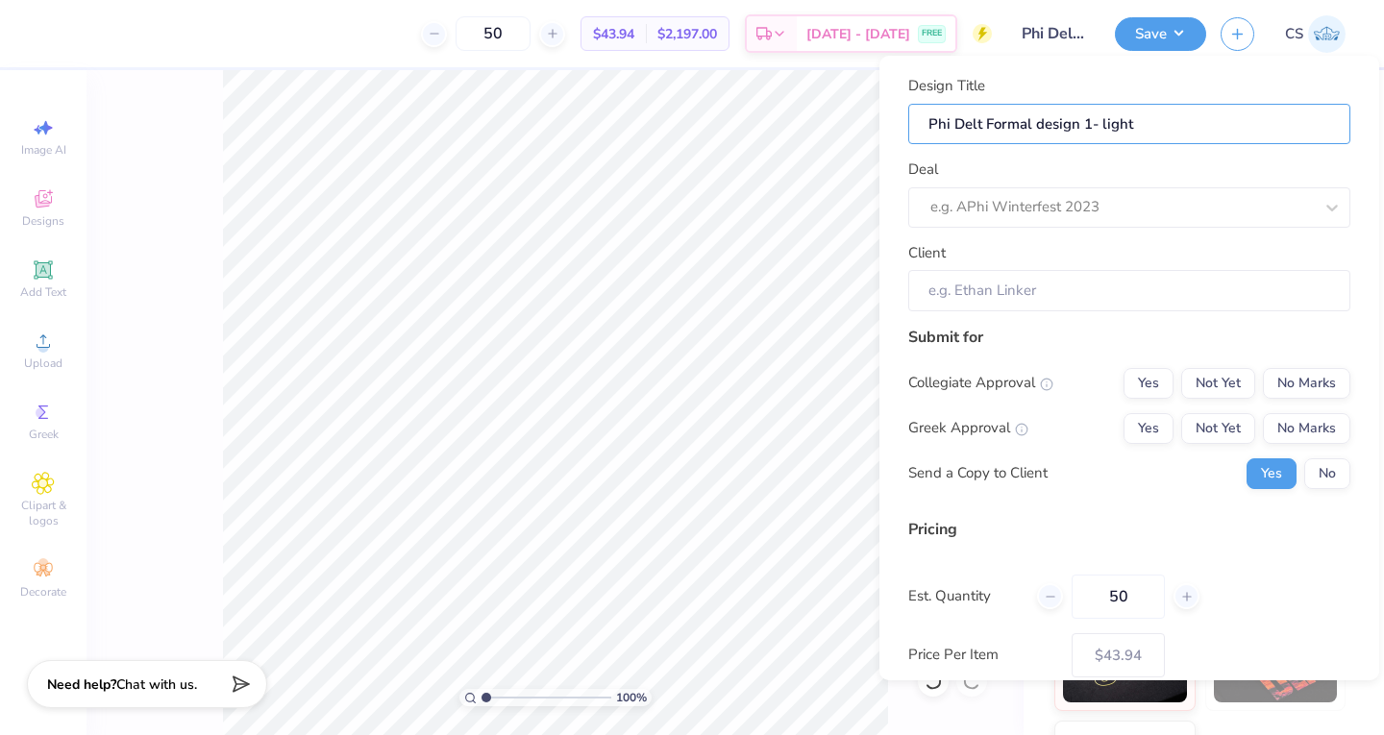
type input "Phi Delt Formal design 1- light"
type input "Phi Delt Formal design 1- light g"
type input "Phi Delt Formal design 1- light gr"
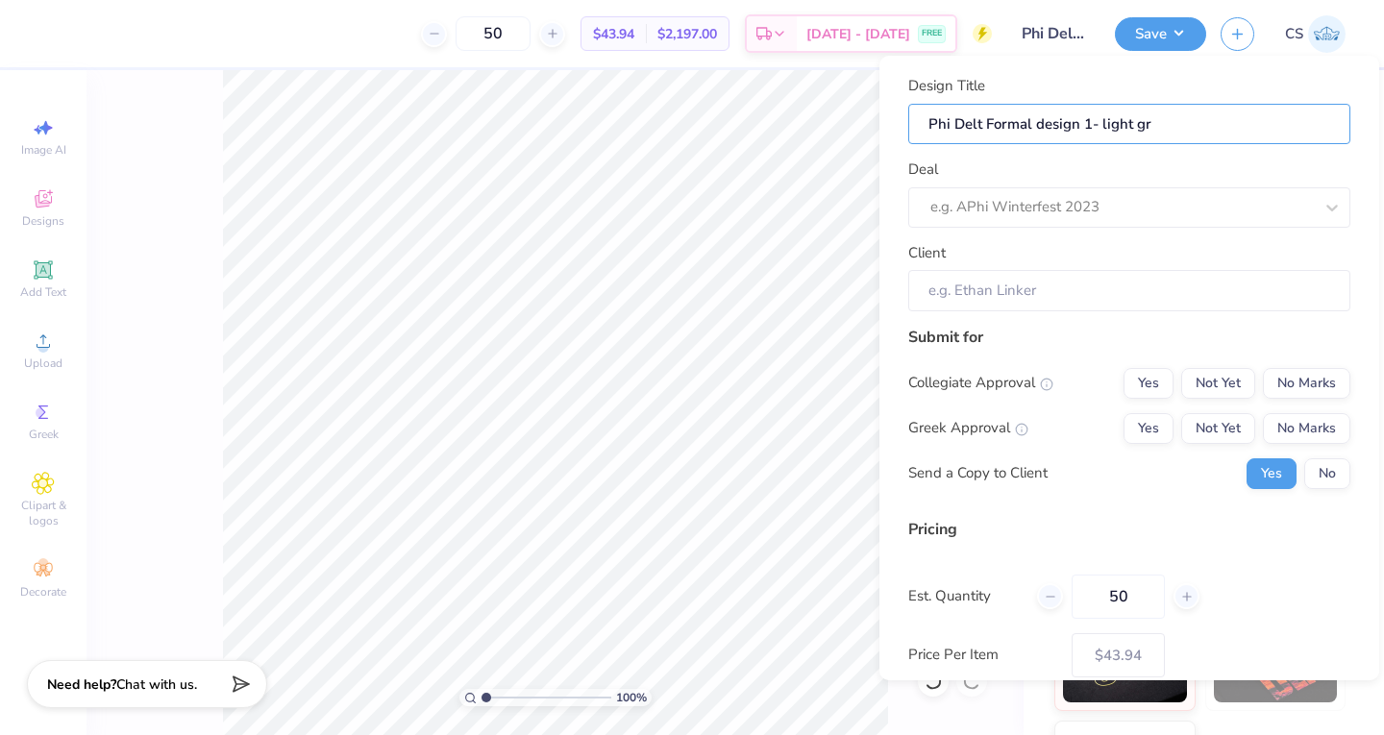
type input "Phi Delt Formal design 1- light gre"
type input "Phi Delt Formal design 1- light grey"
click at [982, 207] on div at bounding box center [1121, 207] width 382 height 26
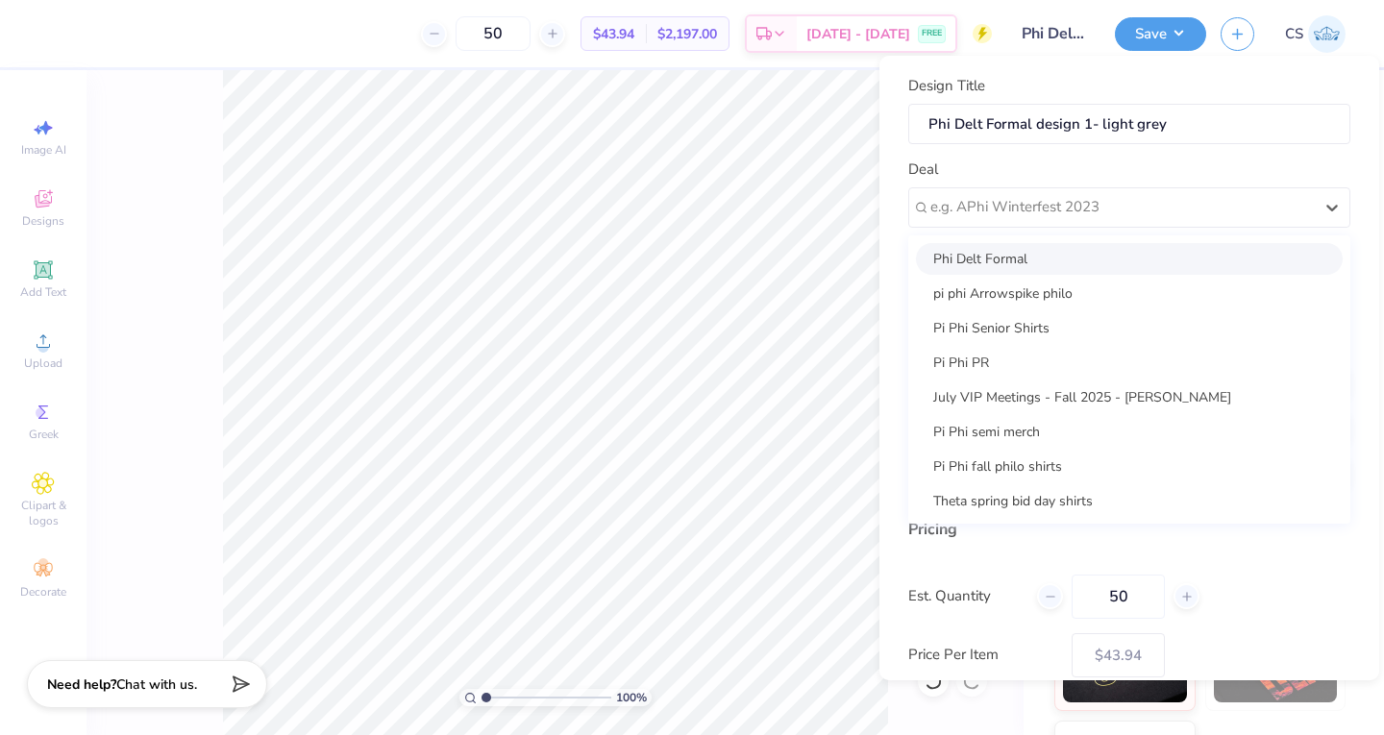
click at [968, 253] on div "Phi Delt Formal" at bounding box center [1129, 259] width 427 height 32
type input "[PERSON_NAME]"
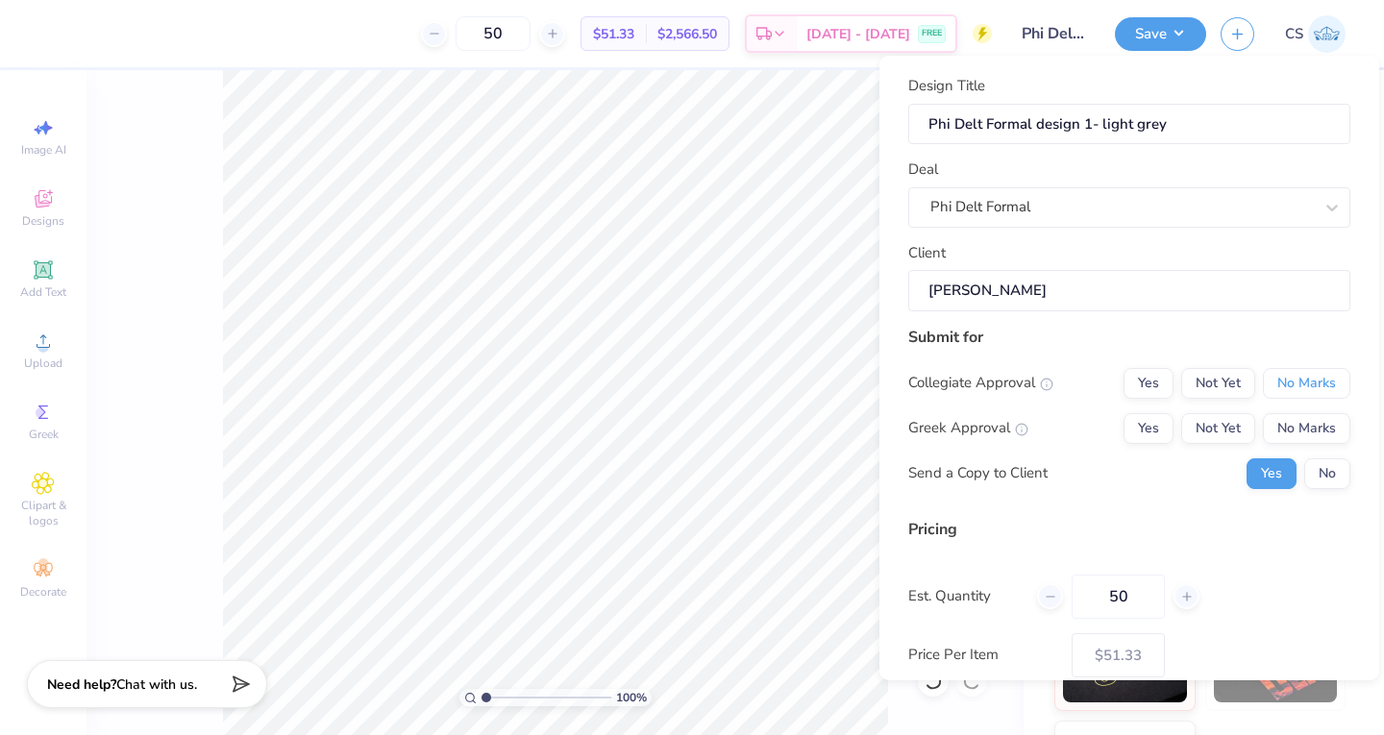
click at [1262, 385] on button "No Marks" at bounding box center [1305, 383] width 87 height 31
click at [1202, 425] on button "Not Yet" at bounding box center [1218, 428] width 74 height 31
click at [1312, 469] on button "No" at bounding box center [1327, 473] width 46 height 31
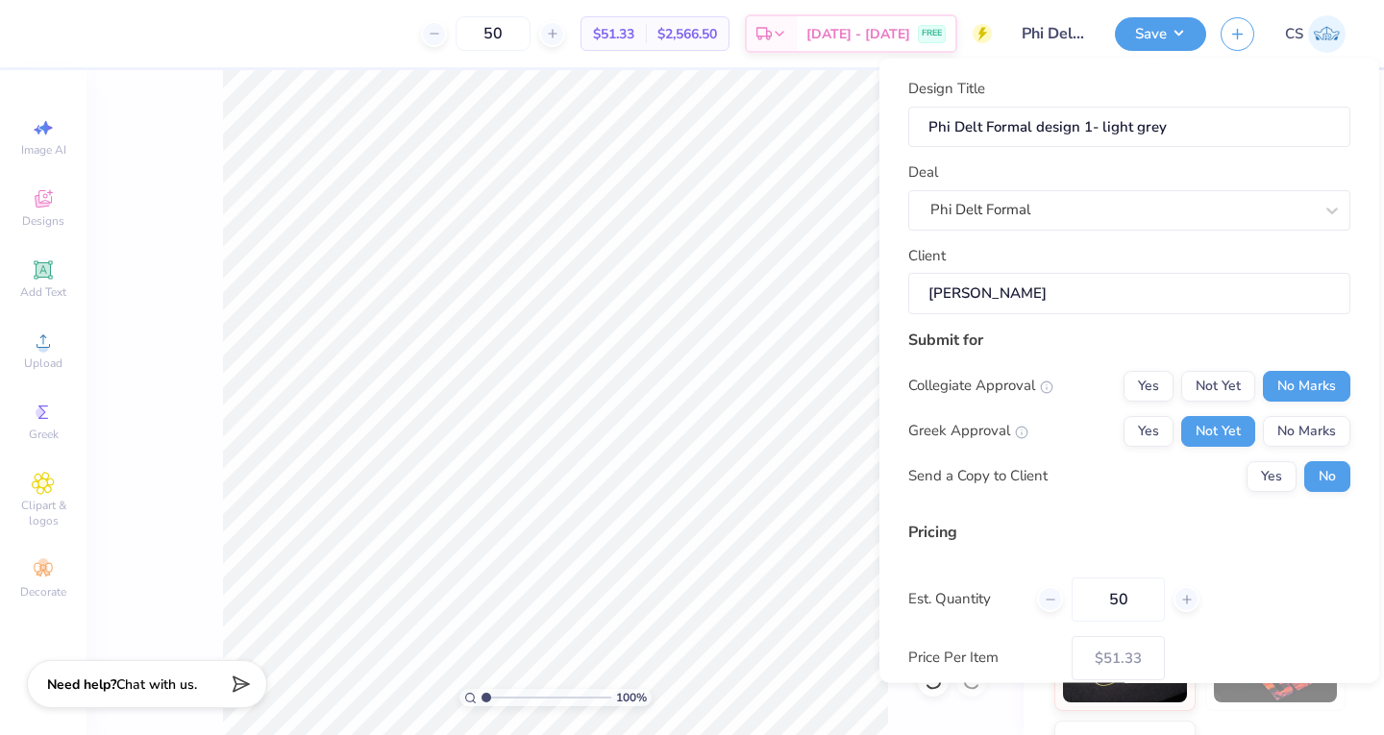
scroll to position [108, 0]
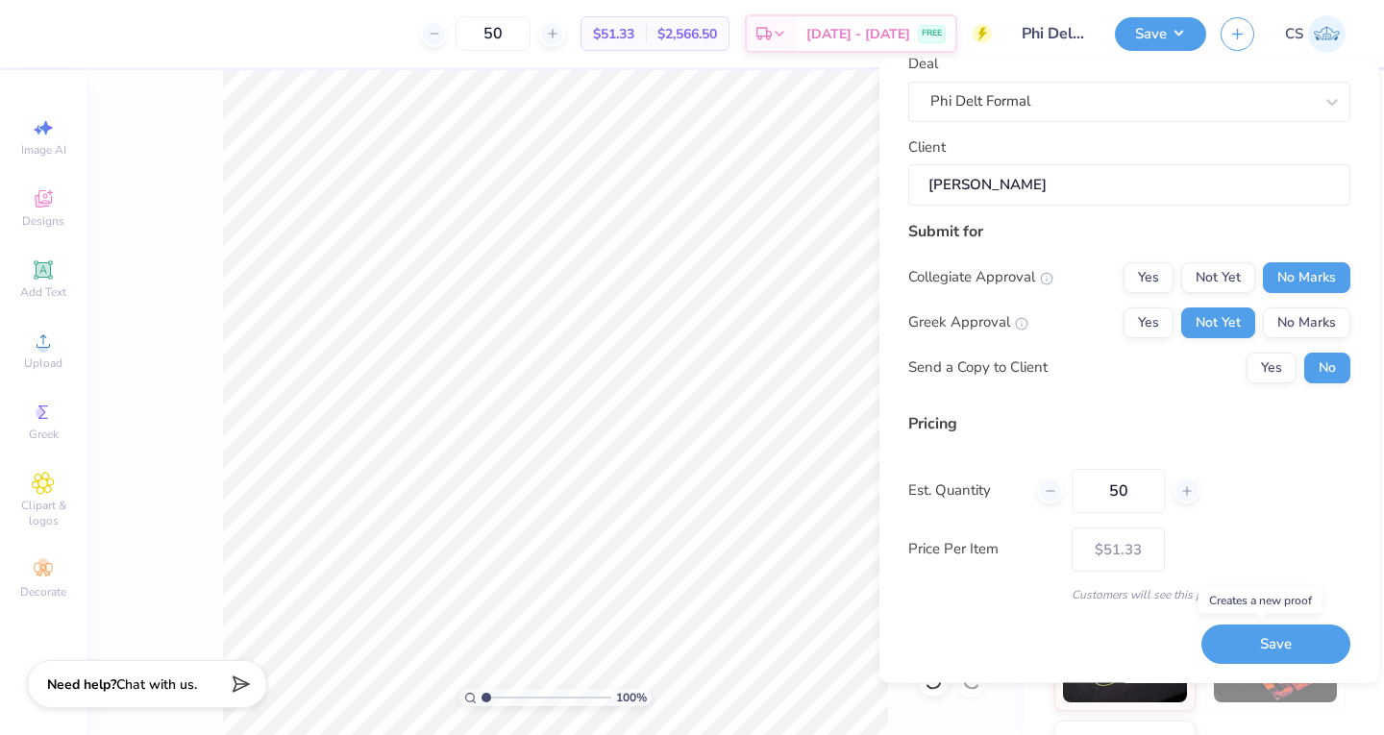
click at [1237, 658] on button "Save" at bounding box center [1275, 644] width 149 height 39
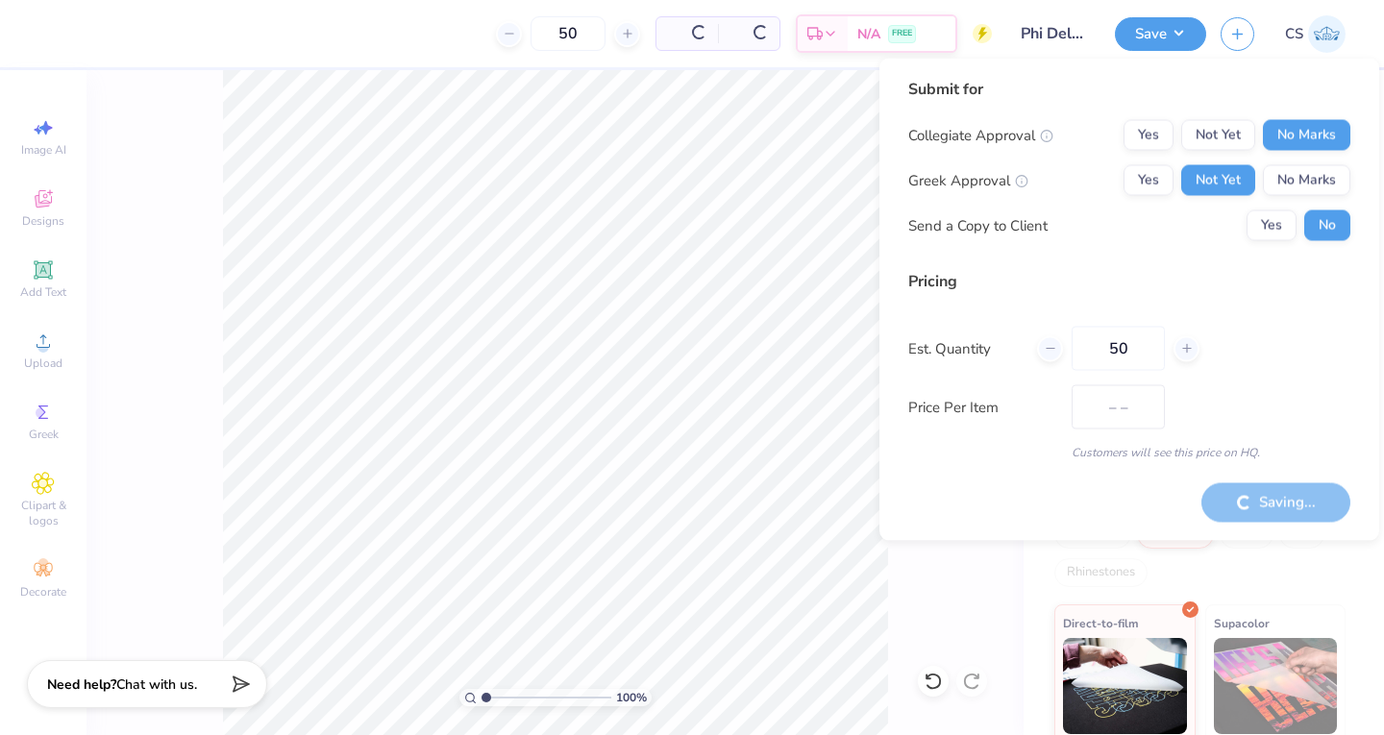
type input "$43.94"
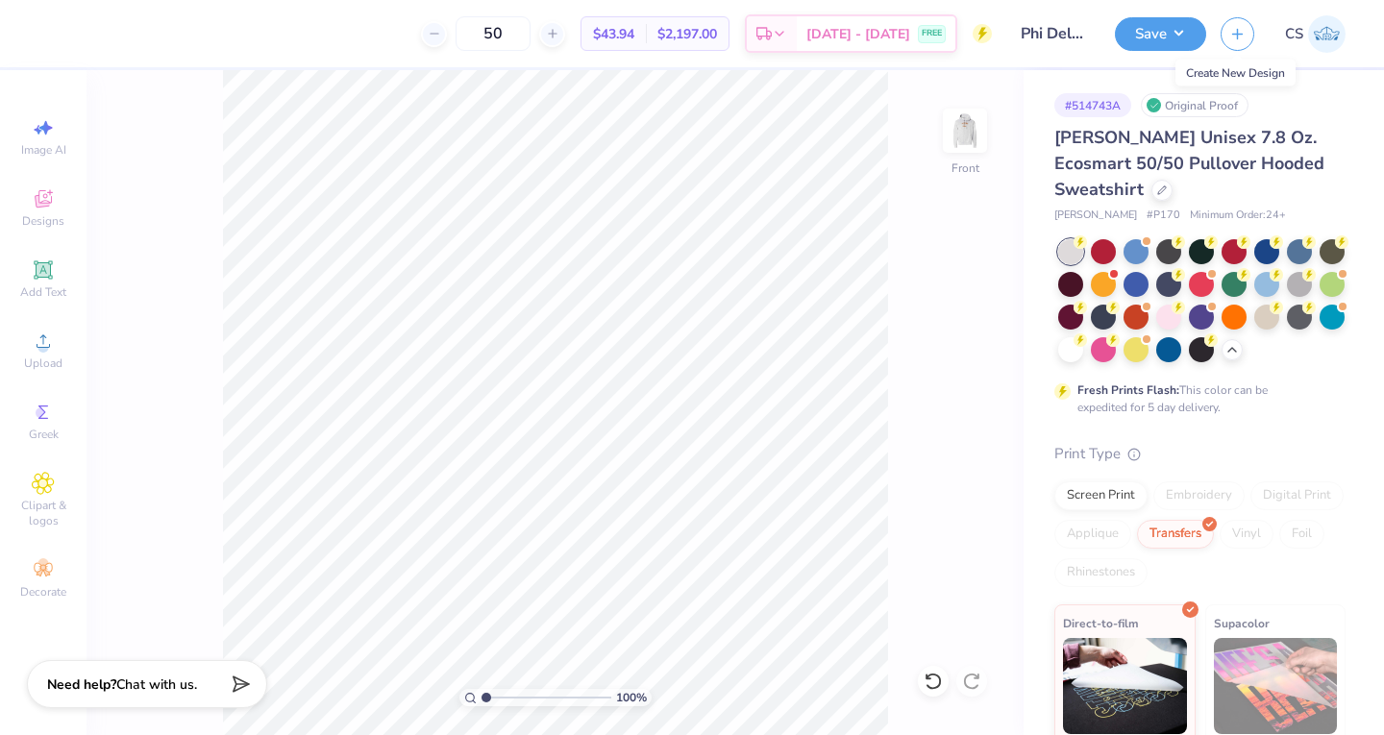
click at [1238, 33] on icon "button" at bounding box center [1237, 34] width 16 height 16
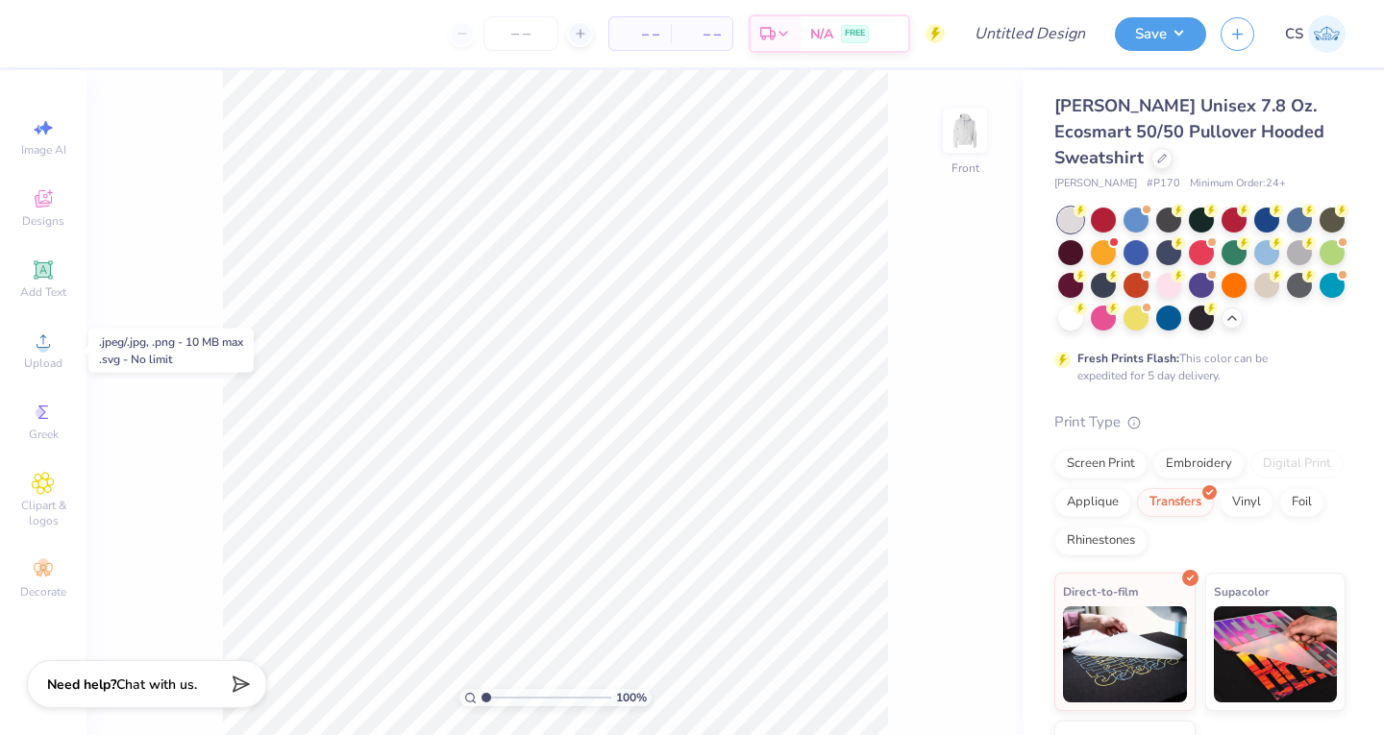
click at [55, 361] on span "Upload" at bounding box center [43, 362] width 38 height 15
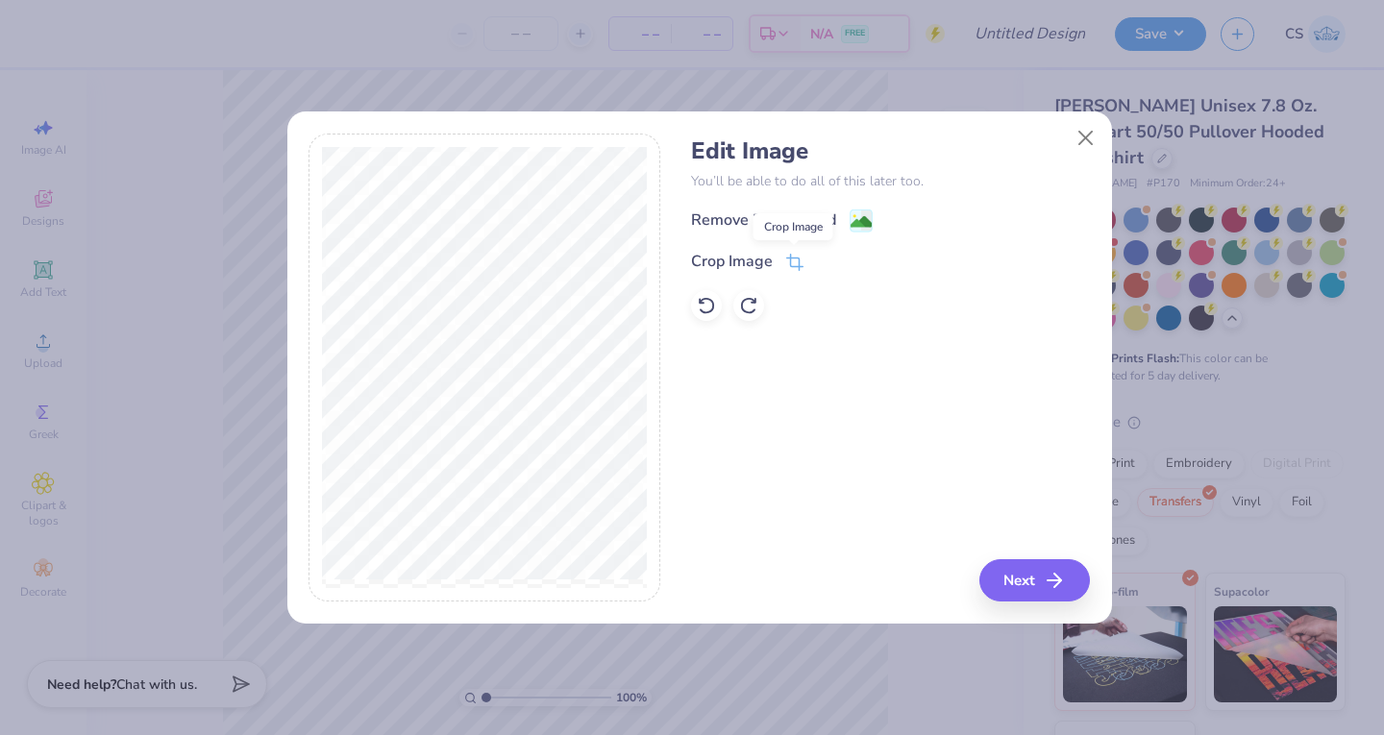
click at [793, 266] on icon at bounding box center [794, 262] width 17 height 17
click at [819, 255] on button at bounding box center [827, 261] width 20 height 20
click at [787, 261] on icon at bounding box center [794, 262] width 17 height 17
click at [822, 259] on icon at bounding box center [826, 262] width 12 height 12
click at [786, 261] on icon at bounding box center [794, 262] width 17 height 17
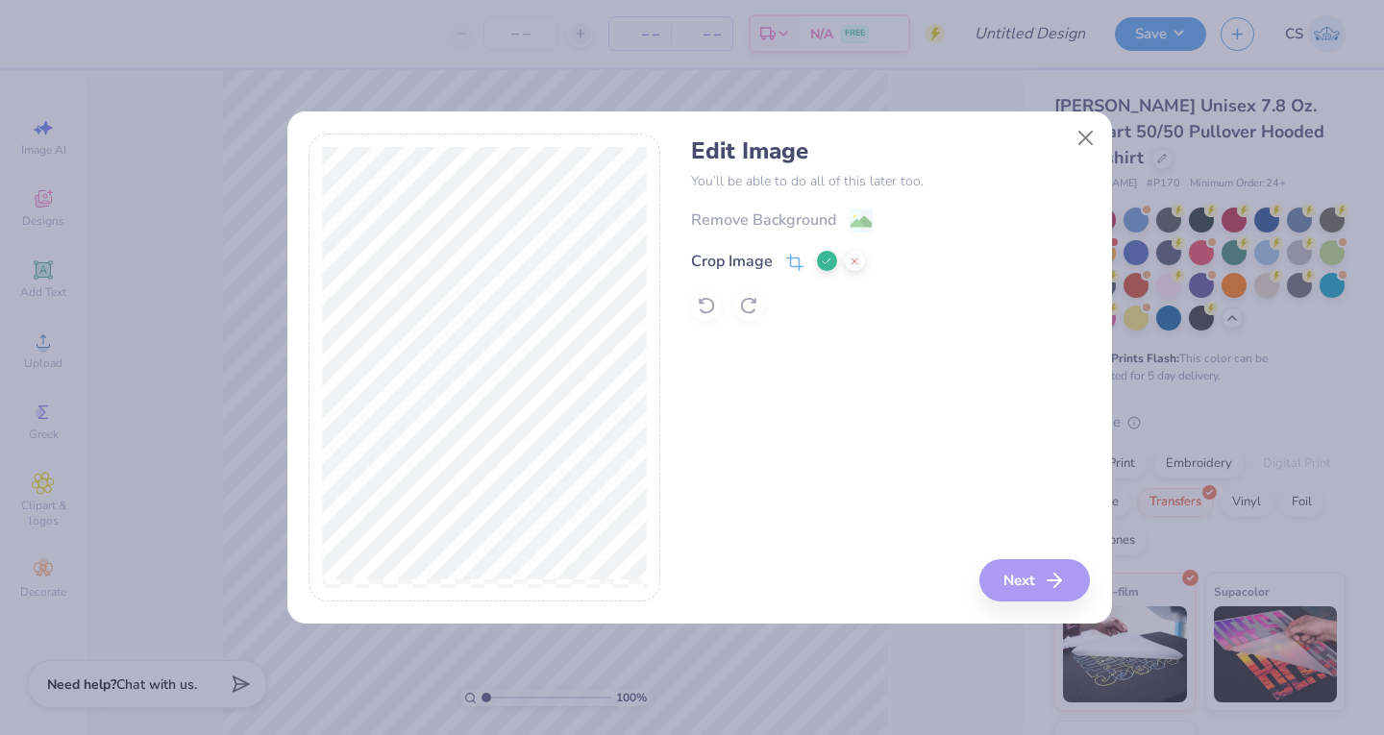
click at [829, 262] on icon at bounding box center [826, 262] width 12 height 12
click at [1030, 591] on button "Next" at bounding box center [1034, 580] width 110 height 42
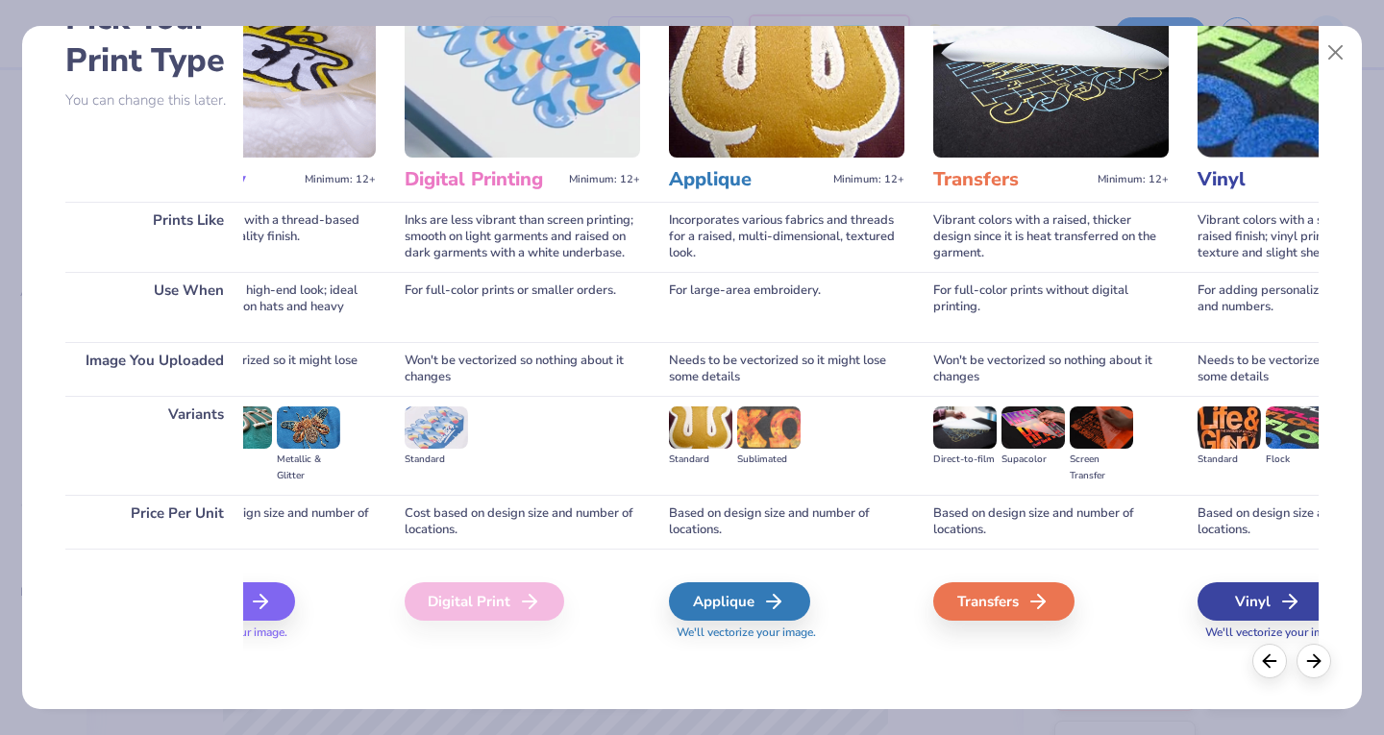
scroll to position [0, 436]
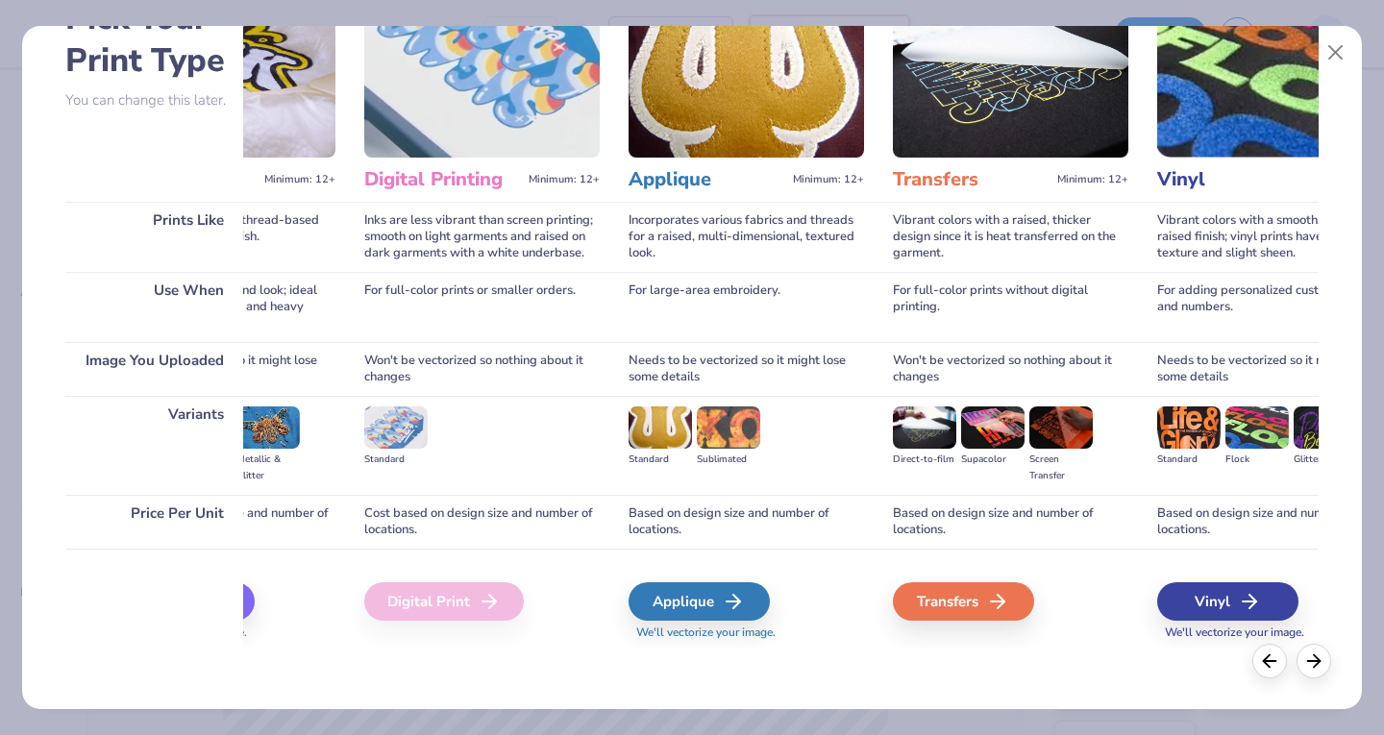
click at [967, 624] on div "Transfers" at bounding box center [1010, 600] width 235 height 103
click at [976, 598] on div "Transfers" at bounding box center [963, 601] width 141 height 38
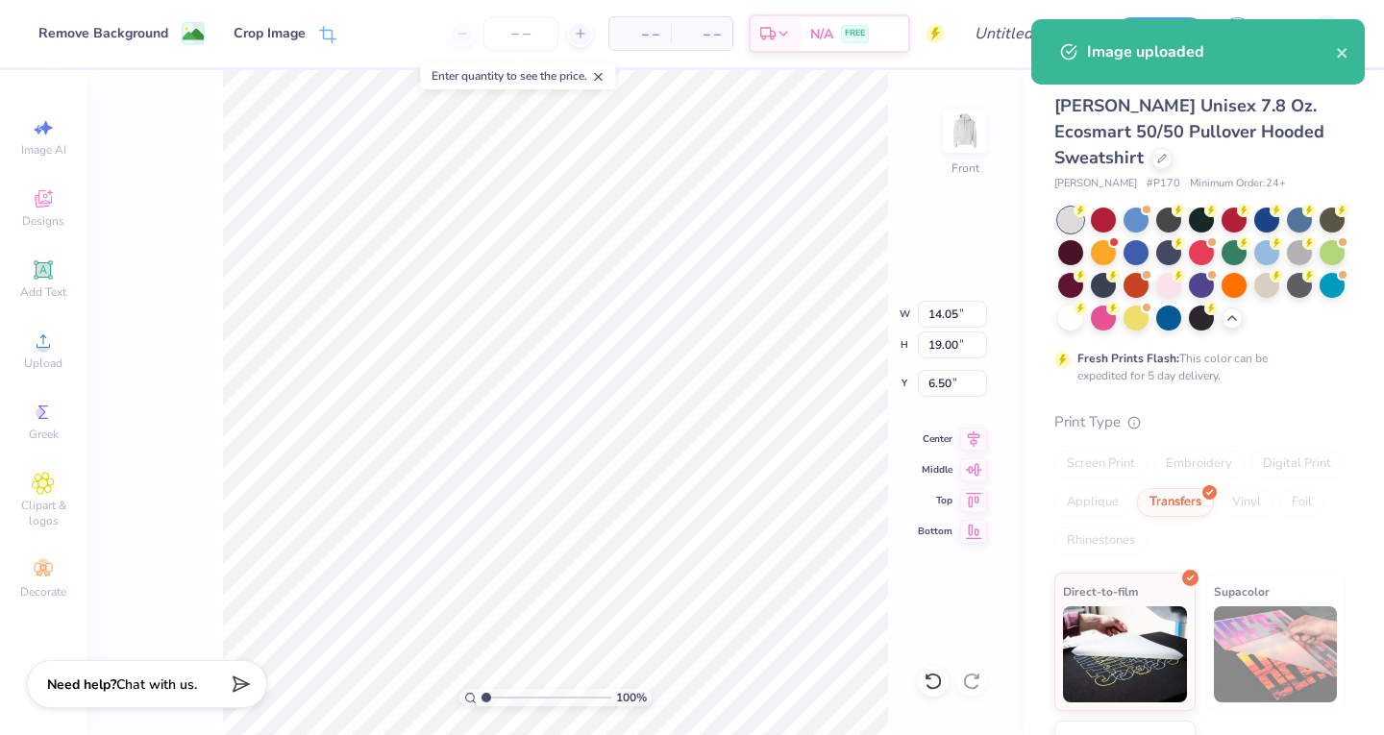
type input "12.95"
type input "17.51"
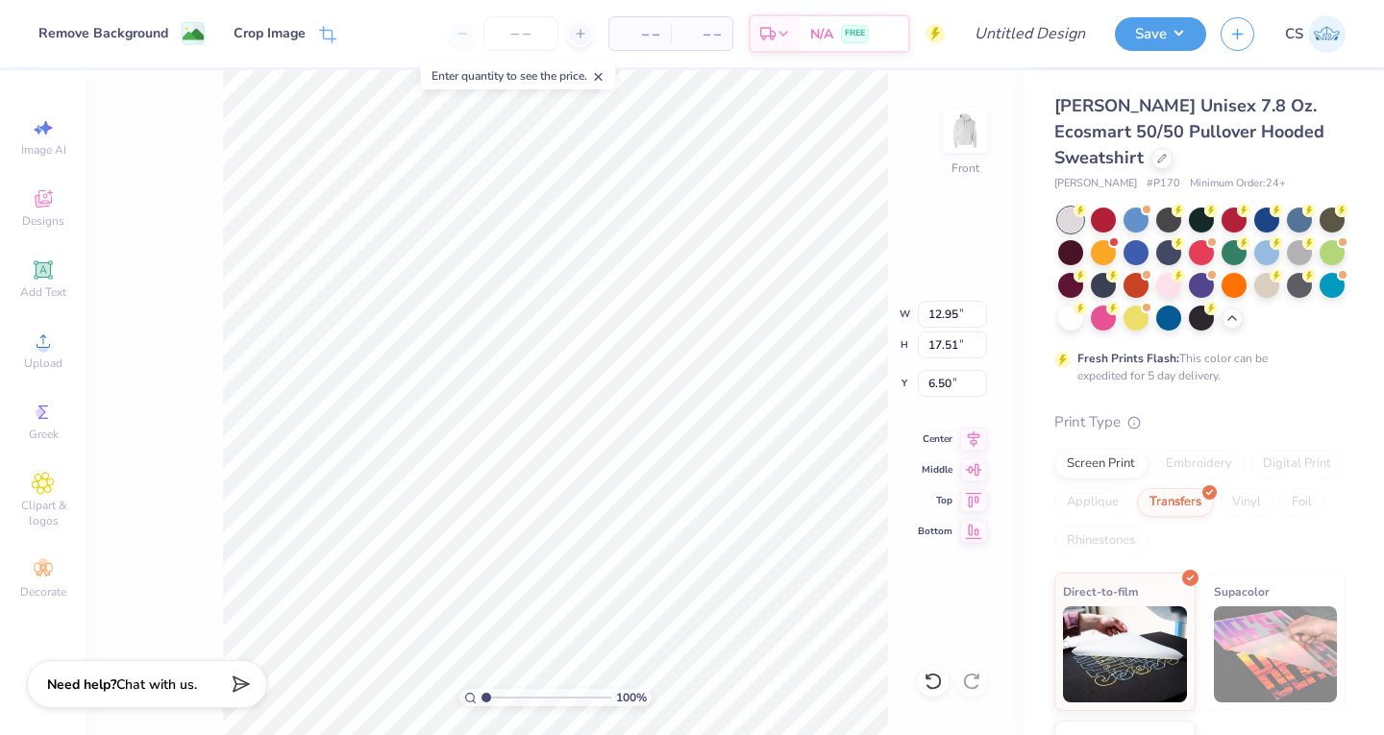
type input "6.00"
click at [971, 136] on img at bounding box center [964, 130] width 38 height 38
click at [39, 338] on icon at bounding box center [43, 341] width 23 height 23
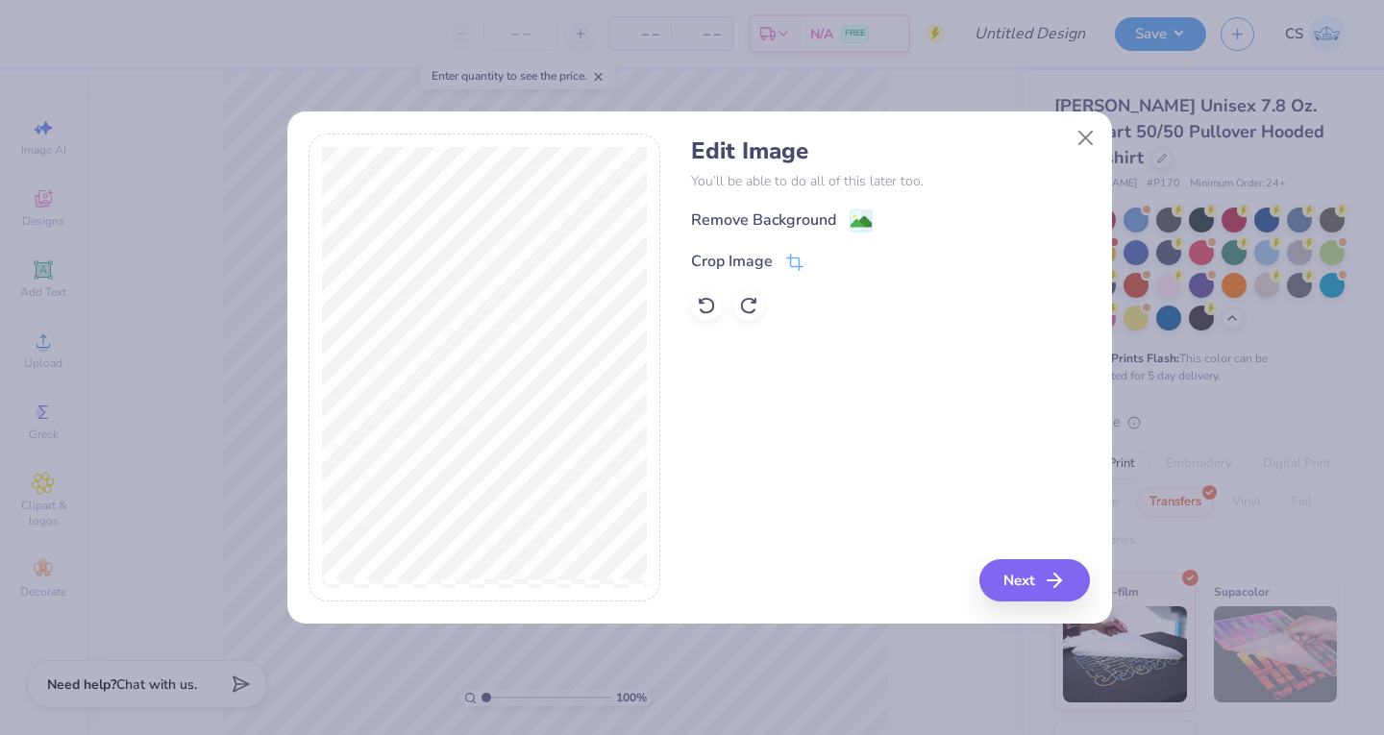
click at [754, 215] on div "Remove Background" at bounding box center [763, 219] width 145 height 23
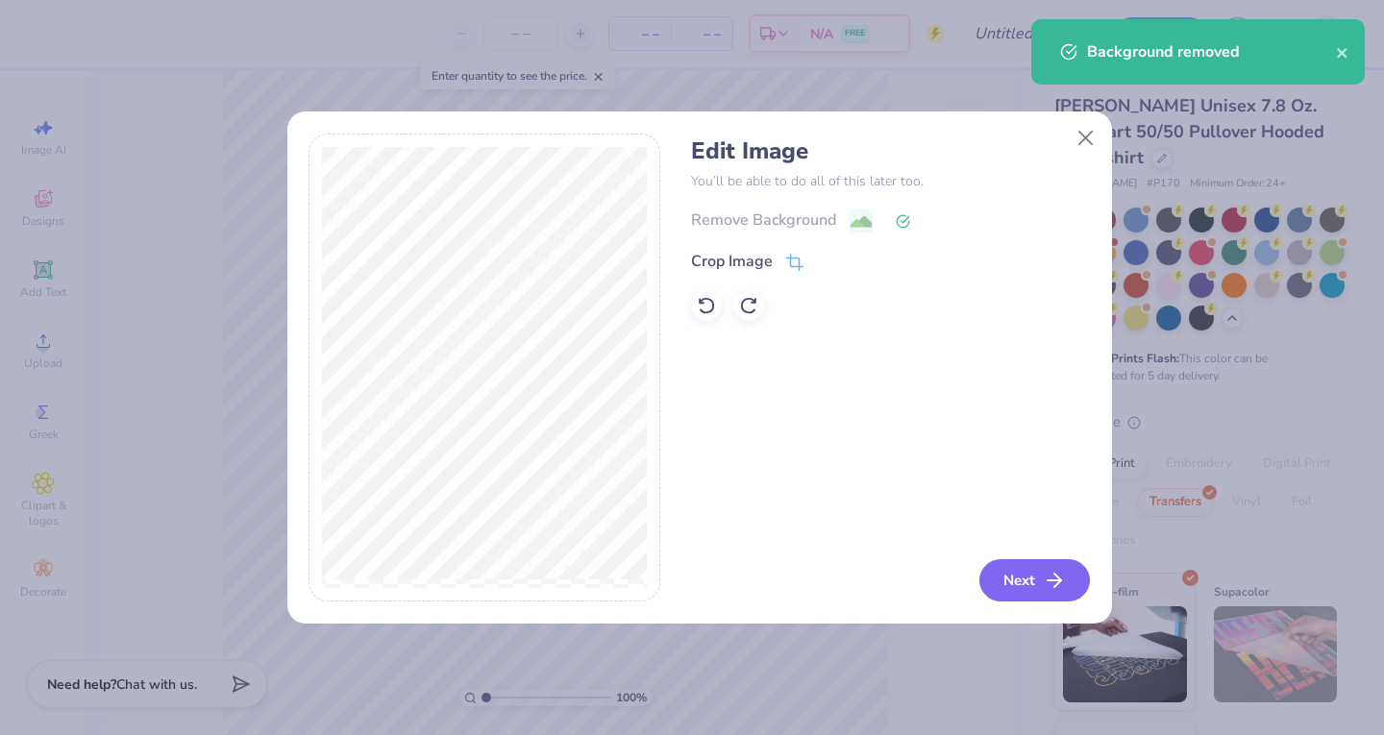
click at [1019, 591] on button "Next" at bounding box center [1034, 580] width 110 height 42
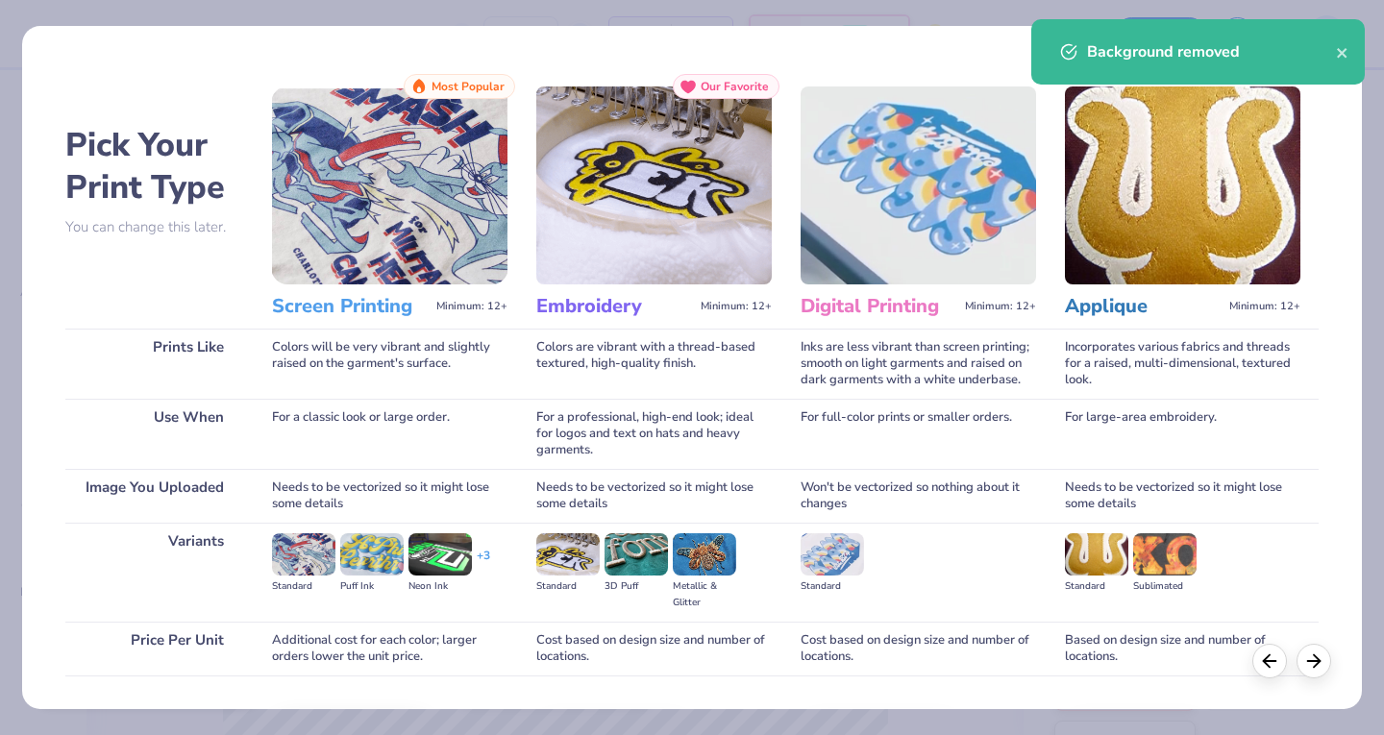
scroll to position [127, 0]
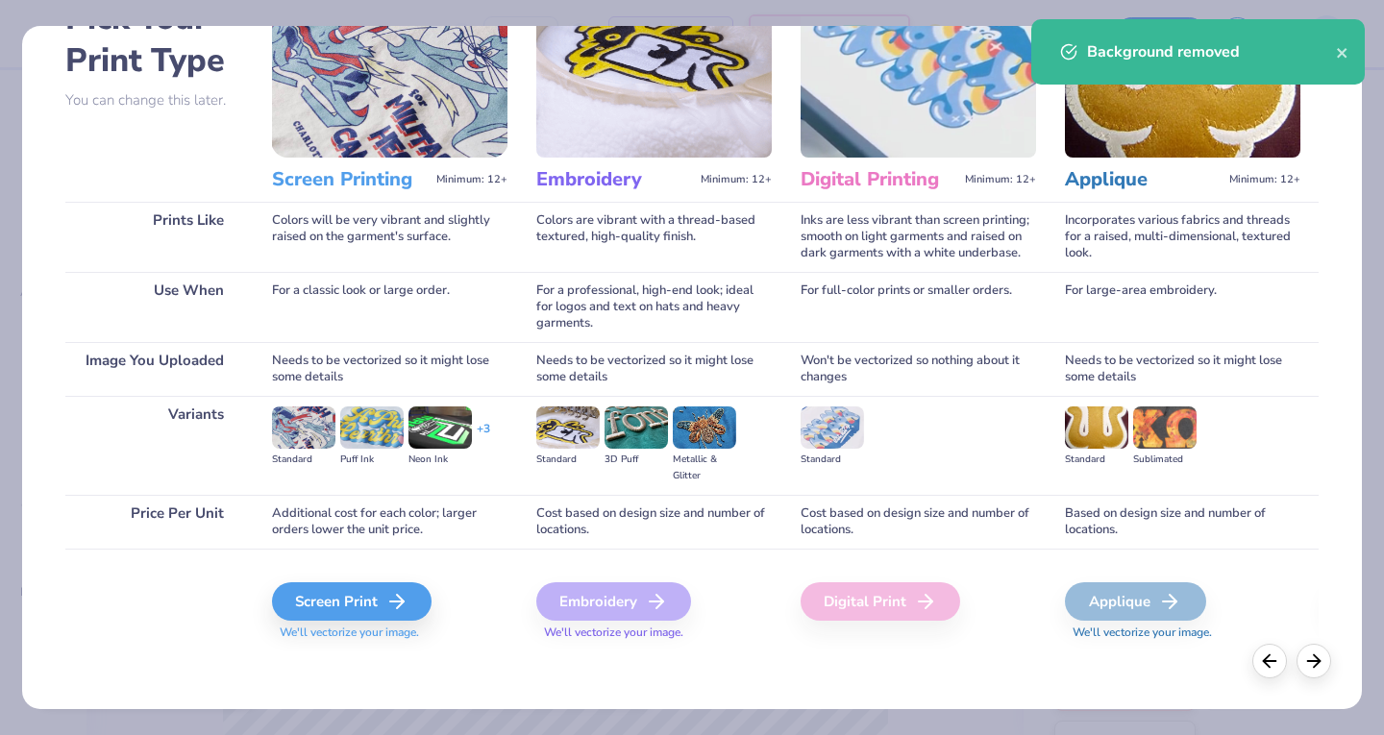
click at [331, 601] on div "Screen Print" at bounding box center [351, 601] width 159 height 38
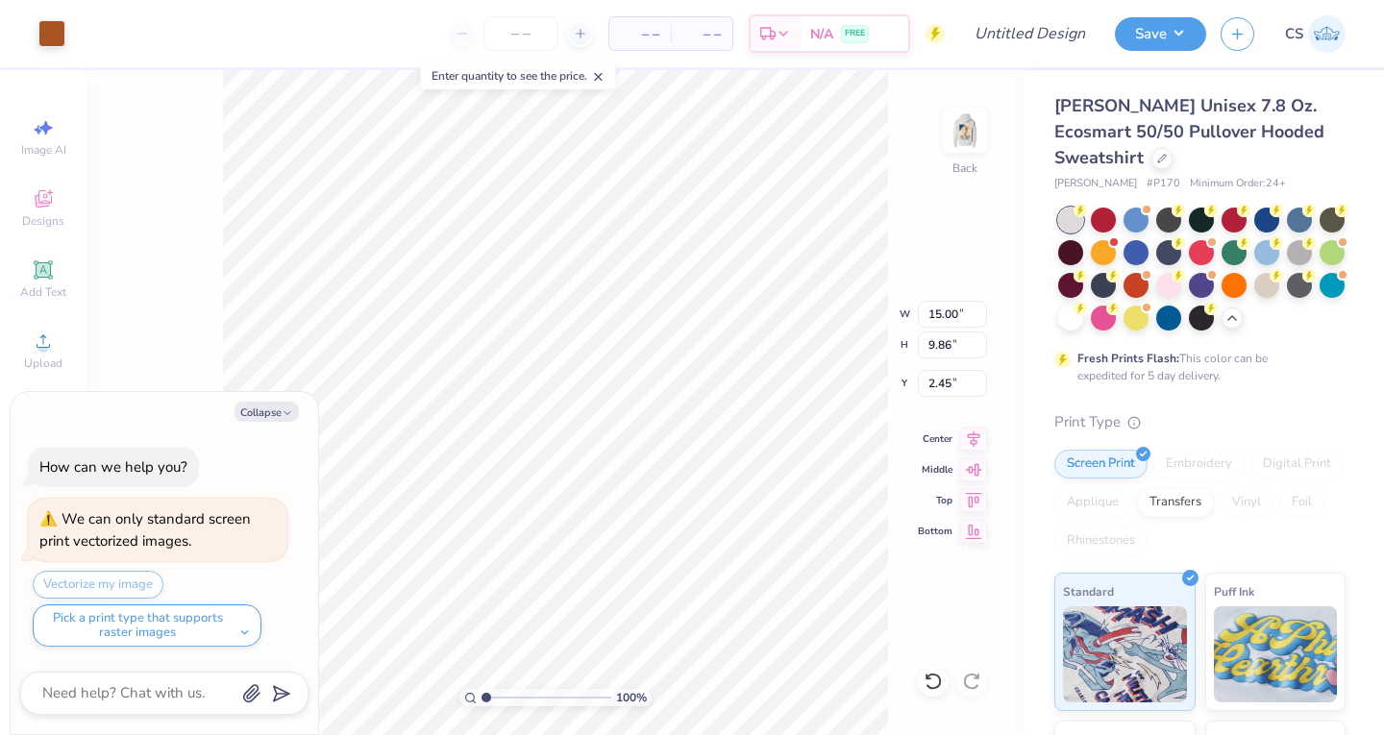
click at [1213, 517] on div "Transfers" at bounding box center [1175, 502] width 77 height 29
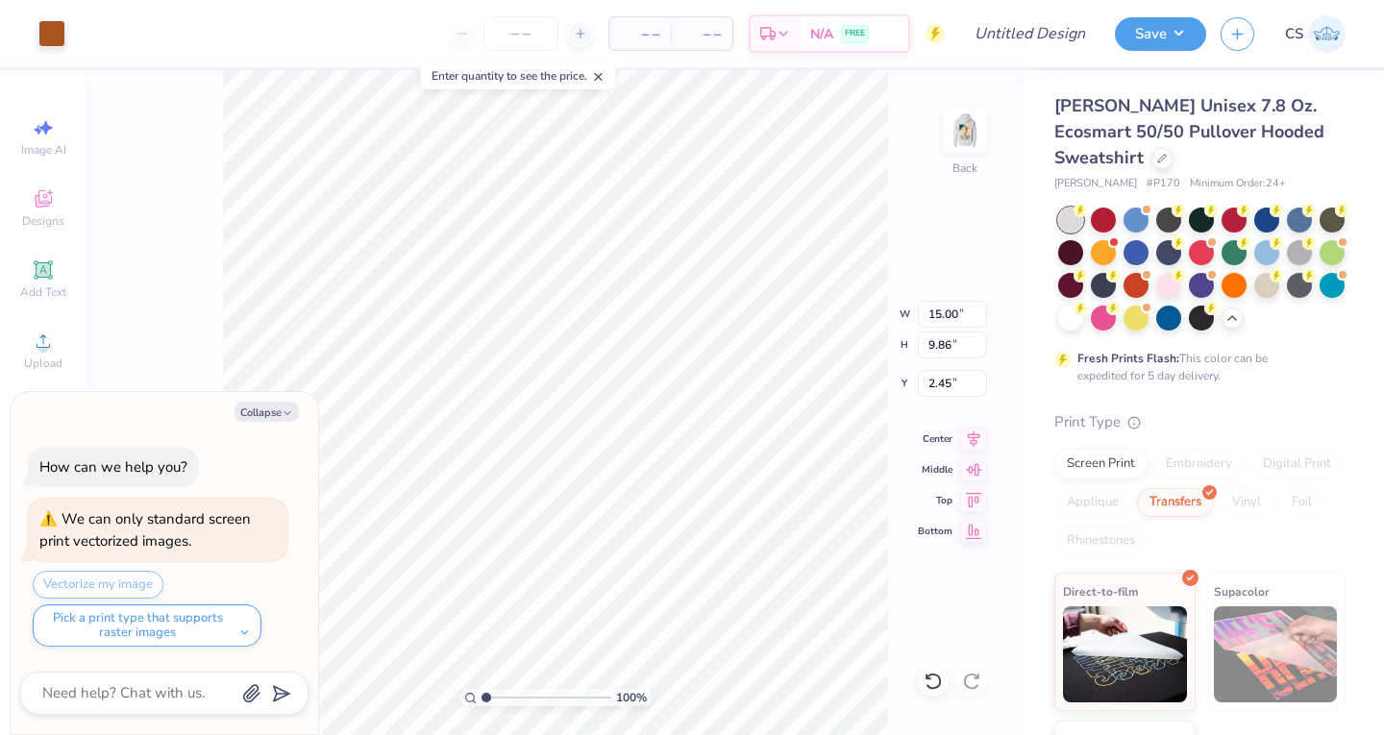
click at [1130, 648] on img at bounding box center [1125, 654] width 124 height 96
click at [252, 417] on button "Collapse" at bounding box center [266, 412] width 64 height 20
type textarea "x"
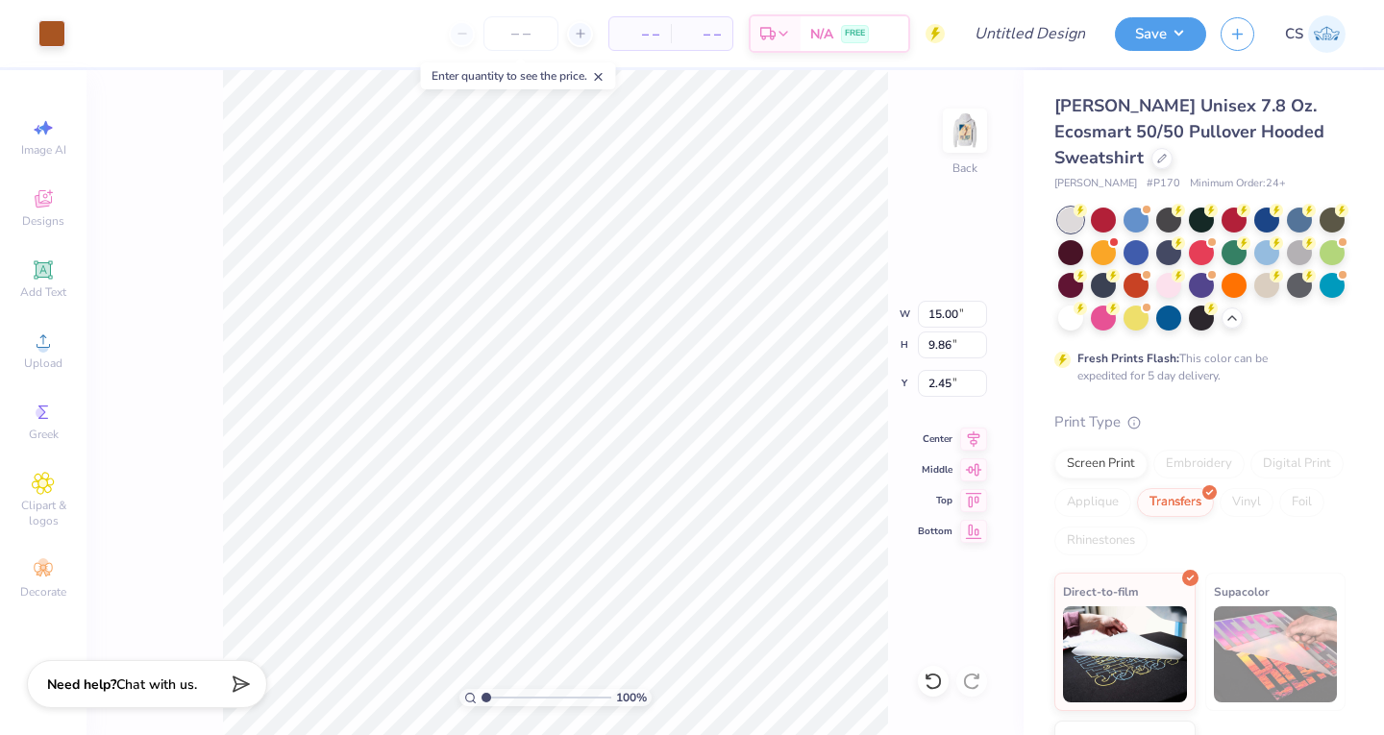
type input "7.86"
type input "5.16"
type input "3.00"
click at [838, 343] on div "100 % Back W 7.86 7.86 " H 5.16 5.16 " Y 3.00 3.00 " Center Middle Top Bottom" at bounding box center [554, 402] width 937 height 665
click at [959, 137] on img at bounding box center [964, 130] width 38 height 38
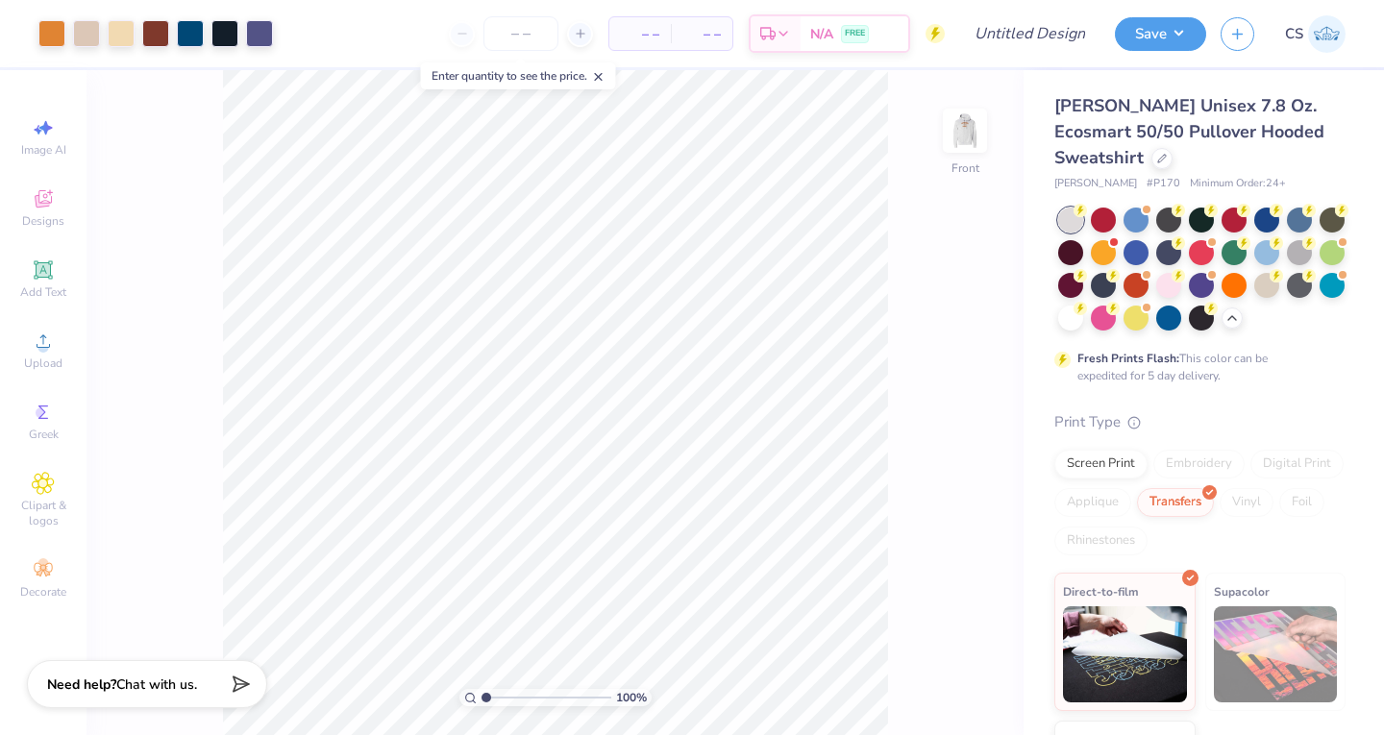
click at [1137, 32] on button "Save" at bounding box center [1159, 34] width 91 height 34
type input "0"
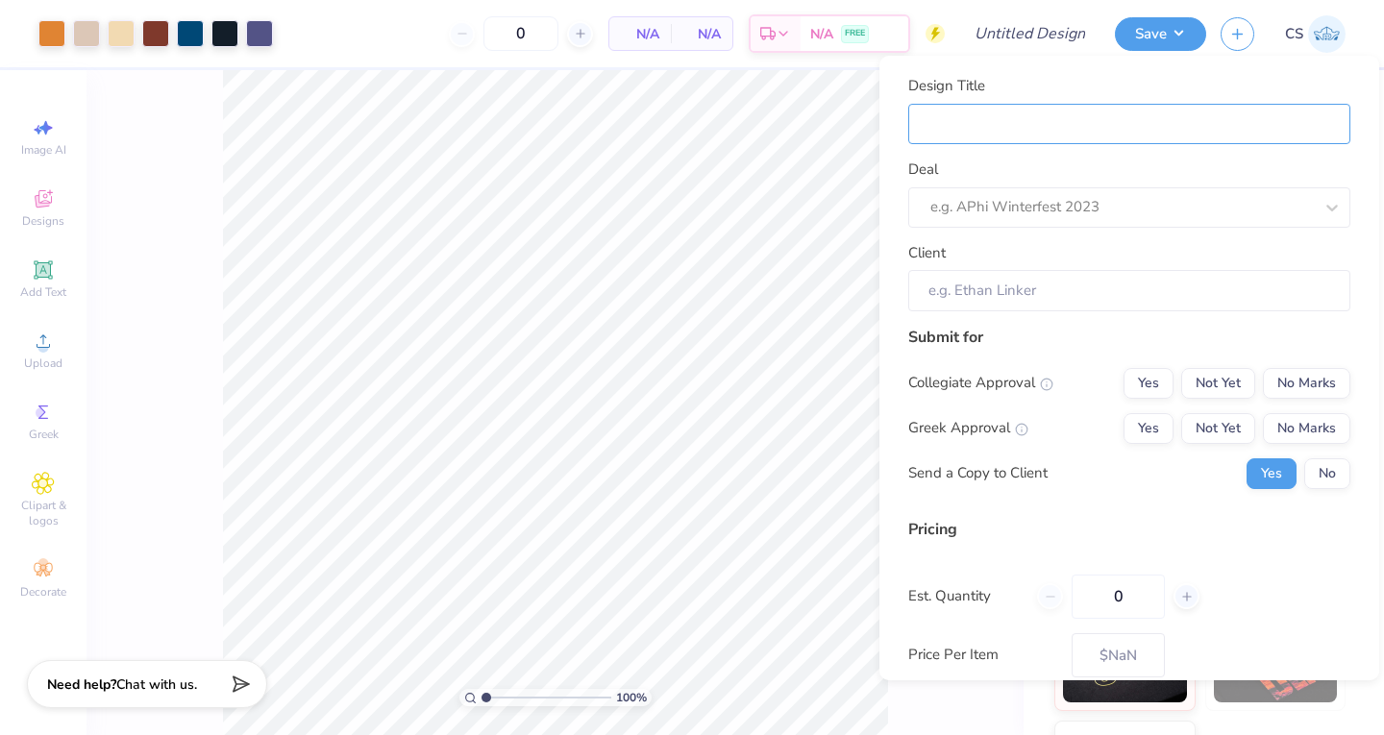
click at [960, 135] on input "Design Title" at bounding box center [1129, 124] width 442 height 41
type input "P"
type input "Ph"
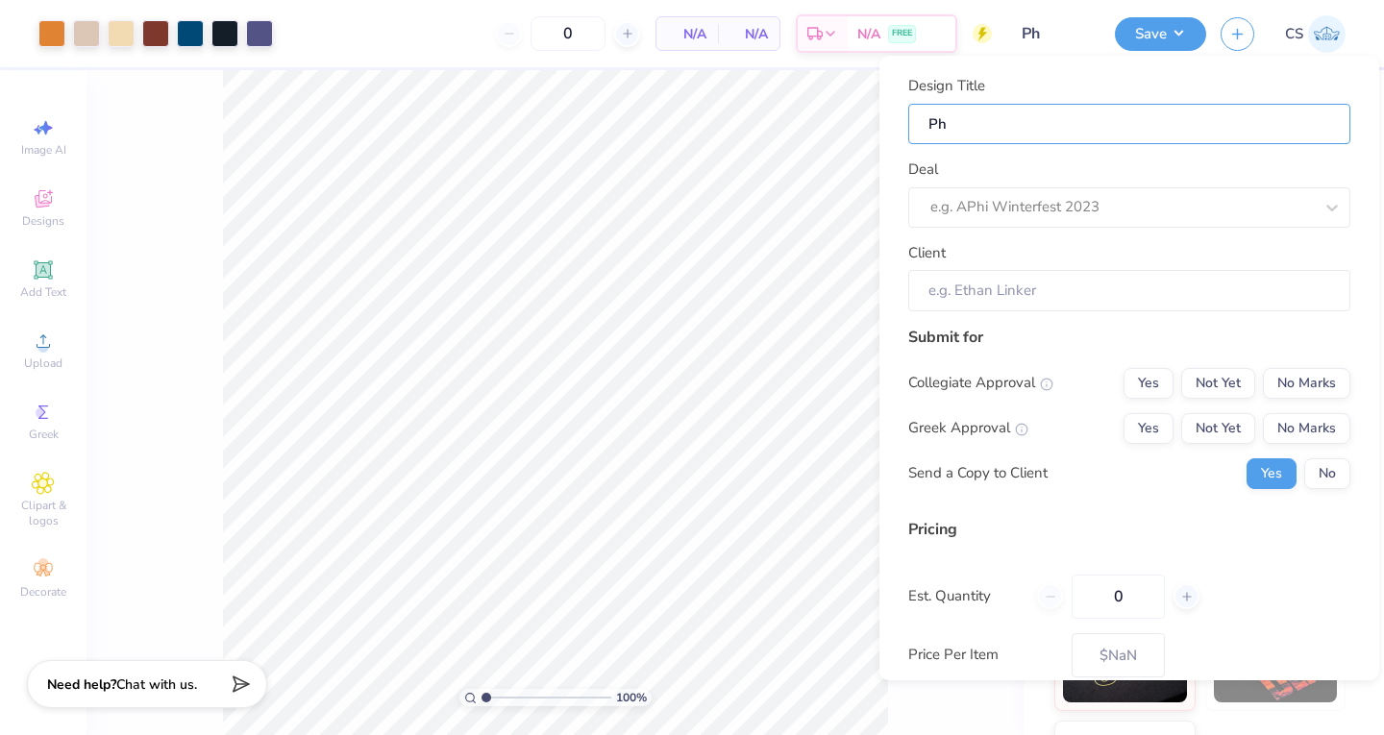
type input "Phi"
type input "Phi D"
type input "Phi De"
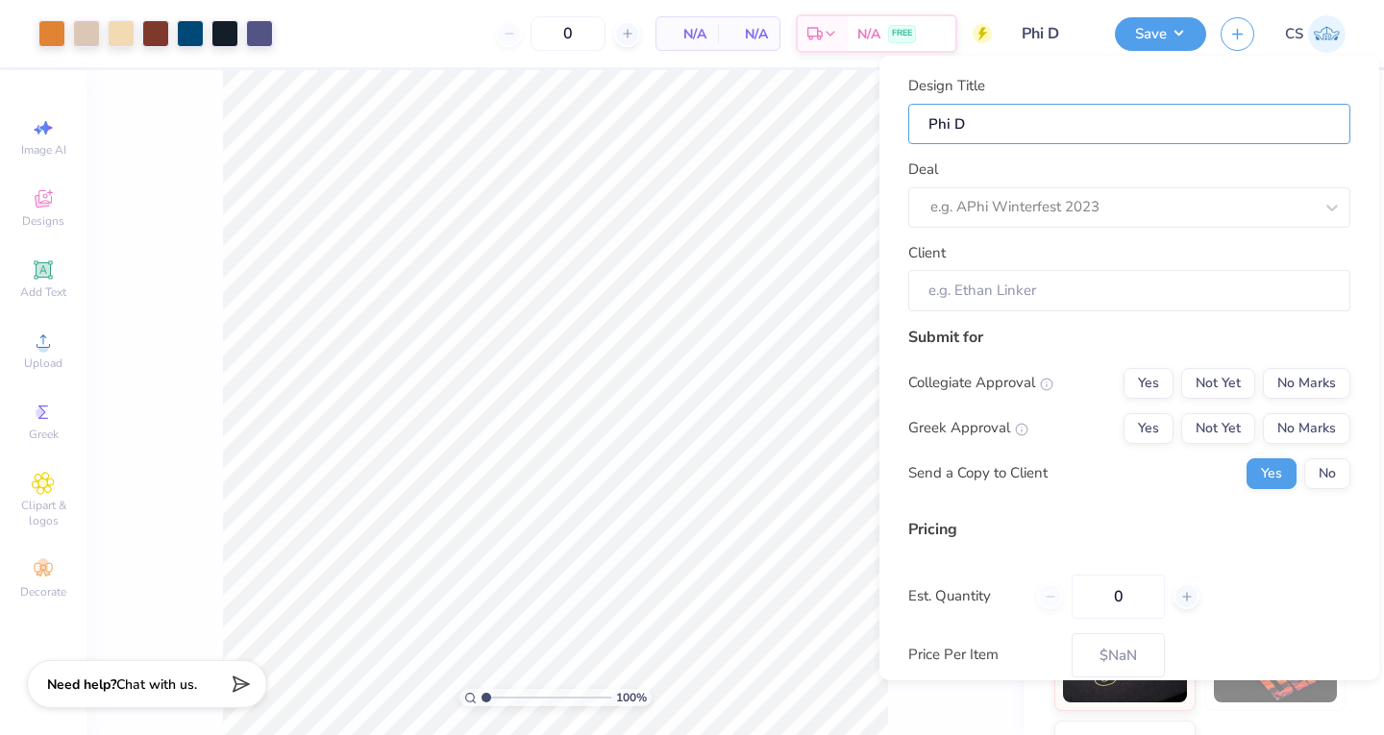
type input "Phi De"
type input "Phi Del"
type input "Phi Delt"
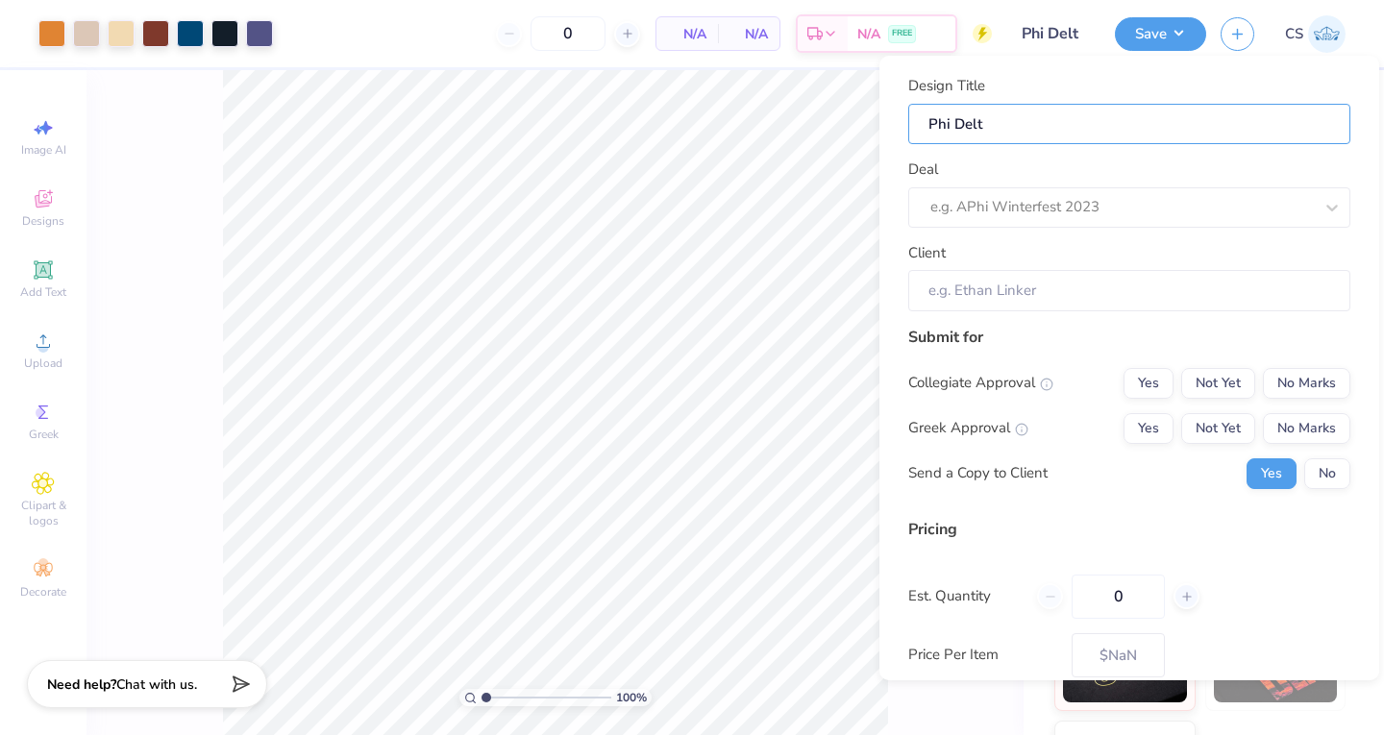
type input "Phi Delt"
type input "Phi Delt f"
type input "Phi Delt fo"
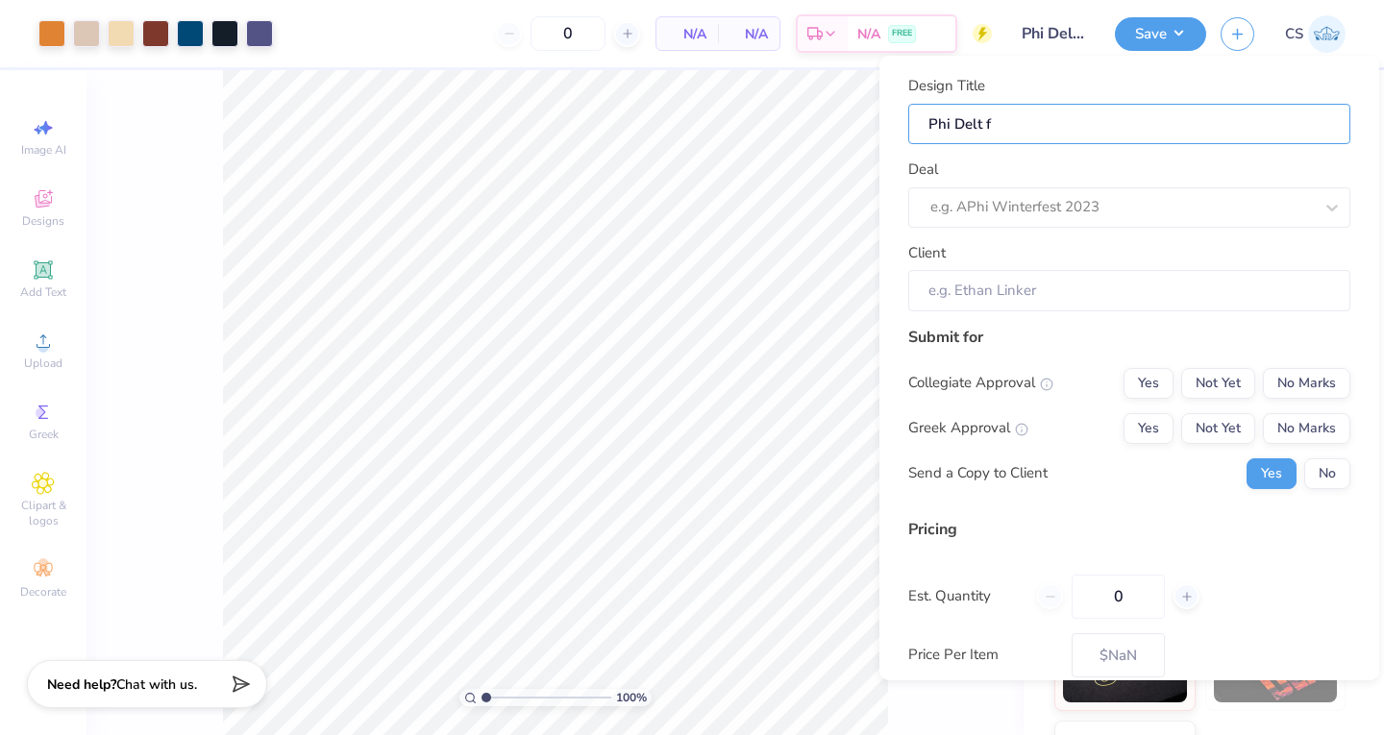
type input "Phi Delt fo"
type input "Phi Delt for"
type input "Phi Delt form"
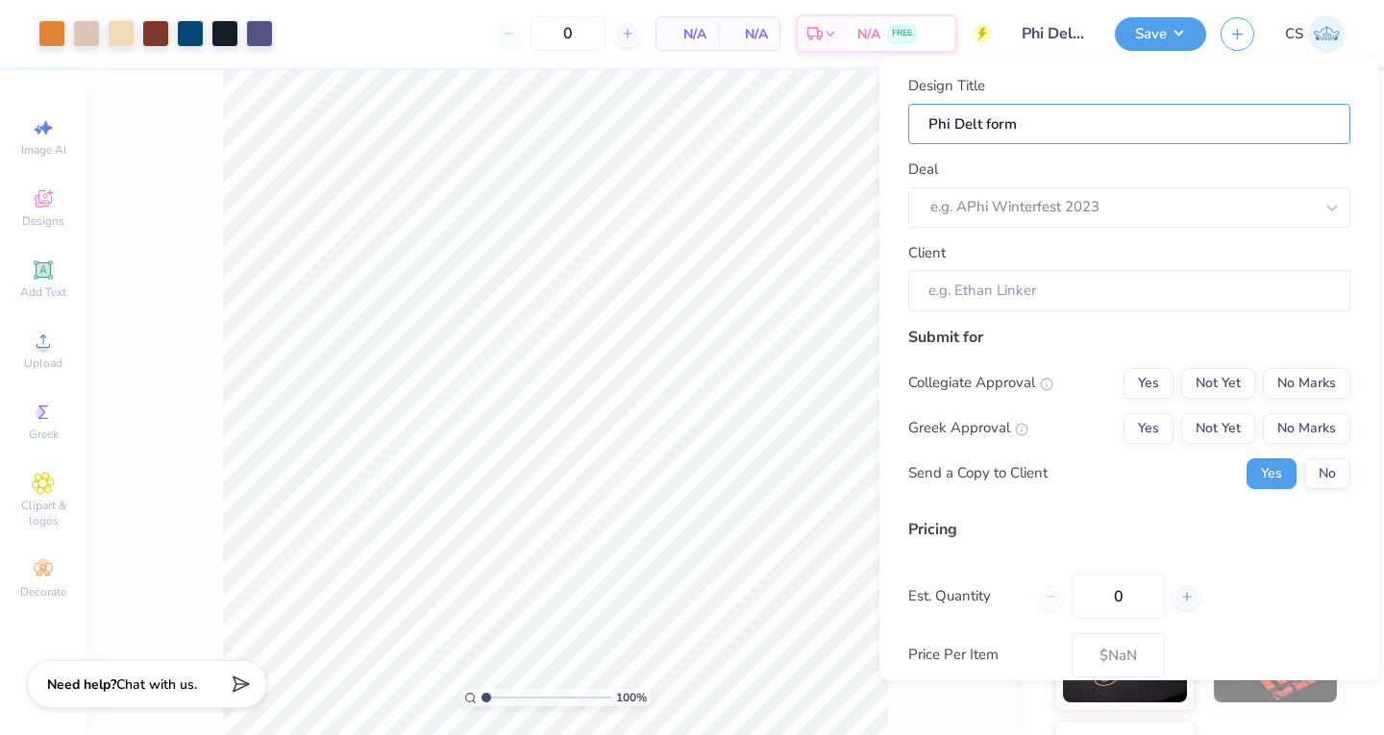
type input "Phi Delt for"
type input "Phi Delt fo"
type input "Phi Delt f"
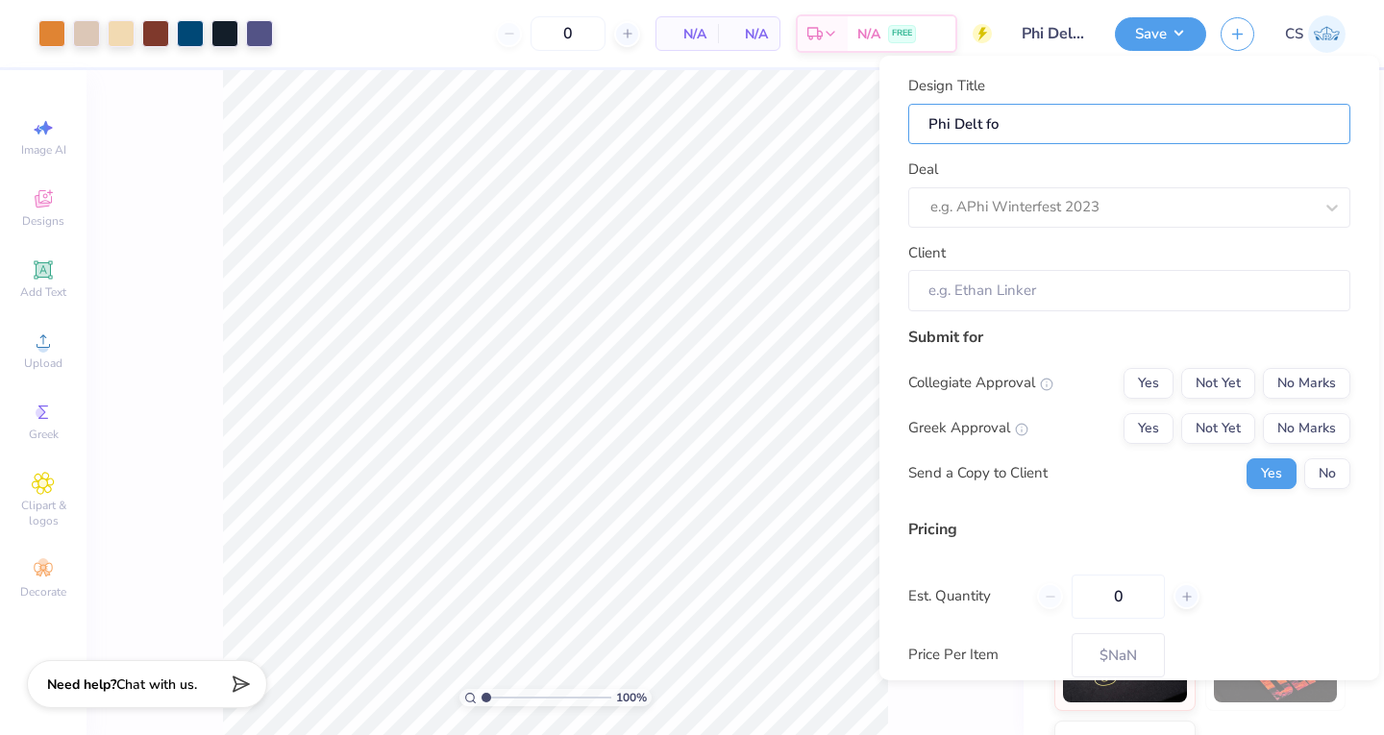
type input "Phi Delt f"
type input "Phi Delt"
type input "Phi Delt F"
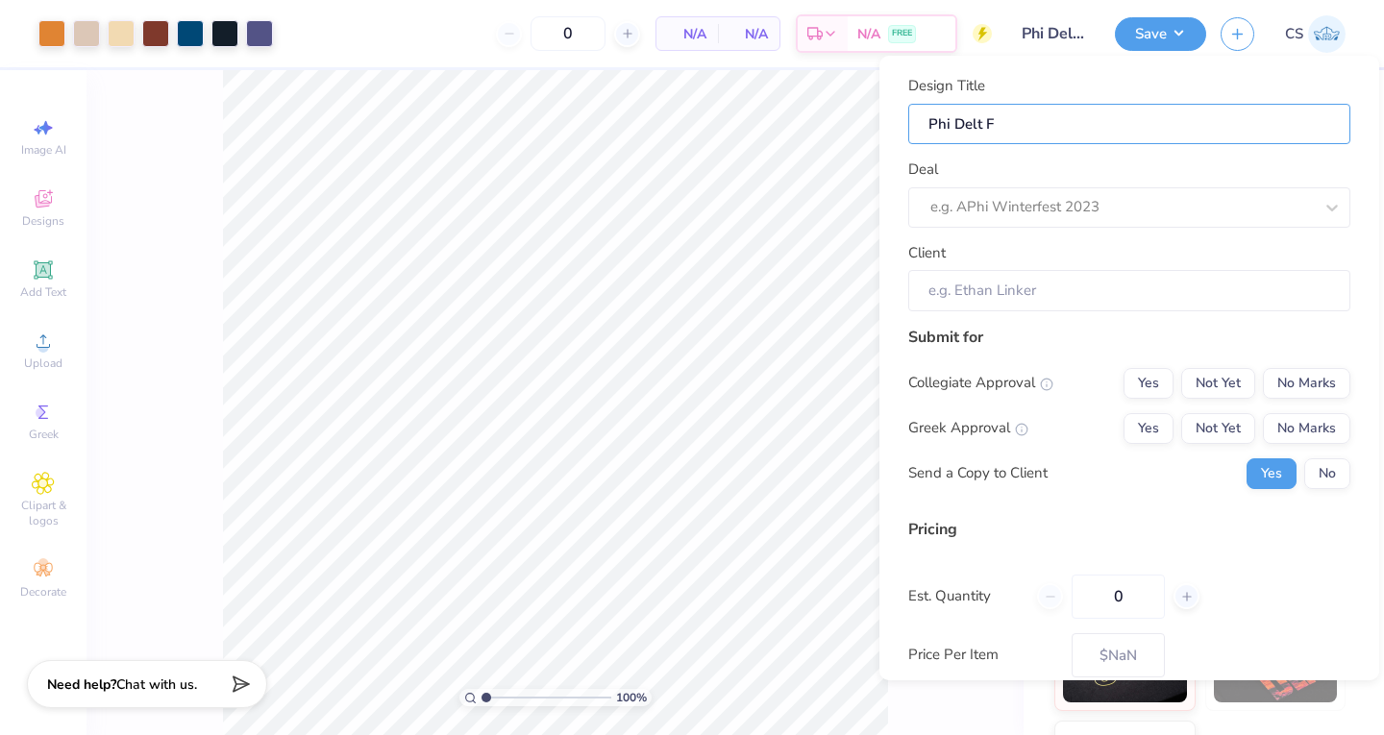
type input "Phi Delt Fo"
type input "Phi Delt For"
type input "Phi Delt Form"
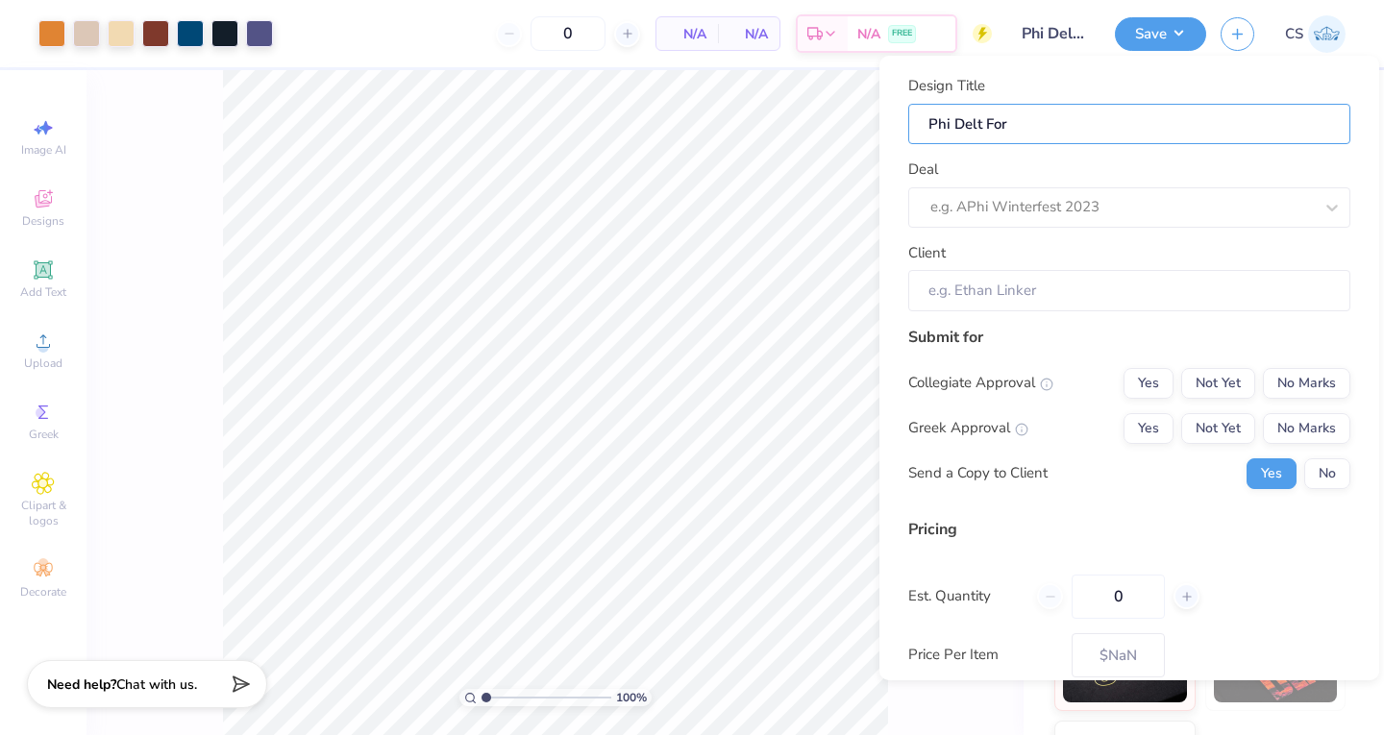
type input "Phi Delt Form"
type input "Phi Delt Forma"
type input "Phi Delt Formal"
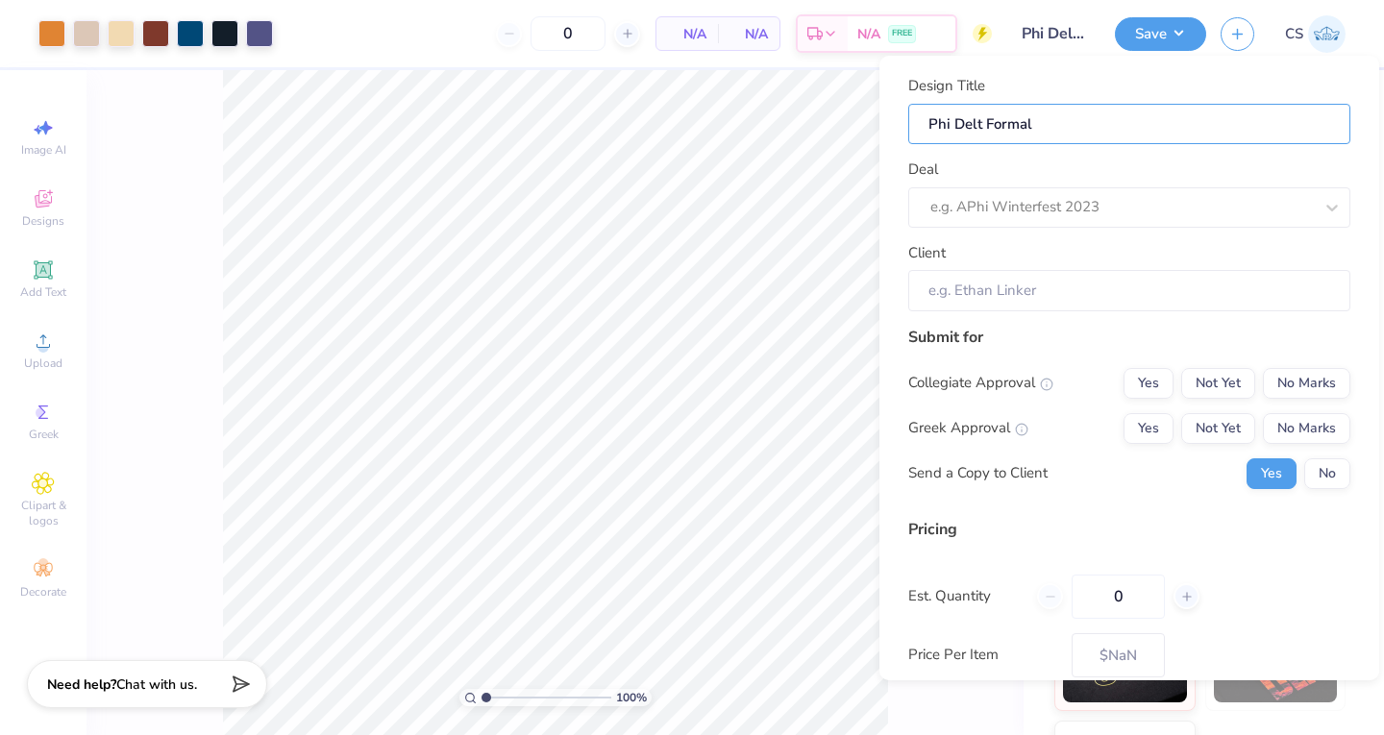
type input "Phi Delt Formal"
type input "Phi Delt Formal d"
type input "Phi Delt Formal de"
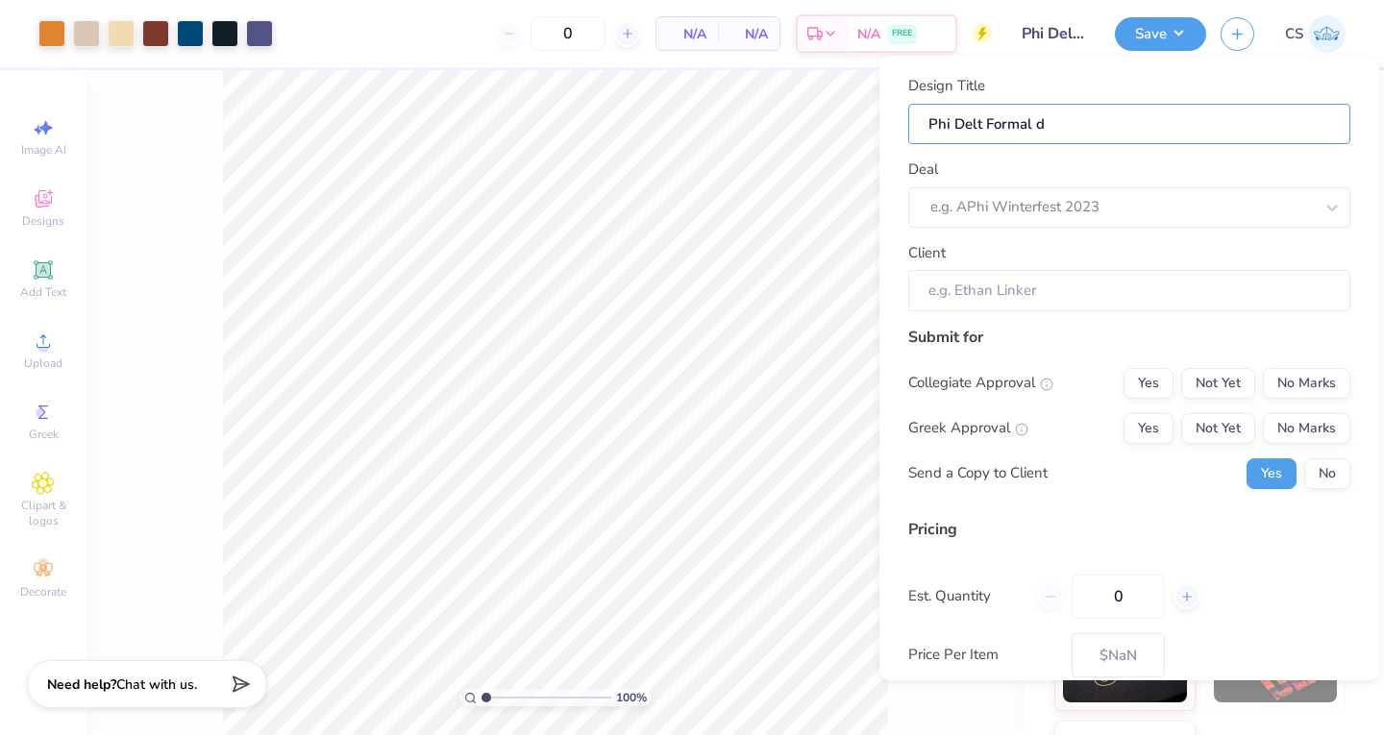
type input "Phi Delt Formal de"
type input "Phi Delt Formal dei"
type input "Phi Delt Formal [PERSON_NAME]"
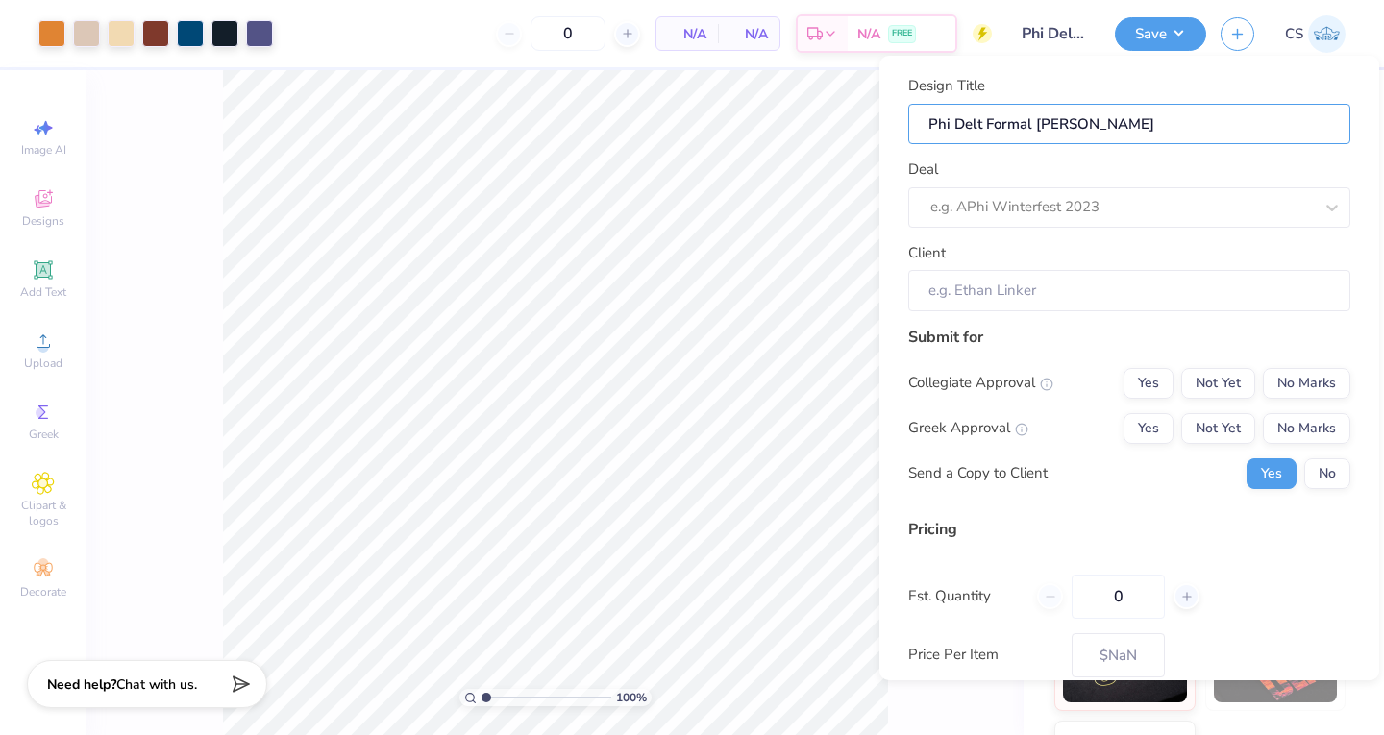
type input "Phi Delt Formal deisg"
type input "Phi Delt Formal deisgn"
type input "Phi Delt Formal deisg"
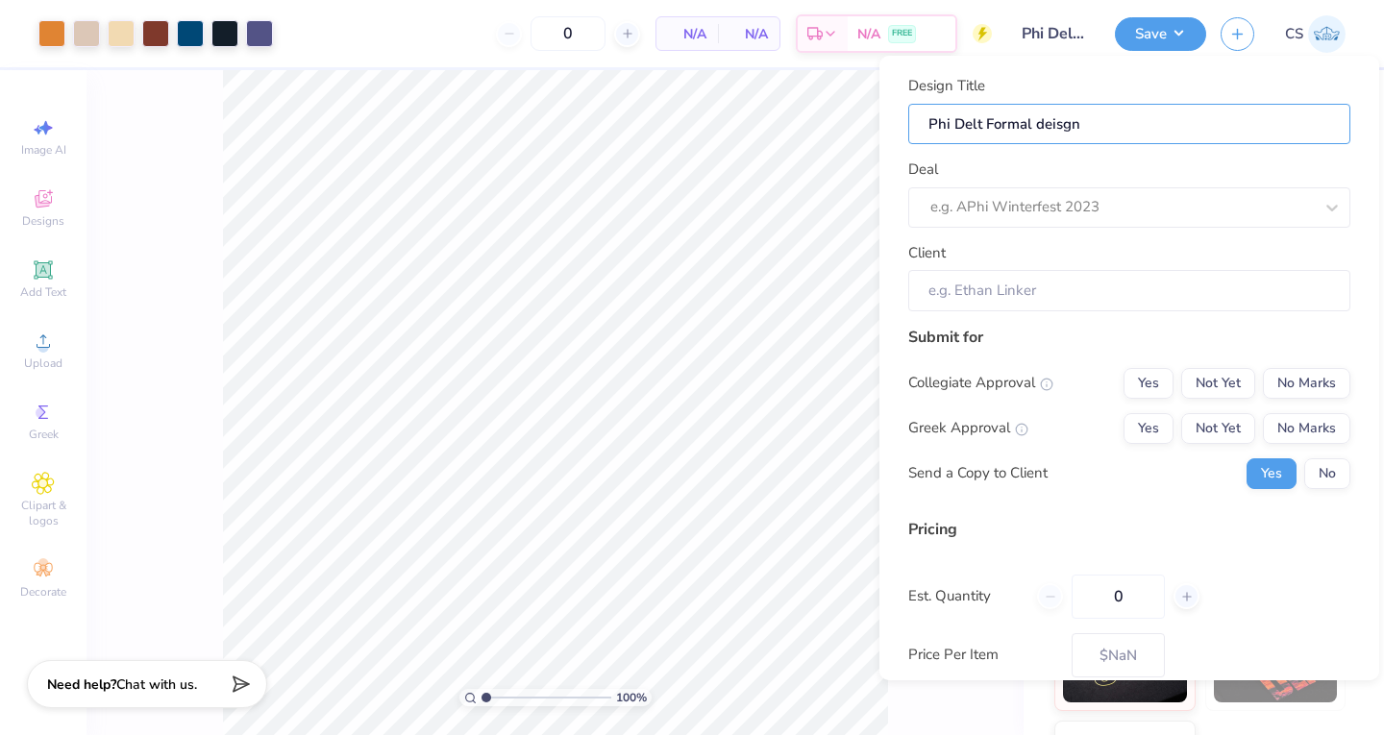
type input "Phi Delt Formal deisg"
type input "Phi Delt Formal [PERSON_NAME]"
type input "Phi Delt Formal dei"
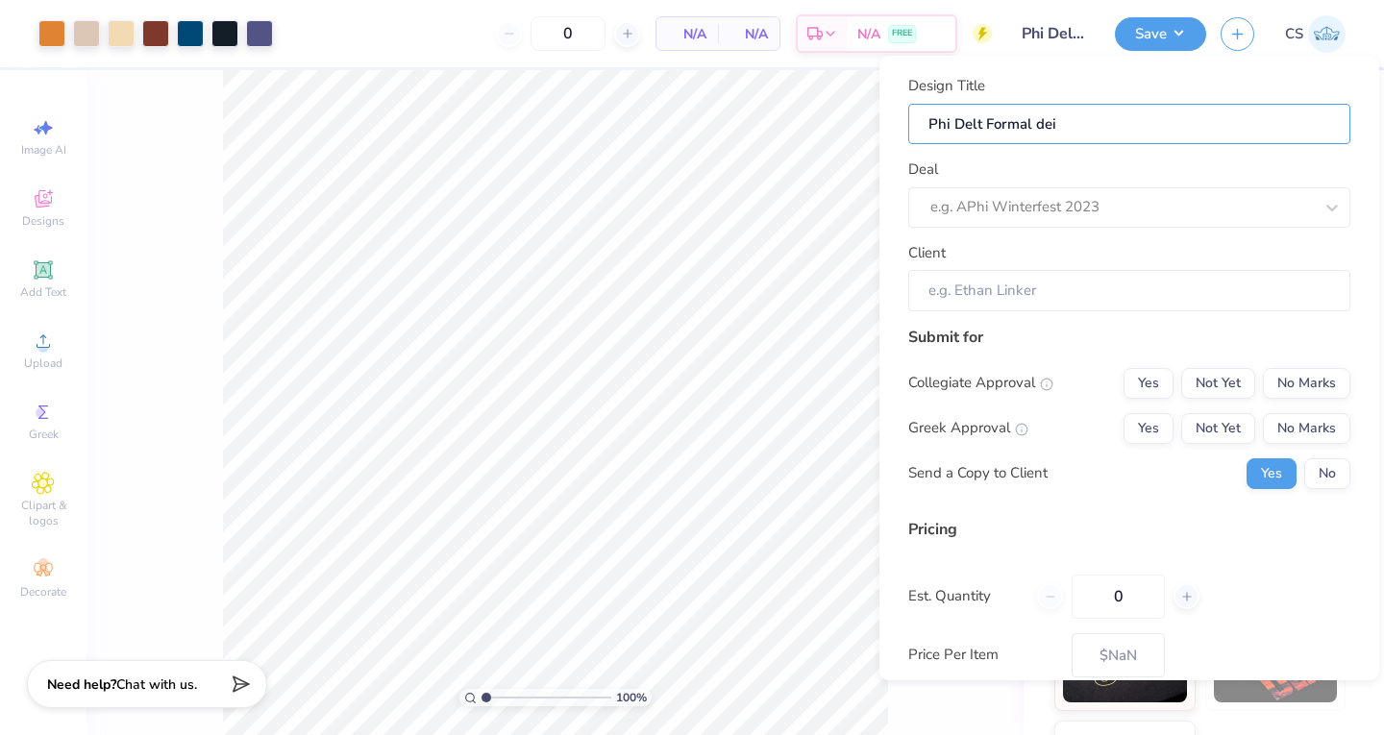
type input "Phi Delt Formal de"
type input "Phi Delt Formal des"
type input "Phi Delt Formal desi"
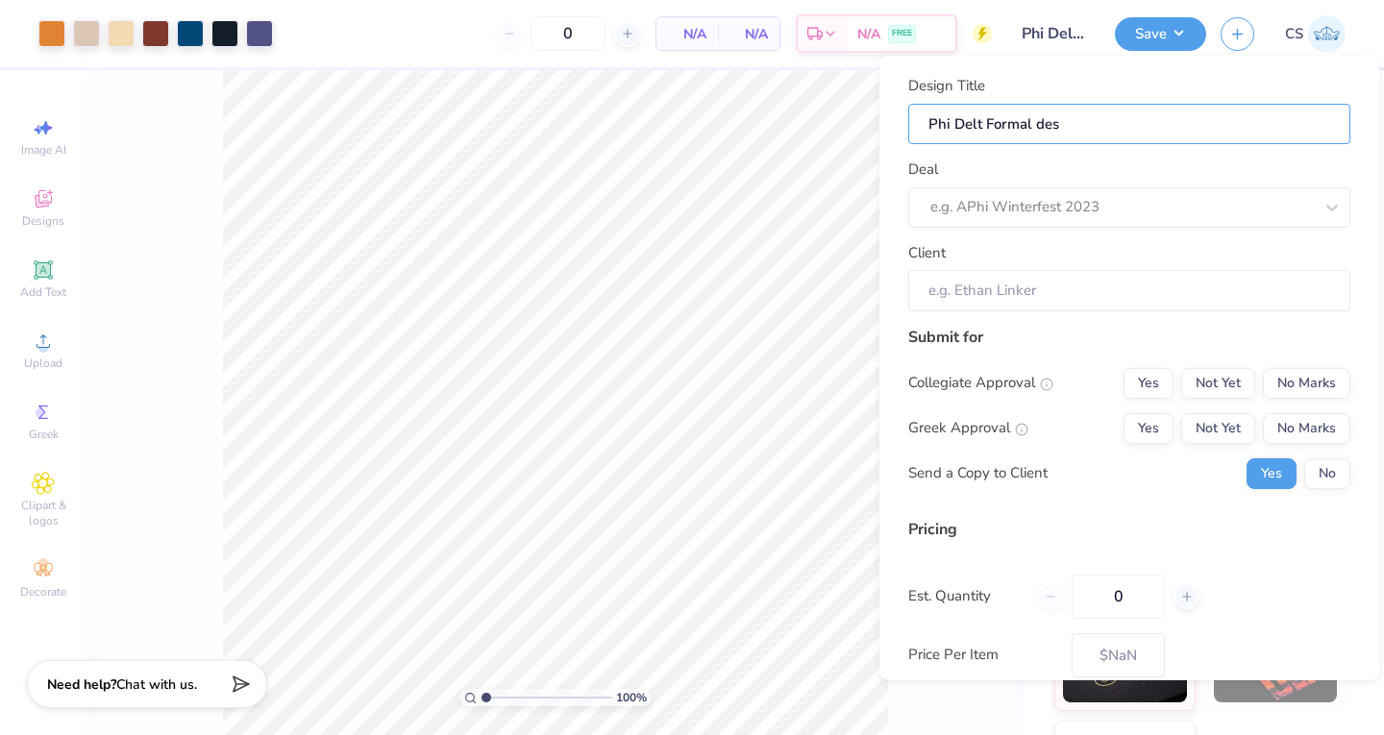
type input "Phi Delt Formal desi"
type input "Phi Delt Formal desig"
type input "Phi Delt Formal design"
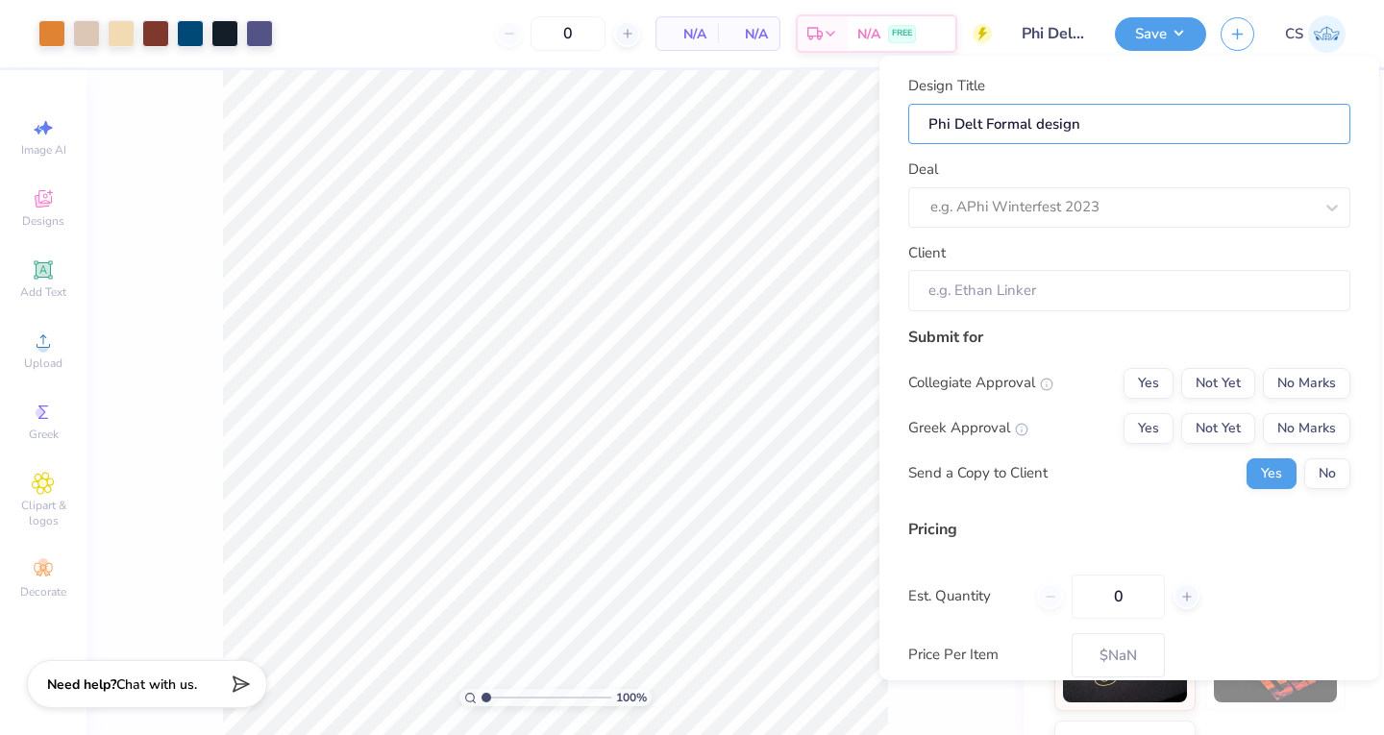
type input "Phi Delt Formal design"
type input "Phi Delt Formal design 2"
type input "Phi Delt Formal design 2-"
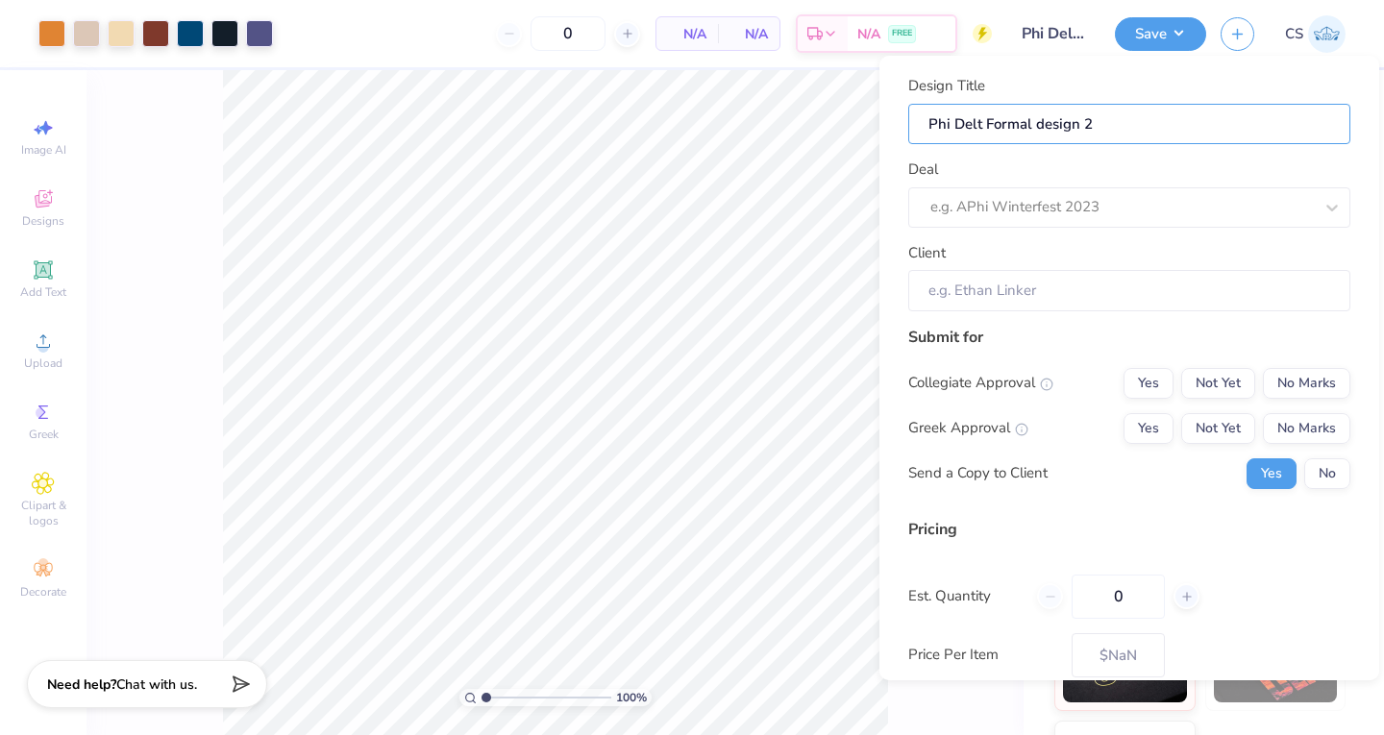
type input "Phi Delt Formal design 2-"
type input "Phi Delt Formal design 2- l"
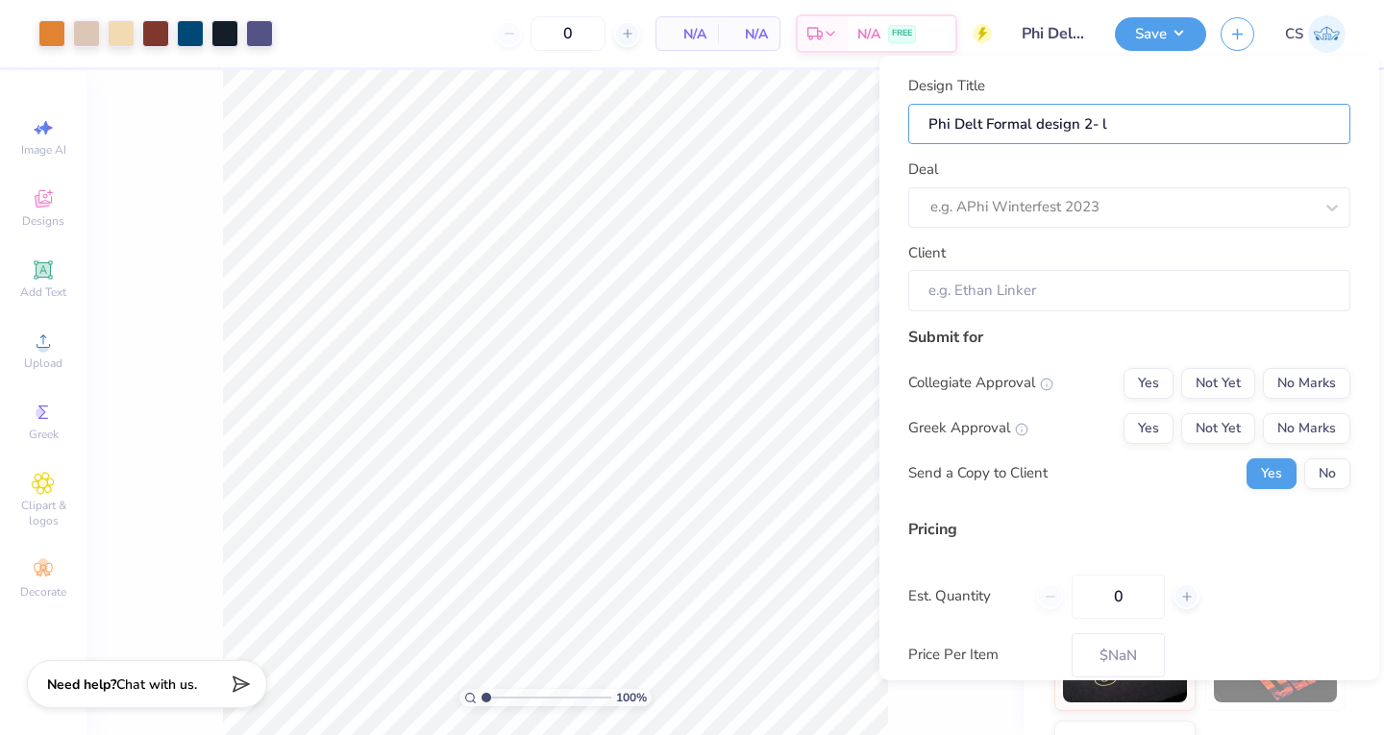
type input "Phi Delt Formal design 2- li"
type input "Phi Delt Formal design 2- lig"
type input "Phi Delt Formal design 2- ligh"
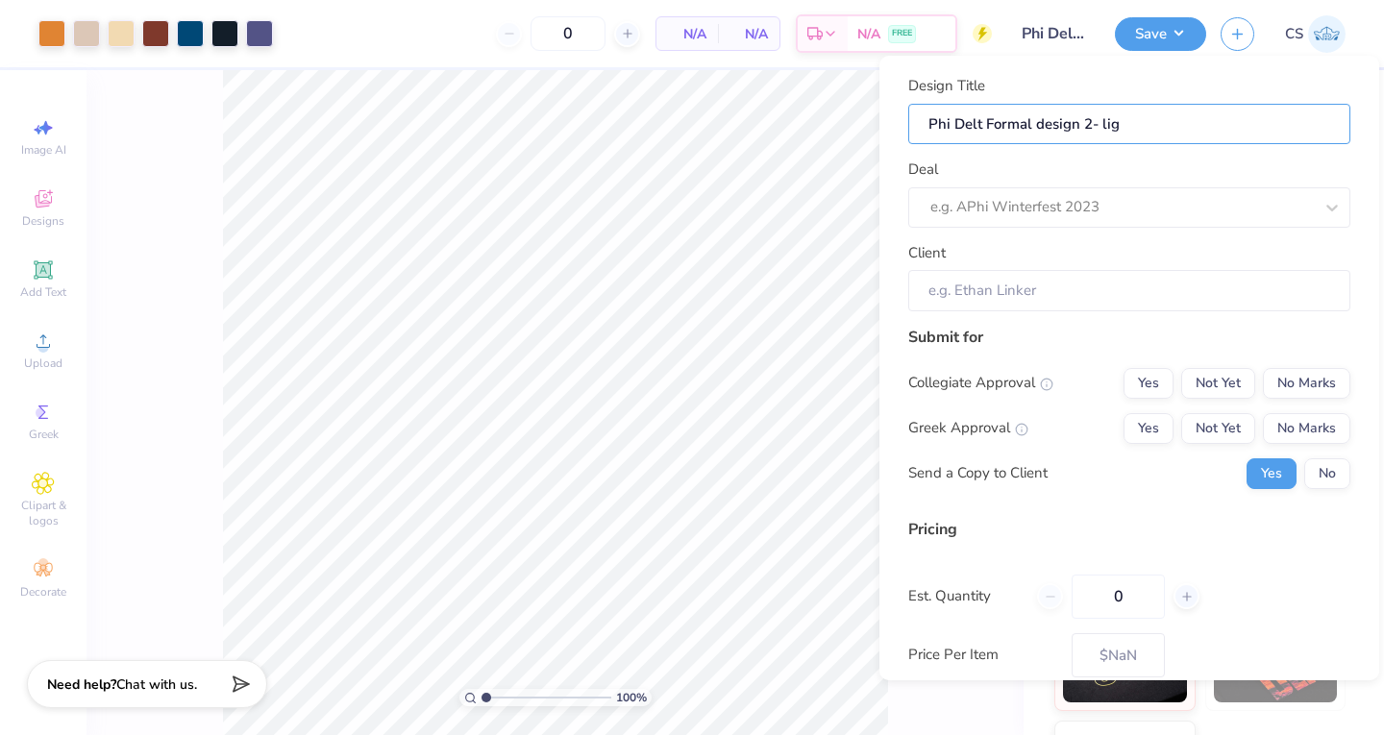
type input "Phi Delt Formal design 2- ligh"
type input "Phi Delt Formal design 2- light"
click at [958, 201] on div at bounding box center [1121, 207] width 382 height 26
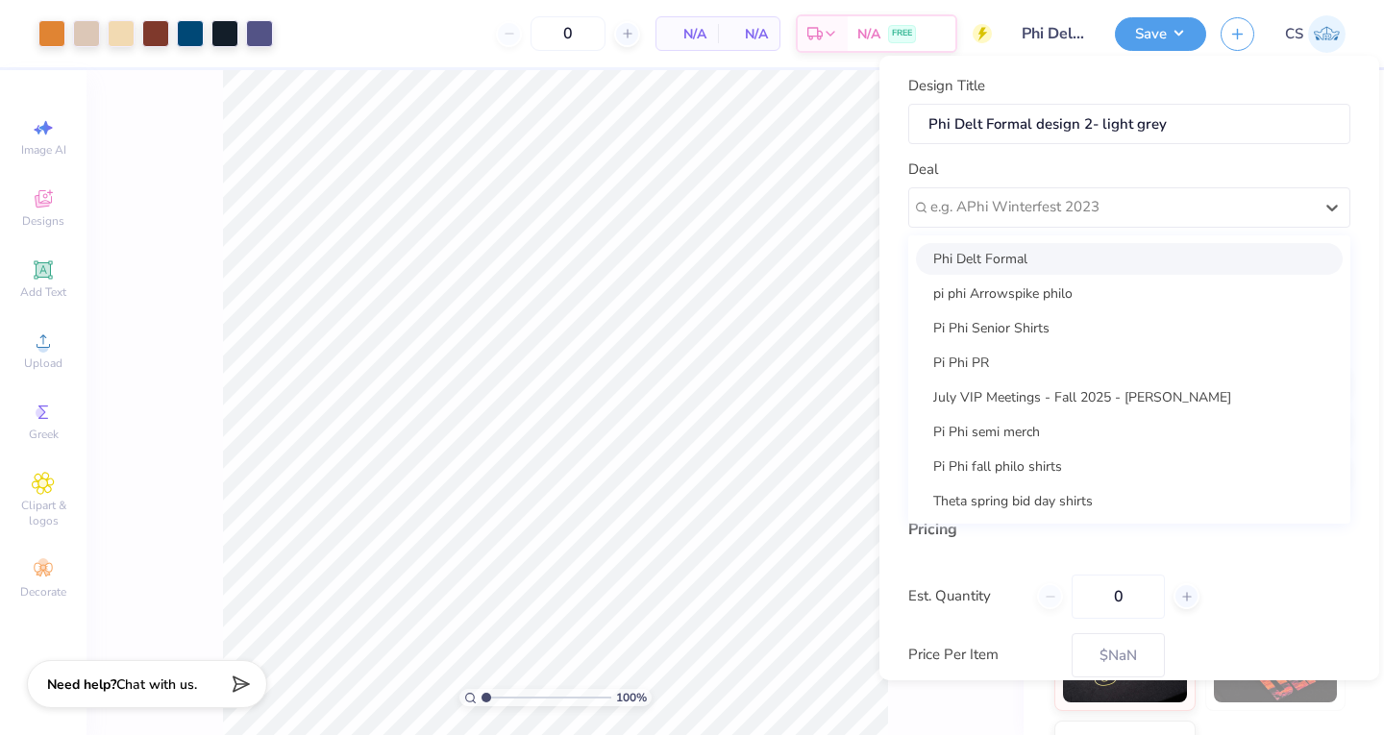
click at [949, 263] on div "Phi Delt Formal" at bounding box center [1129, 259] width 427 height 32
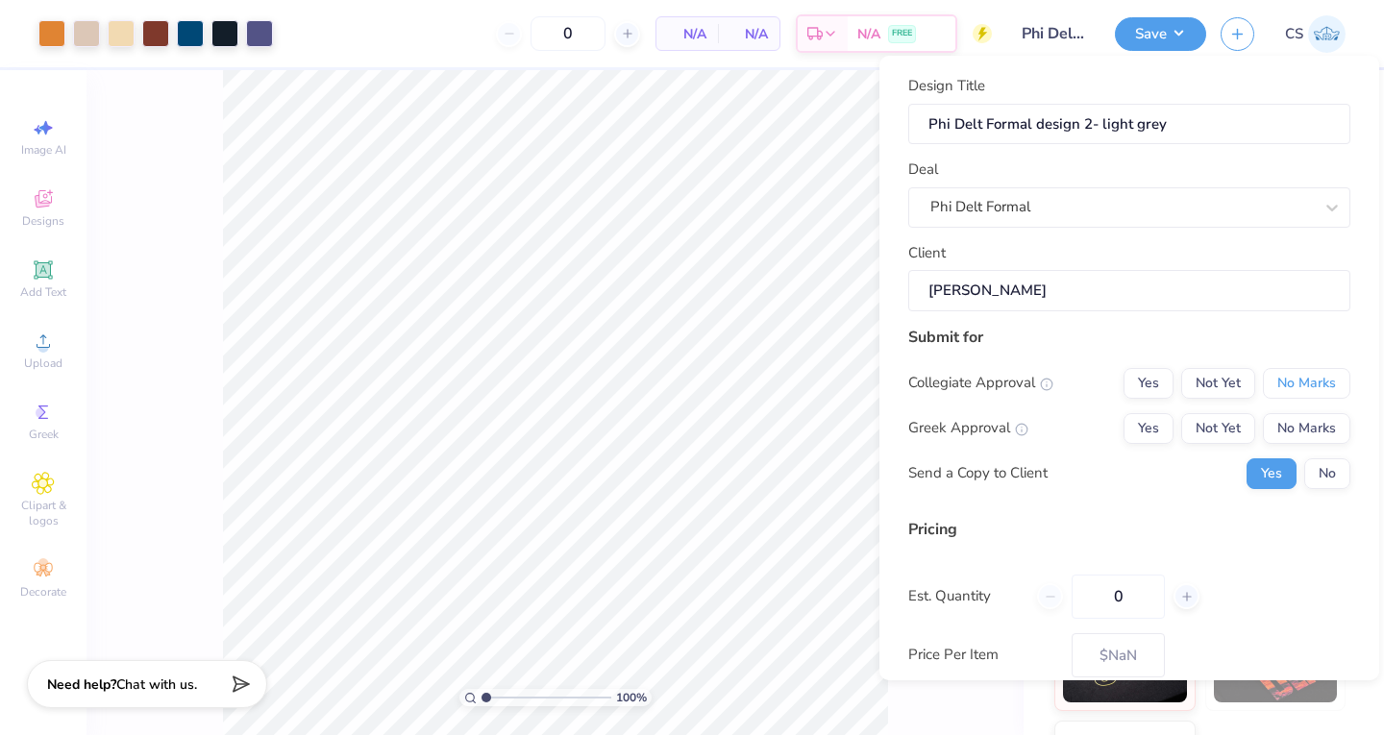
click at [1273, 383] on button "No Marks" at bounding box center [1305, 383] width 87 height 31
click at [1212, 431] on button "Not Yet" at bounding box center [1218, 428] width 74 height 31
click at [1308, 475] on button "No" at bounding box center [1327, 473] width 46 height 31
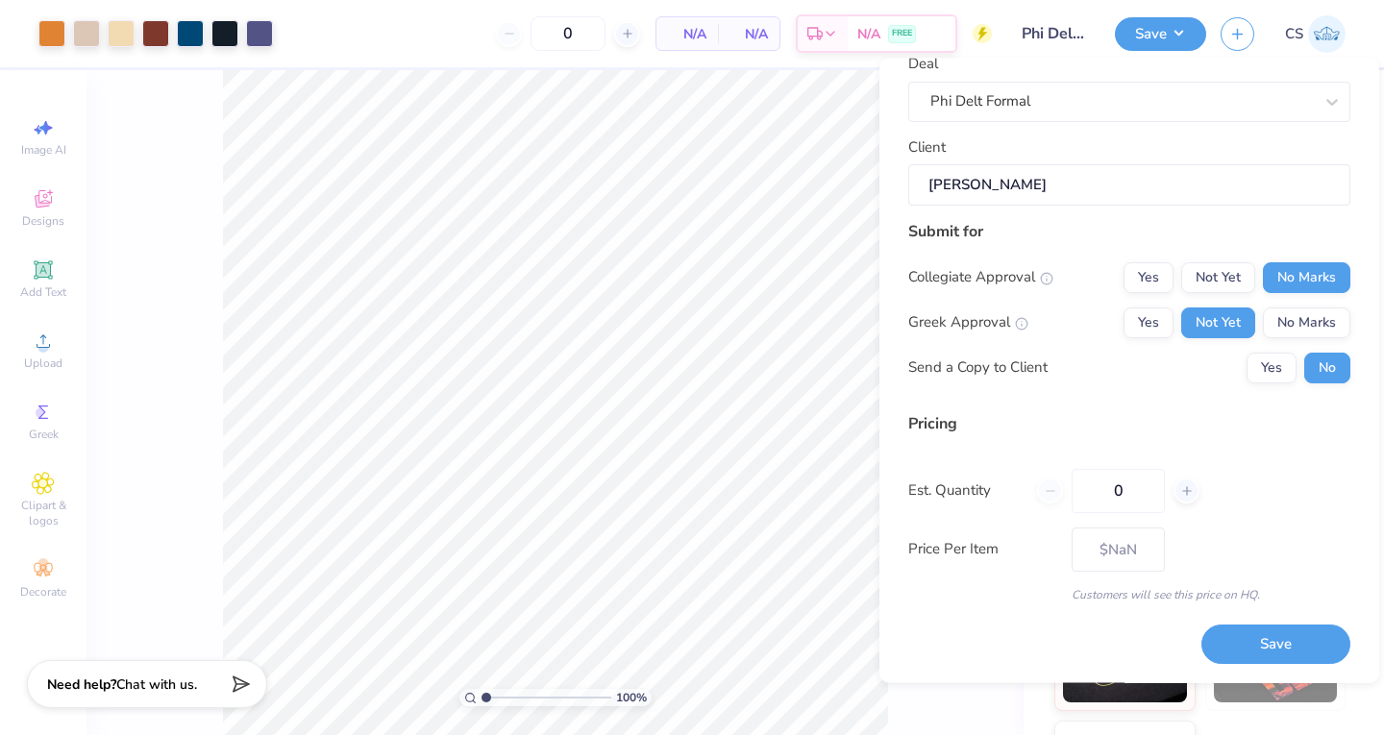
click at [1134, 479] on input "0" at bounding box center [1117, 491] width 93 height 44
click at [1214, 649] on button "Save" at bounding box center [1275, 644] width 149 height 39
